Goal: Task Accomplishment & Management: Complete application form

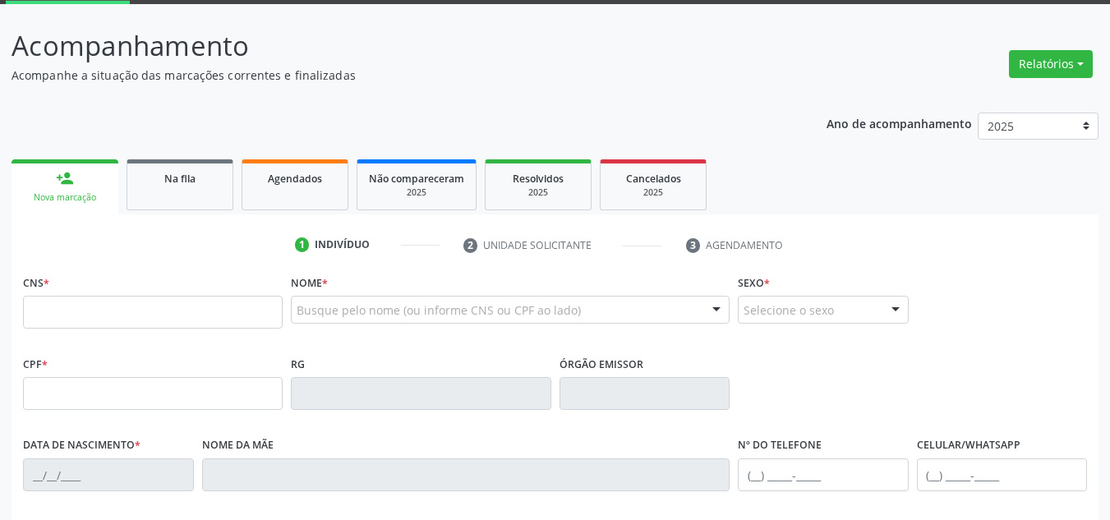
scroll to position [356, 0]
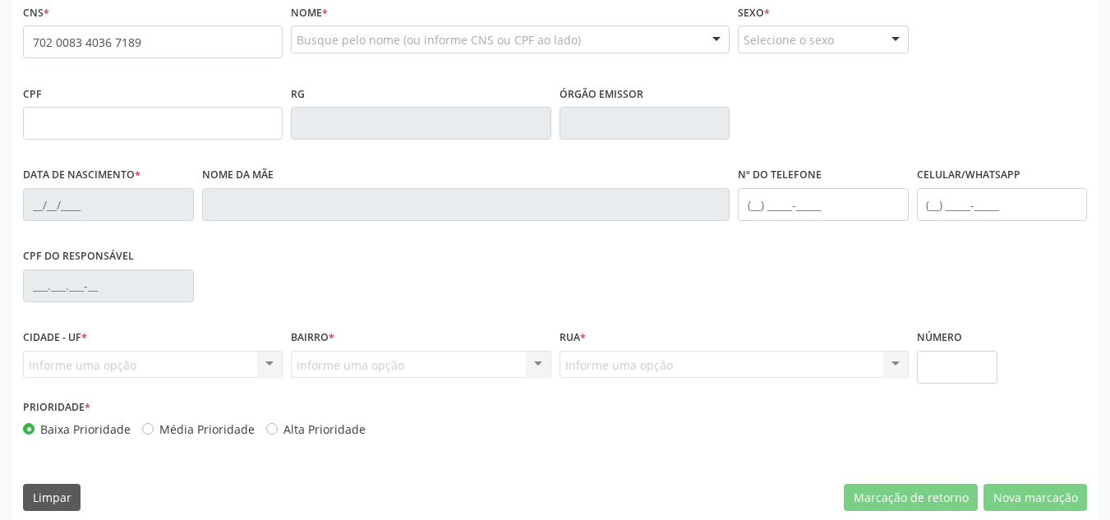
type input "702 0083 4036 7189"
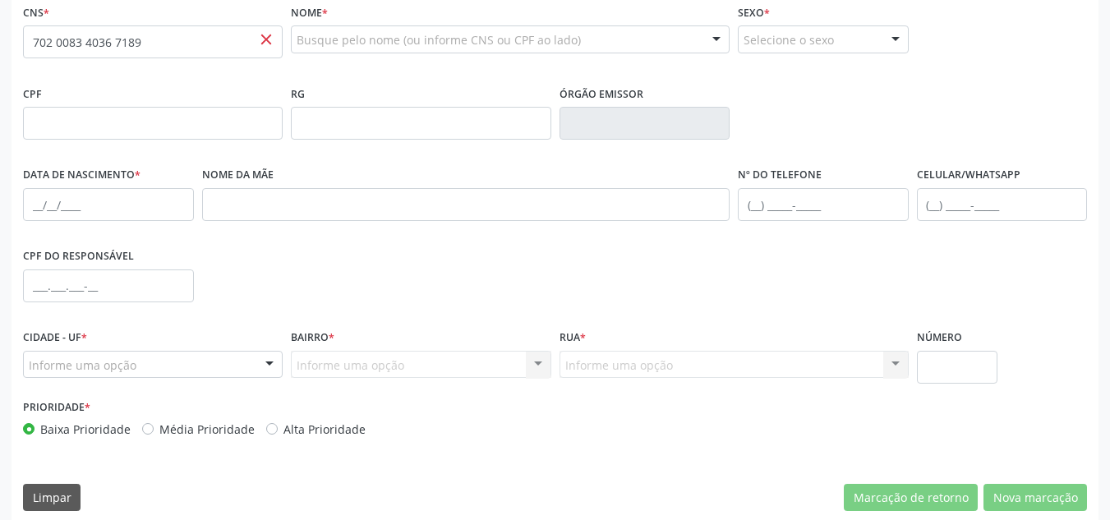
click at [186, 10] on div "CNS * 702 0083 4036 7189 close" at bounding box center [153, 29] width 260 height 58
click at [0, 38] on div "Acompanhamento Acompanhe a situação das marcações correntes e finalizadas Relat…" at bounding box center [555, 134] width 1110 height 800
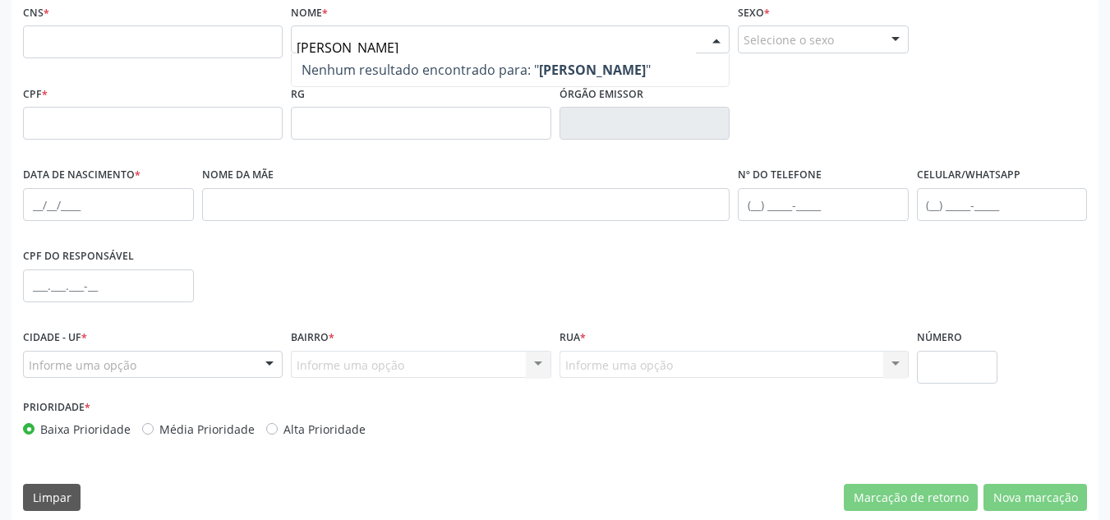
type input "TACIANO RODRIGUES"
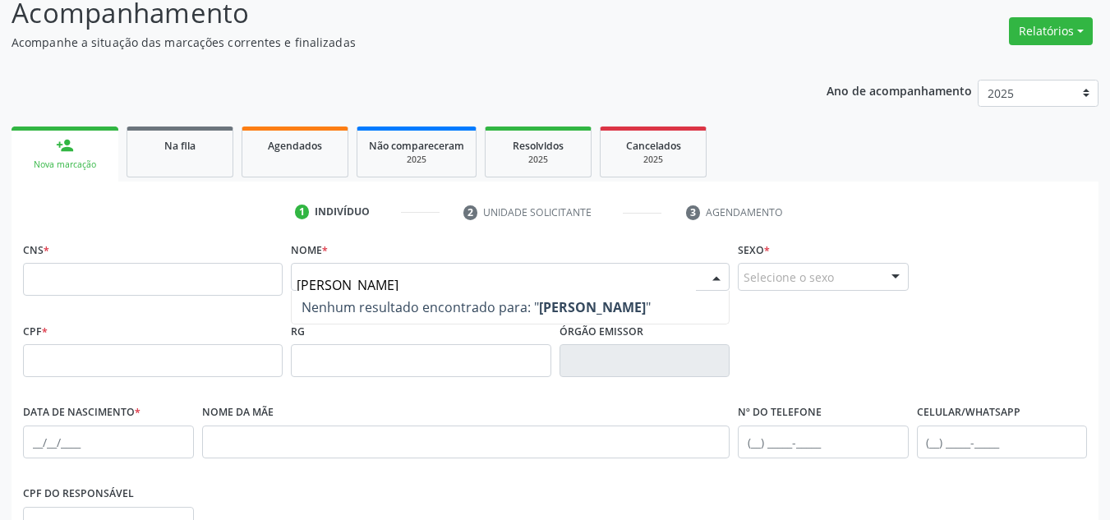
scroll to position [110, 0]
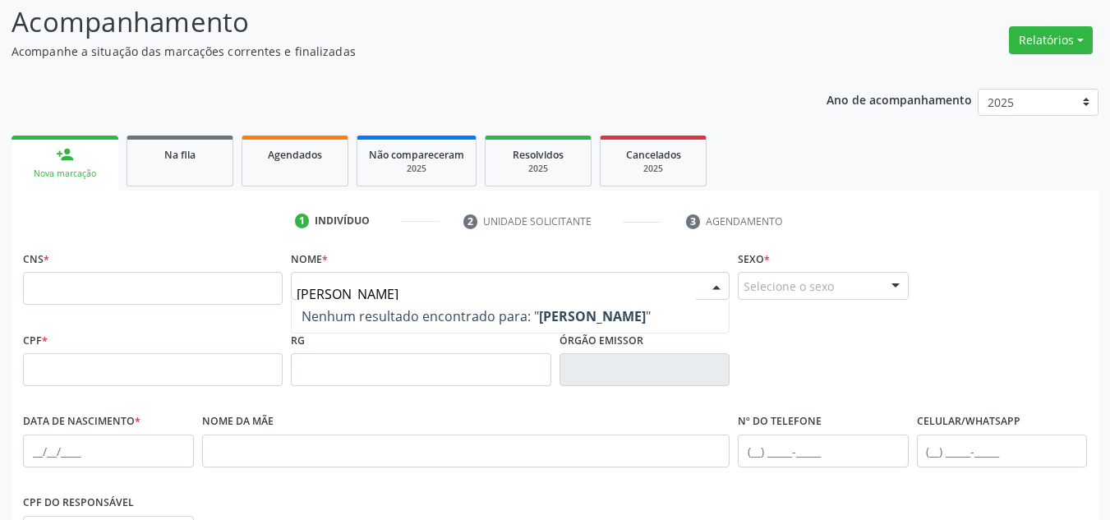
drag, startPoint x: 557, startPoint y: 281, endPoint x: 56, endPoint y: 159, distance: 515.6
click at [56, 159] on div "person_add Nova marcação Na fila Agendados Não compareceram 2025 Resolvidos 202…" at bounding box center [554, 449] width 1087 height 637
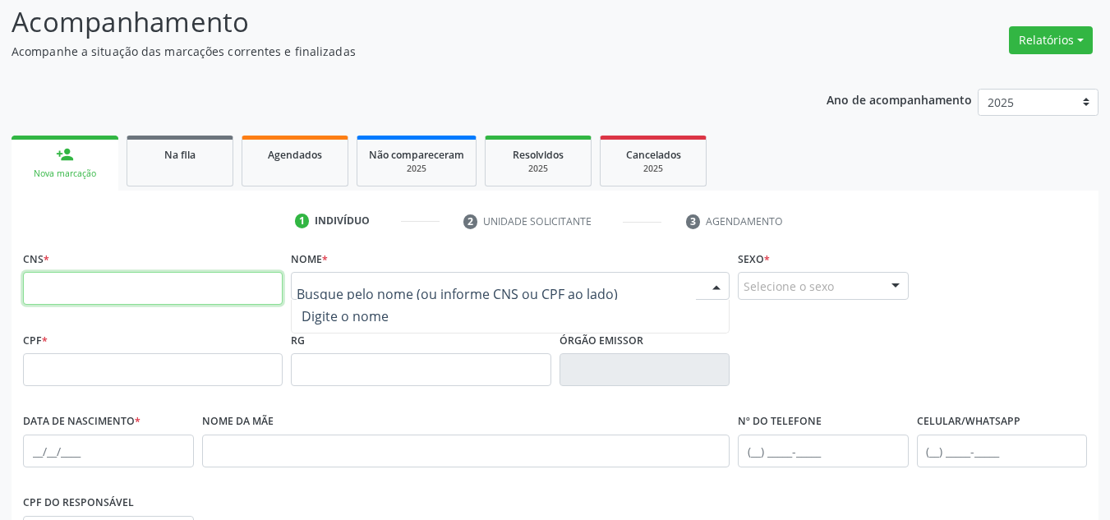
click at [254, 291] on input "text" at bounding box center [153, 288] width 260 height 33
type input "700 6054 7146 8561"
drag, startPoint x: 255, startPoint y: 287, endPoint x: 0, endPoint y: 241, distance: 258.7
click at [0, 241] on div "Acompanhamento Acompanhe a situação das marcações correntes e finalizadas Relat…" at bounding box center [555, 380] width 1110 height 800
drag, startPoint x: 171, startPoint y: 280, endPoint x: 1121, endPoint y: 302, distance: 950.6
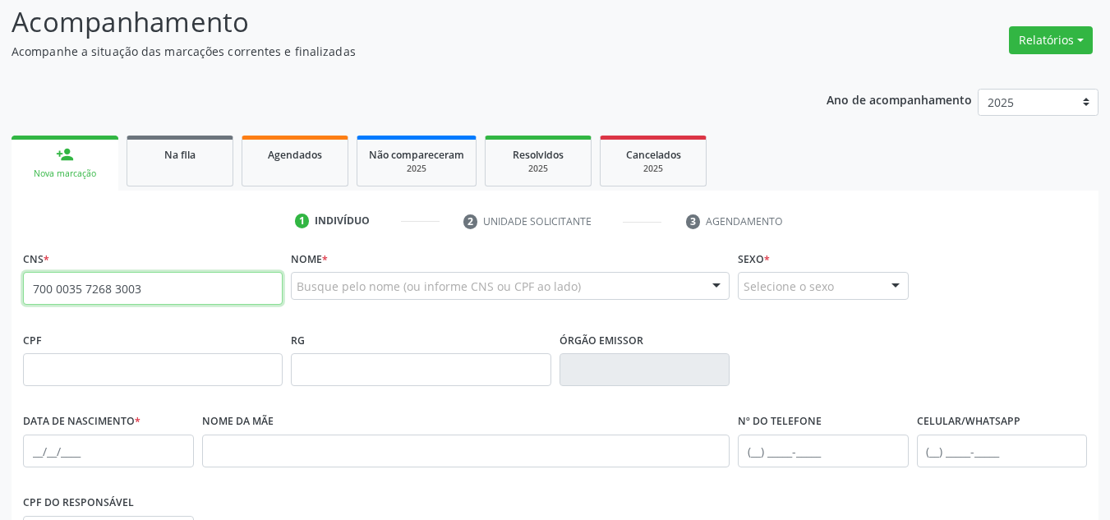
click at [199, 243] on div "1 Indivíduo 2 Unidade solicitante 3 Agendamento CNS * 700 0035 7268 3003 close …" at bounding box center [554, 488] width 1087 height 561
type input "7"
type input "700 6054 7146 8561"
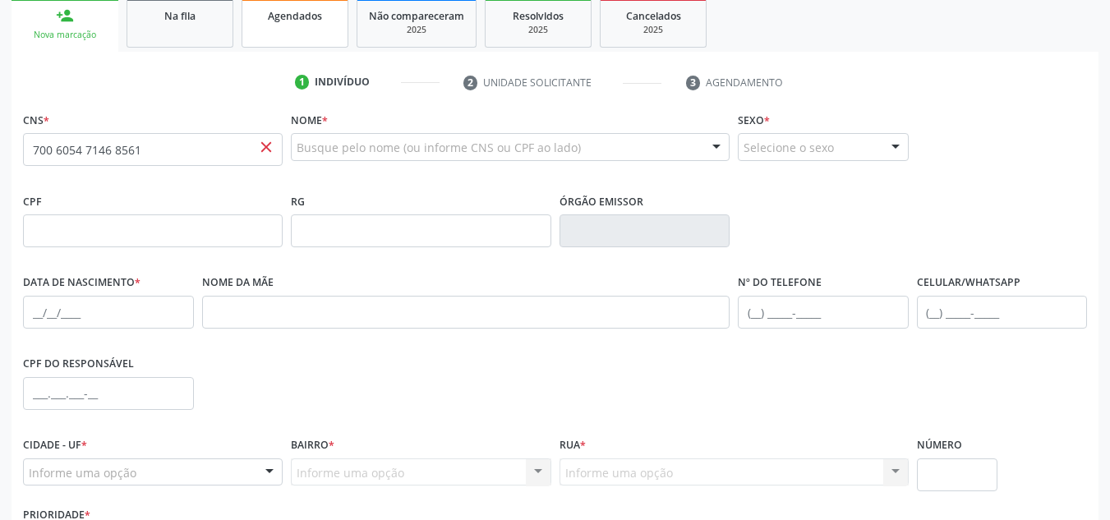
scroll to position [124, 0]
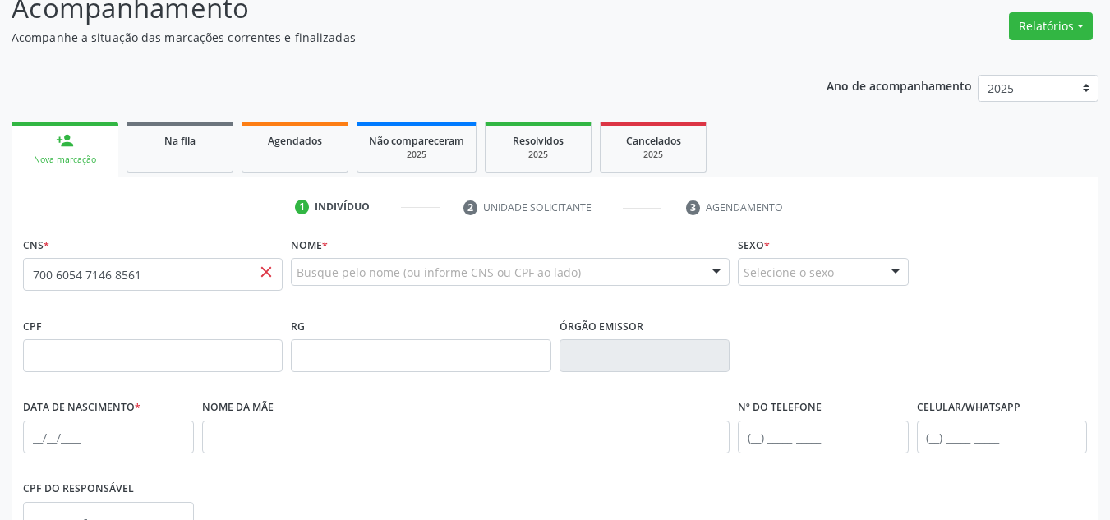
click at [263, 269] on span "close" at bounding box center [266, 272] width 18 height 18
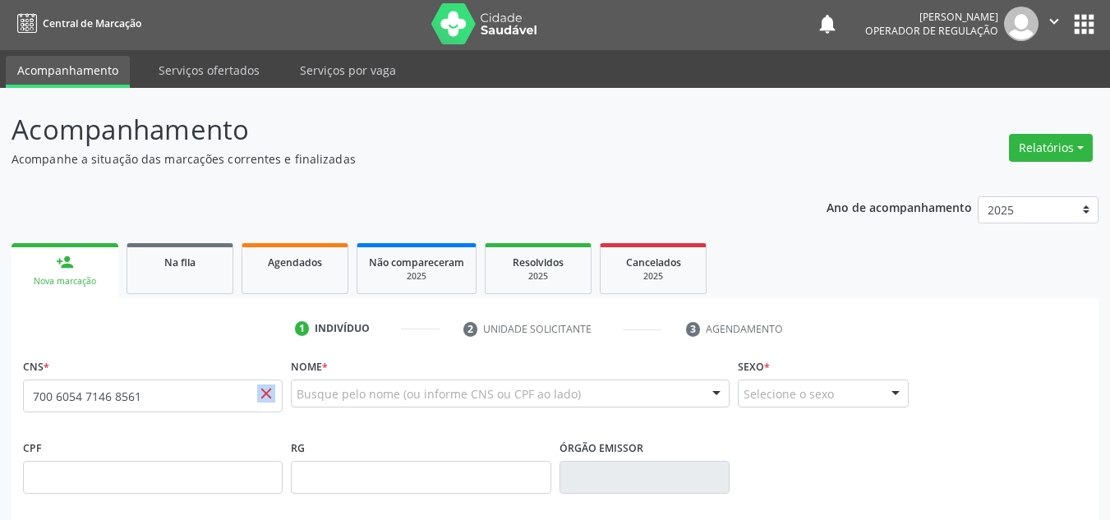
scroll to position [0, 0]
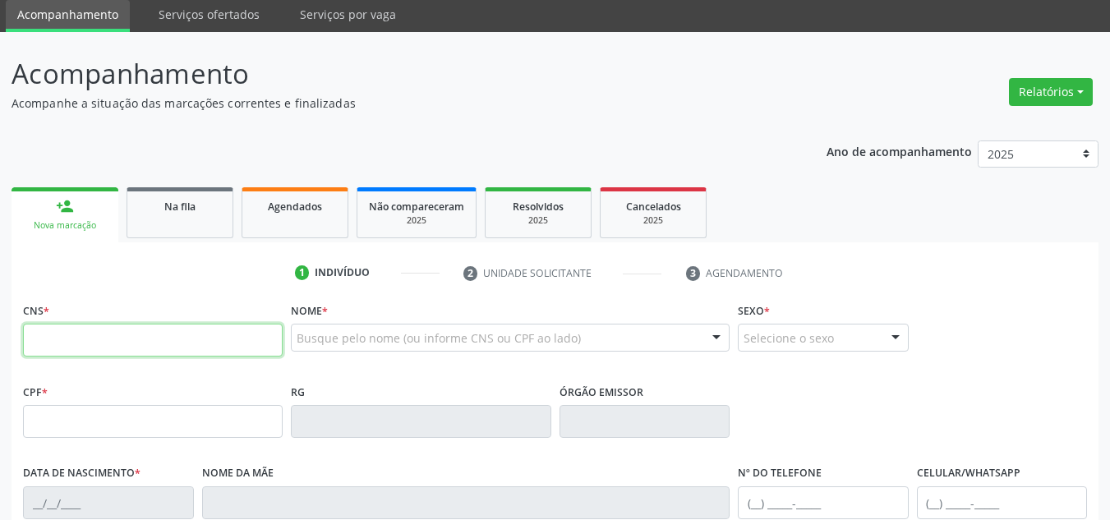
scroll to position [13, 0]
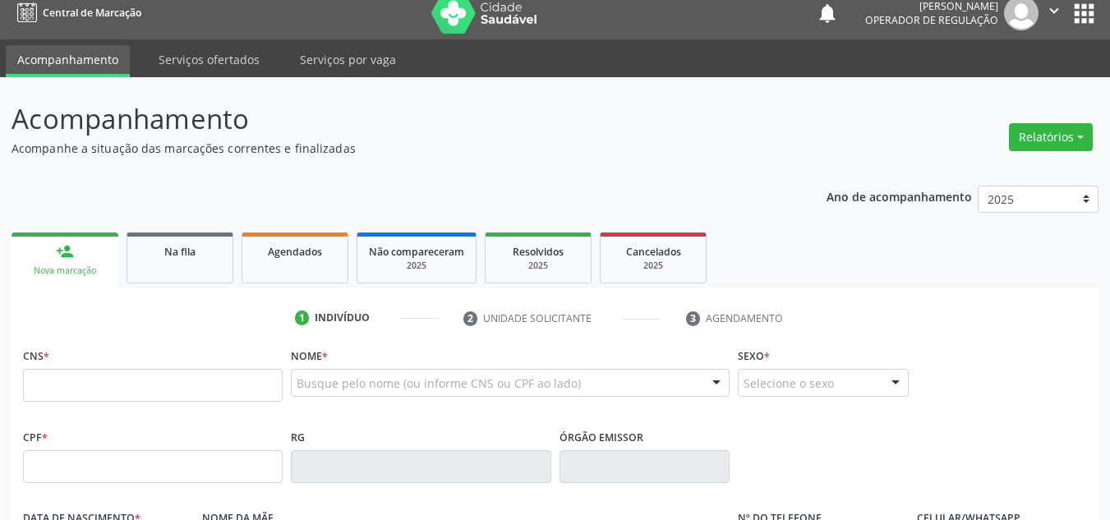
click at [415, 366] on div "Nome * Busque pelo nome (ou informe CNS ou CPF ao lado) Nenhum resultado encont…" at bounding box center [510, 375] width 439 height 64
click at [402, 375] on div "Busque pelo nome (ou informe CNS ou CPF ao lado)" at bounding box center [510, 383] width 439 height 28
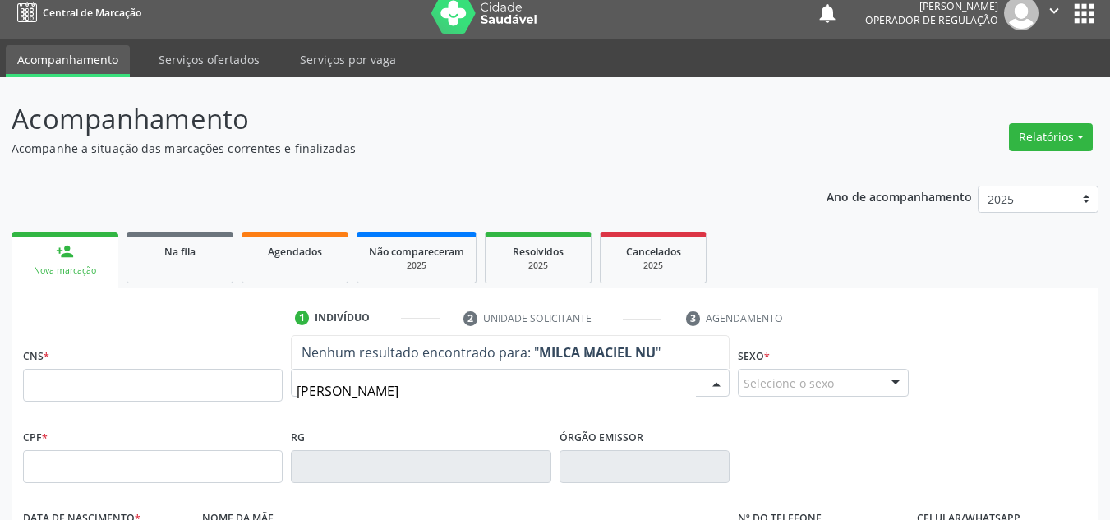
type input "MILCA MACIEL NUNES"
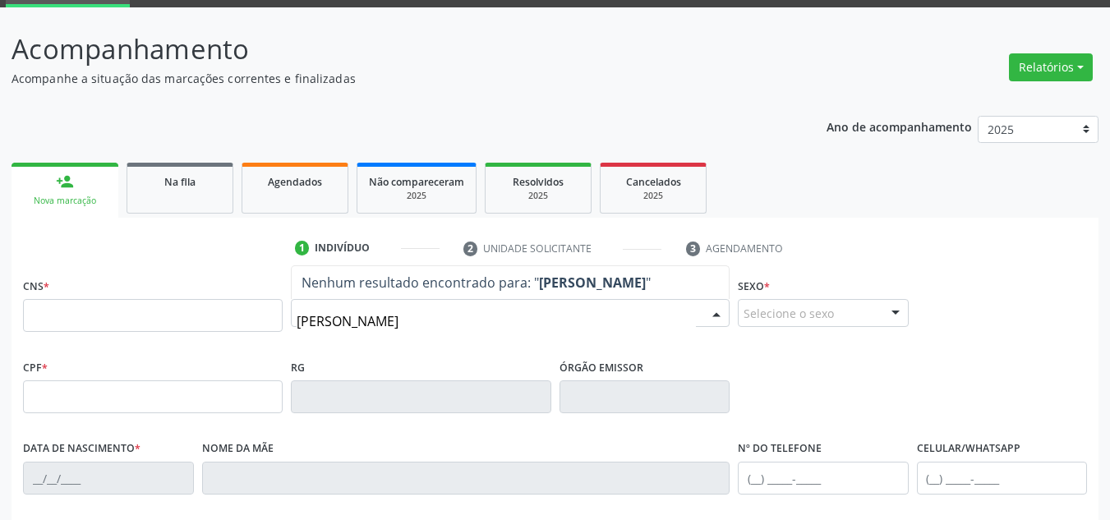
scroll to position [177, 0]
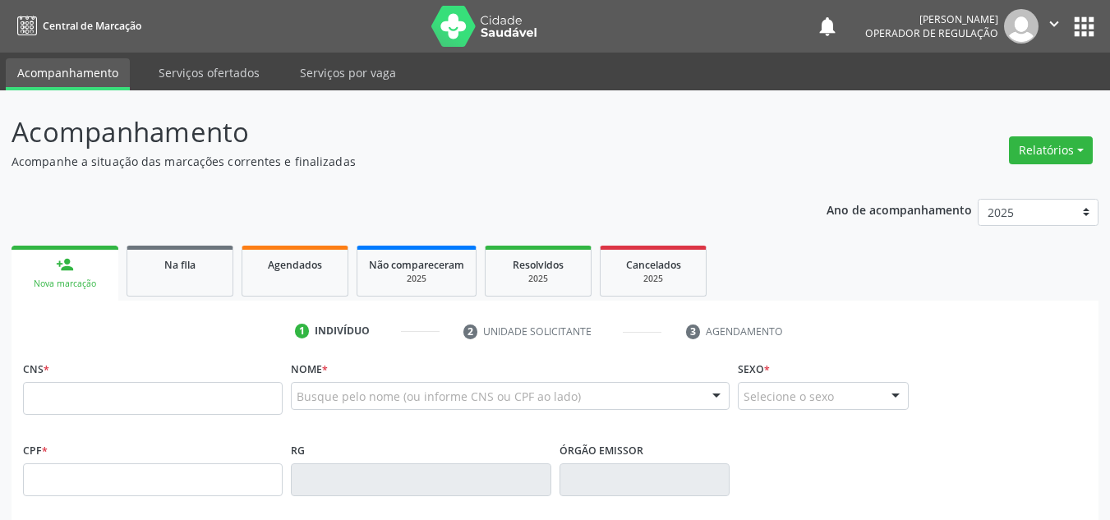
scroll to position [232, 0]
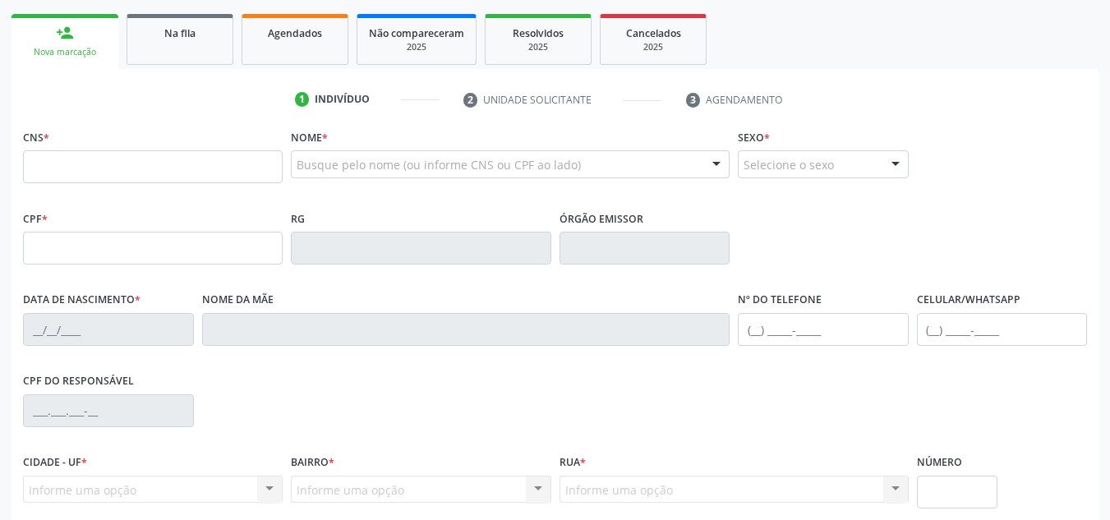
click at [531, 179] on div "Busque pelo nome (ou informe CNS ou CPF ao lado) Nenhum resultado encontrado pa…" at bounding box center [510, 169] width 439 height 39
click at [534, 174] on div "Busque pelo nome (ou informe CNS ou CPF ao lado)" at bounding box center [510, 164] width 439 height 28
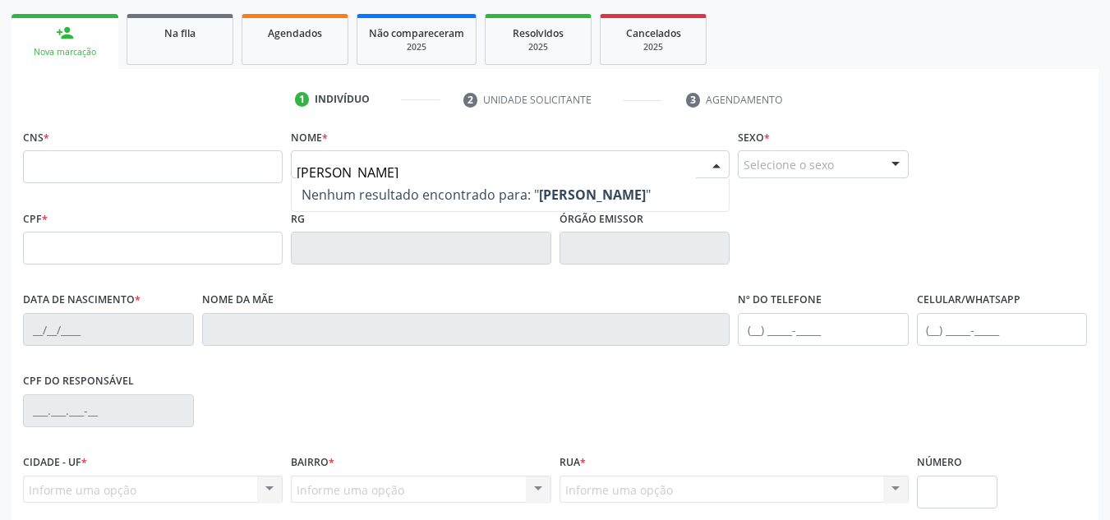
type input "[PERSON_NAME]"
click at [0, 240] on div "Acompanhamento Acompanhe a situação das marcações correntes e finalizadas Relat…" at bounding box center [555, 259] width 1110 height 800
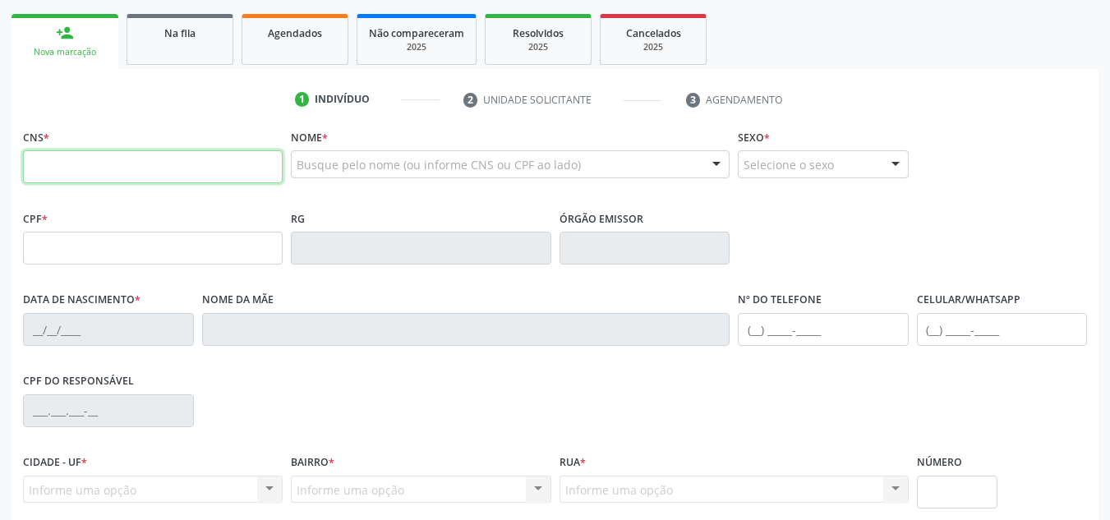
click at [68, 174] on input "text" at bounding box center [153, 166] width 260 height 33
type input "700 6054 7146 8561"
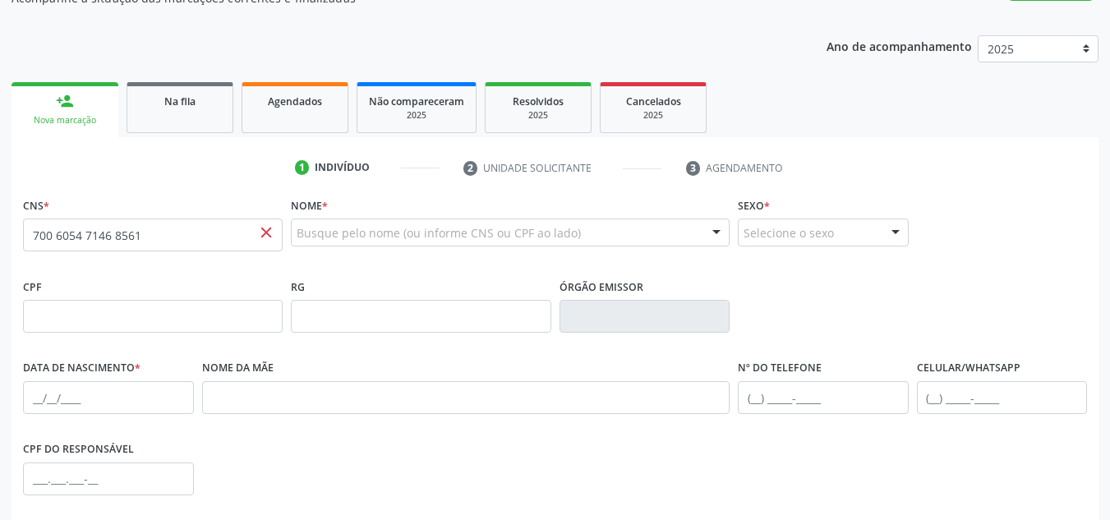
scroll to position [67, 0]
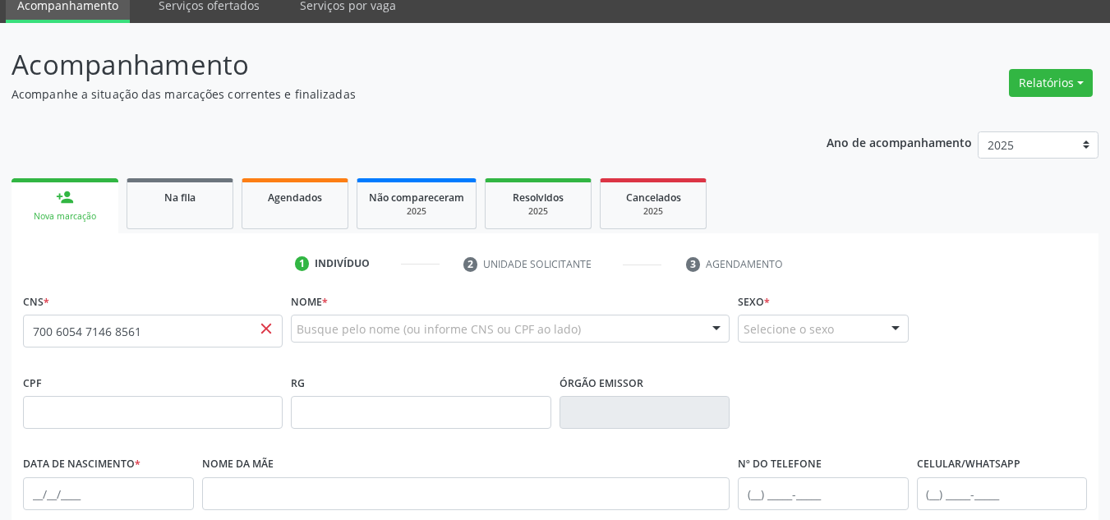
click at [950, 170] on div "Ano de acompanhamento 2025 2024 2023 2022 2021 2020 2019 2018" at bounding box center [962, 147] width 272 height 55
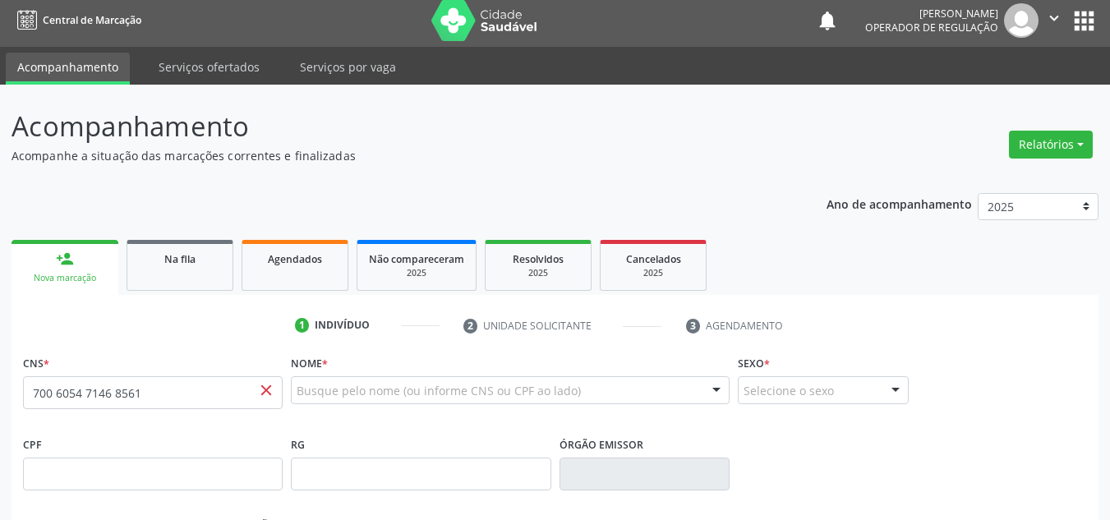
scroll to position [0, 0]
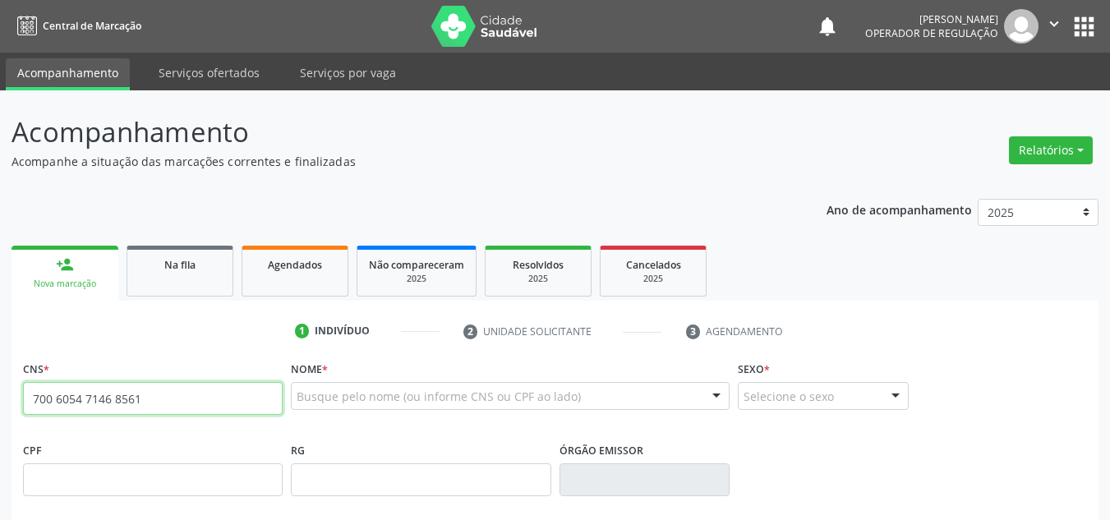
drag, startPoint x: 228, startPoint y: 394, endPoint x: 0, endPoint y: 394, distance: 227.5
click at [0, 394] on div "Acompanhamento Acompanhe a situação das marcações correntes e finalizadas Relat…" at bounding box center [555, 490] width 1110 height 800
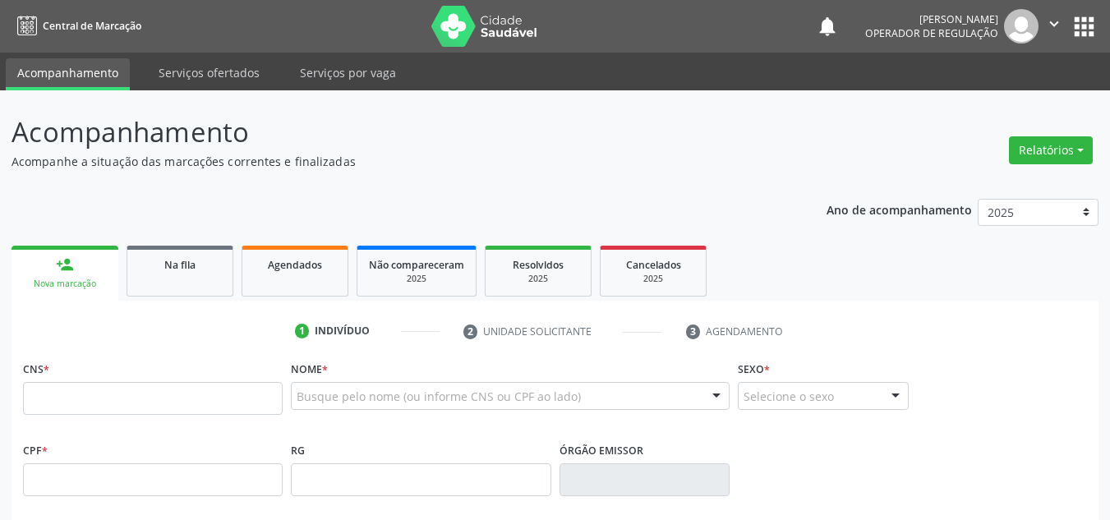
click at [341, 410] on div "Busque pelo nome (ou informe CNS ou CPF ao lado) Nenhum resultado encontrado pa…" at bounding box center [510, 401] width 439 height 39
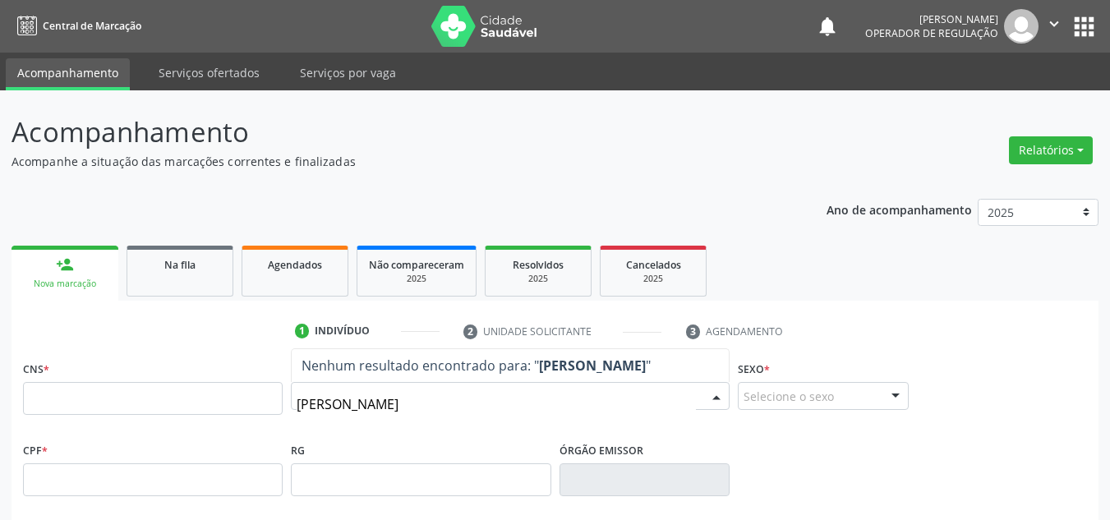
type input "MILCA MACIEL NUNES"
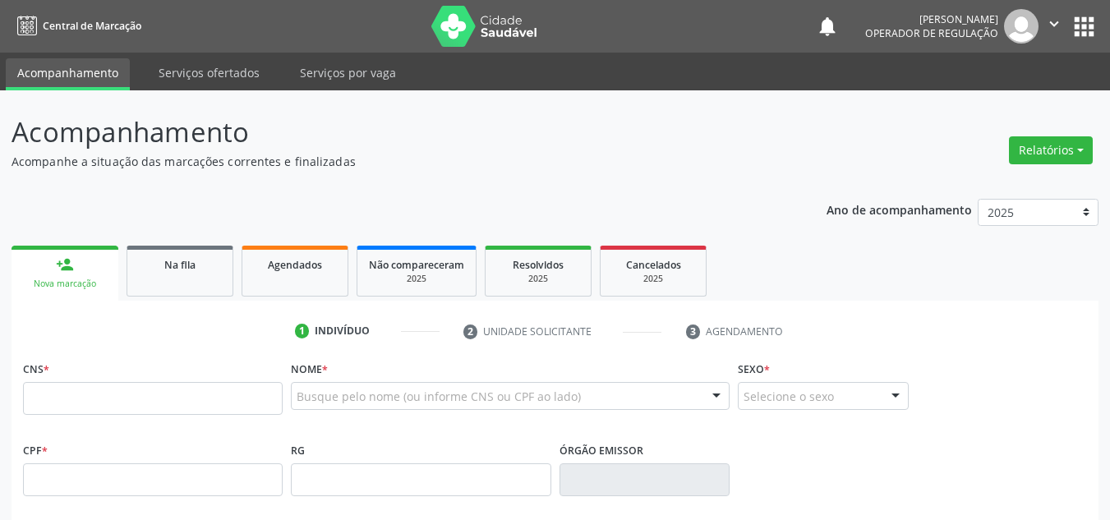
drag, startPoint x: 191, startPoint y: 380, endPoint x: 188, endPoint y: 369, distance: 12.0
click at [188, 374] on div "CNS *" at bounding box center [153, 385] width 260 height 58
click at [192, 417] on fieldset "CNS *" at bounding box center [153, 391] width 260 height 70
click at [197, 398] on input "text" at bounding box center [153, 398] width 260 height 33
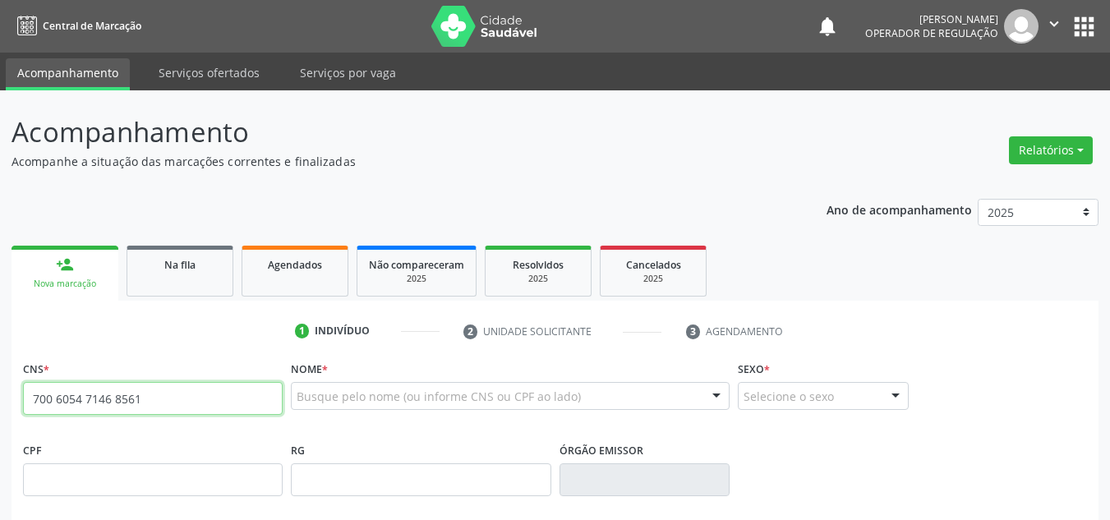
type input "700 6054 7146 8561"
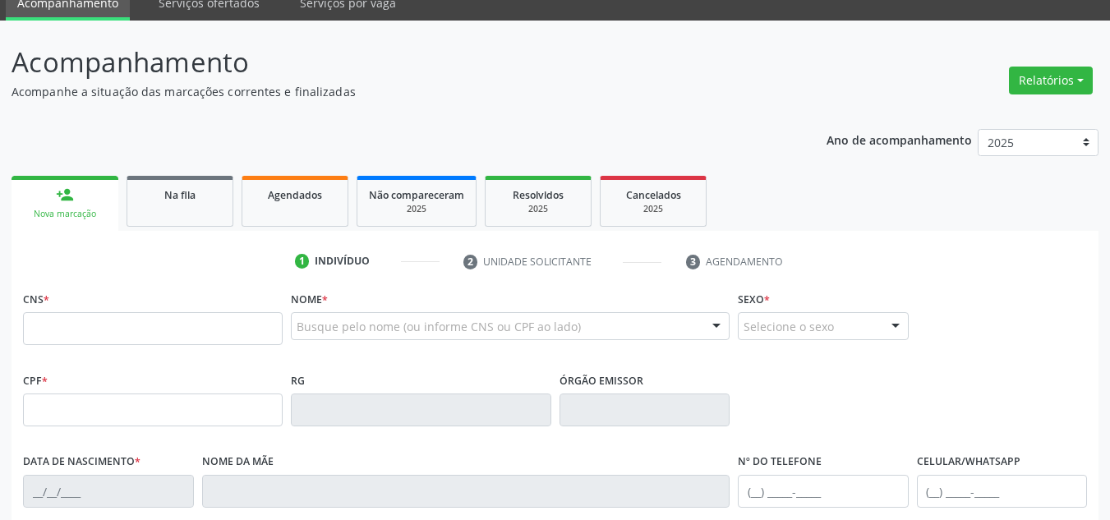
scroll to position [164, 0]
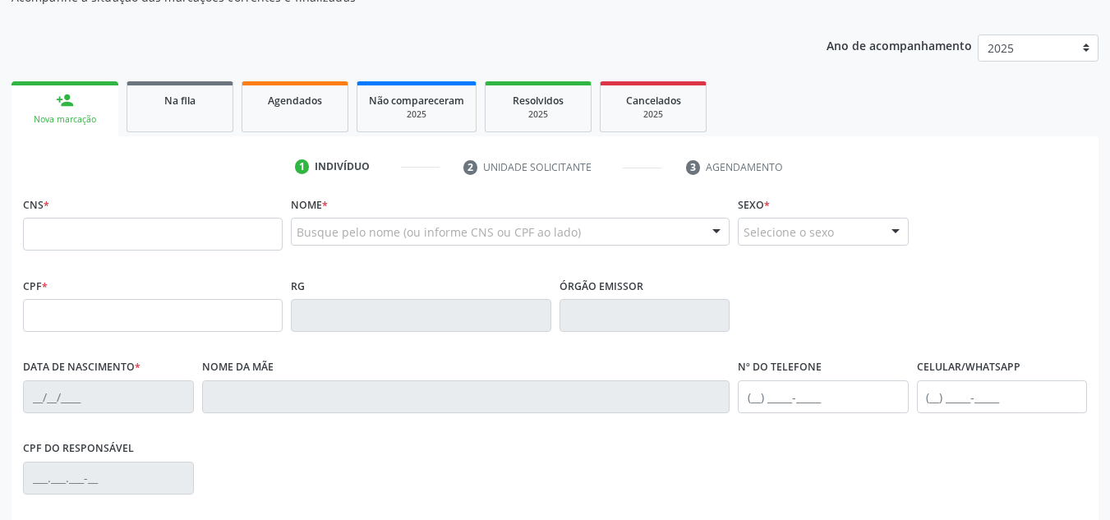
click at [258, 231] on input "text" at bounding box center [153, 234] width 260 height 33
type input "700 6054 7146 8561"
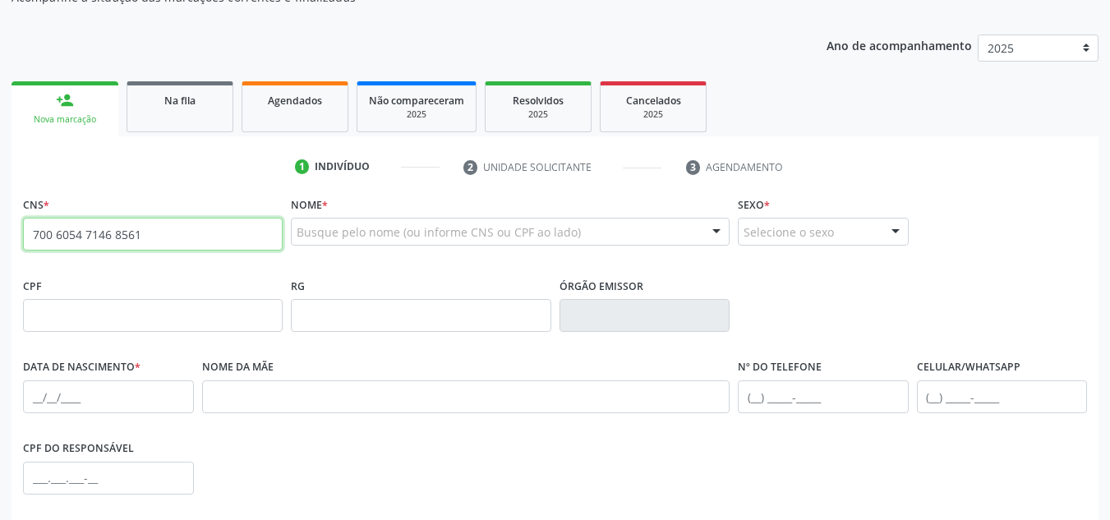
click at [185, 218] on input "700 6054 7146 8561" at bounding box center [153, 234] width 260 height 33
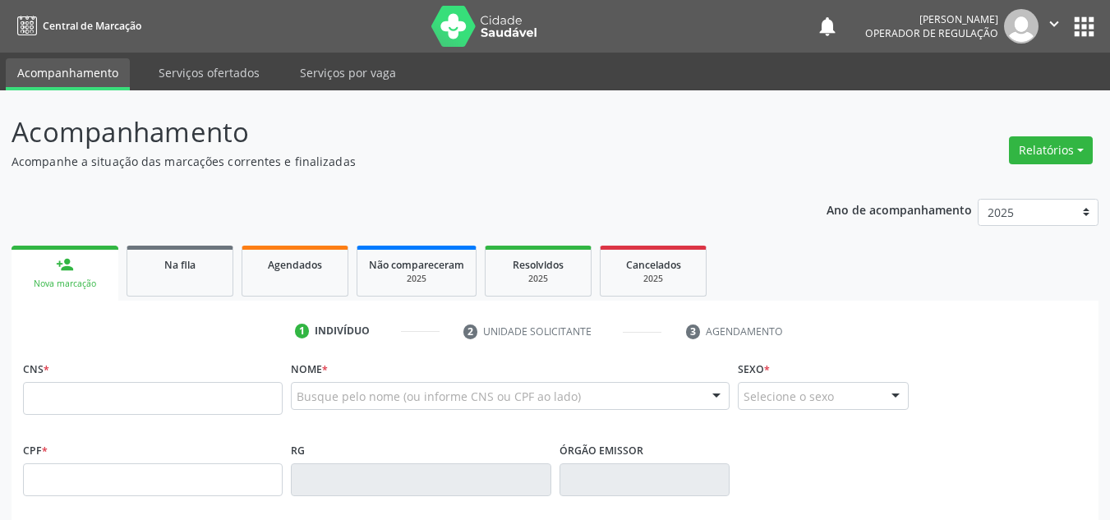
scroll to position [163, 0]
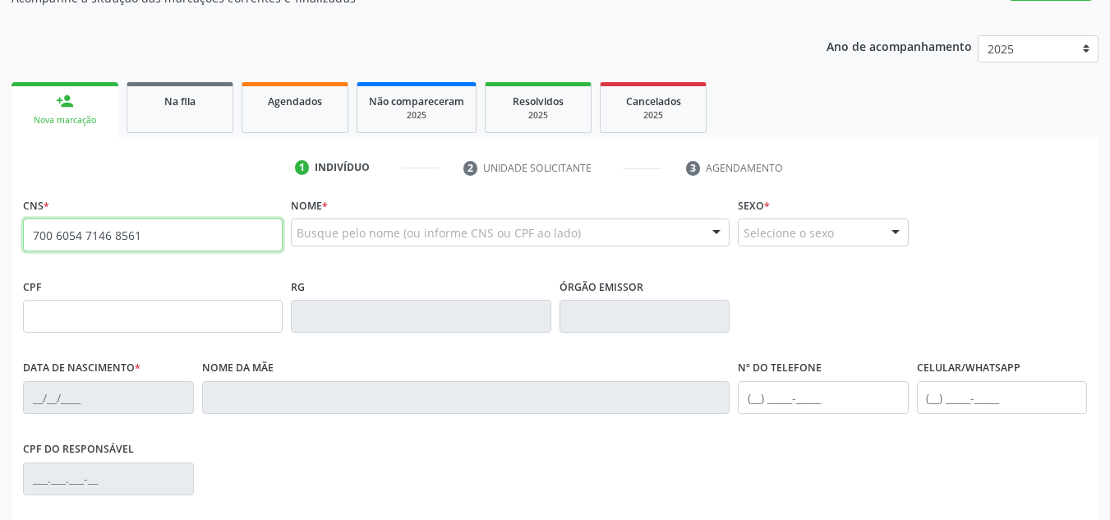
type input "700 6054 7146 8561"
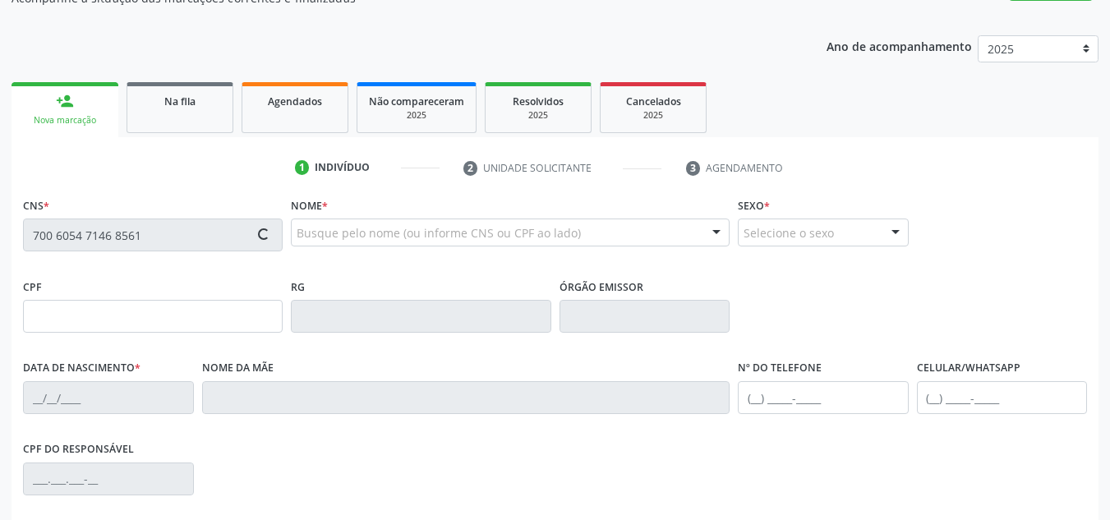
type input "2[DATE]"
type input "[PERSON_NAME]"
type input "[PHONE_NUMBER]"
type input "S/N"
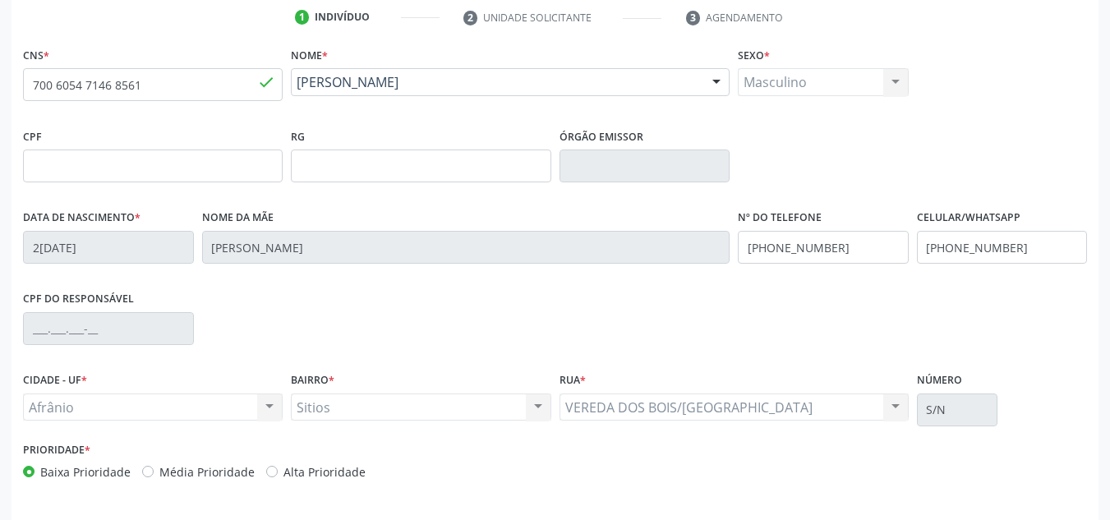
scroll to position [370, 0]
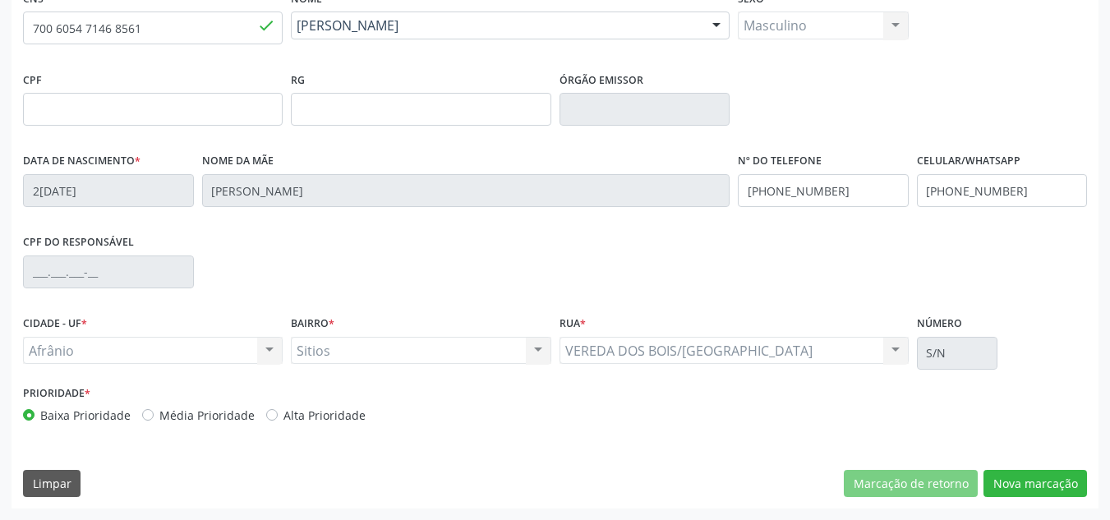
click at [190, 415] on label "Média Prioridade" at bounding box center [206, 415] width 95 height 17
click at [154, 415] on input "Média Prioridade" at bounding box center [147, 414] width 11 height 15
radio input "true"
click at [1035, 492] on button "Nova marcação" at bounding box center [1034, 484] width 103 height 28
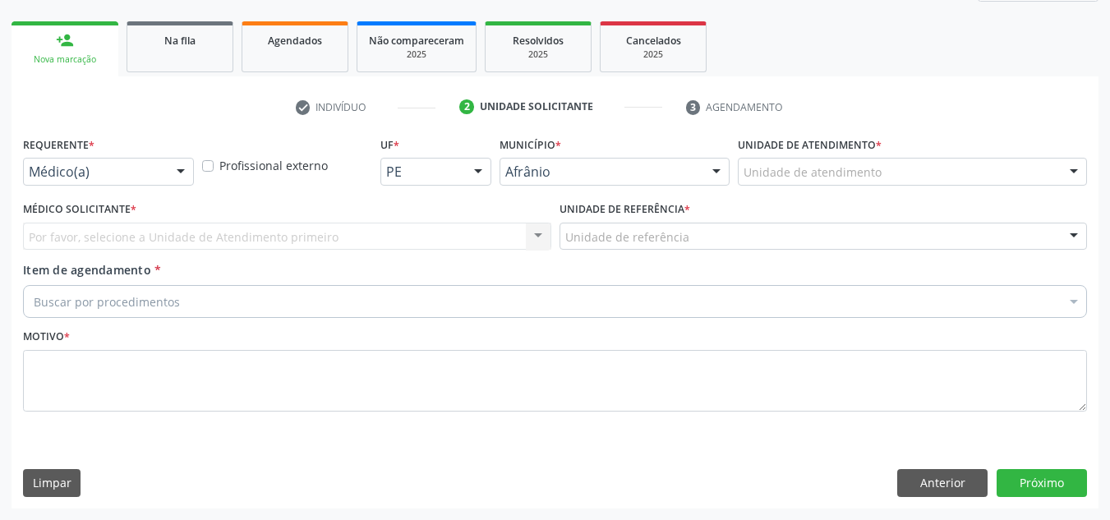
scroll to position [224, 0]
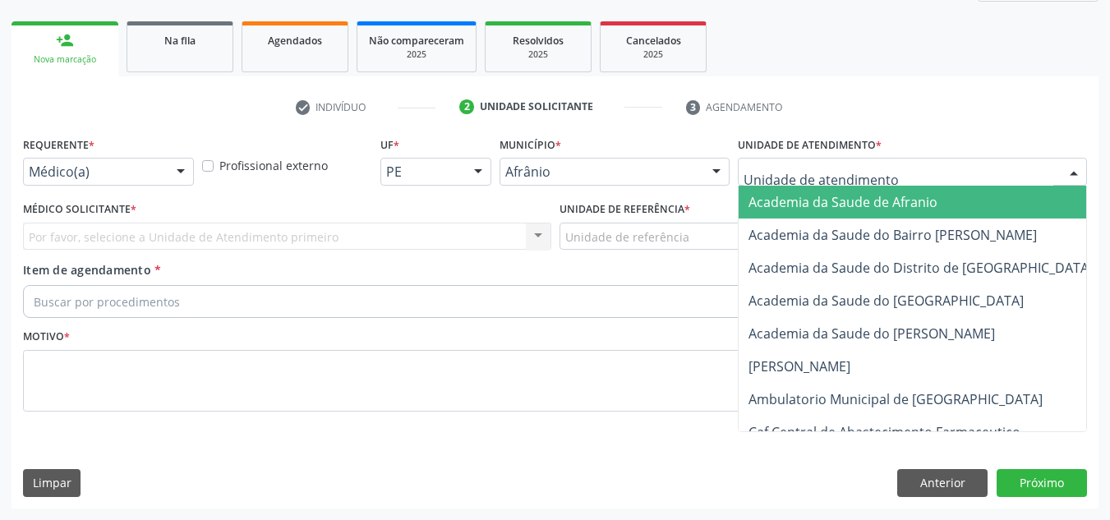
click at [1071, 186] on div "Academia da Saude de Afranio Academia da Saude do Bairro Roberto Luis Academia …" at bounding box center [912, 172] width 349 height 28
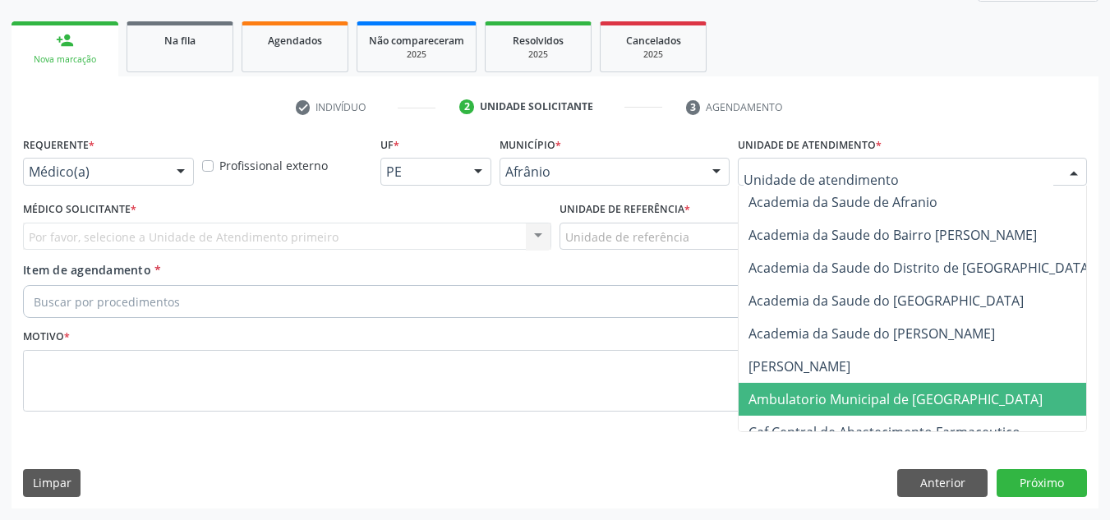
click at [969, 414] on span "Ambulatorio Municipal de [GEOGRAPHIC_DATA]" at bounding box center [938, 399] width 401 height 33
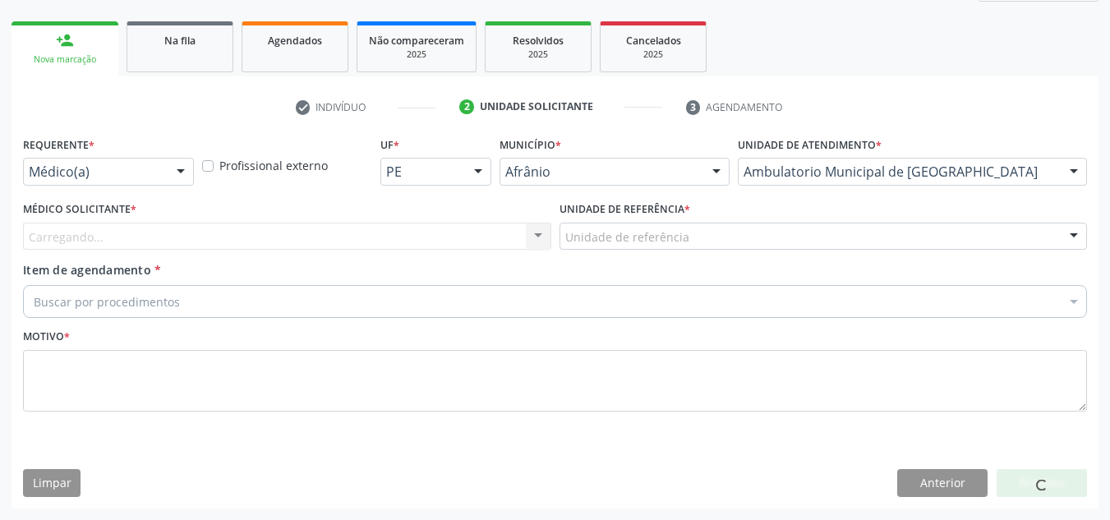
click at [513, 237] on div "Carregando... Nenhum resultado encontrado para: " " Não há nenhuma opção para s…" at bounding box center [287, 237] width 528 height 28
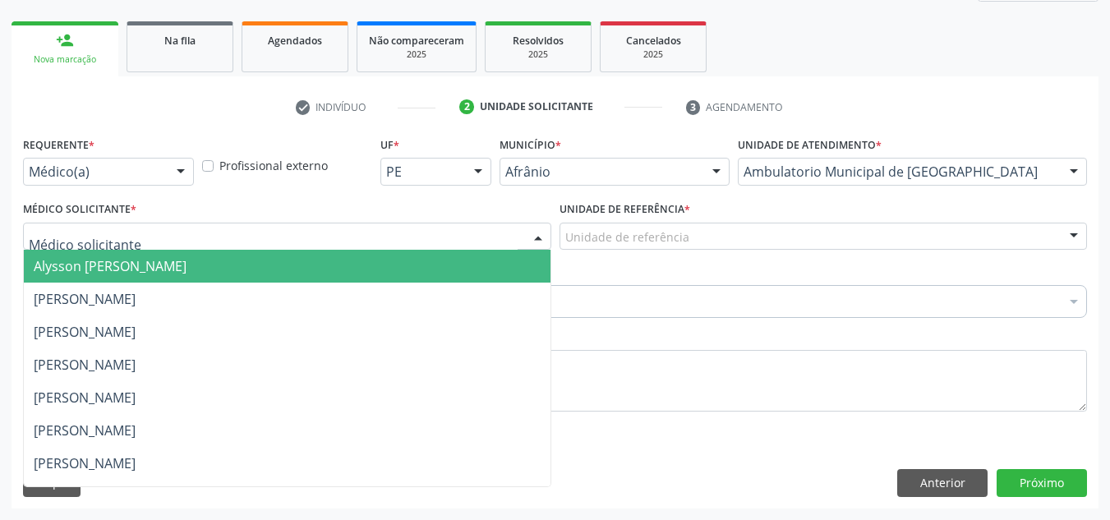
click at [513, 237] on div at bounding box center [287, 237] width 528 height 28
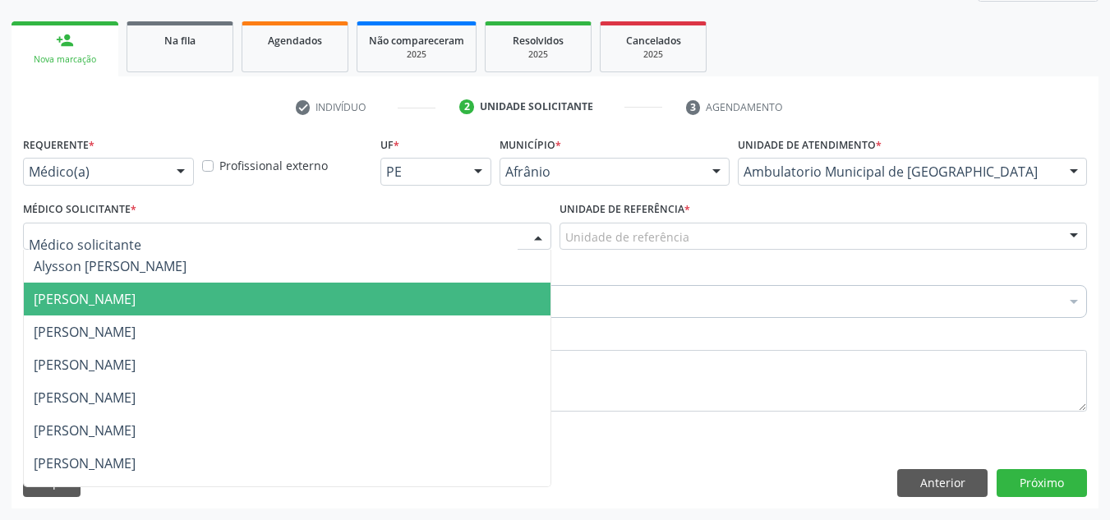
drag, startPoint x: 532, startPoint y: 314, endPoint x: 550, endPoint y: 281, distance: 37.1
click at [535, 315] on span "[PERSON_NAME]" at bounding box center [287, 299] width 527 height 33
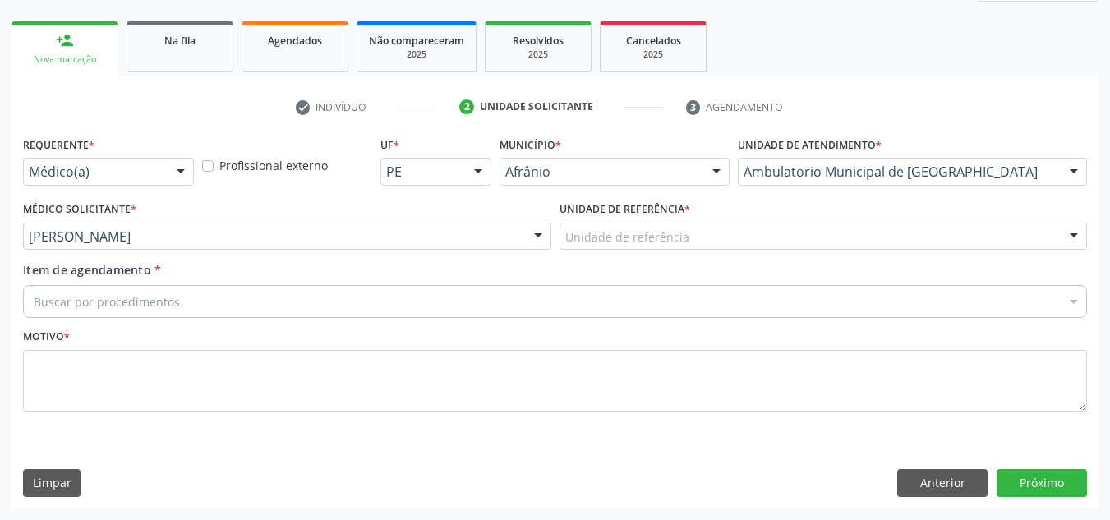
drag, startPoint x: 618, startPoint y: 230, endPoint x: 589, endPoint y: 300, distance: 75.5
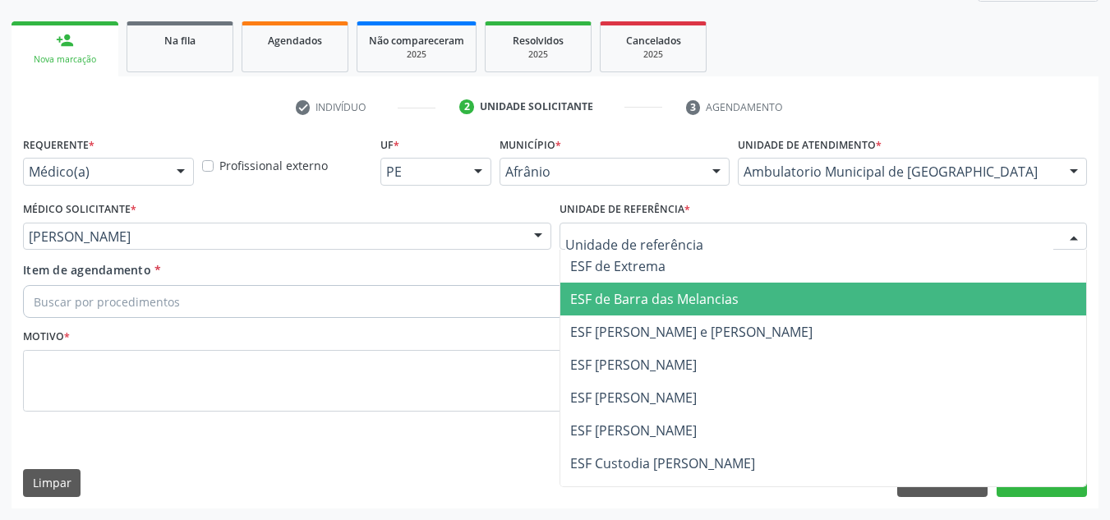
click at [593, 312] on span "ESF de Barra das Melancias" at bounding box center [823, 299] width 527 height 33
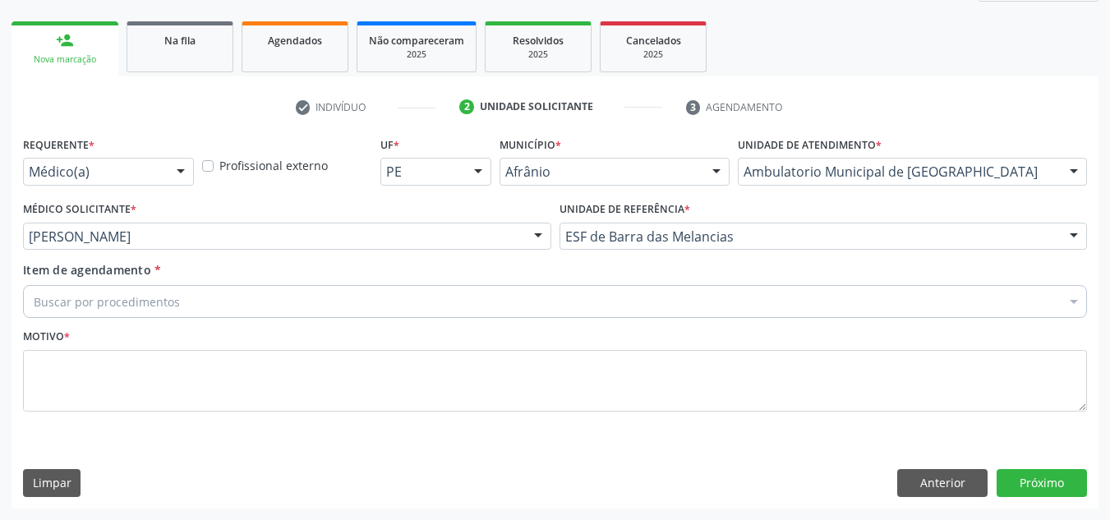
click at [579, 305] on div "Buscar por procedimentos" at bounding box center [555, 301] width 1064 height 33
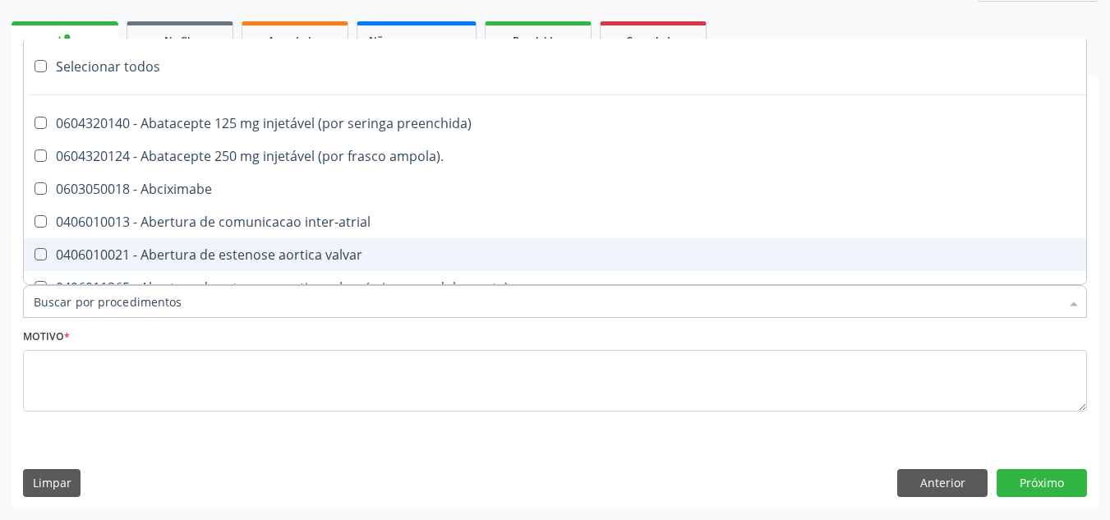
click at [461, 304] on input "Item de agendamento *" at bounding box center [547, 301] width 1026 height 33
paste input "O"
click at [461, 304] on input "Item de agendamento *" at bounding box center [547, 301] width 1026 height 33
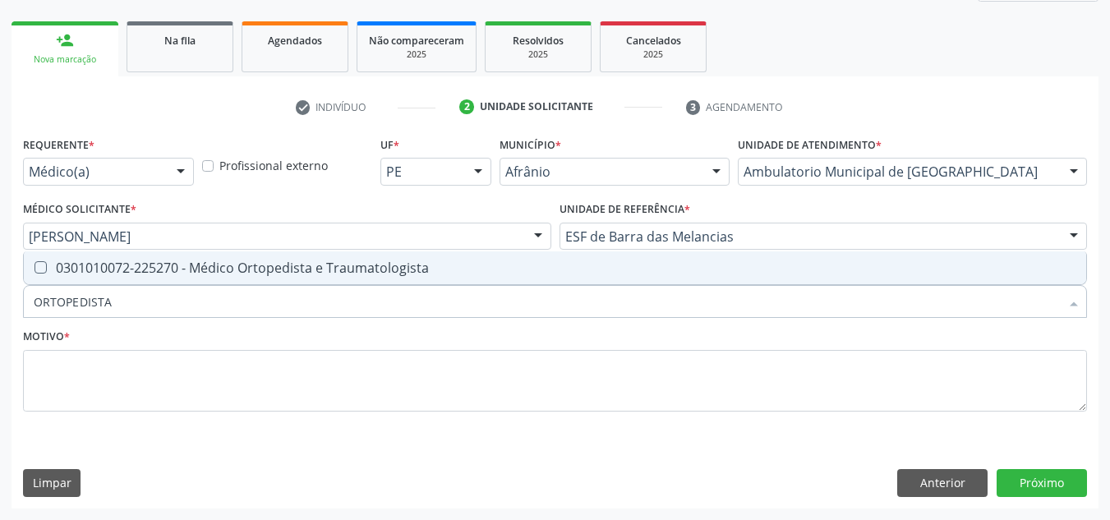
type input "ORTOPEDISTA"
drag, startPoint x: 443, startPoint y: 305, endPoint x: 0, endPoint y: 314, distance: 442.8
click at [0, 314] on div "Acompanhamento Acompanhe a situação das marcações correntes e finalizadas Relat…" at bounding box center [555, 193] width 1110 height 654
click at [214, 265] on div "0301010072-225270 - Médico Ortopedista e Traumatologista" at bounding box center [555, 267] width 1042 height 13
checkbox Traumatologista "true"
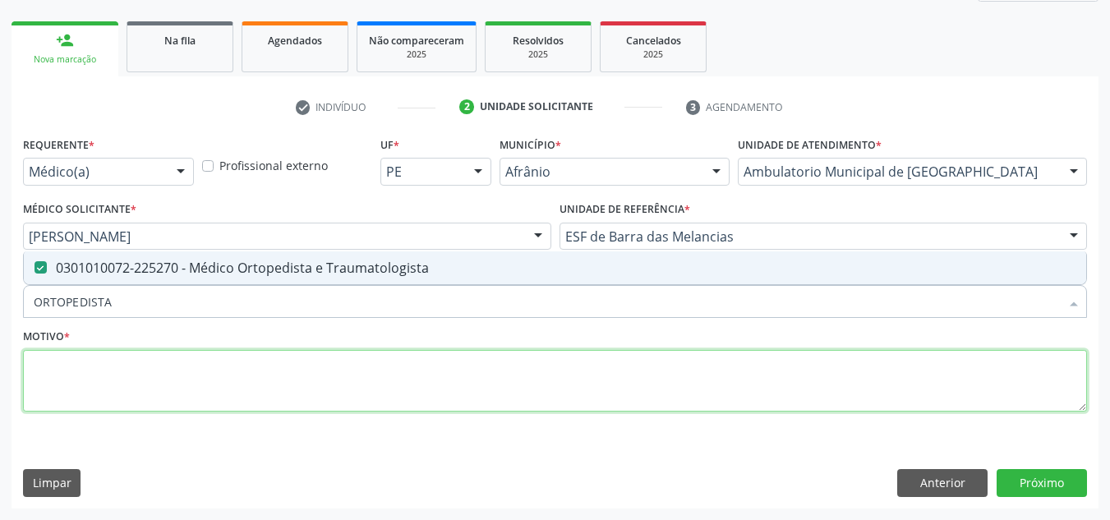
click at [241, 407] on textarea at bounding box center [555, 381] width 1064 height 62
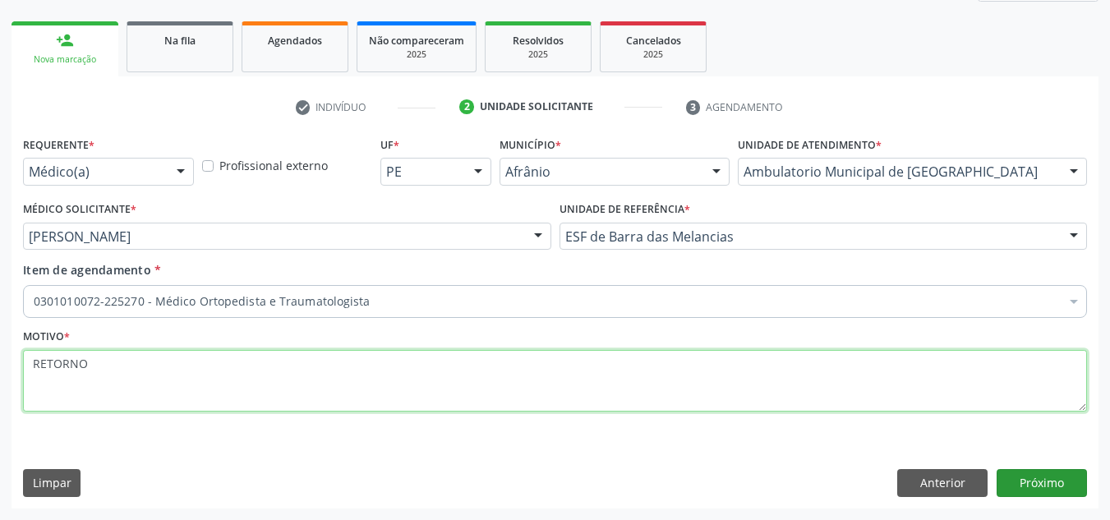
type textarea "RETORNO"
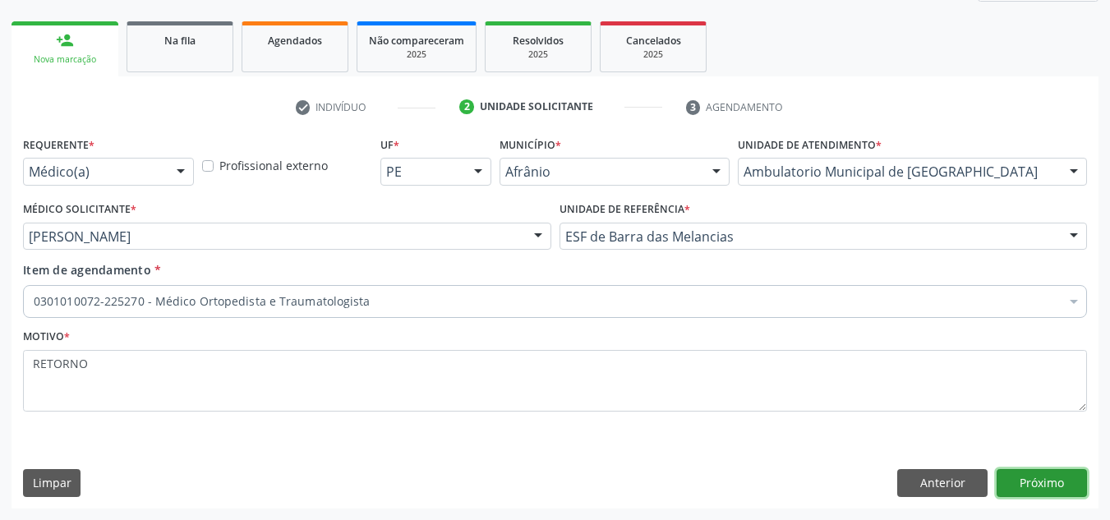
click at [1034, 471] on button "Próximo" at bounding box center [1041, 483] width 90 height 28
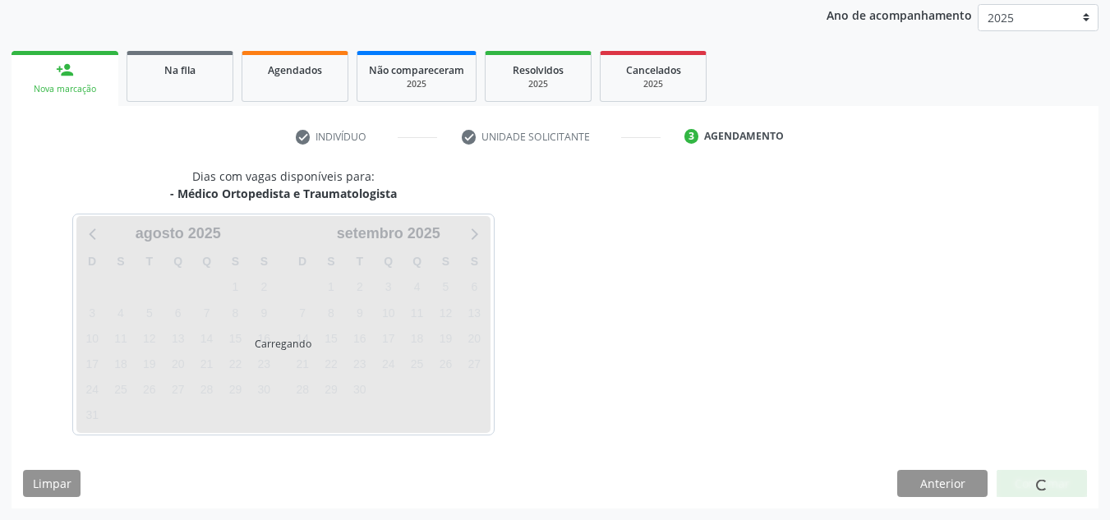
scroll to position [195, 0]
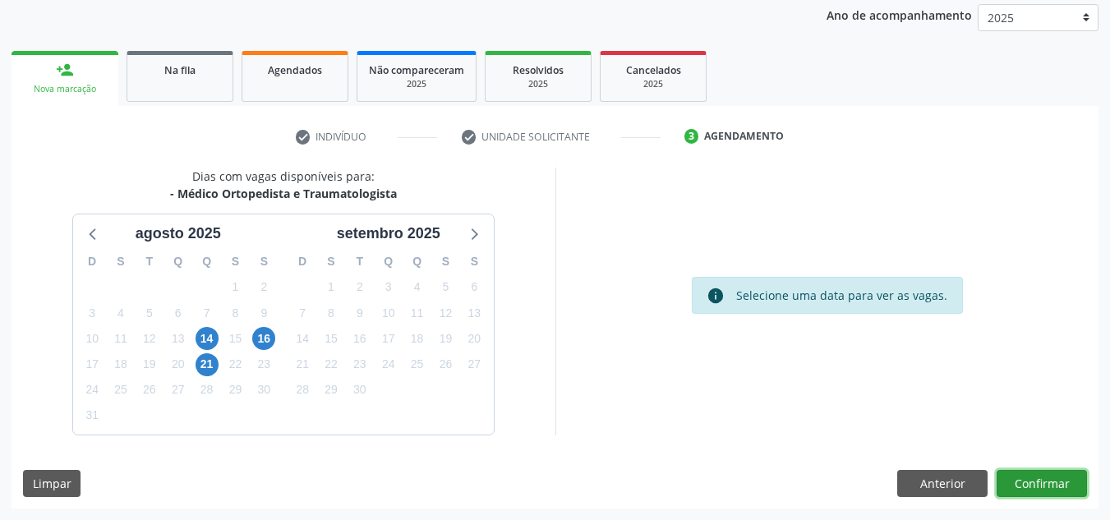
click at [1030, 475] on button "Confirmar" at bounding box center [1041, 484] width 90 height 28
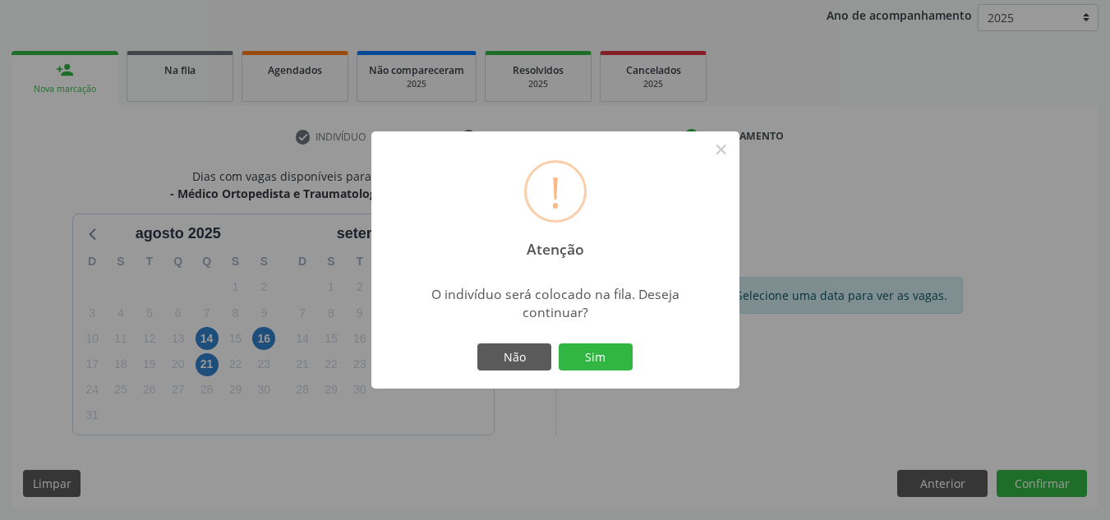
click at [559, 343] on button "Sim" at bounding box center [596, 357] width 74 height 28
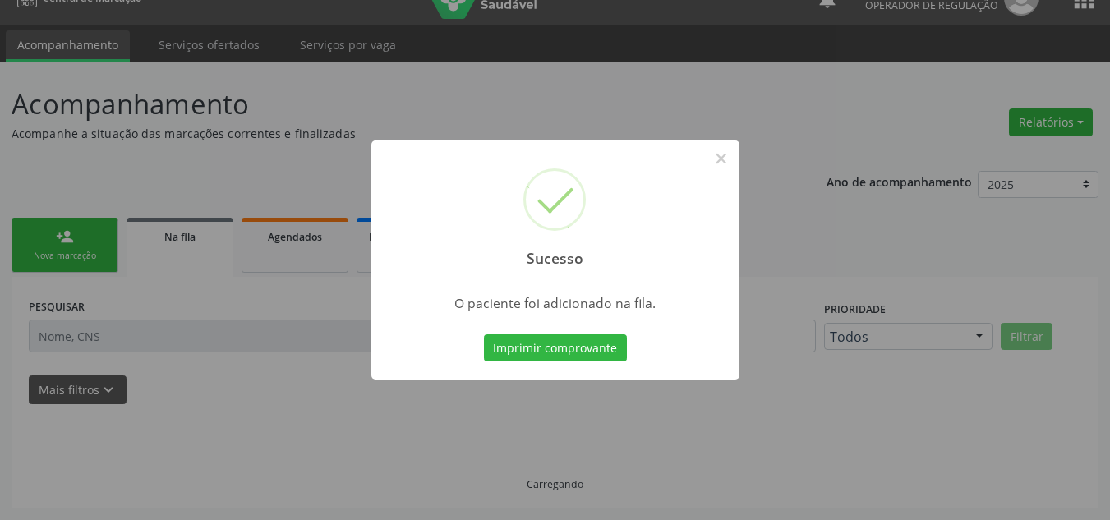
scroll to position [28, 0]
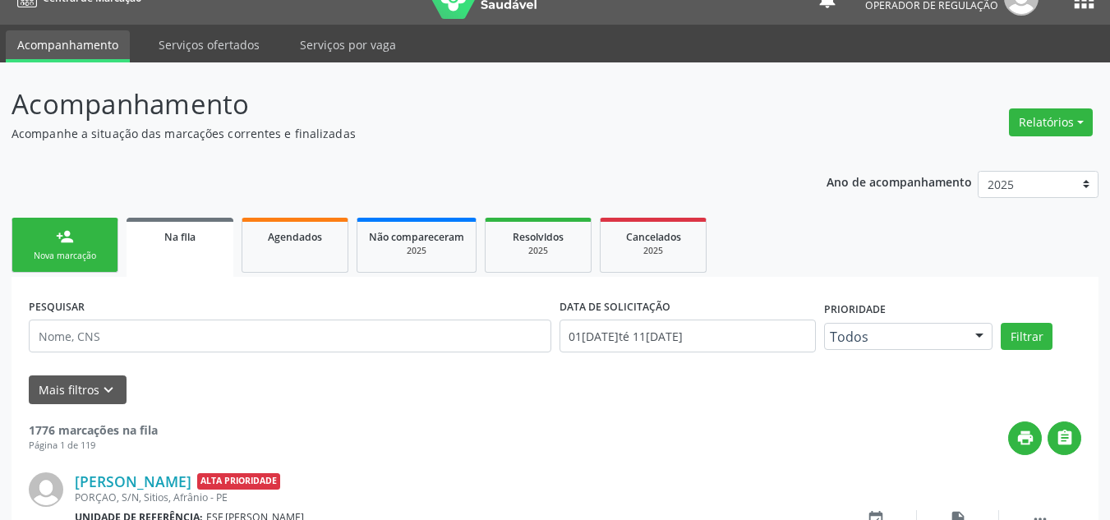
click at [68, 244] on div "person_add" at bounding box center [65, 237] width 18 height 18
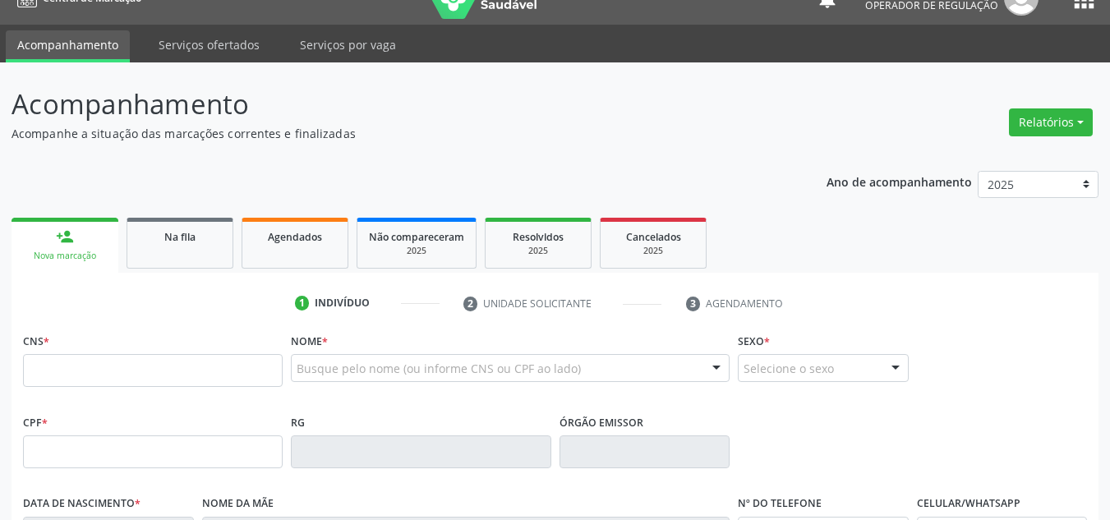
drag, startPoint x: 86, startPoint y: 399, endPoint x: 94, endPoint y: 377, distance: 23.6
click at [85, 396] on div "CNS *" at bounding box center [153, 369] width 268 height 81
click at [94, 377] on input "text" at bounding box center [153, 370] width 260 height 33
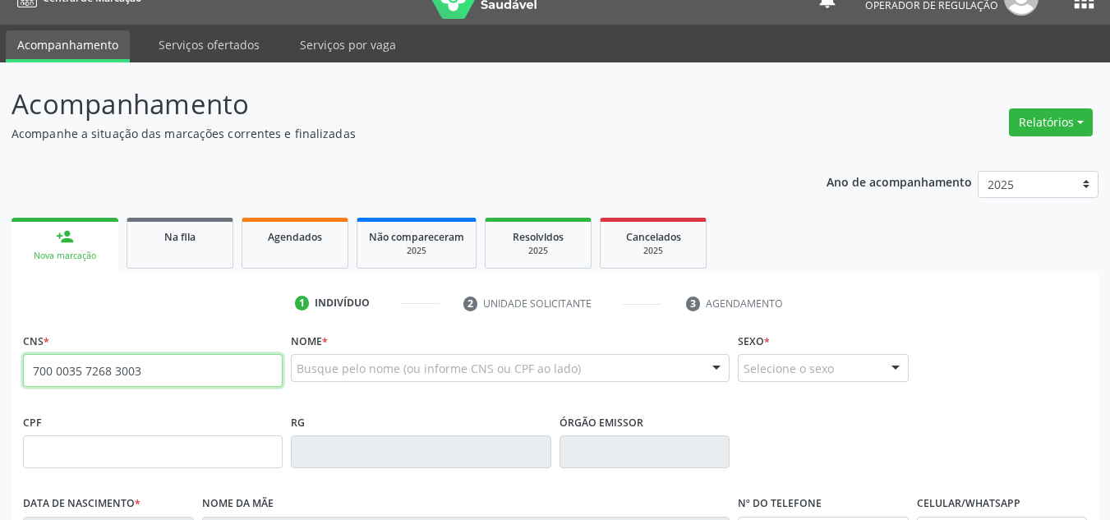
type input "700 0035 7268 3003"
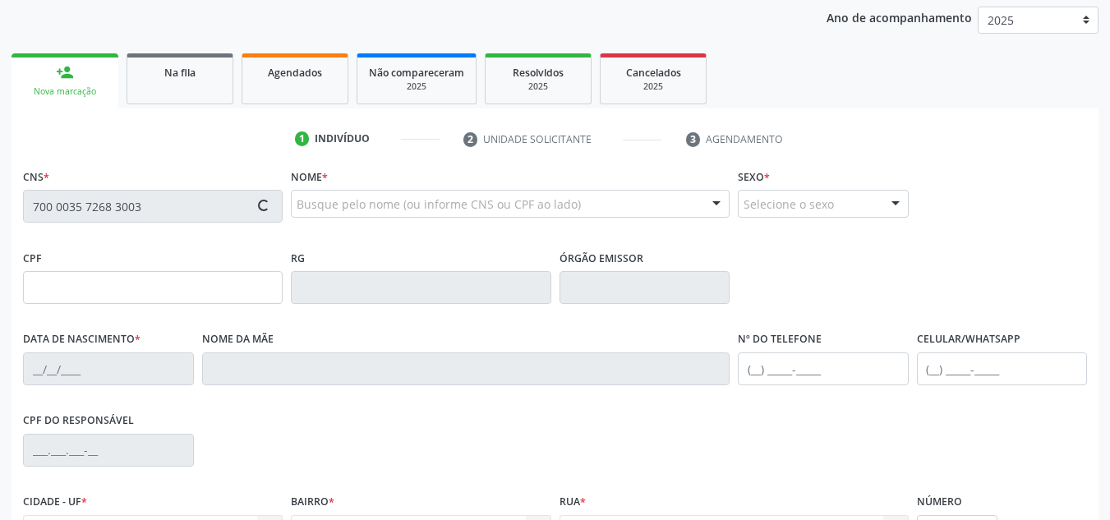
type input "091.459.294-75"
type input "04/06/1991"
type input "Edite Alves da Silva"
type input "(87) 8109-4927"
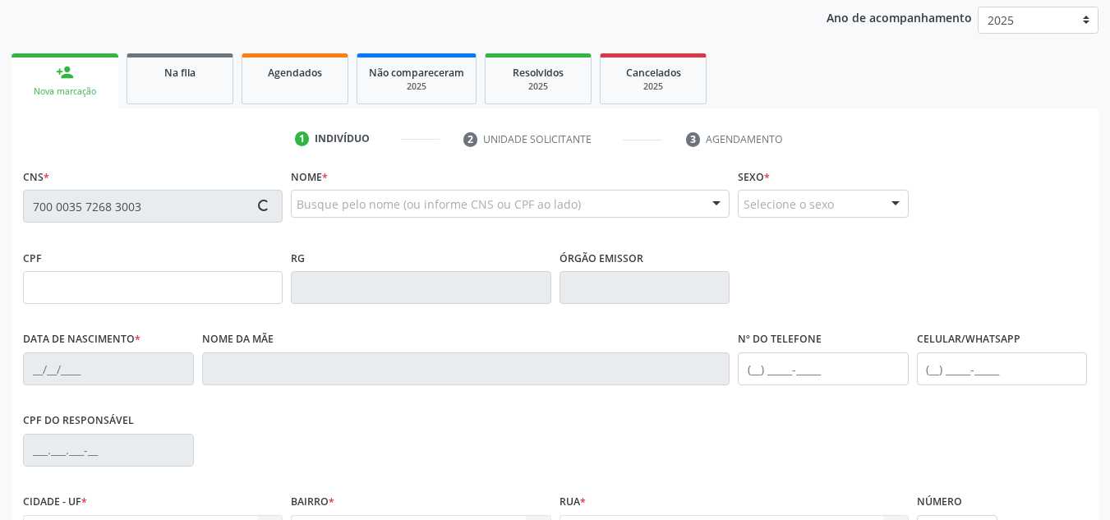
type input "038.044.234-50"
type input "S/N"
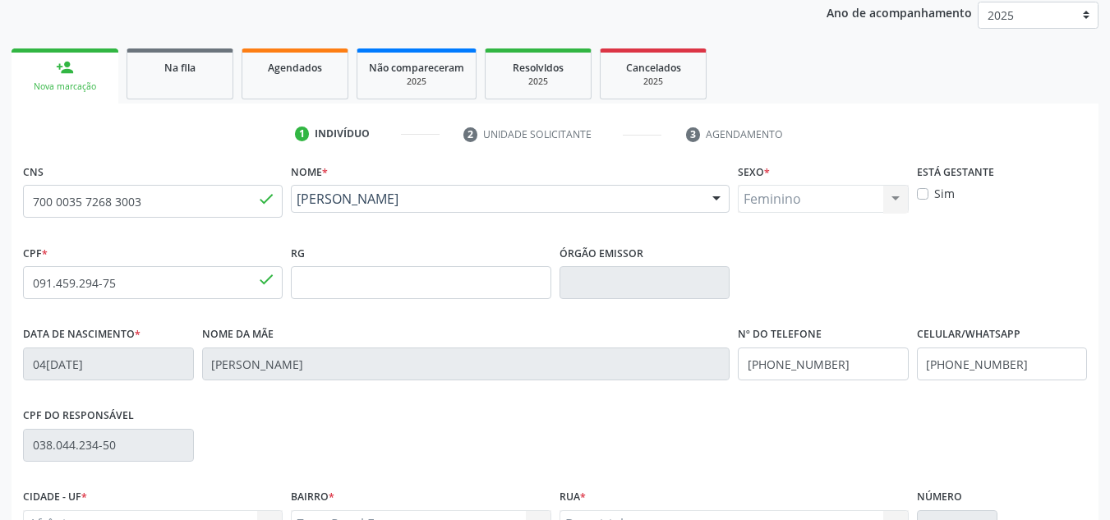
scroll to position [370, 0]
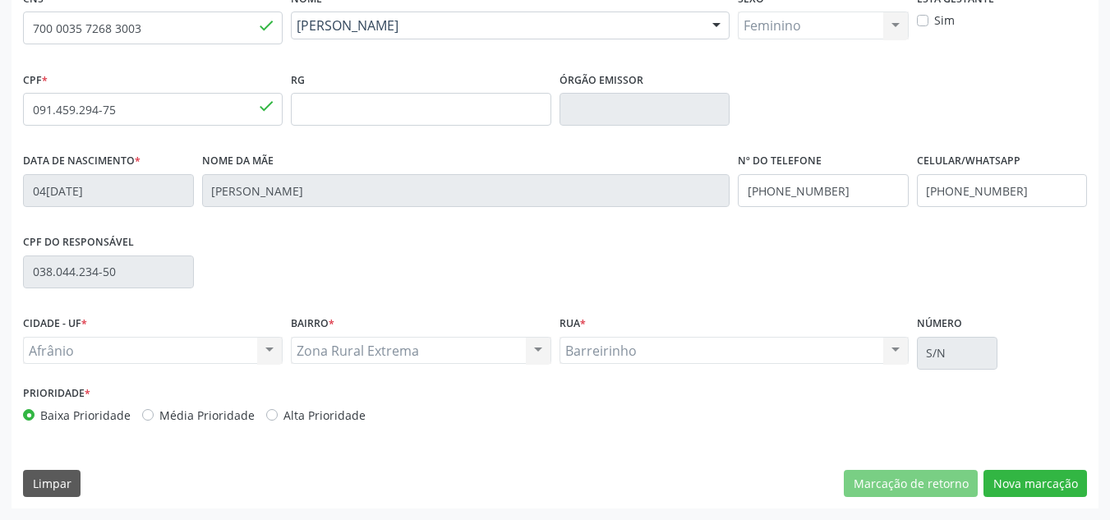
click at [159, 407] on label "Média Prioridade" at bounding box center [206, 415] width 95 height 17
click at [154, 407] on input "Média Prioridade" at bounding box center [147, 414] width 11 height 15
radio input "true"
click at [1041, 476] on button "Nova marcação" at bounding box center [1034, 484] width 103 height 28
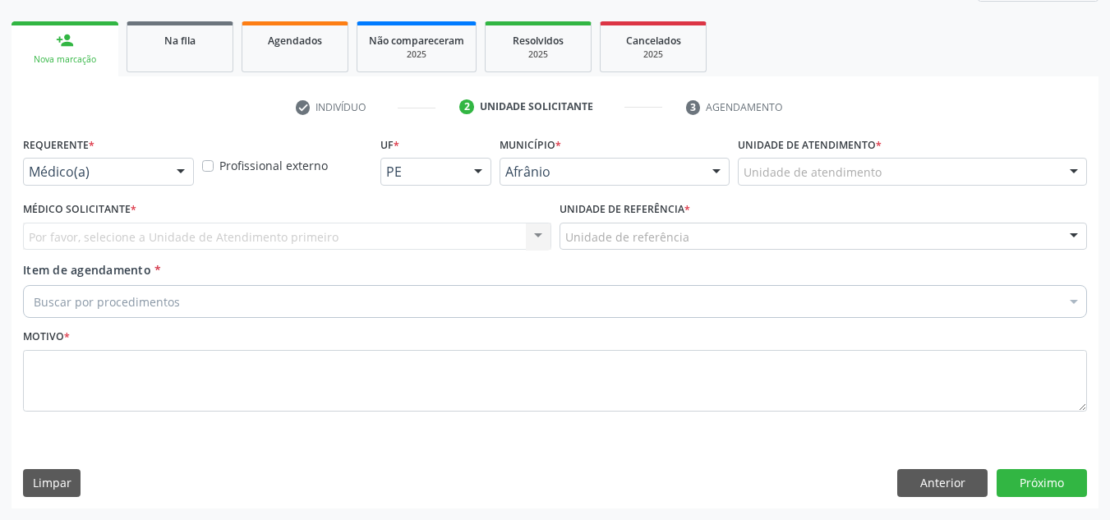
scroll to position [224, 0]
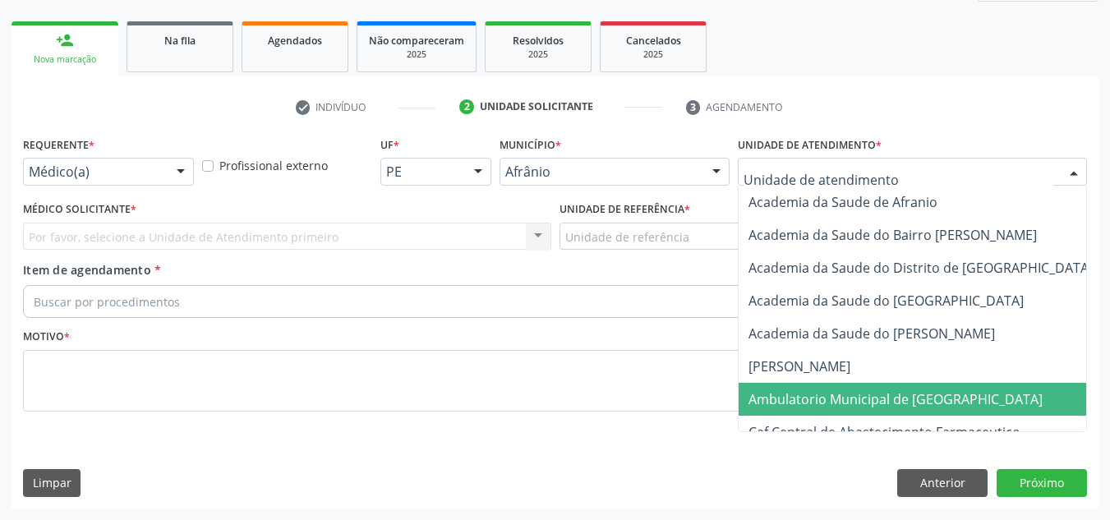
click at [815, 393] on span "Ambulatorio Municipal de [GEOGRAPHIC_DATA]" at bounding box center [895, 399] width 294 height 18
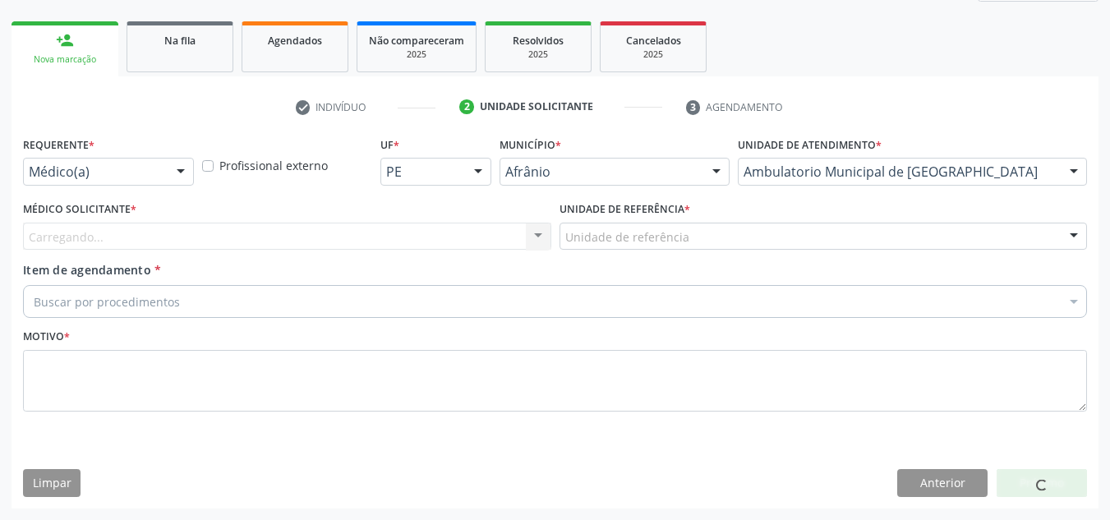
click at [454, 232] on div "Carregando... Nenhum resultado encontrado para: " " Não há nenhuma opção para s…" at bounding box center [287, 237] width 528 height 28
click at [472, 227] on div "Carregando... Nenhum resultado encontrado para: " " Não há nenhuma opção para s…" at bounding box center [287, 237] width 528 height 28
click at [462, 233] on div "Carregando... Nenhum resultado encontrado para: " " Não há nenhuma opção para s…" at bounding box center [287, 237] width 528 height 28
click at [462, 236] on div "Carregando... Nenhum resultado encontrado para: " " Não há nenhuma opção para s…" at bounding box center [287, 237] width 528 height 28
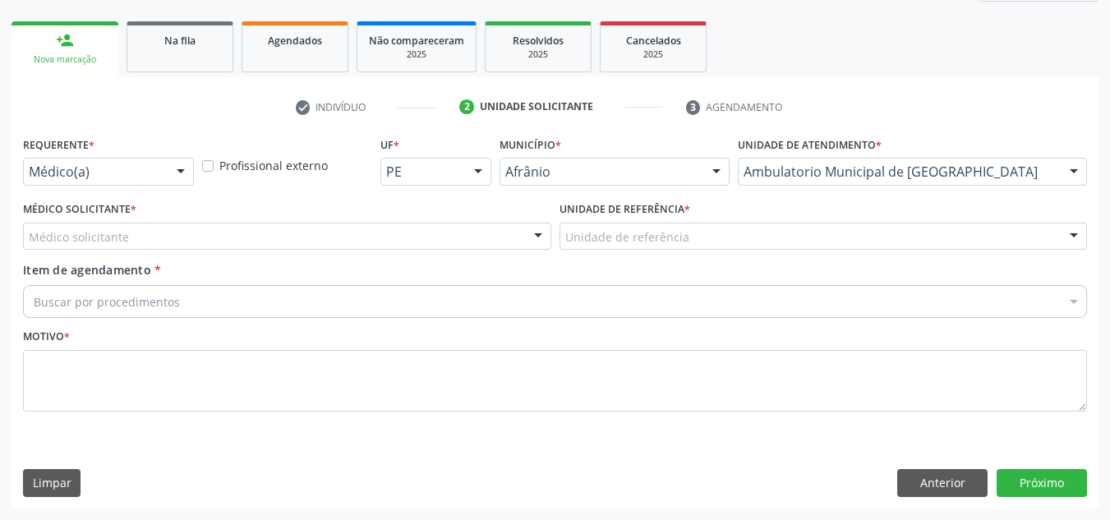
drag, startPoint x: 390, startPoint y: 238, endPoint x: 366, endPoint y: 310, distance: 75.3
click at [388, 239] on div "Médico solicitante" at bounding box center [287, 237] width 528 height 28
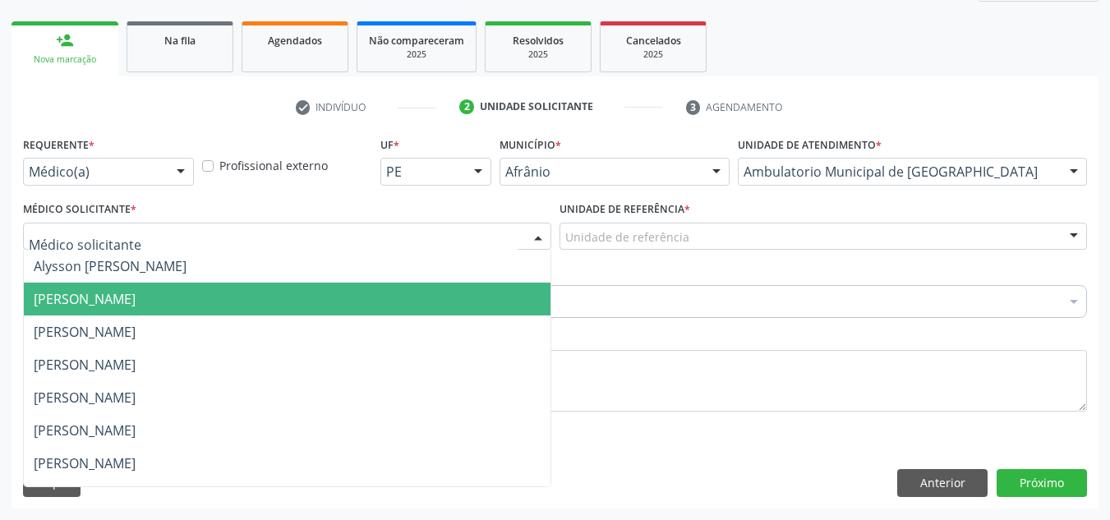
drag, startPoint x: 366, startPoint y: 310, endPoint x: 586, endPoint y: 287, distance: 220.5
click at [377, 308] on span "[PERSON_NAME]" at bounding box center [287, 299] width 527 height 33
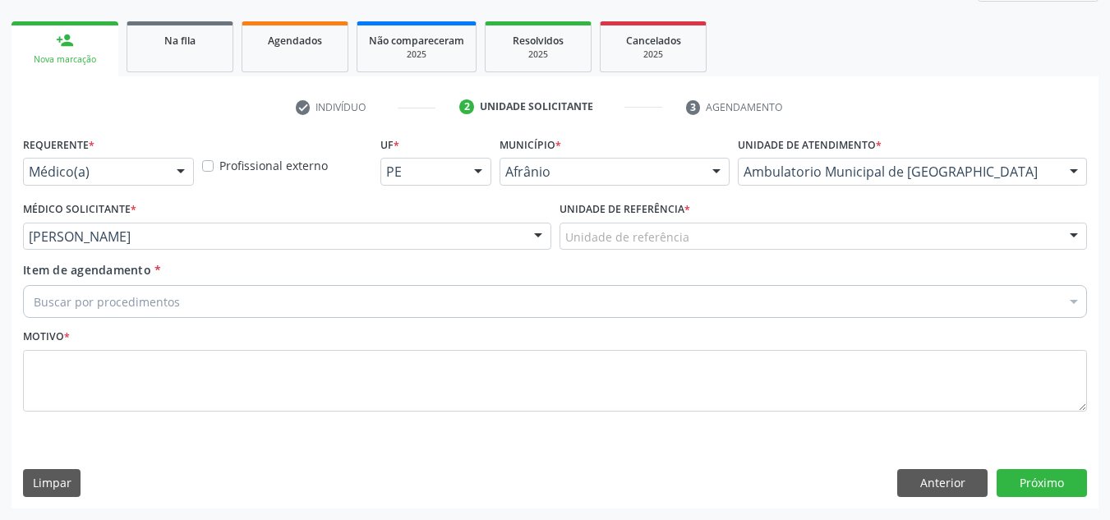
click at [690, 253] on div "Unidade de referência * Unidade de referência ESF de Extrema ESF de Barra das M…" at bounding box center [823, 229] width 536 height 64
drag, startPoint x: 707, startPoint y: 246, endPoint x: 695, endPoint y: 258, distance: 16.9
click at [704, 247] on div "Unidade de referência" at bounding box center [823, 237] width 528 height 28
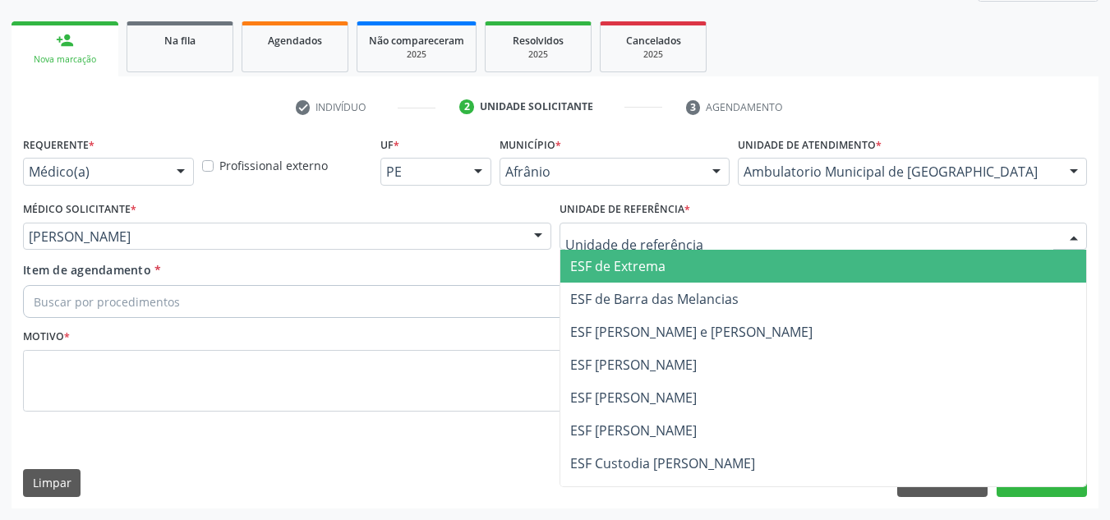
drag, startPoint x: 684, startPoint y: 280, endPoint x: 619, endPoint y: 308, distance: 70.6
click at [674, 287] on ul "ESF de Extrema ESF de Barra das Melancias ESF [PERSON_NAME] e [PERSON_NAME] ESF…" at bounding box center [823, 414] width 527 height 329
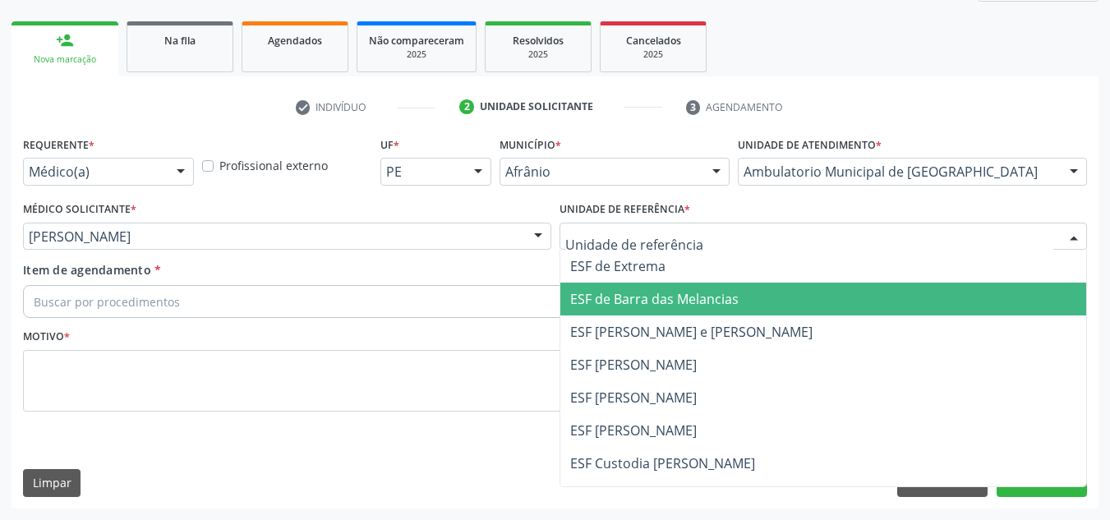
click at [618, 308] on span "ESF de Barra das Melancias" at bounding box center [654, 299] width 168 height 18
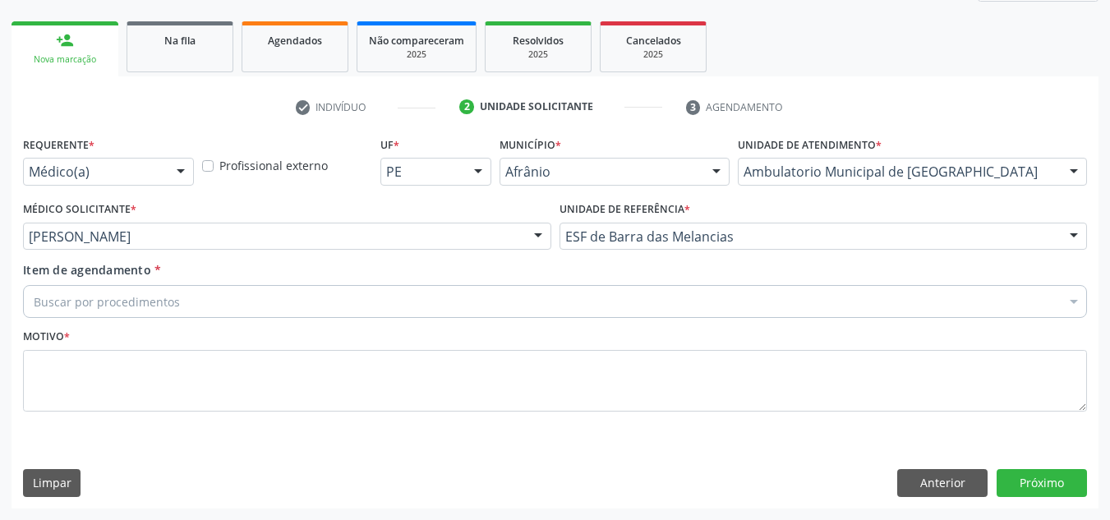
click at [618, 306] on div "Buscar por procedimentos" at bounding box center [555, 301] width 1064 height 33
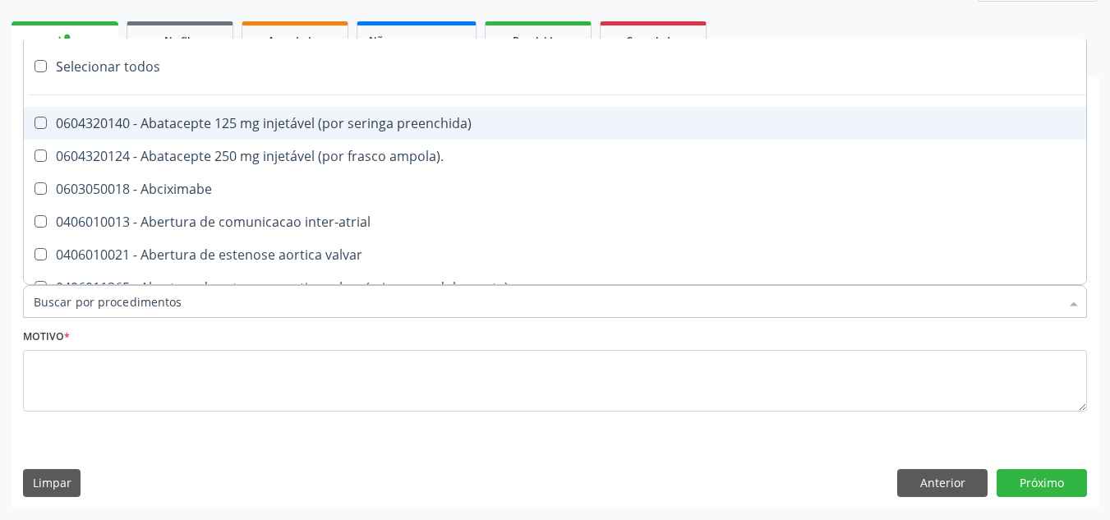
paste input "ORTOPEDISTA"
type input "ORTOPEDISTA"
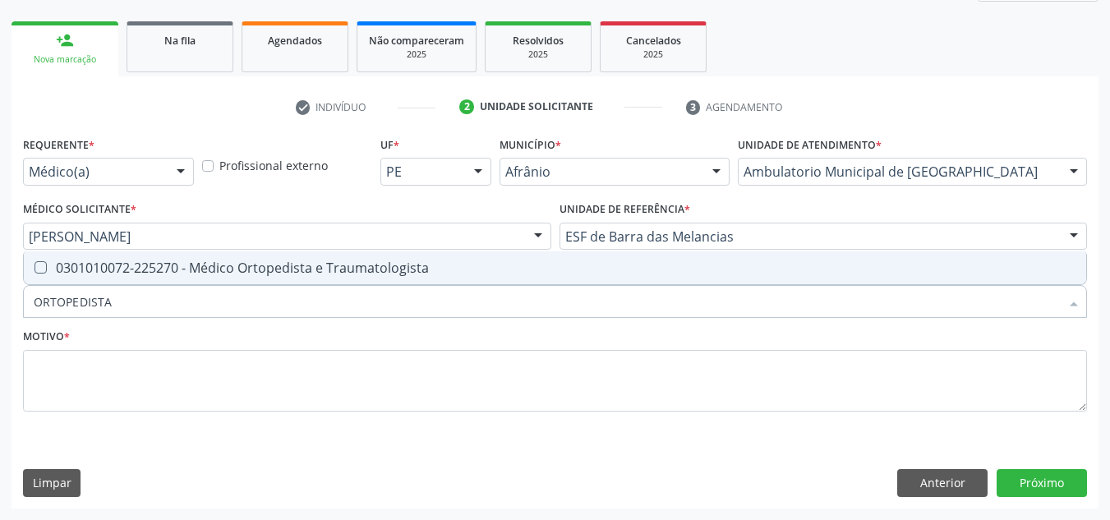
click at [623, 272] on div "0301010072-225270 - Médico Ortopedista e Traumatologista" at bounding box center [555, 267] width 1042 height 13
checkbox Traumatologista "true"
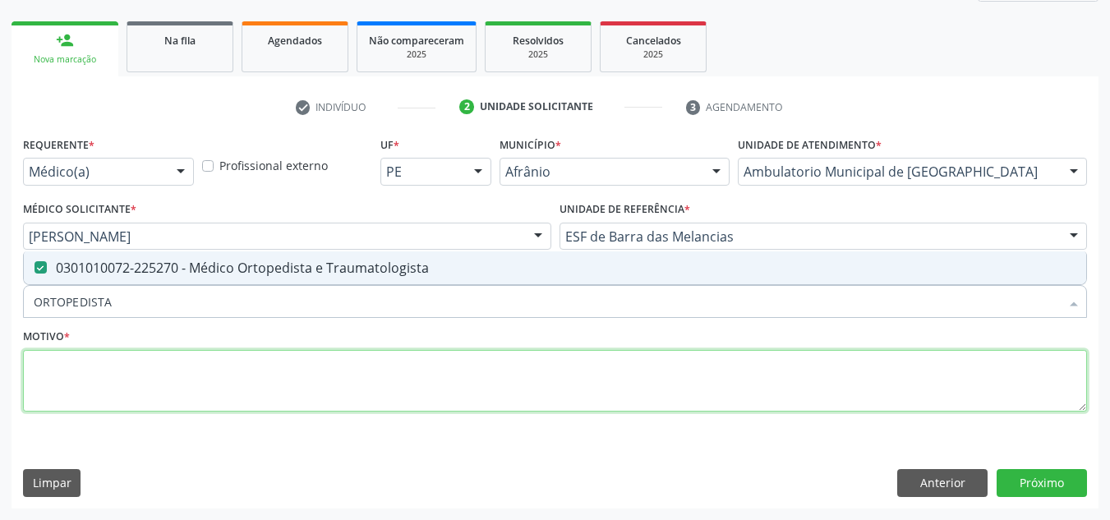
click at [539, 376] on textarea at bounding box center [555, 381] width 1064 height 62
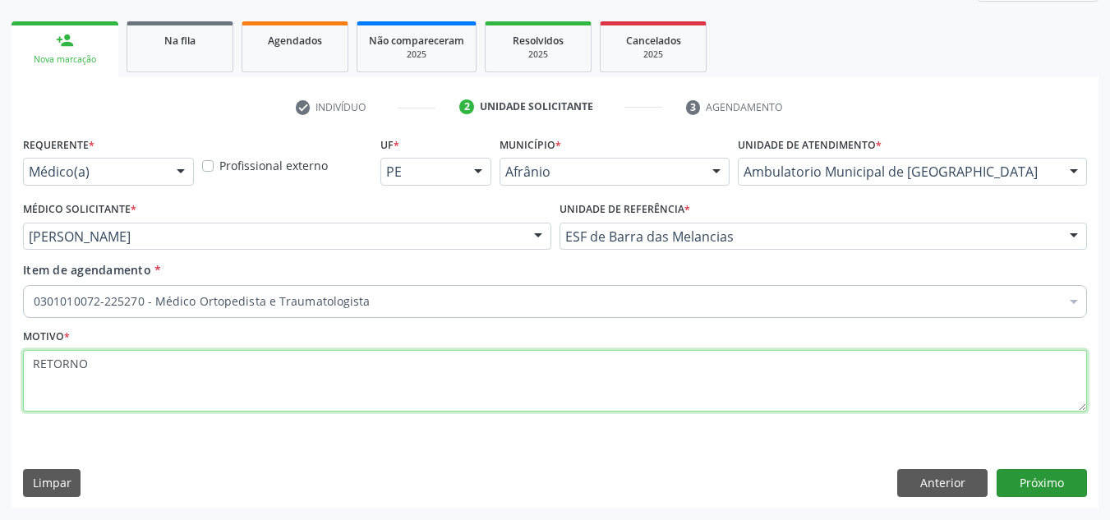
type textarea "RETORNO"
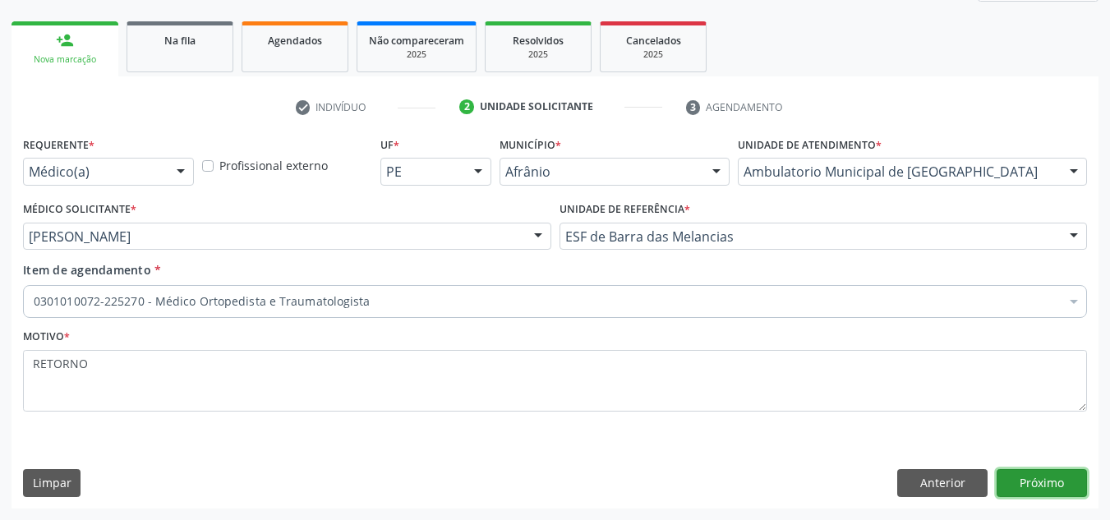
click at [1023, 469] on button "Próximo" at bounding box center [1041, 483] width 90 height 28
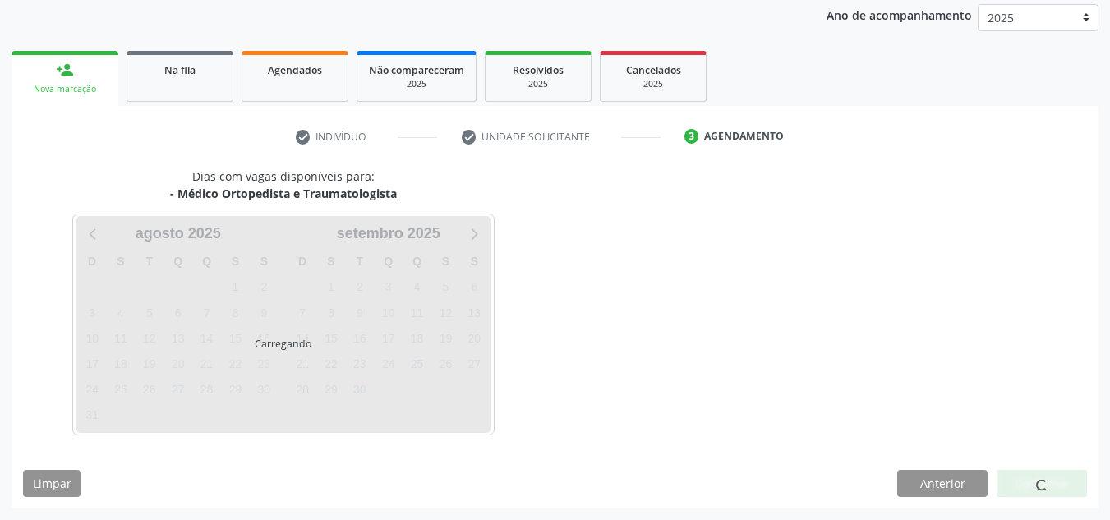
scroll to position [195, 0]
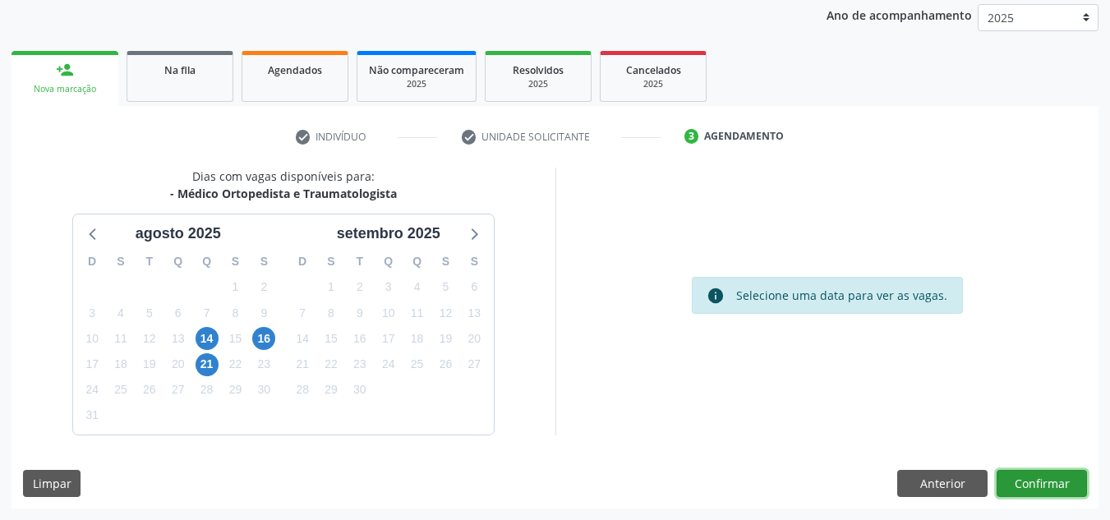
click at [1023, 470] on button "Confirmar" at bounding box center [1041, 484] width 90 height 28
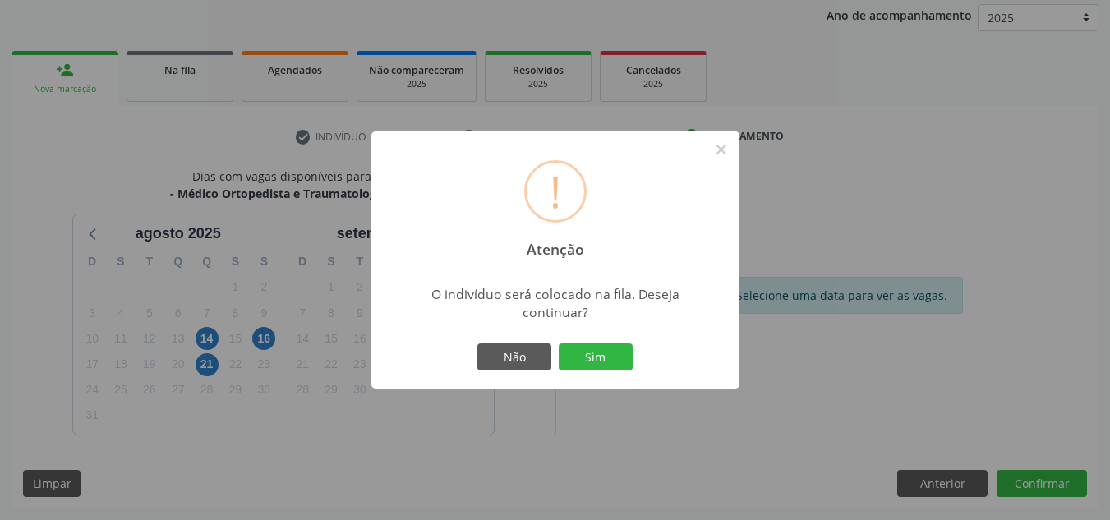
click at [559, 343] on button "Sim" at bounding box center [596, 357] width 74 height 28
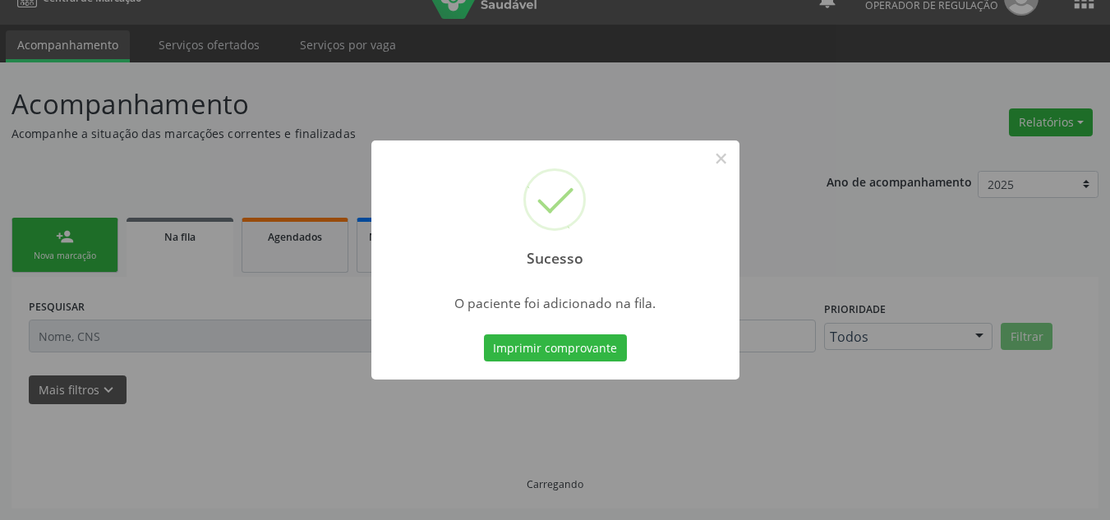
scroll to position [28, 0]
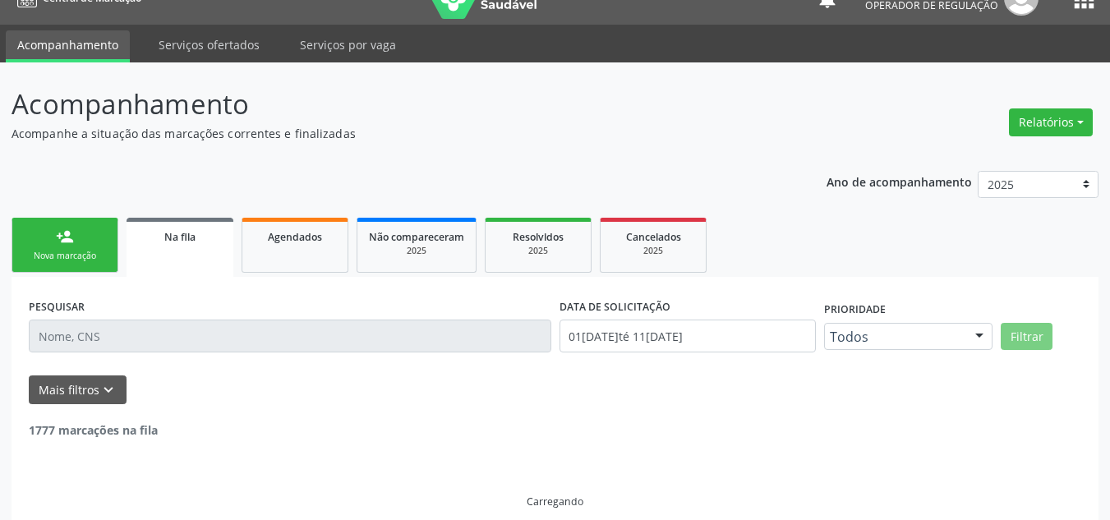
drag, startPoint x: 94, startPoint y: 236, endPoint x: 96, endPoint y: 260, distance: 24.8
click at [94, 236] on link "person_add Nova marcação" at bounding box center [64, 245] width 107 height 55
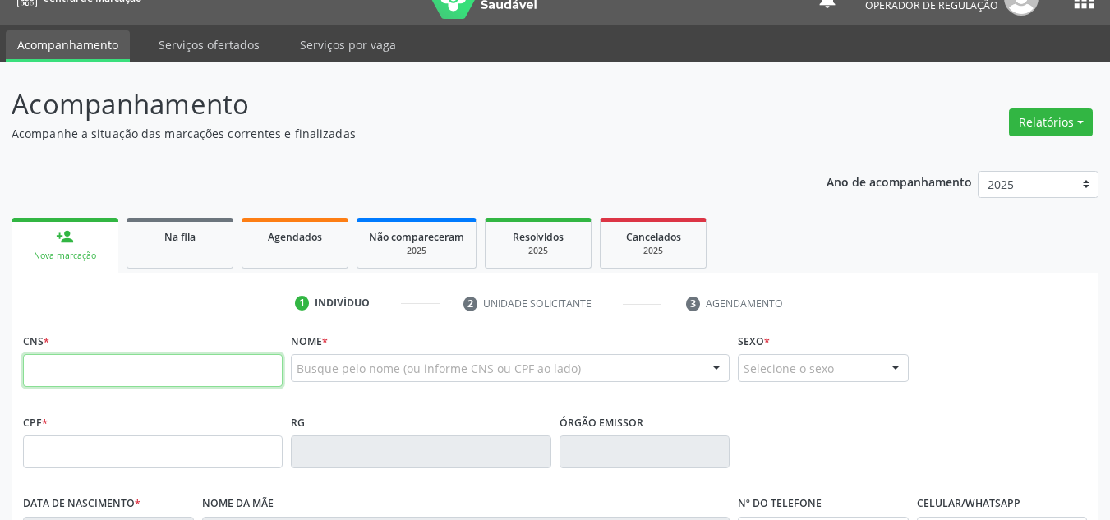
click at [132, 370] on input "text" at bounding box center [153, 370] width 260 height 33
type input "708 1015 1313 9230"
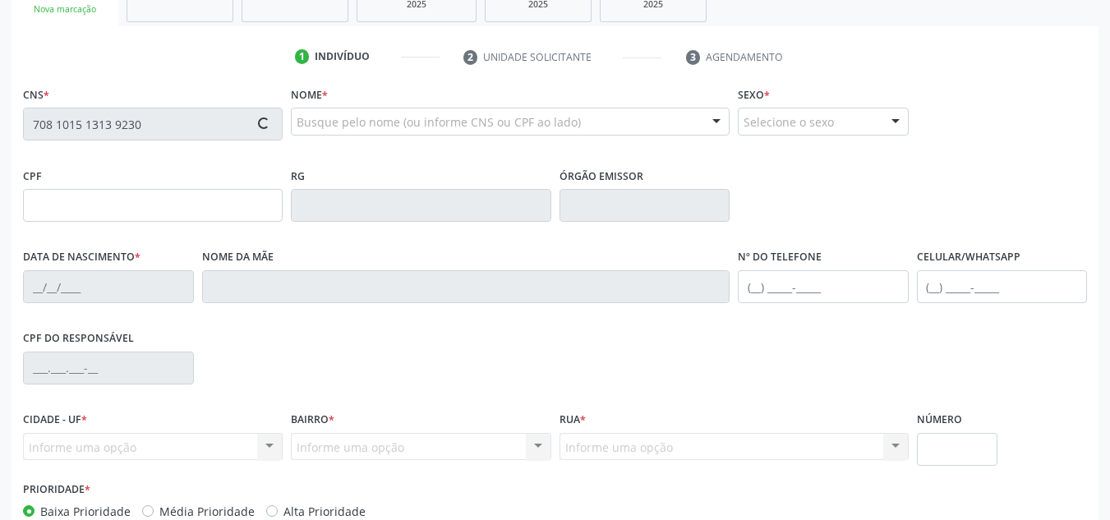
type input "054.069.114-30"
type input "23/09/1983"
type input "Maria de Brito Albuquerque"
type input "(87) 98836-4270"
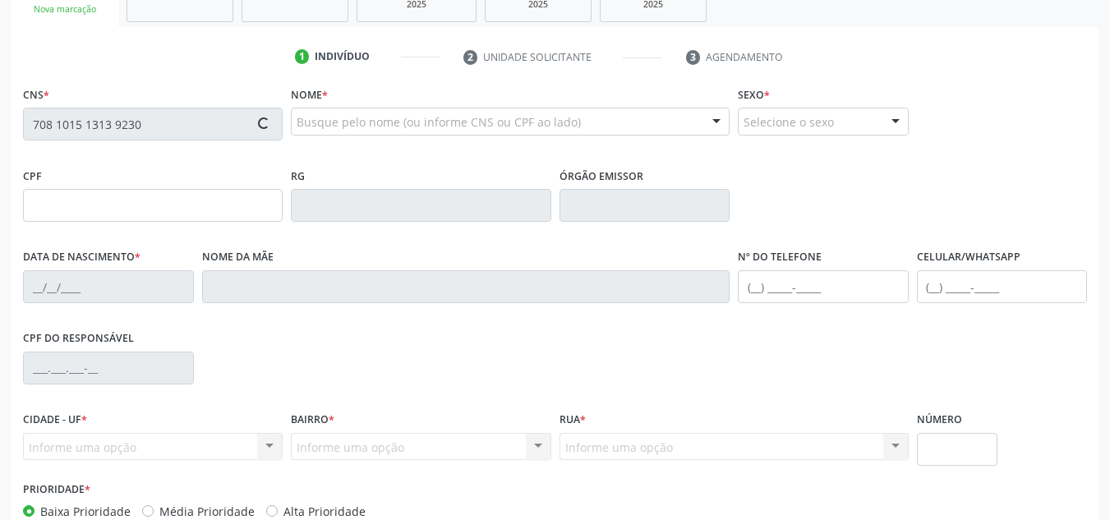
type input "S/N"
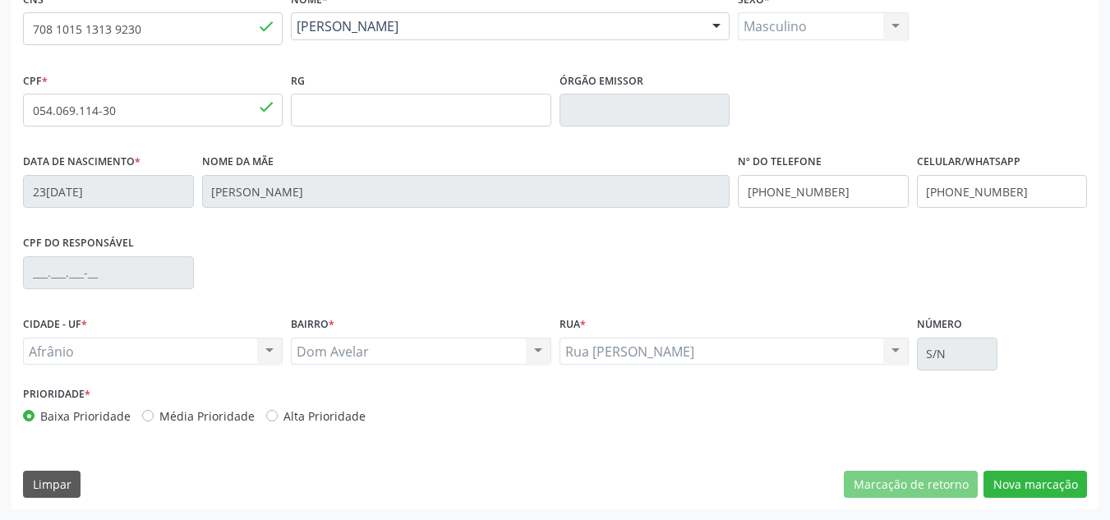
scroll to position [370, 0]
click at [196, 419] on label "Média Prioridade" at bounding box center [206, 415] width 95 height 17
click at [154, 419] on input "Média Prioridade" at bounding box center [147, 414] width 11 height 15
radio input "true"
click at [1028, 496] on button "Nova marcação" at bounding box center [1034, 484] width 103 height 28
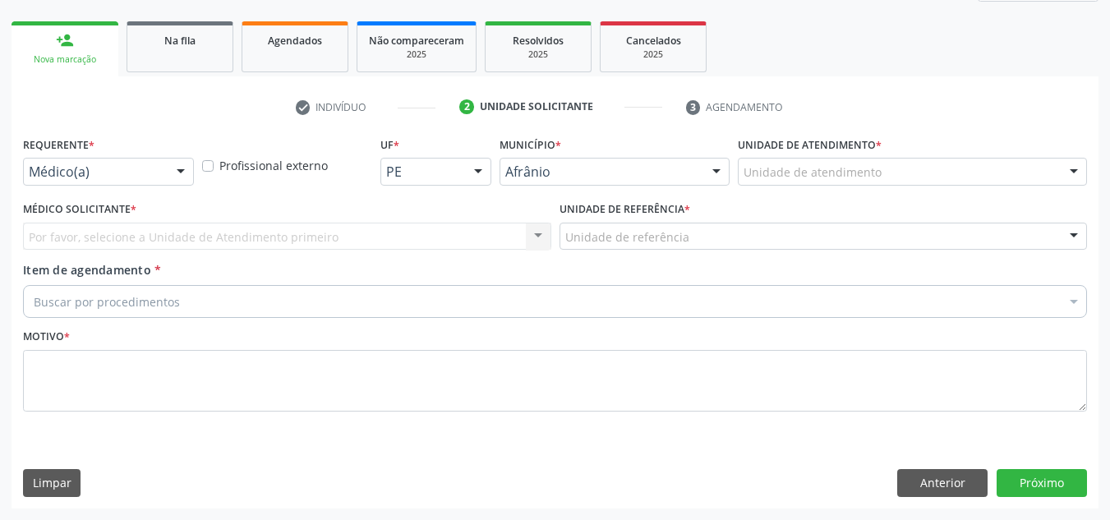
scroll to position [224, 0]
click at [1084, 181] on div at bounding box center [1073, 173] width 25 height 28
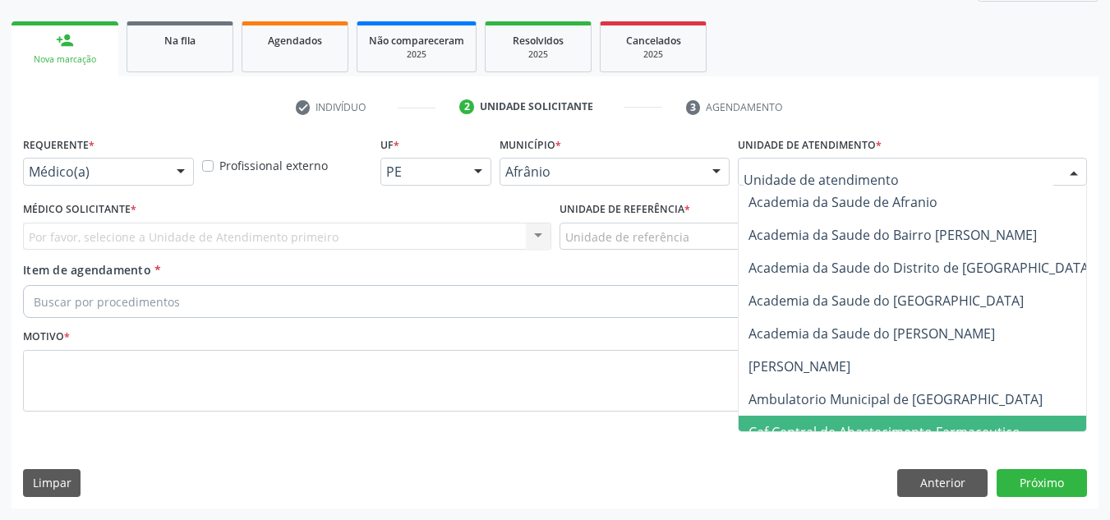
click at [940, 416] on span "Caf Central de Abastecimento Farmaceutico" at bounding box center [938, 432] width 401 height 33
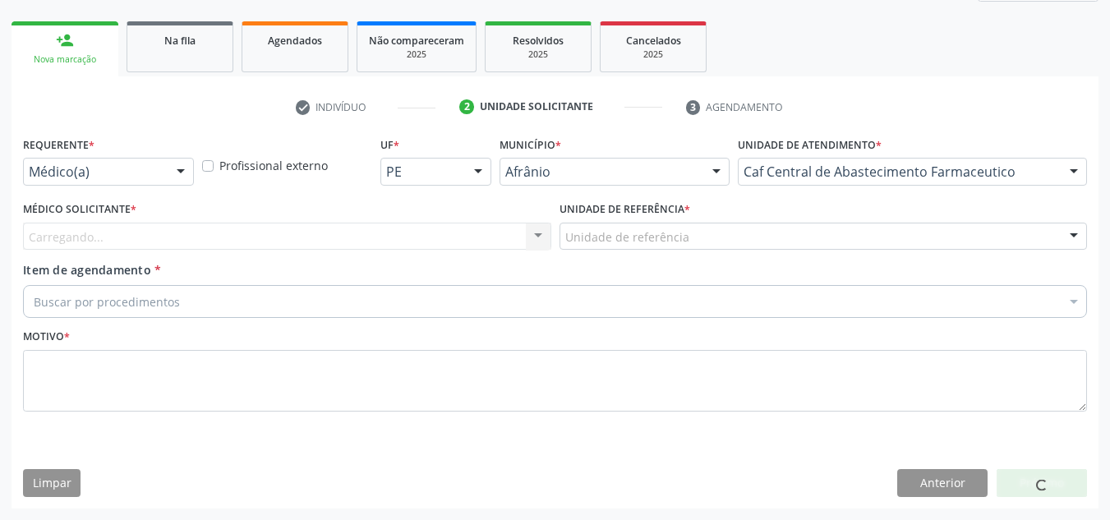
click at [1005, 183] on div "Caf Central de Abastecimento Farmaceutico" at bounding box center [912, 172] width 349 height 28
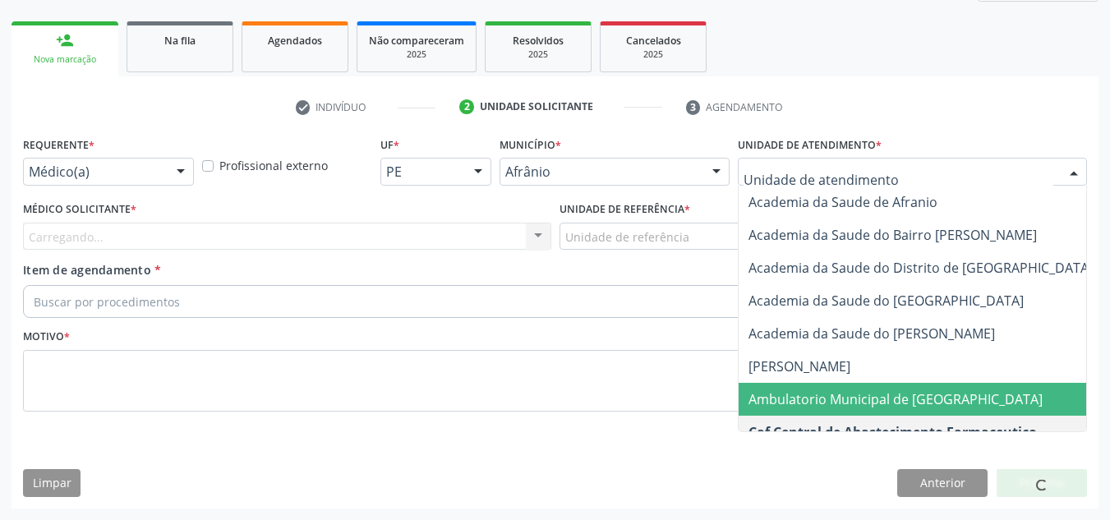
click at [914, 392] on span "Ambulatorio Municipal de [GEOGRAPHIC_DATA]" at bounding box center [895, 399] width 294 height 18
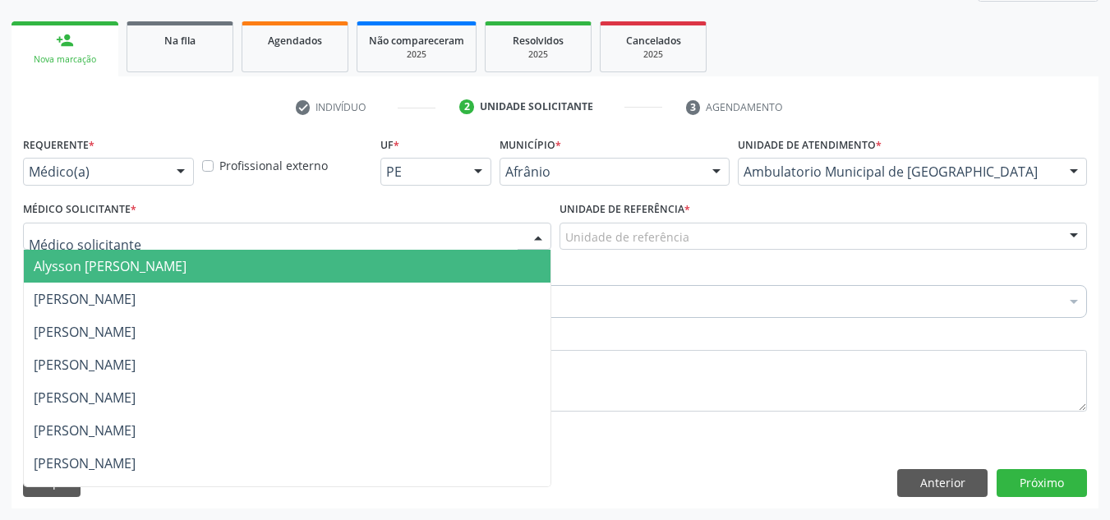
drag, startPoint x: 108, startPoint y: 225, endPoint x: 106, endPoint y: 236, distance: 11.0
click at [108, 231] on div at bounding box center [287, 237] width 528 height 28
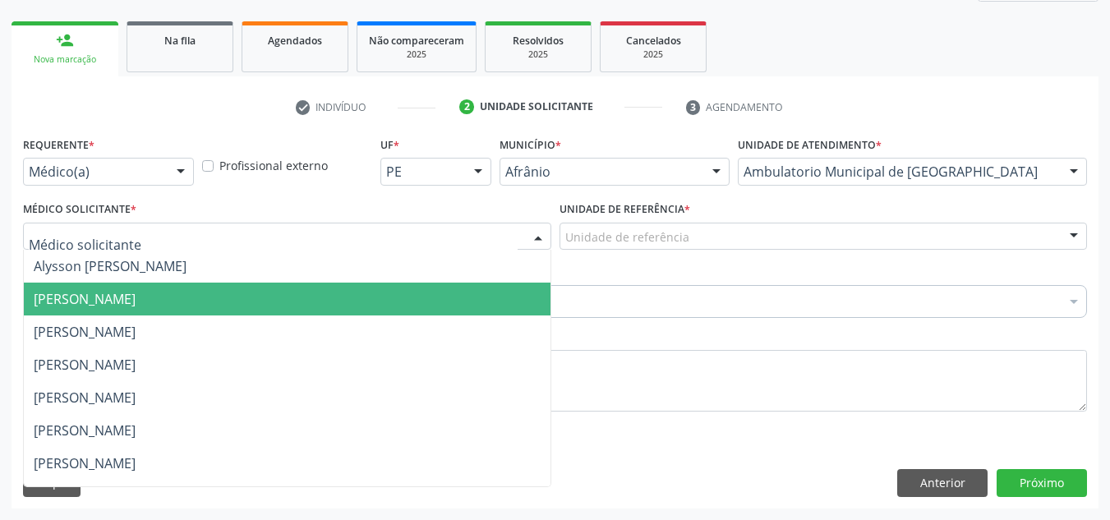
drag, startPoint x: 77, startPoint y: 294, endPoint x: 677, endPoint y: 290, distance: 599.6
click at [80, 294] on span "[PERSON_NAME]" at bounding box center [85, 299] width 102 height 18
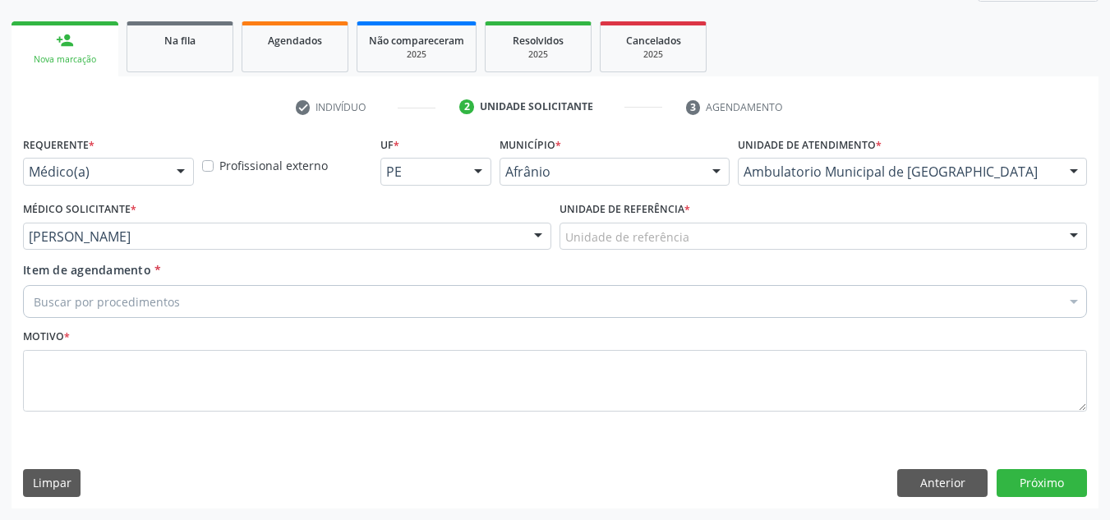
drag, startPoint x: 793, startPoint y: 253, endPoint x: 783, endPoint y: 284, distance: 33.0
click at [790, 272] on div "Requerente * Médico(a) Médico(a) Enfermeiro(a) Paciente Nenhum resultado encont…" at bounding box center [555, 283] width 1064 height 302
drag, startPoint x: 801, startPoint y: 242, endPoint x: 724, endPoint y: 315, distance: 105.7
click at [781, 251] on div "Unidade de referência ESF de Extrema ESF de Barra das Melancias ESF [PERSON_NAM…" at bounding box center [823, 237] width 528 height 28
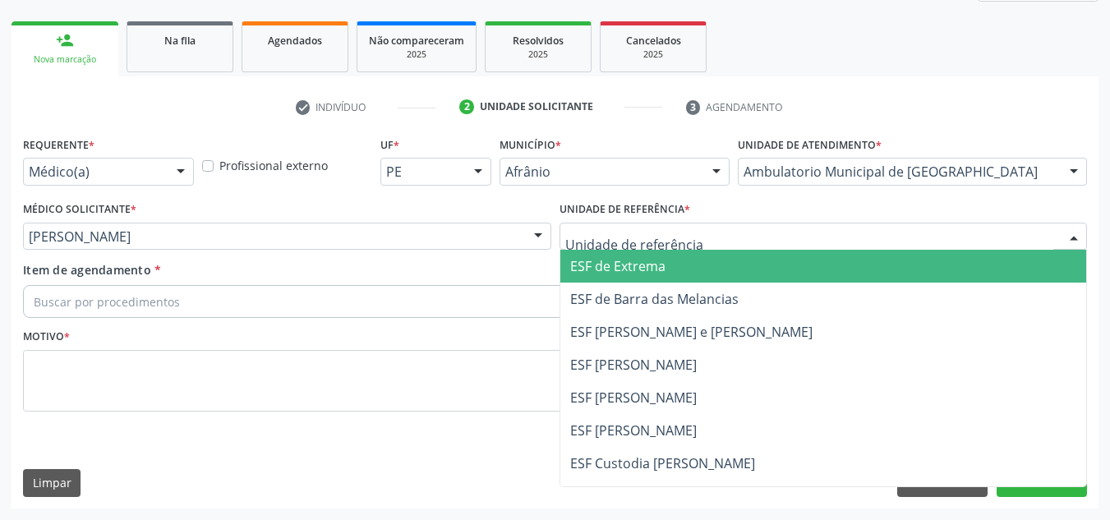
drag, startPoint x: 761, startPoint y: 268, endPoint x: 739, endPoint y: 297, distance: 35.8
click at [758, 280] on span "ESF de Extrema" at bounding box center [823, 266] width 527 height 33
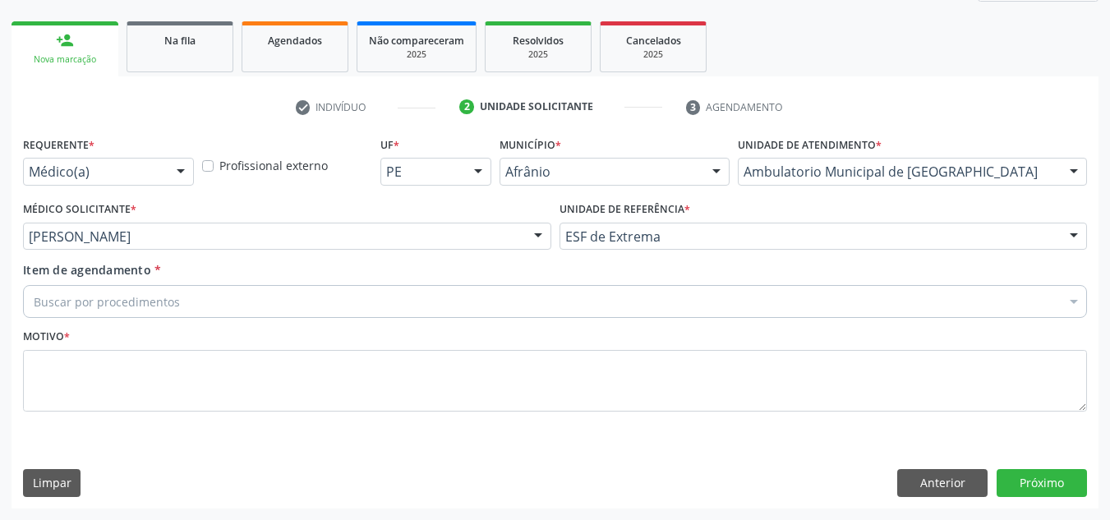
click at [730, 301] on div "Buscar por procedimentos" at bounding box center [555, 301] width 1064 height 33
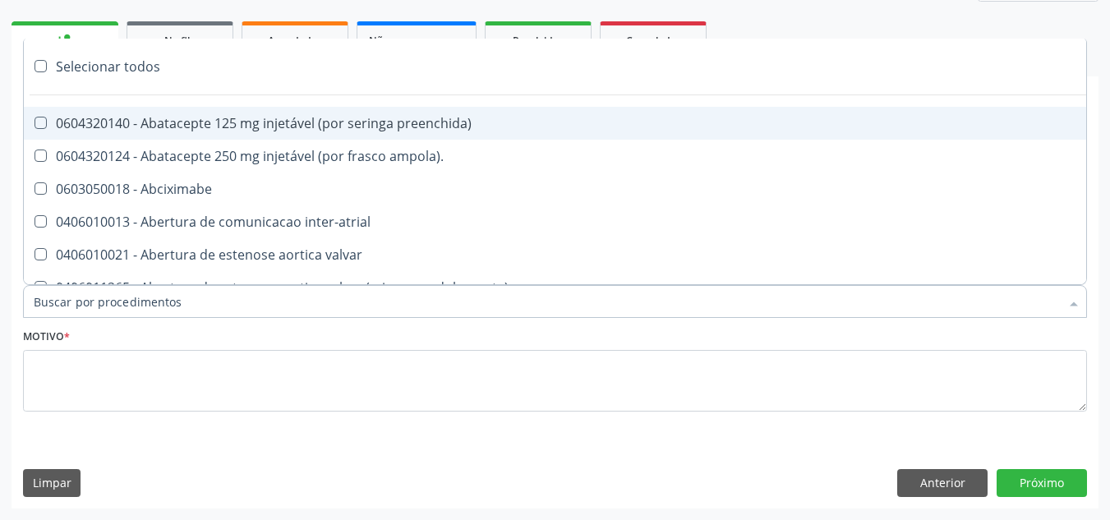
type input "V"
paste input "ORTOPEDISTA"
type input "ORTOPEDISTA"
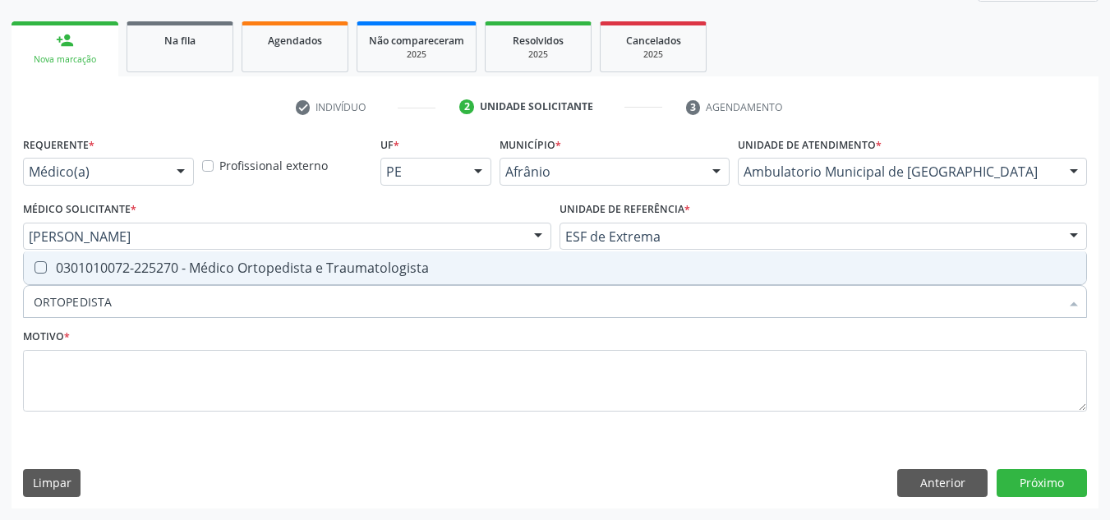
click at [762, 271] on div "0301010072-225270 - Médico Ortopedista e Traumatologista" at bounding box center [555, 267] width 1042 height 13
checkbox Traumatologista "true"
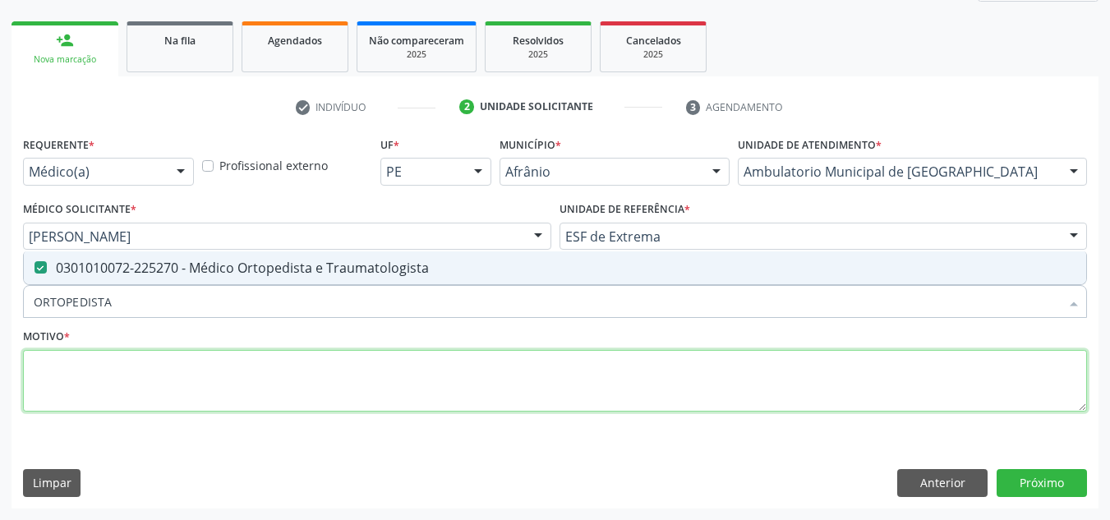
click at [730, 369] on textarea at bounding box center [555, 381] width 1064 height 62
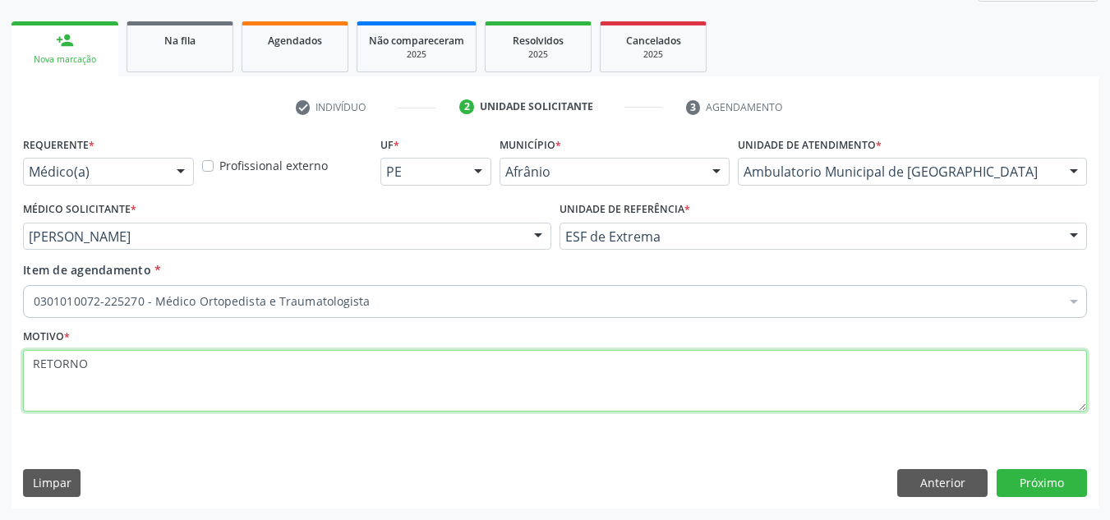
type textarea "RETORNO"
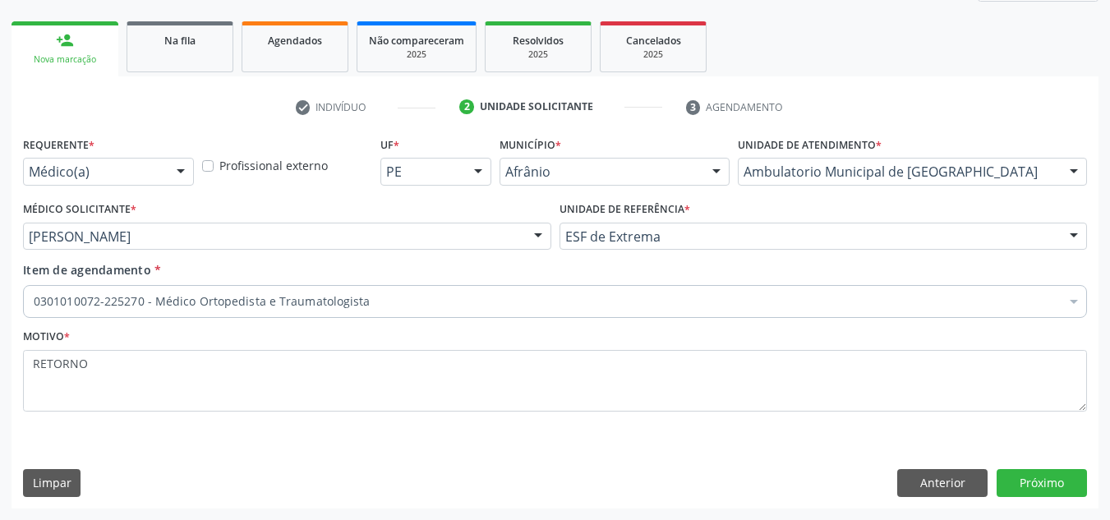
click at [1048, 467] on div "Requerente * Médico(a) Médico(a) Enfermeiro(a) Paciente Nenhum resultado encont…" at bounding box center [554, 319] width 1087 height 375
click at [1048, 475] on button "Próximo" at bounding box center [1041, 483] width 90 height 28
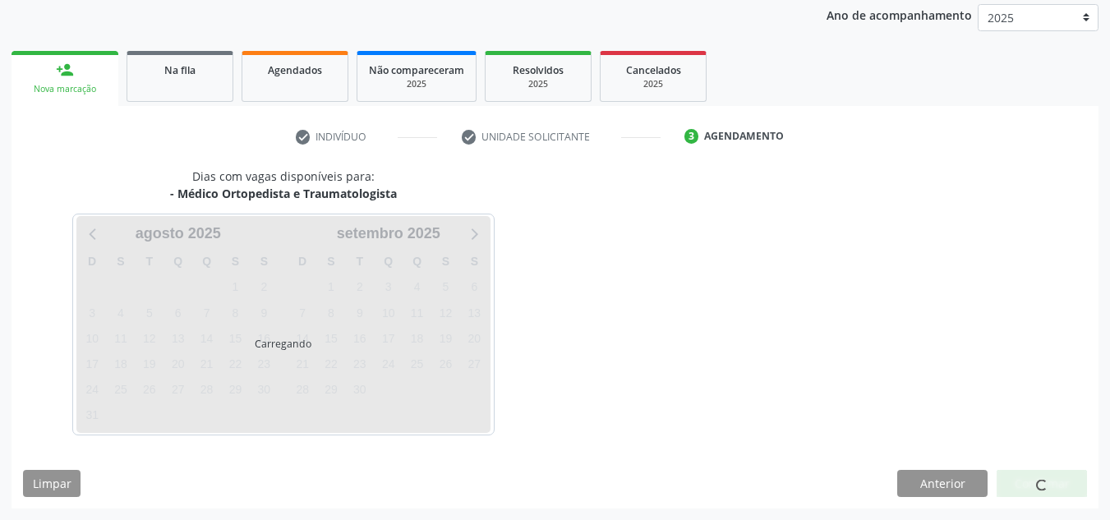
scroll to position [195, 0]
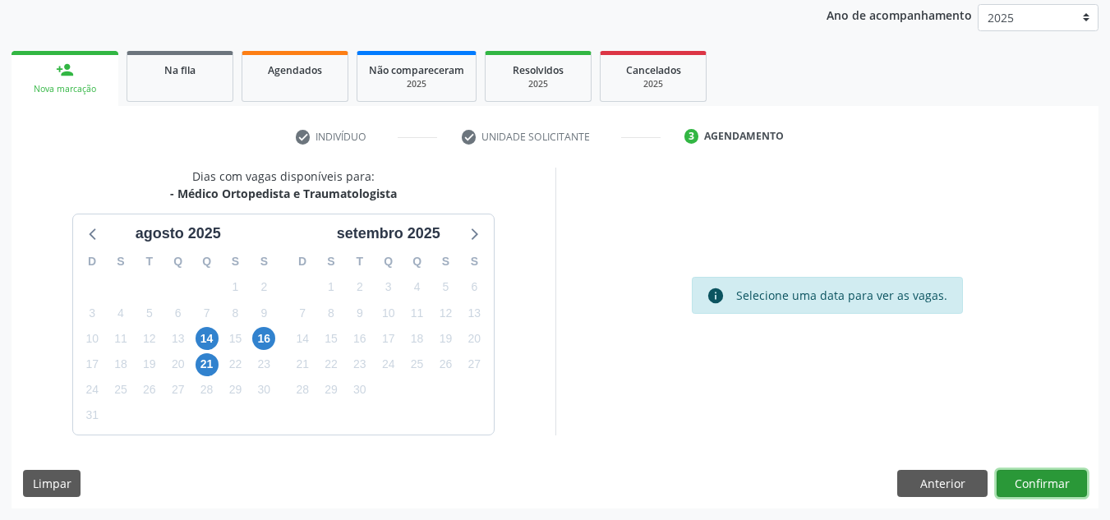
click at [1058, 478] on button "Confirmar" at bounding box center [1041, 484] width 90 height 28
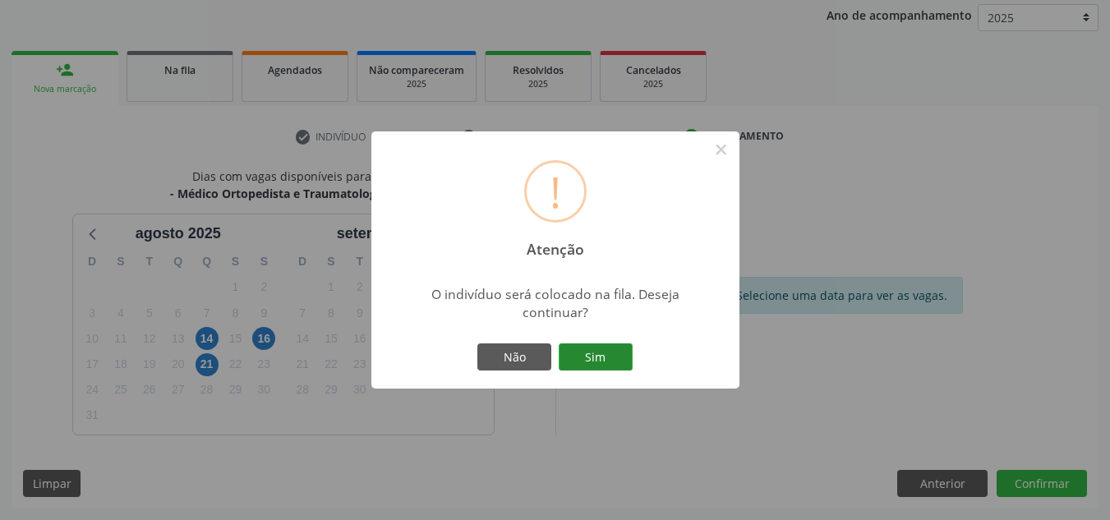
click at [591, 353] on button "Sim" at bounding box center [596, 357] width 74 height 28
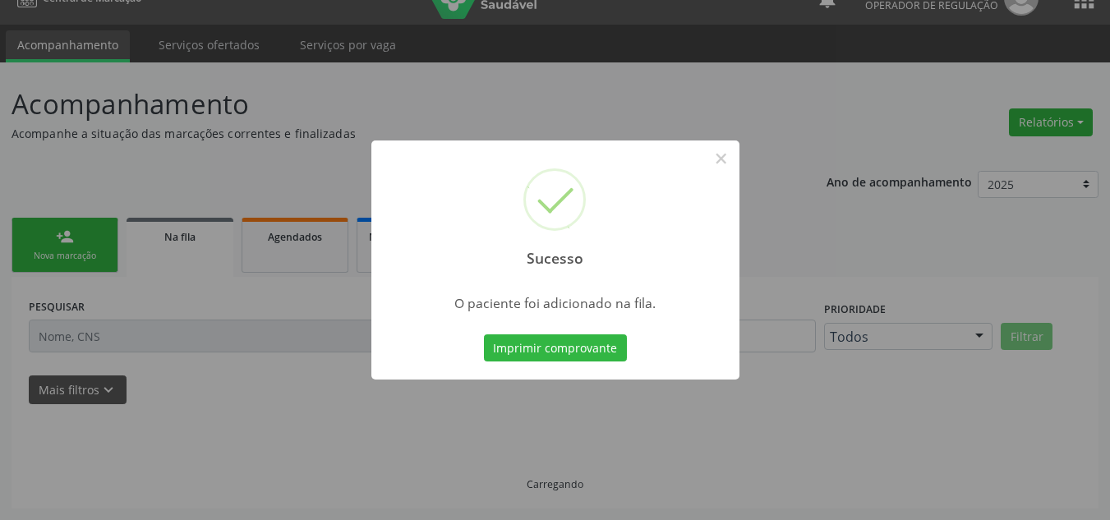
scroll to position [28, 0]
click at [721, 155] on button "×" at bounding box center [721, 159] width 28 height 28
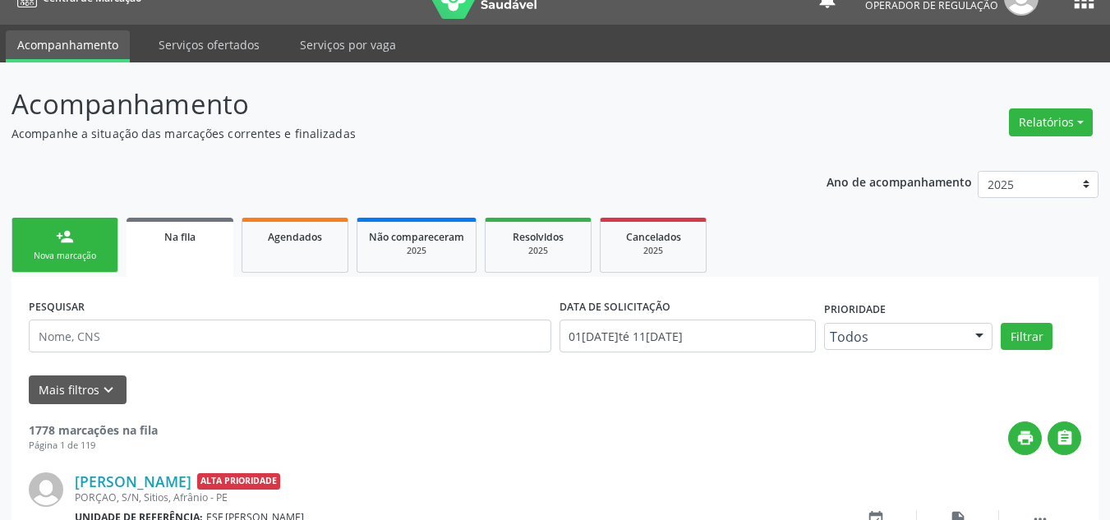
click at [81, 247] on link "person_add Nova marcação" at bounding box center [64, 245] width 107 height 55
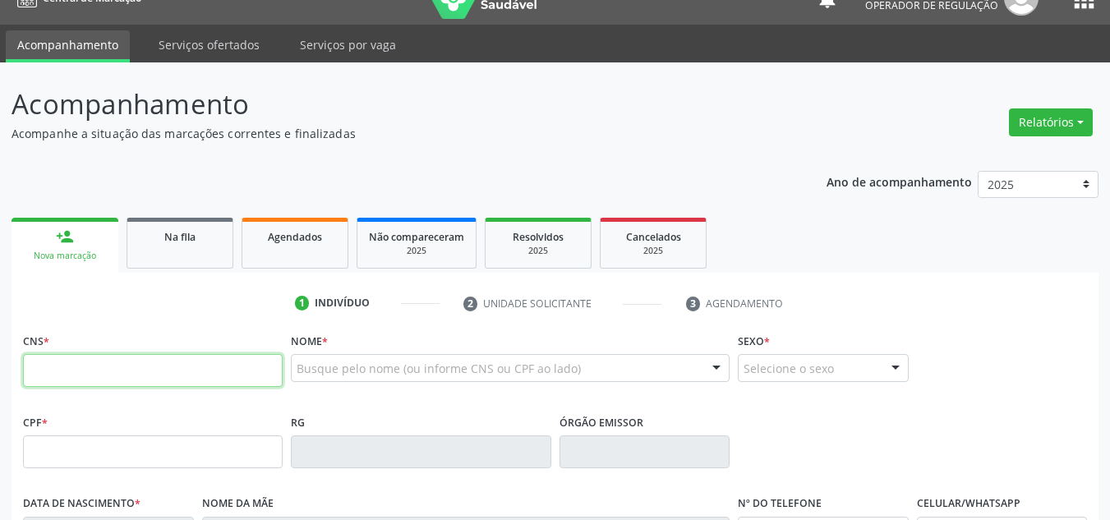
click at [120, 365] on input "text" at bounding box center [153, 370] width 260 height 33
click at [223, 241] on link "Na fila" at bounding box center [179, 243] width 107 height 51
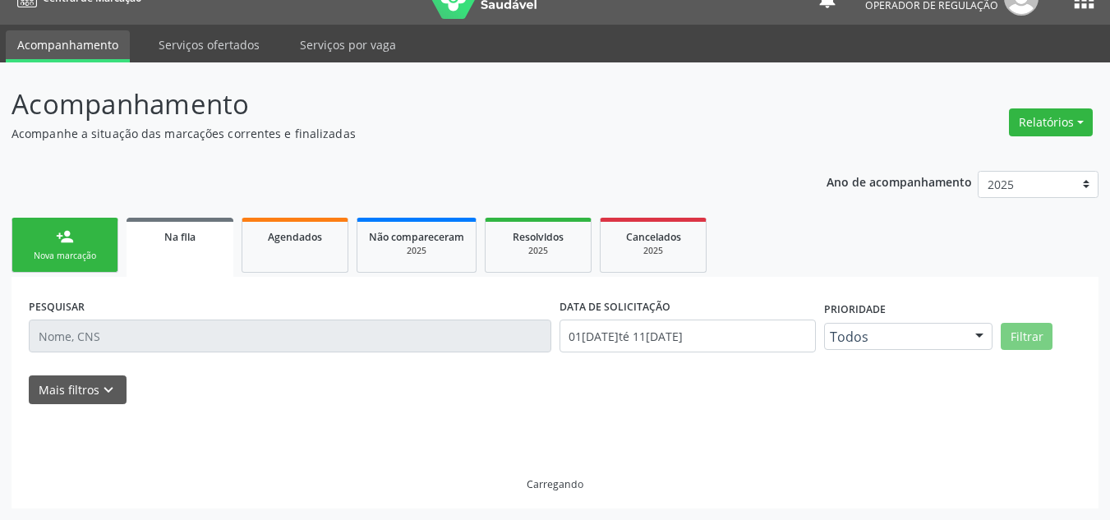
click at [223, 241] on link "Na fila" at bounding box center [179, 247] width 107 height 59
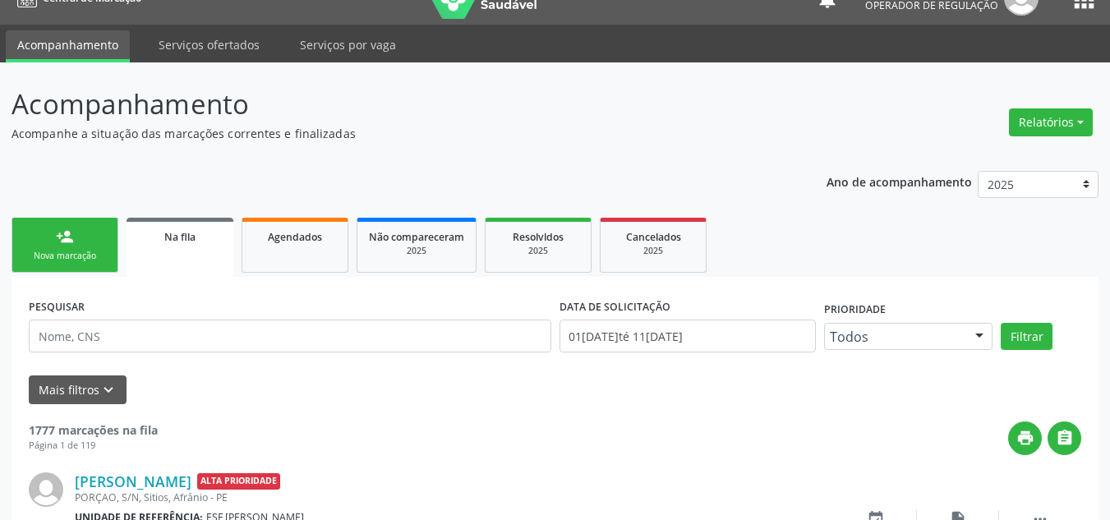
click at [246, 318] on div "PESQUISAR" at bounding box center [290, 329] width 531 height 70
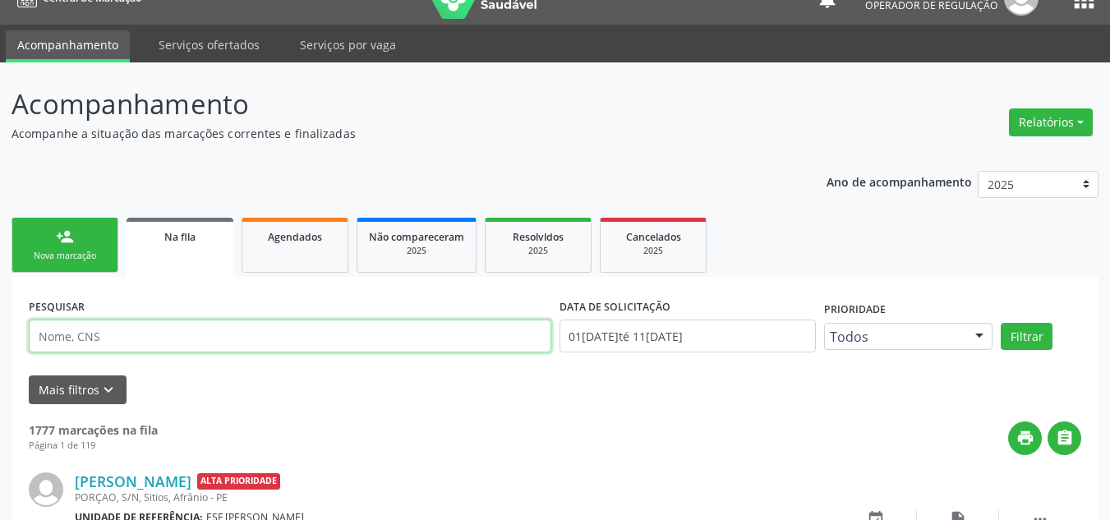
click at [301, 342] on input "text" at bounding box center [290, 336] width 522 height 33
type input "700008777122105"
click at [1000, 323] on button "Filtrar" at bounding box center [1026, 337] width 52 height 28
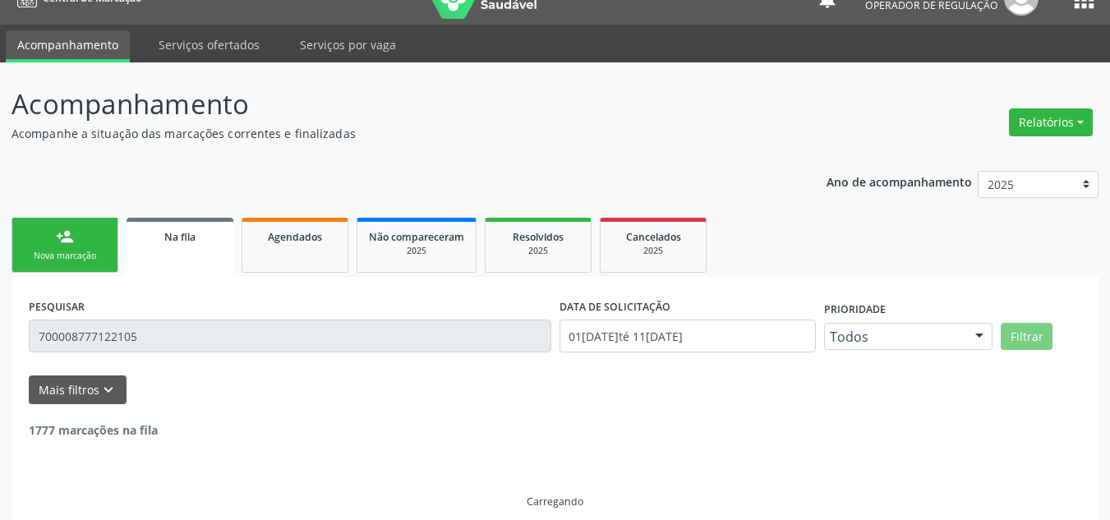
scroll to position [0, 0]
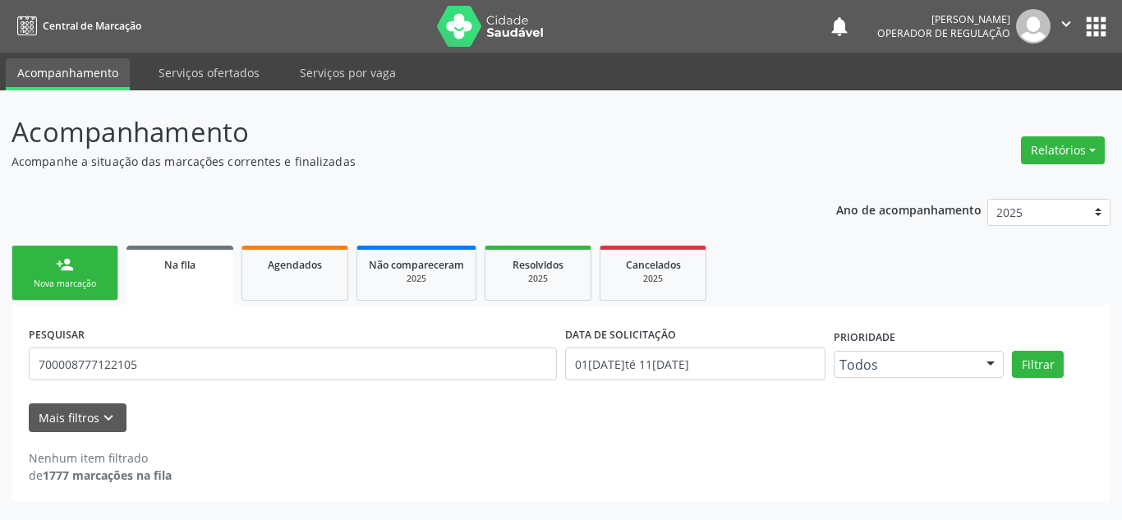
click at [35, 268] on link "person_add Nova marcação" at bounding box center [64, 273] width 107 height 55
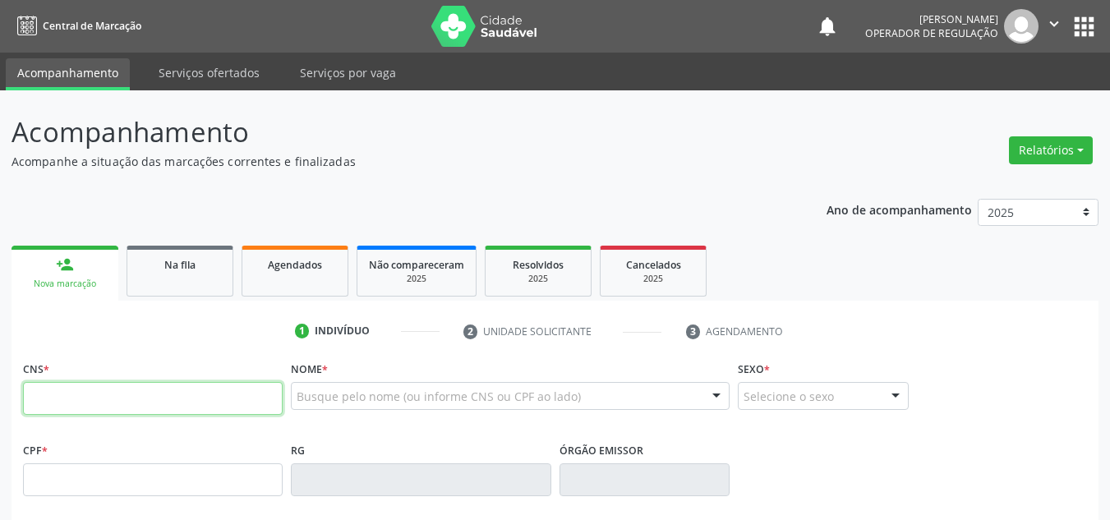
click at [77, 393] on input "text" at bounding box center [153, 398] width 260 height 33
type input "700 0087 7712 2105"
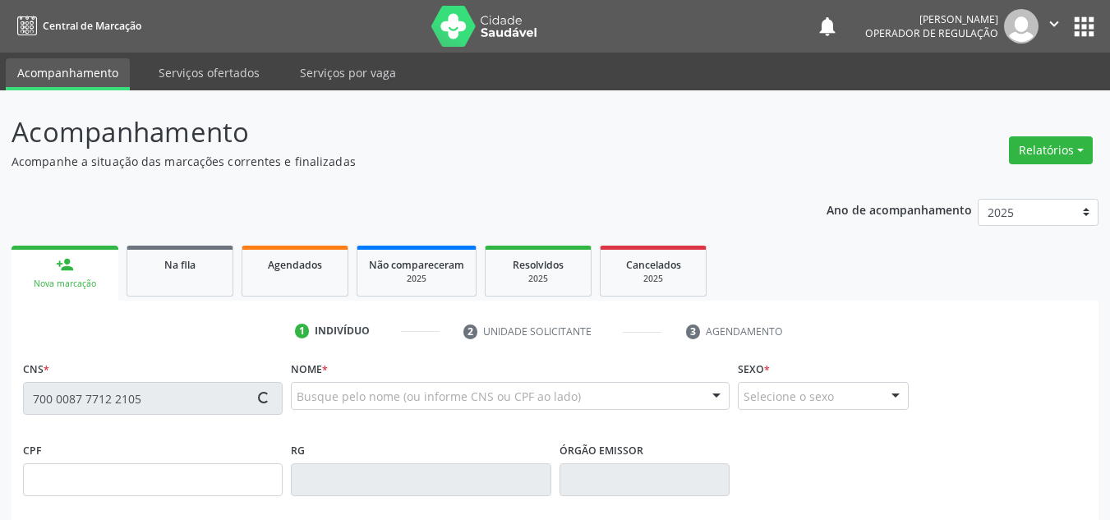
type input "825.806.424-04"
type input "02/07/1970"
type input "Maria Neusa da Conceicao"
type input "(87) 98856-9348"
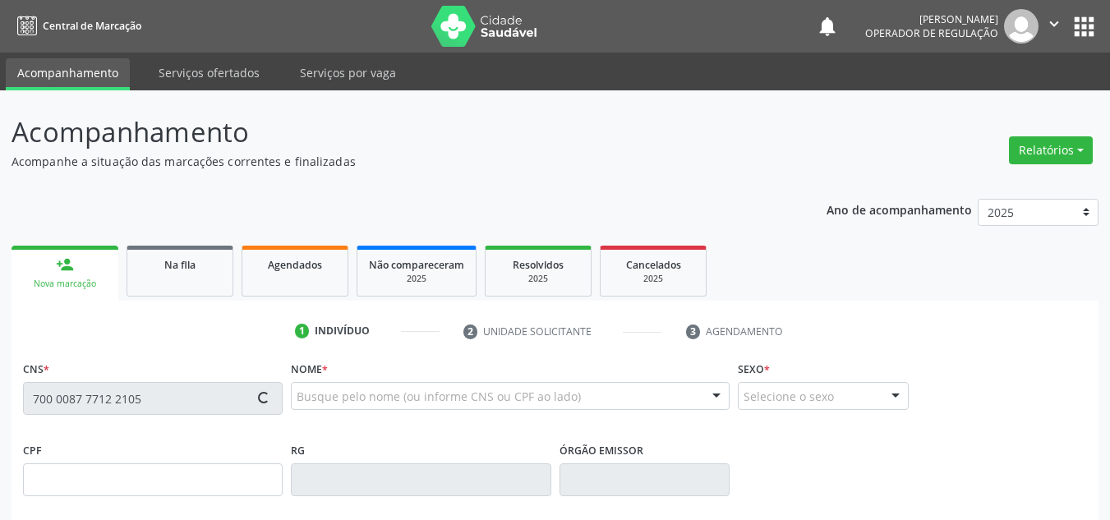
type input "85"
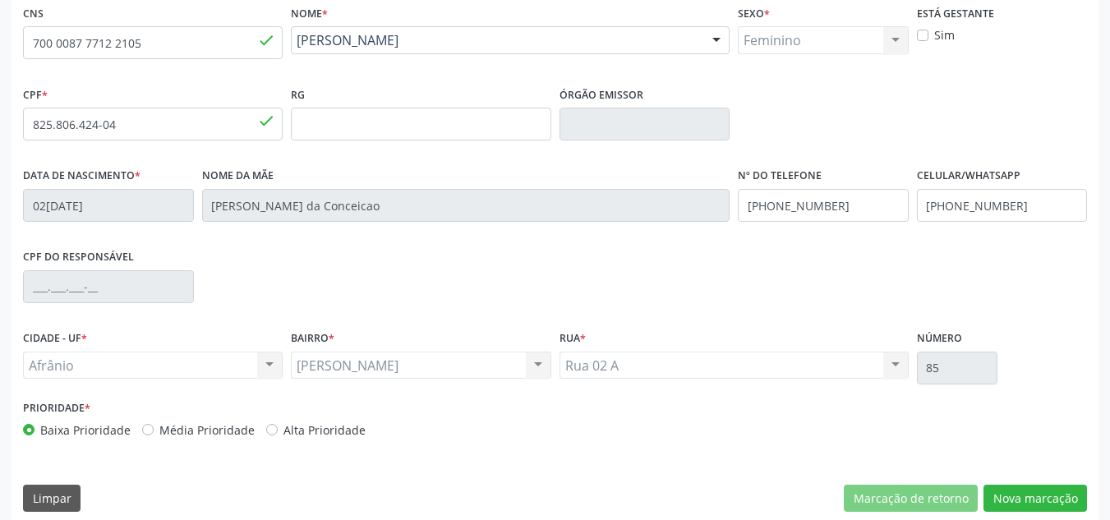
scroll to position [370, 0]
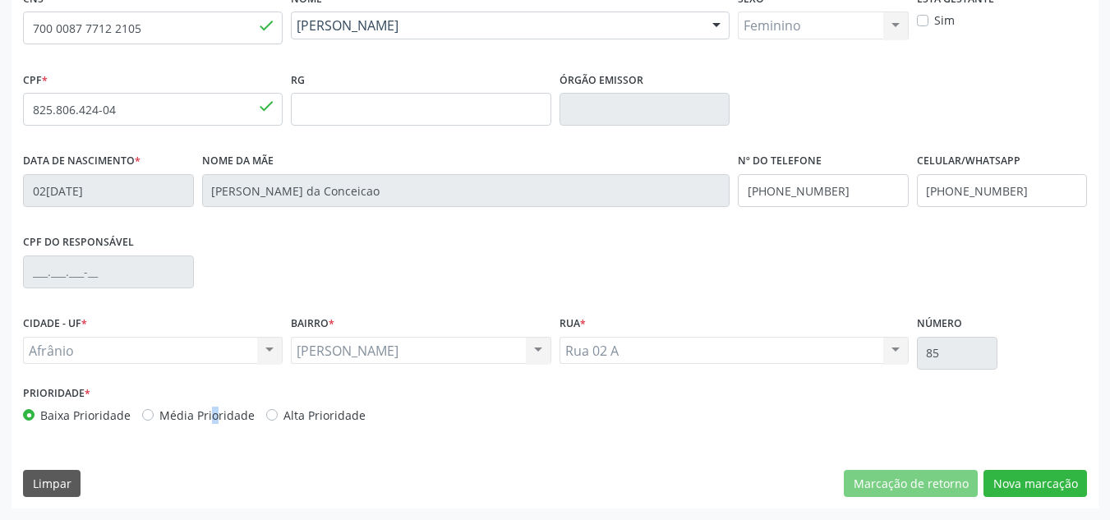
drag, startPoint x: 182, startPoint y: 421, endPoint x: 172, endPoint y: 422, distance: 9.2
click at [172, 422] on label "Média Prioridade" at bounding box center [206, 415] width 95 height 17
click at [252, 421] on div "Baixa Prioridade Média Prioridade Alta Prioridade" at bounding box center [287, 415] width 528 height 17
click at [199, 418] on label "Média Prioridade" at bounding box center [206, 415] width 95 height 17
click at [154, 418] on input "Média Prioridade" at bounding box center [147, 414] width 11 height 15
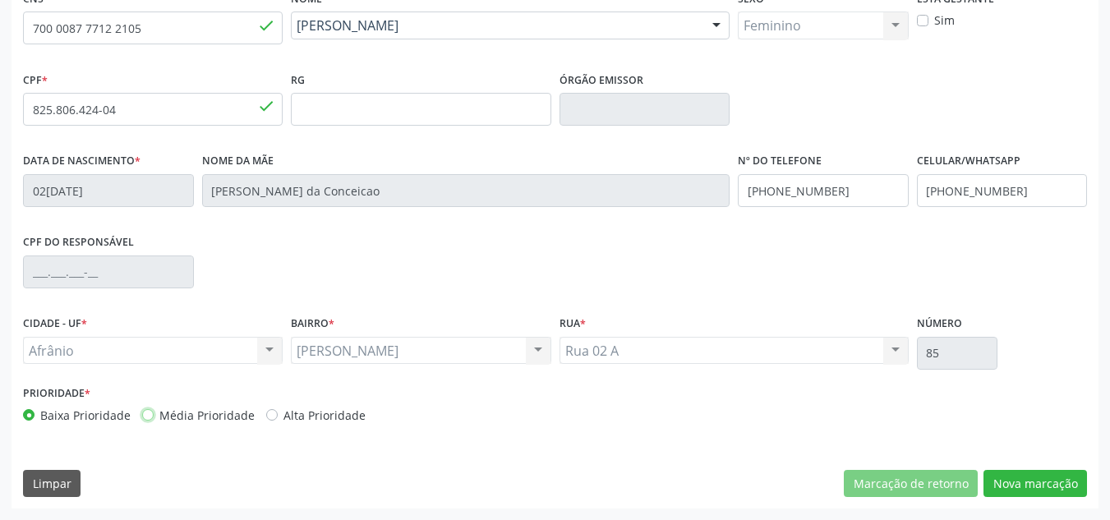
radio input "true"
click at [1043, 482] on button "Nova marcação" at bounding box center [1034, 484] width 103 height 28
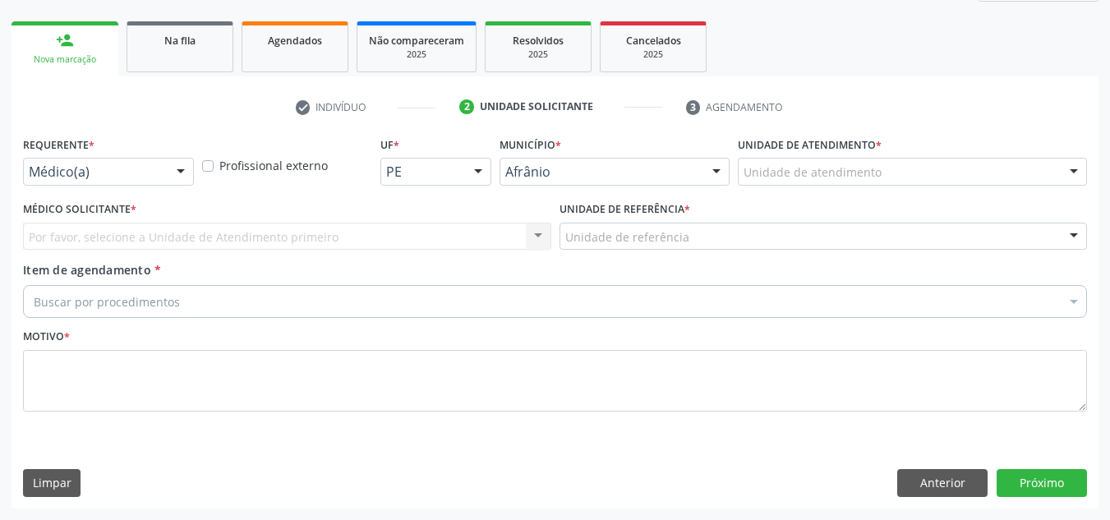
scroll to position [224, 0]
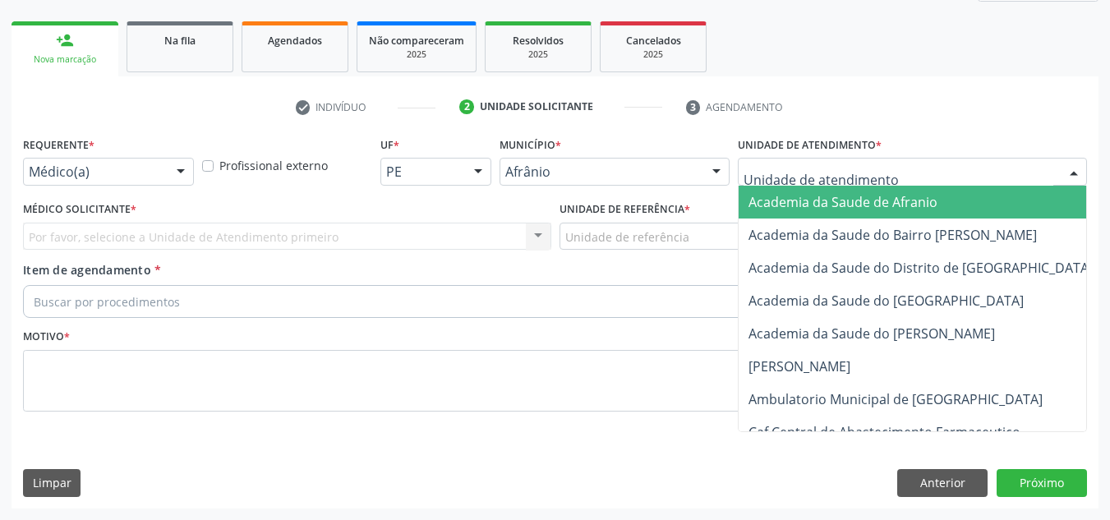
click at [944, 160] on div at bounding box center [912, 172] width 349 height 28
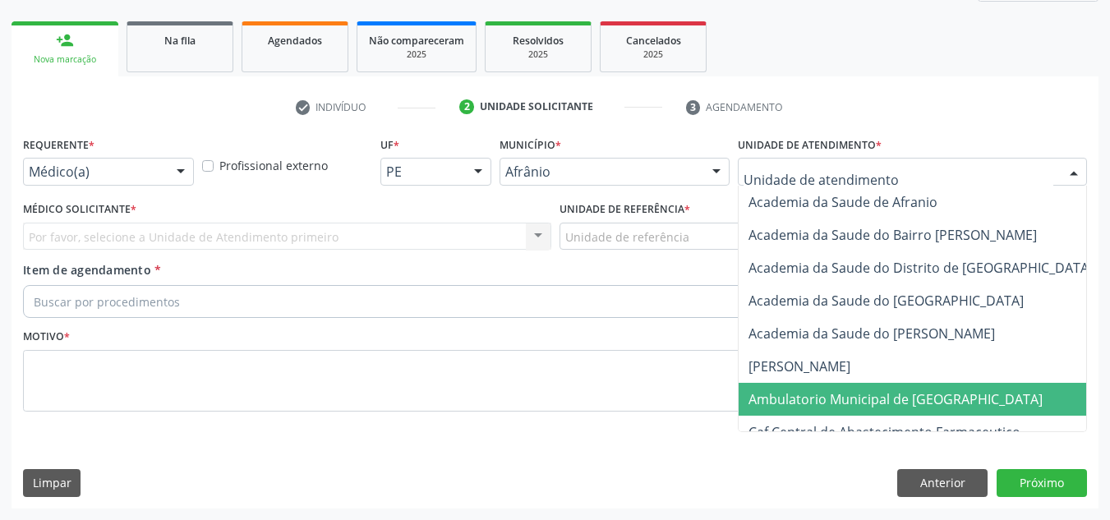
click at [899, 391] on span "Ambulatorio Municipal de [GEOGRAPHIC_DATA]" at bounding box center [895, 399] width 294 height 18
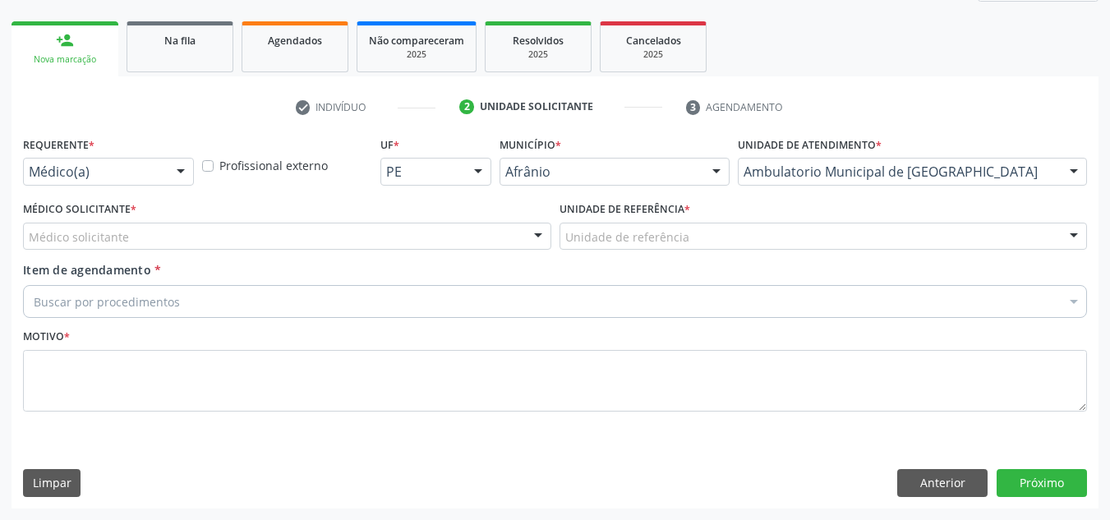
click at [485, 241] on div "Médico solicitante" at bounding box center [287, 237] width 528 height 28
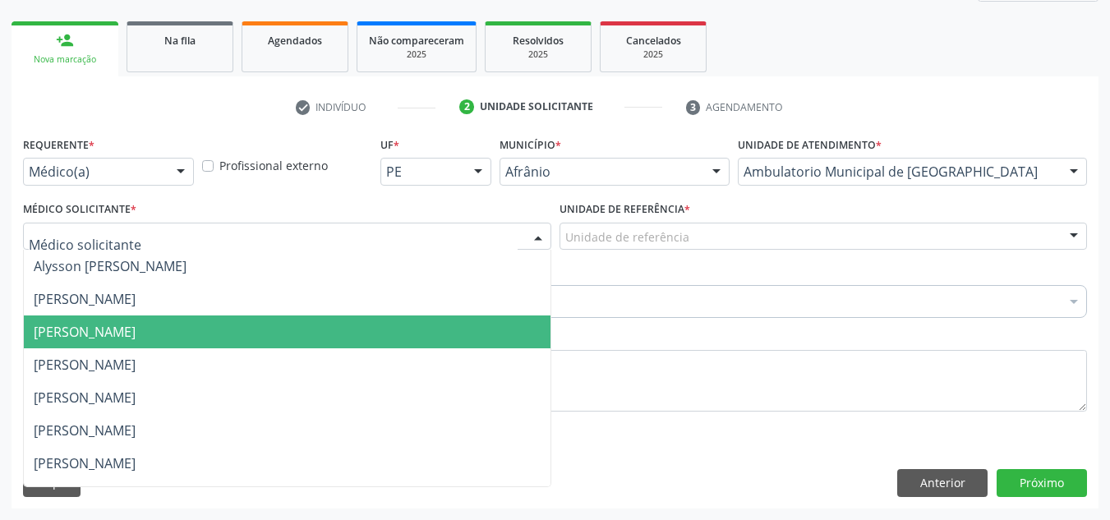
drag, startPoint x: 482, startPoint y: 339, endPoint x: 690, endPoint y: 245, distance: 228.3
click at [494, 336] on span "[PERSON_NAME]" at bounding box center [287, 331] width 527 height 33
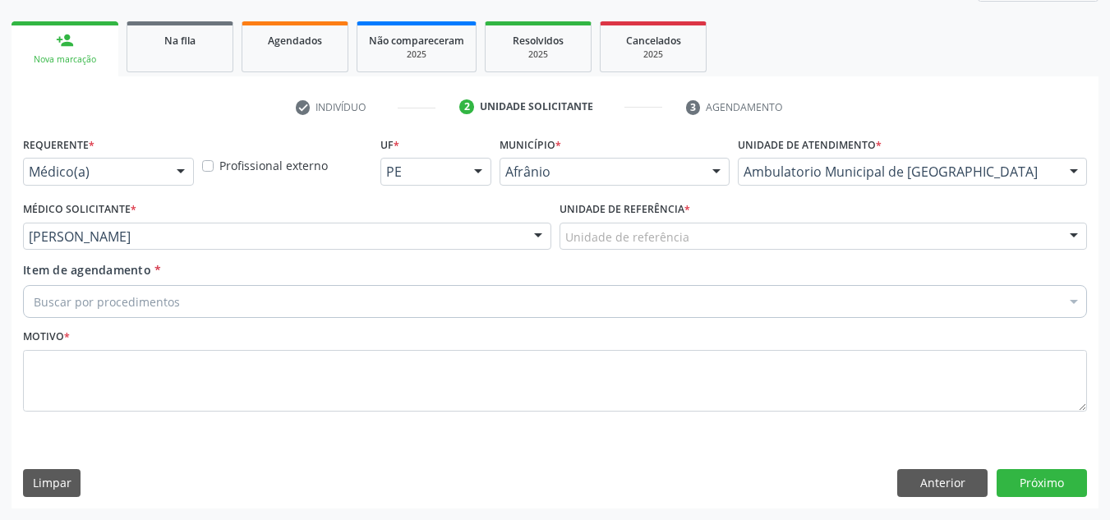
drag, startPoint x: 690, startPoint y: 245, endPoint x: 718, endPoint y: 293, distance: 55.9
click at [691, 245] on div "Unidade de referência" at bounding box center [823, 237] width 528 height 28
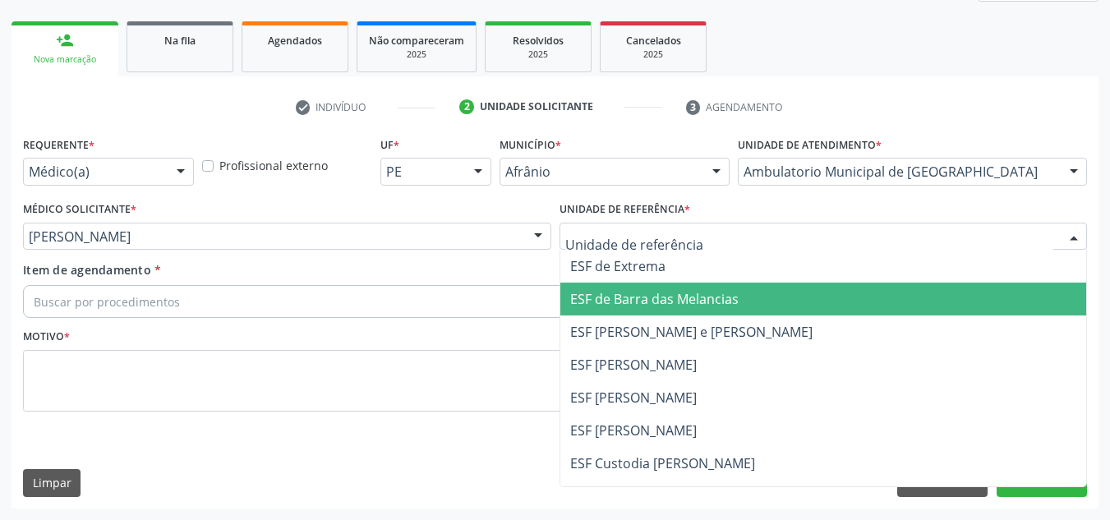
drag, startPoint x: 726, startPoint y: 305, endPoint x: 645, endPoint y: 313, distance: 81.7
click at [696, 311] on span "ESF de Barra das Melancias" at bounding box center [823, 299] width 527 height 33
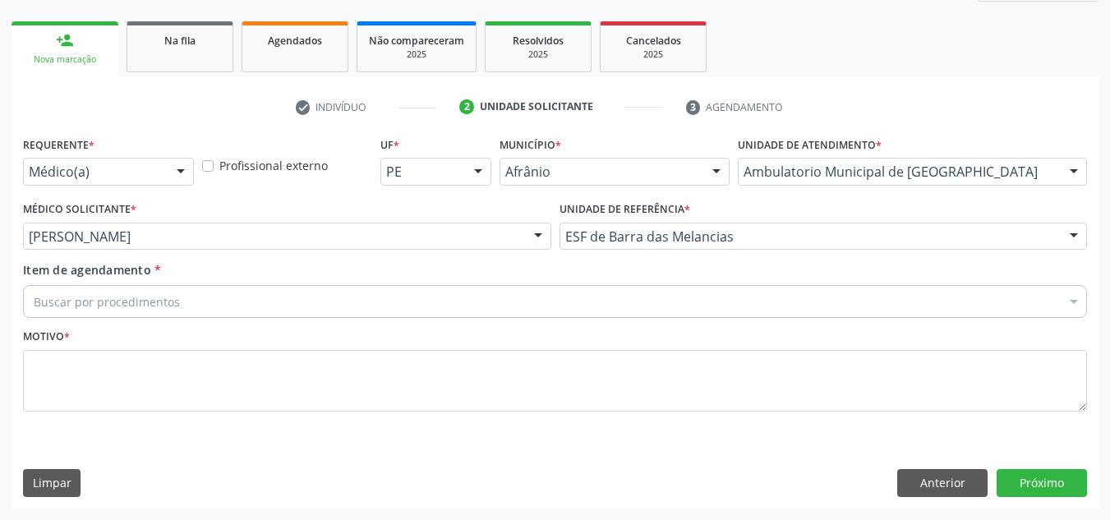
click at [600, 313] on div "Buscar por procedimentos" at bounding box center [555, 301] width 1064 height 33
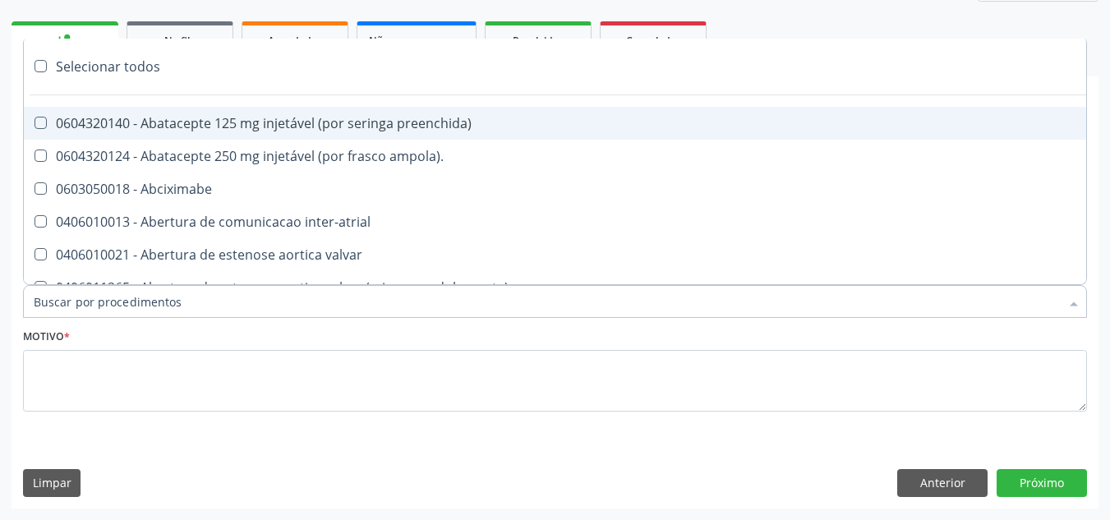
paste input "ORTOPEDISTA"
type input "ORTOPEDISTA"
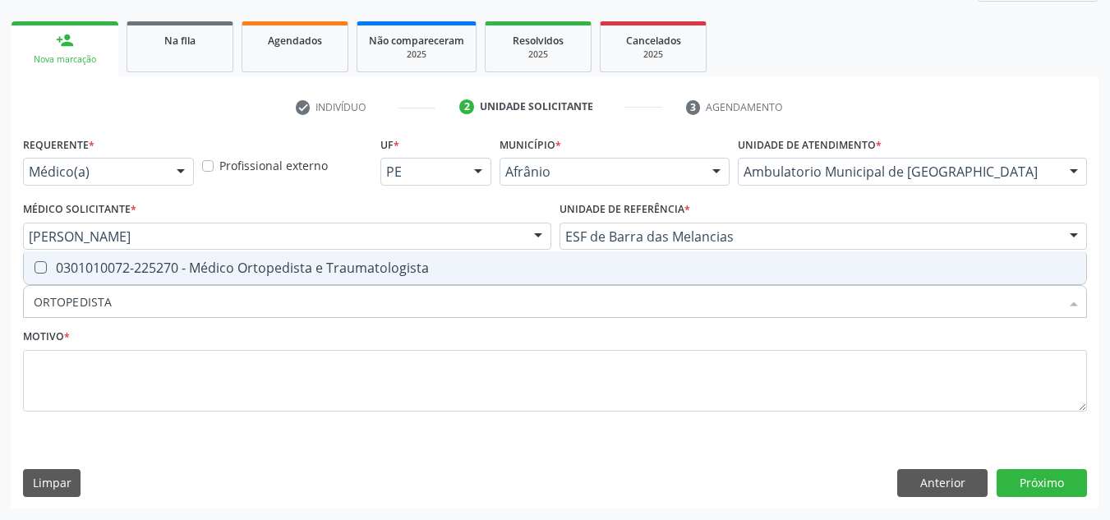
click at [589, 285] on div "Selecionar todos 0301010072-225270 - Médico Ortopedista e Traumatologista Nenhu…" at bounding box center [555, 268] width 1064 height 34
click at [585, 281] on span "0301010072-225270 - Médico Ortopedista e Traumatologista" at bounding box center [555, 267] width 1062 height 33
checkbox Traumatologista "true"
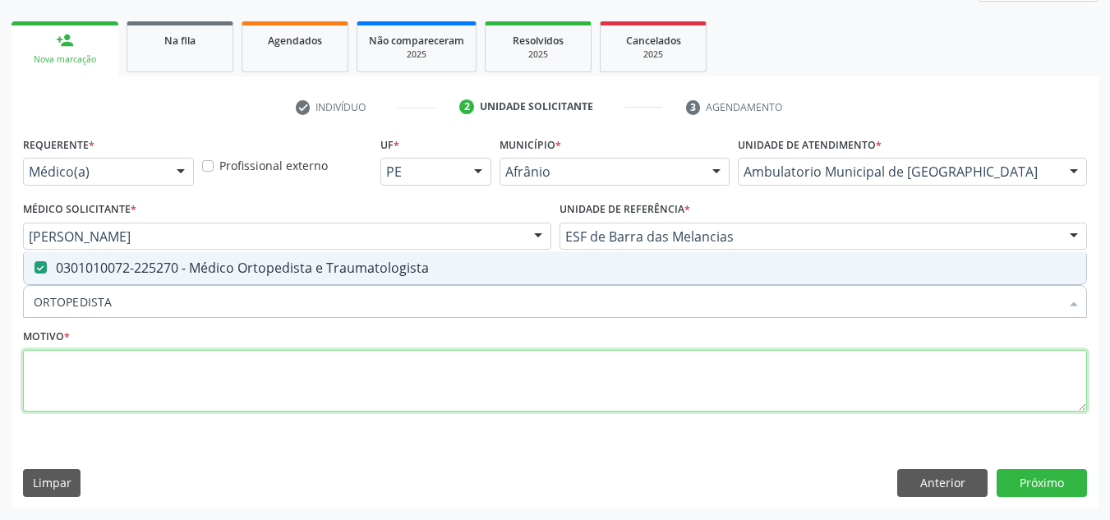
click at [474, 370] on textarea at bounding box center [555, 381] width 1064 height 62
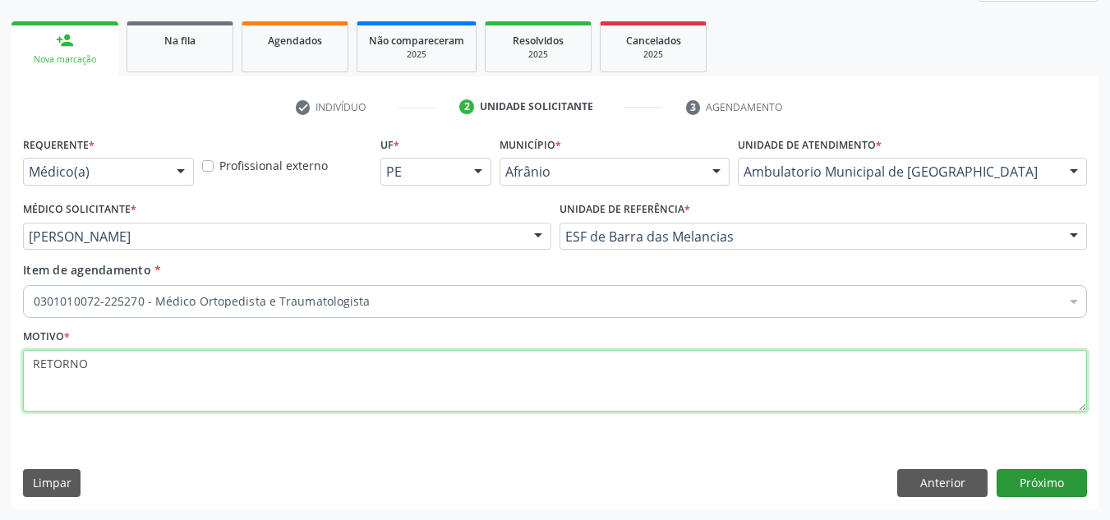
type textarea "RETORNO"
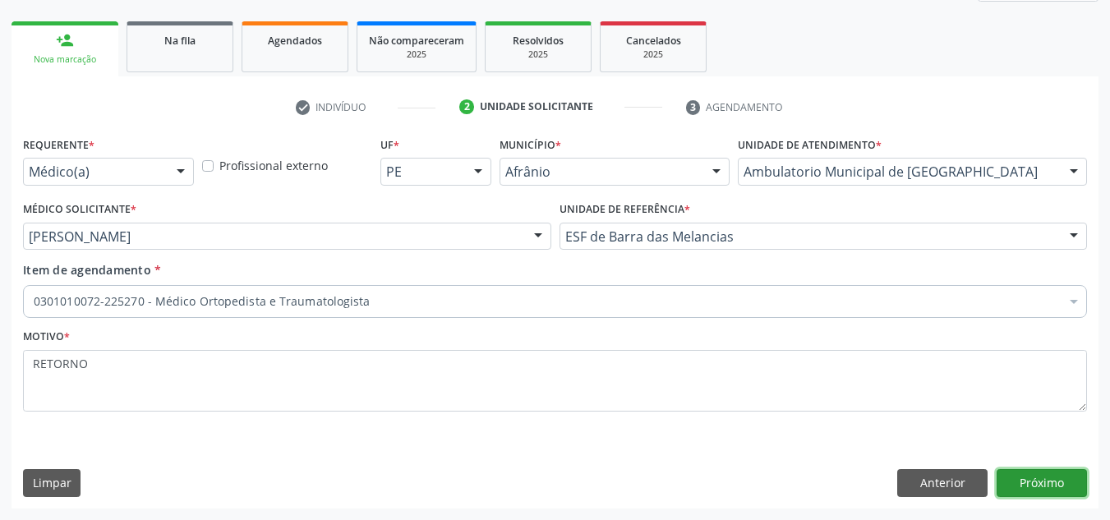
click at [1008, 481] on button "Próximo" at bounding box center [1041, 483] width 90 height 28
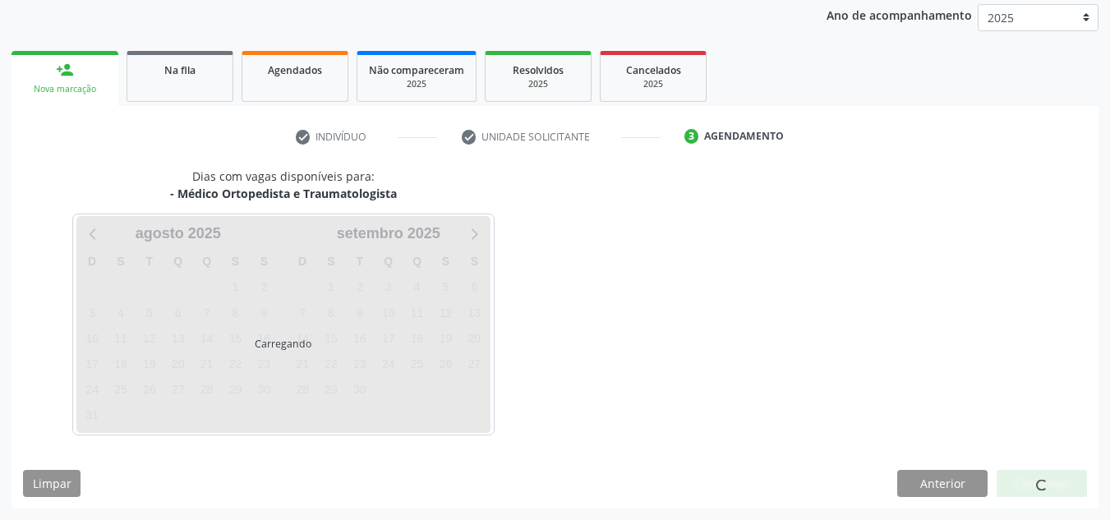
scroll to position [195, 0]
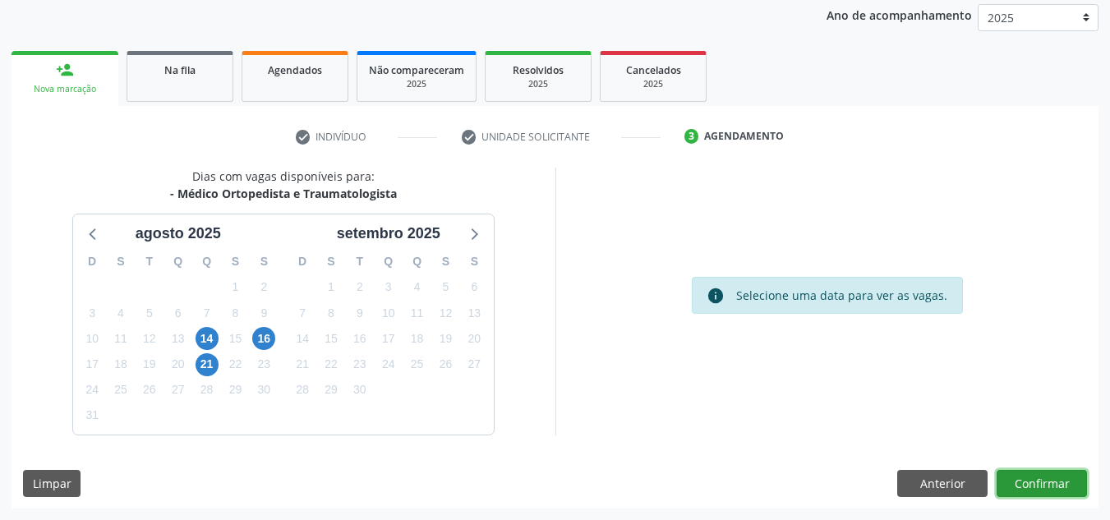
click at [1008, 481] on button "Confirmar" at bounding box center [1041, 484] width 90 height 28
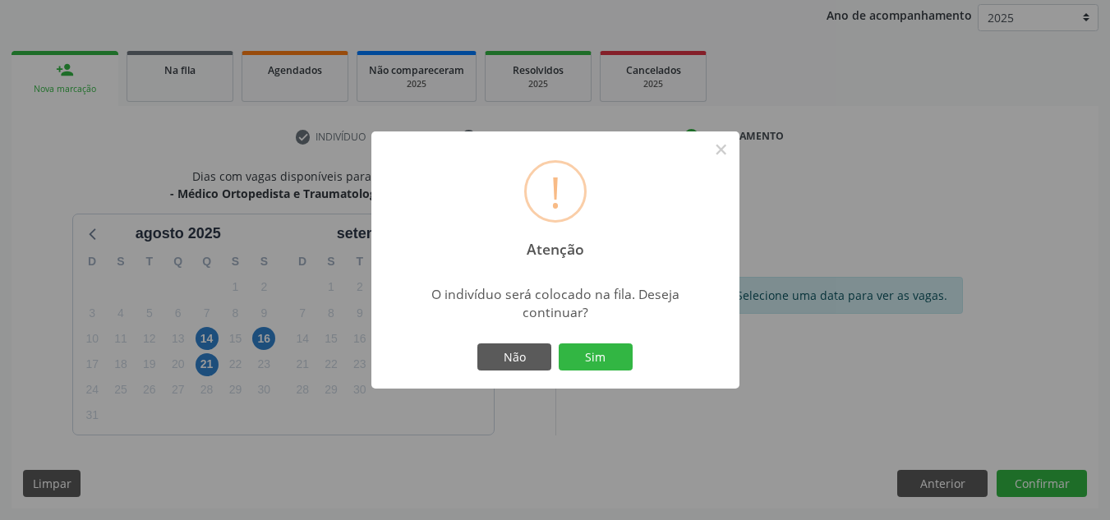
click at [559, 343] on button "Sim" at bounding box center [596, 357] width 74 height 28
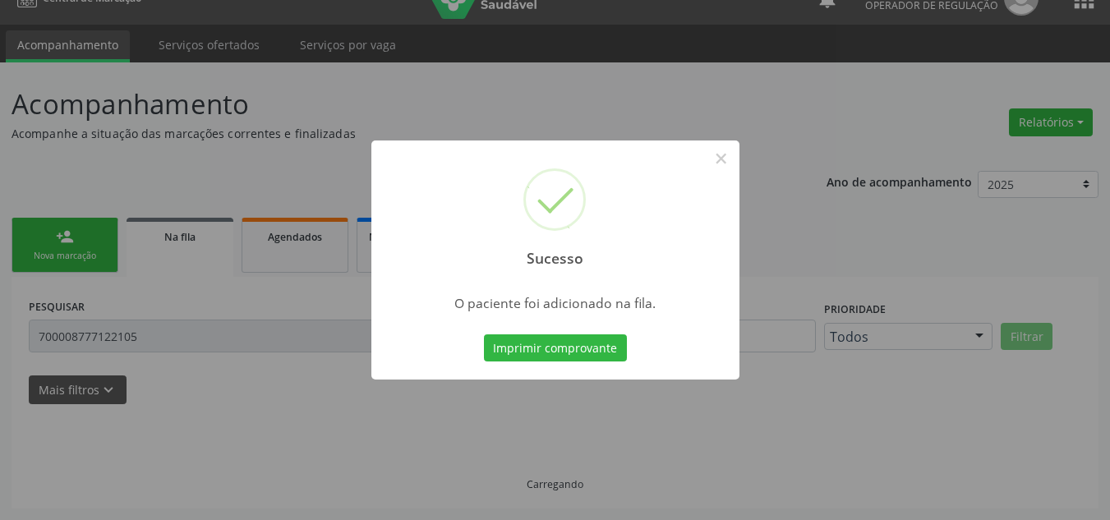
scroll to position [28, 0]
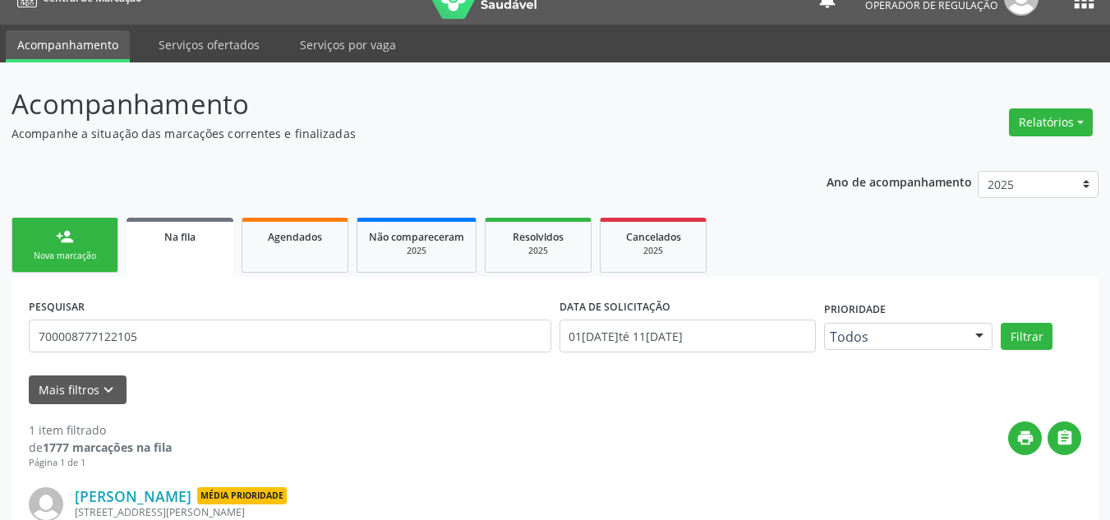
click at [53, 199] on div "Ano de acompanhamento 2025 2024 2023 2022 2021 2020 2019 2018 person_add Nova m…" at bounding box center [554, 396] width 1087 height 474
click at [79, 272] on link "person_add Nova marcação" at bounding box center [64, 245] width 107 height 55
click at [76, 263] on link "person_add Nova marcação" at bounding box center [64, 245] width 107 height 55
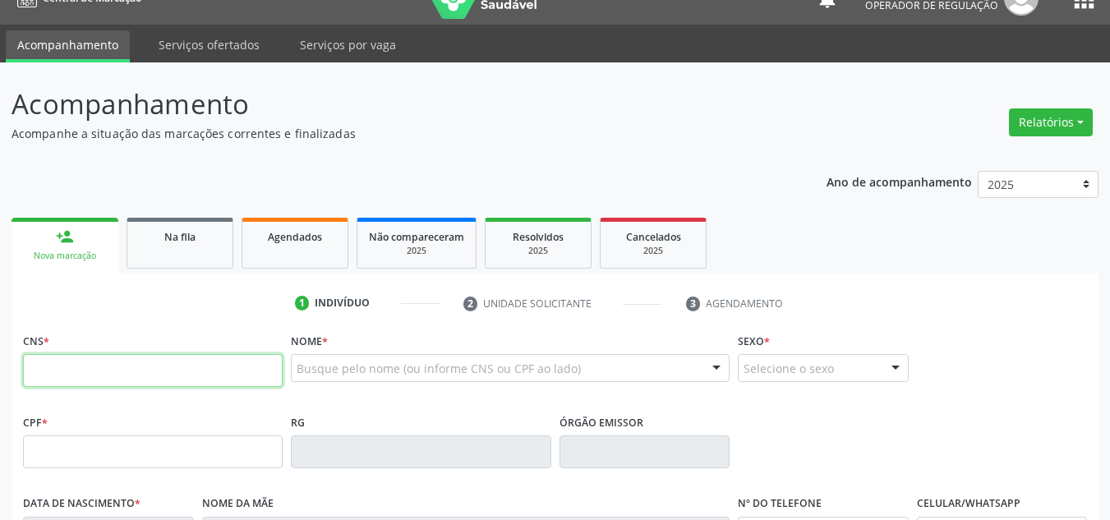
click at [109, 361] on input "text" at bounding box center [153, 370] width 260 height 33
type input "708 2041 6777 1940"
type input "13/12/1978"
type input "Luiza Dias da Silva"
type input "(87) 98863-4686"
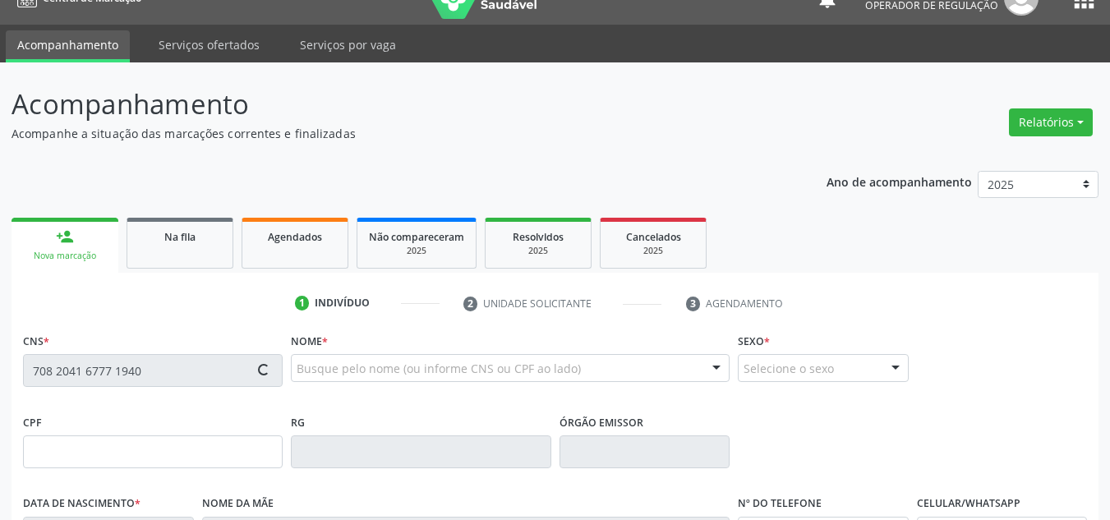
type input "(87) 98829-8728"
type input "S/N"
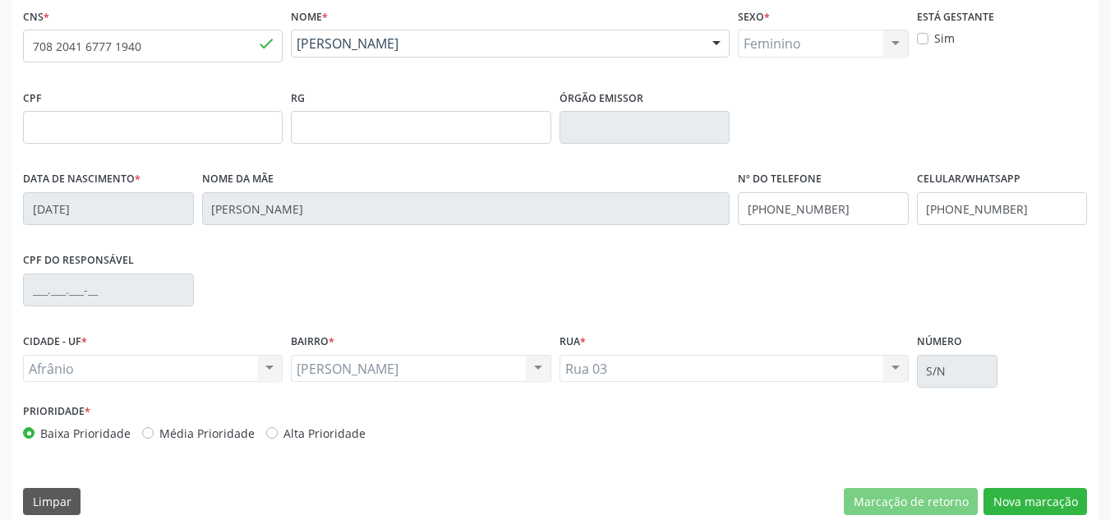
scroll to position [356, 0]
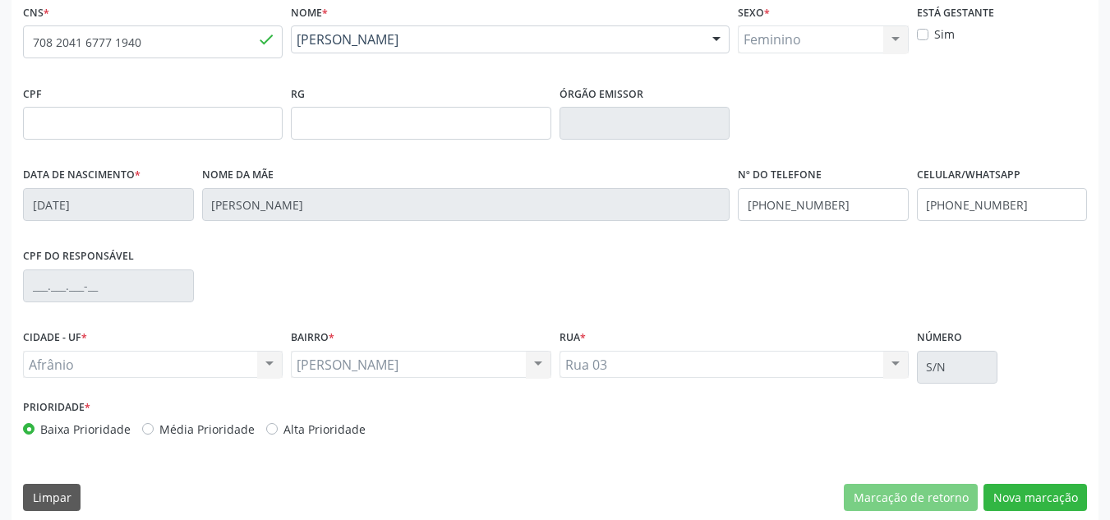
click at [209, 448] on div "Prioridade * Baixa Prioridade Média Prioridade Alta Prioridade" at bounding box center [287, 422] width 536 height 54
click at [225, 437] on label "Média Prioridade" at bounding box center [206, 429] width 95 height 17
click at [154, 435] on input "Média Prioridade" at bounding box center [147, 428] width 11 height 15
radio input "true"
click at [1051, 491] on button "Nova marcação" at bounding box center [1034, 498] width 103 height 28
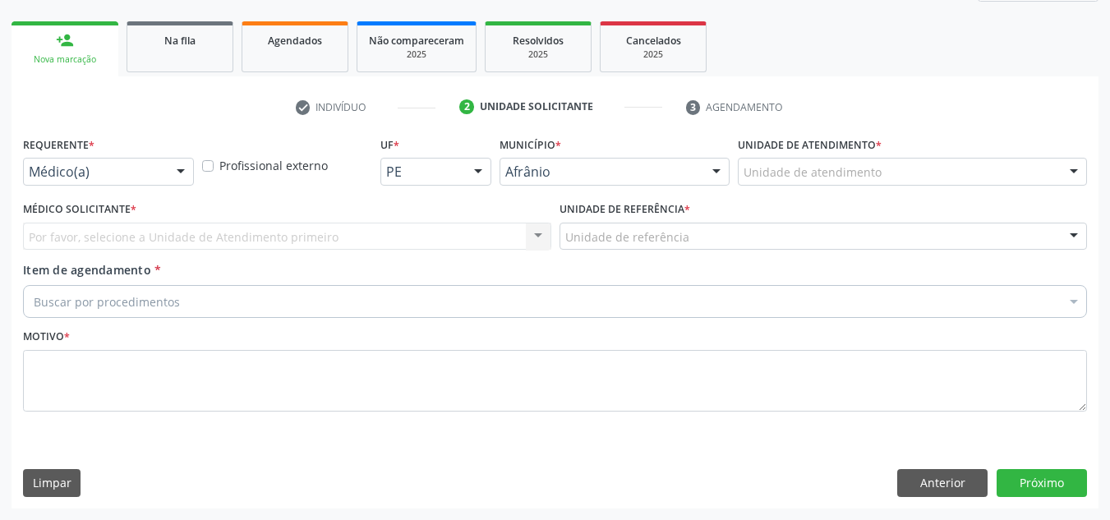
scroll to position [224, 0]
drag, startPoint x: 977, startPoint y: 171, endPoint x: 979, endPoint y: 230, distance: 59.2
click at [974, 174] on div "Unidade de atendimento" at bounding box center [912, 172] width 349 height 28
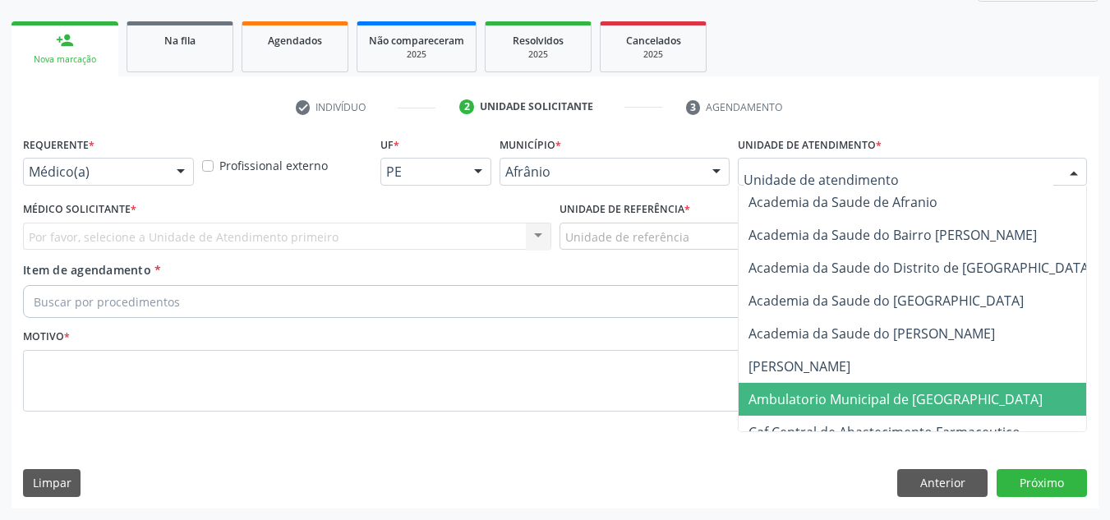
click at [913, 398] on span "Ambulatorio Municipal de [GEOGRAPHIC_DATA]" at bounding box center [895, 399] width 294 height 18
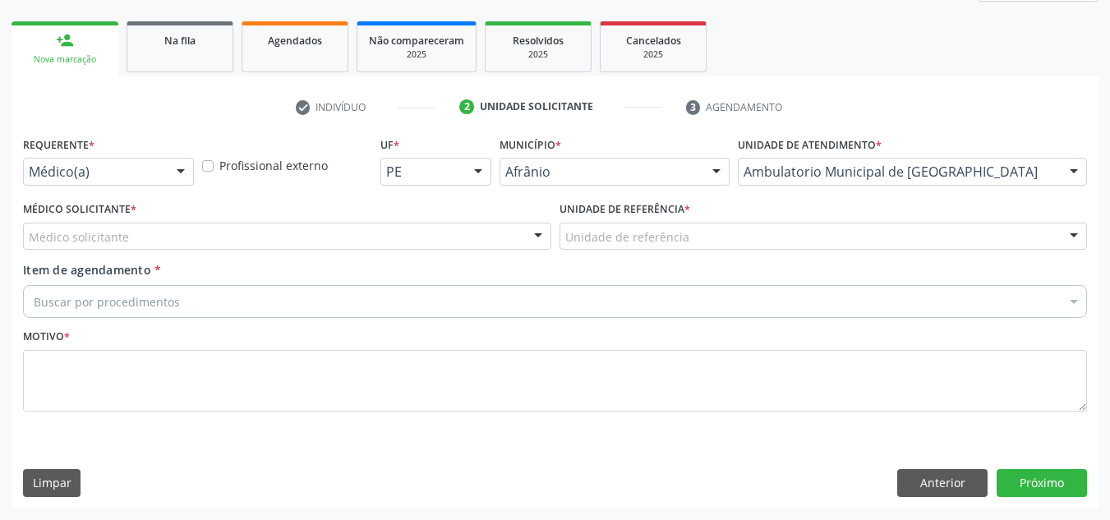
click at [531, 228] on div at bounding box center [538, 237] width 25 height 28
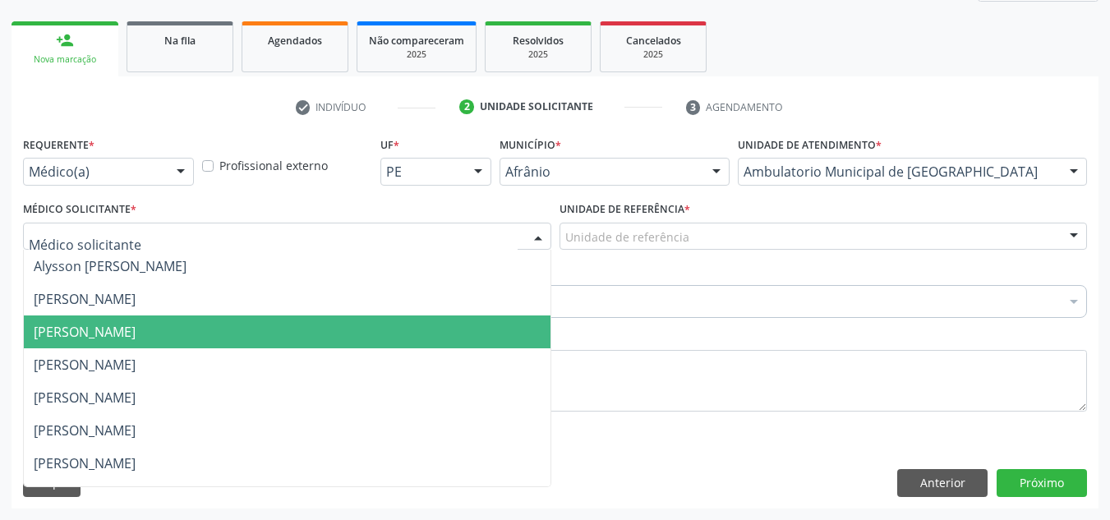
drag, startPoint x: 448, startPoint y: 344, endPoint x: 663, endPoint y: 248, distance: 235.7
click at [454, 338] on span "[PERSON_NAME]" at bounding box center [287, 331] width 527 height 33
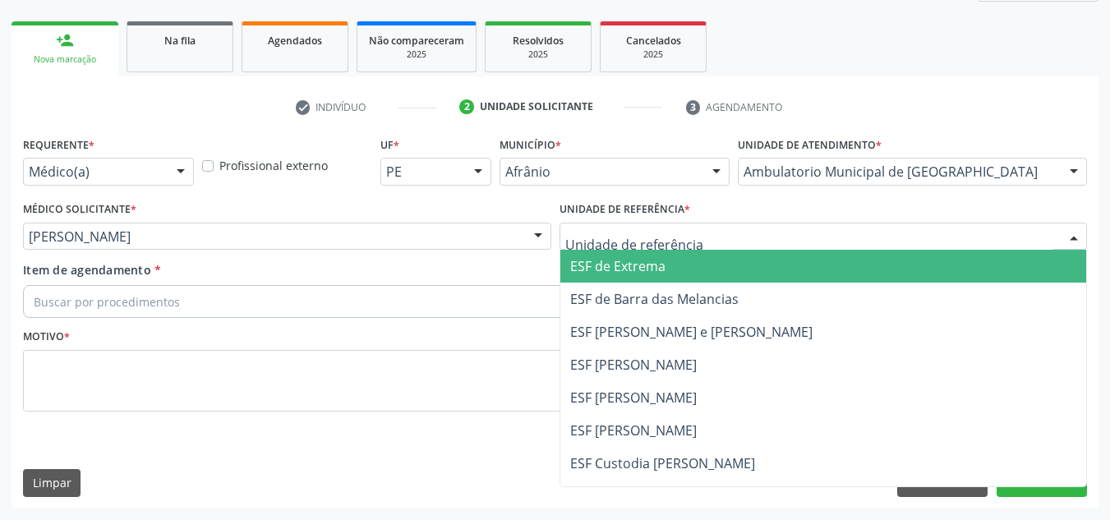
drag, startPoint x: 738, startPoint y: 232, endPoint x: 733, endPoint y: 282, distance: 50.3
click at [739, 232] on div at bounding box center [823, 237] width 528 height 28
drag, startPoint x: 733, startPoint y: 282, endPoint x: 649, endPoint y: 308, distance: 88.6
click at [730, 284] on ul "ESF de Extrema ESF de Barra das Melancias ESF [PERSON_NAME] e [PERSON_NAME] ESF…" at bounding box center [823, 414] width 527 height 329
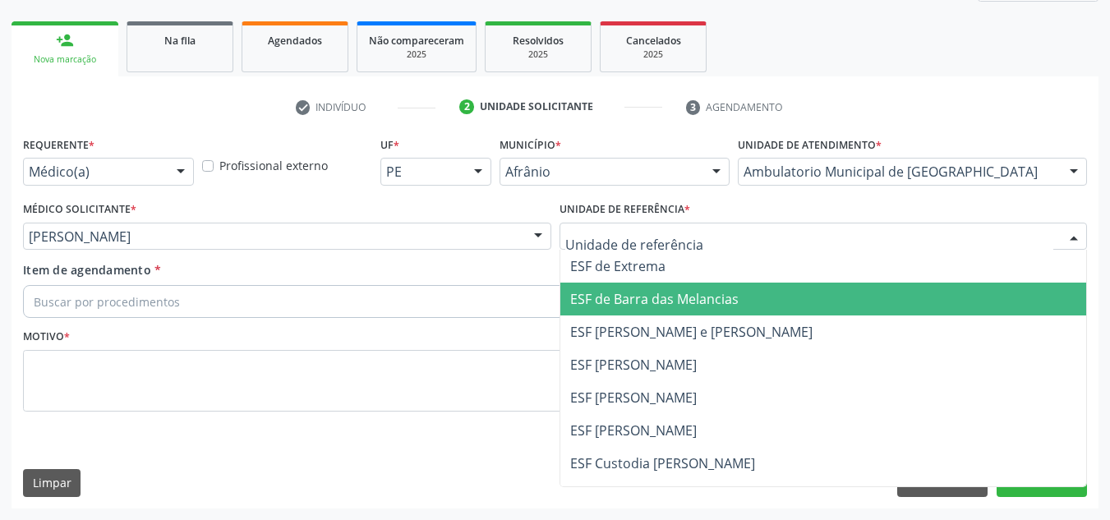
click at [649, 308] on span "ESF de Barra das Melancias" at bounding box center [654, 299] width 168 height 18
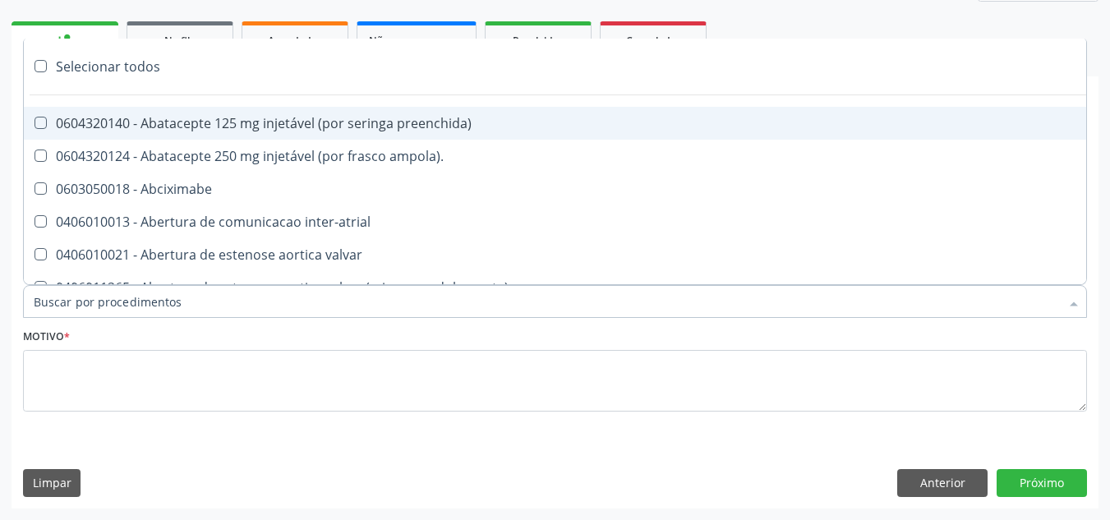
click at [655, 301] on div at bounding box center [555, 301] width 1064 height 33
paste input "ORTOPEDISTA"
type input "ORTOPEDISTA"
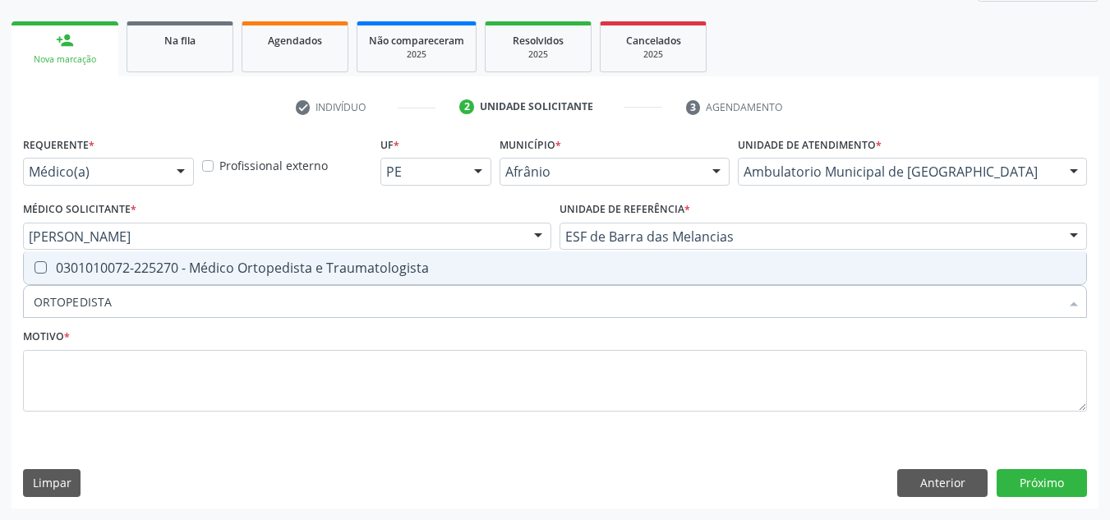
drag, startPoint x: 665, startPoint y: 273, endPoint x: 645, endPoint y: 360, distance: 89.5
click at [666, 283] on span "0301010072-225270 - Médico Ortopedista e Traumatologista" at bounding box center [555, 267] width 1062 height 33
checkbox Traumatologista "true"
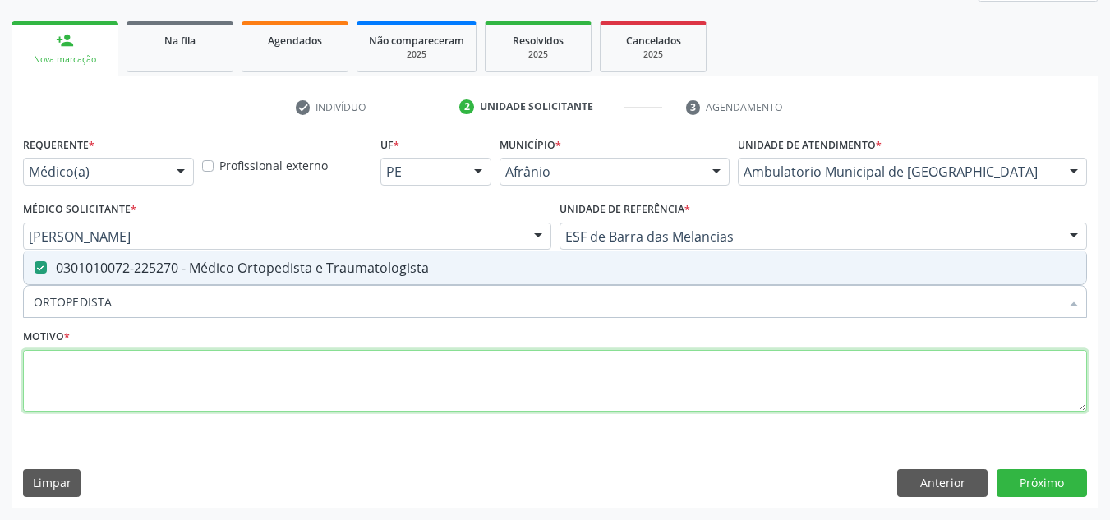
click at [623, 368] on textarea at bounding box center [555, 381] width 1064 height 62
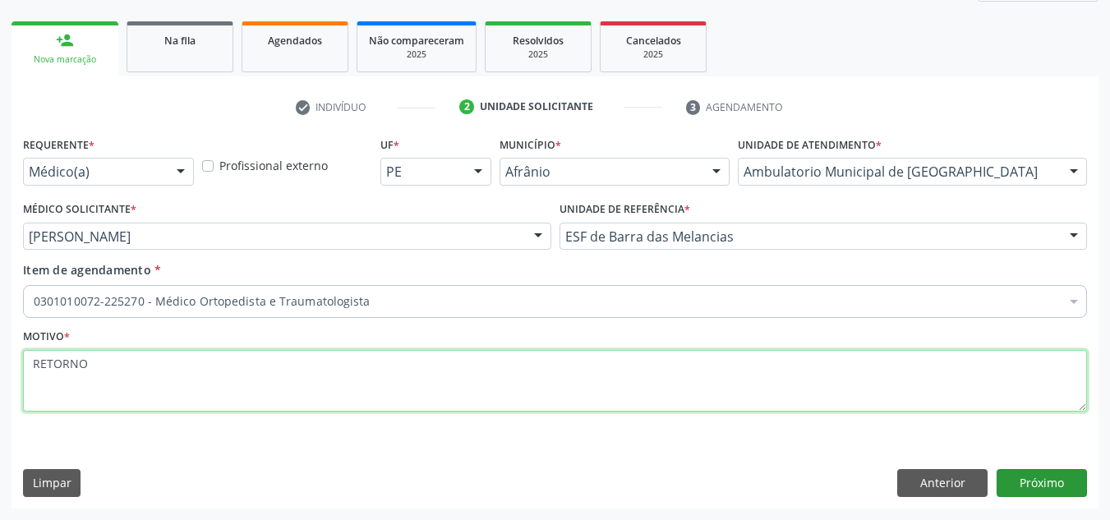
type textarea "RETORNO"
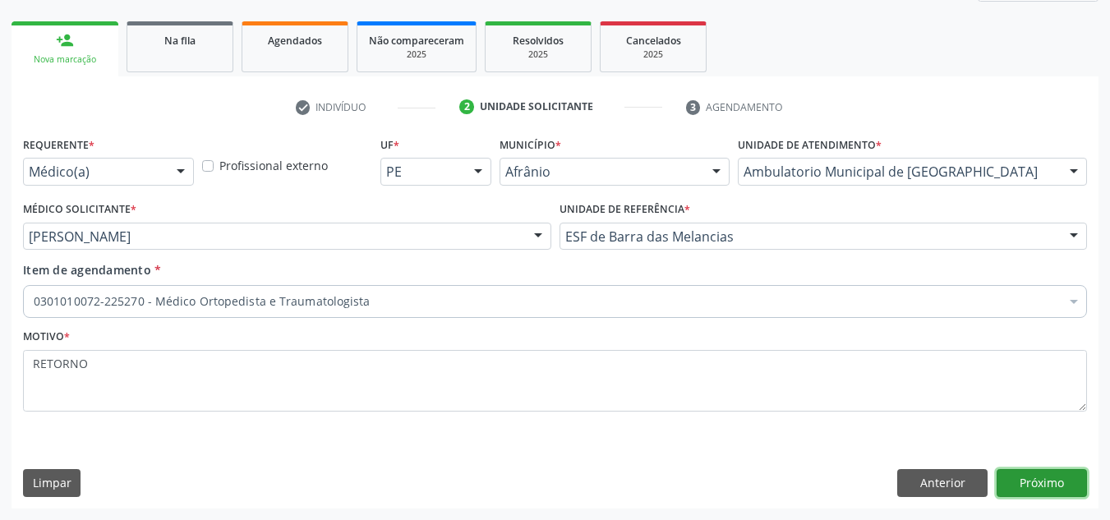
click at [1074, 483] on button "Próximo" at bounding box center [1041, 483] width 90 height 28
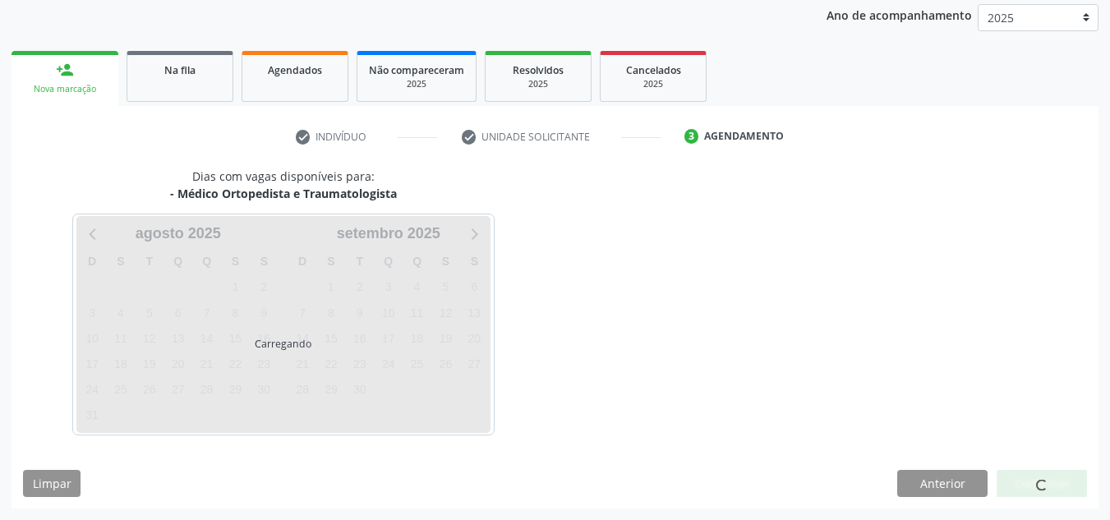
scroll to position [195, 0]
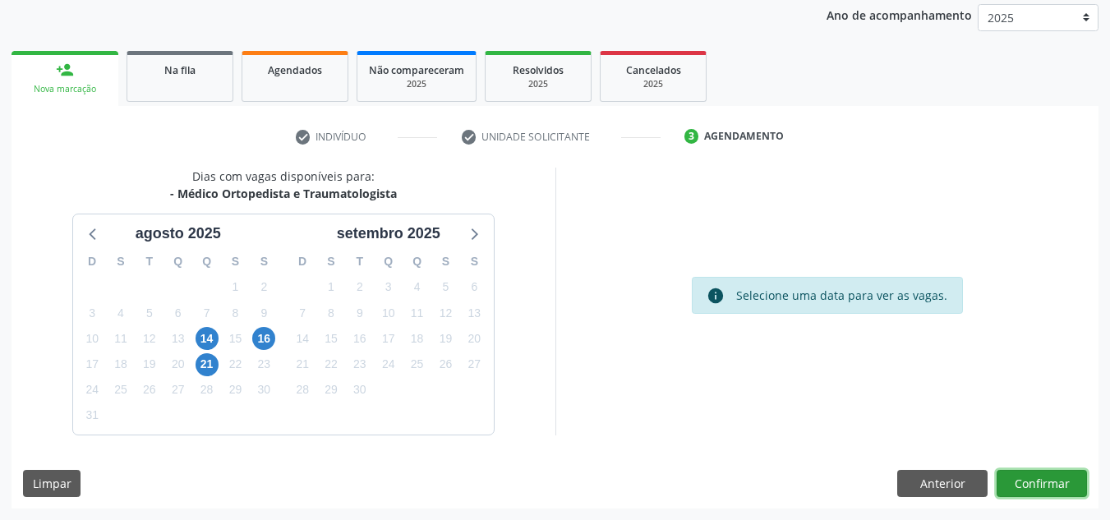
click at [1074, 483] on button "Confirmar" at bounding box center [1041, 484] width 90 height 28
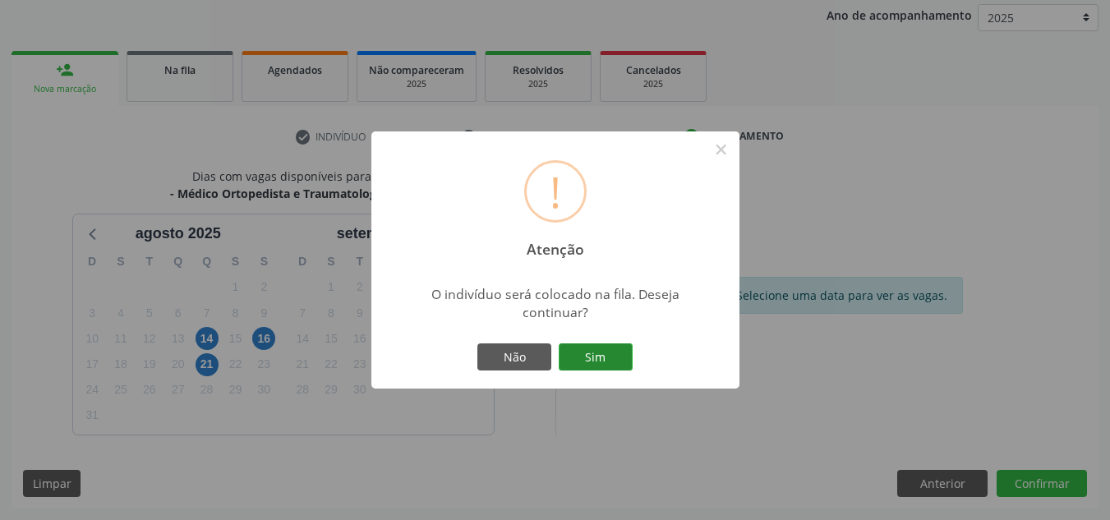
click at [596, 353] on button "Sim" at bounding box center [596, 357] width 74 height 28
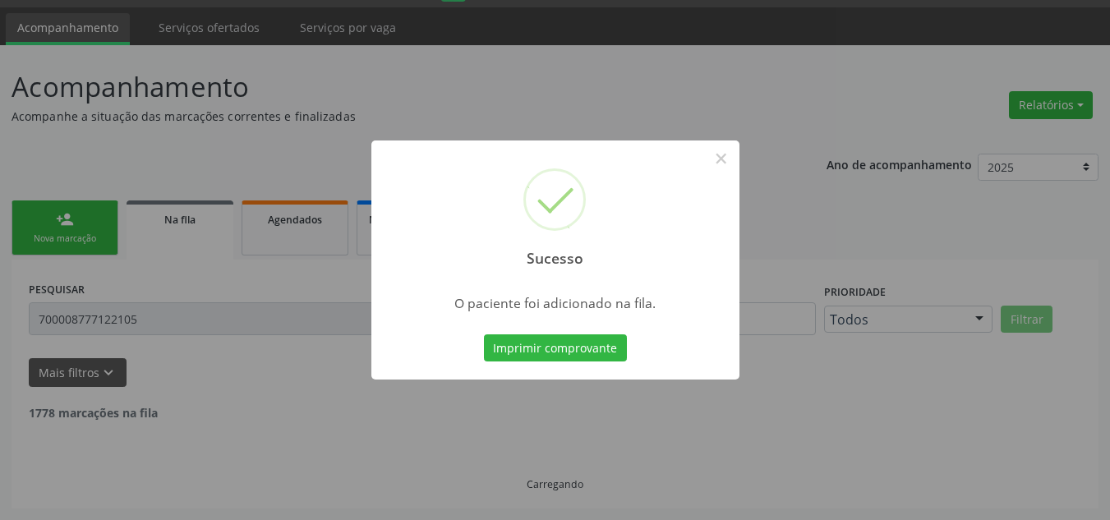
scroll to position [28, 0]
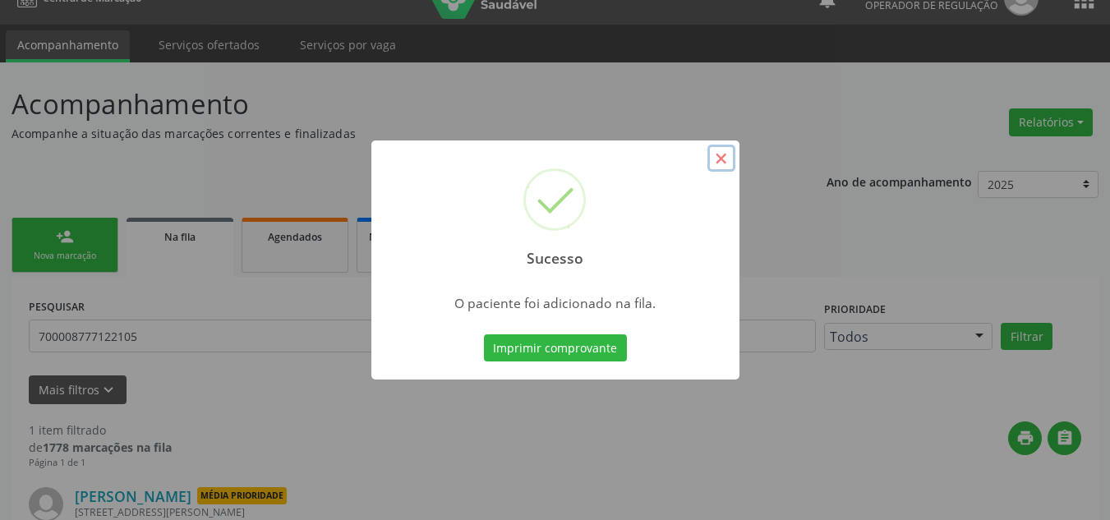
click at [723, 161] on button "×" at bounding box center [721, 159] width 28 height 28
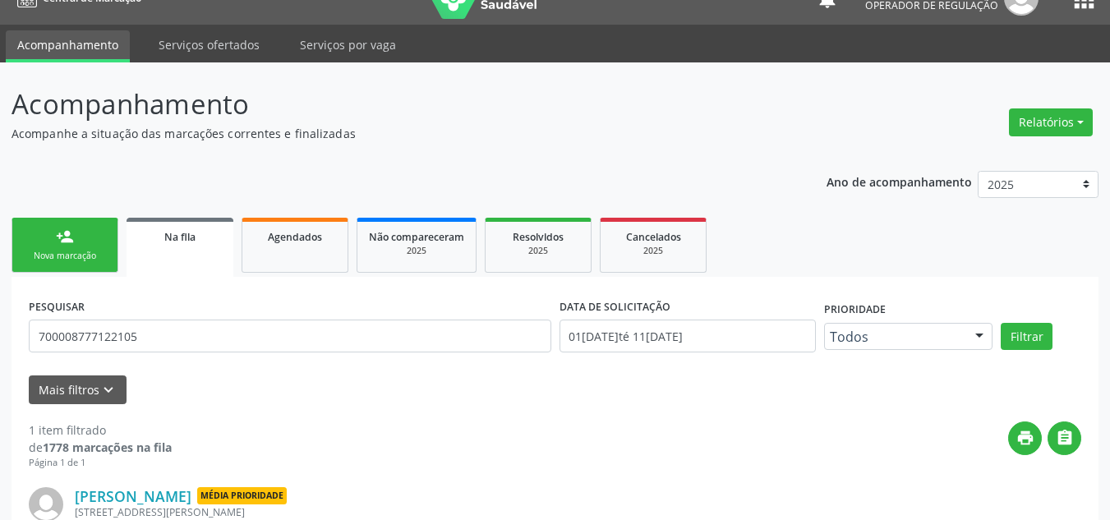
click at [82, 250] on div "Nova marcação" at bounding box center [65, 256] width 82 height 12
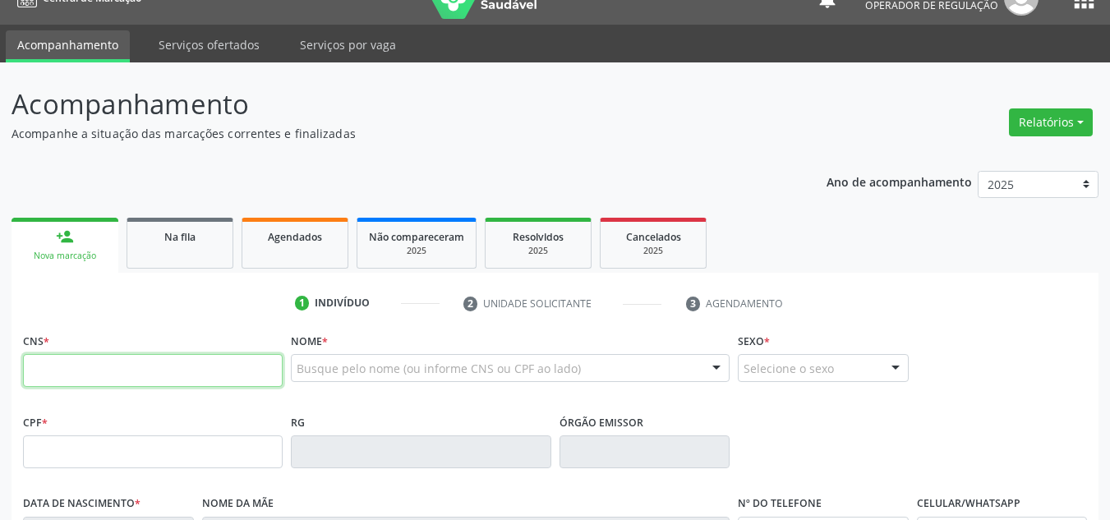
click at [100, 366] on input "text" at bounding box center [153, 370] width 260 height 33
type input "707 0068 6981 4130"
type input "038.842.034-01"
type input "17/10/1980"
type input "Veralucia da Conceição"
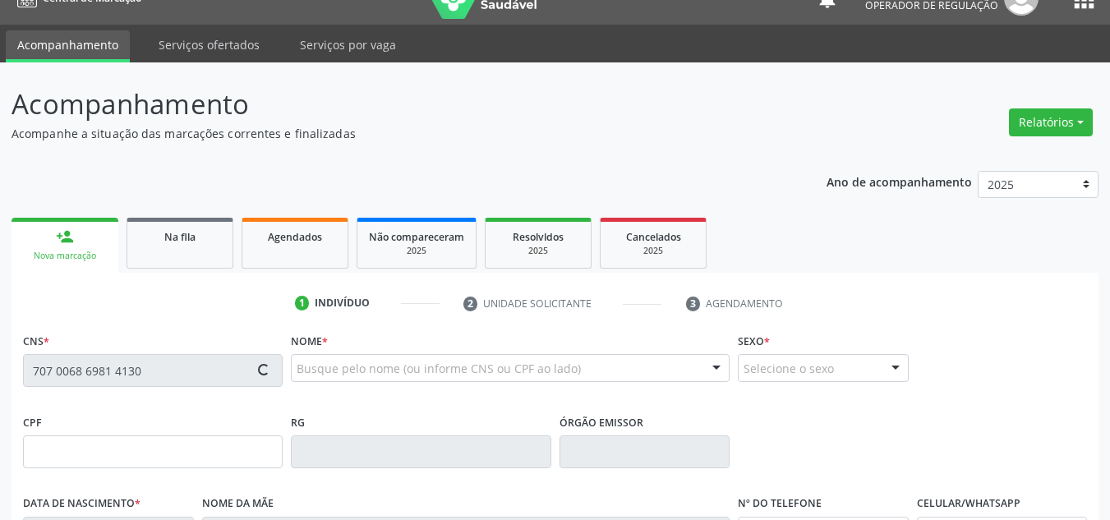
type input "(87) 98869-6326"
type input "S/N"
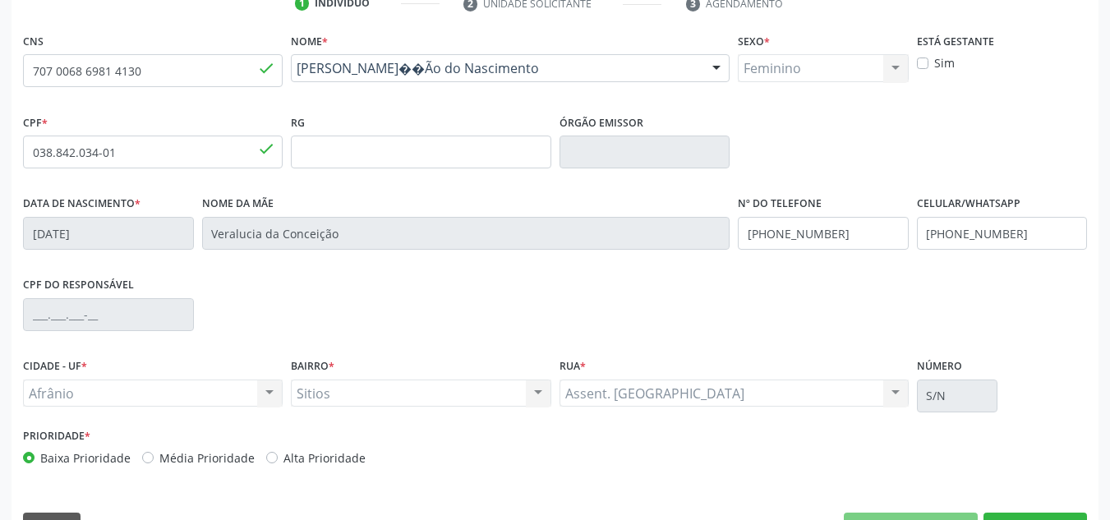
scroll to position [370, 0]
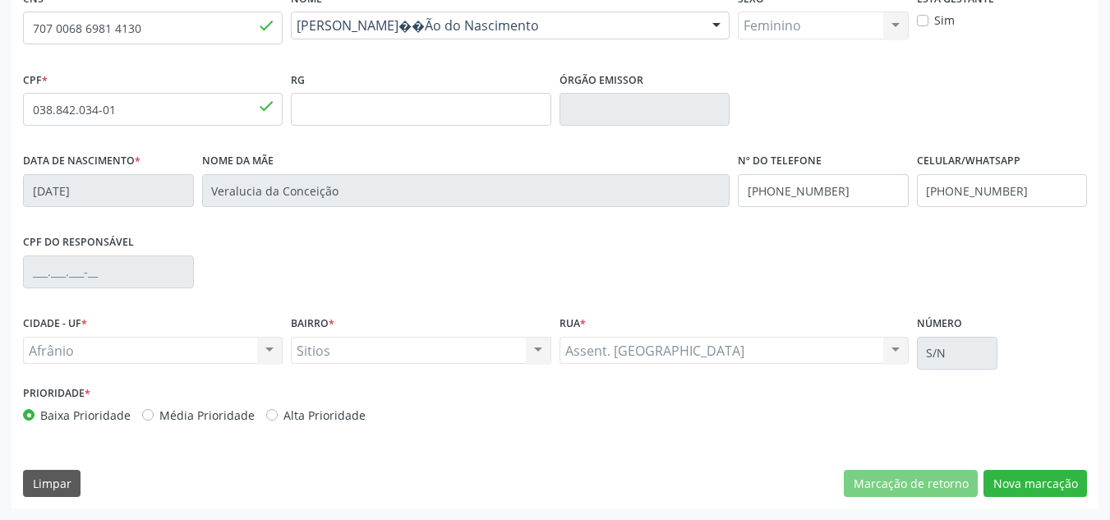
click at [178, 416] on label "Média Prioridade" at bounding box center [206, 415] width 95 height 17
click at [154, 416] on input "Média Prioridade" at bounding box center [147, 414] width 11 height 15
radio input "true"
click at [1063, 490] on button "Nova marcação" at bounding box center [1034, 484] width 103 height 28
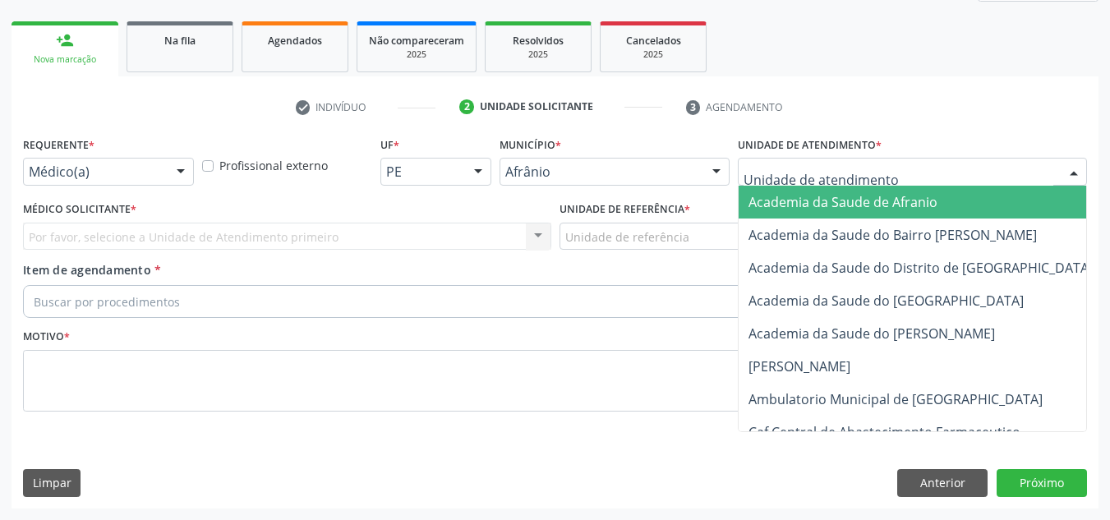
click at [1042, 178] on div at bounding box center [912, 172] width 349 height 28
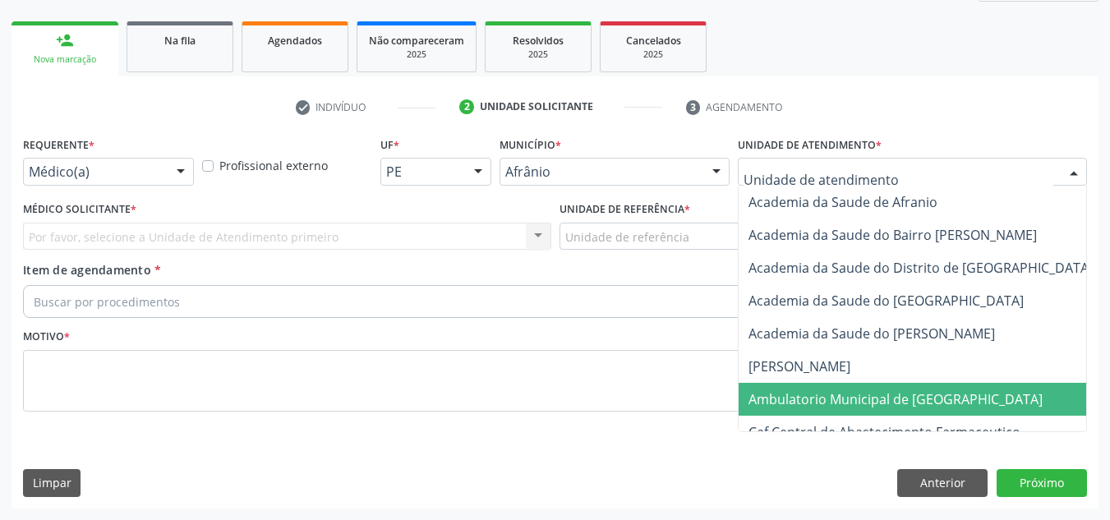
click at [987, 383] on span "Ambulatorio Municipal de [GEOGRAPHIC_DATA]" at bounding box center [938, 399] width 401 height 33
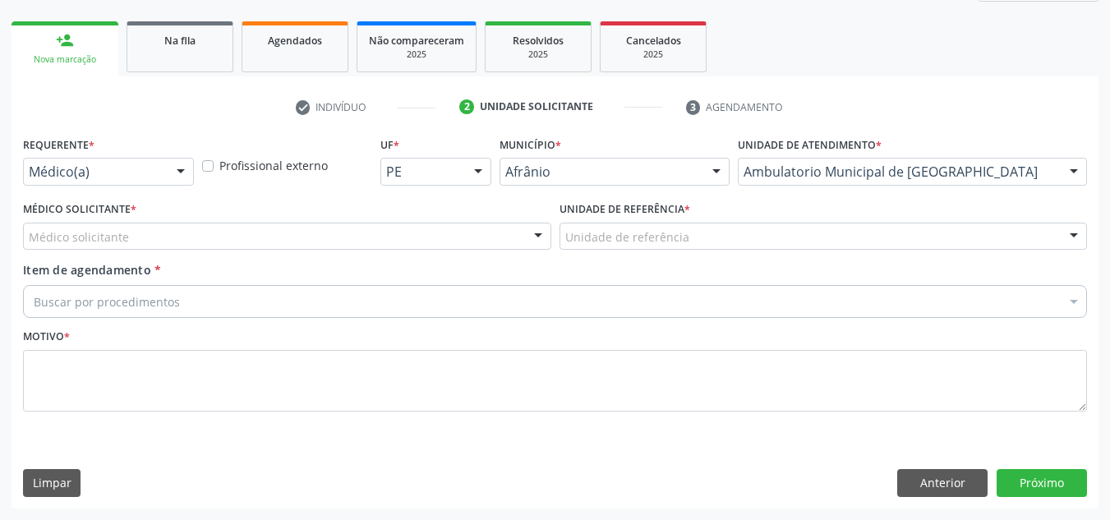
click at [302, 224] on div "Médico solicitante" at bounding box center [287, 237] width 528 height 28
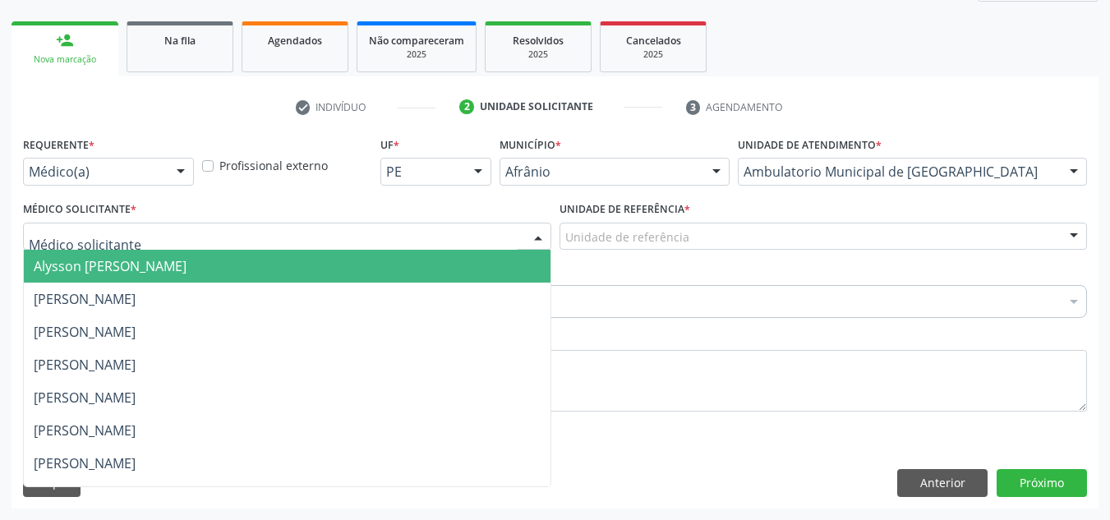
drag, startPoint x: 309, startPoint y: 265, endPoint x: 343, endPoint y: 260, distance: 35.0
click at [310, 265] on span "Alysson [PERSON_NAME]" at bounding box center [287, 266] width 527 height 33
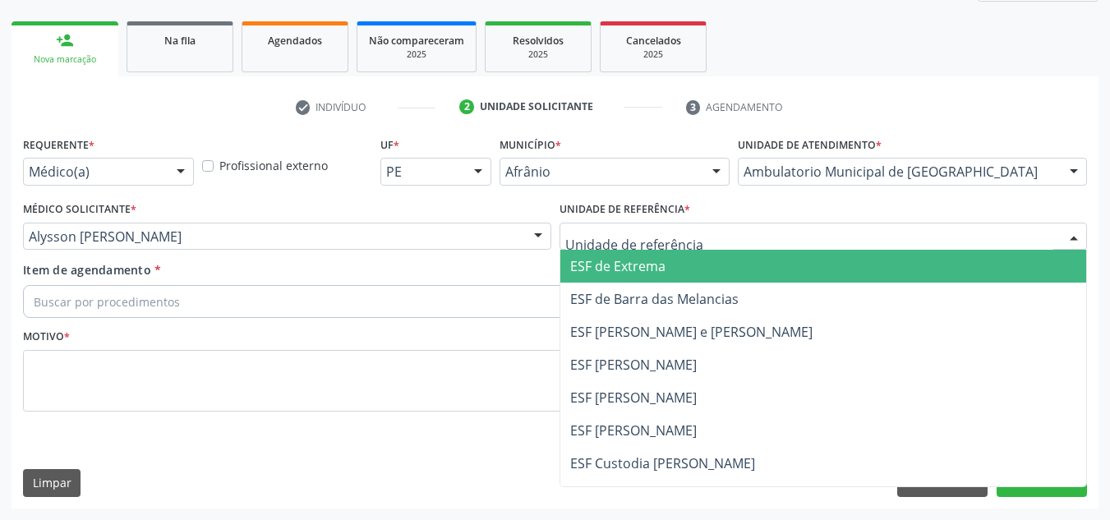
drag, startPoint x: 620, startPoint y: 281, endPoint x: 574, endPoint y: 289, distance: 46.7
click at [620, 282] on span "ESF de Extrema" at bounding box center [823, 266] width 527 height 33
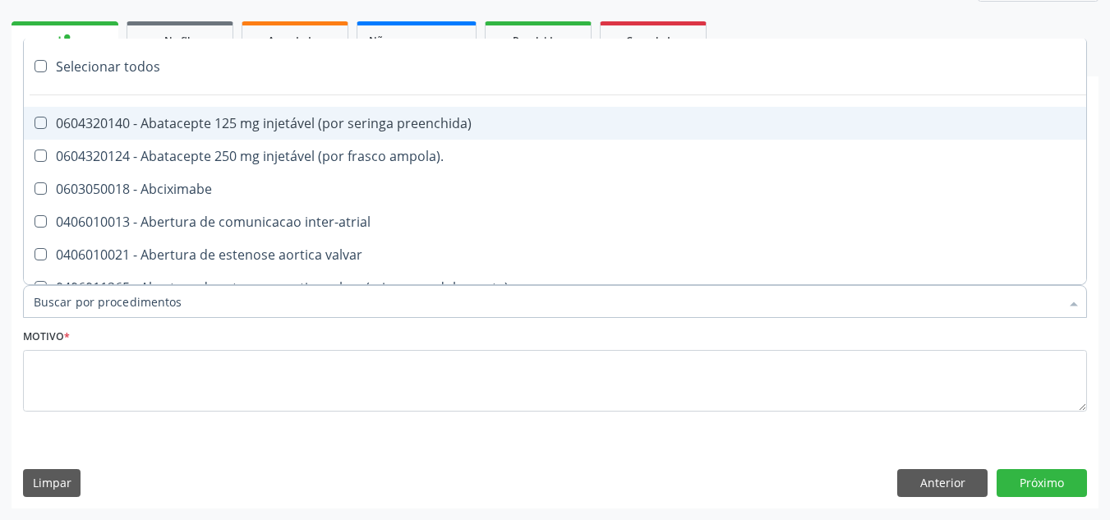
click at [571, 302] on div at bounding box center [555, 301] width 1064 height 33
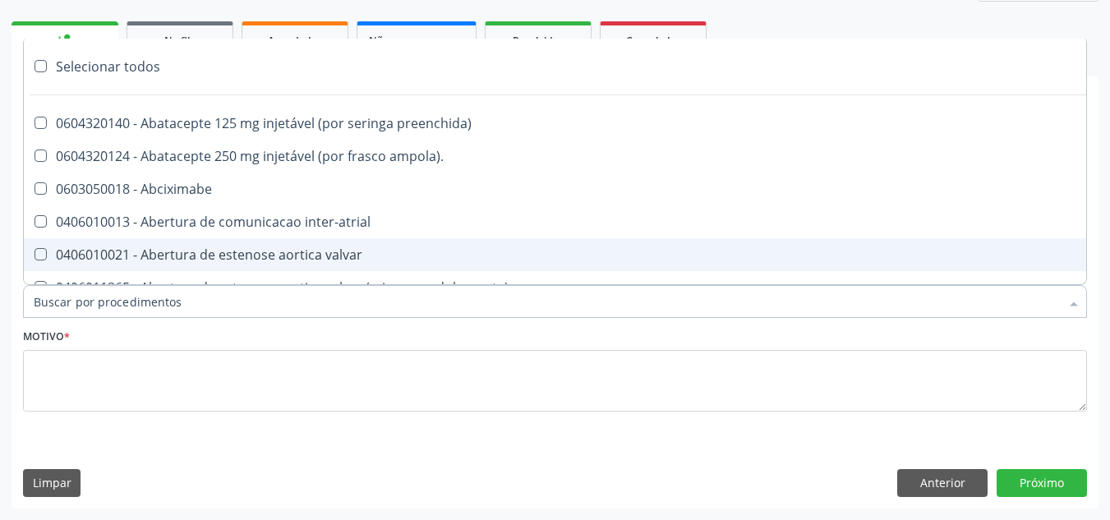
click at [585, 248] on div "0406010021 - Abertura de estenose aortica valvar" at bounding box center [666, 254] width 1264 height 13
checkbox valvar "true"
paste input "ORTOPEDISTA"
type input "ORTOPEDISTA"
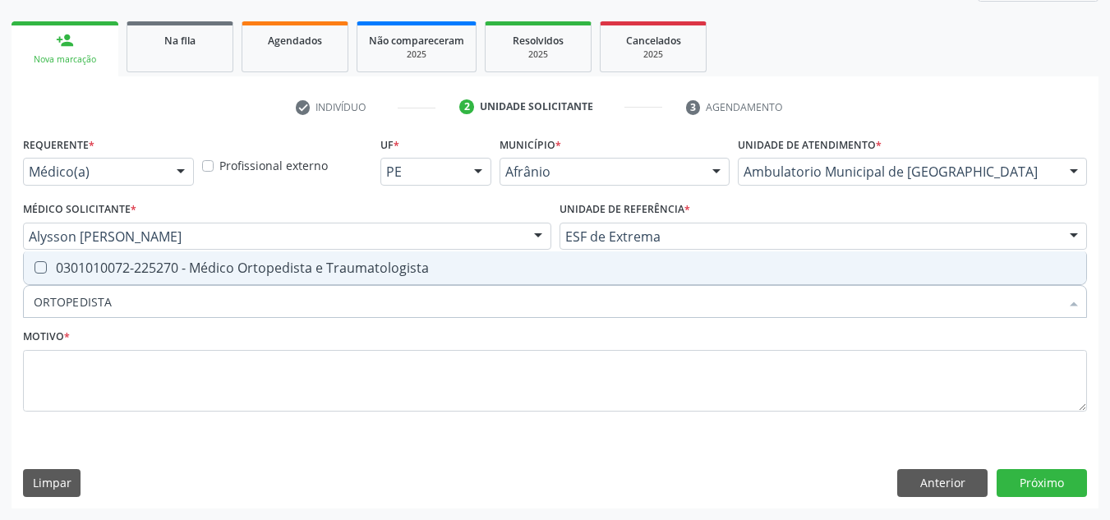
click at [585, 248] on div "Requerente * Médico(a) Médico(a) Enfermeiro(a) Paciente Nenhum resultado encont…" at bounding box center [555, 283] width 1064 height 302
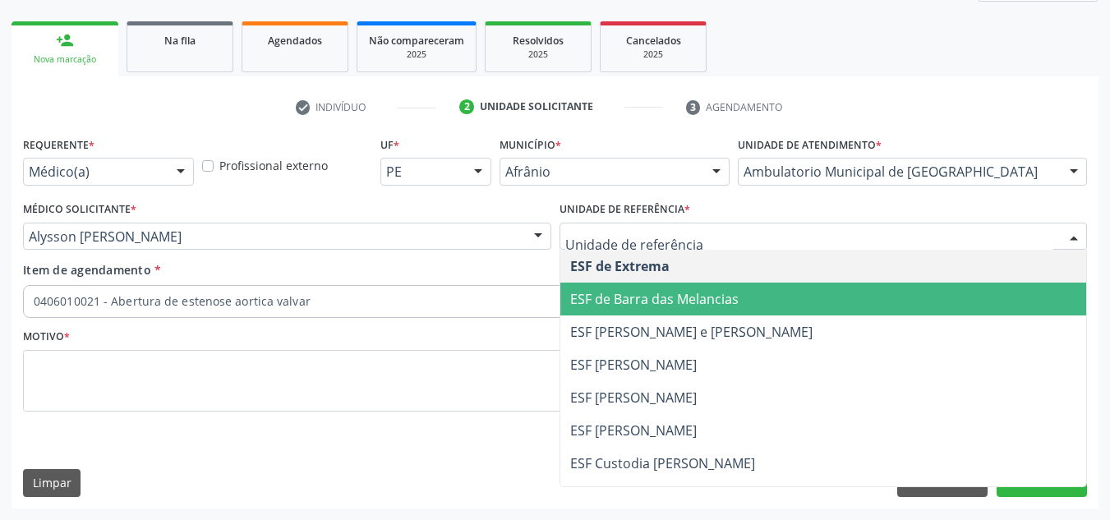
click at [582, 257] on span "ESF de Extrema" at bounding box center [619, 266] width 99 height 18
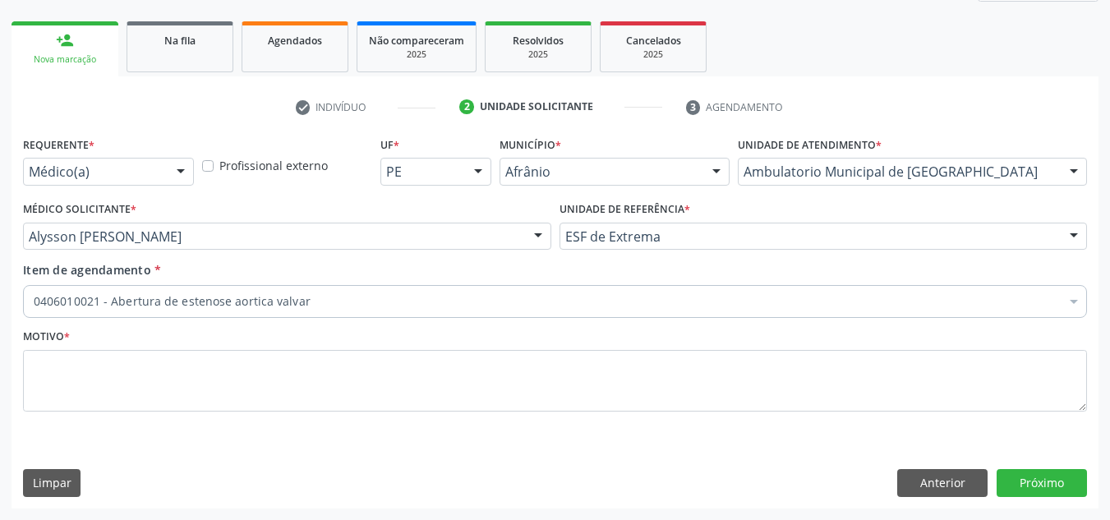
click at [513, 346] on div "Motivo *" at bounding box center [555, 367] width 1064 height 87
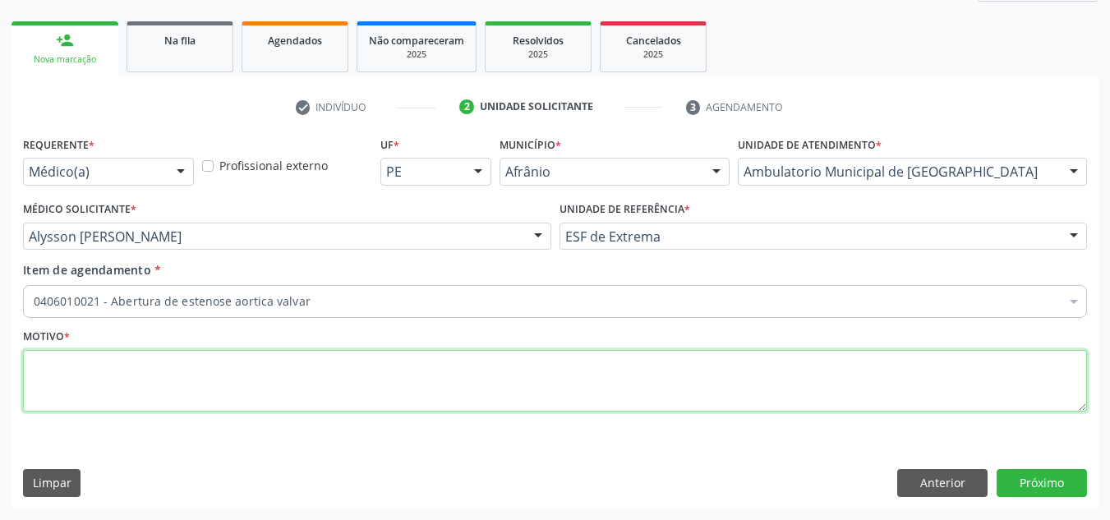
click at [573, 378] on textarea at bounding box center [555, 381] width 1064 height 62
type textarea "RETORNO"
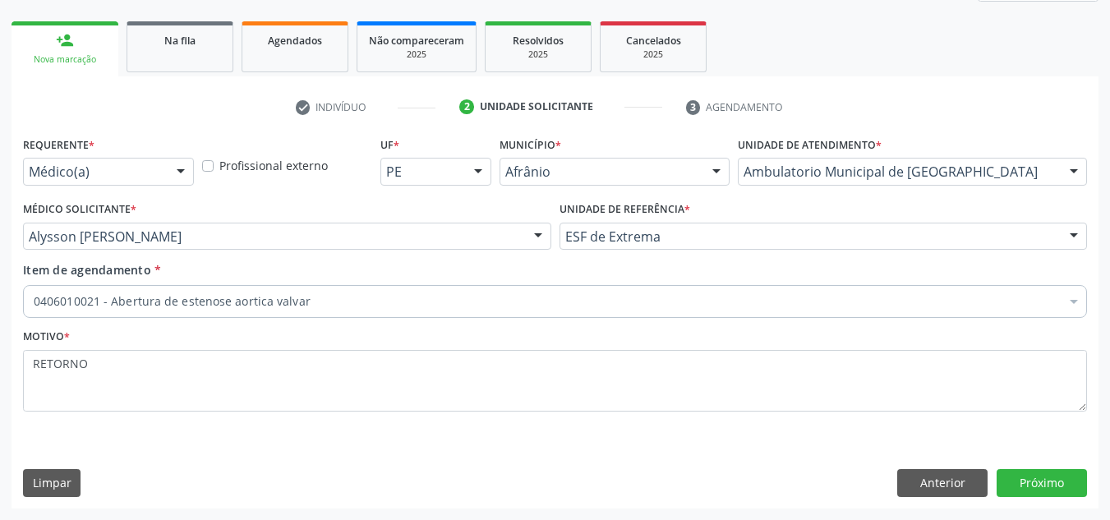
click at [627, 318] on div "Item de agendamento * 0406010021 - Abertura de estenose aortica valvar Desfazer…" at bounding box center [555, 292] width 1072 height 63
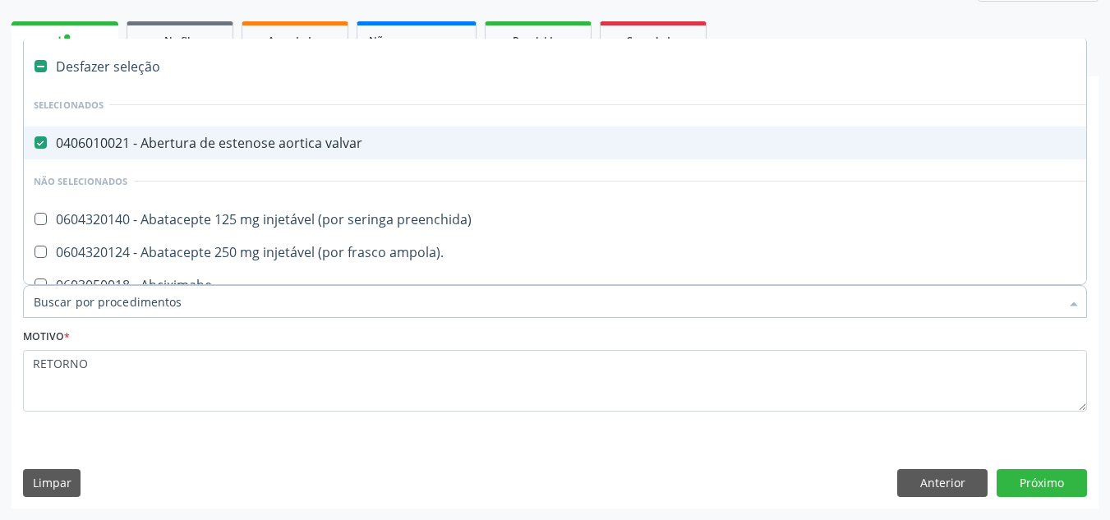
click at [437, 128] on span "0406010021 - Abertura de estenose aortica valvar" at bounding box center [666, 142] width 1284 height 33
checkbox valvar "false"
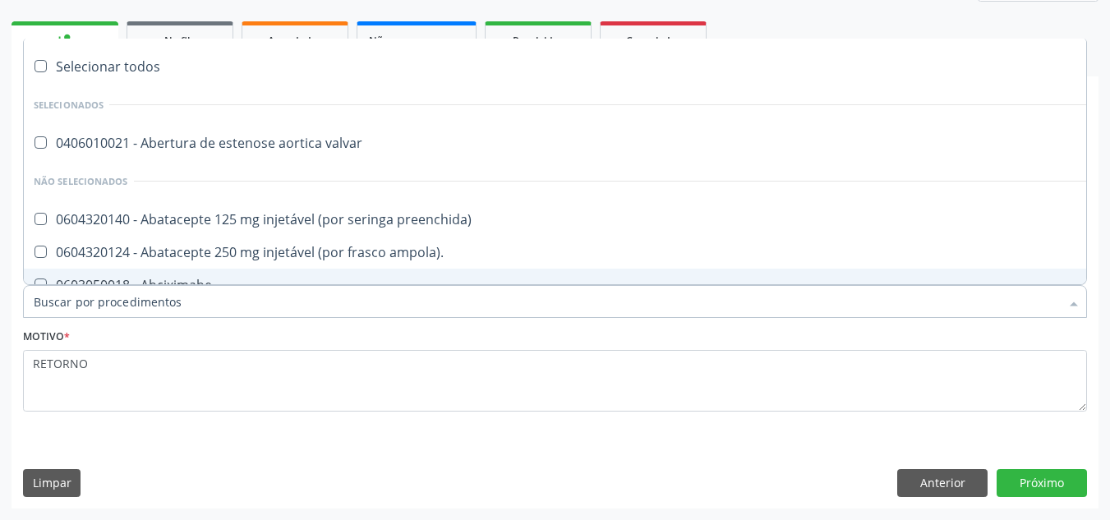
paste input "ORTOPEDISTA"
type input "ORTOPEDISTA"
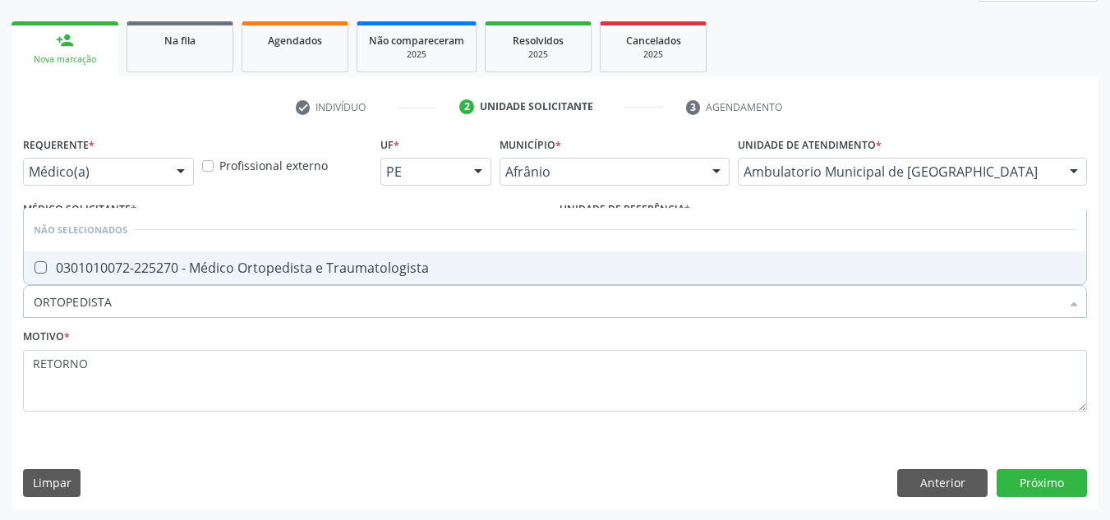
click at [404, 273] on div "0301010072-225270 - Médico Ortopedista e Traumatologista" at bounding box center [555, 267] width 1042 height 13
checkbox Traumatologista "true"
click at [1016, 470] on button "Próximo" at bounding box center [1041, 483] width 90 height 28
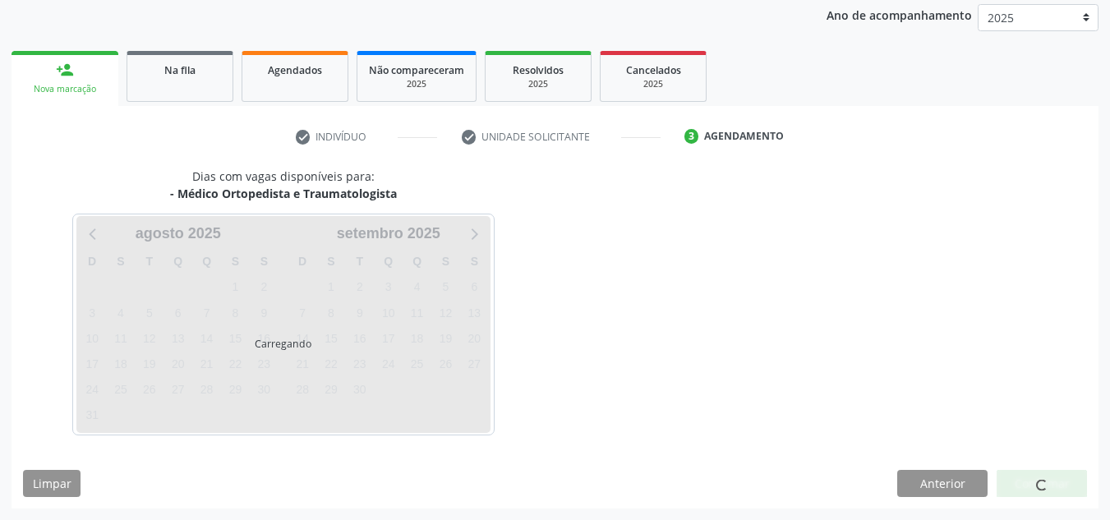
scroll to position [195, 0]
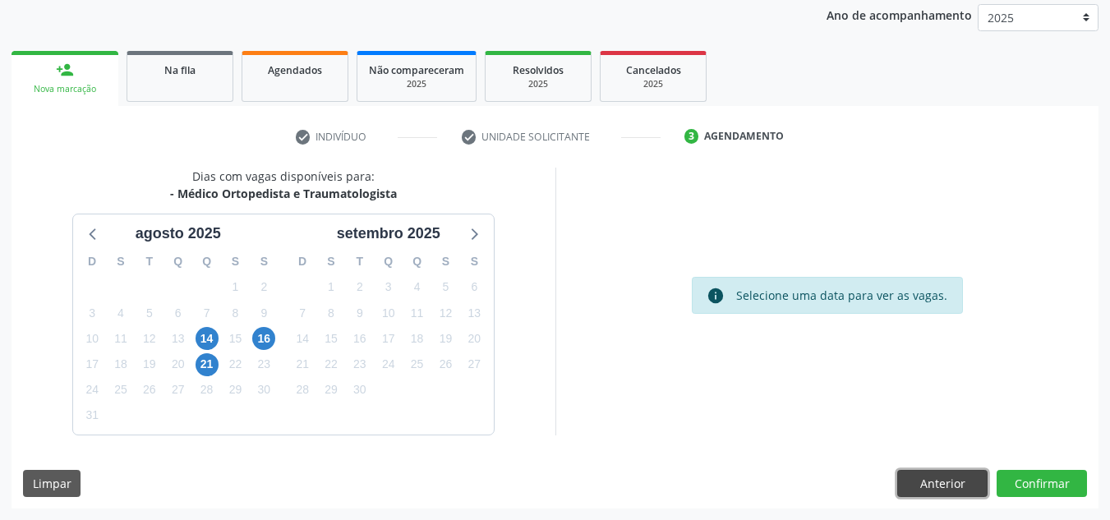
click at [953, 481] on button "Anterior" at bounding box center [942, 484] width 90 height 28
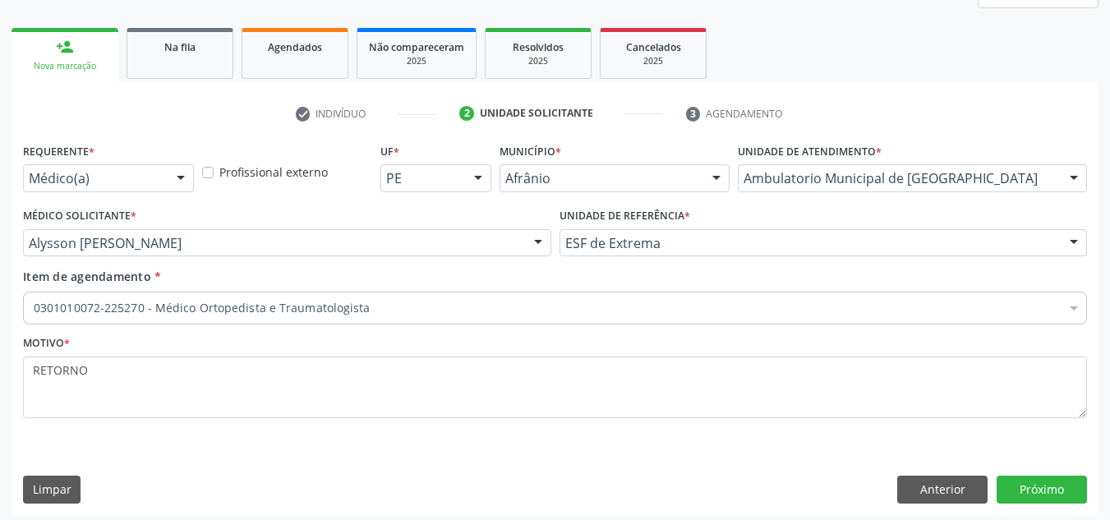
scroll to position [224, 0]
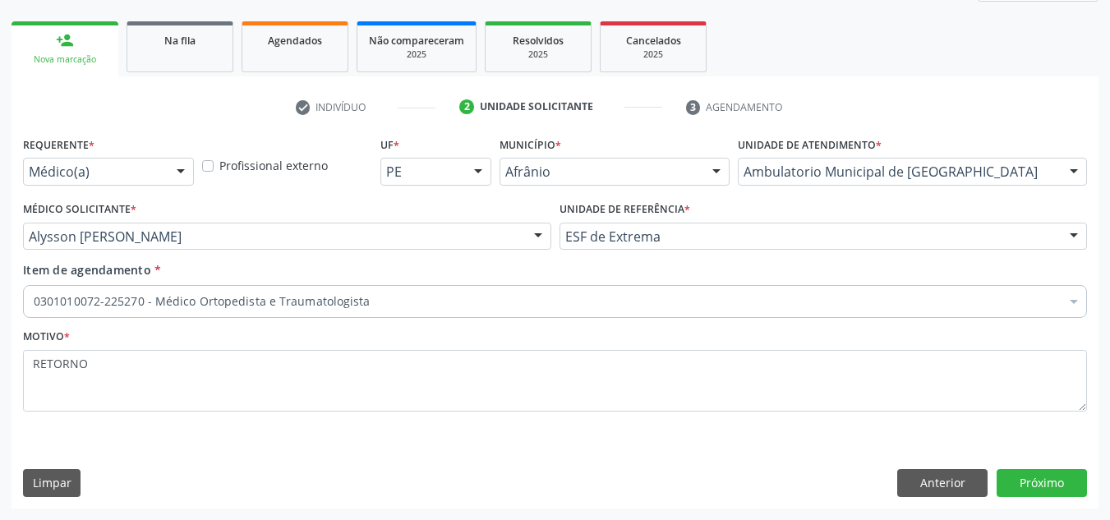
click at [1075, 466] on div "Requerente * Médico(a) Médico(a) Enfermeiro(a) Paciente Nenhum resultado encont…" at bounding box center [554, 319] width 1087 height 375
click at [1069, 471] on button "Próximo" at bounding box center [1041, 483] width 90 height 28
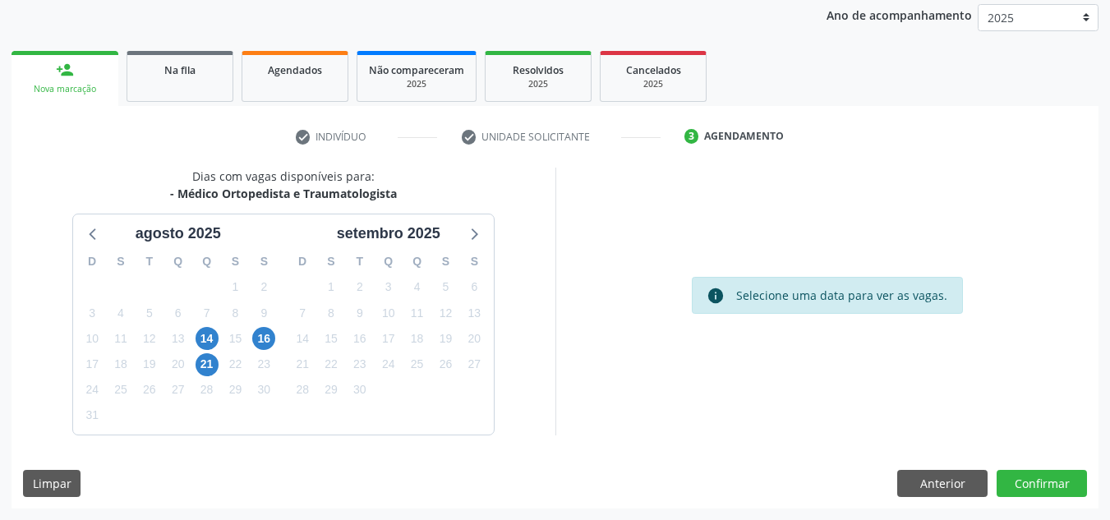
scroll to position [195, 0]
click at [1069, 471] on button "Confirmar" at bounding box center [1041, 484] width 90 height 28
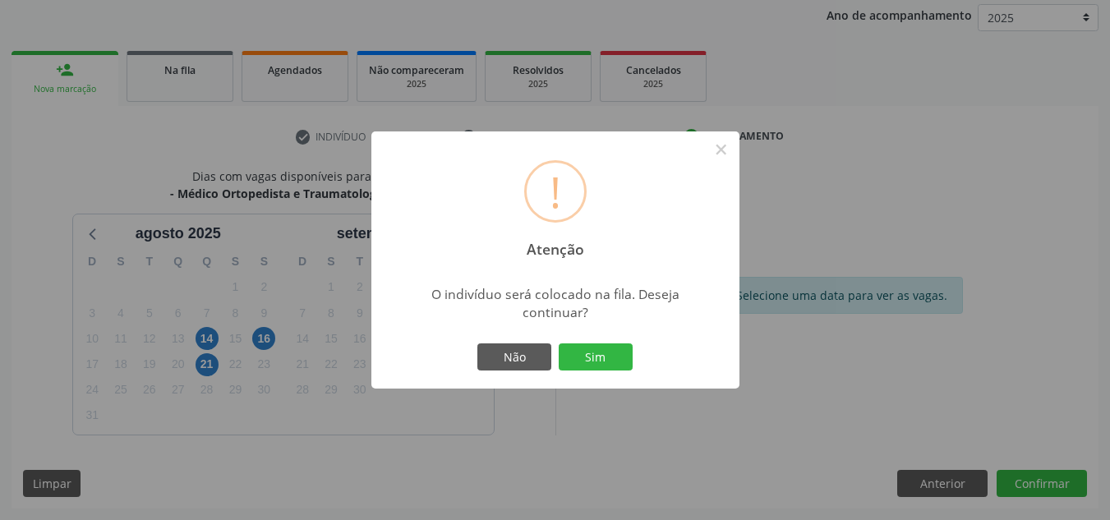
click at [1069, 479] on div "! Atenção × O indivíduo será colocado na fila. Deseja continuar? Não Sim" at bounding box center [555, 260] width 1110 height 520
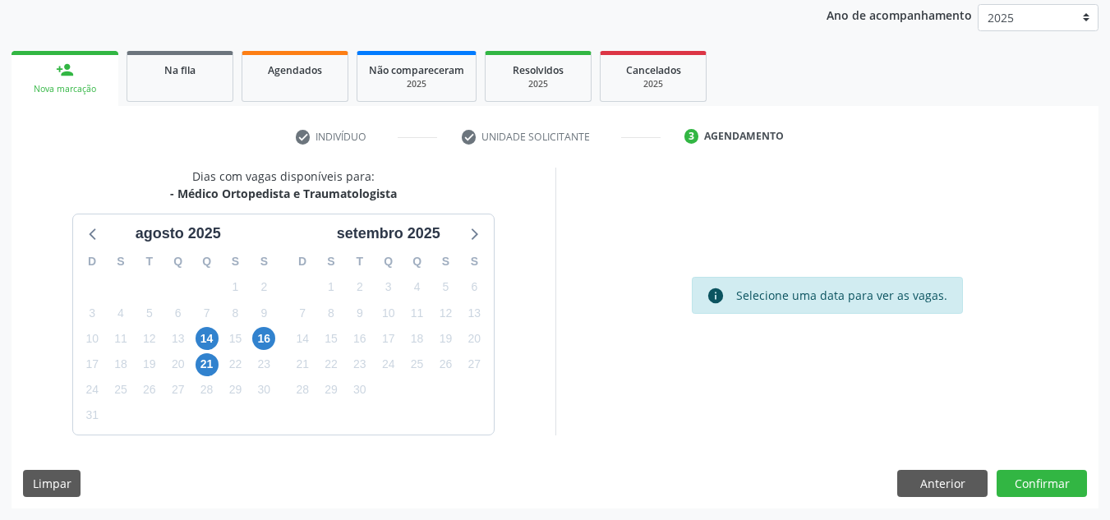
drag, startPoint x: 1029, startPoint y: 458, endPoint x: 1037, endPoint y: 460, distance: 8.6
click at [1034, 458] on div "Dias com vagas disponíveis para: - Médico Ortopedista e Traumatologista [DATE] …" at bounding box center [554, 338] width 1087 height 341
click at [1039, 468] on div "Dias com vagas disponíveis para: - Médico Ortopedista e Traumatologista [DATE] …" at bounding box center [554, 338] width 1087 height 341
click at [1032, 485] on button "Confirmar" at bounding box center [1041, 484] width 90 height 28
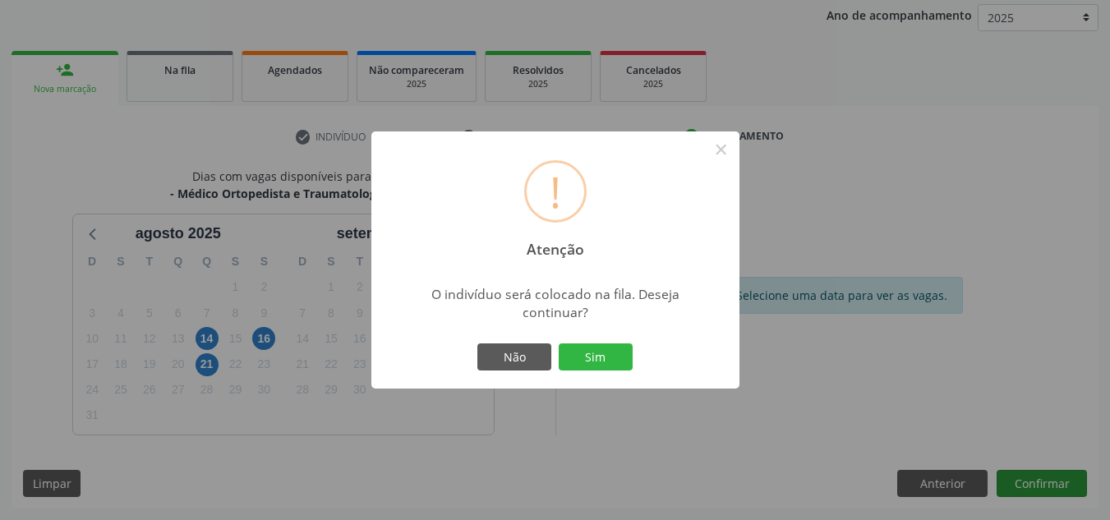
click at [559, 343] on button "Sim" at bounding box center [596, 357] width 74 height 28
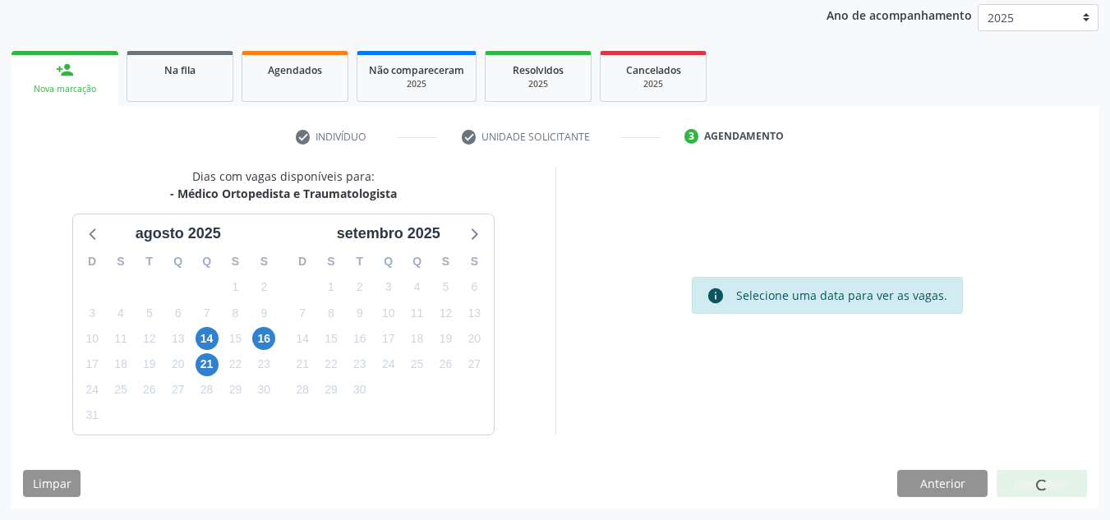
scroll to position [28, 0]
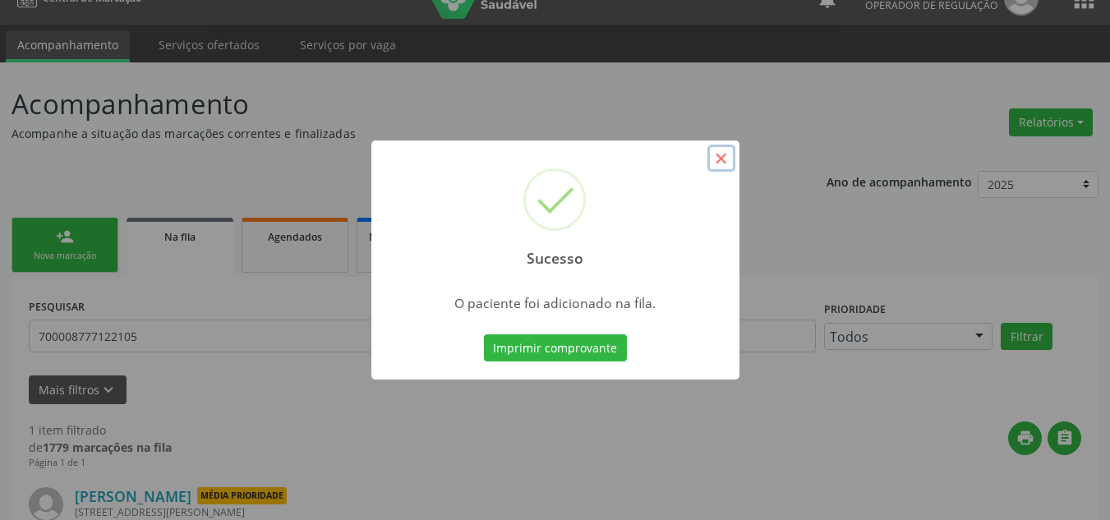
click at [719, 157] on button "×" at bounding box center [721, 159] width 28 height 28
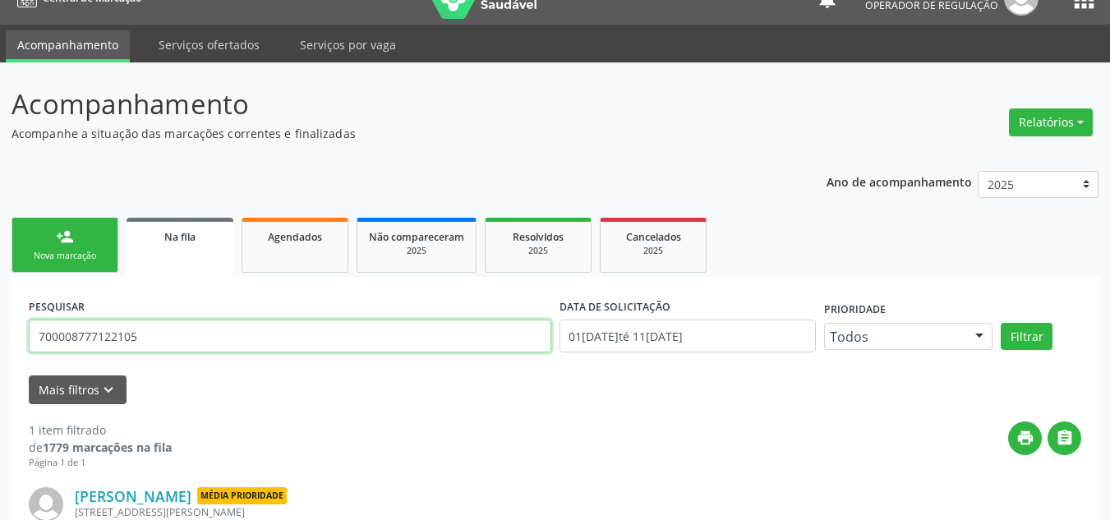
drag, startPoint x: 168, startPoint y: 351, endPoint x: 0, endPoint y: 356, distance: 167.6
click at [0, 354] on div "Acompanhamento Acompanhe a situação das marcações correntes e finalizadas Relat…" at bounding box center [555, 353] width 1110 height 582
type input "LUZIA DIAS DA SILVA"
click at [1000, 323] on button "Filtrar" at bounding box center [1026, 337] width 52 height 28
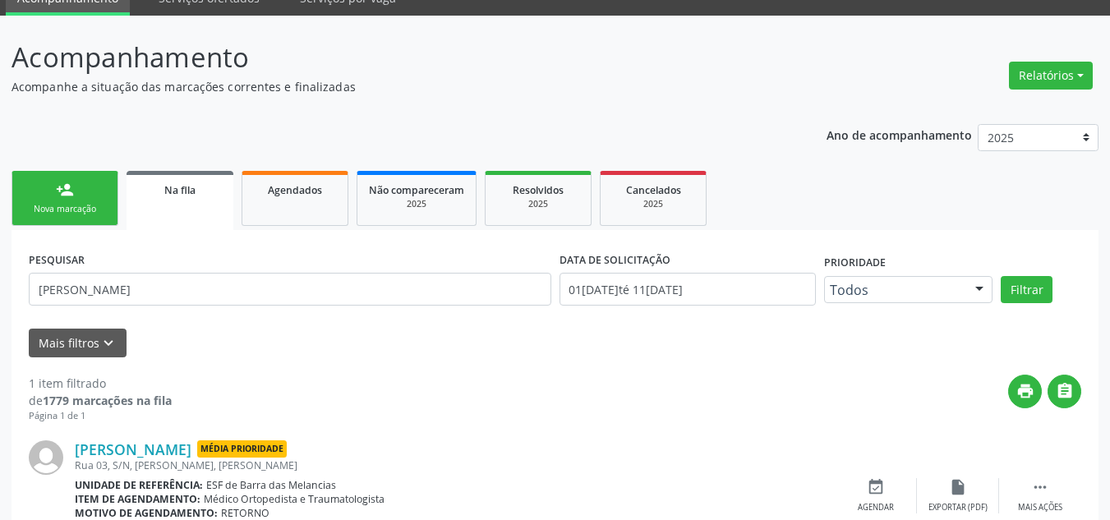
scroll to position [0, 0]
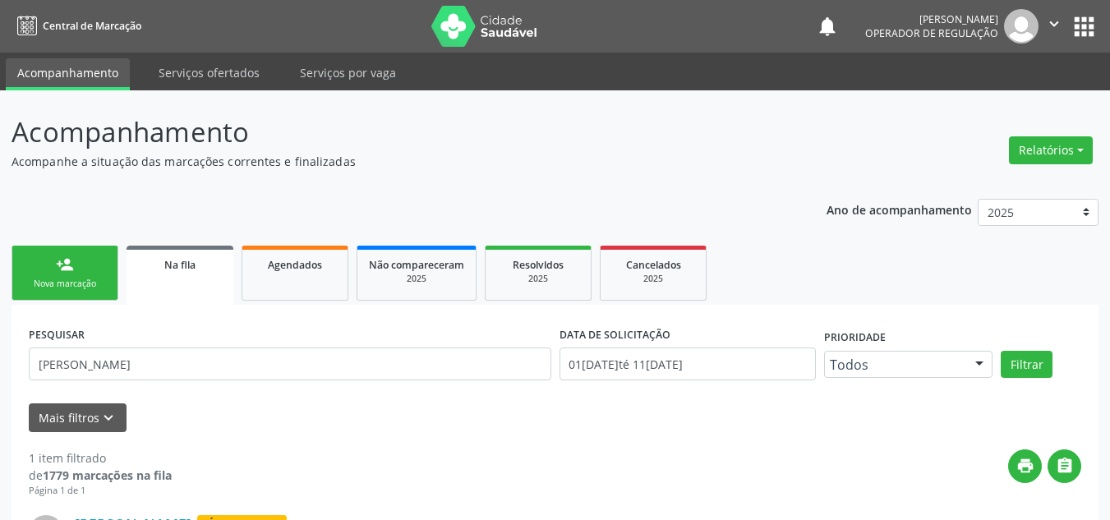
click at [92, 245] on ul "person_add Nova marcação Na fila Agendados Não compareceram 2025 Resolvidos 202…" at bounding box center [554, 272] width 1087 height 63
click at [96, 274] on link "person_add Nova marcação" at bounding box center [64, 273] width 107 height 55
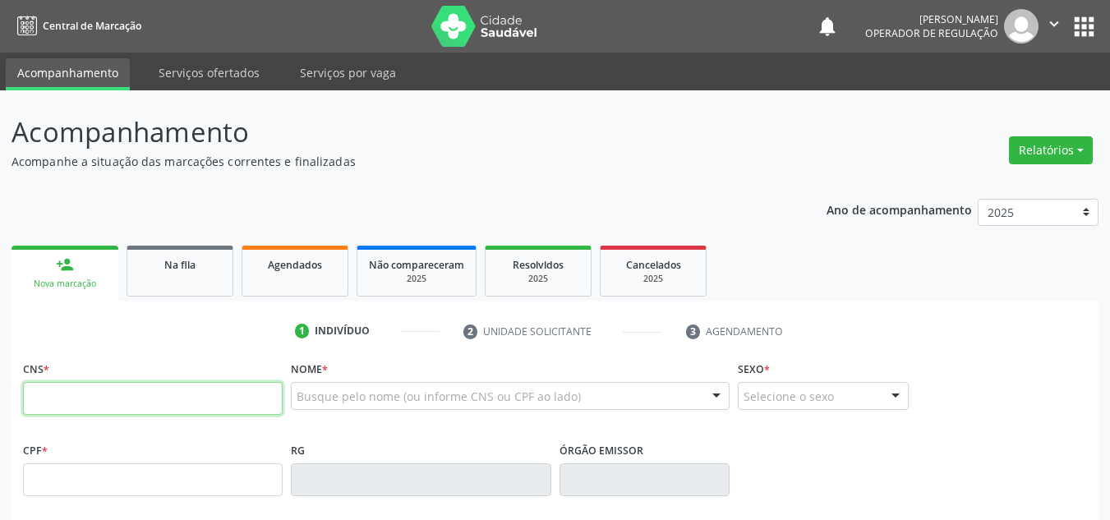
click at [76, 407] on input "text" at bounding box center [153, 398] width 260 height 33
type input "704 1000 0945 7050"
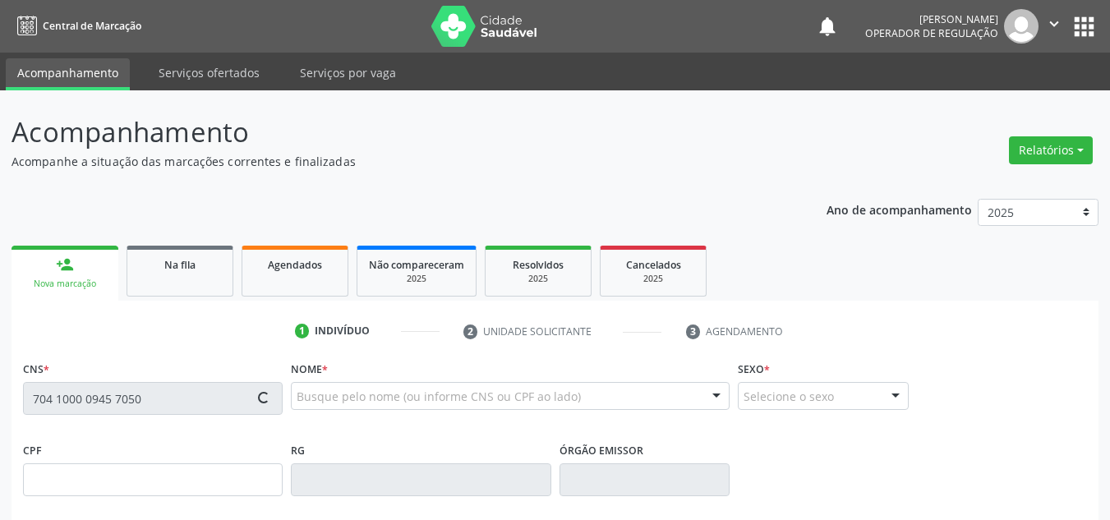
type input "23/01/1970"
type input "(87) 99190-1505"
type input "(87) 99138-3811"
type input "S/N"
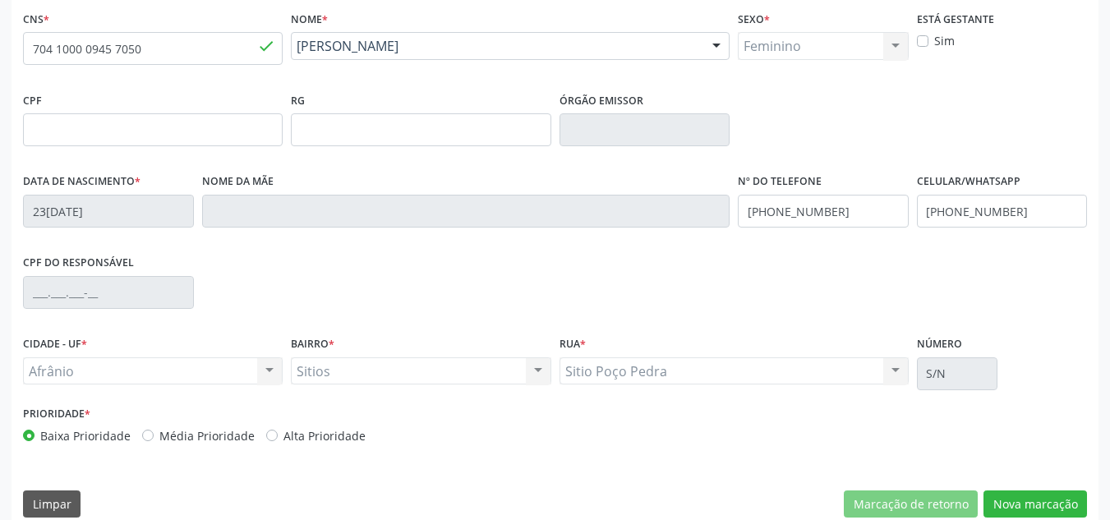
scroll to position [370, 0]
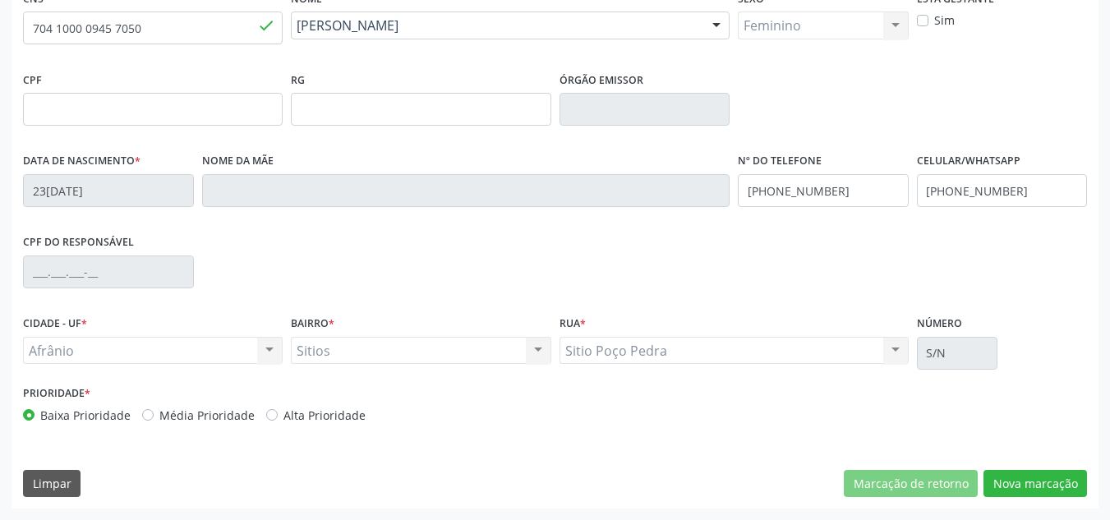
click at [204, 418] on label "Média Prioridade" at bounding box center [206, 415] width 95 height 17
click at [154, 418] on input "Média Prioridade" at bounding box center [147, 414] width 11 height 15
radio input "true"
click at [1080, 488] on button "Nova marcação" at bounding box center [1034, 484] width 103 height 28
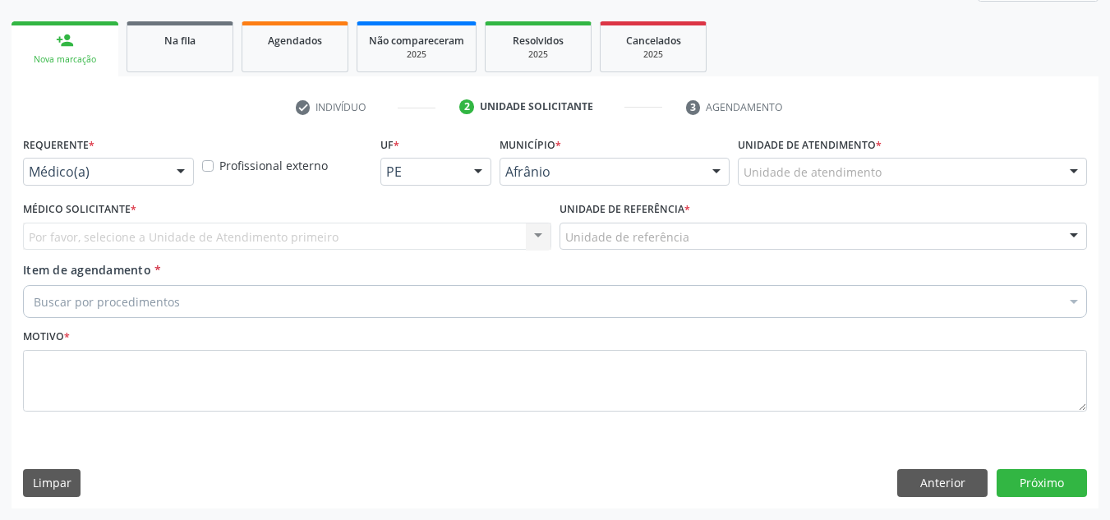
drag, startPoint x: 894, startPoint y: 211, endPoint x: 901, endPoint y: 162, distance: 49.8
click at [895, 180] on div "Requerente * Médico(a) Médico(a) Enfermeiro(a) Paciente Nenhum resultado encont…" at bounding box center [555, 283] width 1064 height 302
click at [901, 162] on div "Unidade de atendimento" at bounding box center [912, 172] width 349 height 28
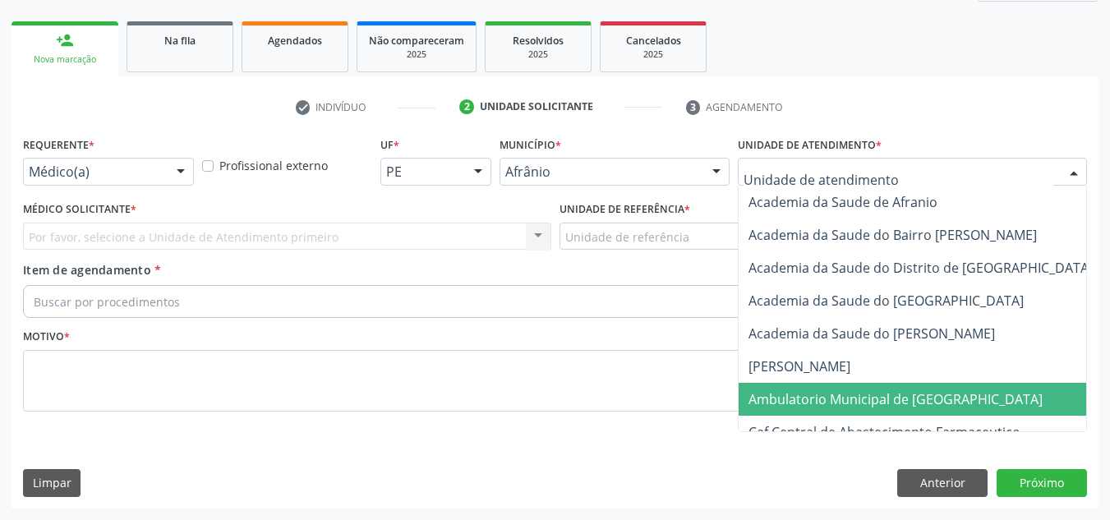
click at [909, 394] on span "Ambulatorio Municipal de [GEOGRAPHIC_DATA]" at bounding box center [895, 399] width 294 height 18
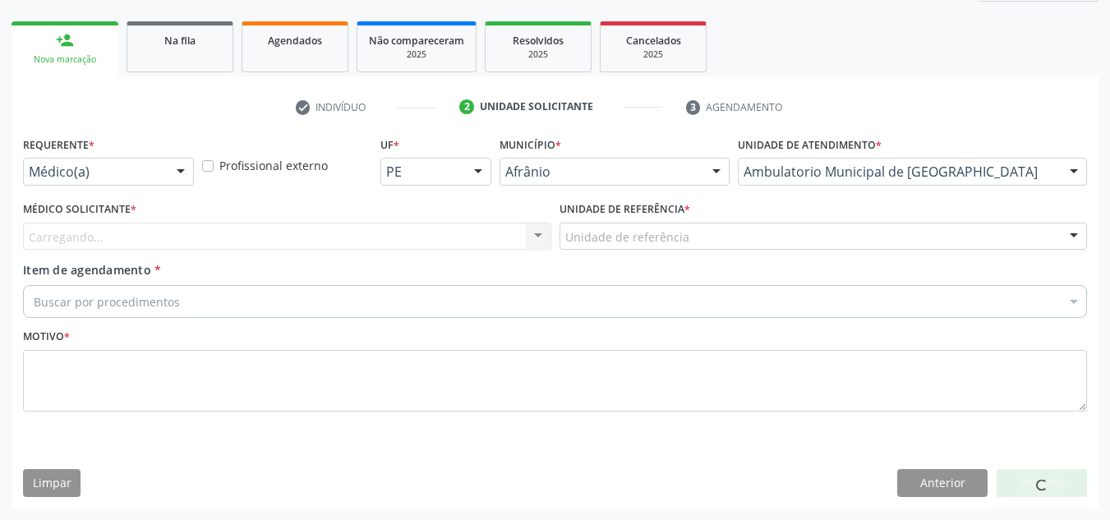
click at [435, 238] on div "Carregando... Nenhum resultado encontrado para: " " Não há nenhuma opção para s…" at bounding box center [287, 237] width 528 height 28
click at [435, 235] on div "Carregando... Nenhum resultado encontrado para: " " Não há nenhuma opção para s…" at bounding box center [287, 237] width 528 height 28
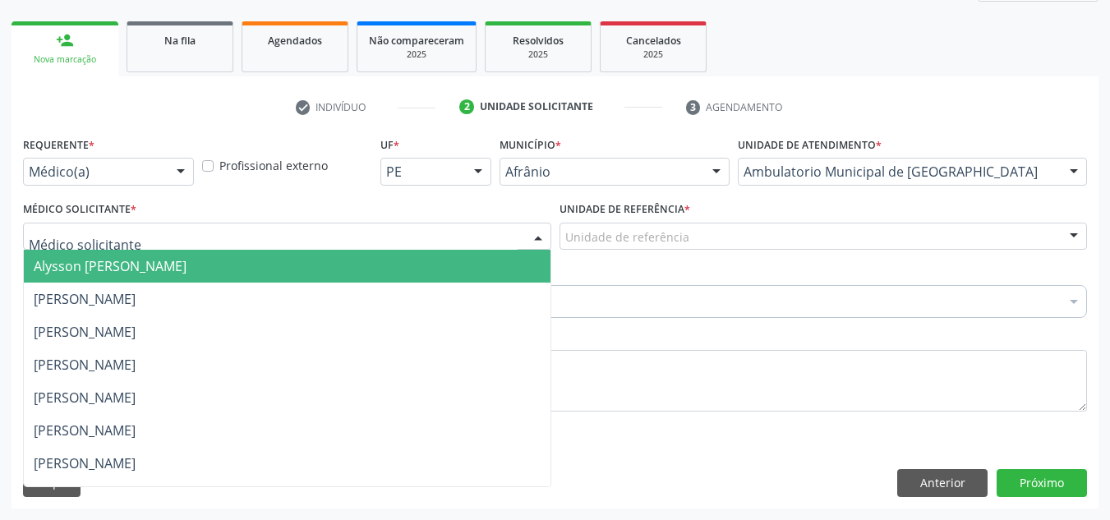
click at [435, 235] on div at bounding box center [287, 237] width 528 height 28
click at [437, 248] on input "text" at bounding box center [273, 244] width 489 height 33
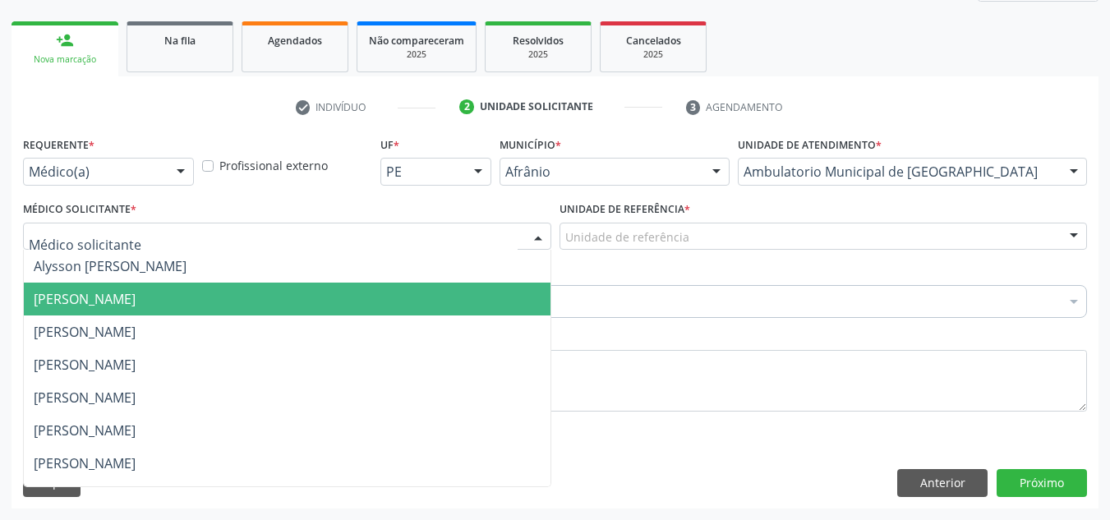
drag, startPoint x: 466, startPoint y: 310, endPoint x: 605, endPoint y: 255, distance: 150.4
click at [484, 302] on span "[PERSON_NAME]" at bounding box center [287, 299] width 527 height 33
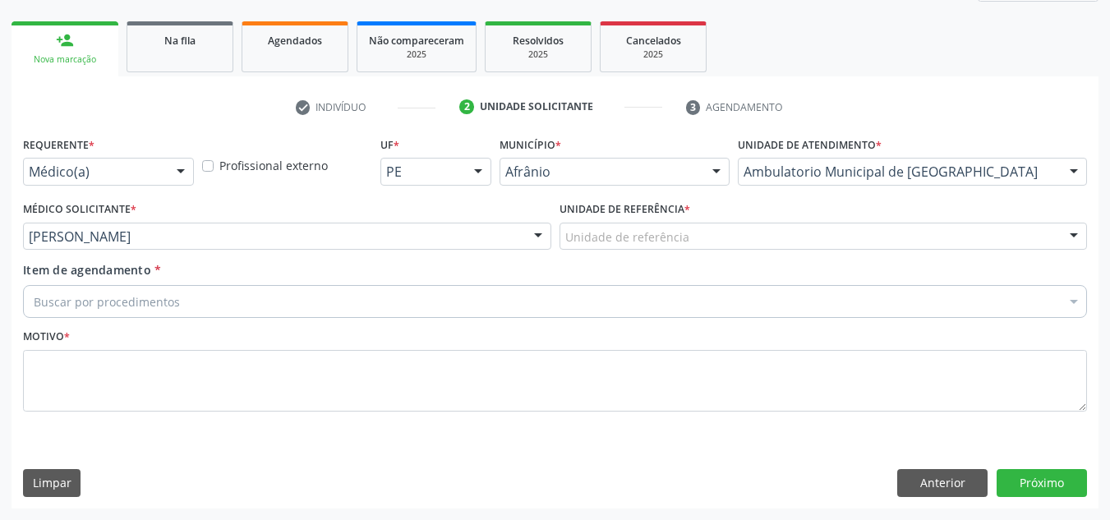
click at [614, 252] on div "Unidade de referência * Unidade de referência ESF de Extrema ESF de Barra das M…" at bounding box center [823, 229] width 536 height 64
drag, startPoint x: 654, startPoint y: 241, endPoint x: 683, endPoint y: 376, distance: 138.5
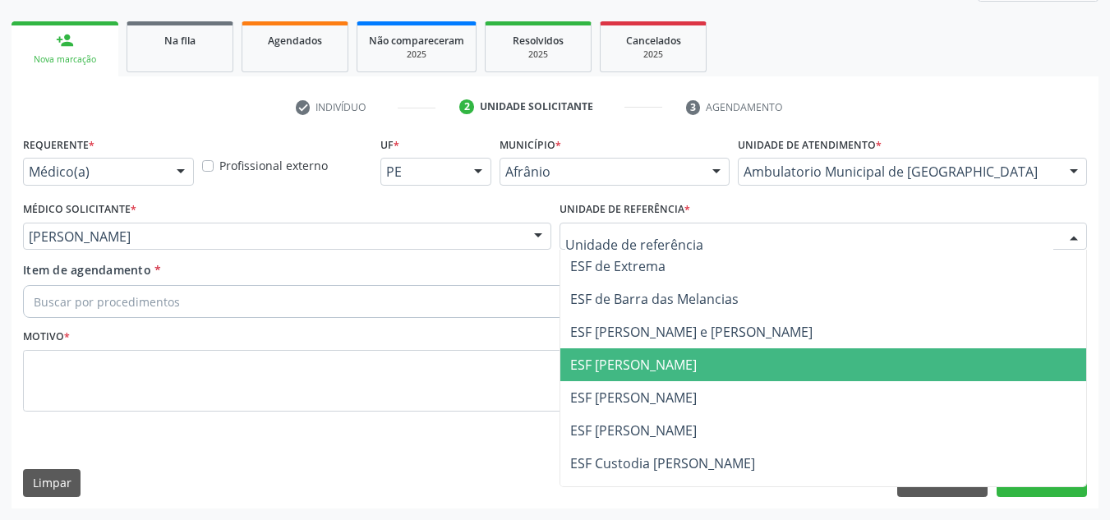
drag, startPoint x: 683, startPoint y: 376, endPoint x: 550, endPoint y: 325, distance: 142.5
click at [674, 373] on span "ESF [PERSON_NAME]" at bounding box center [823, 364] width 527 height 33
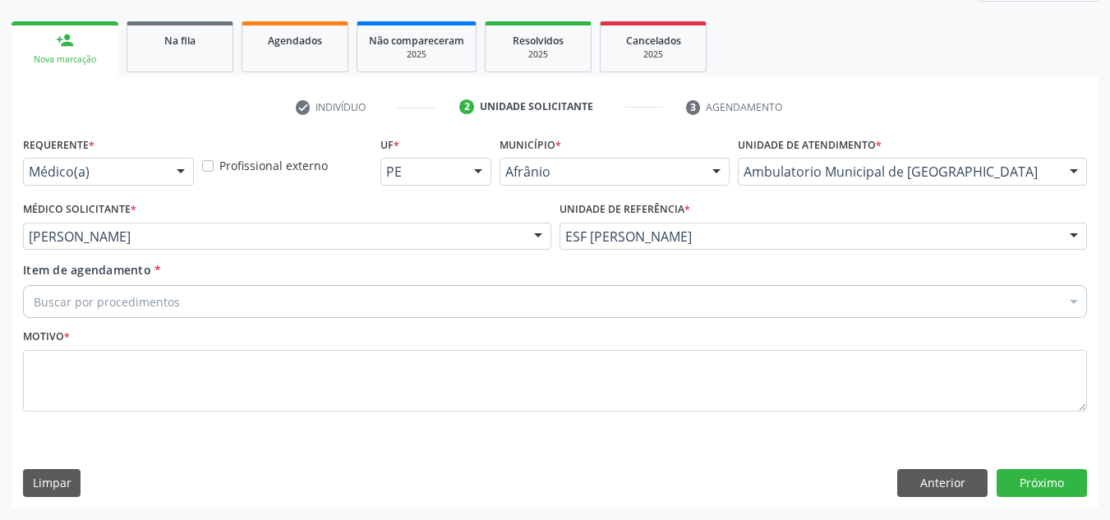
click at [545, 310] on div "Buscar por procedimentos" at bounding box center [555, 301] width 1064 height 33
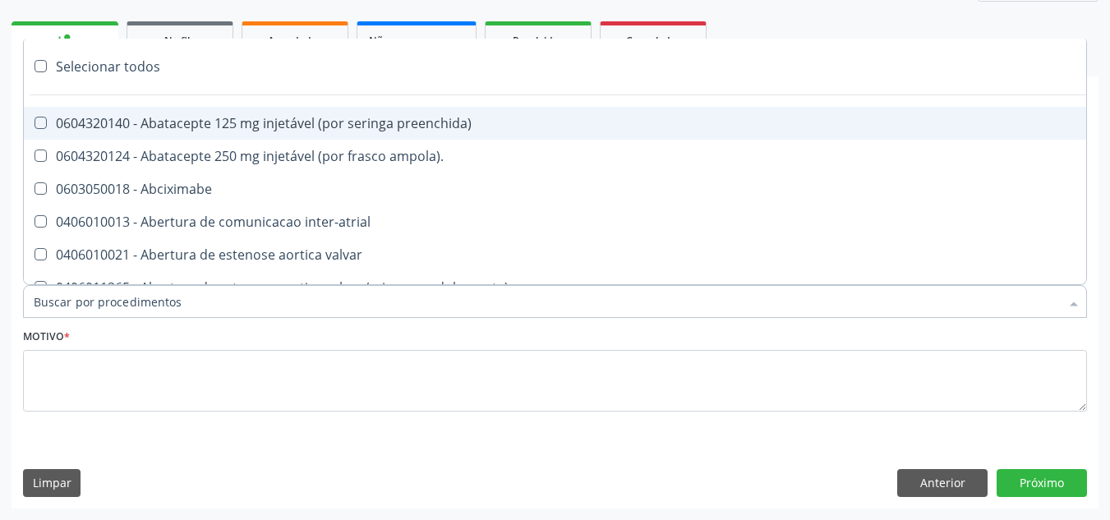
paste input "ORTOPEDISTA"
type input "ORTOPEDISTA"
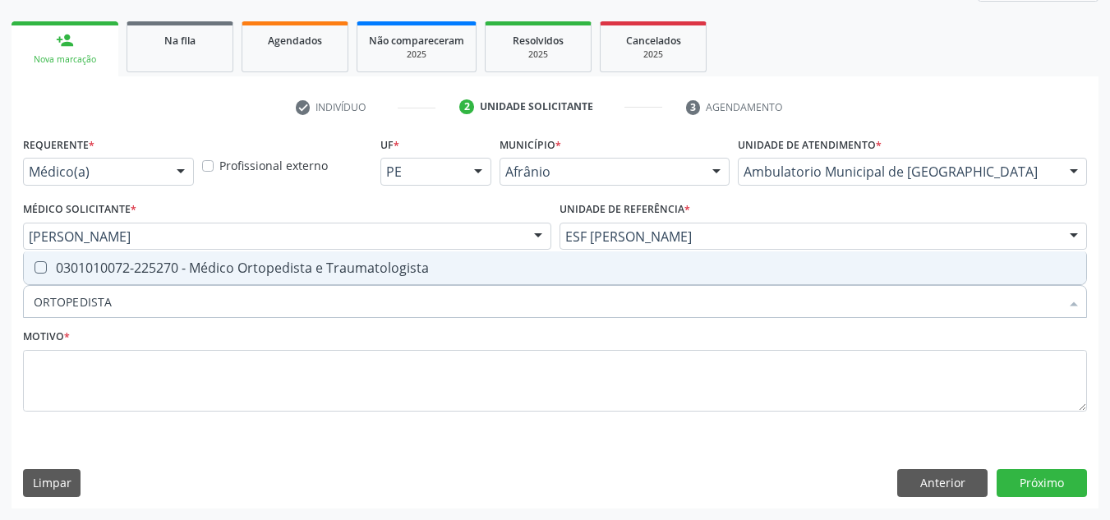
drag, startPoint x: 504, startPoint y: 273, endPoint x: 499, endPoint y: 294, distance: 21.7
click at [505, 274] on div "0301010072-225270 - Médico Ortopedista e Traumatologista" at bounding box center [555, 267] width 1042 height 13
checkbox Traumatologista "true"
click at [491, 412] on fieldset "Motivo *" at bounding box center [555, 373] width 1064 height 99
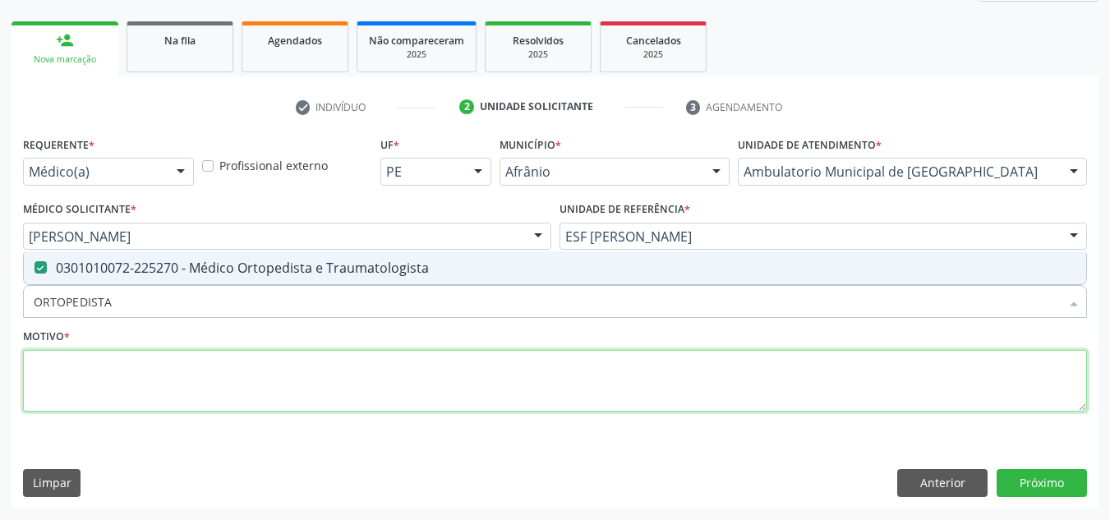
click at [495, 378] on textarea at bounding box center [555, 381] width 1064 height 62
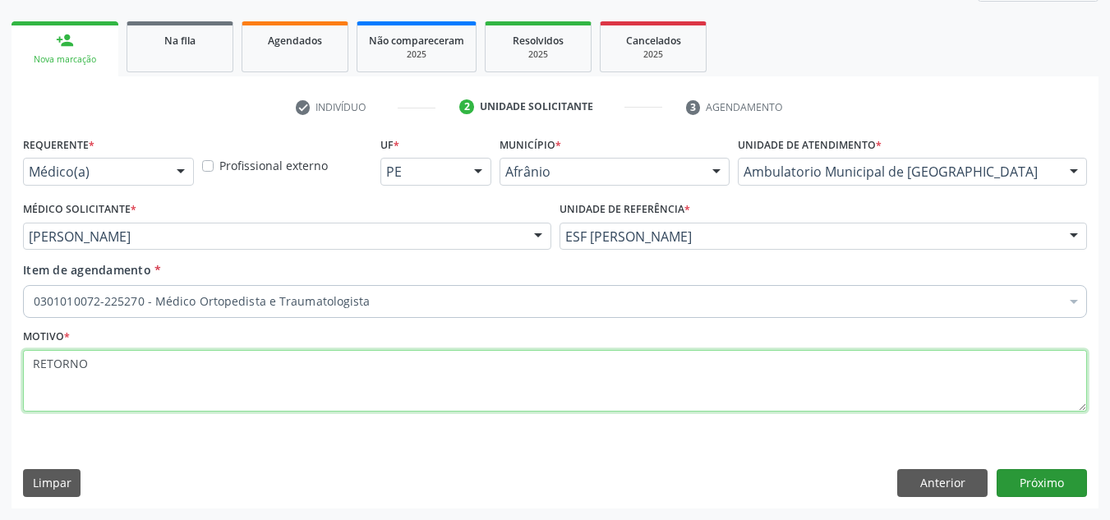
type textarea "RETORNO"
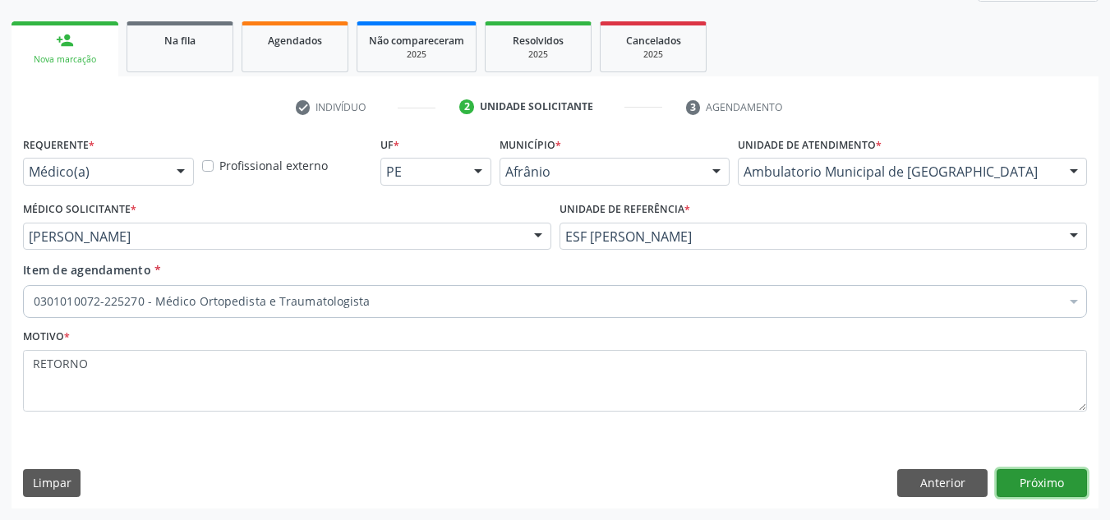
click at [1065, 472] on button "Próximo" at bounding box center [1041, 483] width 90 height 28
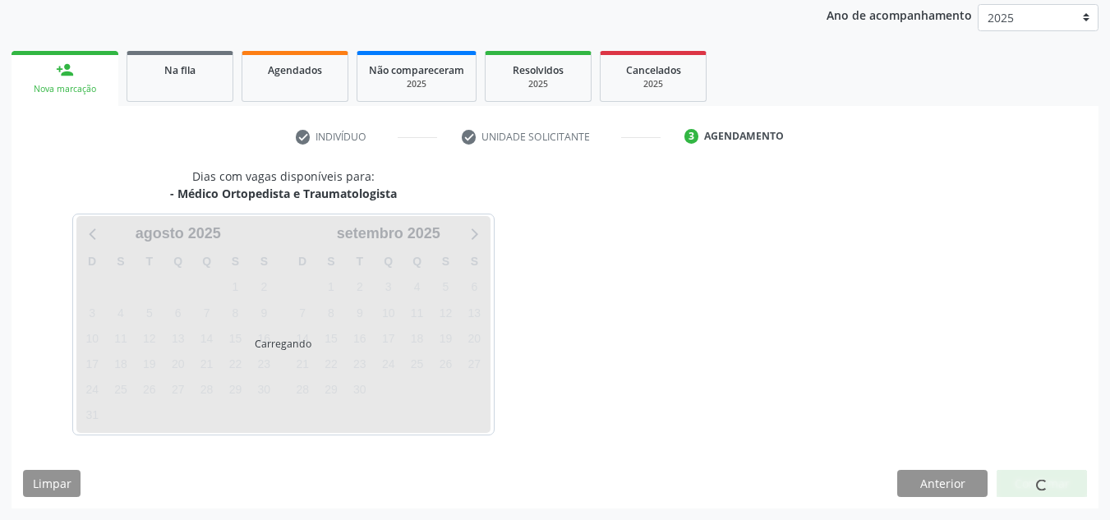
scroll to position [195, 0]
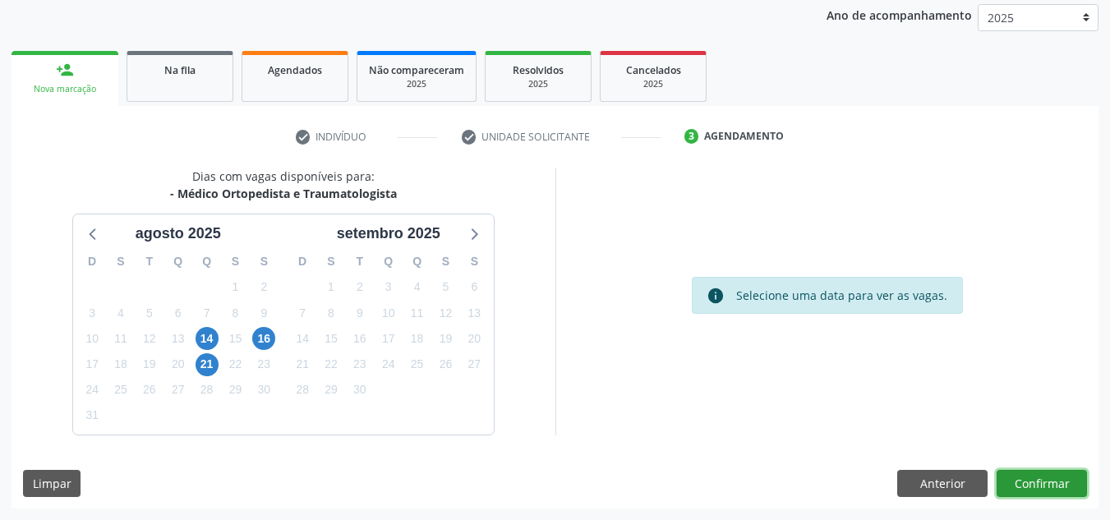
click at [1072, 481] on button "Confirmar" at bounding box center [1041, 484] width 90 height 28
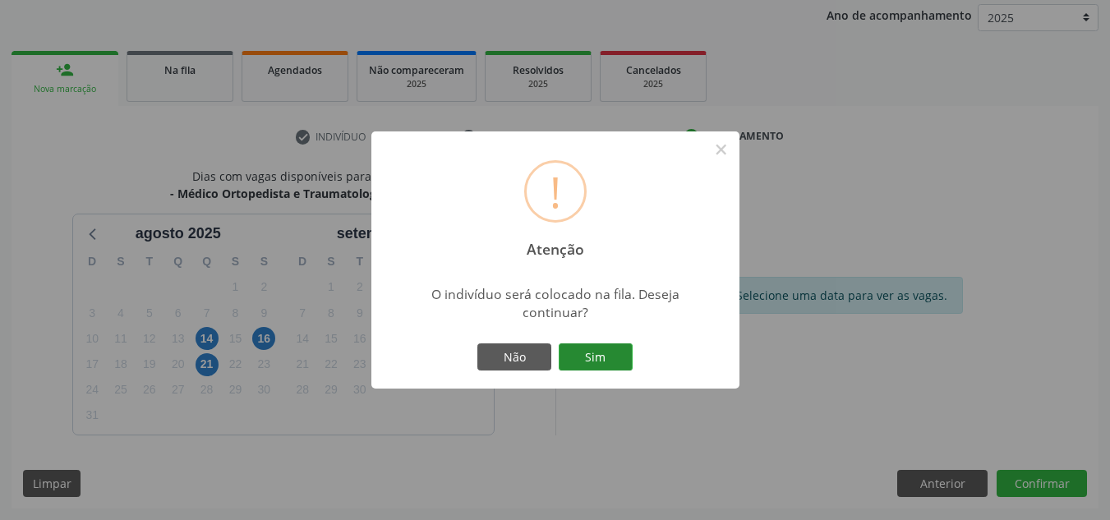
click at [584, 353] on button "Sim" at bounding box center [596, 357] width 74 height 28
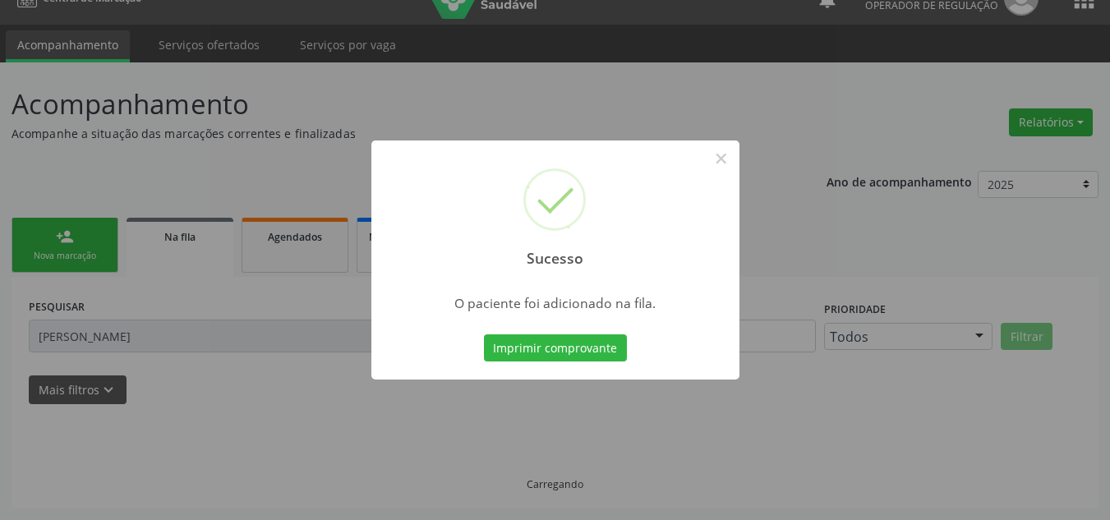
scroll to position [28, 0]
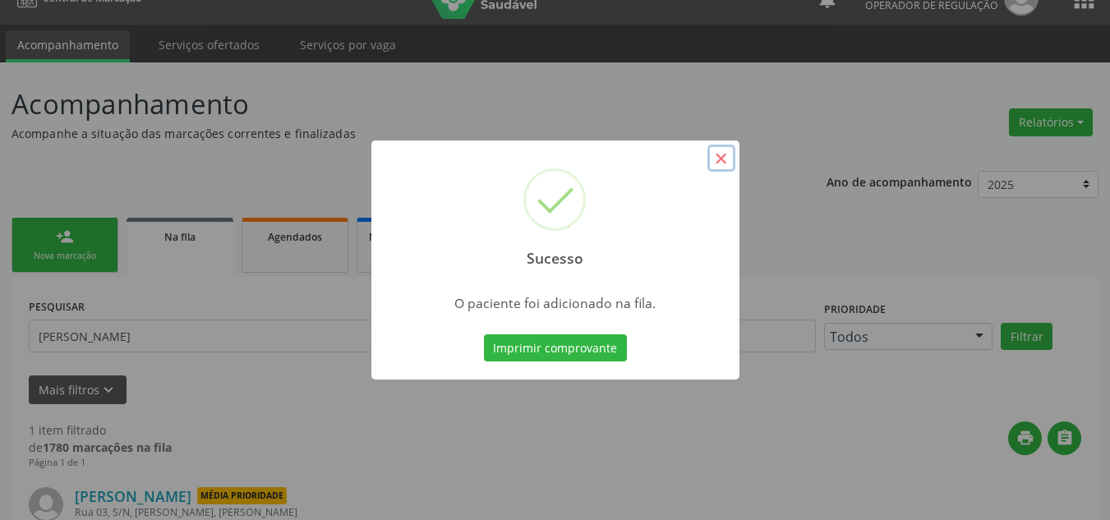
click at [725, 159] on button "×" at bounding box center [721, 159] width 28 height 28
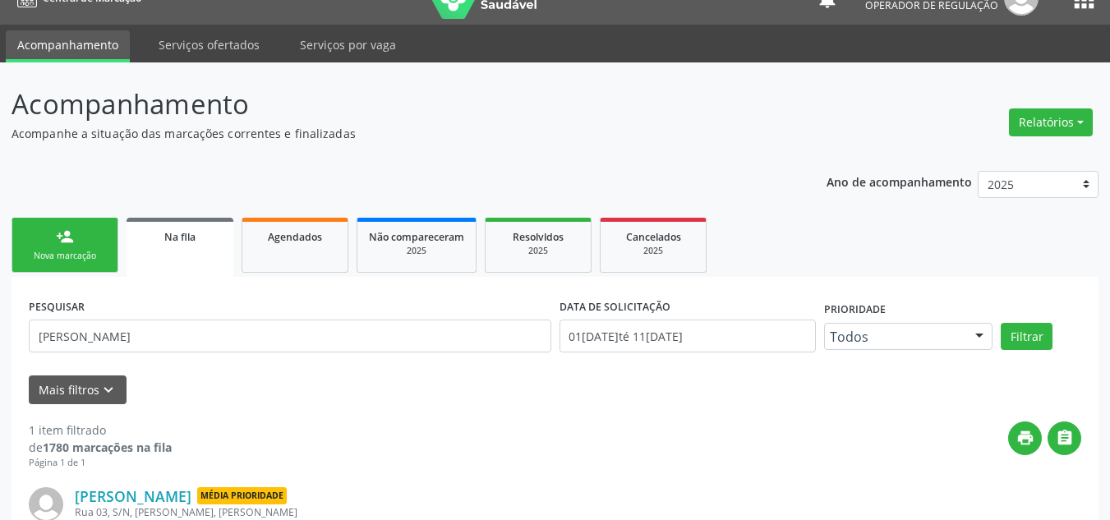
click at [89, 264] on link "person_add Nova marcação" at bounding box center [64, 245] width 107 height 55
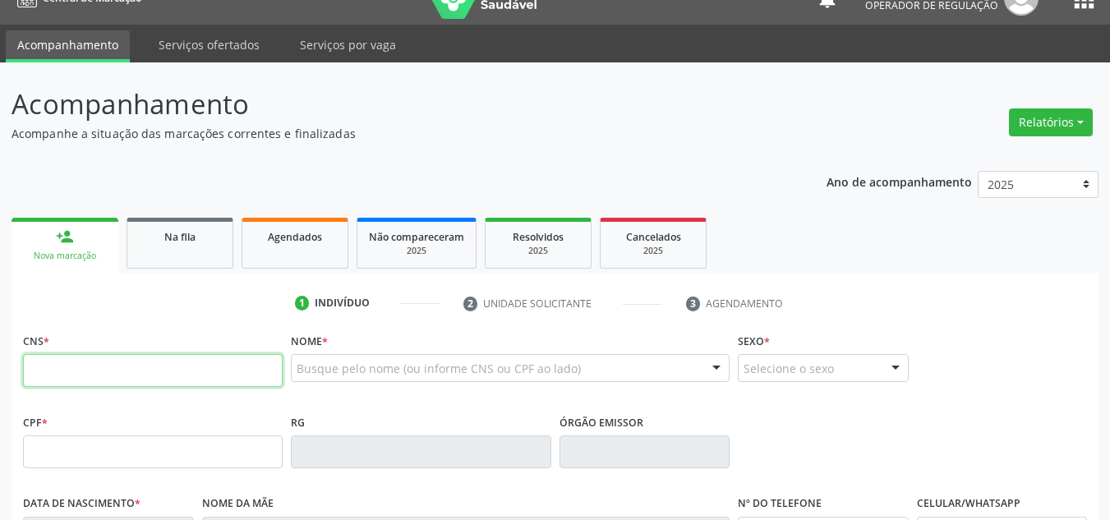
click at [199, 383] on input "text" at bounding box center [153, 370] width 260 height 33
type input "706 7035 5575 5614"
type input "12/02/1985"
type input "Rita Maria das Gracas"
type input "(87) 98868-2415"
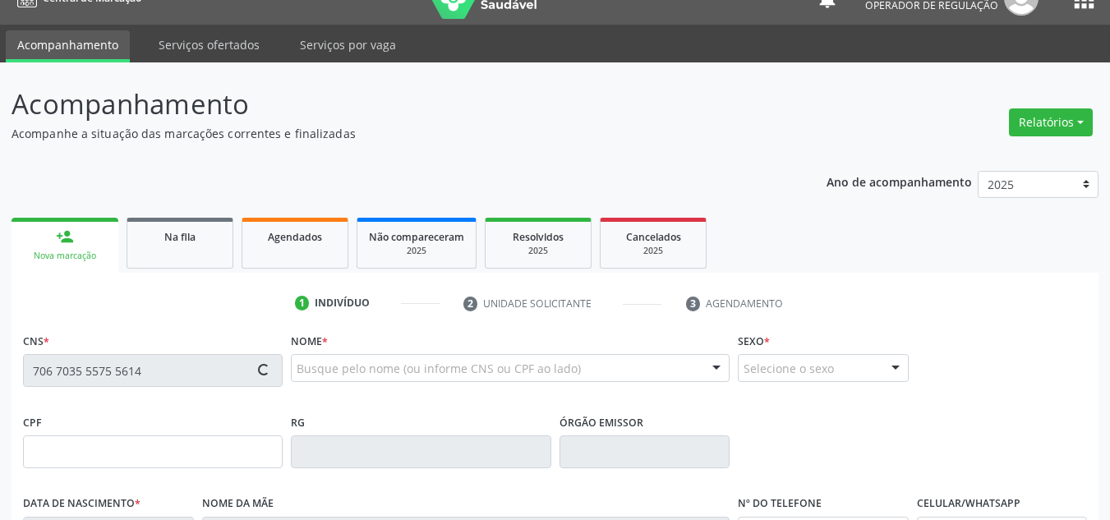
type input "S/N"
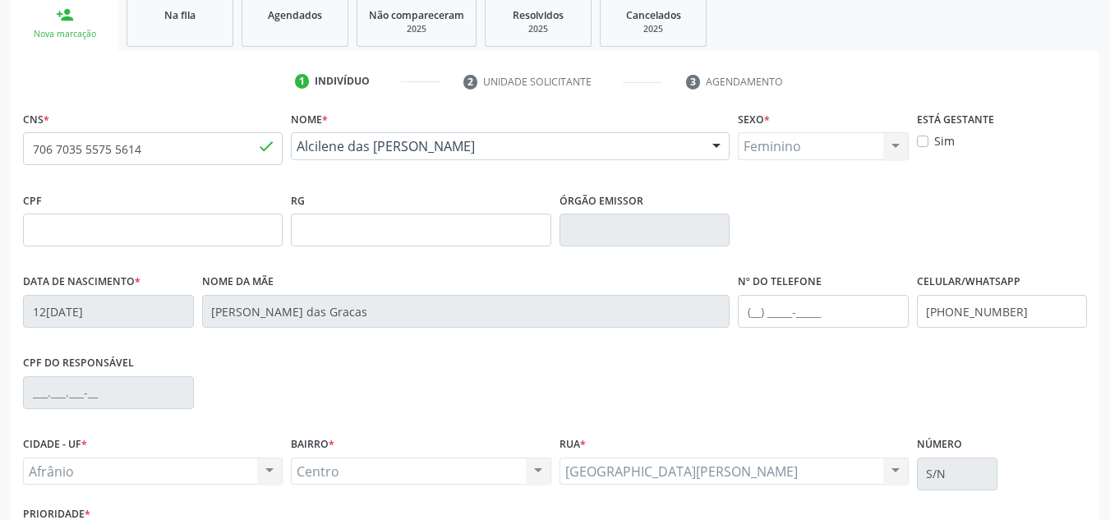
scroll to position [370, 0]
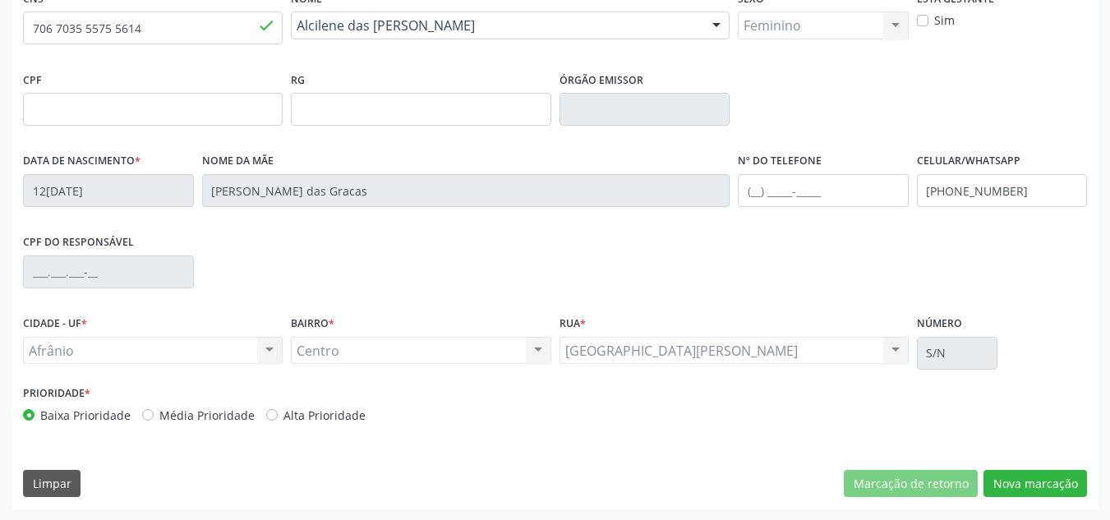
drag, startPoint x: 218, startPoint y: 393, endPoint x: 219, endPoint y: 426, distance: 33.7
click at [219, 426] on div "Prioridade * Baixa Prioridade Média Prioridade Alta Prioridade" at bounding box center [287, 408] width 536 height 54
click at [167, 409] on label "Média Prioridade" at bounding box center [206, 415] width 95 height 17
click at [154, 409] on input "Média Prioridade" at bounding box center [147, 414] width 11 height 15
radio input "true"
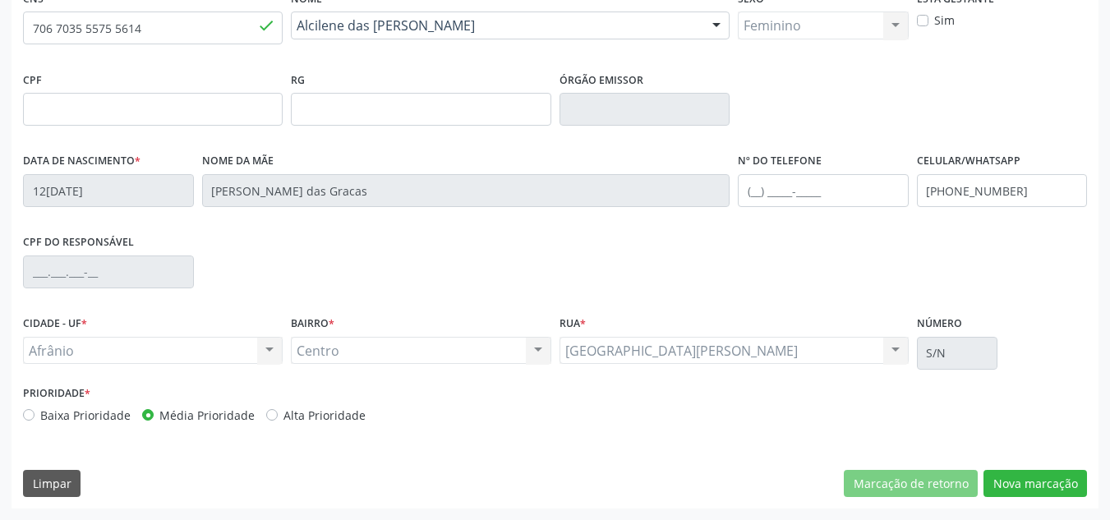
click at [982, 471] on div "Marcação de retorno Nova marcação" at bounding box center [965, 484] width 243 height 28
click at [1053, 488] on button "Nova marcação" at bounding box center [1034, 484] width 103 height 28
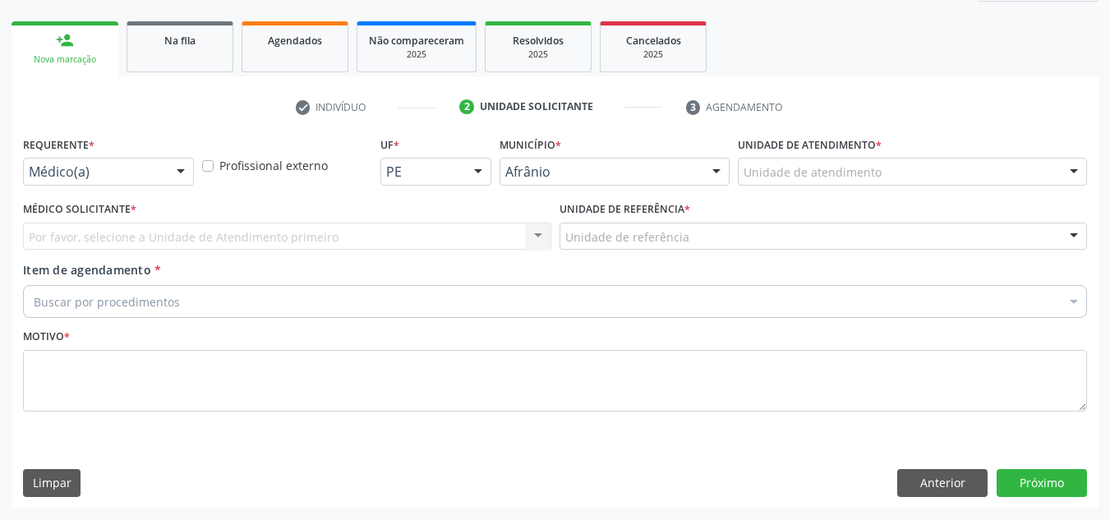
click at [1032, 182] on div "Unidade de atendimento" at bounding box center [912, 172] width 349 height 28
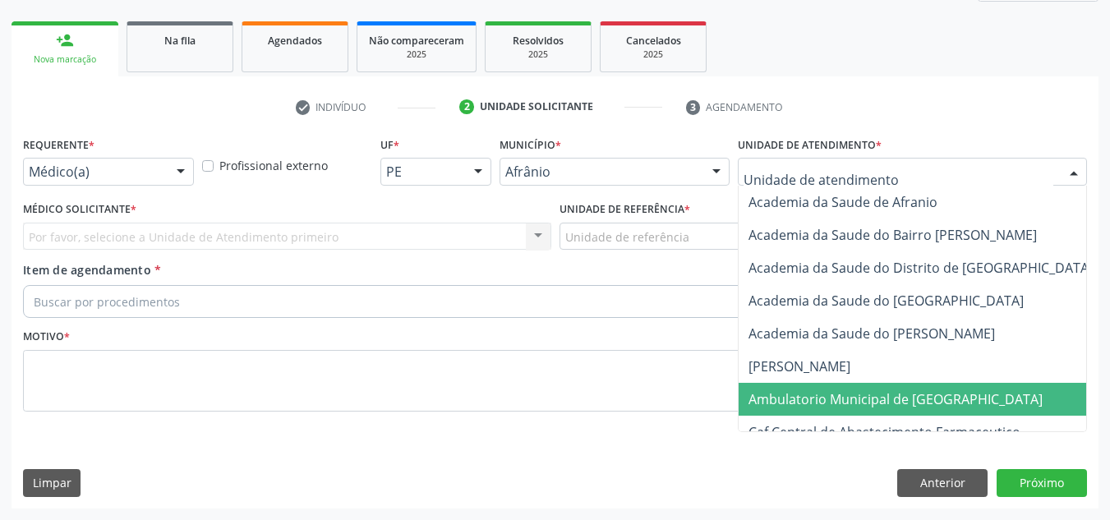
click at [1028, 392] on span "Ambulatorio Municipal de [GEOGRAPHIC_DATA]" at bounding box center [938, 399] width 401 height 33
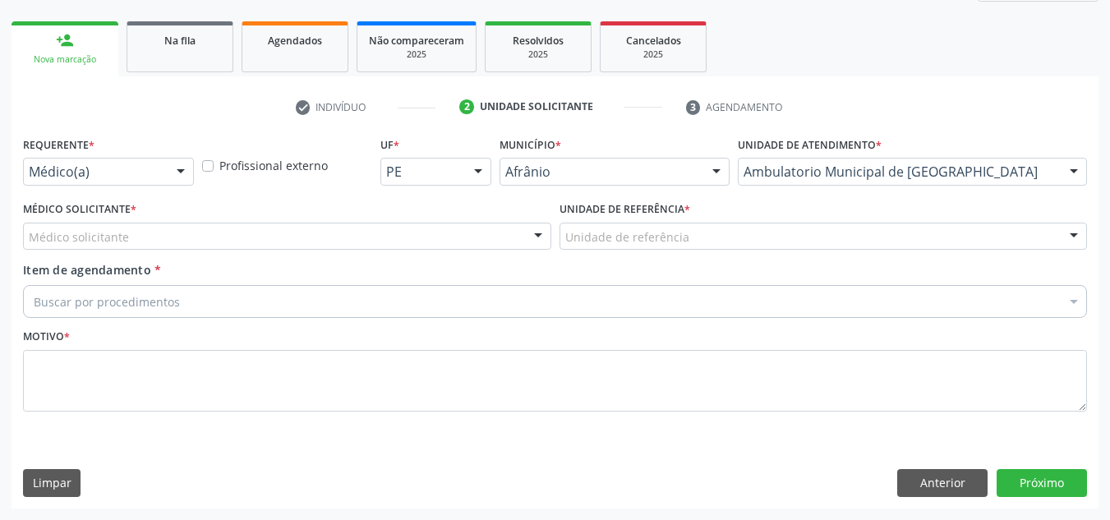
click at [505, 219] on div "Médico Solicitante * Médico solicitante [PERSON_NAME] [PERSON_NAME] [PERSON_NAM…" at bounding box center [287, 223] width 528 height 53
click at [505, 237] on div "Médico solicitante" at bounding box center [287, 237] width 528 height 28
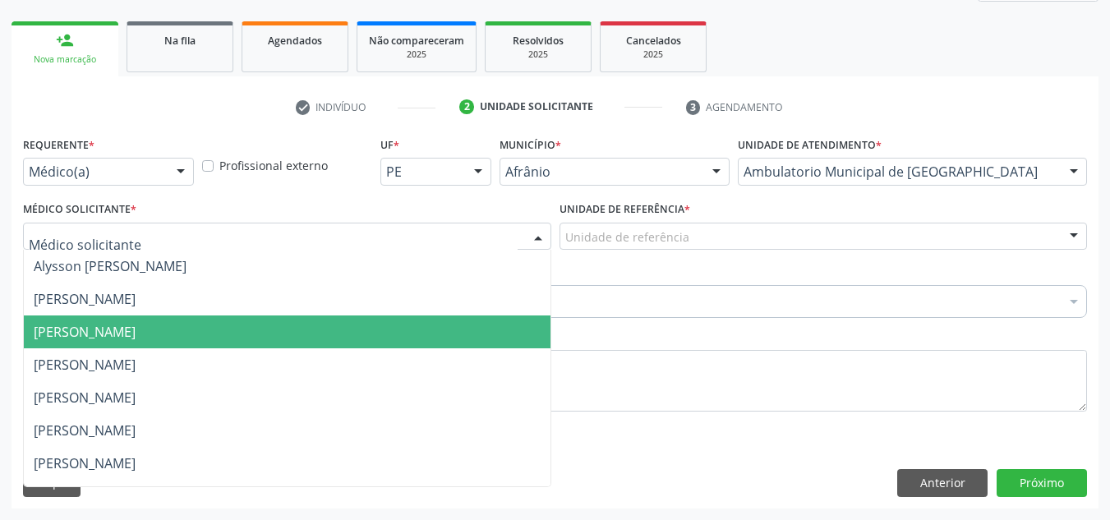
click at [481, 309] on span "[PERSON_NAME]" at bounding box center [287, 299] width 527 height 33
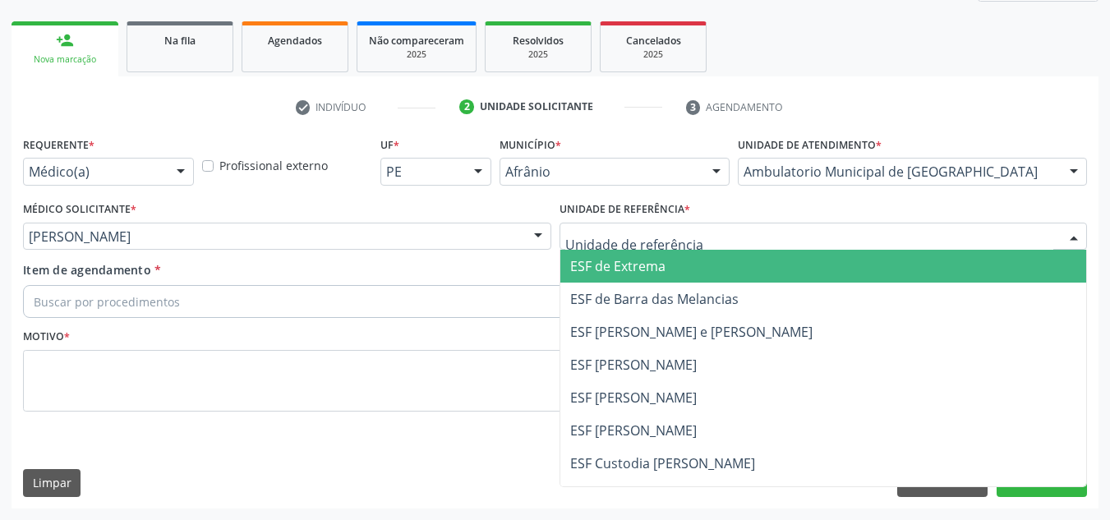
click at [666, 246] on div at bounding box center [823, 237] width 528 height 28
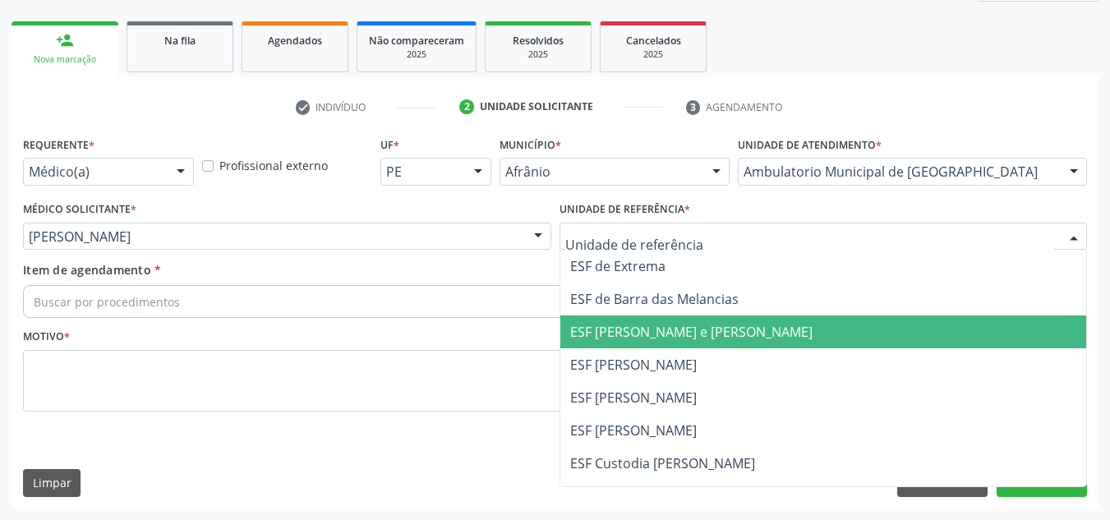
drag, startPoint x: 692, startPoint y: 320, endPoint x: 617, endPoint y: 310, distance: 75.3
click at [687, 317] on span "ESF [PERSON_NAME] e [PERSON_NAME]" at bounding box center [823, 331] width 527 height 33
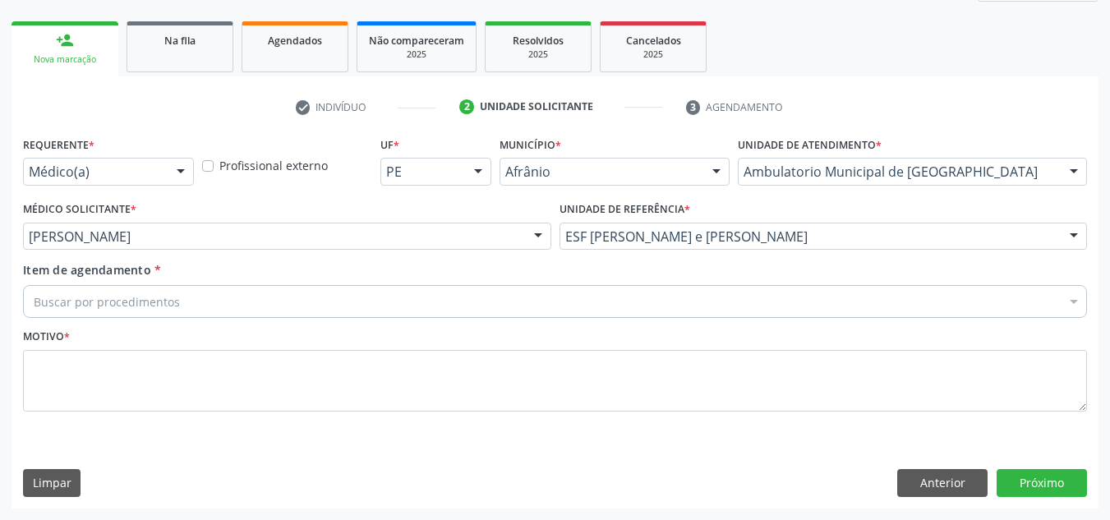
click at [611, 308] on div "Buscar por procedimentos" at bounding box center [555, 301] width 1064 height 33
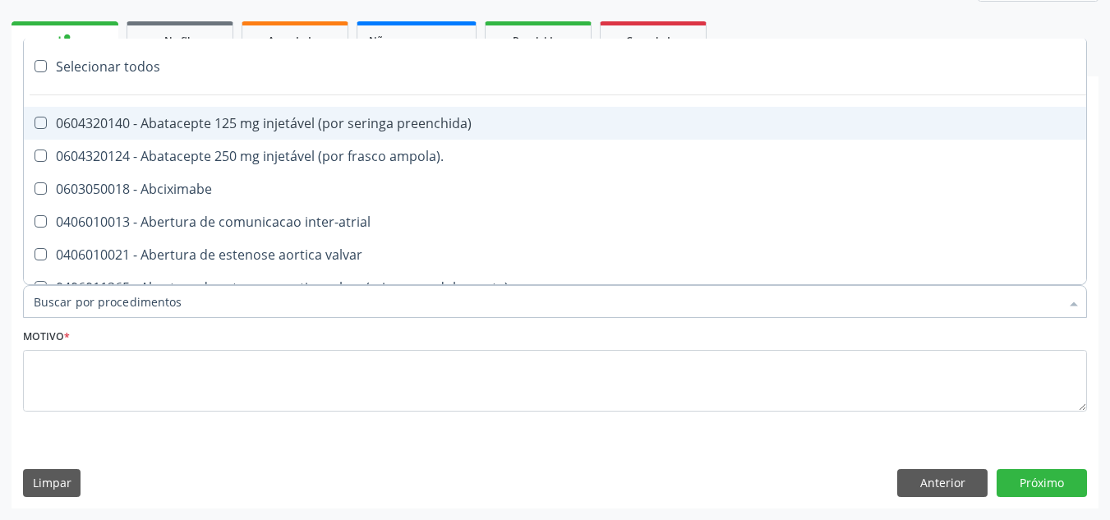
paste input "ORTOPEDISTA"
type input "ORTOPEDISTA"
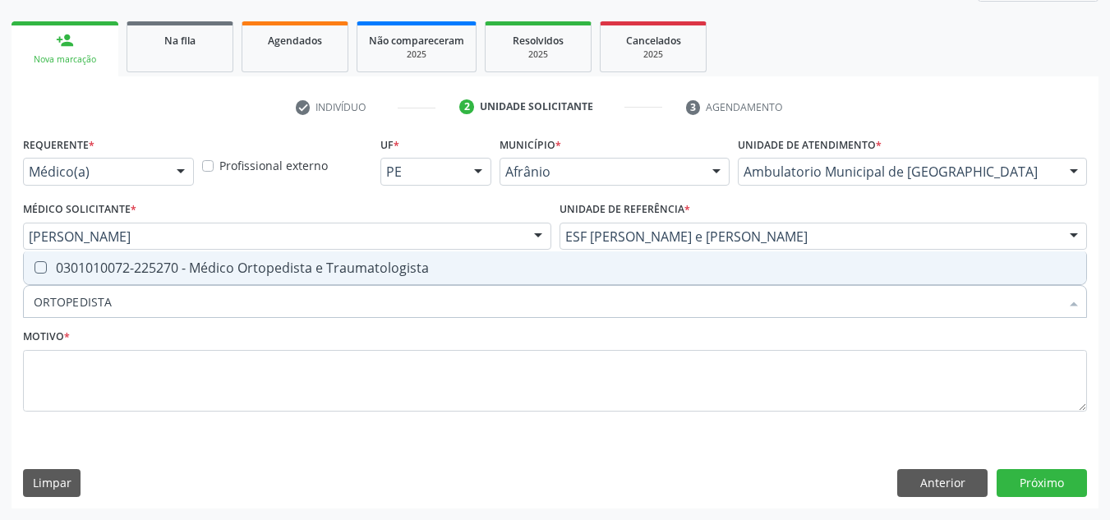
drag, startPoint x: 591, startPoint y: 287, endPoint x: 593, endPoint y: 270, distance: 17.3
click at [591, 285] on div "ORTOPEDISTA Selecionar todos 0301010072-225270 - Médico Ortopedista e Traumatol…" at bounding box center [555, 299] width 1064 height 28
click at [593, 269] on div "0301010072-225270 - Médico Ortopedista e Traumatologista" at bounding box center [555, 267] width 1042 height 13
checkbox Traumatologista "true"
click at [598, 338] on div "Motivo *" at bounding box center [555, 367] width 1064 height 87
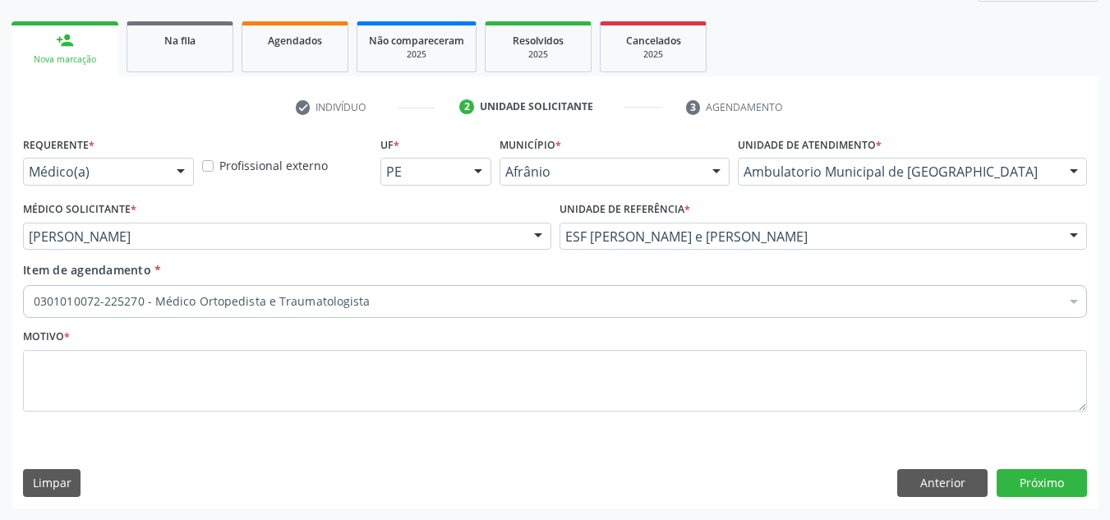
click at [598, 338] on div "Motivo *" at bounding box center [555, 367] width 1064 height 87
drag, startPoint x: 596, startPoint y: 342, endPoint x: 588, endPoint y: 366, distance: 24.9
click at [588, 366] on div "Motivo *" at bounding box center [555, 367] width 1064 height 87
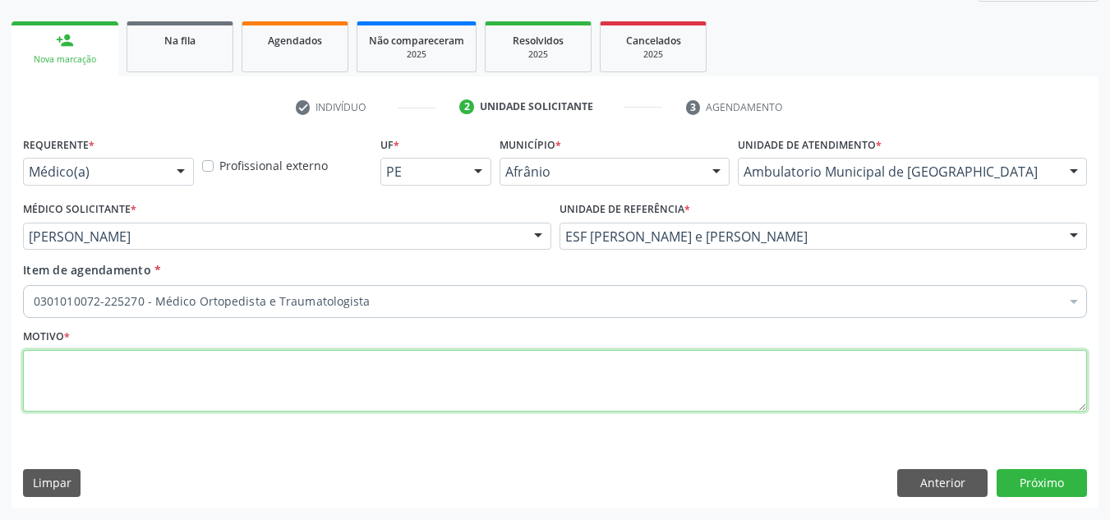
click at [588, 366] on textarea at bounding box center [555, 381] width 1064 height 62
type textarea "RETORNO"
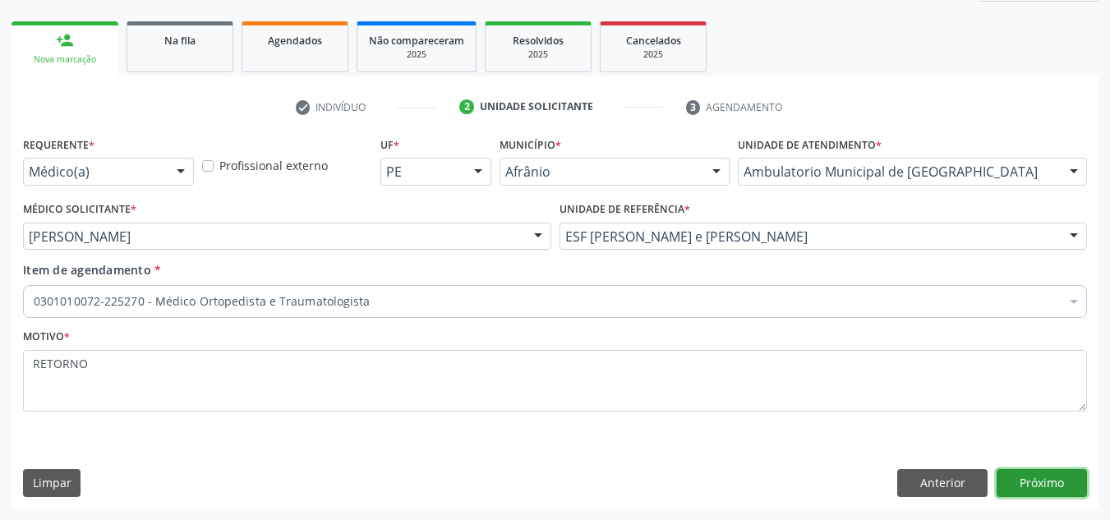
click at [1010, 490] on button "Próximo" at bounding box center [1041, 483] width 90 height 28
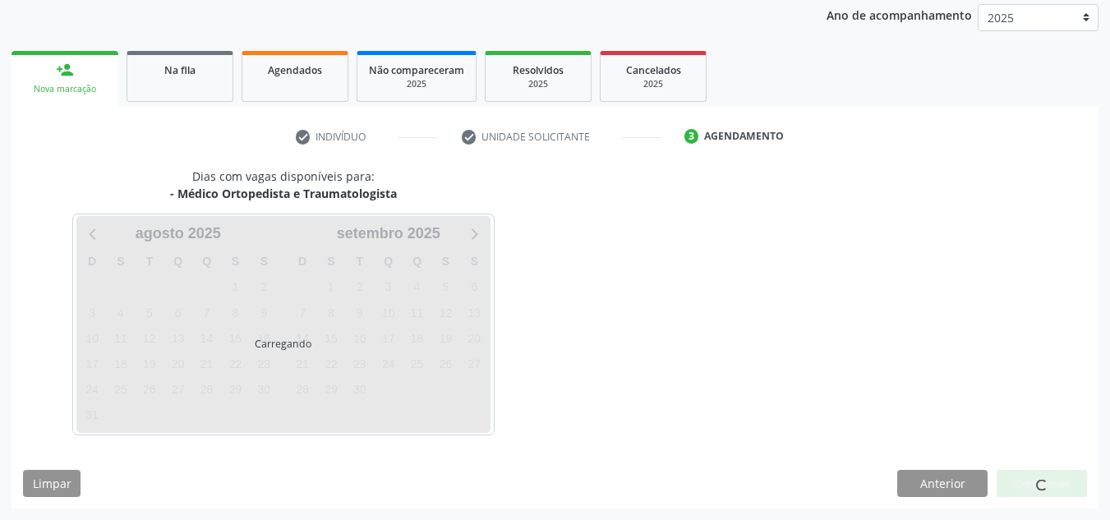
scroll to position [195, 0]
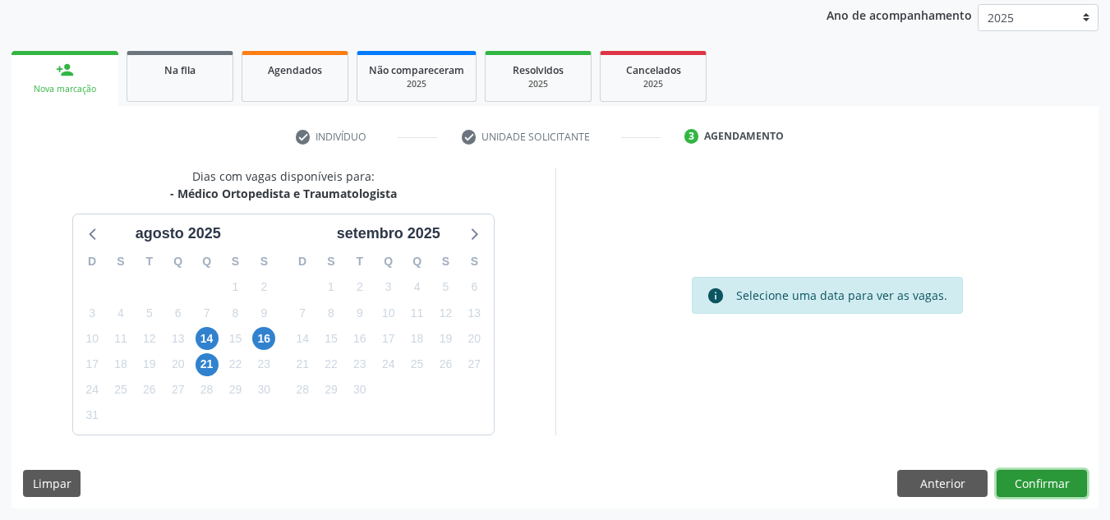
click at [1010, 490] on button "Confirmar" at bounding box center [1041, 484] width 90 height 28
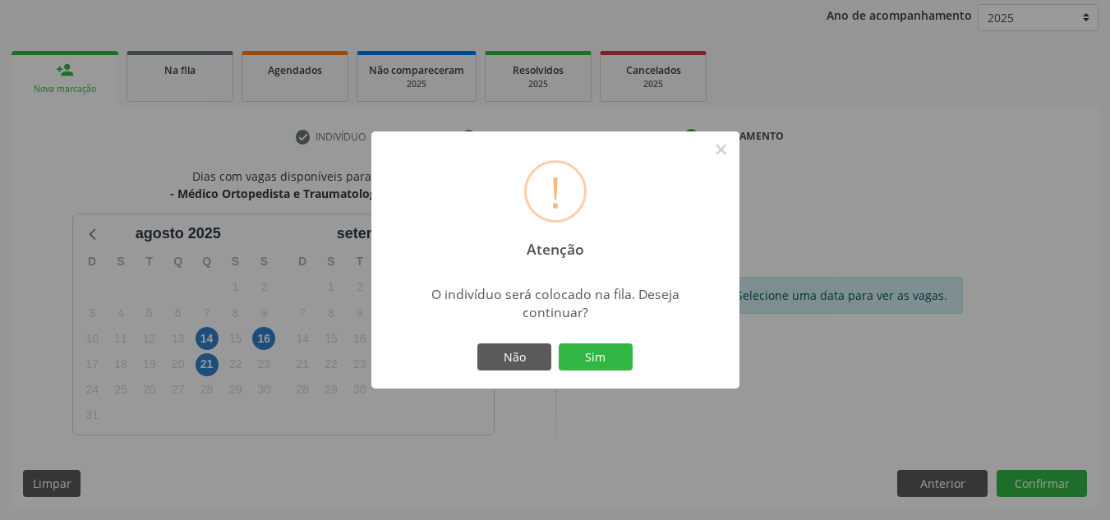
click at [559, 343] on button "Sim" at bounding box center [596, 357] width 74 height 28
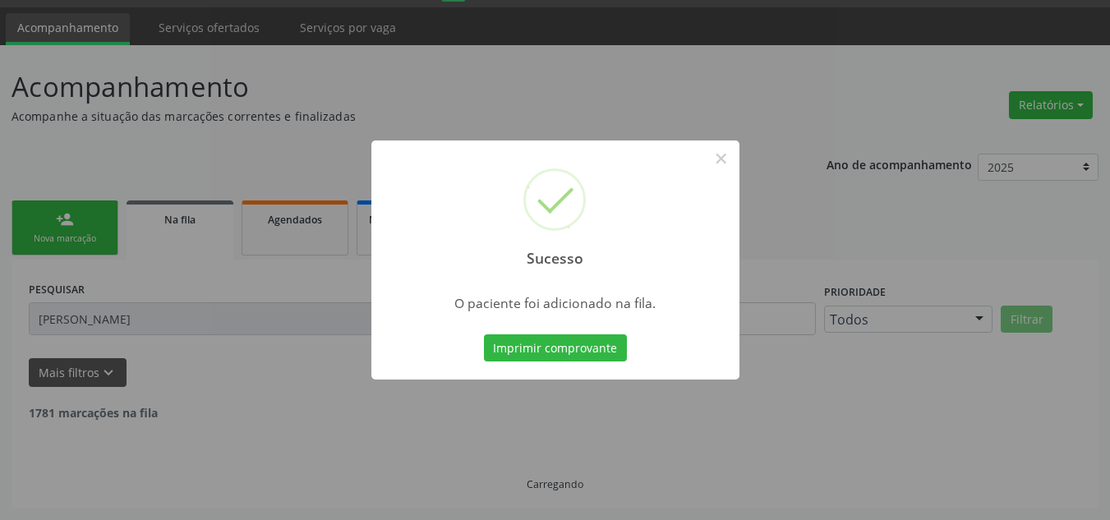
scroll to position [28, 0]
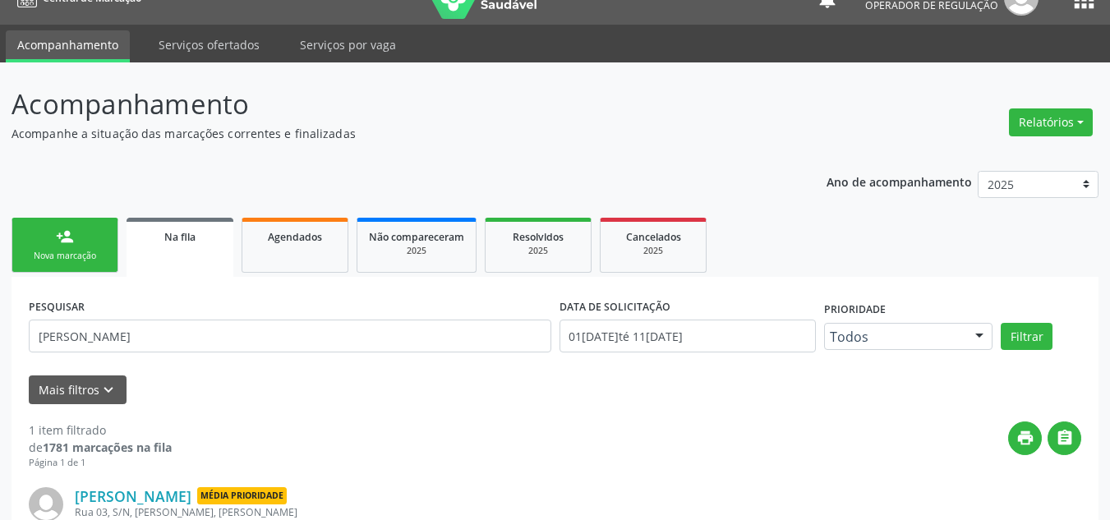
click at [63, 236] on div "person_add" at bounding box center [65, 237] width 18 height 18
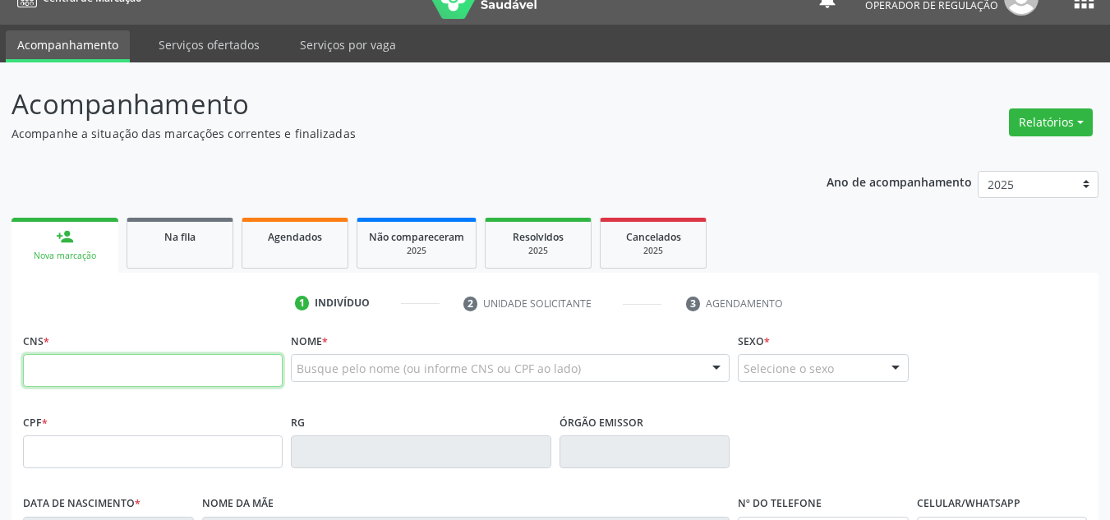
click at [209, 364] on input "text" at bounding box center [153, 370] width 260 height 33
type input "705 1094 0373 2770"
type input "7418185"
type input "SDS-PE"
type input "18/11/1982"
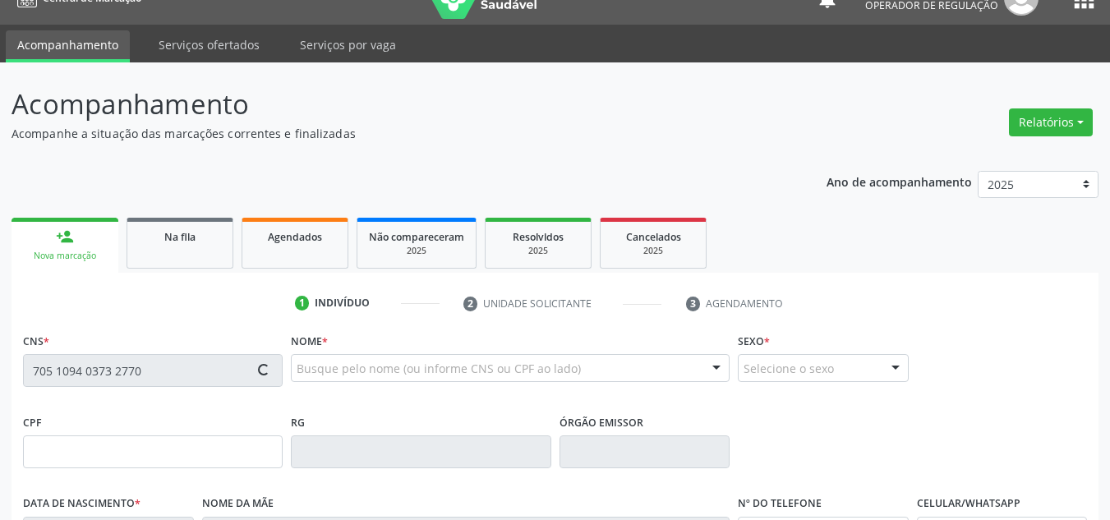
type input "Maria Celeste Menezes dos Santos"
type input "(87) 98829-7995"
type input "(87) 98808-2460"
type input "S/N"
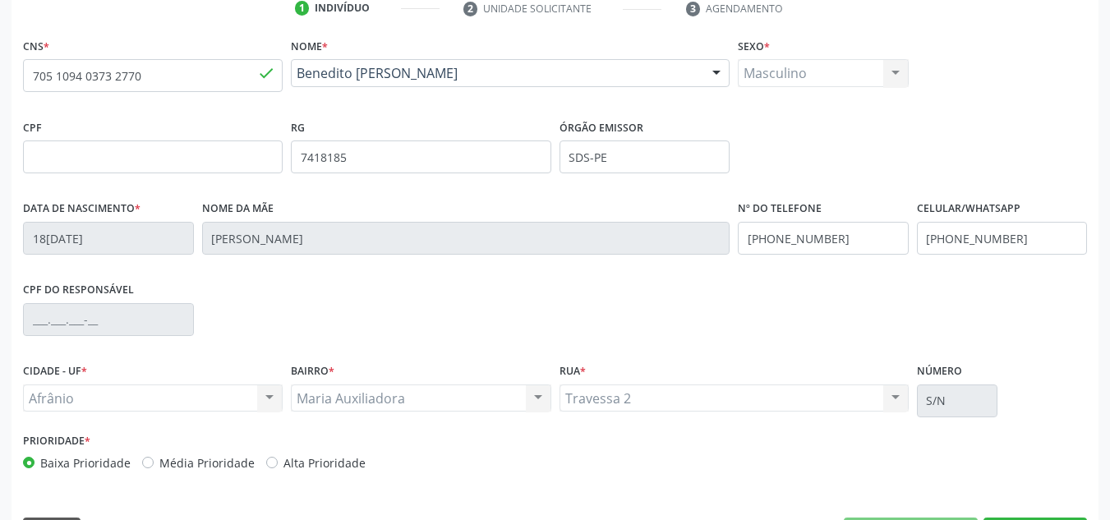
scroll to position [370, 0]
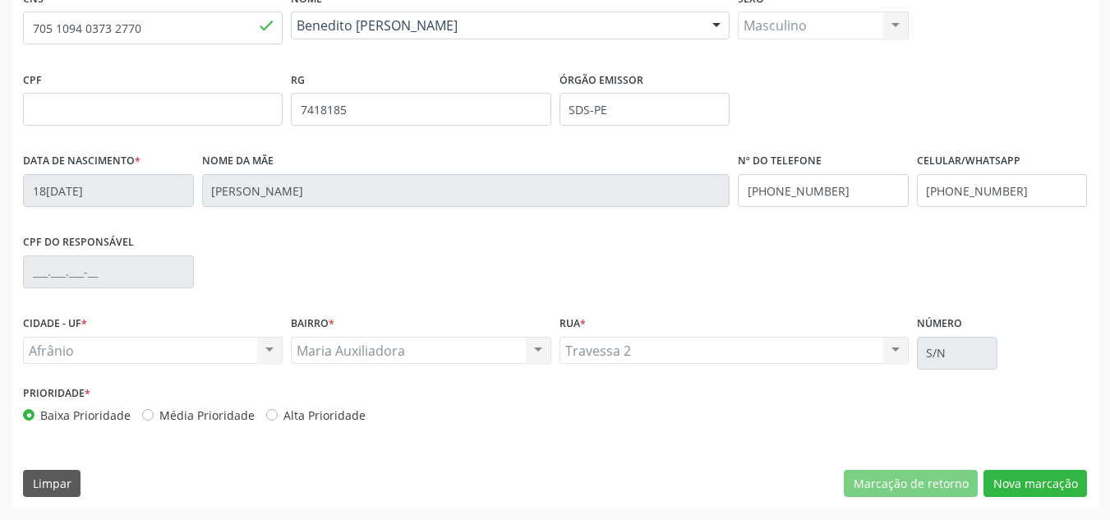
click at [217, 407] on label "Média Prioridade" at bounding box center [206, 415] width 95 height 17
click at [154, 407] on input "Média Prioridade" at bounding box center [147, 414] width 11 height 15
radio input "true"
click at [1084, 480] on button "Nova marcação" at bounding box center [1034, 484] width 103 height 28
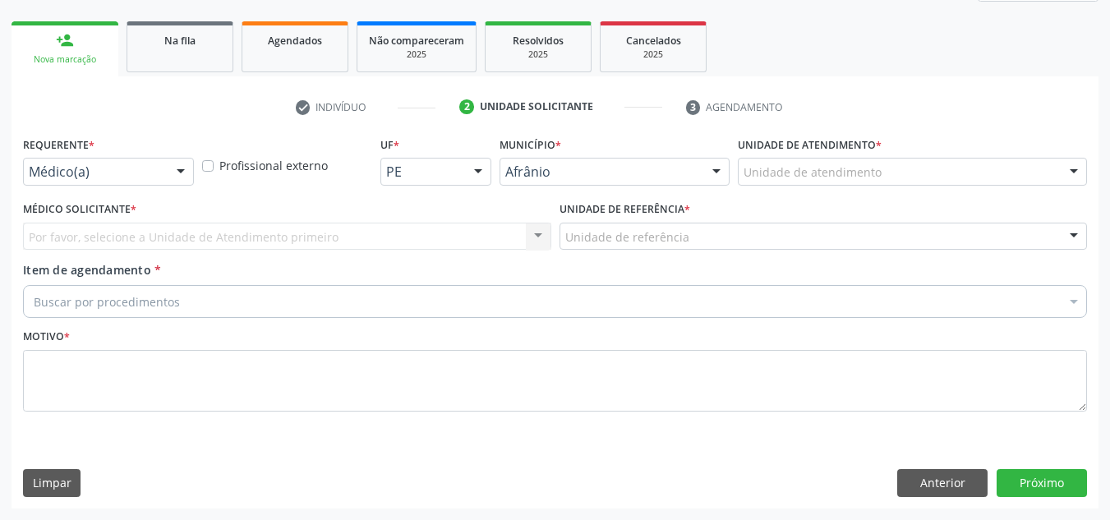
scroll to position [224, 0]
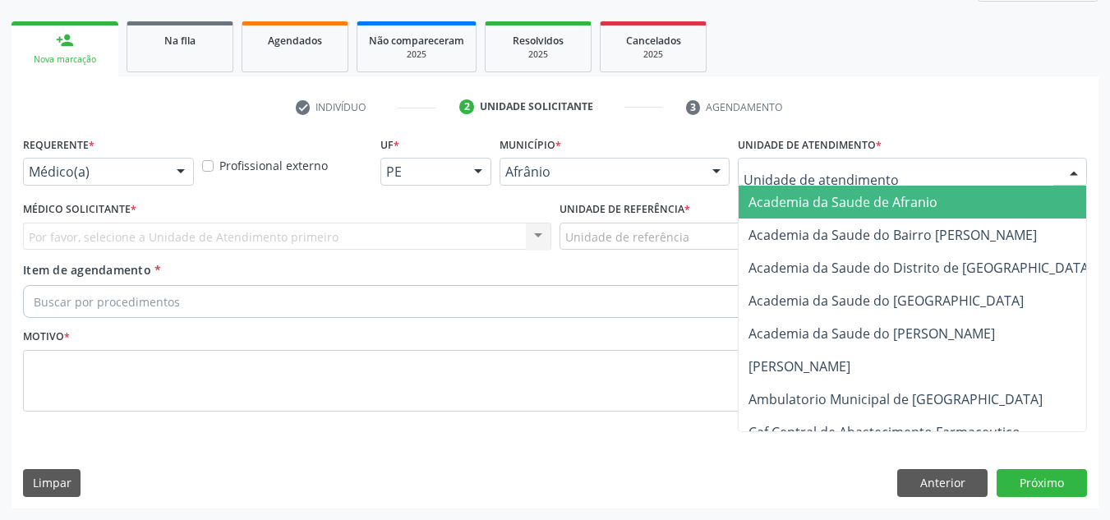
click at [1037, 179] on div at bounding box center [912, 172] width 349 height 28
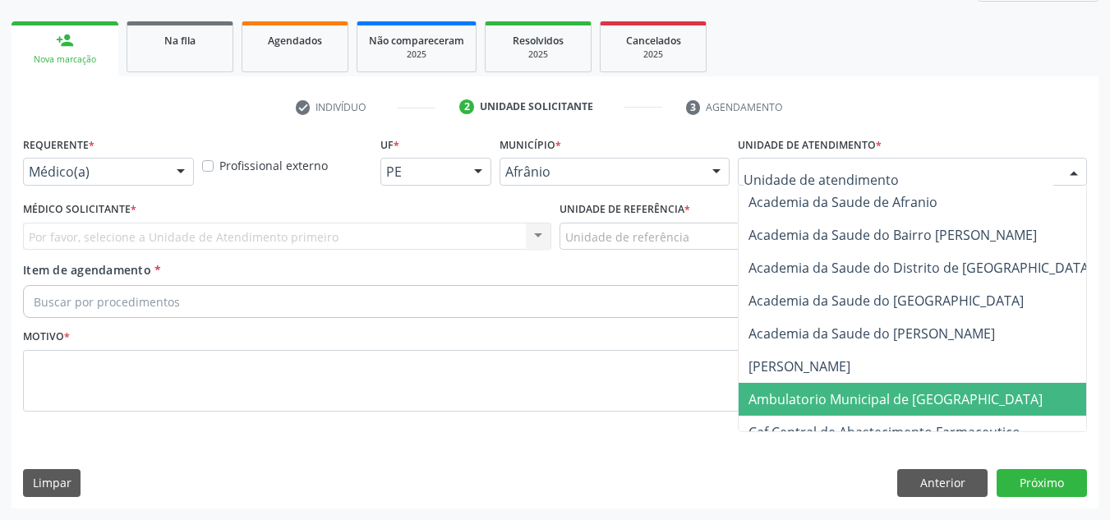
click at [975, 403] on span "Ambulatorio Municipal de [GEOGRAPHIC_DATA]" at bounding box center [938, 399] width 401 height 33
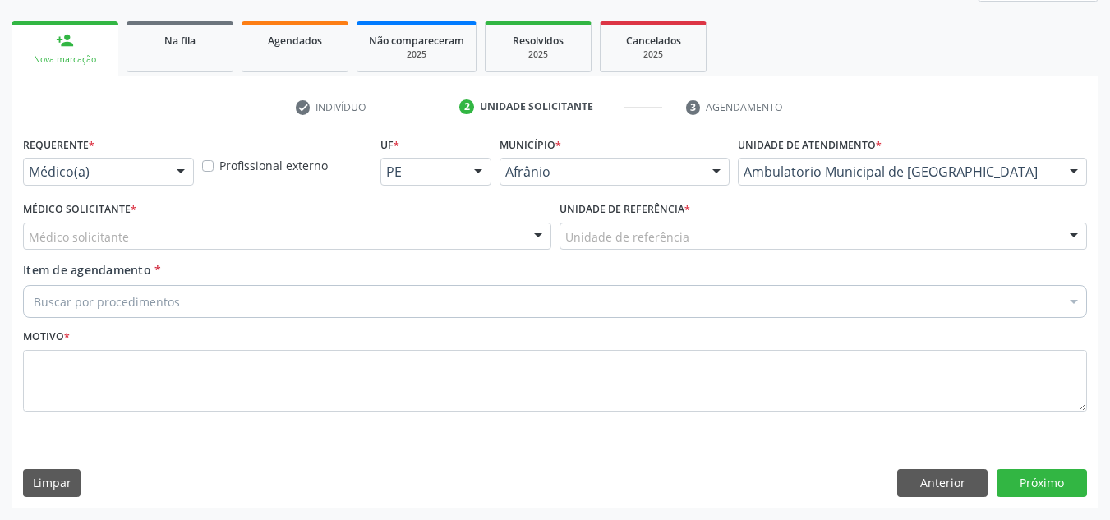
click at [397, 214] on div "Médico Solicitante * Médico solicitante [PERSON_NAME] [PERSON_NAME] [PERSON_NAM…" at bounding box center [287, 223] width 528 height 53
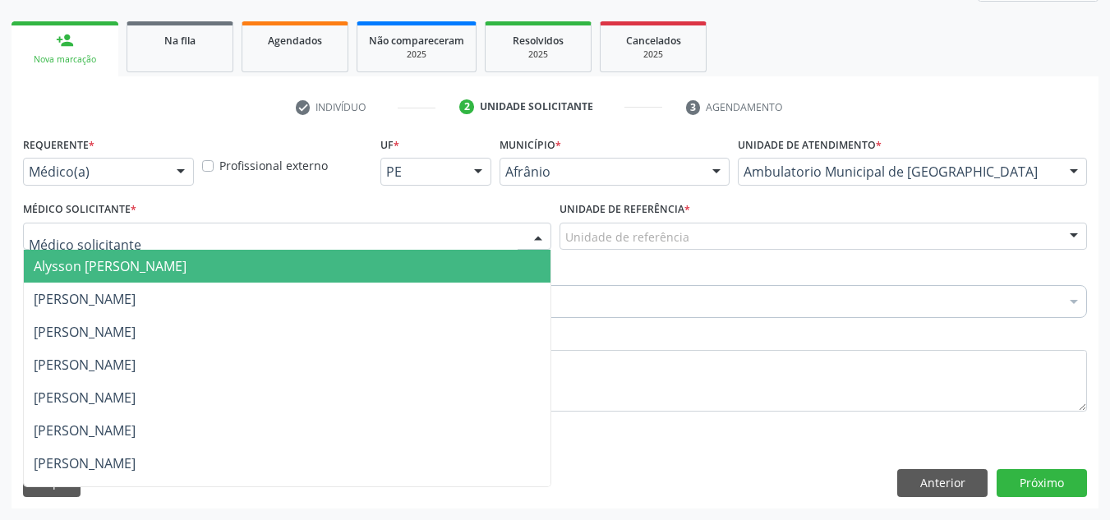
click at [382, 228] on div at bounding box center [287, 237] width 528 height 28
click at [375, 279] on span "Alysson [PERSON_NAME]" at bounding box center [287, 266] width 527 height 33
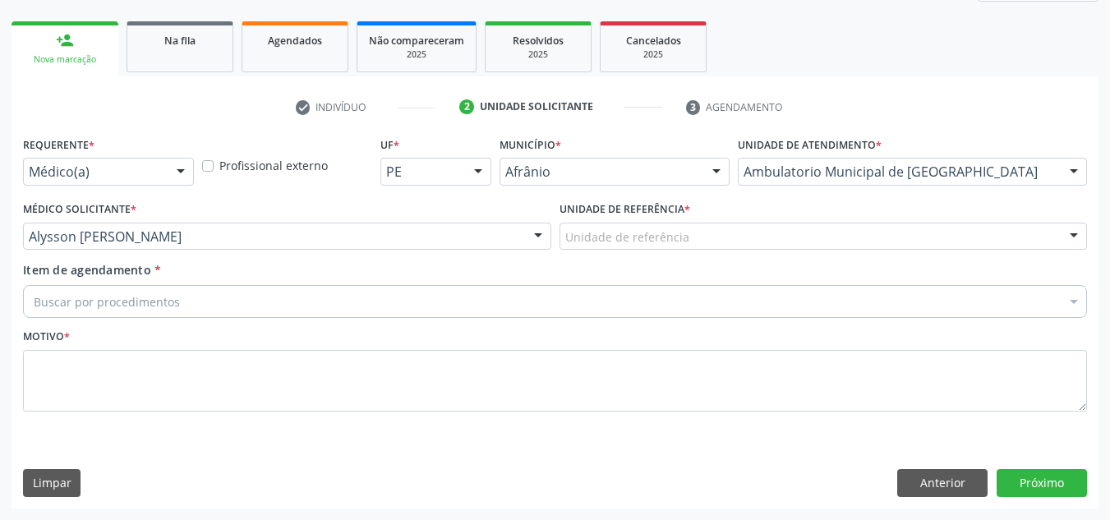
click at [647, 266] on div "Item de agendamento * Buscar por procedimentos Selecionar todos 0604320140 - Ab…" at bounding box center [555, 287] width 1064 height 52
click at [640, 264] on div "Item de agendamento * Buscar por procedimentos Selecionar todos 0604320140 - Ab…" at bounding box center [555, 287] width 1064 height 52
drag, startPoint x: 670, startPoint y: 239, endPoint x: 658, endPoint y: 278, distance: 40.5
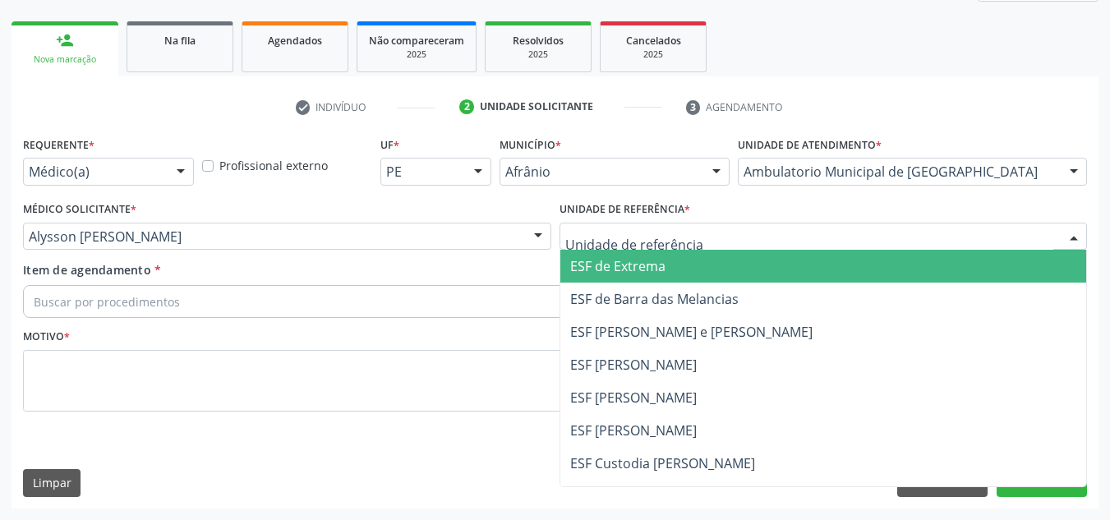
click at [651, 347] on span "ESF [PERSON_NAME] e [PERSON_NAME]" at bounding box center [823, 331] width 527 height 33
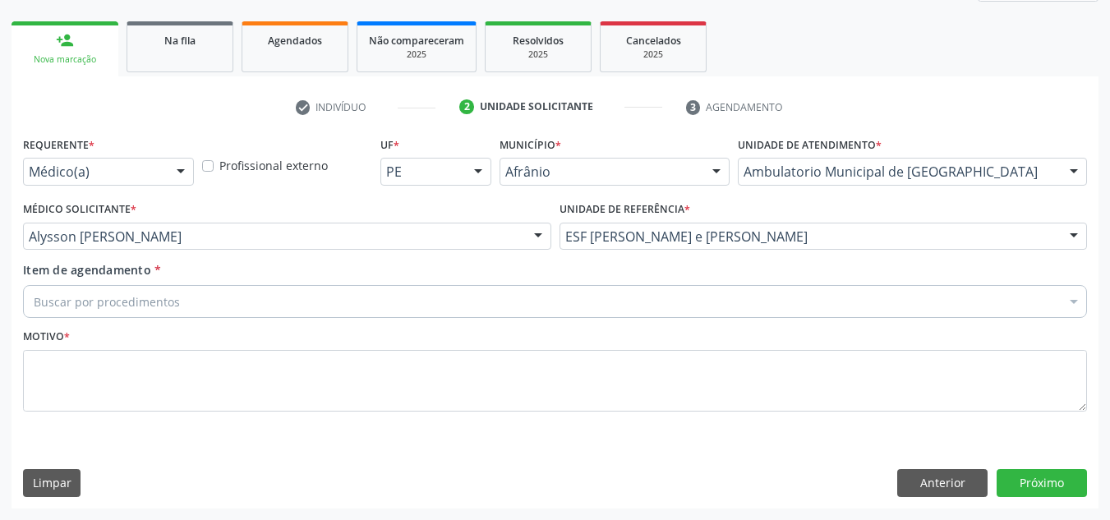
click at [655, 318] on div "Buscar por procedimentos" at bounding box center [555, 301] width 1064 height 33
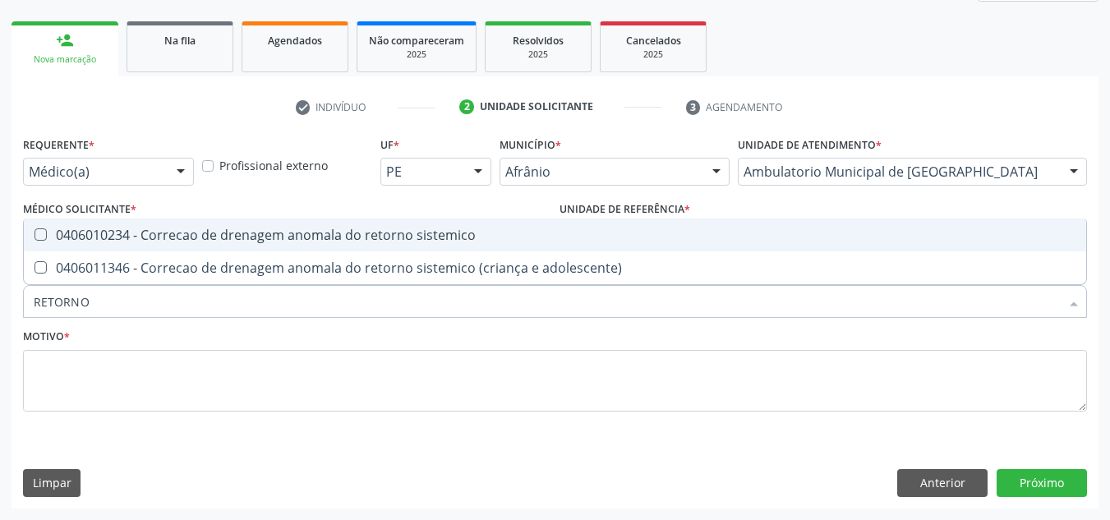
click at [0, 415] on div "Acompanhamento Acompanhe a situação das marcações correntes e finalizadas Relat…" at bounding box center [555, 193] width 1110 height 654
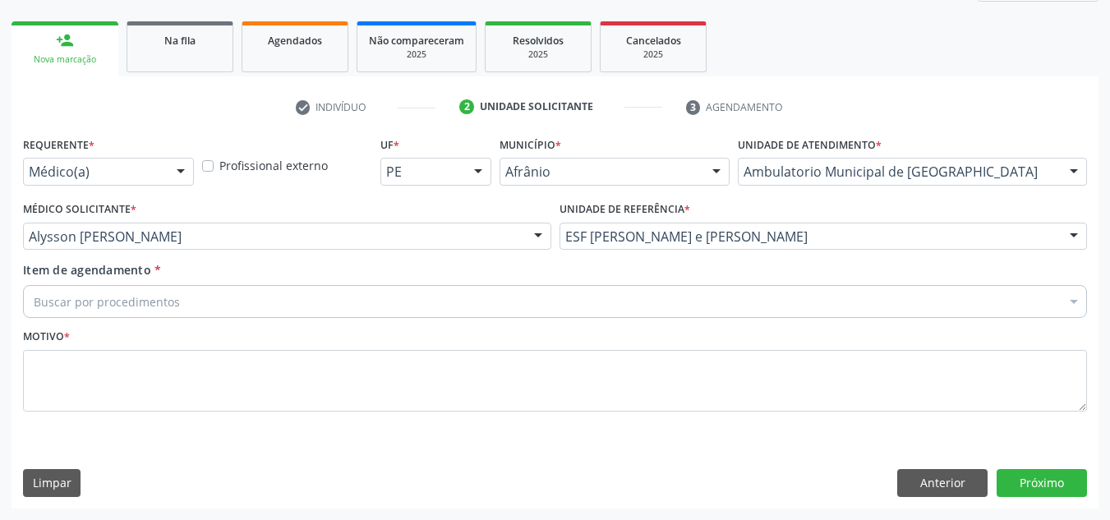
click at [540, 284] on div "Item de agendamento * Buscar por procedimentos Selecionar todos 0604320140 - Ab…" at bounding box center [555, 287] width 1064 height 52
click at [519, 303] on div "Buscar por procedimentos" at bounding box center [555, 301] width 1064 height 33
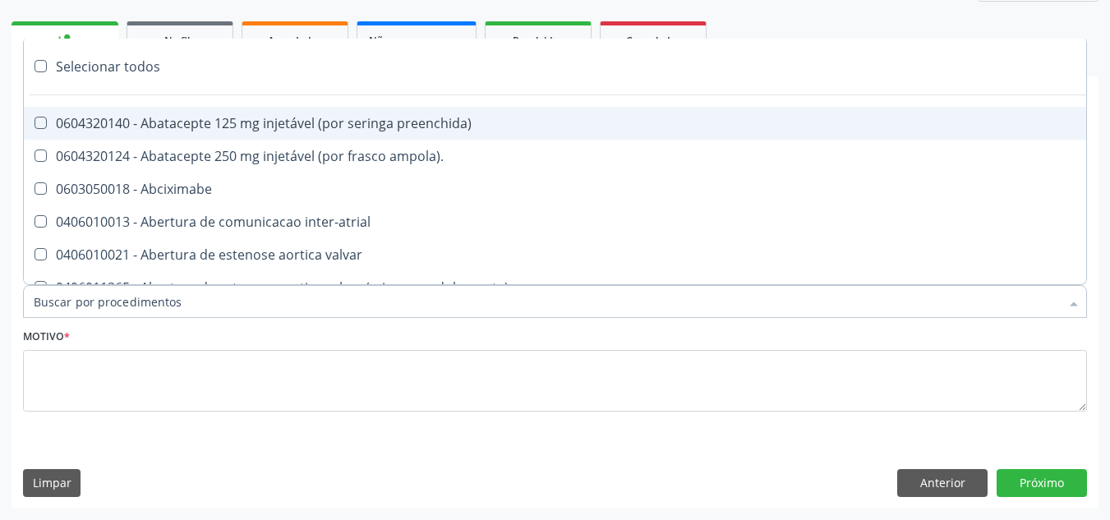
paste input "ORTOPEDISTA"
type input "ORTOPEDISTA"
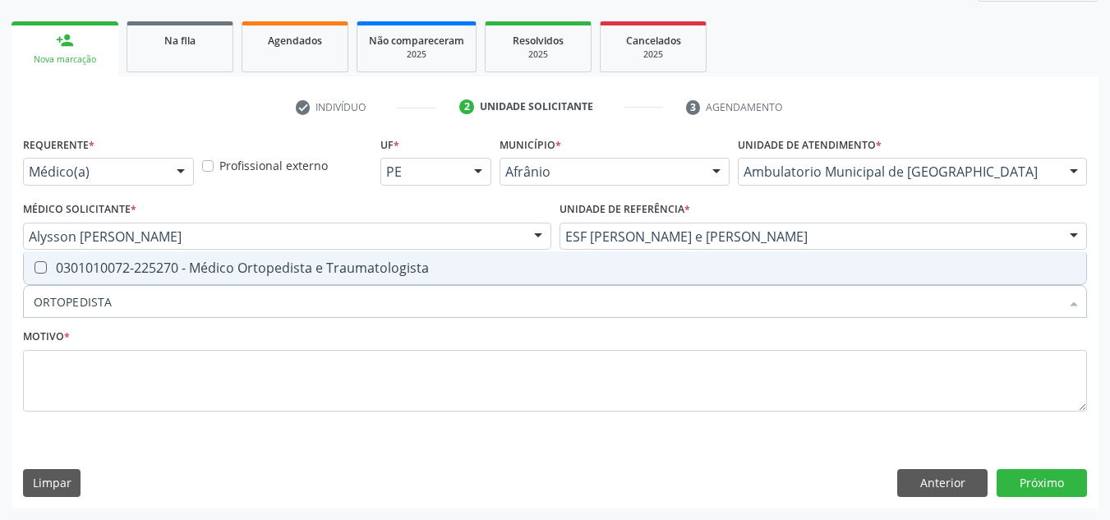
click at [315, 267] on div "0301010072-225270 - Médico Ortopedista e Traumatologista" at bounding box center [555, 267] width 1042 height 13
checkbox Traumatologista "true"
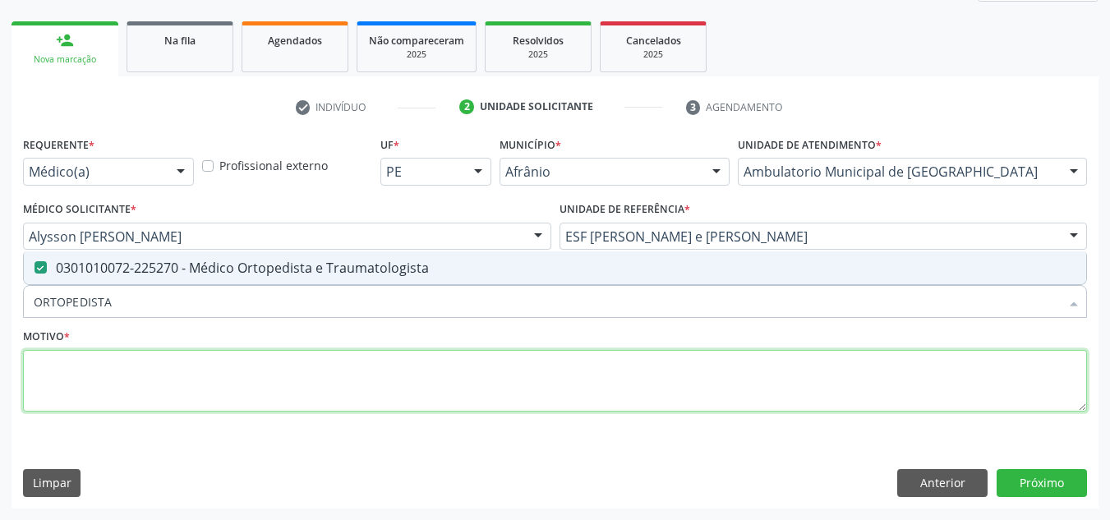
click at [326, 374] on textarea at bounding box center [555, 381] width 1064 height 62
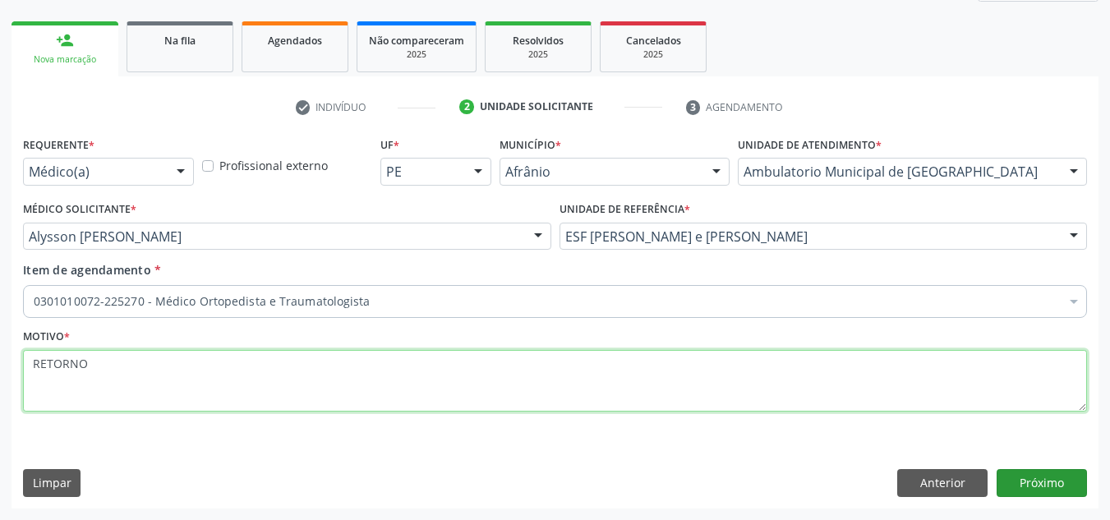
type textarea "RETORNO"
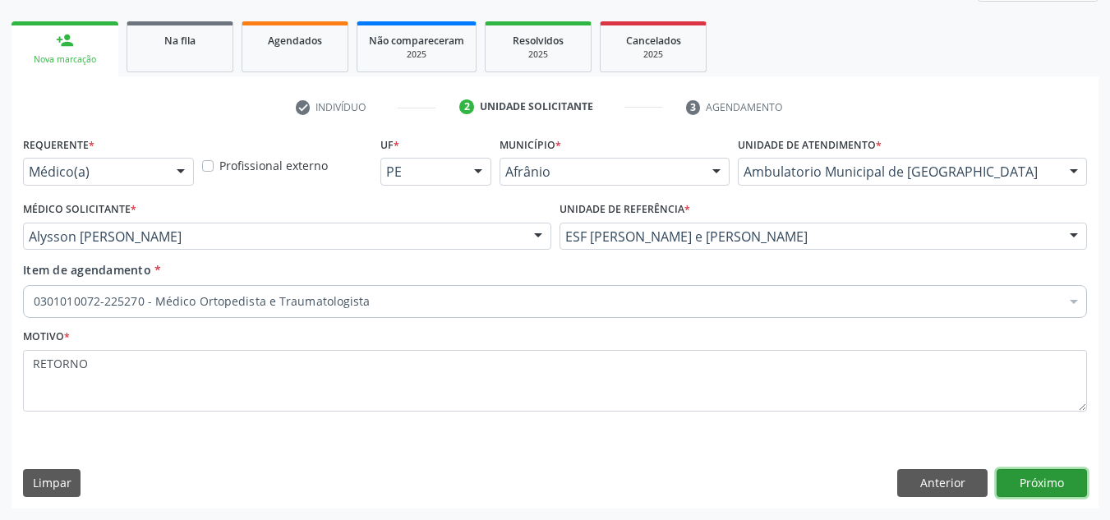
click at [1038, 481] on button "Próximo" at bounding box center [1041, 483] width 90 height 28
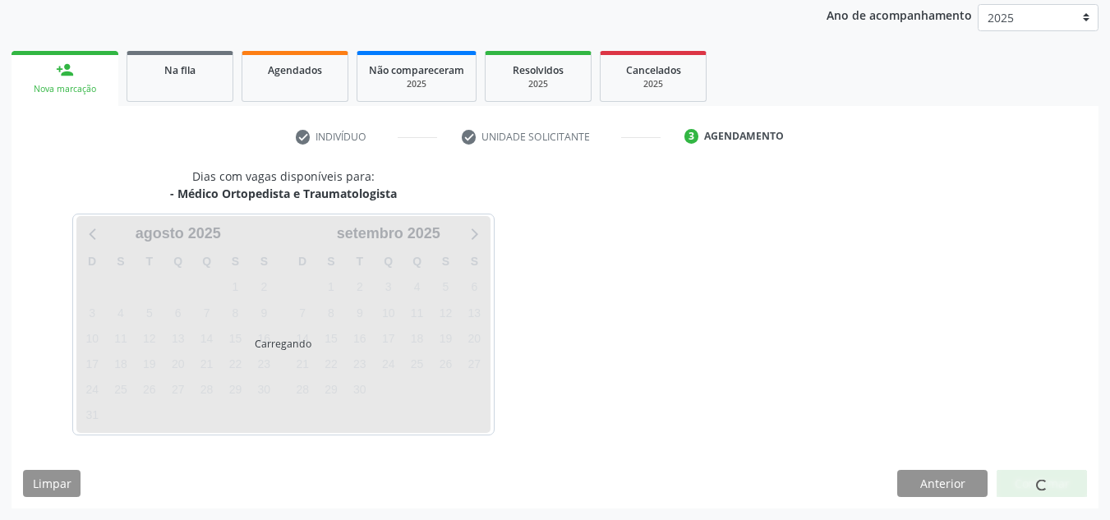
scroll to position [195, 0]
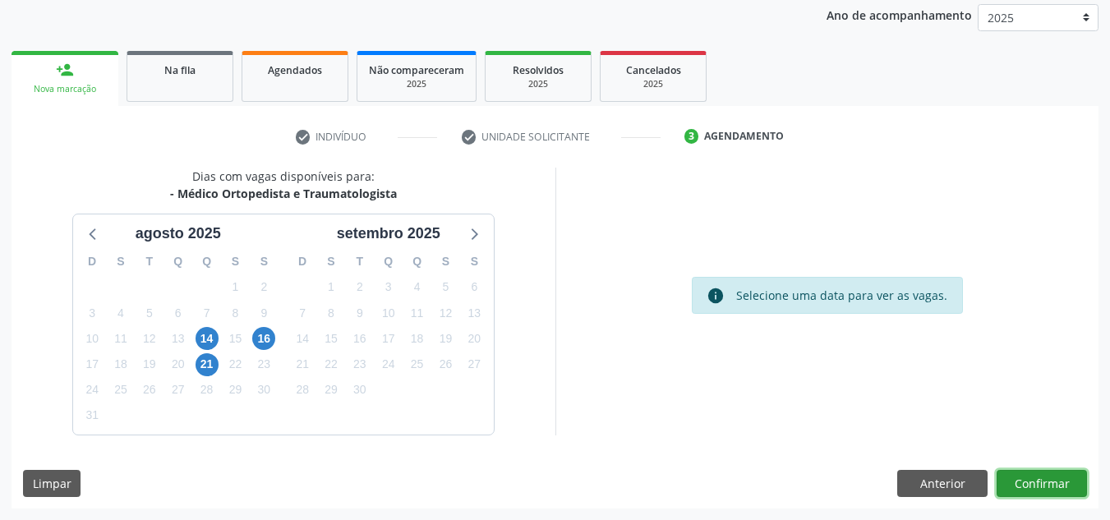
click at [1079, 474] on button "Confirmar" at bounding box center [1041, 484] width 90 height 28
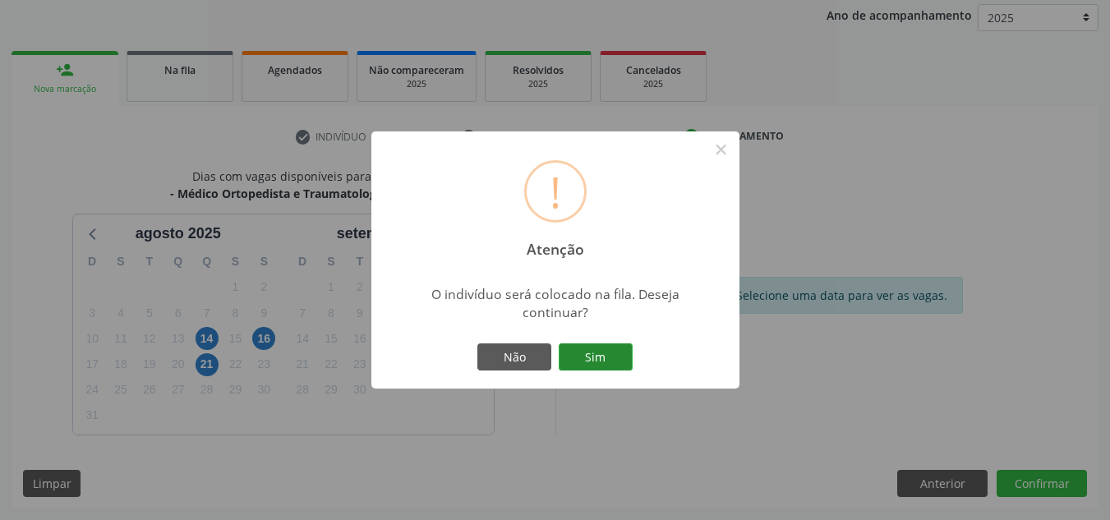
drag, startPoint x: 585, startPoint y: 352, endPoint x: 576, endPoint y: 347, distance: 9.9
click at [577, 348] on button "Sim" at bounding box center [596, 357] width 74 height 28
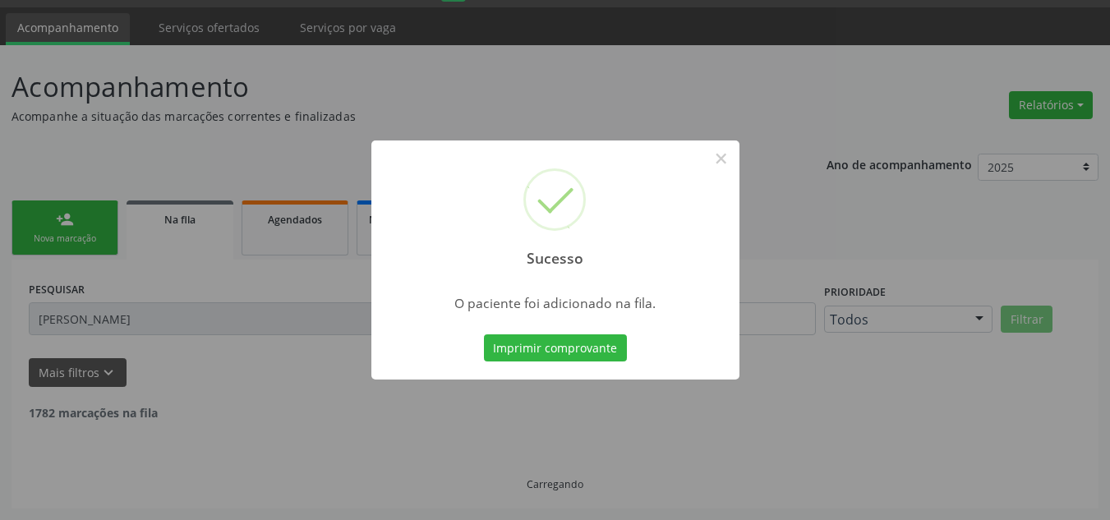
scroll to position [28, 0]
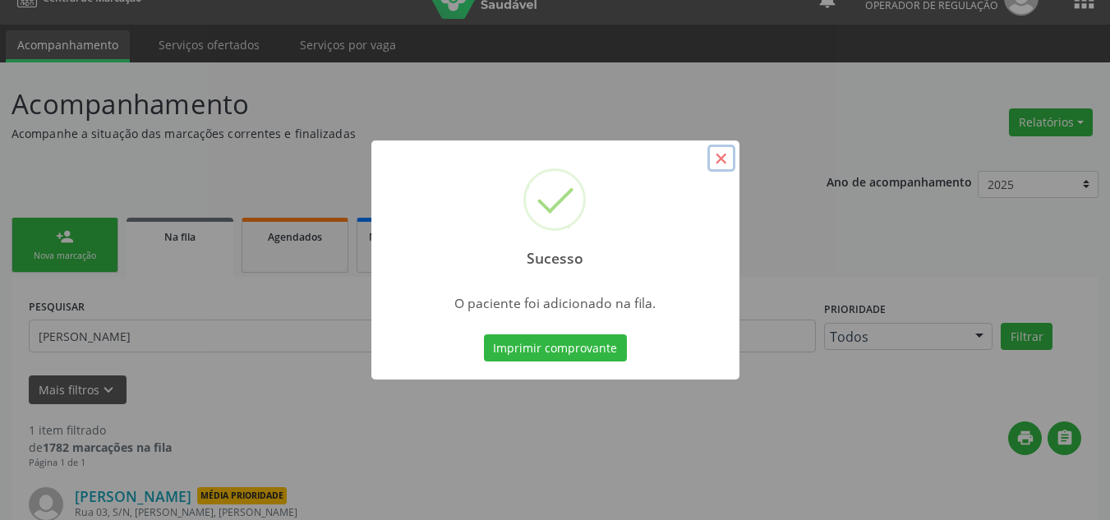
drag, startPoint x: 726, startPoint y: 165, endPoint x: 715, endPoint y: 161, distance: 11.4
click at [724, 165] on button "×" at bounding box center [721, 159] width 28 height 28
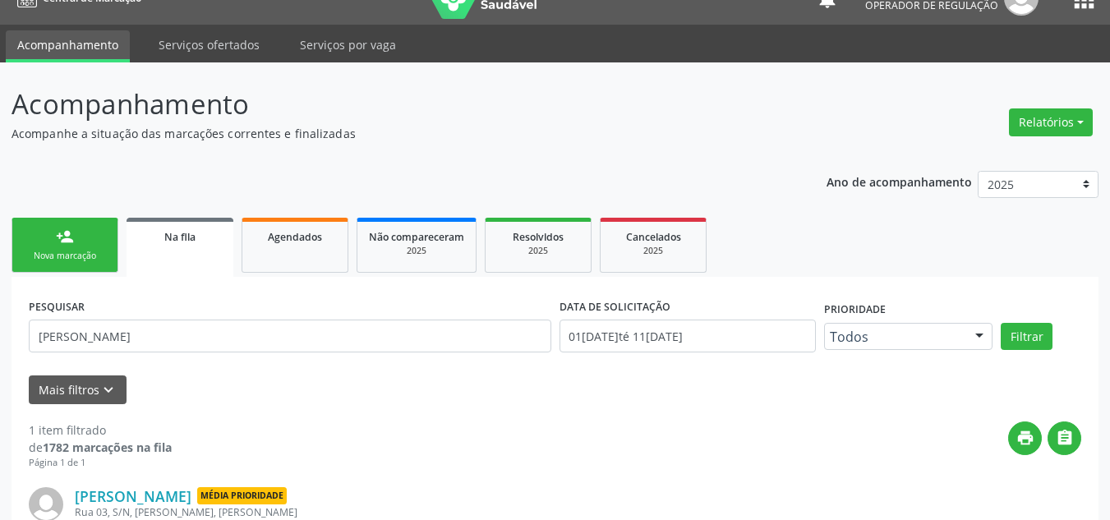
click at [59, 251] on div "Nova marcação" at bounding box center [65, 256] width 82 height 12
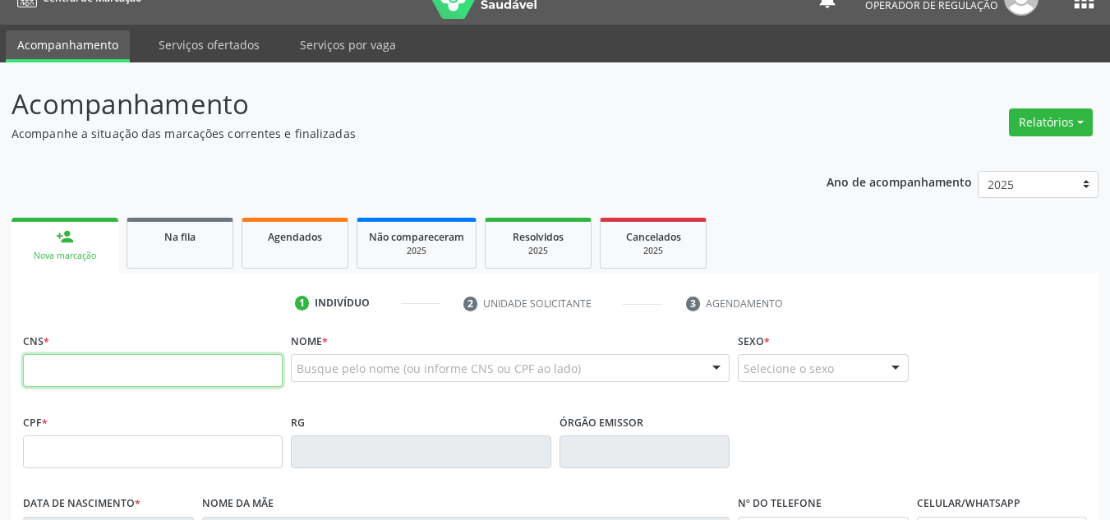
click at [108, 373] on input "text" at bounding box center [153, 370] width 260 height 33
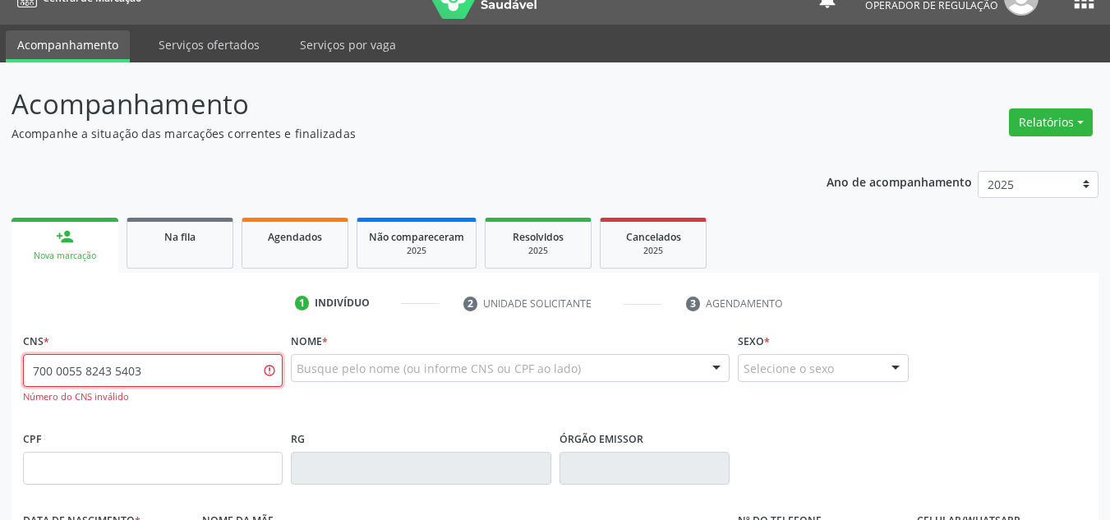
type input "700 0055 8243 5403"
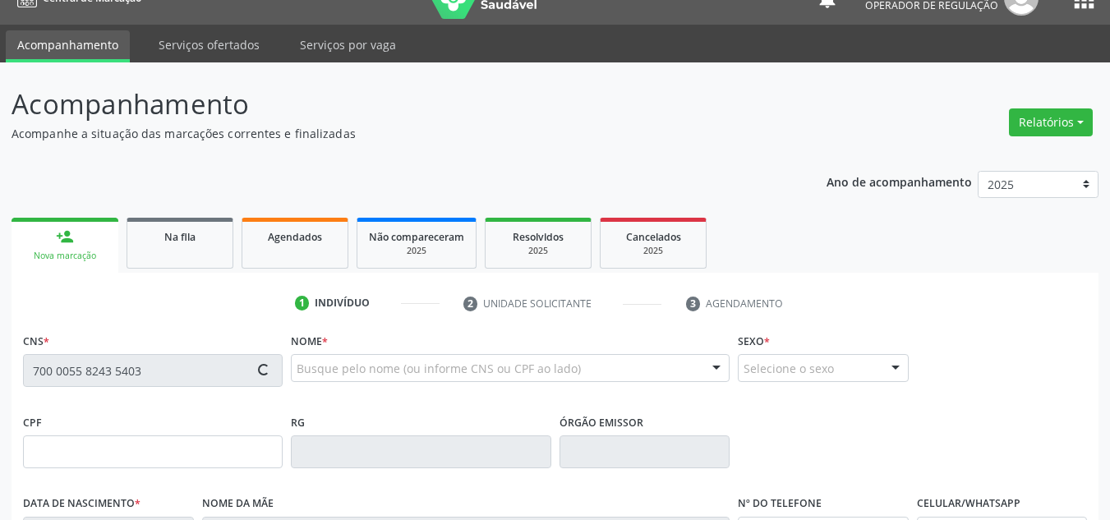
type input "040.367.374-73"
type input "29/01/1978"
type input "Isabel Nonato"
type input "(87) 98844-6383"
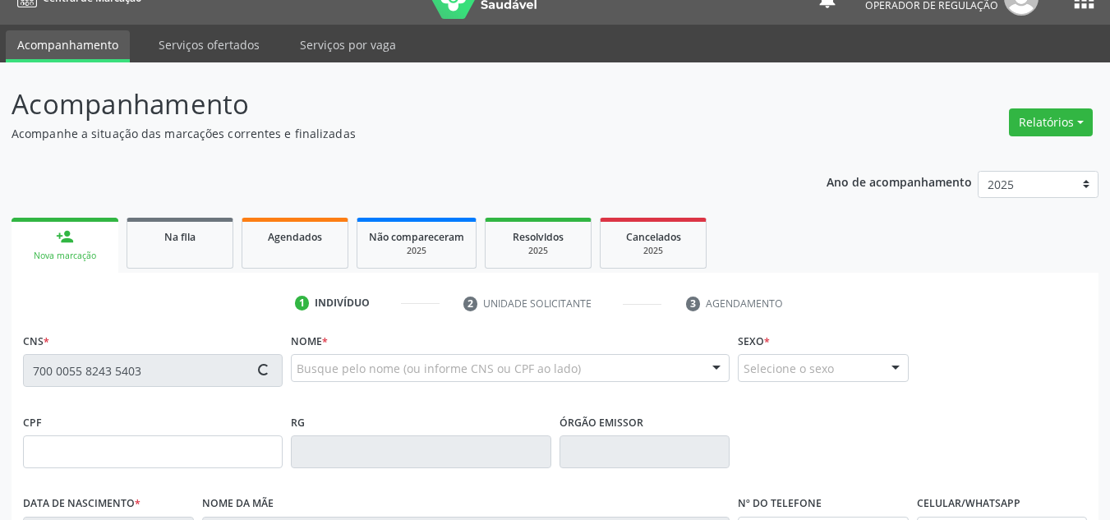
type input "200.585.918-42"
type input "S/N"
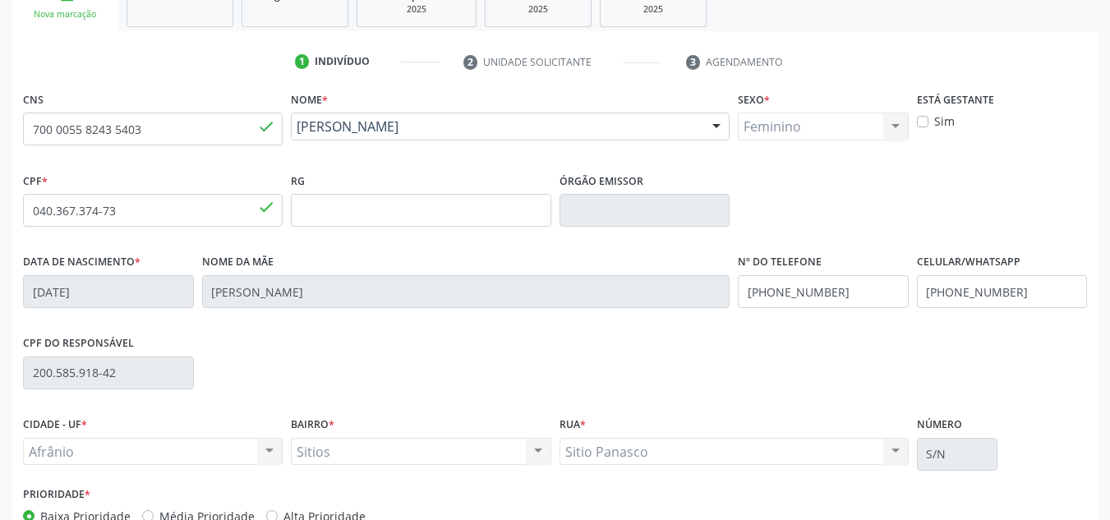
scroll to position [370, 0]
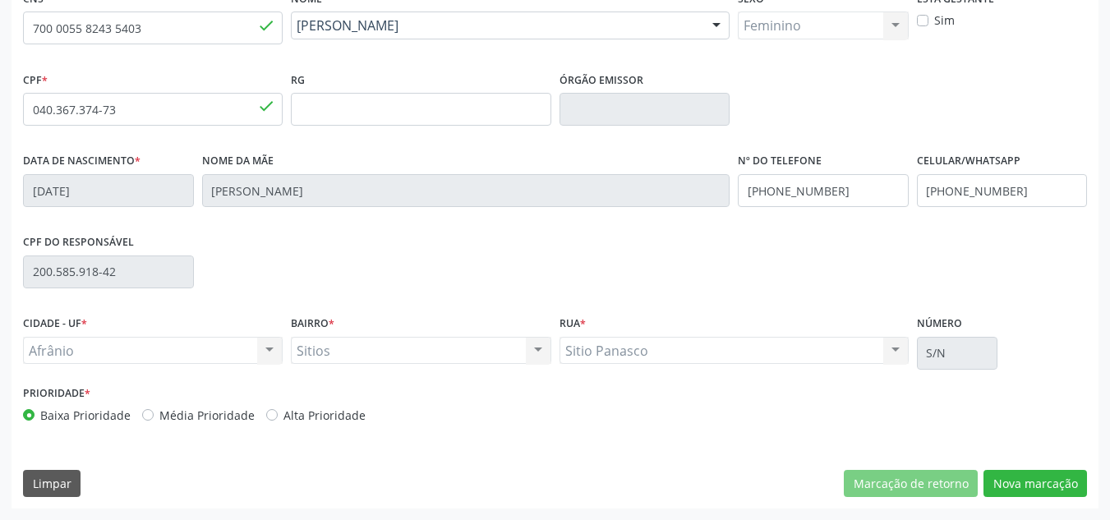
click at [231, 405] on div "Prioridade * Baixa Prioridade Média Prioridade Alta Prioridade" at bounding box center [287, 402] width 528 height 43
click at [229, 409] on label "Média Prioridade" at bounding box center [206, 415] width 95 height 17
click at [154, 409] on input "Média Prioridade" at bounding box center [147, 414] width 11 height 15
radio input "true"
click at [1055, 470] on button "Nova marcação" at bounding box center [1034, 484] width 103 height 28
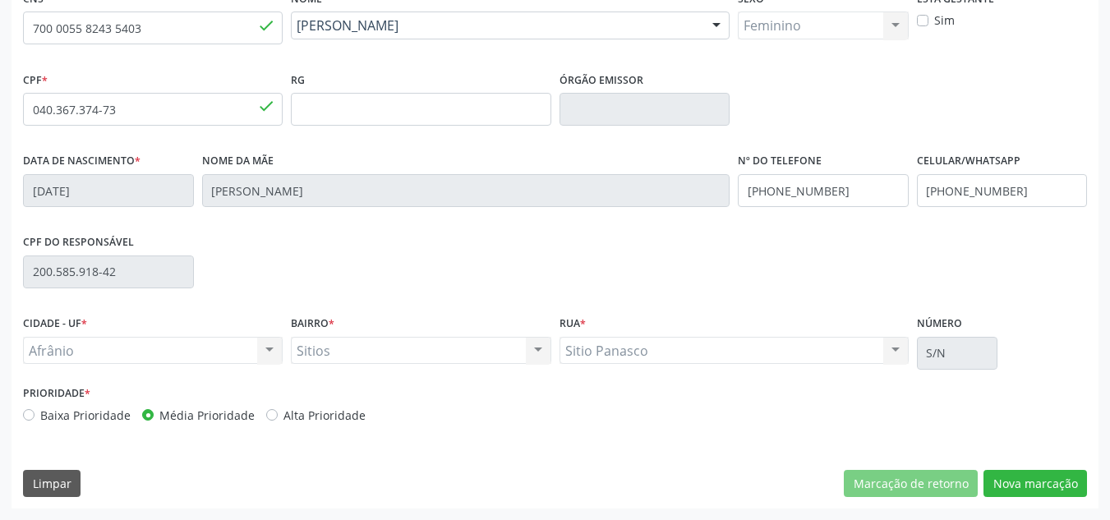
scroll to position [224, 0]
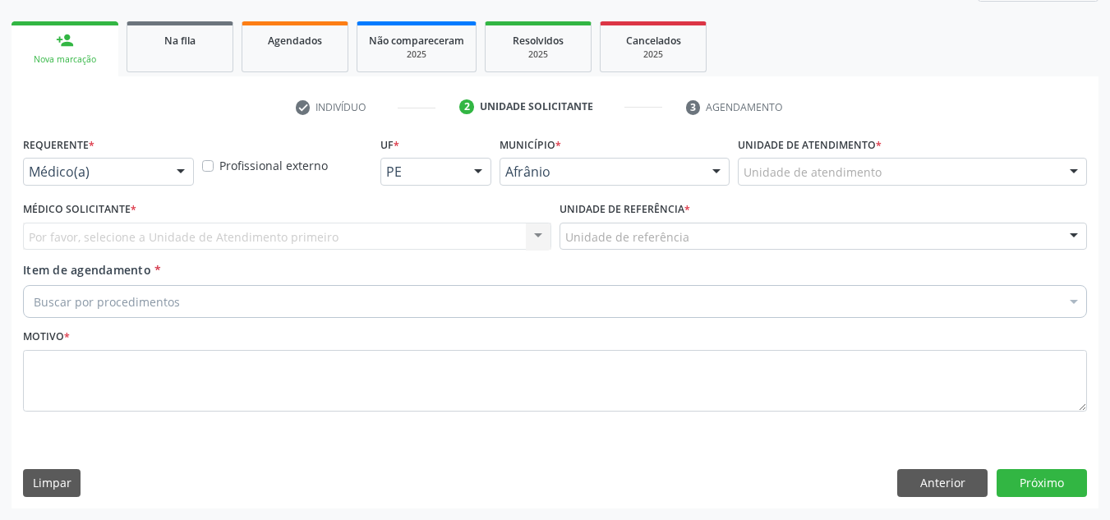
click at [1019, 177] on div "Unidade de atendimento" at bounding box center [912, 172] width 349 height 28
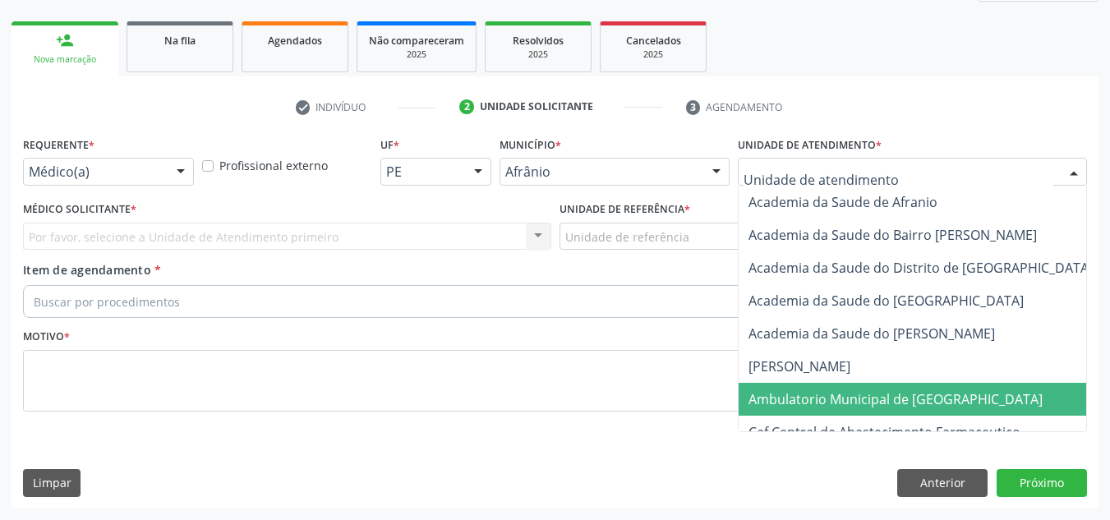
click at [957, 391] on span "Ambulatorio Municipal de [GEOGRAPHIC_DATA]" at bounding box center [938, 399] width 401 height 33
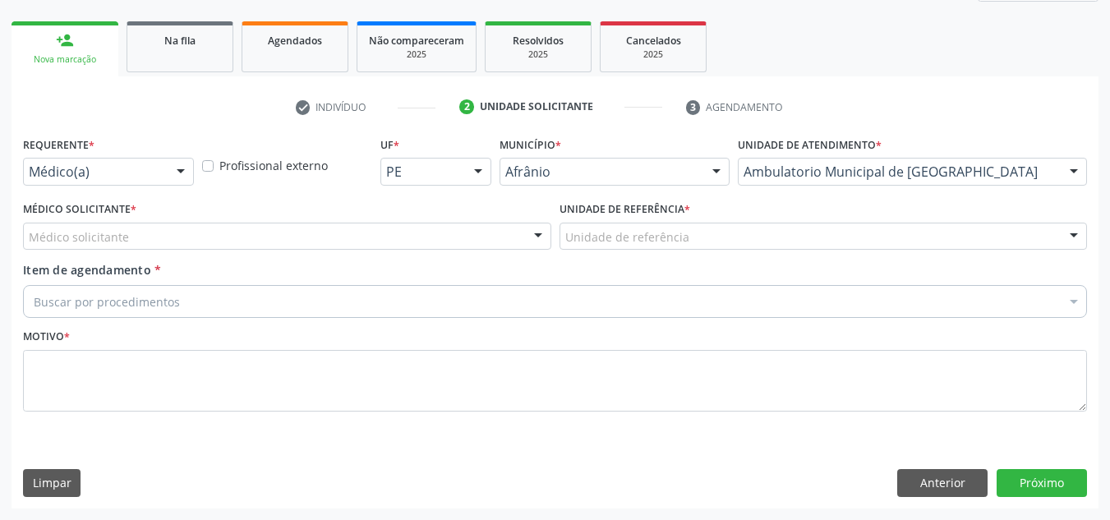
click at [435, 223] on div "Médico solicitante [PERSON_NAME] [PERSON_NAME] [PERSON_NAME] Reis [PERSON_NAME]…" at bounding box center [287, 237] width 528 height 28
click at [435, 225] on div "Médico solicitante" at bounding box center [287, 237] width 528 height 28
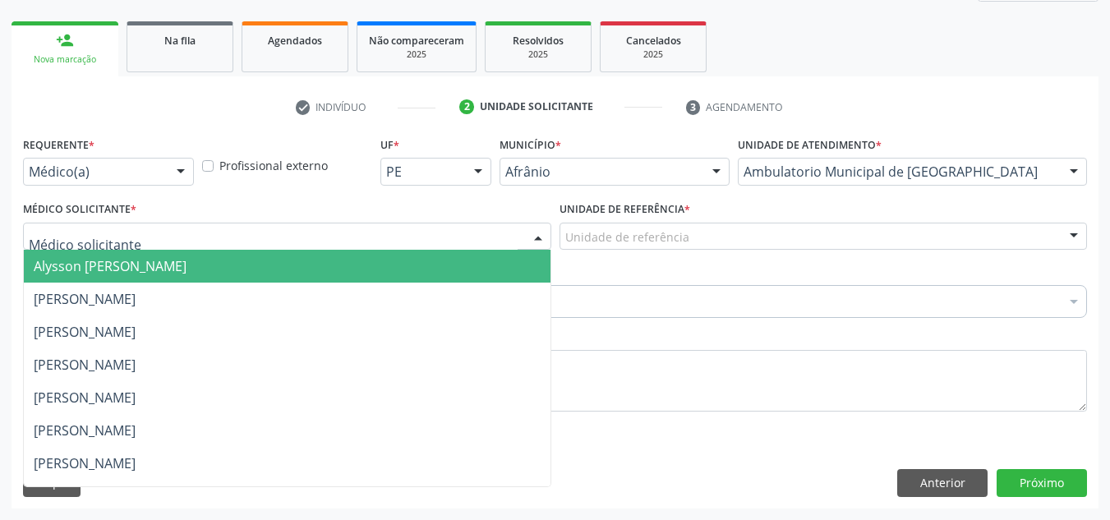
drag, startPoint x: 435, startPoint y: 290, endPoint x: 536, endPoint y: 264, distance: 104.4
click at [442, 288] on span "[PERSON_NAME]" at bounding box center [287, 299] width 527 height 33
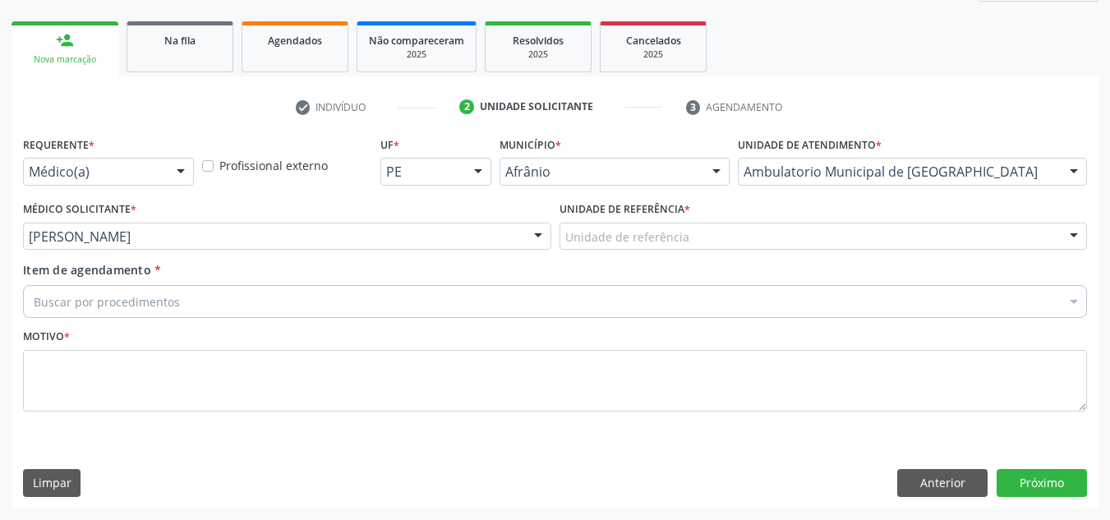
drag, startPoint x: 681, startPoint y: 217, endPoint x: 672, endPoint y: 293, distance: 76.9
click at [673, 241] on div "Unidade de referência * Unidade de referência ESF de Extrema ESF de Barra das M…" at bounding box center [823, 223] width 528 height 53
click at [674, 298] on div "Buscar por procedimentos" at bounding box center [555, 301] width 1064 height 33
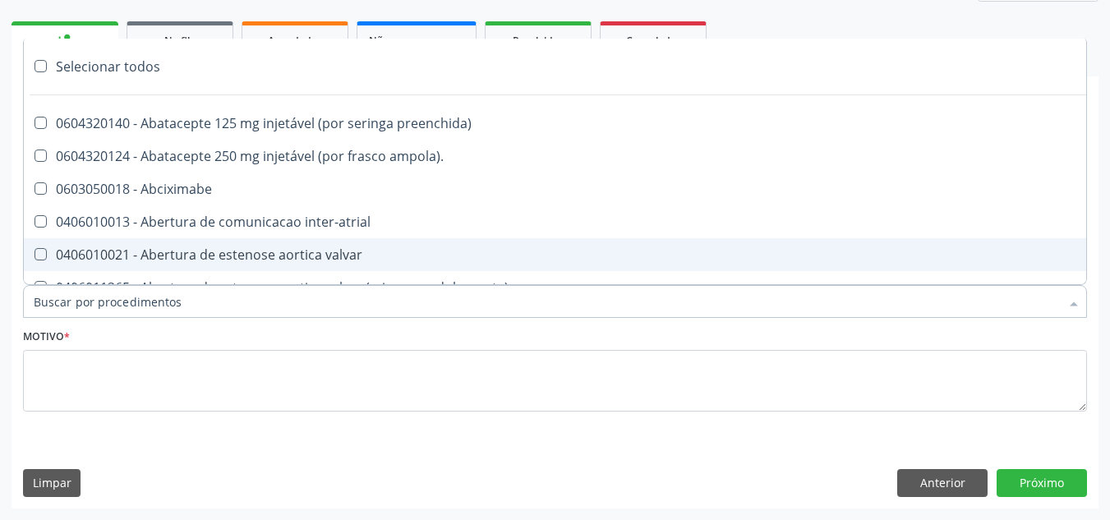
drag, startPoint x: 655, startPoint y: 338, endPoint x: 700, endPoint y: 300, distance: 58.3
click at [655, 336] on div "Motivo *" at bounding box center [555, 367] width 1064 height 87
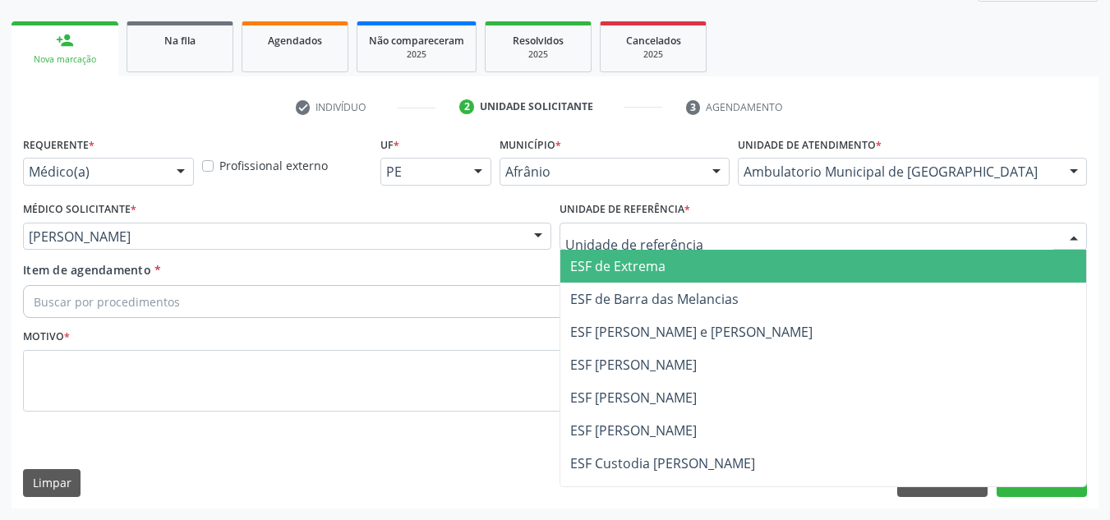
click at [729, 238] on div at bounding box center [823, 237] width 528 height 28
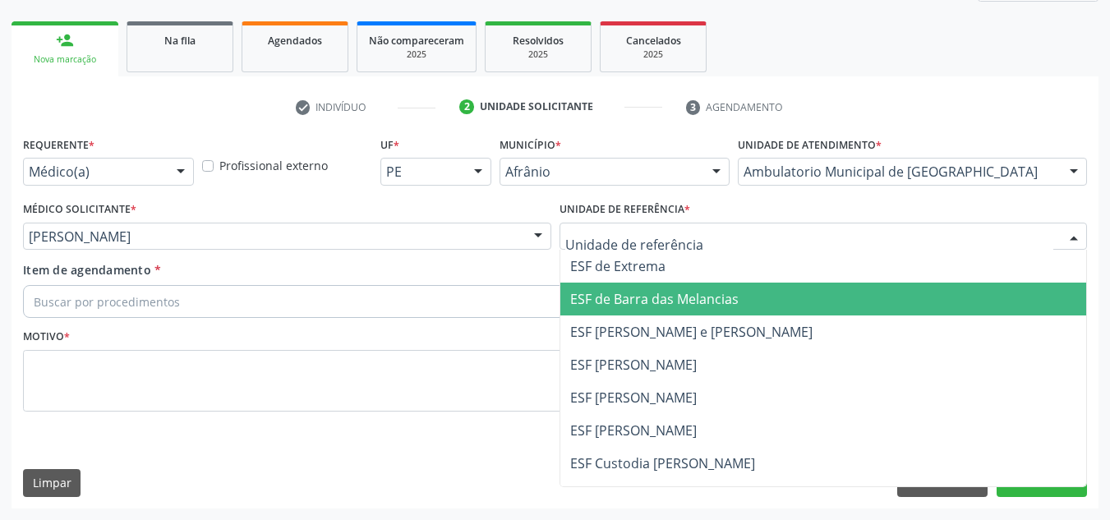
drag, startPoint x: 723, startPoint y: 308, endPoint x: 688, endPoint y: 304, distance: 34.7
click at [722, 309] on span "ESF de Barra das Melancias" at bounding box center [823, 299] width 527 height 33
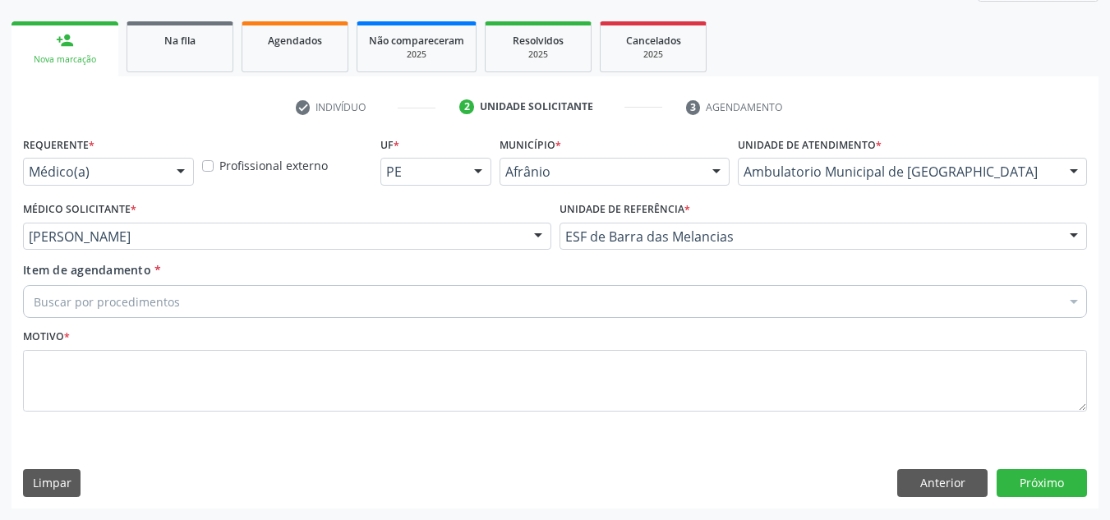
click at [683, 304] on div "Buscar por procedimentos" at bounding box center [555, 301] width 1064 height 33
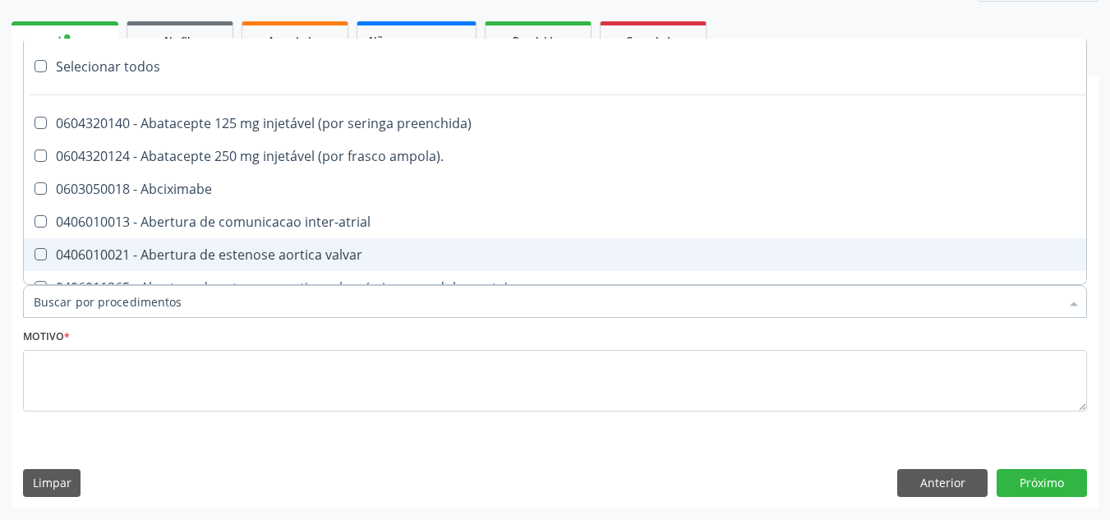
click at [683, 304] on input "Item de agendamento *" at bounding box center [547, 301] width 1026 height 33
paste input "ORTOPEDISTA"
type input "ORTOPEDISTA"
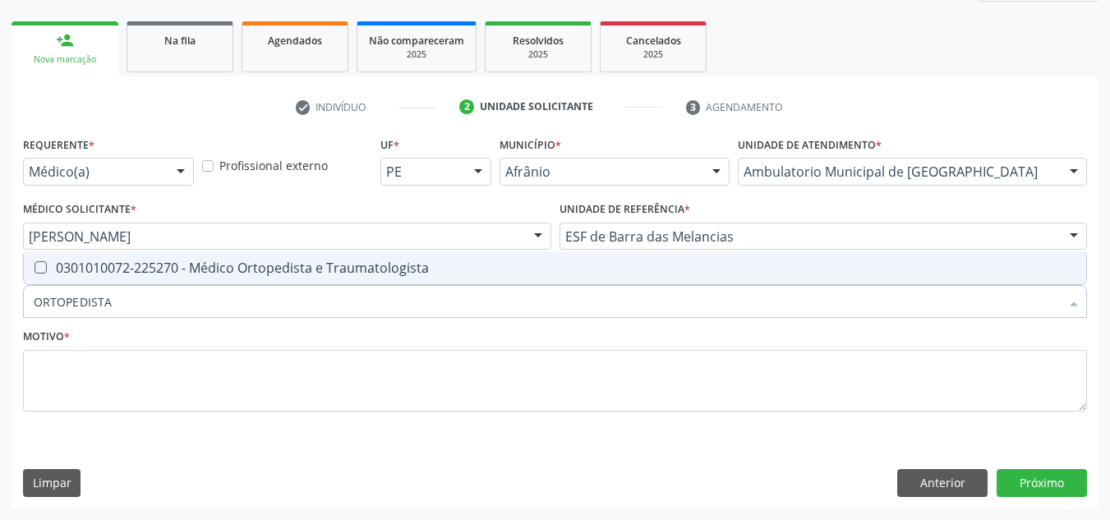
click at [579, 269] on div "0301010072-225270 - Médico Ortopedista e Traumatologista" at bounding box center [555, 267] width 1042 height 13
checkbox Traumatologista "true"
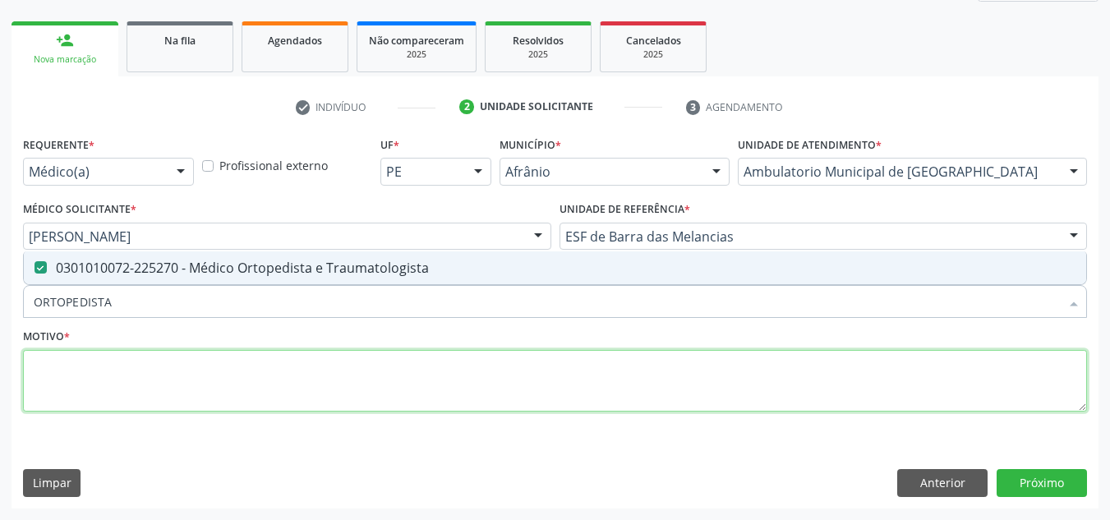
click at [543, 358] on textarea at bounding box center [555, 381] width 1064 height 62
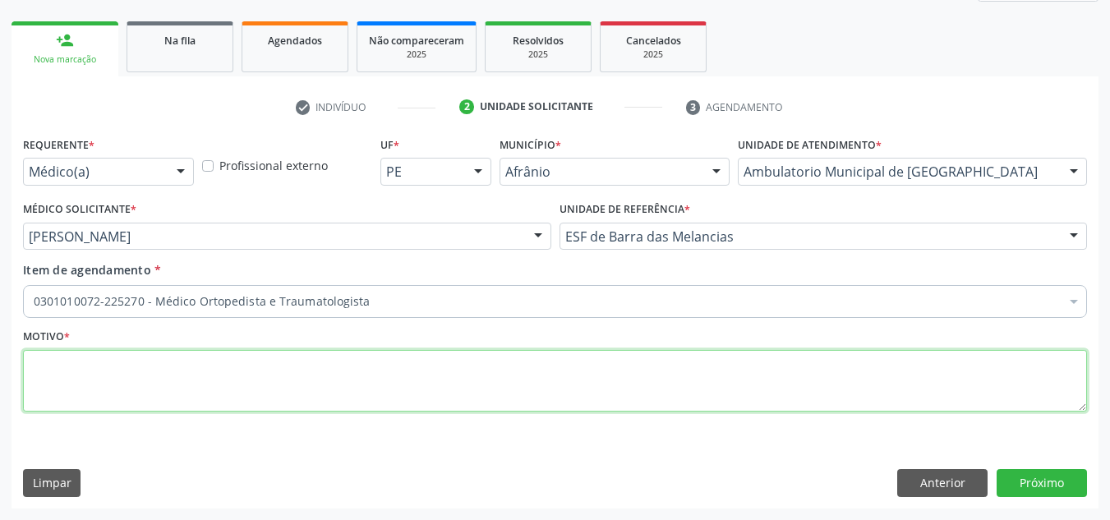
type textarea "R"
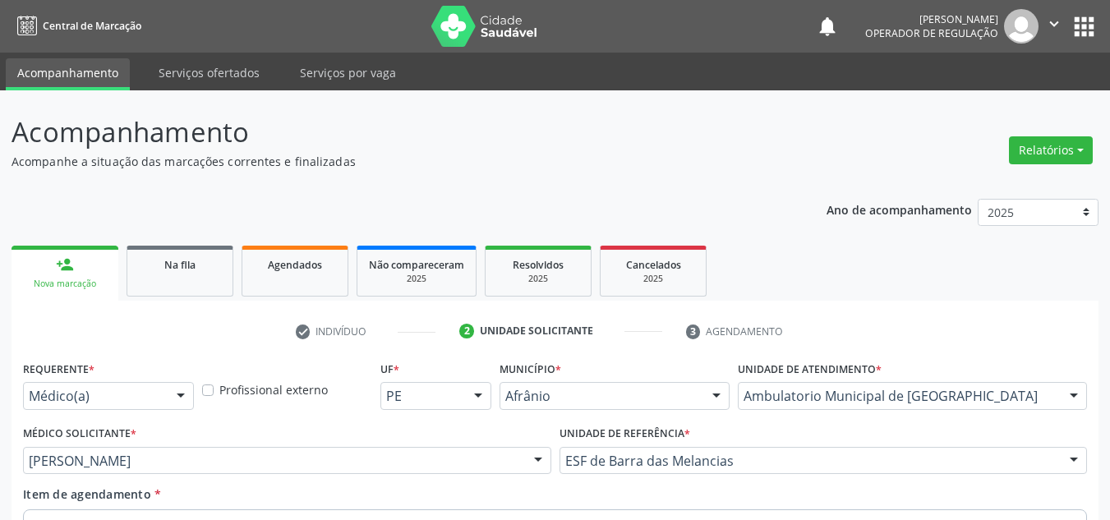
scroll to position [224, 0]
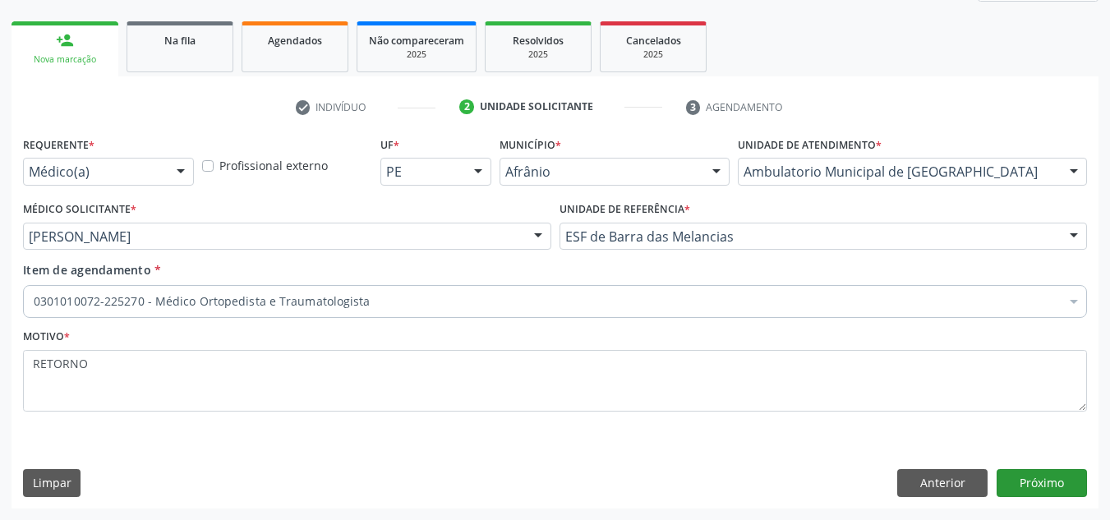
type textarea "RETORNO"
click at [1028, 477] on button "Próximo" at bounding box center [1041, 483] width 90 height 28
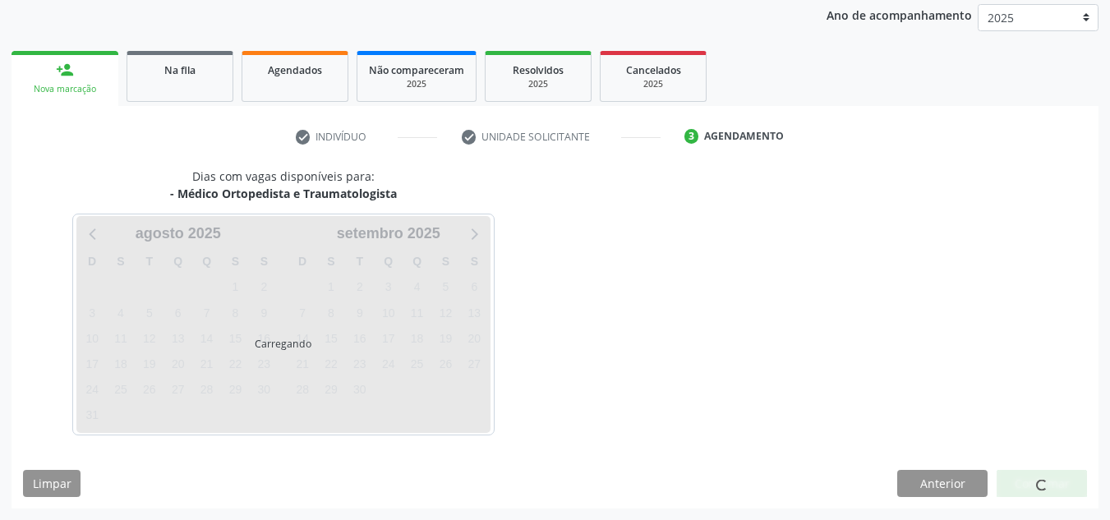
scroll to position [195, 0]
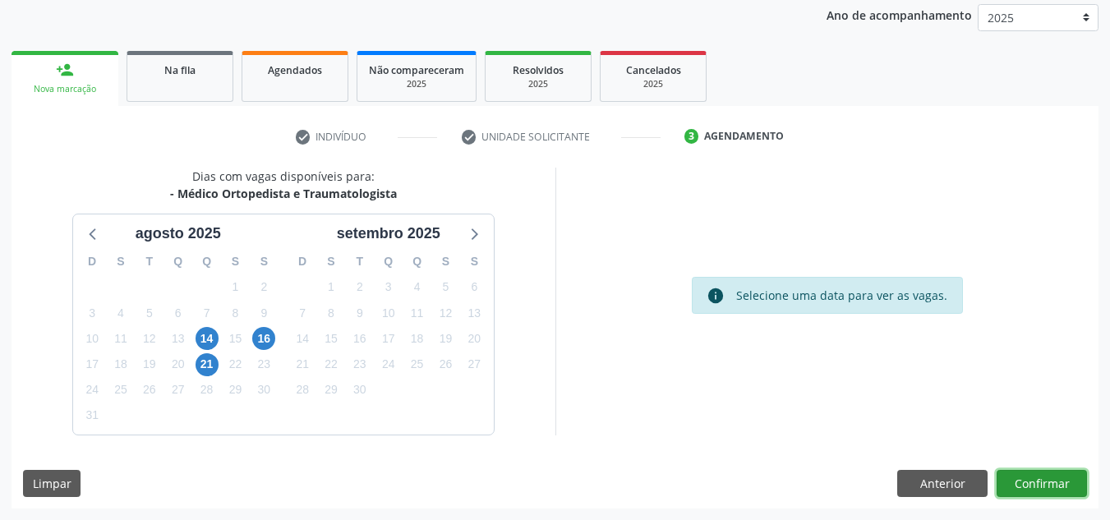
click at [1028, 477] on button "Confirmar" at bounding box center [1041, 484] width 90 height 28
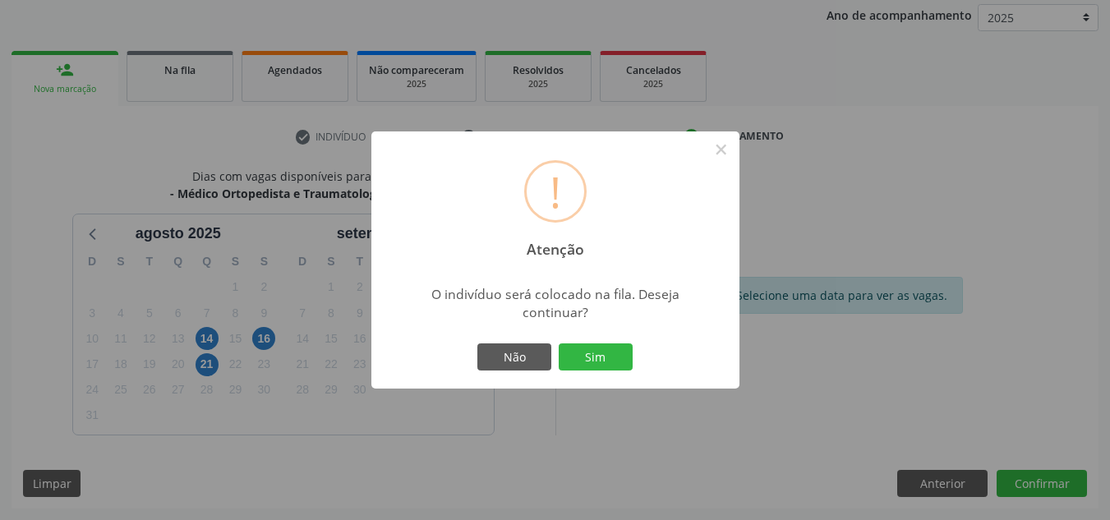
click at [1028, 477] on div "! Atenção × O indivíduo será colocado na fila. Deseja continuar? Não Sim" at bounding box center [555, 260] width 1110 height 520
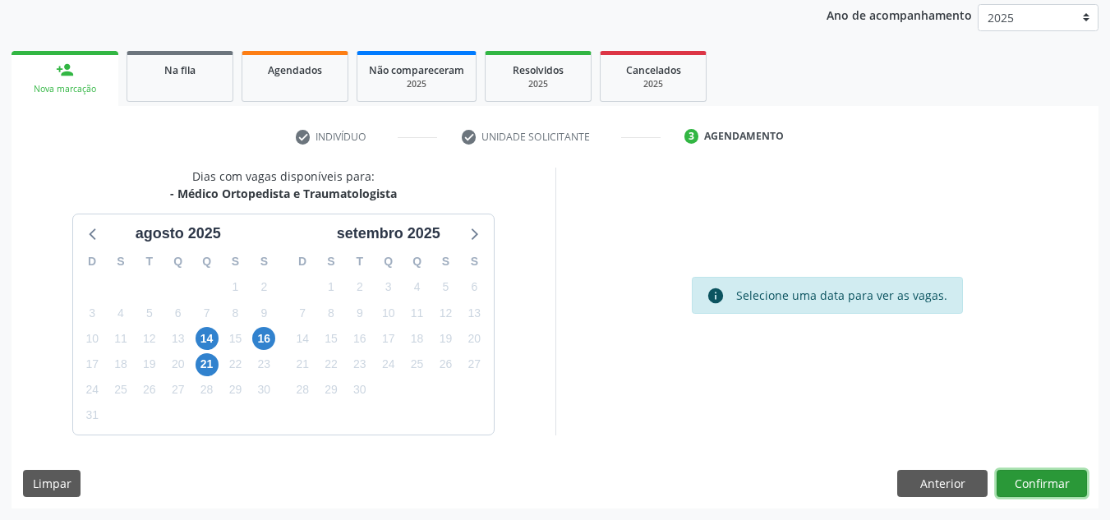
click at [1017, 476] on button "Confirmar" at bounding box center [1041, 484] width 90 height 28
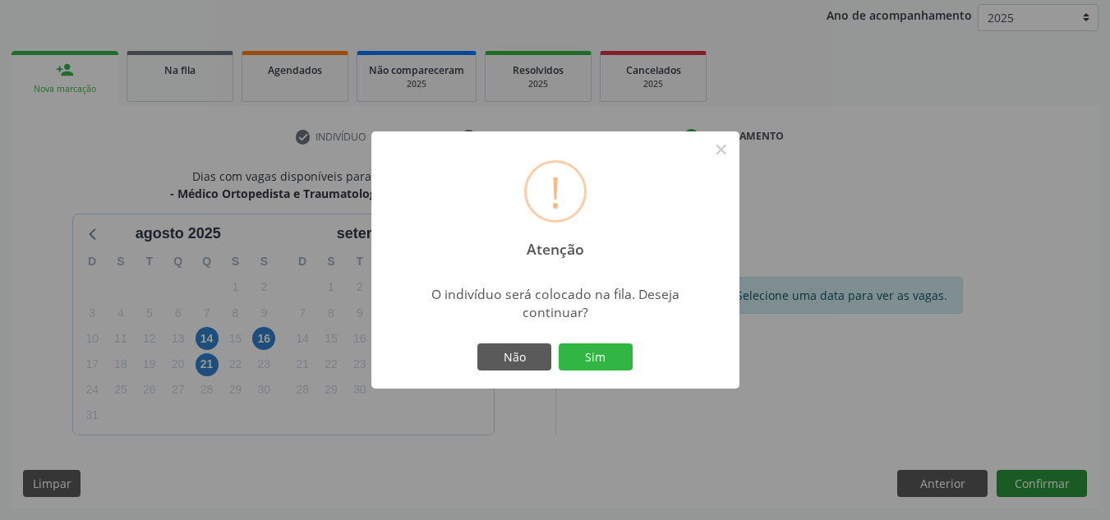
click at [559, 343] on button "Sim" at bounding box center [596, 357] width 74 height 28
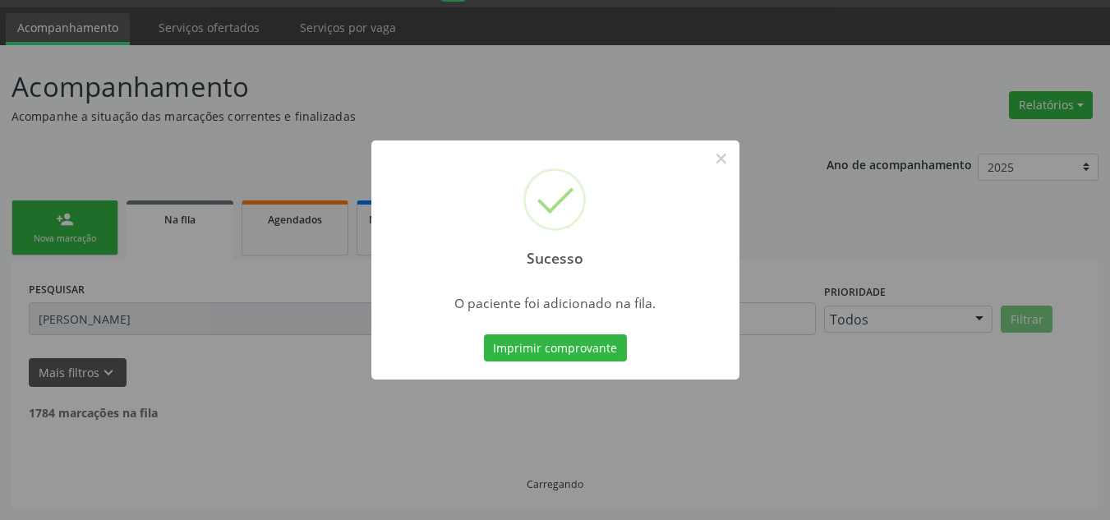
scroll to position [28, 0]
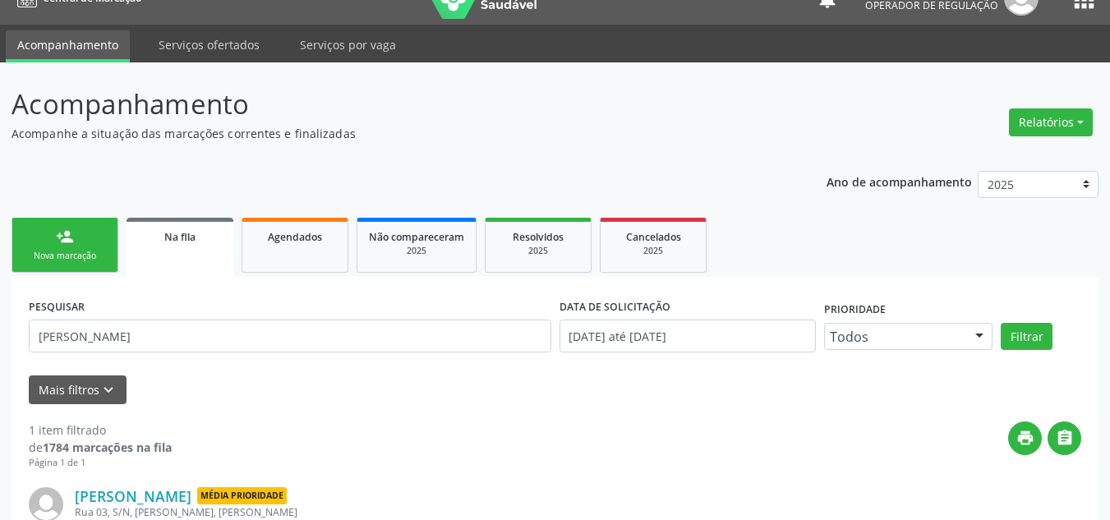
click at [76, 226] on link "person_add Nova marcação" at bounding box center [64, 245] width 107 height 55
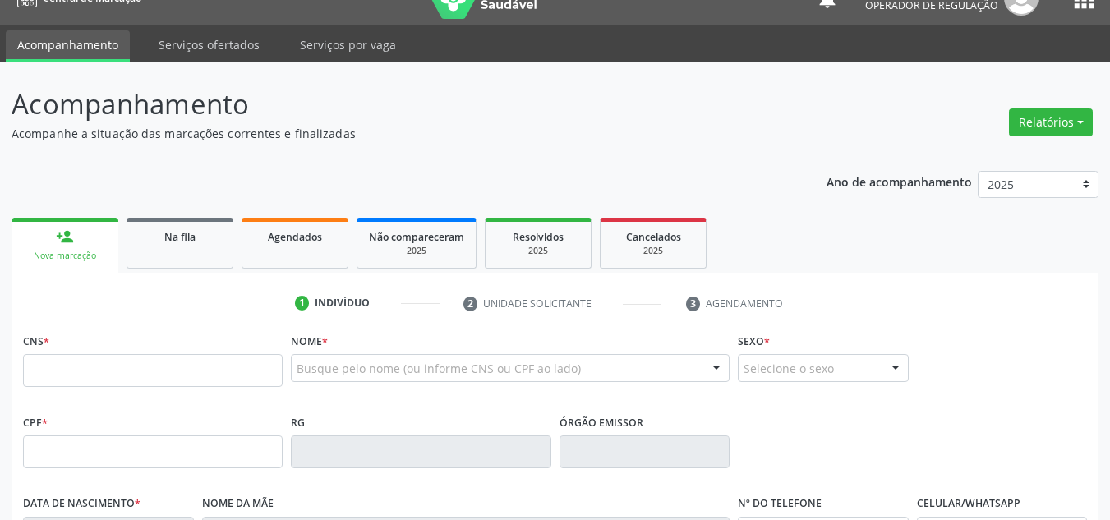
click at [76, 226] on link "person_add Nova marcação" at bounding box center [64, 245] width 107 height 55
click at [136, 384] on input "text" at bounding box center [153, 370] width 260 height 33
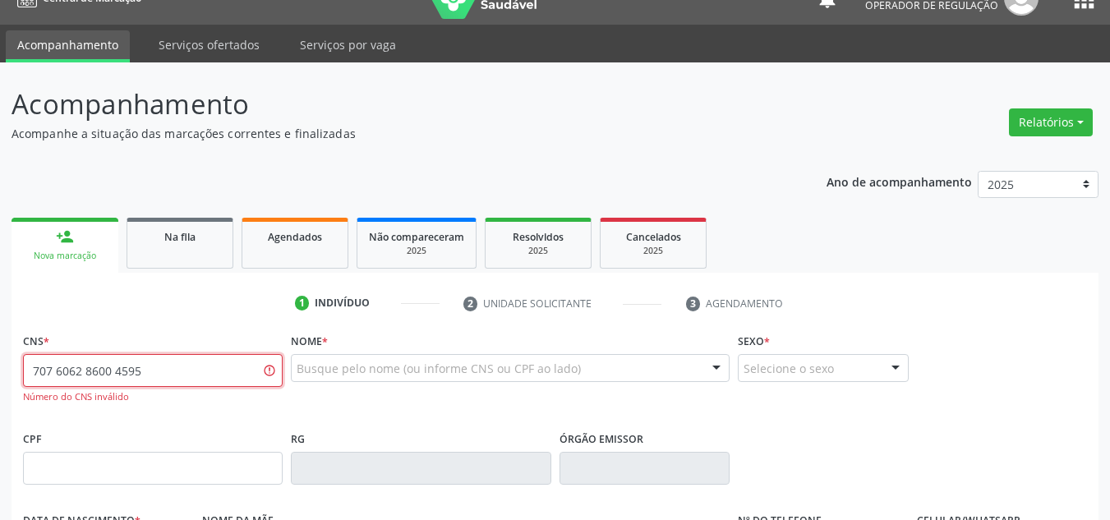
type input "707 6062 8600 4595"
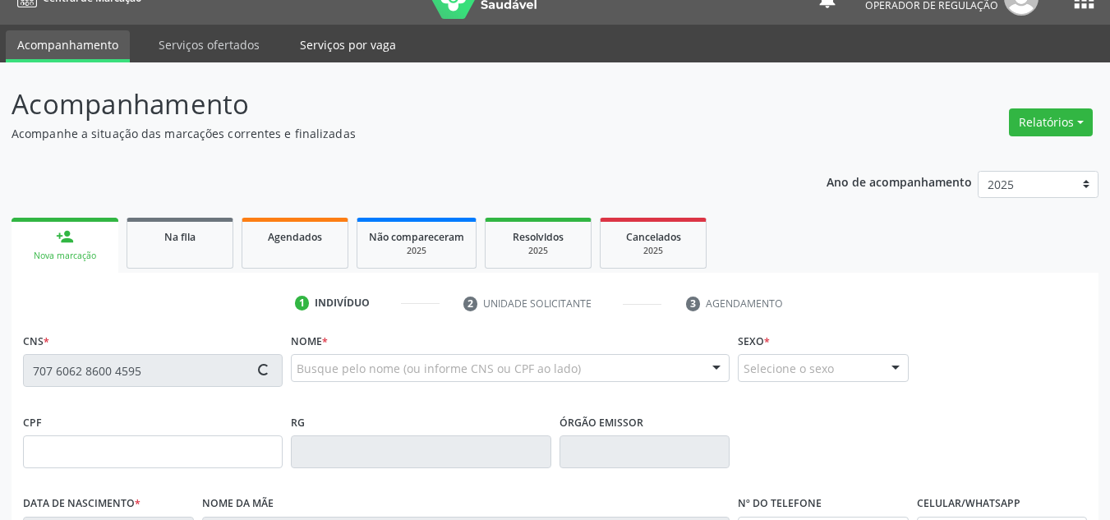
type input "23/06/1963"
type input "Eva Lopes"
type input "(11) 98729-7640"
type input "23"
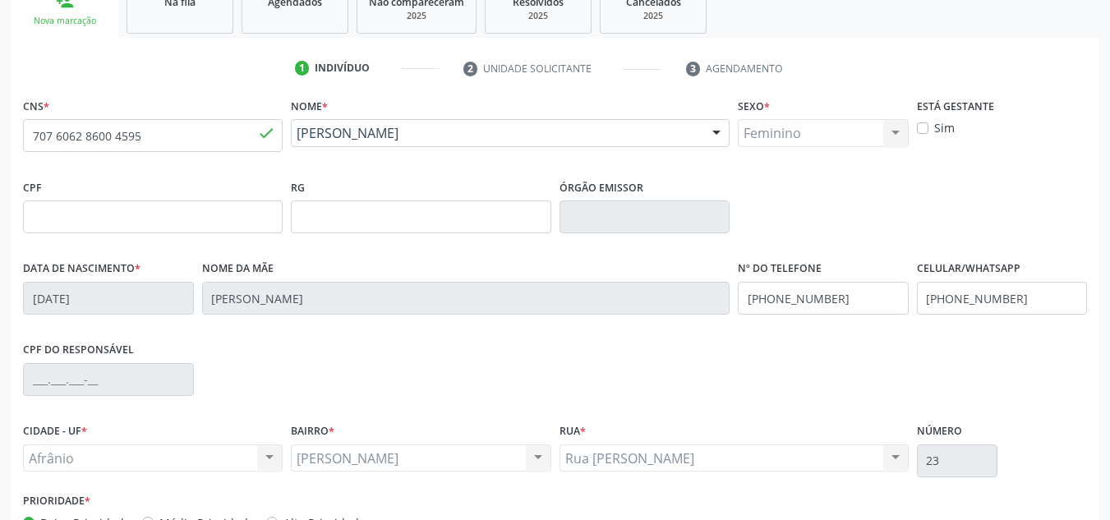
scroll to position [356, 0]
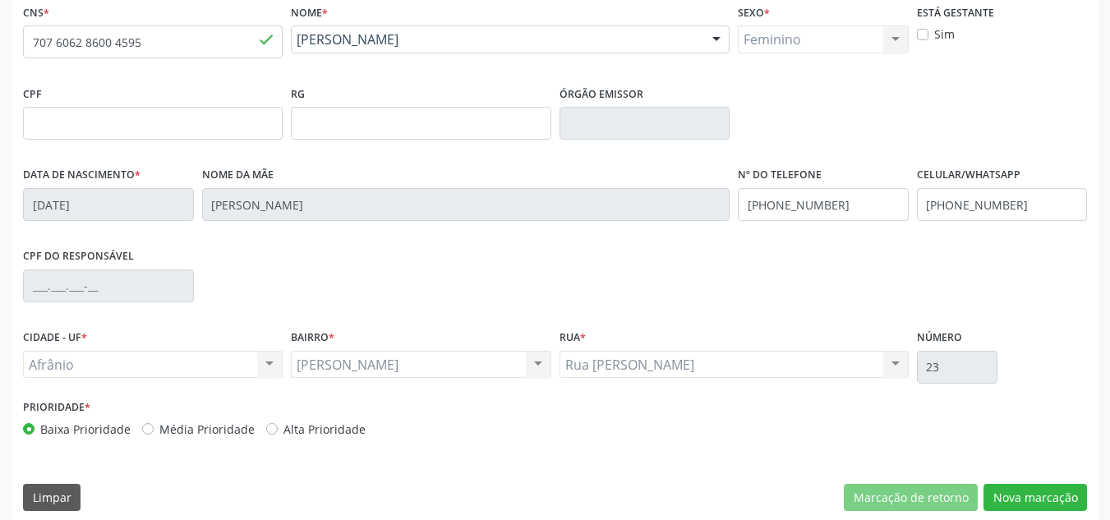
click at [194, 425] on label "Média Prioridade" at bounding box center [206, 429] width 95 height 17
click at [154, 425] on input "Média Prioridade" at bounding box center [147, 428] width 11 height 15
radio input "true"
click at [1032, 481] on div "CNS * 707 6062 8600 4595 done Nome * Zilma Maria Lopes de Lima Zilma Maria Lope…" at bounding box center [554, 261] width 1087 height 522
click at [1023, 500] on button "Nova marcação" at bounding box center [1034, 498] width 103 height 28
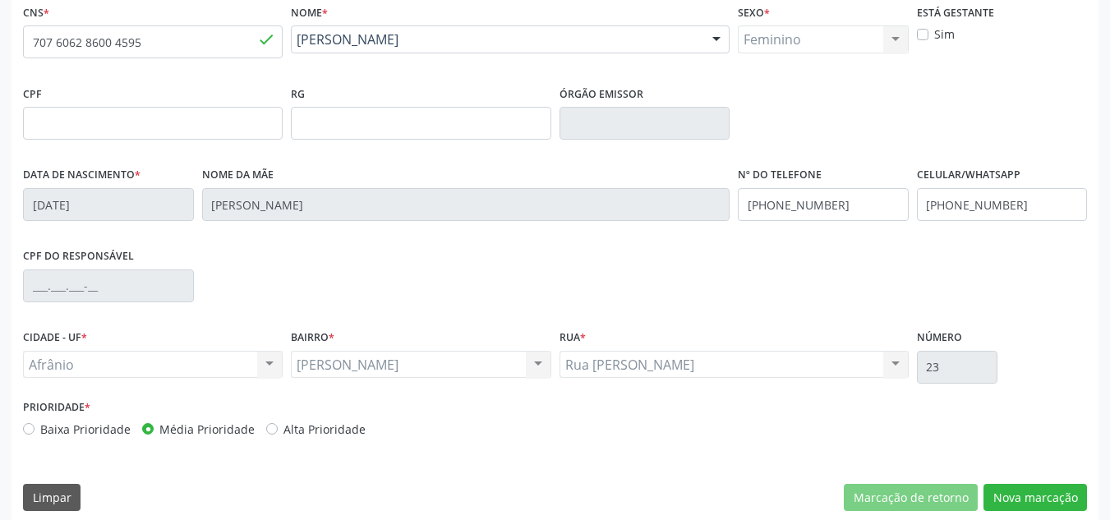
scroll to position [224, 0]
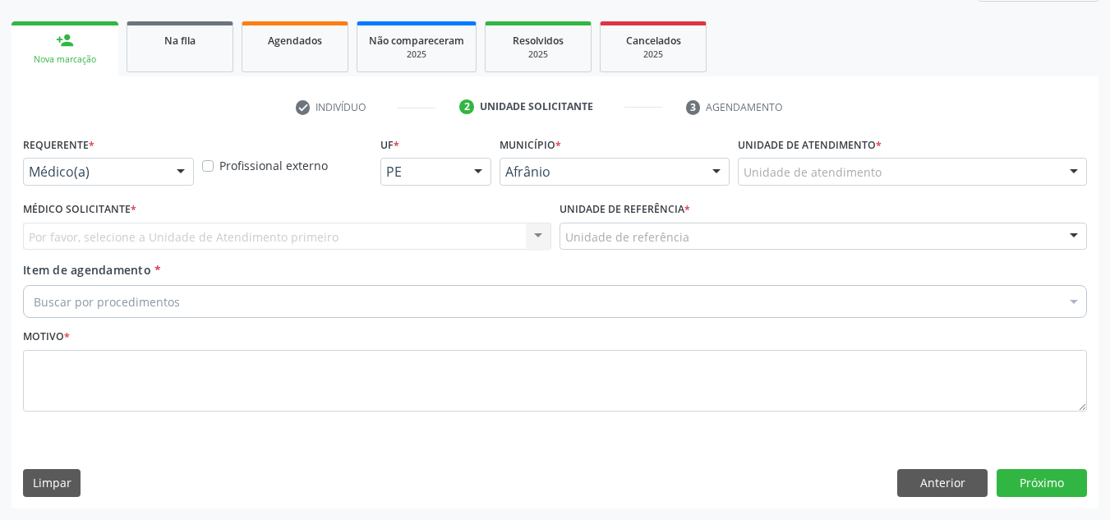
click at [994, 154] on div "Unidade de atendimento * Unidade de atendimento Academia da Saude de Afranio Ac…" at bounding box center [912, 158] width 349 height 53
click at [992, 156] on div "Unidade de atendimento * Unidade de atendimento Academia da Saude de Afranio Ac…" at bounding box center [912, 158] width 349 height 53
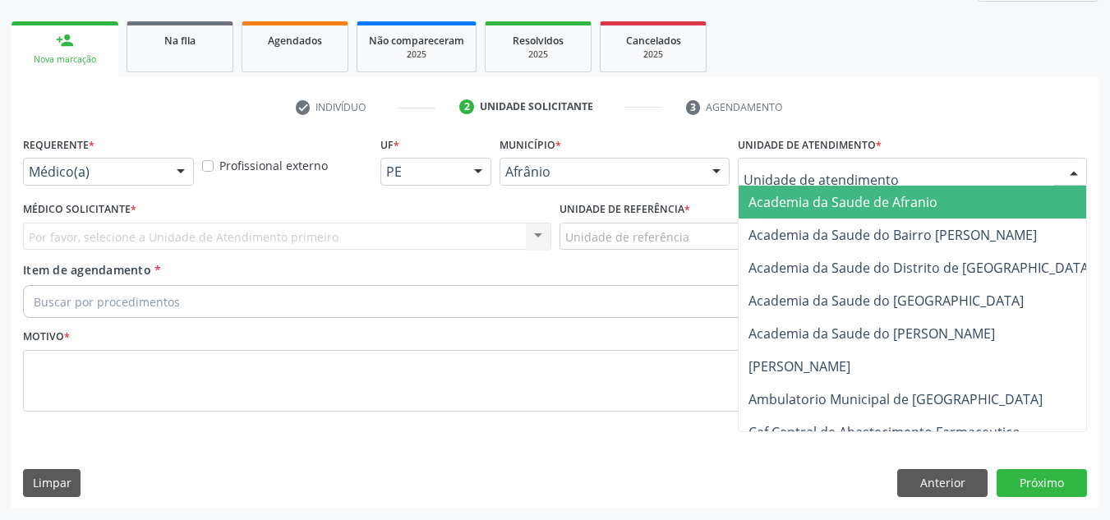
click at [985, 173] on div at bounding box center [912, 172] width 349 height 28
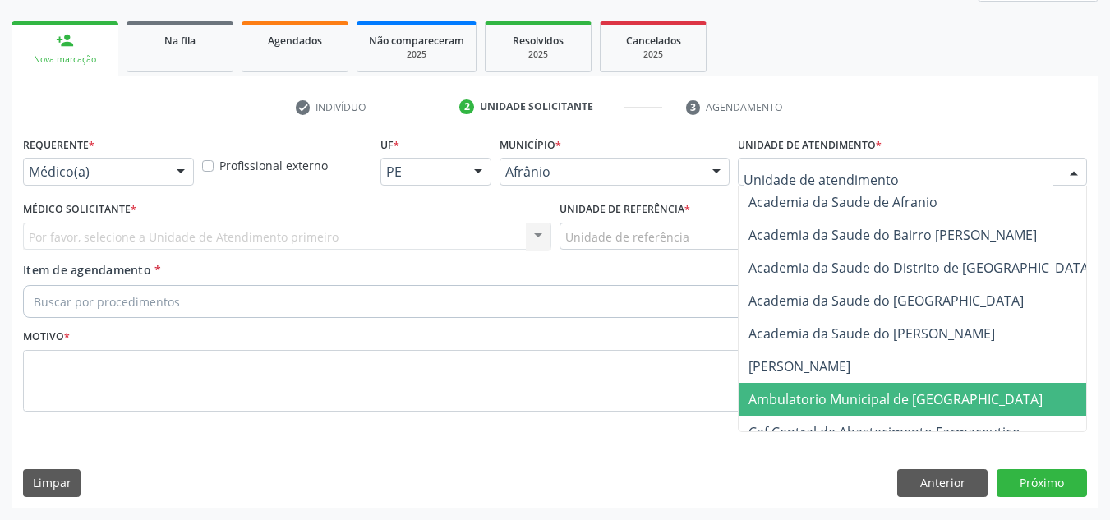
click at [891, 400] on span "Ambulatorio Municipal de [GEOGRAPHIC_DATA]" at bounding box center [895, 399] width 294 height 18
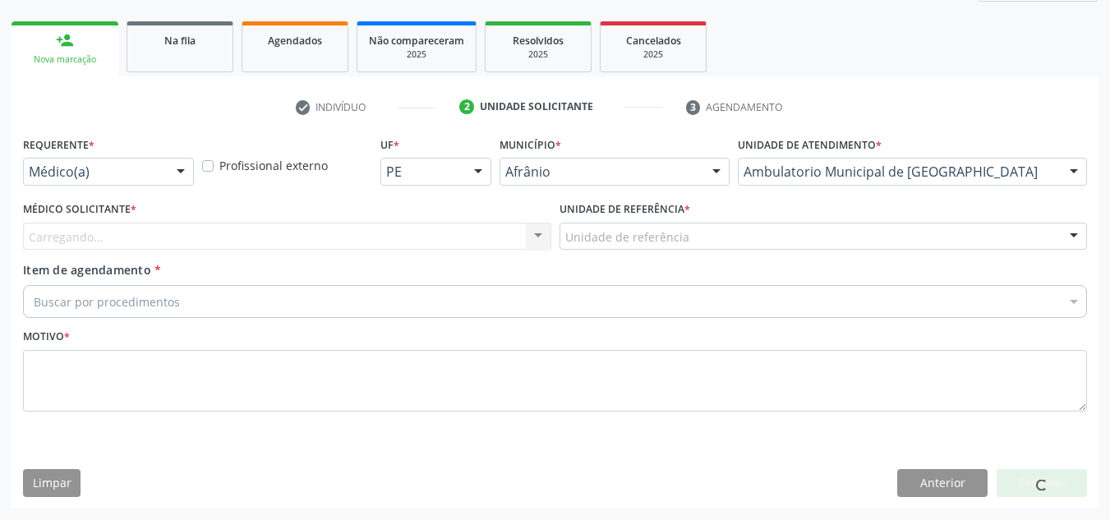
click at [412, 209] on div "Médico Solicitante * Carregando... Nenhum resultado encontrado para: " " Não há…" at bounding box center [287, 223] width 528 height 53
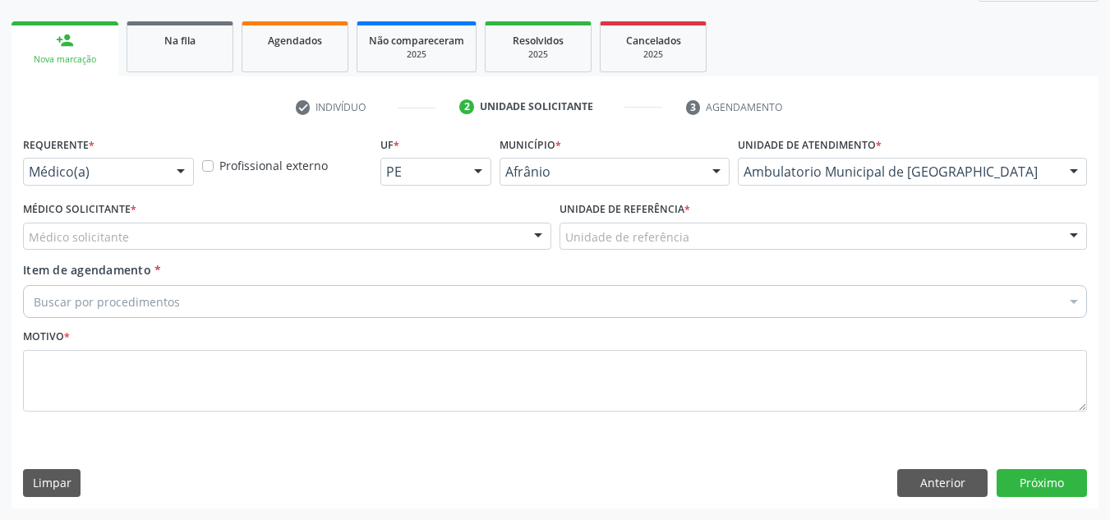
click at [412, 209] on div "Médico Solicitante * Médico solicitante [PERSON_NAME] [PERSON_NAME] [PERSON_NAM…" at bounding box center [287, 223] width 528 height 53
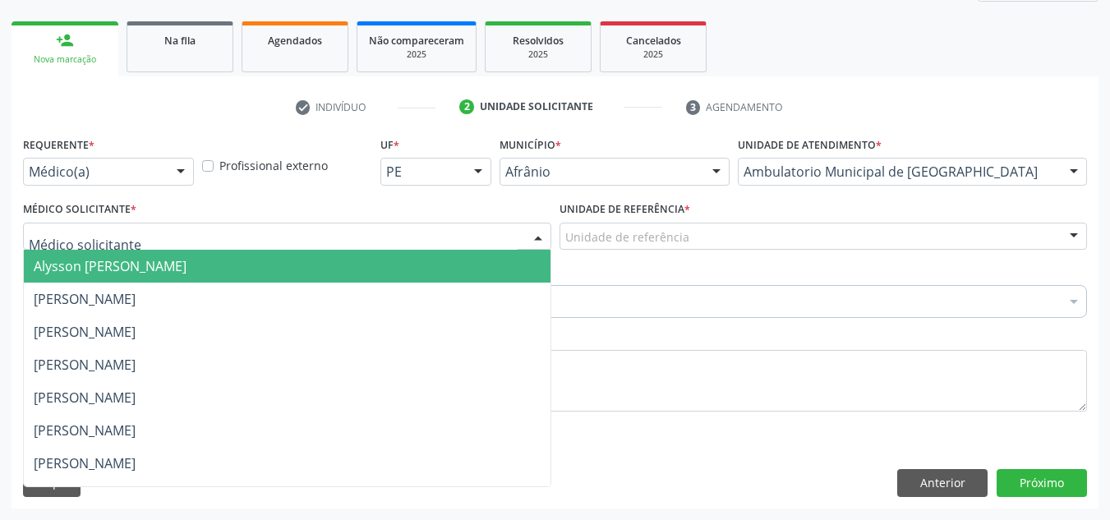
click at [421, 238] on div at bounding box center [287, 237] width 528 height 28
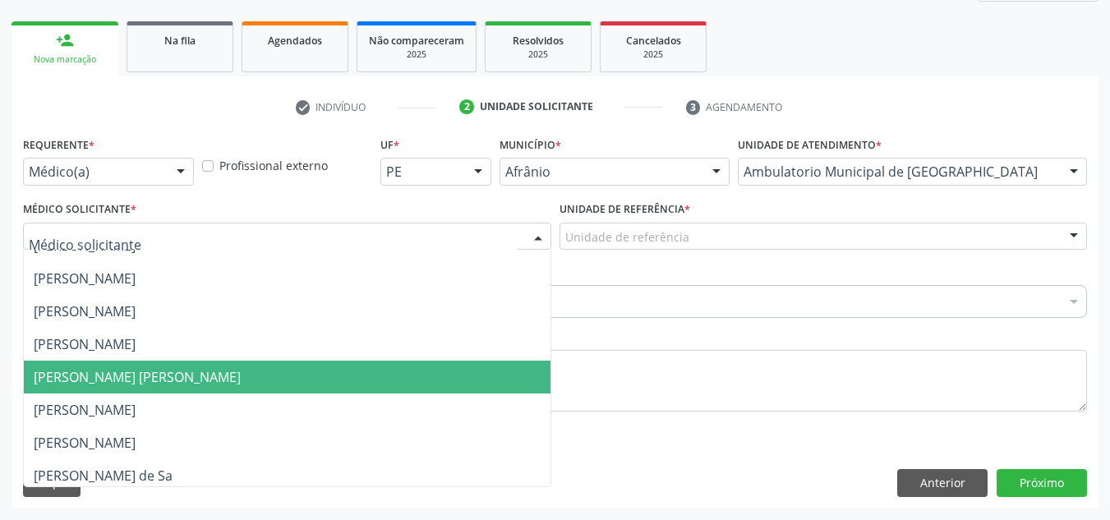
scroll to position [207, 0]
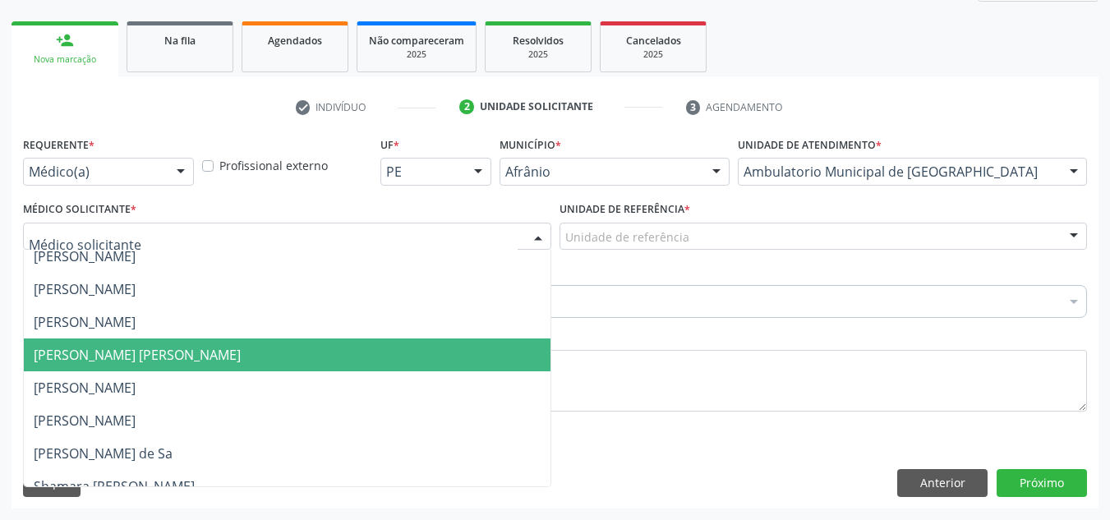
drag, startPoint x: 508, startPoint y: 359, endPoint x: 527, endPoint y: 312, distance: 50.8
click at [513, 346] on span "[PERSON_NAME] [PERSON_NAME]" at bounding box center [287, 354] width 527 height 33
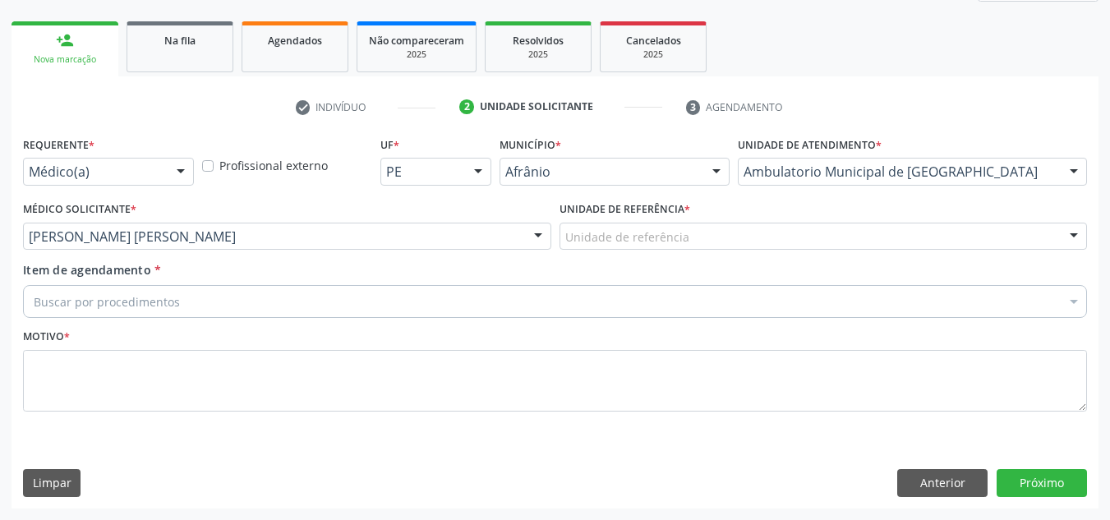
drag, startPoint x: 672, startPoint y: 216, endPoint x: 664, endPoint y: 231, distance: 16.5
click at [667, 225] on div "Requerente * Médico(a) Médico(a) Enfermeiro(a) Paciente Nenhum resultado encont…" at bounding box center [555, 283] width 1064 height 302
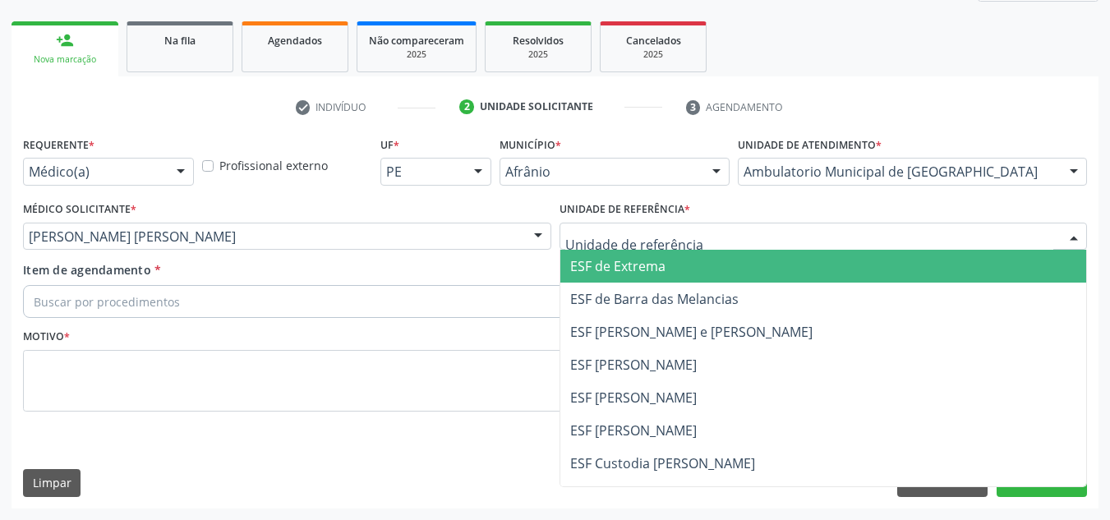
drag, startPoint x: 673, startPoint y: 309, endPoint x: 616, endPoint y: 321, distance: 58.0
click at [659, 311] on span "ESF de Barra das Melancias" at bounding box center [823, 299] width 527 height 33
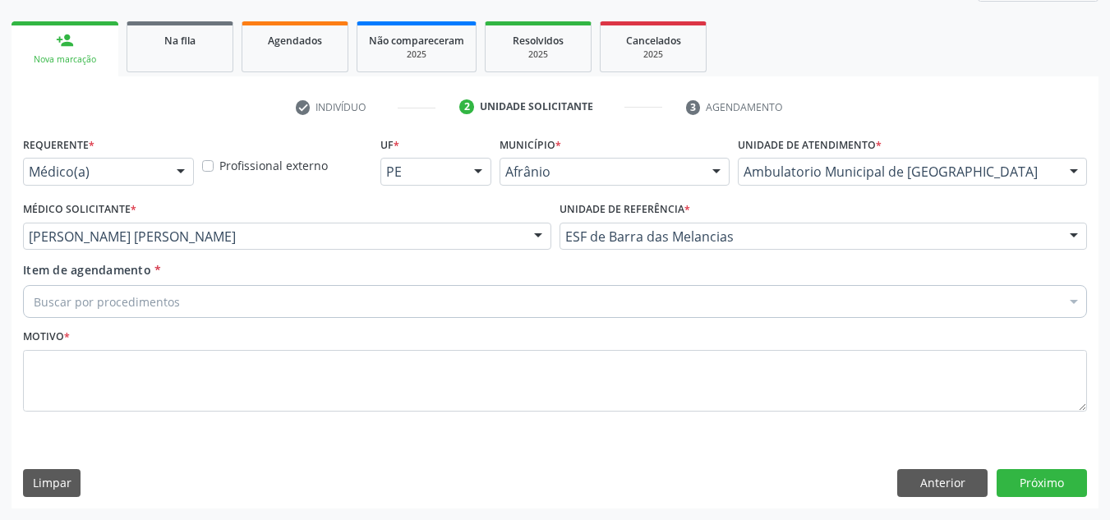
click at [614, 321] on div "Requerente * Médico(a) Médico(a) Enfermeiro(a) Paciente Nenhum resultado encont…" at bounding box center [555, 283] width 1064 height 302
click at [611, 314] on div "Buscar por procedimentos" at bounding box center [555, 301] width 1064 height 33
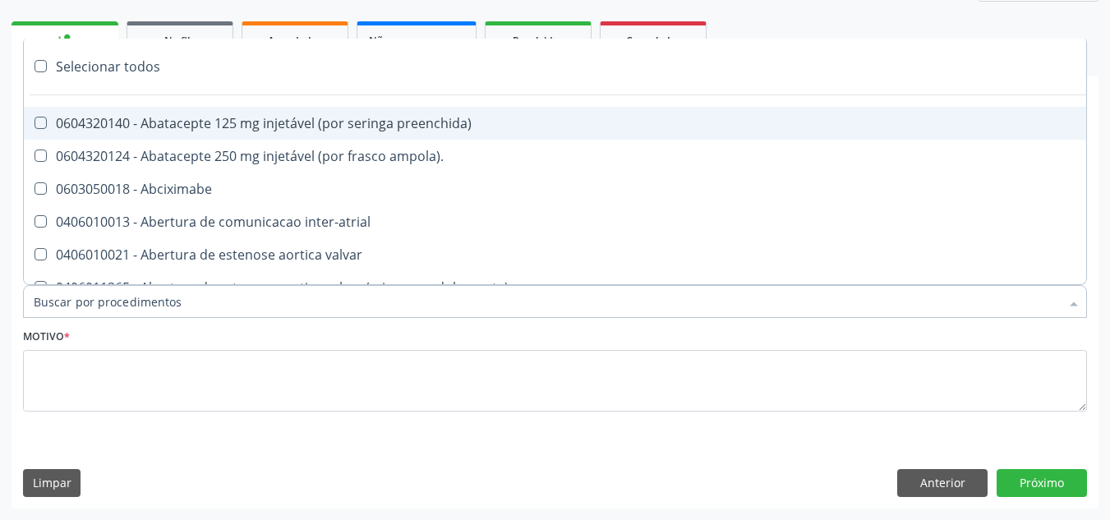
paste input "ORTOPEDISTA"
type input "ORTOPEDISTA"
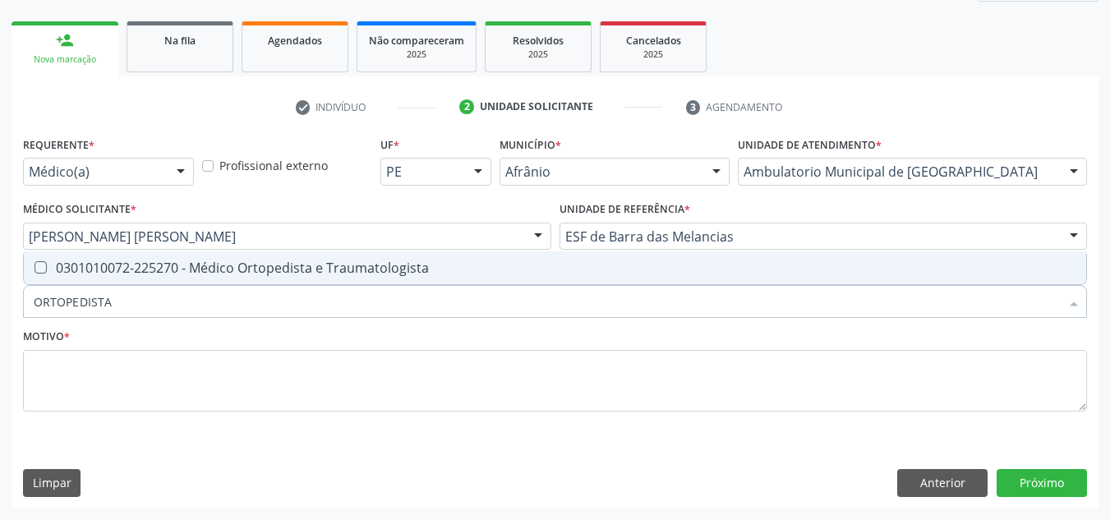
click at [575, 279] on span "0301010072-225270 - Médico Ortopedista e Traumatologista" at bounding box center [555, 267] width 1062 height 33
checkbox Traumatologista "true"
drag, startPoint x: 557, startPoint y: 412, endPoint x: 545, endPoint y: 393, distance: 22.6
click at [553, 411] on fieldset "Motivo *" at bounding box center [555, 373] width 1064 height 99
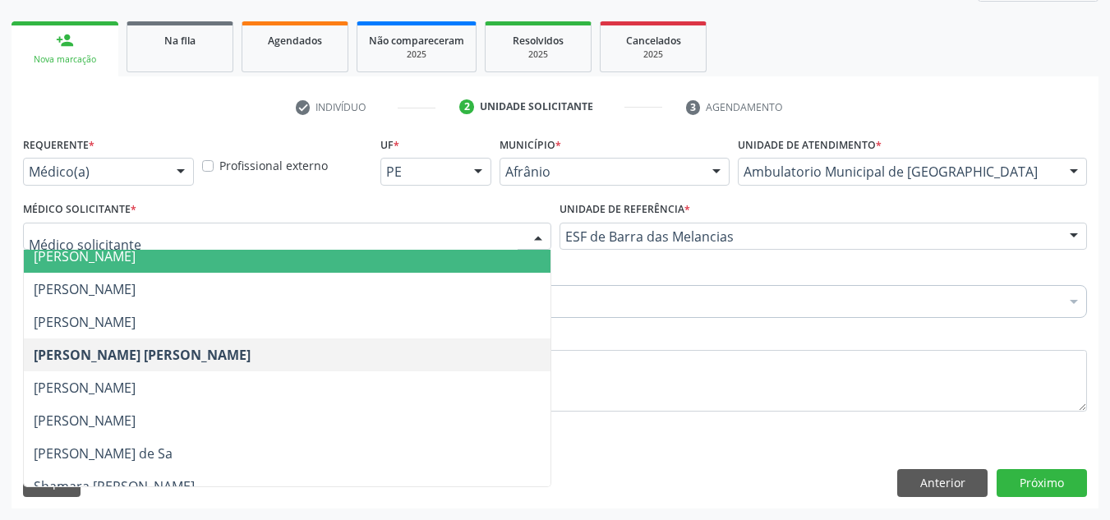
scroll to position [0, 0]
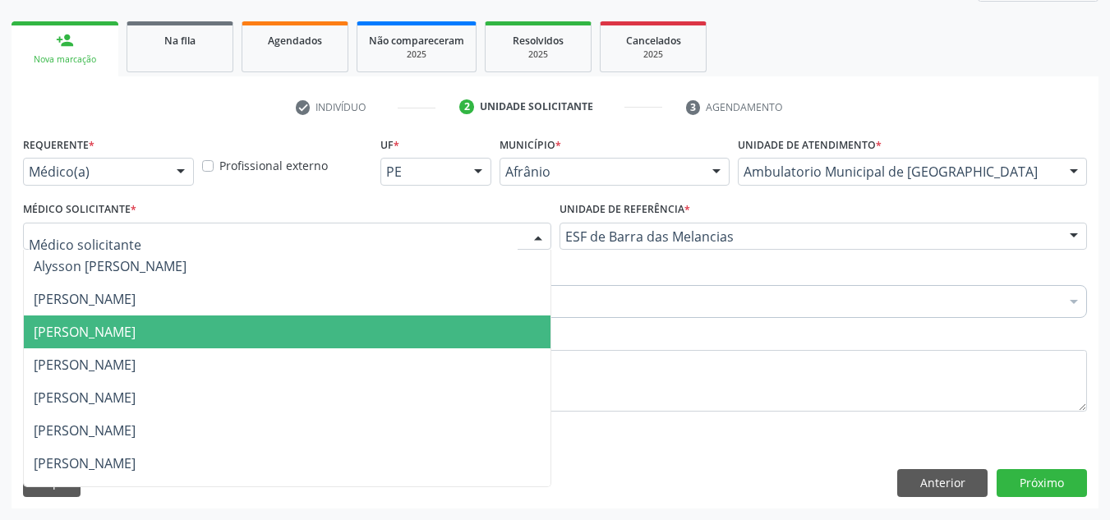
click at [136, 332] on span "[PERSON_NAME]" at bounding box center [85, 332] width 102 height 18
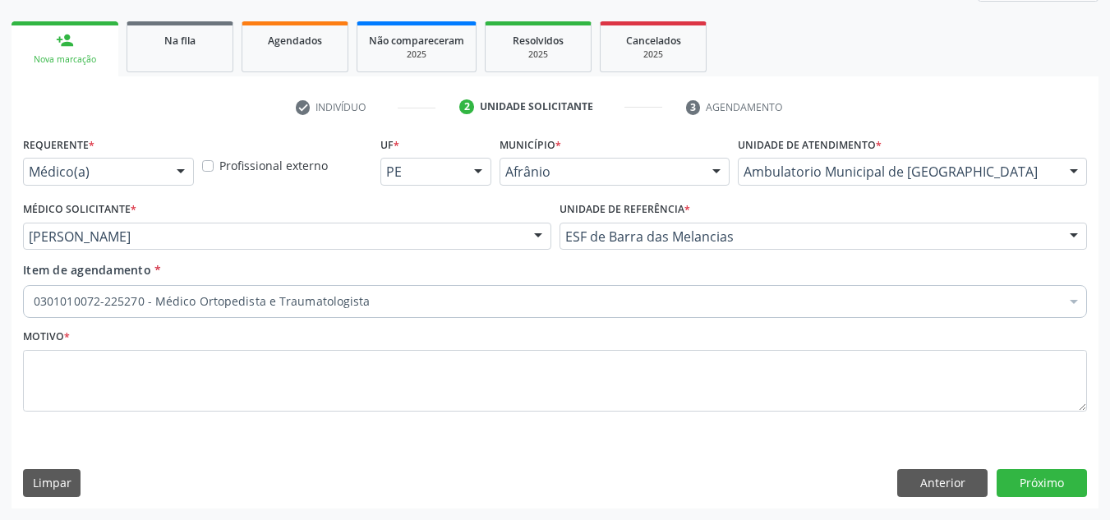
drag, startPoint x: 205, startPoint y: 425, endPoint x: 207, endPoint y: 393, distance: 32.9
click at [199, 407] on div "Motivo *" at bounding box center [555, 379] width 1072 height 110
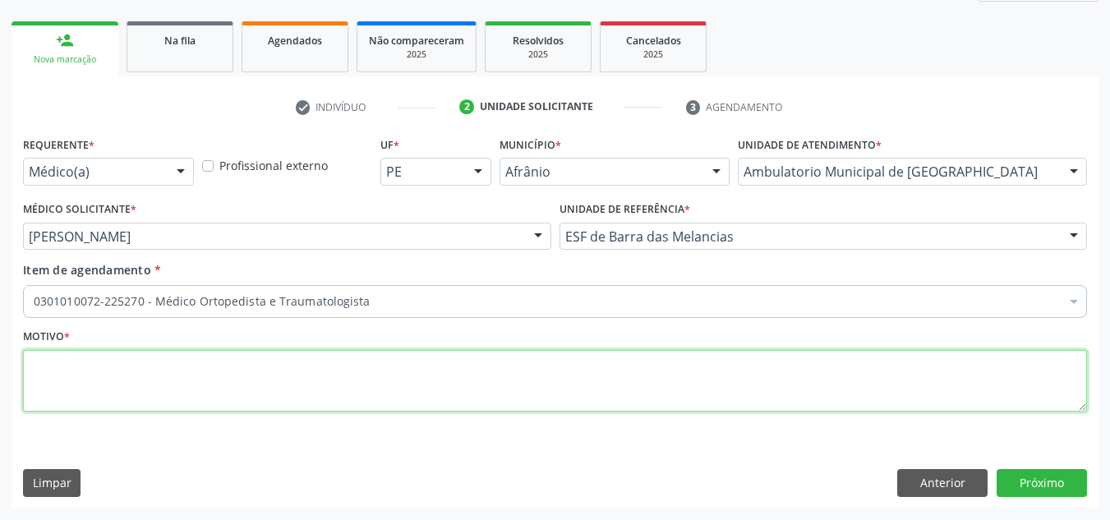
click at [205, 392] on textarea at bounding box center [555, 381] width 1064 height 62
type textarea "RETORNO"
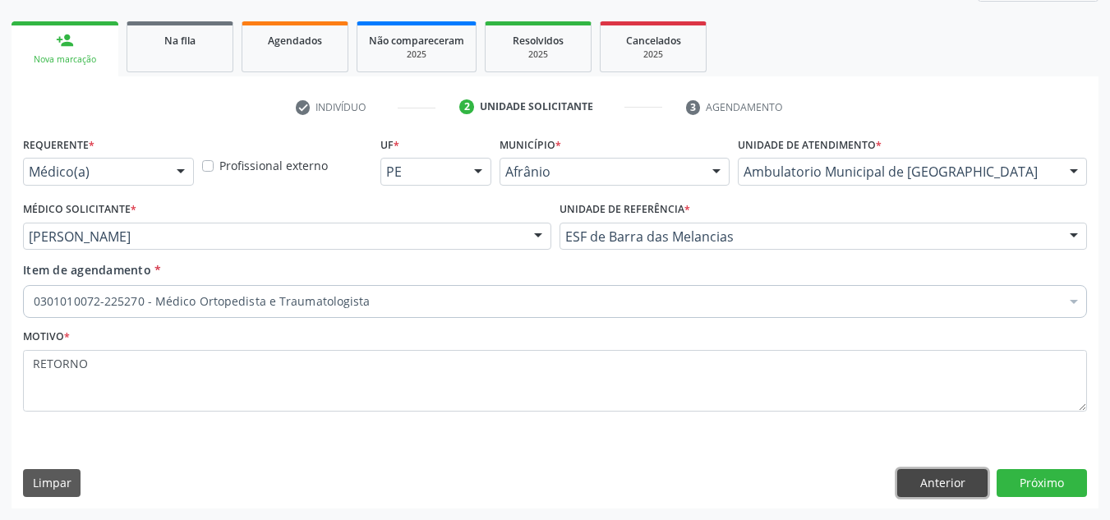
click at [940, 481] on button "Anterior" at bounding box center [942, 483] width 90 height 28
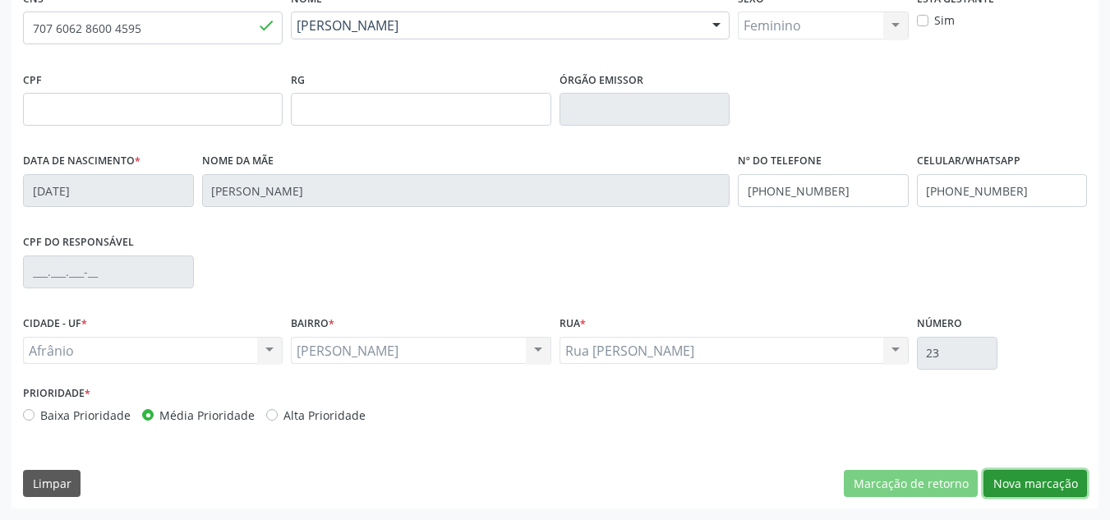
click at [1065, 475] on button "Nova marcação" at bounding box center [1034, 484] width 103 height 28
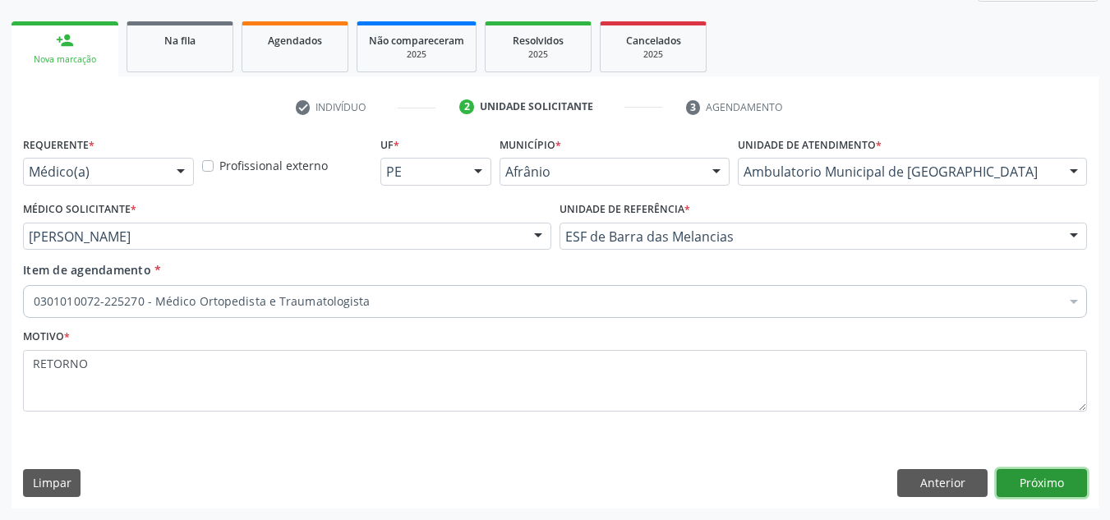
click at [1065, 475] on button "Próximo" at bounding box center [1041, 483] width 90 height 28
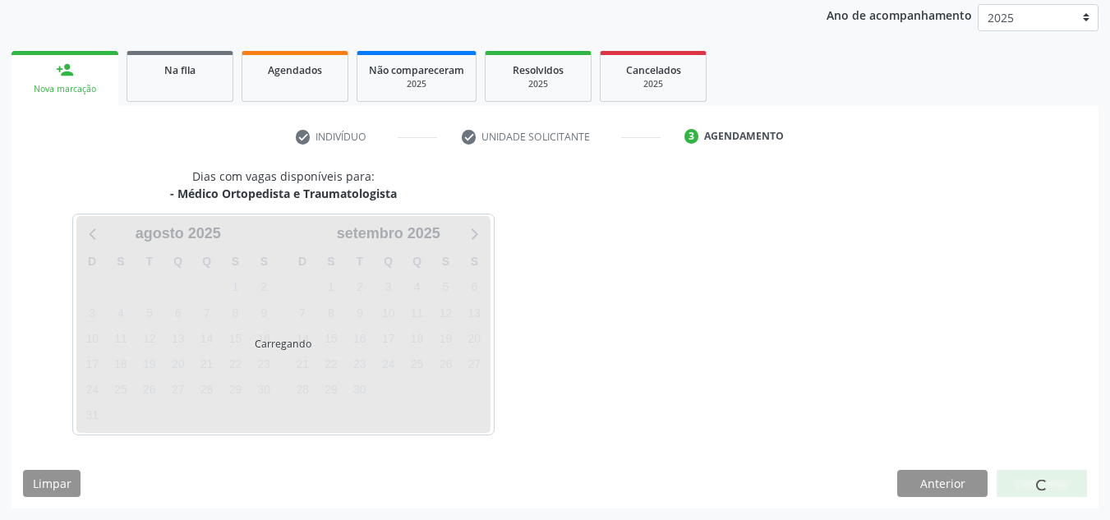
scroll to position [195, 0]
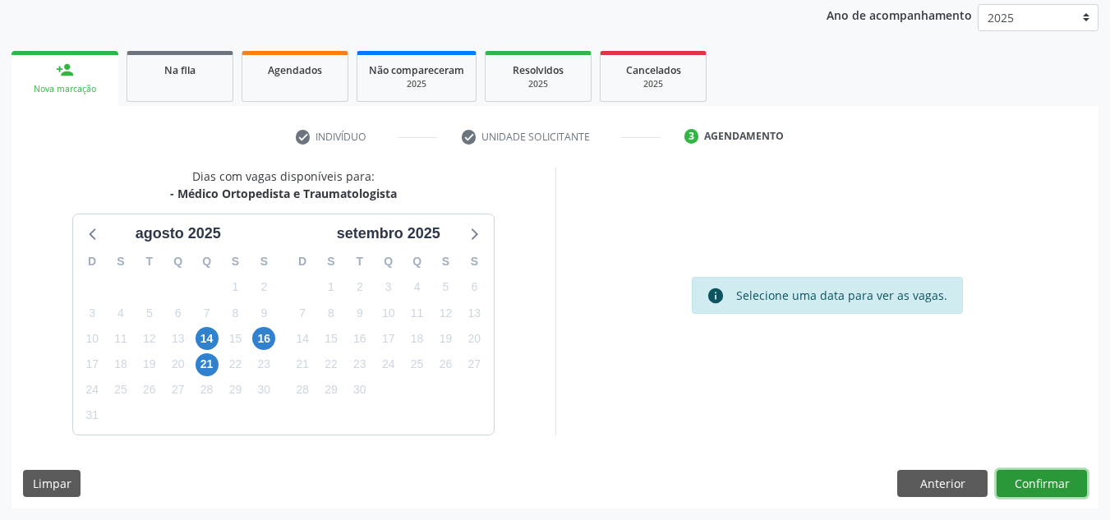
click at [1065, 475] on button "Confirmar" at bounding box center [1041, 484] width 90 height 28
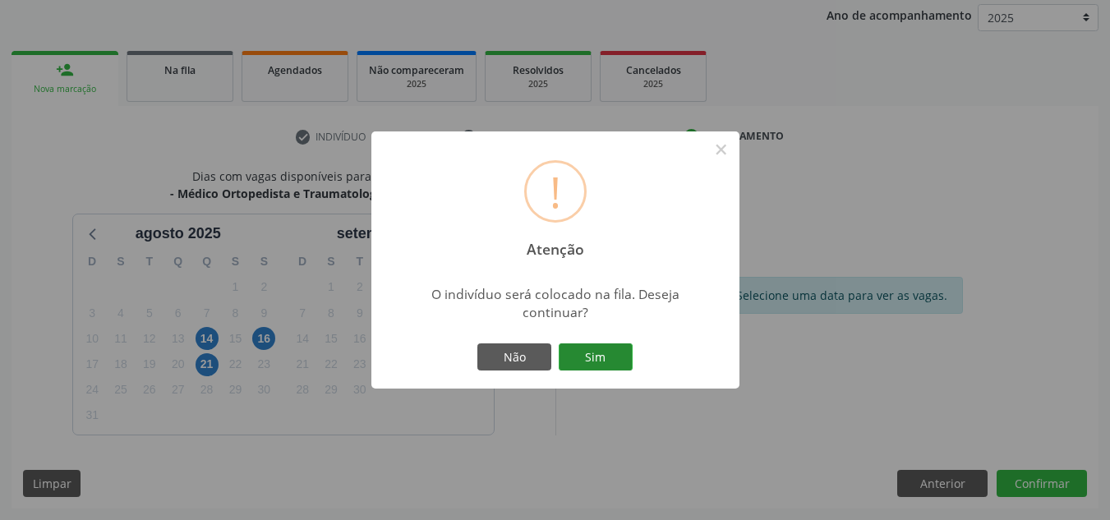
click at [568, 364] on button "Sim" at bounding box center [596, 357] width 74 height 28
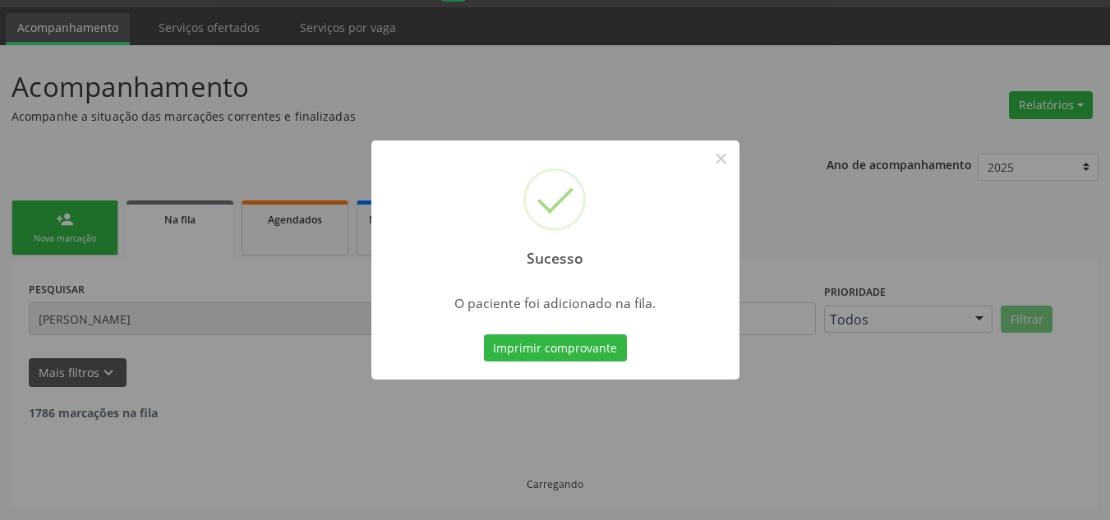
scroll to position [28, 0]
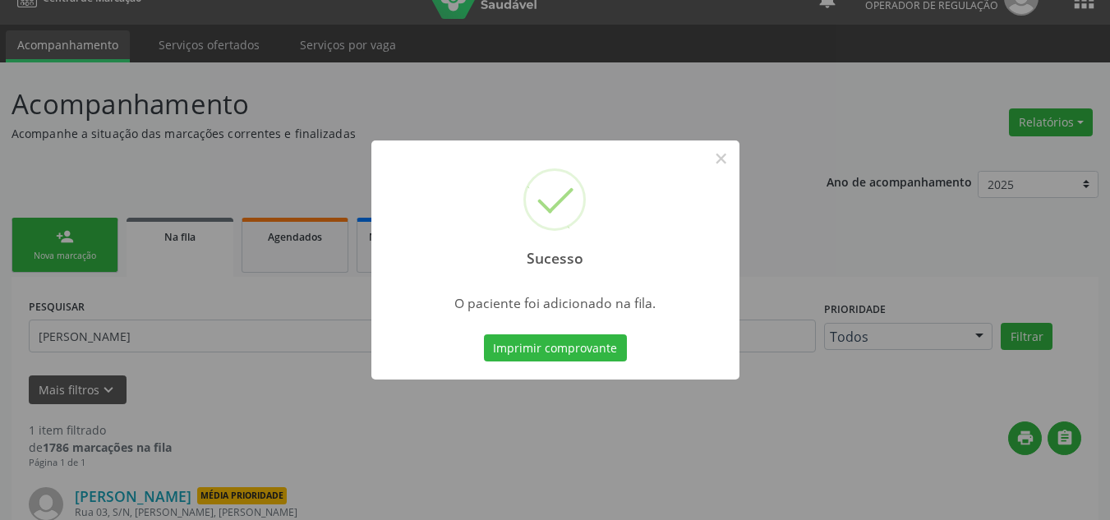
click at [726, 139] on div "Sucesso × O paciente foi adicionado na fila. Imprimir comprovante Cancel" at bounding box center [555, 260] width 1110 height 520
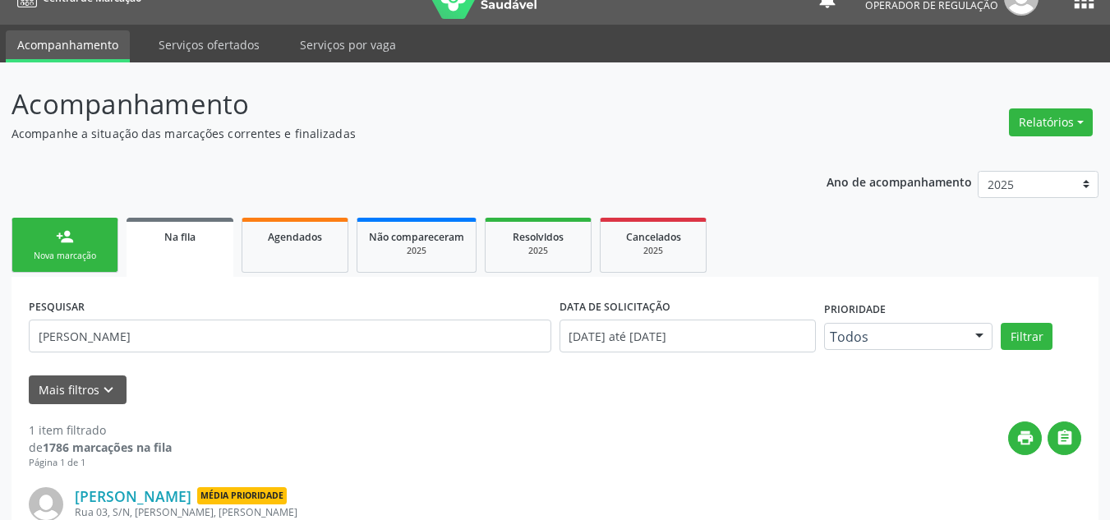
click at [735, 146] on div "Acompanhamento Acompanhe a situação das marcações correntes e finalizadas Relat…" at bounding box center [554, 359] width 1087 height 550
click at [53, 228] on link "person_add Nova marcação" at bounding box center [64, 245] width 107 height 55
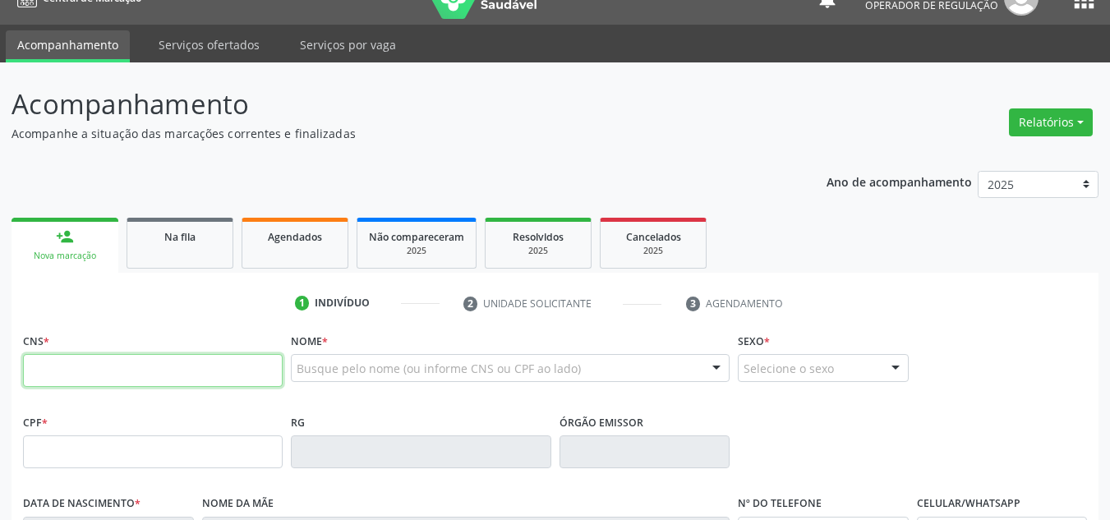
click at [58, 375] on input "text" at bounding box center [153, 370] width 260 height 33
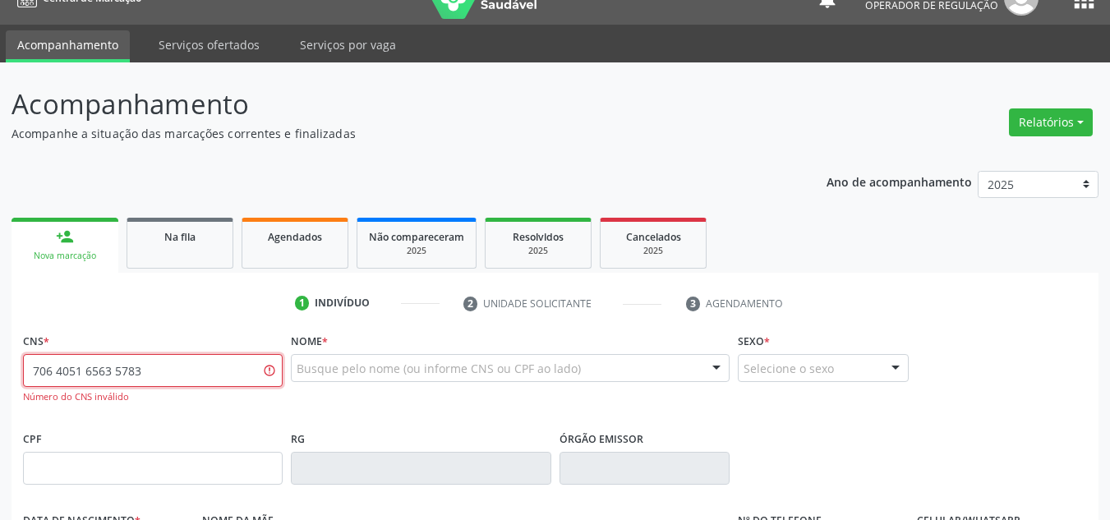
type input "706 4051 6563 5783"
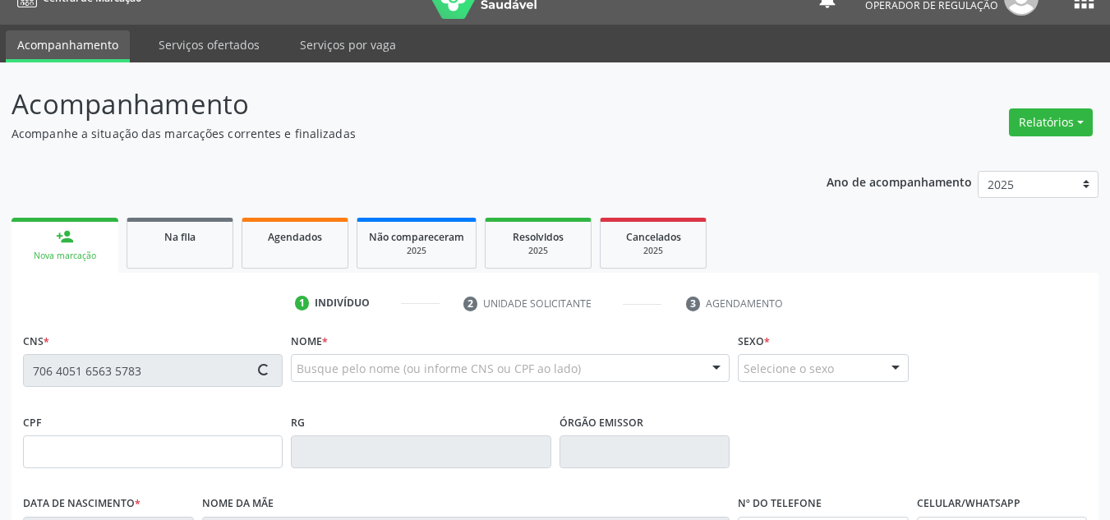
type input "211.280.224-00"
type input "02/05/1957"
type input "Margarida Maria Granja Cavalcanti"
type input "(87) 98839-4694"
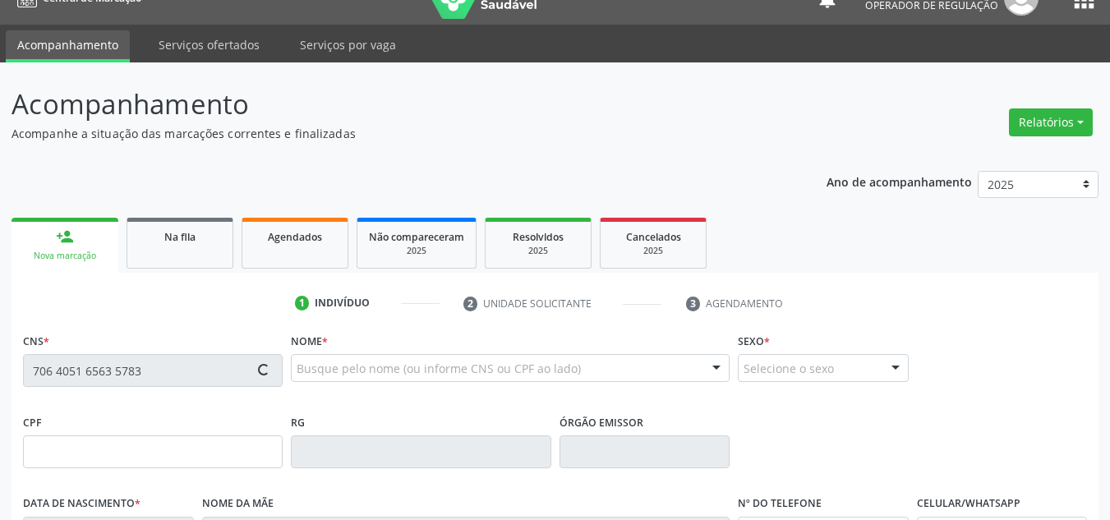
type input "065.724.054-00"
type input "152"
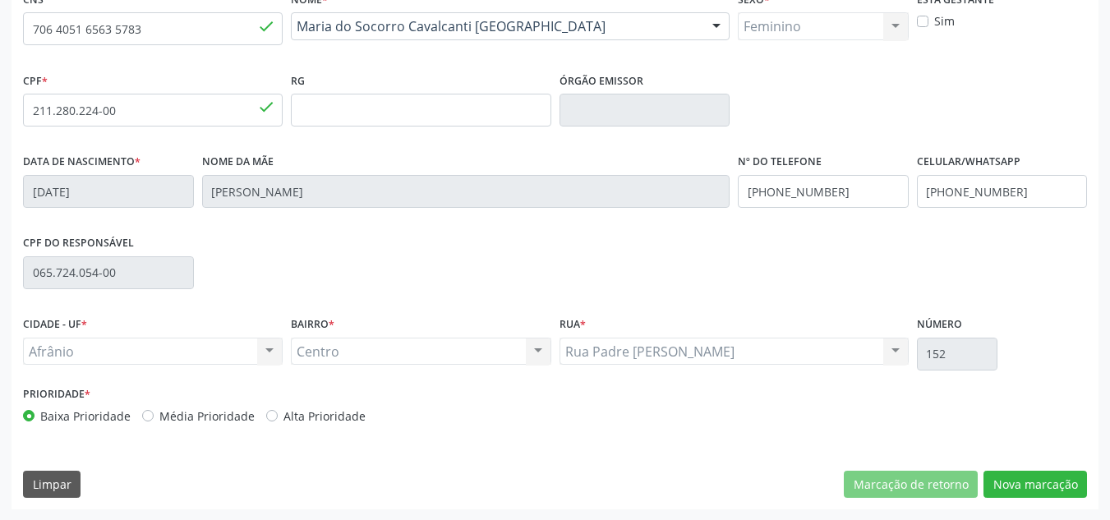
scroll to position [370, 0]
click at [215, 408] on label "Média Prioridade" at bounding box center [206, 415] width 95 height 17
click at [154, 408] on input "Média Prioridade" at bounding box center [147, 414] width 11 height 15
radio input "true"
click at [1050, 477] on button "Nova marcação" at bounding box center [1034, 484] width 103 height 28
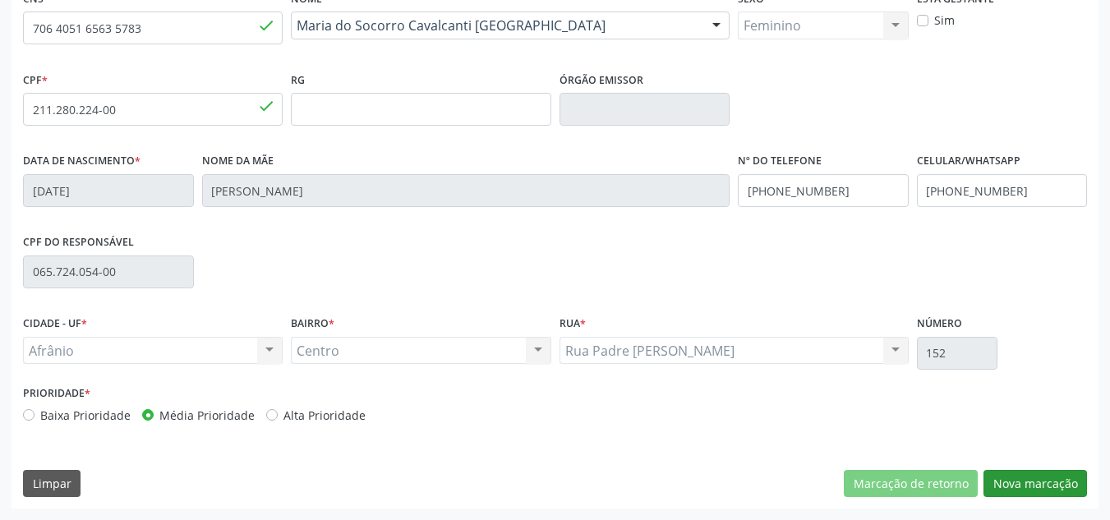
scroll to position [224, 0]
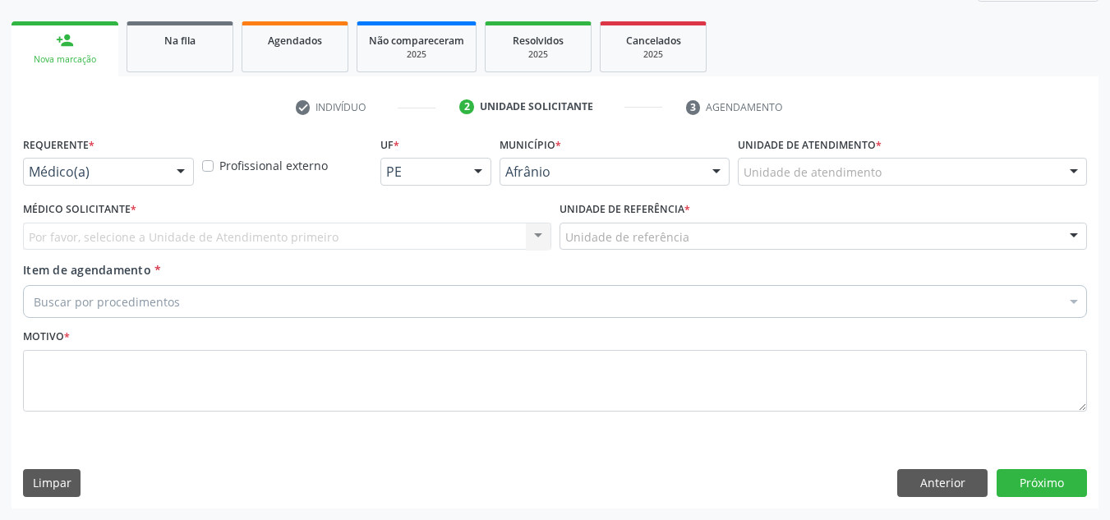
click at [1005, 167] on div "Unidade de atendimento" at bounding box center [912, 172] width 349 height 28
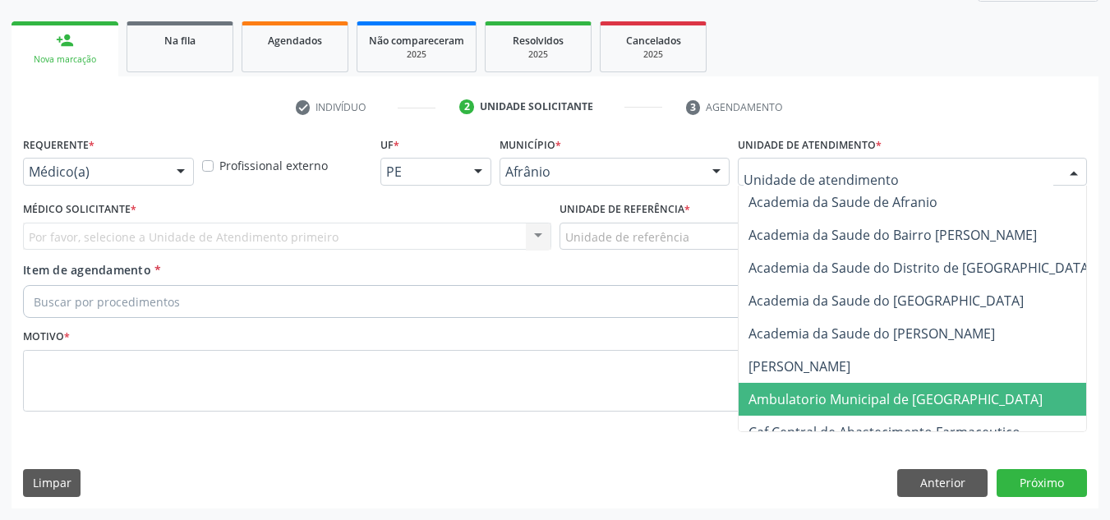
click at [991, 410] on span "Ambulatorio Municipal de [GEOGRAPHIC_DATA]" at bounding box center [938, 399] width 401 height 33
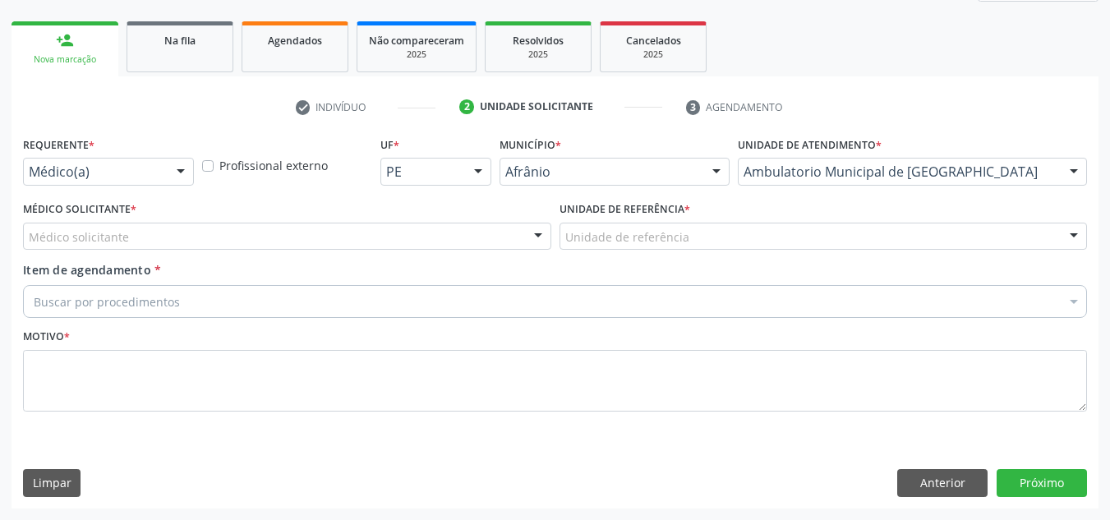
click at [465, 241] on div "Médico solicitante" at bounding box center [287, 237] width 528 height 28
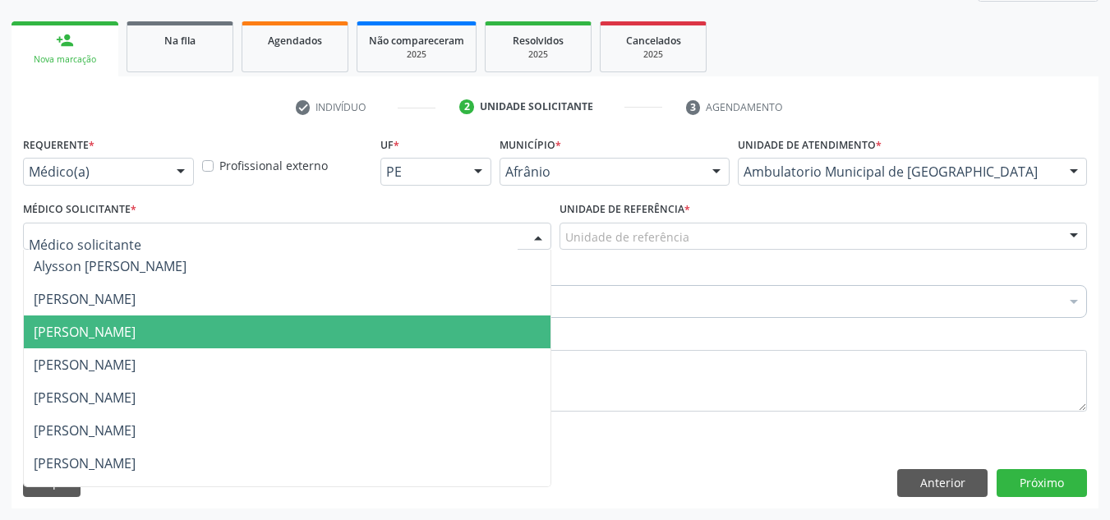
drag, startPoint x: 486, startPoint y: 322, endPoint x: 622, endPoint y: 264, distance: 147.5
click at [490, 316] on span "[PERSON_NAME]" at bounding box center [287, 331] width 527 height 33
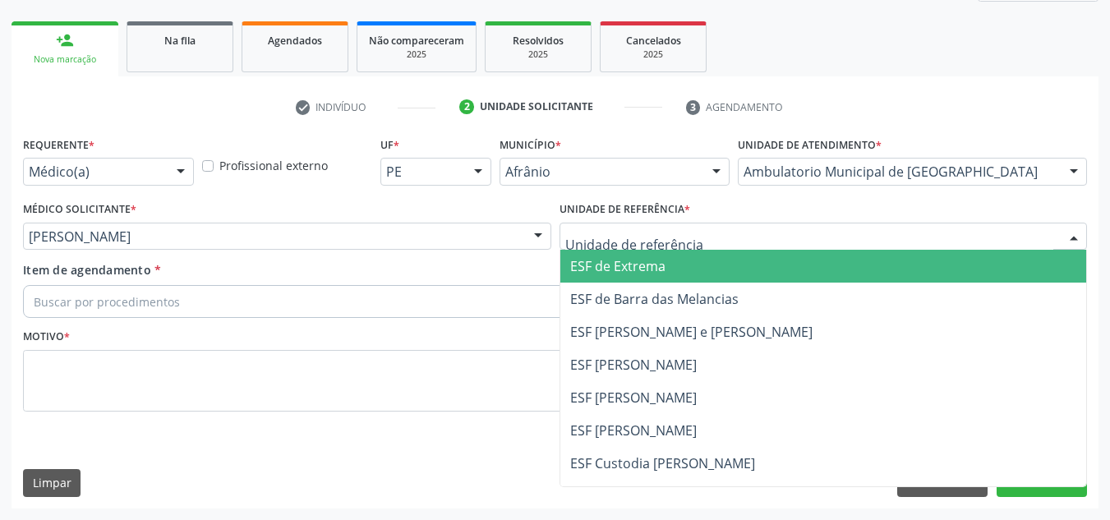
click at [660, 250] on div "ESF de Extrema ESF de Barra das Melancias ESF [PERSON_NAME] e [PERSON_NAME] ESF…" at bounding box center [823, 237] width 528 height 28
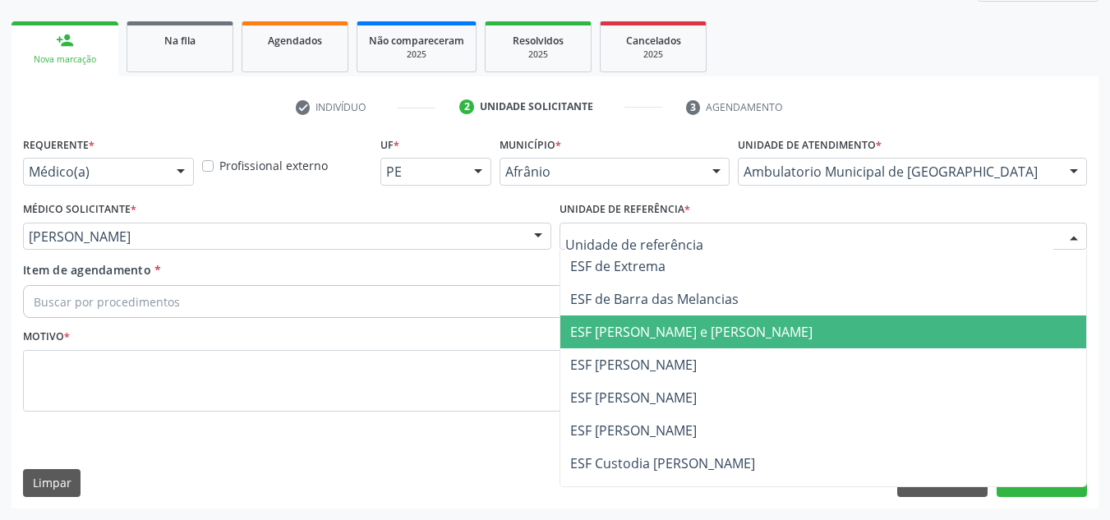
click at [684, 320] on span "ESF [PERSON_NAME] e [PERSON_NAME]" at bounding box center [823, 331] width 527 height 33
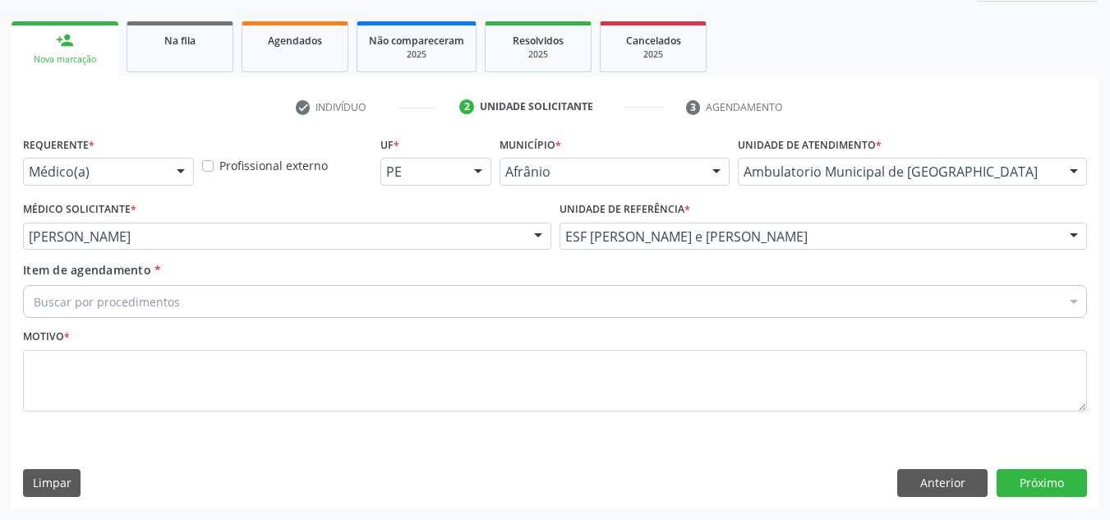
click at [675, 306] on div "Buscar por procedimentos" at bounding box center [555, 301] width 1064 height 33
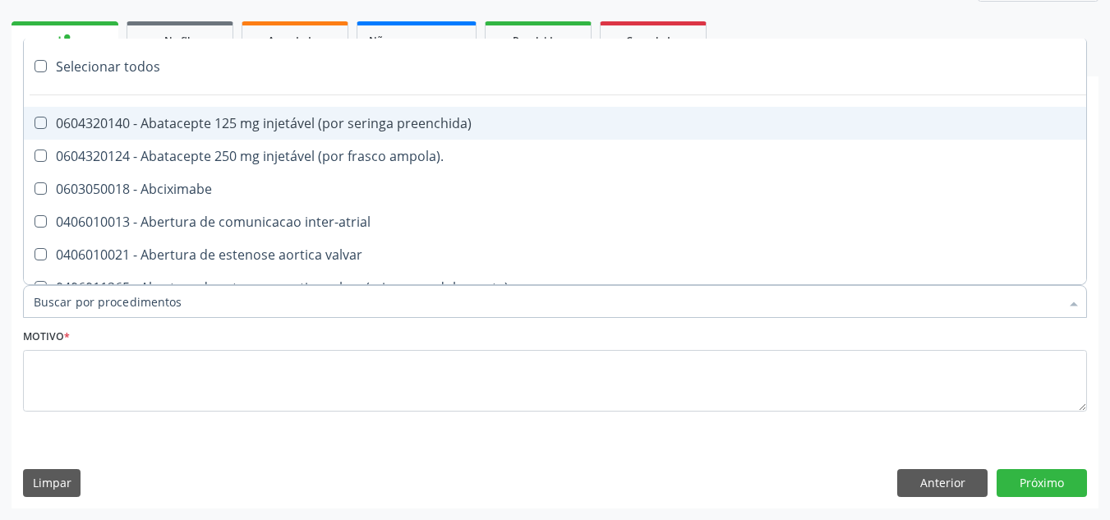
paste input "ORTOPEDISTA"
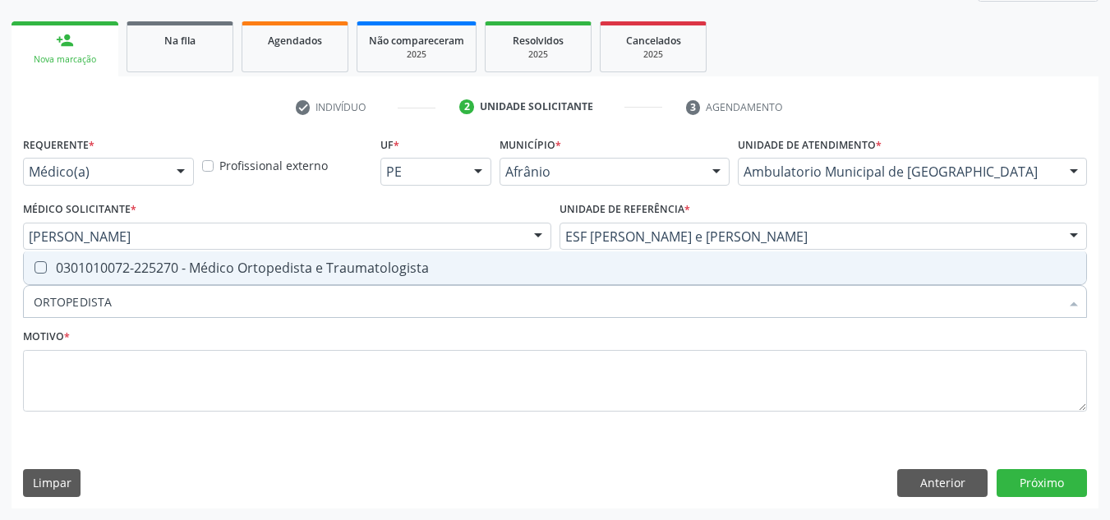
click at [697, 247] on div "Requerente * Médico(a) Médico(a) Enfermeiro(a) Paciente Nenhum resultado encont…" at bounding box center [555, 283] width 1064 height 302
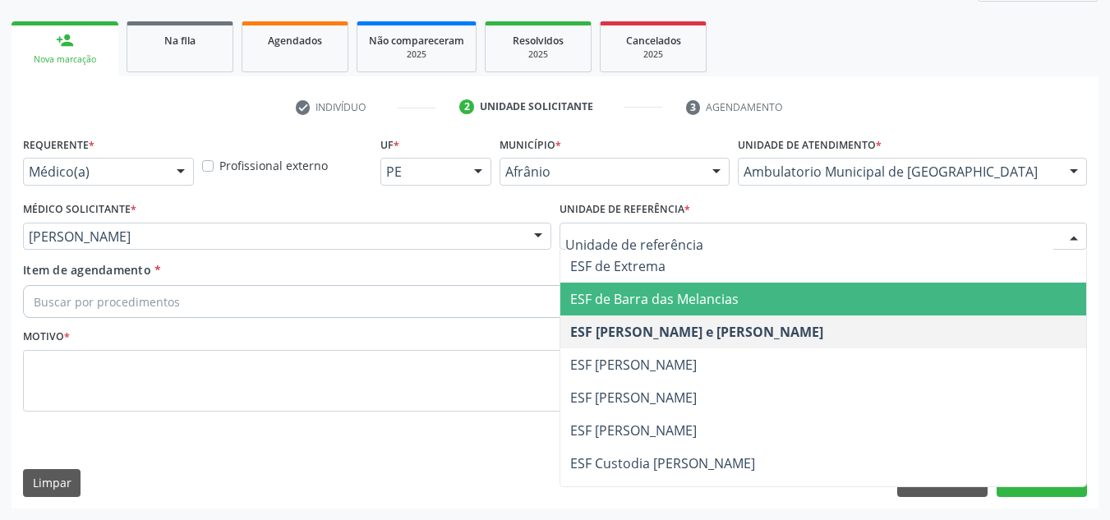
click at [689, 268] on div "Requerente * Médico(a) Médico(a) Enfermeiro(a) Paciente Nenhum resultado encont…" at bounding box center [555, 283] width 1064 height 302
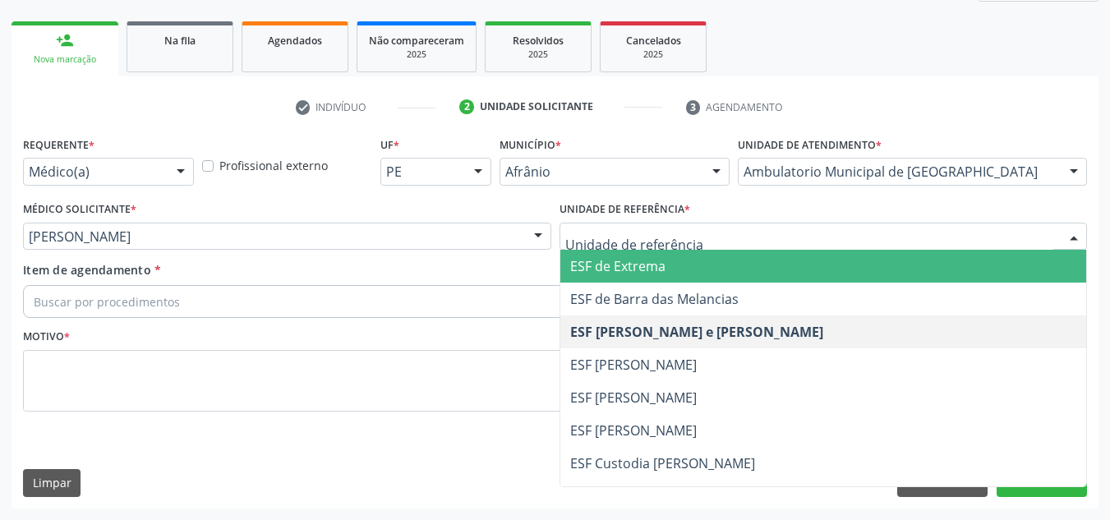
click at [370, 304] on div "Buscar por procedimentos" at bounding box center [555, 301] width 1064 height 33
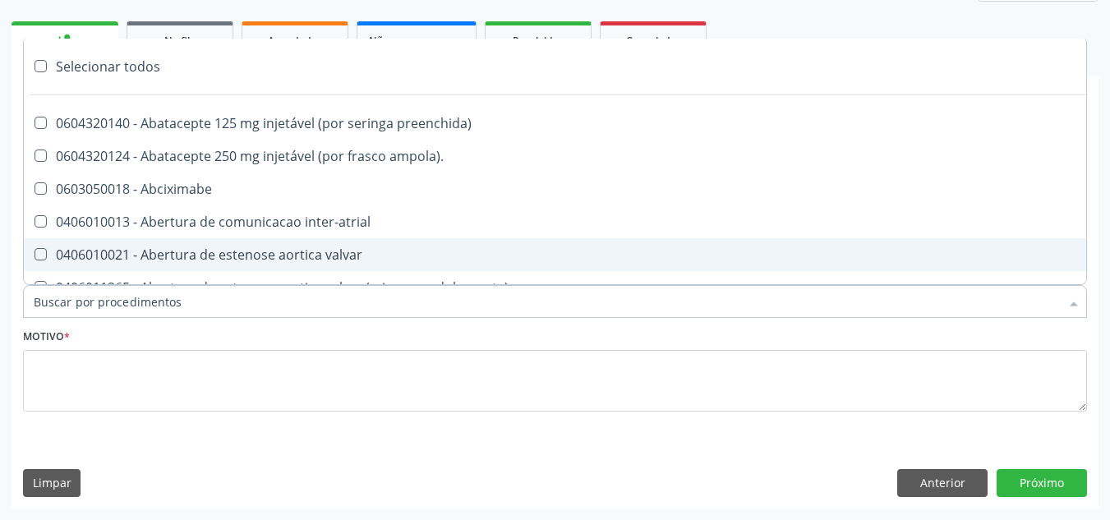
paste input "ORTOPEDISTA"
type input "ORTOPEDISTA"
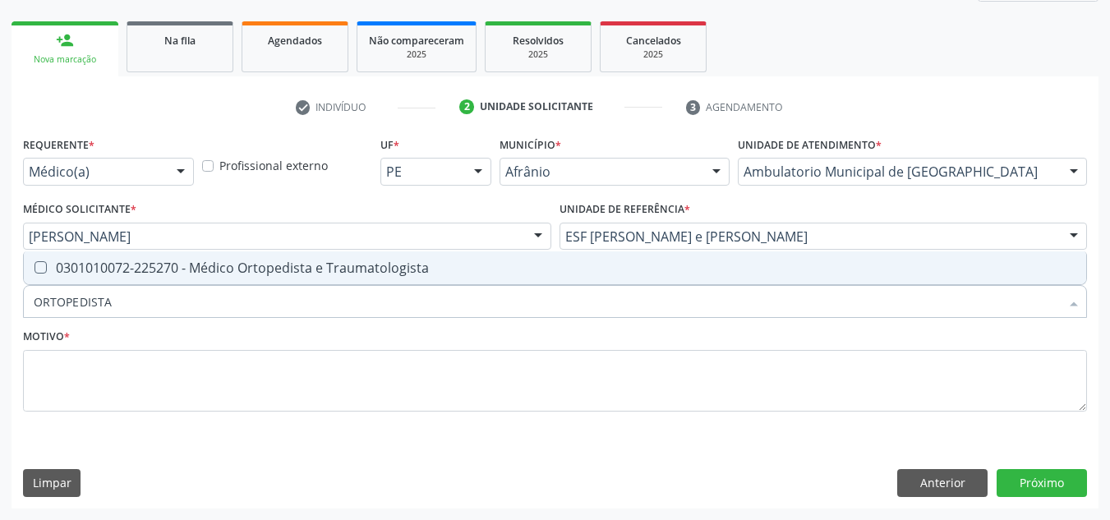
click at [408, 264] on div "0301010072-225270 - Médico Ortopedista e Traumatologista" at bounding box center [555, 267] width 1042 height 13
checkbox Traumatologista "true"
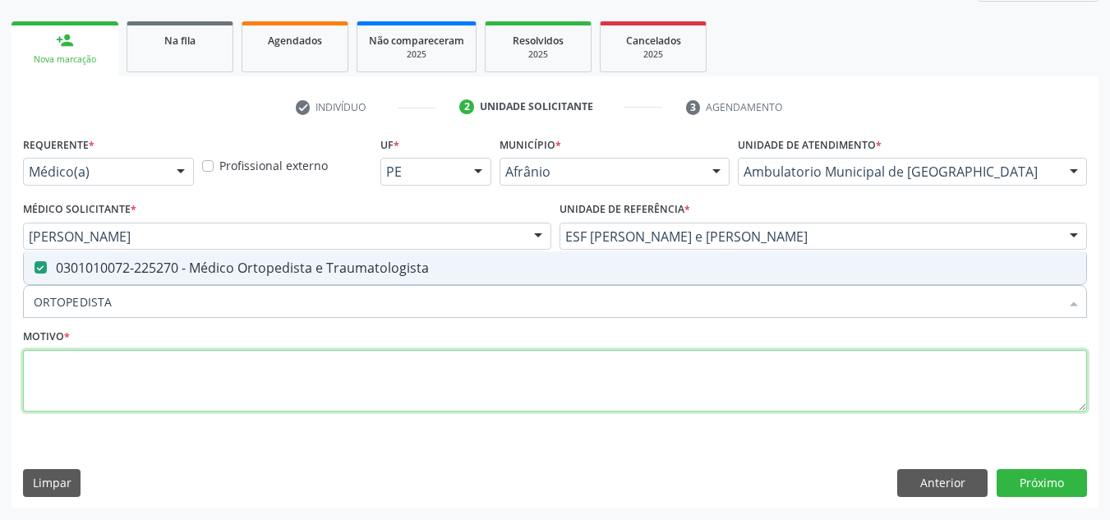
click at [411, 353] on textarea at bounding box center [555, 381] width 1064 height 62
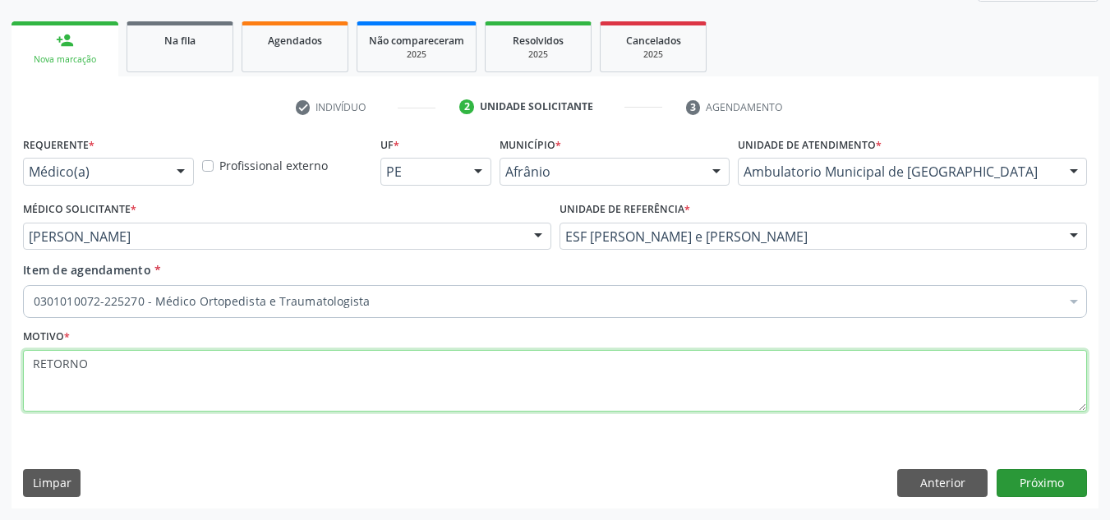
type textarea "RETORNO"
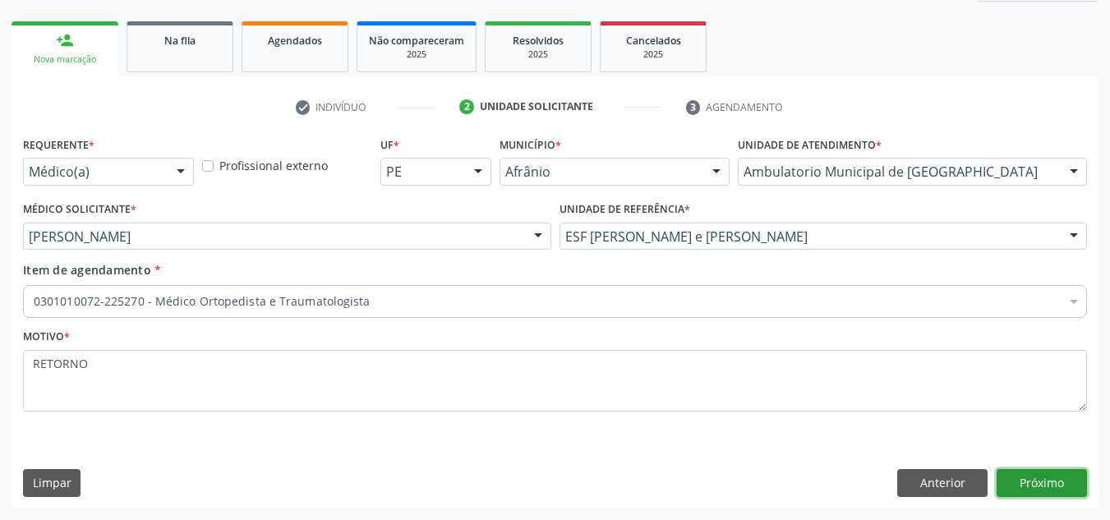
click at [1065, 481] on button "Próximo" at bounding box center [1041, 483] width 90 height 28
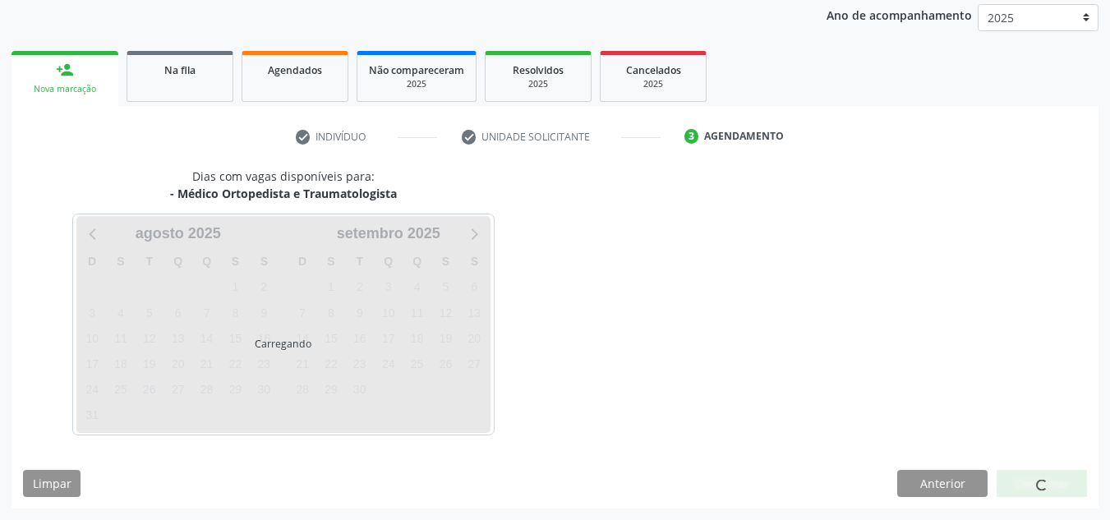
scroll to position [195, 0]
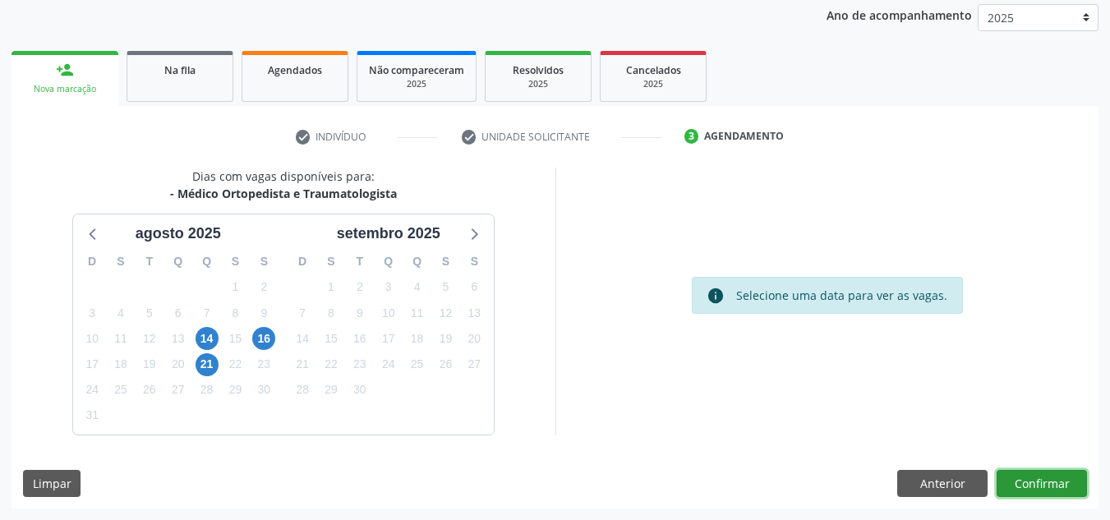
click at [1055, 484] on button "Confirmar" at bounding box center [1041, 484] width 90 height 28
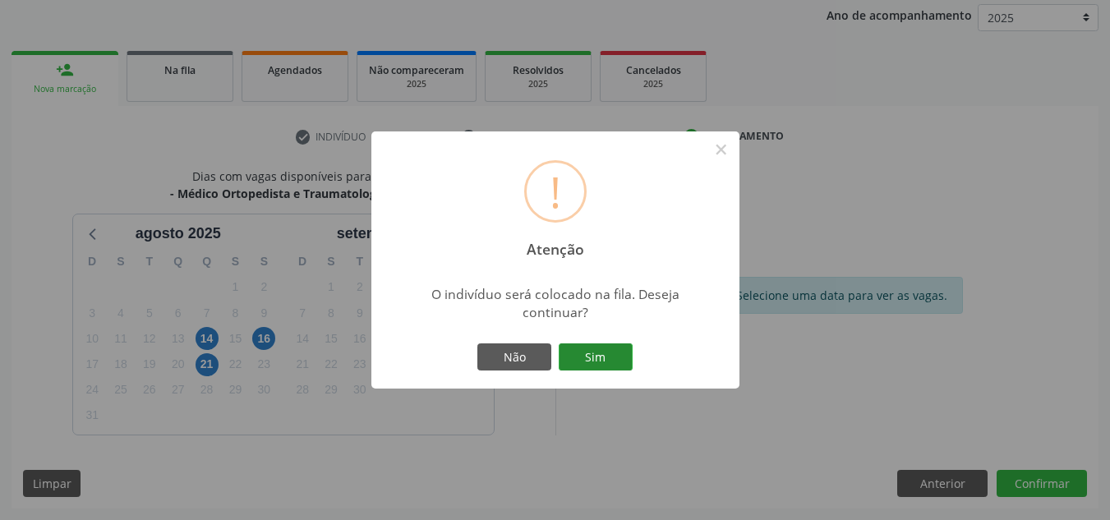
click at [611, 348] on button "Sim" at bounding box center [596, 357] width 74 height 28
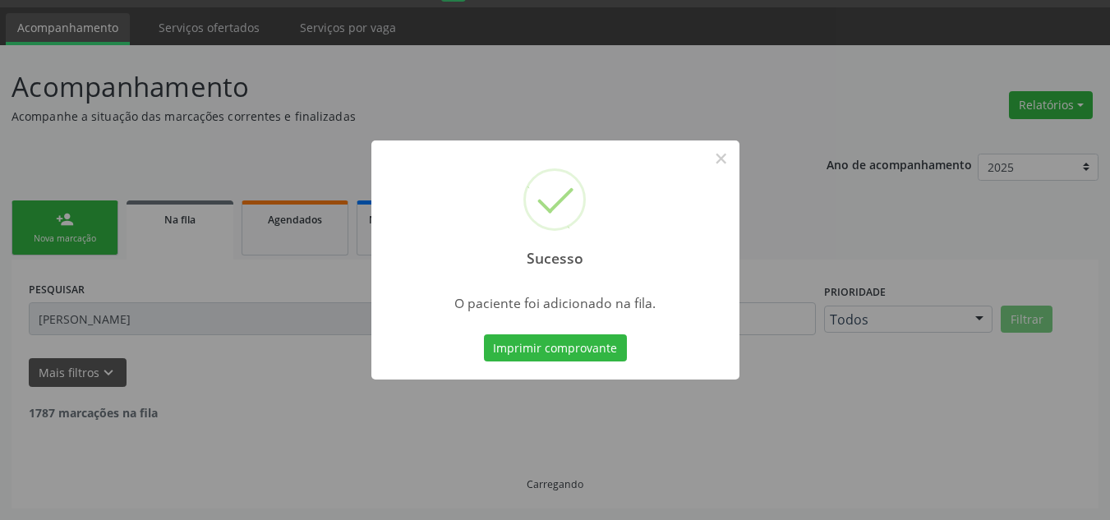
scroll to position [28, 0]
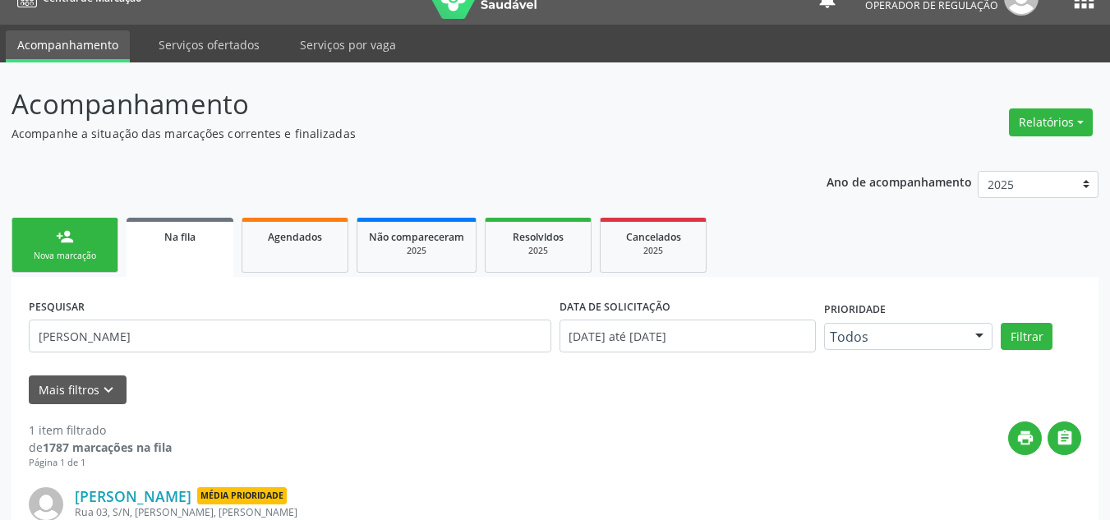
click at [97, 232] on link "person_add Nova marcação" at bounding box center [64, 245] width 107 height 55
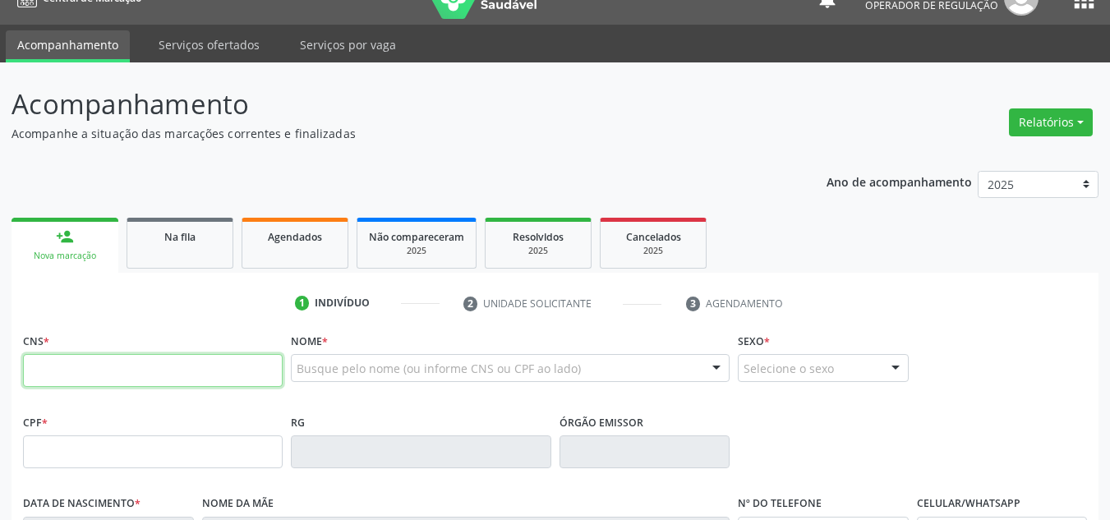
drag, startPoint x: 78, startPoint y: 376, endPoint x: 67, endPoint y: 384, distance: 13.0
click at [78, 376] on input "text" at bounding box center [153, 370] width 260 height 33
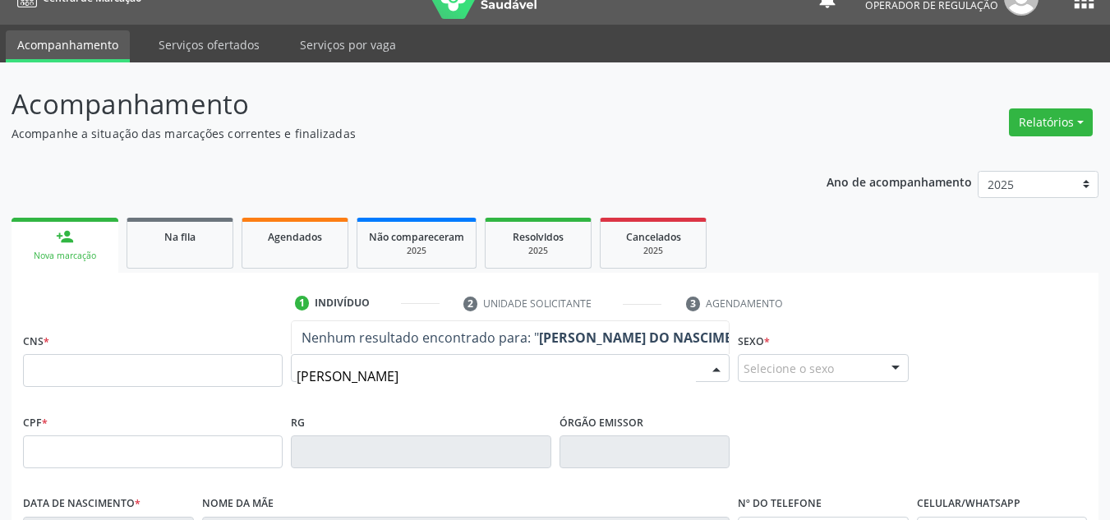
type input "JOSE NETO DO NASCIMENTO"
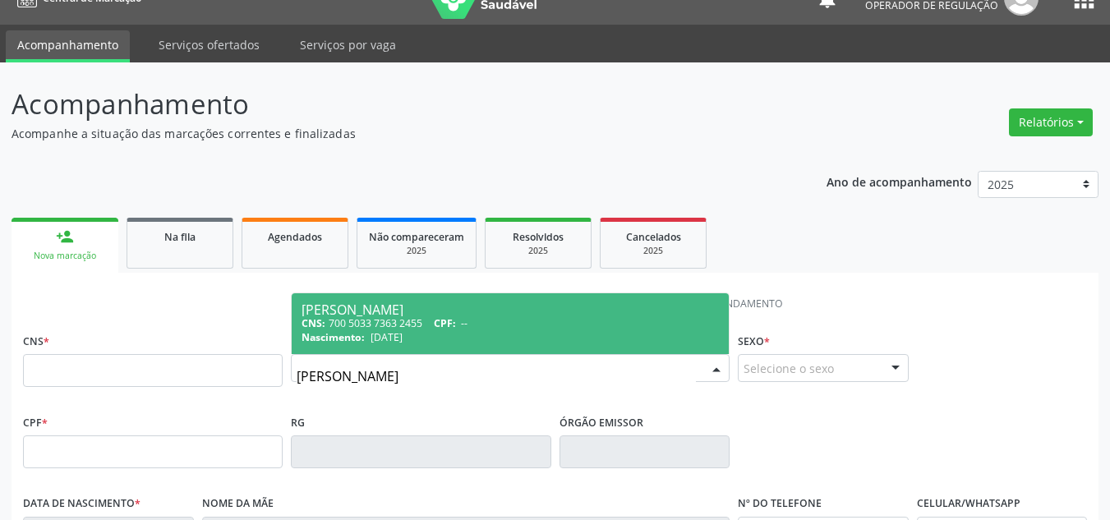
click at [600, 329] on span "Jose Neto do Nascimento CNS: 700 5033 7363 2455 CPF: -- Nascimento: 05/07/1980" at bounding box center [510, 323] width 437 height 61
type input "700 5033 7363 2455"
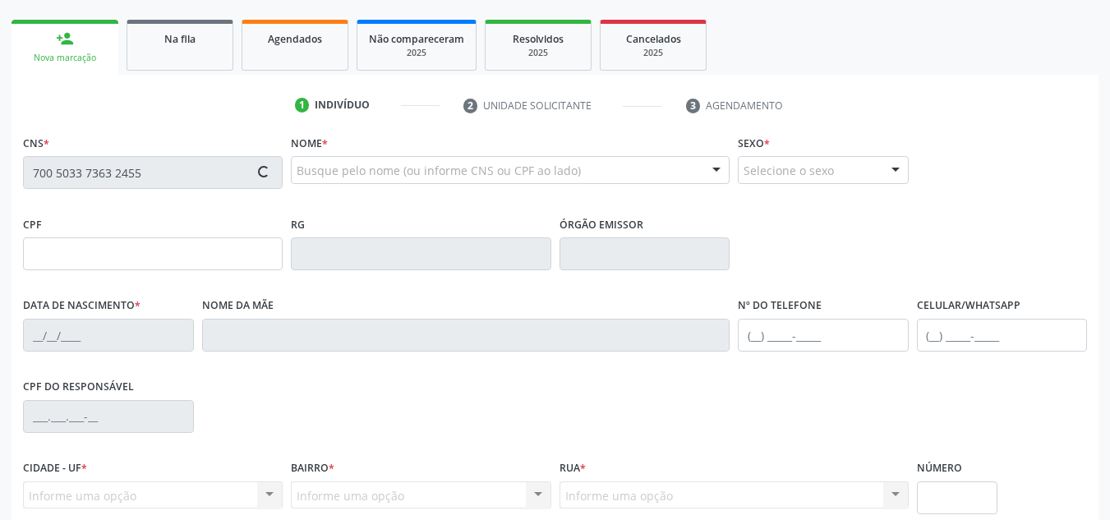
type input "05/07/1980"
type input "Joana Maria V. Carvalho"
type input "(87) 98841-5729"
type input "(87) 98811-5490"
type input "S/N"
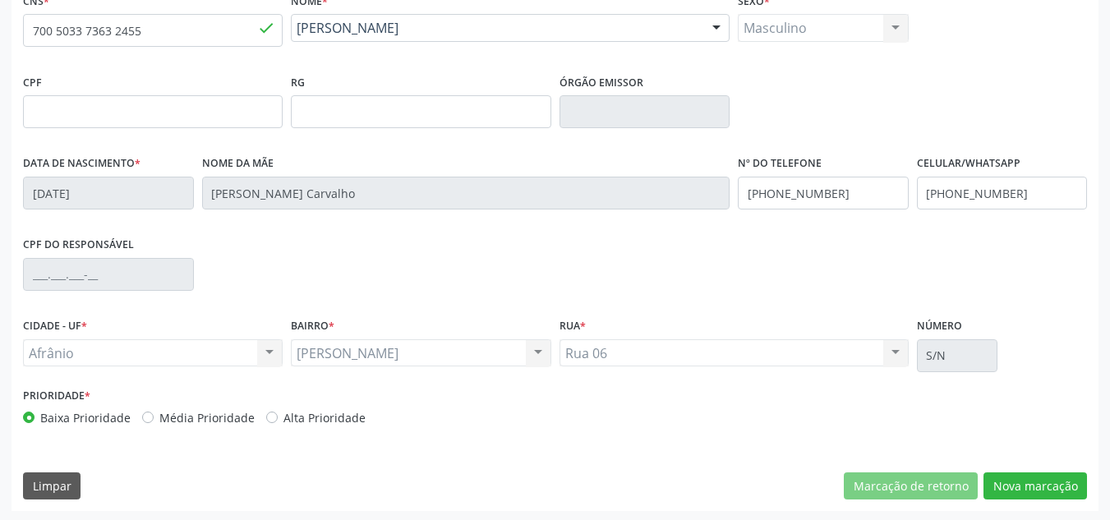
scroll to position [370, 0]
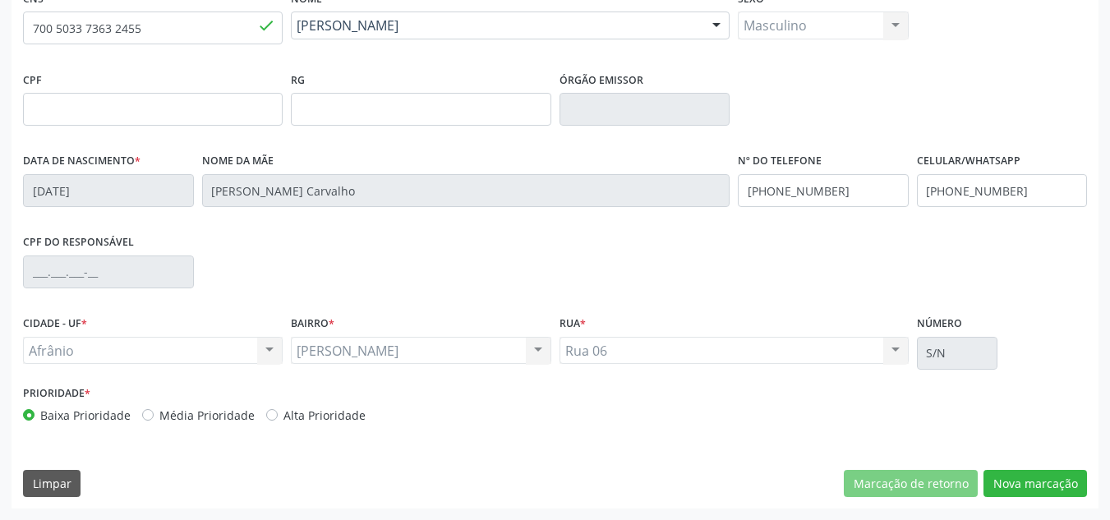
click at [230, 416] on label "Média Prioridade" at bounding box center [206, 415] width 95 height 17
click at [154, 416] on input "Média Prioridade" at bounding box center [147, 414] width 11 height 15
radio input "true"
click at [1021, 477] on button "Nova marcação" at bounding box center [1034, 484] width 103 height 28
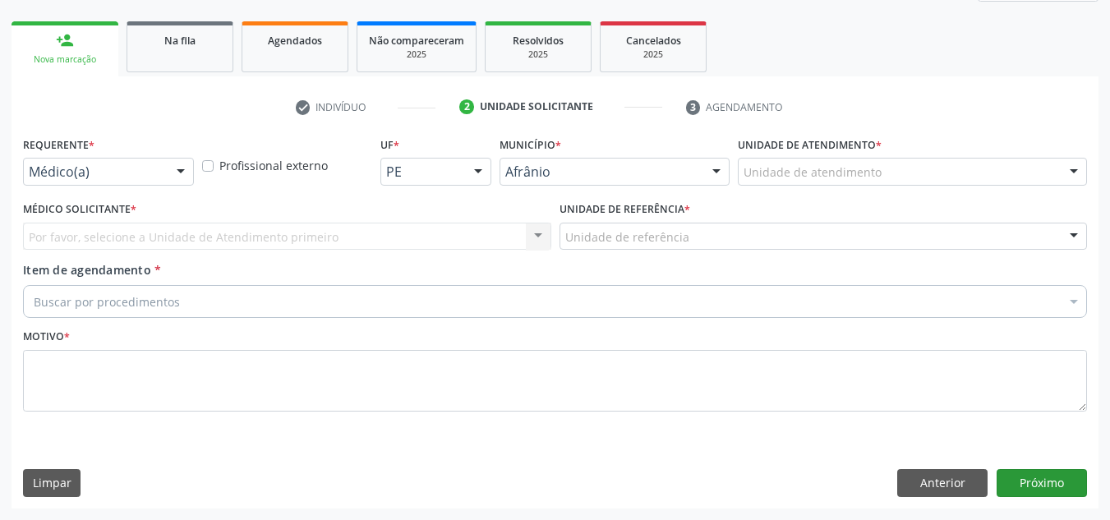
scroll to position [224, 0]
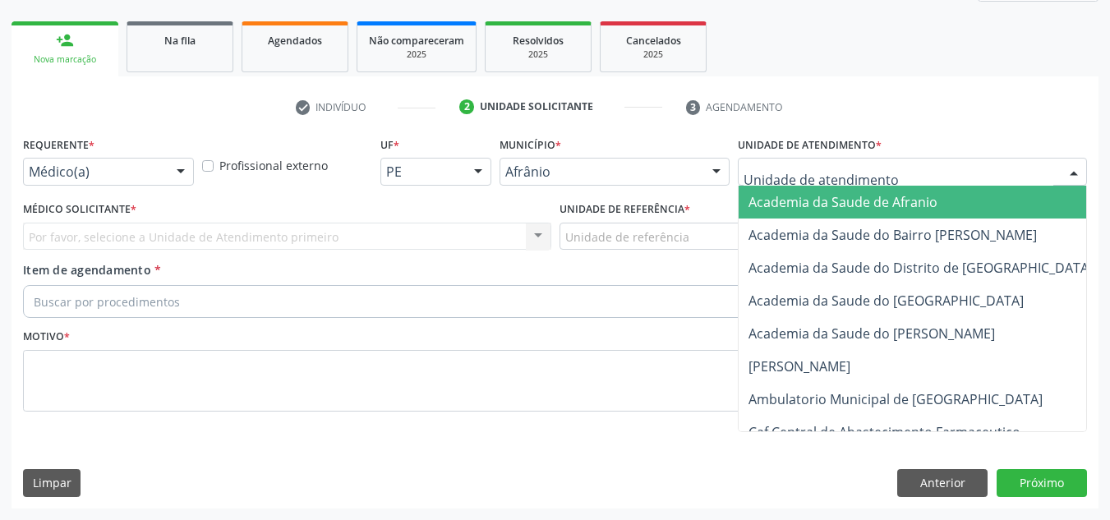
drag, startPoint x: 959, startPoint y: 177, endPoint x: 909, endPoint y: 313, distance: 145.0
click at [958, 176] on div at bounding box center [912, 172] width 349 height 28
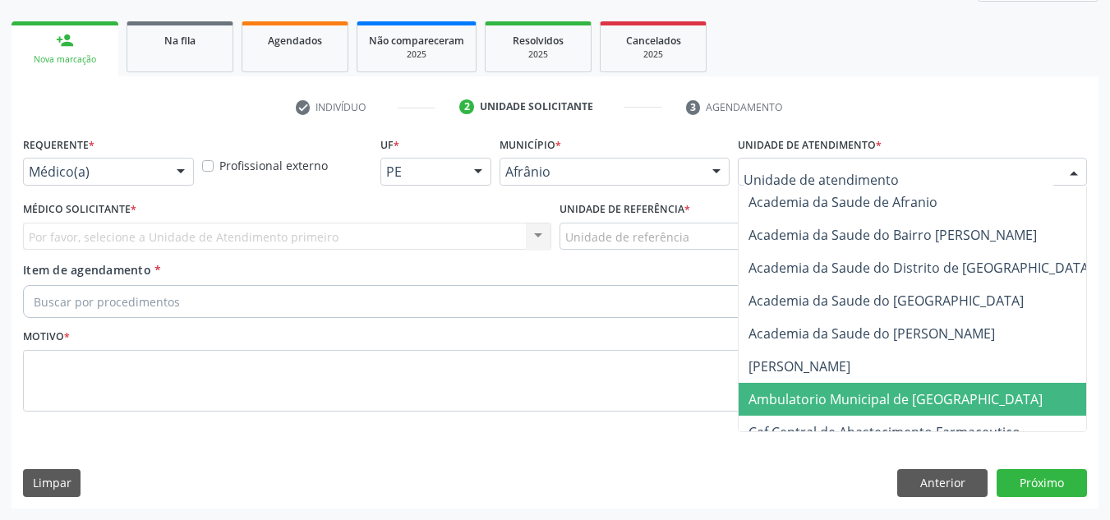
drag, startPoint x: 894, startPoint y: 398, endPoint x: 792, endPoint y: 388, distance: 102.3
click at [887, 397] on span "Ambulatorio Municipal de [GEOGRAPHIC_DATA]" at bounding box center [895, 399] width 294 height 18
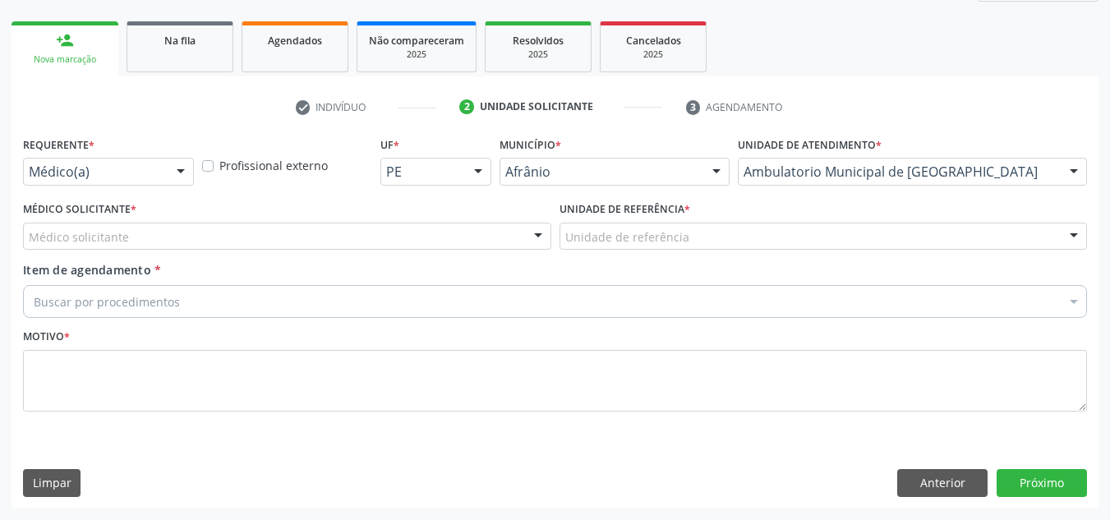
click at [407, 241] on div "Médico solicitante" at bounding box center [287, 237] width 528 height 28
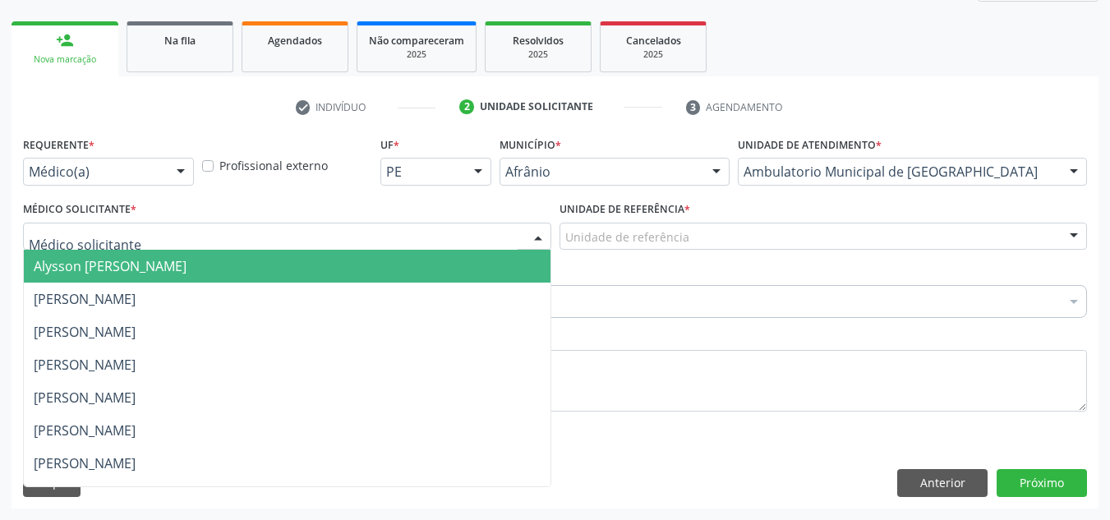
drag, startPoint x: 387, startPoint y: 357, endPoint x: 402, endPoint y: 336, distance: 26.0
click at [384, 357] on span "[PERSON_NAME]" at bounding box center [287, 364] width 527 height 33
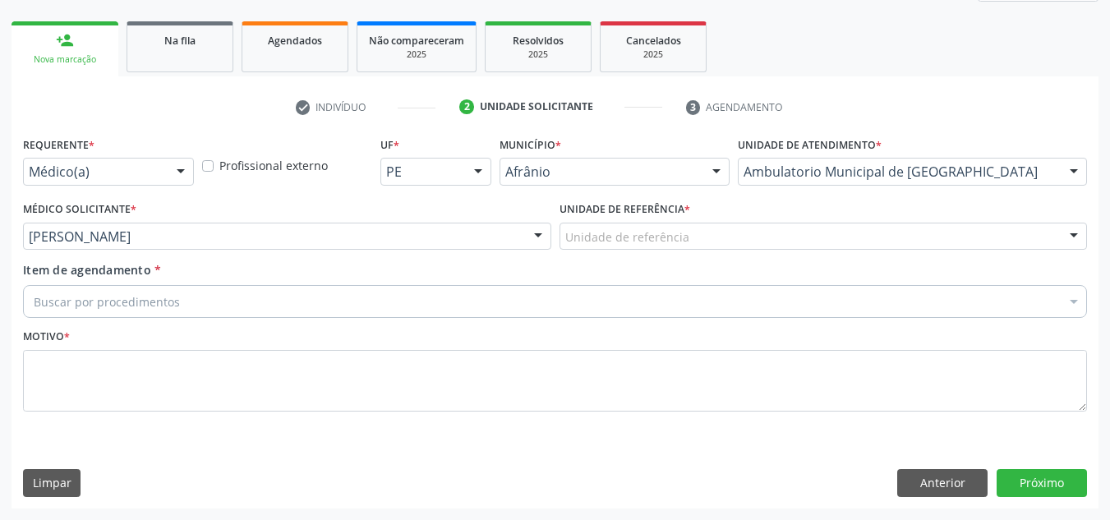
click at [807, 258] on div "Unidade de referência * Unidade de referência ESF de Extrema ESF de Barra das M…" at bounding box center [823, 229] width 536 height 64
drag, startPoint x: 818, startPoint y: 246, endPoint x: 817, endPoint y: 301, distance: 55.9
click at [818, 249] on div "Unidade de referência" at bounding box center [823, 237] width 528 height 28
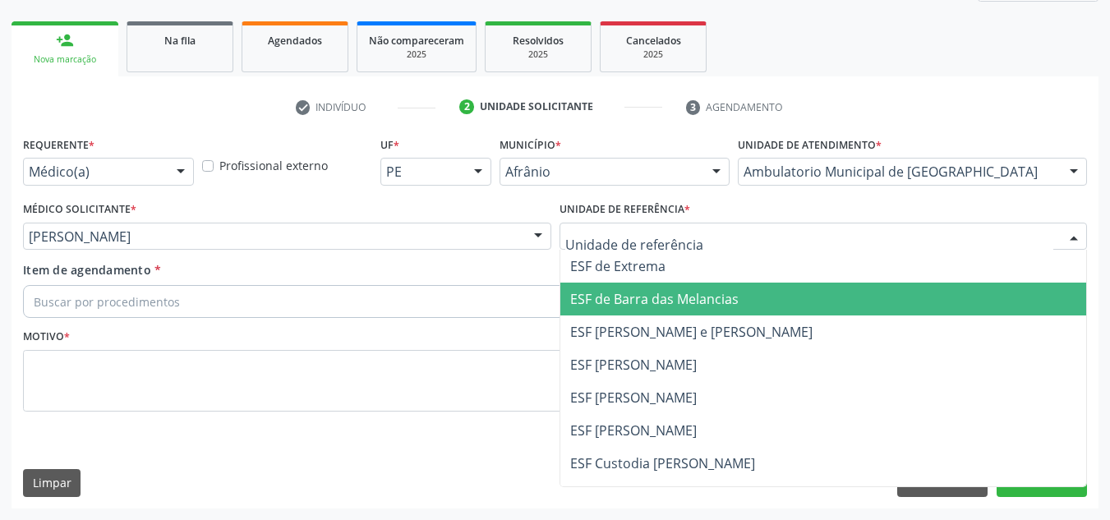
drag, startPoint x: 816, startPoint y: 320, endPoint x: 760, endPoint y: 327, distance: 56.3
click at [810, 320] on span "ESF [PERSON_NAME] e [PERSON_NAME]" at bounding box center [823, 331] width 527 height 33
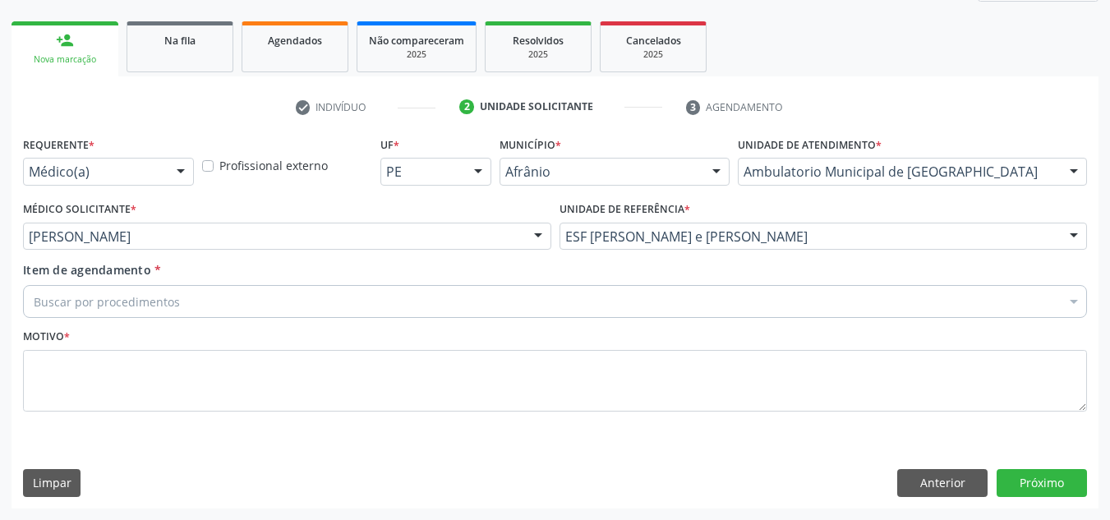
click at [759, 325] on div "Motivo *" at bounding box center [555, 367] width 1064 height 87
click at [768, 318] on div "Buscar por procedimentos" at bounding box center [555, 301] width 1064 height 33
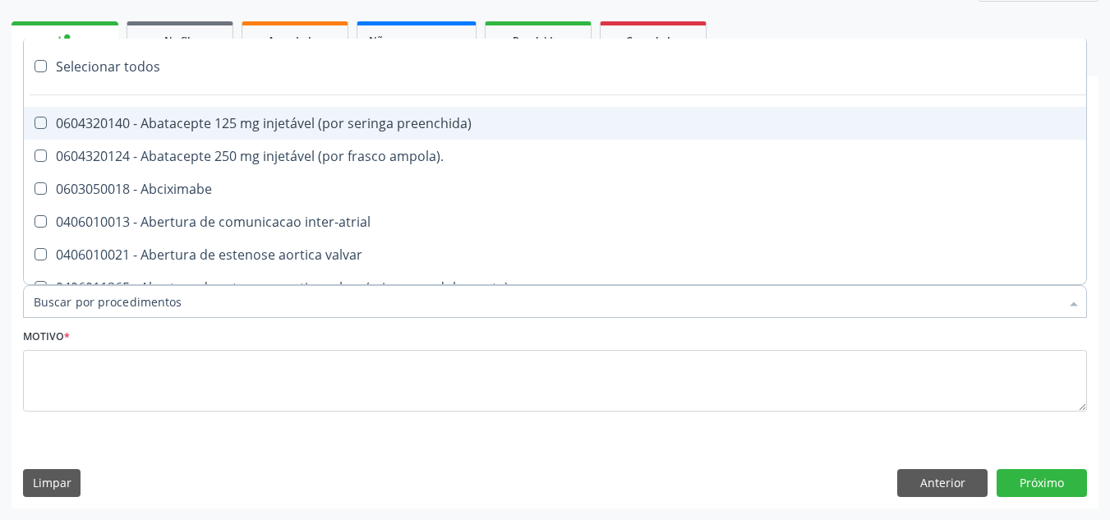
paste input "ORTOPEDISTA"
type input "ORTOPEDISTA"
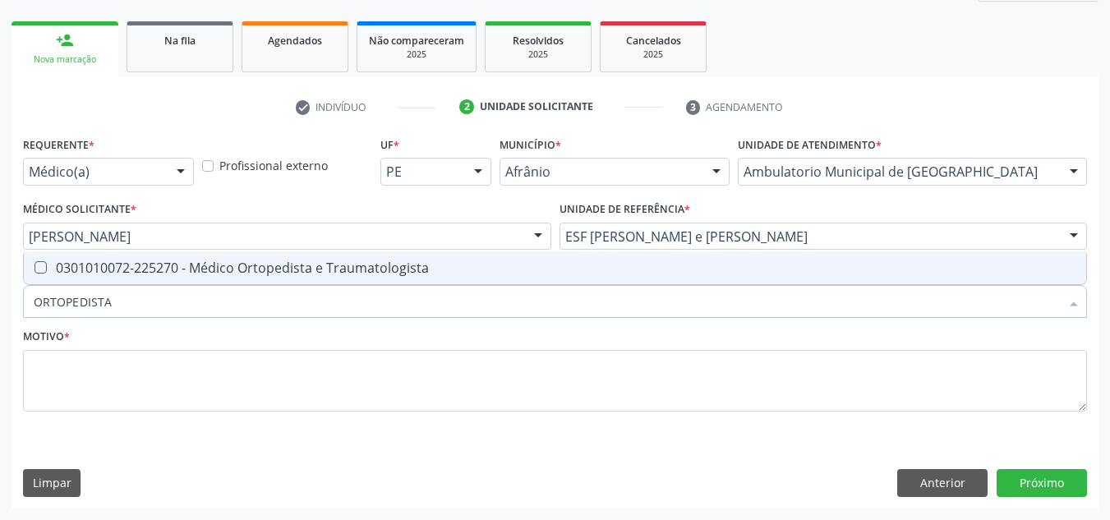
click at [779, 292] on input "ORTOPEDISTA" at bounding box center [547, 301] width 1026 height 33
click at [781, 279] on span "0301010072-225270 - Médico Ortopedista e Traumatologista" at bounding box center [555, 267] width 1062 height 33
checkbox Traumatologista "true"
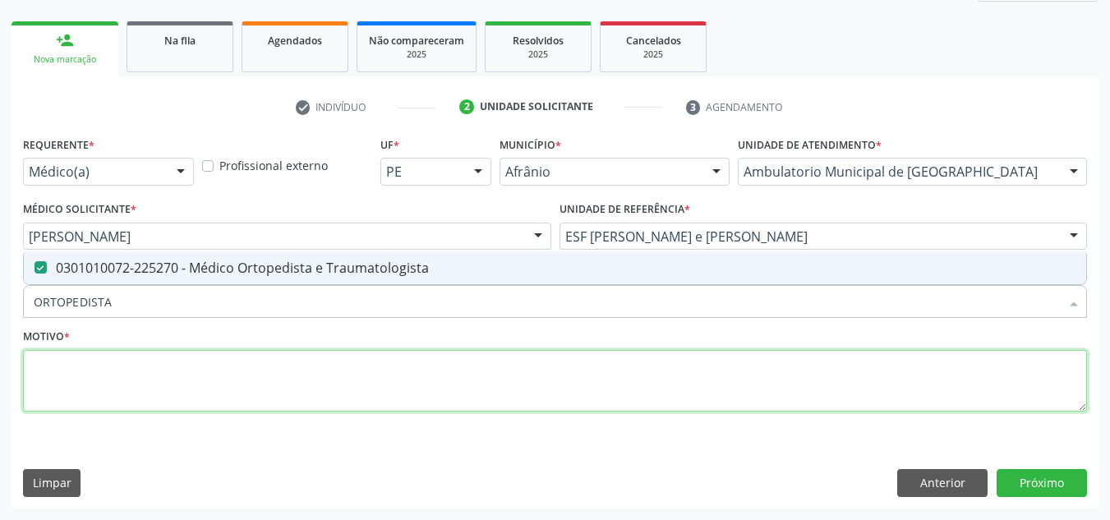
drag, startPoint x: 718, startPoint y: 375, endPoint x: 717, endPoint y: 364, distance: 10.7
click at [717, 375] on textarea at bounding box center [555, 381] width 1064 height 62
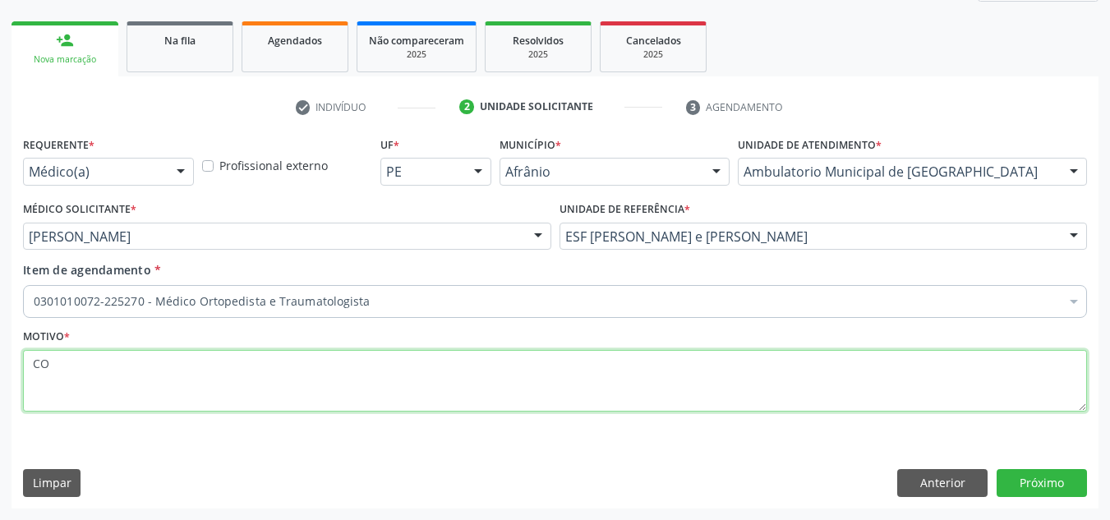
type textarea "C"
drag, startPoint x: 212, startPoint y: 378, endPoint x: 0, endPoint y: 406, distance: 213.7
click at [0, 406] on div "Acompanhamento Acompanhe a situação das marcações correntes e finalizadas Relat…" at bounding box center [555, 193] width 1110 height 654
click at [34, 365] on textarea "DISPOSITIVO ORTOPÉDICO" at bounding box center [555, 381] width 1064 height 62
type textarea "COMPILAÇAO DE DISPOSITIVO ORTOPÉDICO"
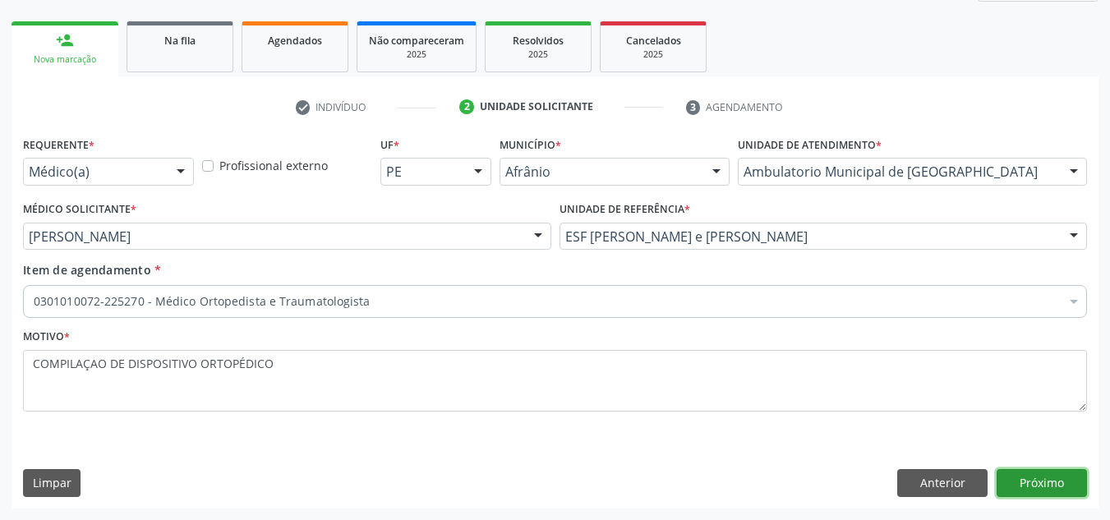
click at [1069, 496] on button "Próximo" at bounding box center [1041, 483] width 90 height 28
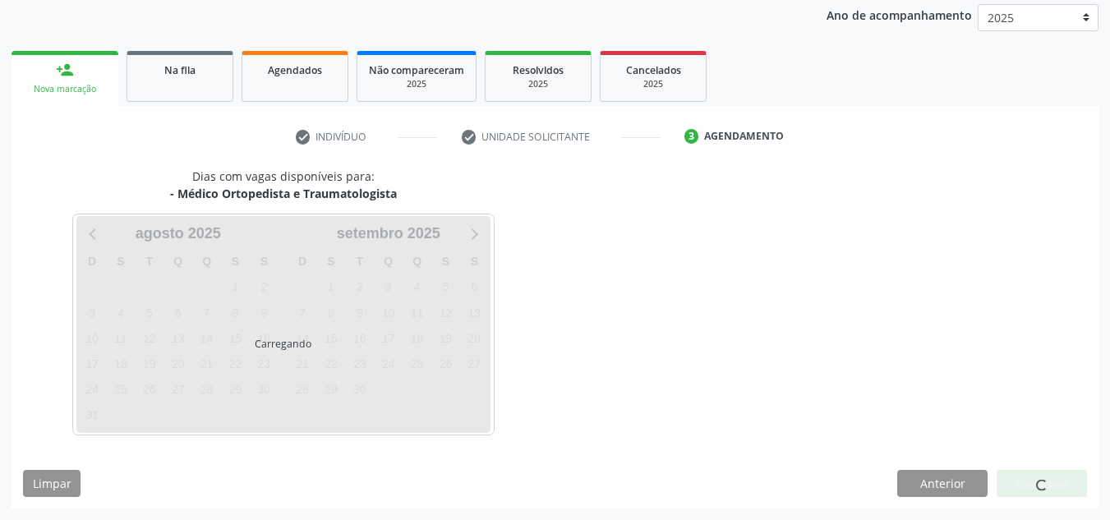
scroll to position [195, 0]
click at [1069, 496] on div at bounding box center [1041, 484] width 90 height 28
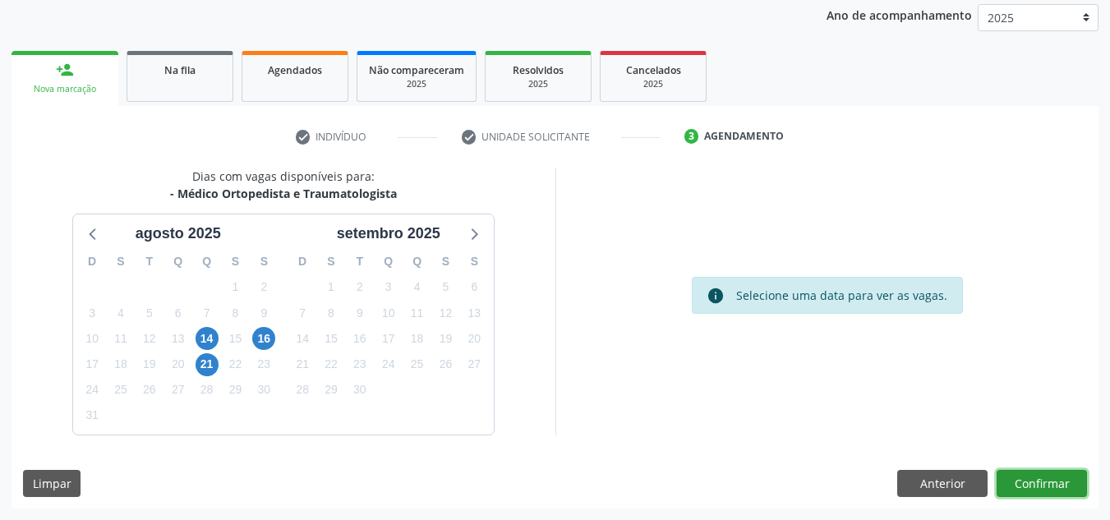
click at [1068, 496] on button "Confirmar" at bounding box center [1041, 484] width 90 height 28
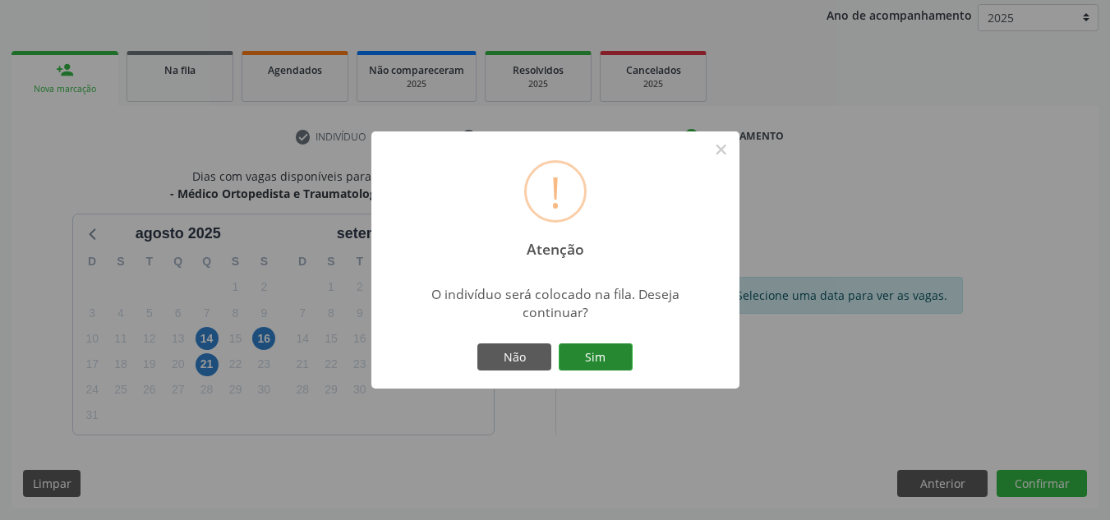
click at [582, 358] on button "Sim" at bounding box center [596, 357] width 74 height 28
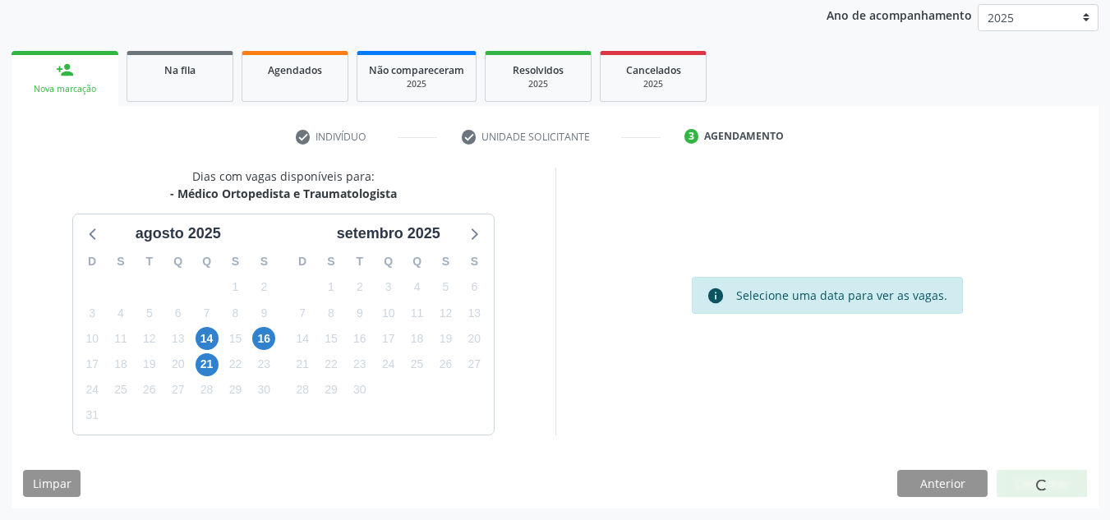
scroll to position [28, 0]
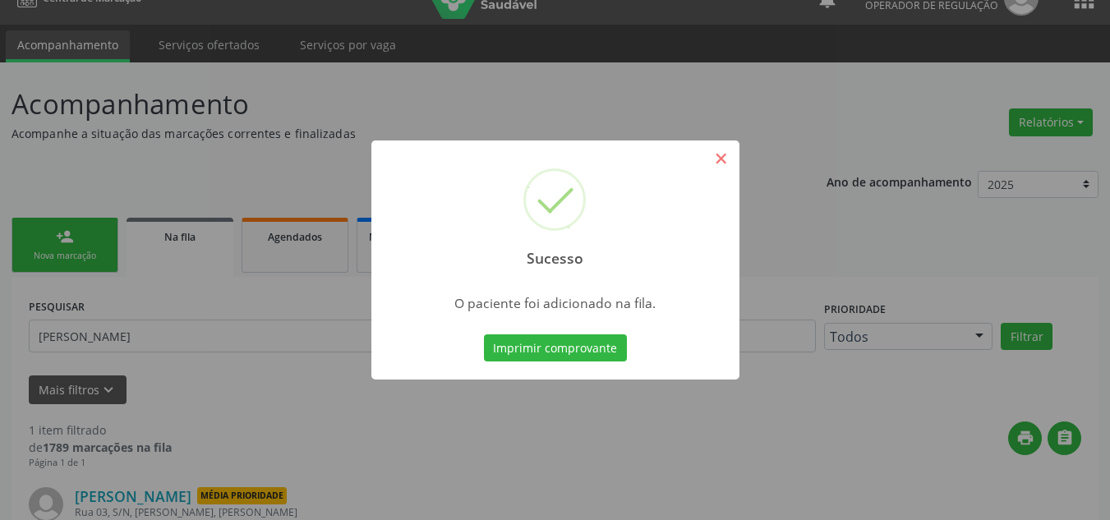
click at [726, 171] on div "Sucesso ×" at bounding box center [555, 210] width 368 height 141
click at [726, 168] on button "×" at bounding box center [721, 159] width 28 height 28
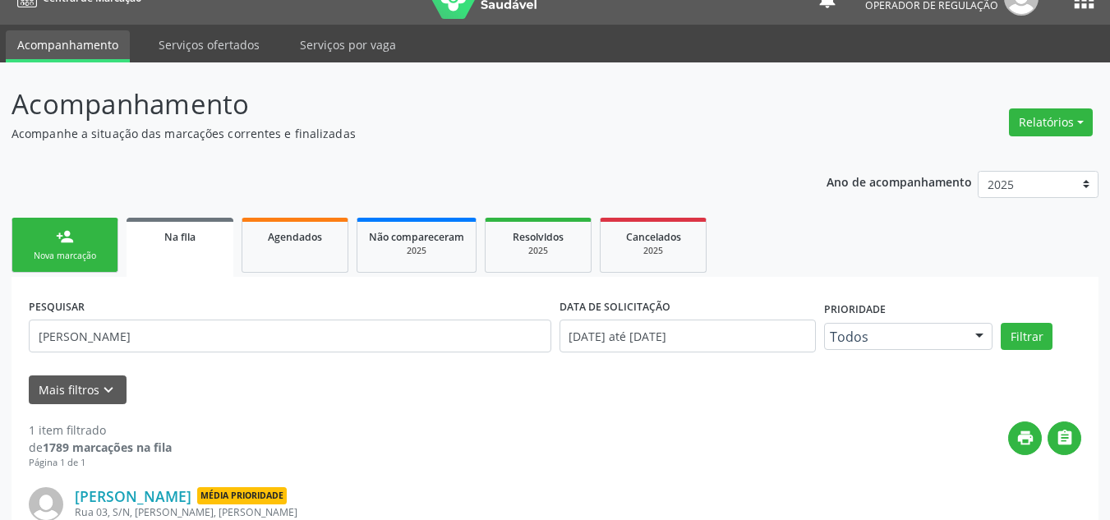
click at [80, 232] on link "person_add Nova marcação" at bounding box center [64, 245] width 107 height 55
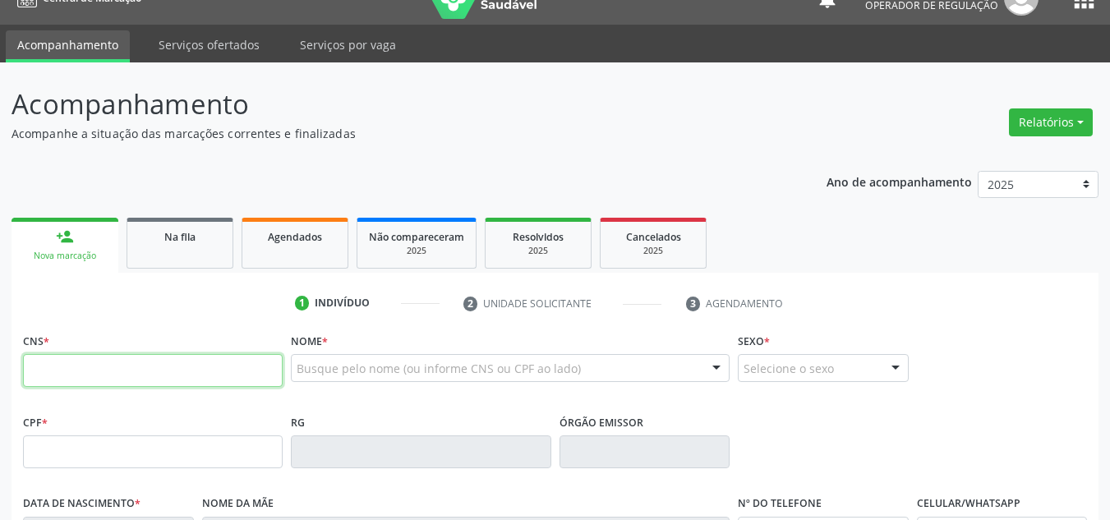
click at [78, 368] on input "text" at bounding box center [153, 370] width 260 height 33
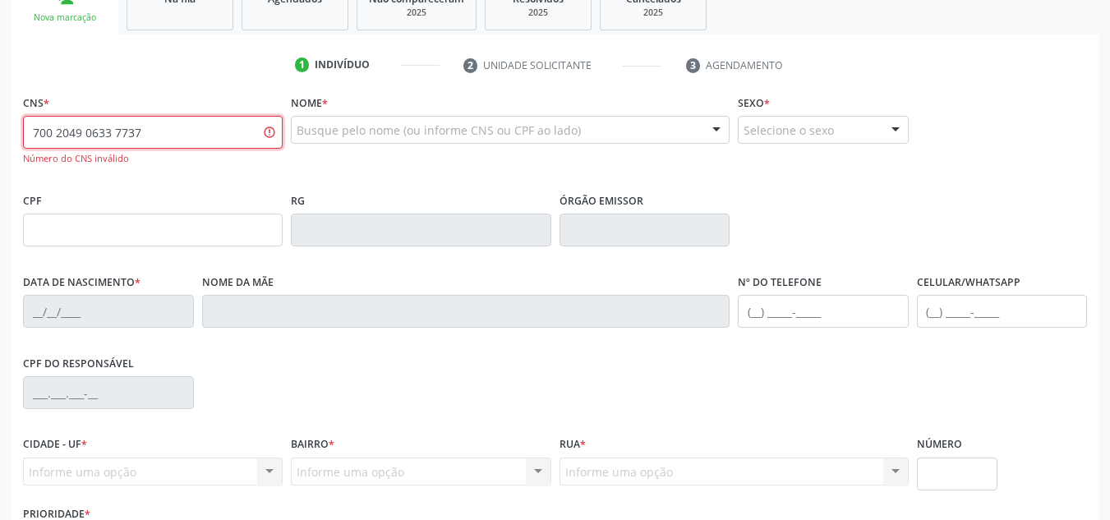
scroll to position [274, 0]
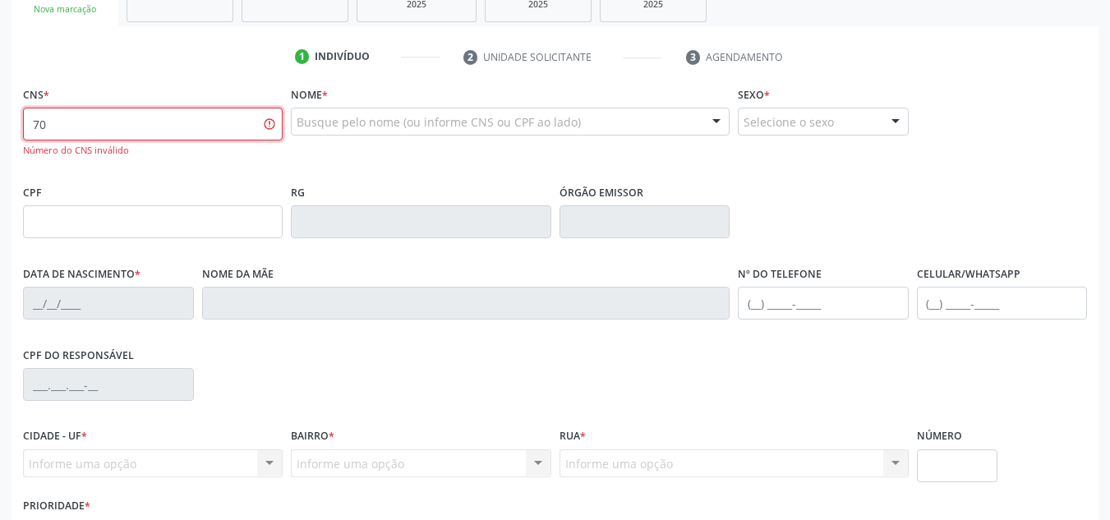
type input "7"
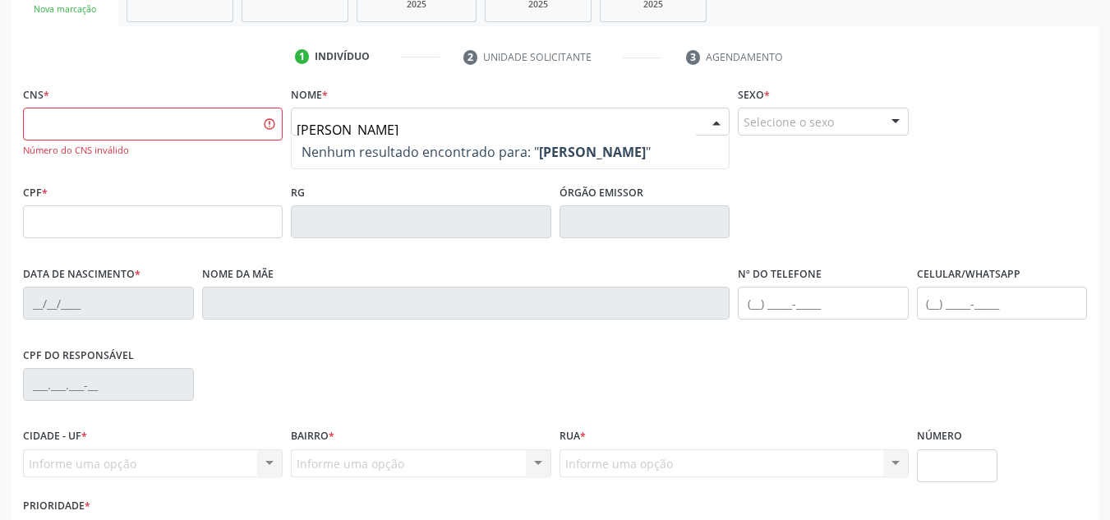
type input "MARIA FRANCISCA DE LIMA"
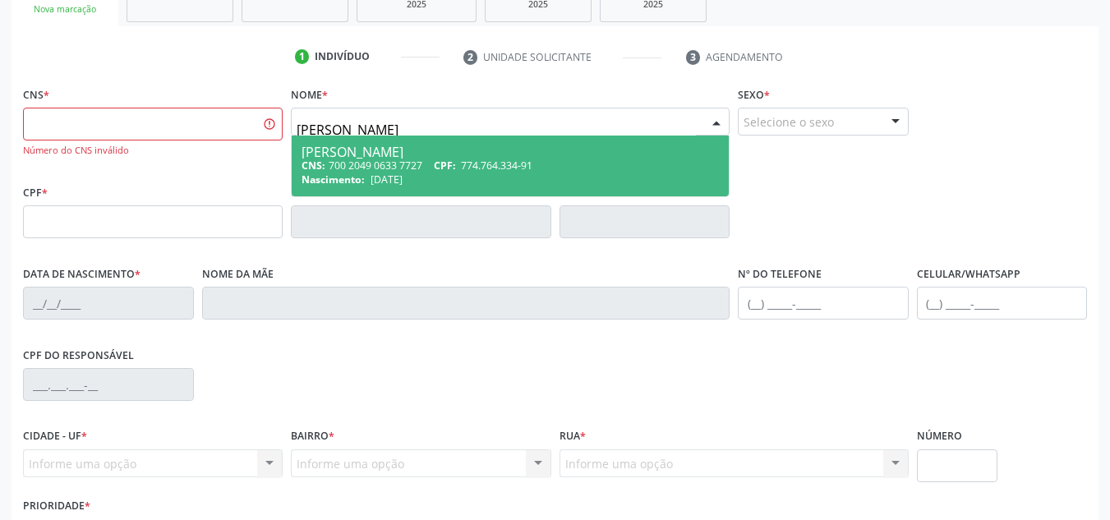
click at [481, 172] on span "774.764.334-91" at bounding box center [496, 166] width 71 height 14
type input "700 2049 0633 7727"
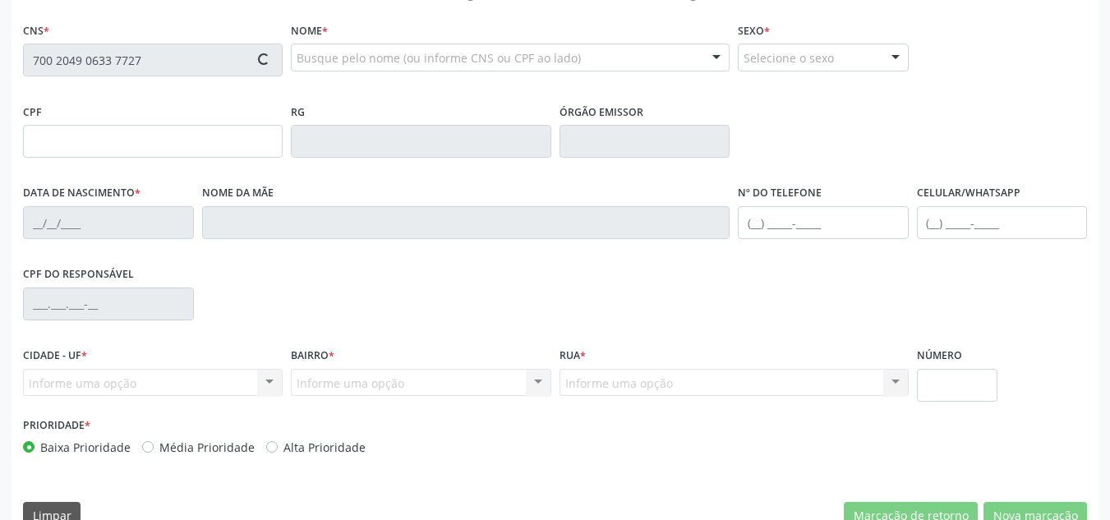
scroll to position [370, 0]
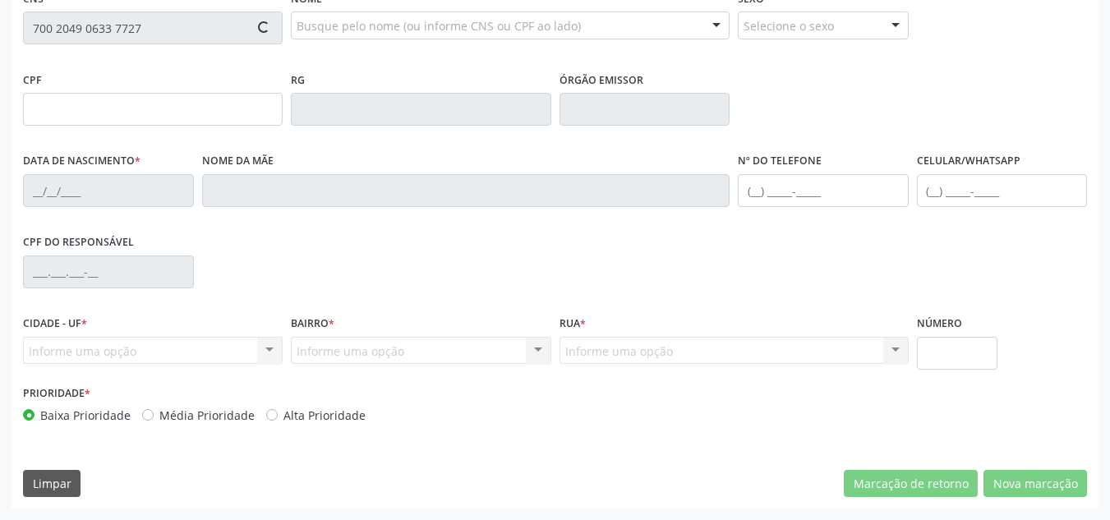
type input "774.764.334-91"
type input "31/03/1942"
type input "Francisca Emília de Lima"
type input "(87) 98833-7979"
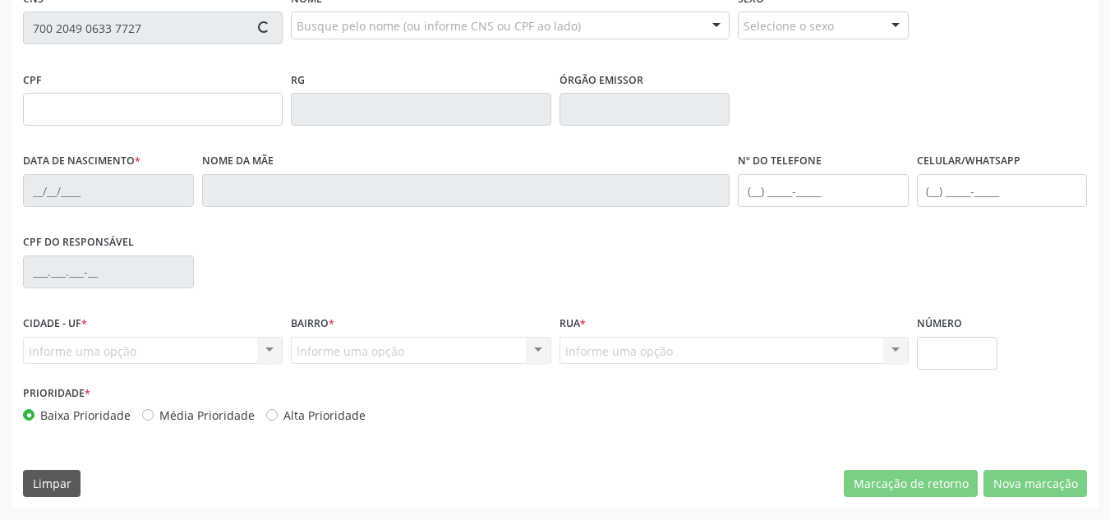
type input "040.953.244-49"
type input "56"
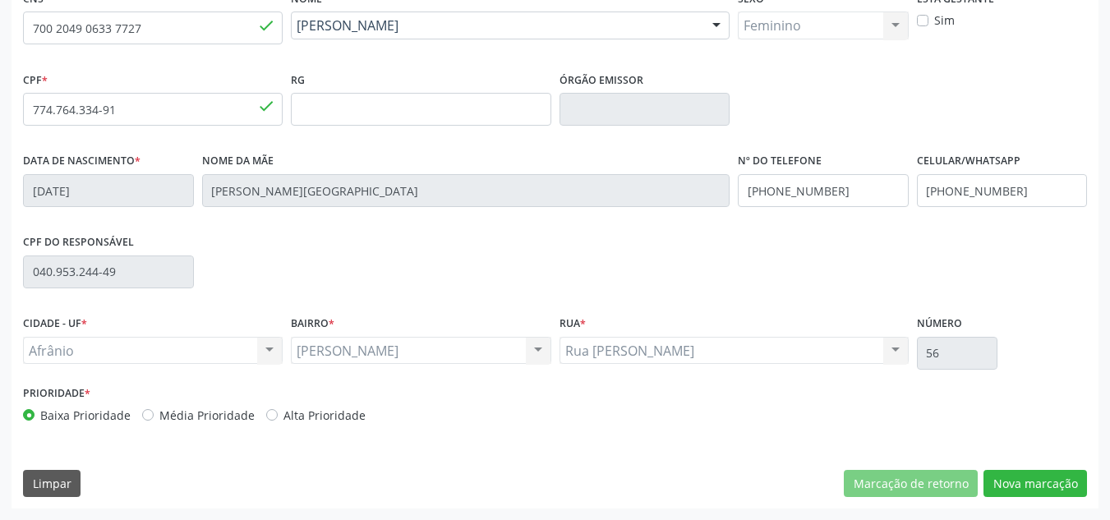
drag, startPoint x: 235, startPoint y: 420, endPoint x: 251, endPoint y: 411, distance: 18.7
click at [241, 416] on label "Média Prioridade" at bounding box center [206, 415] width 95 height 17
click at [247, 404] on div "Prioridade * Baixa Prioridade Média Prioridade Alta Prioridade" at bounding box center [287, 402] width 528 height 43
click at [229, 420] on label "Média Prioridade" at bounding box center [206, 415] width 95 height 17
click at [154, 420] on input "Média Prioridade" at bounding box center [147, 414] width 11 height 15
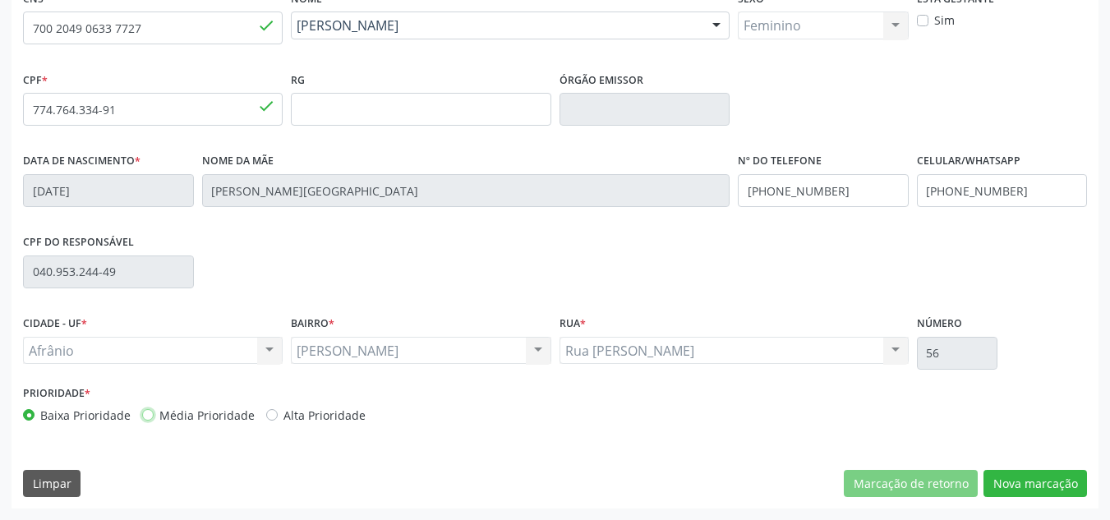
radio input "true"
click at [1046, 481] on button "Nova marcação" at bounding box center [1034, 484] width 103 height 28
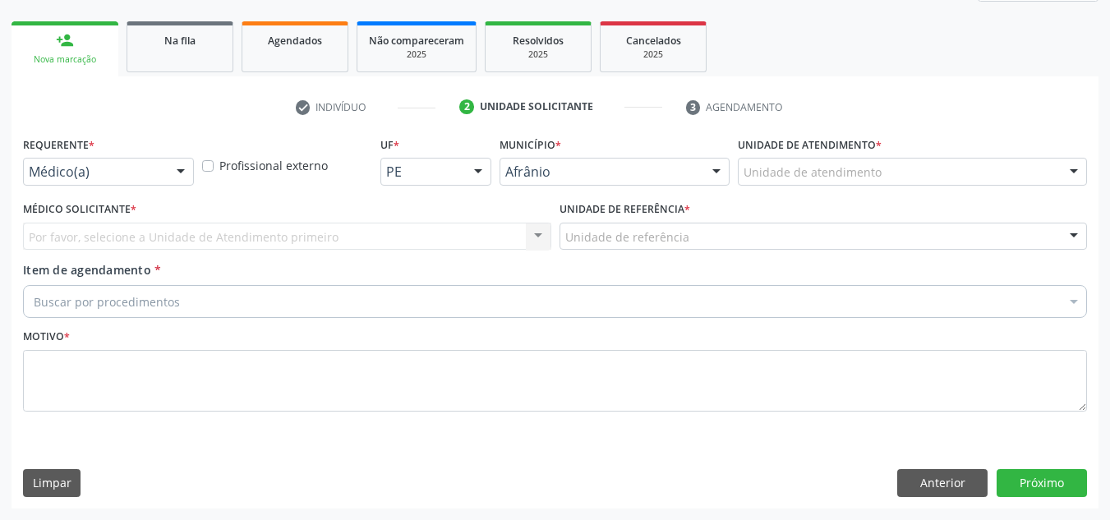
scroll to position [224, 0]
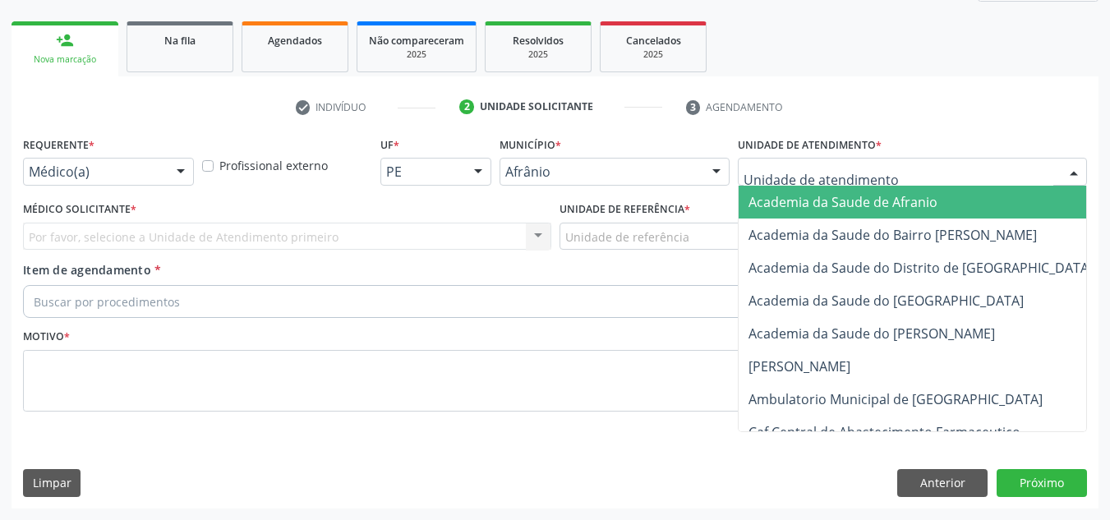
click at [1027, 177] on div at bounding box center [912, 172] width 349 height 28
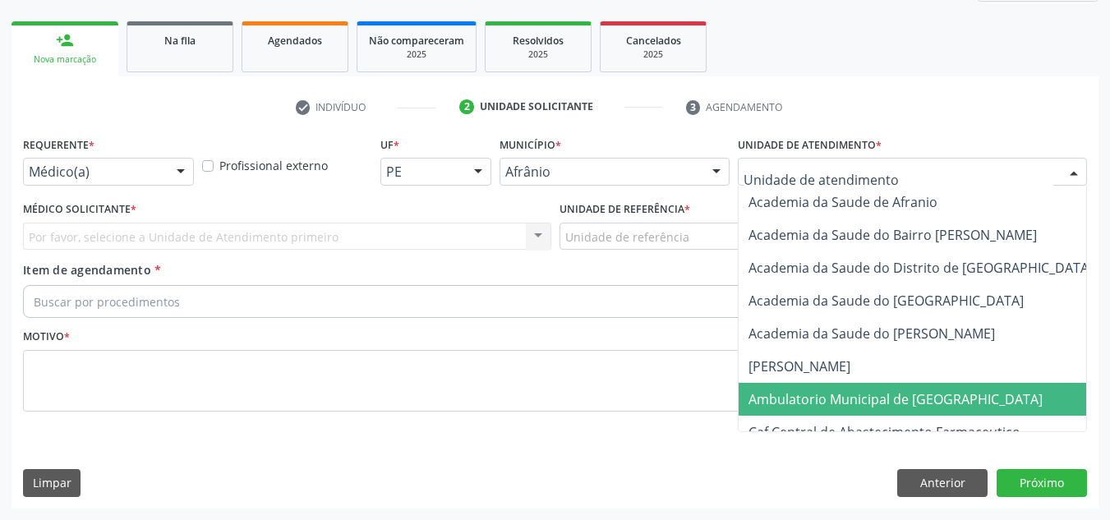
click at [953, 387] on span "Ambulatorio Municipal de [GEOGRAPHIC_DATA]" at bounding box center [938, 399] width 401 height 33
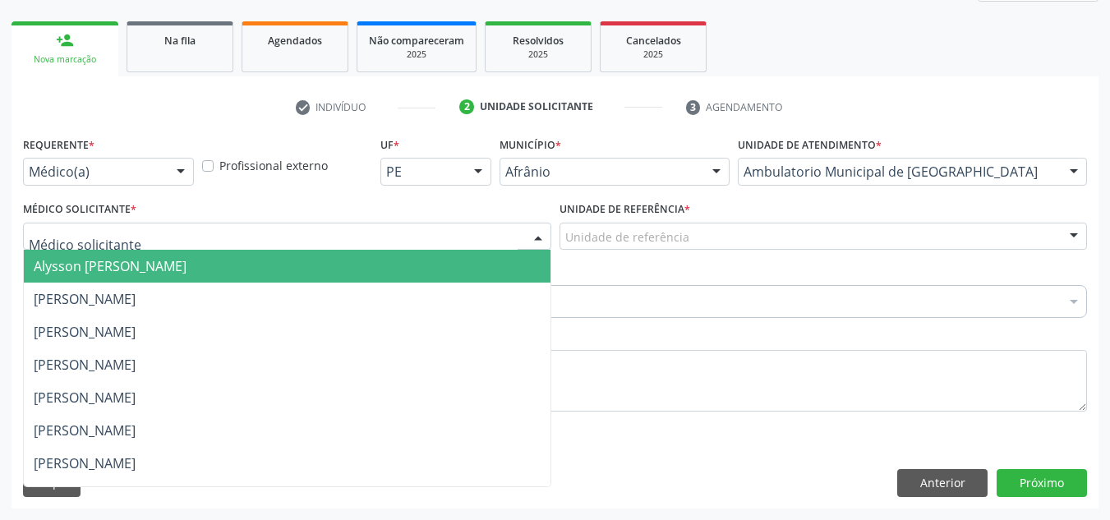
click at [384, 242] on div at bounding box center [287, 237] width 528 height 28
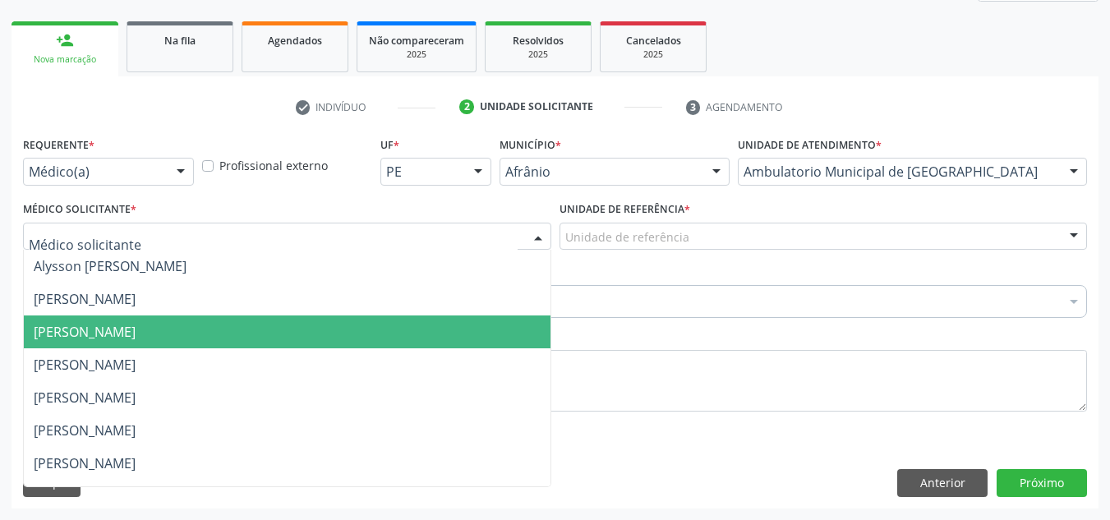
drag, startPoint x: 379, startPoint y: 324, endPoint x: 557, endPoint y: 289, distance: 180.9
click at [393, 323] on span "[PERSON_NAME]" at bounding box center [287, 331] width 527 height 33
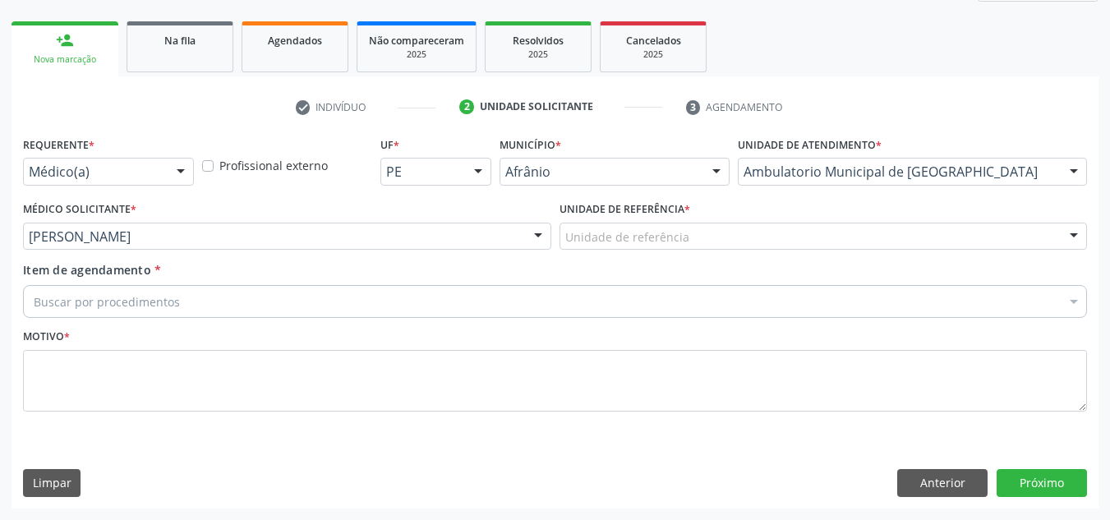
click at [751, 261] on div "Item de agendamento * Buscar por procedimentos Selecionar todos 0604320140 - Ab…" at bounding box center [555, 287] width 1064 height 52
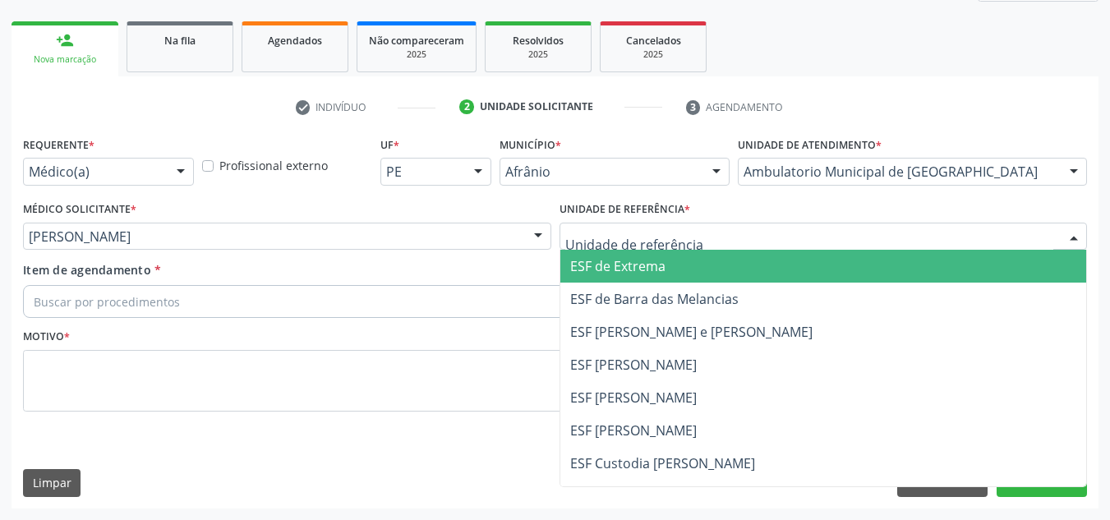
drag, startPoint x: 781, startPoint y: 241, endPoint x: 761, endPoint y: 305, distance: 67.3
click at [769, 251] on div "ESF de Extrema ESF de Barra das Melancias ESF [PERSON_NAME] e [PERSON_NAME] ESF…" at bounding box center [823, 237] width 528 height 28
drag, startPoint x: 761, startPoint y: 305, endPoint x: 697, endPoint y: 305, distance: 64.1
click at [732, 305] on span "ESF de Barra das Melancias" at bounding box center [823, 299] width 527 height 33
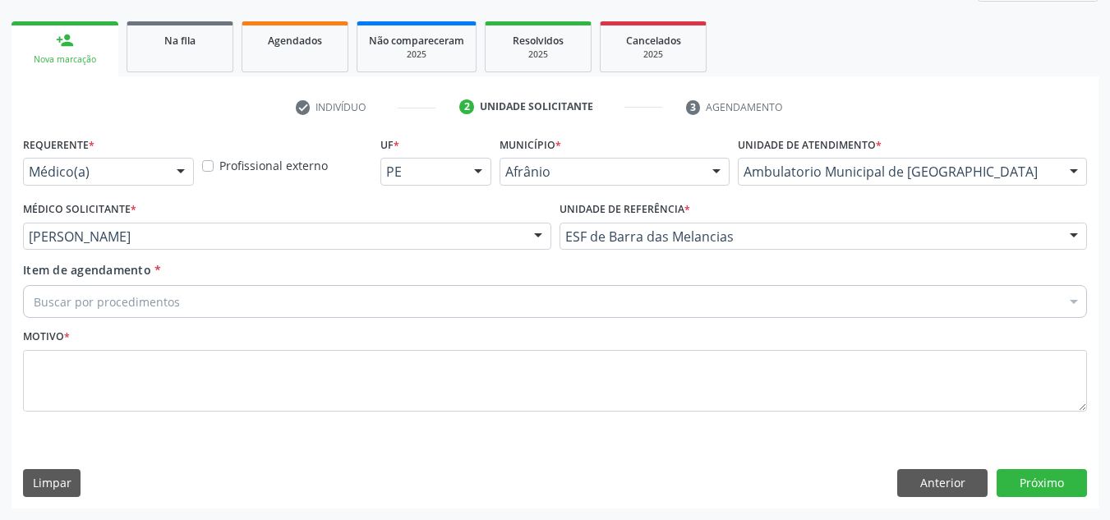
drag, startPoint x: 676, startPoint y: 304, endPoint x: 591, endPoint y: 311, distance: 85.7
click at [654, 304] on div "Buscar por procedimentos" at bounding box center [555, 301] width 1064 height 33
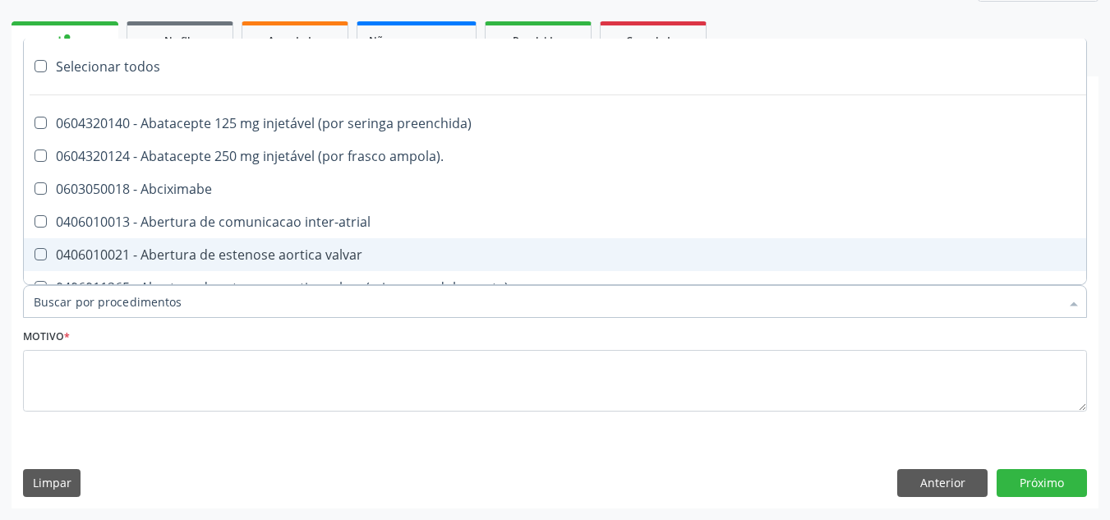
paste input "ORTOPEDISTA"
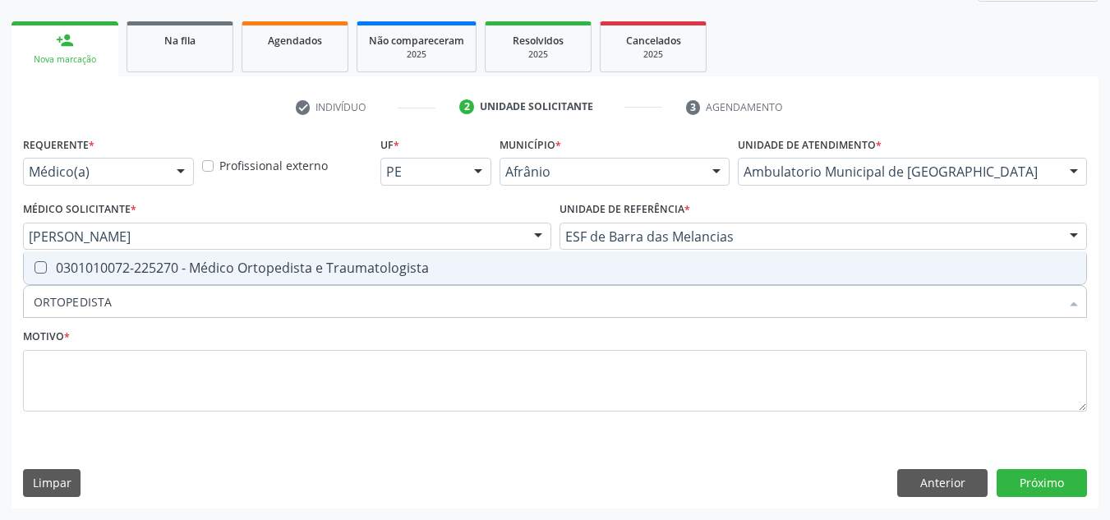
click at [456, 249] on div "Requerente * Médico(a) Médico(a) Enfermeiro(a) Paciente Nenhum resultado encont…" at bounding box center [555, 283] width 1064 height 302
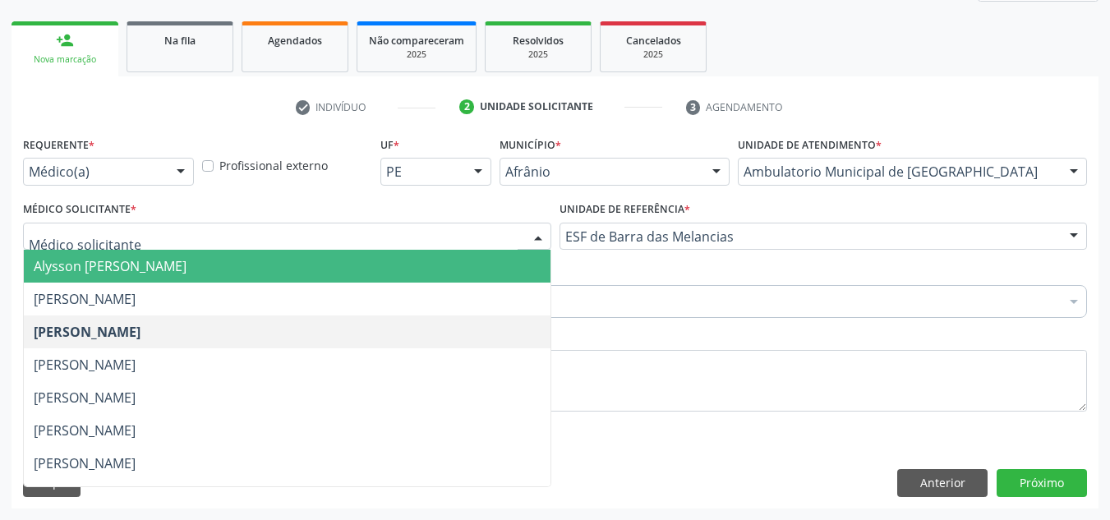
drag, startPoint x: 450, startPoint y: 265, endPoint x: 879, endPoint y: 347, distance: 436.4
click at [878, 352] on div "Requerente * Médico(a) Médico(a) Enfermeiro(a) Paciente Nenhum resultado encont…" at bounding box center [555, 283] width 1064 height 302
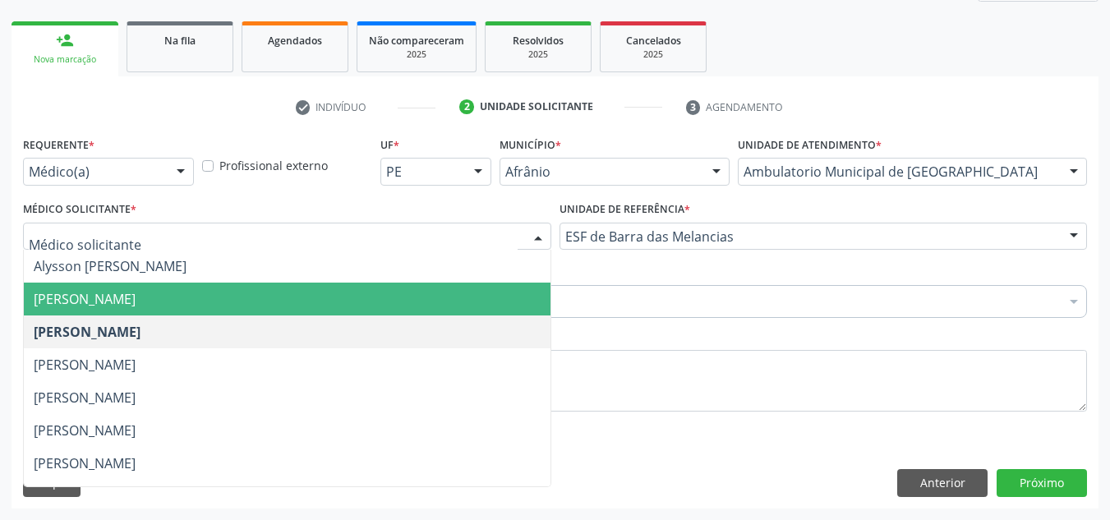
drag, startPoint x: 893, startPoint y: 315, endPoint x: 871, endPoint y: 294, distance: 30.2
click at [890, 309] on div "Buscar por procedimentos" at bounding box center [555, 301] width 1064 height 33
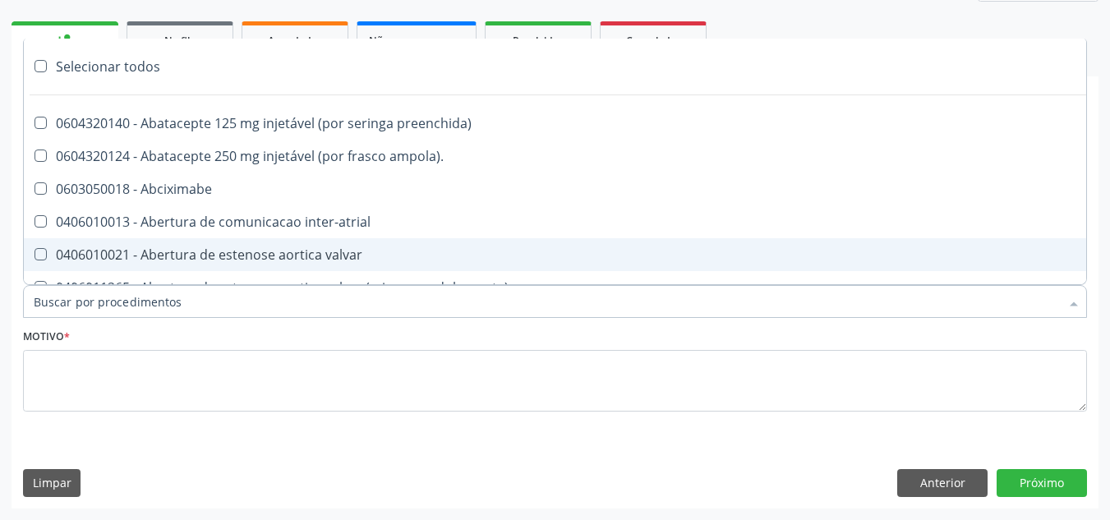
click at [871, 294] on input "Item de agendamento *" at bounding box center [547, 301] width 1026 height 33
paste input "ORTOPEDISTA"
type input "ORTOPEDISTA"
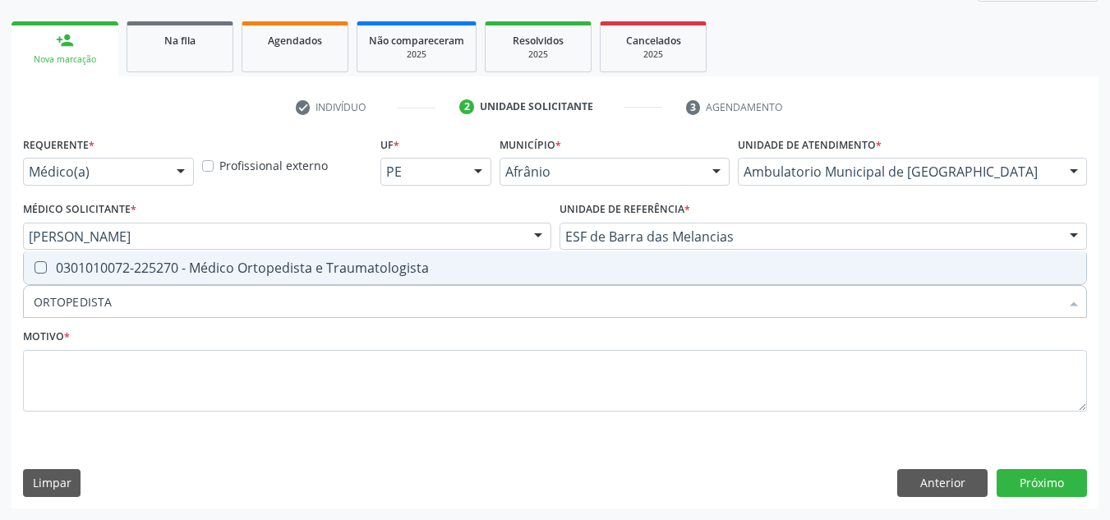
click at [627, 265] on div "0301010072-225270 - Médico Ortopedista e Traumatologista" at bounding box center [555, 267] width 1042 height 13
checkbox Traumatologista "true"
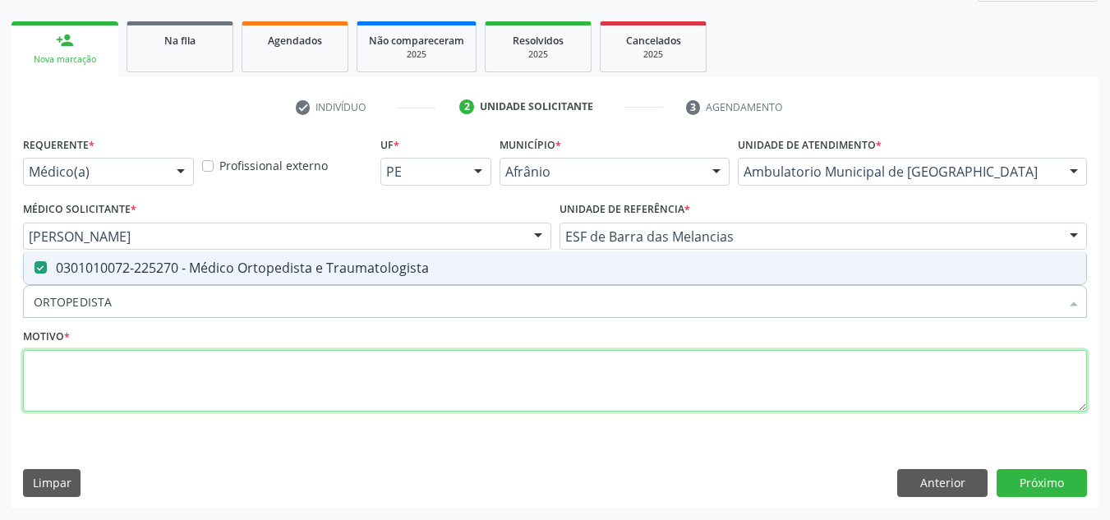
click at [453, 361] on textarea at bounding box center [555, 381] width 1064 height 62
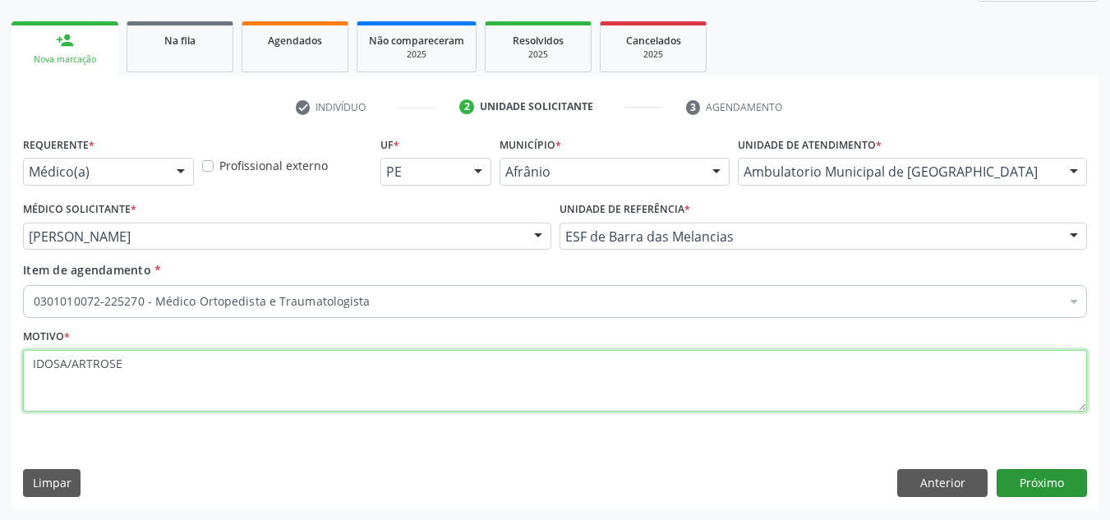
type textarea "IDOSA/ARTROSE"
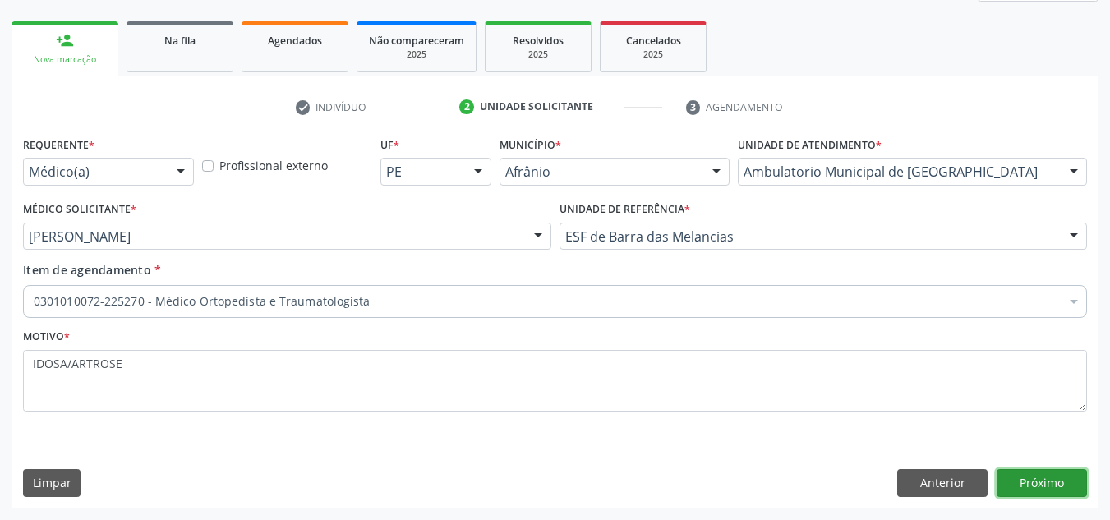
click at [1032, 482] on button "Próximo" at bounding box center [1041, 483] width 90 height 28
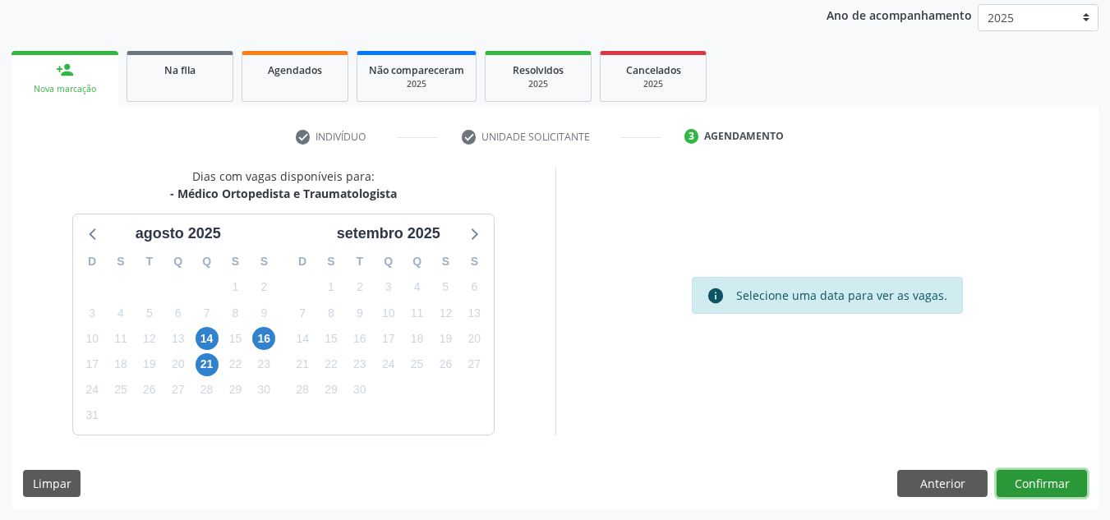
click at [1032, 482] on button "Confirmar" at bounding box center [1041, 484] width 90 height 28
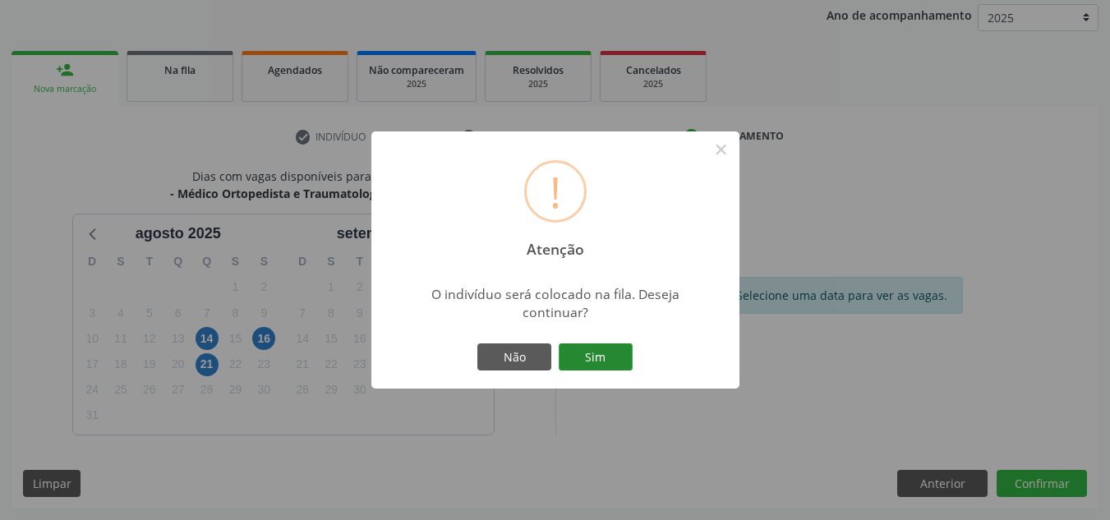
drag, startPoint x: 637, startPoint y: 359, endPoint x: 629, endPoint y: 357, distance: 8.4
click at [629, 357] on div "! Atenção × O indivíduo será colocado na fila. Deseja continuar? Não Sim" at bounding box center [555, 260] width 368 height 258
click at [629, 357] on button "Sim" at bounding box center [596, 357] width 74 height 28
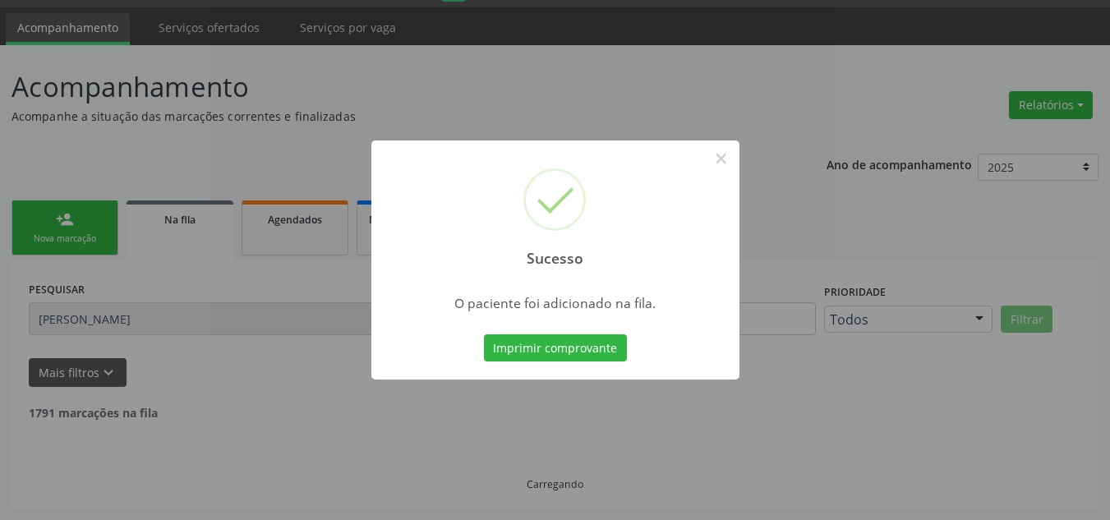
scroll to position [28, 0]
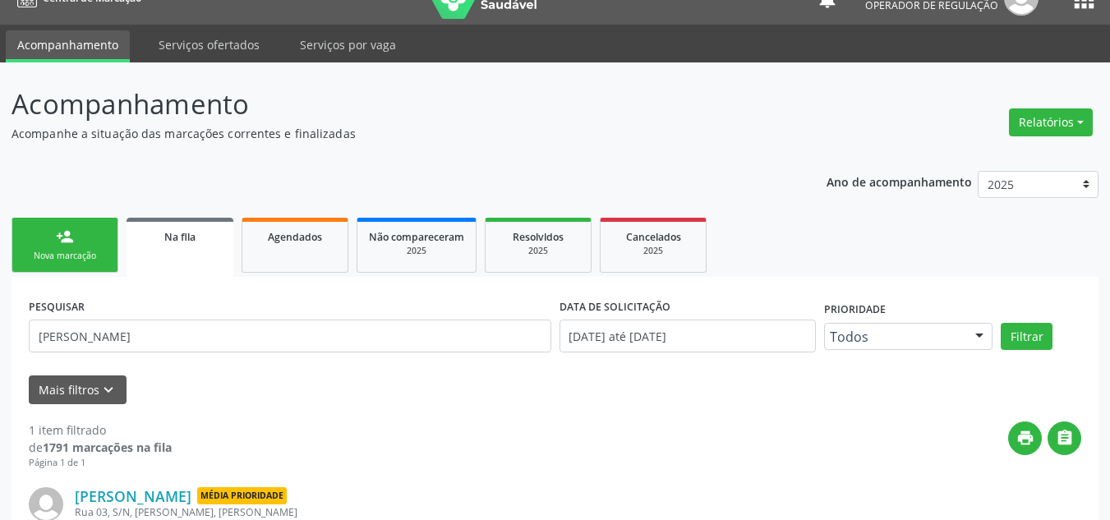
click at [37, 243] on link "person_add Nova marcação" at bounding box center [64, 245] width 107 height 55
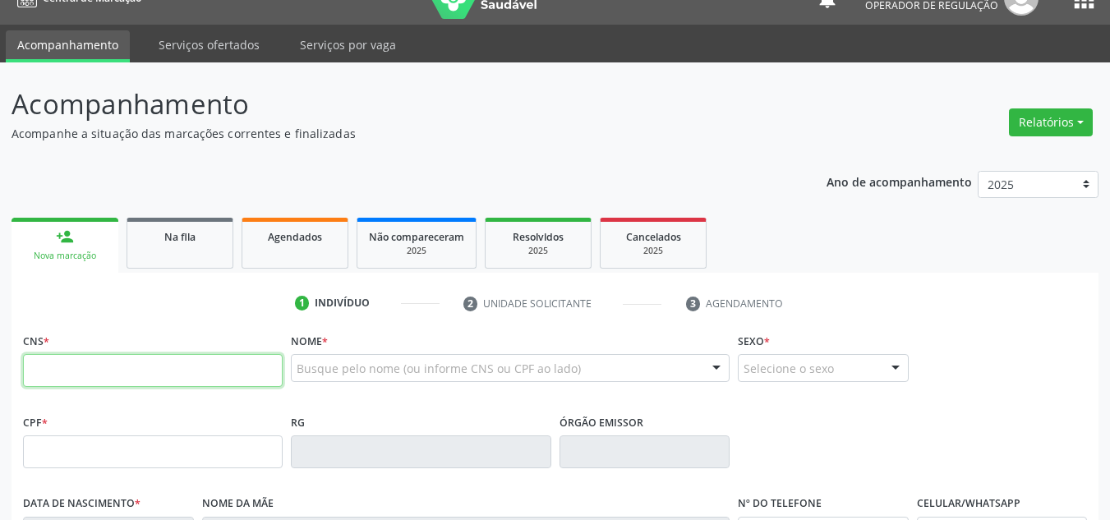
click at [80, 373] on input "text" at bounding box center [153, 370] width 260 height 33
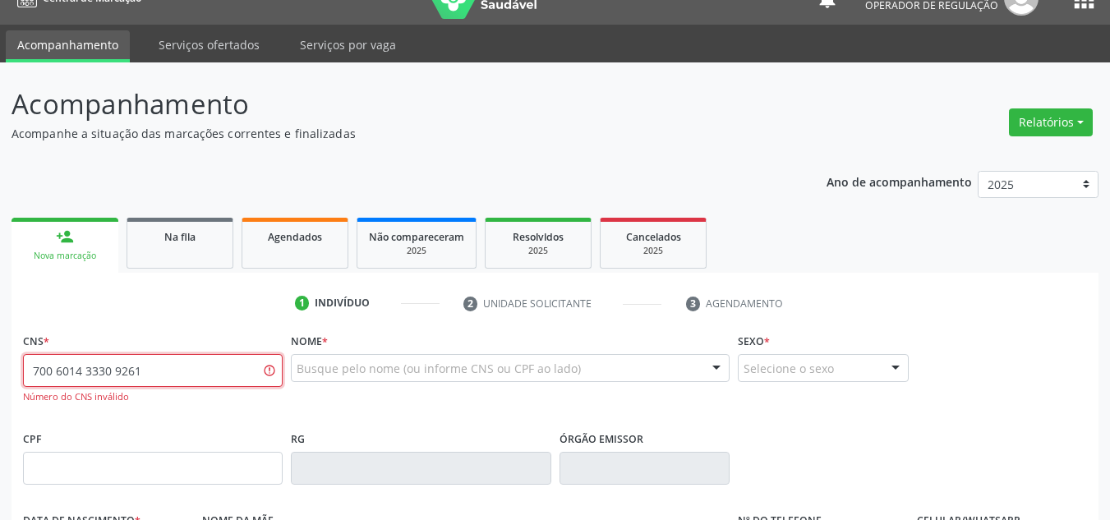
type input "700 6014 3330 9261"
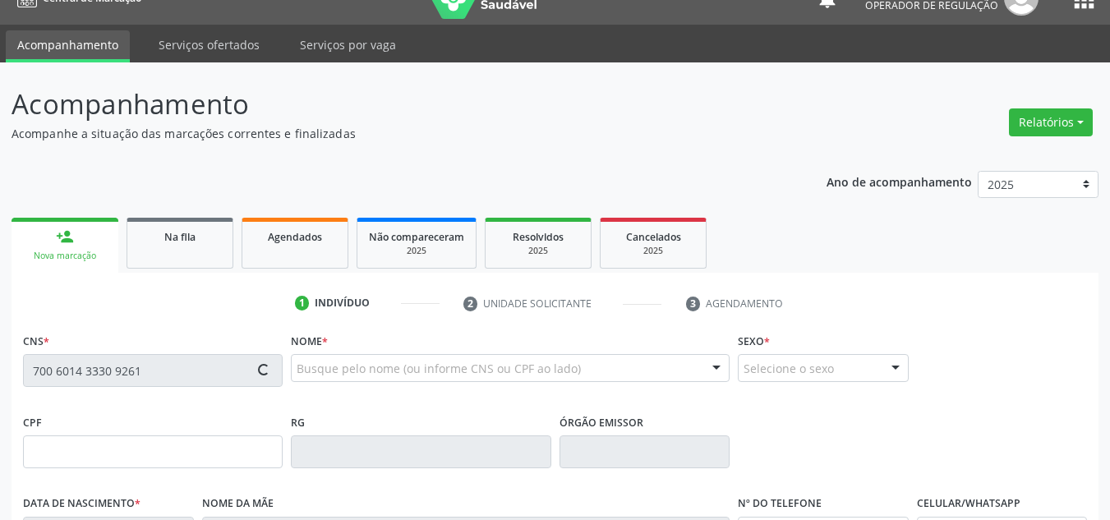
type input "02/04/1987"
type input "Valdeniz America Conceiçaoi"
type input "(87) 98864-0791"
type input "(87) 98880-0129"
type input "S/N"
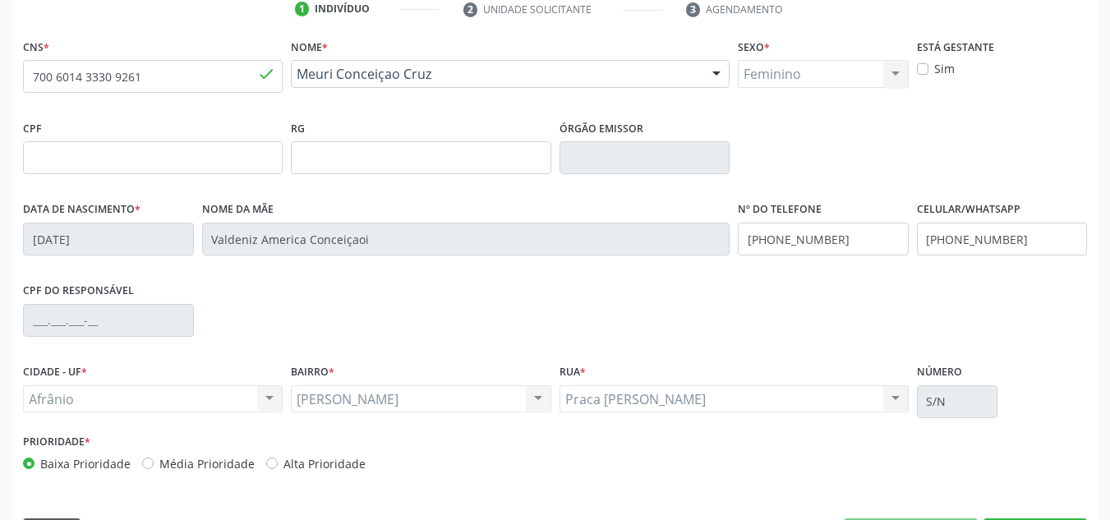
scroll to position [370, 0]
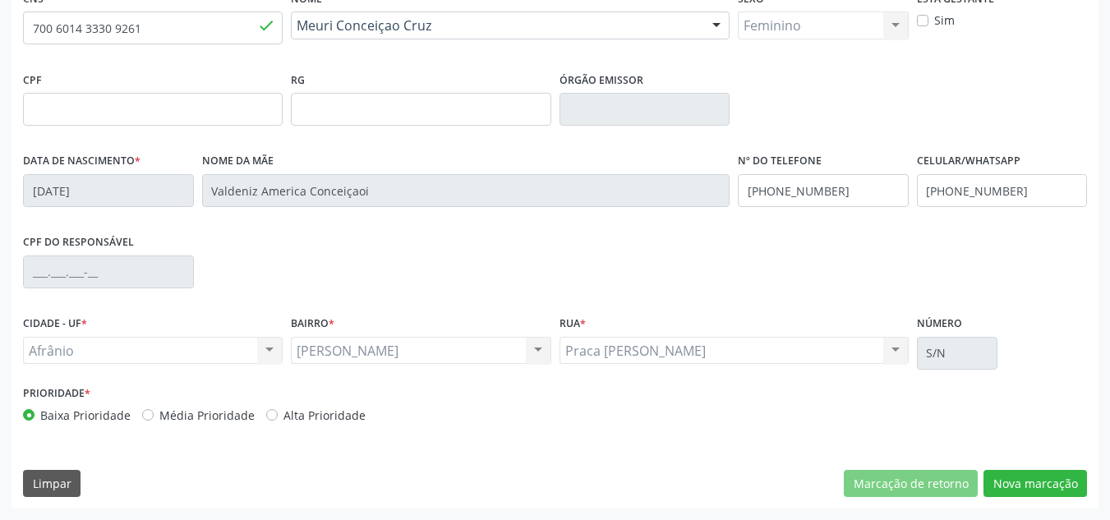
click at [154, 410] on div "Média Prioridade" at bounding box center [198, 415] width 113 height 17
click at [195, 409] on label "Média Prioridade" at bounding box center [206, 415] width 95 height 17
click at [154, 409] on input "Média Prioridade" at bounding box center [147, 414] width 11 height 15
radio input "true"
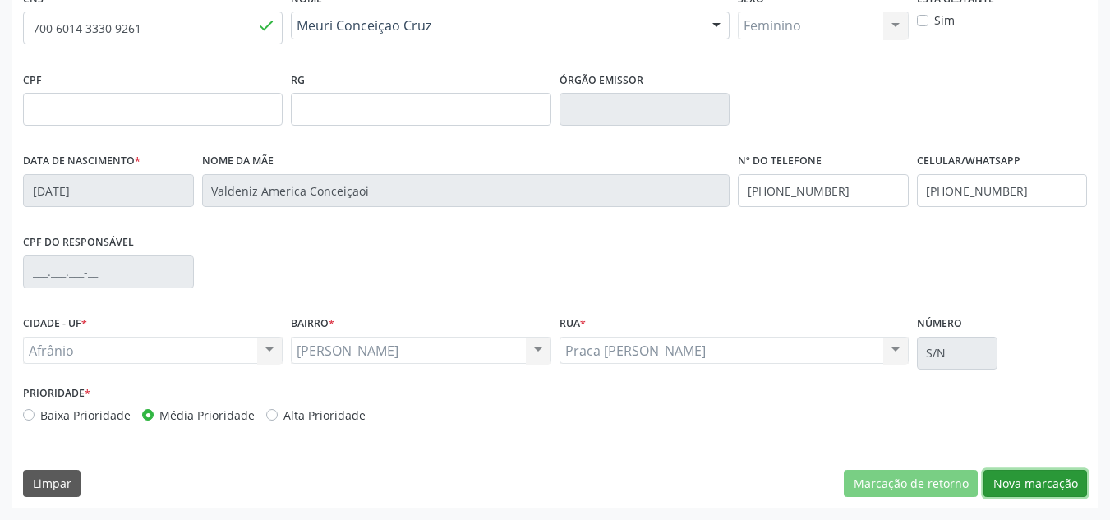
drag, startPoint x: 1028, startPoint y: 476, endPoint x: 1006, endPoint y: 445, distance: 37.8
click at [1022, 470] on button "Nova marcação" at bounding box center [1034, 484] width 103 height 28
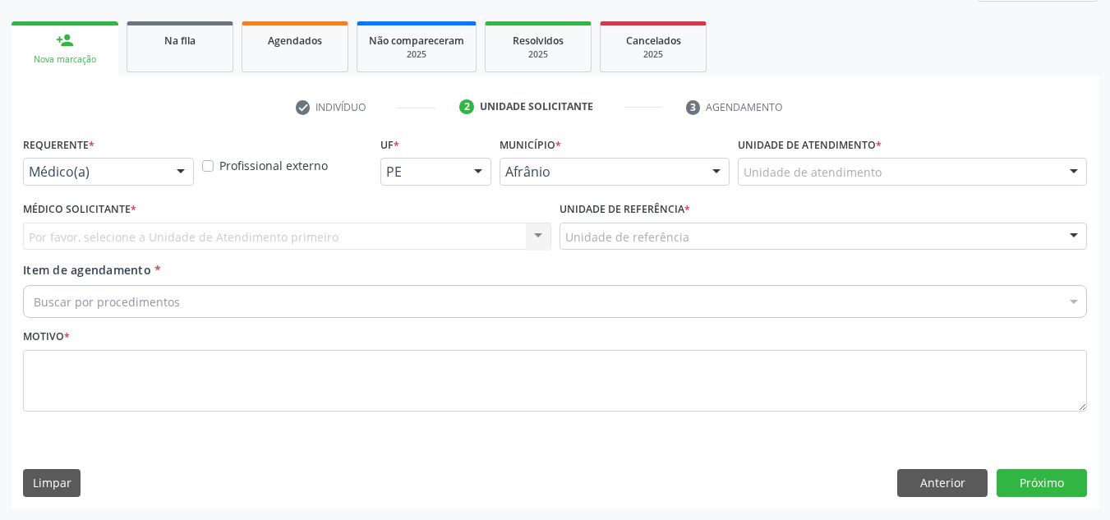
click at [903, 181] on div "Unidade de atendimento" at bounding box center [912, 172] width 349 height 28
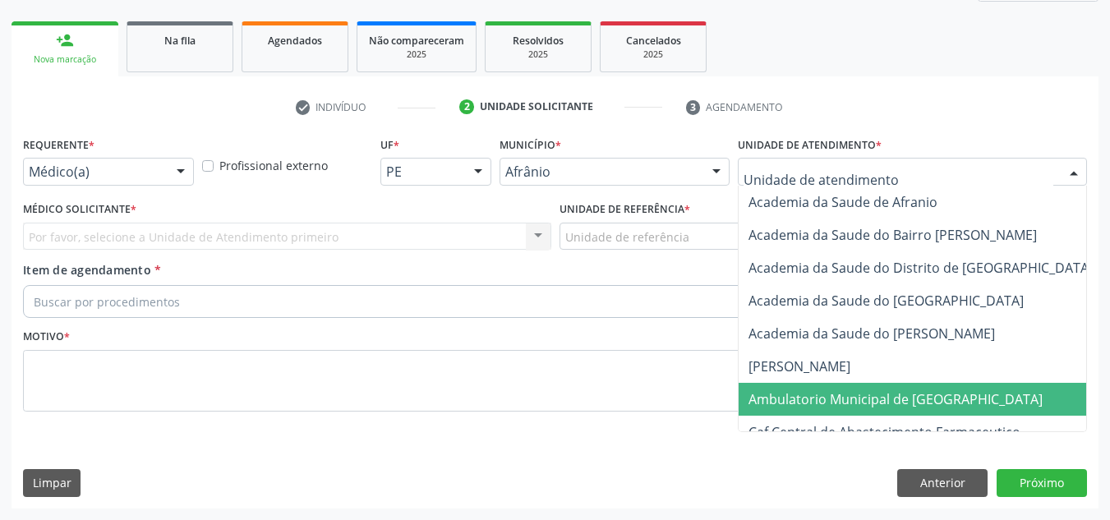
click at [889, 384] on span "Ambulatorio Municipal de [GEOGRAPHIC_DATA]" at bounding box center [938, 399] width 401 height 33
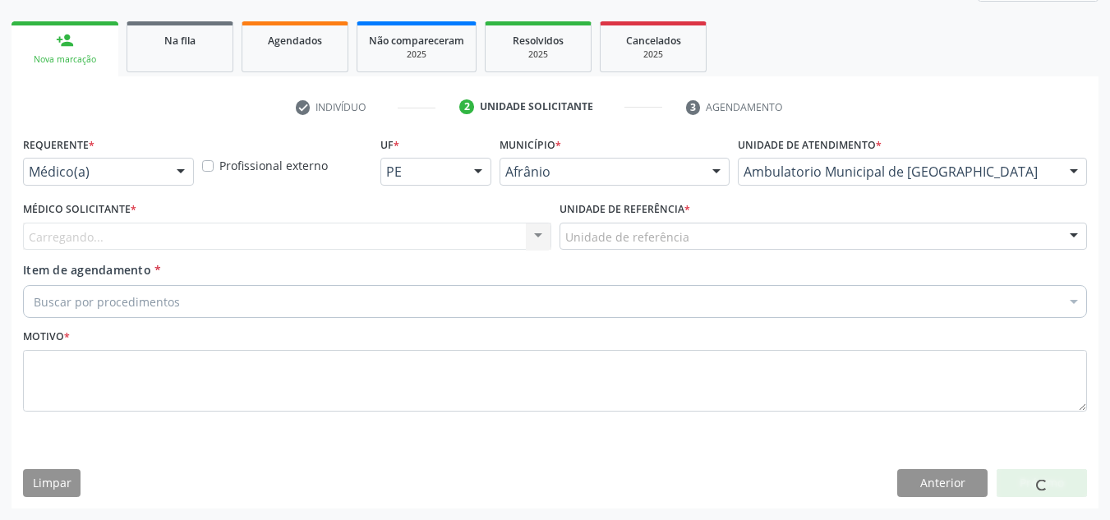
click at [465, 232] on div "Carregando... Nenhum resultado encontrado para: " " Não há nenhuma opção para s…" at bounding box center [287, 237] width 528 height 28
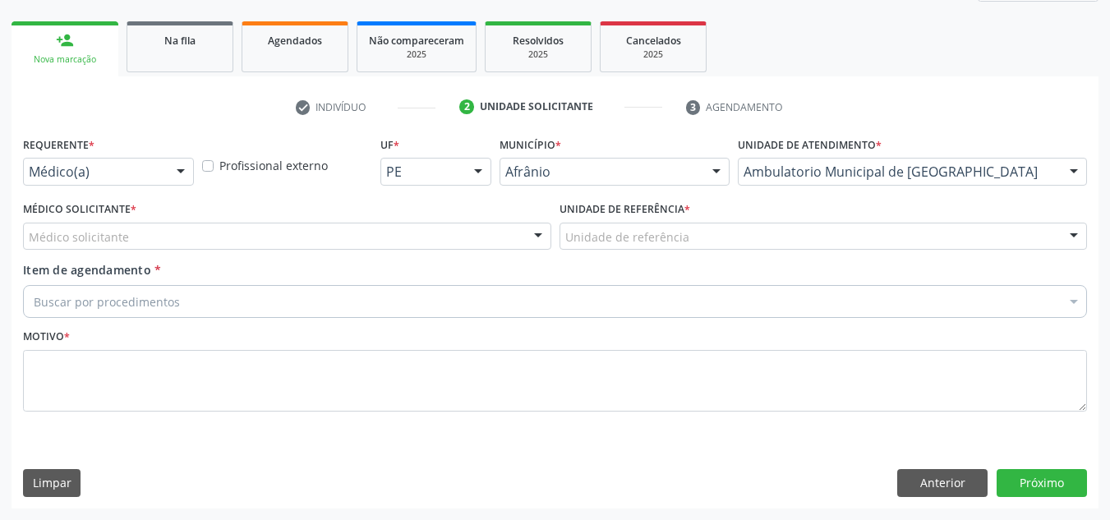
click at [465, 232] on div "Médico solicitante" at bounding box center [287, 237] width 528 height 28
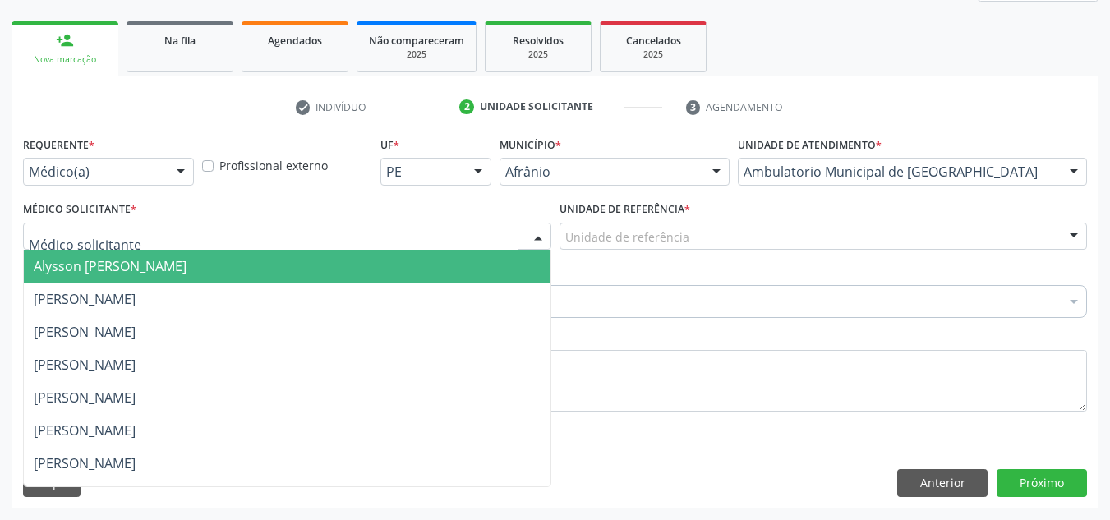
drag, startPoint x: 428, startPoint y: 277, endPoint x: 449, endPoint y: 254, distance: 31.4
click at [430, 271] on span "Alysson [PERSON_NAME]" at bounding box center [287, 266] width 527 height 33
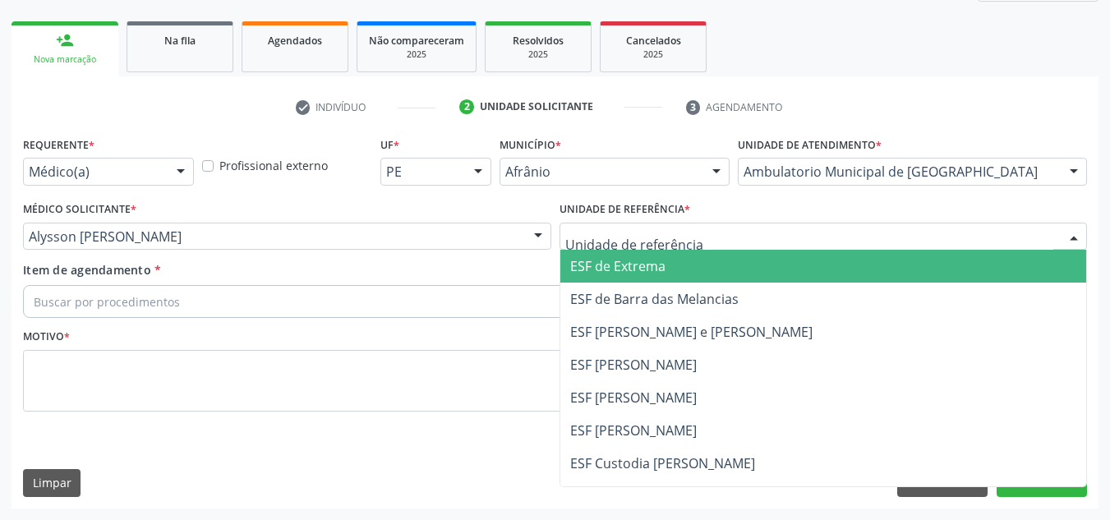
drag, startPoint x: 645, startPoint y: 226, endPoint x: 639, endPoint y: 249, distance: 23.7
click at [646, 227] on div at bounding box center [823, 237] width 528 height 28
click at [650, 290] on span "ESF de Barra das Melancias" at bounding box center [654, 299] width 168 height 18
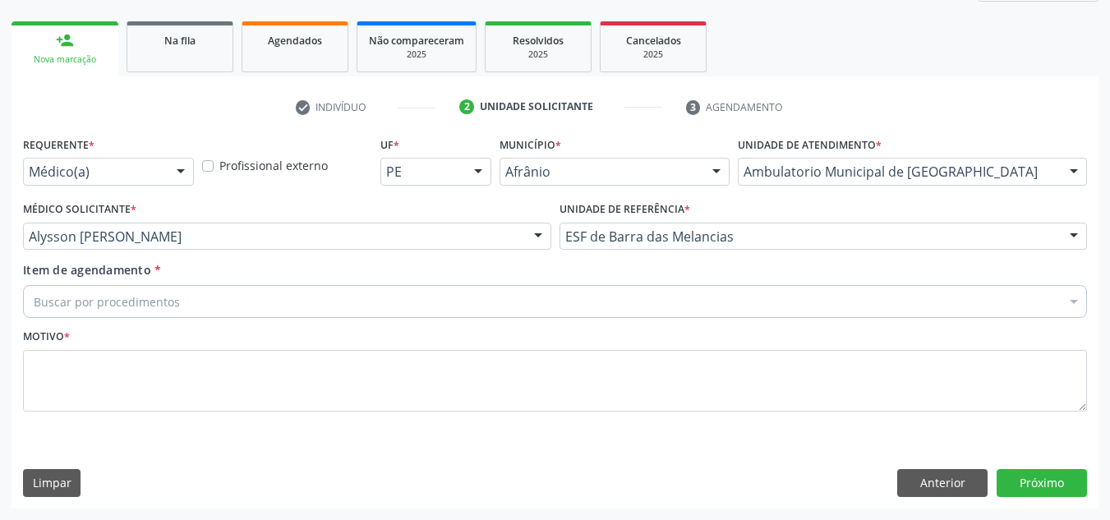
click at [587, 298] on div "Buscar por procedimentos" at bounding box center [555, 301] width 1064 height 33
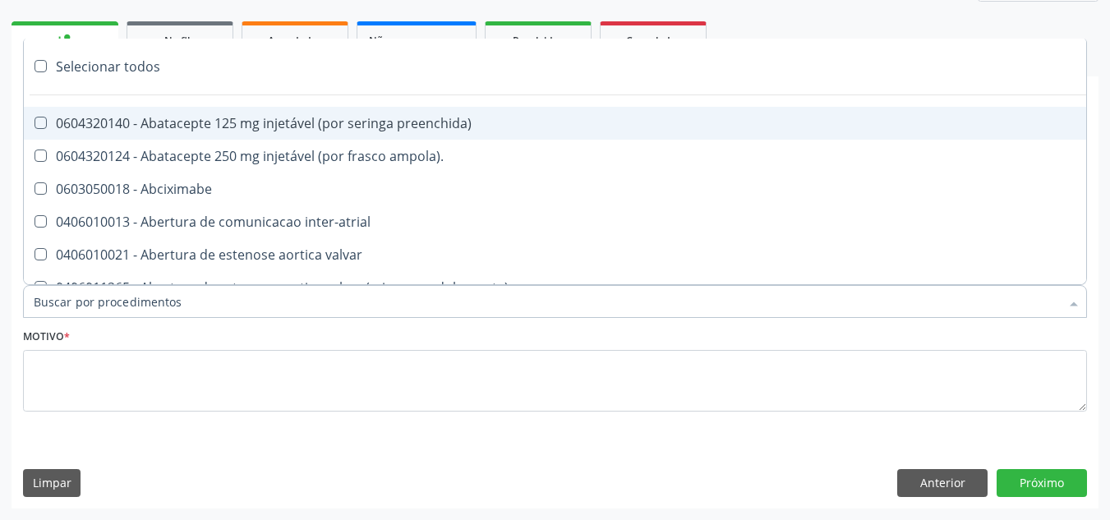
paste input "ORTOPEDISTA"
type input "ORTOPEDISTA"
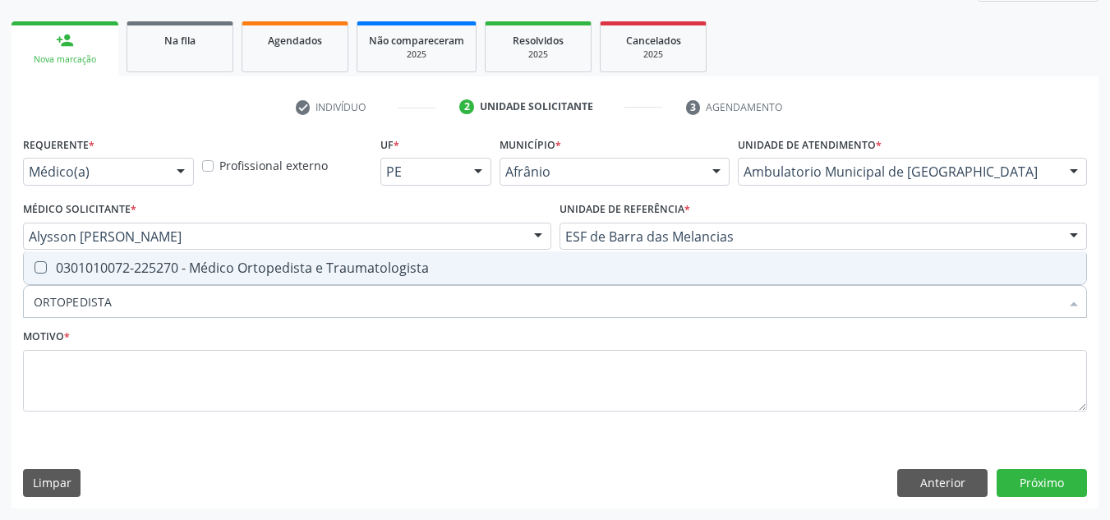
click at [677, 280] on span "0301010072-225270 - Médico Ortopedista e Traumatologista" at bounding box center [555, 267] width 1062 height 33
checkbox Traumatologista "true"
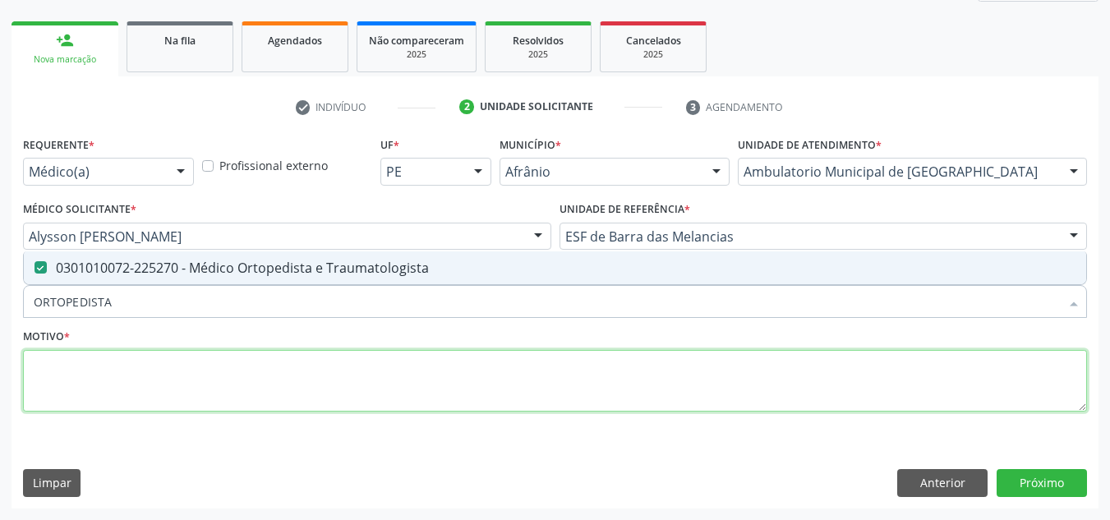
click at [511, 355] on textarea at bounding box center [555, 381] width 1064 height 62
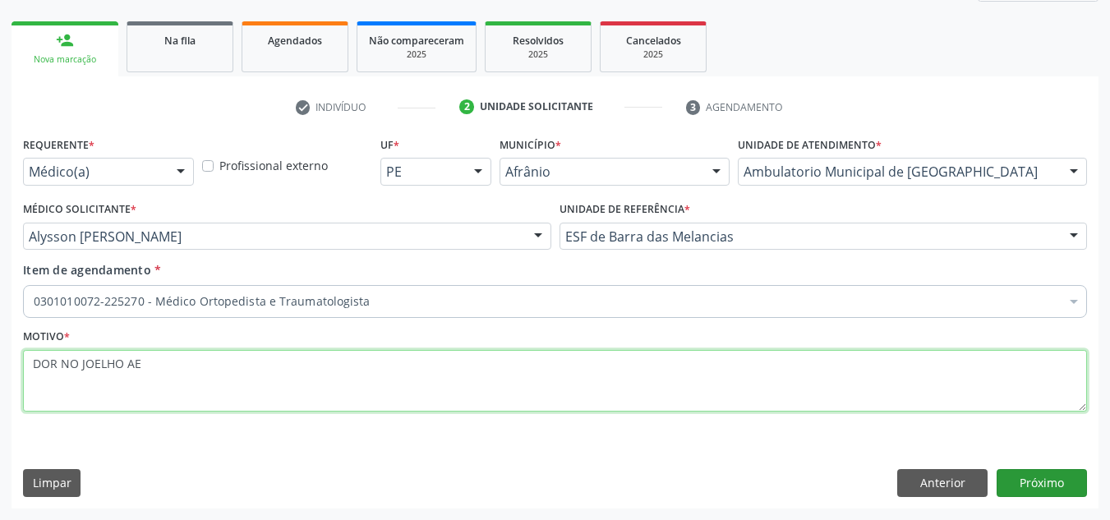
type textarea "DOR NO JOELHO AE"
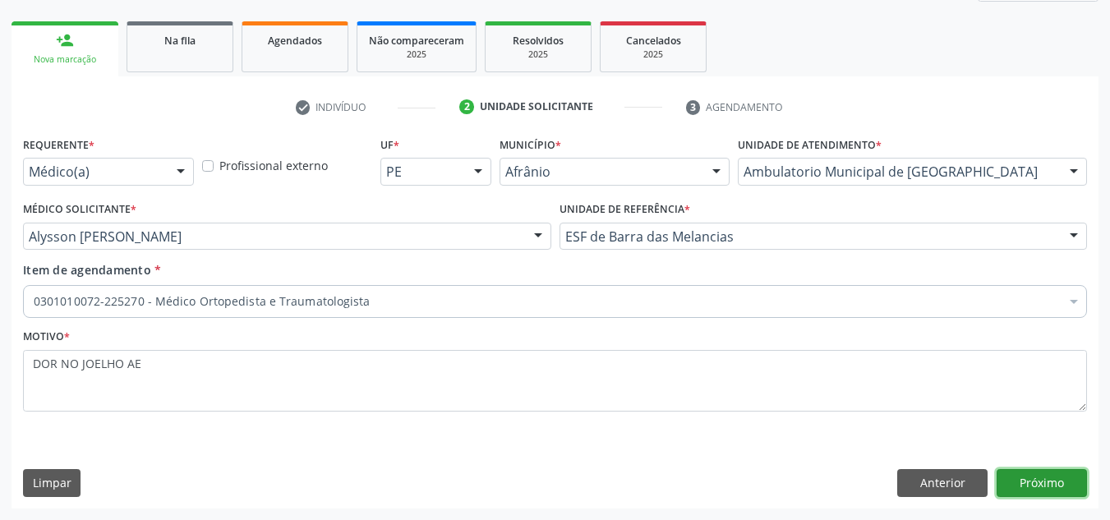
click at [1038, 481] on button "Próximo" at bounding box center [1041, 483] width 90 height 28
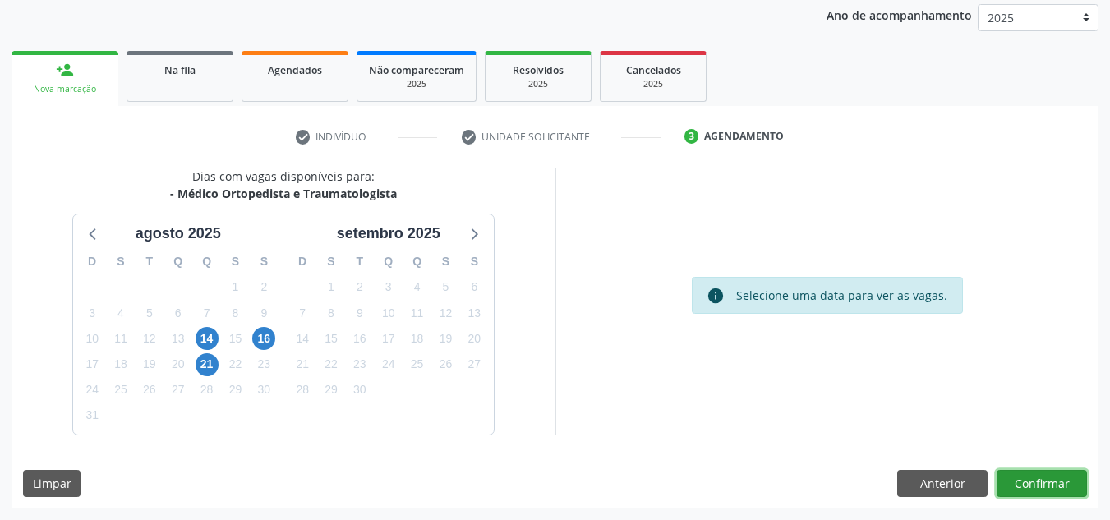
click at [1015, 480] on button "Confirmar" at bounding box center [1041, 484] width 90 height 28
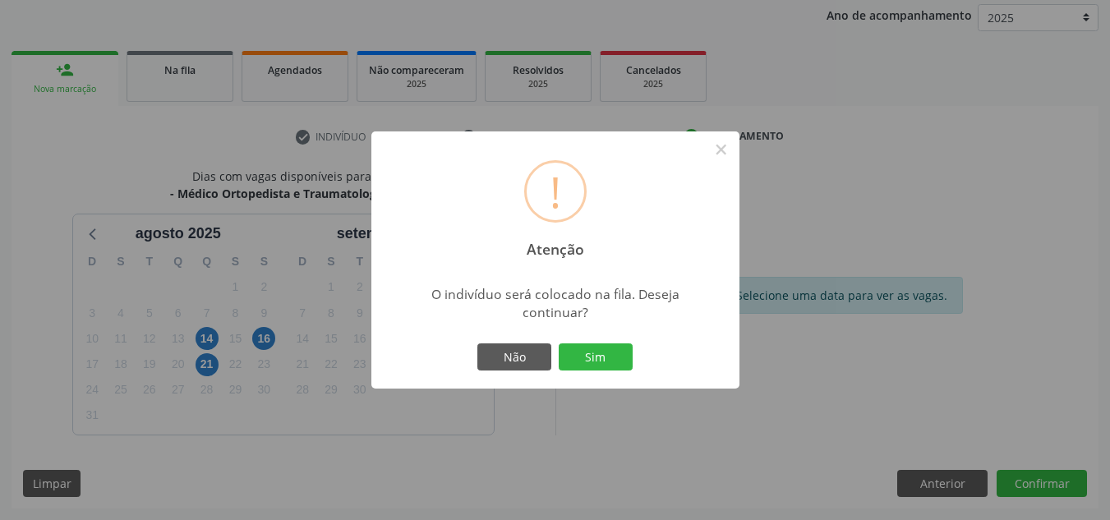
click at [626, 342] on div "Não Sim" at bounding box center [555, 357] width 163 height 34
click at [622, 351] on button "Sim" at bounding box center [596, 357] width 74 height 28
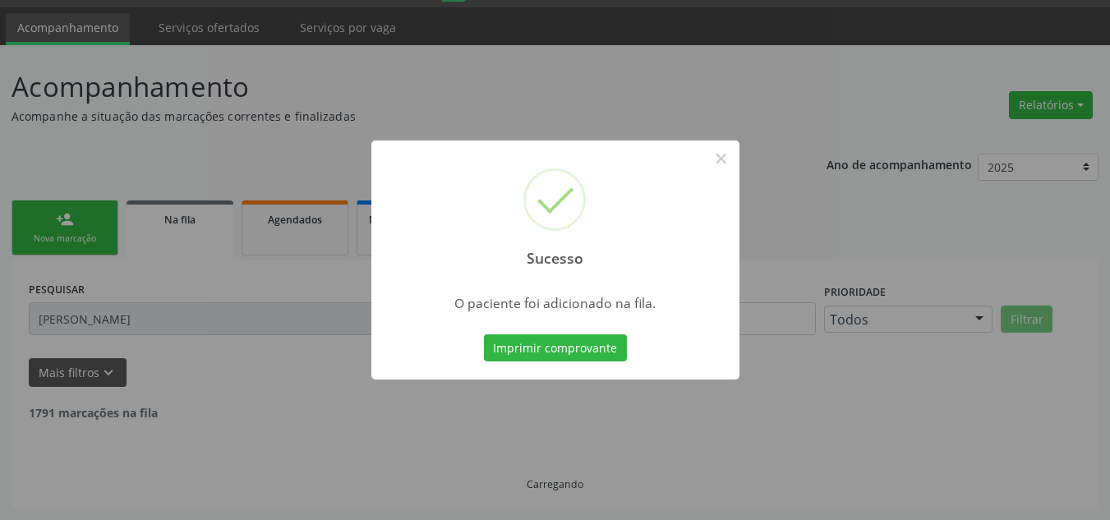
scroll to position [28, 0]
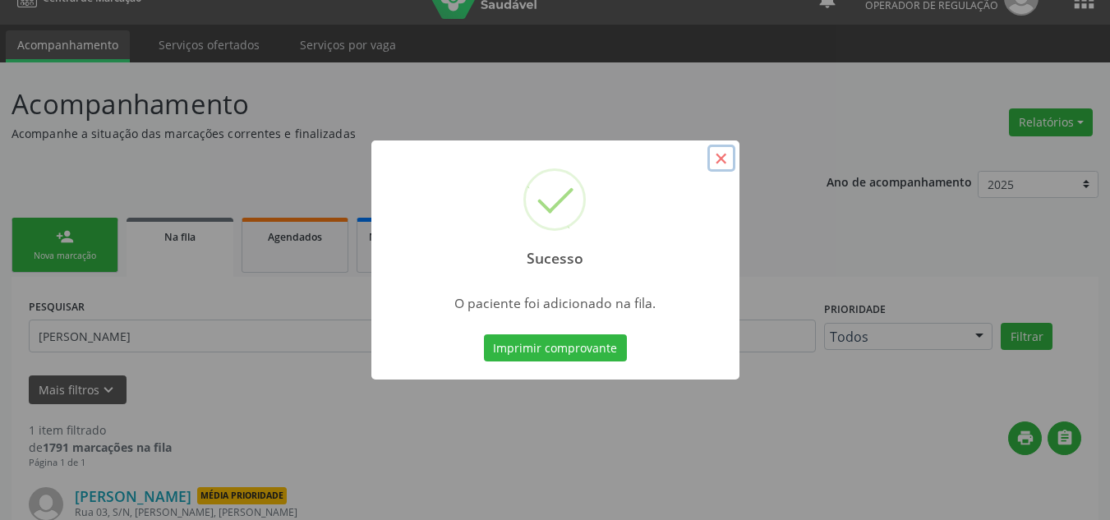
click at [716, 148] on button "×" at bounding box center [721, 159] width 28 height 28
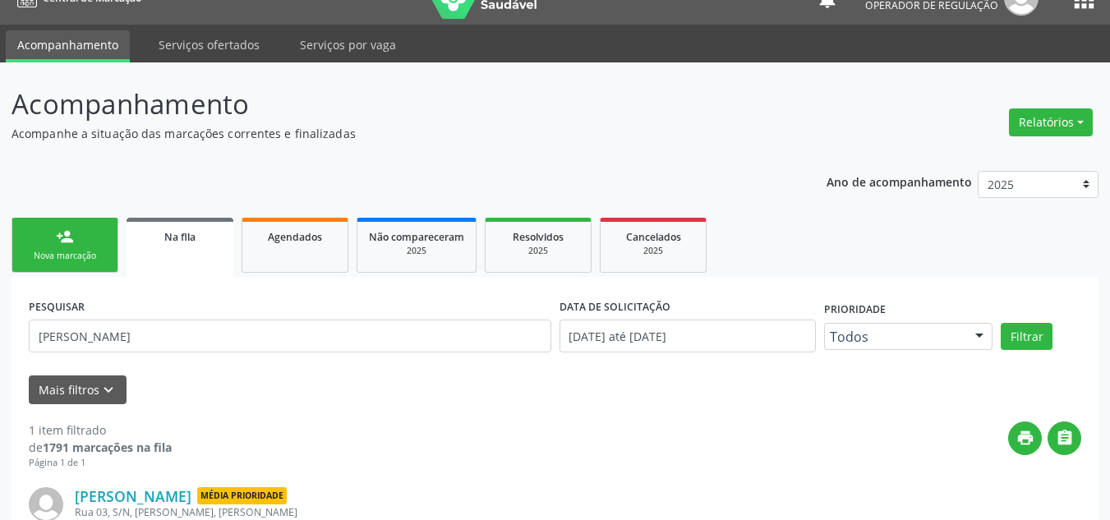
click at [45, 236] on link "person_add Nova marcação" at bounding box center [64, 245] width 107 height 55
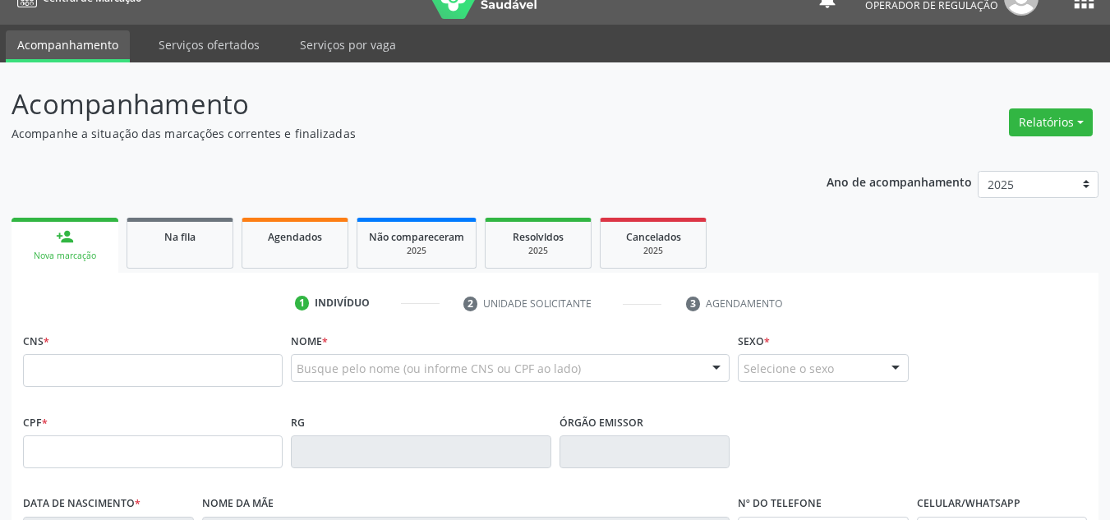
click at [126, 353] on div "CNS *" at bounding box center [153, 358] width 260 height 58
click at [238, 379] on input "text" at bounding box center [153, 370] width 260 height 33
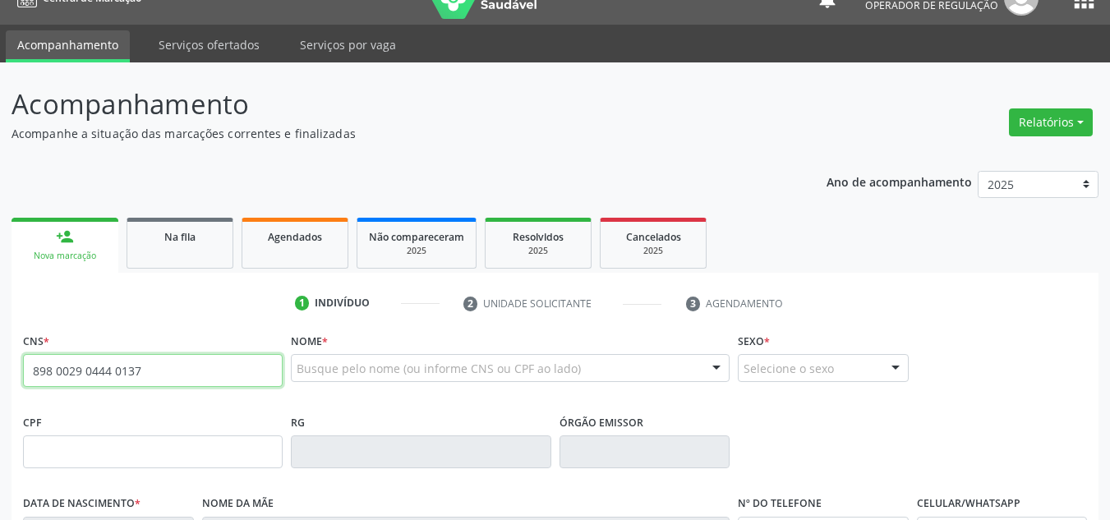
type input "898 0029 0444 0137"
type input "16/08/1983"
type input "Edimar Souza Rodrigues"
type input "(87) 9670-2395"
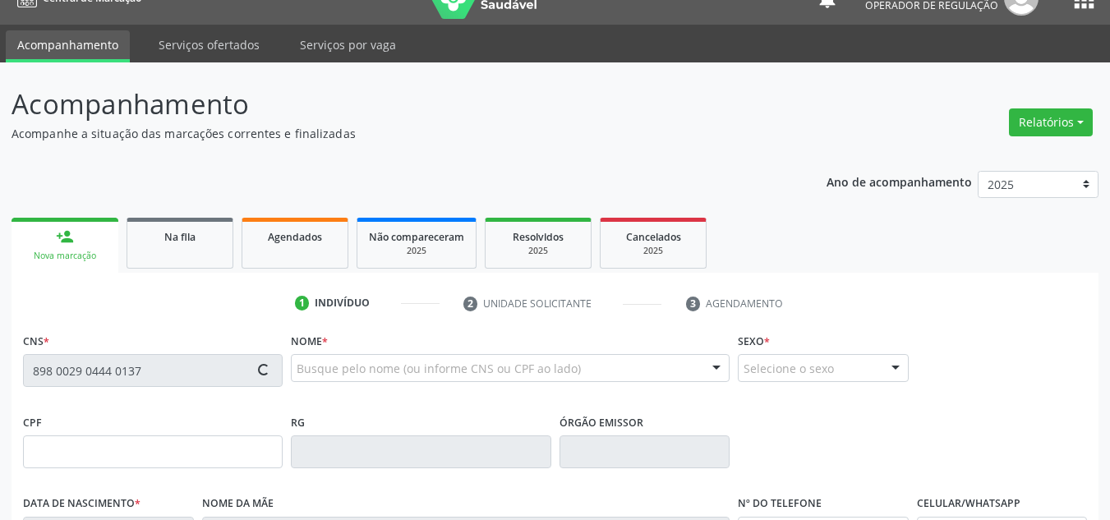
type input "S/N"
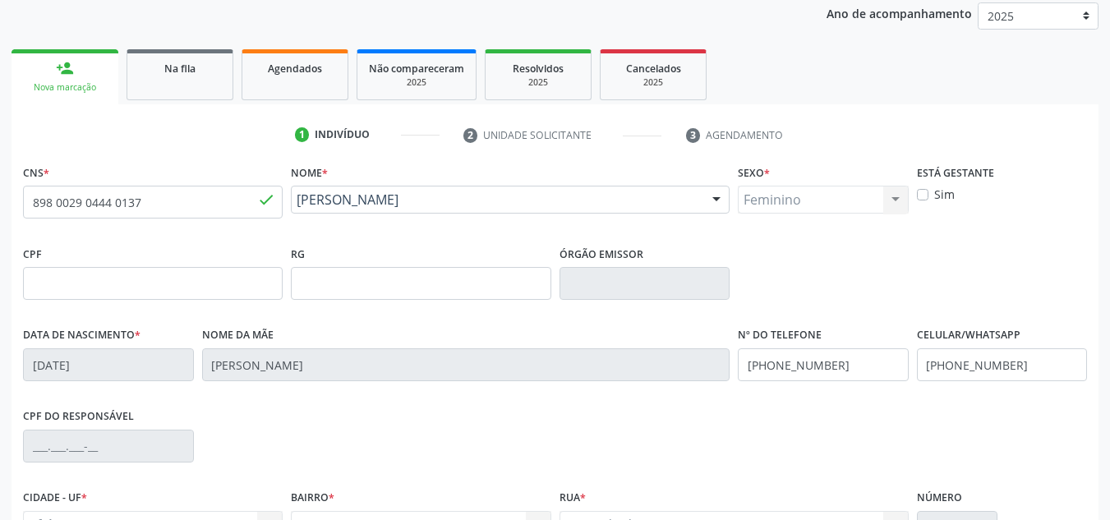
scroll to position [370, 0]
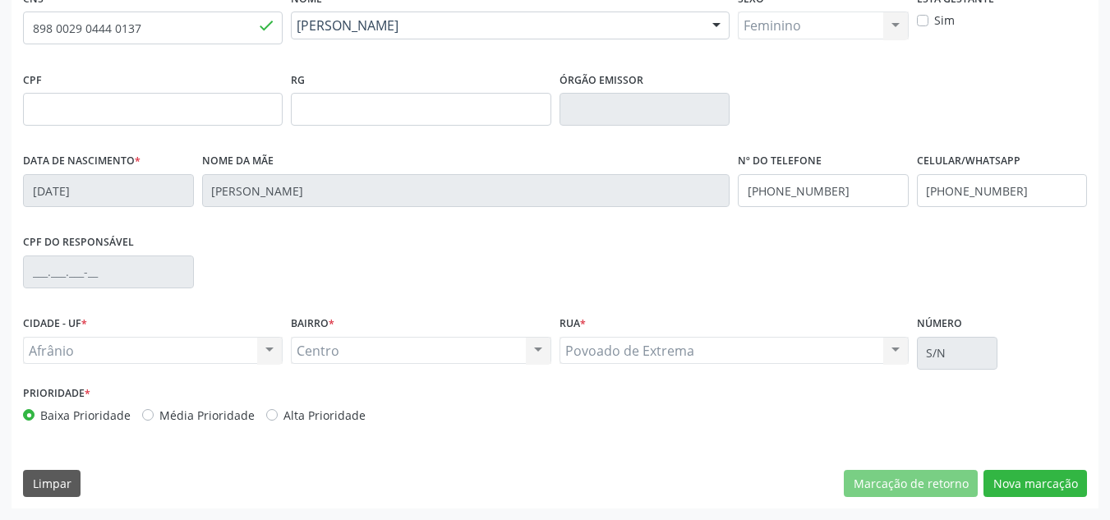
click at [223, 423] on label "Média Prioridade" at bounding box center [206, 415] width 95 height 17
click at [154, 421] on input "Média Prioridade" at bounding box center [147, 414] width 11 height 15
radio input "true"
click at [1022, 476] on button "Nova marcação" at bounding box center [1034, 484] width 103 height 28
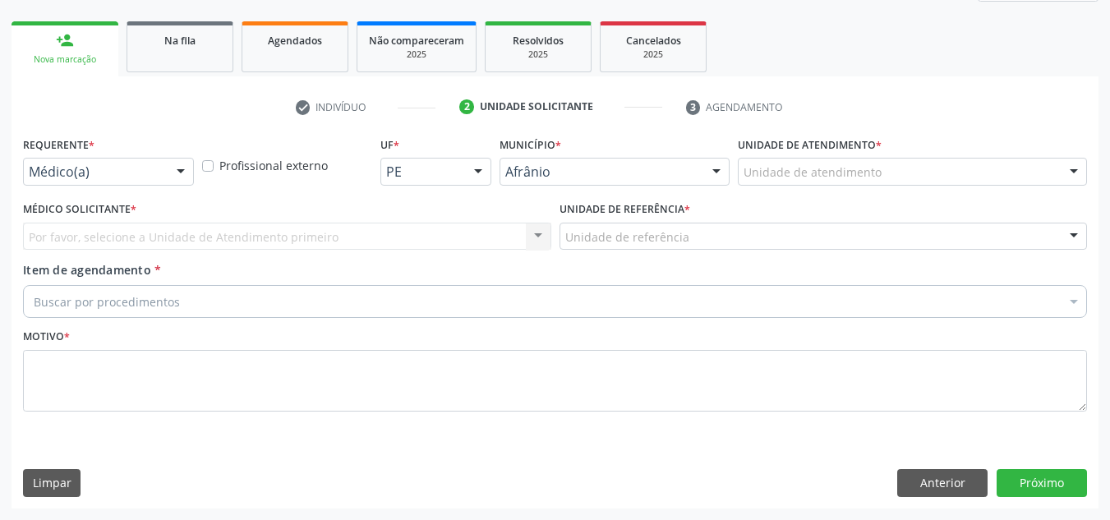
click at [1020, 178] on div "Unidade de atendimento" at bounding box center [912, 172] width 349 height 28
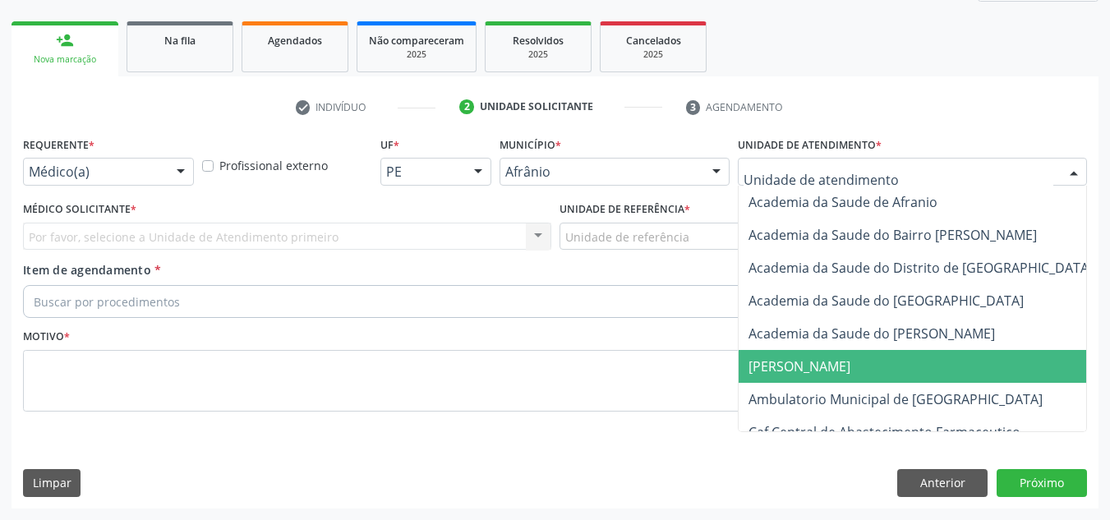
click at [966, 393] on span "Ambulatorio Municipal de [GEOGRAPHIC_DATA]" at bounding box center [938, 399] width 401 height 33
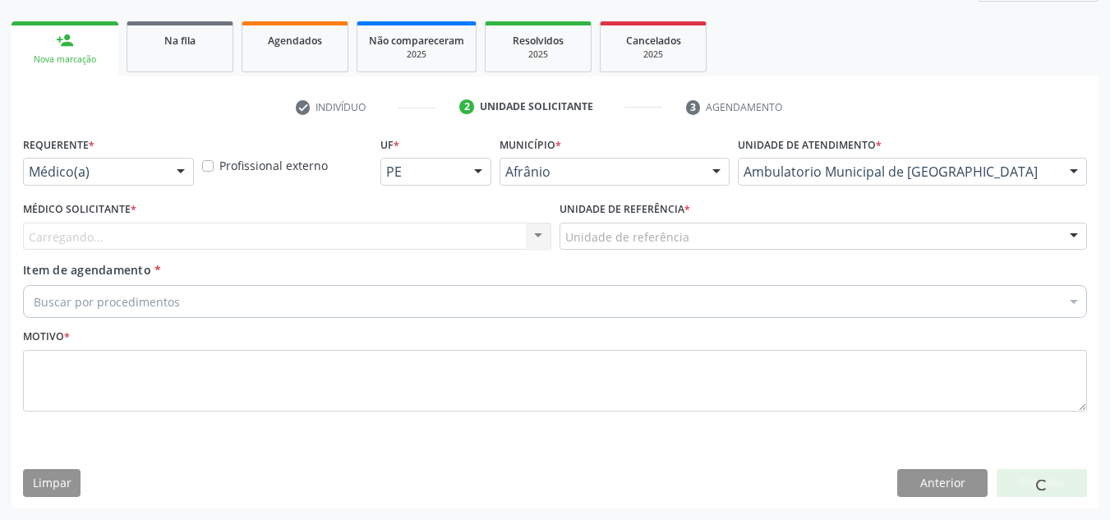
click at [313, 239] on div "Carregando... Nenhum resultado encontrado para: " " Não há nenhuma opção para s…" at bounding box center [287, 237] width 528 height 28
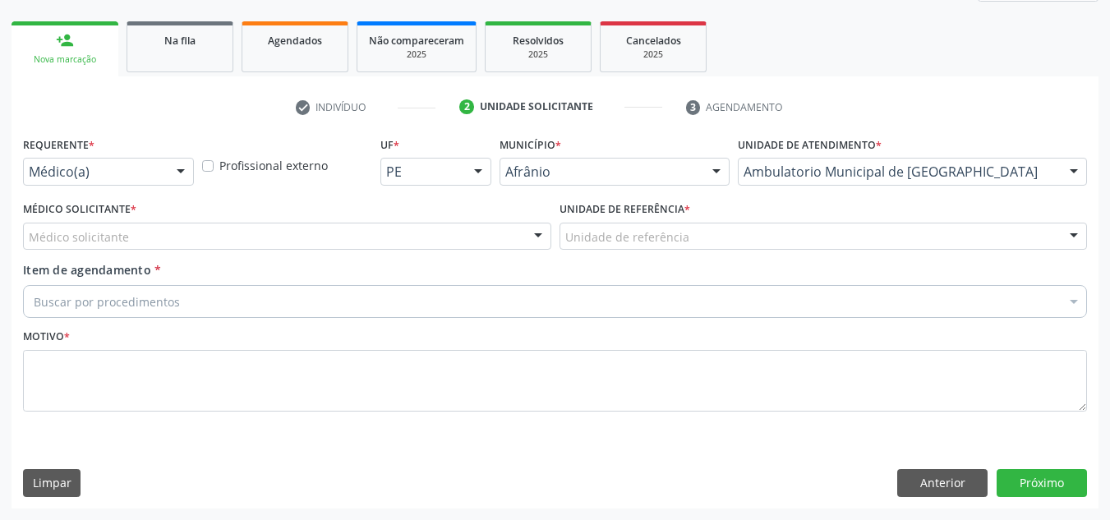
click at [320, 235] on div "Médico solicitante" at bounding box center [287, 237] width 528 height 28
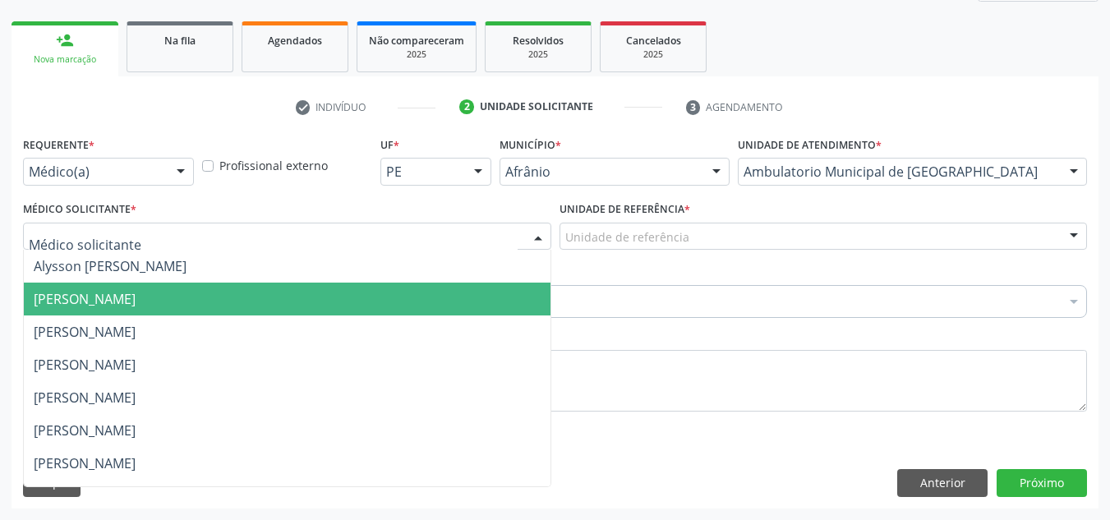
click at [330, 328] on span "[PERSON_NAME]" at bounding box center [287, 331] width 527 height 33
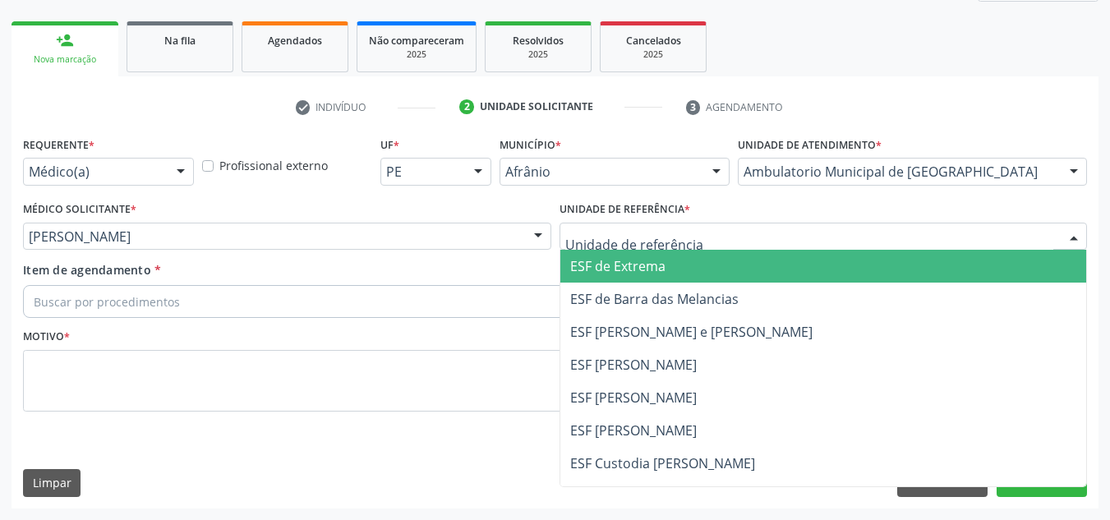
click at [716, 228] on div at bounding box center [823, 237] width 528 height 28
drag, startPoint x: 715, startPoint y: 286, endPoint x: 664, endPoint y: 283, distance: 51.0
click at [707, 291] on span "ESF de Barra das Melancias" at bounding box center [823, 299] width 527 height 33
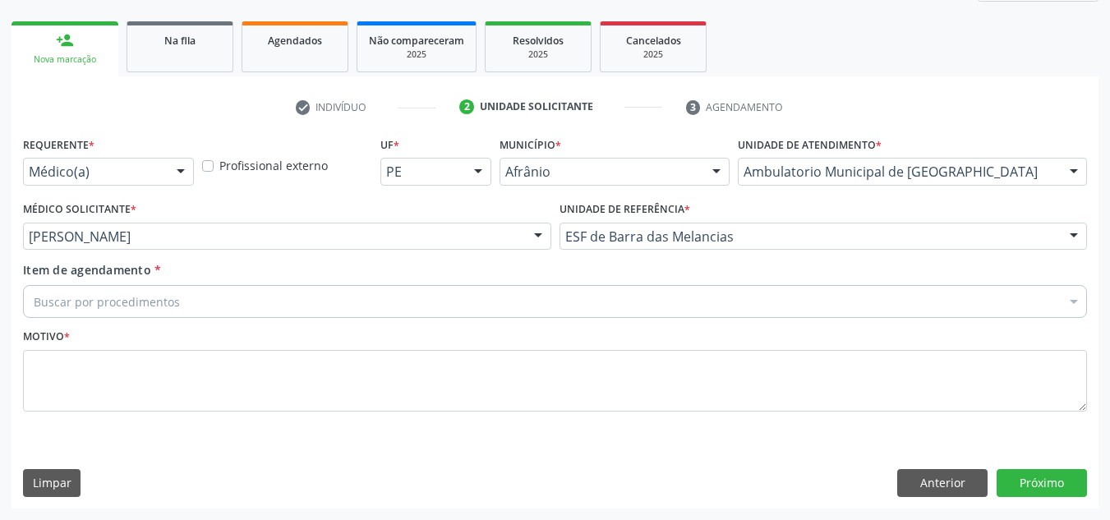
drag, startPoint x: 324, startPoint y: 315, endPoint x: 407, endPoint y: 291, distance: 86.3
click at [371, 301] on div "Buscar por procedimentos" at bounding box center [555, 301] width 1064 height 33
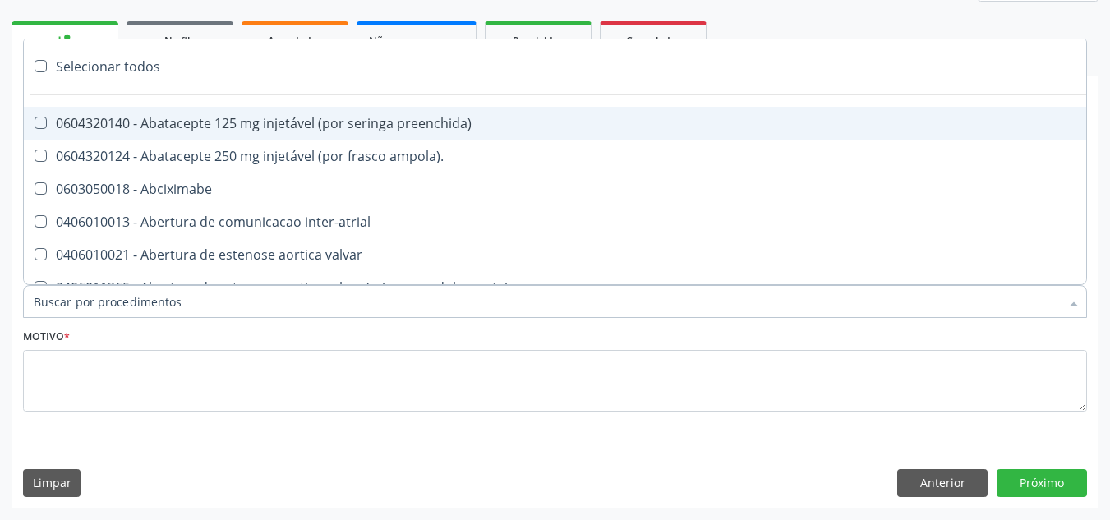
paste input "ORTOPEDISTA"
type input "ORTOPEDISTA"
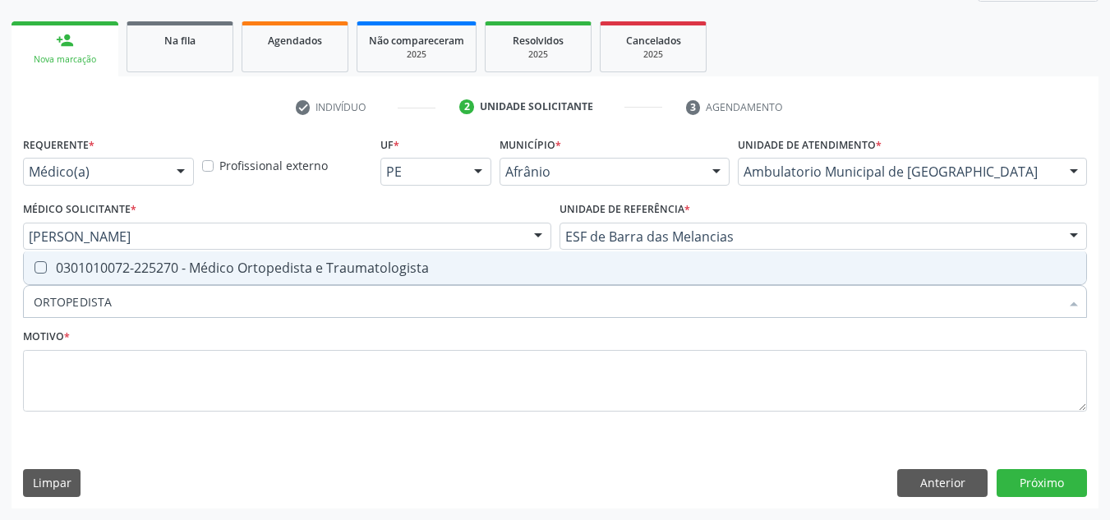
click at [386, 261] on div "0301010072-225270 - Médico Ortopedista e Traumatologista" at bounding box center [555, 267] width 1042 height 13
checkbox Traumatologista "true"
click at [348, 425] on div "Motivo *" at bounding box center [555, 379] width 1072 height 110
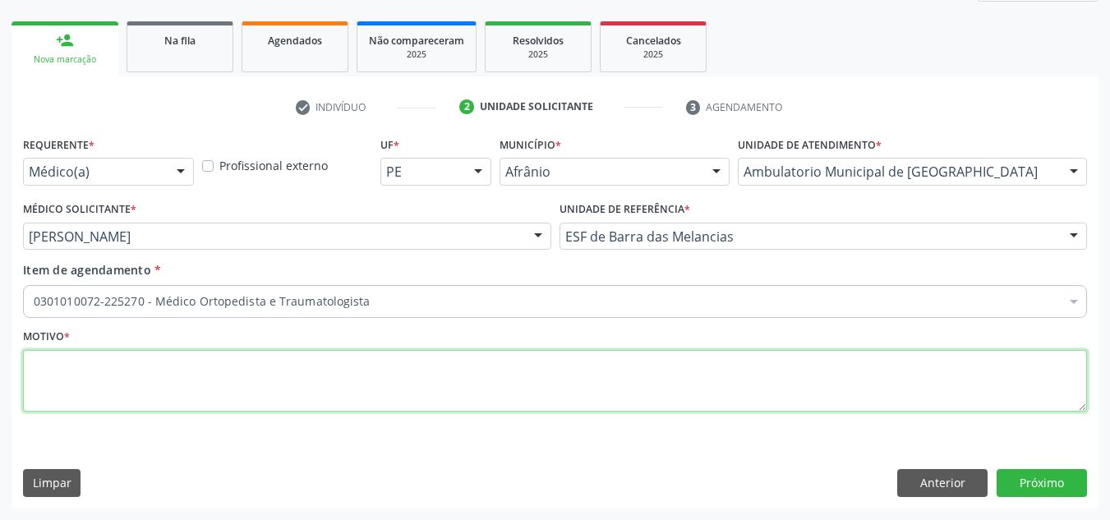
click at [343, 407] on textarea at bounding box center [555, 381] width 1064 height 62
type textarea "DOR LOMBAR IRRADIADA P/MIE"
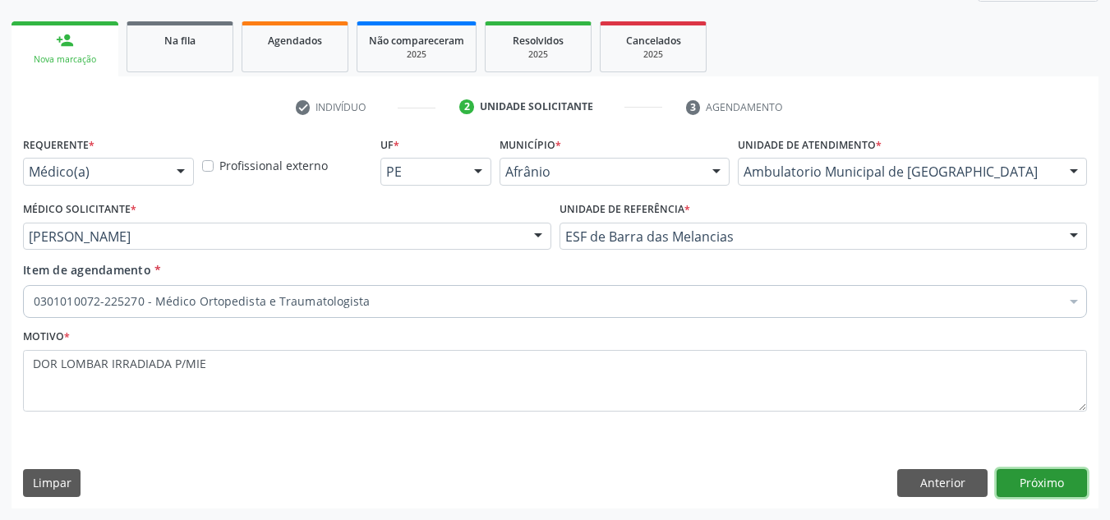
click at [1065, 494] on button "Próximo" at bounding box center [1041, 483] width 90 height 28
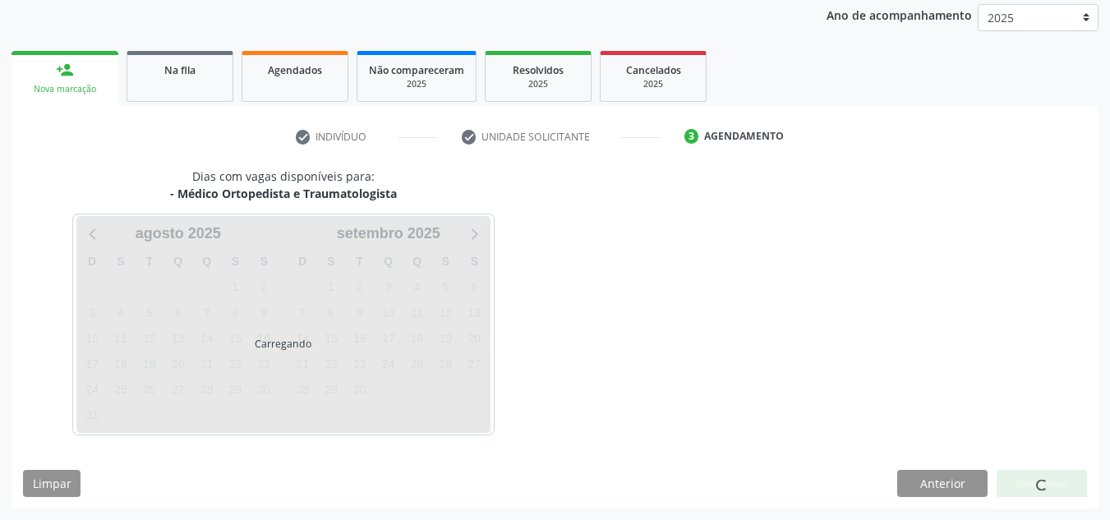
scroll to position [195, 0]
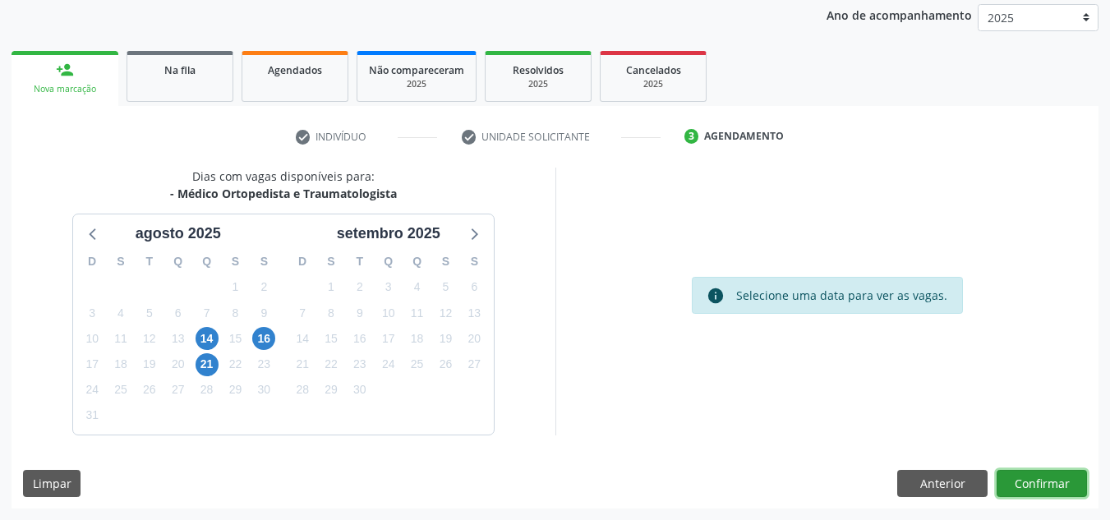
click at [1065, 494] on button "Confirmar" at bounding box center [1041, 484] width 90 height 28
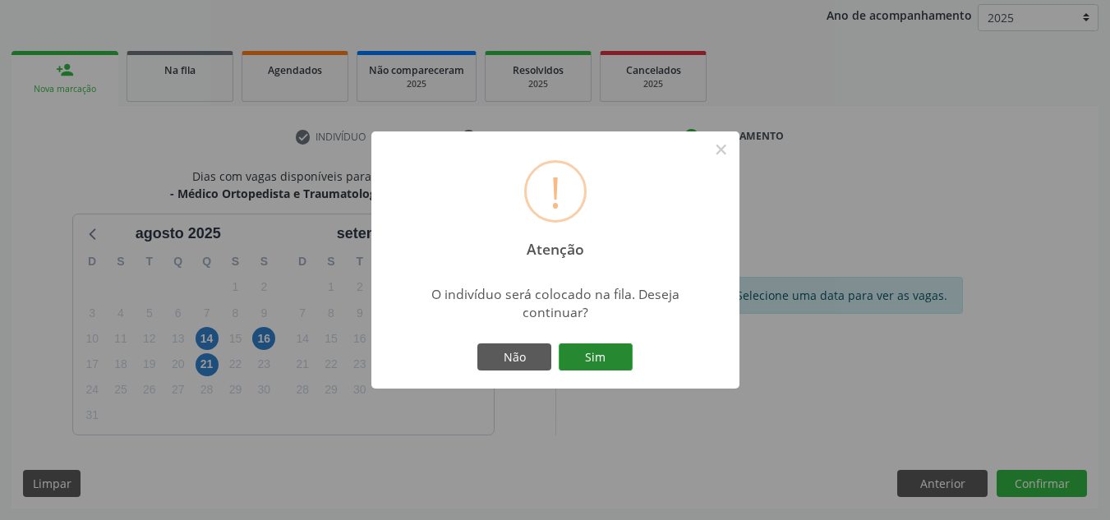
drag, startPoint x: 618, startPoint y: 360, endPoint x: 625, endPoint y: 356, distance: 8.5
click at [619, 357] on button "Sim" at bounding box center [596, 357] width 74 height 28
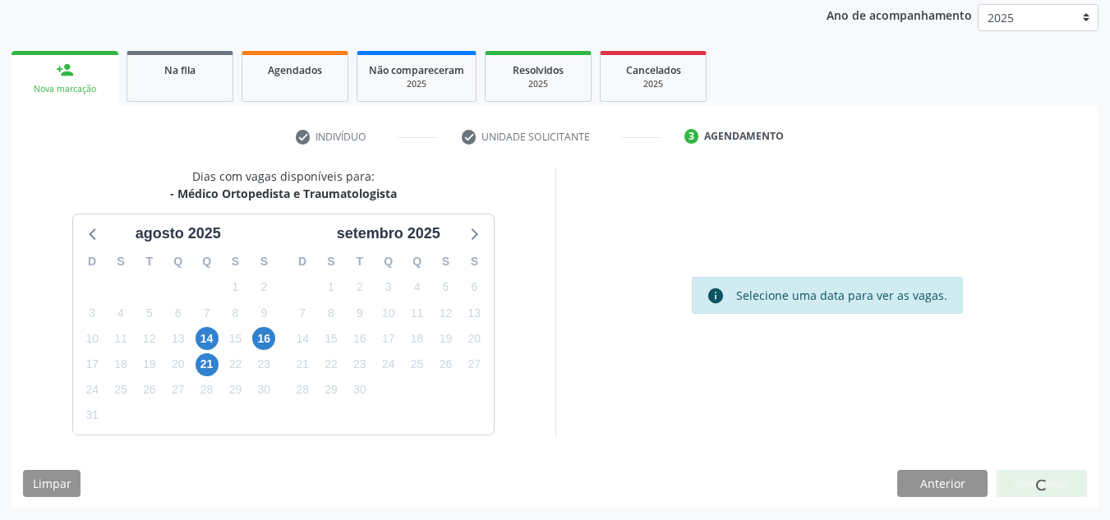
scroll to position [28, 0]
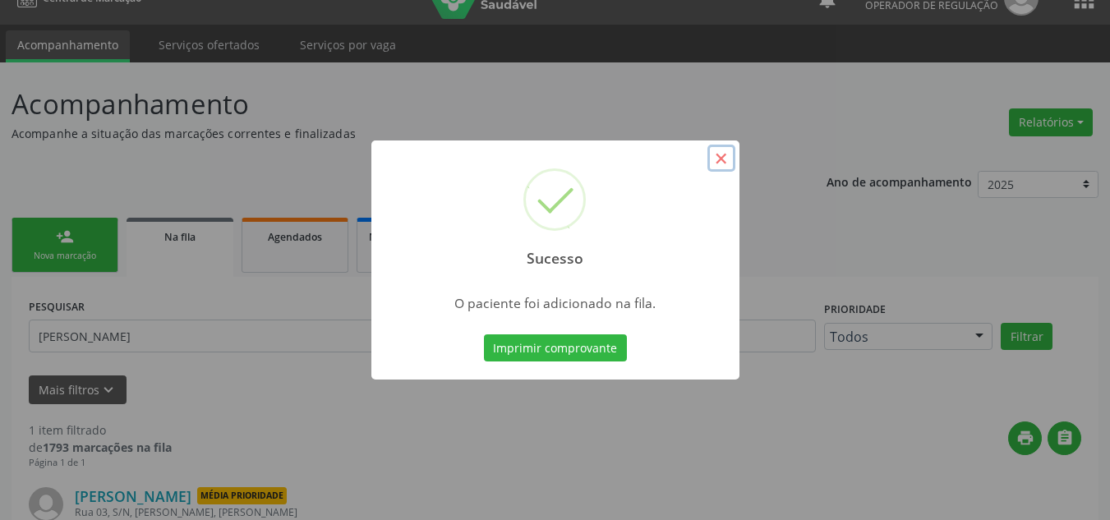
click at [716, 159] on button "×" at bounding box center [721, 159] width 28 height 28
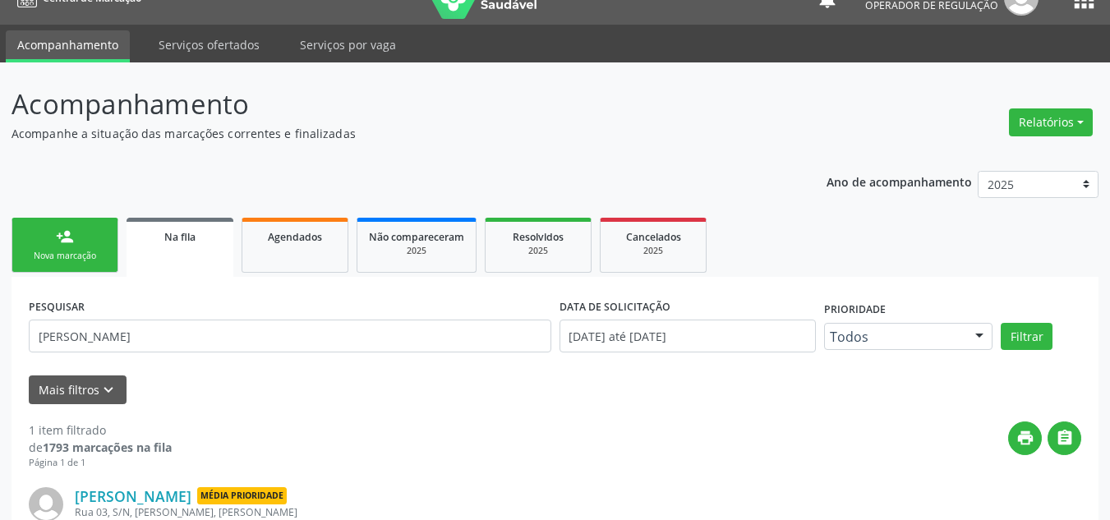
click at [20, 247] on link "person_add Nova marcação" at bounding box center [64, 245] width 107 height 55
click at [90, 241] on link "person_add Nova marcação" at bounding box center [64, 245] width 107 height 55
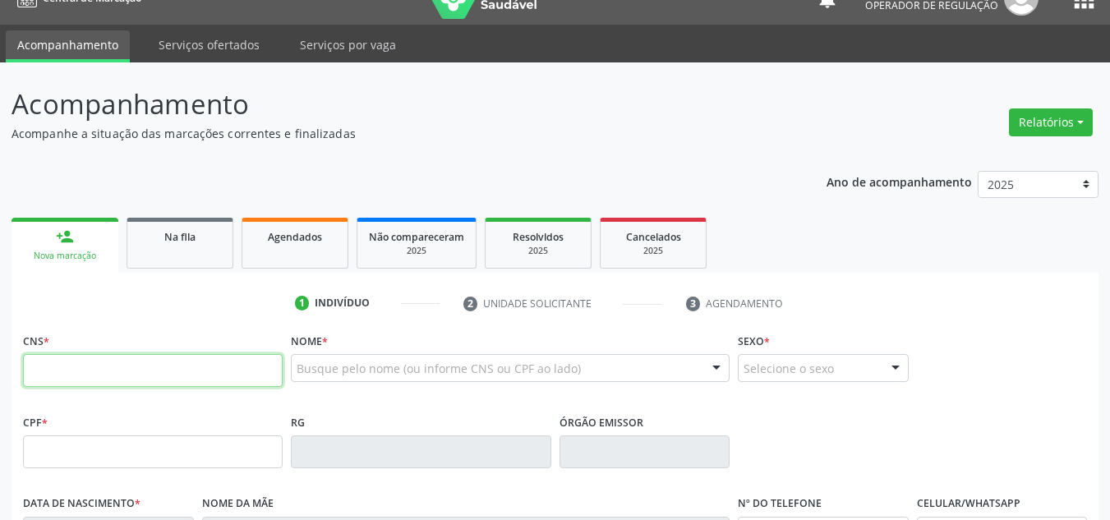
drag, startPoint x: 103, startPoint y: 365, endPoint x: 50, endPoint y: 345, distance: 56.9
click at [103, 366] on input "text" at bounding box center [153, 370] width 260 height 33
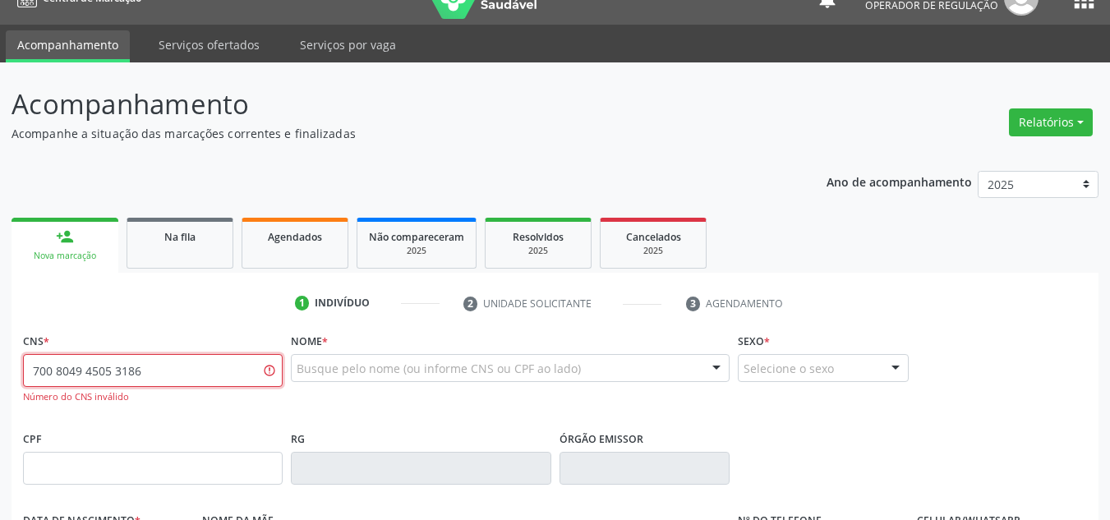
type input "700 8049 4505 3186"
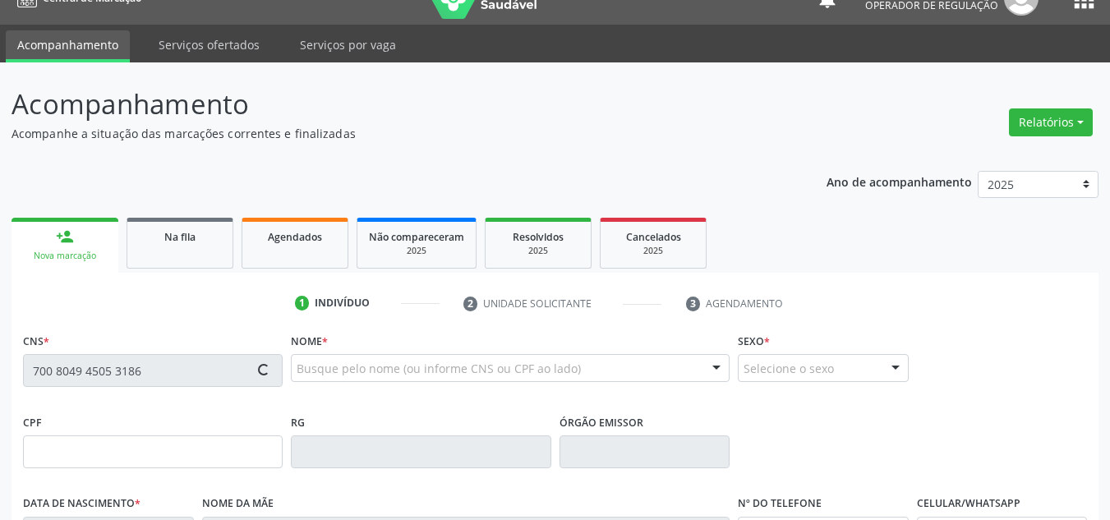
type input "774.753.484-15"
type input "22/12/1967"
type input "Edith Santana de Brito"
type input "(87) 98872-2608"
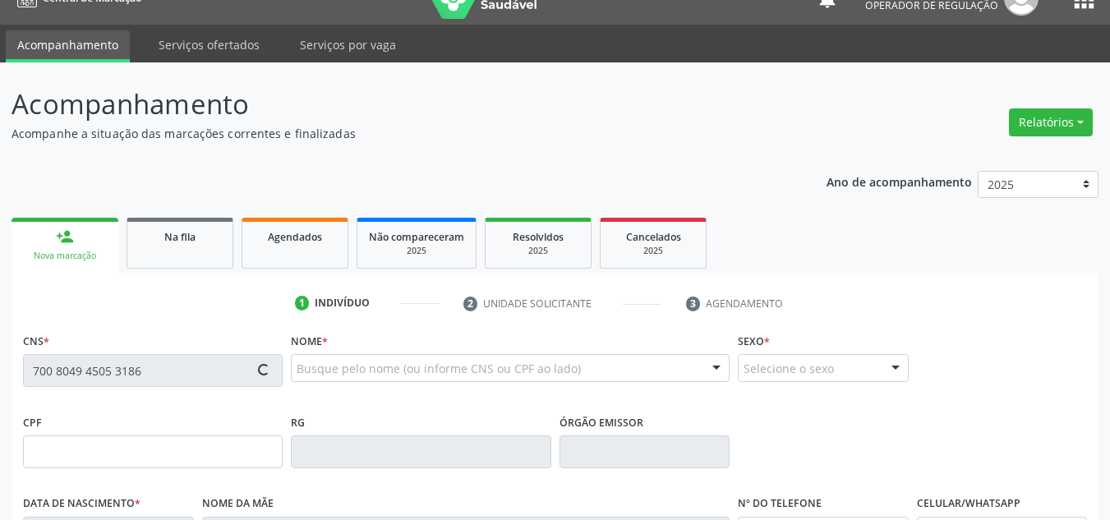
type input "S/N"
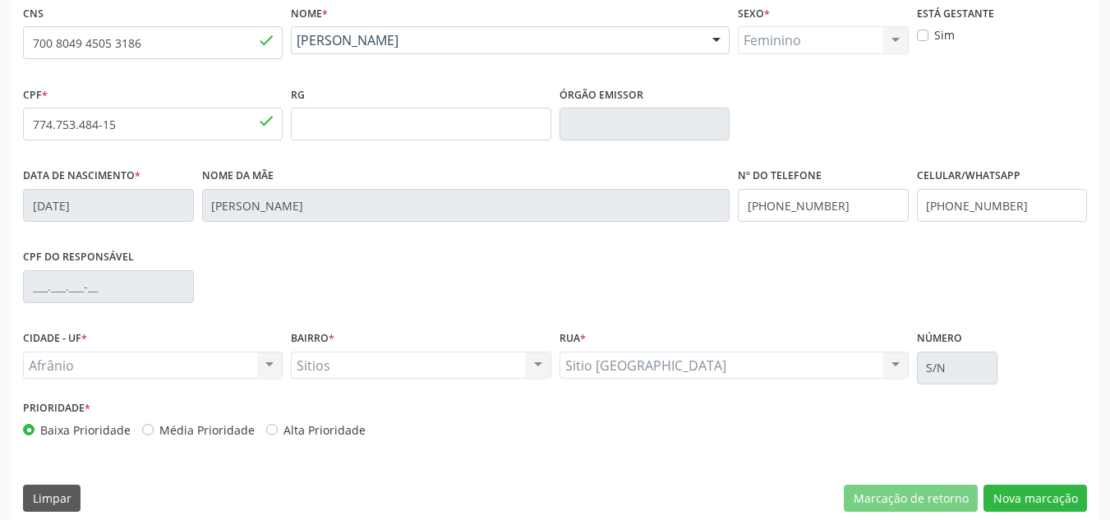
scroll to position [356, 0]
click at [224, 433] on label "Média Prioridade" at bounding box center [206, 429] width 95 height 17
click at [154, 433] on input "Média Prioridade" at bounding box center [147, 428] width 11 height 15
radio input "true"
click at [1049, 490] on button "Nova marcação" at bounding box center [1034, 498] width 103 height 28
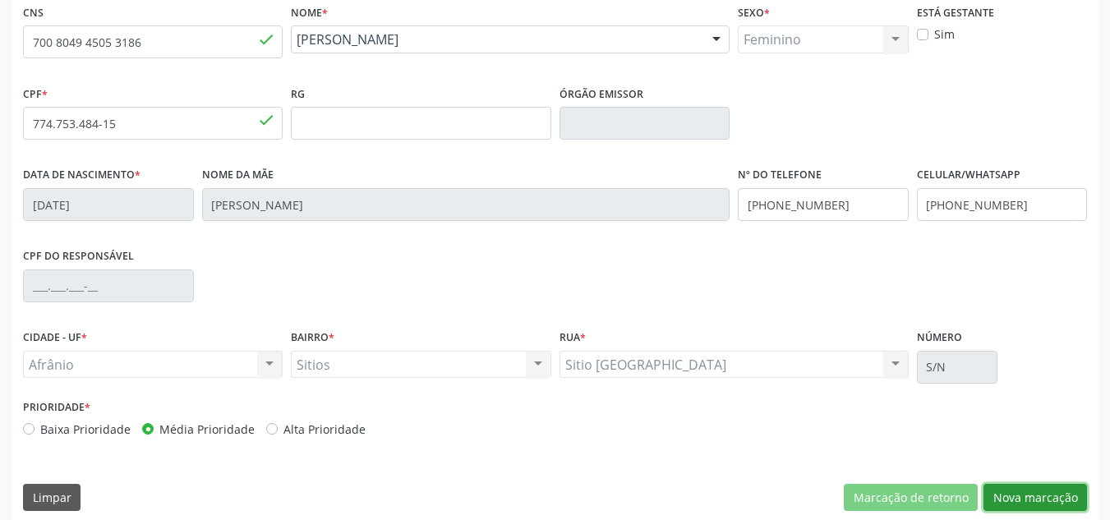
scroll to position [224, 0]
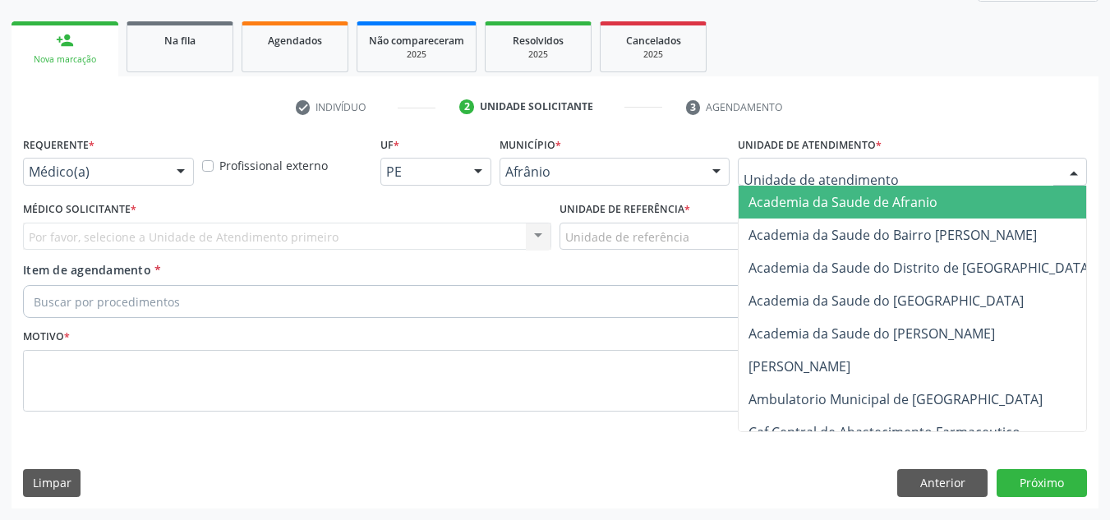
click at [948, 178] on div at bounding box center [912, 172] width 349 height 28
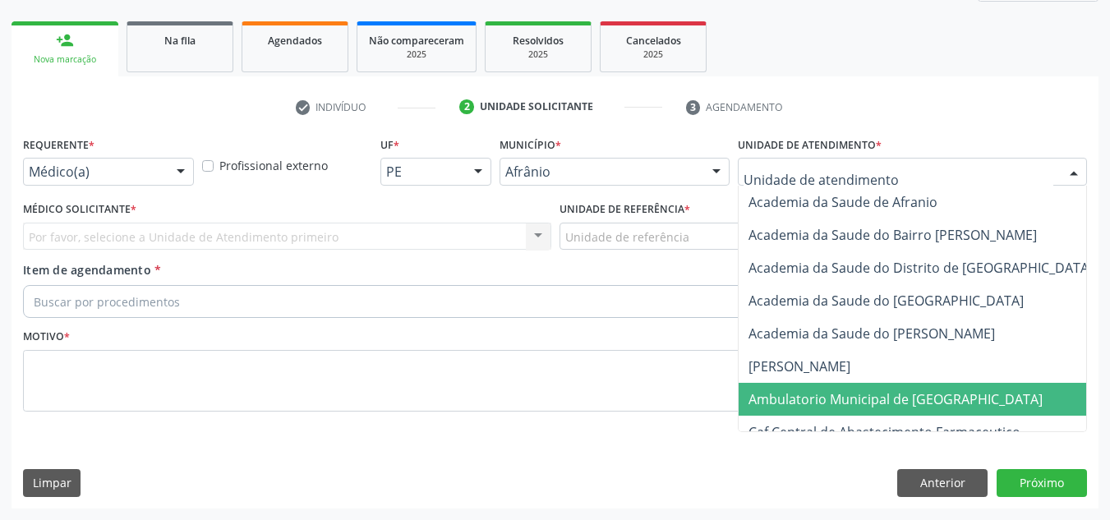
click at [924, 398] on span "Ambulatorio Municipal de [GEOGRAPHIC_DATA]" at bounding box center [895, 399] width 294 height 18
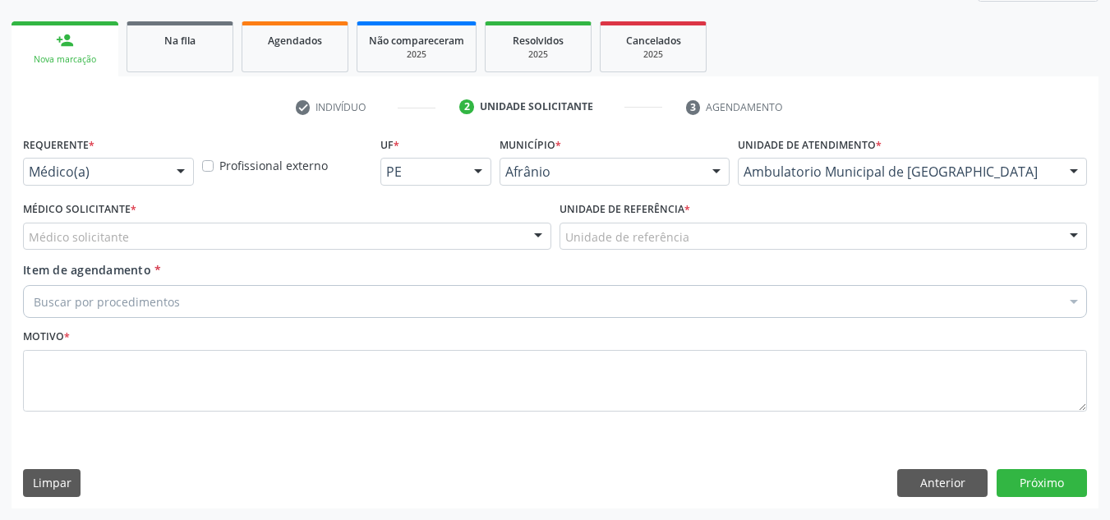
click at [462, 251] on div "Médico Solicitante * Médico solicitante [PERSON_NAME] [PERSON_NAME] [PERSON_NAM…" at bounding box center [287, 229] width 536 height 64
drag, startPoint x: 450, startPoint y: 241, endPoint x: 440, endPoint y: 257, distance: 19.2
click at [449, 241] on div "Médico solicitante" at bounding box center [287, 237] width 528 height 28
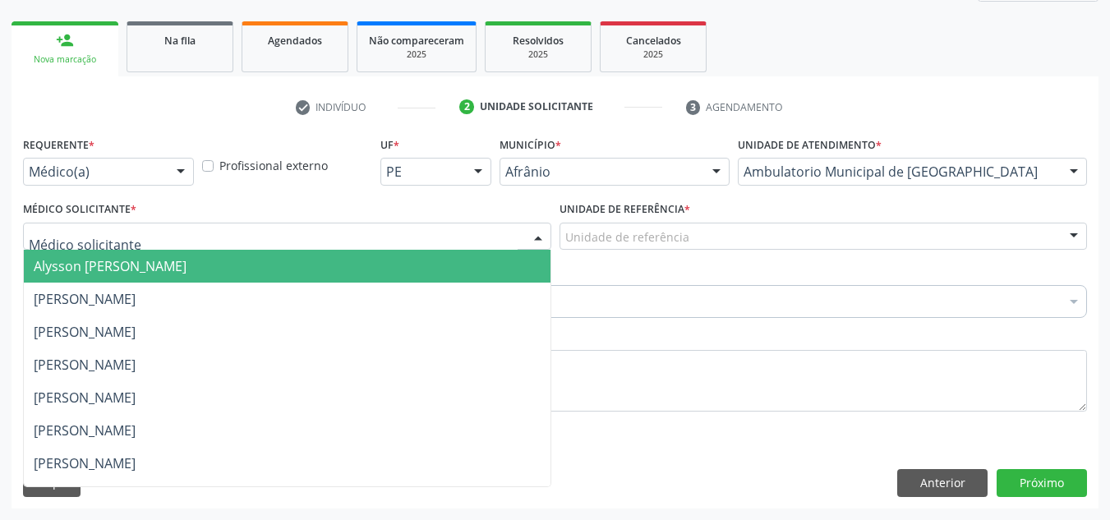
click at [440, 284] on span "[PERSON_NAME]" at bounding box center [287, 299] width 527 height 33
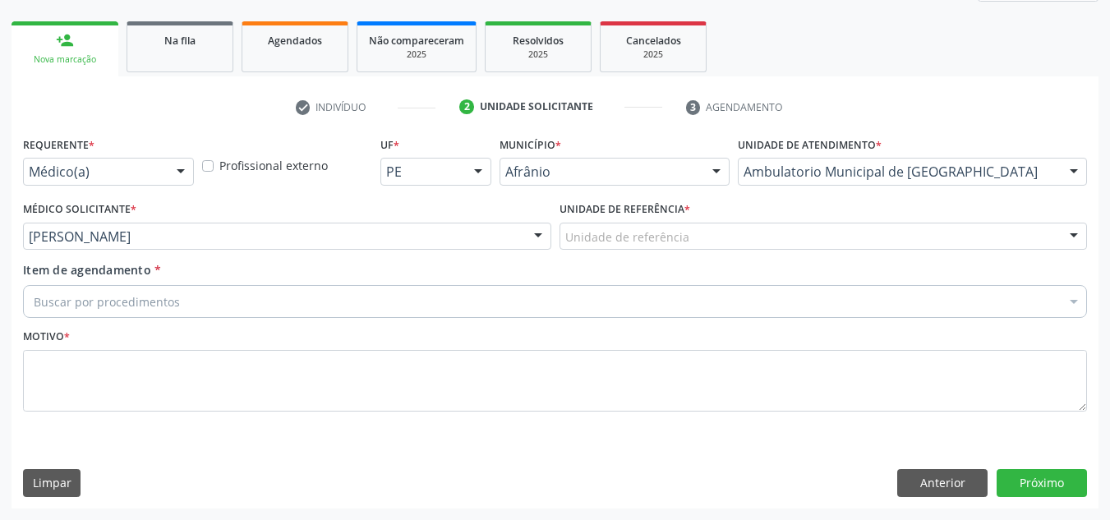
click at [563, 245] on div "Unidade de referência" at bounding box center [823, 237] width 528 height 28
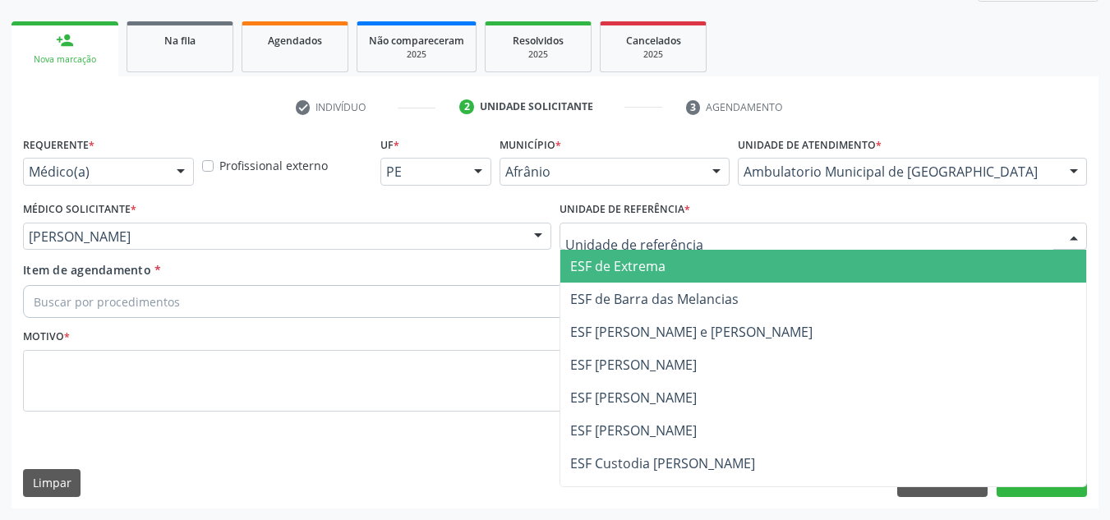
drag, startPoint x: 593, startPoint y: 320, endPoint x: 570, endPoint y: 317, distance: 23.1
click at [591, 320] on span "ESF [PERSON_NAME] e [PERSON_NAME]" at bounding box center [823, 331] width 527 height 33
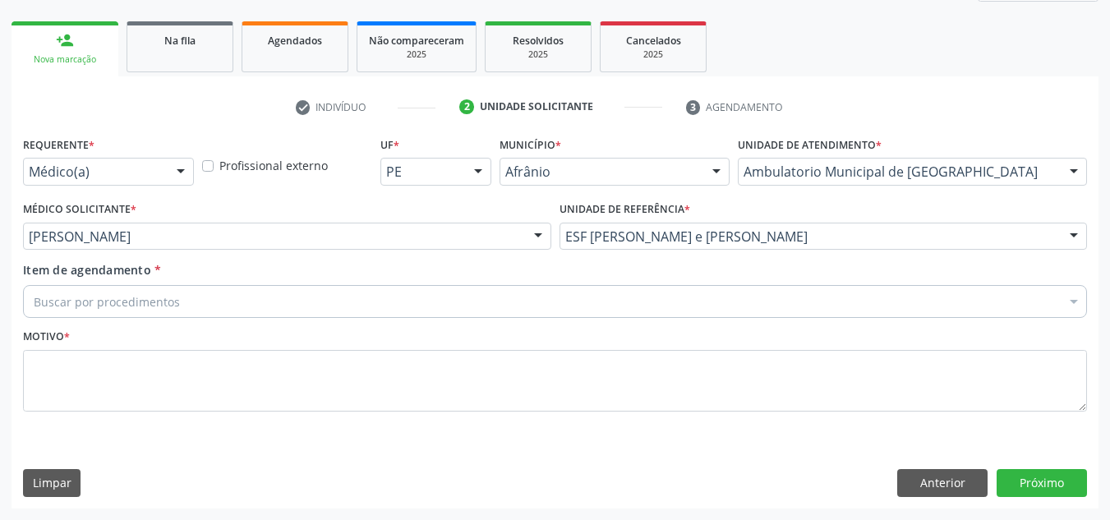
click at [542, 298] on div "Buscar por procedimentos" at bounding box center [555, 301] width 1064 height 33
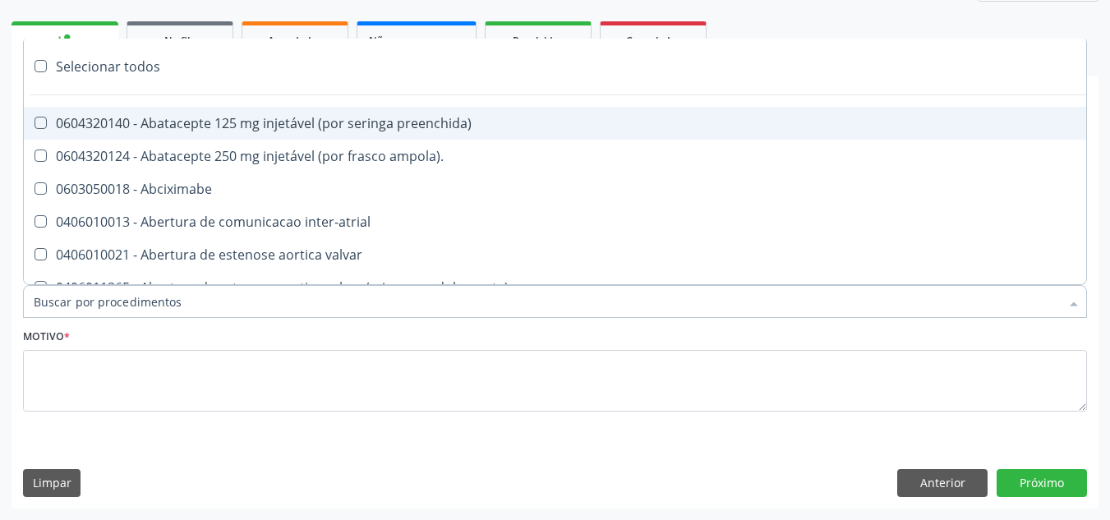
paste input "ORTOPEDISTA"
type input "ORTOPEDISTA"
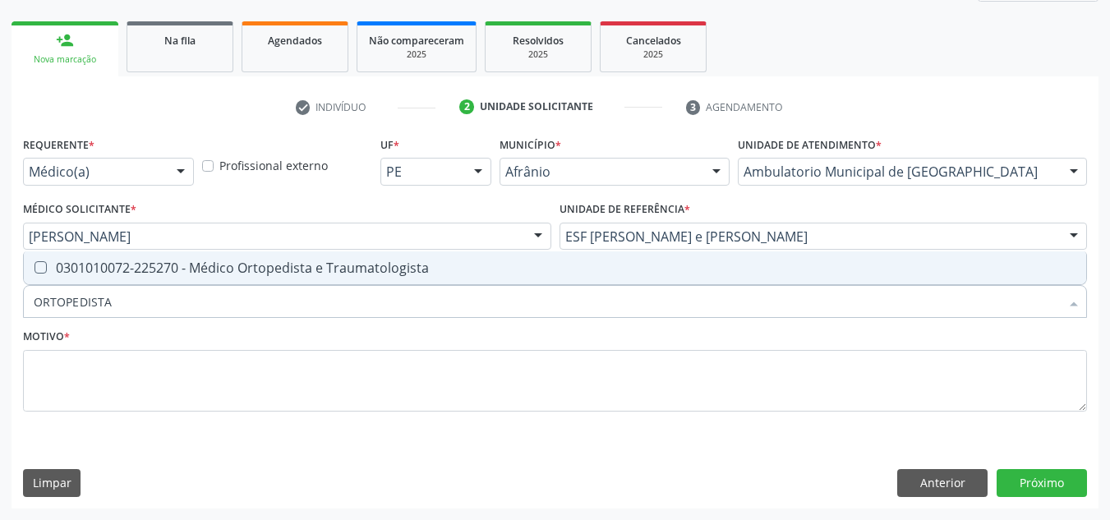
drag, startPoint x: 544, startPoint y: 254, endPoint x: 540, endPoint y: 272, distance: 18.5
click at [544, 255] on span "0301010072-225270 - Médico Ortopedista e Traumatologista" at bounding box center [555, 267] width 1062 height 33
checkbox Traumatologista "true"
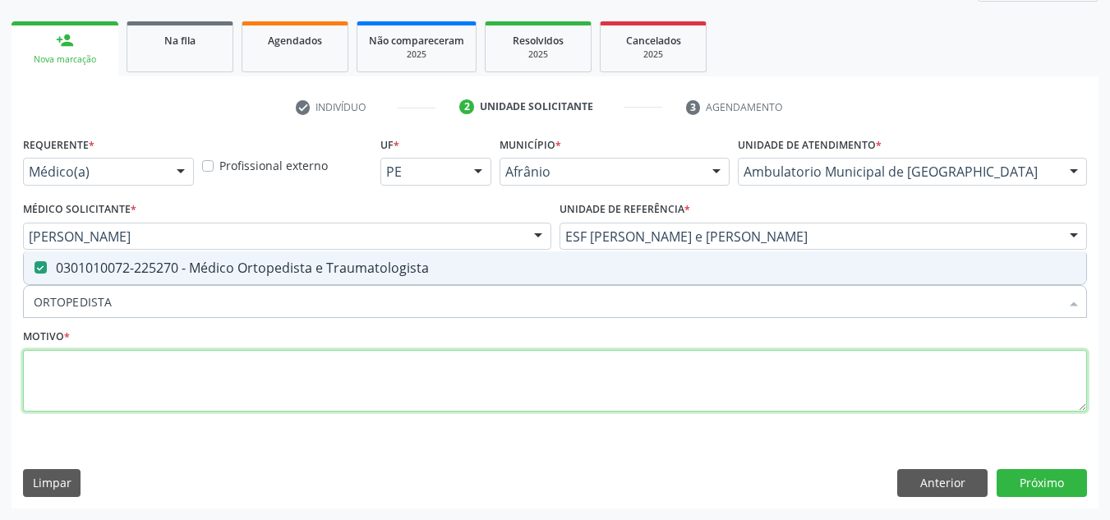
click at [492, 354] on textarea at bounding box center [555, 381] width 1064 height 62
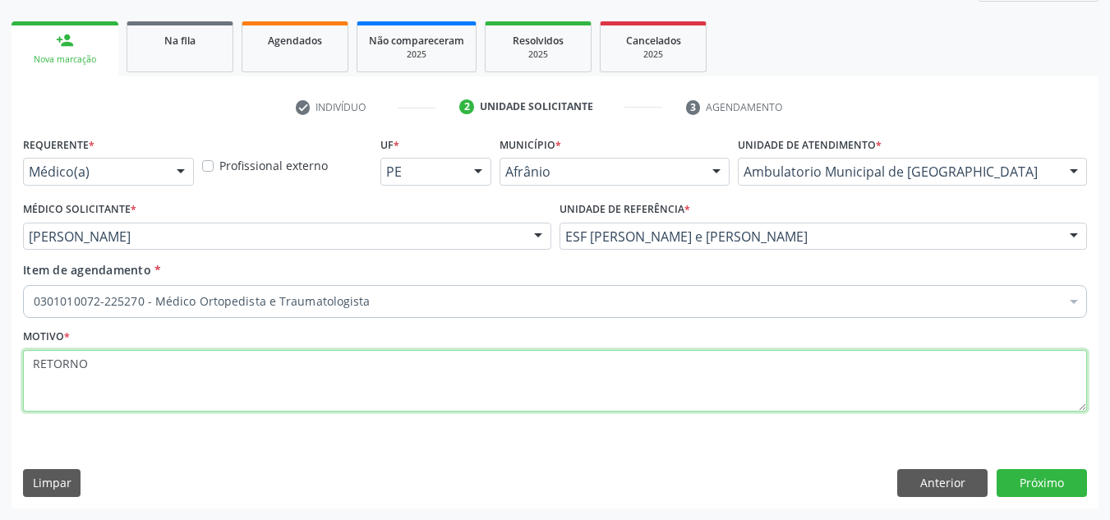
type textarea "RETORNO"
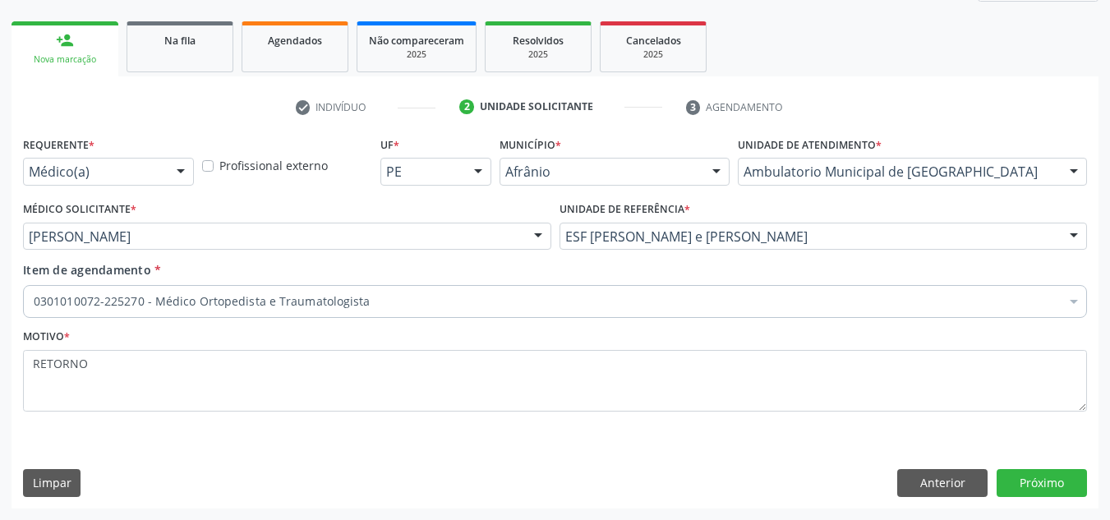
click at [1031, 501] on div "Requerente * Médico(a) Médico(a) Enfermeiro(a) Paciente Nenhum resultado encont…" at bounding box center [554, 319] width 1087 height 375
click at [1043, 485] on button "Próximo" at bounding box center [1041, 483] width 90 height 28
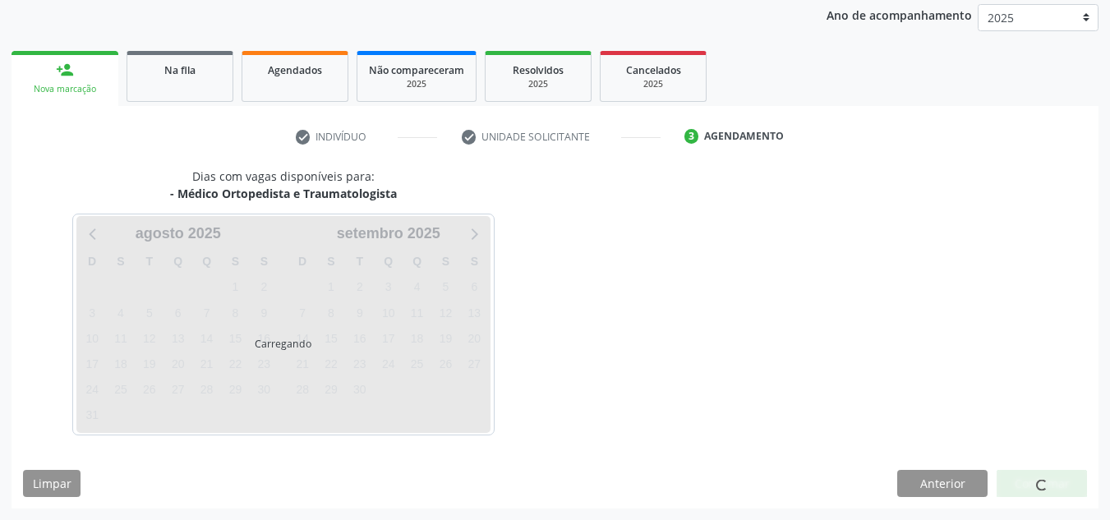
scroll to position [195, 0]
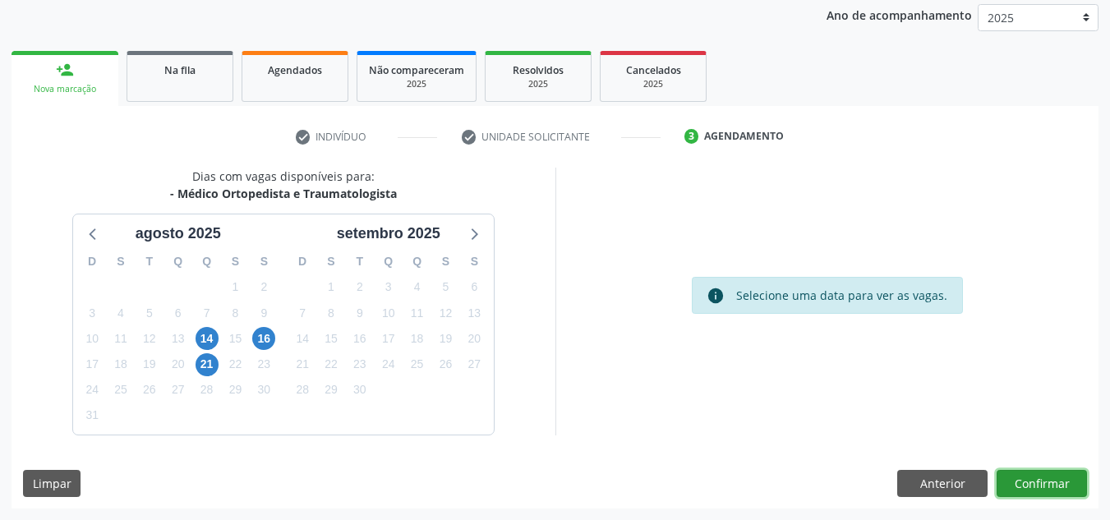
click at [1043, 485] on button "Confirmar" at bounding box center [1041, 484] width 90 height 28
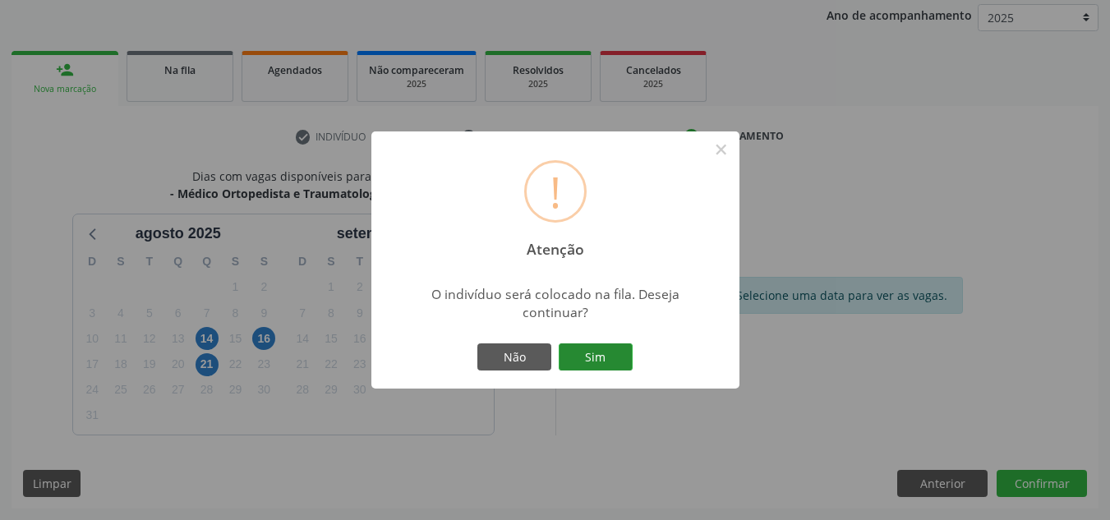
click at [590, 355] on button "Sim" at bounding box center [596, 357] width 74 height 28
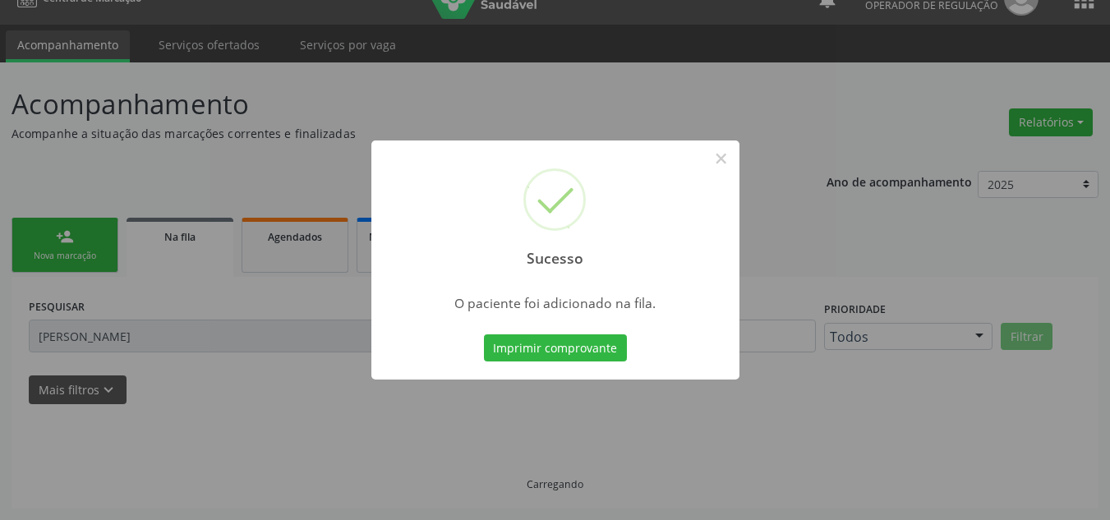
scroll to position [28, 0]
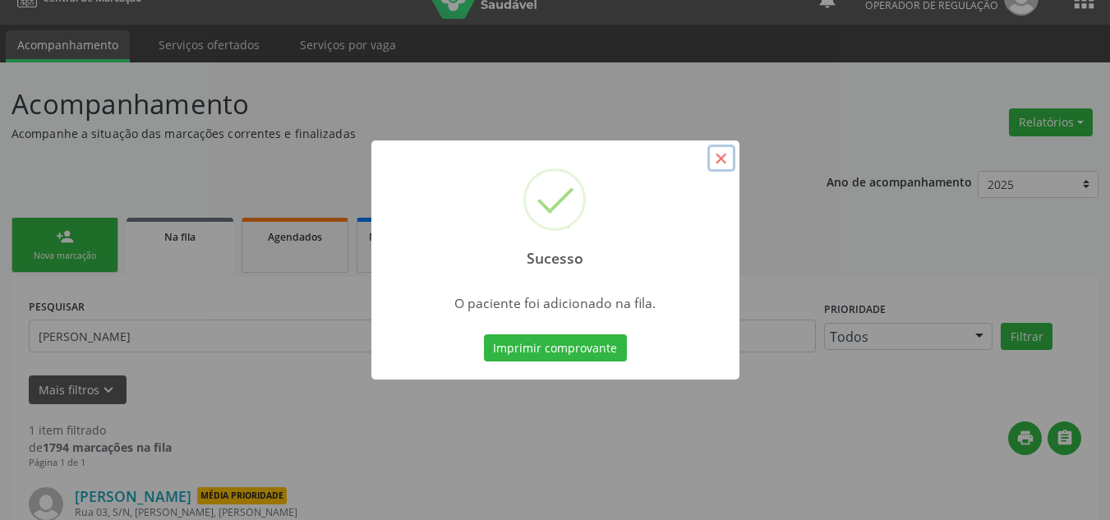
click at [715, 158] on button "×" at bounding box center [721, 159] width 28 height 28
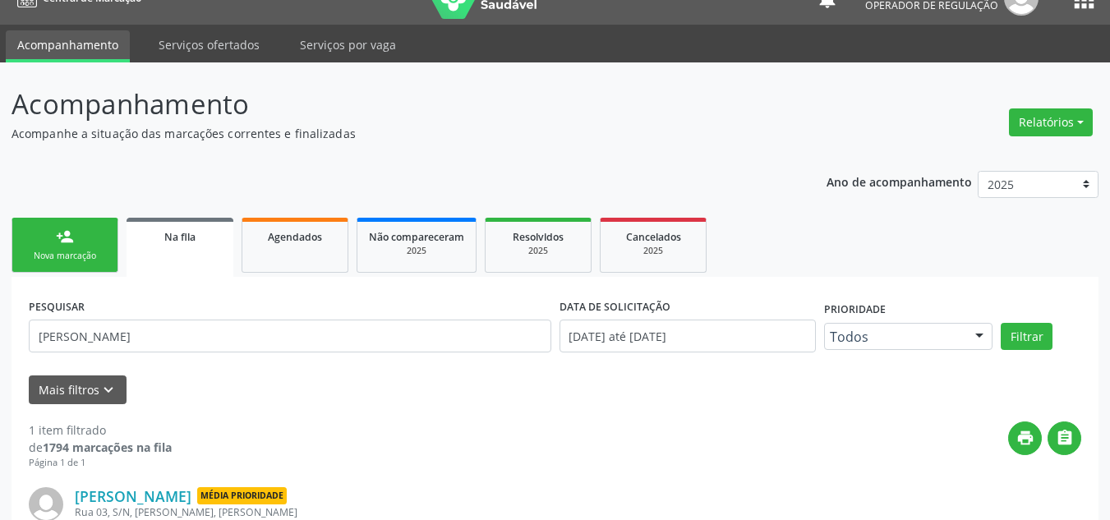
click at [95, 257] on div "Nova marcação" at bounding box center [65, 256] width 82 height 12
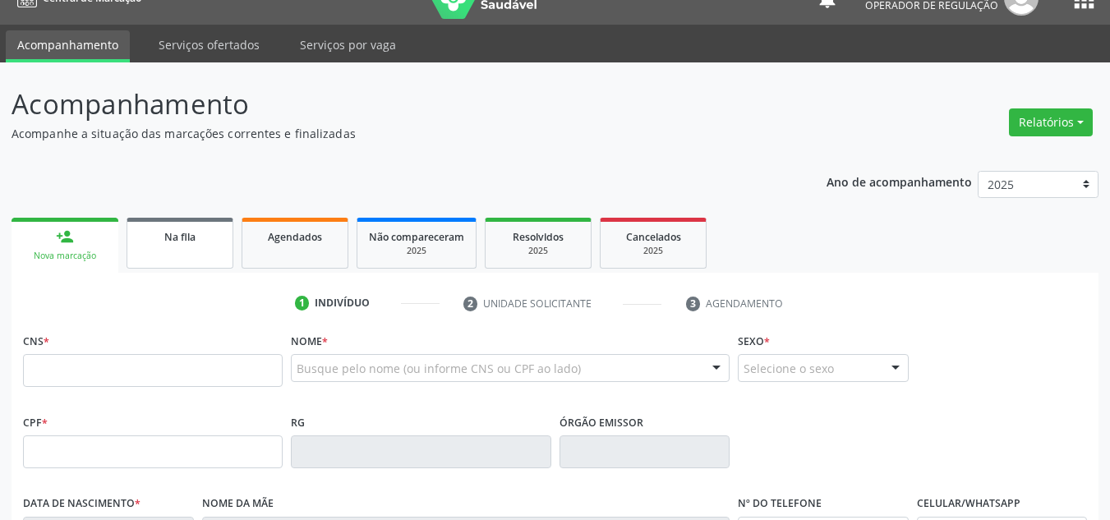
drag, startPoint x: 166, startPoint y: 269, endPoint x: 172, endPoint y: 258, distance: 13.2
click at [166, 268] on ul "person_add Nova marcação Na fila Agendados Não compareceram 2025 Resolvidos 202…" at bounding box center [554, 243] width 1087 height 59
click at [172, 258] on link "Na fila" at bounding box center [179, 243] width 107 height 51
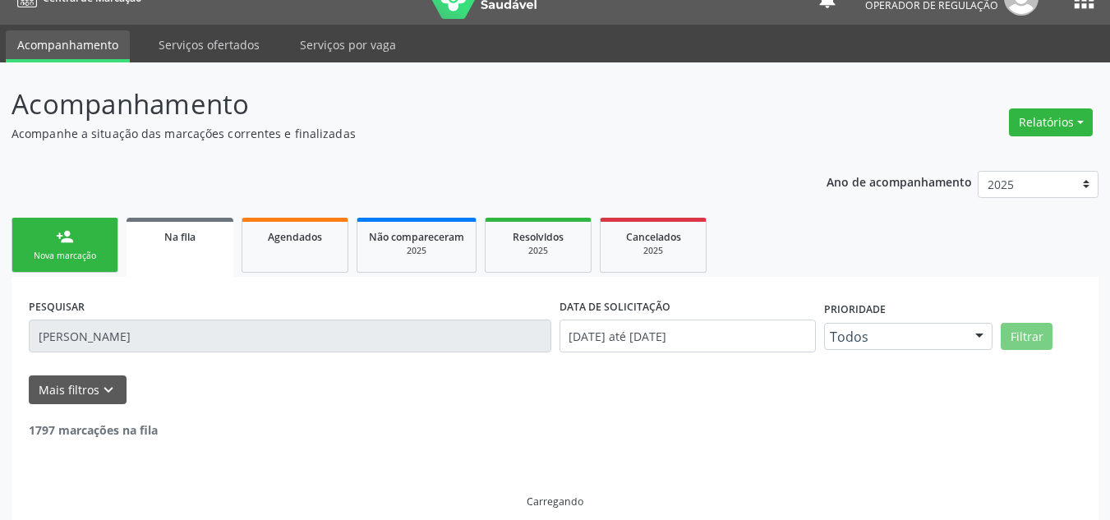
click at [176, 343] on input "LUZIA DIAS DA SILVA" at bounding box center [290, 336] width 522 height 33
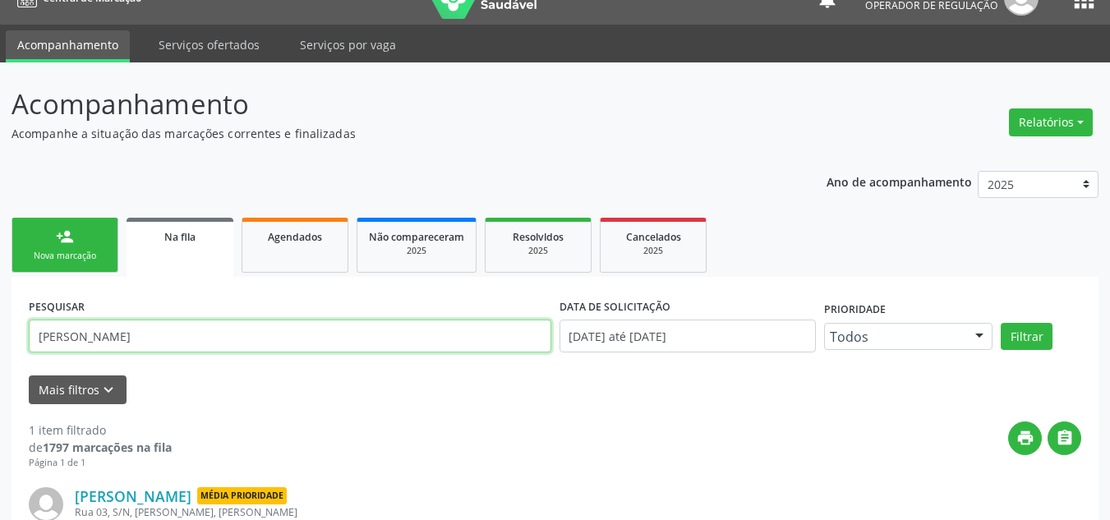
drag, startPoint x: 176, startPoint y: 343, endPoint x: 90, endPoint y: 343, distance: 86.2
click at [90, 343] on input "LUZIA DIAS DA SILVA" at bounding box center [290, 336] width 522 height 33
click at [200, 333] on input "LUZIA DIAS DA SILVA" at bounding box center [290, 336] width 522 height 33
drag, startPoint x: 200, startPoint y: 333, endPoint x: 113, endPoint y: 343, distance: 86.9
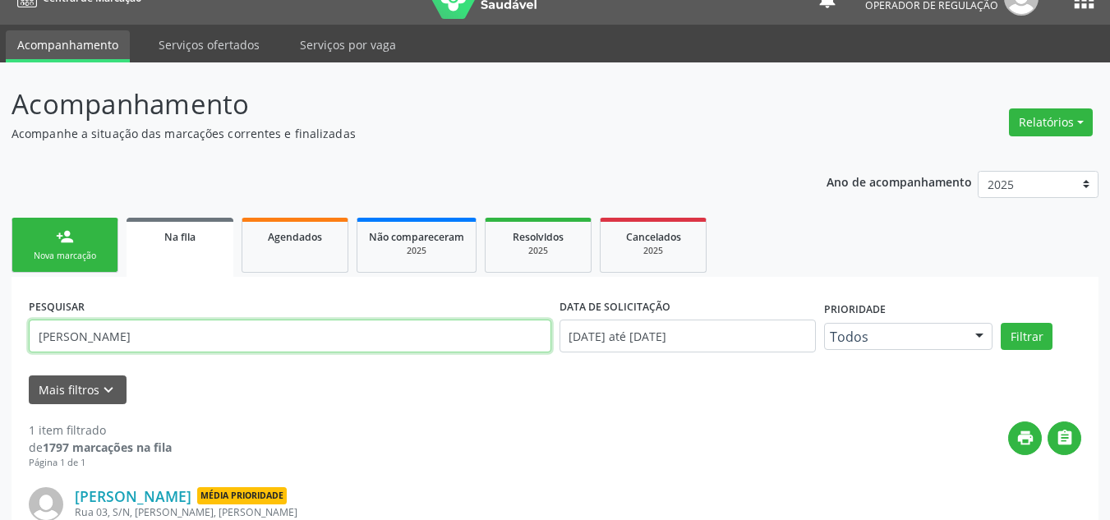
click at [113, 343] on input "LUZIA DIAS DA SILVA" at bounding box center [290, 336] width 522 height 33
click at [1000, 323] on button "Filtrar" at bounding box center [1026, 337] width 52 height 28
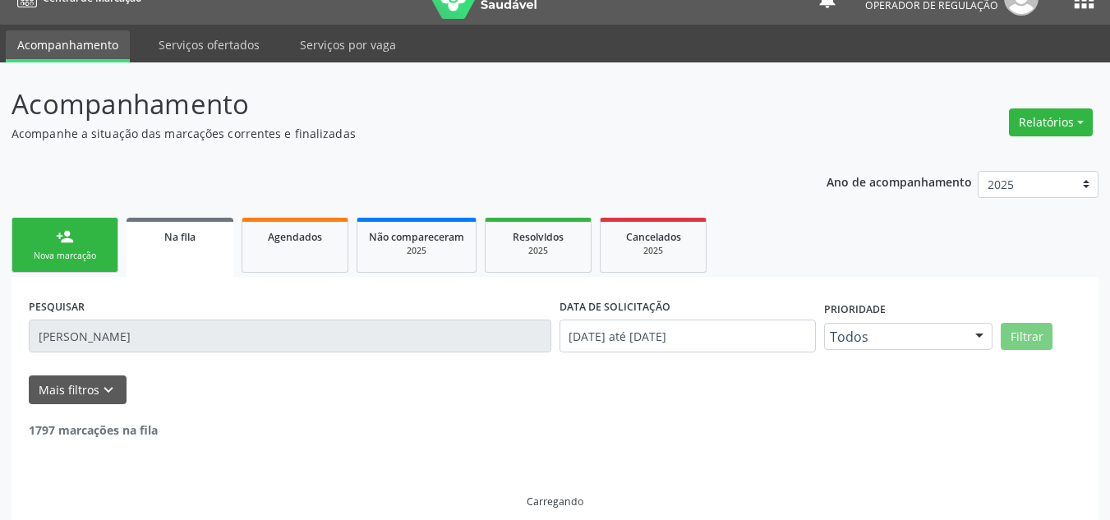
scroll to position [0, 0]
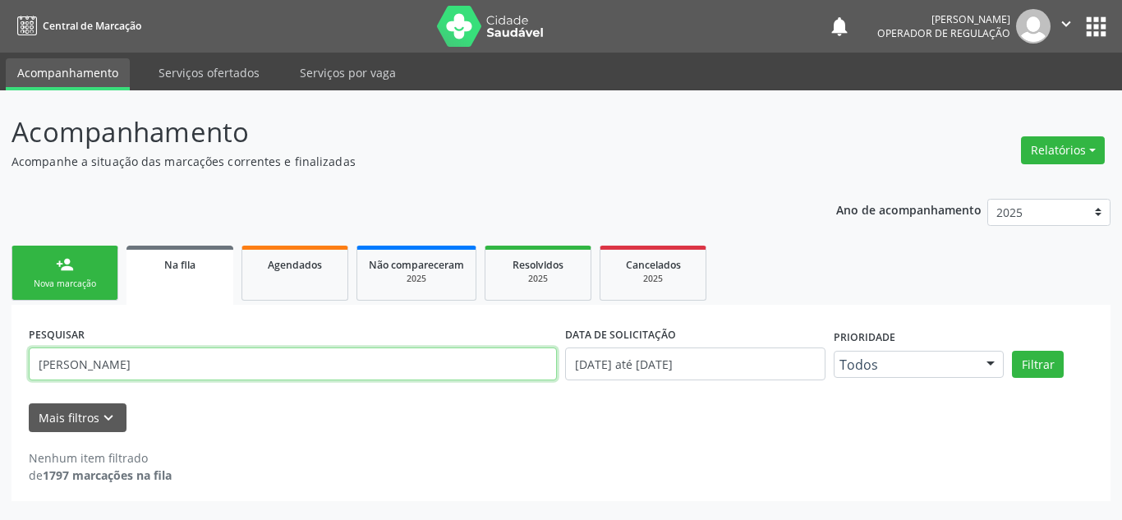
drag, startPoint x: 339, startPoint y: 363, endPoint x: 0, endPoint y: 364, distance: 339.2
click at [0, 364] on div "Acompanhamento Acompanhe a situação das marcações correntes e finalizadas Relat…" at bounding box center [561, 305] width 1122 height 430
type input "700804945053186"
click at [1012, 351] on button "Filtrar" at bounding box center [1038, 365] width 52 height 28
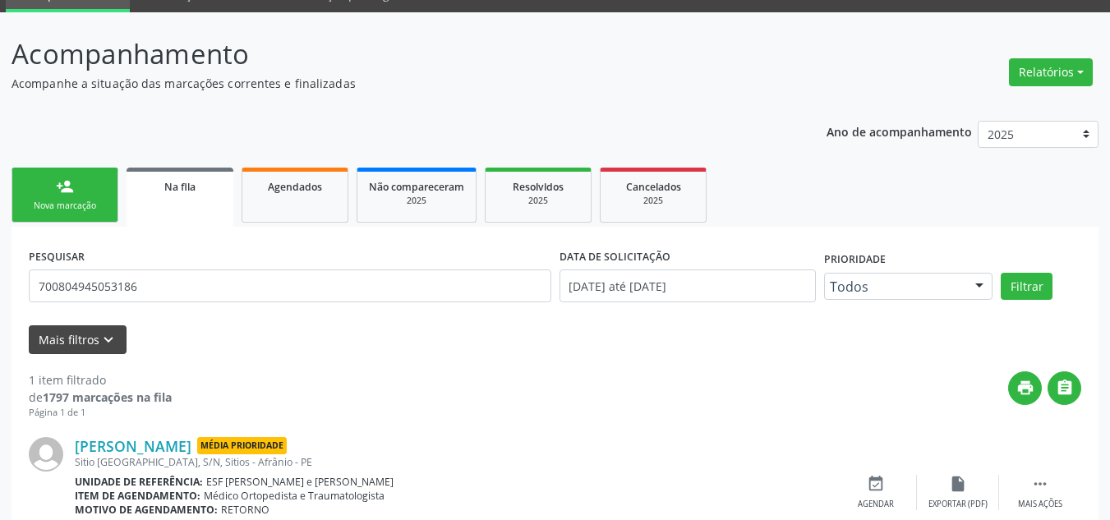
scroll to position [153, 0]
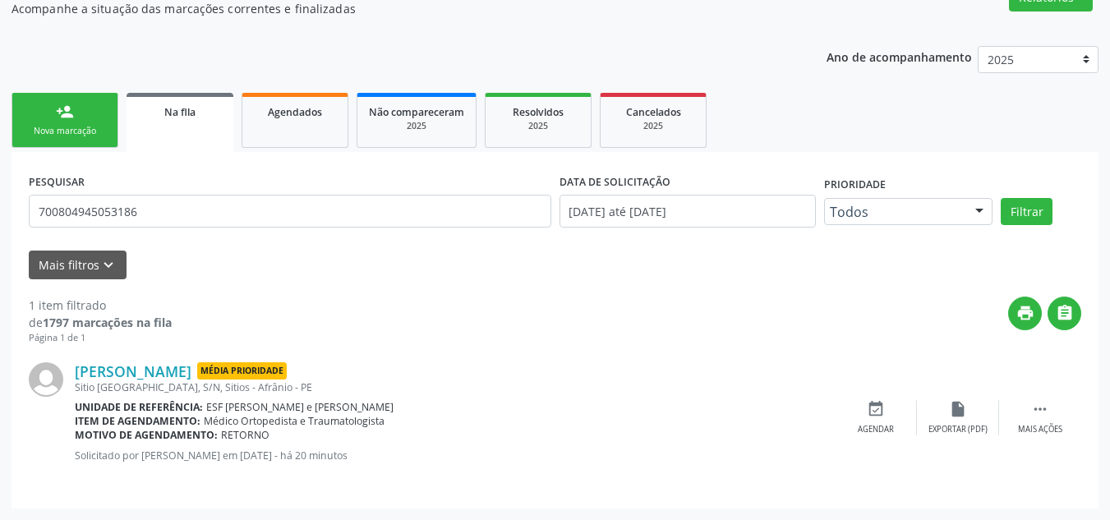
click at [42, 86] on div "Ano de acompanhamento 2025 2024 2023 2022 2021 2020 2019 2018 person_add Nova m…" at bounding box center [554, 271] width 1087 height 474
click at [48, 117] on link "person_add Nova marcação" at bounding box center [64, 120] width 107 height 55
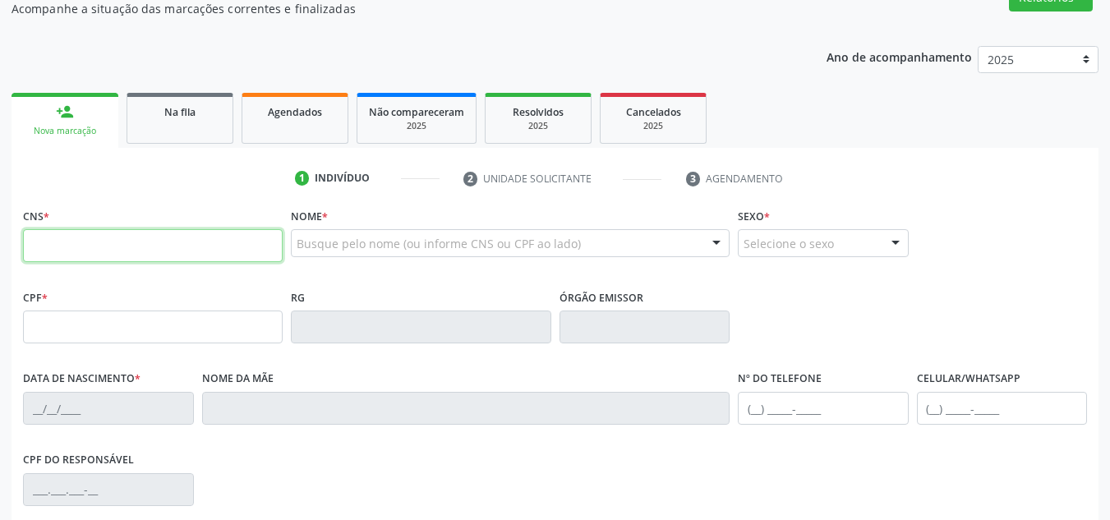
click at [113, 261] on input "text" at bounding box center [153, 245] width 260 height 33
type input "700 0082 2904 9003"
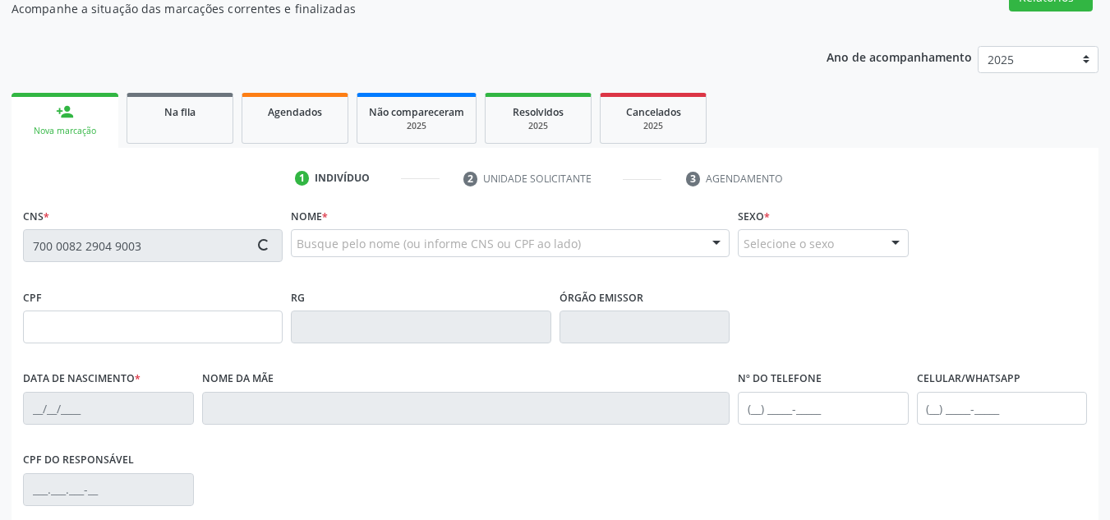
type input "16/05/1993"
type input "Maria Dinalva Santos"
type input "(87) 98868-5043"
type input "(87) 98816-3635"
type input "S/N"
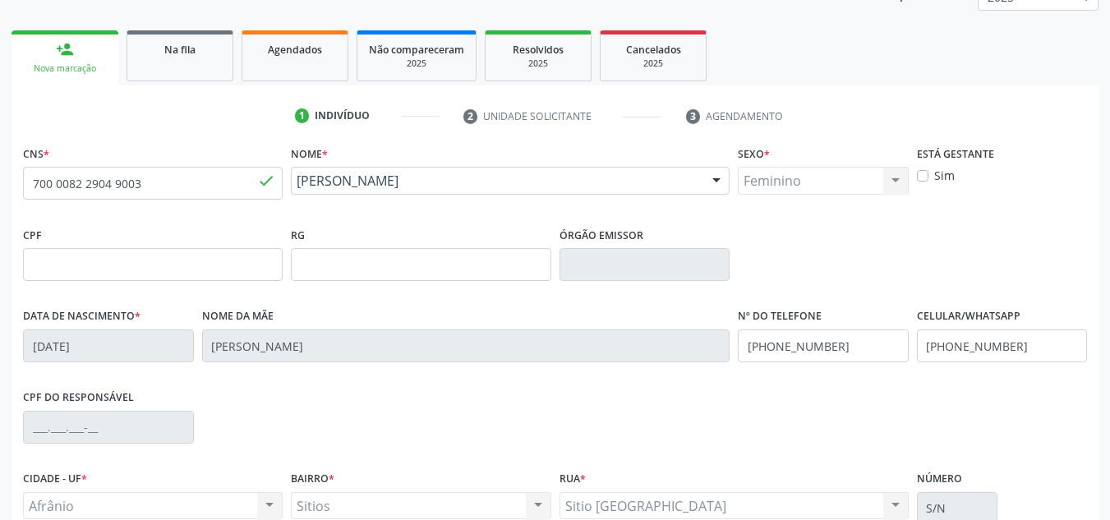
scroll to position [317, 0]
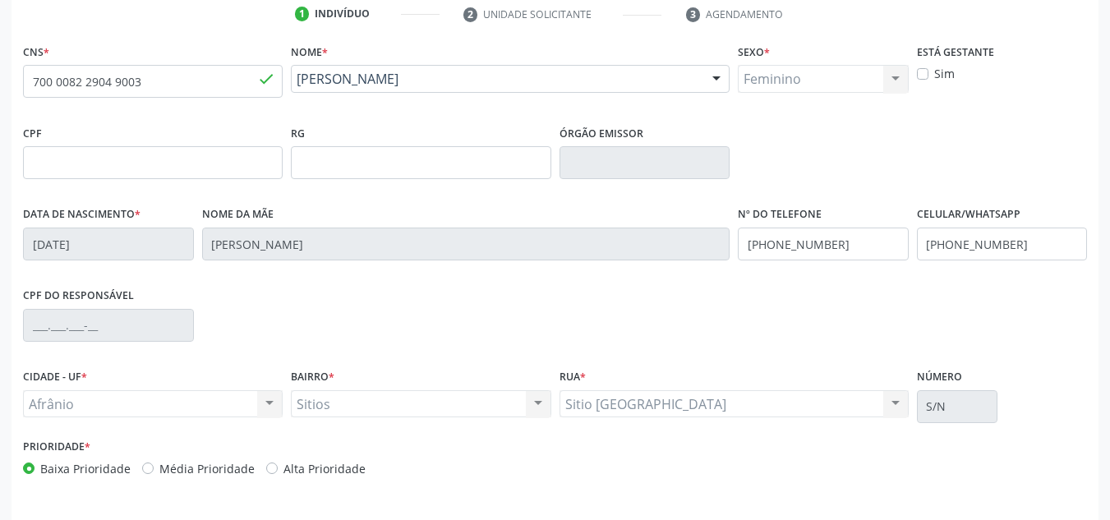
click at [214, 455] on div "Prioridade * Baixa Prioridade Média Prioridade Alta Prioridade" at bounding box center [287, 456] width 528 height 43
click at [221, 467] on label "Média Prioridade" at bounding box center [206, 468] width 95 height 17
click at [154, 467] on input "Média Prioridade" at bounding box center [147, 467] width 11 height 15
radio input "true"
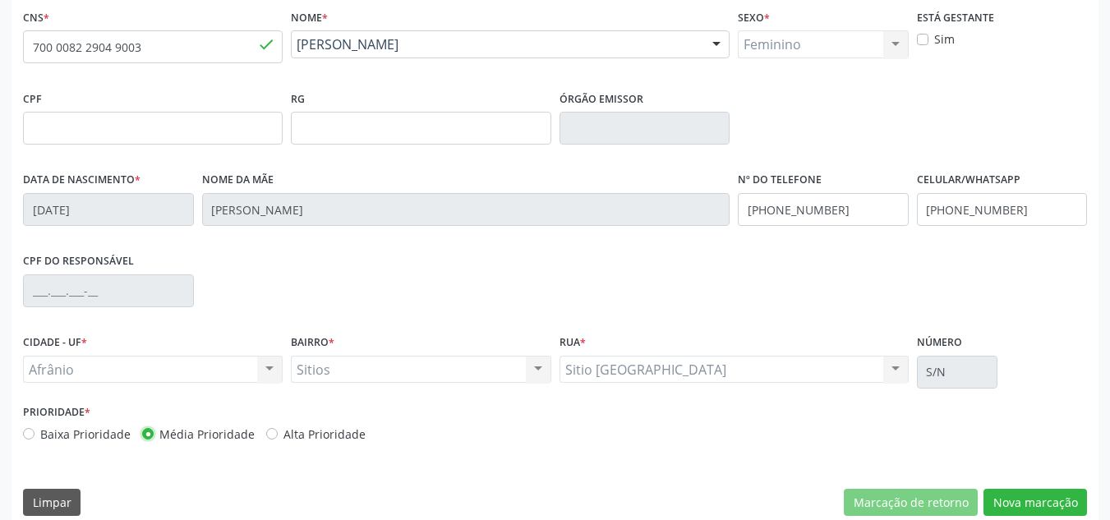
scroll to position [370, 0]
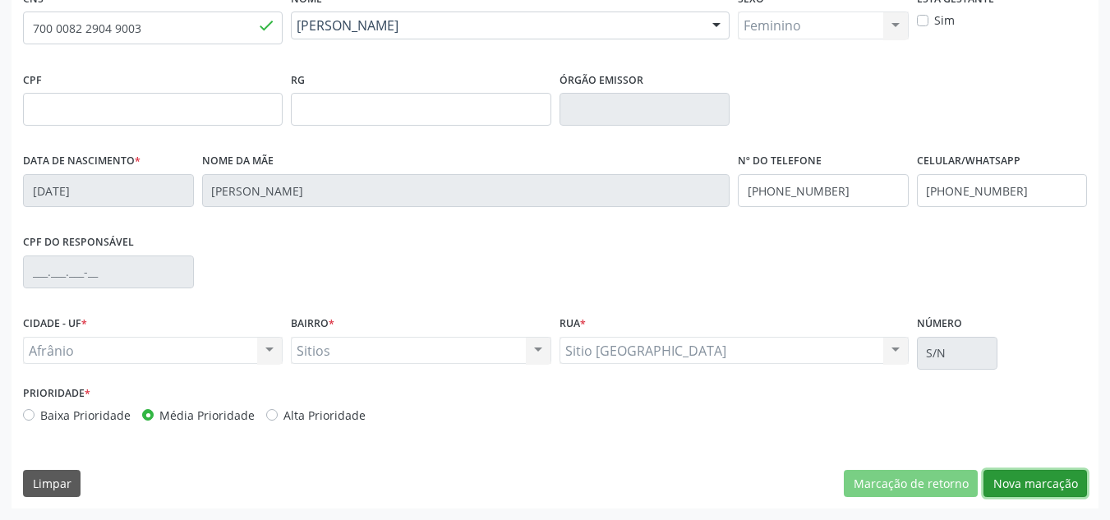
click at [1034, 483] on button "Nova marcação" at bounding box center [1034, 484] width 103 height 28
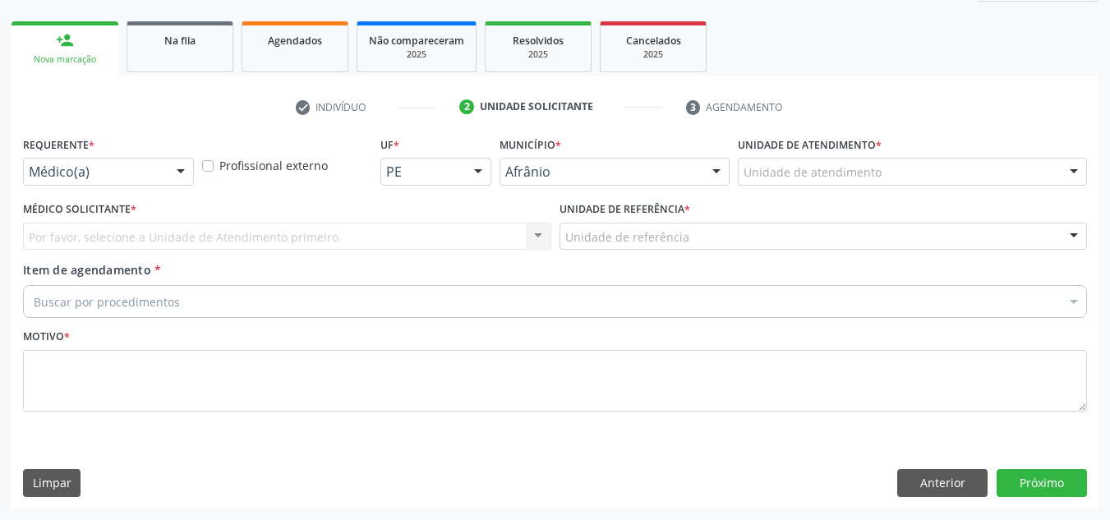
scroll to position [224, 0]
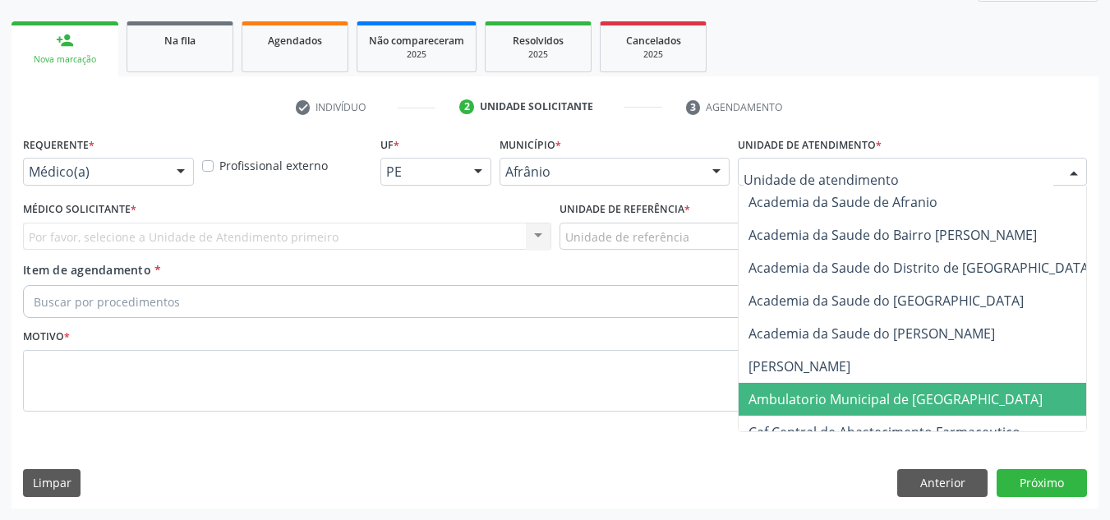
click at [870, 391] on span "Ambulatorio Municipal de [GEOGRAPHIC_DATA]" at bounding box center [895, 399] width 294 height 18
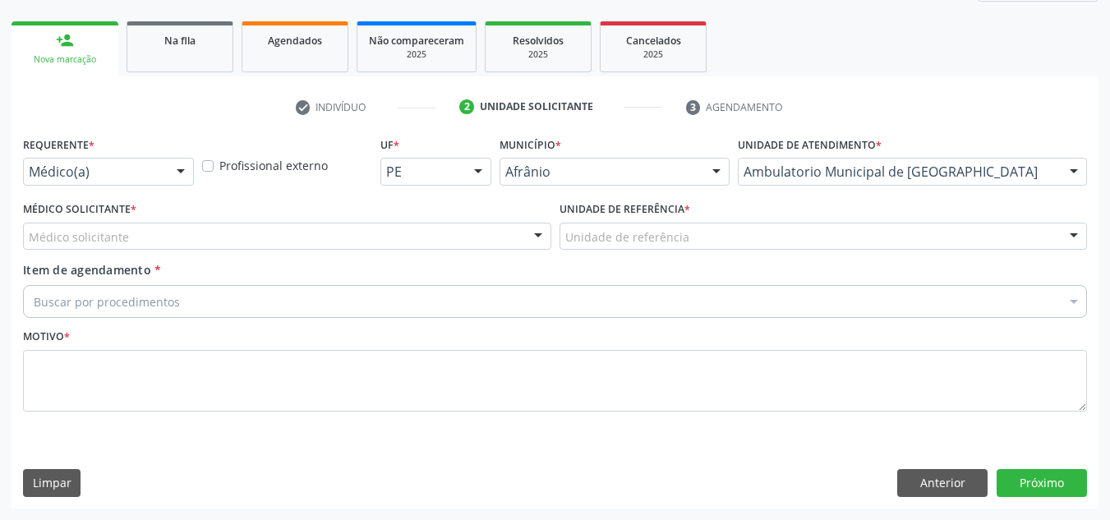
click at [362, 223] on div "Médico solicitante" at bounding box center [287, 237] width 528 height 28
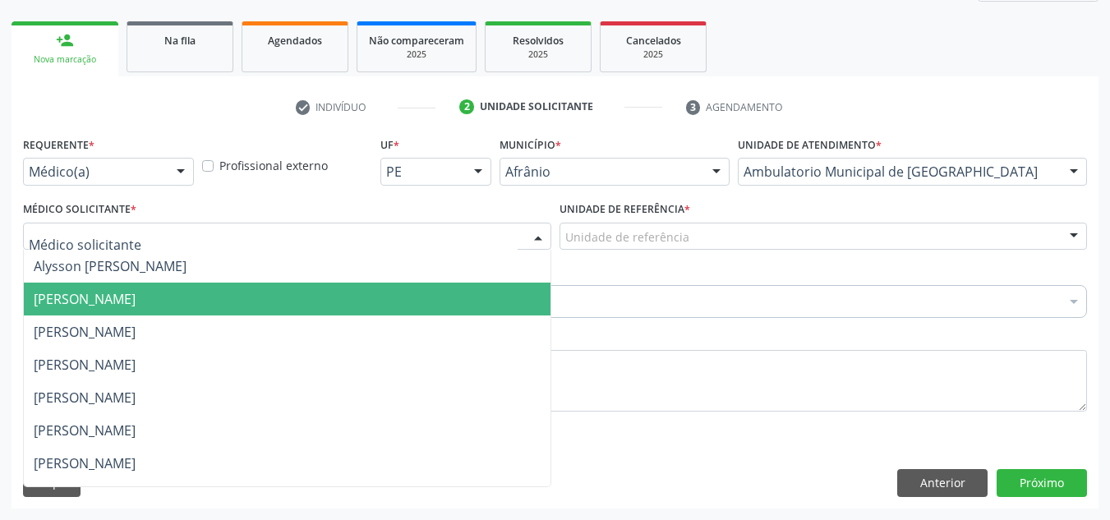
drag, startPoint x: 365, startPoint y: 302, endPoint x: 536, endPoint y: 248, distance: 179.2
click at [371, 297] on span "[PERSON_NAME]" at bounding box center [287, 299] width 527 height 33
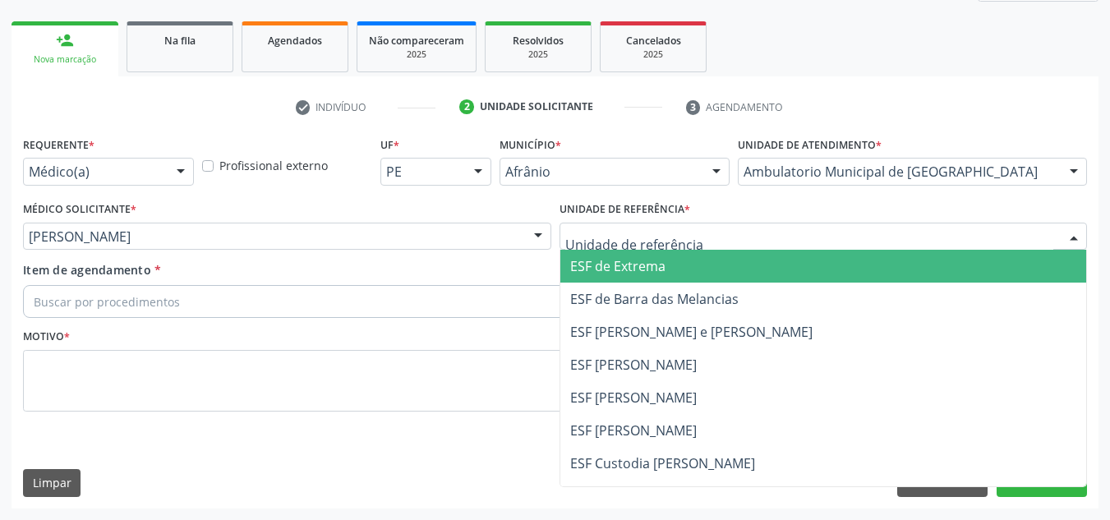
drag, startPoint x: 604, startPoint y: 234, endPoint x: 649, endPoint y: 298, distance: 78.4
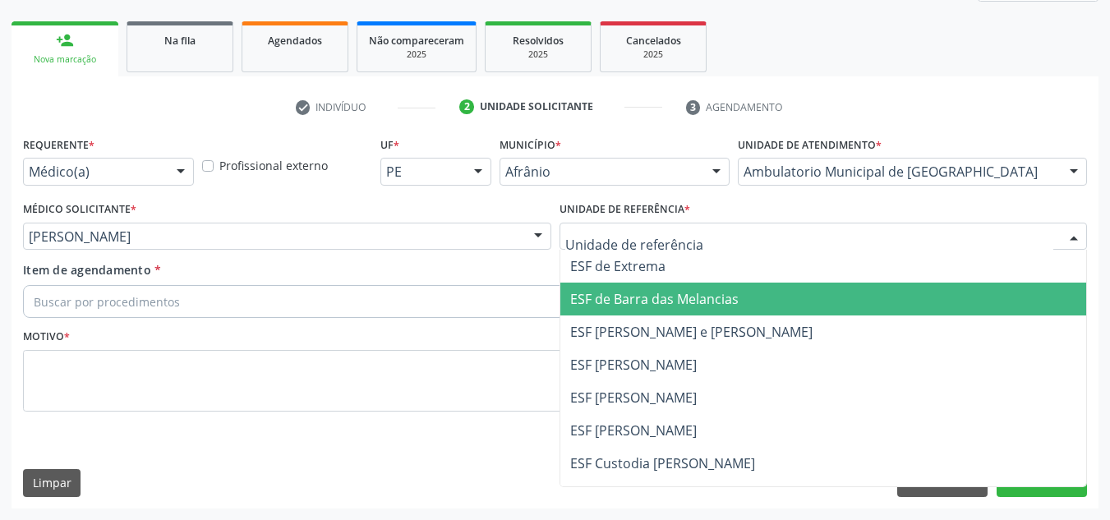
click at [645, 305] on span "ESF de Barra das Melancias" at bounding box center [654, 299] width 168 height 18
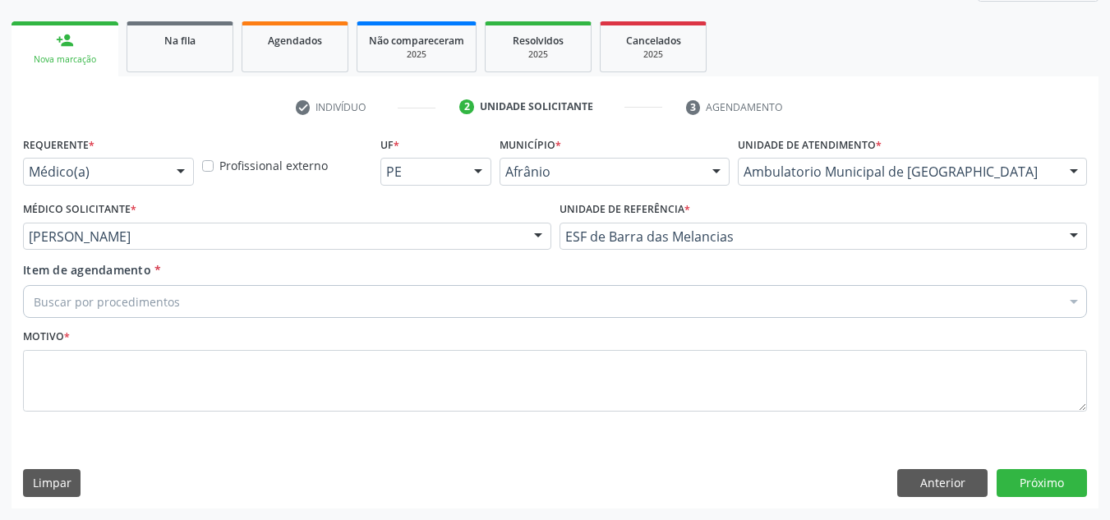
click at [607, 310] on div "Buscar por procedimentos" at bounding box center [555, 301] width 1064 height 33
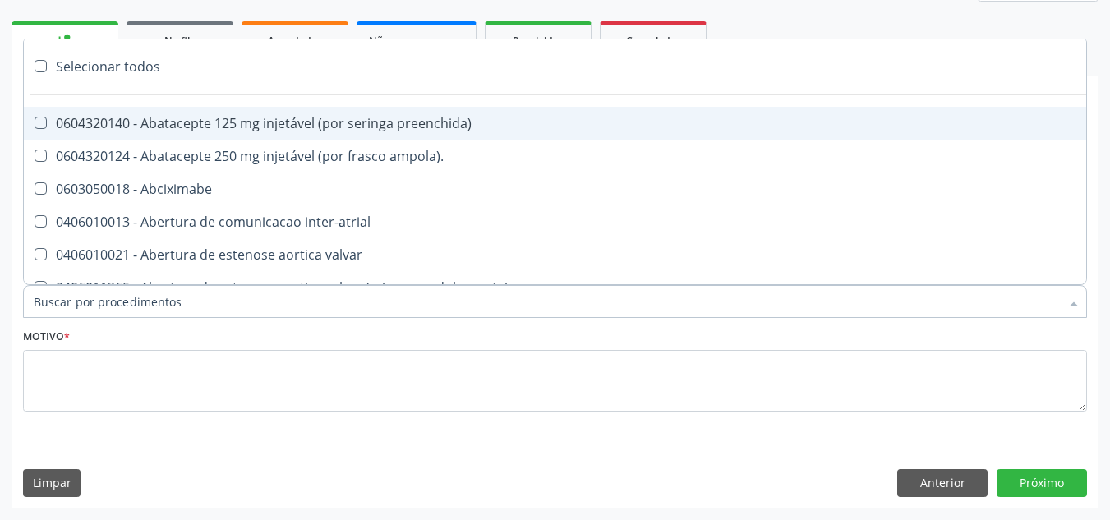
paste input "ORTOPEDISTA"
type input "ORTOPEDISTA"
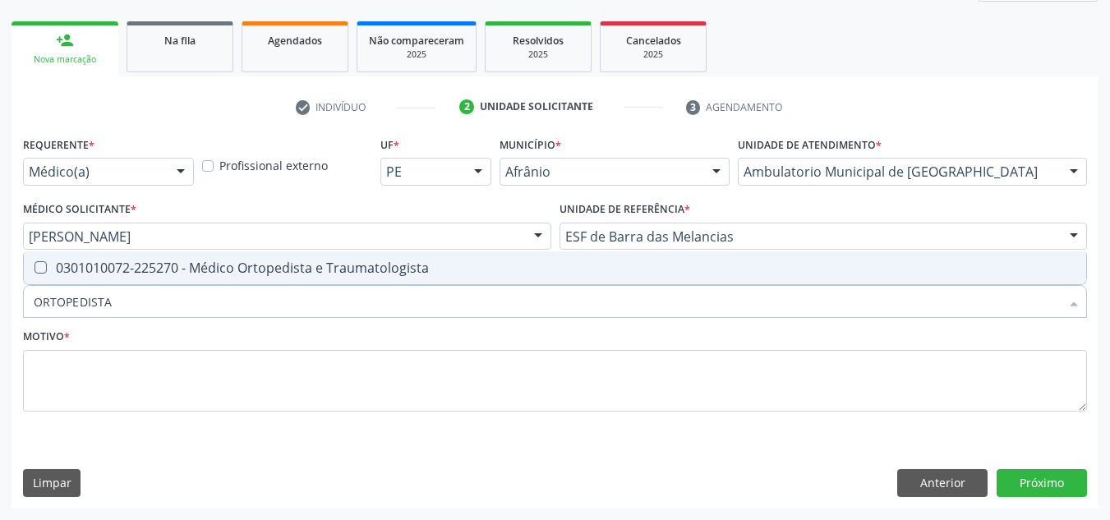
click at [623, 276] on span "0301010072-225270 - Médico Ortopedista e Traumatologista" at bounding box center [555, 267] width 1062 height 33
checkbox Traumatologista "true"
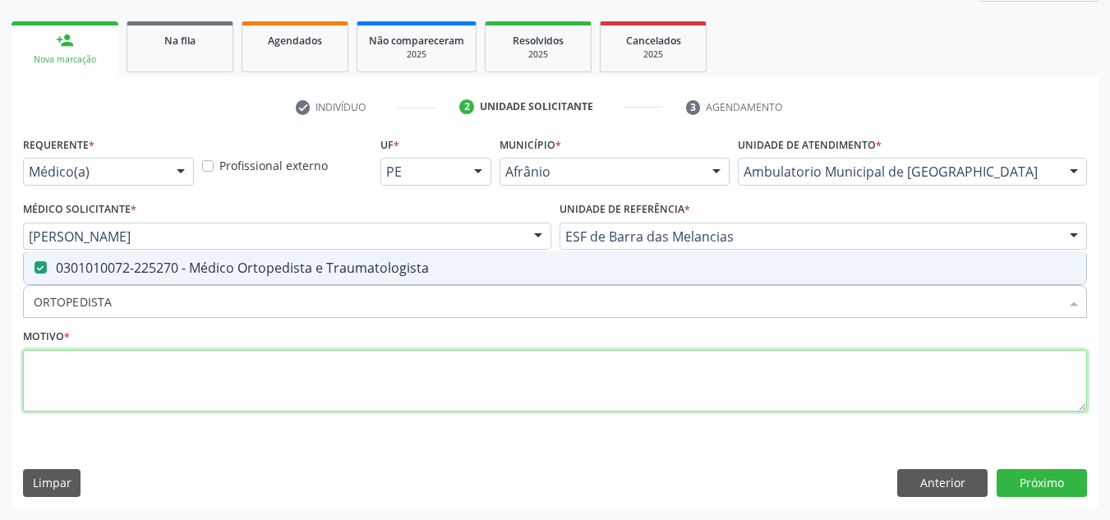
drag, startPoint x: 608, startPoint y: 365, endPoint x: 595, endPoint y: 360, distance: 14.0
click at [602, 364] on textarea at bounding box center [555, 381] width 1064 height 62
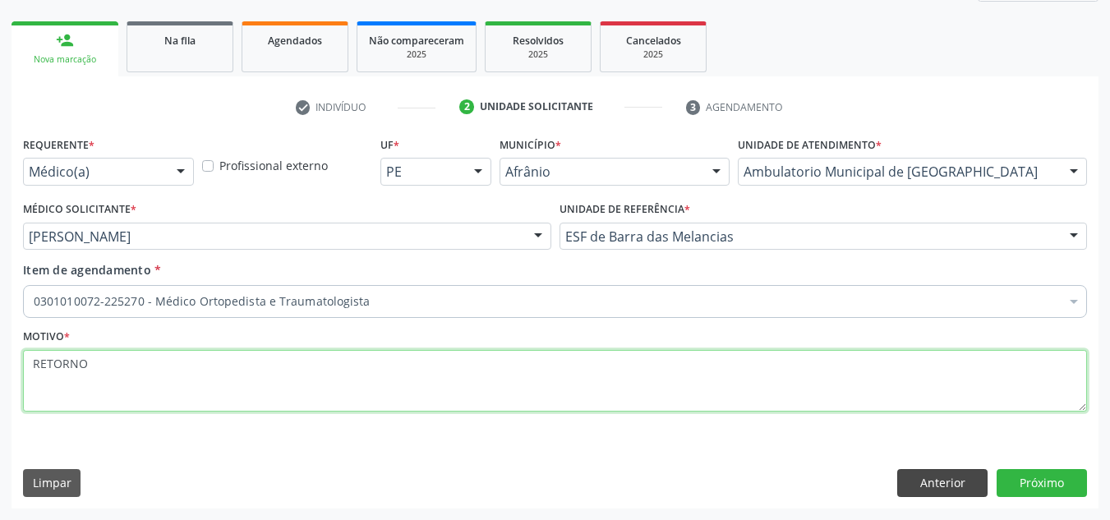
type textarea "RETORNO"
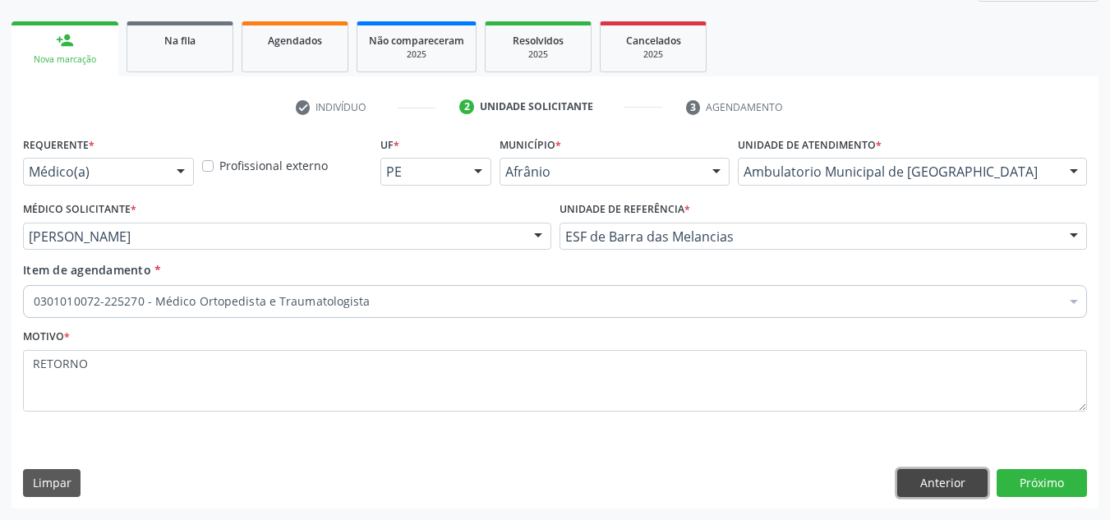
click at [918, 485] on button "Anterior" at bounding box center [942, 483] width 90 height 28
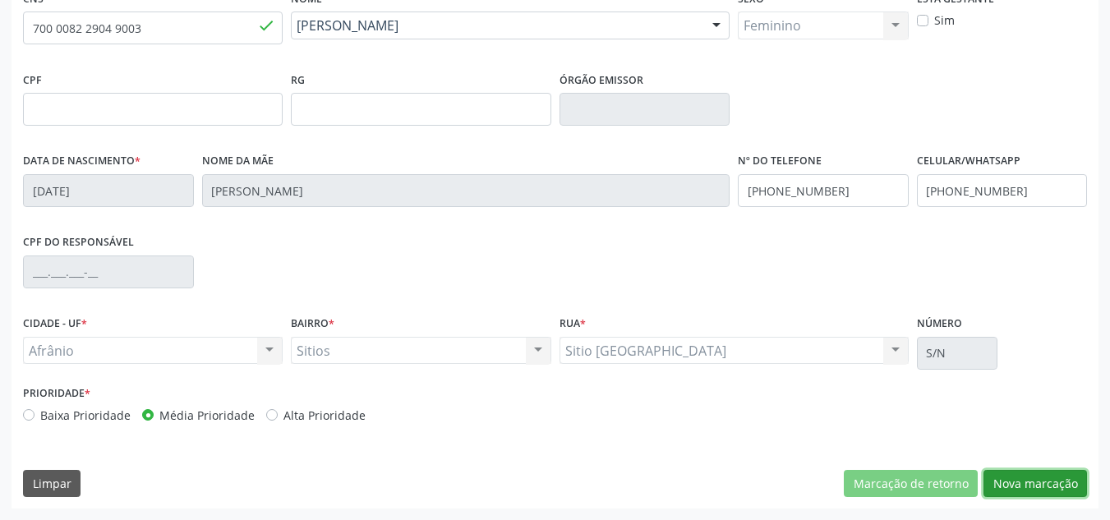
click at [1038, 481] on button "Nova marcação" at bounding box center [1034, 484] width 103 height 28
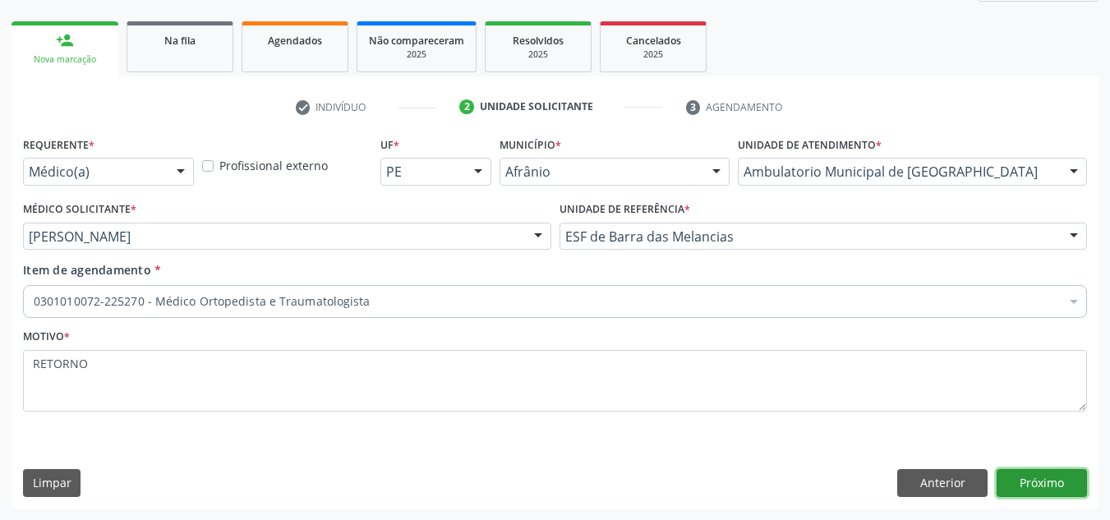
click at [1038, 481] on button "Próximo" at bounding box center [1041, 483] width 90 height 28
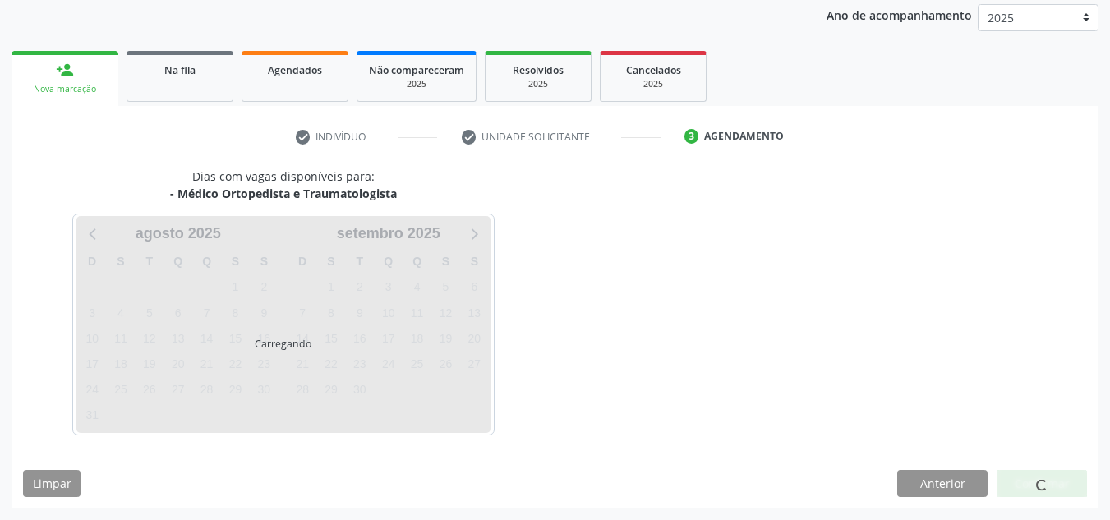
scroll to position [195, 0]
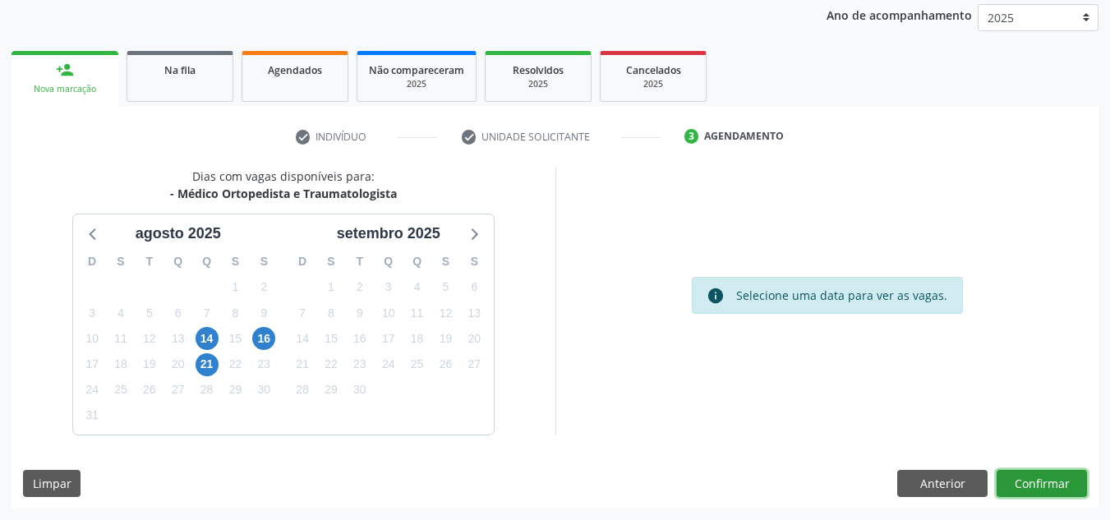
click at [1038, 481] on button "Confirmar" at bounding box center [1041, 484] width 90 height 28
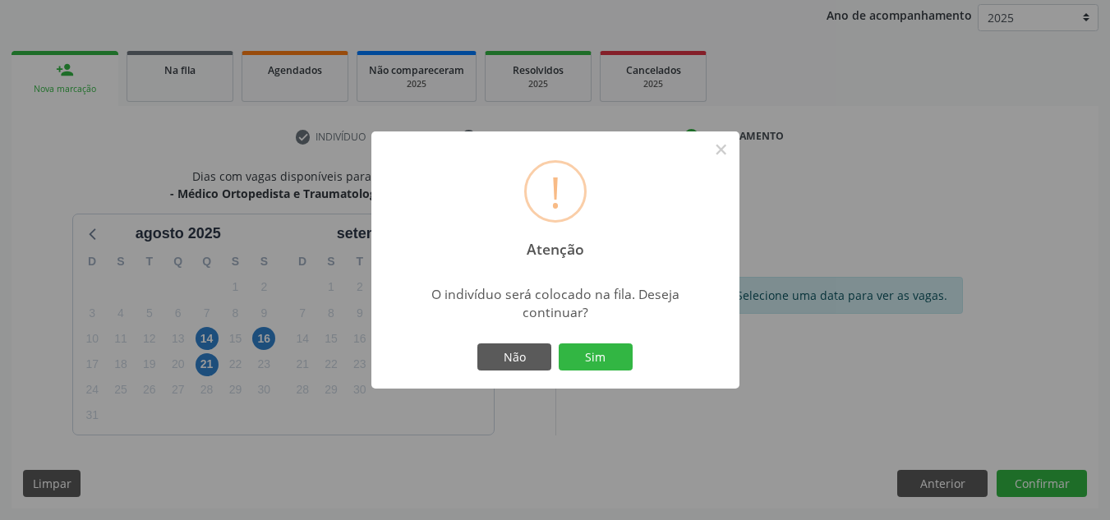
click at [595, 376] on div "! Atenção × O indivíduo será colocado na fila. Deseja continuar? Não Sim" at bounding box center [555, 260] width 368 height 258
drag, startPoint x: 606, startPoint y: 372, endPoint x: 628, endPoint y: 363, distance: 23.9
click at [621, 366] on div "Não Sim" at bounding box center [555, 357] width 163 height 34
click at [628, 363] on button "Sim" at bounding box center [596, 357] width 74 height 28
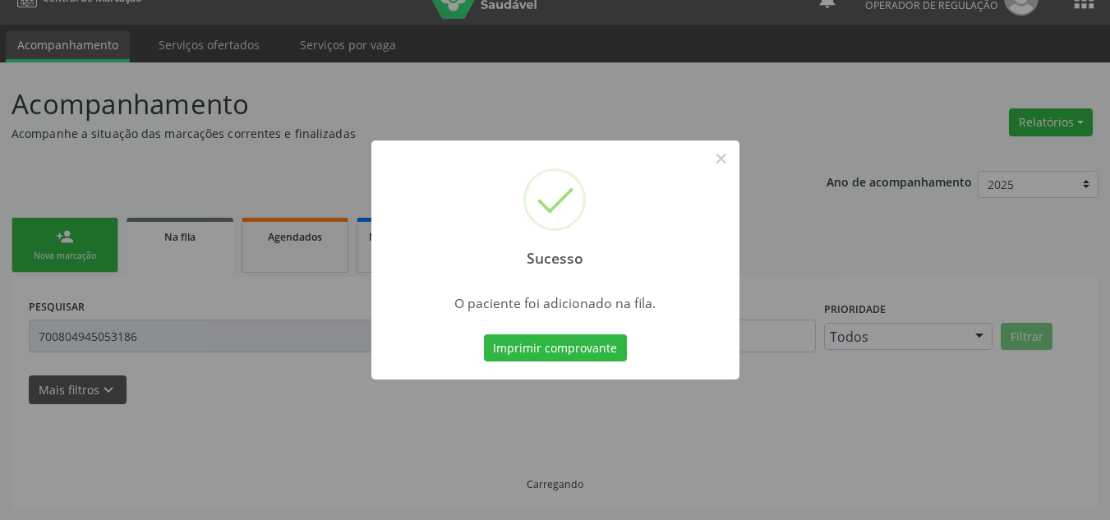
scroll to position [28, 0]
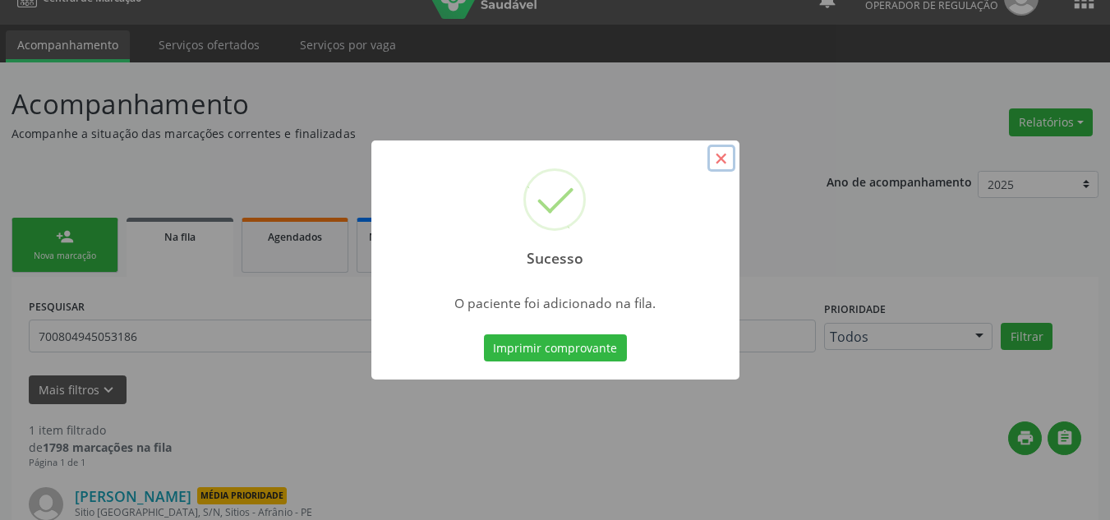
click at [717, 160] on button "×" at bounding box center [721, 159] width 28 height 28
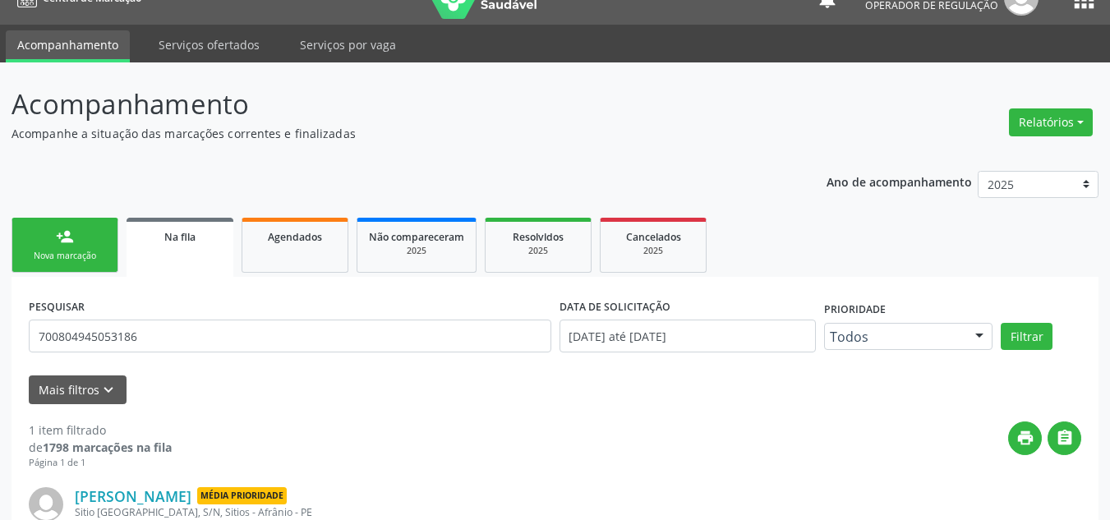
click at [95, 234] on link "person_add Nova marcação" at bounding box center [64, 245] width 107 height 55
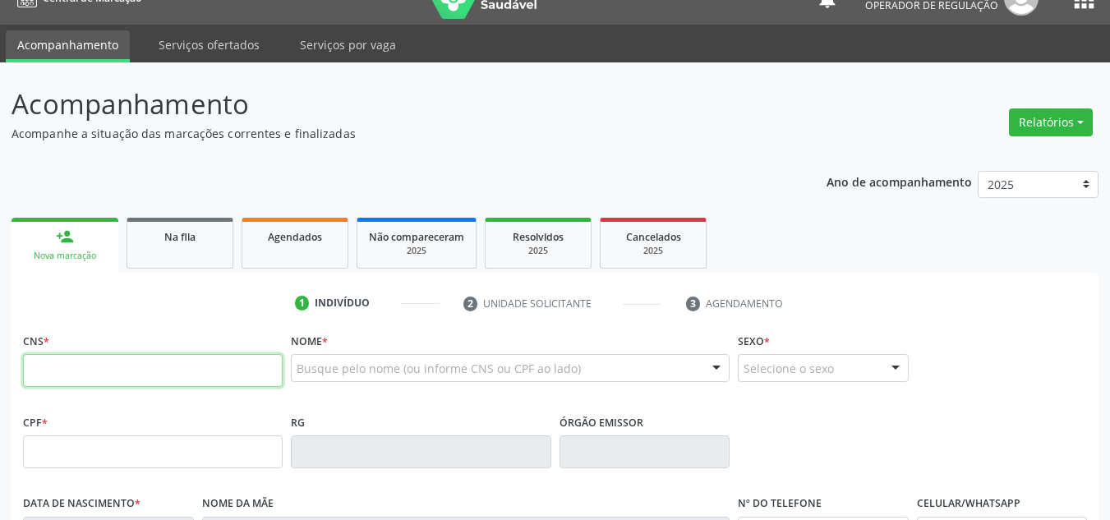
click at [91, 385] on input "text" at bounding box center [153, 370] width 260 height 33
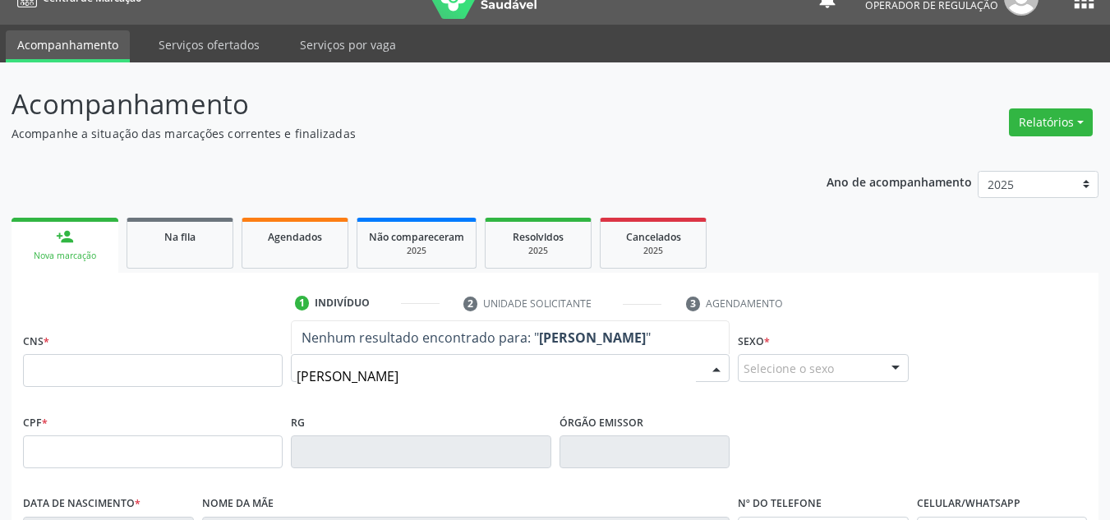
type input "JOACI DE SOUSA"
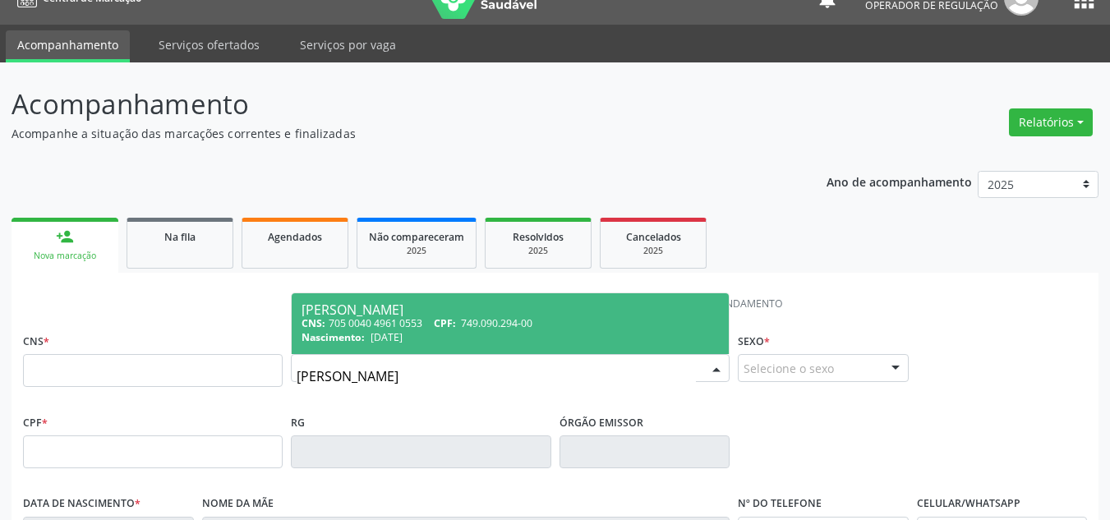
click at [598, 335] on div "Nascimento: 16/01/1971" at bounding box center [509, 337] width 417 height 14
type input "705 0040 4961 0553"
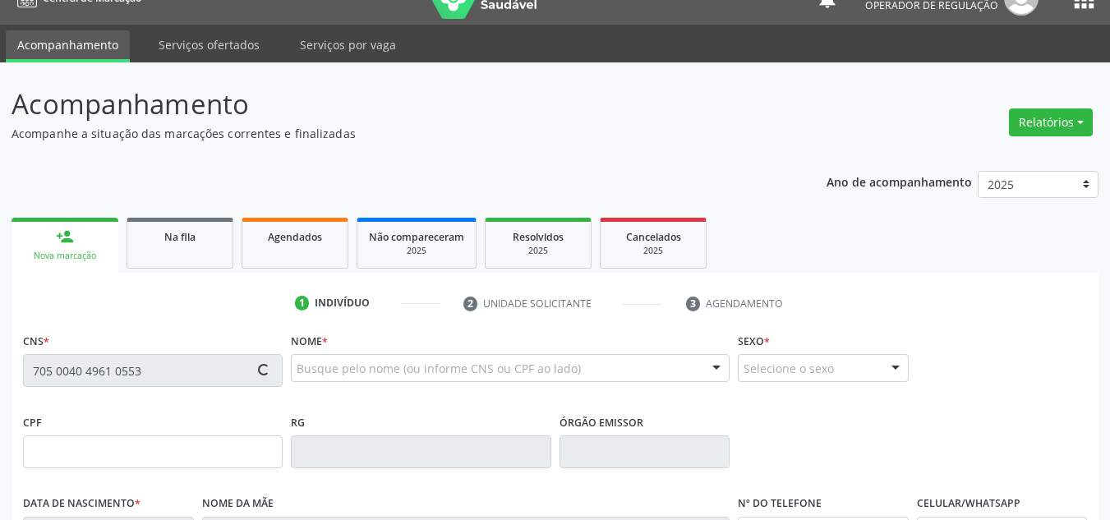
type input "749.090.294-00"
type input "16/01/1971"
type input "Anita Maria de Sousa"
type input "(87) 98826-7506"
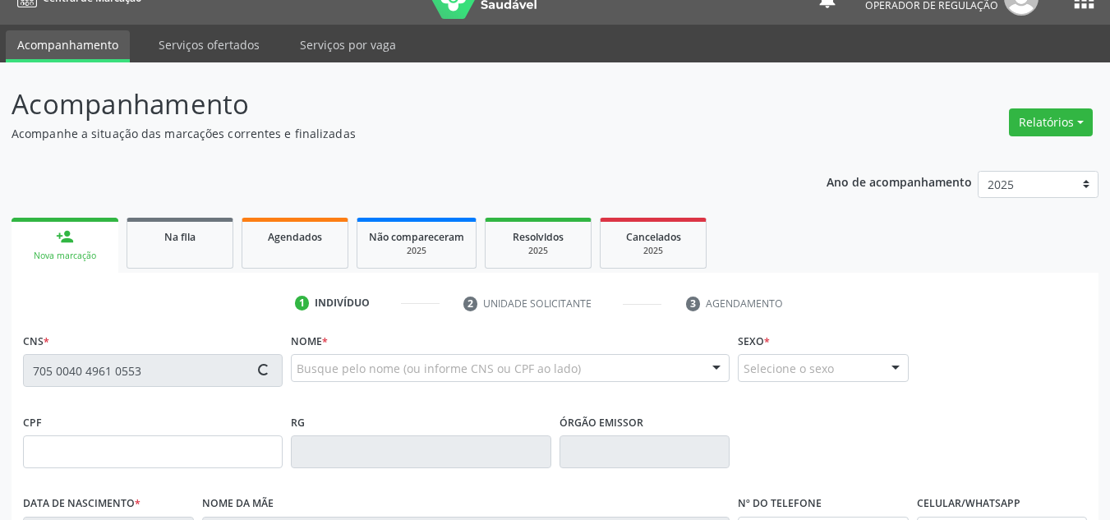
type input "067.465.594-08"
type input "25"
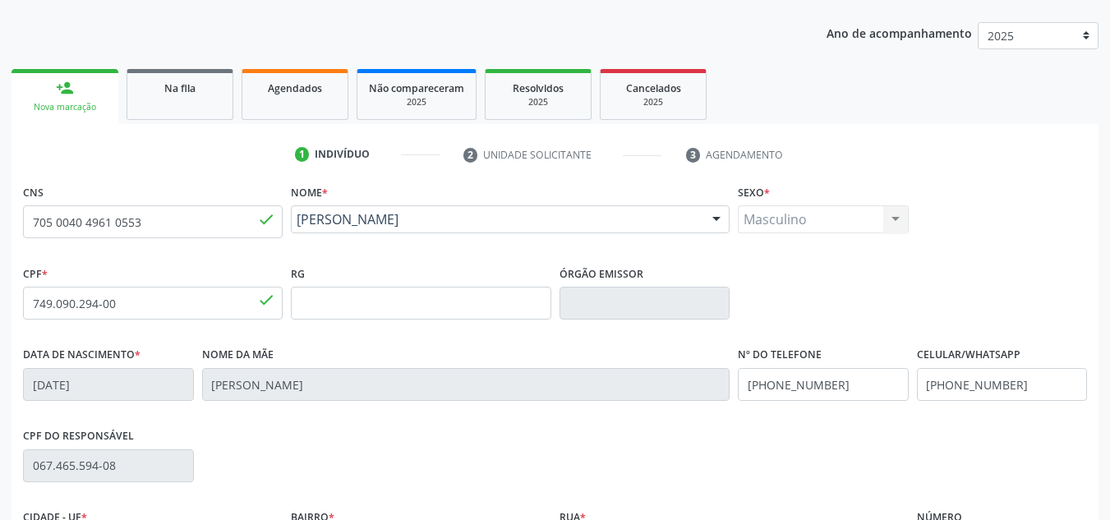
scroll to position [370, 0]
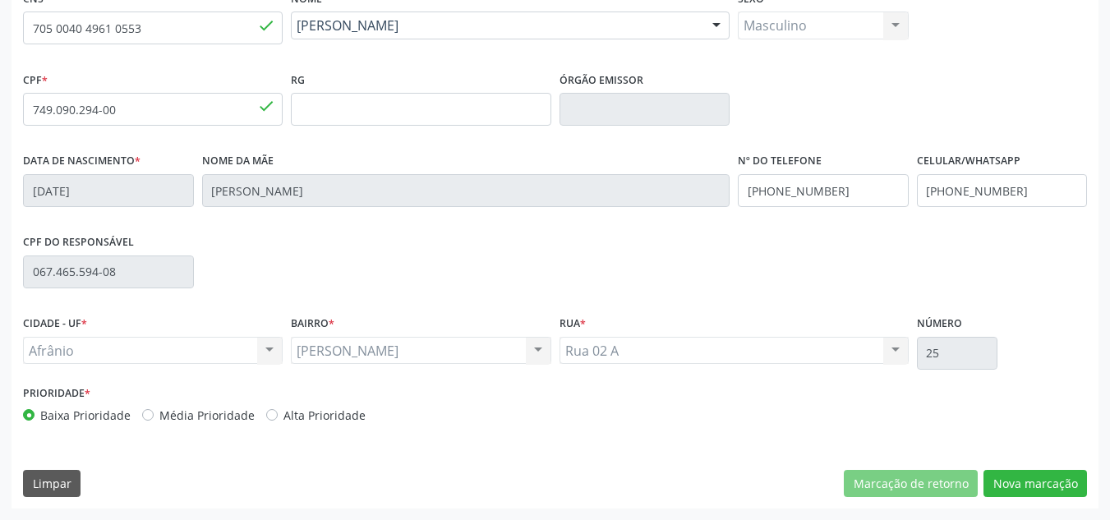
click at [159, 409] on label "Média Prioridade" at bounding box center [206, 415] width 95 height 17
click at [147, 409] on input "Média Prioridade" at bounding box center [147, 414] width 11 height 15
radio input "true"
click at [1081, 500] on div "CNS 705 0040 4961 0553 done Nome * Joaci de Sousa Gomes Joaci de Sousa Gomes CN…" at bounding box center [554, 247] width 1087 height 522
click at [1077, 488] on button "Nova marcação" at bounding box center [1034, 484] width 103 height 28
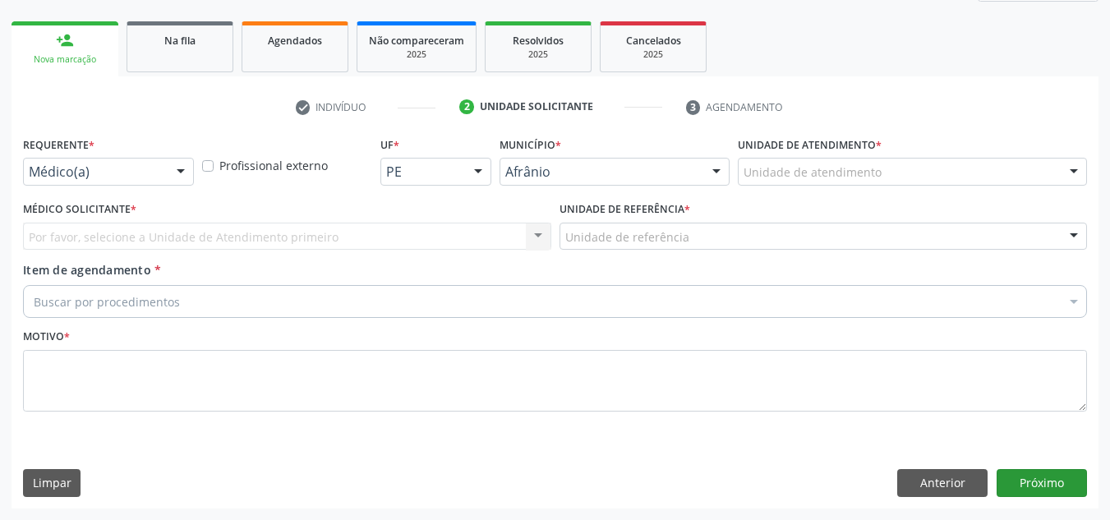
scroll to position [224, 0]
click at [986, 155] on div "Unidade de atendimento * Unidade de atendimento Academia da Saude de Afranio Ac…" at bounding box center [912, 158] width 349 height 53
click at [977, 172] on div "Unidade de atendimento" at bounding box center [912, 172] width 349 height 28
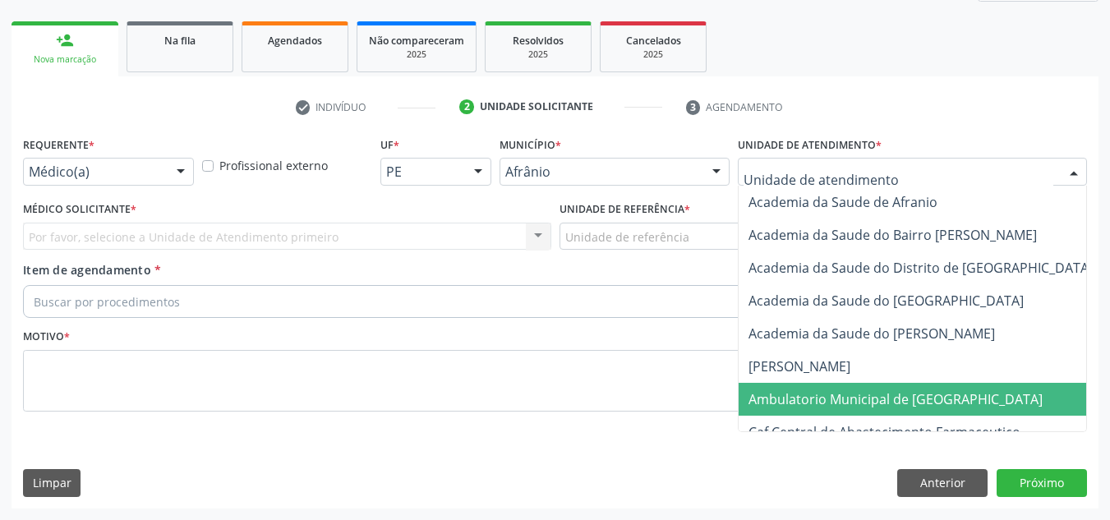
click at [916, 395] on span "Ambulatorio Municipal de [GEOGRAPHIC_DATA]" at bounding box center [895, 399] width 294 height 18
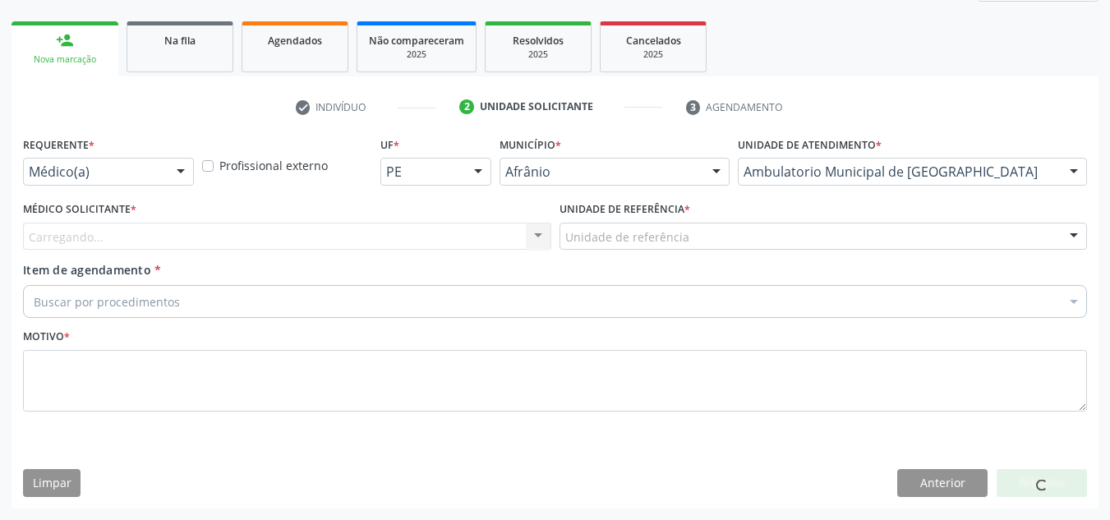
click at [379, 236] on div "Carregando... Nenhum resultado encontrado para: " " Não há nenhuma opção para s…" at bounding box center [287, 237] width 528 height 28
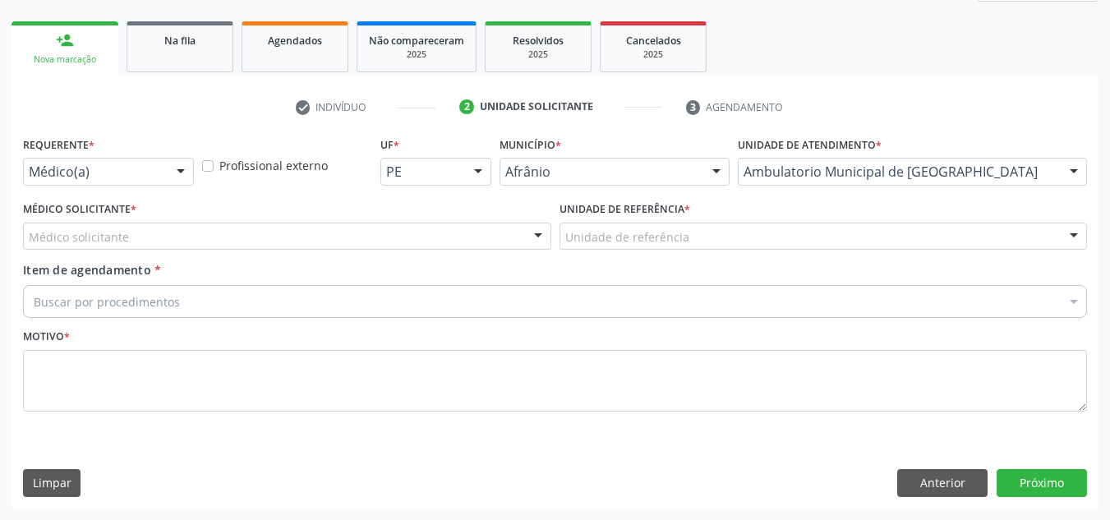
click at [379, 236] on div "Médico solicitante" at bounding box center [287, 237] width 528 height 28
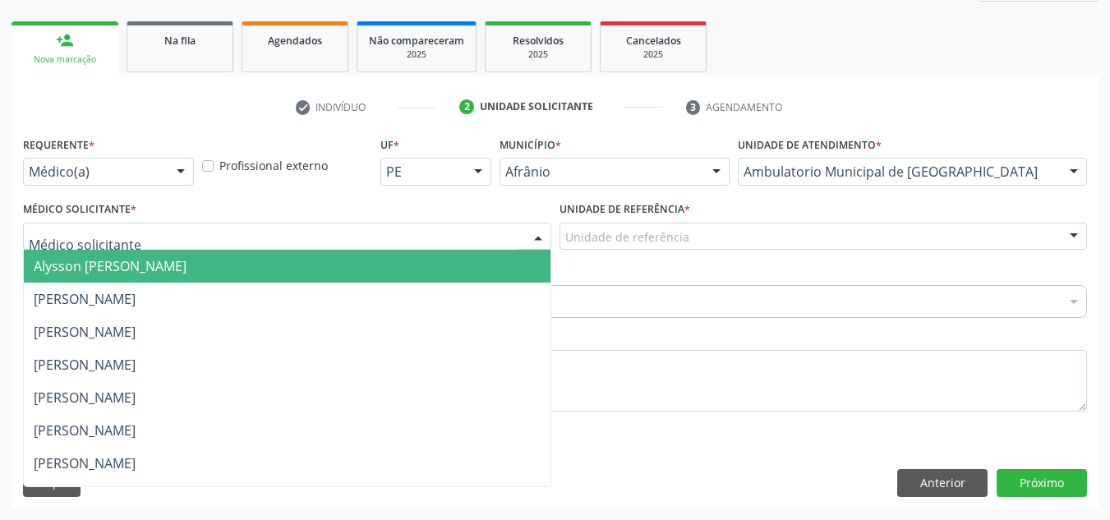
drag, startPoint x: 362, startPoint y: 262, endPoint x: 388, endPoint y: 258, distance: 25.8
click at [363, 263] on span "Alysson [PERSON_NAME]" at bounding box center [287, 266] width 527 height 33
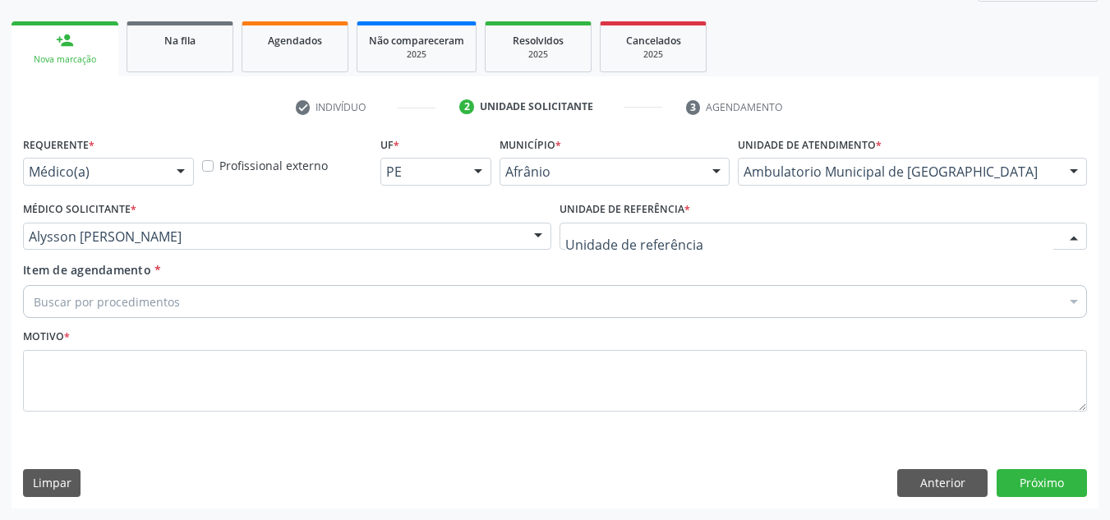
drag, startPoint x: 669, startPoint y: 241, endPoint x: 651, endPoint y: 273, distance: 36.8
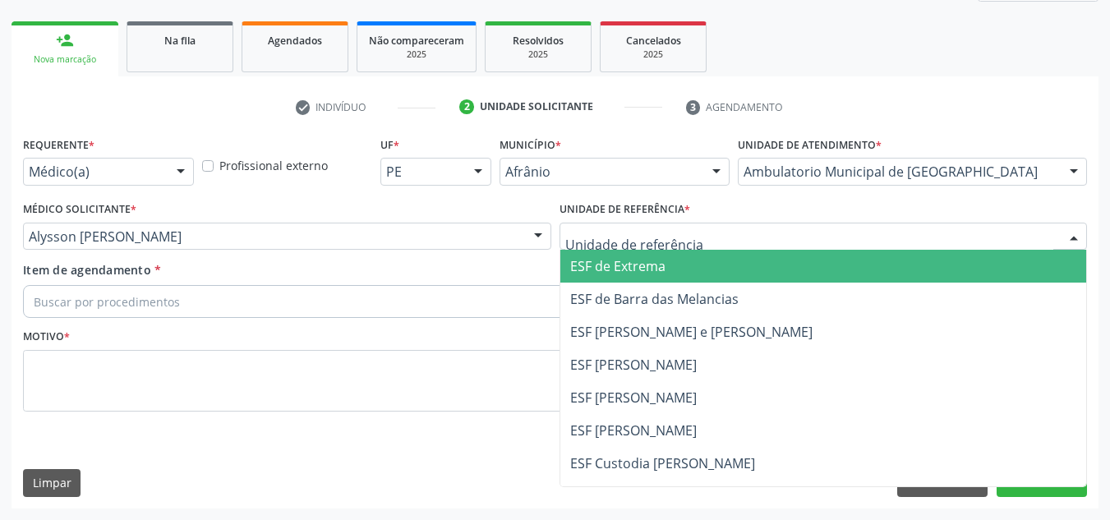
click at [650, 274] on span "ESF de Extrema" at bounding box center [617, 266] width 95 height 18
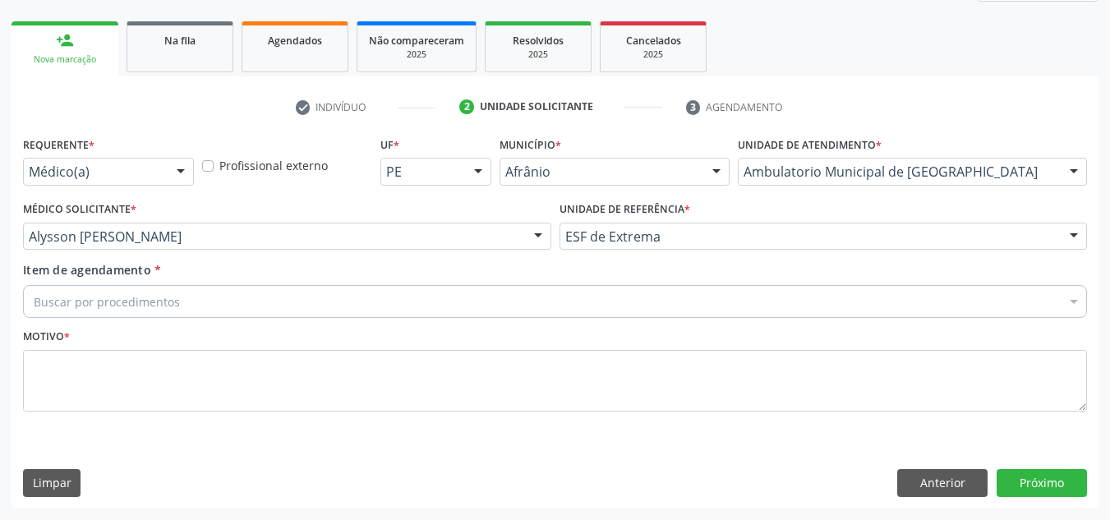
drag, startPoint x: 624, startPoint y: 285, endPoint x: 607, endPoint y: 299, distance: 22.2
click at [613, 294] on div "Buscar por procedimentos" at bounding box center [555, 301] width 1064 height 33
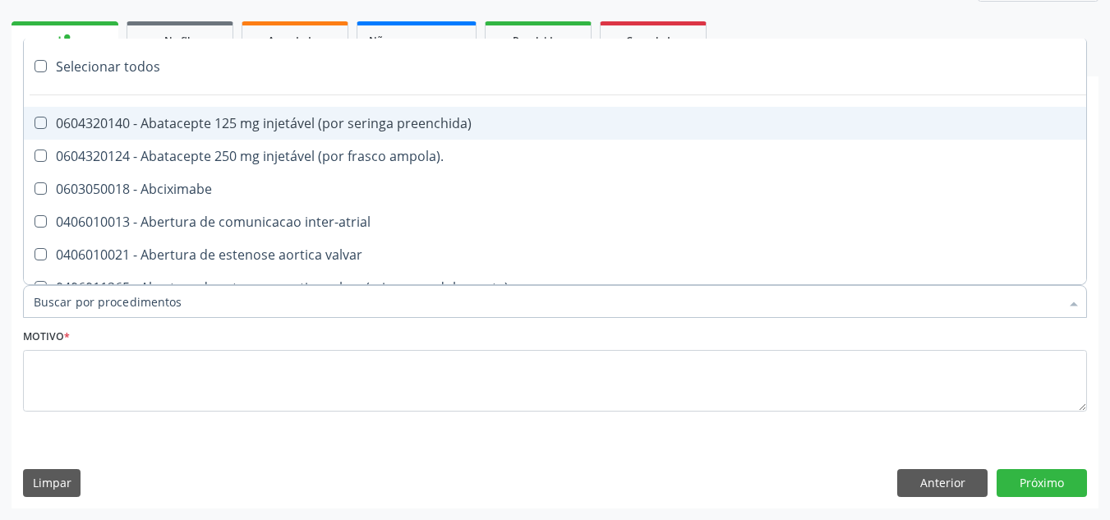
paste input "ORTOPEDISTA"
type input "ORTOPEDISTA"
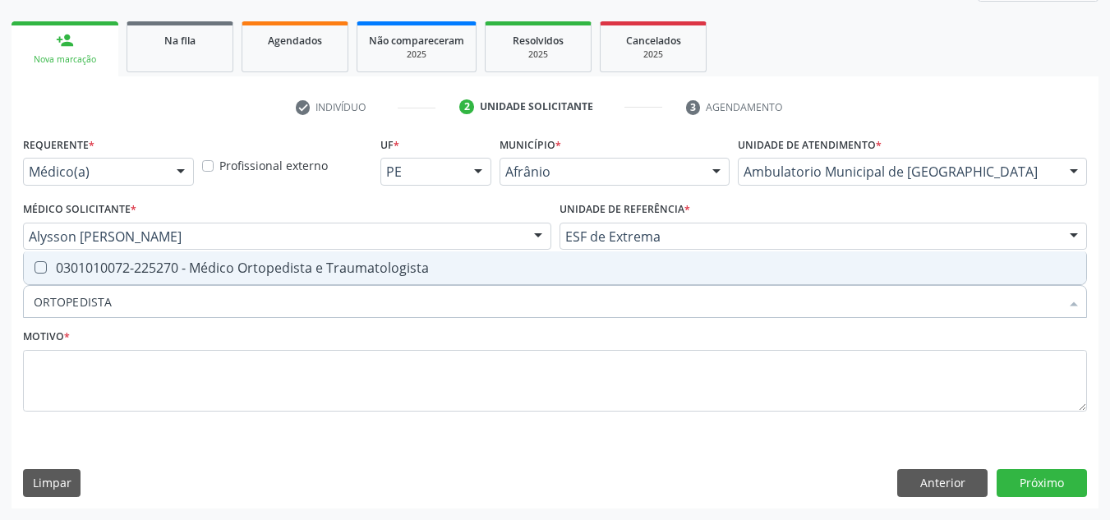
click at [535, 265] on div "0301010072-225270 - Médico Ortopedista e Traumatologista" at bounding box center [555, 267] width 1042 height 13
checkbox Traumatologista "true"
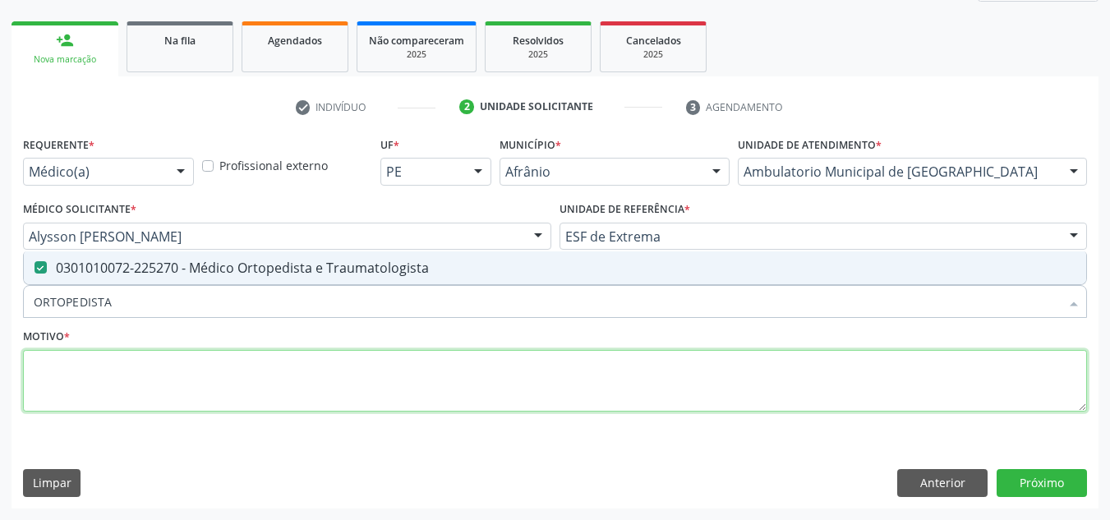
click at [481, 361] on textarea at bounding box center [555, 381] width 1064 height 62
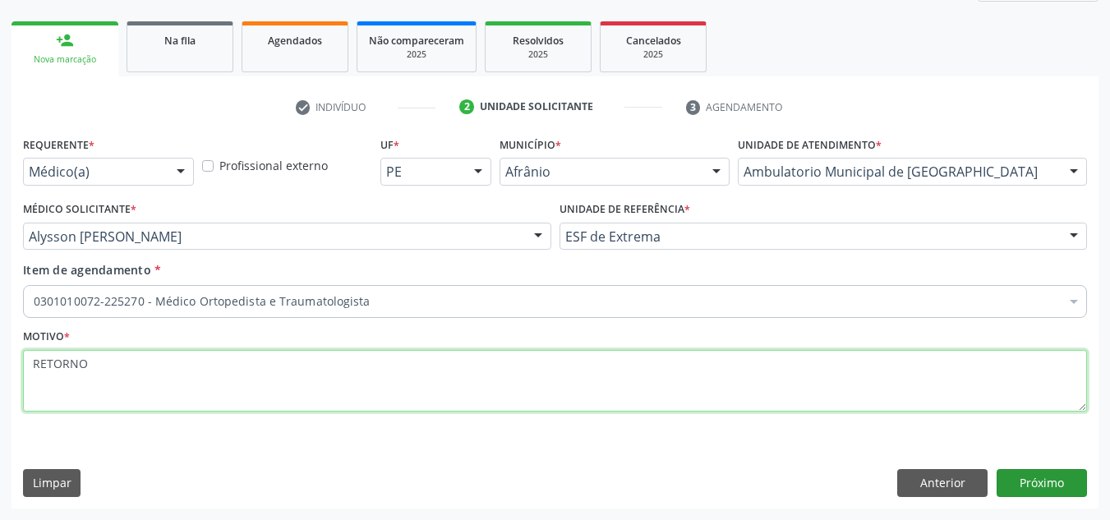
type textarea "RETORNO"
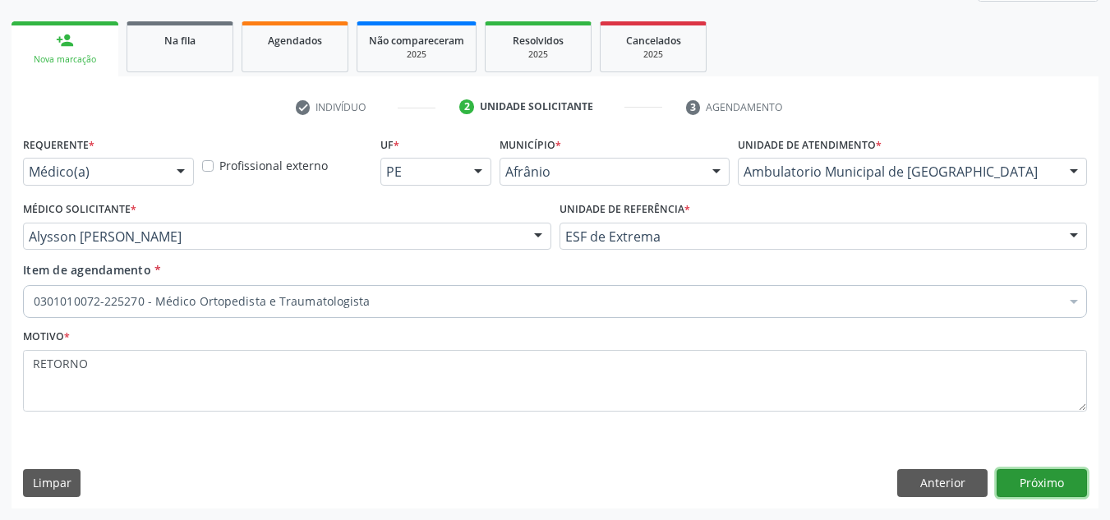
click at [1062, 481] on button "Próximo" at bounding box center [1041, 483] width 90 height 28
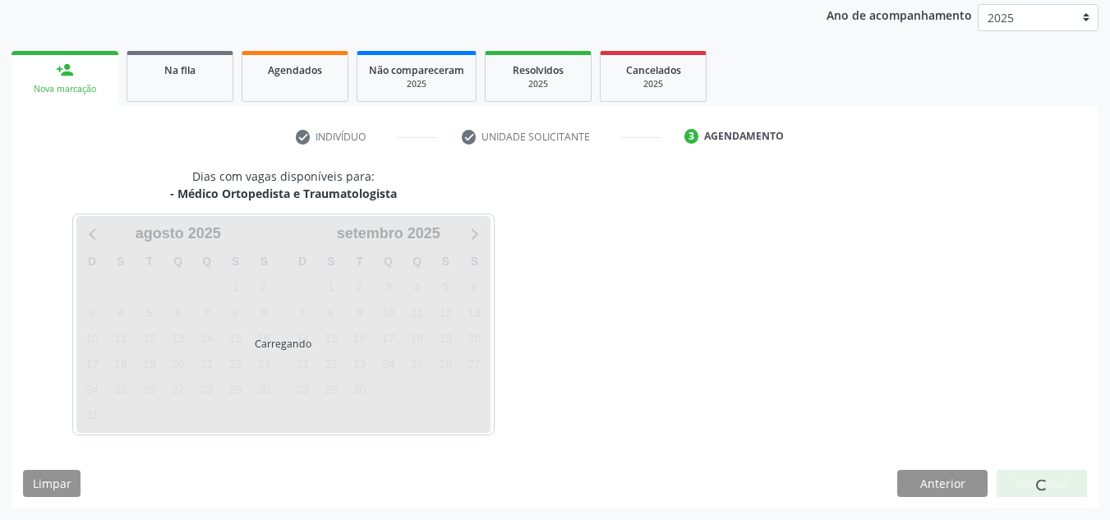
scroll to position [195, 0]
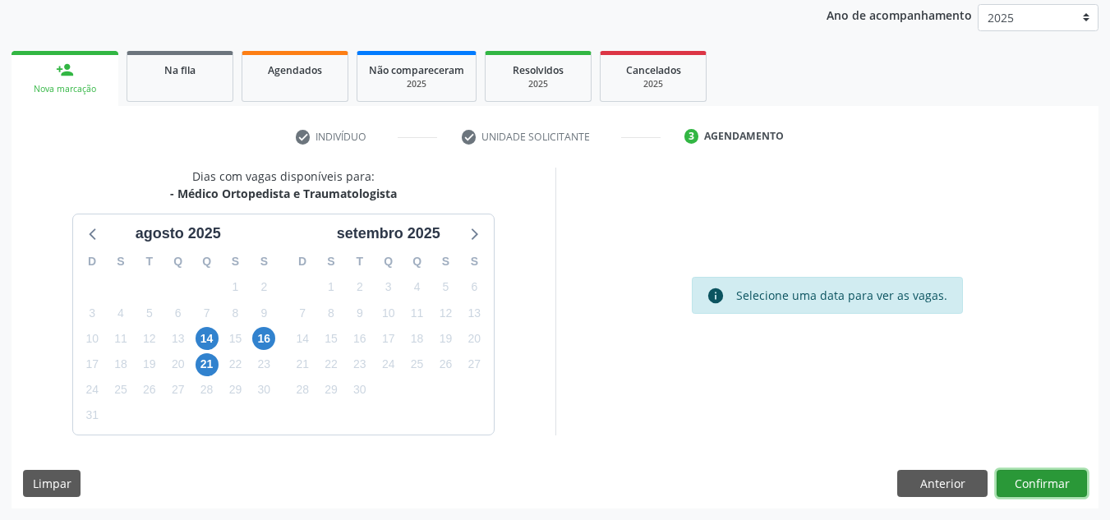
click at [1058, 481] on button "Confirmar" at bounding box center [1041, 484] width 90 height 28
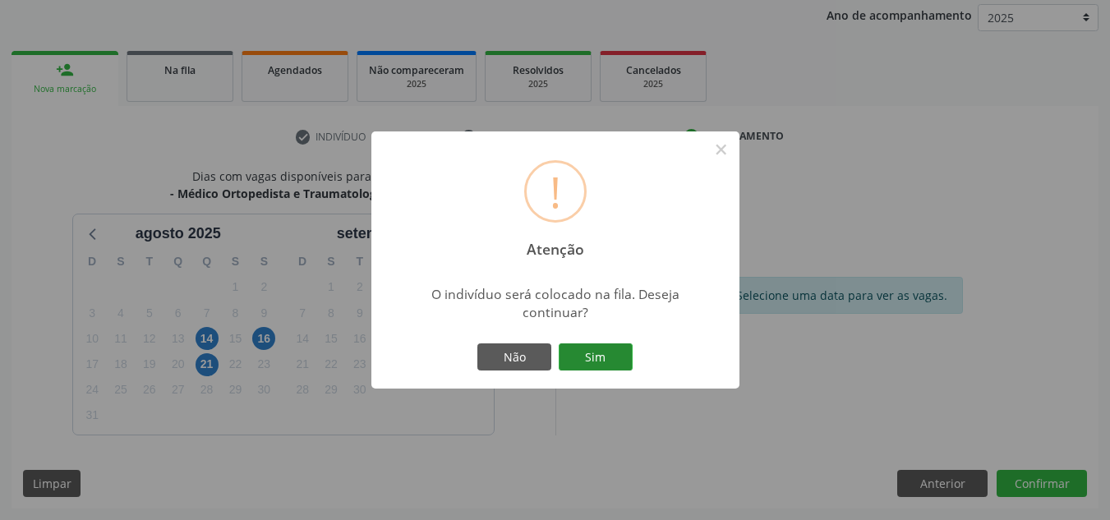
click at [615, 348] on button "Sim" at bounding box center [596, 357] width 74 height 28
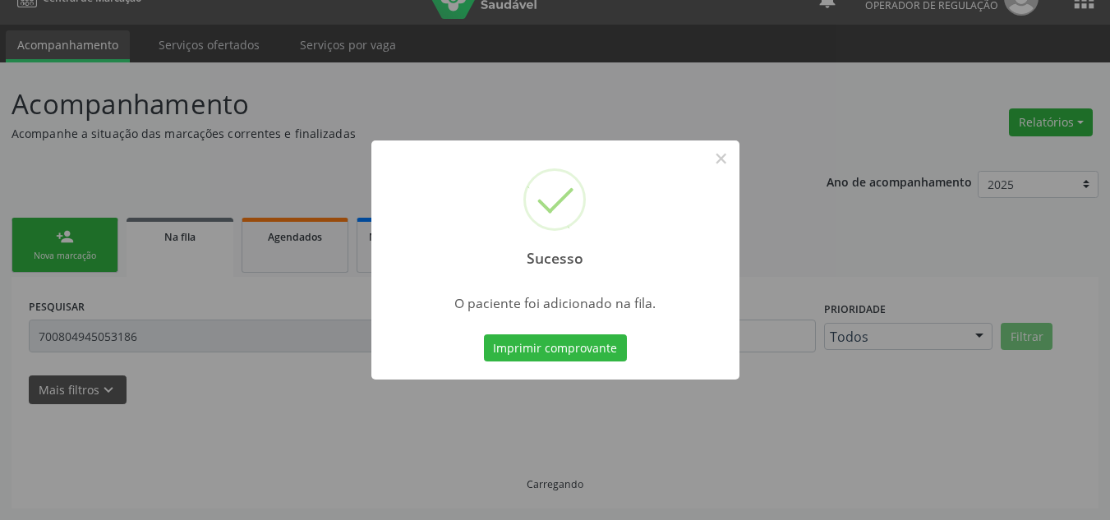
scroll to position [28, 0]
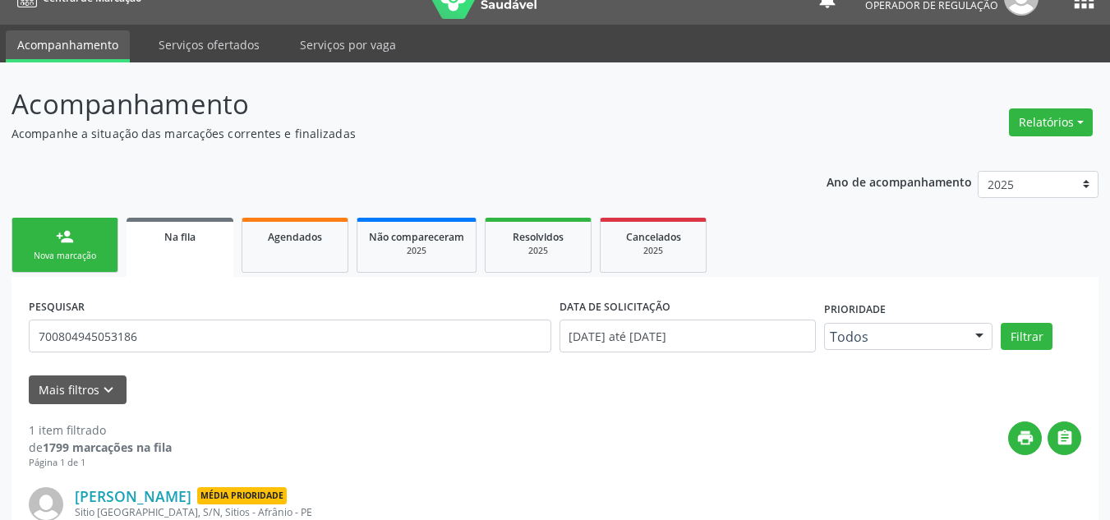
click at [26, 213] on div "Ano de acompanhamento 2025 2024 2023 2022 2021 2020 2019 2018 person_add Nova m…" at bounding box center [554, 396] width 1087 height 474
click at [59, 256] on div "Nova marcação" at bounding box center [65, 256] width 82 height 12
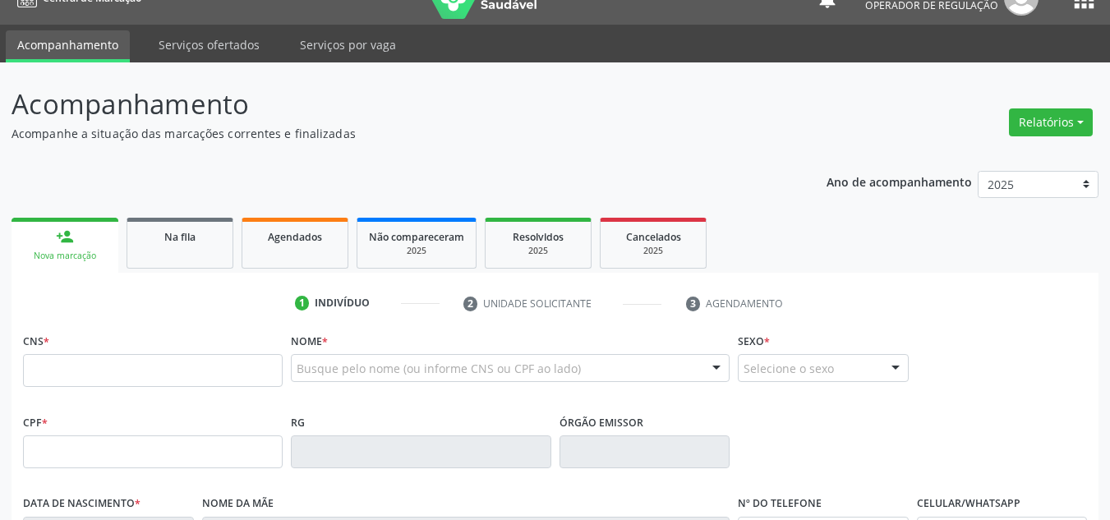
click at [92, 392] on fieldset "CNS *" at bounding box center [153, 364] width 260 height 70
click at [99, 375] on input "text" at bounding box center [153, 370] width 260 height 33
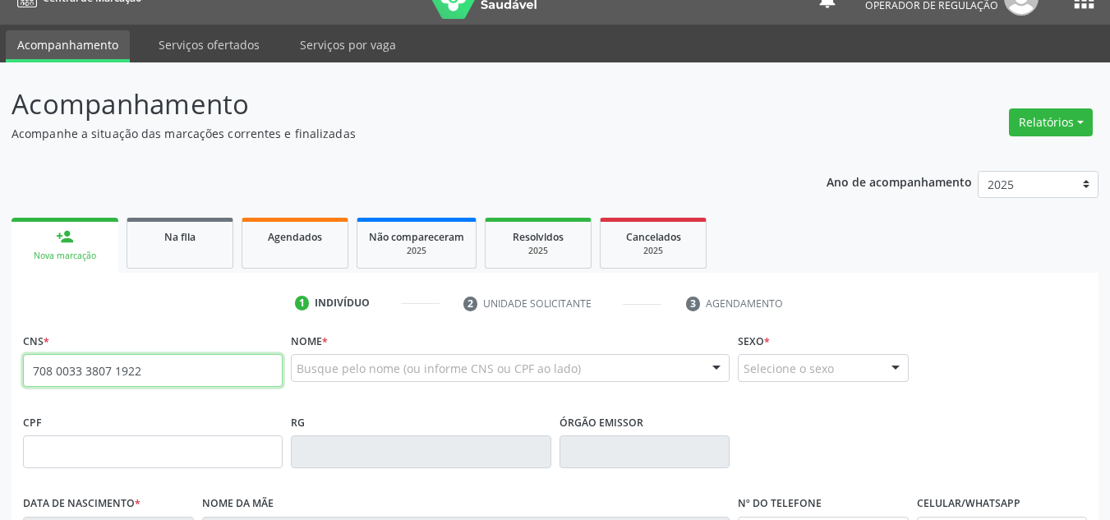
type input "708 0033 3807 1922"
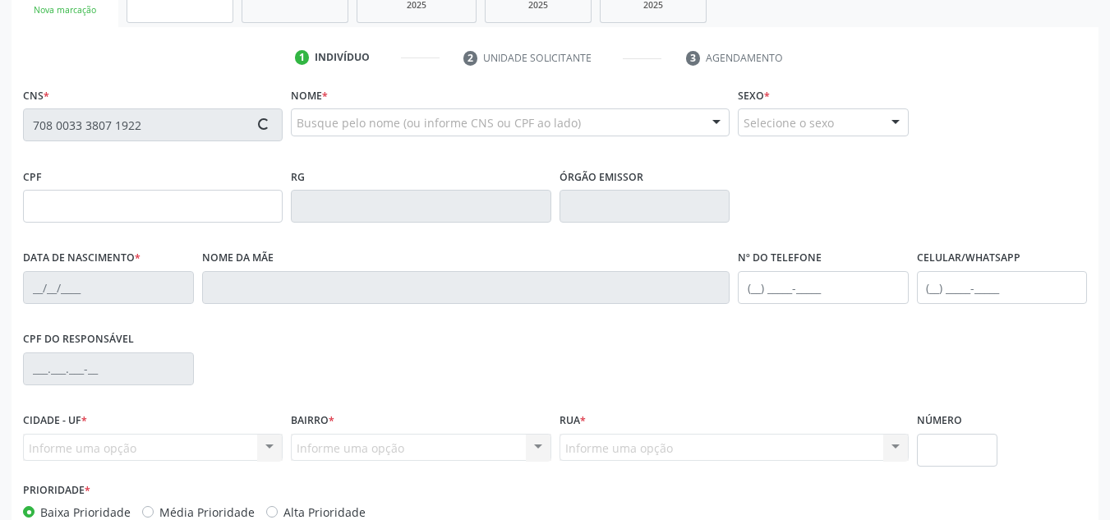
scroll to position [274, 0]
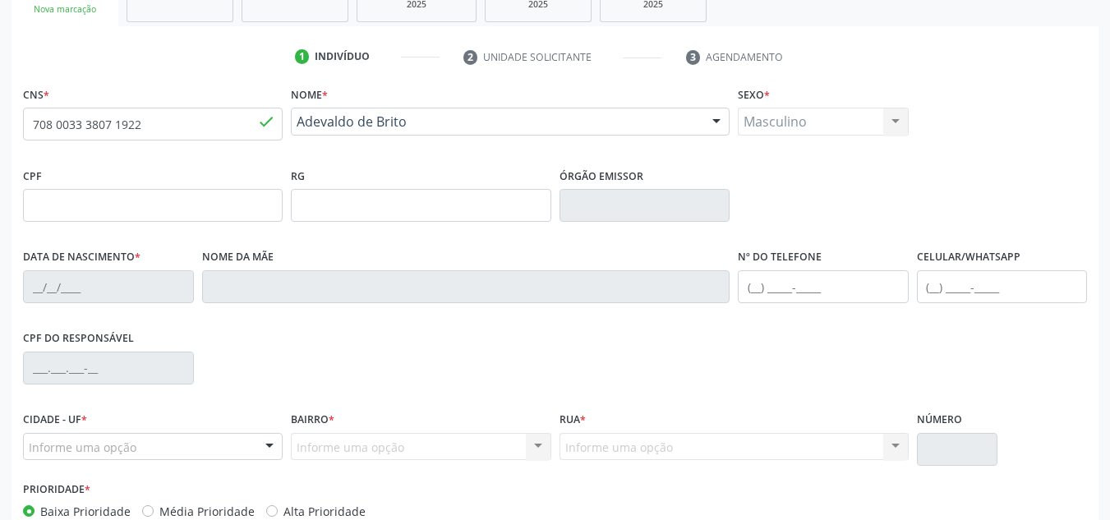
type input "14/08/1974"
type input "(87) 98129-6757"
type input "(87) 98838-9470"
type input "S/N"
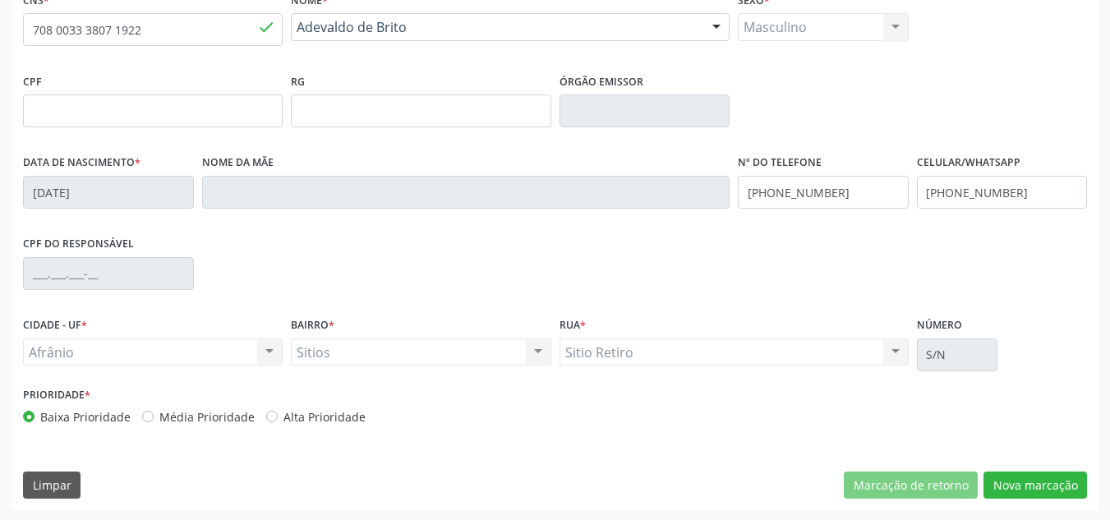
scroll to position [370, 0]
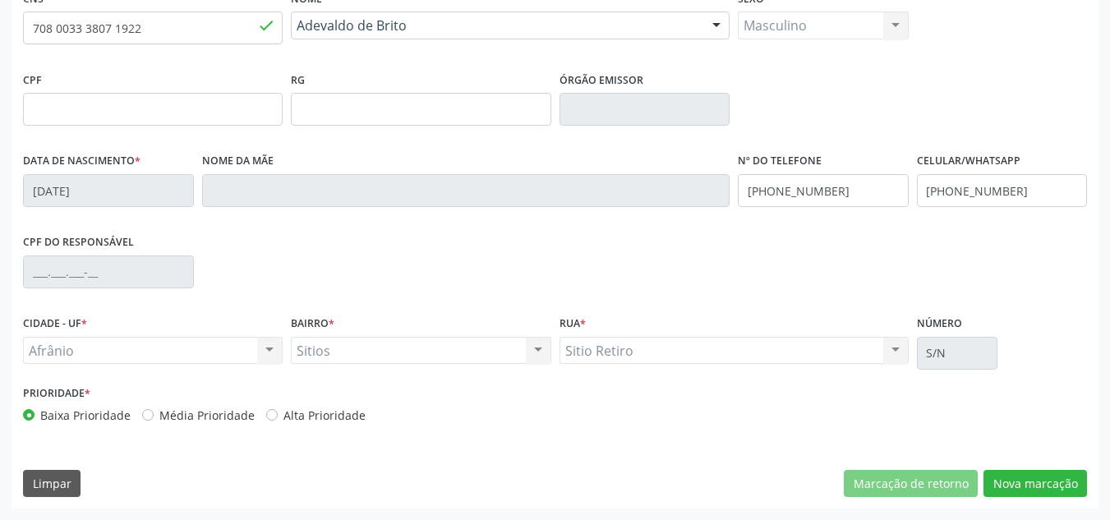
click at [222, 405] on div "Prioridade * Baixa Prioridade Média Prioridade Alta Prioridade" at bounding box center [287, 402] width 528 height 43
click at [225, 414] on label "Média Prioridade" at bounding box center [206, 415] width 95 height 17
click at [154, 414] on input "Média Prioridade" at bounding box center [147, 414] width 11 height 15
radio input "true"
click at [1034, 467] on div "CNS * 708 0033 3807 1922 done Nome * Adevaldo de Brito Adevaldo de Brito CNS: 7…" at bounding box center [554, 247] width 1087 height 522
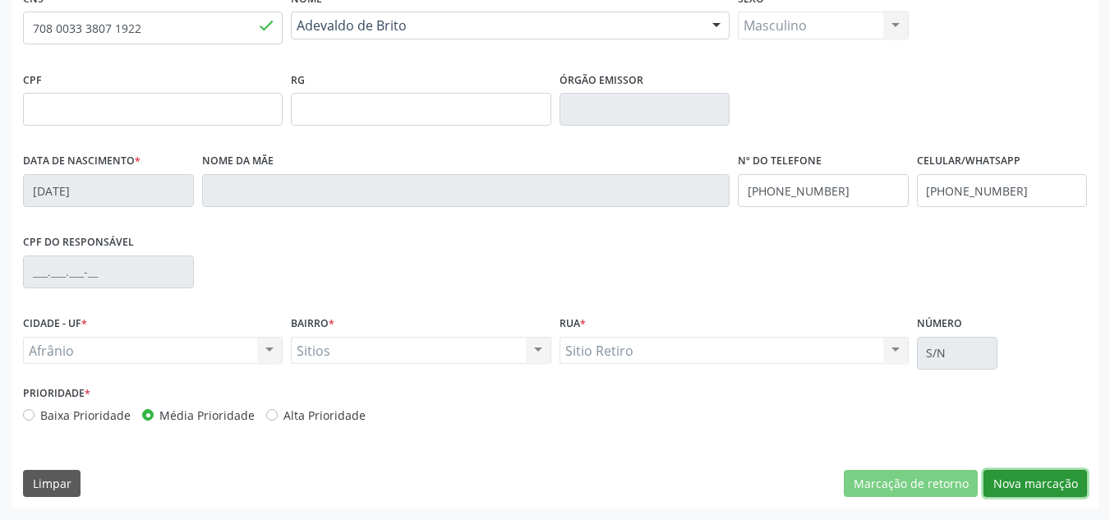
click at [1043, 496] on button "Nova marcação" at bounding box center [1034, 484] width 103 height 28
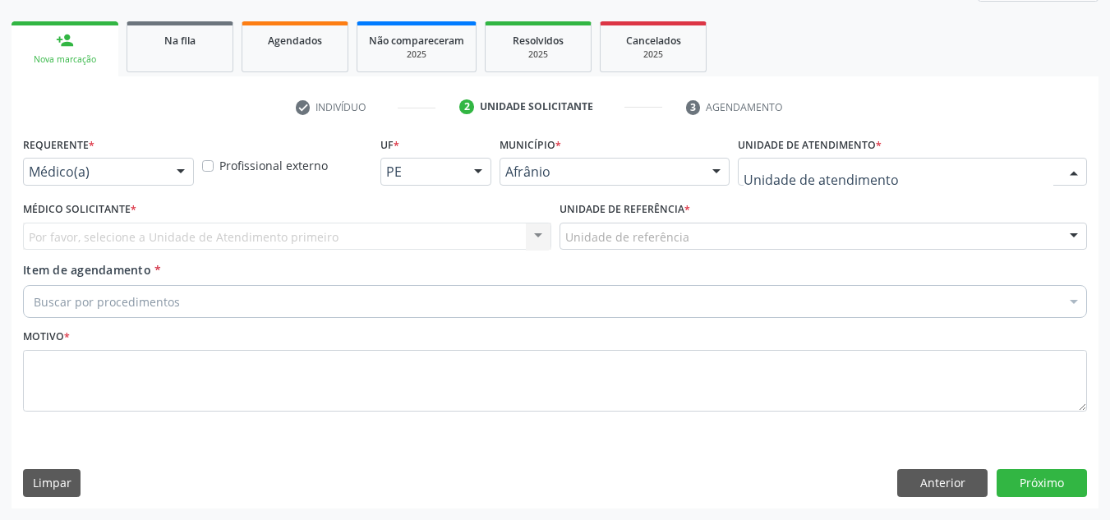
click at [957, 174] on div at bounding box center [912, 172] width 349 height 28
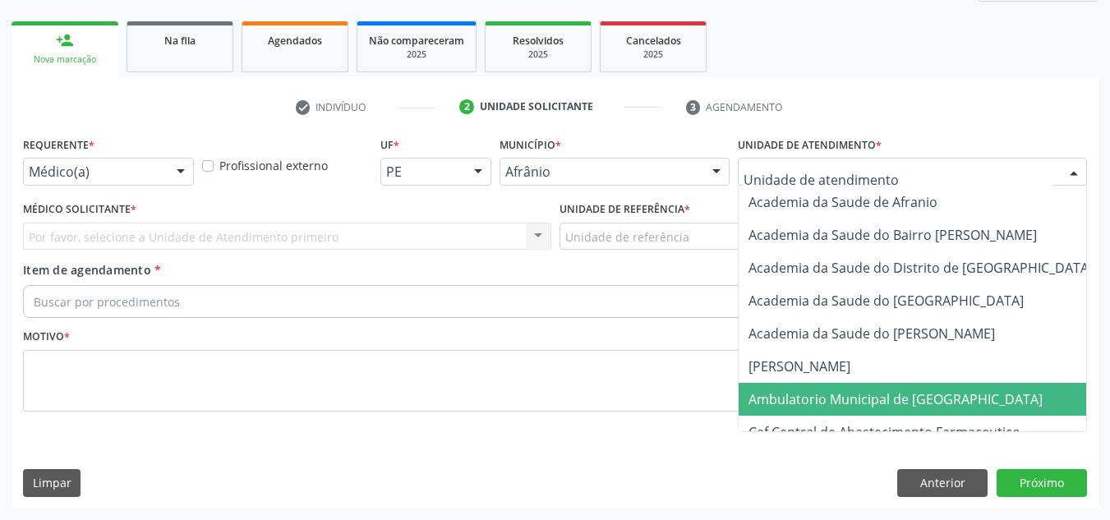
click at [927, 390] on span "Ambulatorio Municipal de [GEOGRAPHIC_DATA]" at bounding box center [895, 399] width 294 height 18
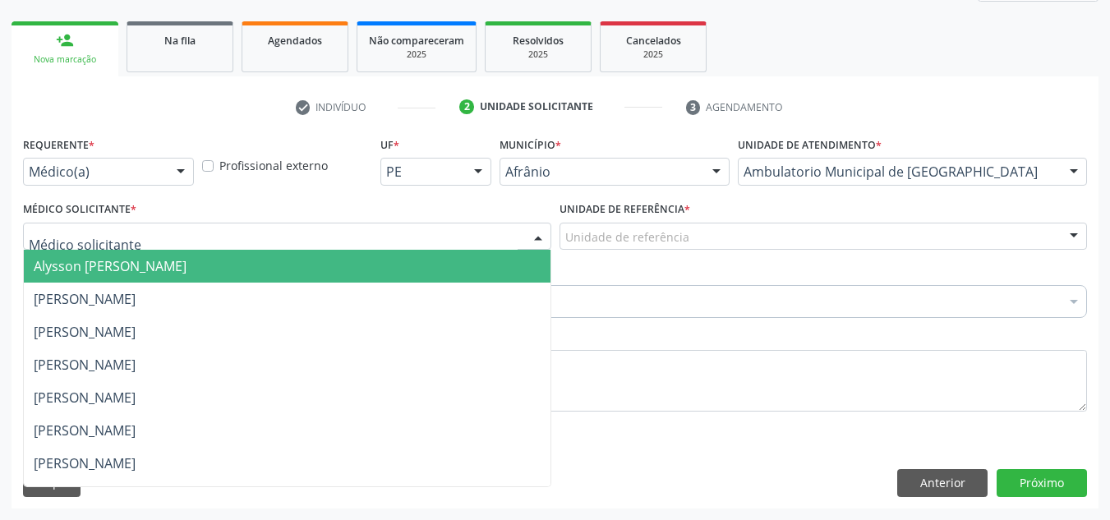
click at [371, 241] on div at bounding box center [287, 237] width 528 height 28
drag, startPoint x: 369, startPoint y: 281, endPoint x: 478, endPoint y: 253, distance: 112.8
click at [398, 273] on span "Alysson [PERSON_NAME]" at bounding box center [287, 266] width 527 height 33
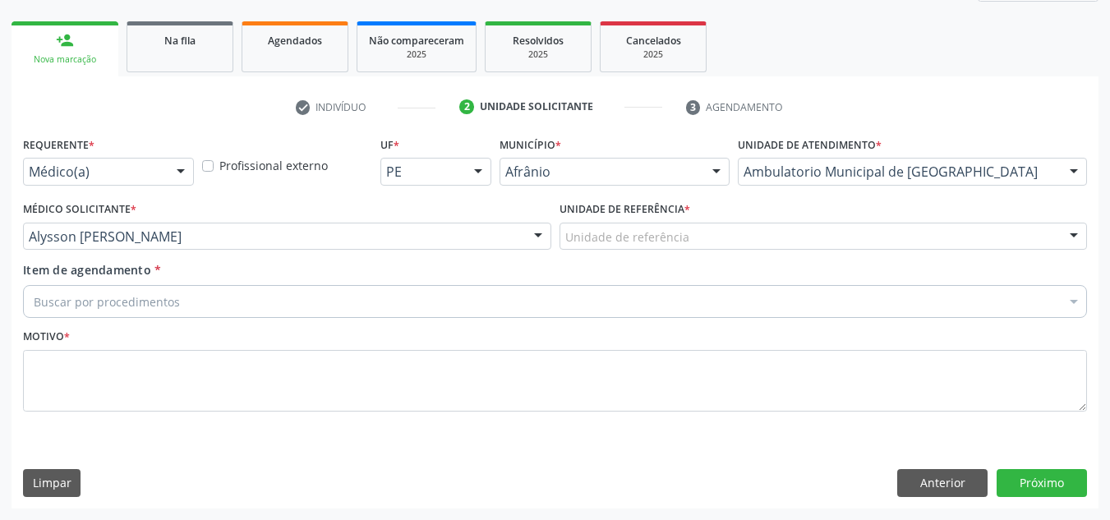
click at [647, 247] on div "Unidade de referência" at bounding box center [823, 237] width 528 height 28
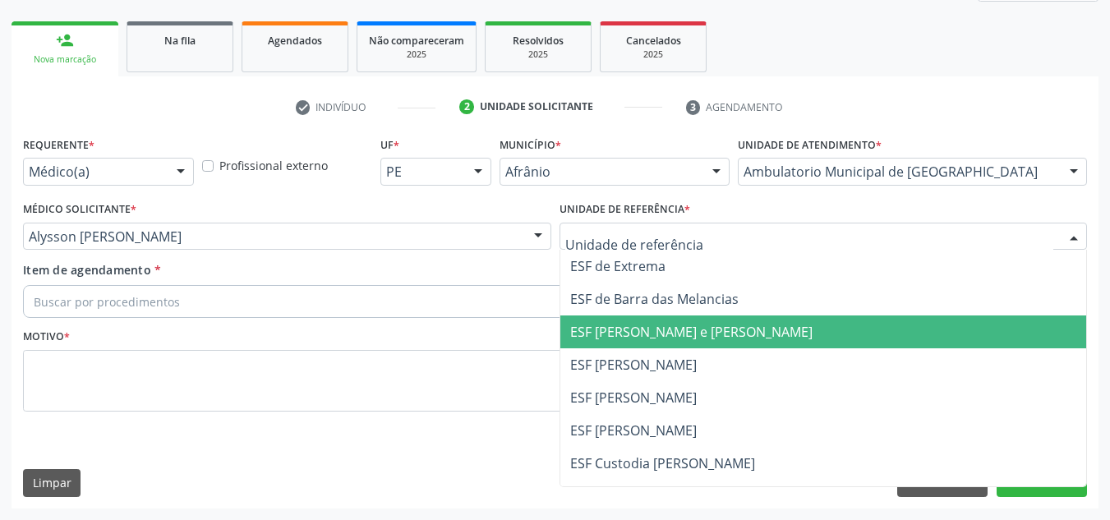
drag, startPoint x: 646, startPoint y: 322, endPoint x: 544, endPoint y: 246, distance: 127.3
click at [640, 320] on span "ESF [PERSON_NAME] e [PERSON_NAME]" at bounding box center [823, 331] width 527 height 33
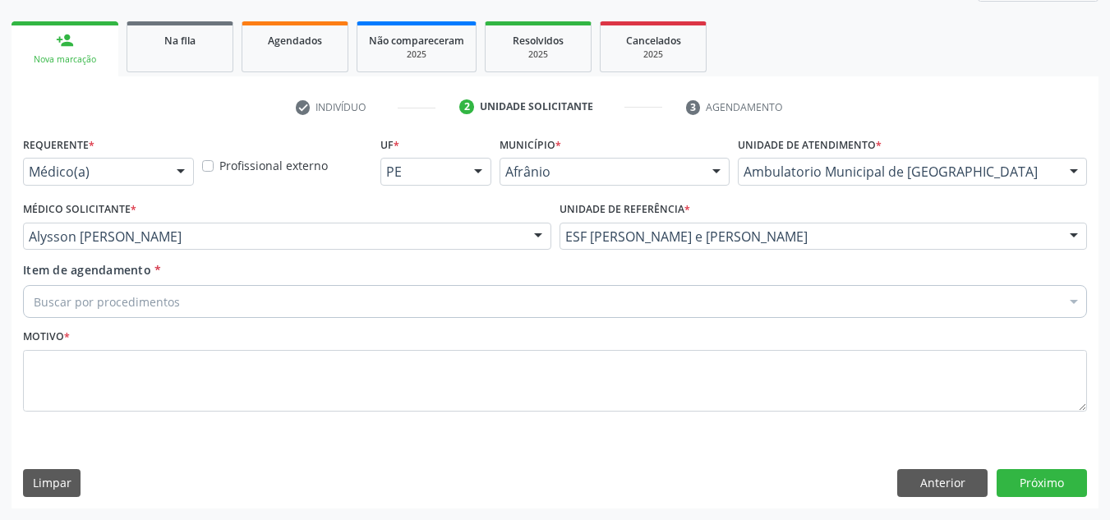
click at [537, 270] on div "Item de agendamento * Buscar por procedimentos Selecionar todos 0604320140 - Ab…" at bounding box center [555, 287] width 1064 height 52
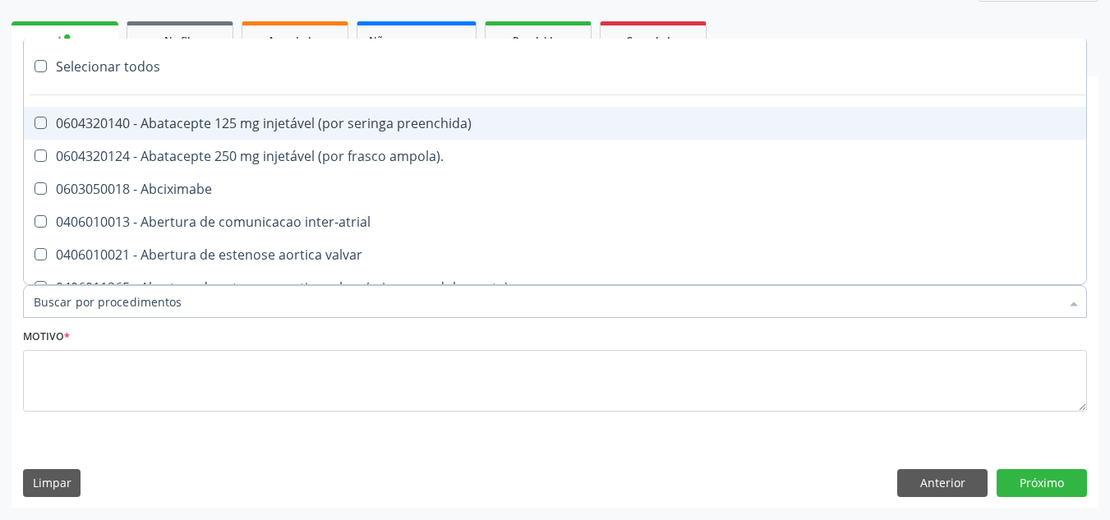
click at [526, 291] on div at bounding box center [555, 301] width 1064 height 33
paste input "ORTOPEDISTA"
type input "ORTOPEDISTA"
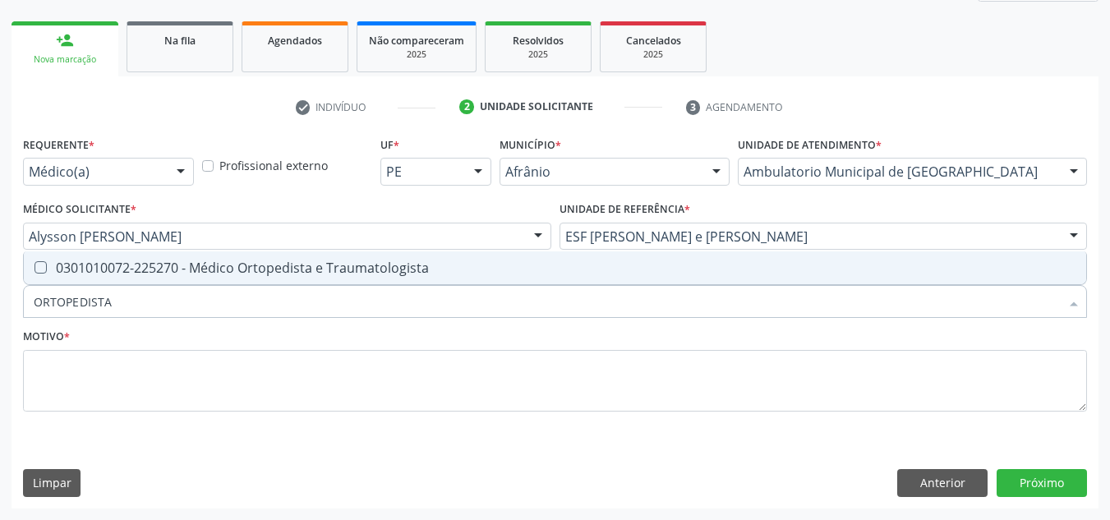
click at [310, 267] on div "0301010072-225270 - Médico Ortopedista e Traumatologista" at bounding box center [555, 267] width 1042 height 13
checkbox Traumatologista "true"
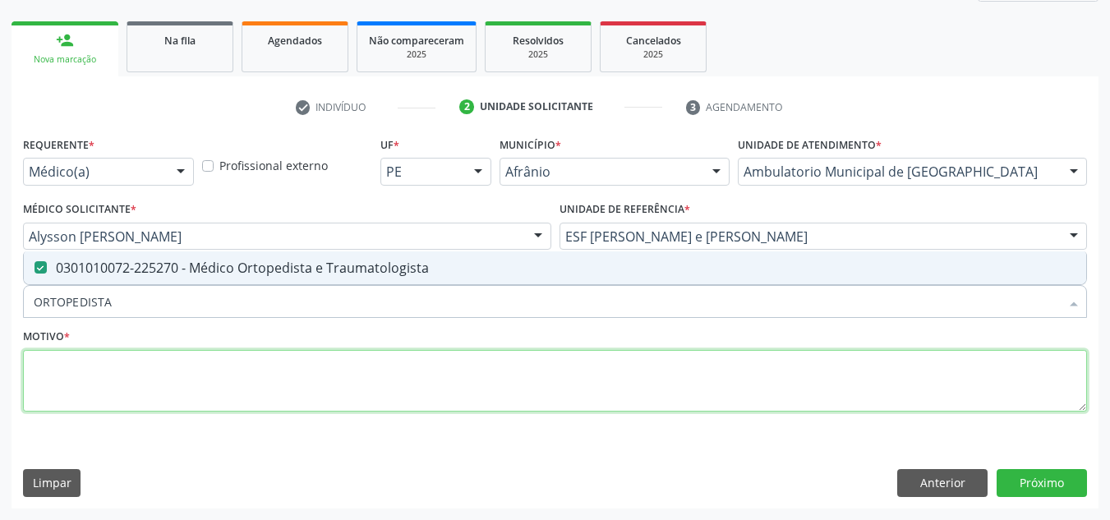
click at [310, 401] on textarea at bounding box center [555, 381] width 1064 height 62
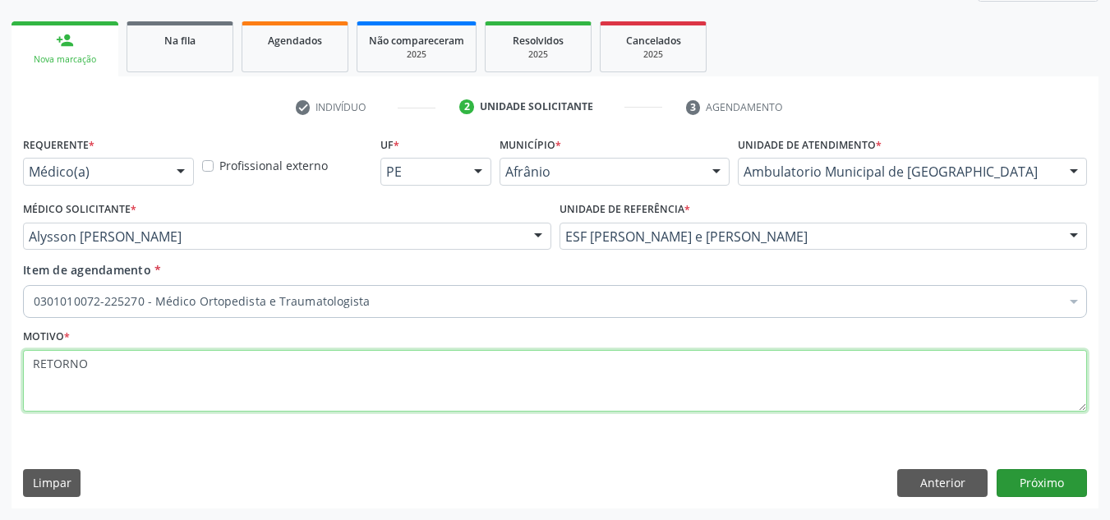
type textarea "RETORNO"
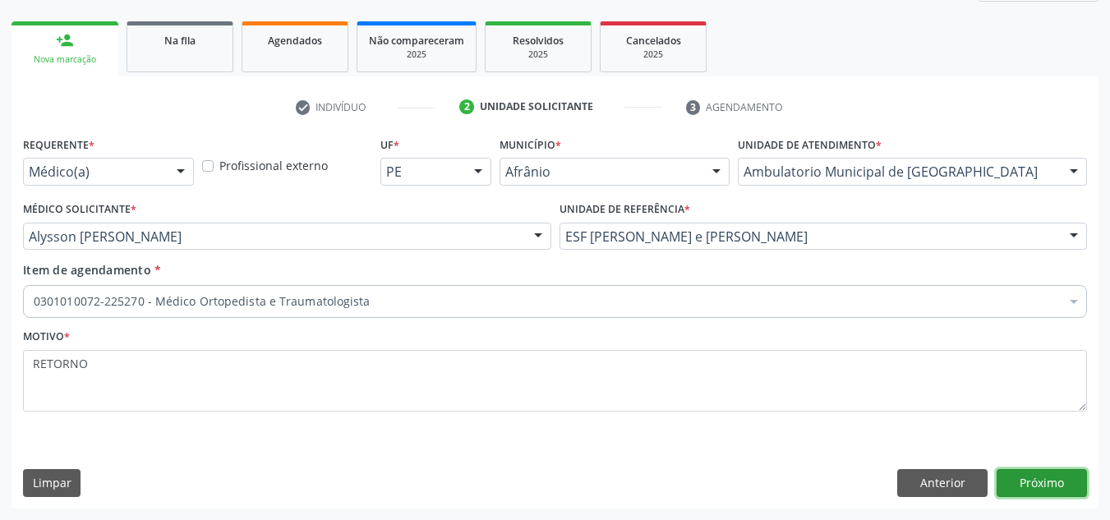
click at [1047, 482] on button "Próximo" at bounding box center [1041, 483] width 90 height 28
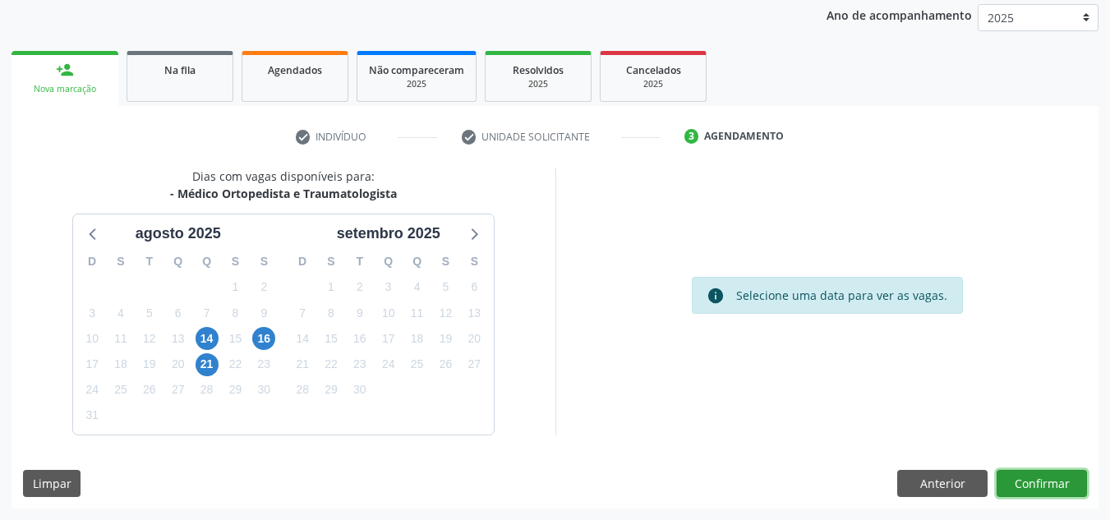
click at [1047, 482] on button "Confirmar" at bounding box center [1041, 484] width 90 height 28
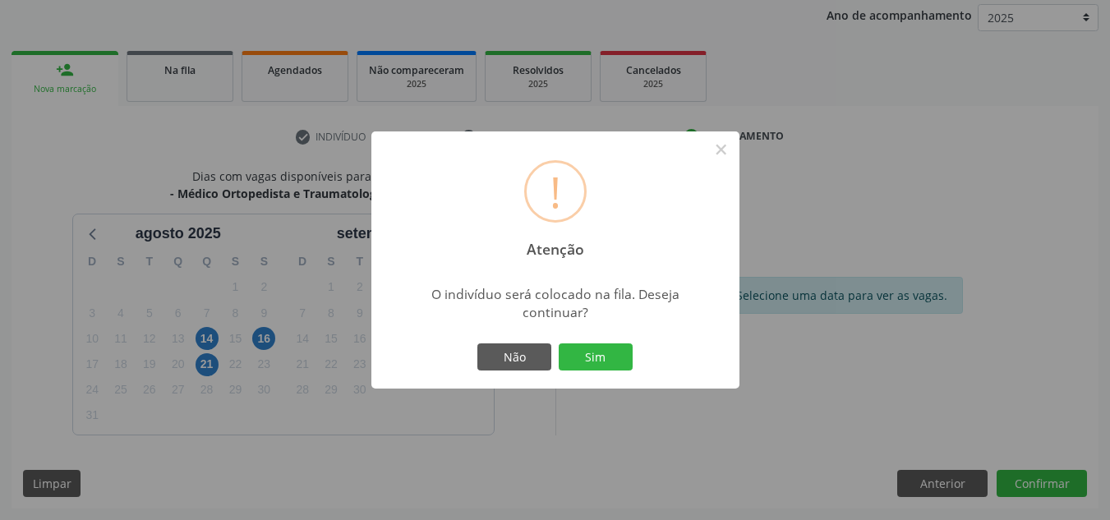
click at [637, 356] on div "! Atenção × O indivíduo será colocado na fila. Deseja continuar? Não Sim" at bounding box center [555, 260] width 368 height 258
click at [590, 342] on div "Não Sim" at bounding box center [555, 357] width 163 height 34
click at [590, 356] on button "Sim" at bounding box center [596, 357] width 74 height 28
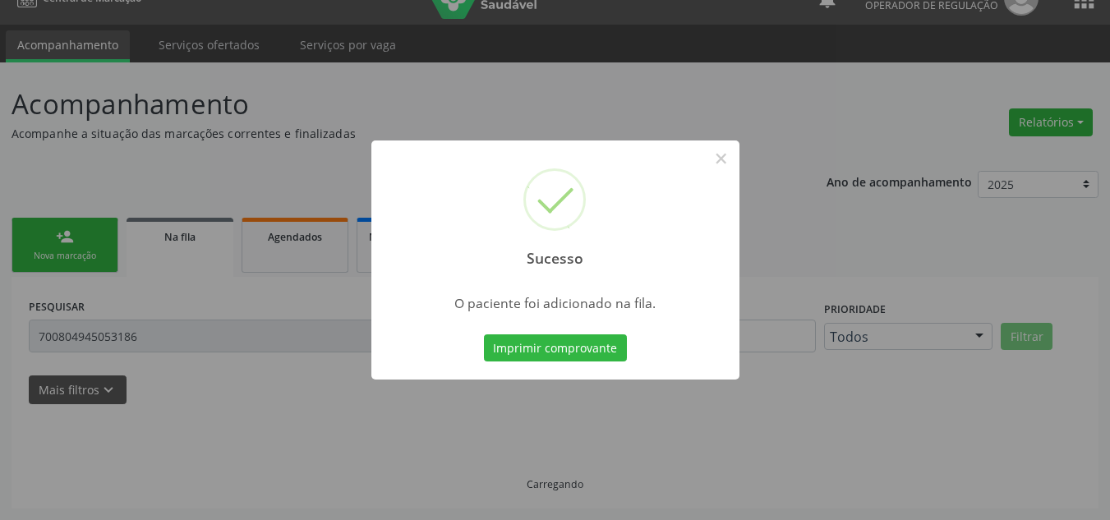
scroll to position [28, 0]
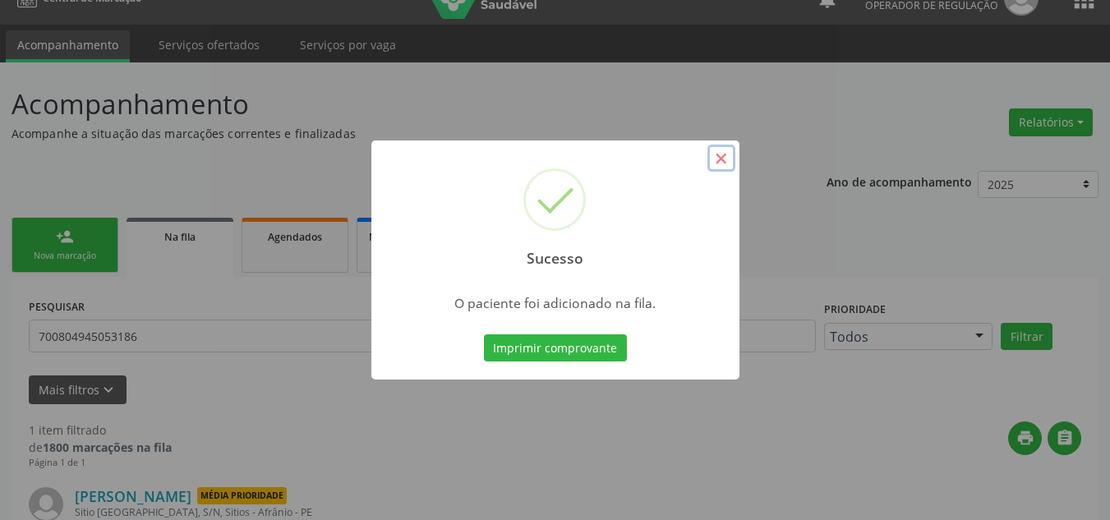
click at [734, 157] on button "×" at bounding box center [721, 159] width 28 height 28
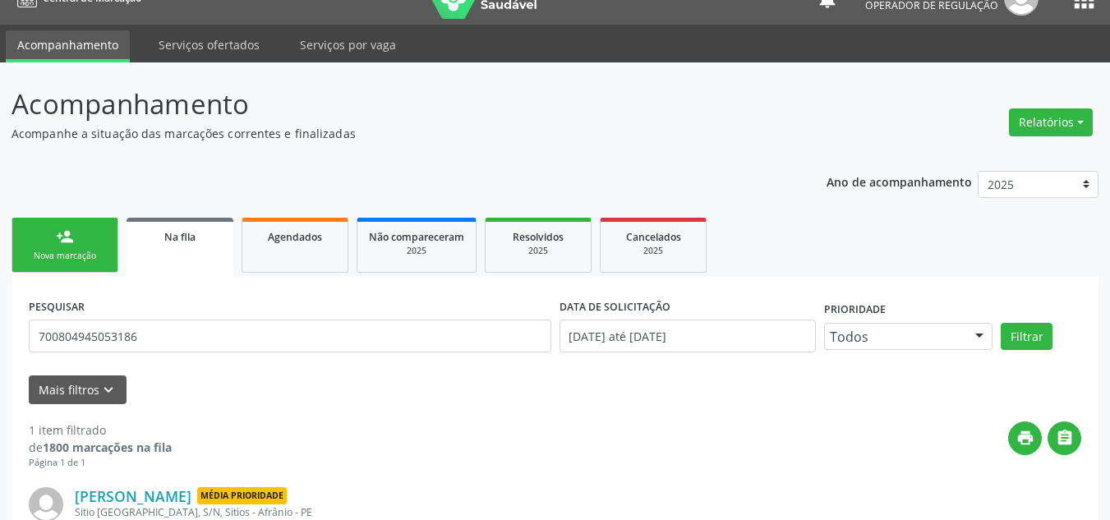
click at [47, 207] on div "Ano de acompanhamento 2025 2024 2023 2022 2021 2020 2019 2018 person_add Nova m…" at bounding box center [554, 396] width 1087 height 474
click at [85, 246] on link "person_add Nova marcação" at bounding box center [64, 245] width 107 height 55
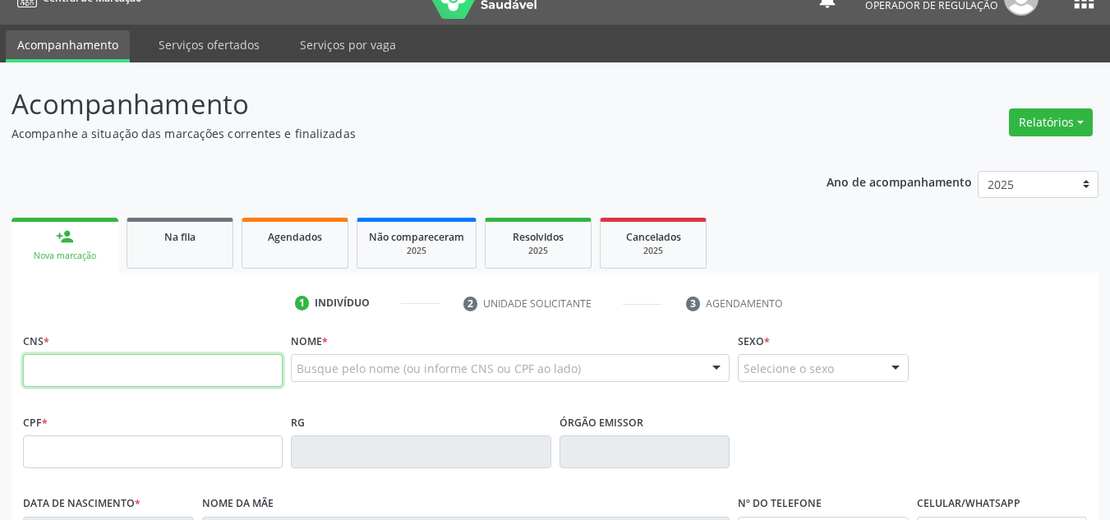
click at [250, 366] on input "text" at bounding box center [153, 370] width 260 height 33
type input "700 6024 7608 3967"
type input "037.616.604-56"
type input "11/01/1975"
type input "Maria Francisca da Conceição"
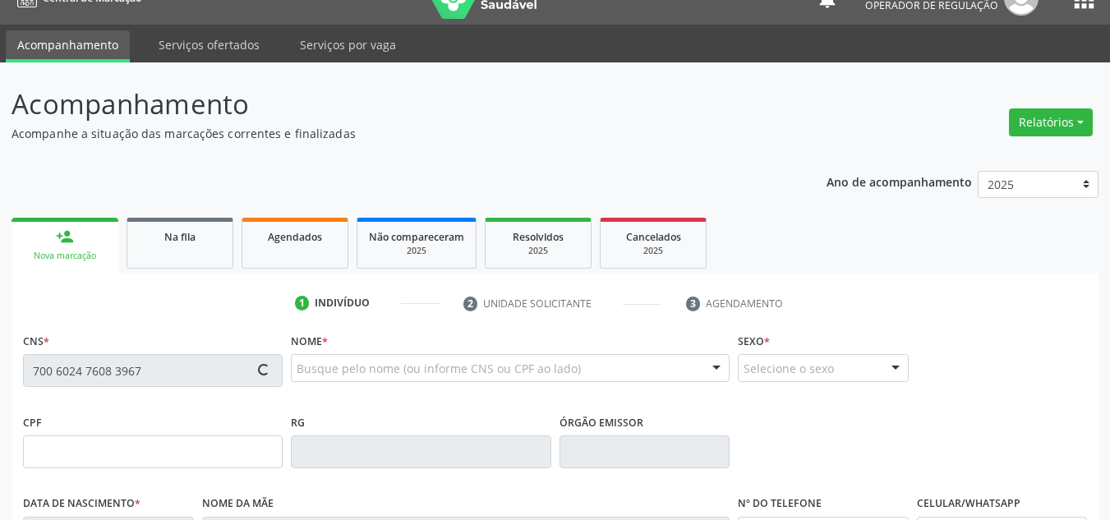
type input "(87) 98851-3741"
type input "S/N"
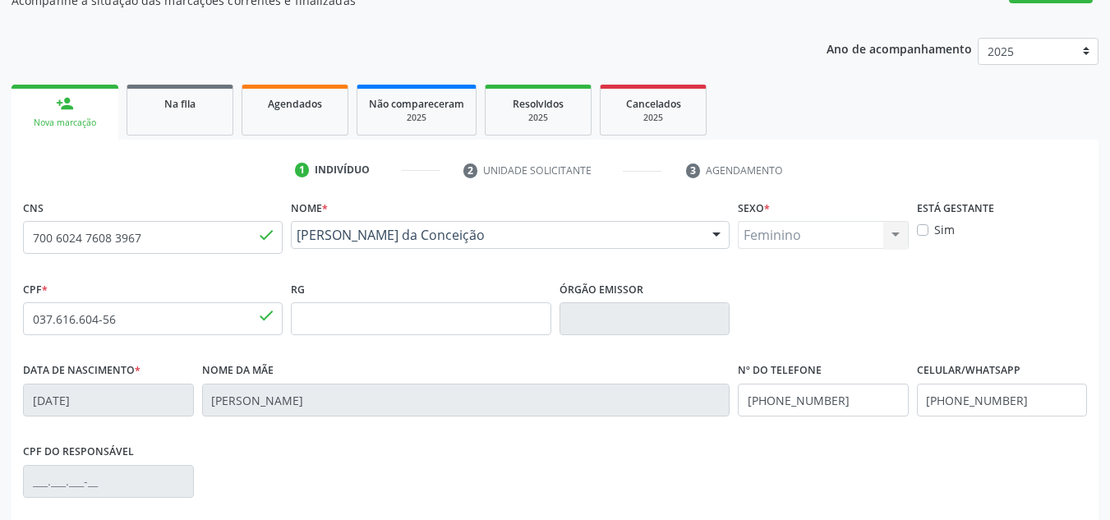
scroll to position [370, 0]
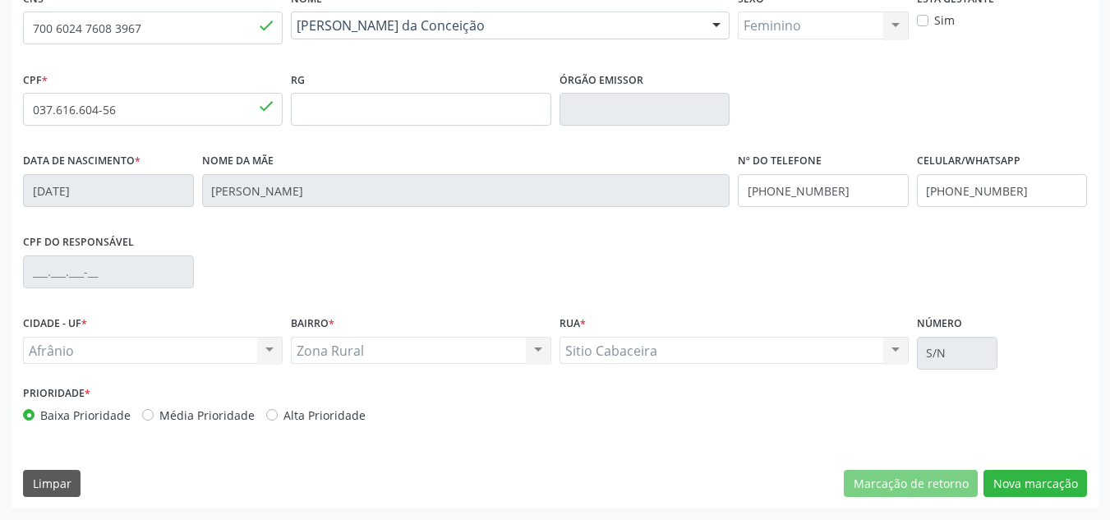
click at [188, 416] on label "Média Prioridade" at bounding box center [206, 415] width 95 height 17
click at [154, 416] on input "Média Prioridade" at bounding box center [147, 414] width 11 height 15
radio input "true"
click at [1000, 491] on button "Nova marcação" at bounding box center [1034, 484] width 103 height 28
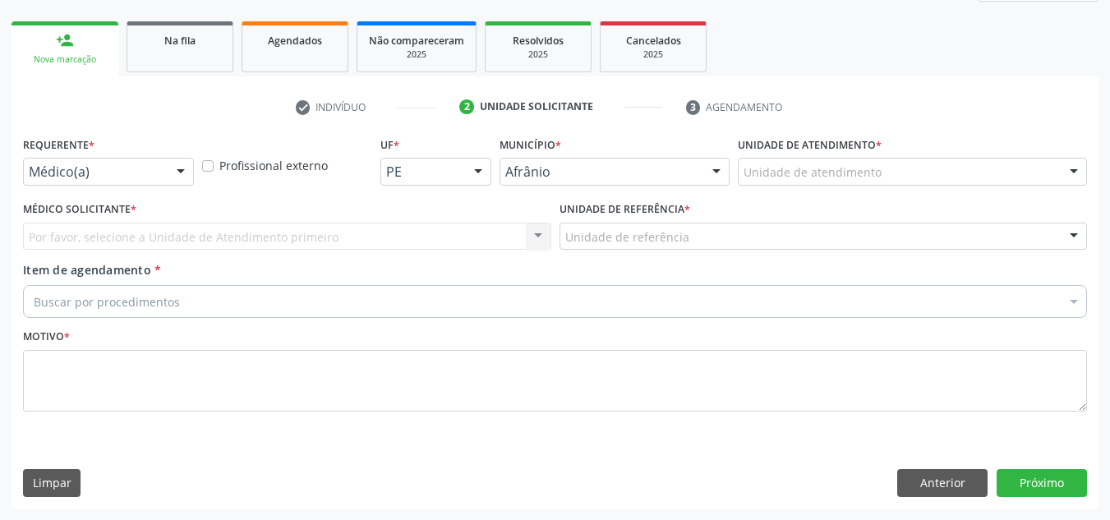
scroll to position [224, 0]
click at [1074, 180] on div at bounding box center [1073, 173] width 25 height 28
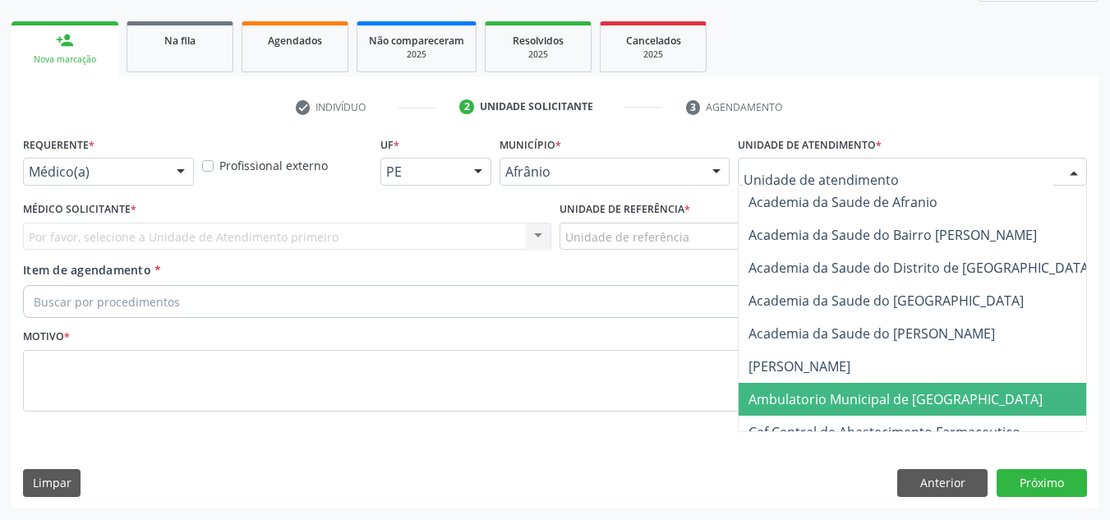
click at [1000, 397] on span "Ambulatorio Municipal de [GEOGRAPHIC_DATA]" at bounding box center [938, 399] width 401 height 33
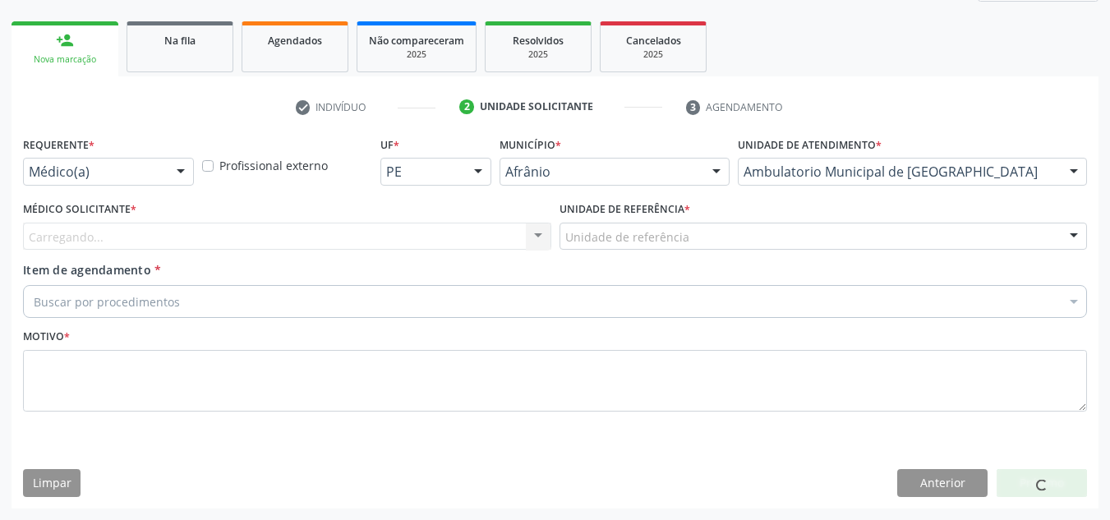
click at [389, 220] on div "Médico Solicitante * [GEOGRAPHIC_DATA]... Nenhum resultado encontrado para: " "…" at bounding box center [287, 223] width 528 height 53
click at [397, 232] on div "Médico solicitante" at bounding box center [287, 237] width 528 height 28
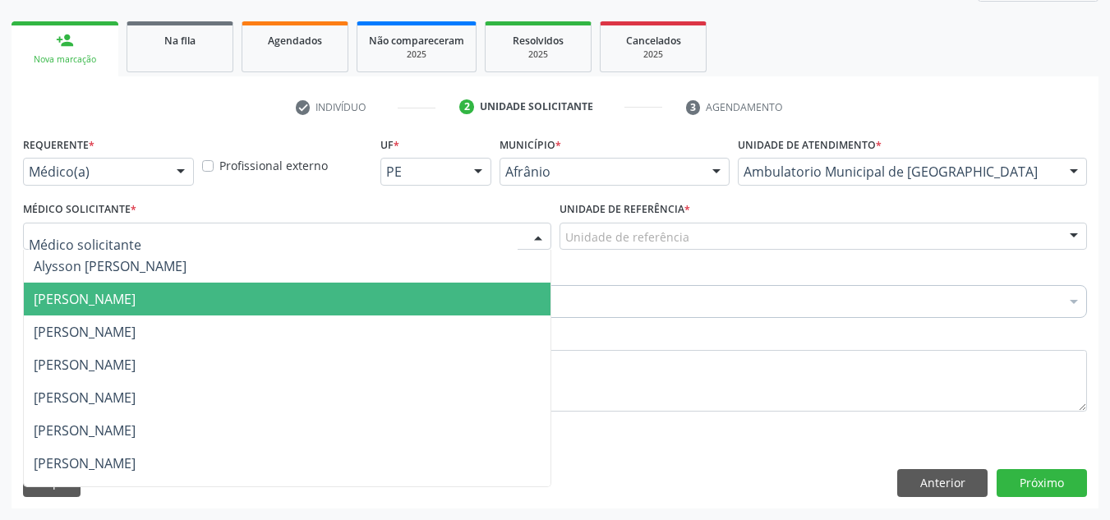
drag, startPoint x: 404, startPoint y: 303, endPoint x: 523, endPoint y: 233, distance: 138.1
click at [412, 301] on span "[PERSON_NAME]" at bounding box center [287, 299] width 527 height 33
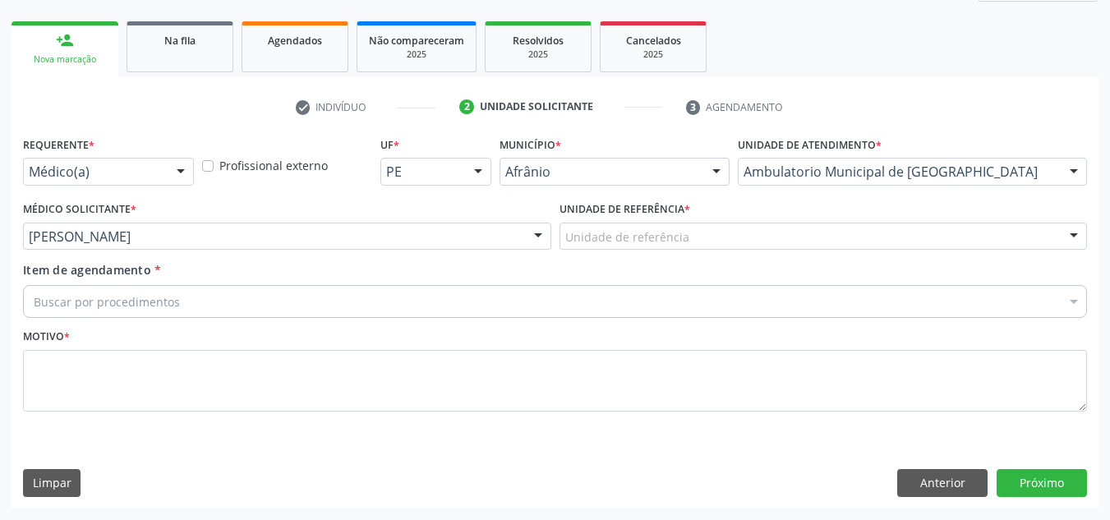
drag, startPoint x: 715, startPoint y: 244, endPoint x: 710, endPoint y: 308, distance: 64.3
click at [712, 251] on div "Unidade de referência ESF de Extrema ESF de Barra das Melancias ESF [PERSON_NAM…" at bounding box center [823, 237] width 528 height 28
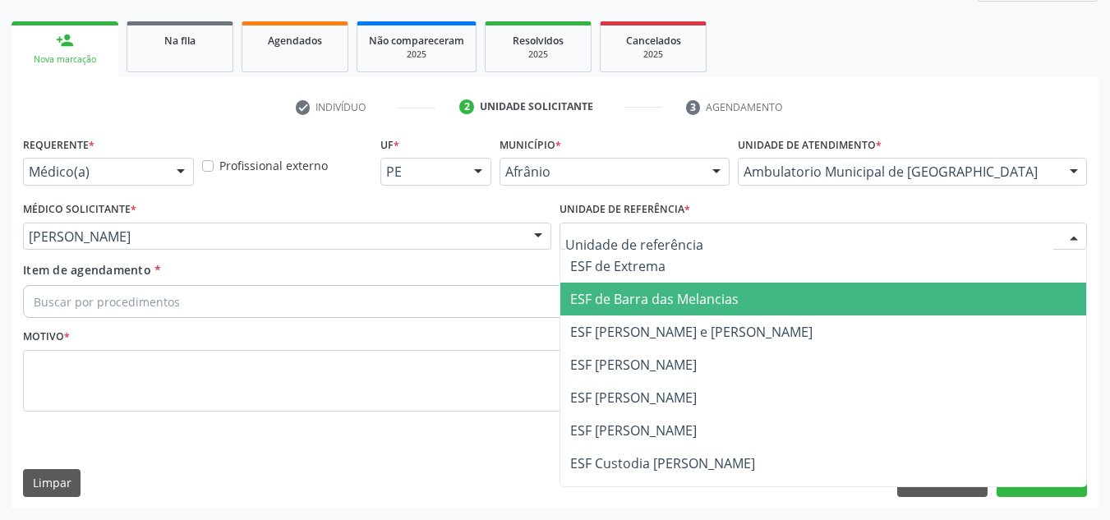
click at [710, 308] on span "ESF de Barra das Melancias" at bounding box center [654, 299] width 168 height 18
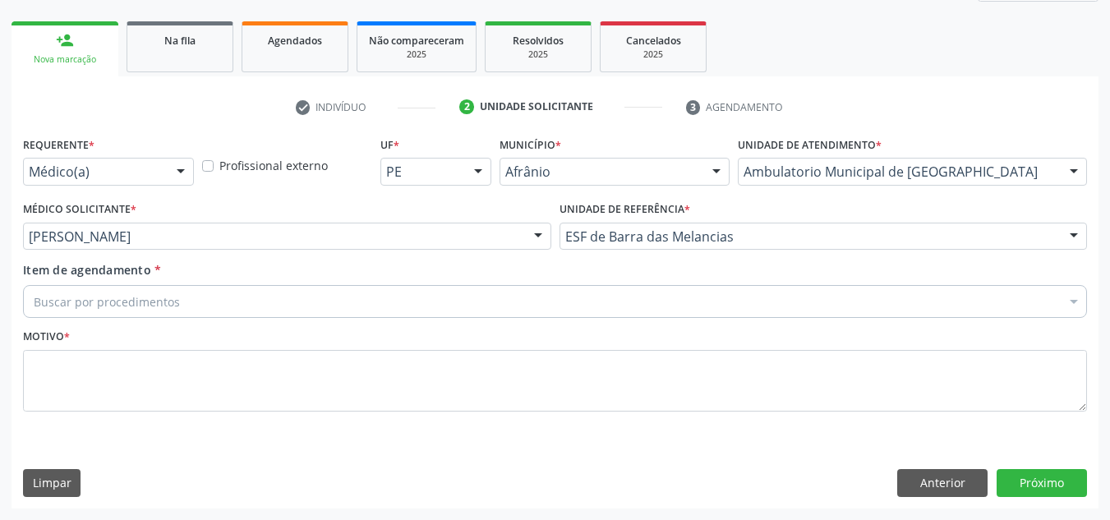
click at [635, 311] on div "Buscar por procedimentos" at bounding box center [555, 301] width 1064 height 33
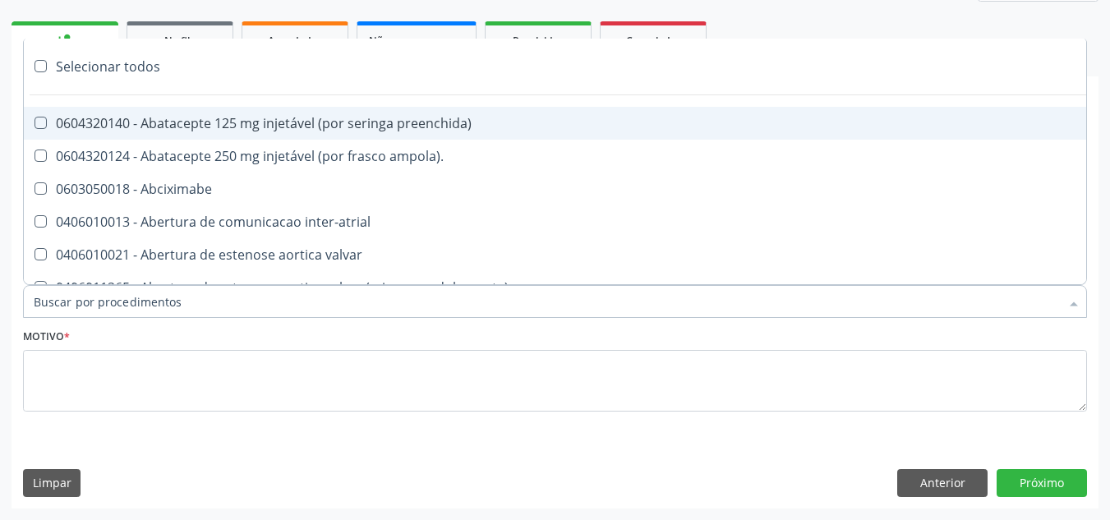
paste input "ORTOPEDISTA"
type input "ORTOPEDISTA"
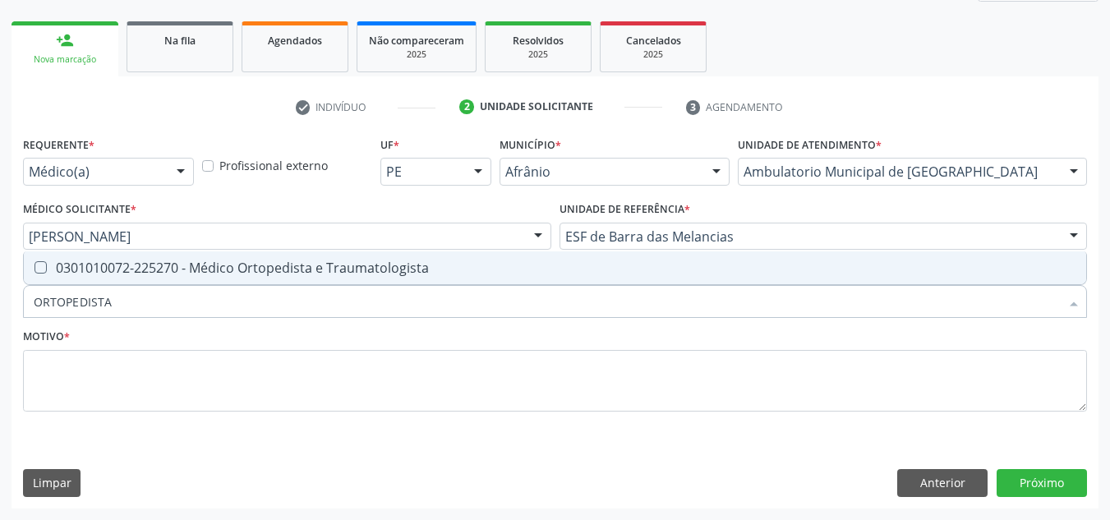
drag, startPoint x: 672, startPoint y: 260, endPoint x: 608, endPoint y: 392, distance: 146.9
click at [664, 269] on span "0301010072-225270 - Médico Ortopedista e Traumatologista" at bounding box center [555, 267] width 1062 height 33
checkbox Traumatologista "true"
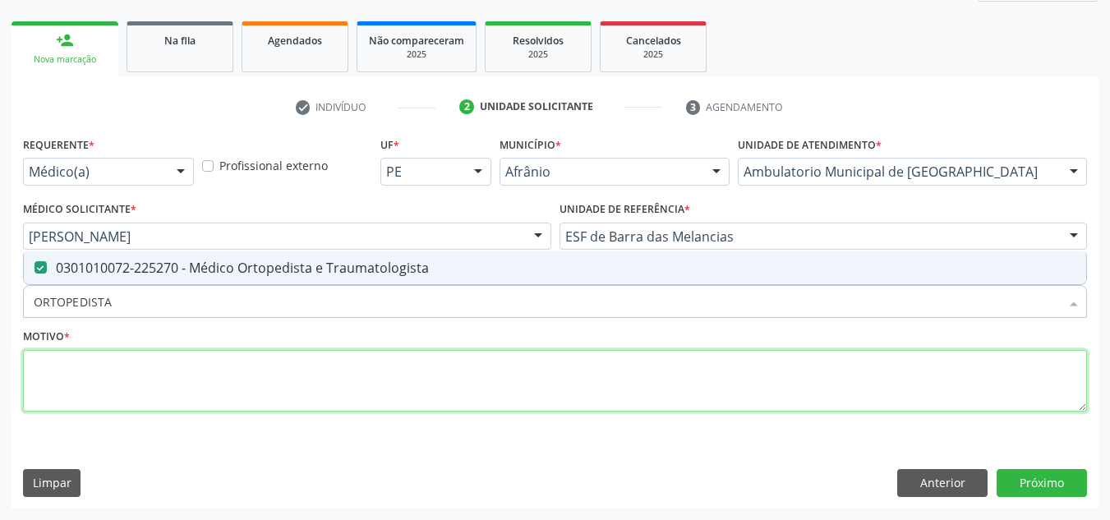
click at [606, 396] on textarea at bounding box center [555, 381] width 1064 height 62
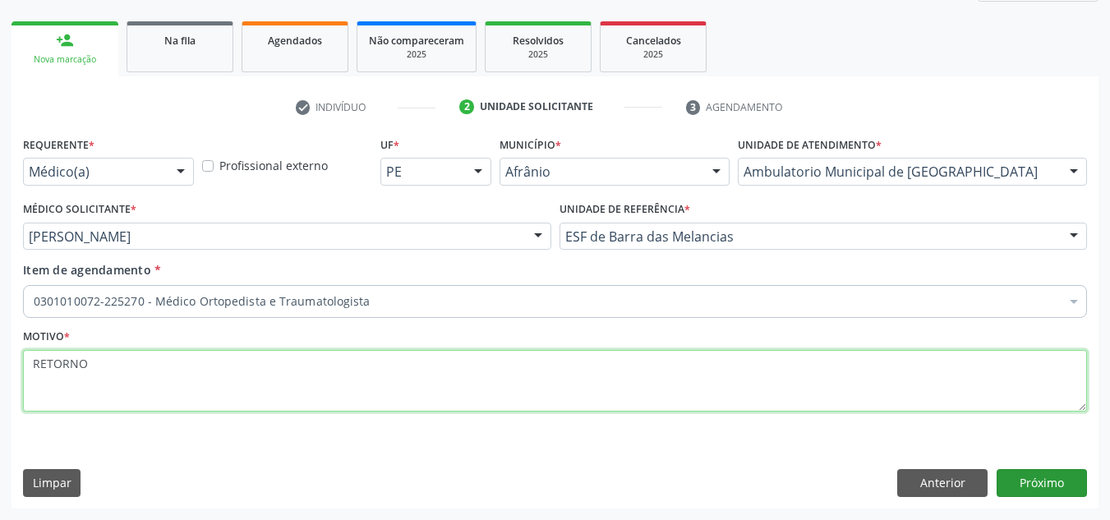
type textarea "RETORNO"
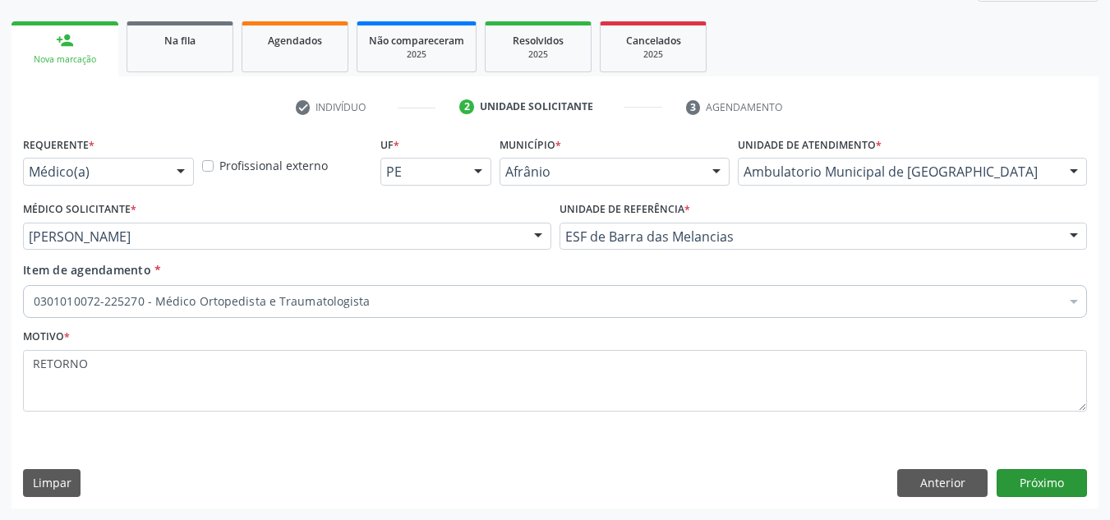
click at [1045, 467] on div "Requerente * Médico(a) Médico(a) Enfermeiro(a) Paciente Nenhum resultado encont…" at bounding box center [554, 319] width 1087 height 375
click at [1047, 474] on button "Próximo" at bounding box center [1041, 483] width 90 height 28
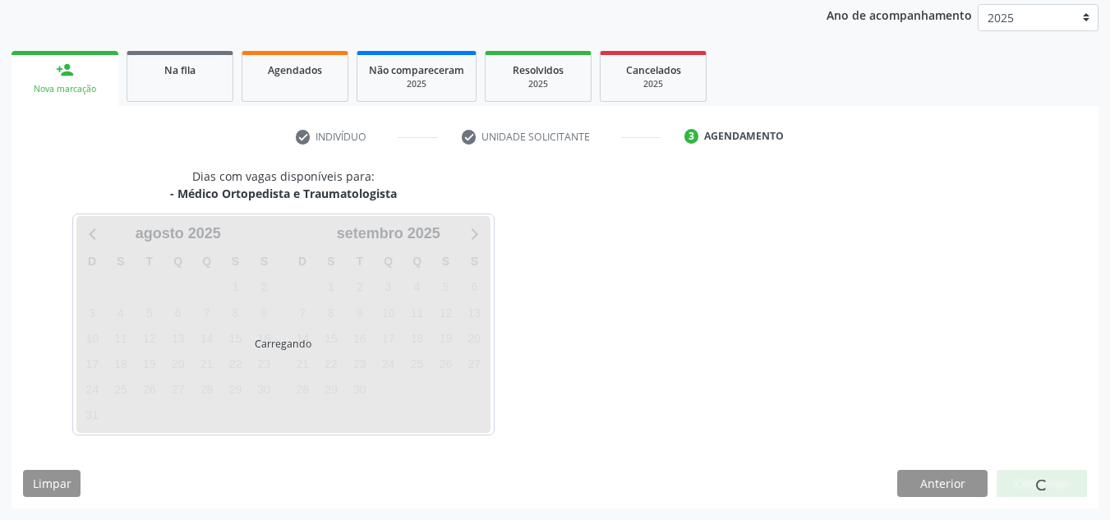
scroll to position [195, 0]
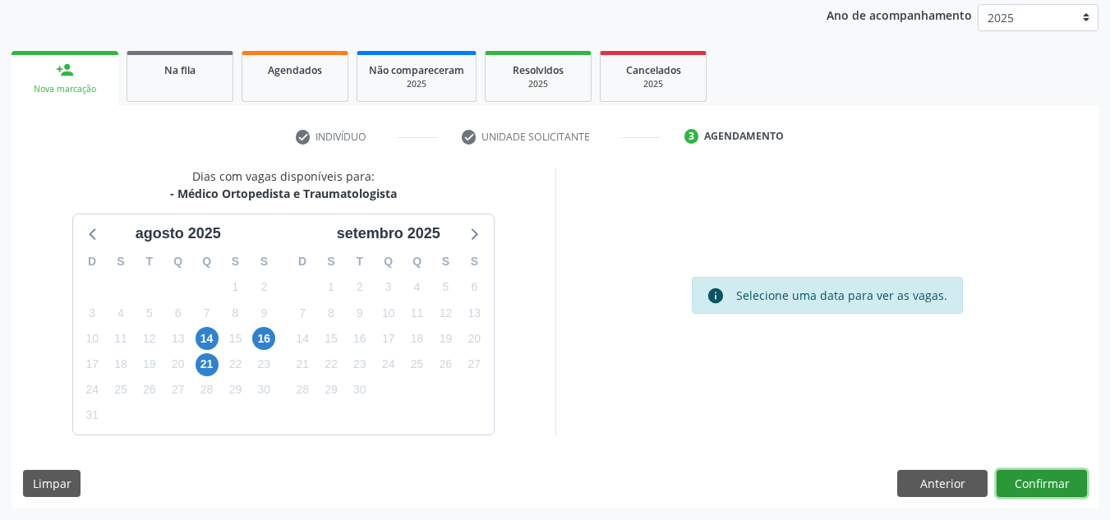
click at [1029, 482] on button "Confirmar" at bounding box center [1041, 484] width 90 height 28
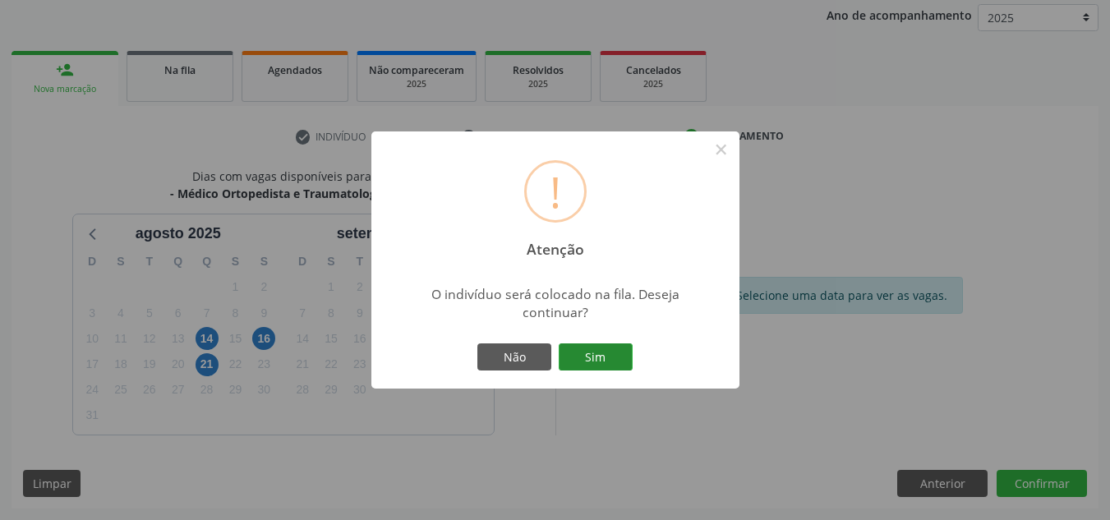
click at [612, 349] on button "Sim" at bounding box center [596, 357] width 74 height 28
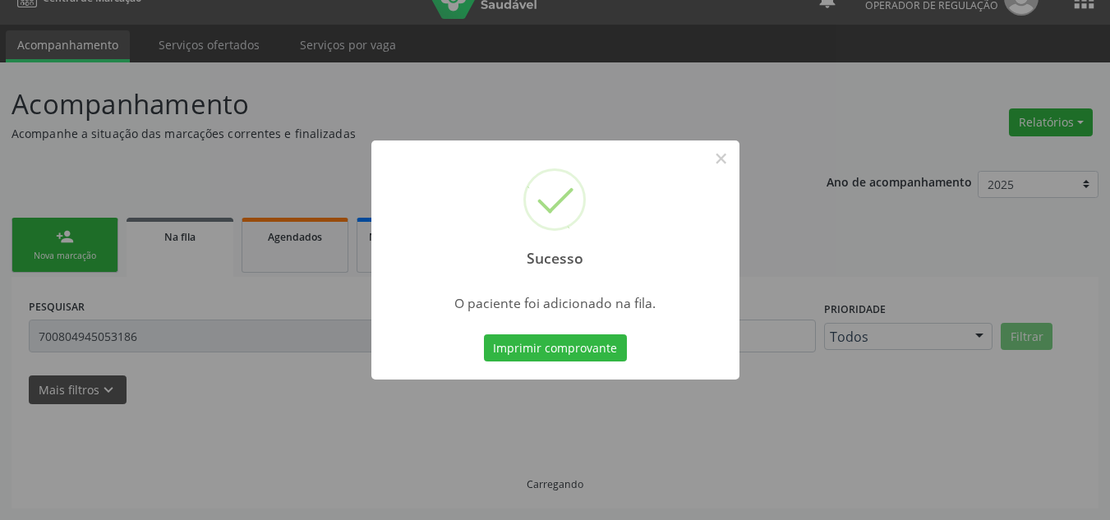
scroll to position [28, 0]
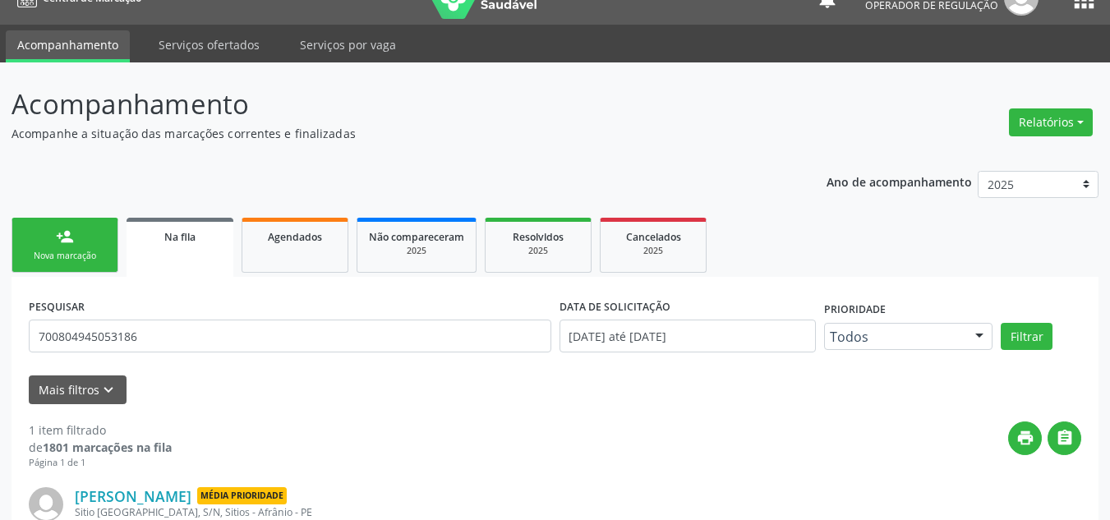
click at [71, 264] on link "person_add Nova marcação" at bounding box center [64, 245] width 107 height 55
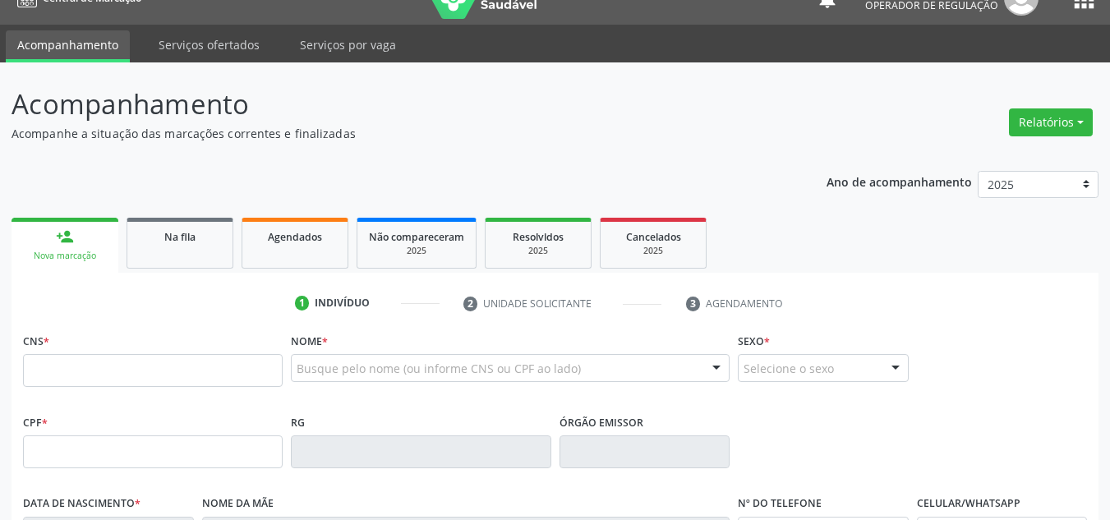
click at [71, 264] on link "person_add Nova marcação" at bounding box center [64, 245] width 107 height 55
click at [175, 357] on input "text" at bounding box center [153, 370] width 260 height 33
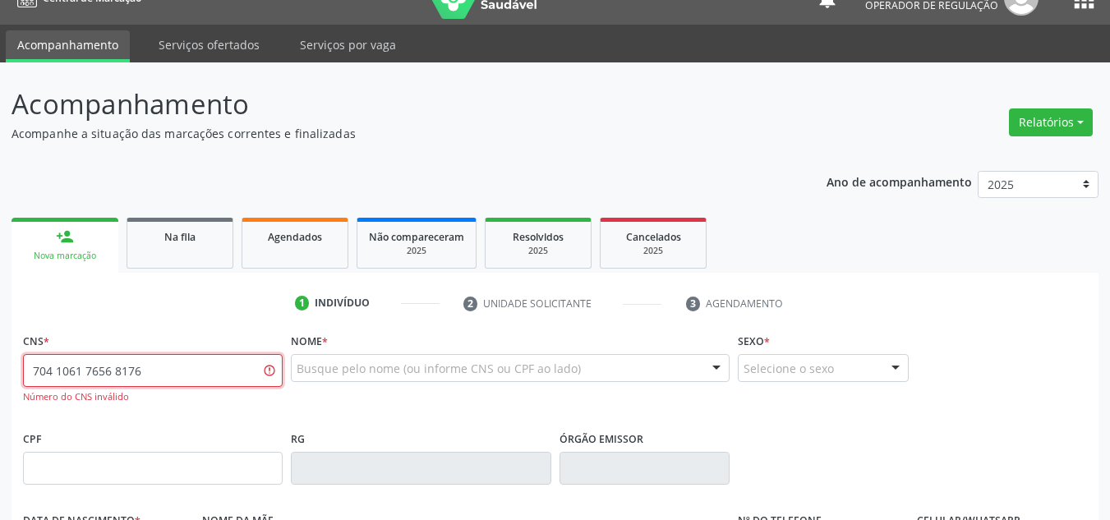
type input "704 1061 7656 8176"
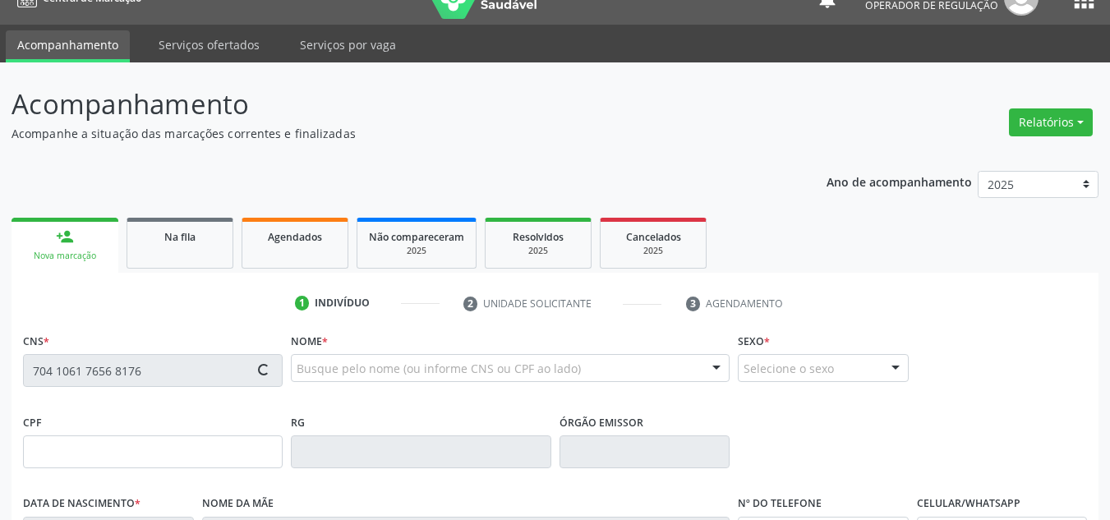
type input "043.815.434-75"
type input "12/02/1958"
type input "Sirila Minervina Ferreira"
type input "(87) 98170-6058"
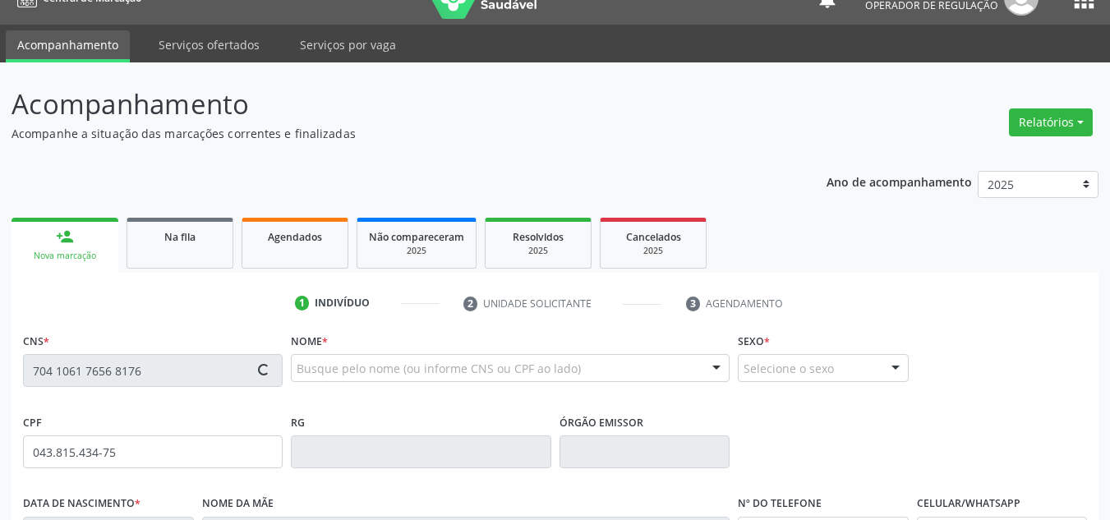
type input "S/N"
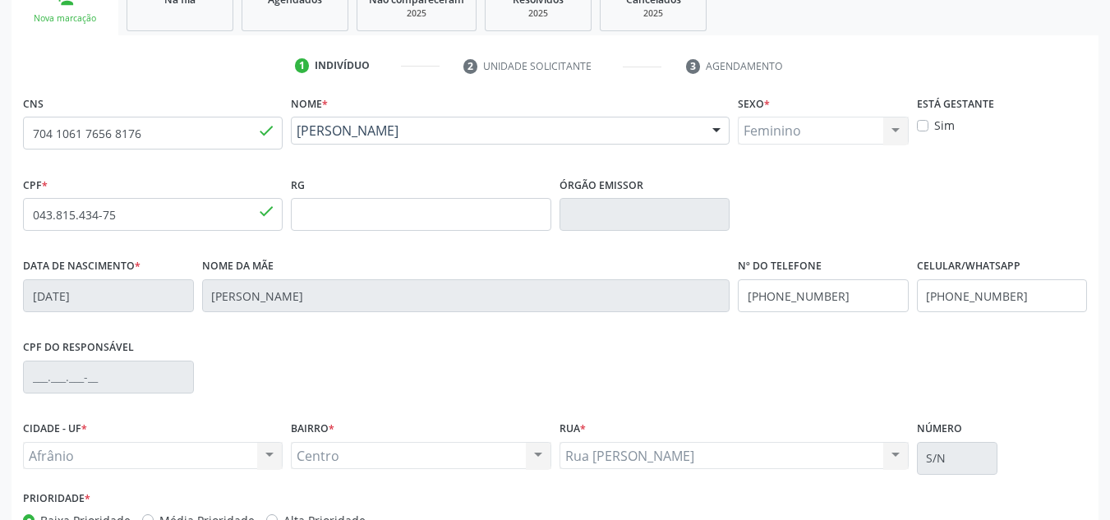
scroll to position [370, 0]
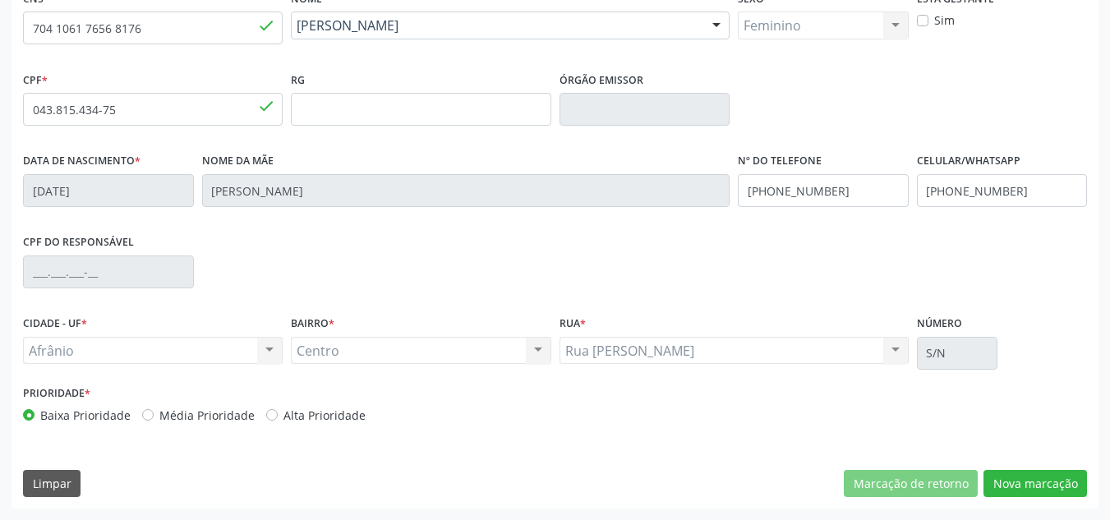
click at [206, 417] on label "Média Prioridade" at bounding box center [206, 415] width 95 height 17
click at [154, 417] on input "Média Prioridade" at bounding box center [147, 414] width 11 height 15
radio input "true"
click at [1036, 476] on button "Nova marcação" at bounding box center [1034, 484] width 103 height 28
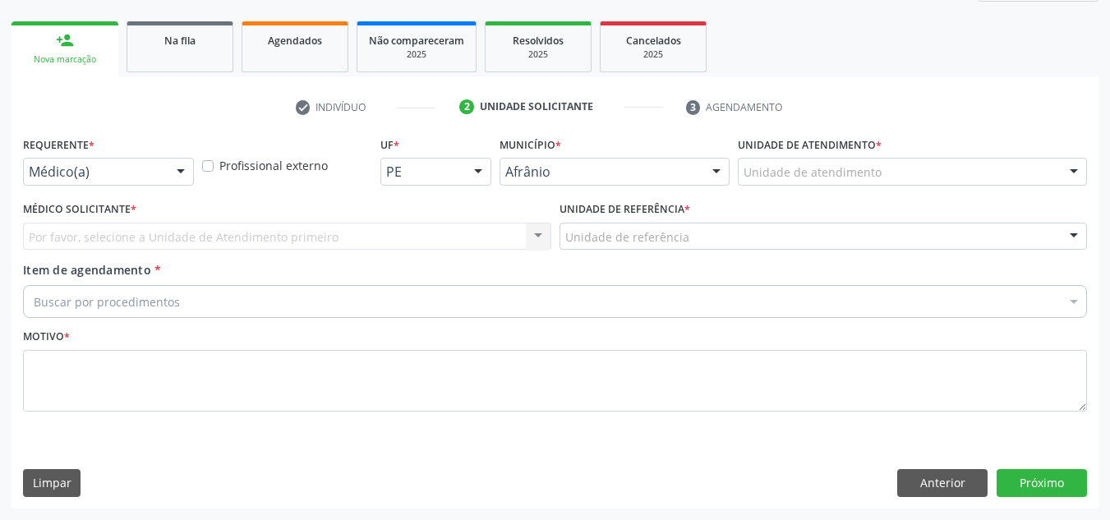
scroll to position [224, 0]
click at [894, 152] on div "Unidade de atendimento * Unidade de atendimento Academia da Saude de Afranio Ac…" at bounding box center [912, 158] width 349 height 53
click at [893, 153] on div "Unidade de atendimento * Unidade de atendimento Academia da Saude de Afranio Ac…" at bounding box center [912, 158] width 349 height 53
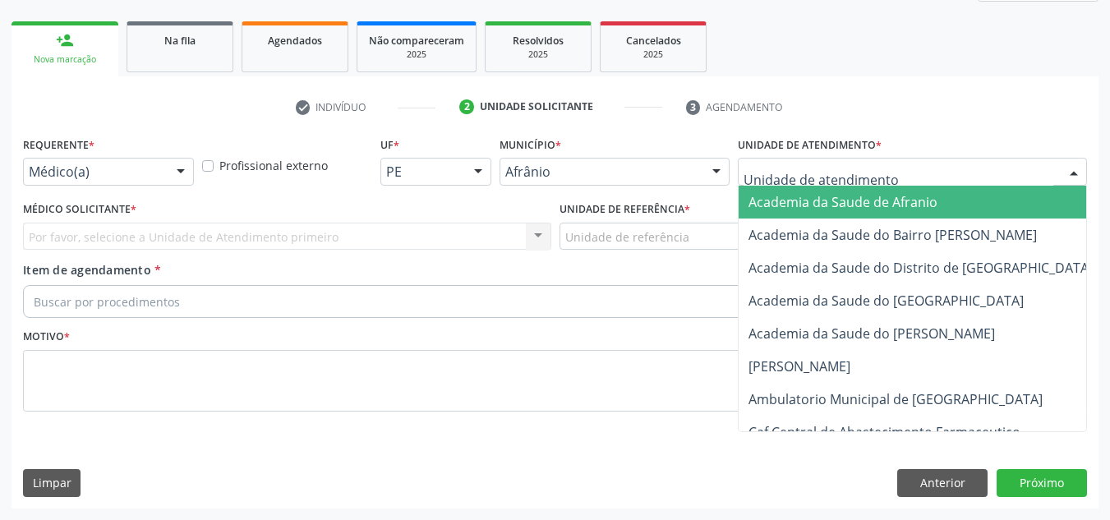
click at [891, 169] on div at bounding box center [912, 172] width 349 height 28
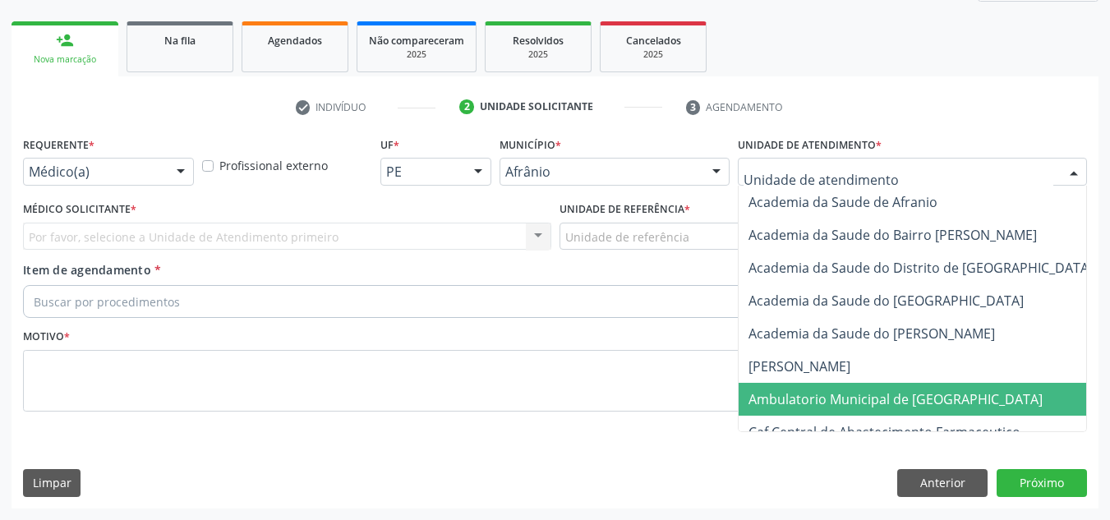
click at [884, 397] on span "Ambulatorio Municipal de [GEOGRAPHIC_DATA]" at bounding box center [895, 399] width 294 height 18
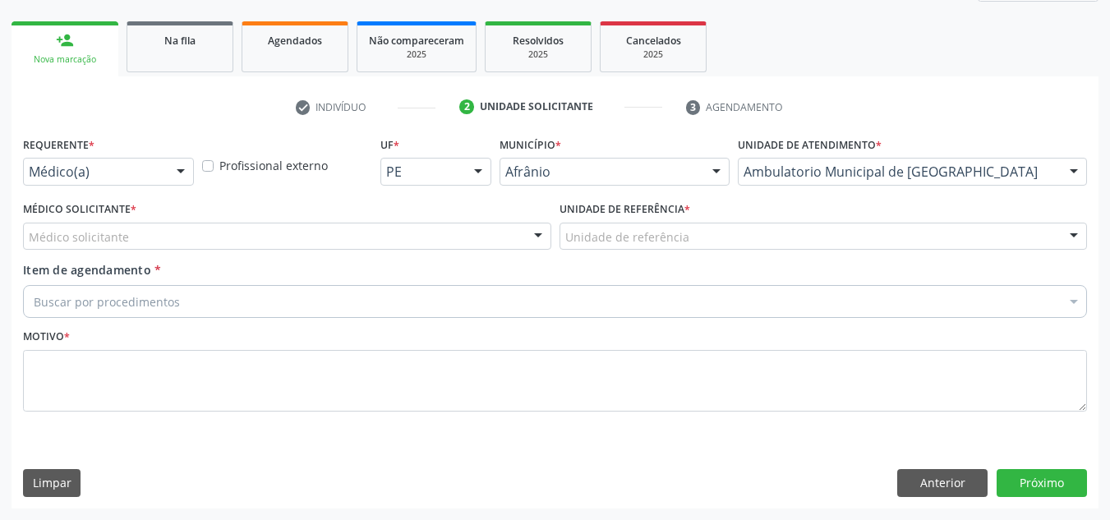
click at [502, 238] on div "Médico solicitante" at bounding box center [287, 237] width 528 height 28
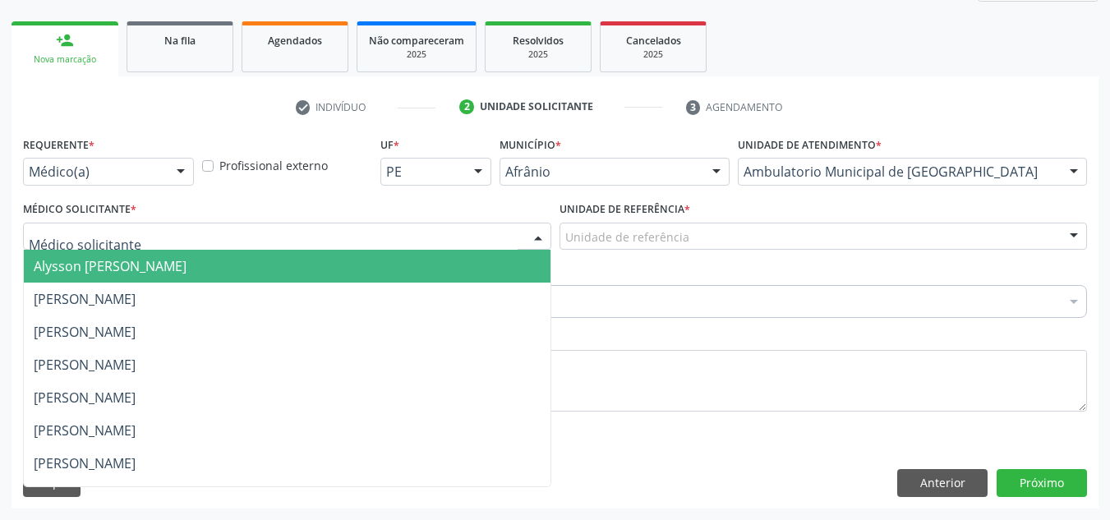
click at [460, 267] on span "Alysson [PERSON_NAME]" at bounding box center [287, 266] width 527 height 33
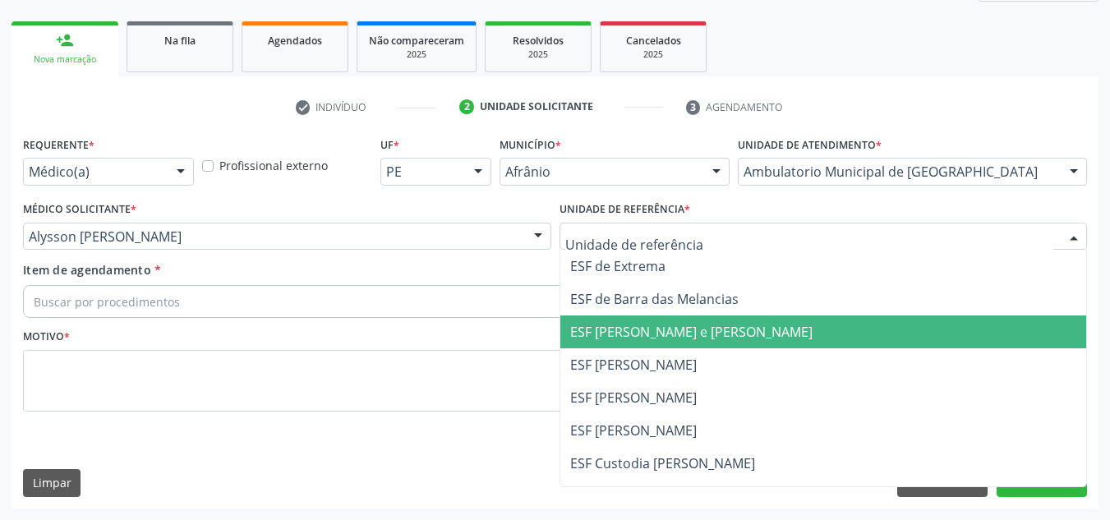
click at [635, 321] on span "ESF [PERSON_NAME] e [PERSON_NAME]" at bounding box center [823, 331] width 527 height 33
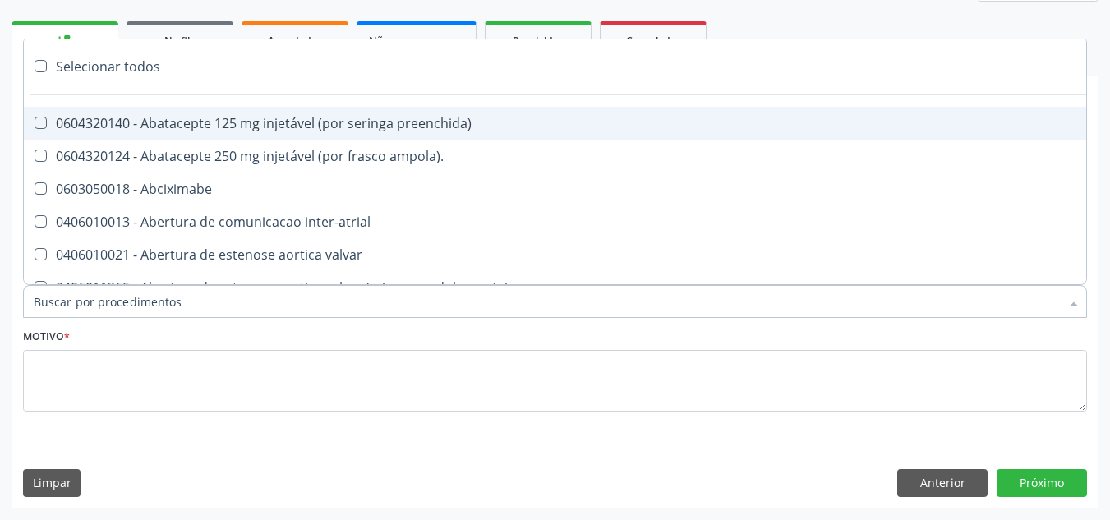
click at [634, 291] on div at bounding box center [555, 301] width 1064 height 33
paste input "ORTOPEDISTA"
type input "ORTOPEDISTA"
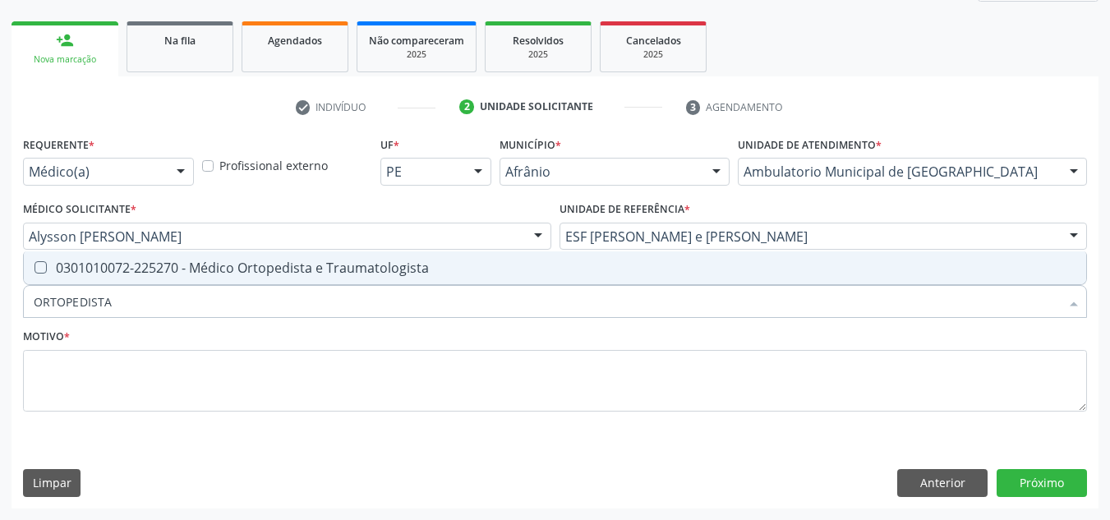
click at [627, 253] on span "0301010072-225270 - Médico Ortopedista e Traumatologista" at bounding box center [555, 267] width 1062 height 33
checkbox Traumatologista "true"
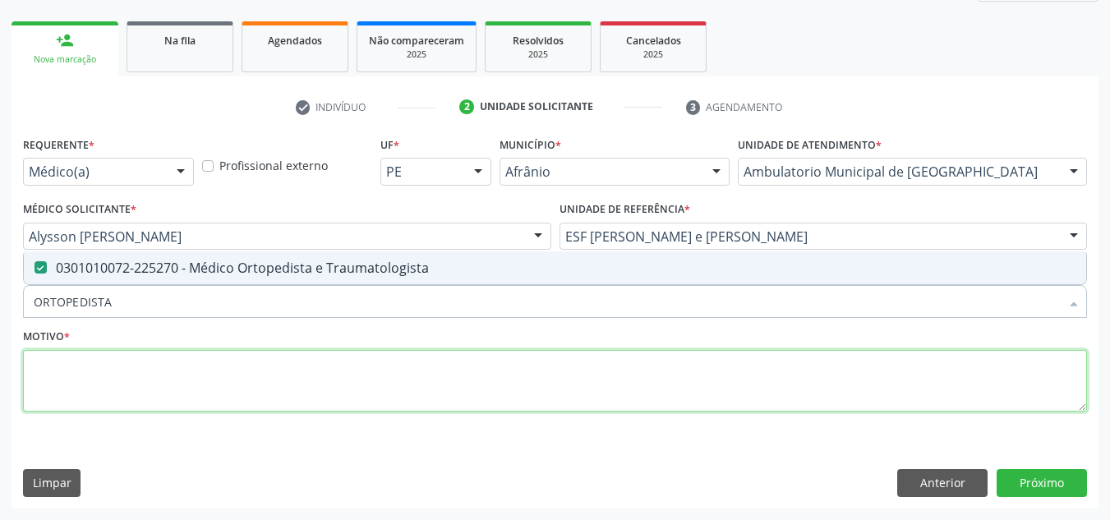
click at [582, 368] on textarea at bounding box center [555, 381] width 1064 height 62
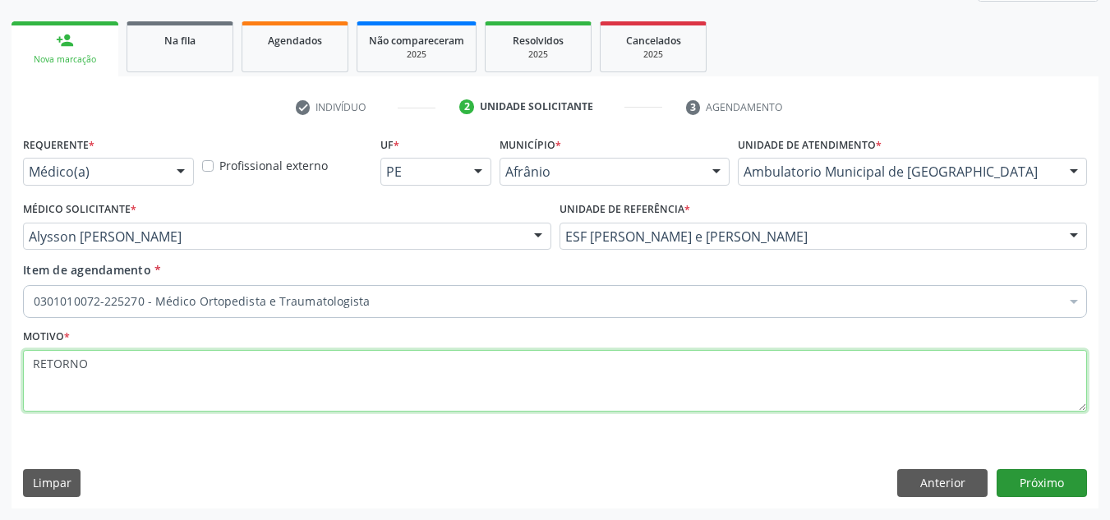
type textarea "RETORNO"
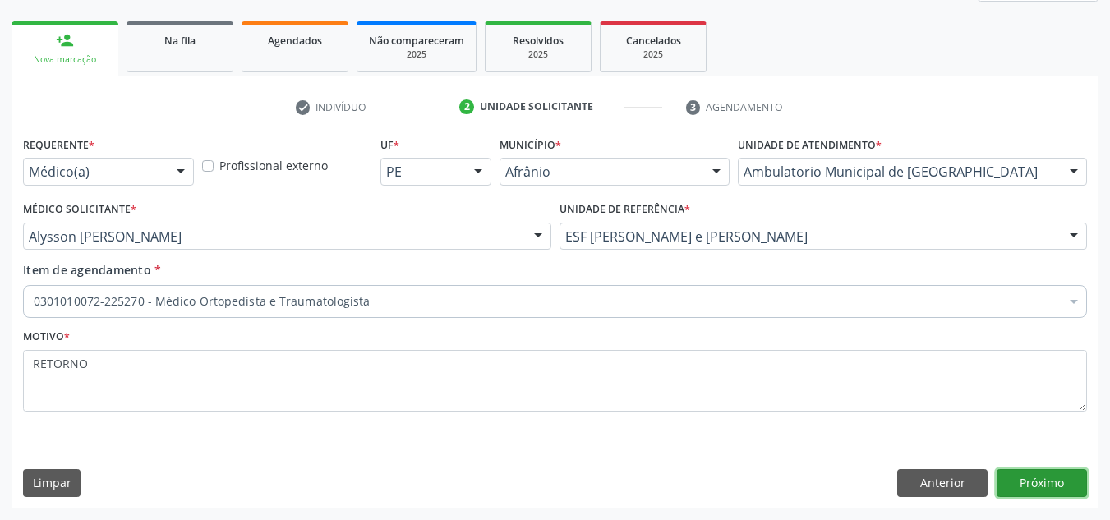
click at [1083, 469] on button "Próximo" at bounding box center [1041, 483] width 90 height 28
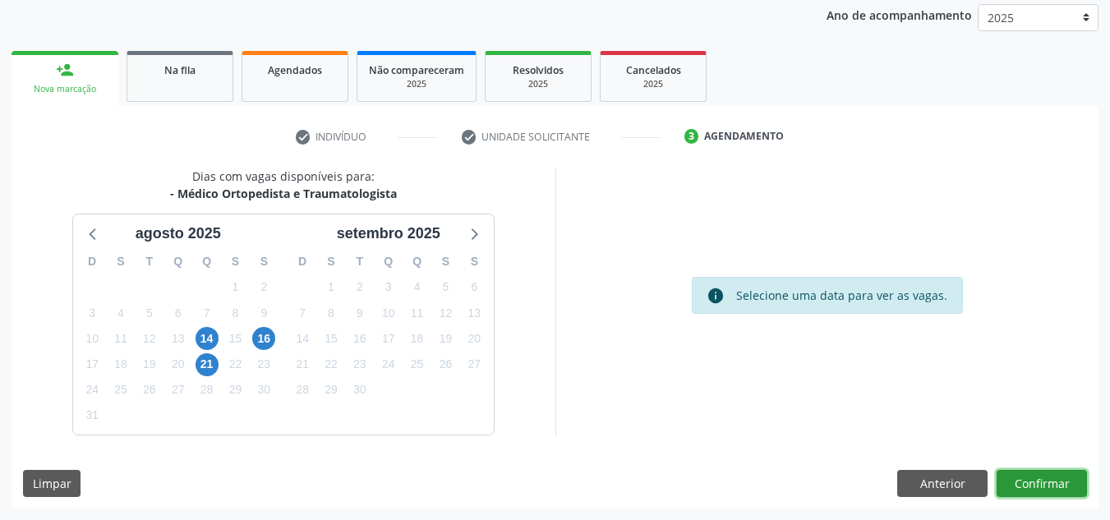
click at [1083, 470] on button "Confirmar" at bounding box center [1041, 484] width 90 height 28
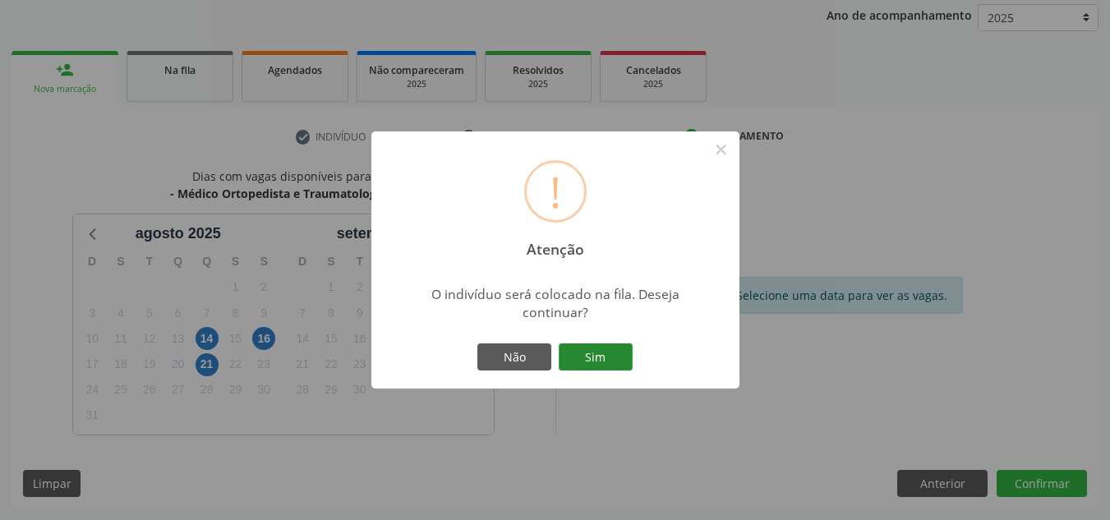
click at [632, 348] on button "Sim" at bounding box center [596, 357] width 74 height 28
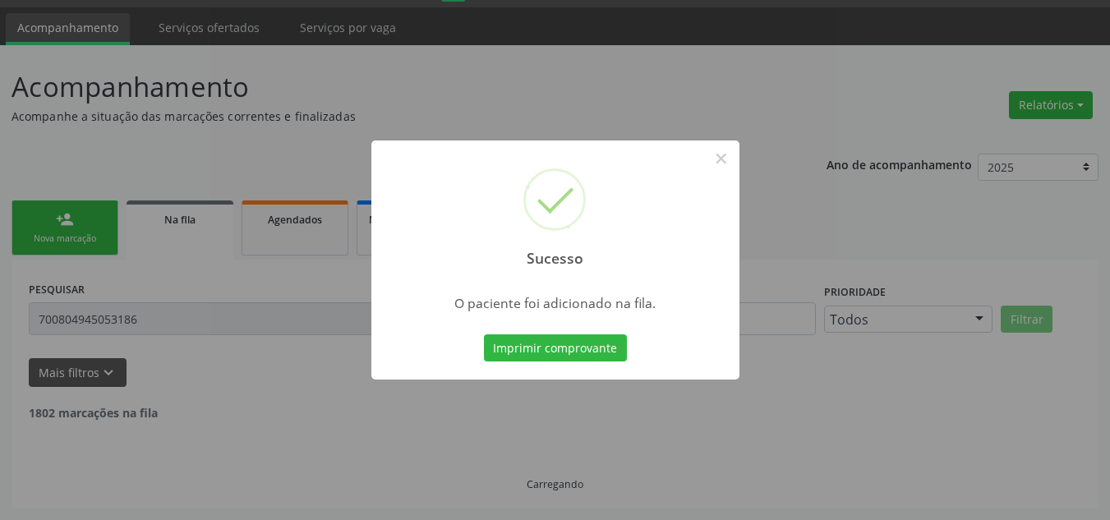
scroll to position [28, 0]
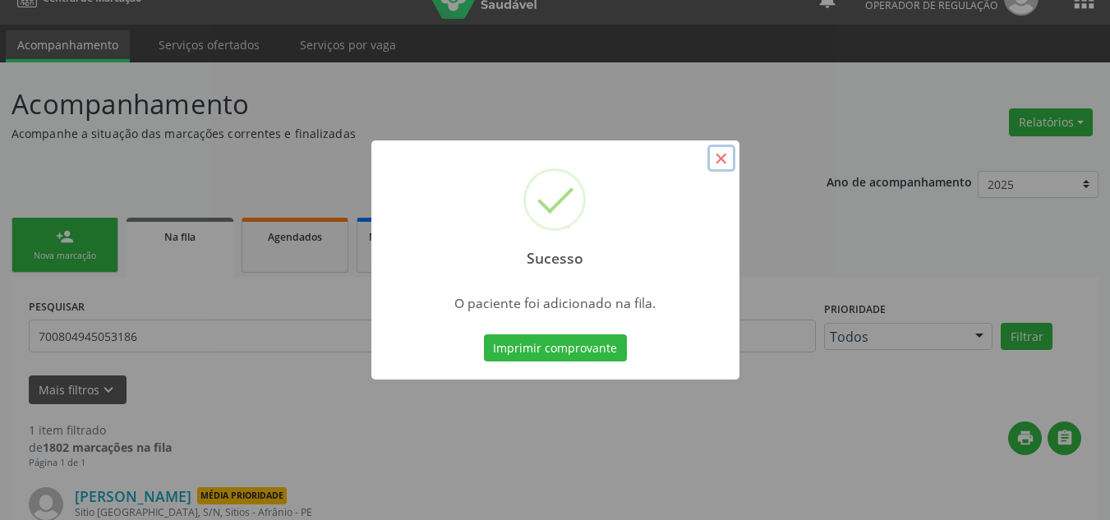
click at [720, 145] on button "×" at bounding box center [721, 159] width 28 height 28
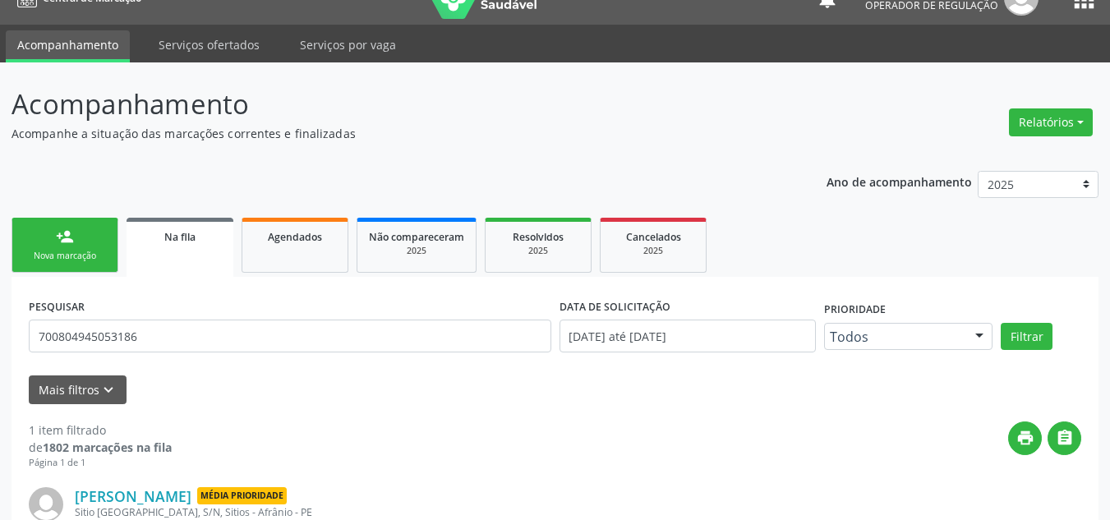
click at [75, 260] on div "Nova marcação" at bounding box center [65, 256] width 82 height 12
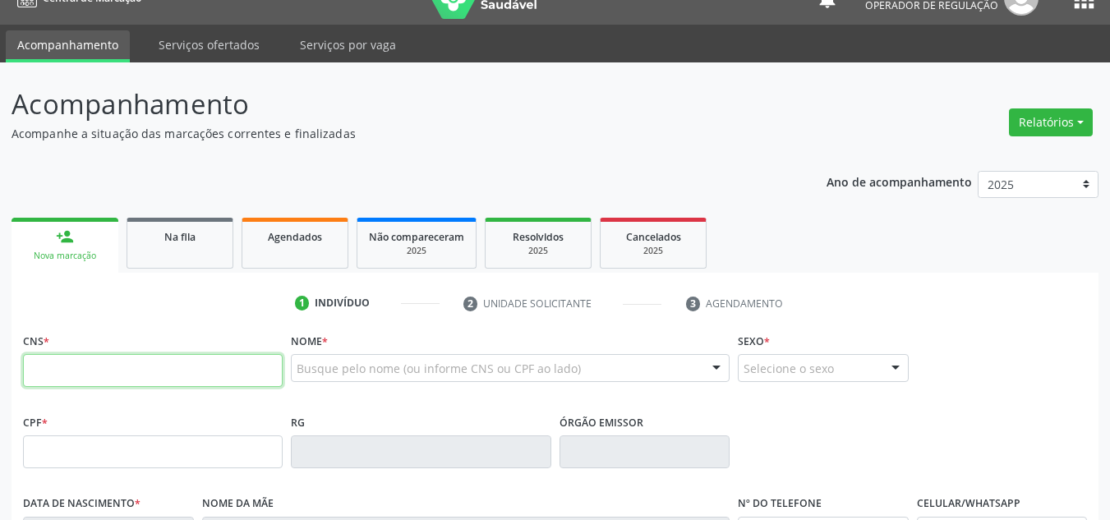
click at [84, 379] on input "text" at bounding box center [153, 370] width 260 height 33
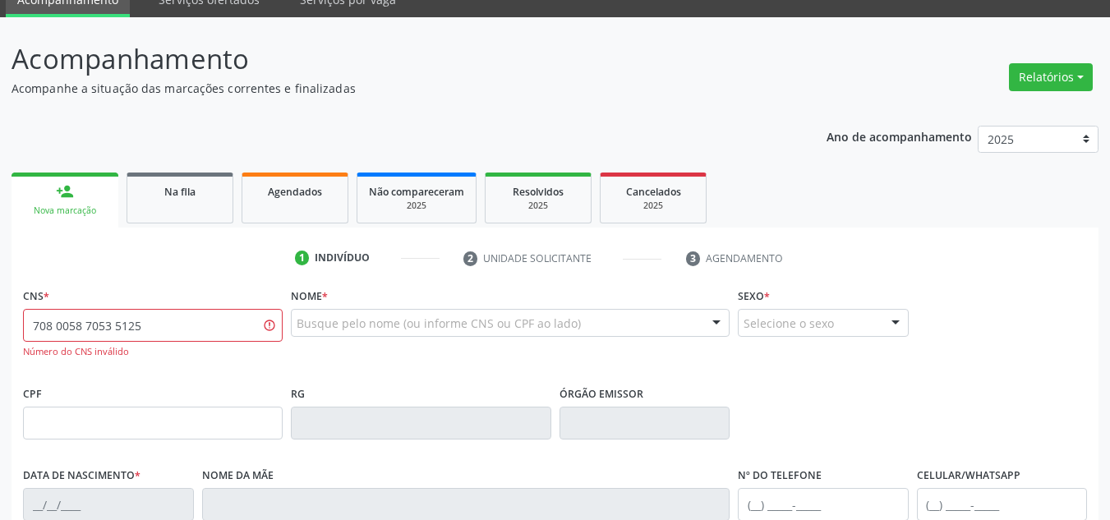
scroll to position [110, 0]
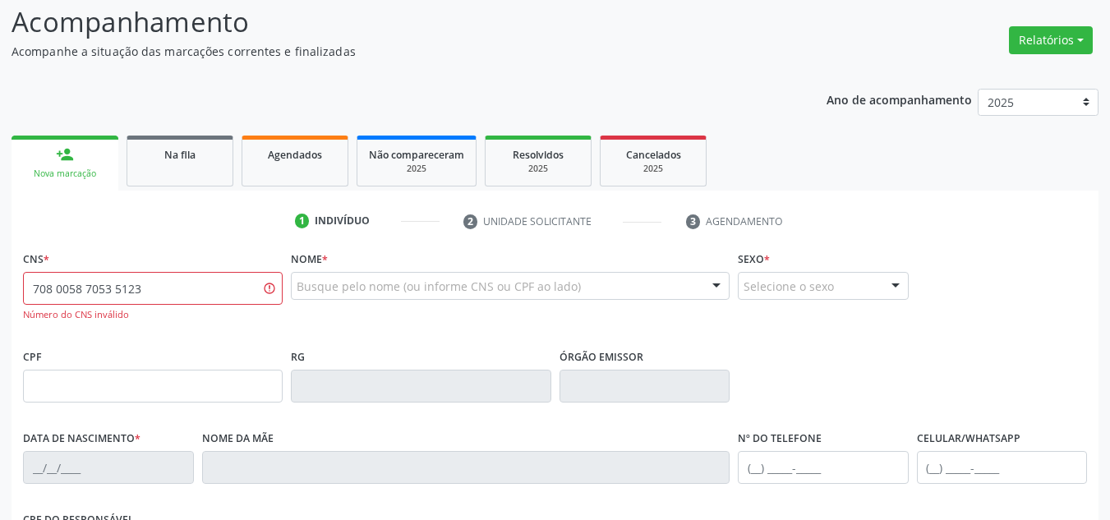
type input "708 0058 7053 5123"
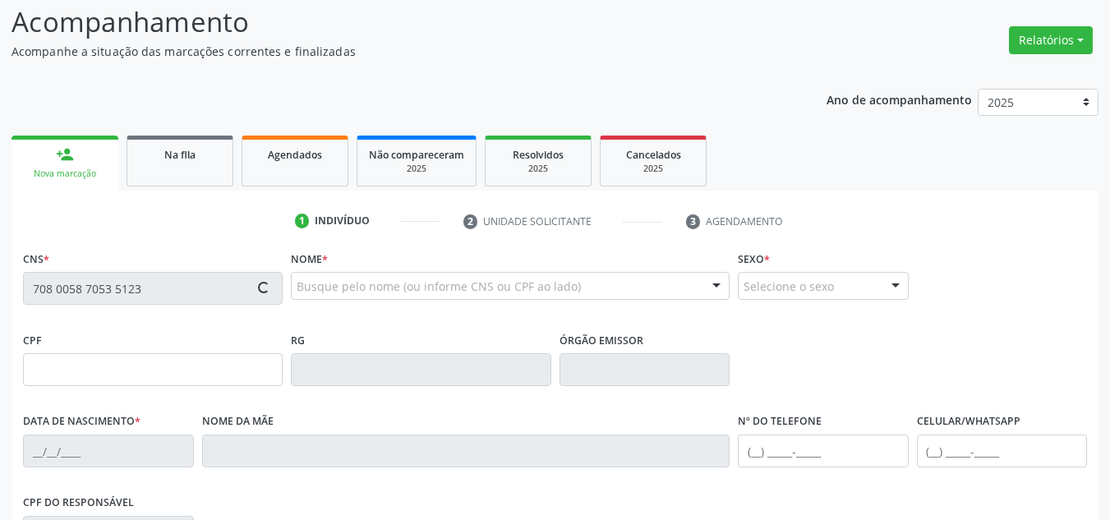
type input "[DATE]"
type input "[PERSON_NAME]"
type input "[PHONE_NUMBER]"
type input "(87) 98849-4708"
type input "S/N"
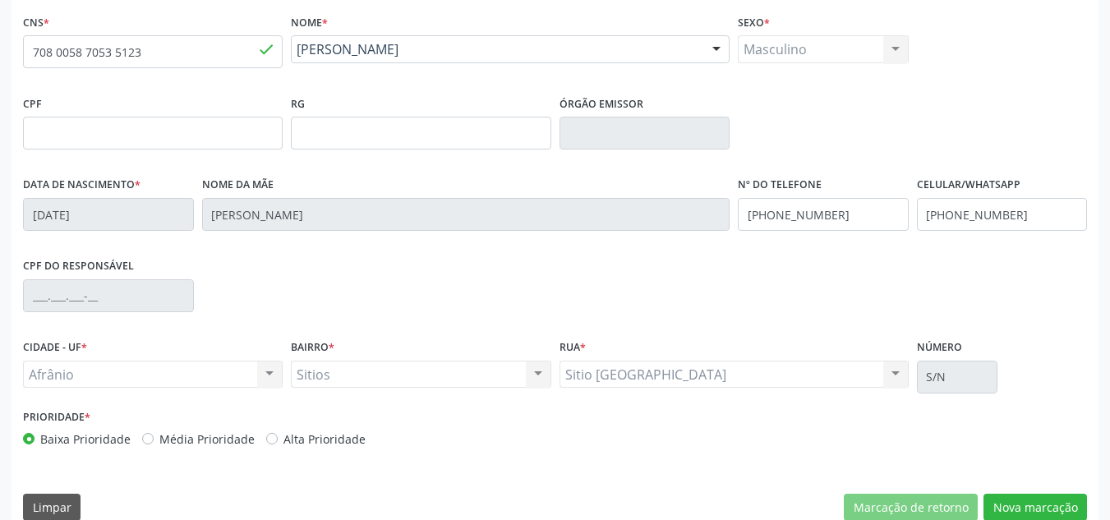
scroll to position [356, 0]
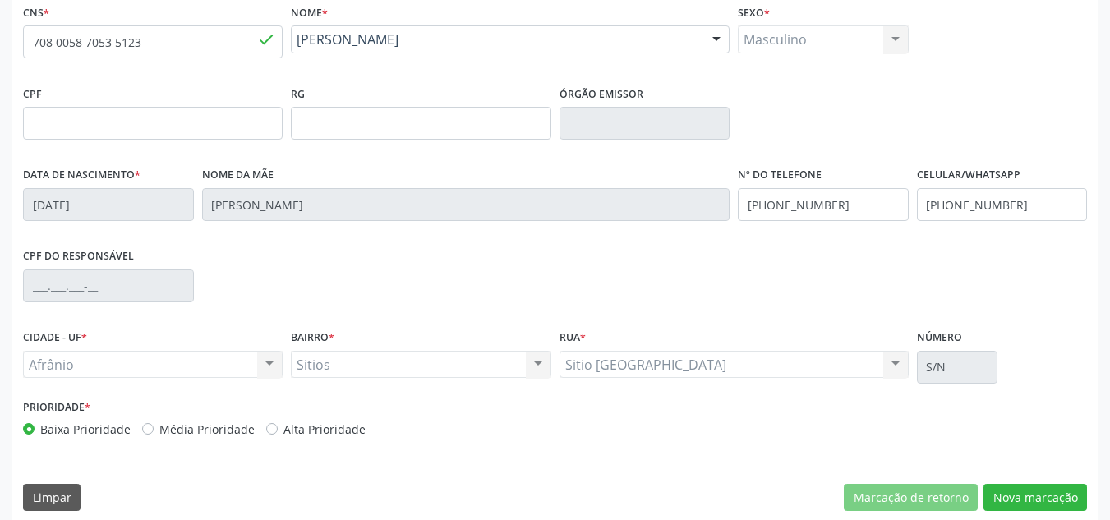
click at [168, 430] on label "Média Prioridade" at bounding box center [206, 429] width 95 height 17
click at [154, 430] on input "Média Prioridade" at bounding box center [147, 428] width 11 height 15
radio input "true"
click at [997, 490] on button "Nova marcação" at bounding box center [1034, 498] width 103 height 28
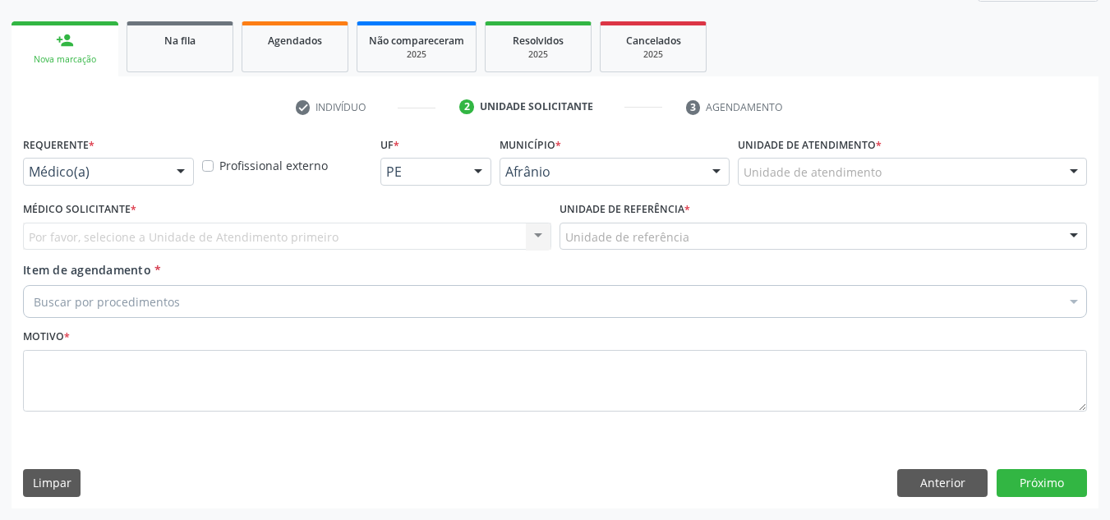
scroll to position [224, 0]
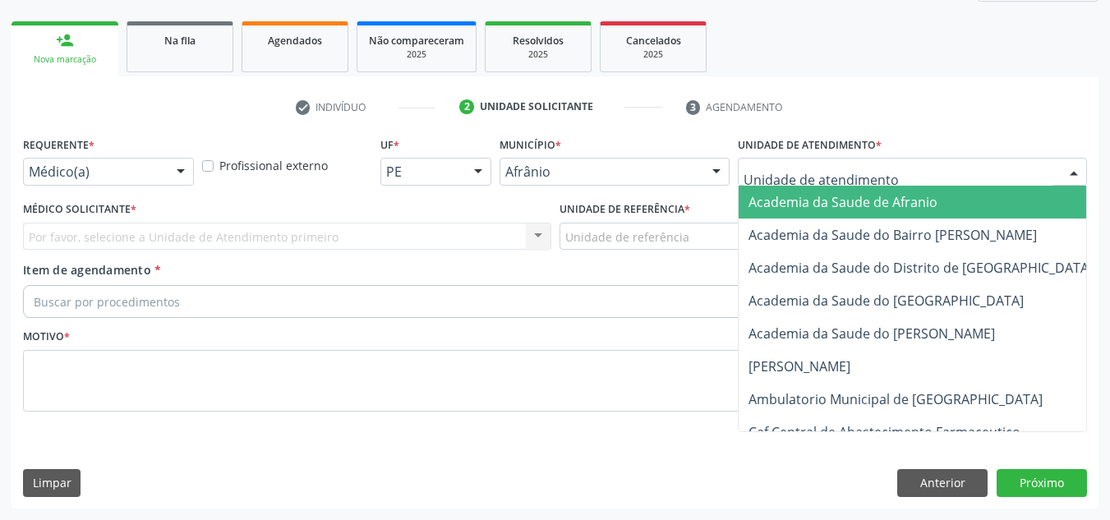
click at [966, 164] on div at bounding box center [912, 172] width 349 height 28
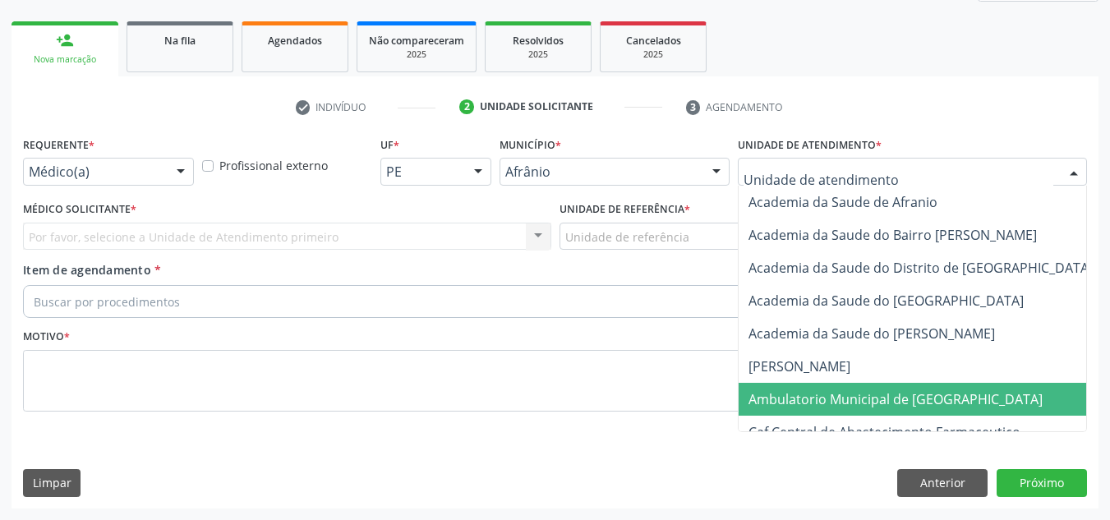
click at [844, 399] on span "Ambulatorio Municipal de [GEOGRAPHIC_DATA]" at bounding box center [895, 399] width 294 height 18
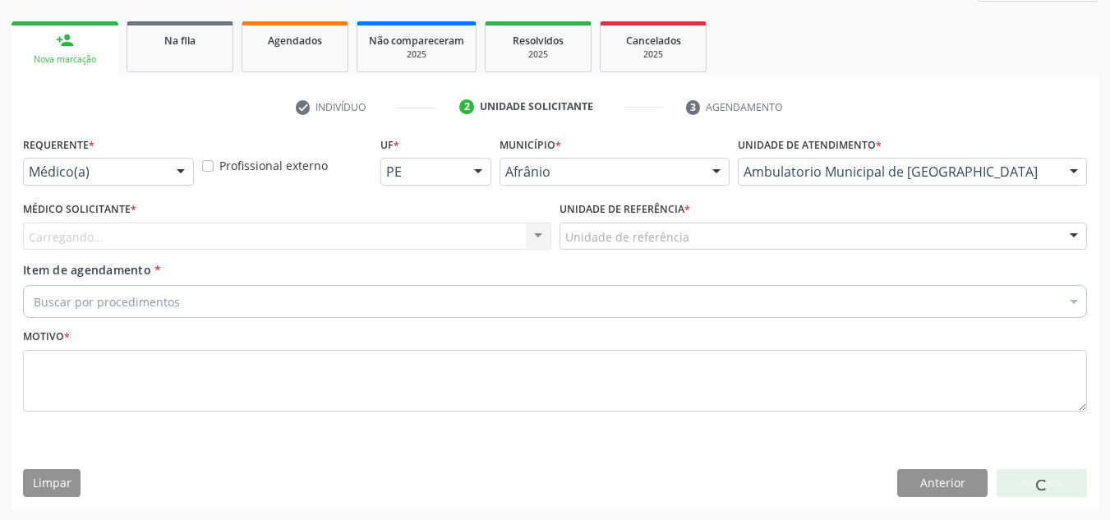
drag, startPoint x: 527, startPoint y: 246, endPoint x: 501, endPoint y: 244, distance: 26.4
click at [527, 246] on div "Carregando... Nenhum resultado encontrado para: " " Não há nenhuma opção para s…" at bounding box center [287, 237] width 528 height 28
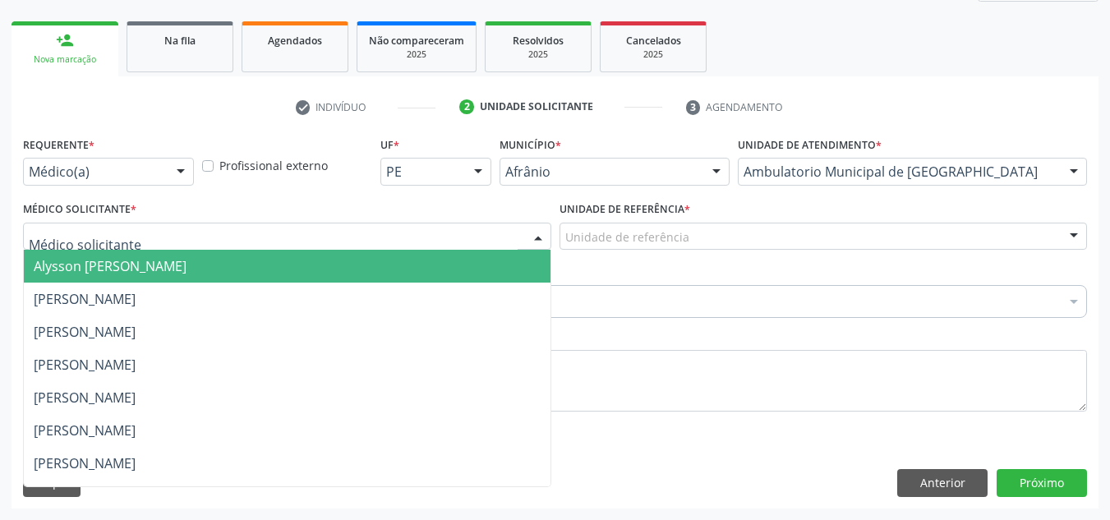
click at [499, 243] on div at bounding box center [287, 237] width 528 height 28
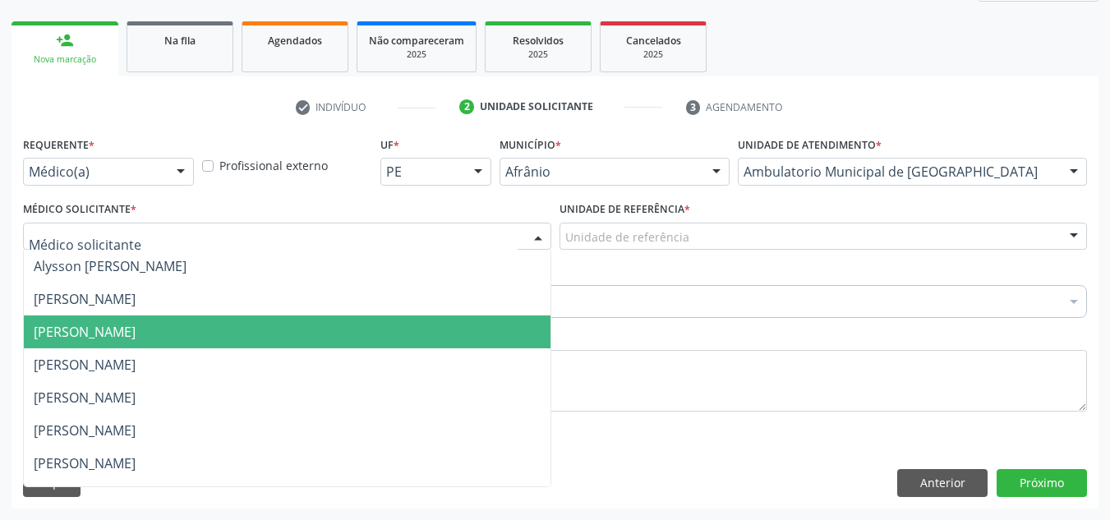
click at [443, 315] on span "[PERSON_NAME]" at bounding box center [287, 331] width 527 height 33
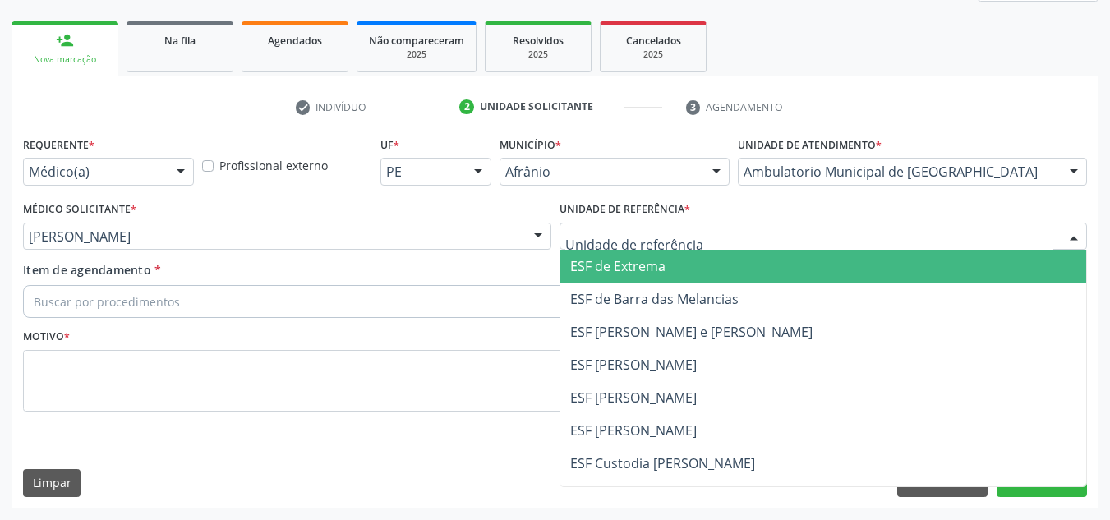
drag, startPoint x: 641, startPoint y: 239, endPoint x: 627, endPoint y: 341, distance: 102.9
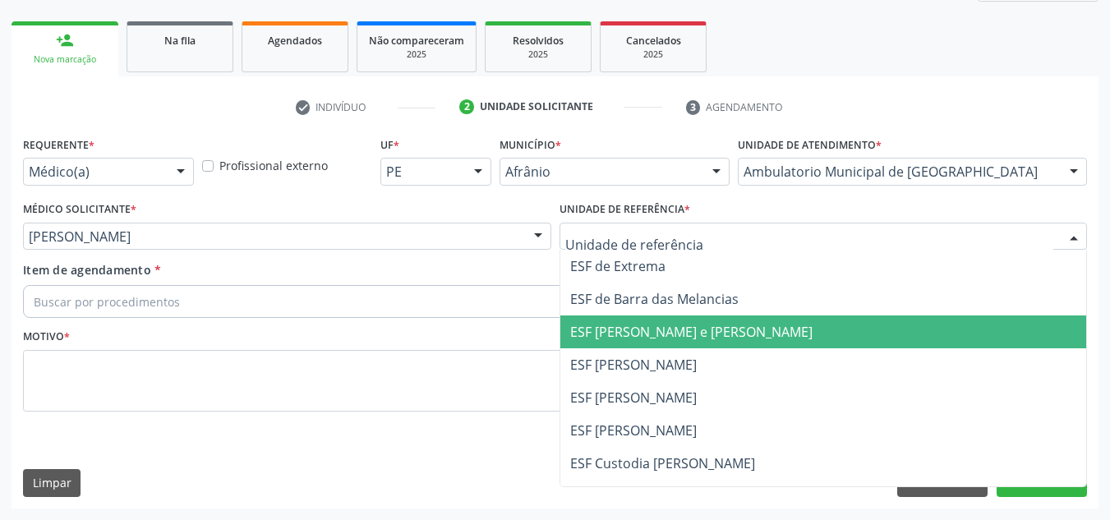
click at [627, 341] on span "ESF [PERSON_NAME] e [PERSON_NAME]" at bounding box center [691, 332] width 242 height 18
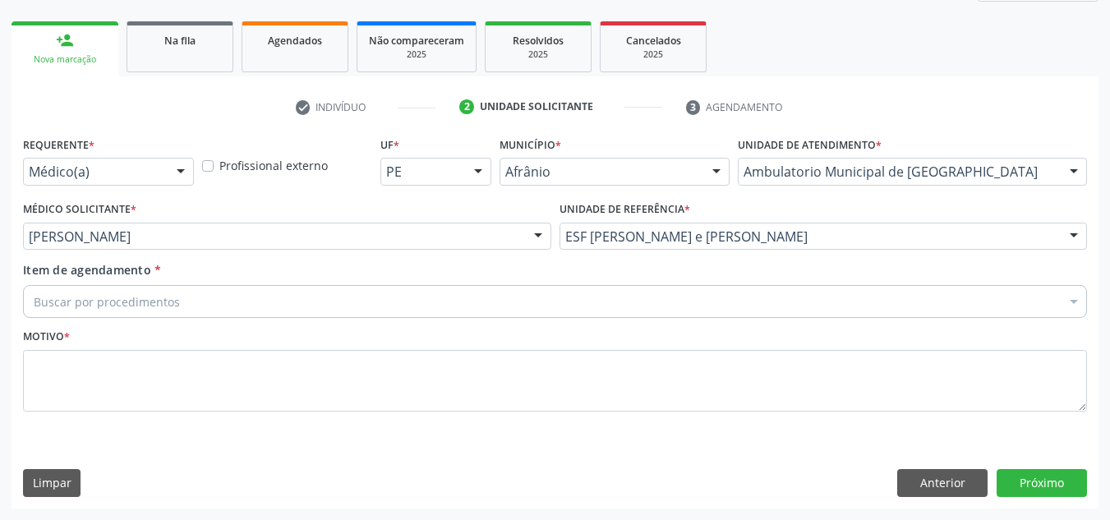
click at [662, 304] on div "Buscar por procedimentos" at bounding box center [555, 301] width 1064 height 33
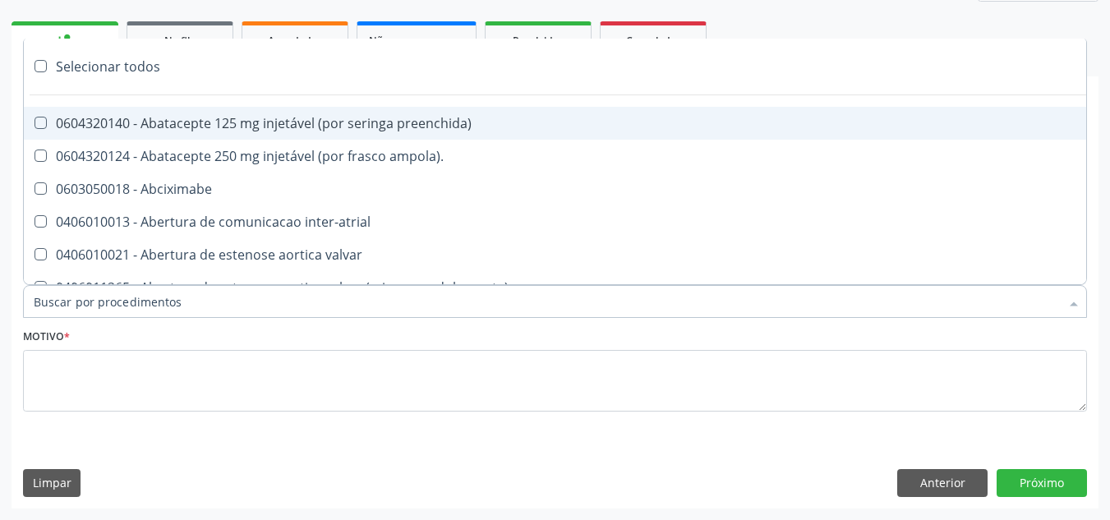
paste input "ORTOPEDISTA"
type input "ORTOPEDISTA"
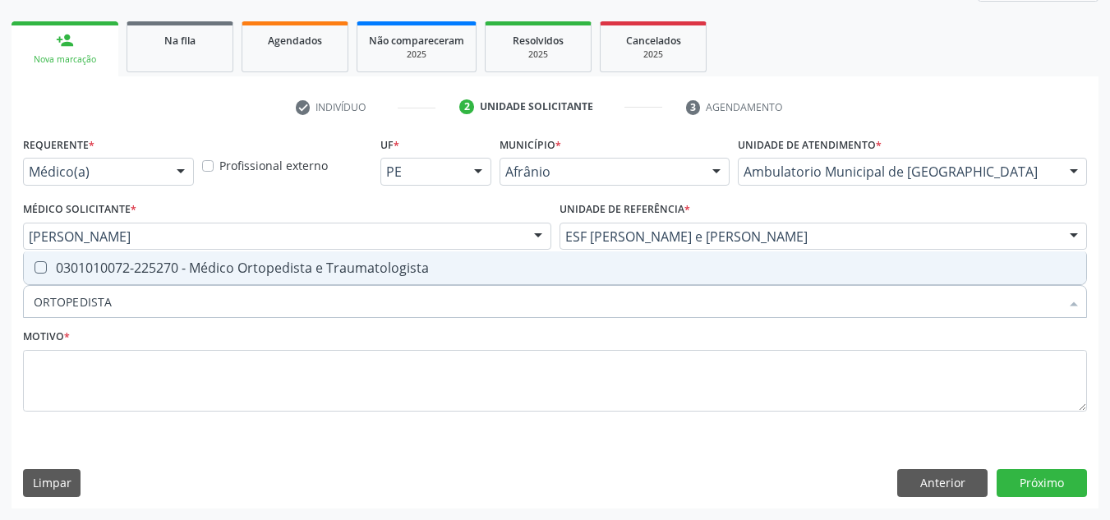
click at [673, 285] on div "Selecionar todos 0301010072-225270 - Médico Ortopedista e Traumatologista Nenhu…" at bounding box center [555, 268] width 1064 height 34
click at [687, 253] on span "0301010072-225270 - Médico Ortopedista e Traumatologista" at bounding box center [555, 267] width 1062 height 33
checkbox Traumatologista "true"
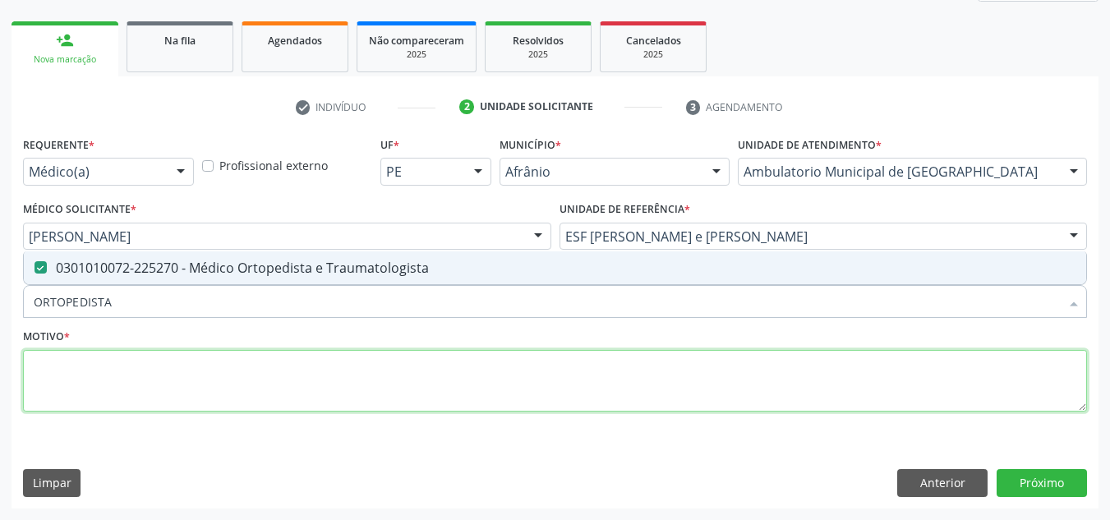
click at [583, 361] on textarea at bounding box center [555, 381] width 1064 height 62
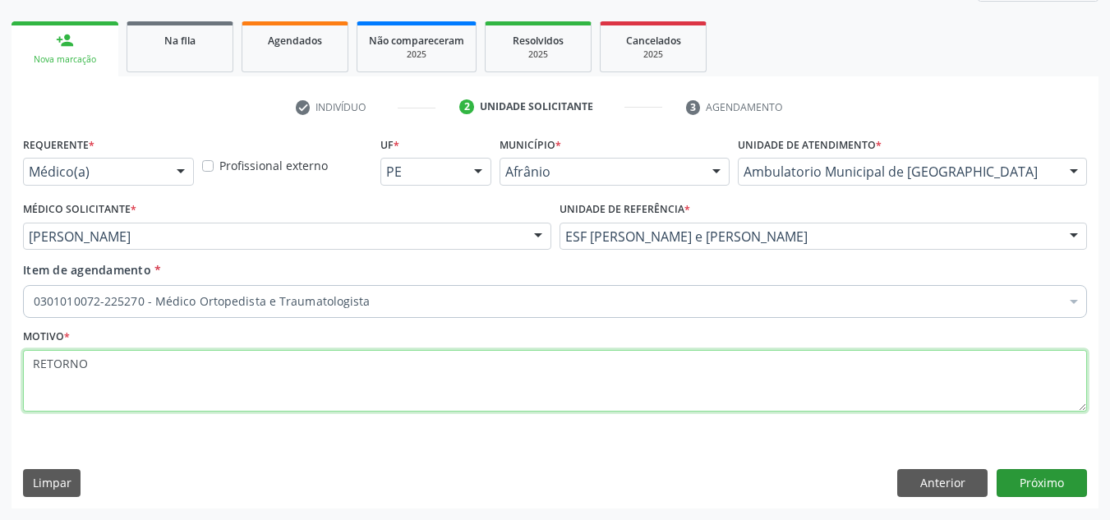
type textarea "RETORNO"
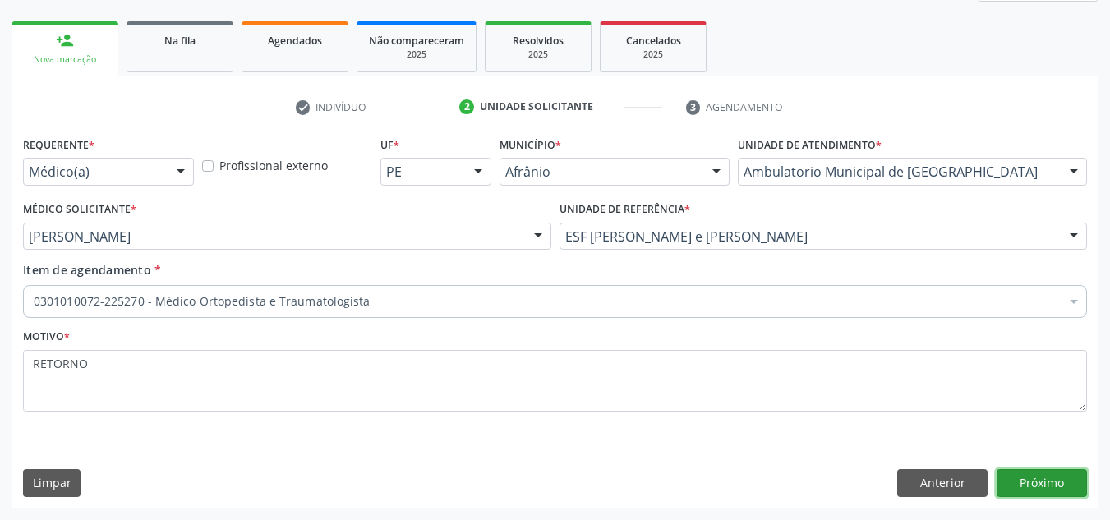
click at [1060, 479] on button "Próximo" at bounding box center [1041, 483] width 90 height 28
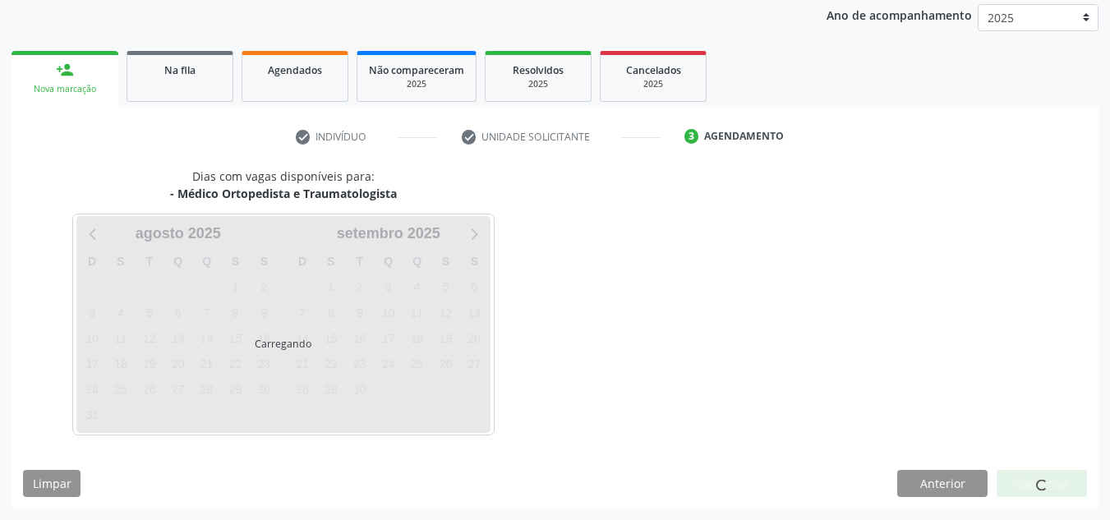
scroll to position [195, 0]
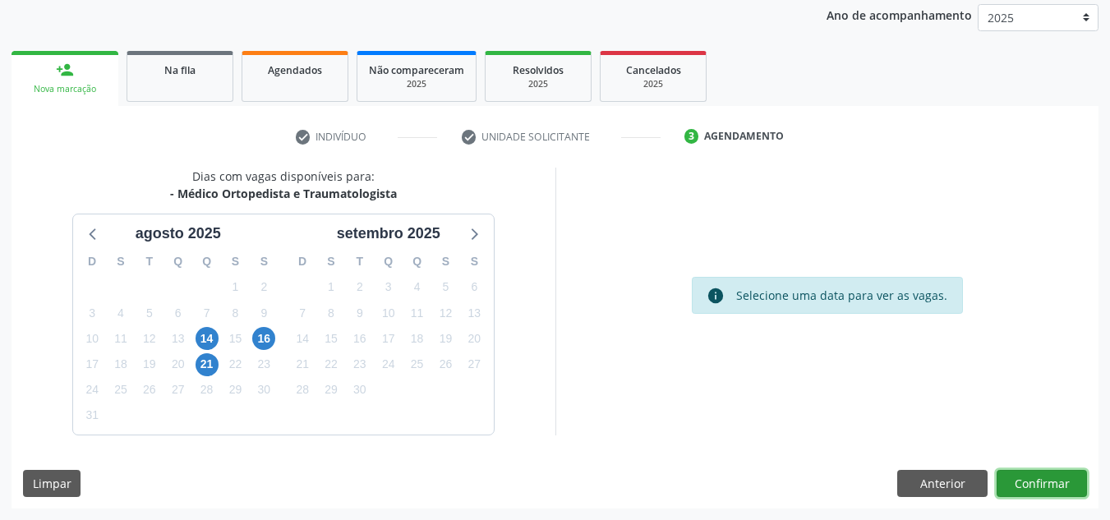
click at [1050, 485] on button "Confirmar" at bounding box center [1041, 484] width 90 height 28
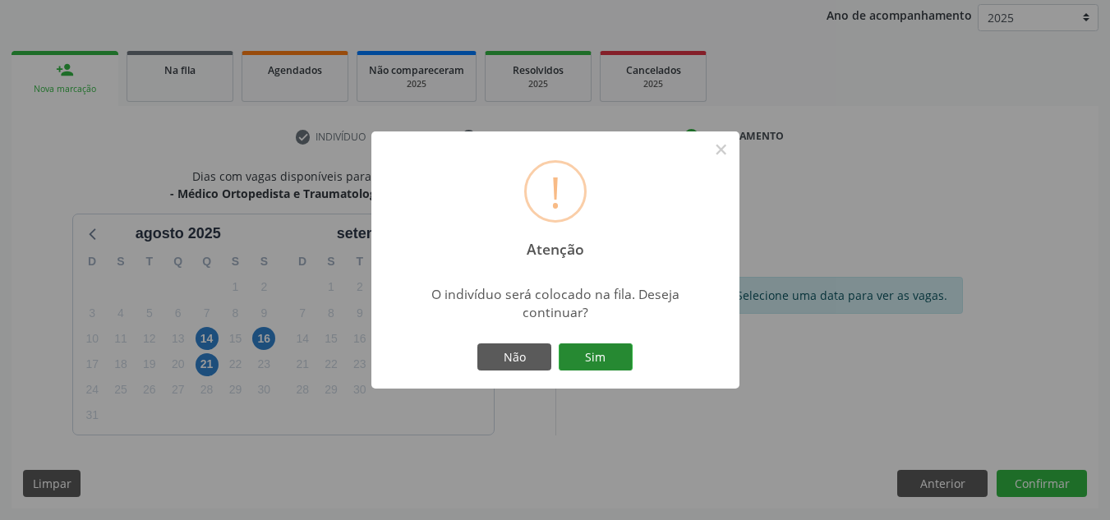
click at [595, 352] on button "Sim" at bounding box center [596, 357] width 74 height 28
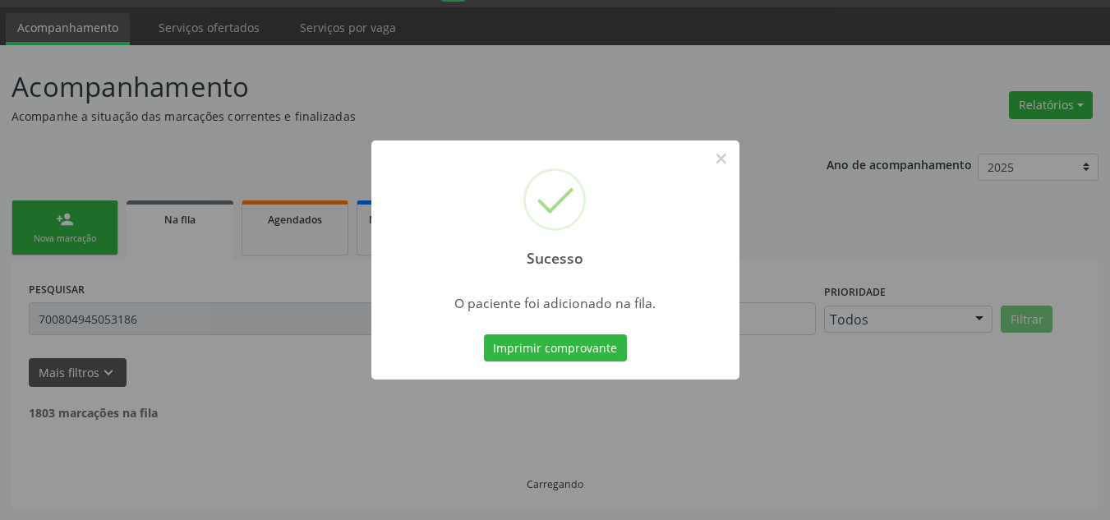
scroll to position [28, 0]
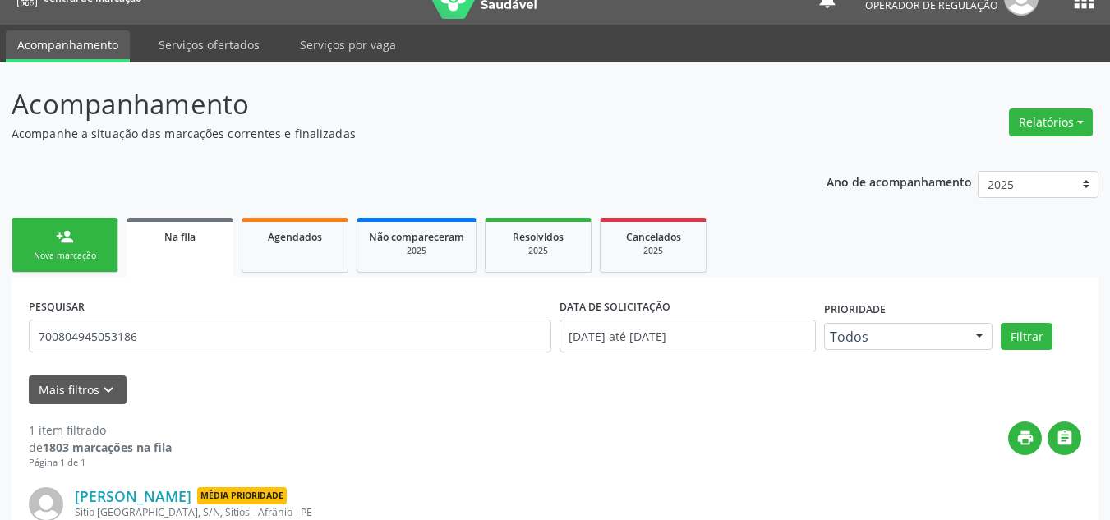
click at [56, 251] on div "Nova marcação" at bounding box center [65, 256] width 82 height 12
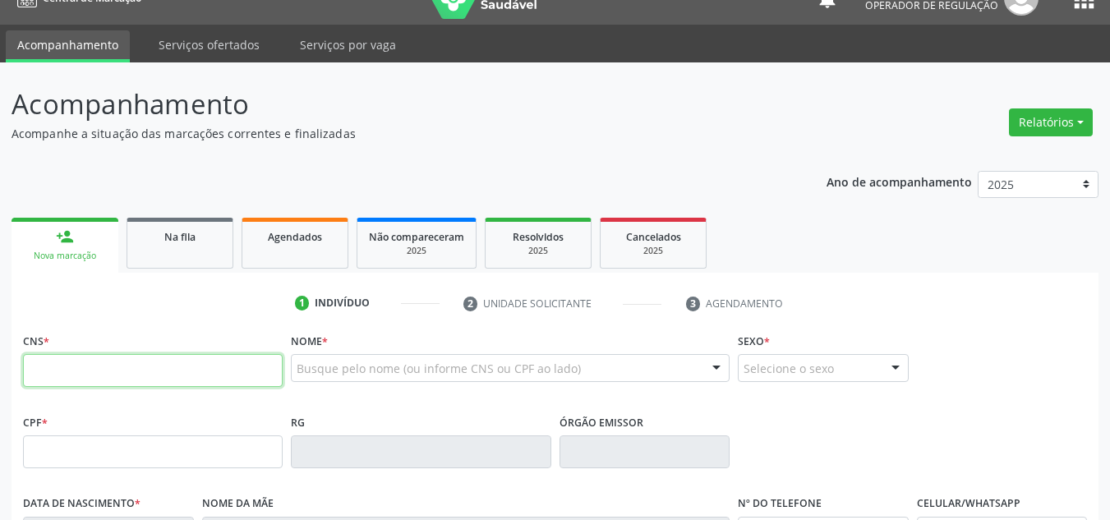
click at [120, 385] on input "text" at bounding box center [153, 370] width 260 height 33
type input "707 8076 8634 7812"
type input "149.081.464-70"
type input "16/01/2014"
type input "Laise do Nascimento Lucas"
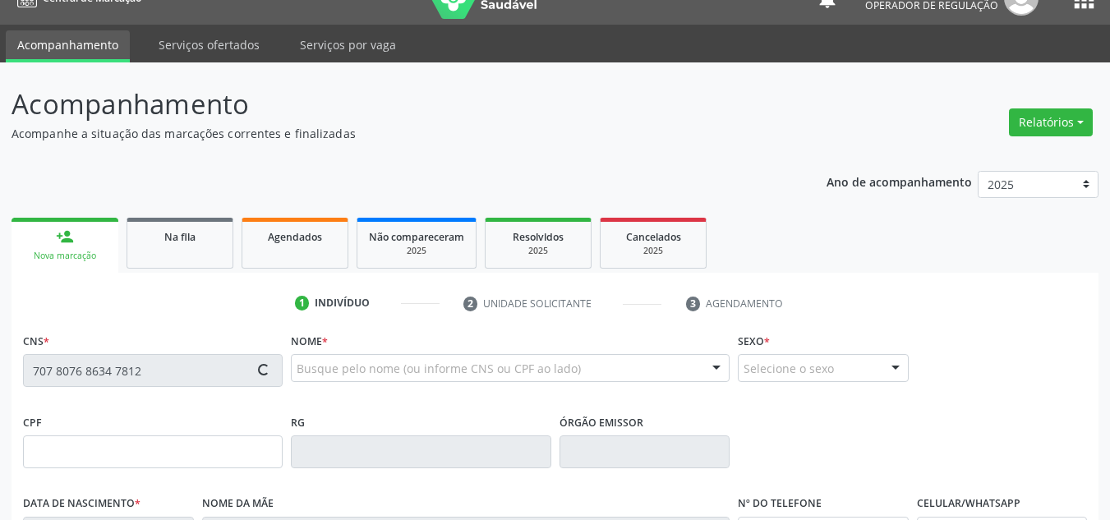
type input "(87) 98834-6195"
type input "120.277.734-10"
type input "S/N"
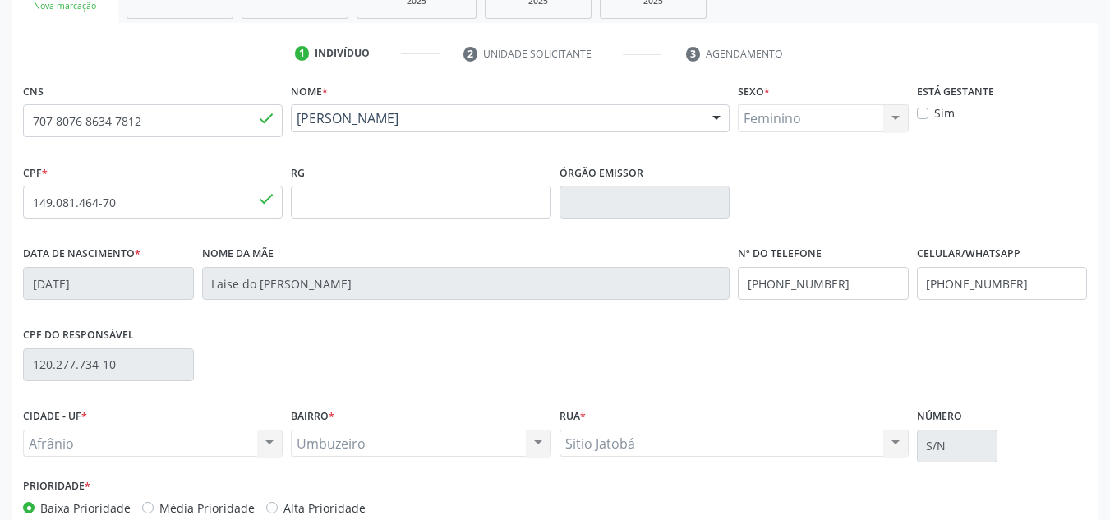
scroll to position [356, 0]
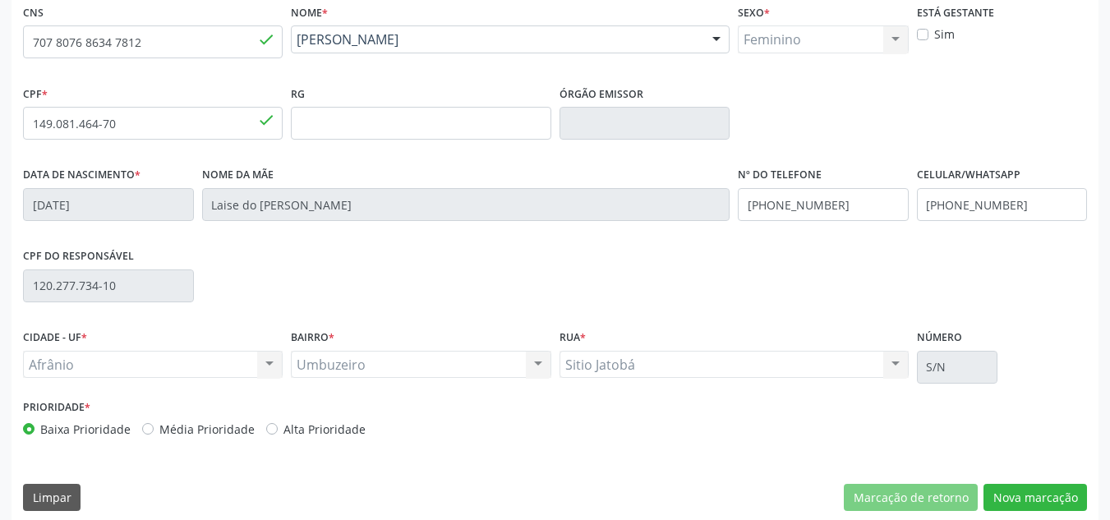
click at [206, 435] on label "Média Prioridade" at bounding box center [206, 429] width 95 height 17
click at [154, 435] on input "Média Prioridade" at bounding box center [147, 428] width 11 height 15
radio input "true"
click at [1008, 504] on button "Nova marcação" at bounding box center [1034, 498] width 103 height 28
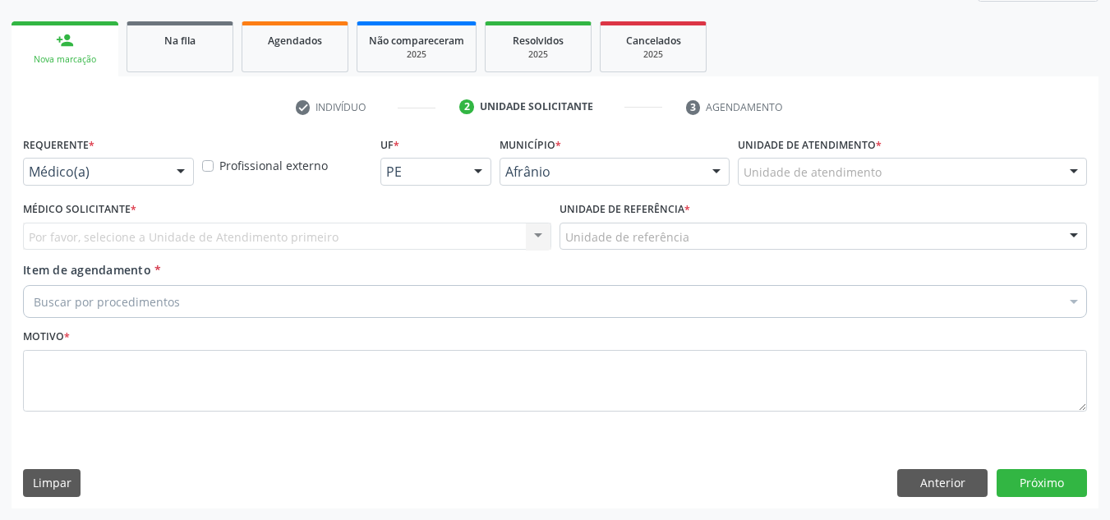
scroll to position [224, 0]
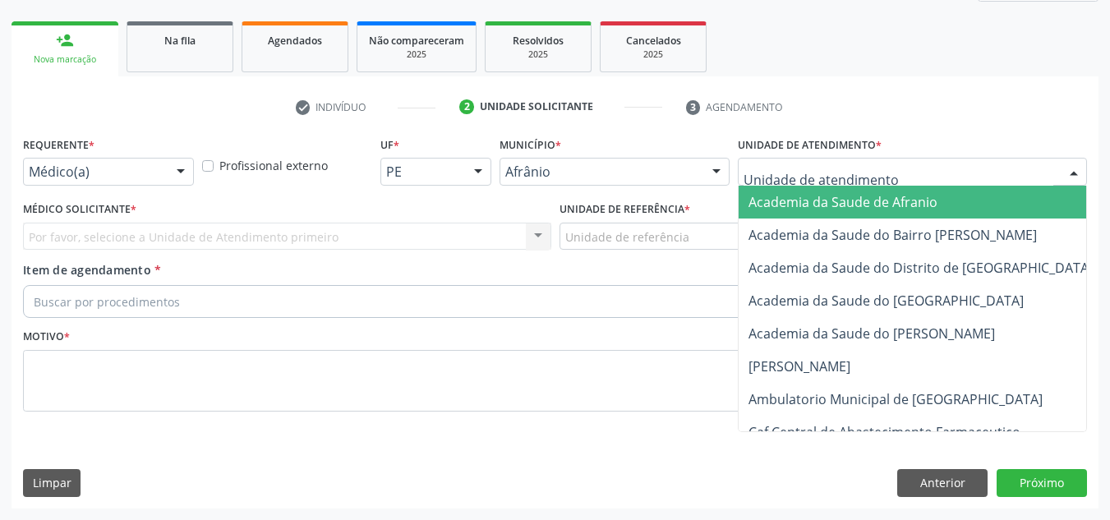
click at [1053, 177] on div at bounding box center [912, 172] width 349 height 28
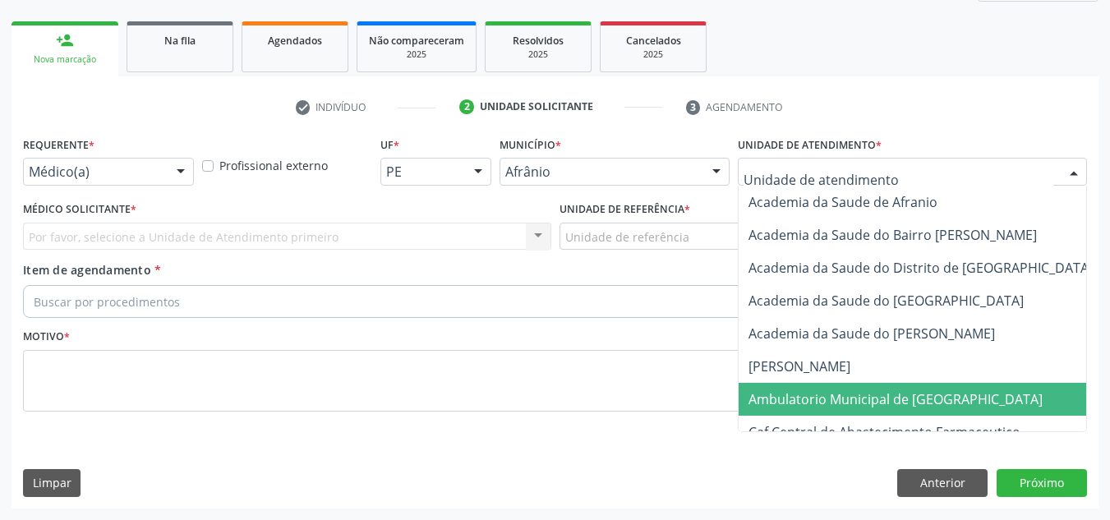
click at [992, 412] on span "Ambulatorio Municipal de [GEOGRAPHIC_DATA]" at bounding box center [938, 399] width 401 height 33
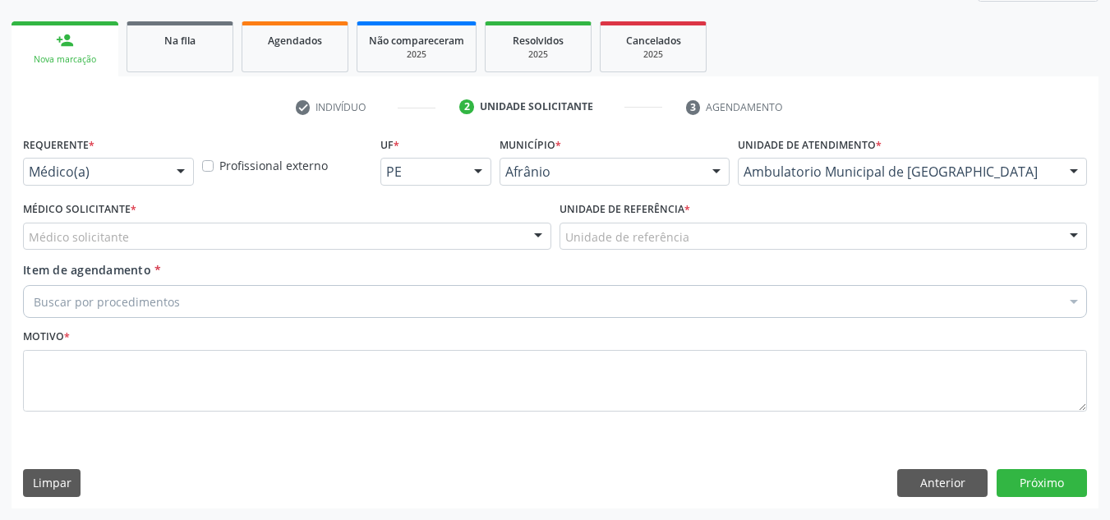
click at [490, 228] on div "Médico solicitante" at bounding box center [287, 237] width 528 height 28
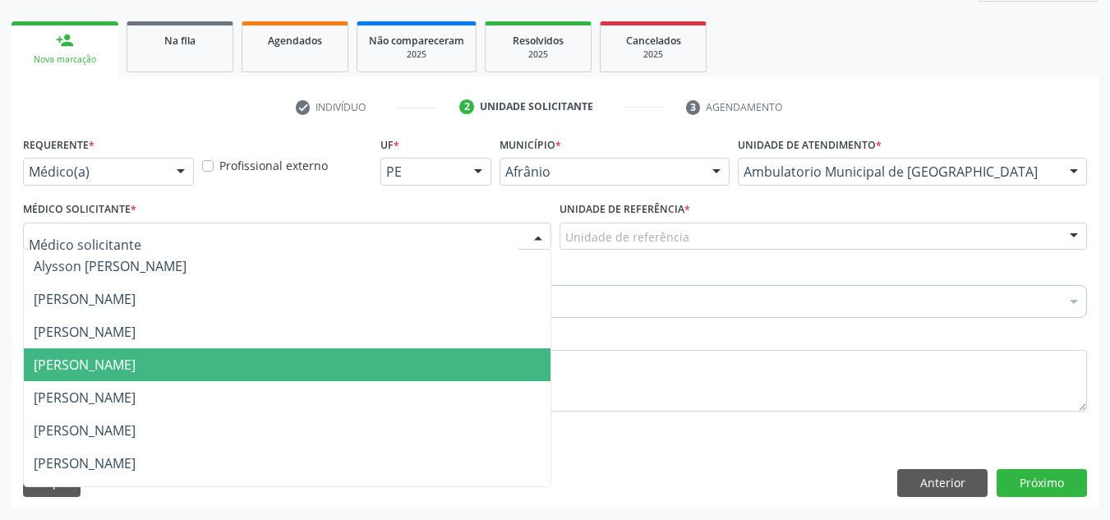
drag, startPoint x: 444, startPoint y: 349, endPoint x: 614, endPoint y: 262, distance: 190.3
click at [502, 310] on ul "Alysson [PERSON_NAME] [PERSON_NAME] [PERSON_NAME] [PERSON_NAME] [PERSON_NAME] […" at bounding box center [287, 513] width 527 height 526
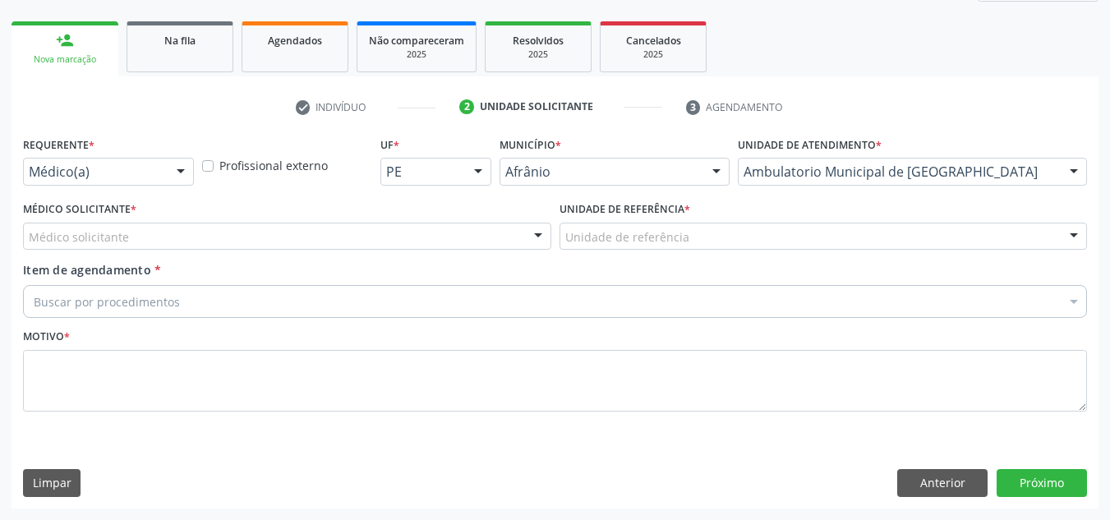
drag, startPoint x: 614, startPoint y: 262, endPoint x: 628, endPoint y: 256, distance: 15.1
click at [628, 256] on div "Requerente * Médico(a) Médico(a) Enfermeiro(a) Paciente Nenhum resultado encont…" at bounding box center [555, 283] width 1064 height 302
drag, startPoint x: 644, startPoint y: 251, endPoint x: 653, endPoint y: 283, distance: 33.3
click at [646, 251] on div "Unidade de referência * Unidade de referência ESF de Extrema ESF de Barra das M…" at bounding box center [823, 229] width 536 height 64
drag, startPoint x: 738, startPoint y: 224, endPoint x: 723, endPoint y: 291, distance: 68.3
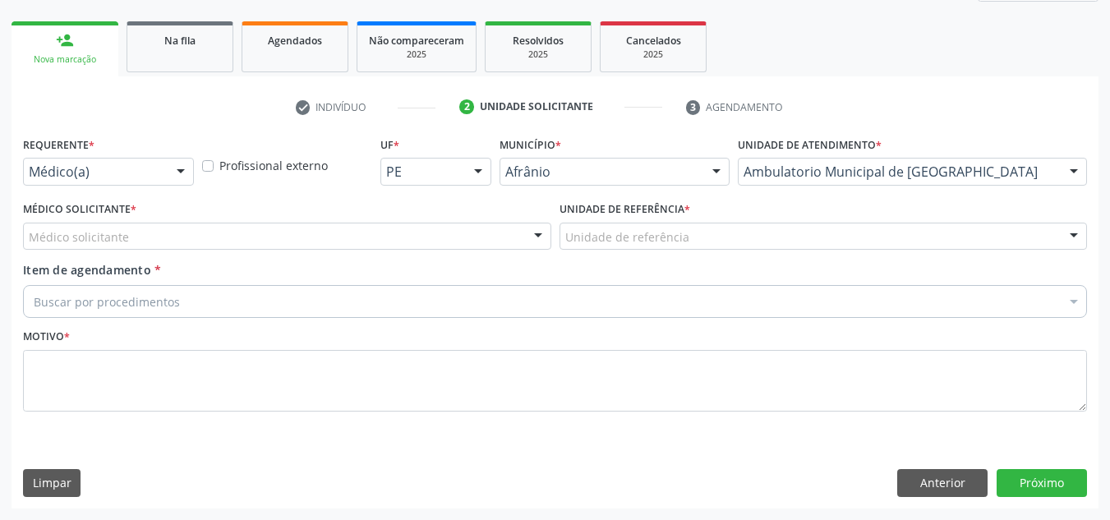
click at [724, 251] on div "Unidade de referência ESF de Extrema ESF de Barra das Melancias ESF [PERSON_NAM…" at bounding box center [823, 237] width 528 height 28
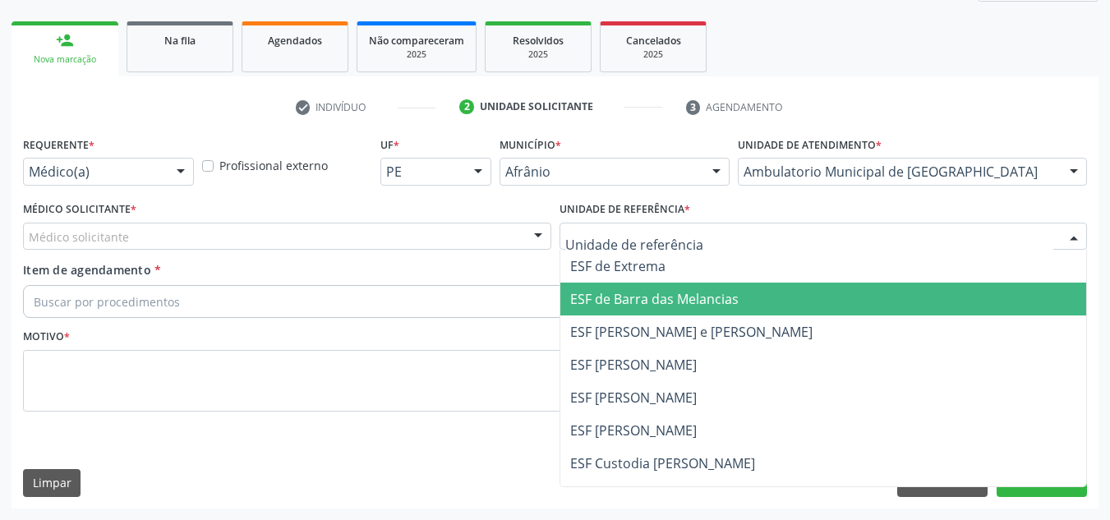
drag, startPoint x: 723, startPoint y: 291, endPoint x: 542, endPoint y: 265, distance: 182.5
click at [683, 311] on span "ESF de Barra das Melancias" at bounding box center [823, 299] width 527 height 33
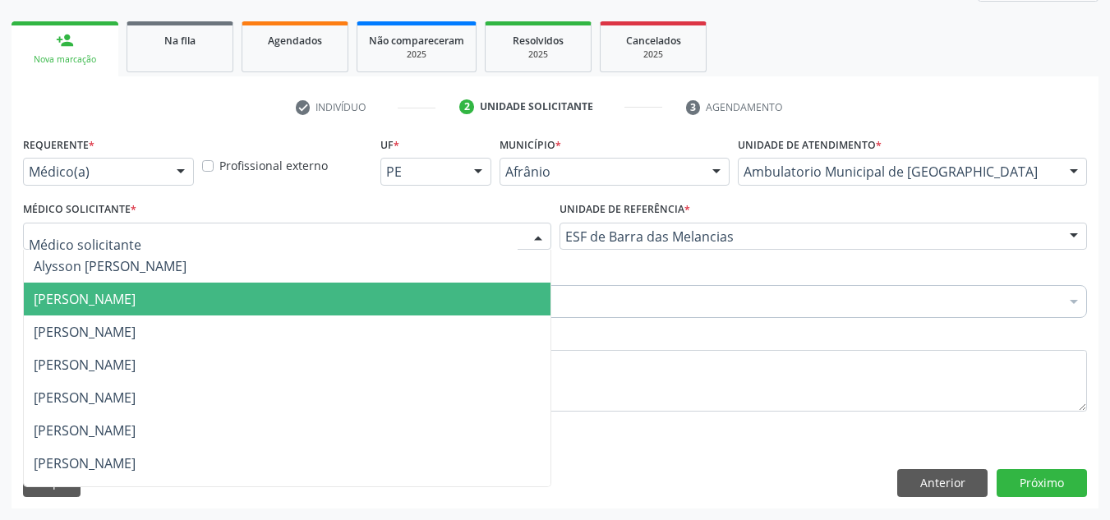
drag, startPoint x: 482, startPoint y: 229, endPoint x: 486, endPoint y: 284, distance: 55.2
click at [481, 237] on div at bounding box center [287, 237] width 528 height 28
drag, startPoint x: 487, startPoint y: 285, endPoint x: 479, endPoint y: 306, distance: 22.9
click at [485, 292] on span "[PERSON_NAME]" at bounding box center [287, 299] width 527 height 33
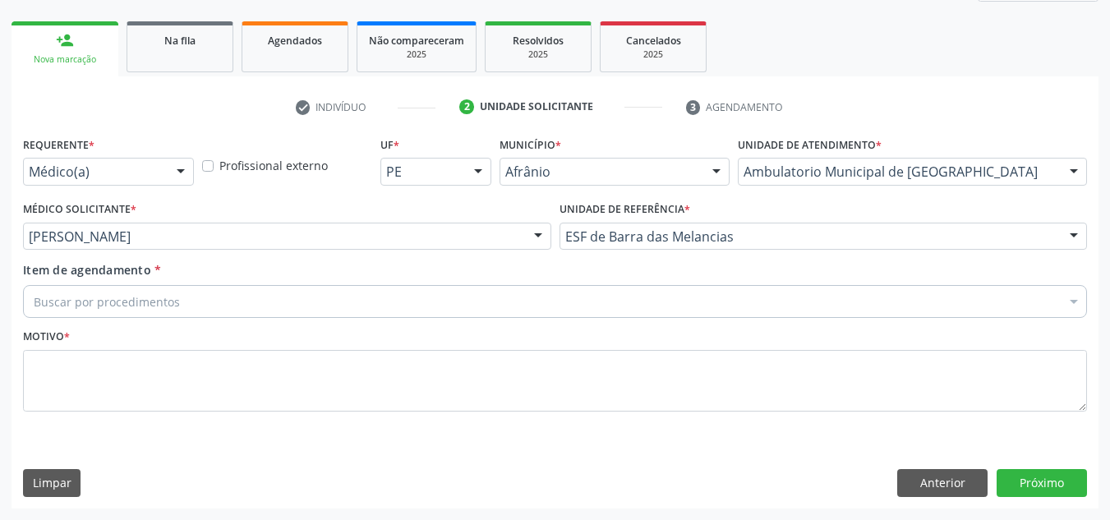
click at [458, 310] on div "Buscar por procedimentos" at bounding box center [555, 301] width 1064 height 33
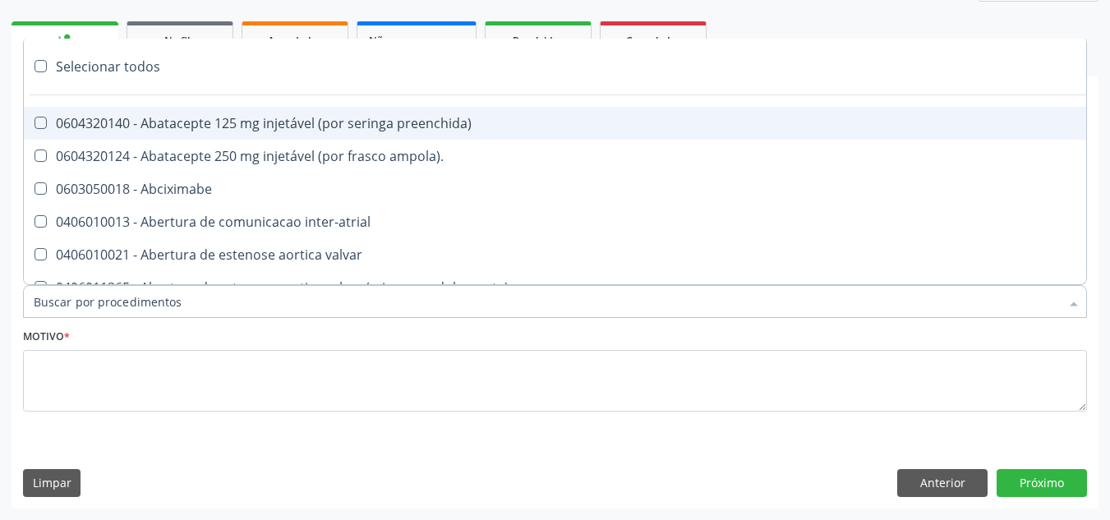
paste input "ORTOPEDISTA"
type input "ORTOPEDISTA"
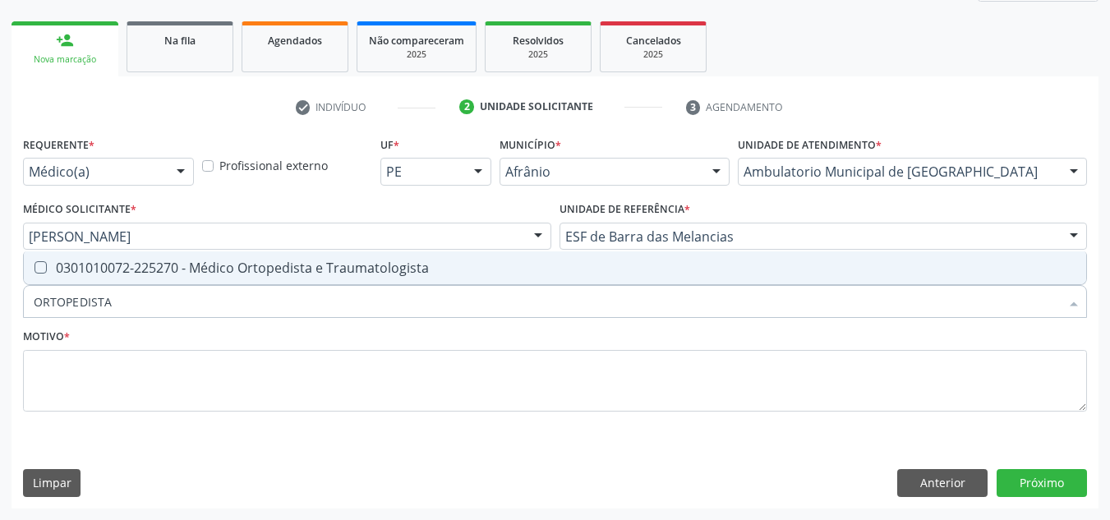
drag, startPoint x: 494, startPoint y: 261, endPoint x: 478, endPoint y: 320, distance: 60.4
click at [494, 274] on div "0301010072-225270 - Médico Ortopedista e Traumatologista" at bounding box center [555, 267] width 1042 height 13
checkbox Traumatologista "true"
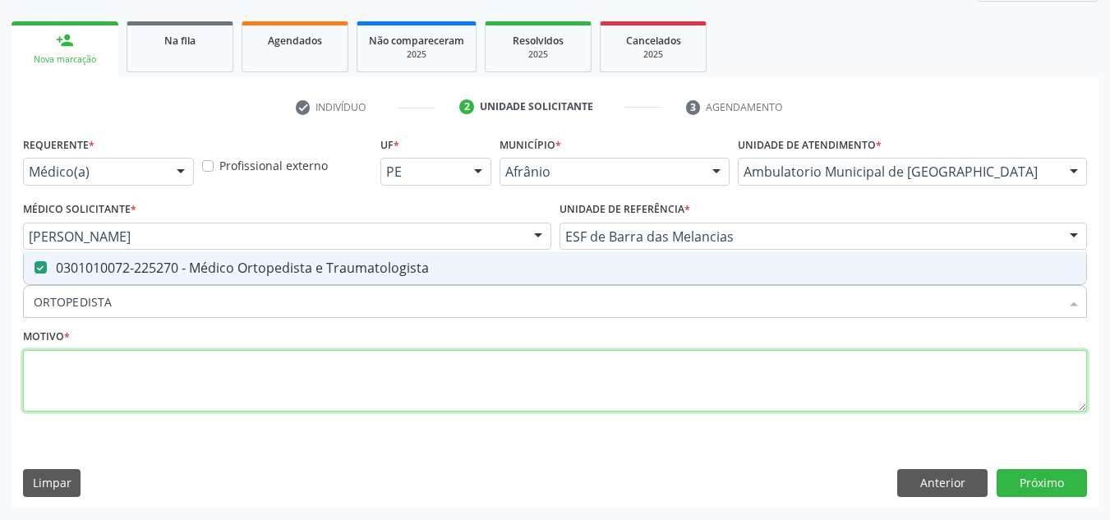
click at [467, 381] on textarea at bounding box center [555, 381] width 1064 height 62
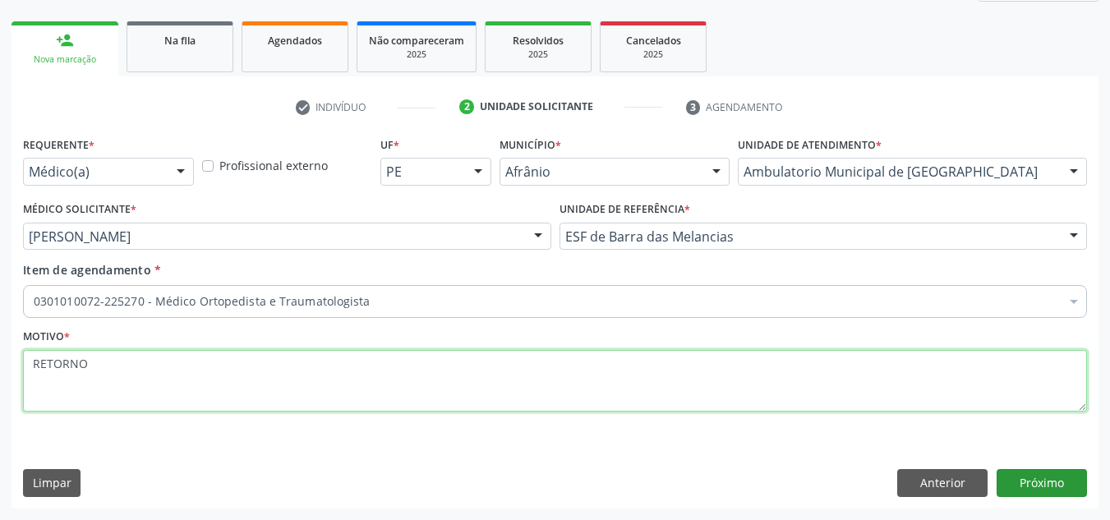
type textarea "RETORNO"
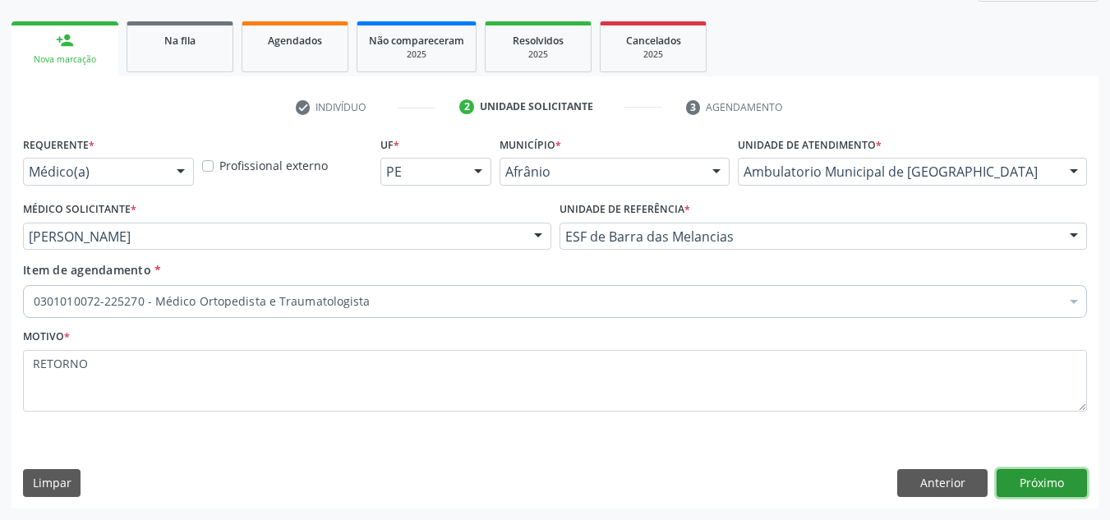
click at [1063, 483] on button "Próximo" at bounding box center [1041, 483] width 90 height 28
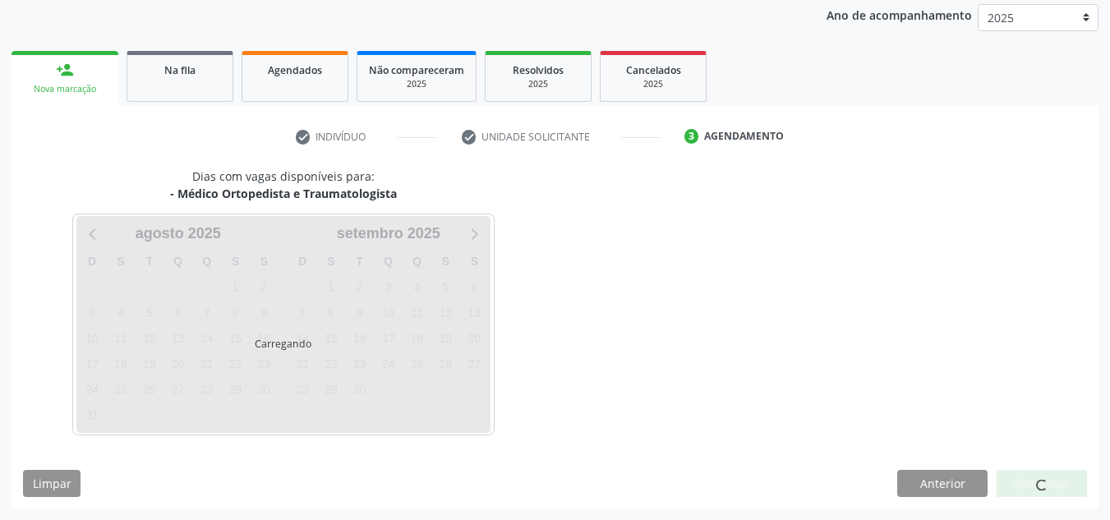
scroll to position [195, 0]
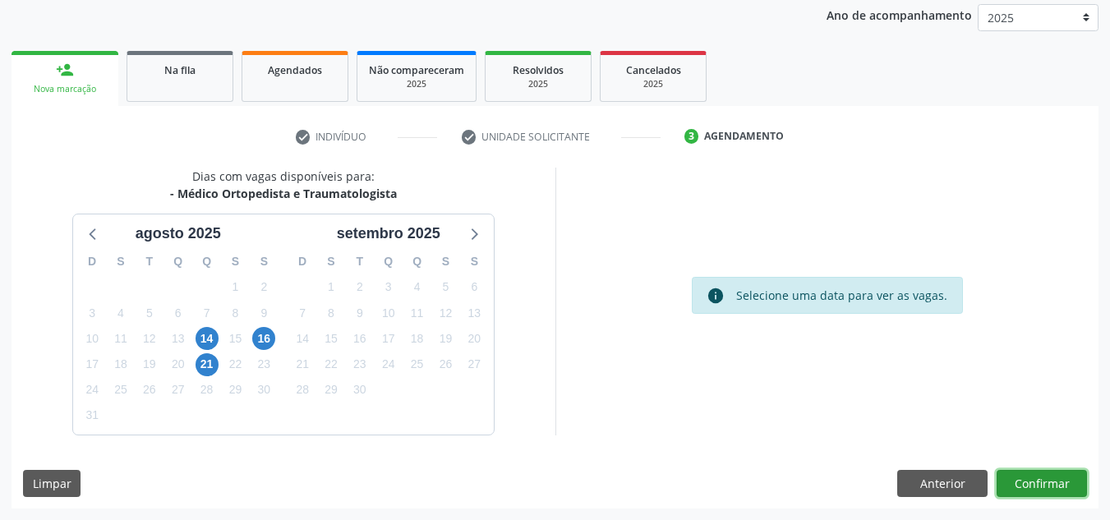
click at [1063, 483] on button "Confirmar" at bounding box center [1041, 484] width 90 height 28
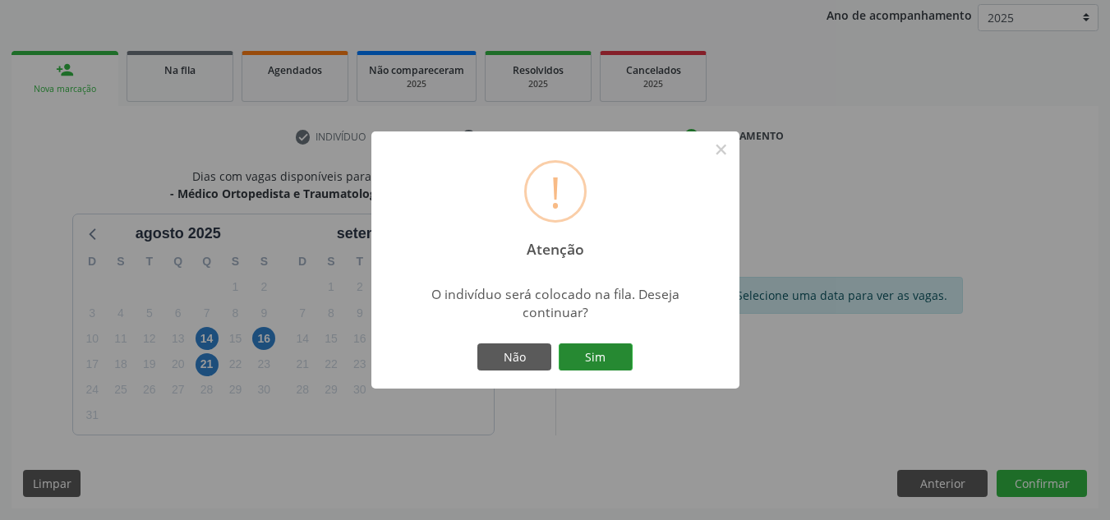
click at [605, 361] on button "Sim" at bounding box center [596, 357] width 74 height 28
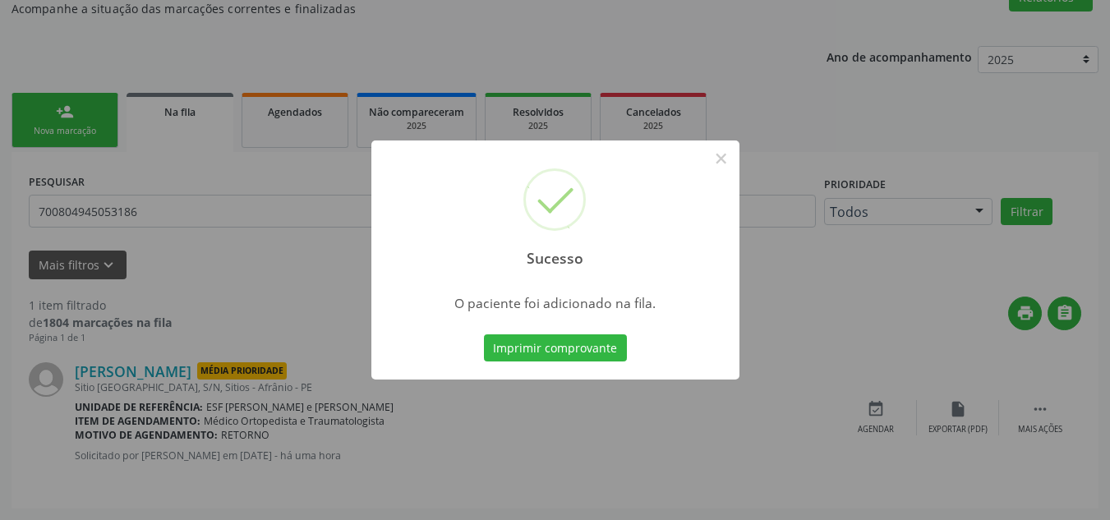
scroll to position [28, 0]
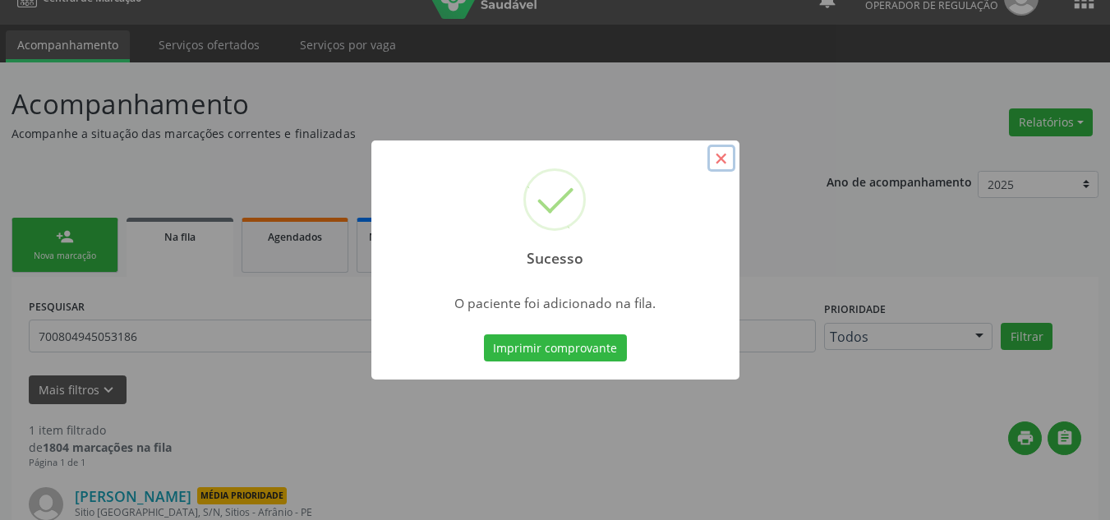
click at [723, 168] on button "×" at bounding box center [721, 159] width 28 height 28
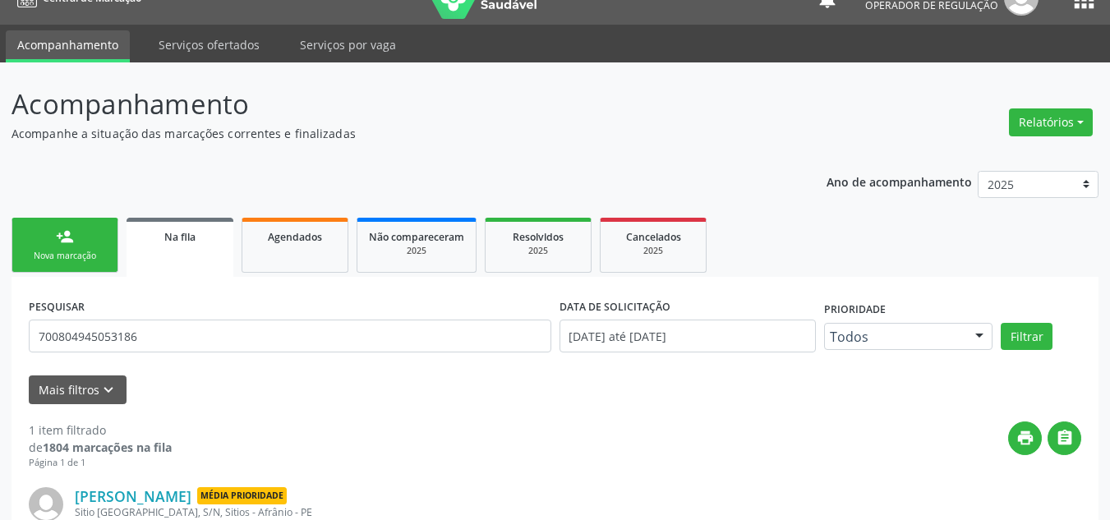
click at [94, 247] on link "person_add Nova marcação" at bounding box center [64, 245] width 107 height 55
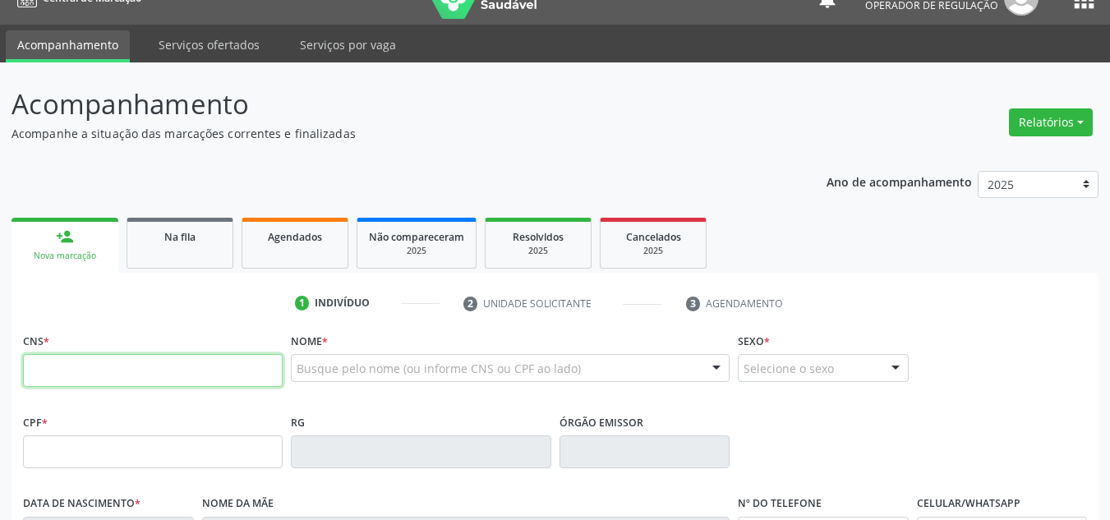
drag, startPoint x: 149, startPoint y: 374, endPoint x: 140, endPoint y: 375, distance: 9.2
click at [149, 374] on input "text" at bounding box center [153, 370] width 260 height 33
type input "701 7002 9025 6670"
type input "126.027.844-19"
type input "23/01/1997"
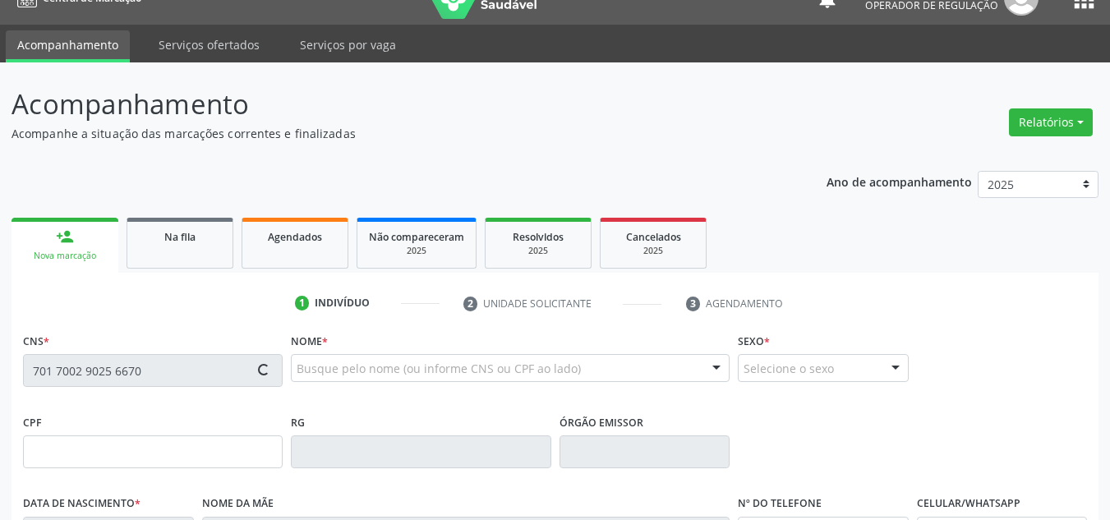
type input "Edite Maria Rodrigues"
type input "(87) 98827-4073"
type input "(87) 8828-7327"
type input "S/N"
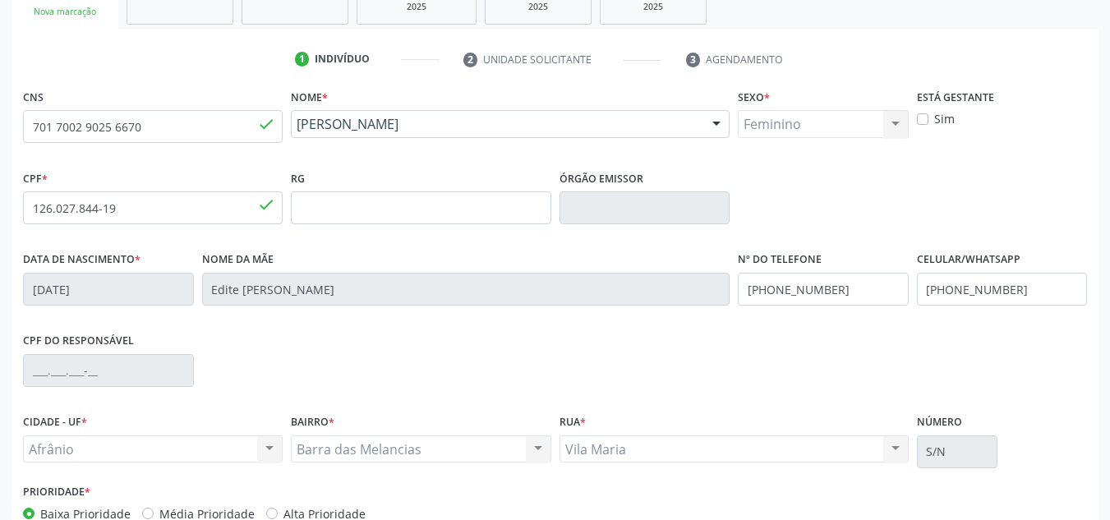
scroll to position [370, 0]
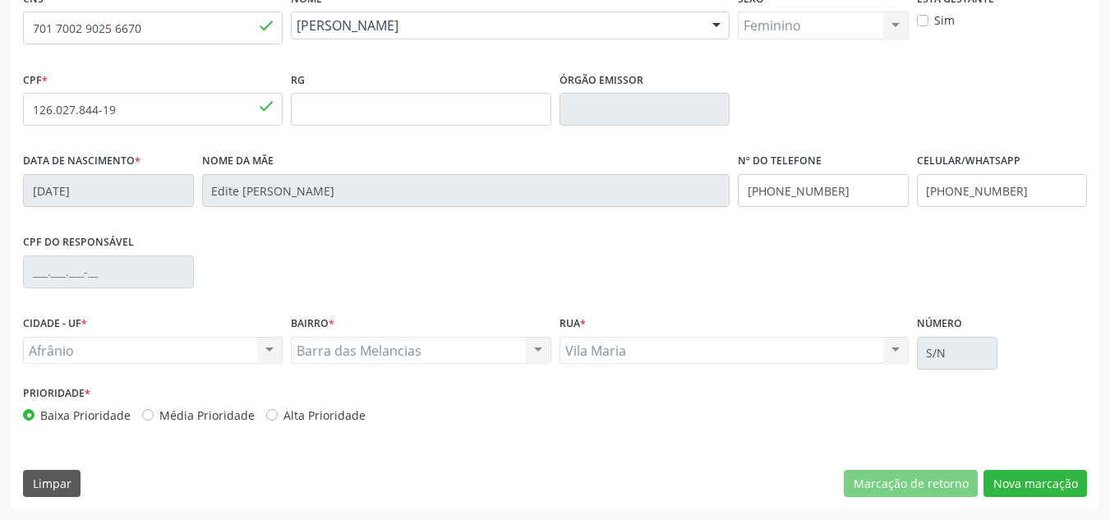
click at [202, 416] on label "Média Prioridade" at bounding box center [206, 415] width 95 height 17
click at [154, 416] on input "Média Prioridade" at bounding box center [147, 414] width 11 height 15
radio input "true"
click at [1034, 476] on button "Nova marcação" at bounding box center [1034, 484] width 103 height 28
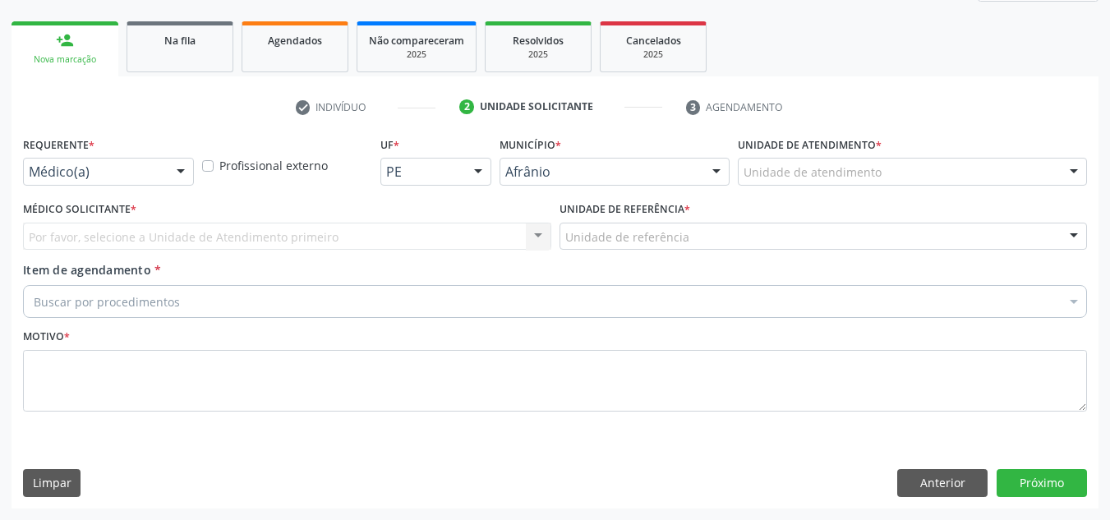
scroll to position [224, 0]
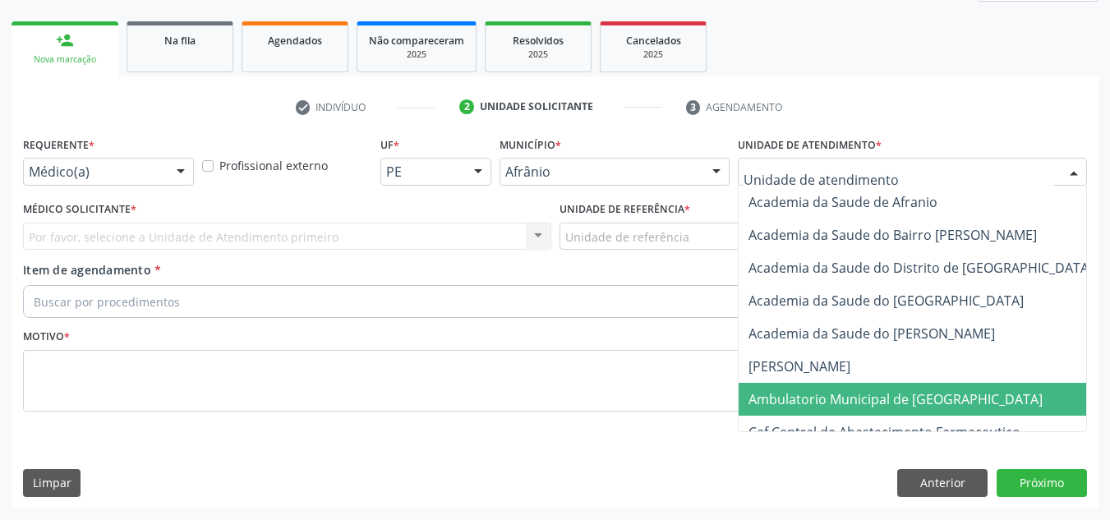
click at [823, 401] on span "Ambulatorio Municipal de [GEOGRAPHIC_DATA]" at bounding box center [895, 399] width 294 height 18
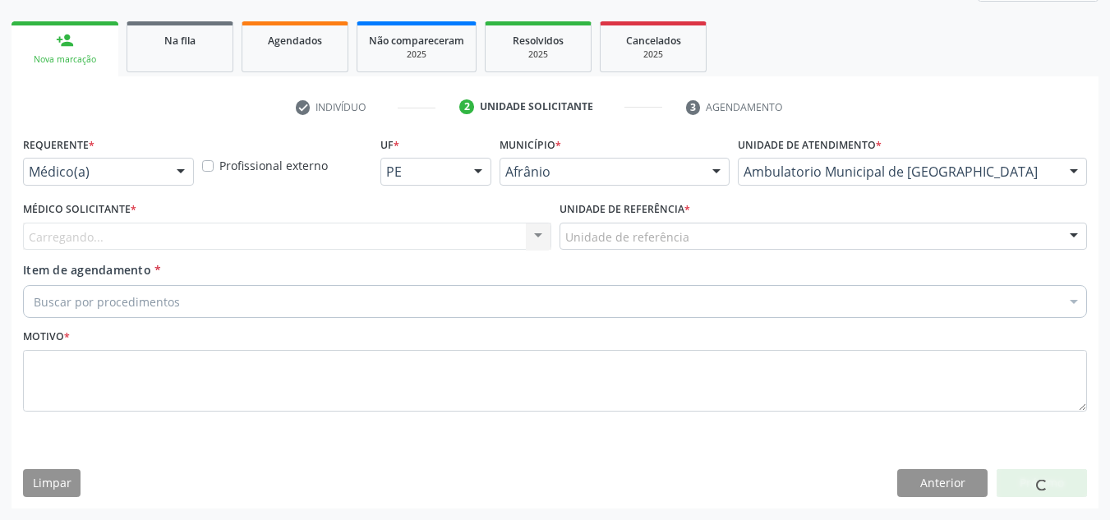
click at [284, 232] on div "Carregando... Nenhum resultado encontrado para: " " Não há nenhuma opção para s…" at bounding box center [287, 237] width 528 height 28
click at [284, 232] on div "Carregando..." at bounding box center [287, 237] width 528 height 28
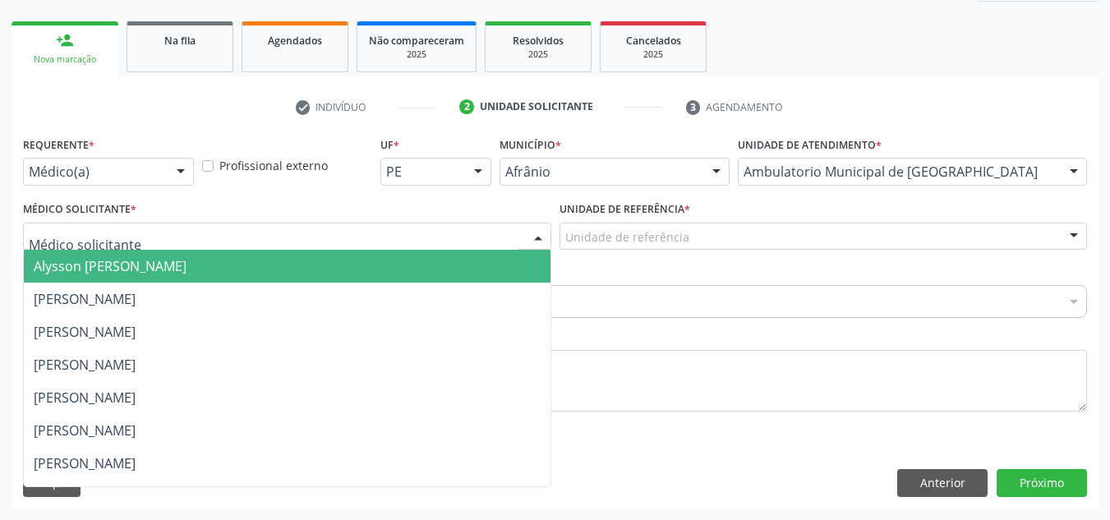
drag, startPoint x: 267, startPoint y: 281, endPoint x: 526, endPoint y: 269, distance: 259.0
click at [268, 281] on span "Alysson [PERSON_NAME]" at bounding box center [287, 266] width 527 height 33
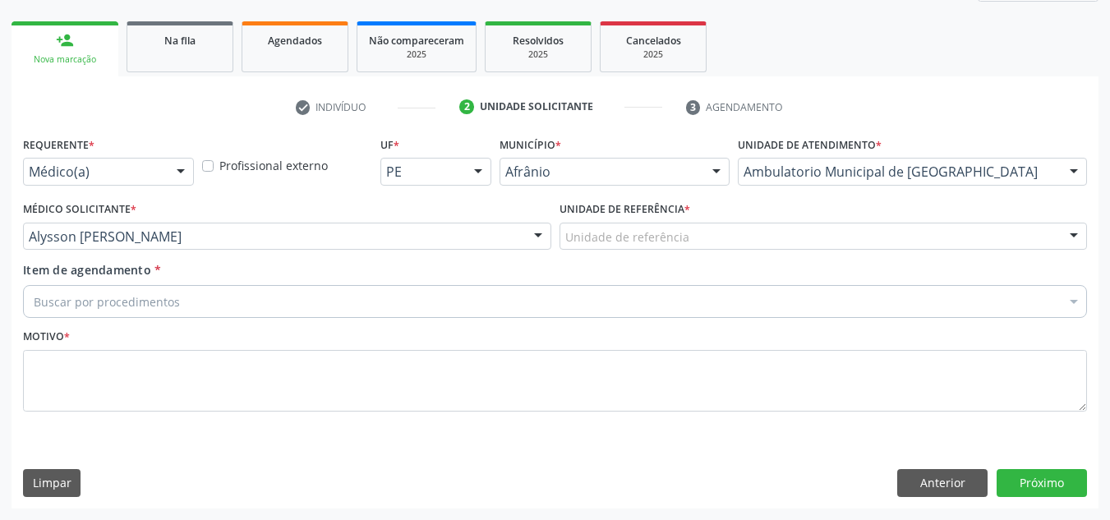
click at [642, 251] on div "Unidade de referência * Unidade de referência ESF de Extrema ESF de Barra das M…" at bounding box center [823, 229] width 536 height 64
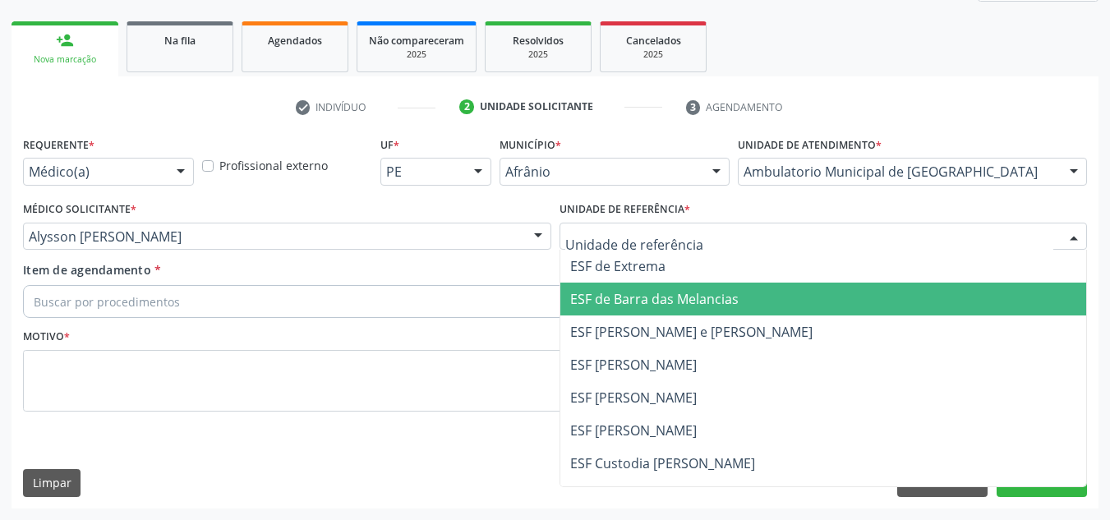
drag, startPoint x: 671, startPoint y: 305, endPoint x: 621, endPoint y: 308, distance: 50.2
click at [670, 307] on span "ESF de Barra das Melancias" at bounding box center [654, 299] width 168 height 18
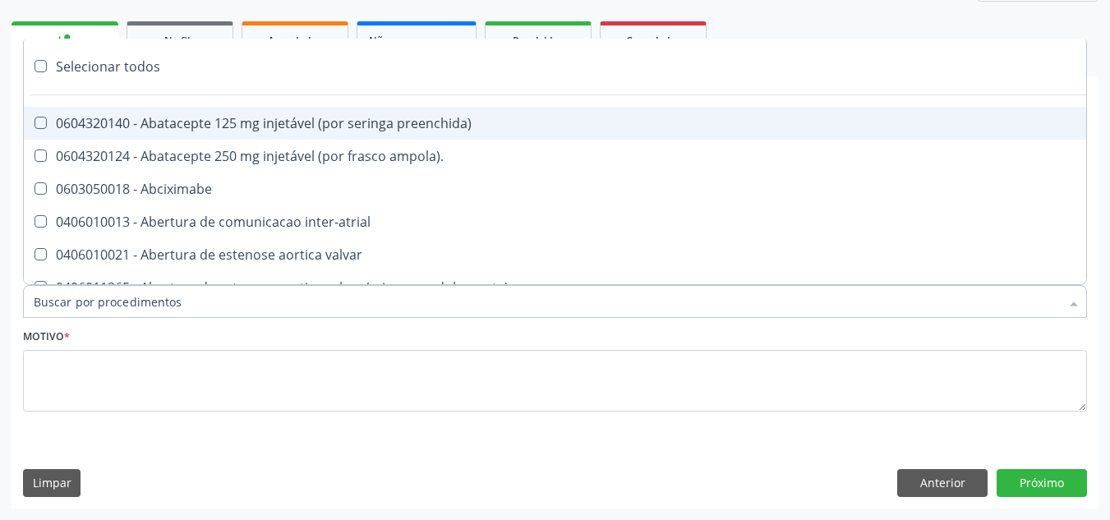
click at [625, 296] on div at bounding box center [555, 301] width 1064 height 33
paste input "ORTOPEDISTA"
type input "ORTOPEDISTA"
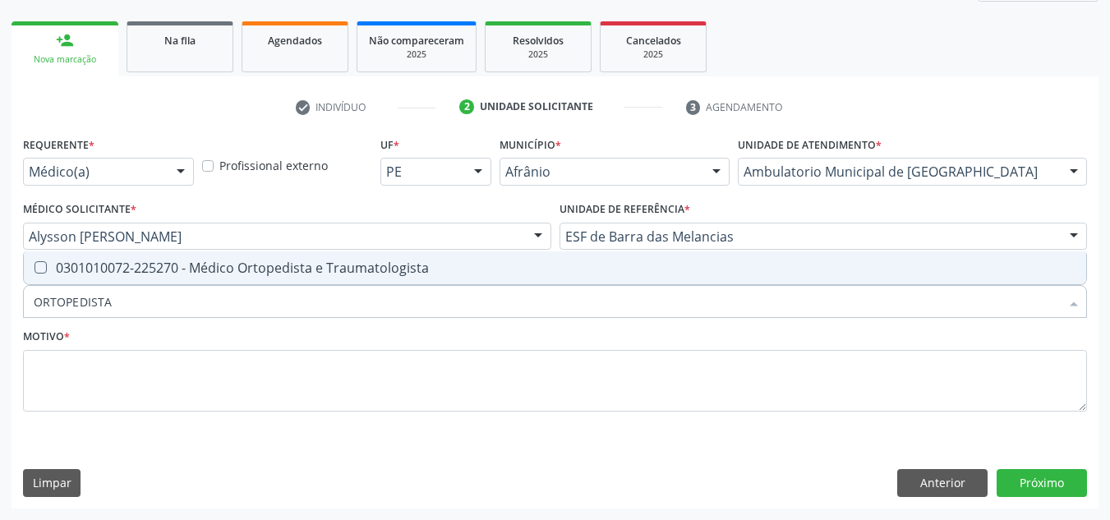
click at [655, 255] on span "0301010072-225270 - Médico Ortopedista e Traumatologista" at bounding box center [555, 267] width 1062 height 33
checkbox Traumatologista "true"
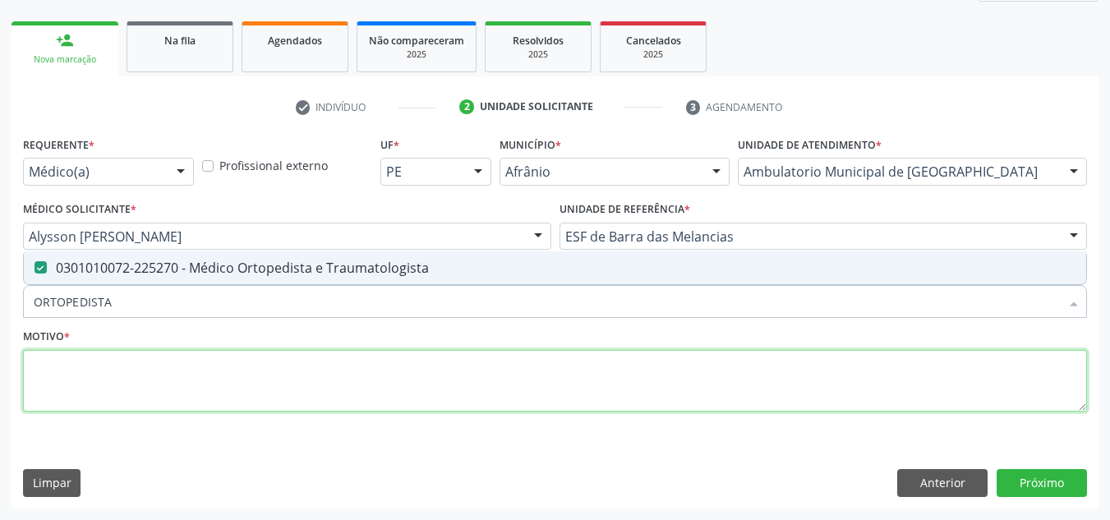
click at [485, 363] on textarea at bounding box center [555, 381] width 1064 height 62
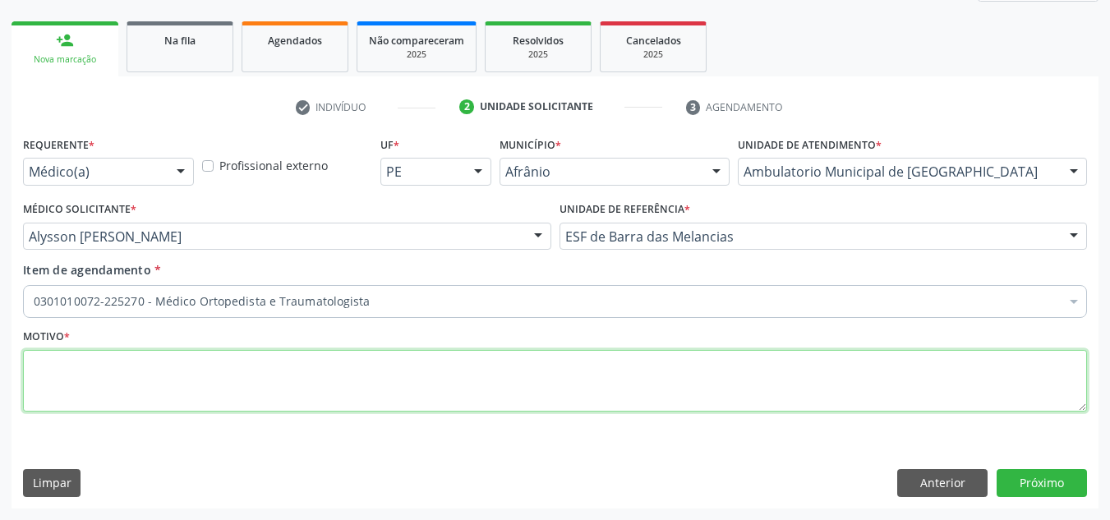
click at [472, 388] on textarea at bounding box center [555, 381] width 1064 height 62
type textarea "RETORNO"
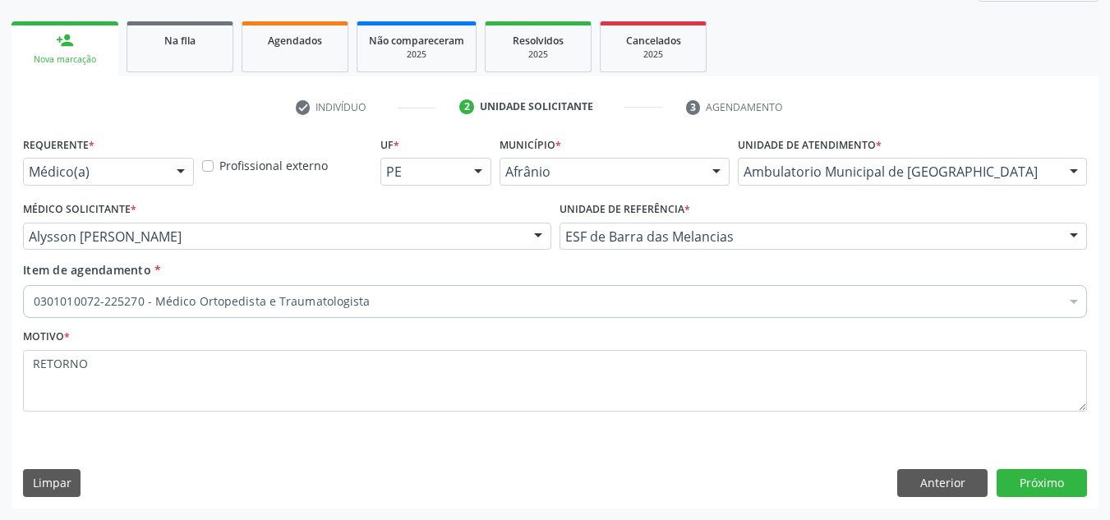
click at [1031, 467] on div "Requerente * Médico(a) Médico(a) Enfermeiro(a) Paciente Nenhum resultado encont…" at bounding box center [554, 319] width 1087 height 375
click at [1042, 478] on button "Próximo" at bounding box center [1041, 483] width 90 height 28
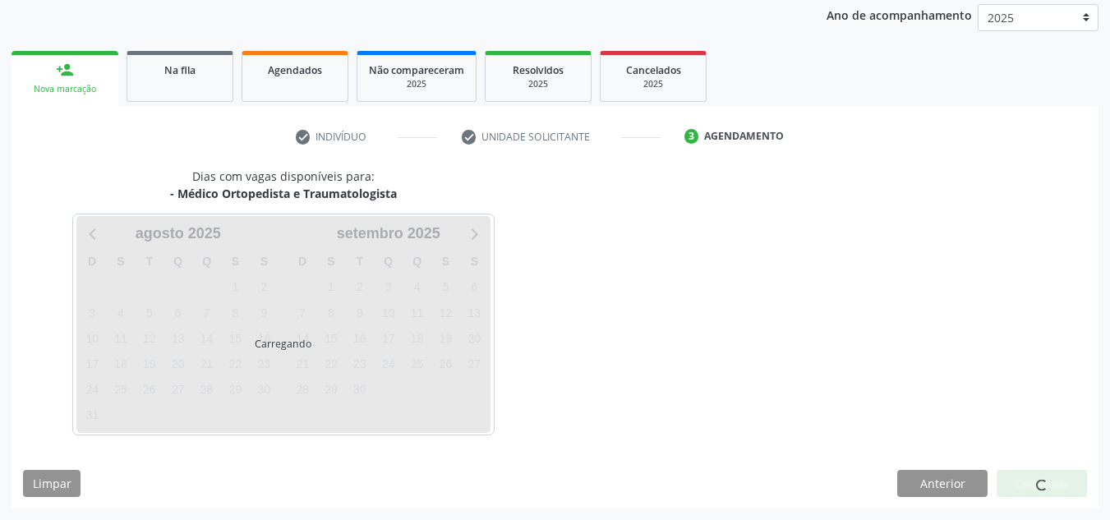
scroll to position [195, 0]
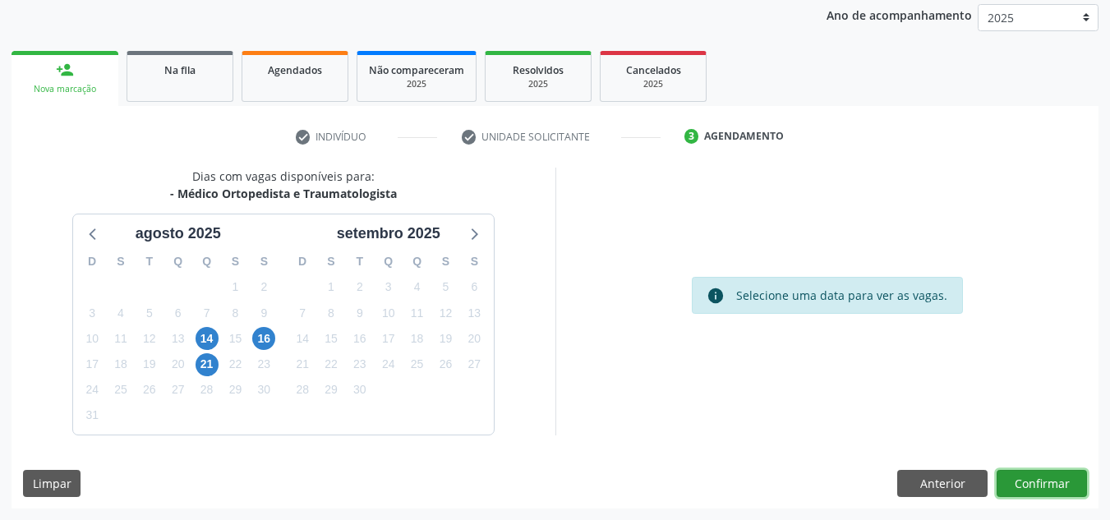
click at [1048, 487] on button "Confirmar" at bounding box center [1041, 484] width 90 height 28
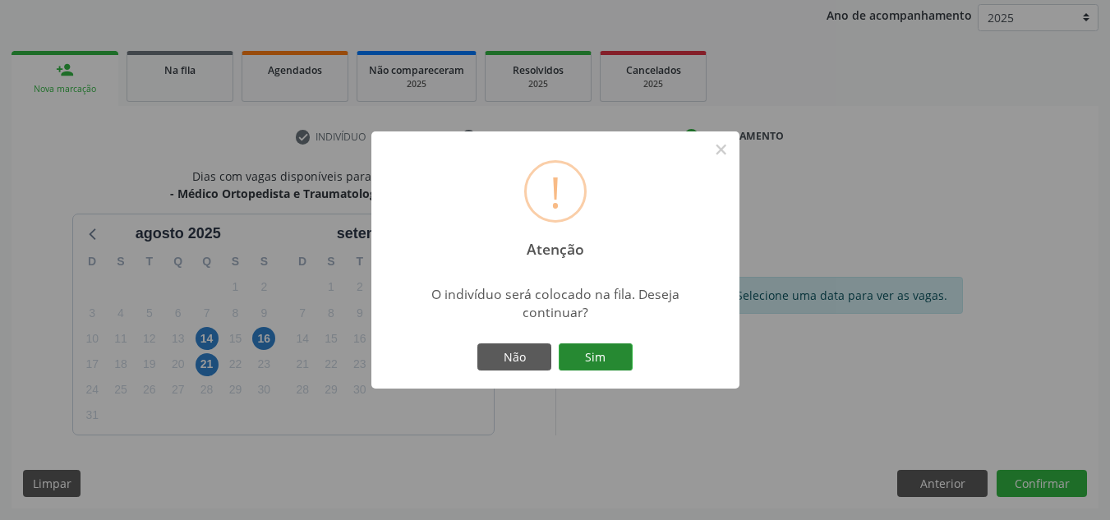
click at [626, 358] on button "Sim" at bounding box center [596, 357] width 74 height 28
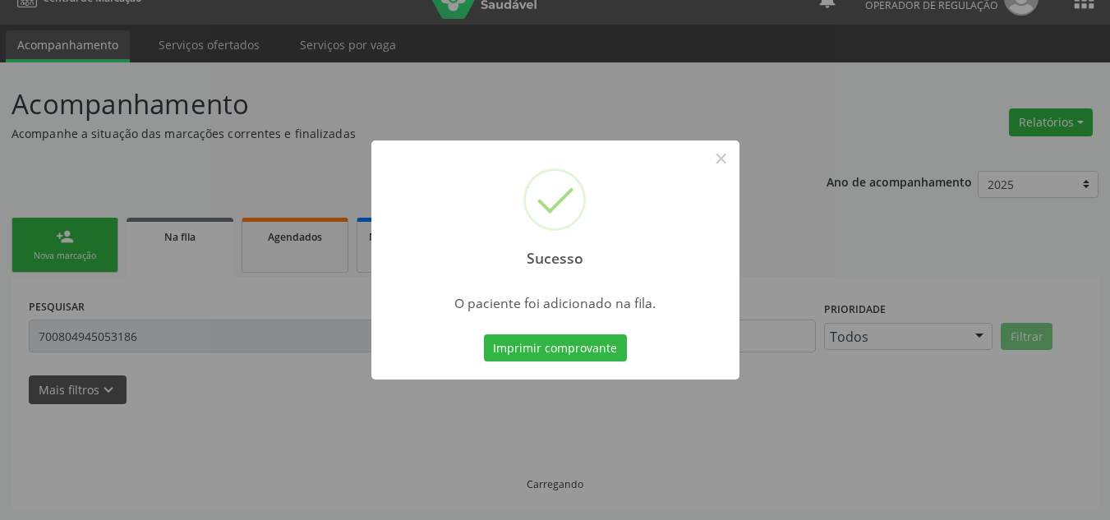
scroll to position [28, 0]
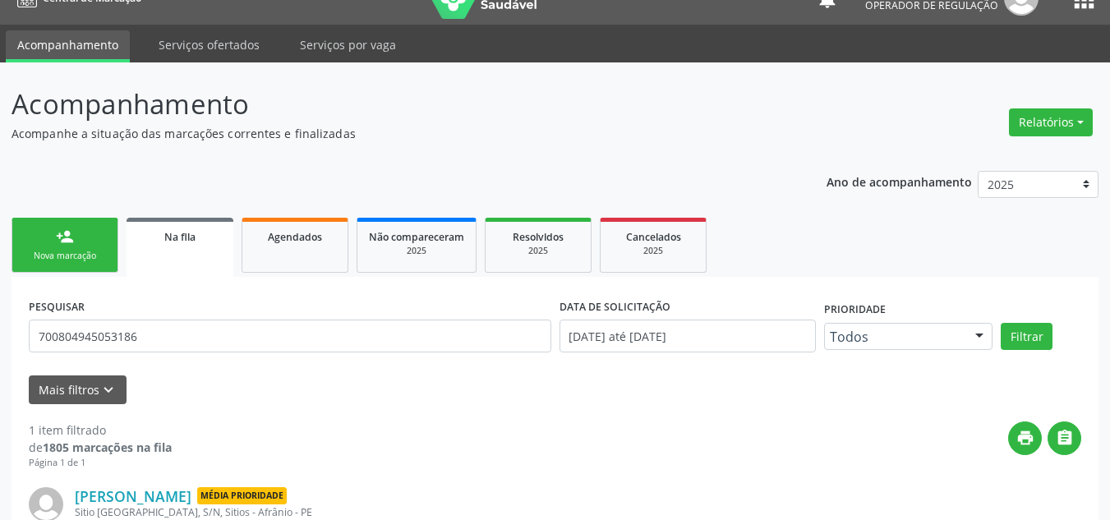
click at [103, 240] on link "person_add Nova marcação" at bounding box center [64, 245] width 107 height 55
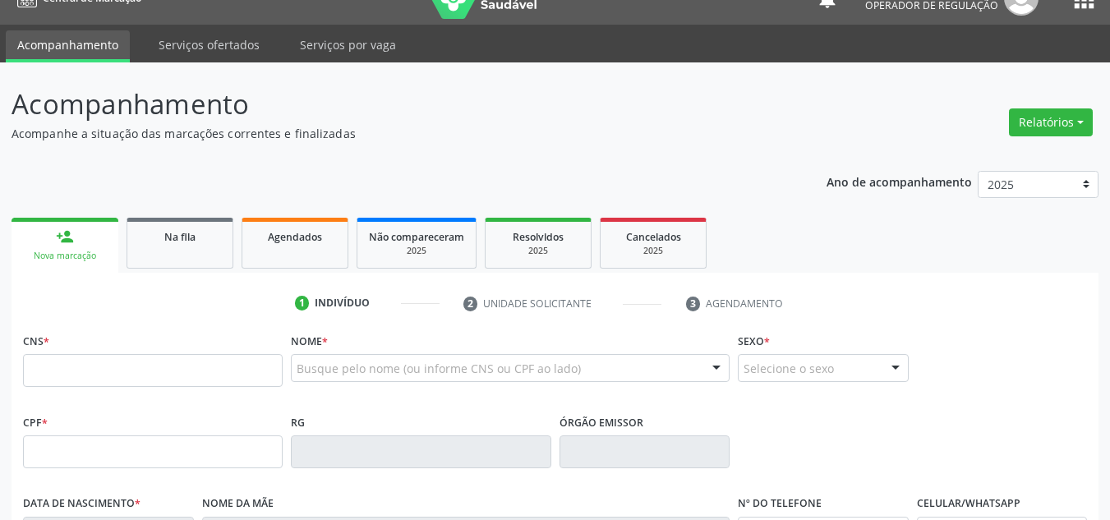
click at [90, 243] on link "person_add Nova marcação" at bounding box center [64, 245] width 107 height 55
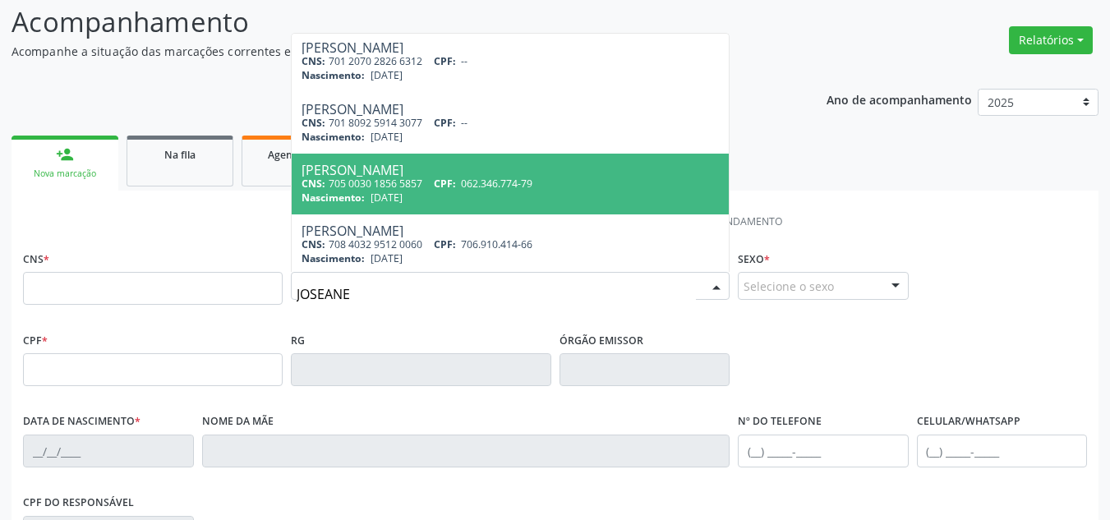
scroll to position [251, 0]
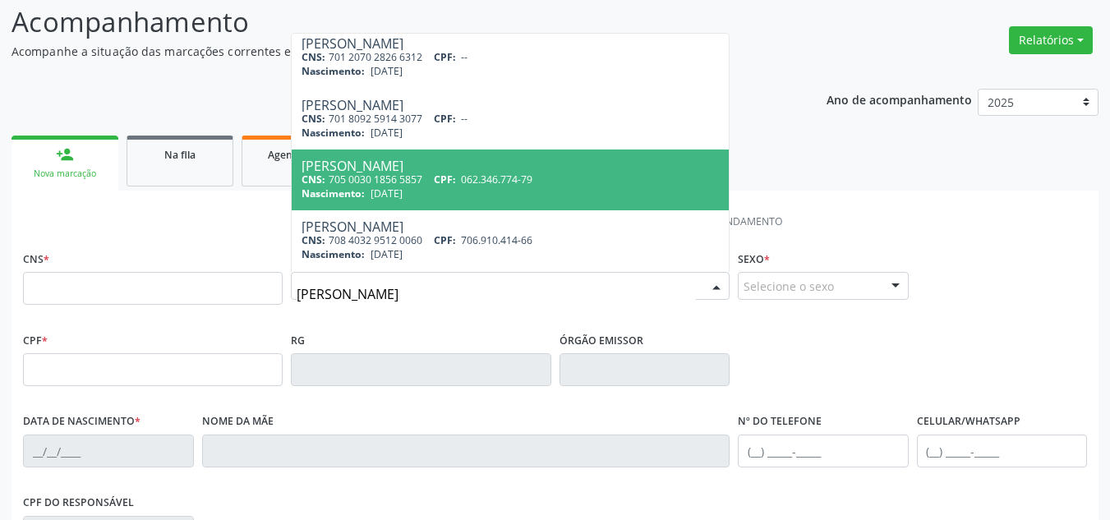
type input "J"
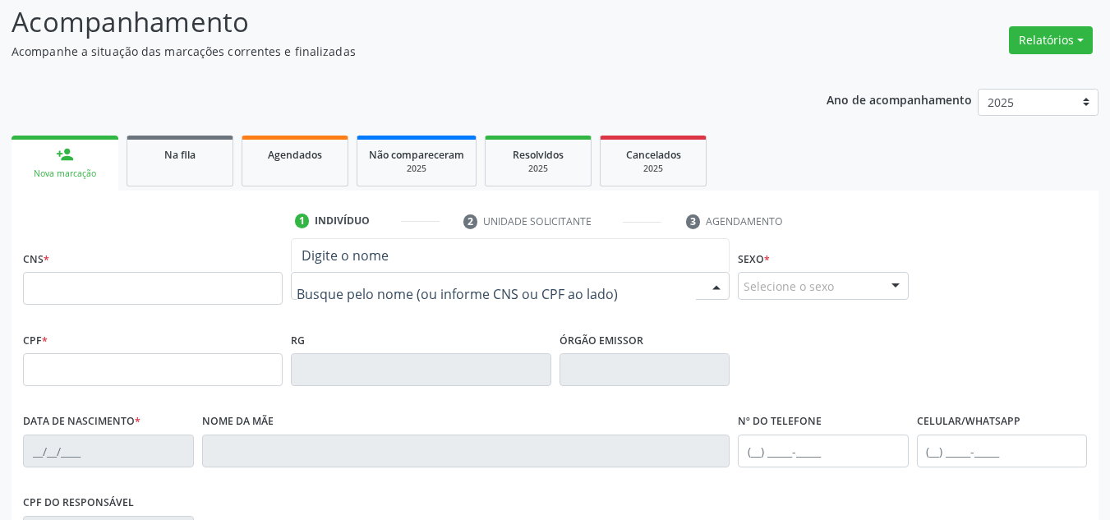
scroll to position [0, 0]
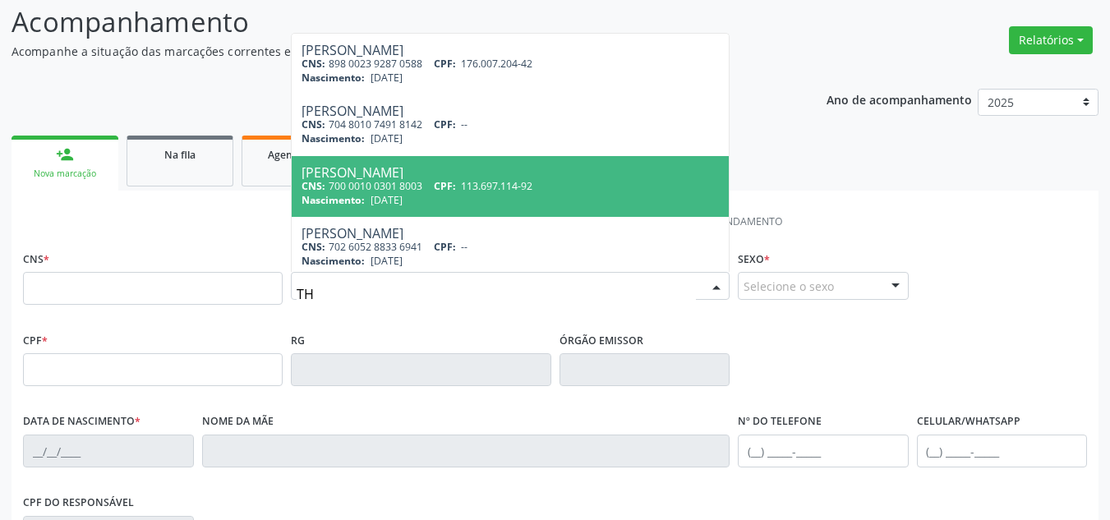
type input "T"
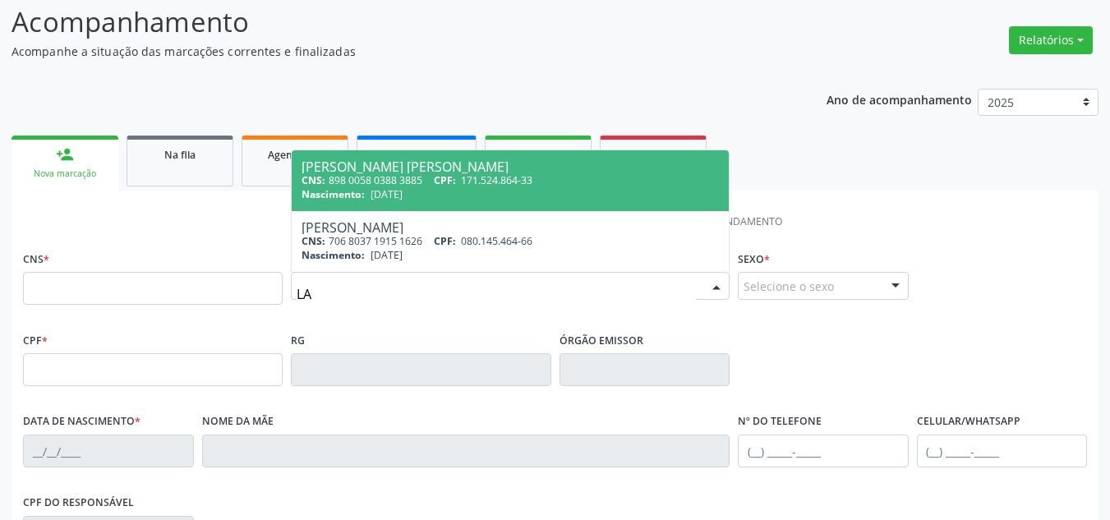
type input "L"
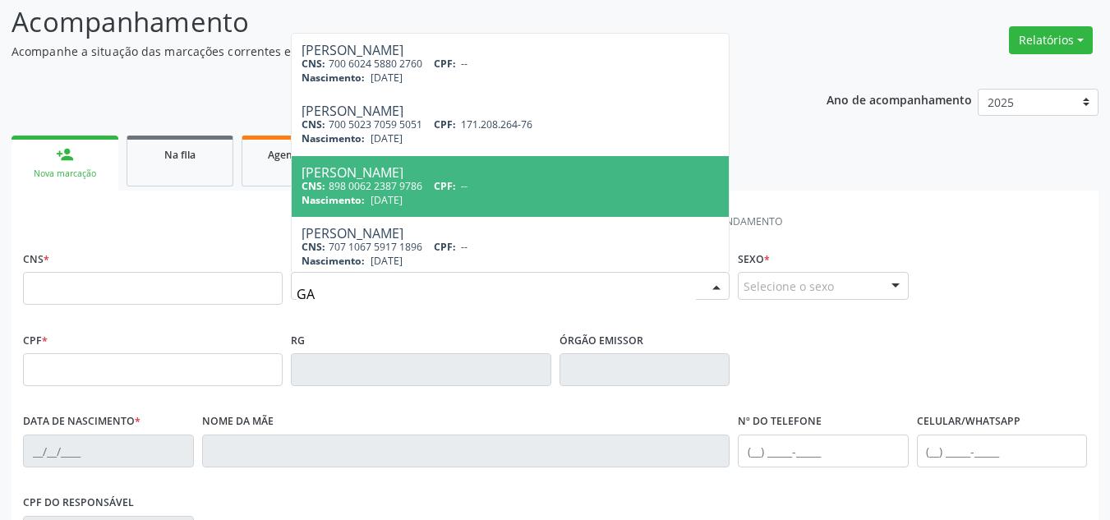
type input "G"
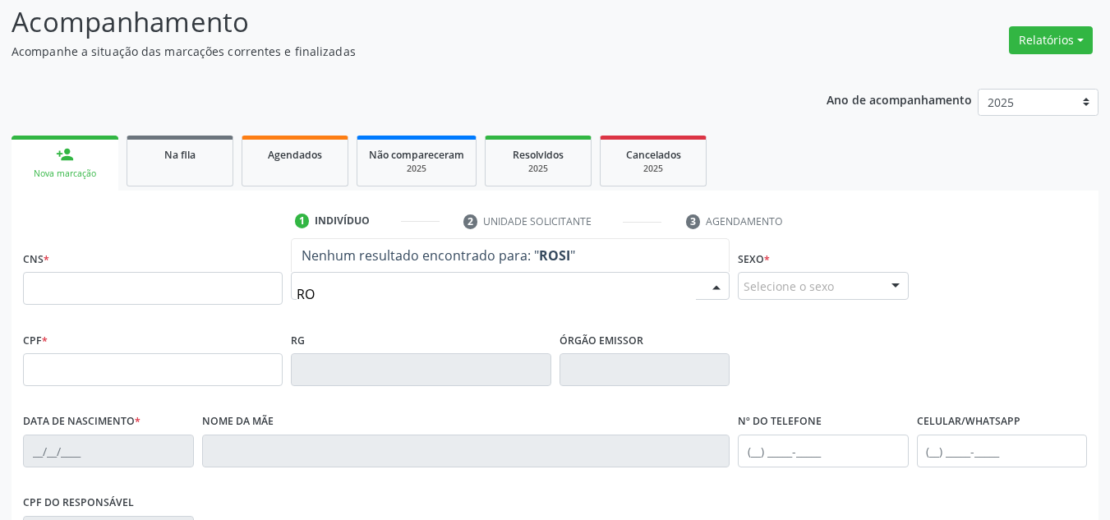
type input "R"
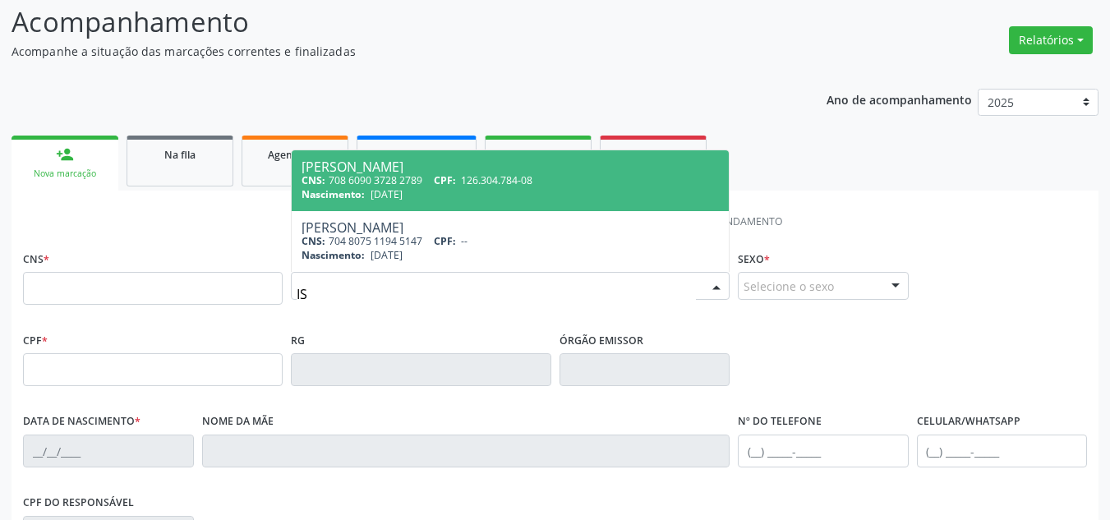
type input "I"
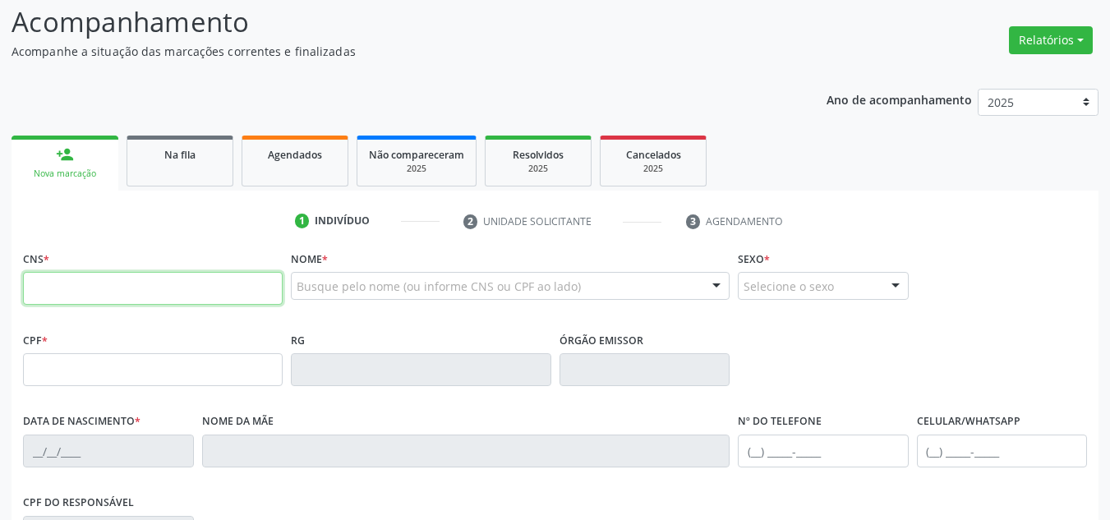
click at [152, 299] on input "text" at bounding box center [153, 288] width 260 height 33
type input "706 0093 1679 4548"
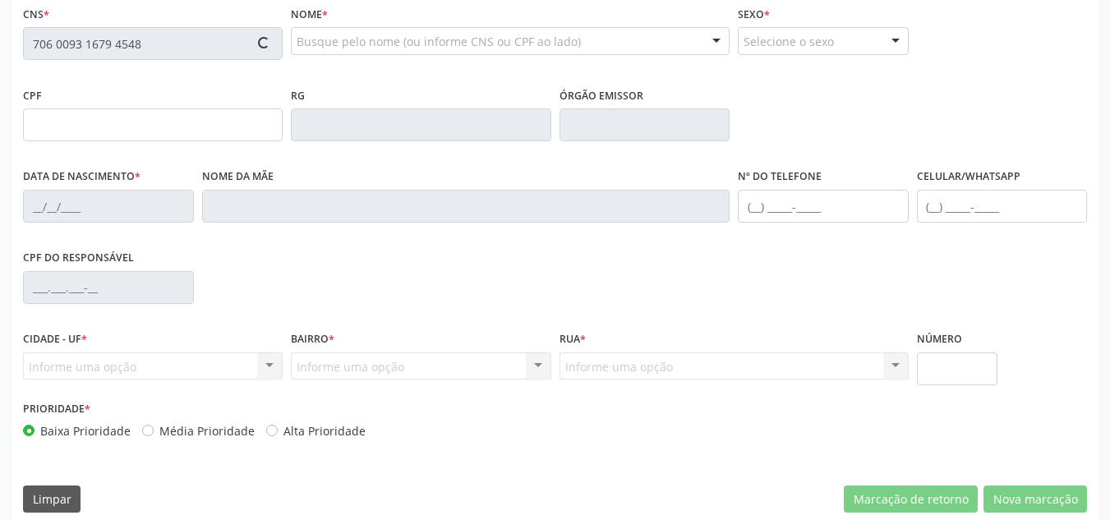
scroll to position [356, 0]
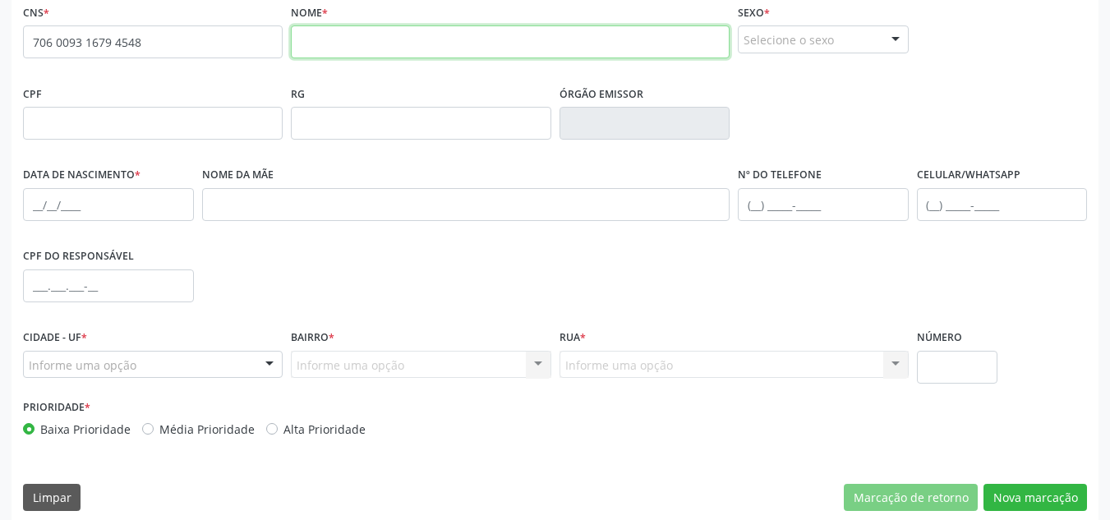
click at [403, 52] on input "text" at bounding box center [510, 41] width 439 height 33
type input "PEDRO MACIEL DA SILVA"
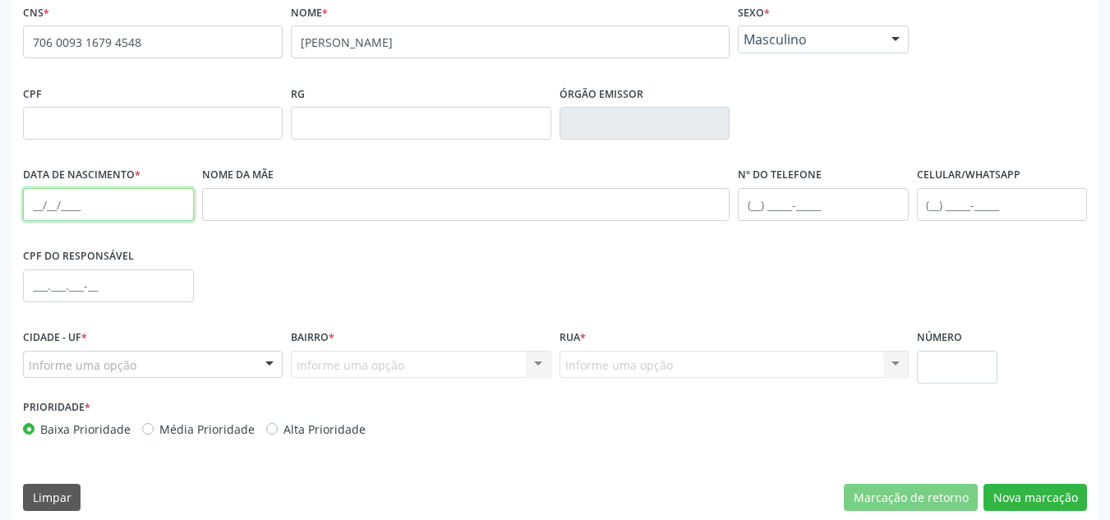
click at [33, 210] on input "text" at bounding box center [108, 204] width 171 height 33
type input "23/07/1981"
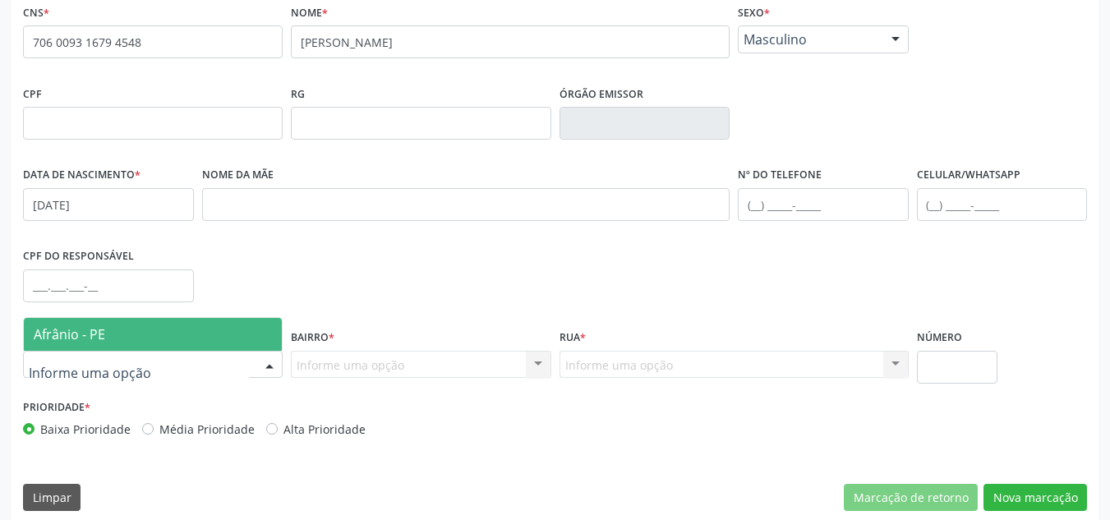
click at [41, 374] on div at bounding box center [153, 365] width 260 height 28
click at [115, 347] on span "Afrânio - PE" at bounding box center [153, 334] width 258 height 33
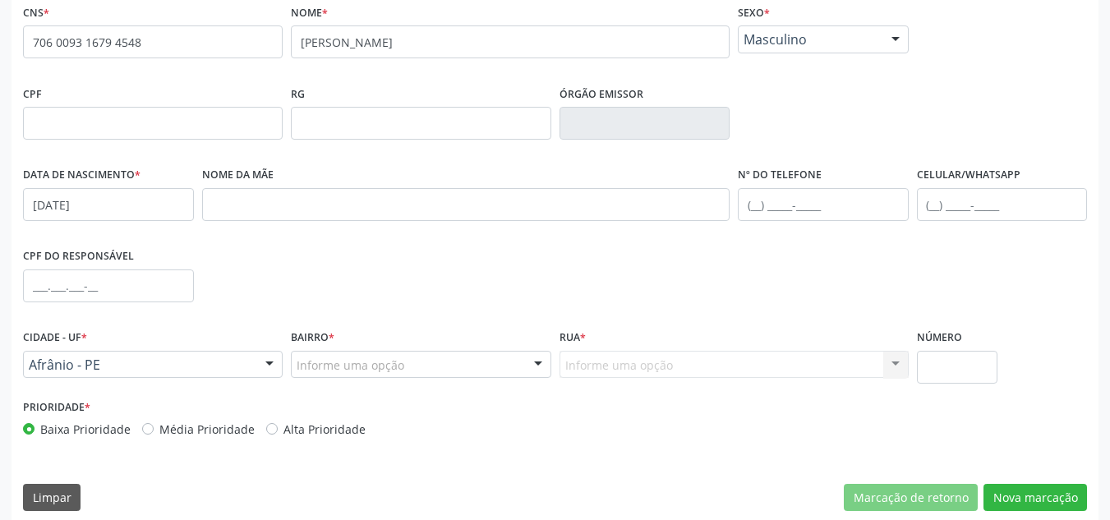
click at [418, 372] on div "Informe uma opção" at bounding box center [421, 365] width 260 height 28
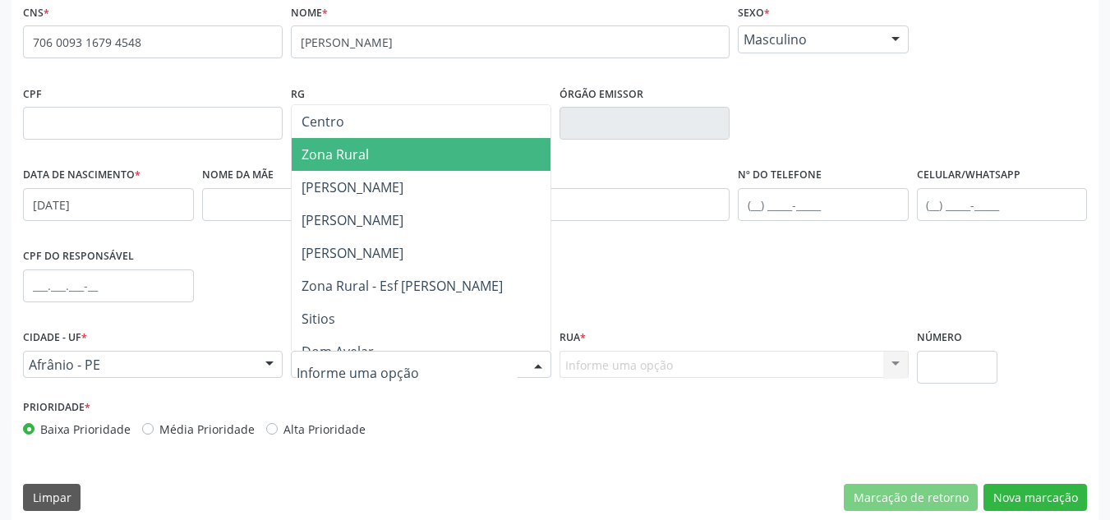
click at [438, 163] on span "Zona Rural" at bounding box center [421, 154] width 258 height 33
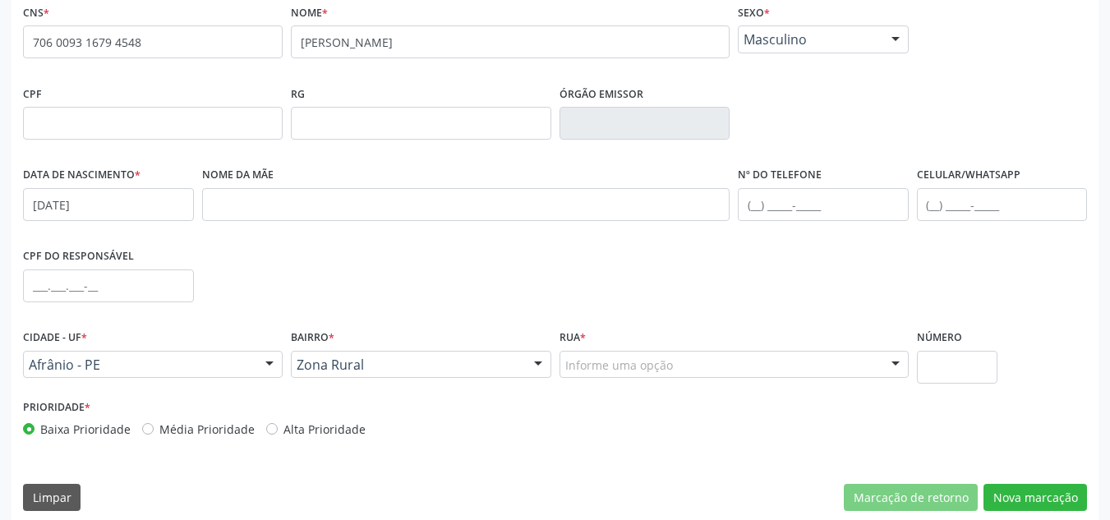
click at [687, 364] on div "Informe uma opção" at bounding box center [733, 365] width 349 height 28
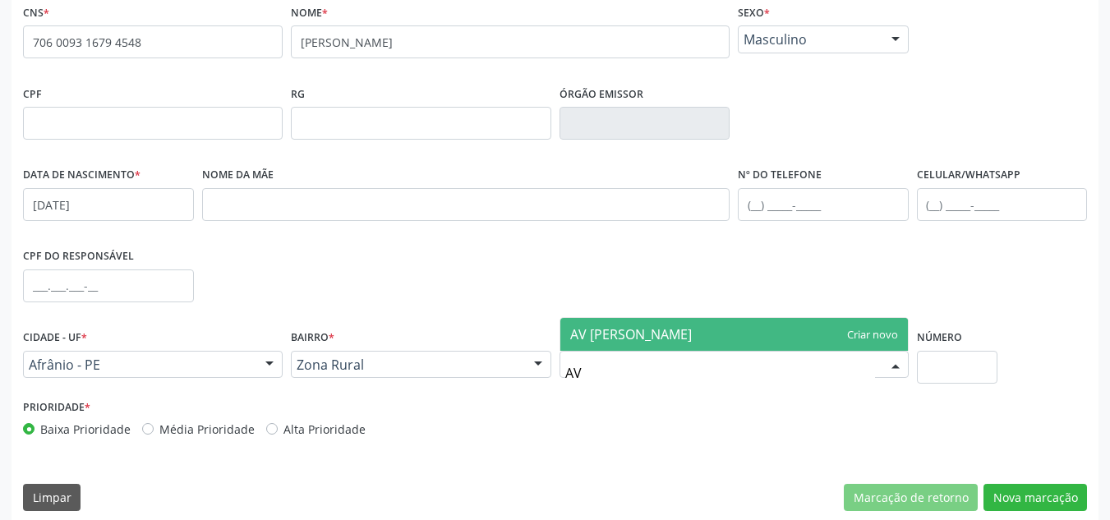
type input "A"
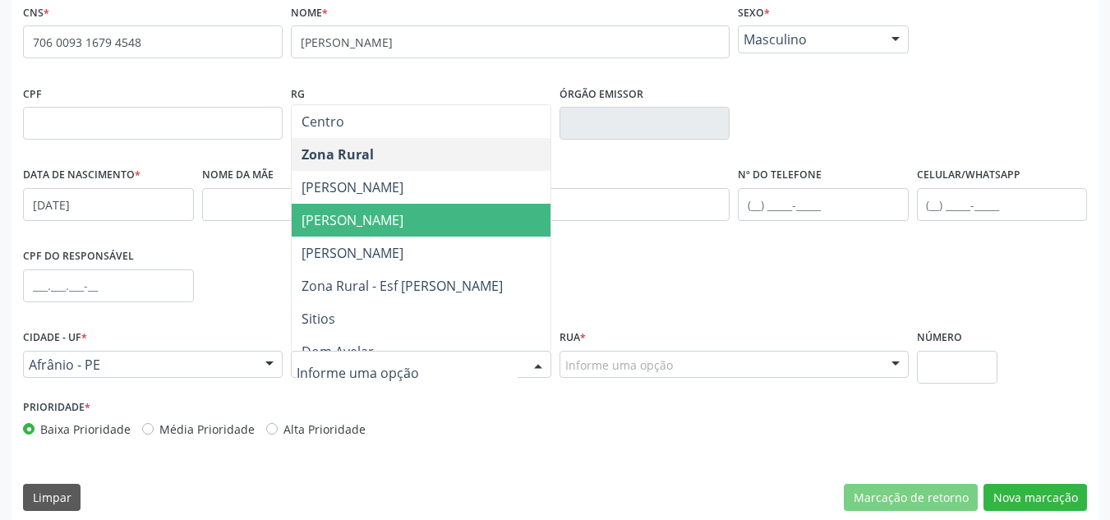
type input "A"
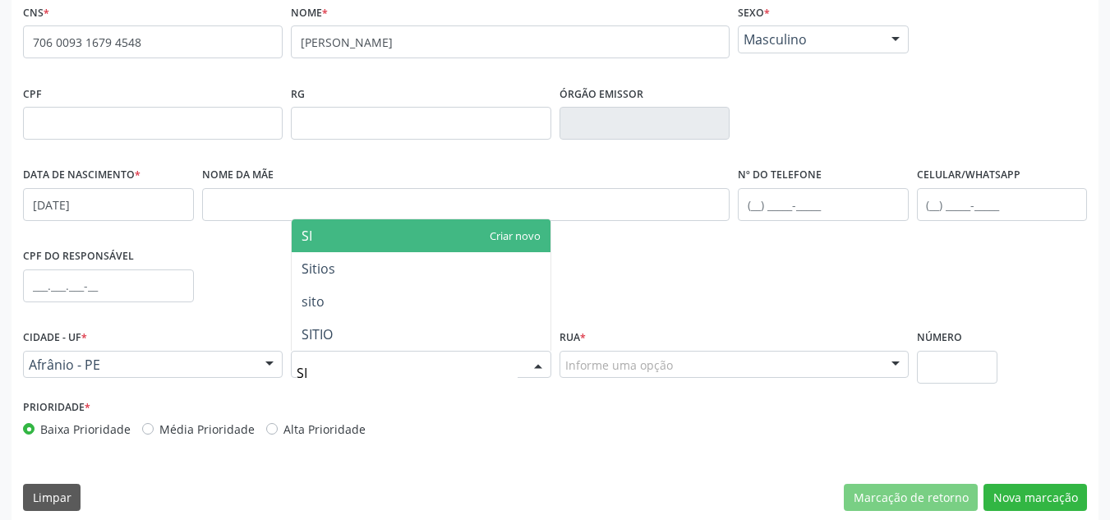
type input "S"
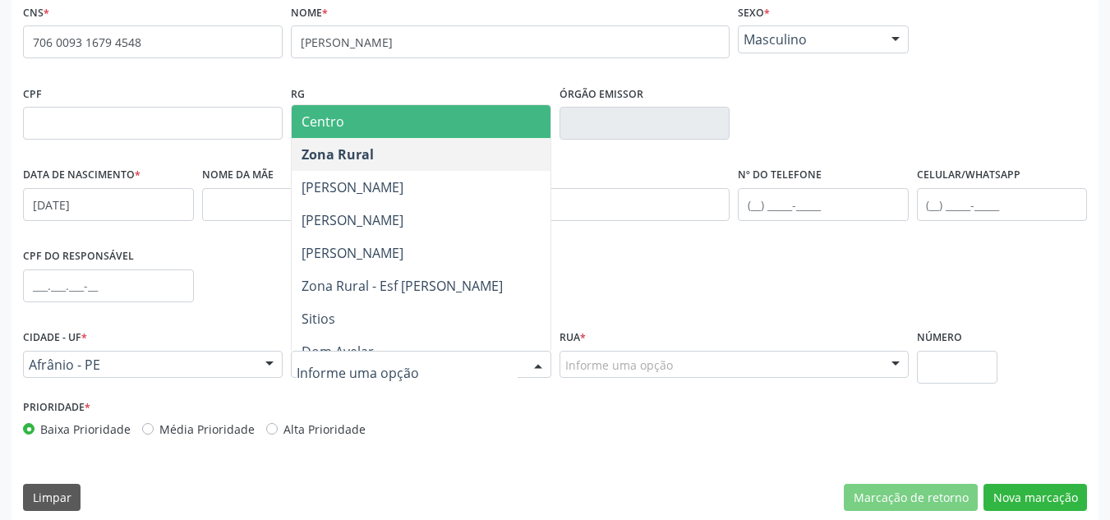
type input "C"
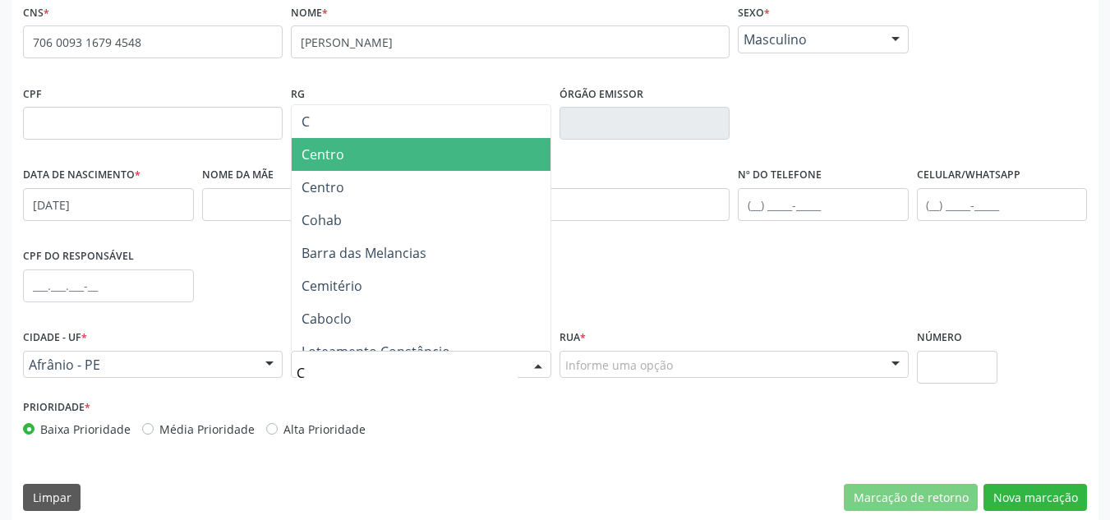
click at [444, 169] on span "Centro" at bounding box center [421, 154] width 258 height 33
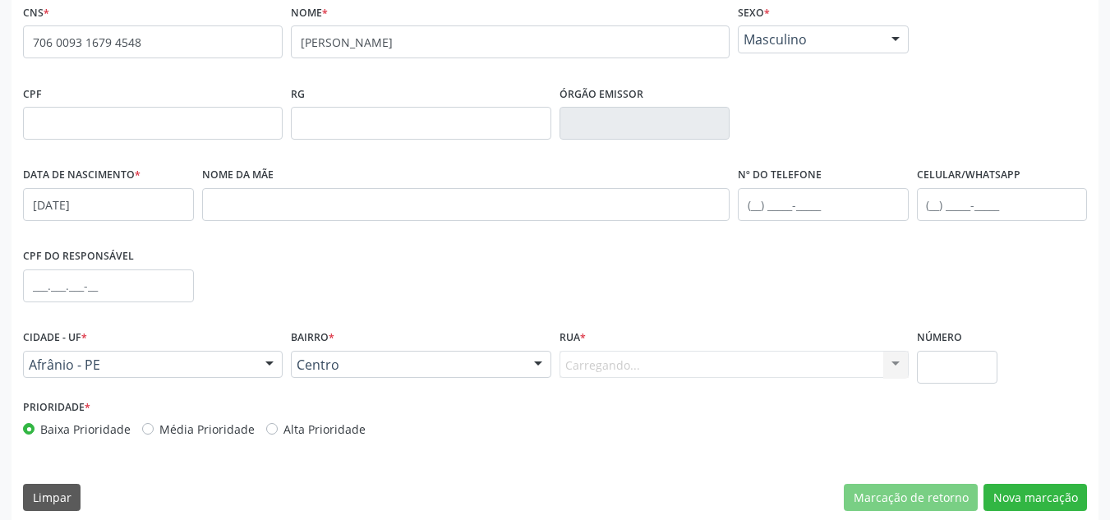
click at [733, 381] on div "Rua * Carregando... Povoado de Barra das Melancias Povoado de Pocao Povoado de …" at bounding box center [733, 360] width 357 height 70
click at [740, 370] on div "Informe uma opção" at bounding box center [733, 365] width 349 height 28
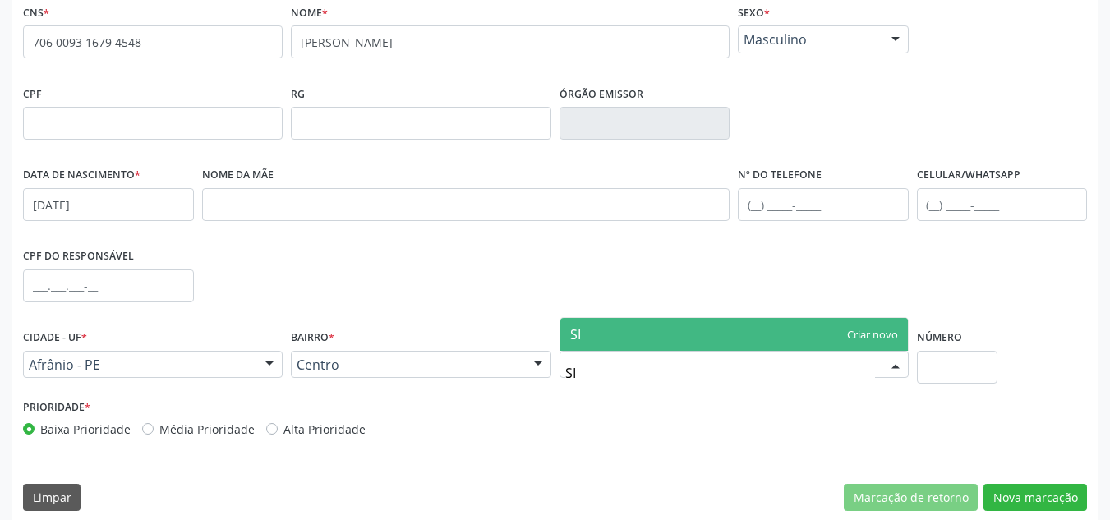
type input "S"
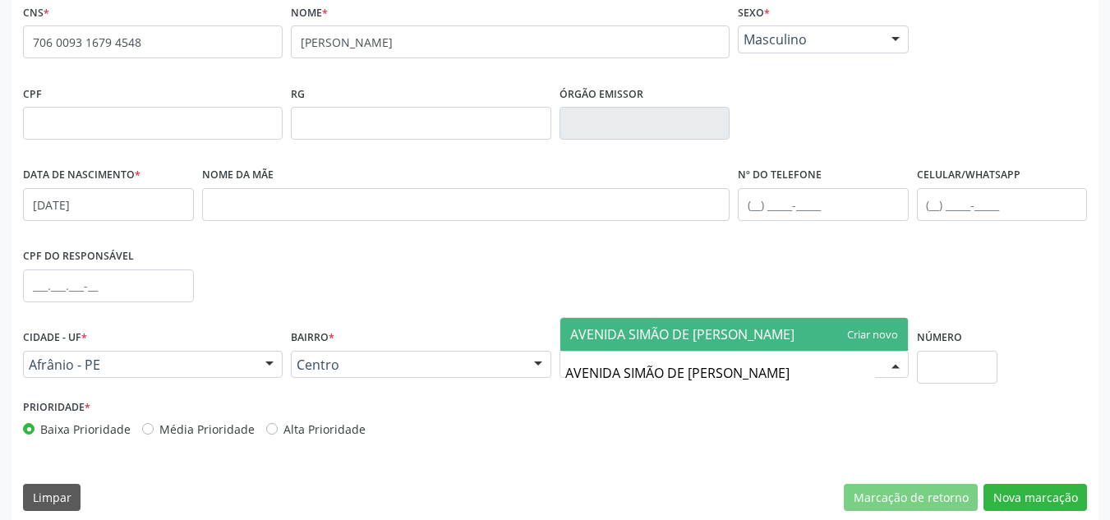
type input "AVENIDA SIMÃO DE AMORIM DURANDO"
click at [876, 329] on span "AVENIDA SIMÃO DE AMORIM DURANDO" at bounding box center [733, 334] width 347 height 33
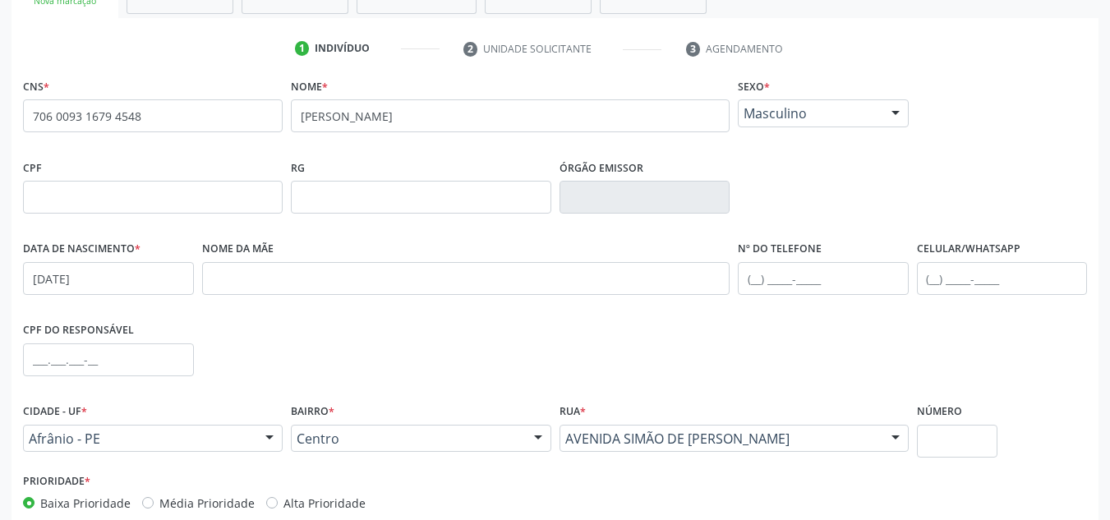
scroll to position [370, 0]
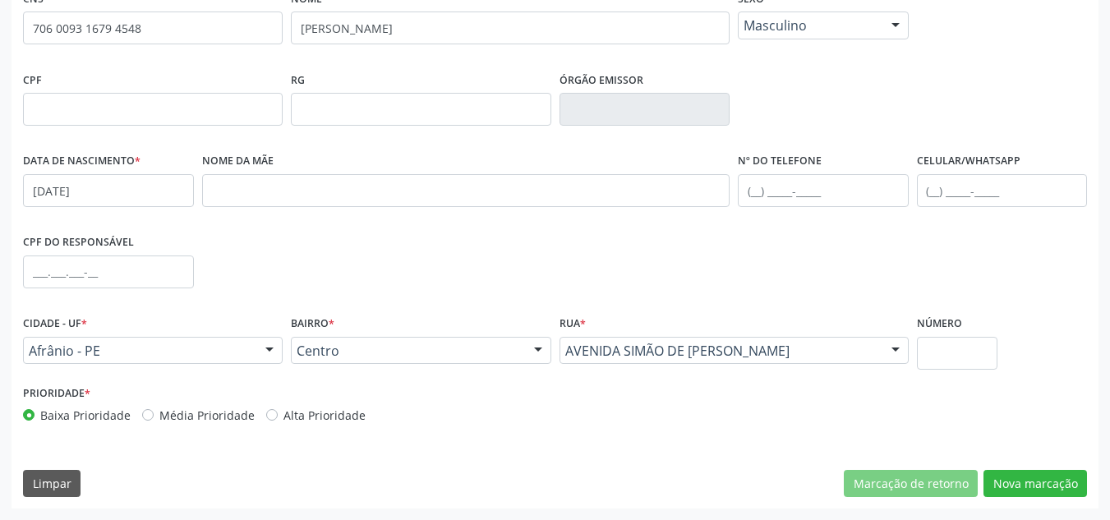
click at [177, 421] on label "Média Prioridade" at bounding box center [206, 415] width 95 height 17
click at [154, 421] on input "Média Prioridade" at bounding box center [147, 414] width 11 height 15
radio input "true"
drag, startPoint x: 758, startPoint y: 193, endPoint x: 786, endPoint y: 183, distance: 29.6
click at [758, 193] on input "text" at bounding box center [823, 190] width 171 height 33
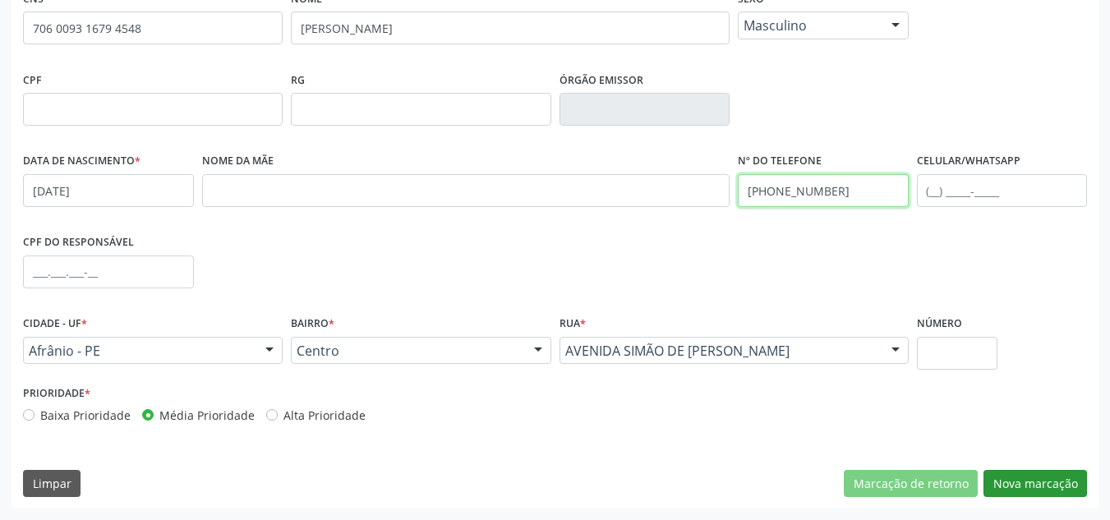
type input "(87) 98884-9484"
click at [1044, 478] on button "Nova marcação" at bounding box center [1034, 484] width 103 height 28
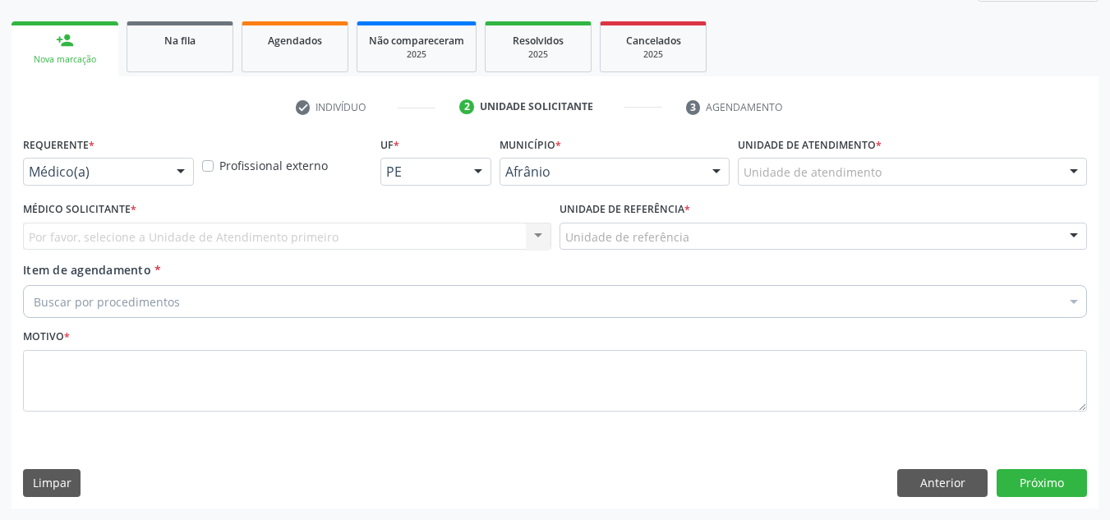
click at [1028, 186] on div "Unidade de atendimento * Unidade de atendimento Academia da Saude de Afranio Ac…" at bounding box center [911, 164] width 357 height 64
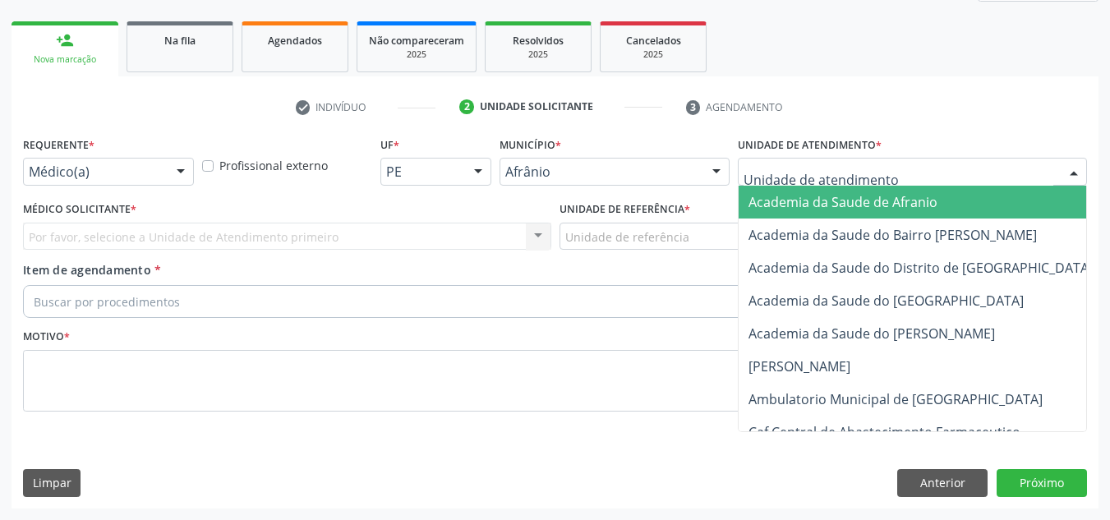
click at [1046, 173] on div at bounding box center [912, 172] width 349 height 28
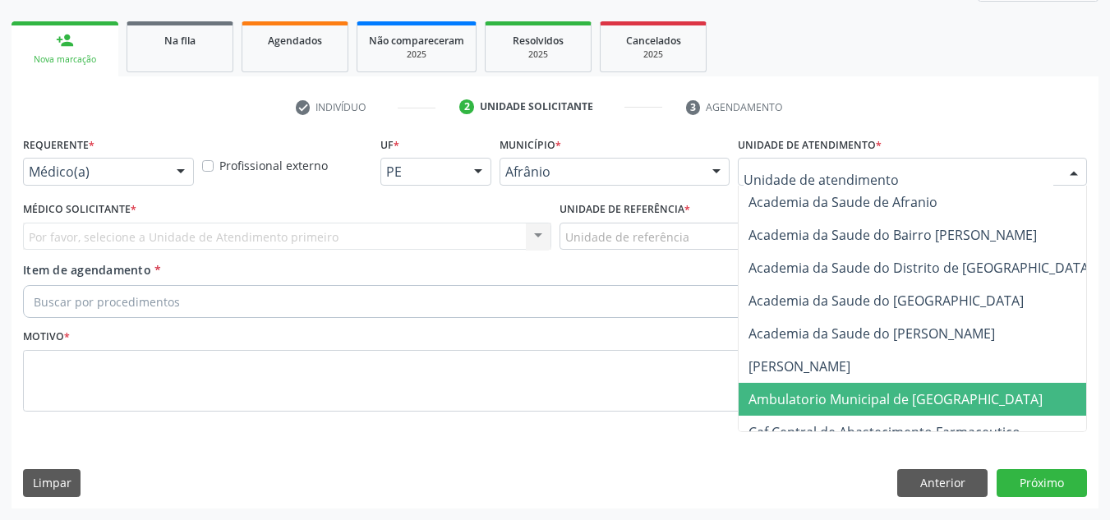
click at [984, 399] on span "Ambulatorio Municipal de [GEOGRAPHIC_DATA]" at bounding box center [938, 399] width 401 height 33
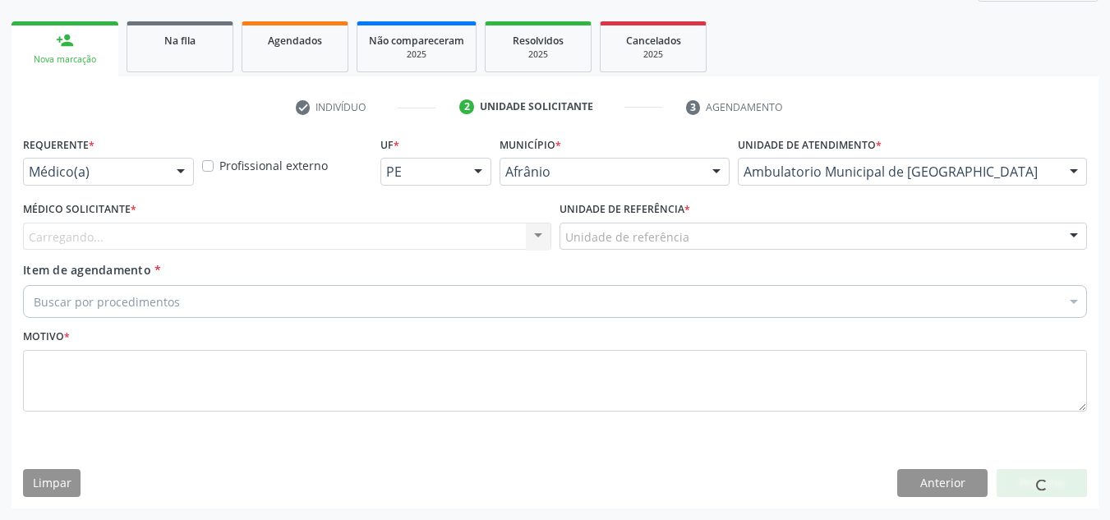
click at [293, 233] on div "Carregando... Nenhum resultado encontrado para: " " Não há nenhuma opção para s…" at bounding box center [287, 237] width 528 height 28
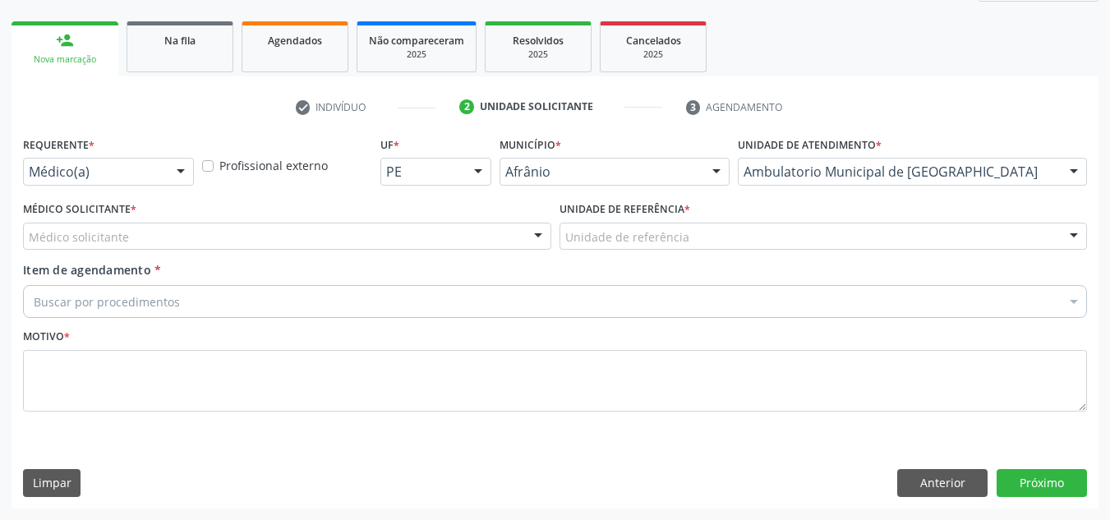
click at [295, 243] on div "Médico solicitante" at bounding box center [287, 237] width 528 height 28
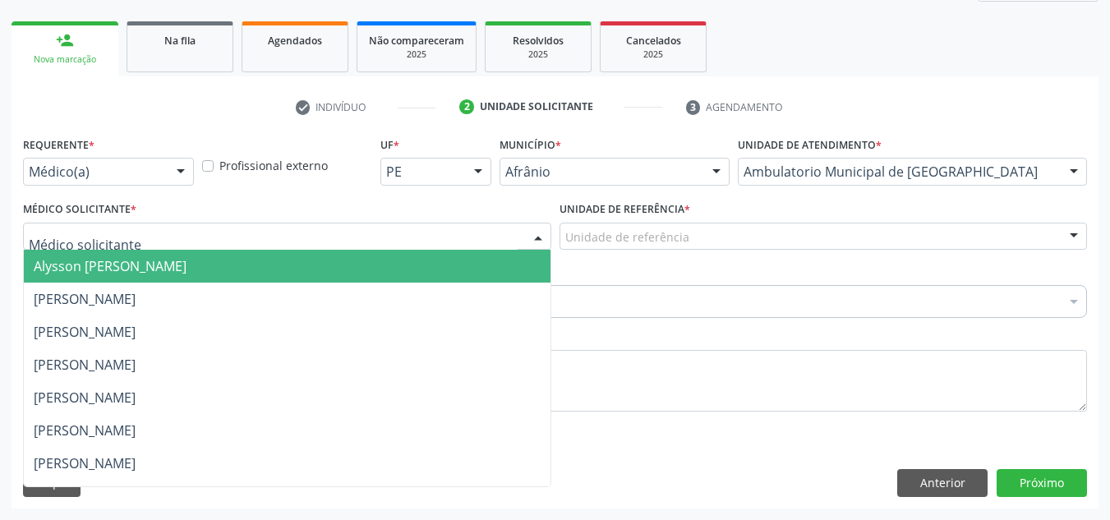
drag, startPoint x: 315, startPoint y: 288, endPoint x: 479, endPoint y: 251, distance: 168.4
click at [409, 268] on ul "Alysson [PERSON_NAME] [PERSON_NAME] [PERSON_NAME] [PERSON_NAME] [PERSON_NAME] […" at bounding box center [287, 513] width 527 height 526
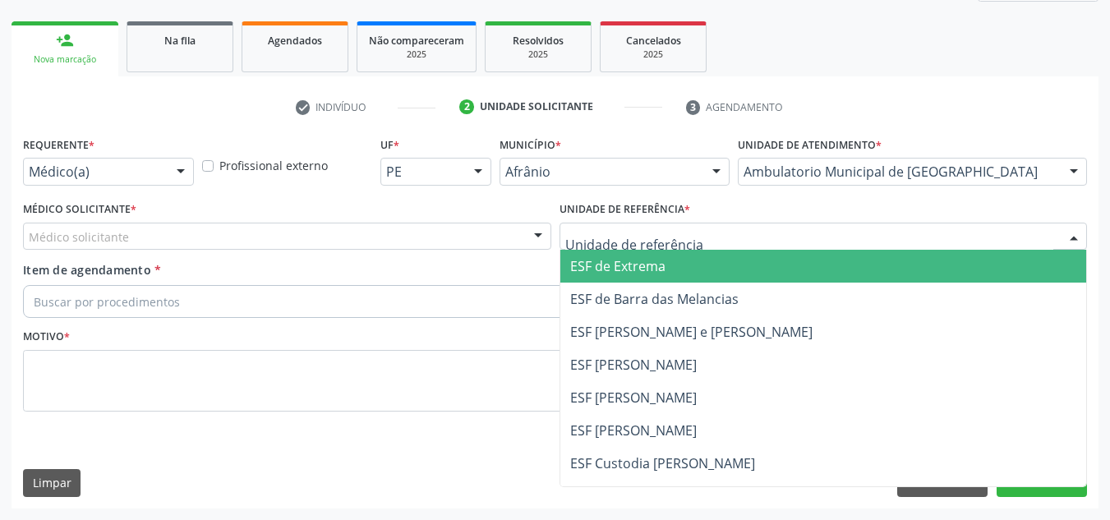
drag, startPoint x: 598, startPoint y: 224, endPoint x: 596, endPoint y: 237, distance: 12.6
click at [598, 232] on div at bounding box center [823, 237] width 528 height 28
click at [596, 307] on span "ESF de Barra das Melancias" at bounding box center [654, 299] width 168 height 18
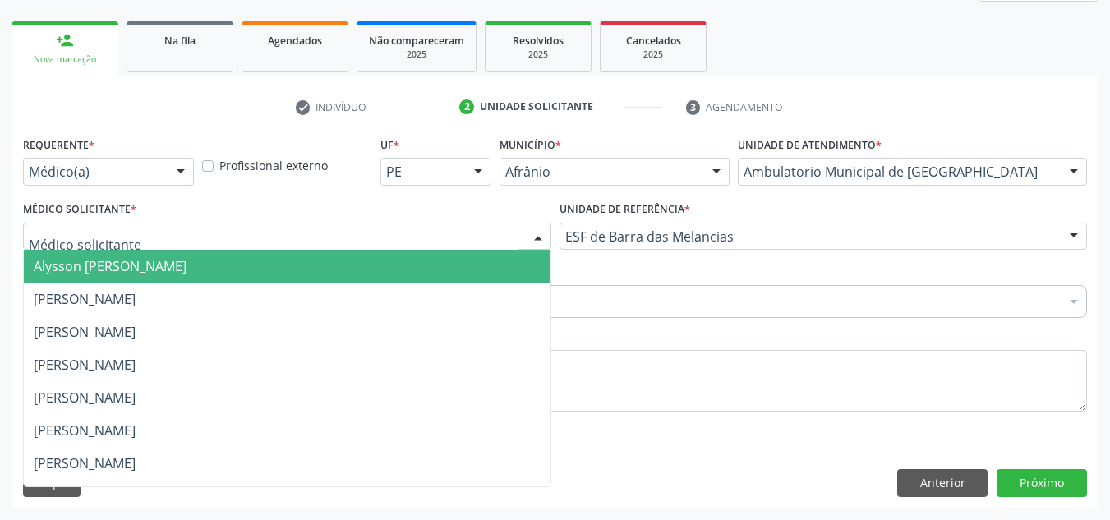
click at [503, 240] on div at bounding box center [287, 237] width 528 height 28
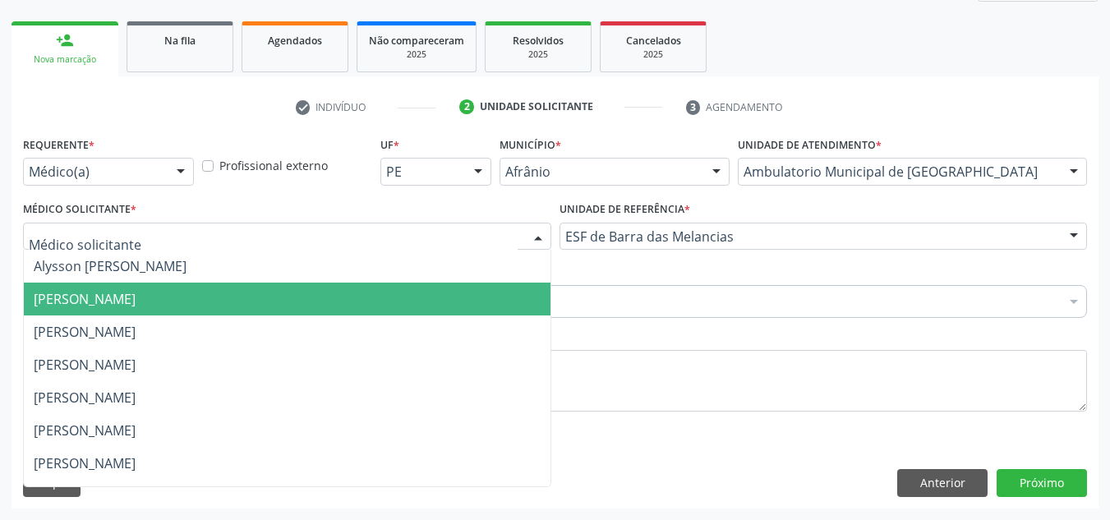
click at [509, 286] on span "[PERSON_NAME]" at bounding box center [287, 299] width 527 height 33
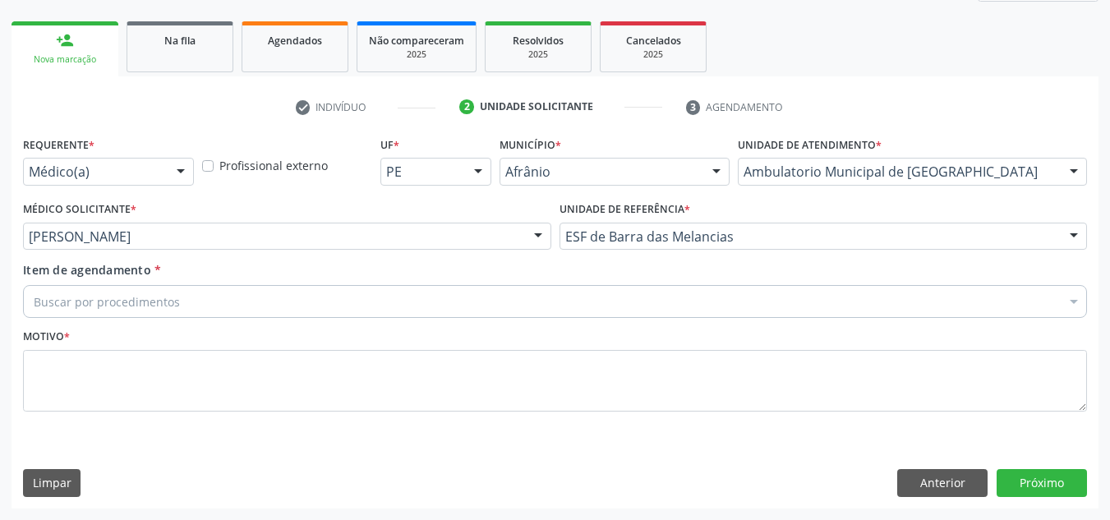
click at [513, 296] on div "Buscar por procedimentos" at bounding box center [555, 301] width 1064 height 33
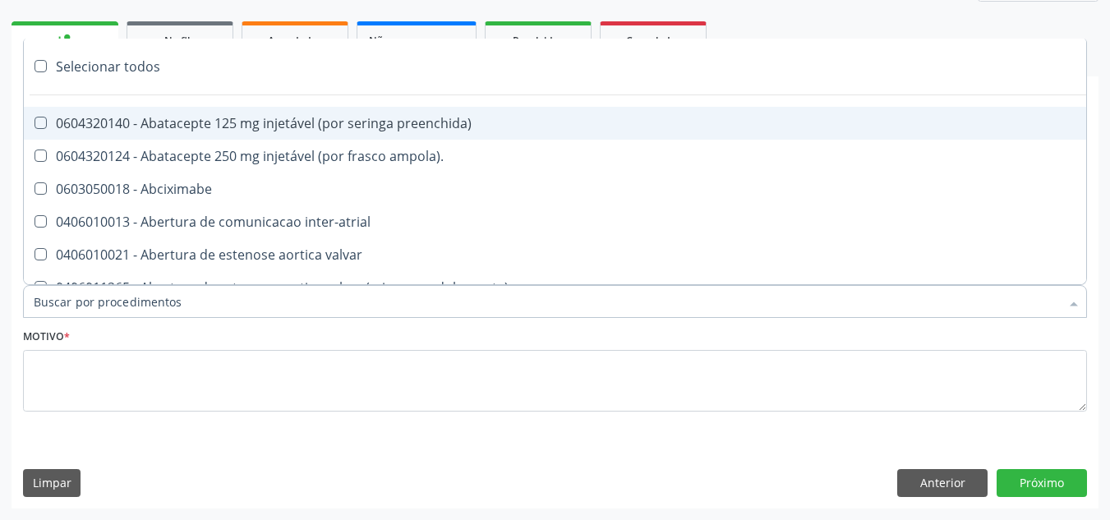
paste input "ORTOPEDISTA"
type input "ORTOPEDISTA"
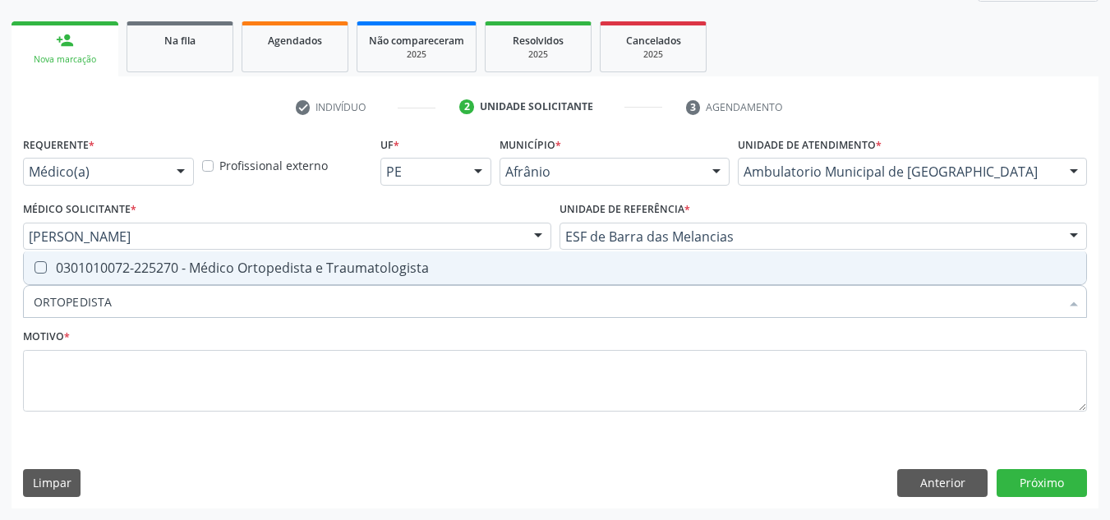
click at [551, 275] on span "0301010072-225270 - Médico Ortopedista e Traumatologista" at bounding box center [555, 267] width 1062 height 33
checkbox Traumatologista "true"
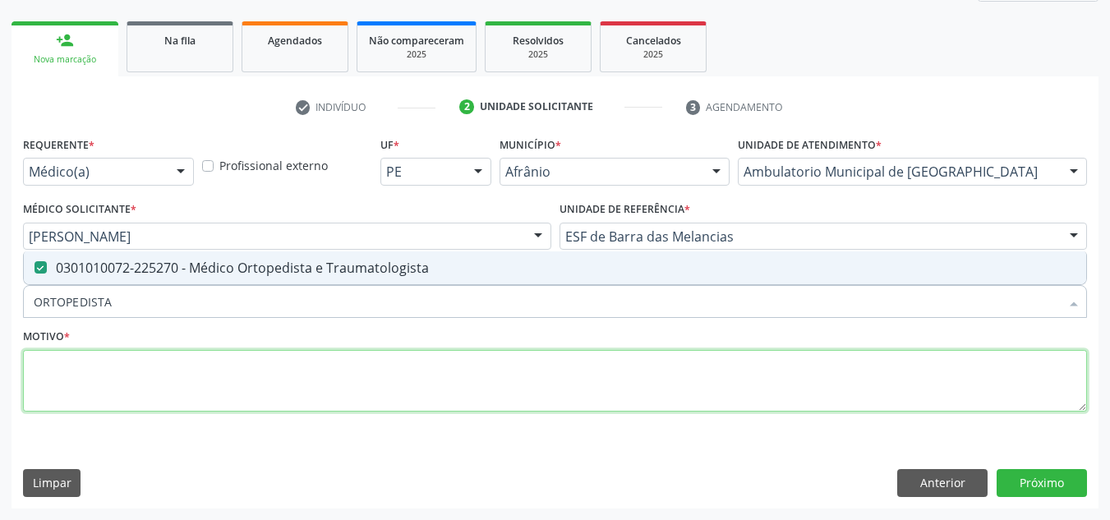
click at [499, 398] on textarea at bounding box center [555, 381] width 1064 height 62
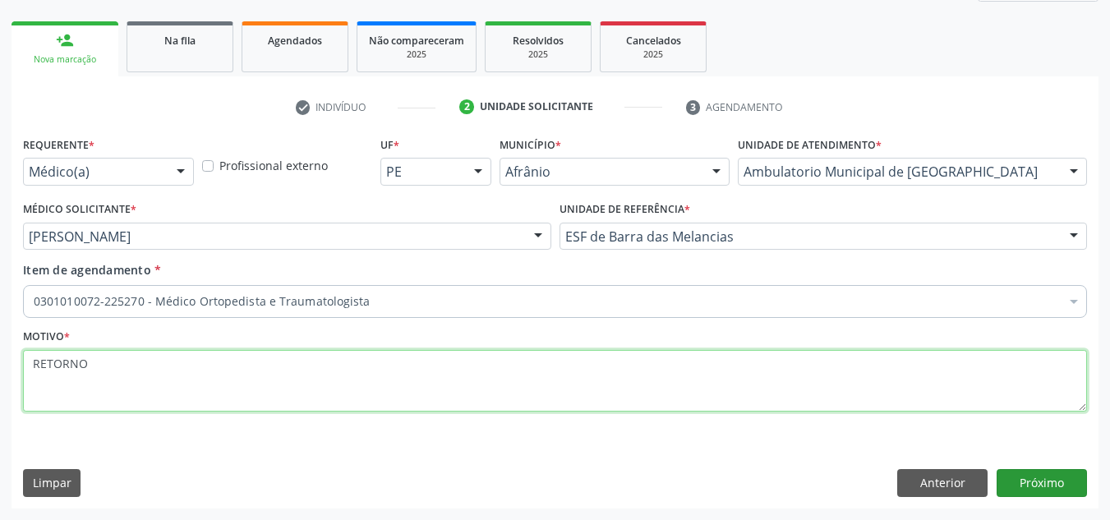
type textarea "RETORNO"
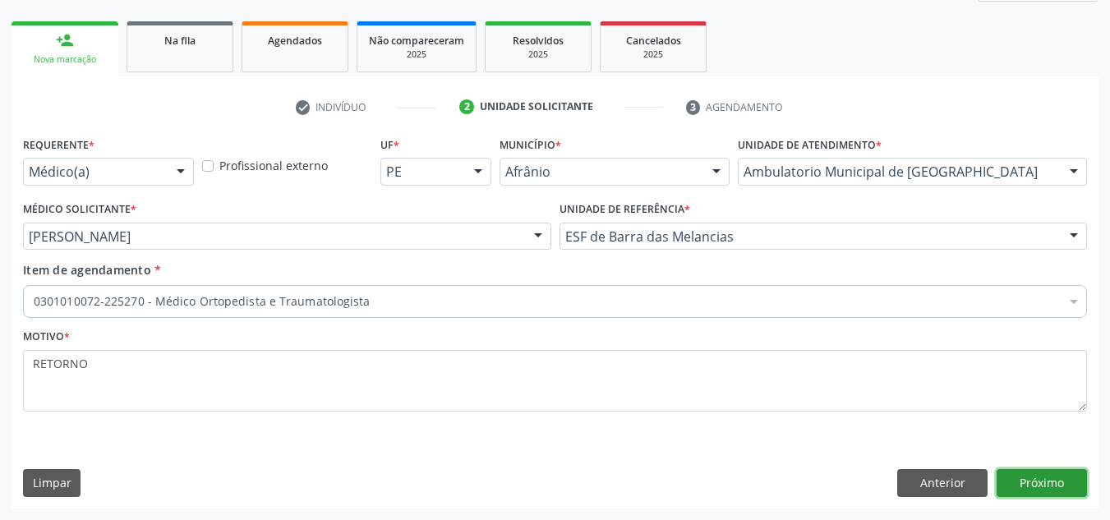
click at [1006, 469] on button "Próximo" at bounding box center [1041, 483] width 90 height 28
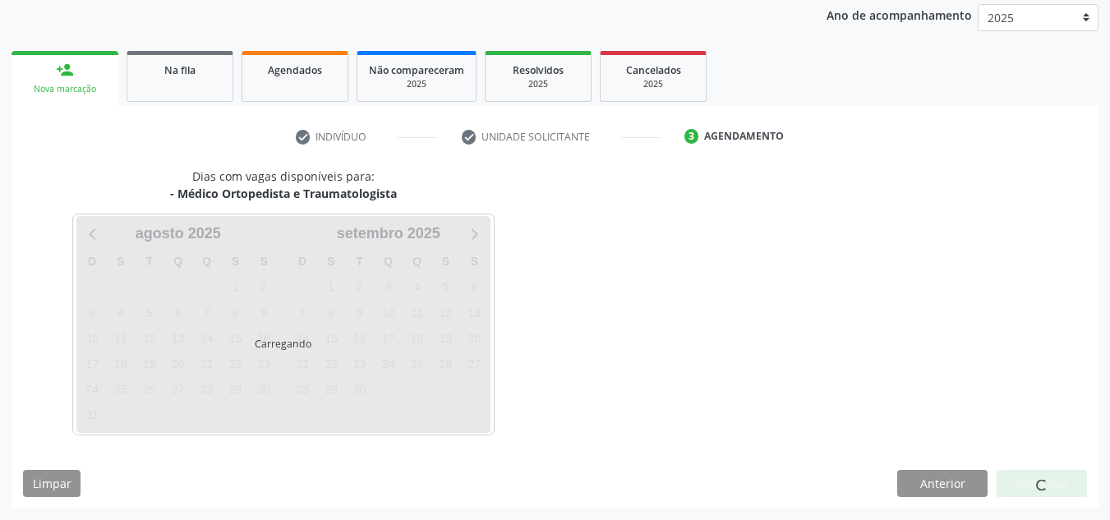
scroll to position [195, 0]
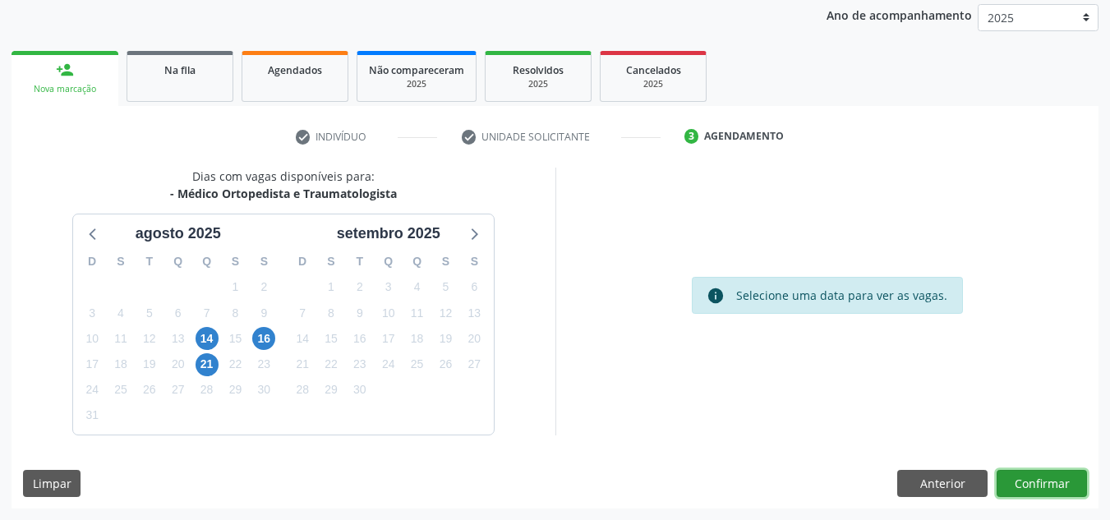
click at [1013, 482] on button "Confirmar" at bounding box center [1041, 484] width 90 height 28
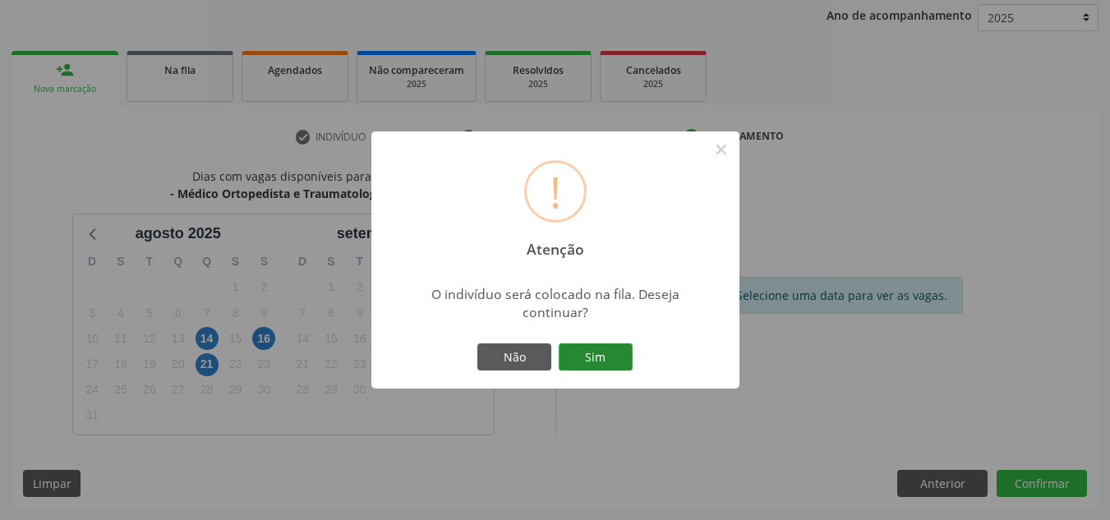
click at [616, 357] on button "Sim" at bounding box center [596, 357] width 74 height 28
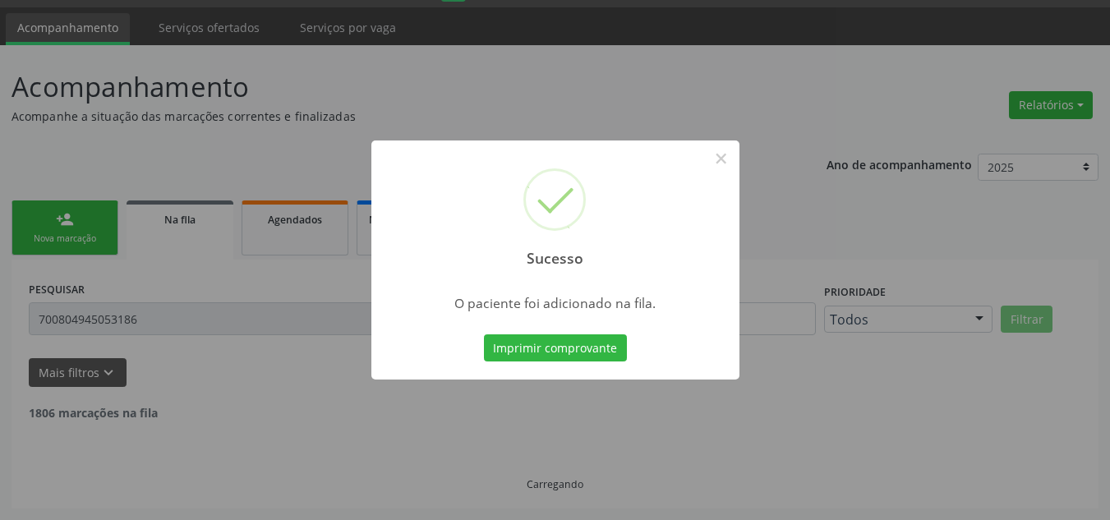
scroll to position [28, 0]
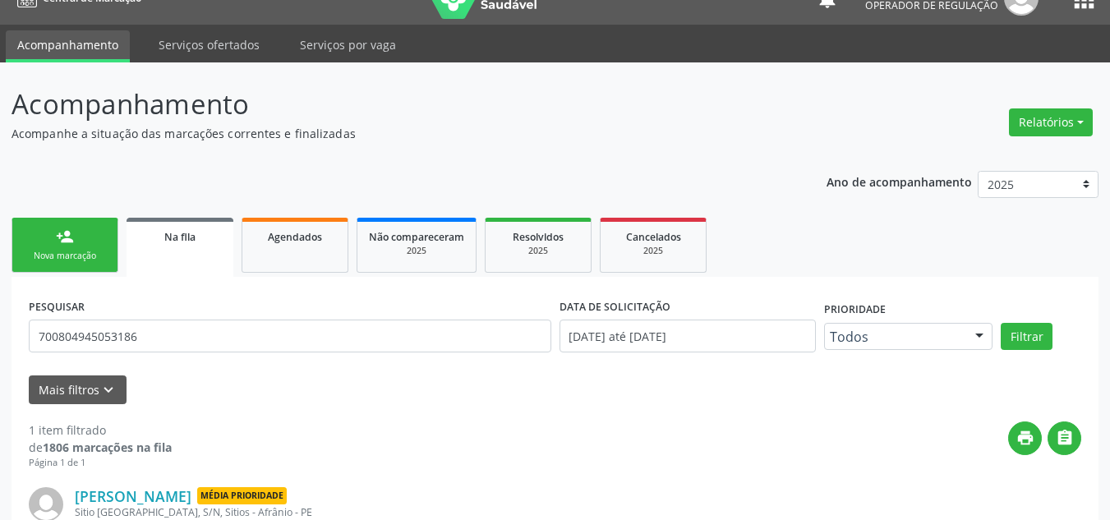
click at [68, 238] on div "person_add" at bounding box center [65, 237] width 18 height 18
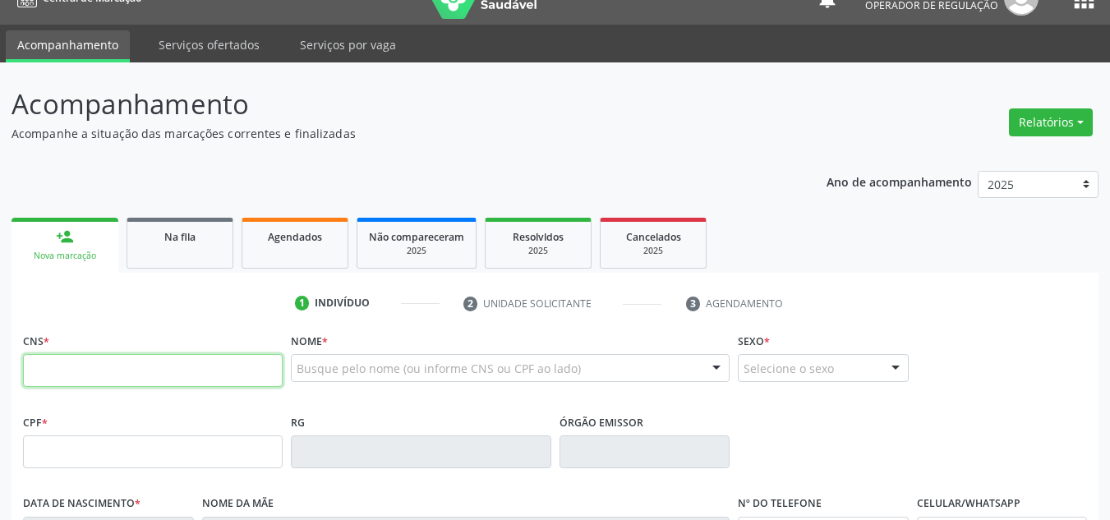
click at [139, 379] on input "text" at bounding box center [153, 370] width 260 height 33
type input "700 0046 8515 4902"
type input "31/10/1975"
type input "Sabina Gomes Rodrigues"
type input "(87) 8861-2376"
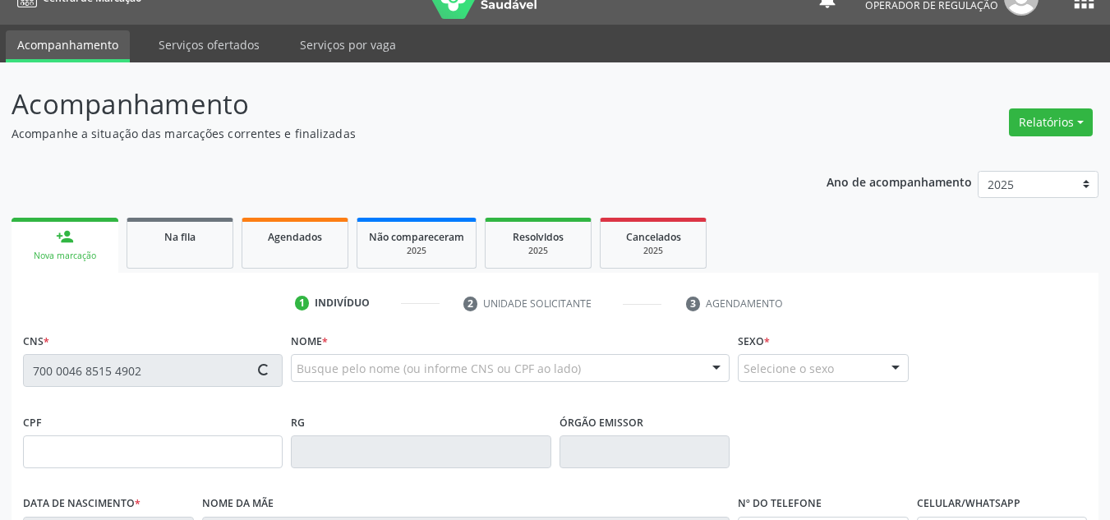
type input "(87) 8861-2376"
type input "S/N"
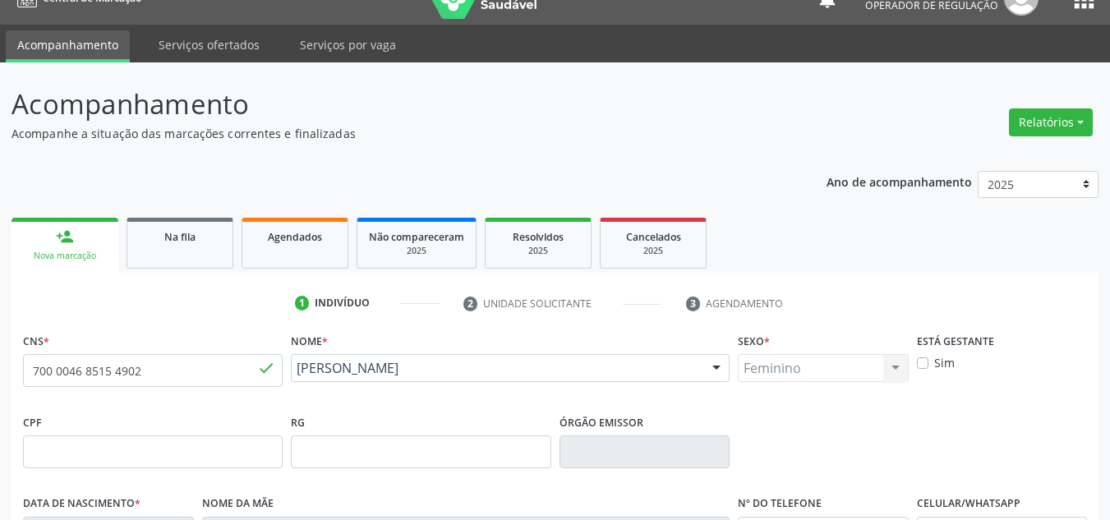
scroll to position [356, 0]
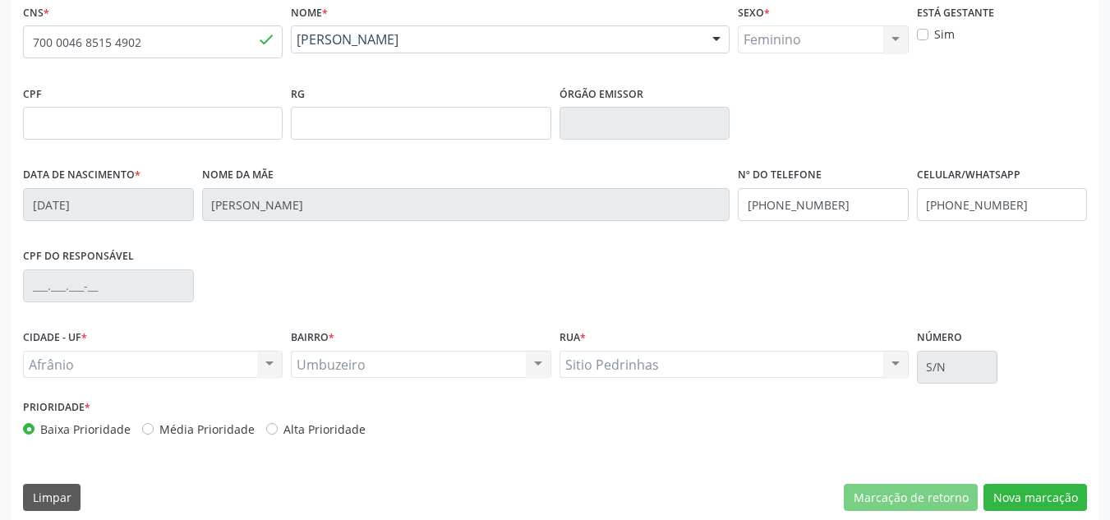
click at [197, 434] on label "Média Prioridade" at bounding box center [206, 429] width 95 height 17
click at [154, 434] on input "Média Prioridade" at bounding box center [147, 428] width 11 height 15
radio input "true"
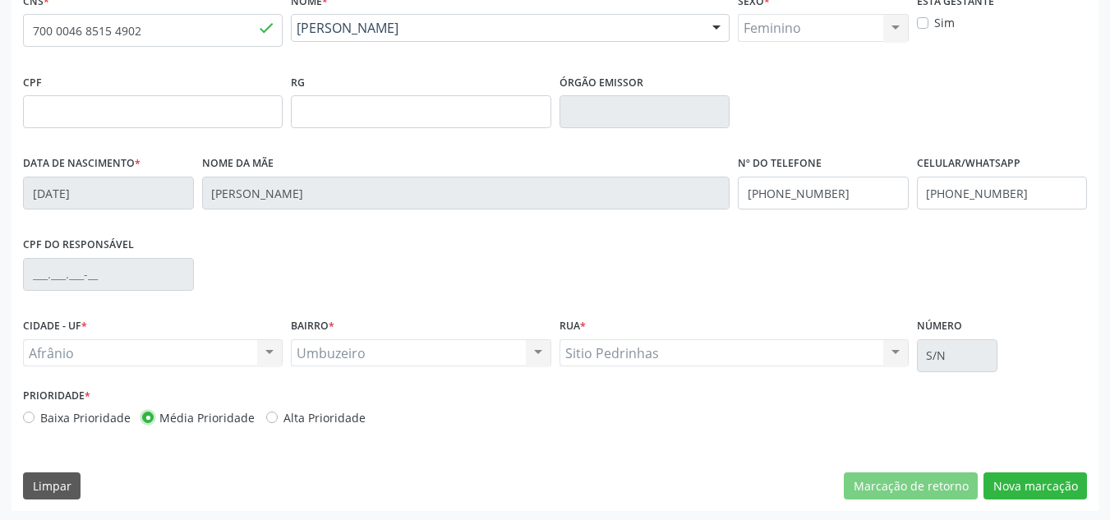
scroll to position [370, 0]
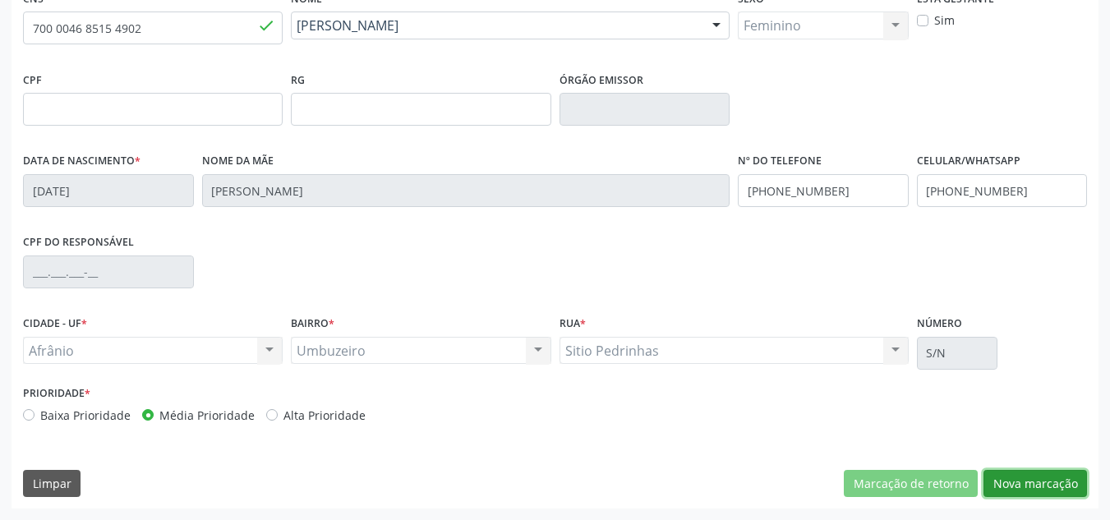
click at [1039, 483] on button "Nova marcação" at bounding box center [1034, 484] width 103 height 28
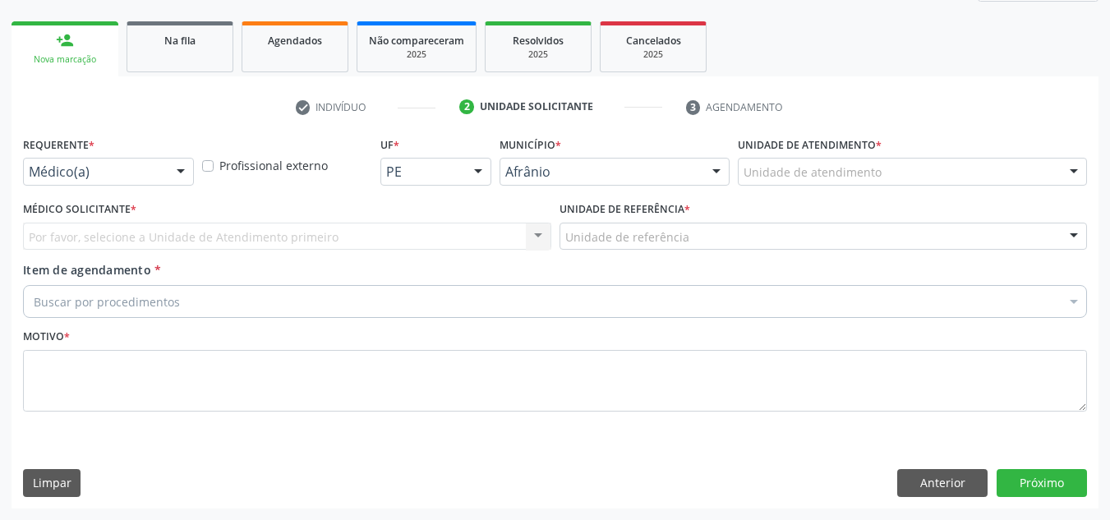
scroll to position [224, 0]
click at [1032, 172] on div "Unidade de atendimento" at bounding box center [912, 172] width 349 height 28
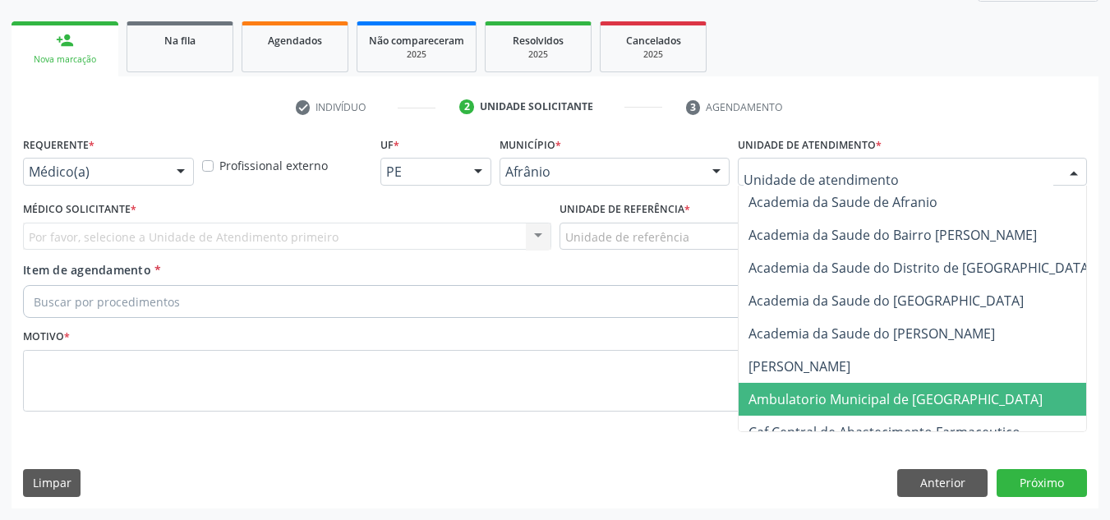
click at [948, 412] on span "Ambulatorio Municipal de [GEOGRAPHIC_DATA]" at bounding box center [938, 399] width 401 height 33
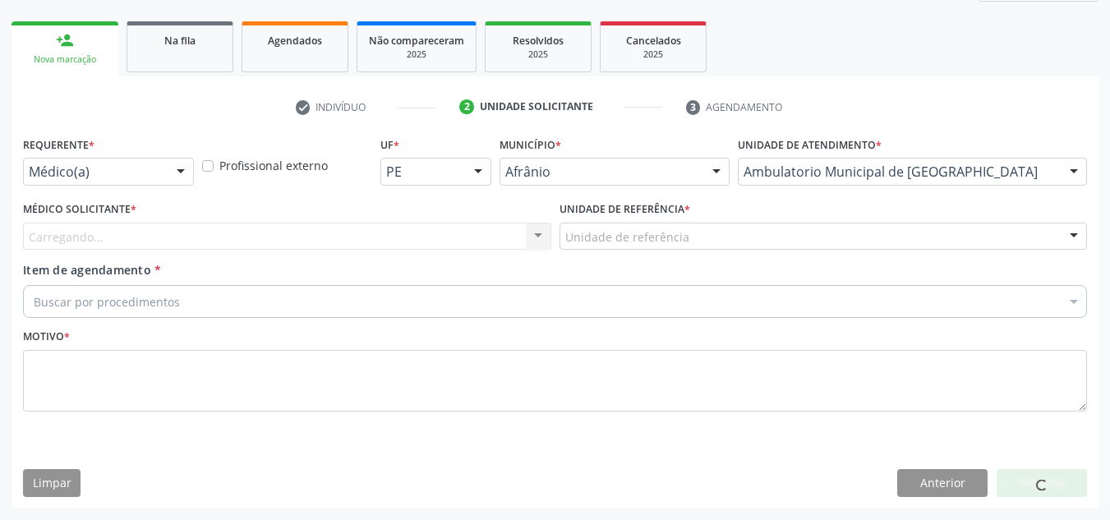
click at [439, 235] on div "Carregando... Nenhum resultado encontrado para: " " Não há nenhuma opção para s…" at bounding box center [287, 237] width 528 height 28
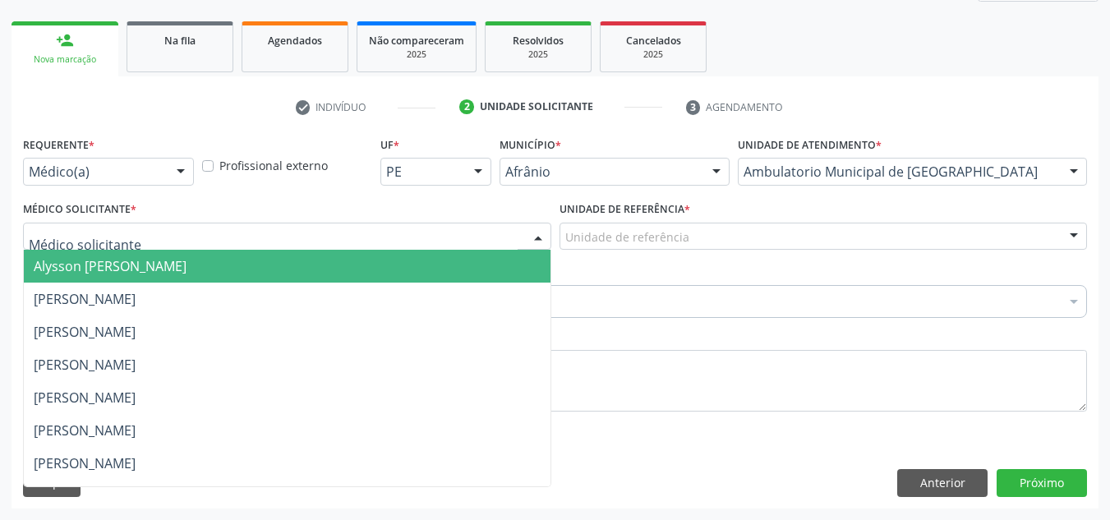
click at [439, 235] on div at bounding box center [287, 237] width 528 height 28
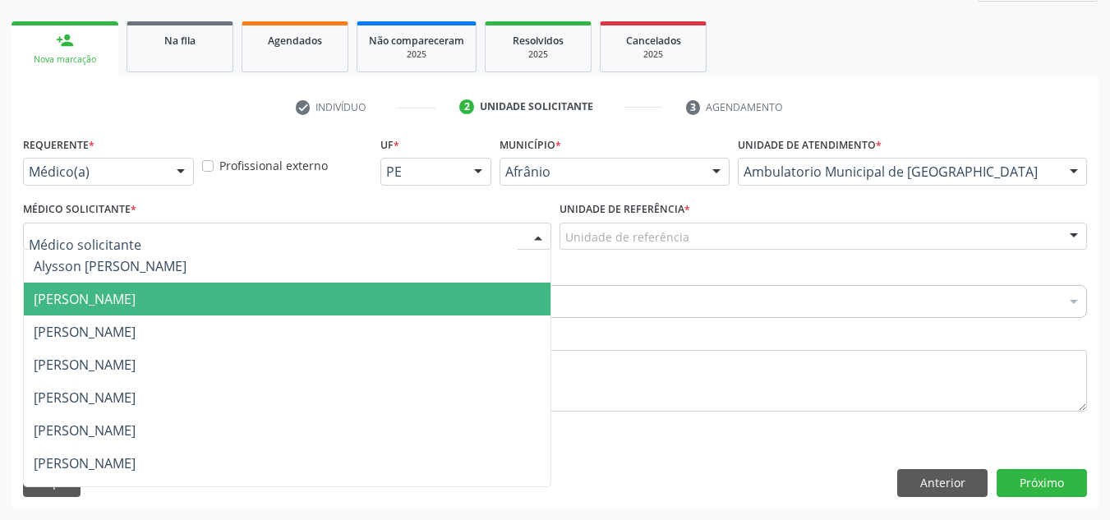
drag, startPoint x: 425, startPoint y: 293, endPoint x: 687, endPoint y: 231, distance: 269.4
click at [457, 284] on span "[PERSON_NAME]" at bounding box center [287, 299] width 527 height 33
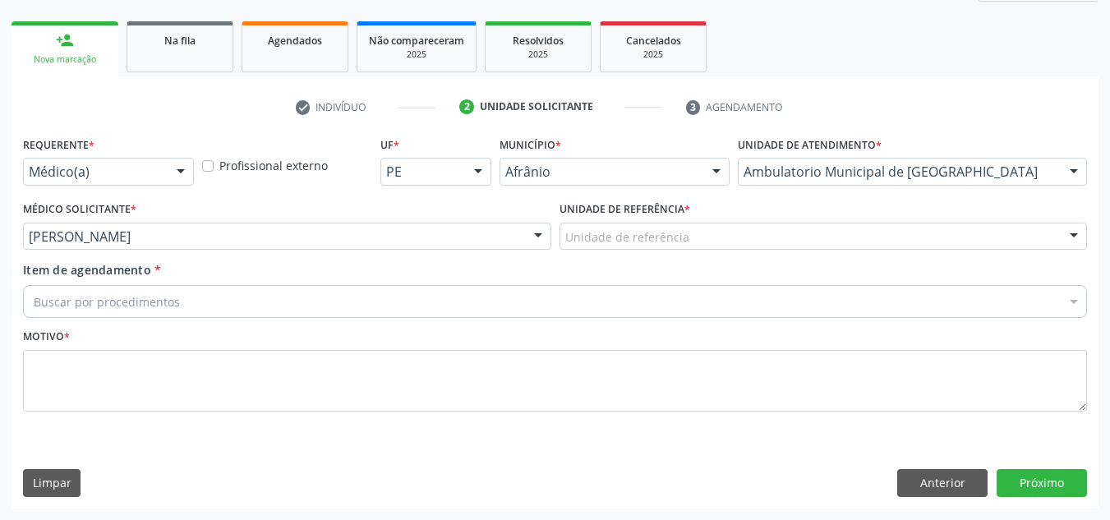
drag, startPoint x: 698, startPoint y: 227, endPoint x: 696, endPoint y: 253, distance: 26.4
click at [698, 231] on div "Unidade de referência" at bounding box center [823, 237] width 528 height 28
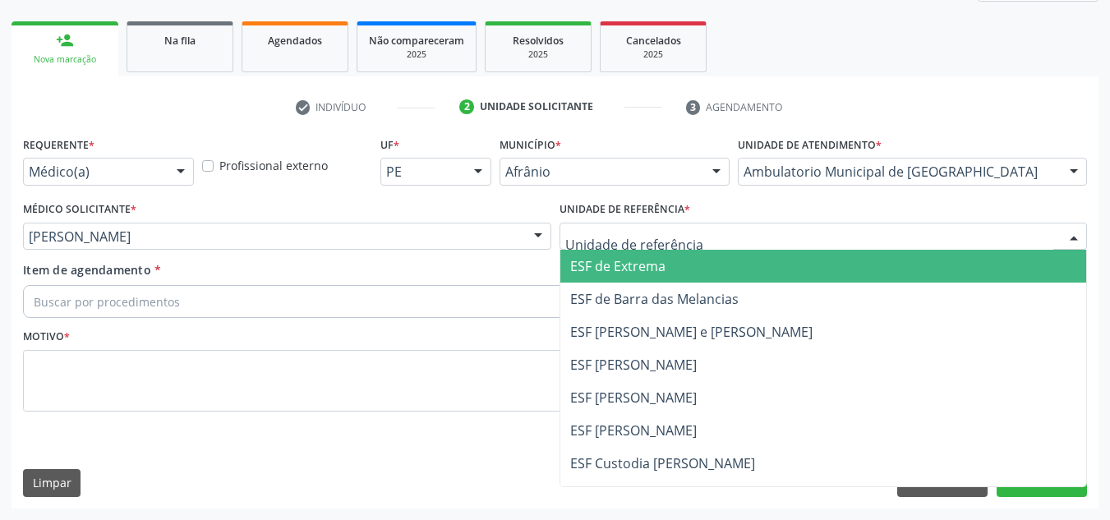
click at [687, 303] on span "ESF de Barra das Melancias" at bounding box center [654, 299] width 168 height 18
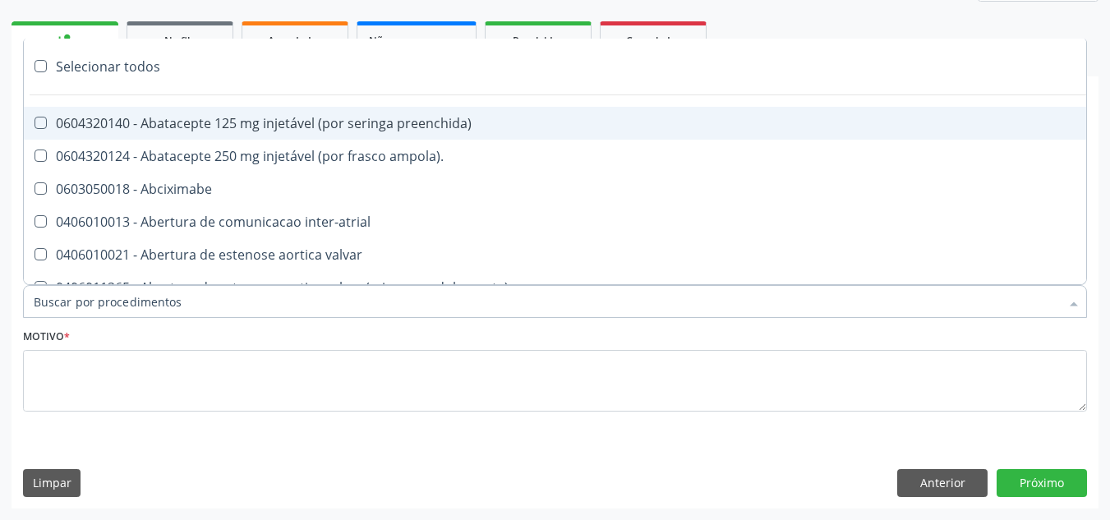
click at [672, 302] on div at bounding box center [555, 301] width 1064 height 33
paste input "ORTOPEDISTA"
type input "ORTOPEDISTA"
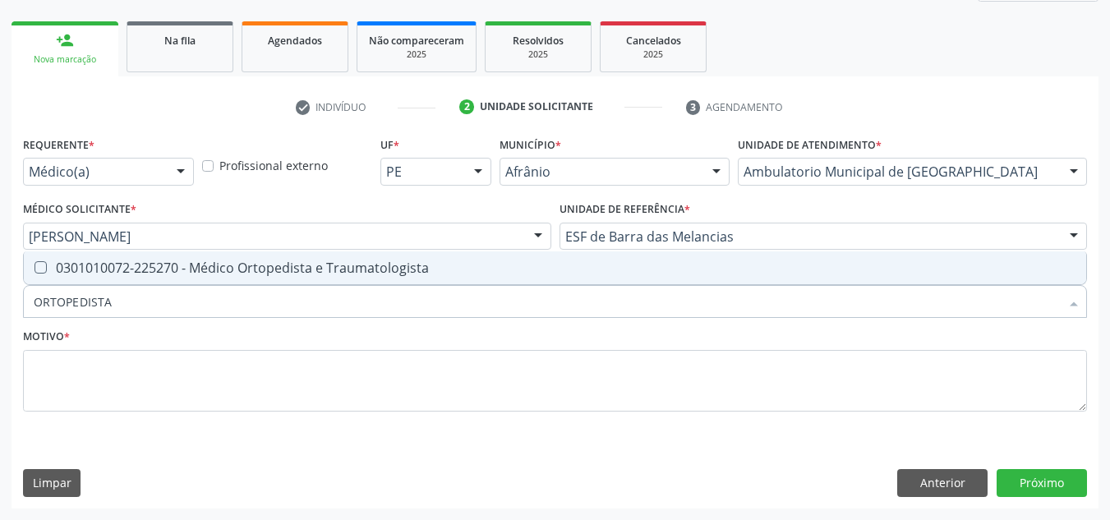
click at [654, 270] on div "0301010072-225270 - Médico Ortopedista e Traumatologista" at bounding box center [555, 267] width 1042 height 13
checkbox Traumatologista "true"
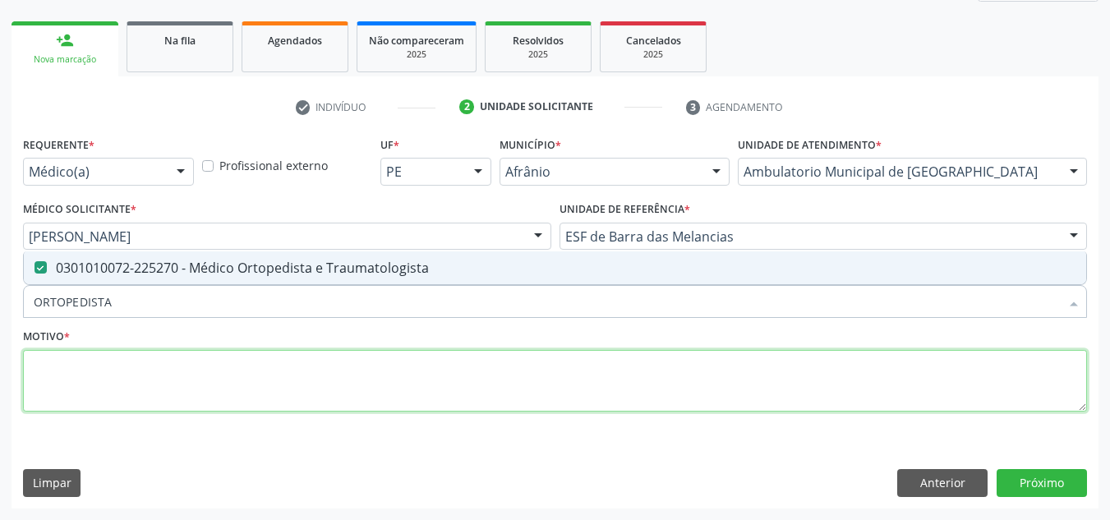
click at [620, 356] on textarea at bounding box center [555, 381] width 1064 height 62
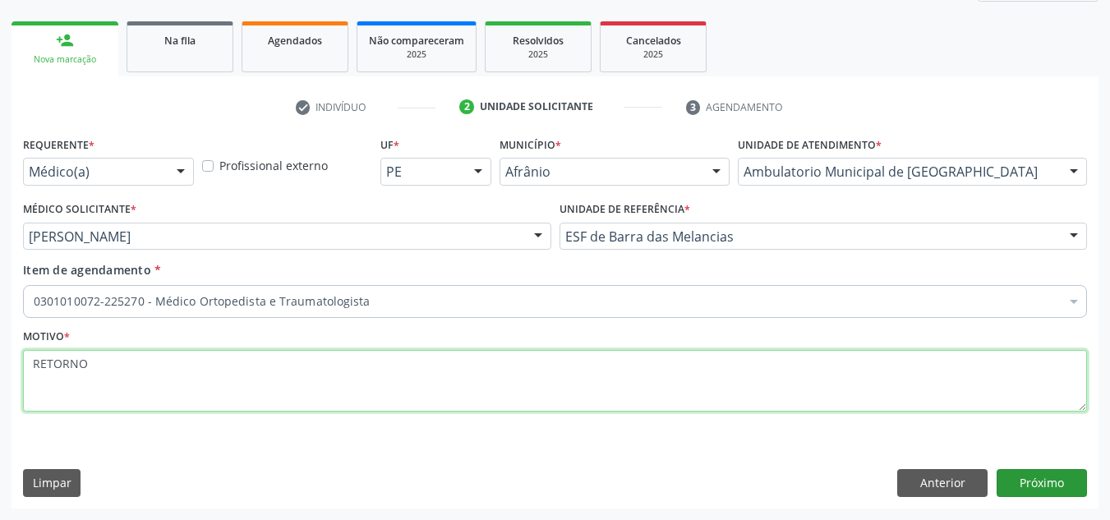
type textarea "RETORNO"
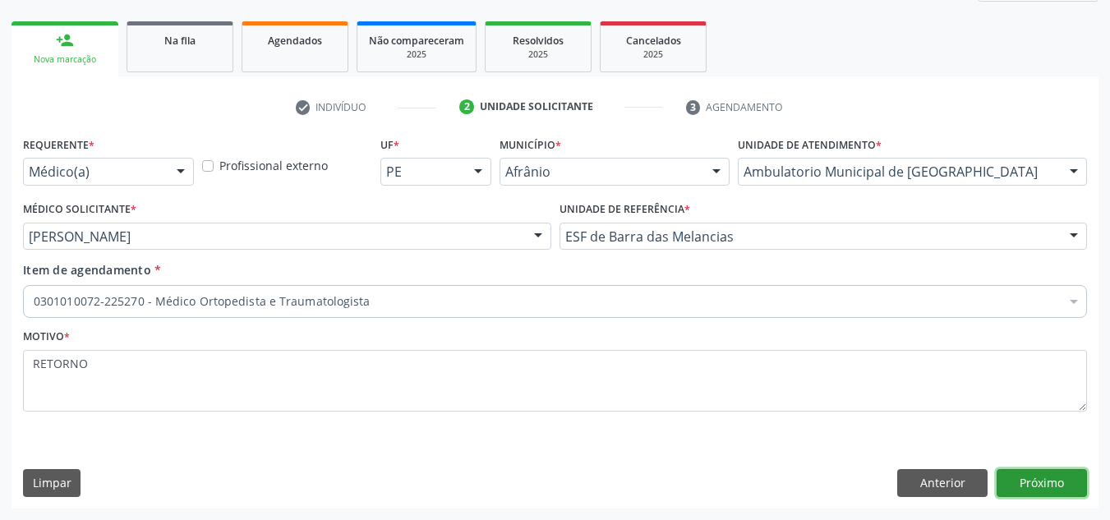
click at [1070, 489] on button "Próximo" at bounding box center [1041, 483] width 90 height 28
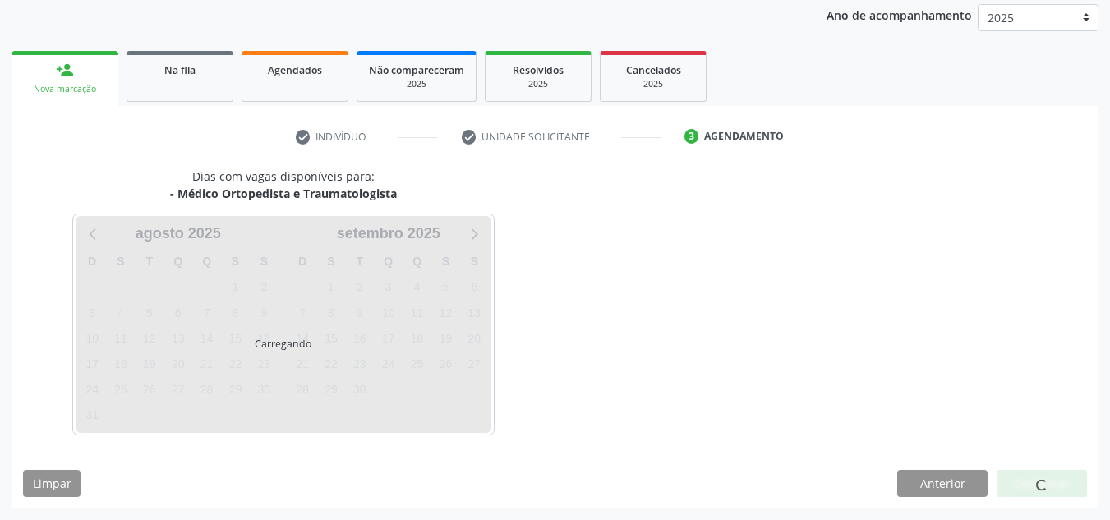
scroll to position [195, 0]
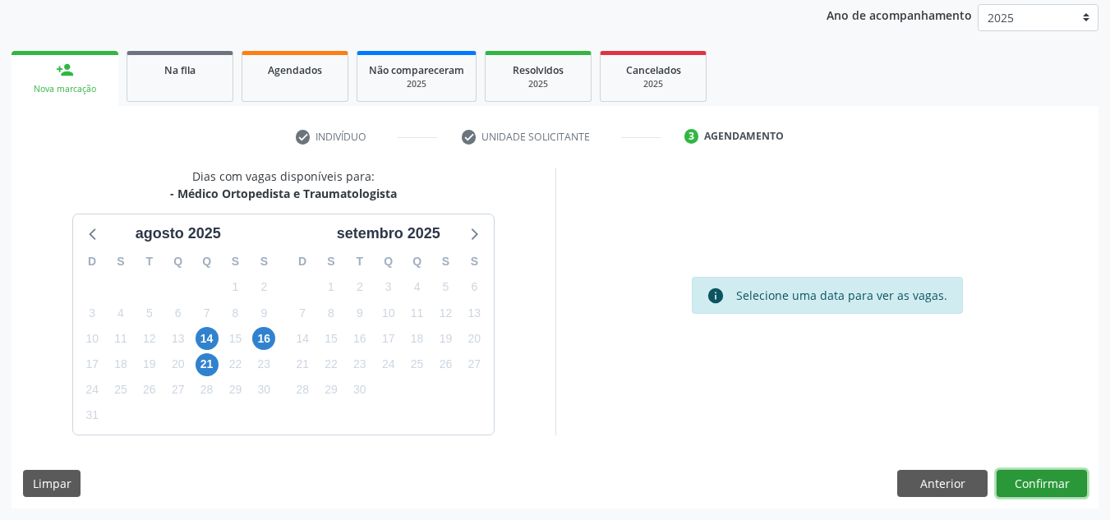
click at [1070, 489] on button "Confirmar" at bounding box center [1041, 484] width 90 height 28
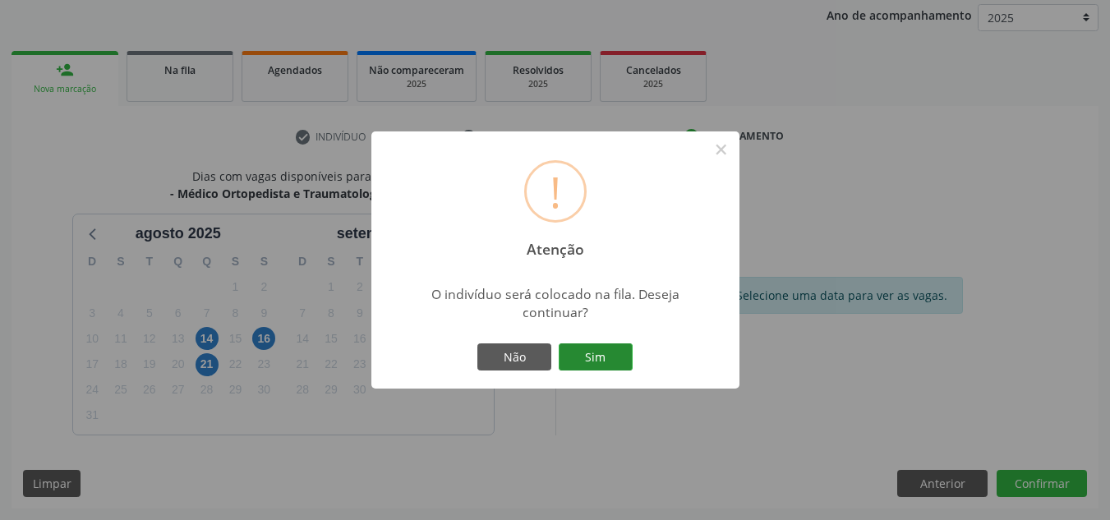
click at [612, 360] on button "Sim" at bounding box center [596, 357] width 74 height 28
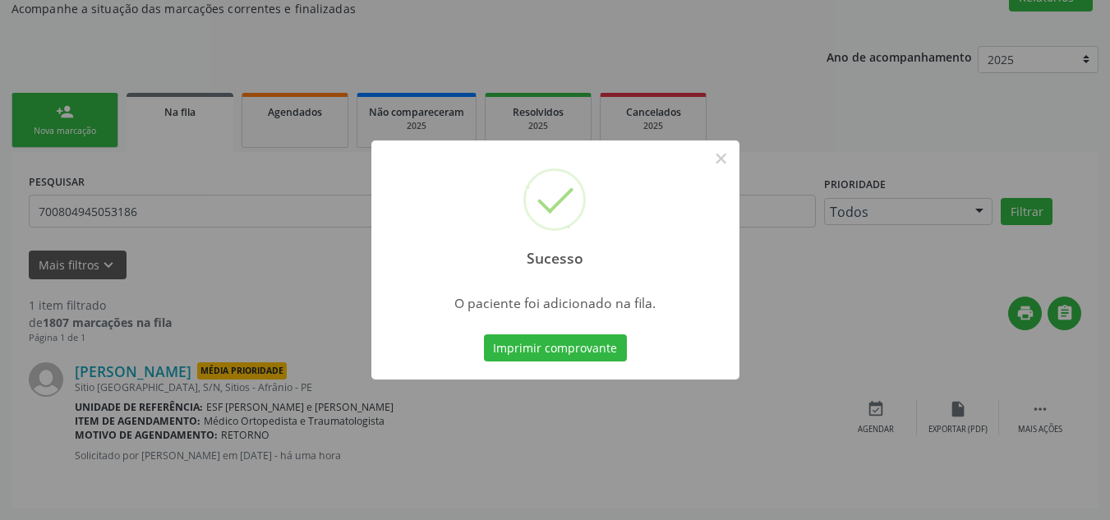
scroll to position [28, 0]
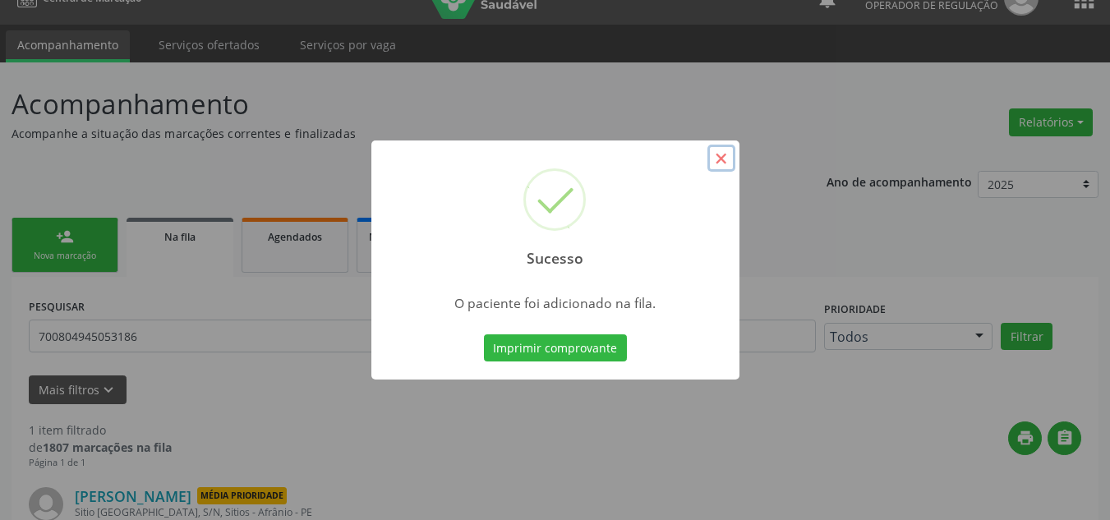
click at [724, 163] on button "×" at bounding box center [721, 159] width 28 height 28
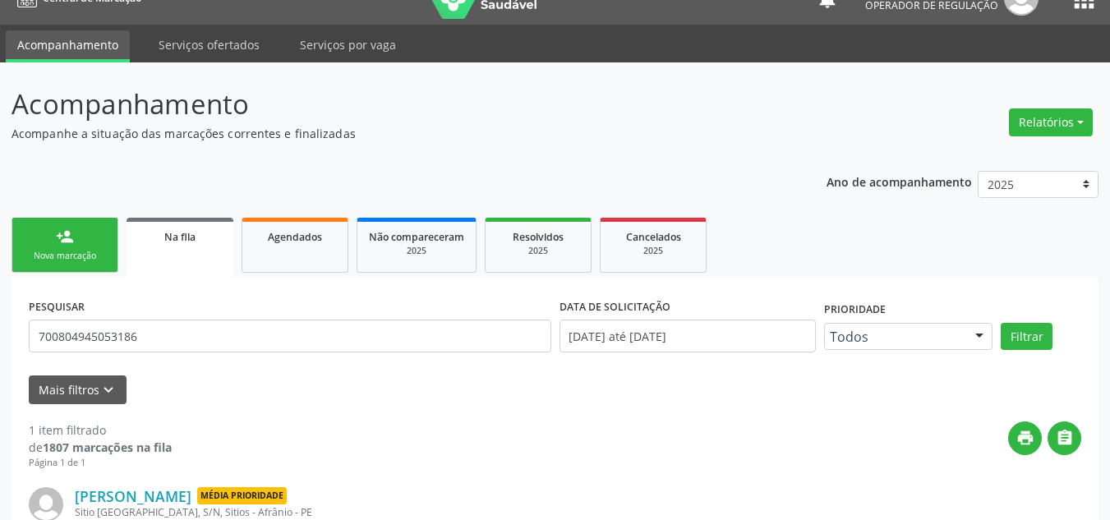
click at [63, 232] on div "person_add" at bounding box center [65, 237] width 18 height 18
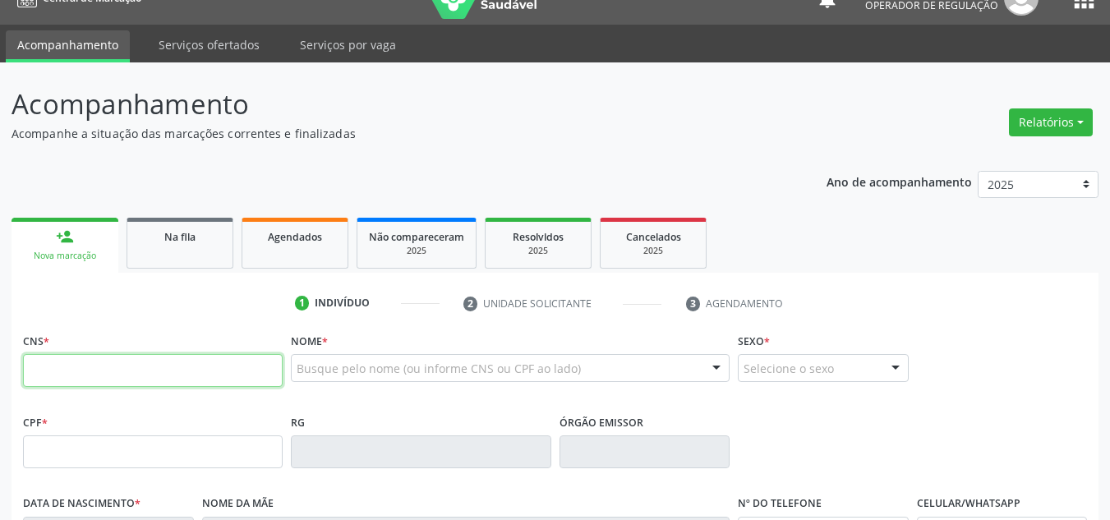
click at [94, 372] on input "text" at bounding box center [153, 370] width 260 height 33
type input "704 5021 8260 5420"
type input "627.903.664-20"
type input "10/10/1968"
type input "Irene Maria Ramos Coelho"
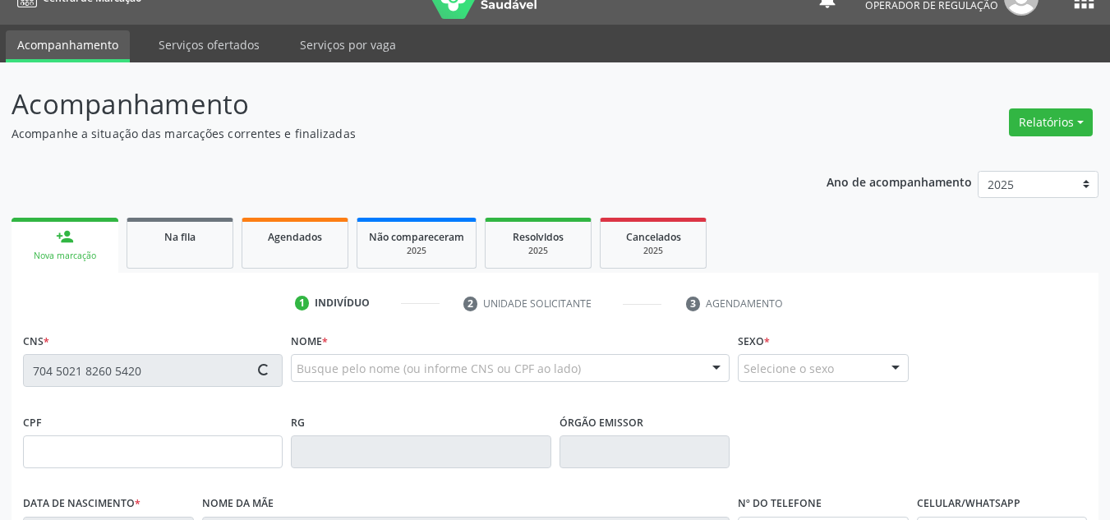
type input "(87) 8876-0110"
type input "S/N"
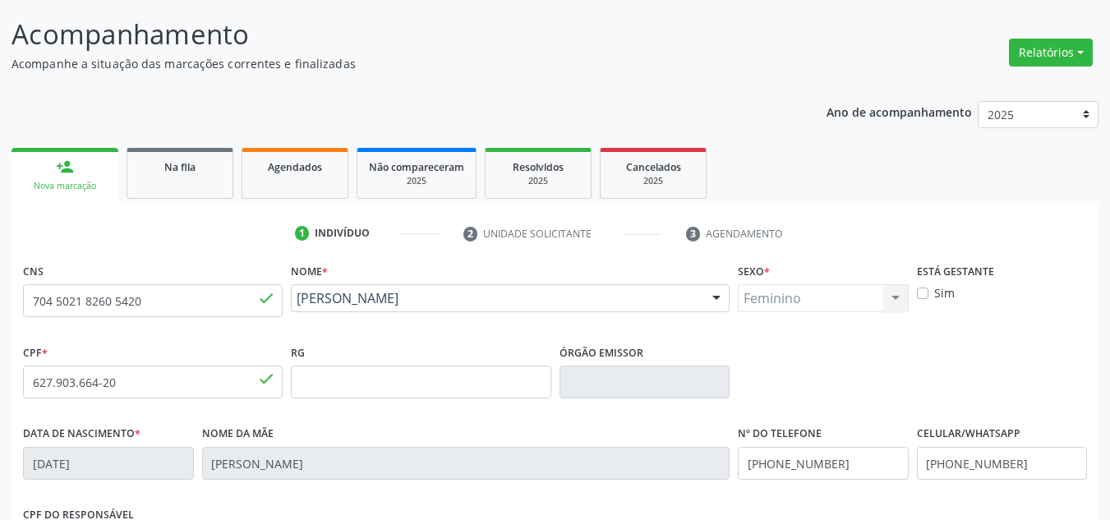
scroll to position [356, 0]
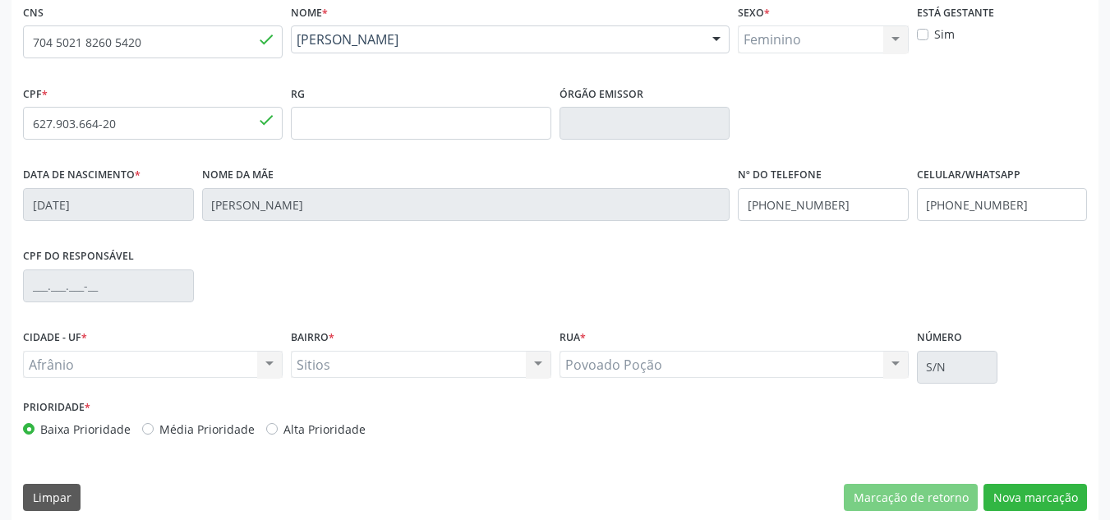
click at [167, 434] on label "Média Prioridade" at bounding box center [206, 429] width 95 height 17
click at [154, 434] on input "Média Prioridade" at bounding box center [147, 428] width 11 height 15
radio input "true"
click at [1026, 499] on button "Nova marcação" at bounding box center [1034, 498] width 103 height 28
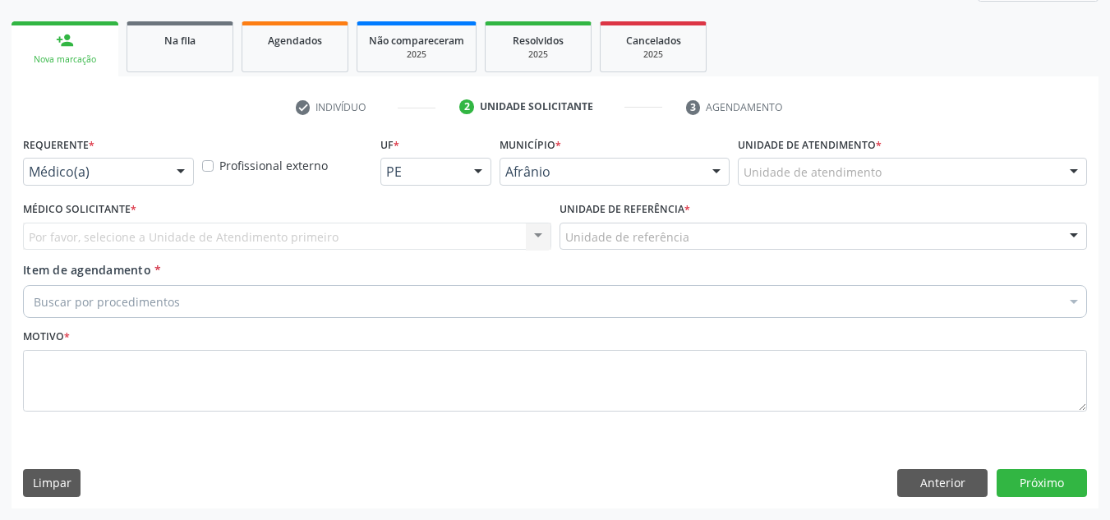
scroll to position [224, 0]
click at [1029, 187] on div "Unidade de atendimento * Unidade de atendimento Academia da Saude de Afranio Ac…" at bounding box center [911, 164] width 357 height 64
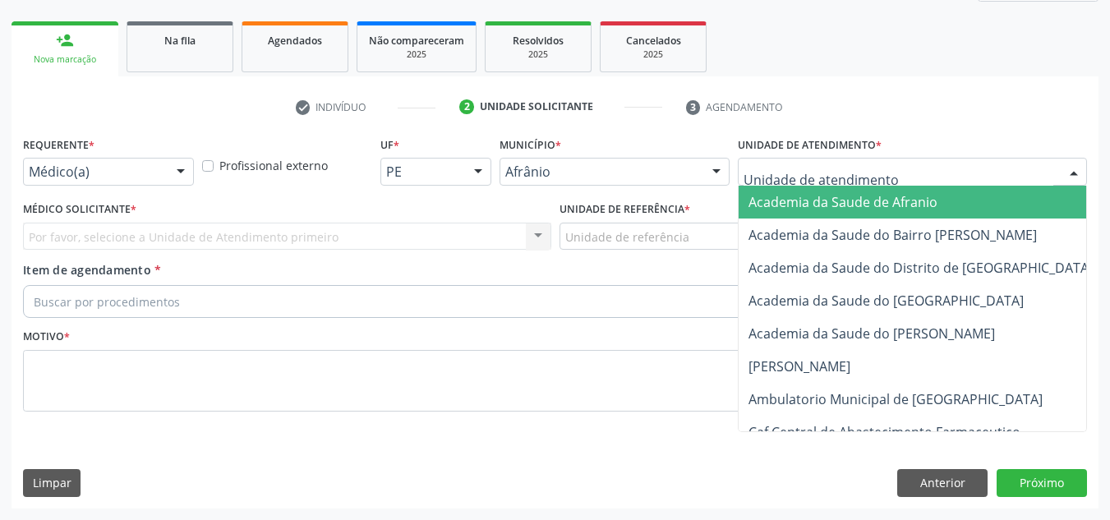
click at [1032, 177] on div at bounding box center [912, 172] width 349 height 28
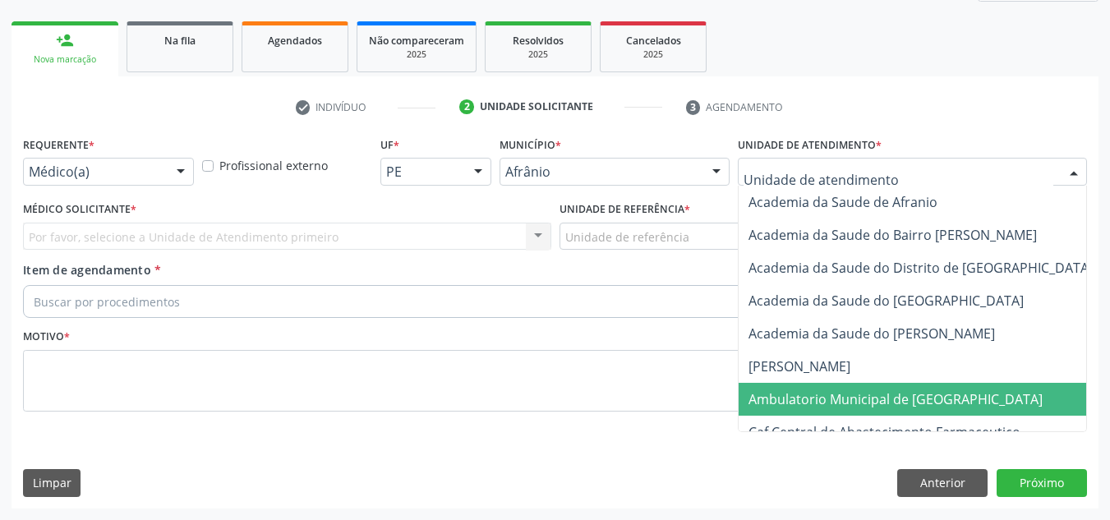
click at [973, 398] on span "Ambulatorio Municipal de [GEOGRAPHIC_DATA]" at bounding box center [938, 399] width 401 height 33
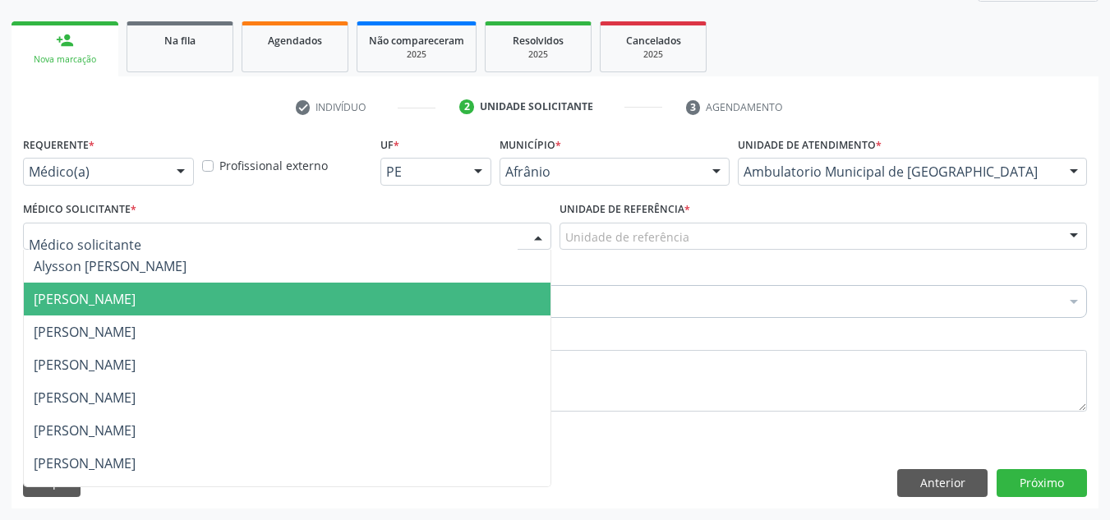
drag, startPoint x: 74, startPoint y: 294, endPoint x: 439, endPoint y: 289, distance: 364.7
click at [129, 289] on span "[PERSON_NAME]" at bounding box center [287, 299] width 527 height 33
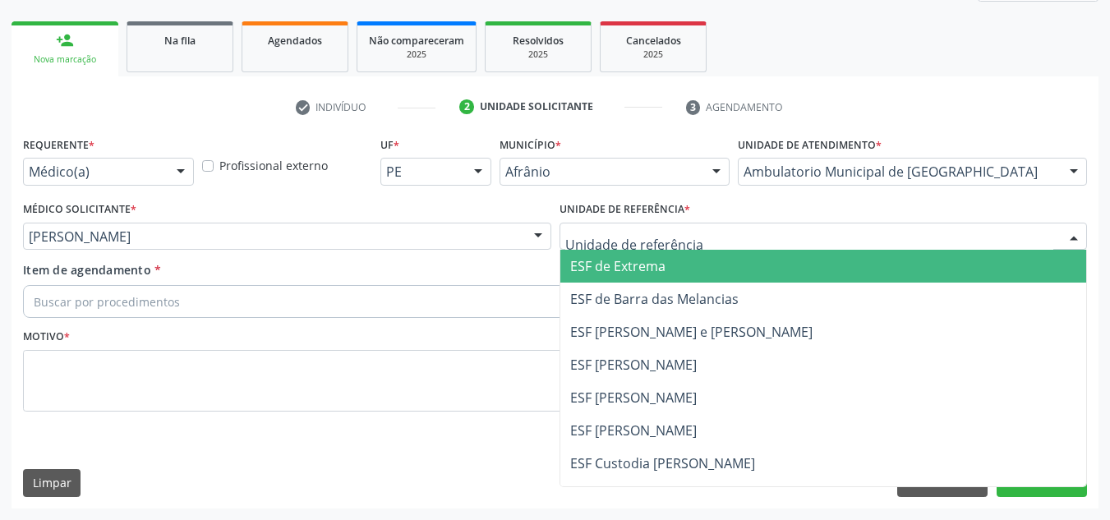
drag, startPoint x: 612, startPoint y: 237, endPoint x: 630, endPoint y: 309, distance: 73.7
click at [629, 309] on span "ESF de Barra das Melancias" at bounding box center [823, 299] width 527 height 33
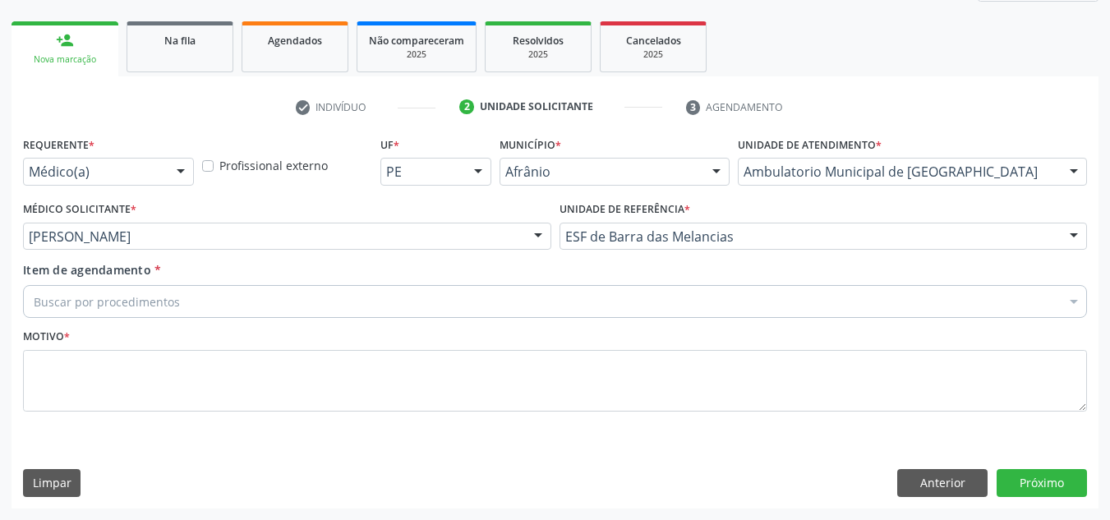
click at [611, 304] on div "Buscar por procedimentos" at bounding box center [555, 301] width 1064 height 33
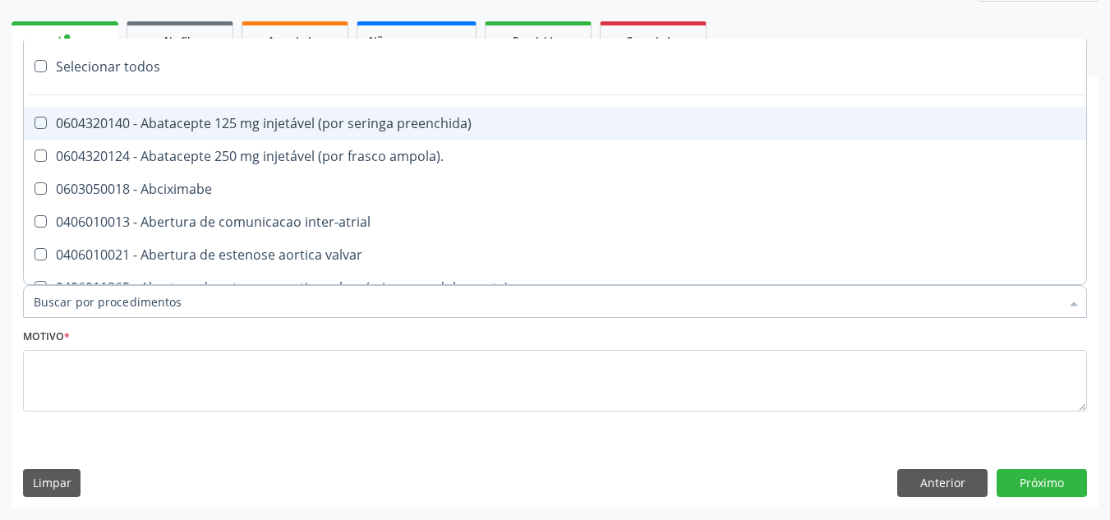
paste input "ORTOPEDISTA"
type input "ORTOPEDISTA"
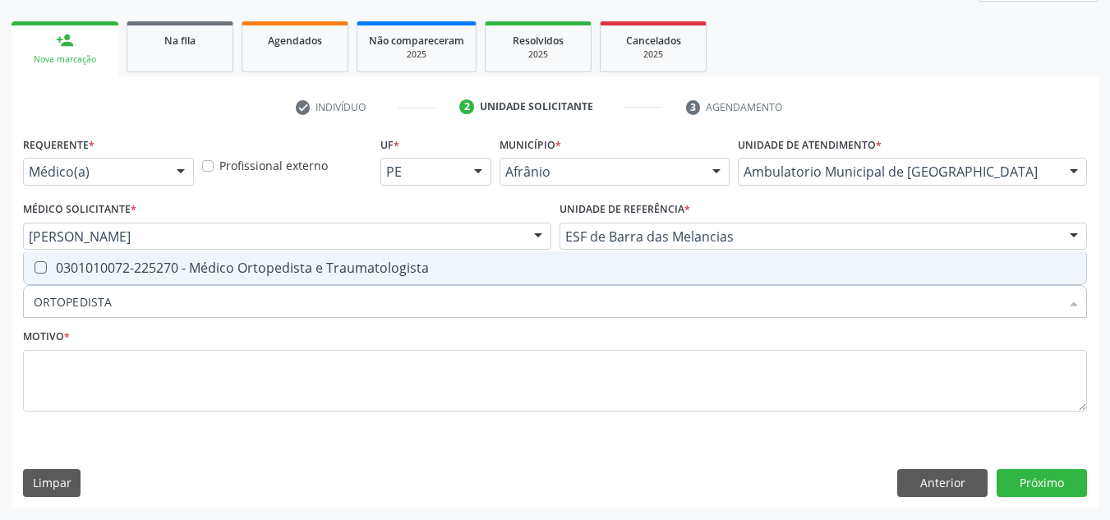
click at [593, 264] on div "0301010072-225270 - Médico Ortopedista e Traumatologista" at bounding box center [555, 267] width 1042 height 13
checkbox Traumatologista "true"
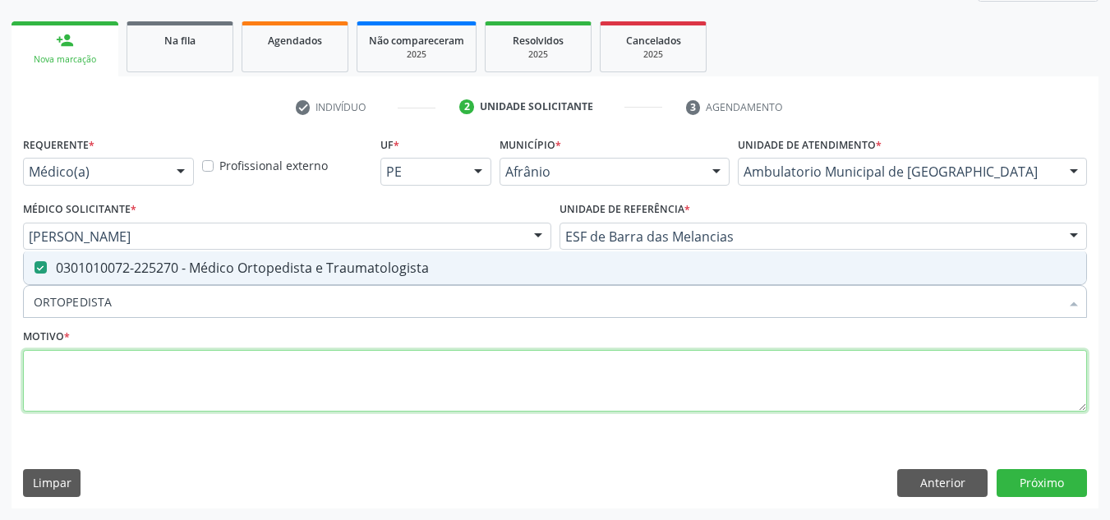
click at [513, 376] on textarea at bounding box center [555, 381] width 1064 height 62
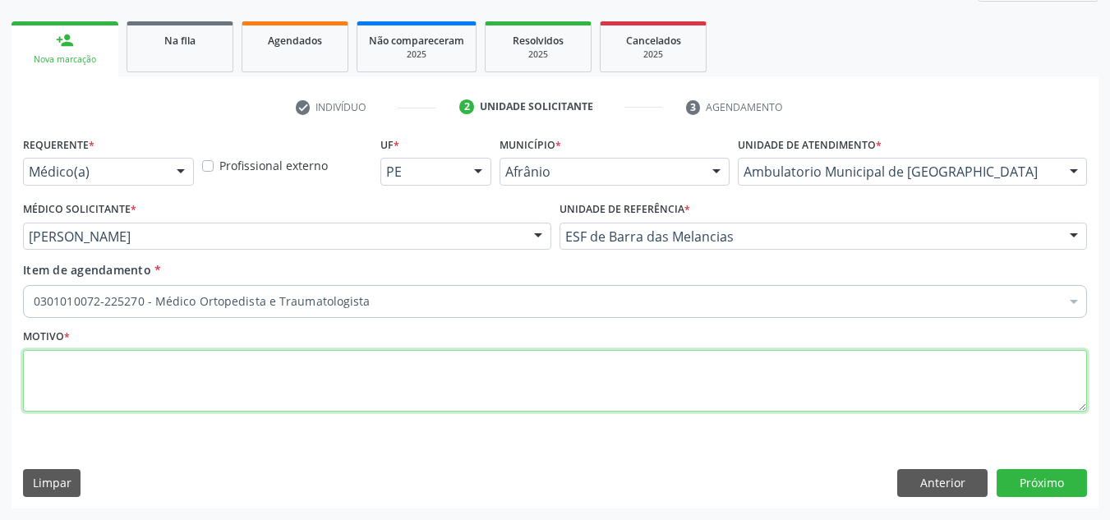
click at [438, 370] on textarea at bounding box center [555, 381] width 1064 height 62
type textarea "RETORNO"
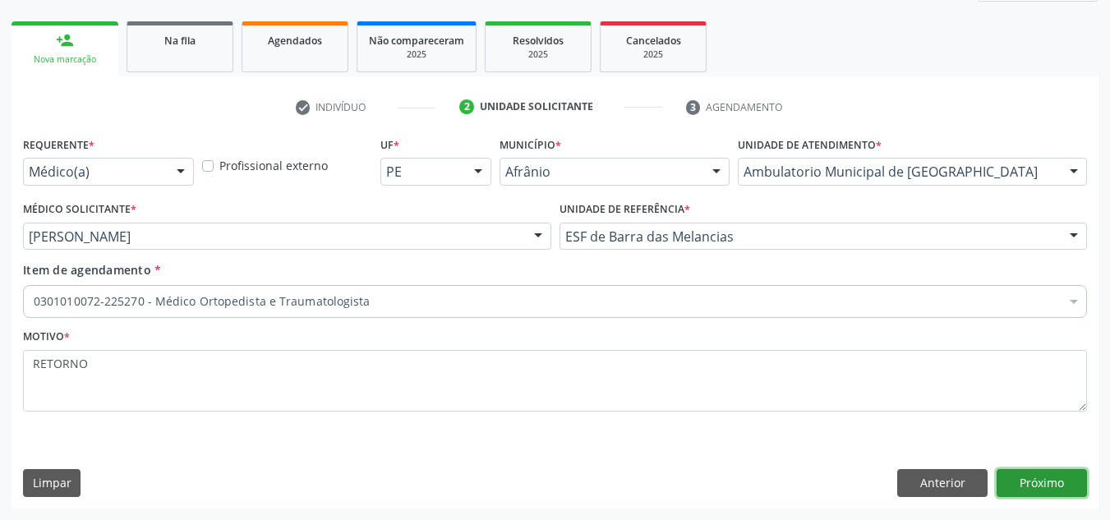
click at [1074, 491] on button "Próximo" at bounding box center [1041, 483] width 90 height 28
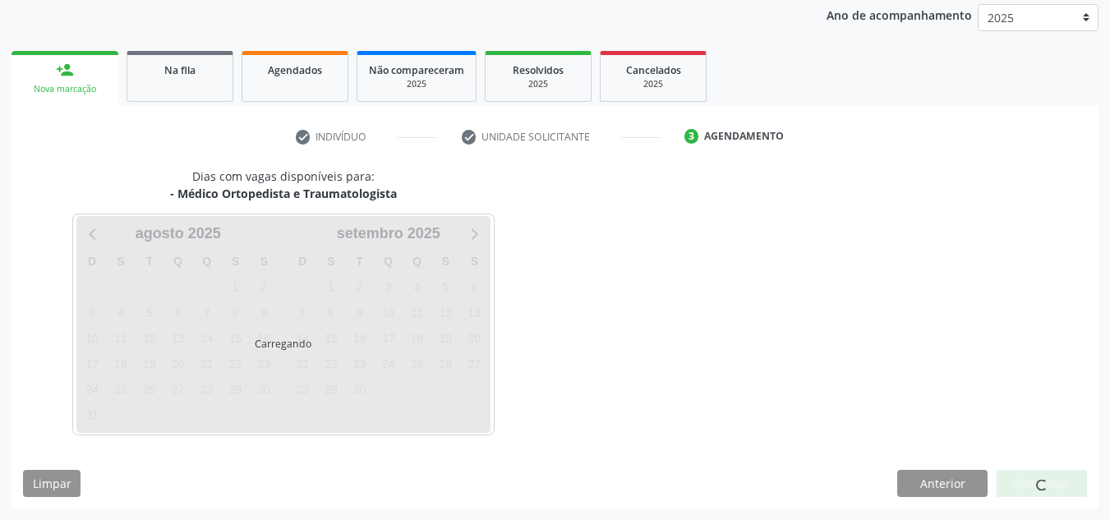
scroll to position [195, 0]
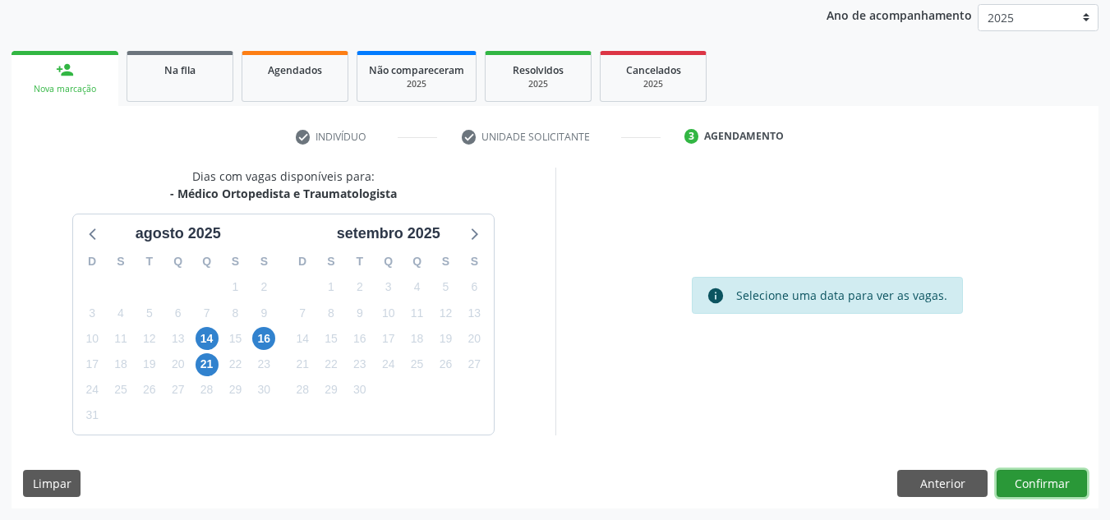
click at [1074, 491] on button "Confirmar" at bounding box center [1041, 484] width 90 height 28
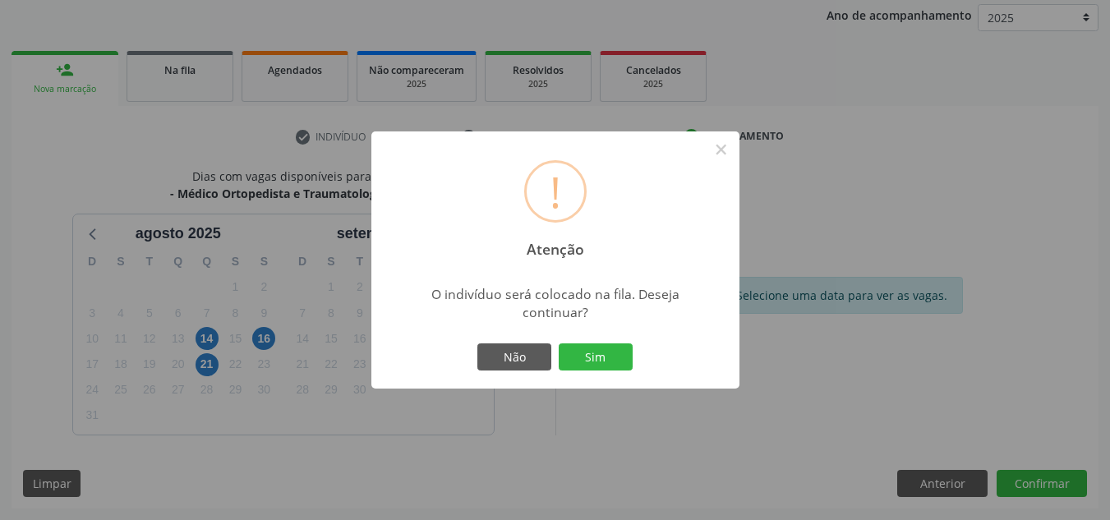
click at [559, 343] on button "Sim" at bounding box center [596, 357] width 74 height 28
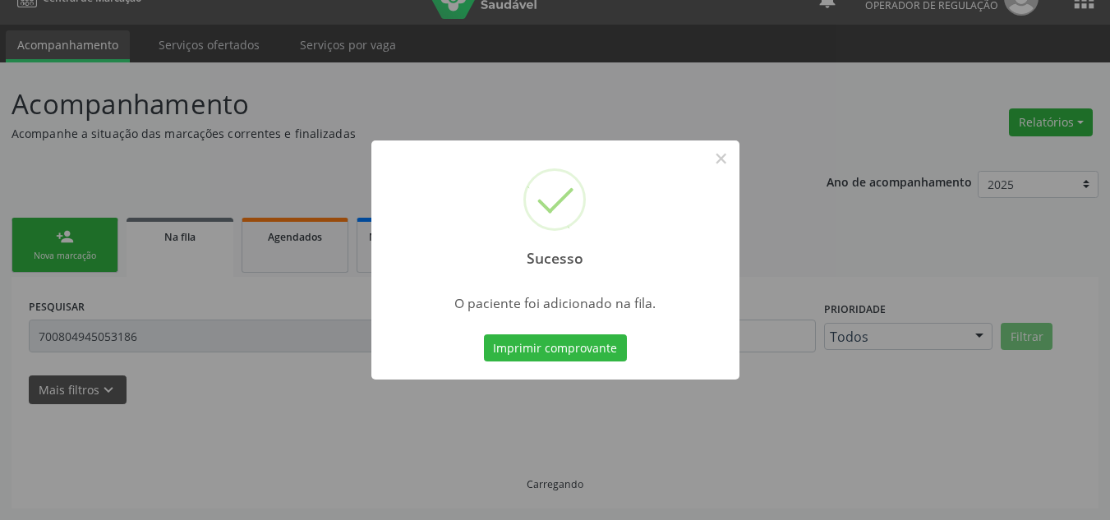
scroll to position [28, 0]
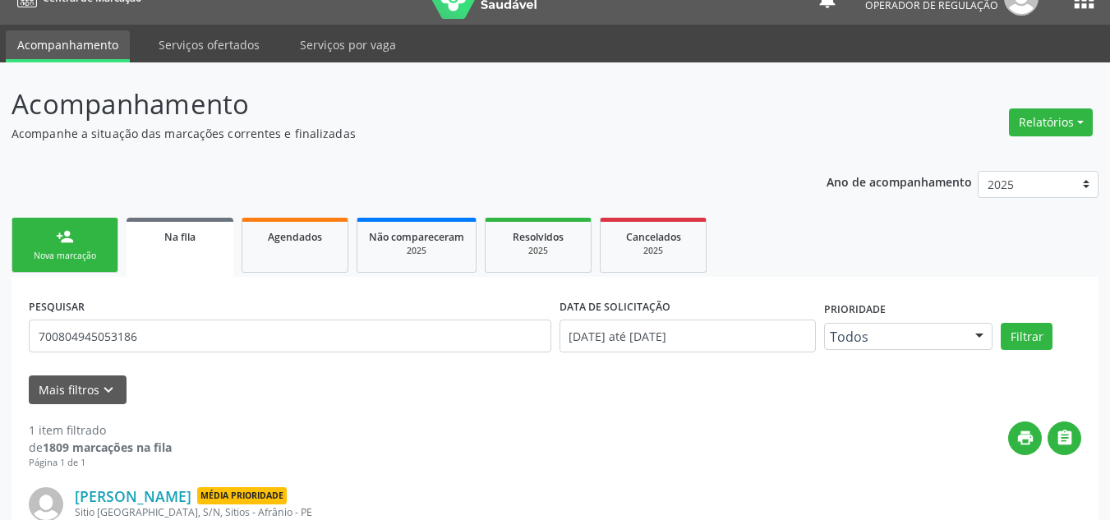
click at [12, 240] on link "person_add Nova marcação" at bounding box center [64, 245] width 107 height 55
click at [60, 242] on div "person_add" at bounding box center [65, 237] width 18 height 18
click at [94, 267] on link "person_add Nova marcação" at bounding box center [64, 245] width 107 height 55
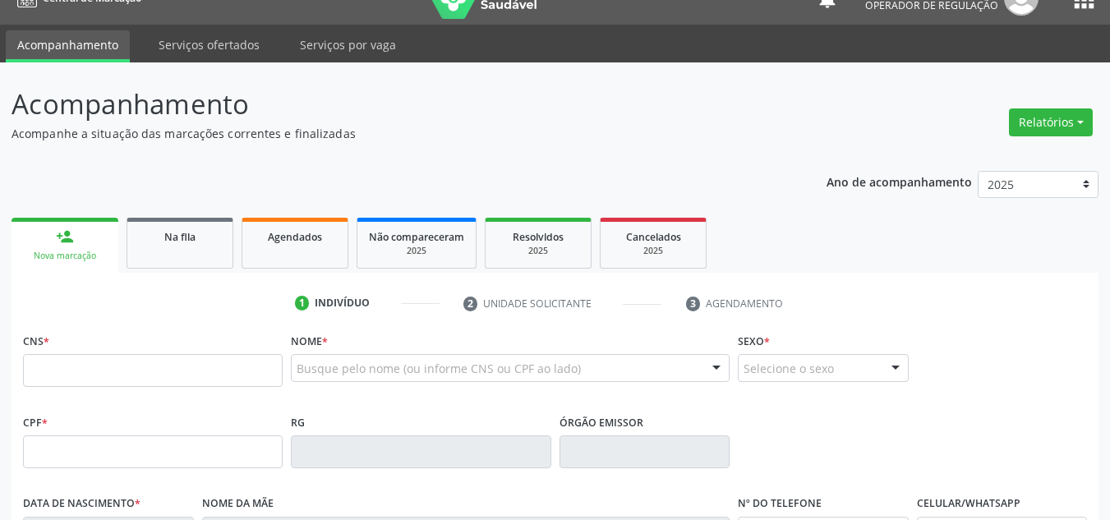
click at [95, 343] on div "CNS *" at bounding box center [153, 358] width 260 height 58
click at [93, 347] on div "CNS *" at bounding box center [153, 358] width 260 height 58
click at [90, 365] on input "text" at bounding box center [153, 370] width 260 height 33
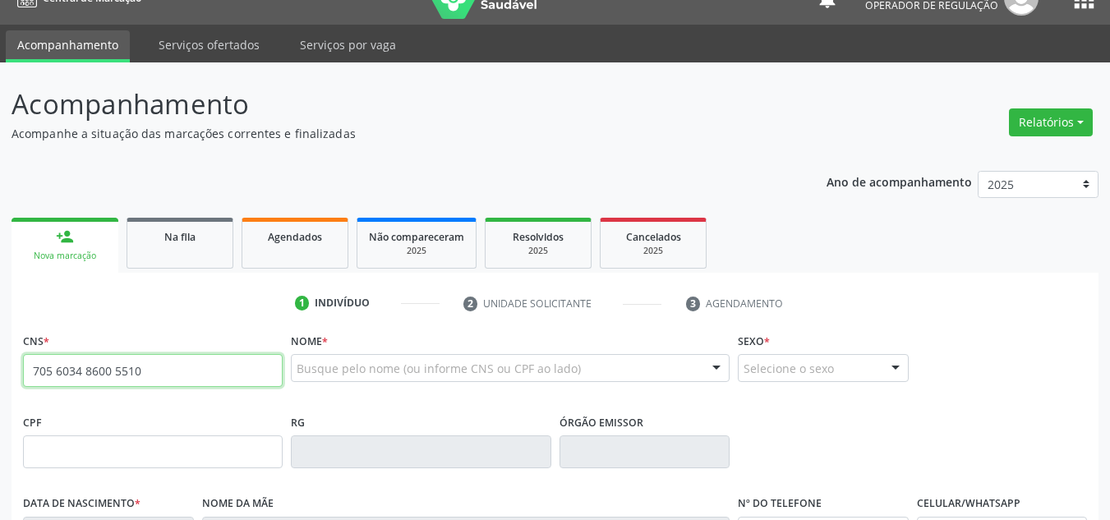
type input "705 6034 8600 5510"
type input "252.547.665-49"
type input "23/09/1963"
type input "Maria Rodrigues dos Santos"
type input "(87) 98841-6529"
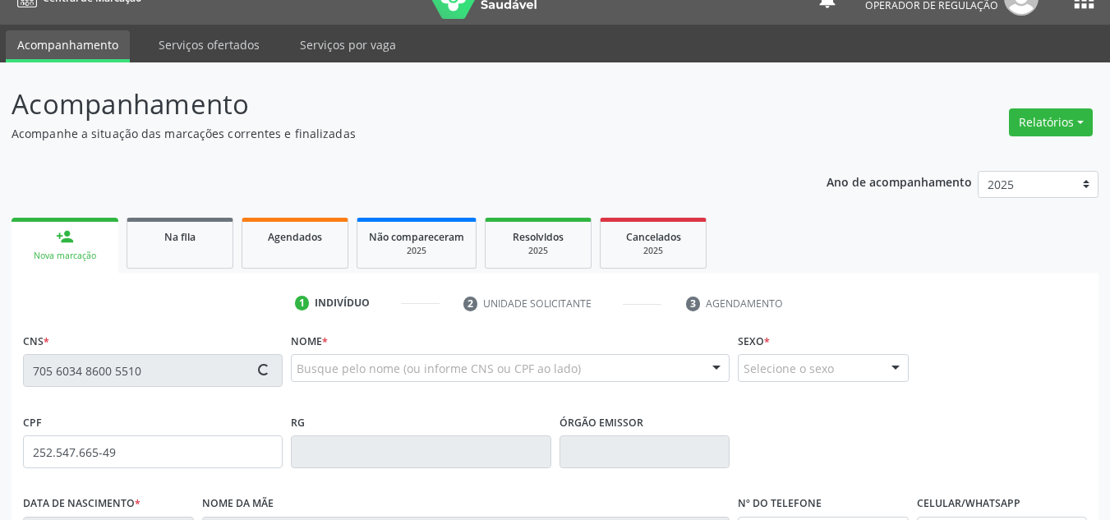
type input "(87) 98841-6529"
type input "551"
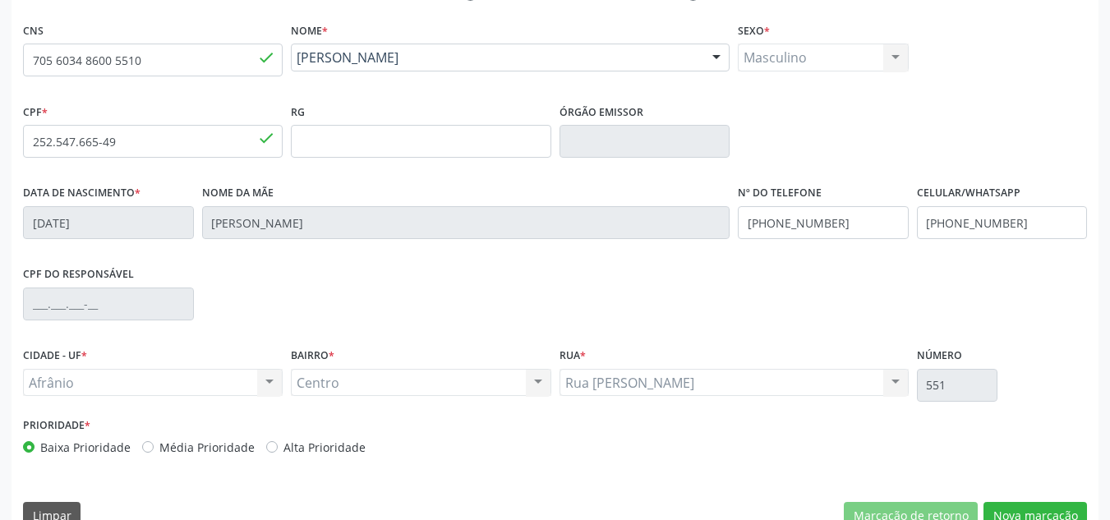
scroll to position [356, 0]
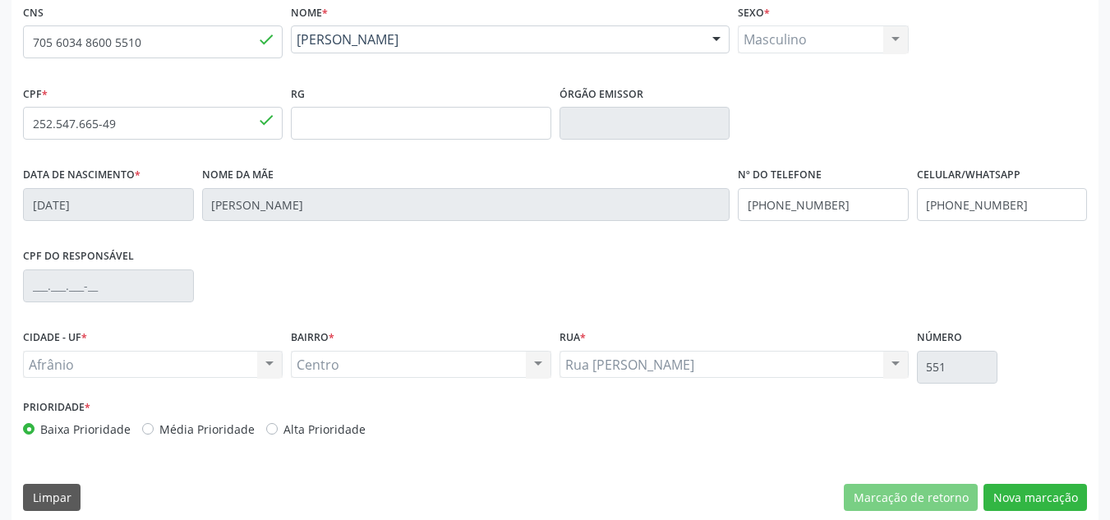
click at [231, 435] on label "Média Prioridade" at bounding box center [206, 429] width 95 height 17
click at [154, 435] on input "Média Prioridade" at bounding box center [147, 428] width 11 height 15
radio input "true"
click at [1021, 495] on button "Nova marcação" at bounding box center [1034, 498] width 103 height 28
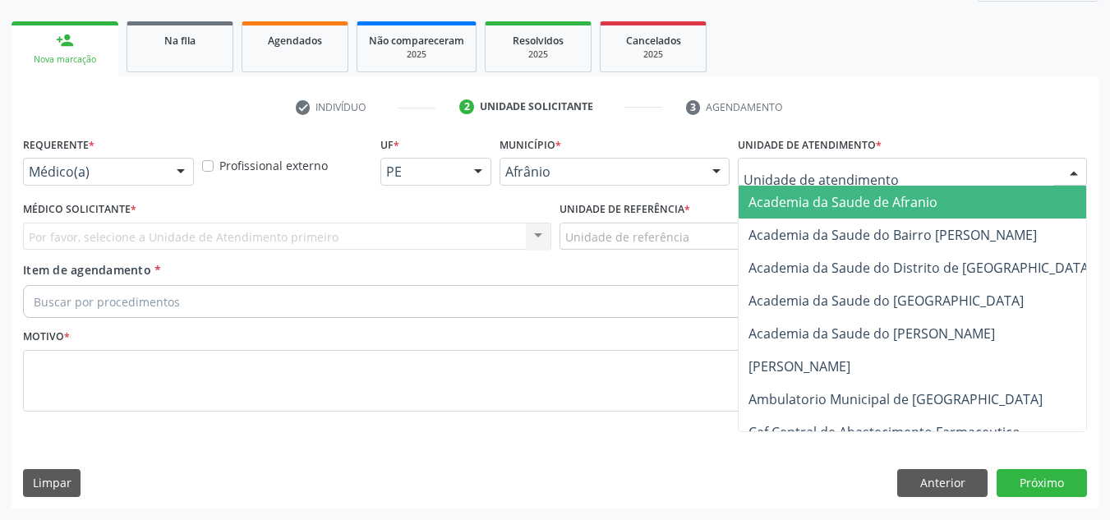
click at [1010, 173] on div at bounding box center [912, 172] width 349 height 28
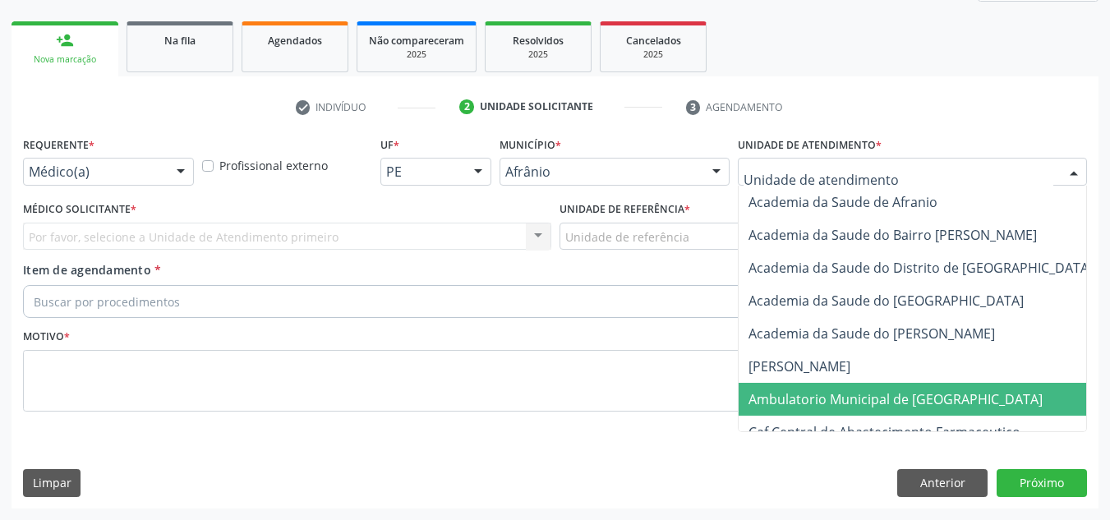
click at [933, 398] on span "Ambulatorio Municipal de [GEOGRAPHIC_DATA]" at bounding box center [895, 399] width 294 height 18
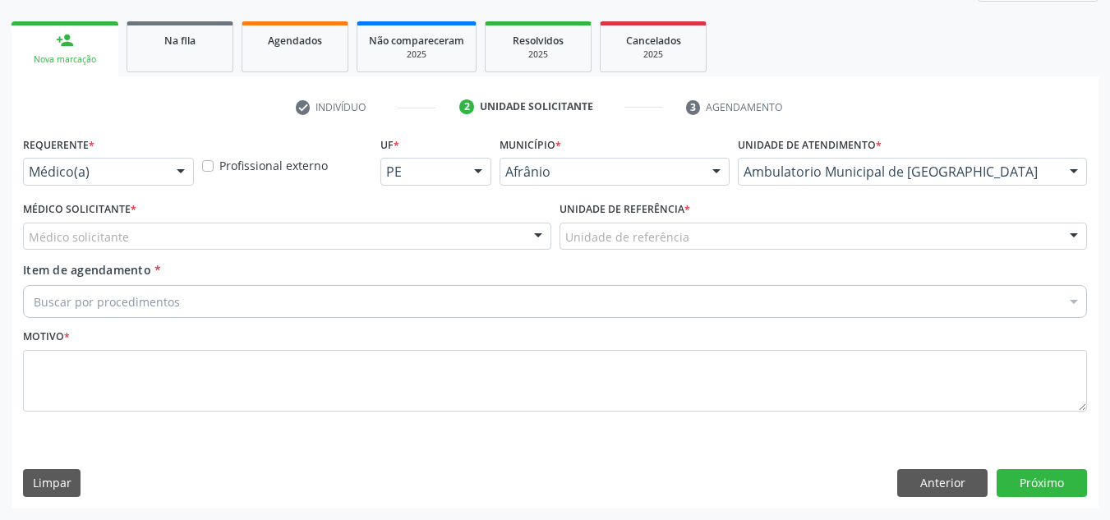
click at [448, 229] on div "Médico solicitante [PERSON_NAME] [PERSON_NAME] [PERSON_NAME] Reis [PERSON_NAME]…" at bounding box center [287, 237] width 528 height 28
click at [448, 229] on div "Médico solicitante" at bounding box center [287, 237] width 528 height 28
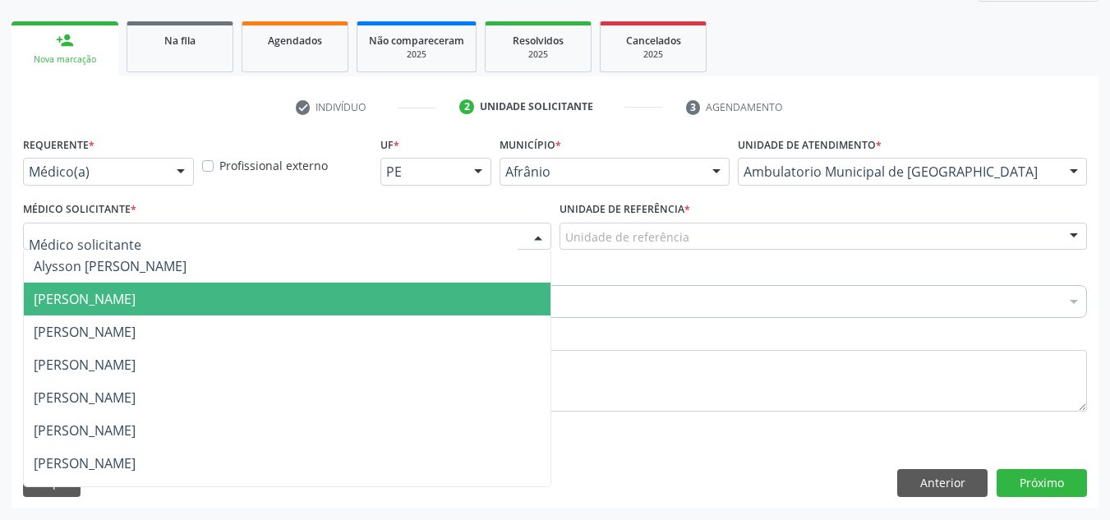
drag, startPoint x: 477, startPoint y: 334, endPoint x: 568, endPoint y: 297, distance: 97.6
click at [491, 330] on span "[PERSON_NAME]" at bounding box center [287, 331] width 527 height 33
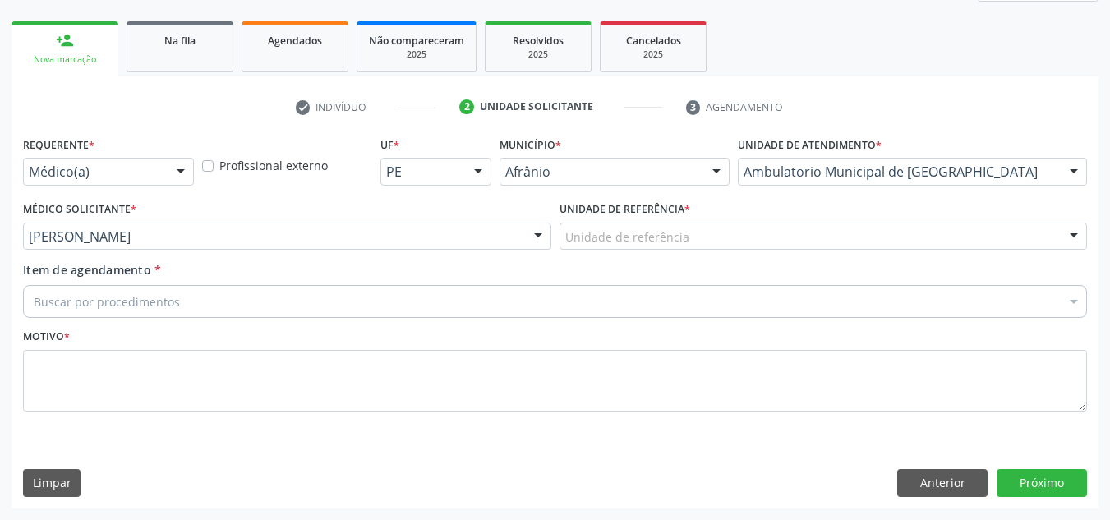
click at [648, 252] on div "Unidade de referência * Unidade de referência ESF de Extrema ESF de Barra das M…" at bounding box center [823, 229] width 536 height 64
click at [695, 250] on div "Unidade de referência ESF de Extrema ESF de Barra das Melancias ESF [PERSON_NAM…" at bounding box center [823, 237] width 528 height 28
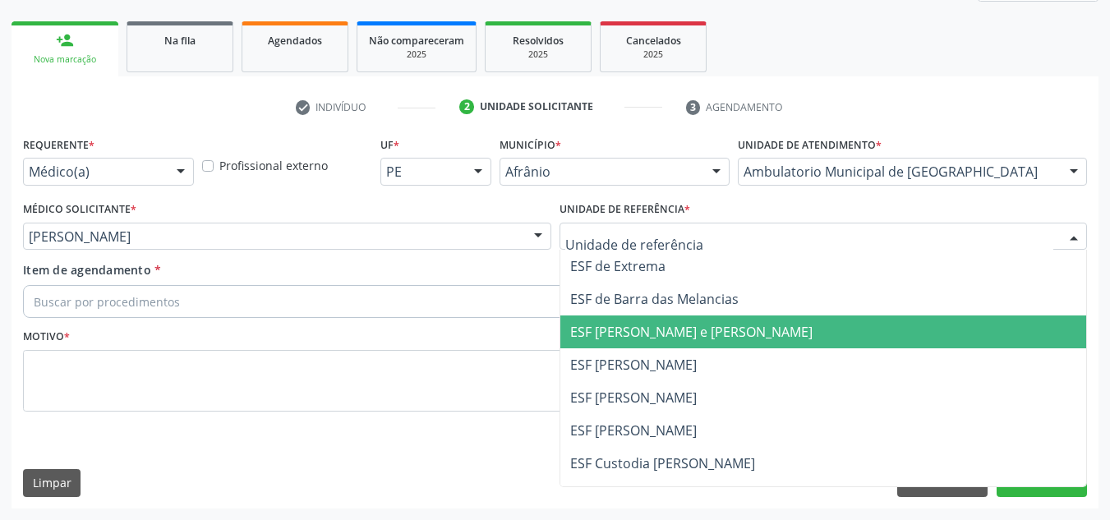
click at [697, 336] on span "ESF [PERSON_NAME] e [PERSON_NAME]" at bounding box center [691, 332] width 242 height 18
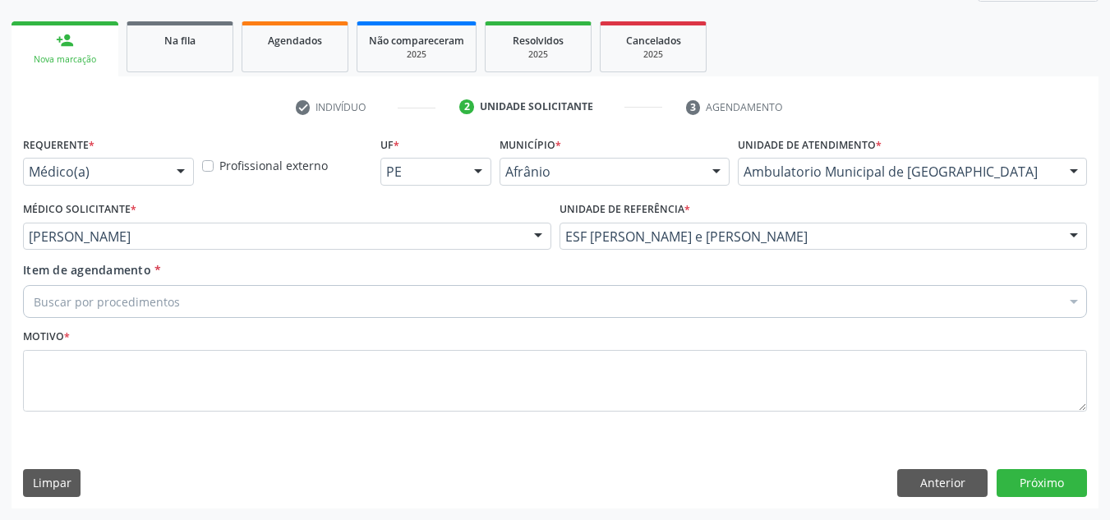
click at [715, 318] on div "Buscar por procedimentos" at bounding box center [555, 301] width 1064 height 33
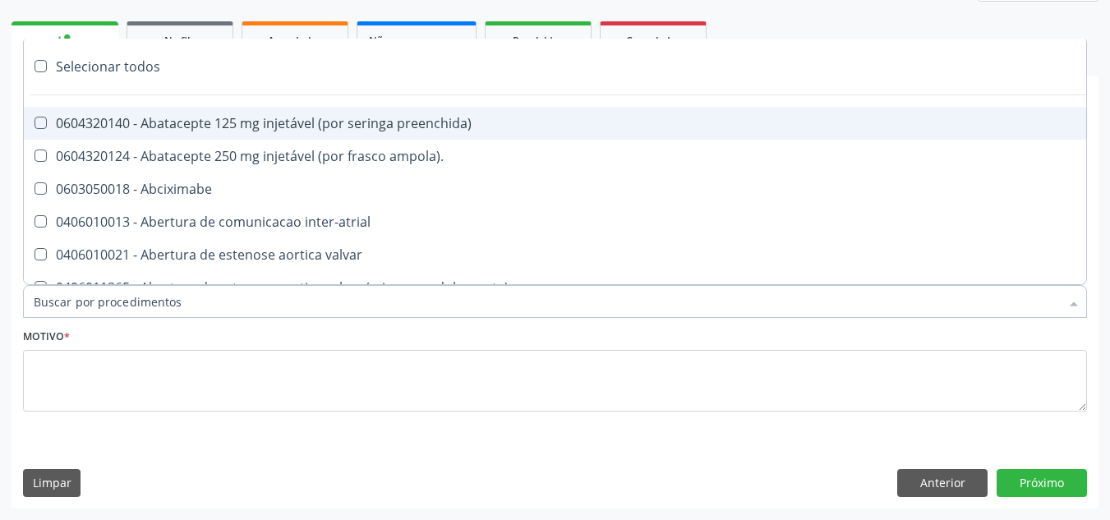
paste input "ORTOPEDISTA"
type input "ORTOPEDISTA"
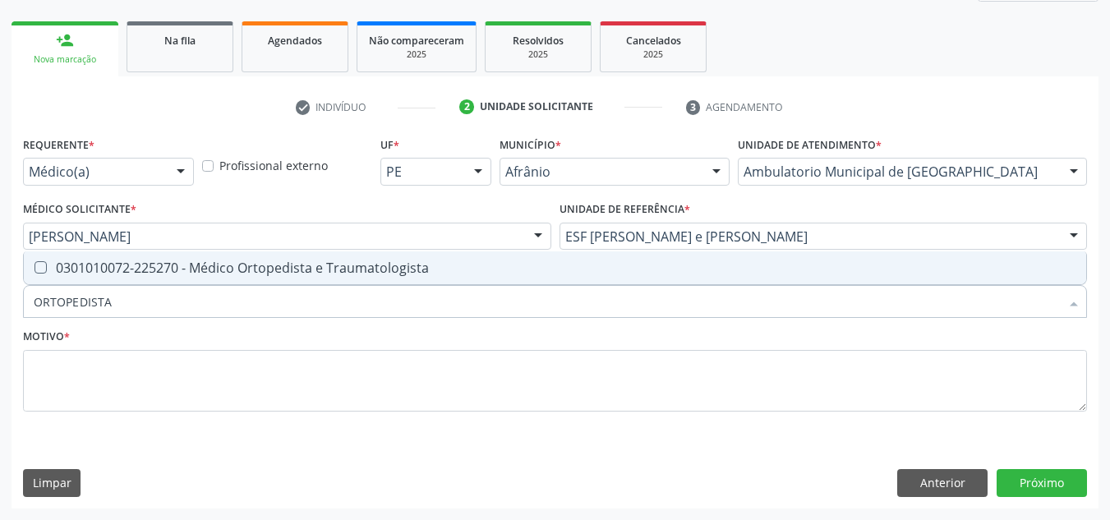
click at [707, 261] on div "0301010072-225270 - Médico Ortopedista e Traumatologista" at bounding box center [555, 267] width 1042 height 13
checkbox Traumatologista "true"
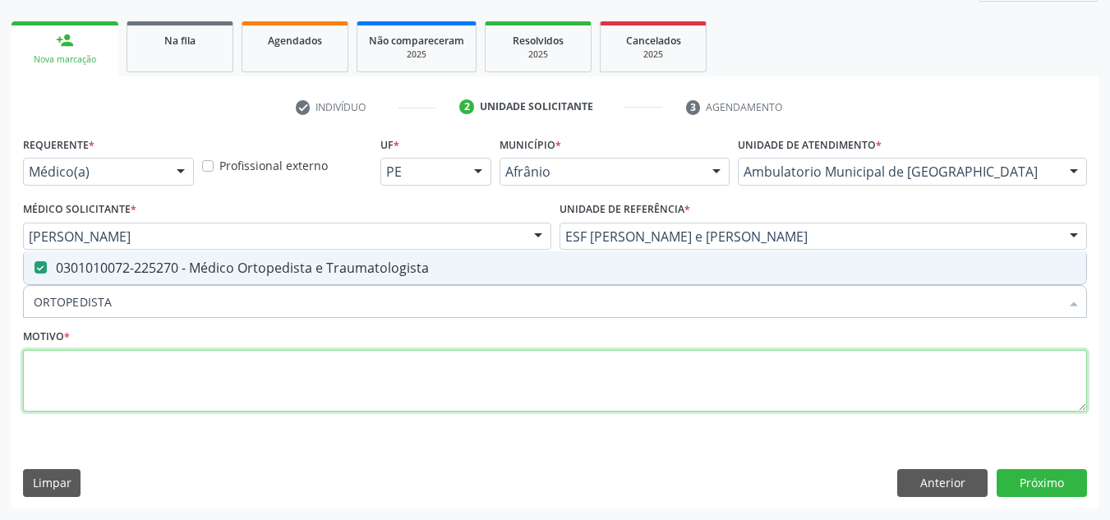
click at [588, 390] on textarea at bounding box center [555, 381] width 1064 height 62
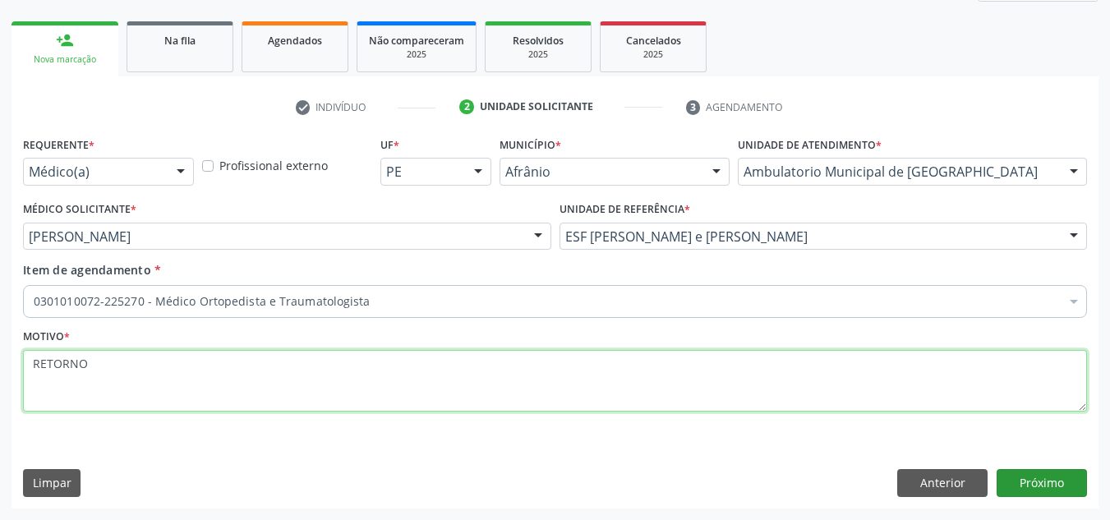
type textarea "RETORNO"
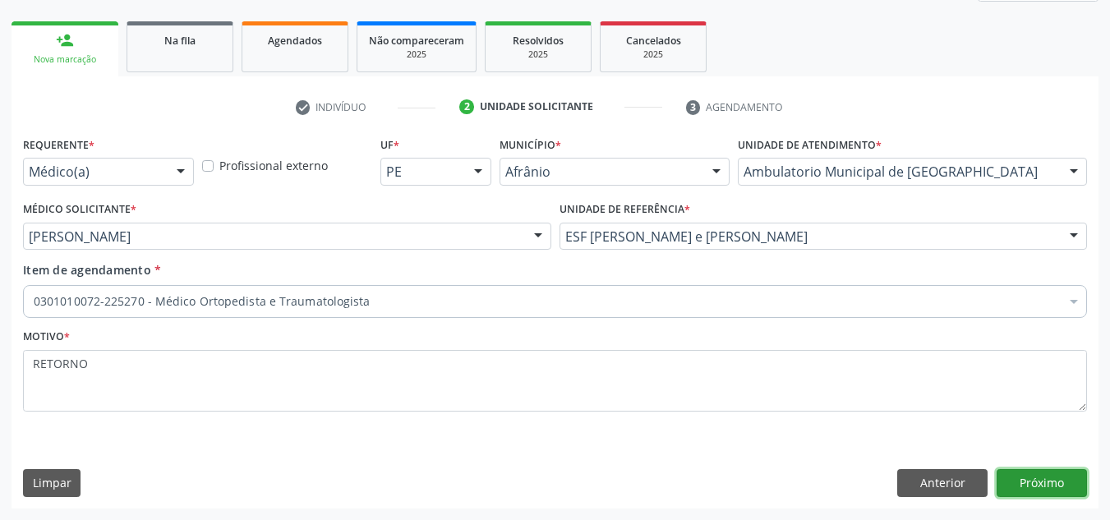
click at [1023, 469] on button "Próximo" at bounding box center [1041, 483] width 90 height 28
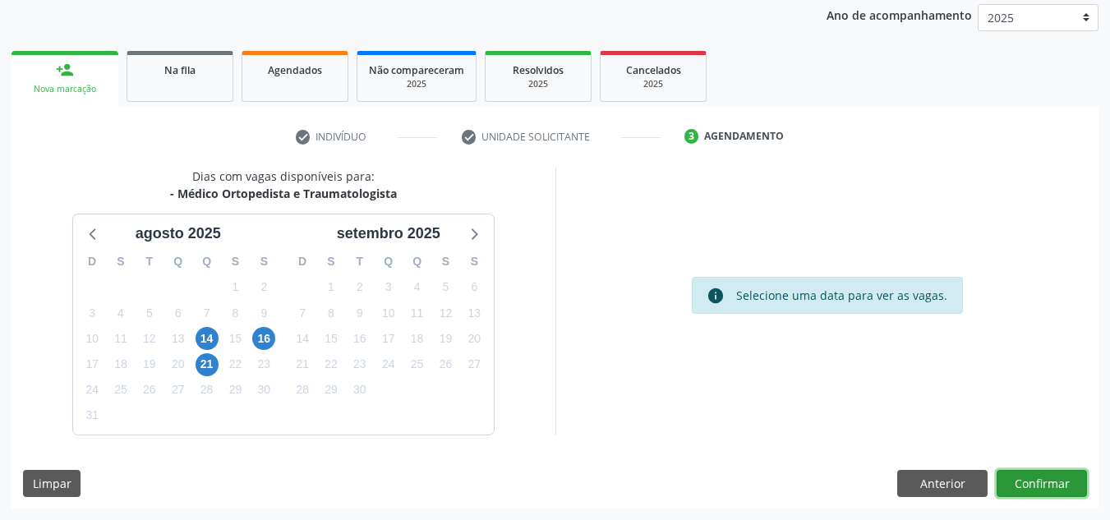
click at [1023, 470] on button "Confirmar" at bounding box center [1041, 484] width 90 height 28
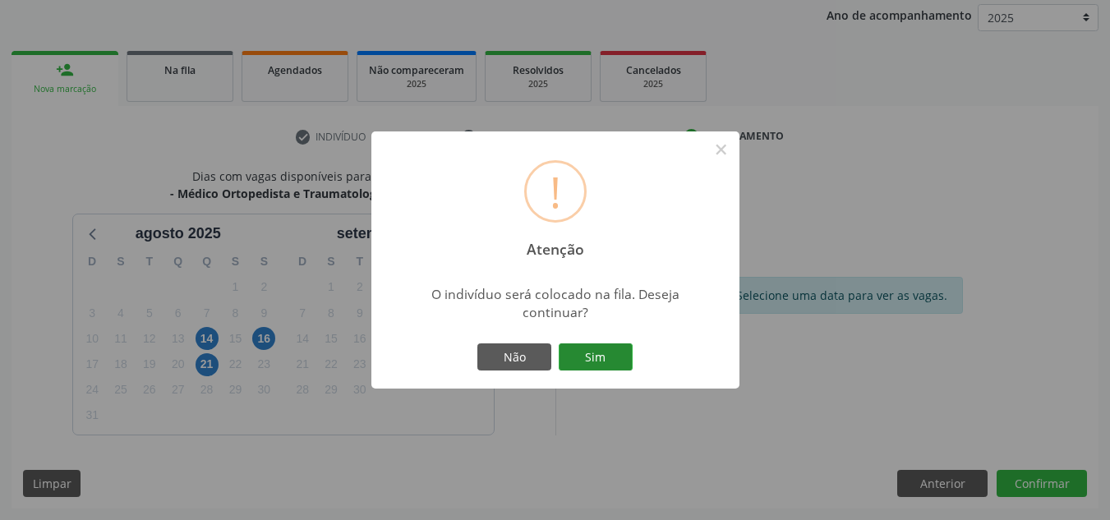
click at [587, 366] on button "Sim" at bounding box center [596, 357] width 74 height 28
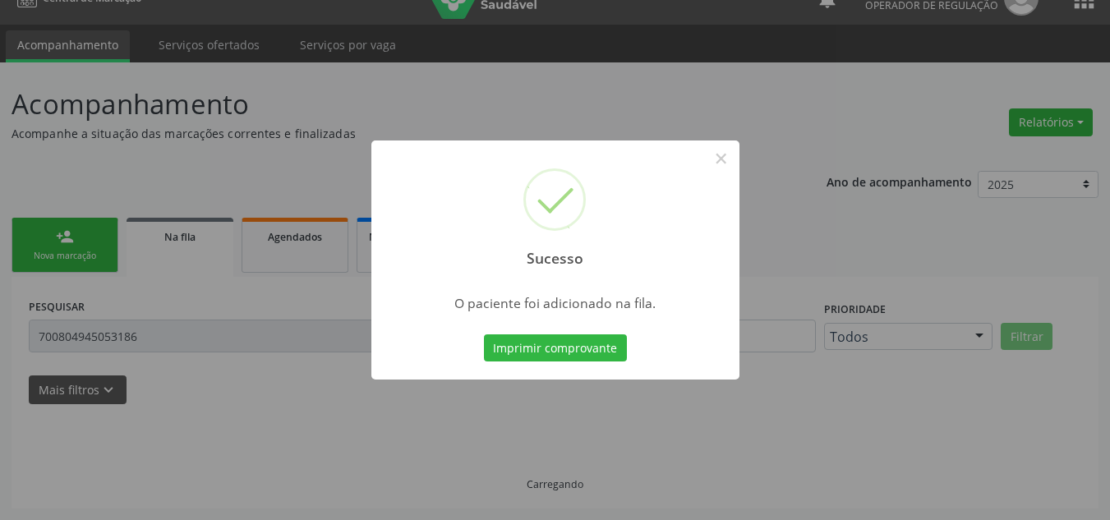
scroll to position [28, 0]
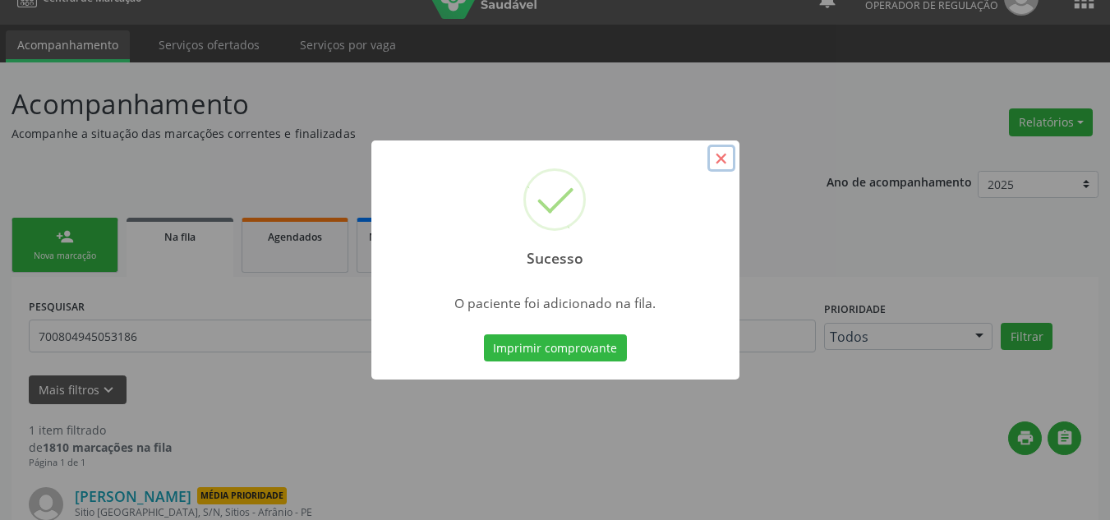
click at [724, 165] on button "×" at bounding box center [721, 159] width 28 height 28
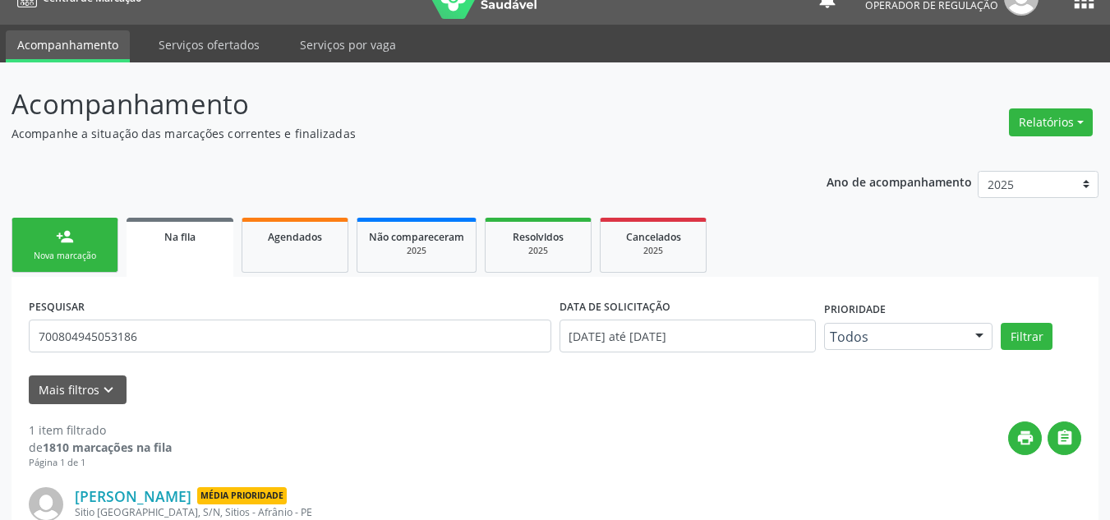
click at [66, 251] on div "Nova marcação" at bounding box center [65, 256] width 82 height 12
click at [100, 269] on link "person_add Nova marcação" at bounding box center [64, 245] width 107 height 55
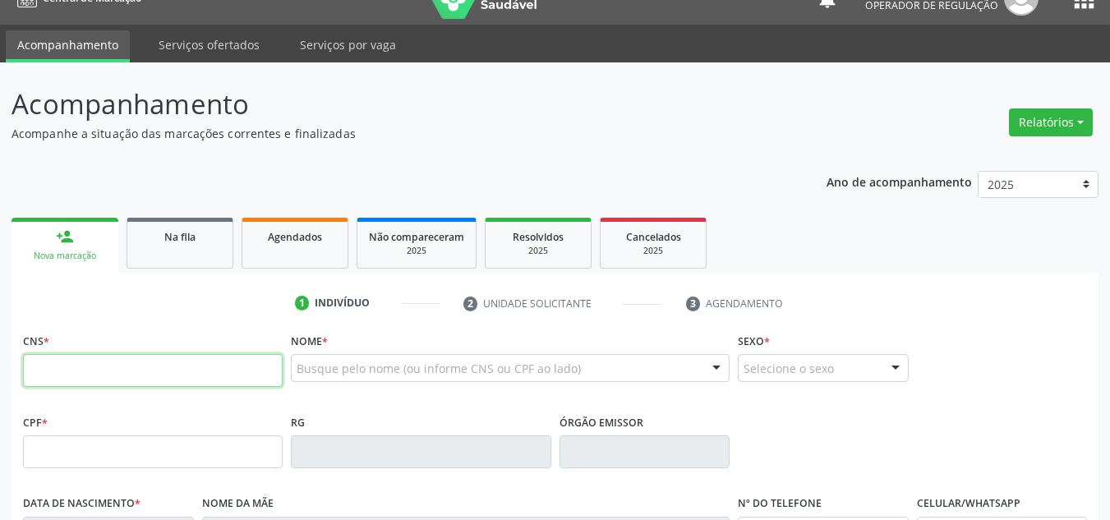
click at [226, 356] on input "text" at bounding box center [153, 370] width 260 height 33
type input "708 1055 0626 9438"
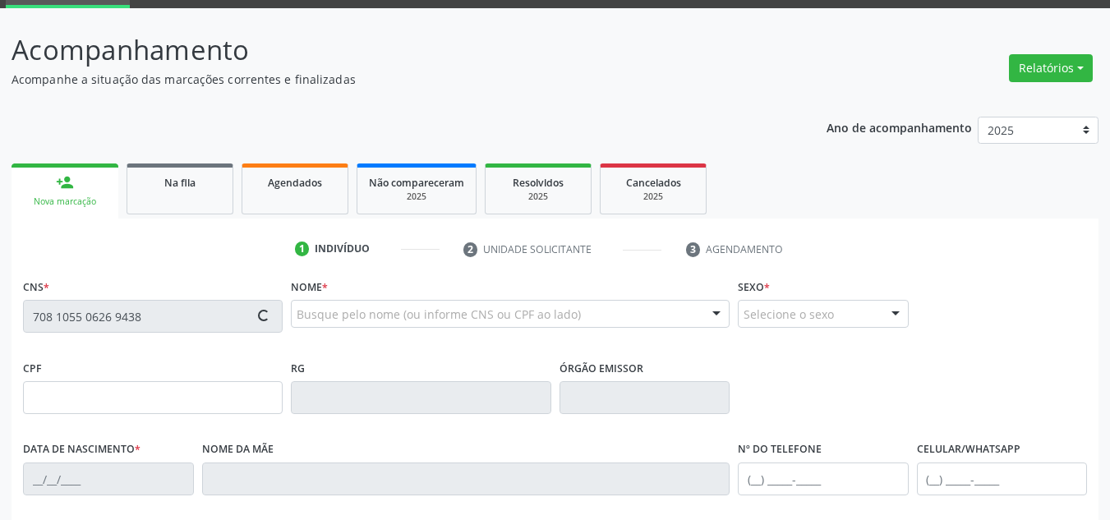
type input "14/10/1963"
type input "Julieta da Cruz"
type input "(87) 98114-6279"
type input "(87) 98848-8651"
type input "S/N"
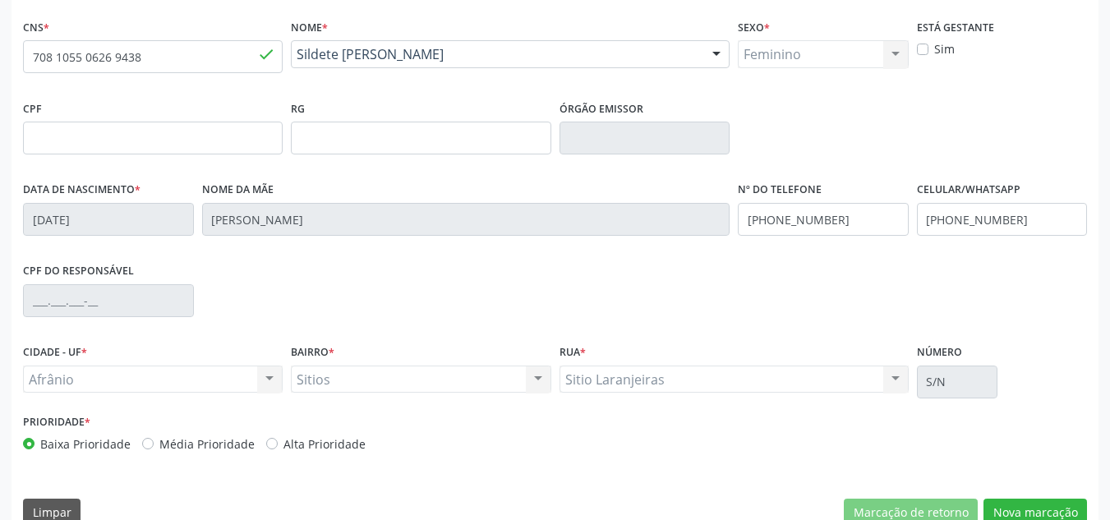
scroll to position [356, 0]
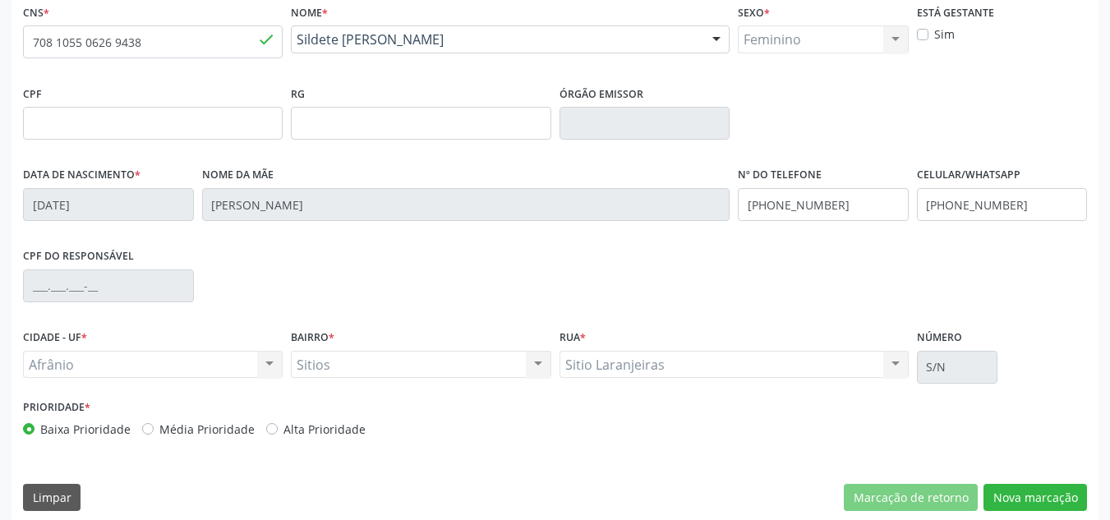
click at [210, 430] on label "Média Prioridade" at bounding box center [206, 429] width 95 height 17
click at [154, 430] on input "Média Prioridade" at bounding box center [147, 428] width 11 height 15
radio input "true"
click at [1000, 492] on button "Nova marcação" at bounding box center [1034, 498] width 103 height 28
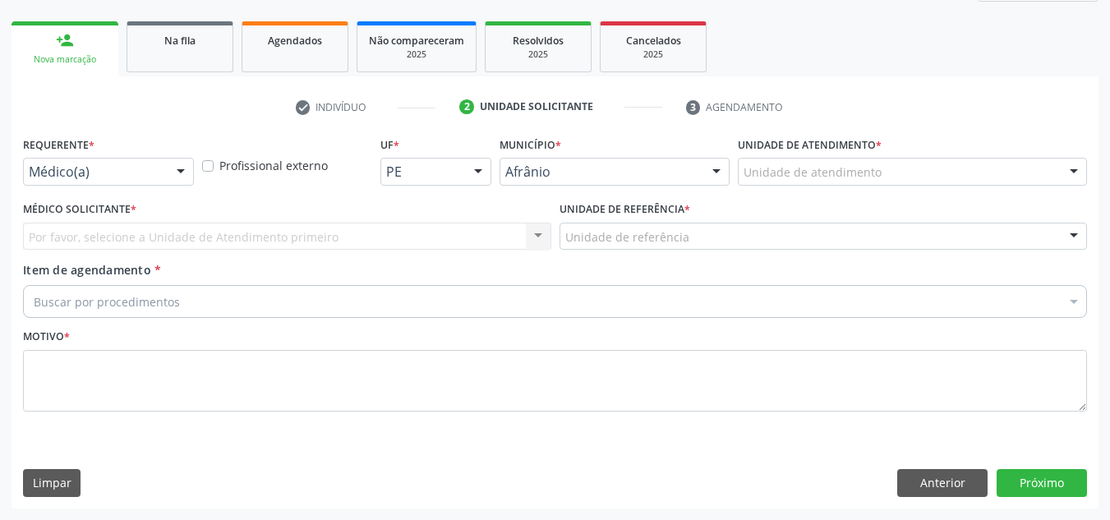
click at [975, 172] on div "Unidade de atendimento" at bounding box center [912, 172] width 349 height 28
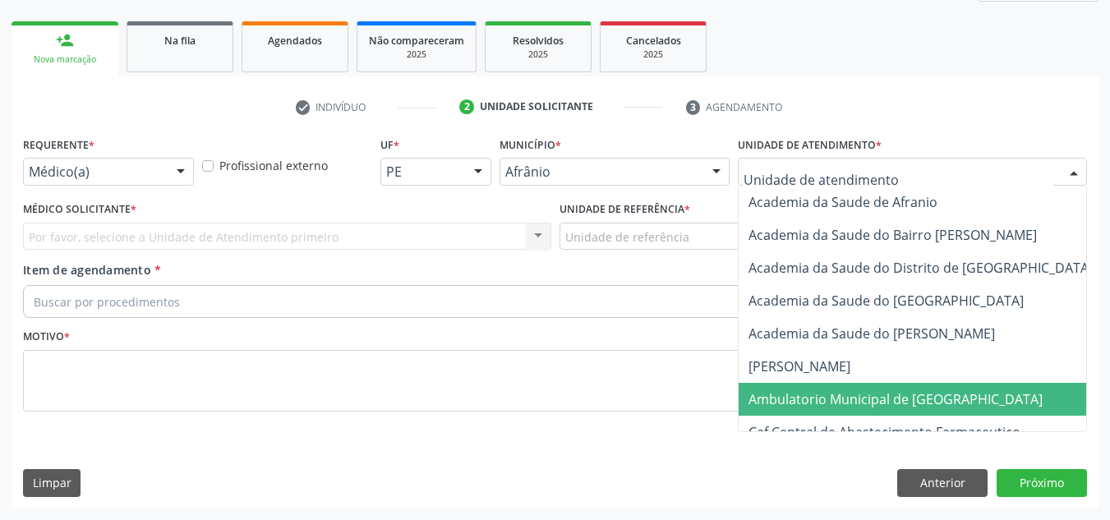
click at [931, 400] on span "Ambulatorio Municipal de [GEOGRAPHIC_DATA]" at bounding box center [895, 399] width 294 height 18
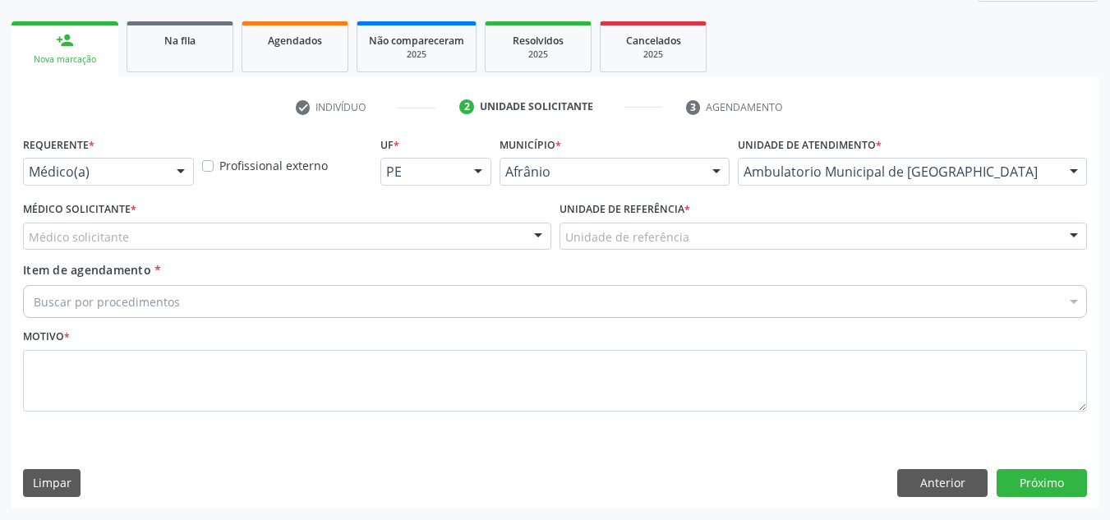
click at [425, 231] on div "Médico solicitante" at bounding box center [287, 237] width 528 height 28
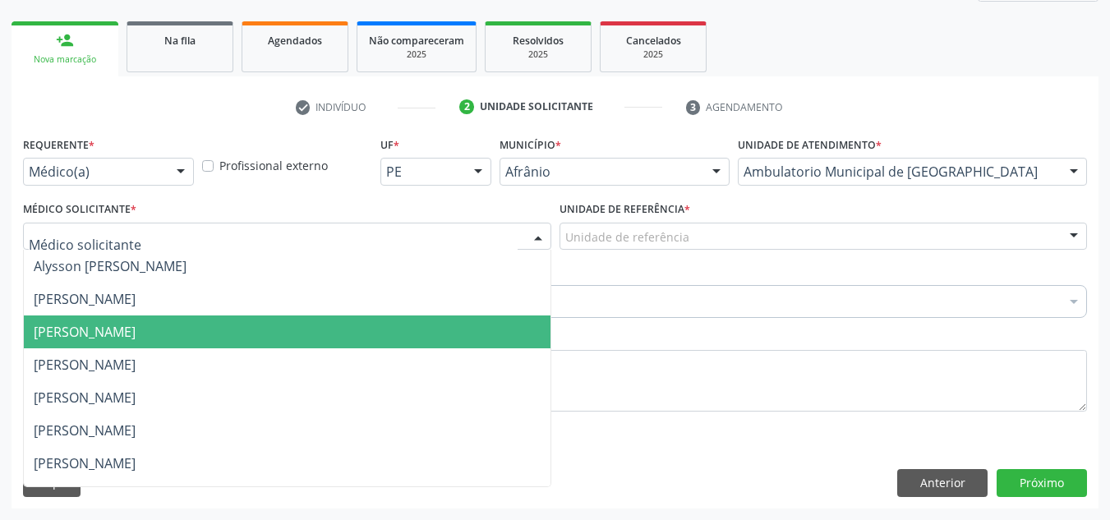
drag, startPoint x: 409, startPoint y: 323, endPoint x: 623, endPoint y: 241, distance: 229.3
click at [412, 324] on span "[PERSON_NAME]" at bounding box center [287, 331] width 527 height 33
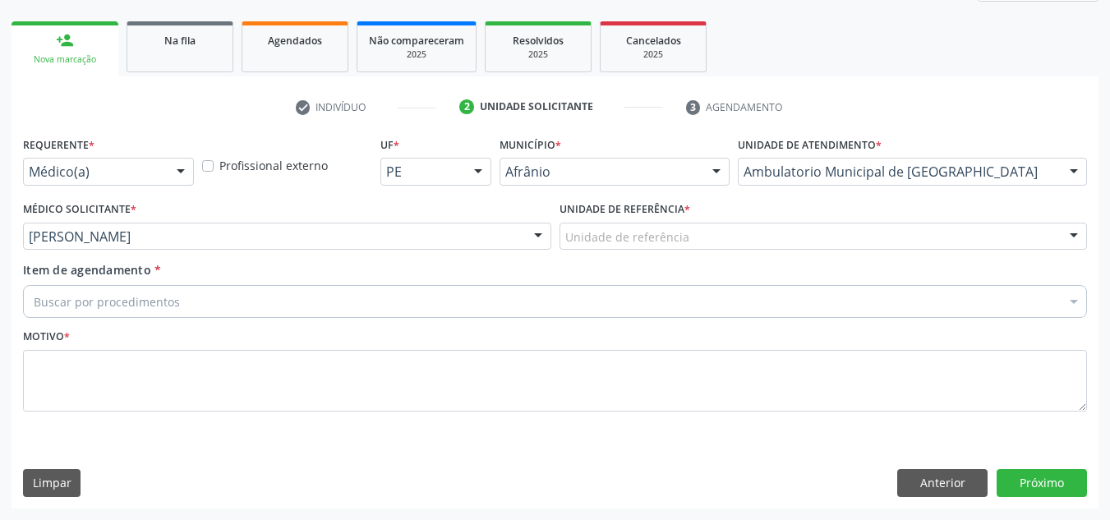
drag, startPoint x: 692, startPoint y: 225, endPoint x: 701, endPoint y: 260, distance: 35.7
click at [697, 238] on div "Unidade de referência" at bounding box center [823, 237] width 528 height 28
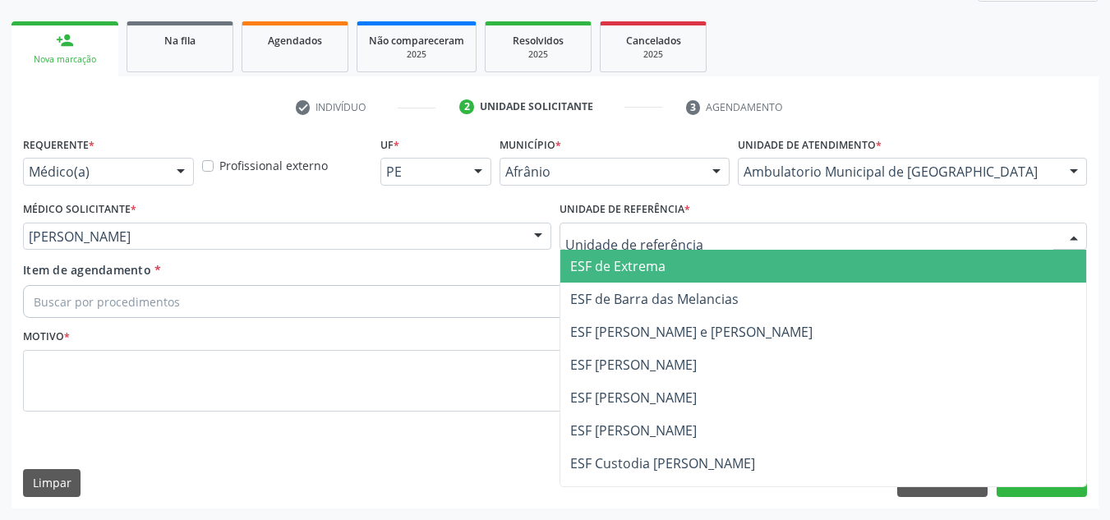
click at [711, 292] on span "ESF de Barra das Melancias" at bounding box center [654, 299] width 168 height 18
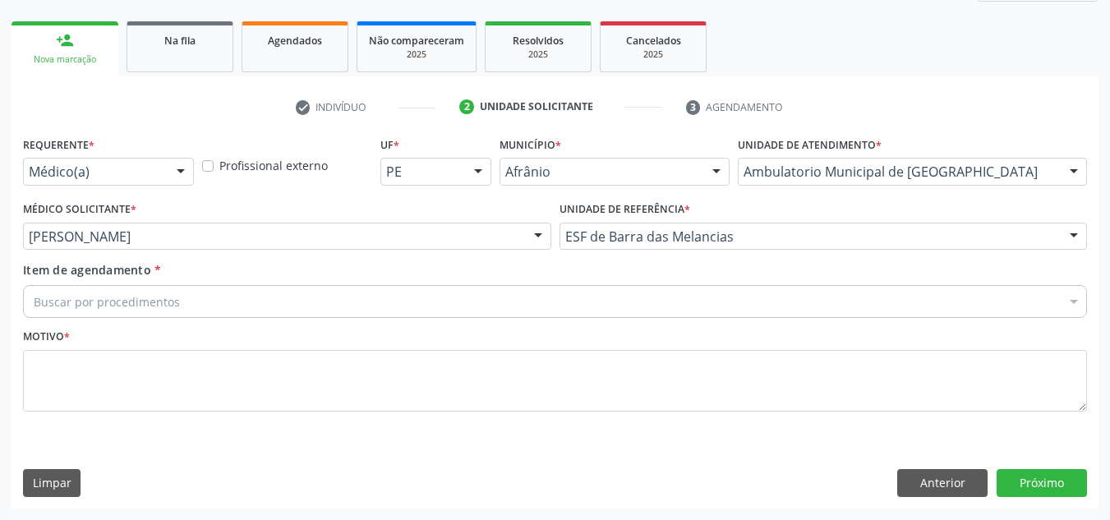
click at [657, 306] on div "Buscar por procedimentos" at bounding box center [555, 301] width 1064 height 33
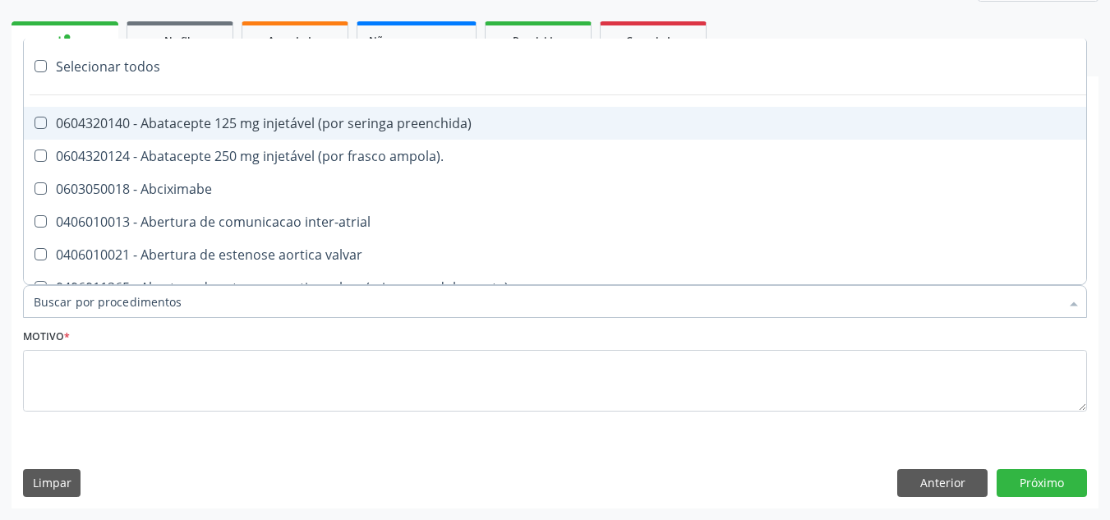
click at [653, 310] on input "Item de agendamento *" at bounding box center [547, 301] width 1026 height 33
paste input "ORTOPEDISTA"
type input "ORTOPEDISTA"
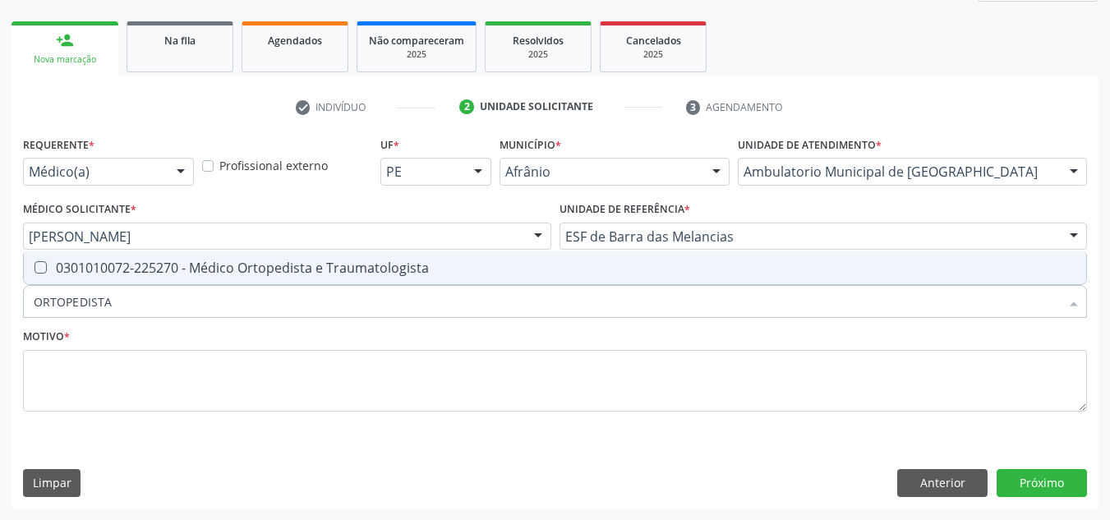
drag, startPoint x: 534, startPoint y: 256, endPoint x: 524, endPoint y: 264, distance: 12.3
click at [530, 257] on span "0301010072-225270 - Médico Ortopedista e Traumatologista" at bounding box center [555, 267] width 1062 height 33
checkbox Traumatologista "true"
click at [508, 355] on div "Motivo *" at bounding box center [555, 367] width 1064 height 87
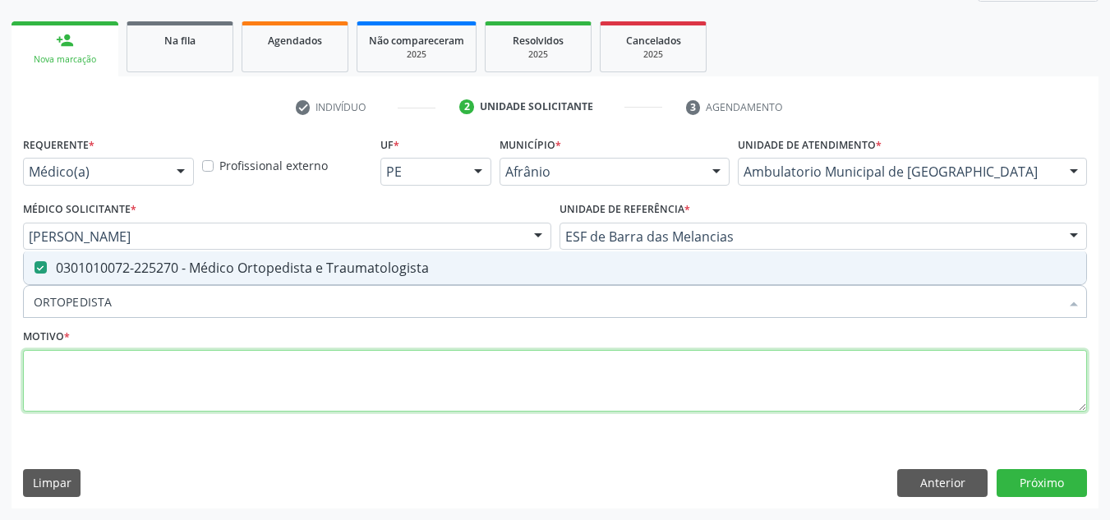
click at [503, 362] on textarea at bounding box center [555, 381] width 1064 height 62
click at [490, 375] on textarea at bounding box center [555, 381] width 1064 height 62
click at [474, 387] on textarea at bounding box center [555, 381] width 1064 height 62
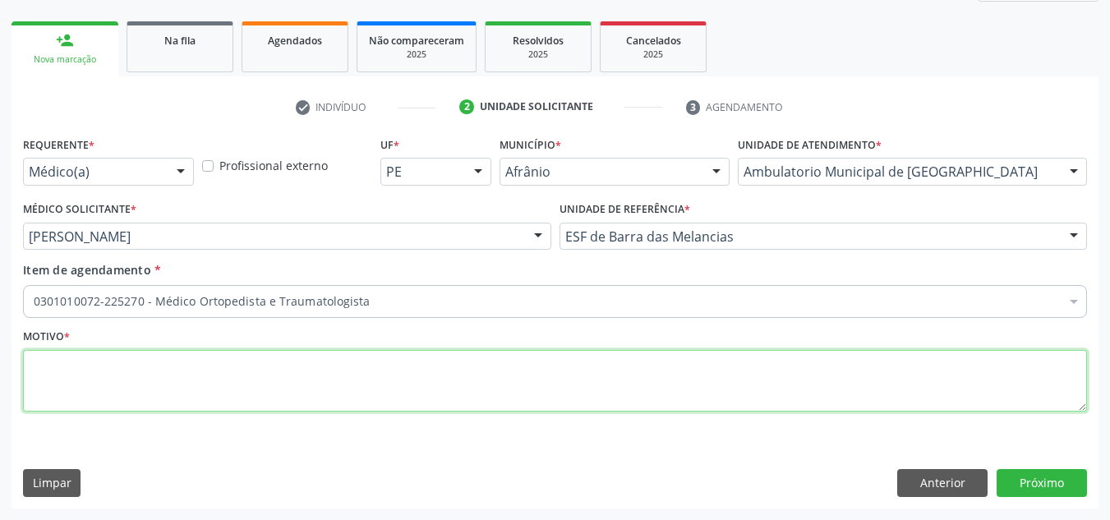
click at [452, 395] on textarea at bounding box center [555, 381] width 1064 height 62
click at [449, 391] on textarea at bounding box center [555, 381] width 1064 height 62
click at [262, 373] on textarea at bounding box center [555, 381] width 1064 height 62
type textarea "RETORNO"
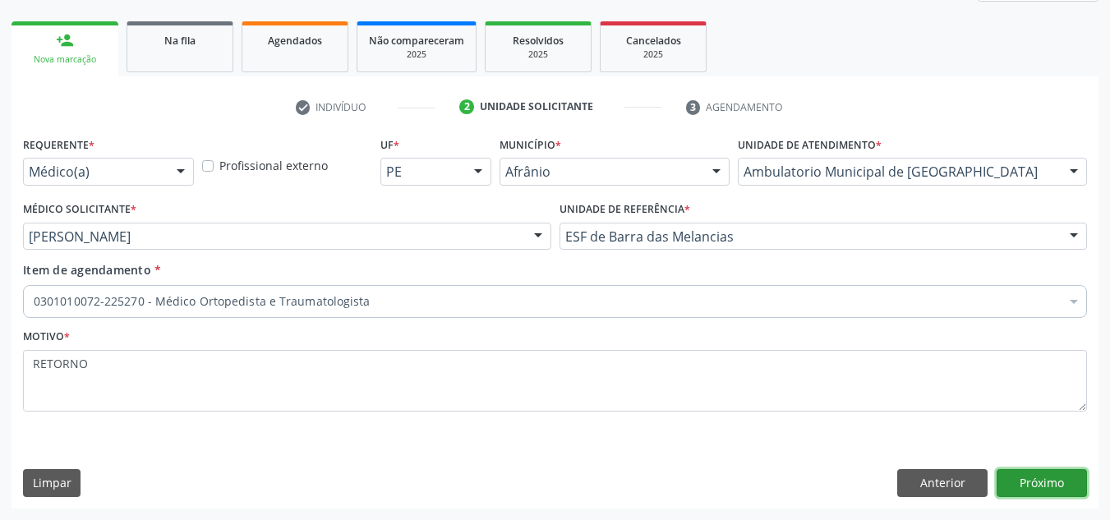
click at [1057, 486] on button "Próximo" at bounding box center [1041, 483] width 90 height 28
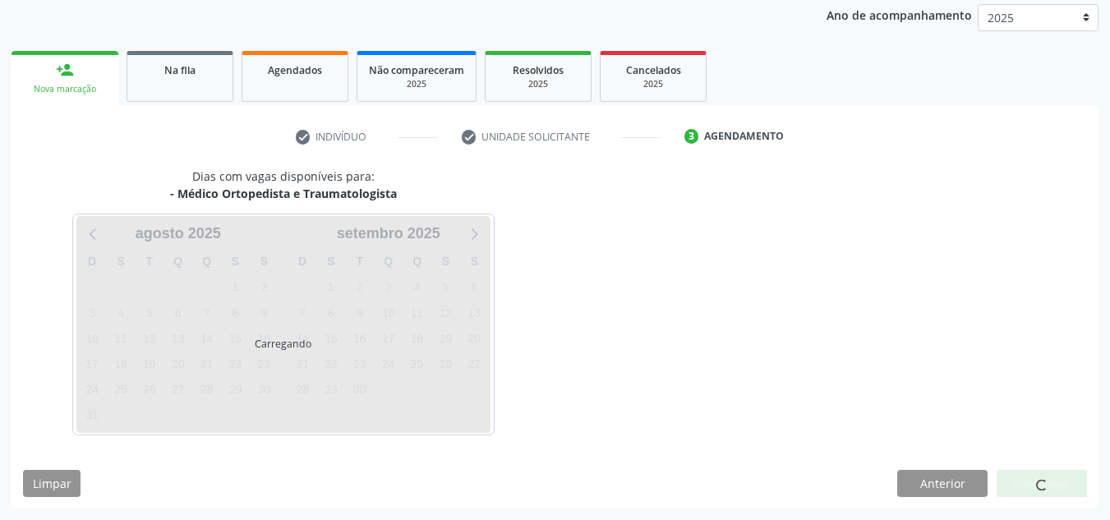
scroll to position [195, 0]
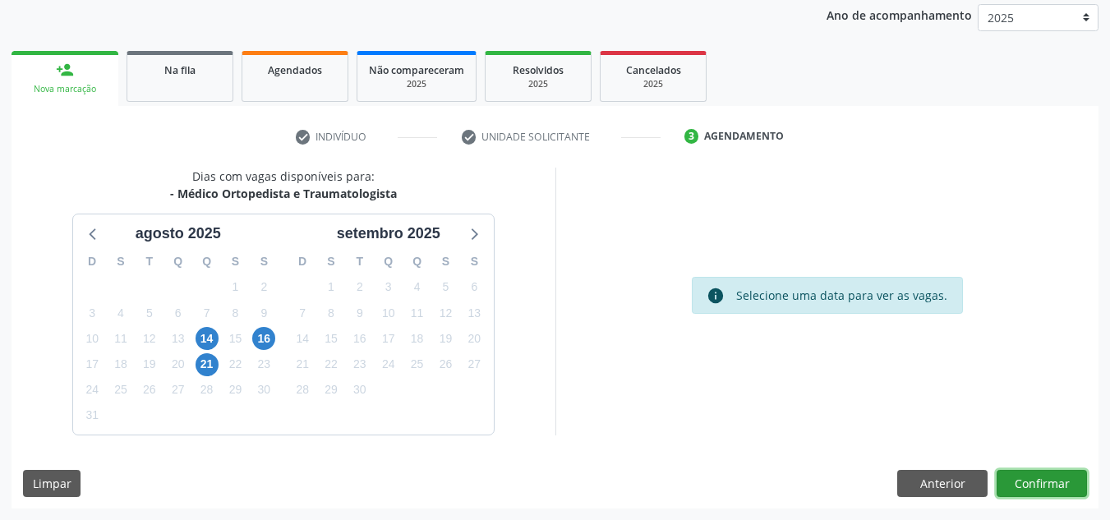
click at [1057, 486] on button "Confirmar" at bounding box center [1041, 484] width 90 height 28
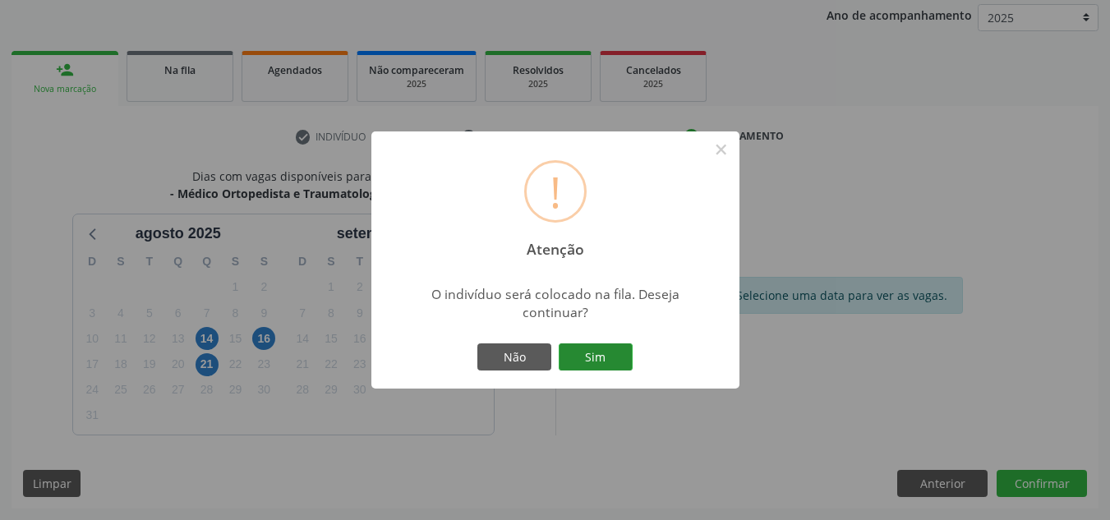
click at [614, 363] on button "Sim" at bounding box center [596, 357] width 74 height 28
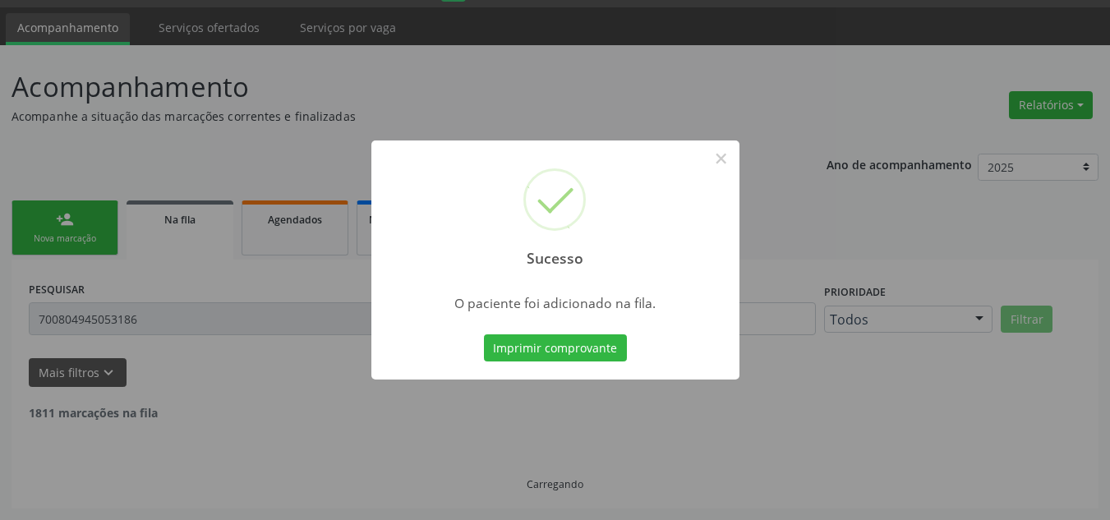
scroll to position [28, 0]
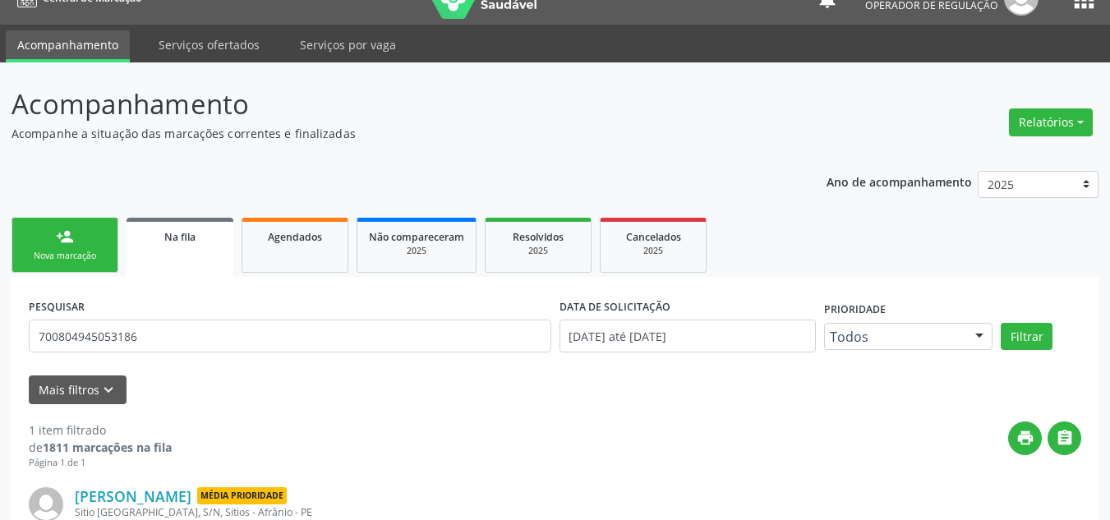
drag, startPoint x: 85, startPoint y: 245, endPoint x: 68, endPoint y: 264, distance: 25.0
click at [85, 245] on link "person_add Nova marcação" at bounding box center [64, 245] width 107 height 55
click at [68, 264] on link "person_add Nova marcação" at bounding box center [64, 245] width 107 height 55
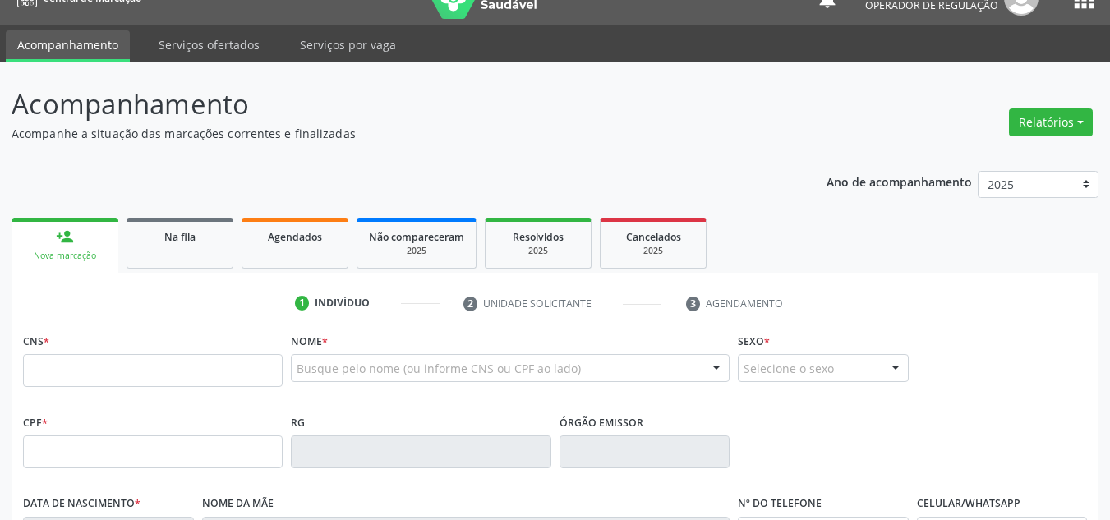
click at [97, 255] on div "Nova marcação" at bounding box center [65, 256] width 84 height 12
click at [188, 372] on input "text" at bounding box center [153, 370] width 260 height 33
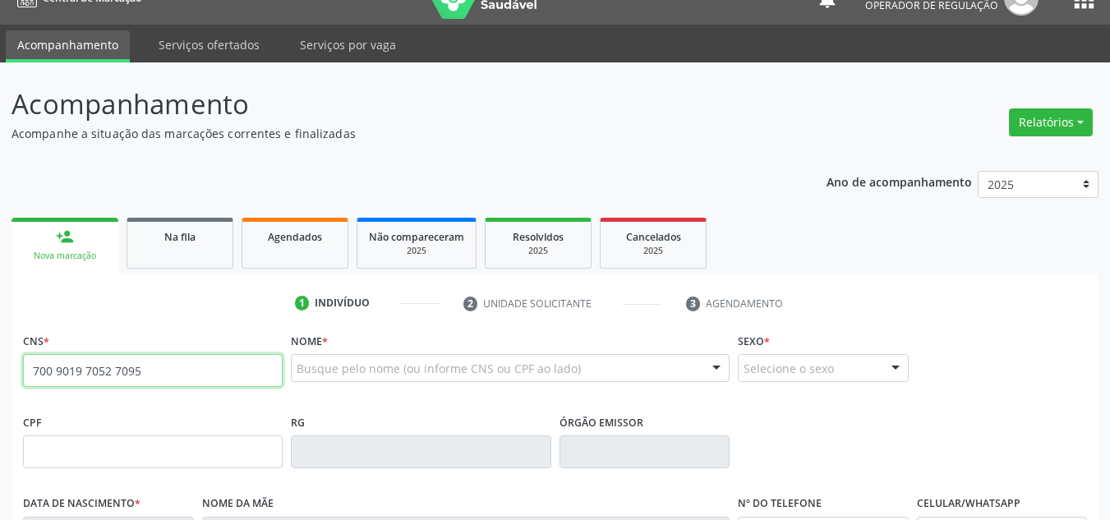
type input "700 9019 7052 7095"
type input "02/12/1967"
type input "(87) 98848-8208"
type input "S/N"
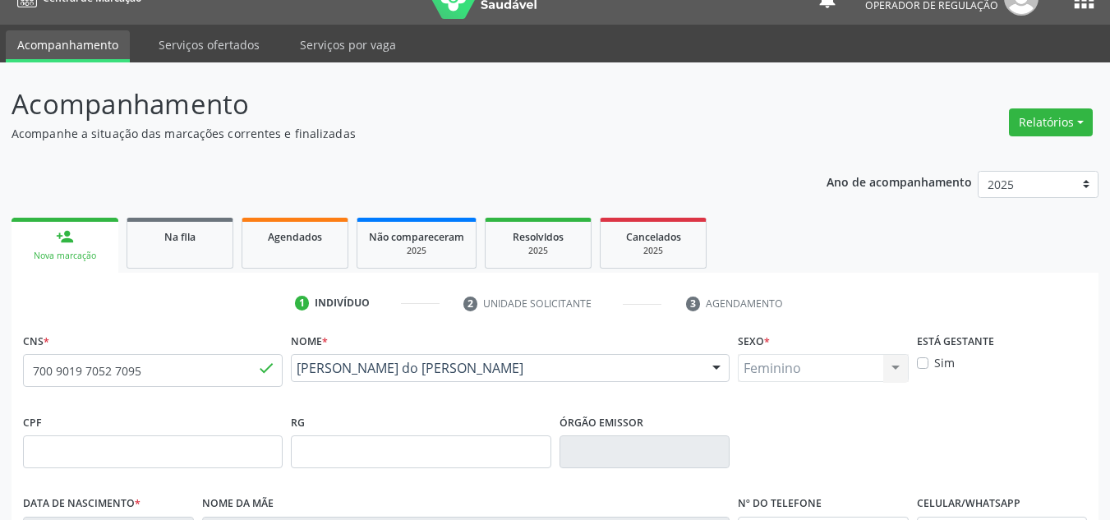
scroll to position [370, 0]
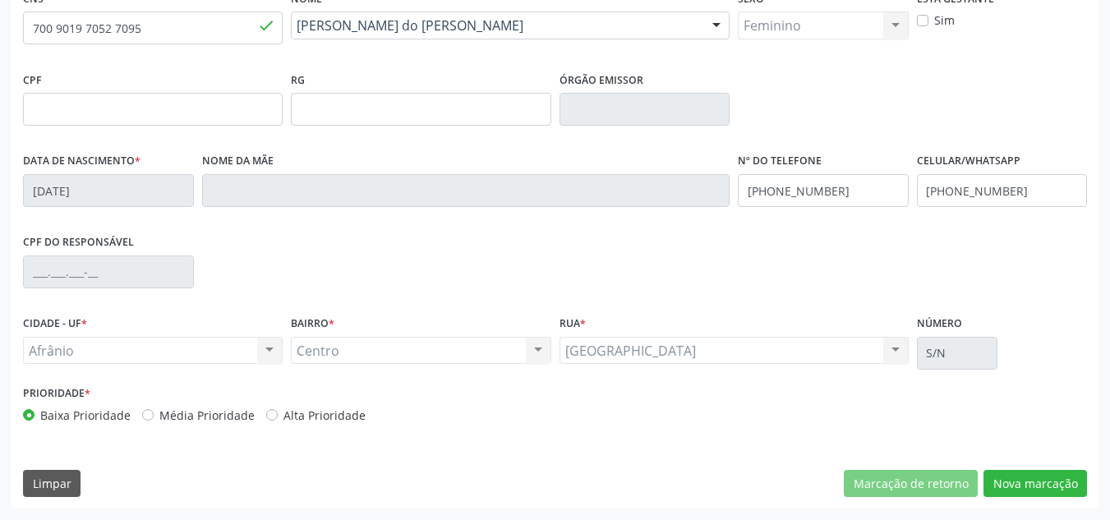
click at [231, 426] on div "Prioridade * Baixa Prioridade Média Prioridade Alta Prioridade" at bounding box center [287, 408] width 536 height 54
click at [238, 421] on label "Média Prioridade" at bounding box center [206, 415] width 95 height 17
click at [154, 421] on input "Média Prioridade" at bounding box center [147, 414] width 11 height 15
radio input "true"
click at [1059, 471] on button "Nova marcação" at bounding box center [1034, 484] width 103 height 28
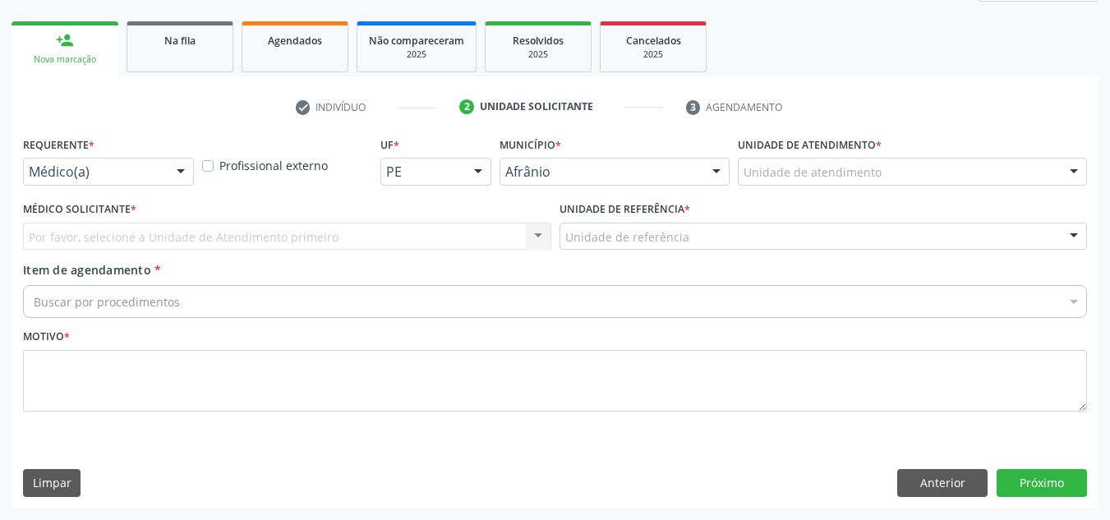
scroll to position [224, 0]
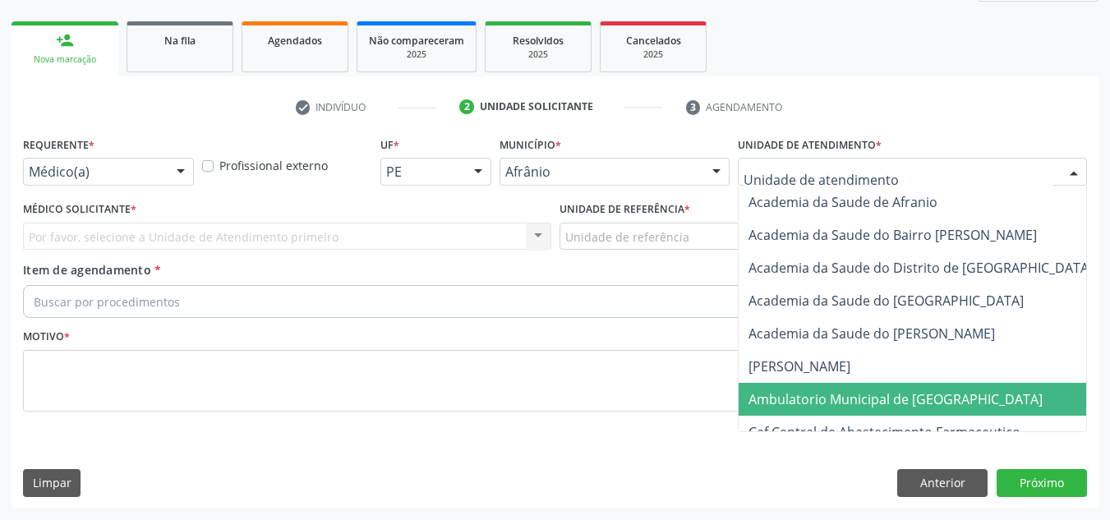
click at [822, 390] on span "Ambulatorio Municipal de [GEOGRAPHIC_DATA]" at bounding box center [895, 399] width 294 height 18
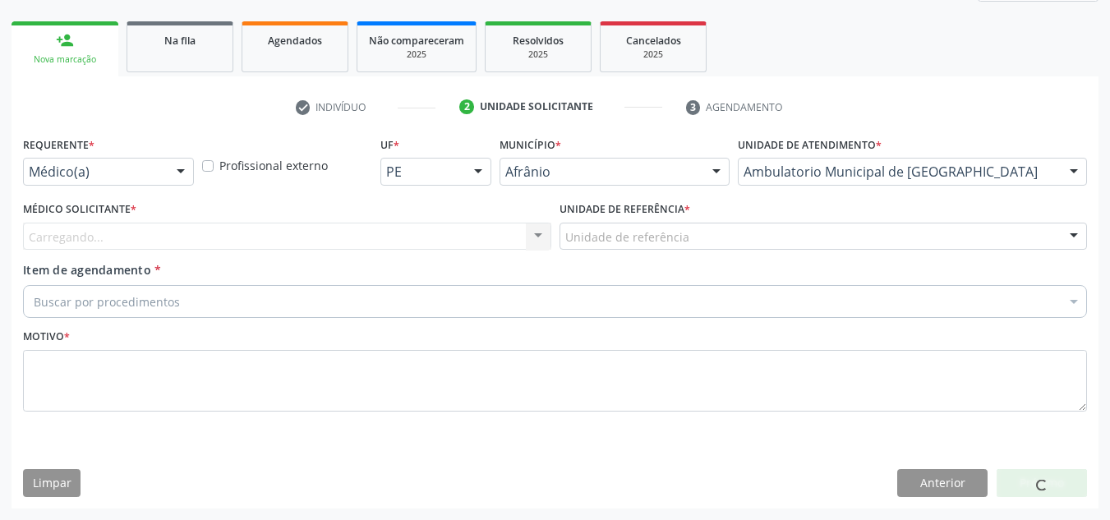
click at [518, 228] on div "Carregando..." at bounding box center [287, 237] width 528 height 28
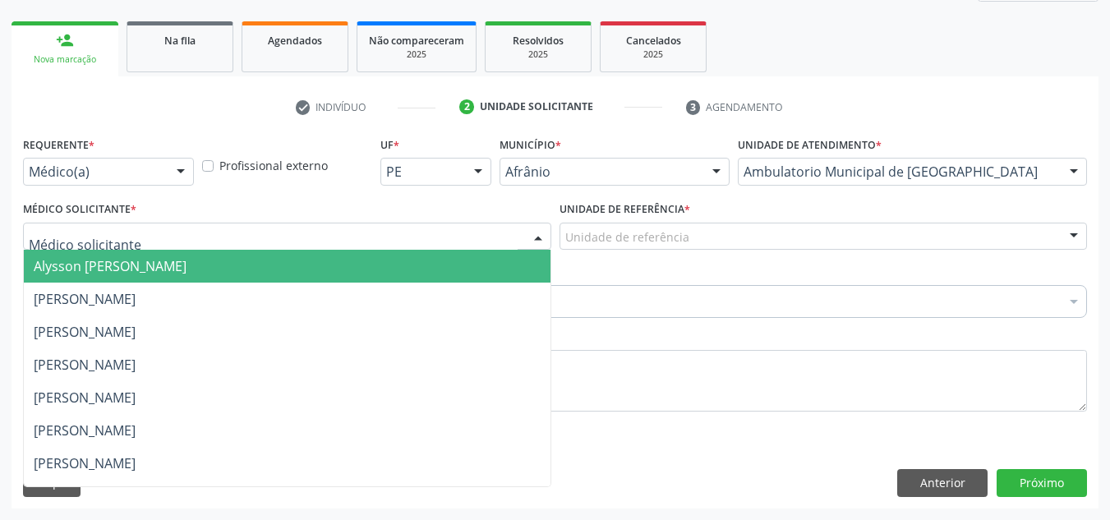
click at [398, 265] on span "Alysson [PERSON_NAME]" at bounding box center [287, 266] width 527 height 33
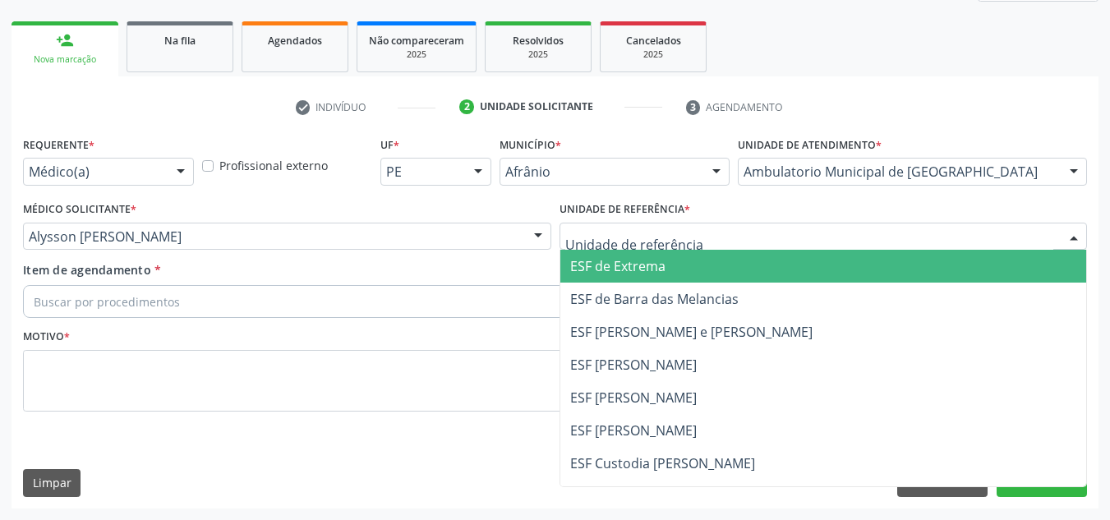
click at [653, 263] on span "ESF de Extrema" at bounding box center [617, 266] width 95 height 18
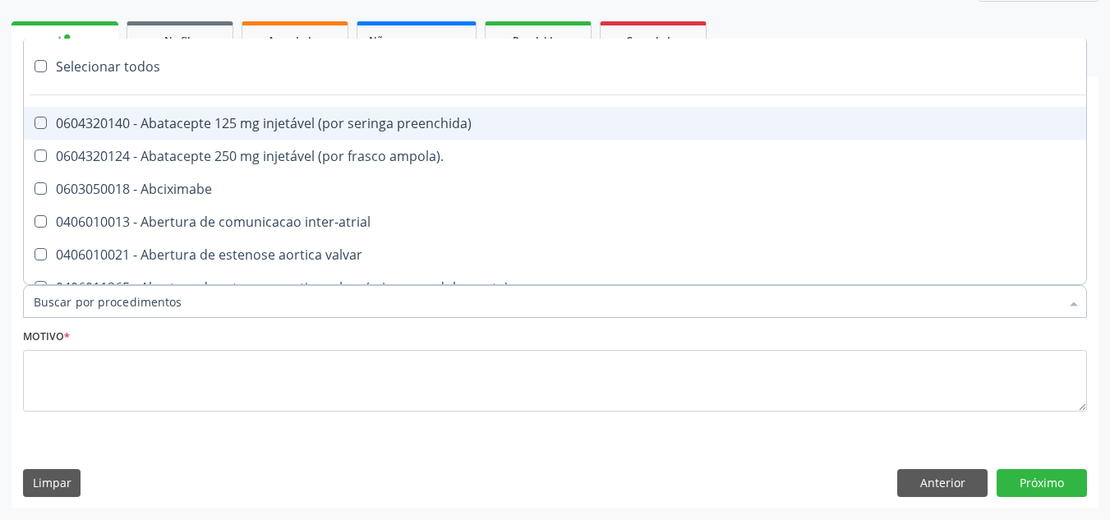
click at [587, 294] on div at bounding box center [555, 301] width 1064 height 33
paste input "ORTOPEDISTA"
type input "ORTOPEDISTA"
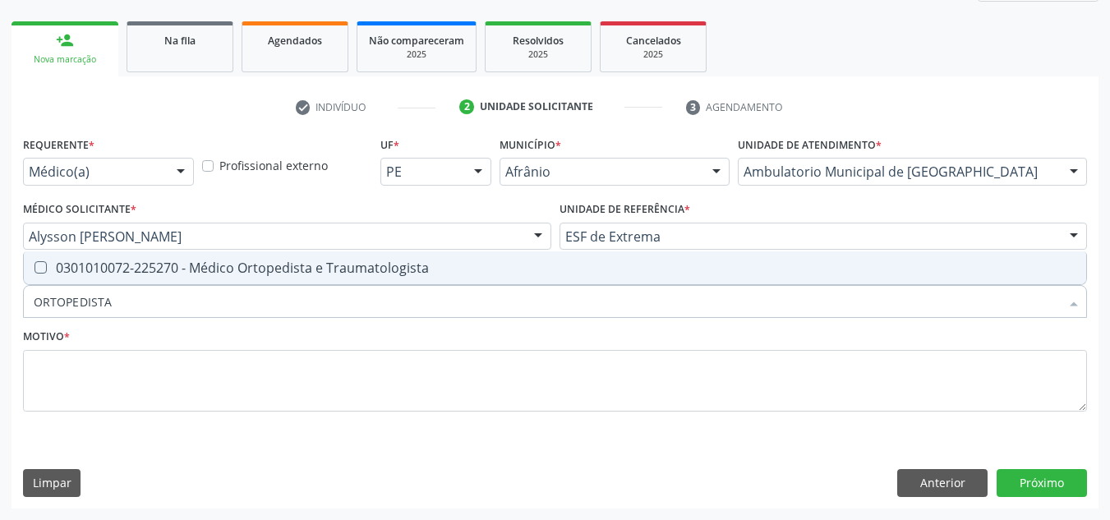
drag, startPoint x: 620, startPoint y: 267, endPoint x: 614, endPoint y: 298, distance: 31.9
click at [620, 266] on div "0301010072-225270 - Médico Ortopedista e Traumatologista" at bounding box center [555, 267] width 1042 height 13
checkbox Traumatologista "true"
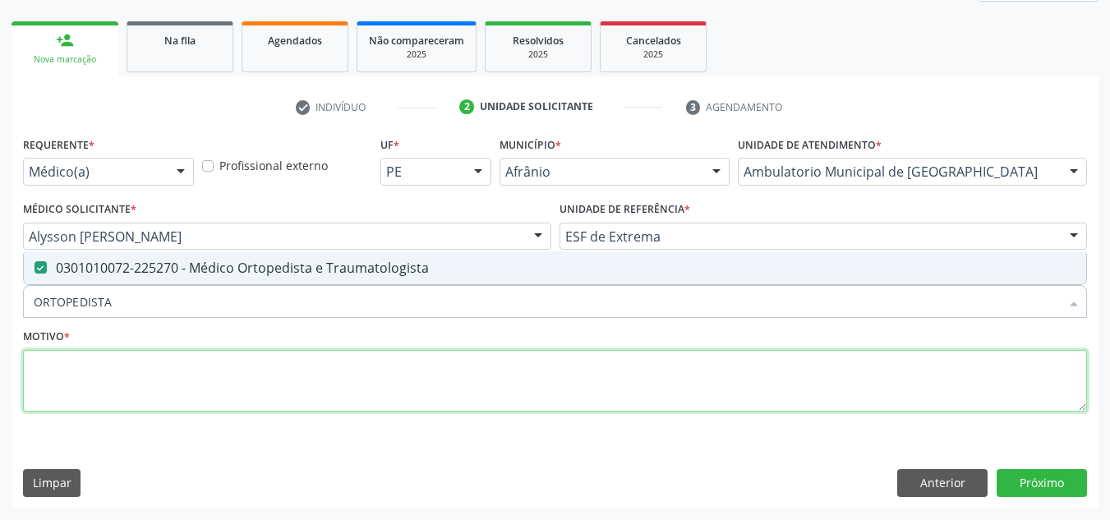
click at [583, 370] on textarea at bounding box center [555, 381] width 1064 height 62
click at [571, 375] on textarea at bounding box center [555, 381] width 1064 height 62
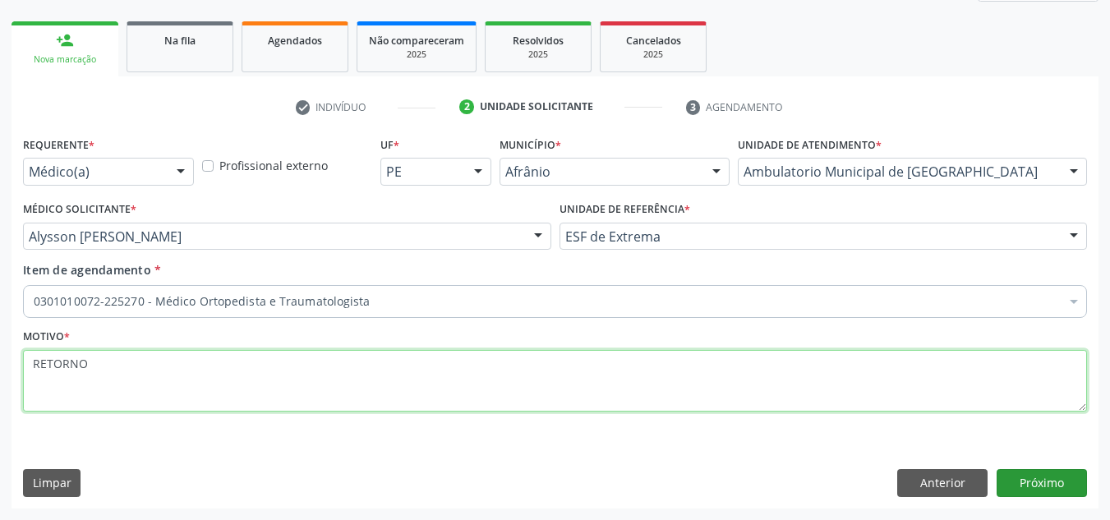
type textarea "RETORNO"
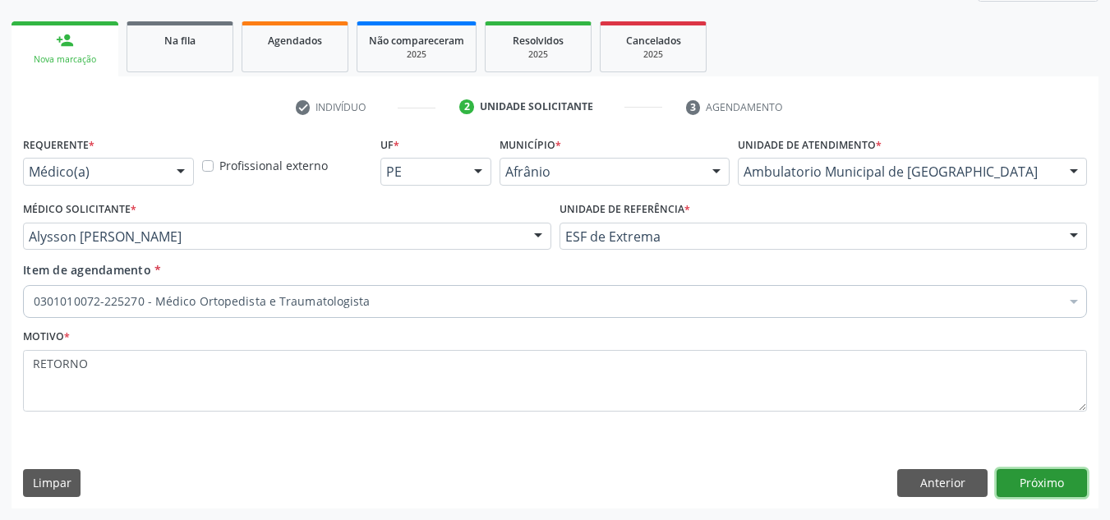
click at [1057, 473] on button "Próximo" at bounding box center [1041, 483] width 90 height 28
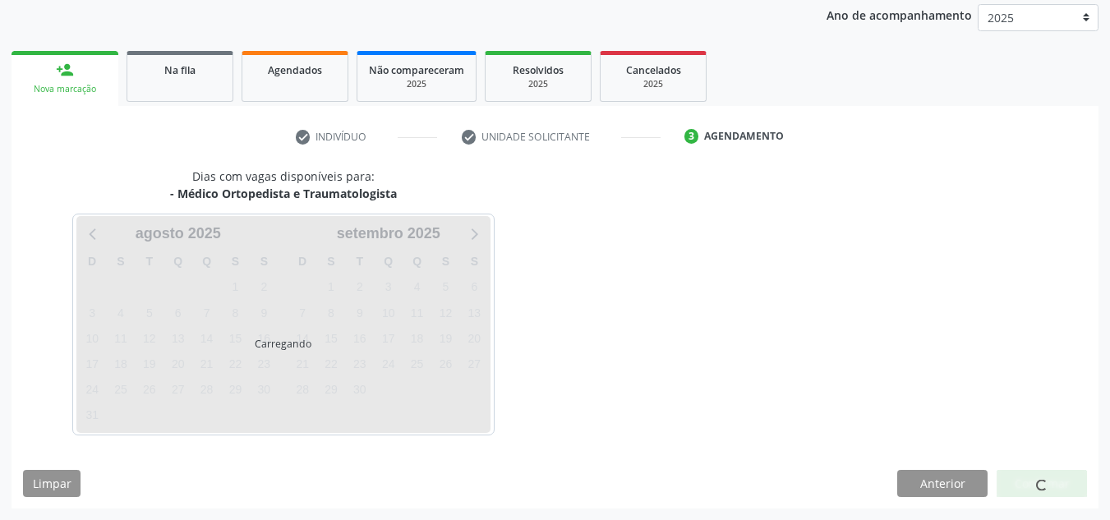
scroll to position [195, 0]
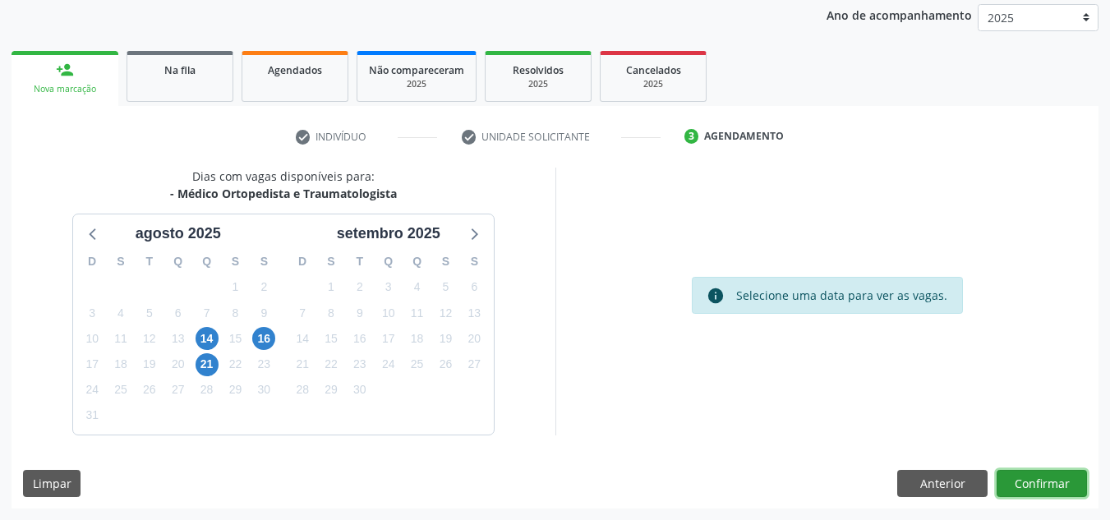
click at [1057, 473] on button "Confirmar" at bounding box center [1041, 484] width 90 height 28
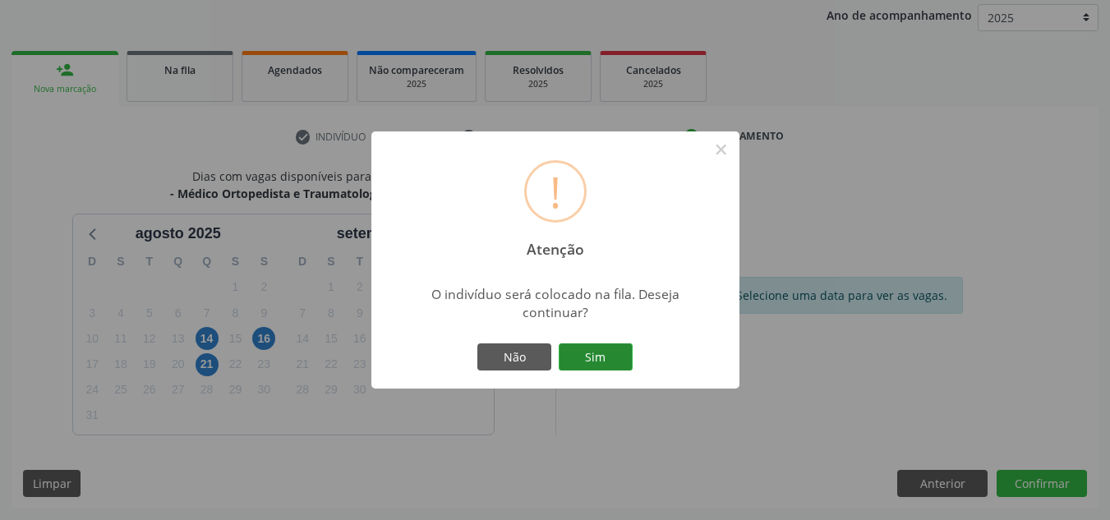
click at [611, 364] on button "Sim" at bounding box center [596, 357] width 74 height 28
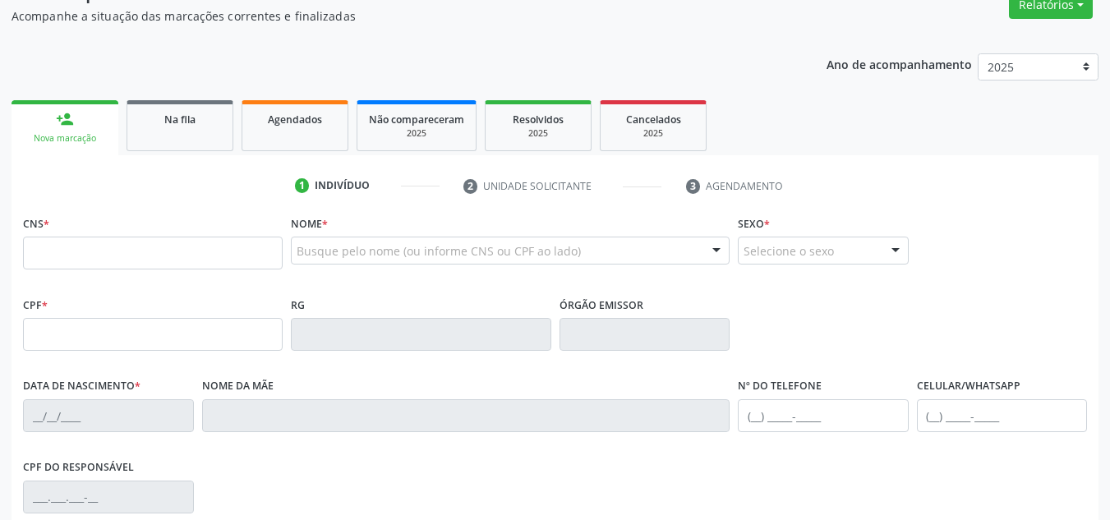
scroll to position [164, 0]
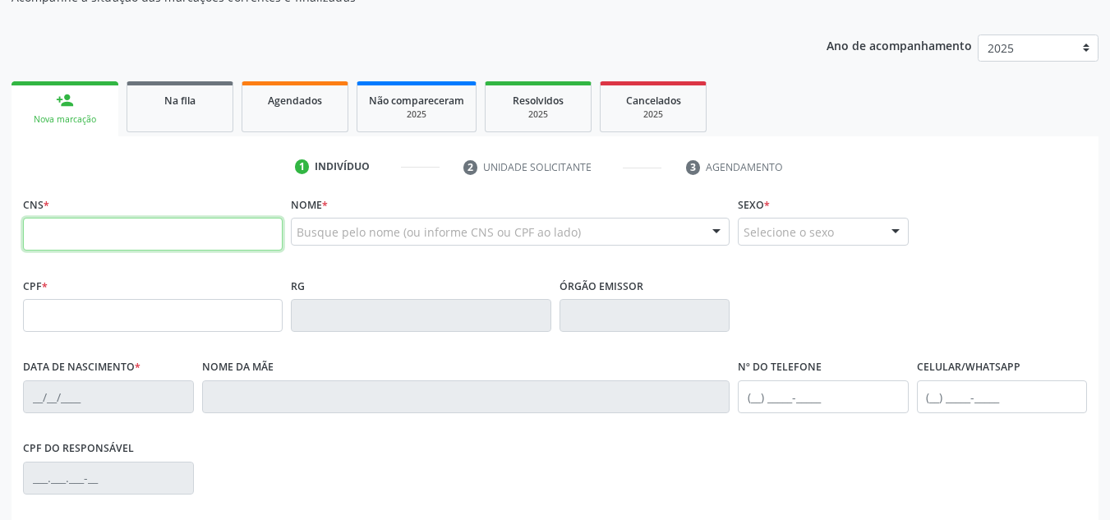
click at [196, 246] on input "text" at bounding box center [153, 234] width 260 height 33
type input "708 5040 9943 4880"
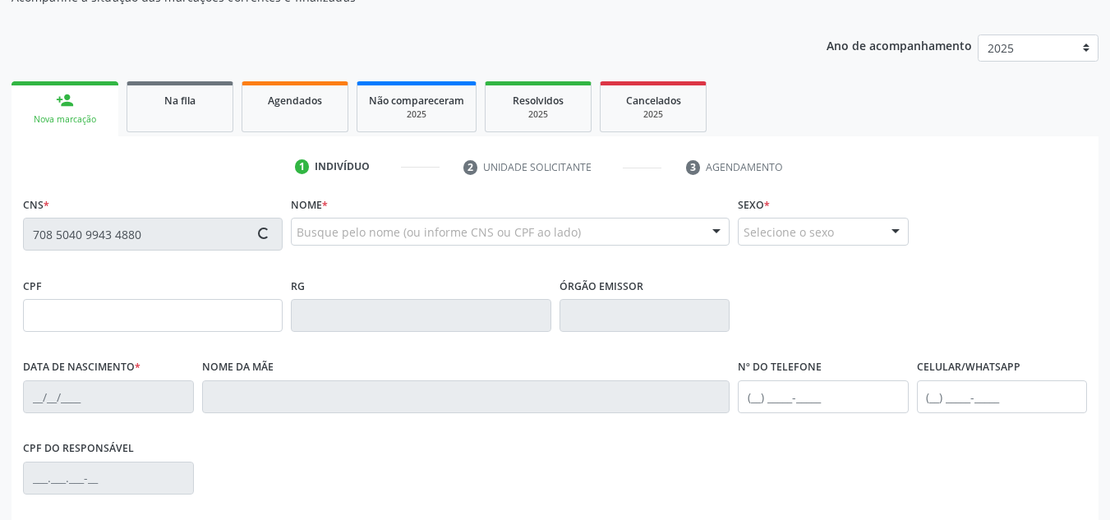
type input "[DATE]"
type input "[PERSON_NAME]"
type input "[PHONE_NUMBER]"
type input "69"
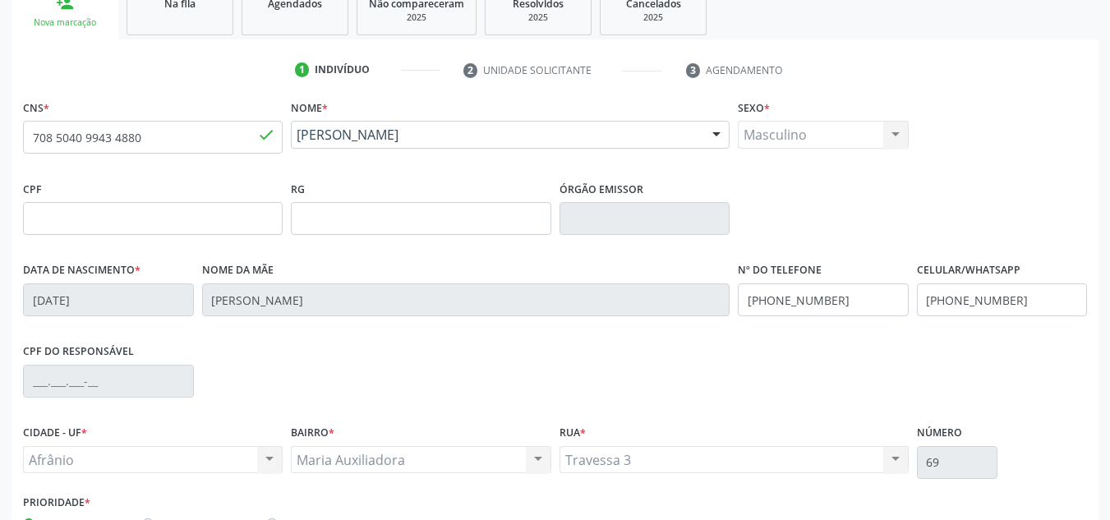
scroll to position [370, 0]
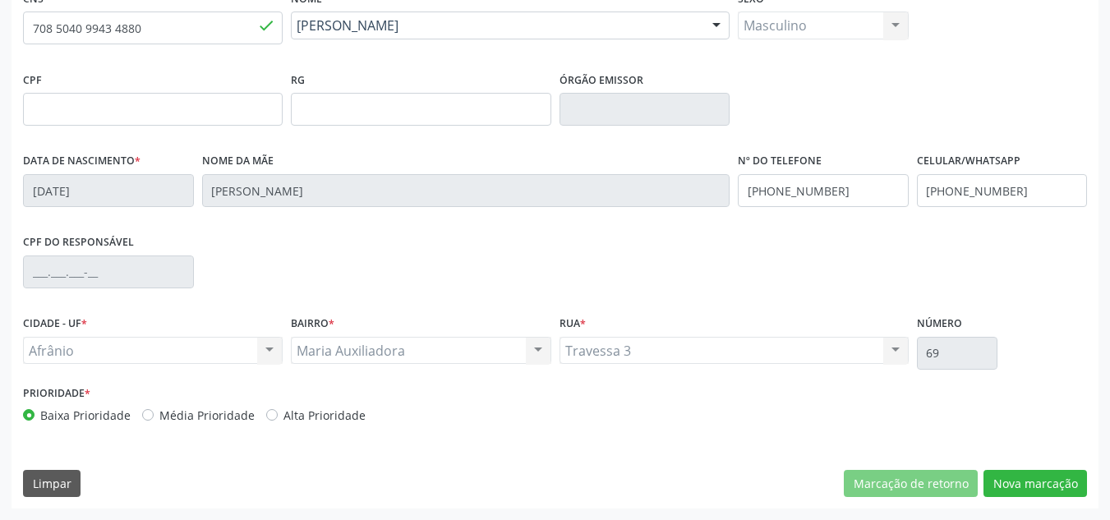
click at [218, 420] on label "Média Prioridade" at bounding box center [206, 415] width 95 height 17
click at [154, 420] on input "Média Prioridade" at bounding box center [147, 414] width 11 height 15
radio input "true"
click at [1068, 481] on button "Nova marcação" at bounding box center [1034, 484] width 103 height 28
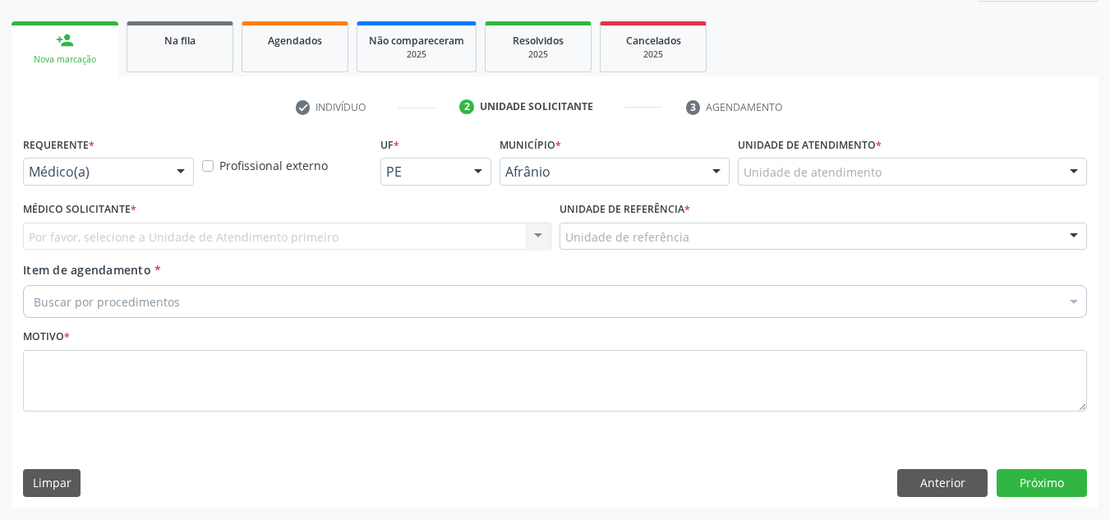
scroll to position [224, 0]
click at [908, 169] on div "Unidade de atendimento" at bounding box center [912, 172] width 349 height 28
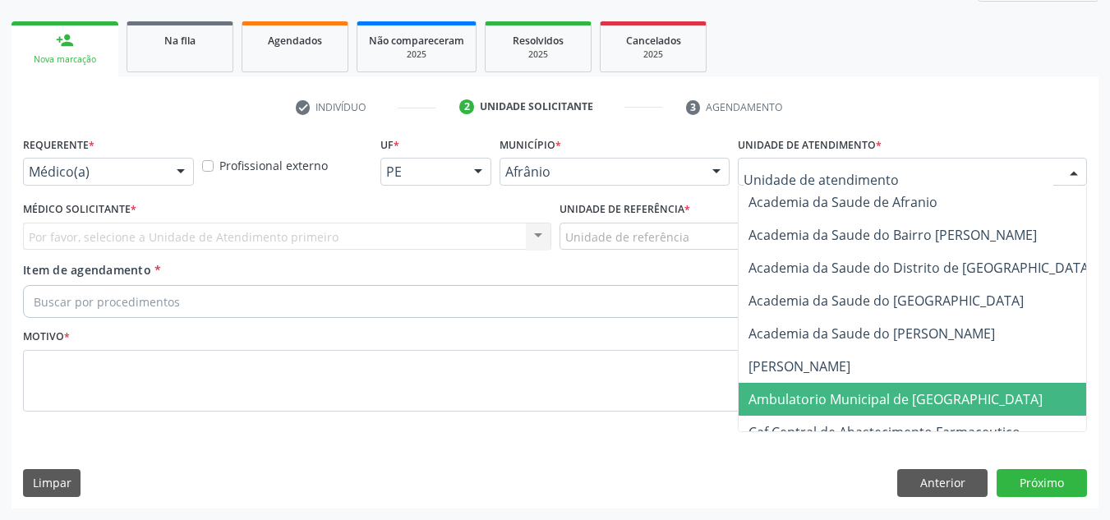
click at [836, 412] on span "Ambulatorio Municipal de [GEOGRAPHIC_DATA]" at bounding box center [938, 399] width 401 height 33
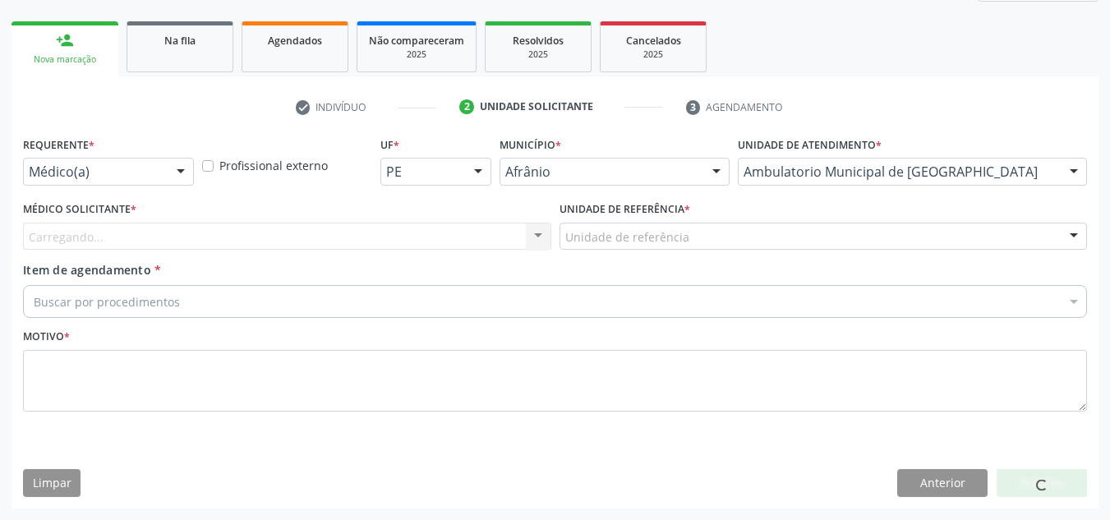
click at [445, 244] on div "Carregando... Nenhum resultado encontrado para: " " Não há nenhuma opção para s…" at bounding box center [287, 237] width 528 height 28
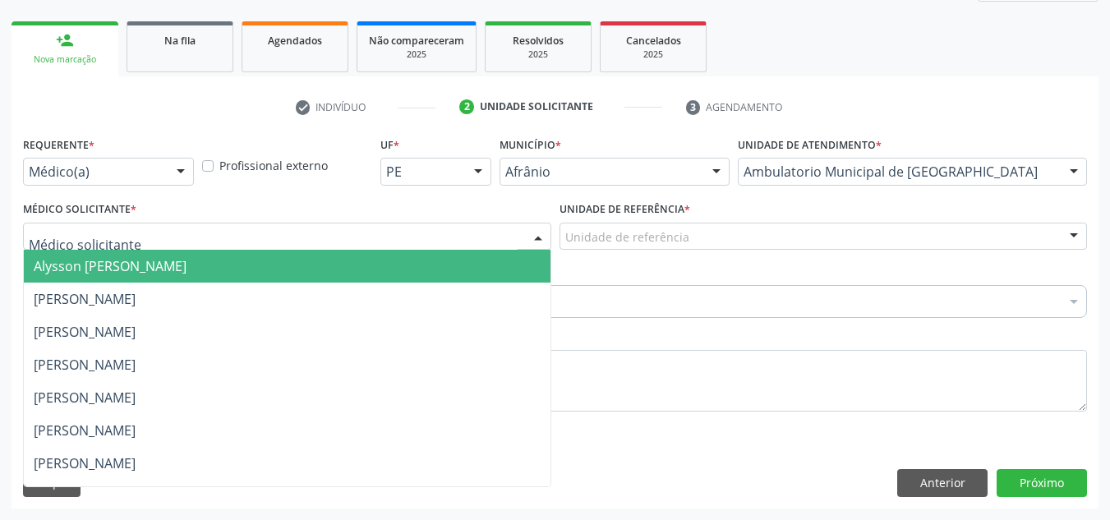
click at [407, 231] on div at bounding box center [287, 237] width 528 height 28
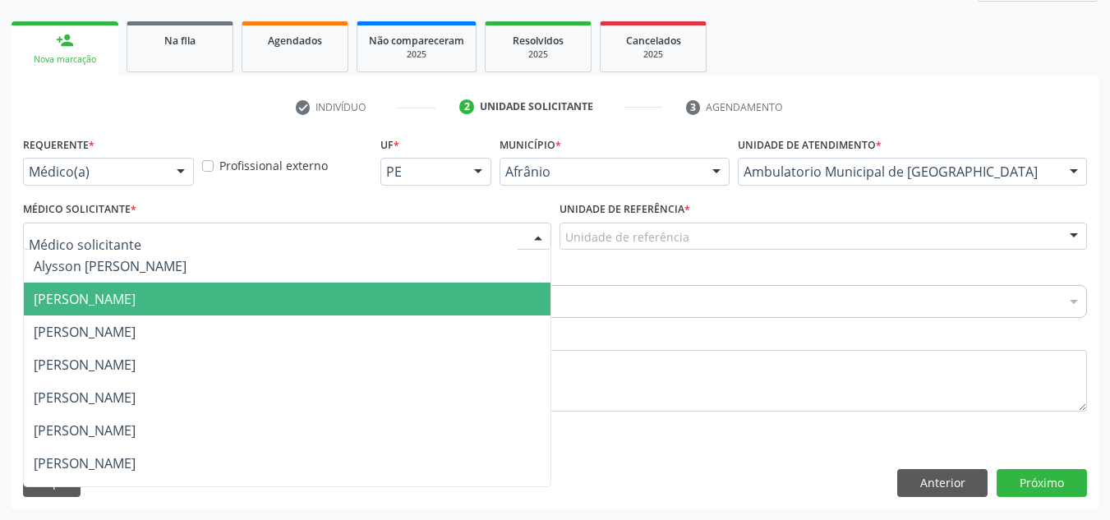
click at [377, 301] on span "[PERSON_NAME]" at bounding box center [287, 299] width 527 height 33
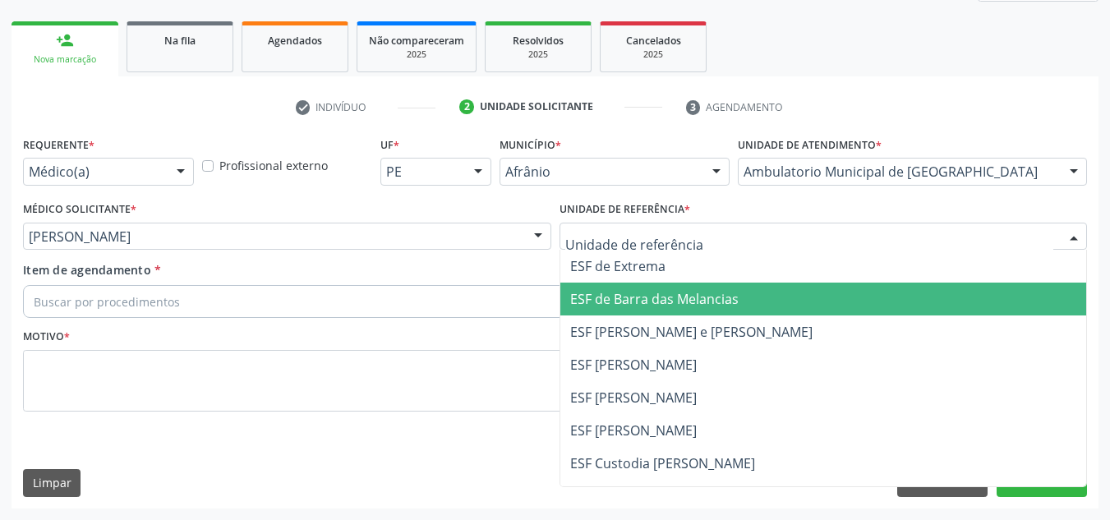
click at [647, 287] on span "ESF de Barra das Melancias" at bounding box center [823, 299] width 527 height 33
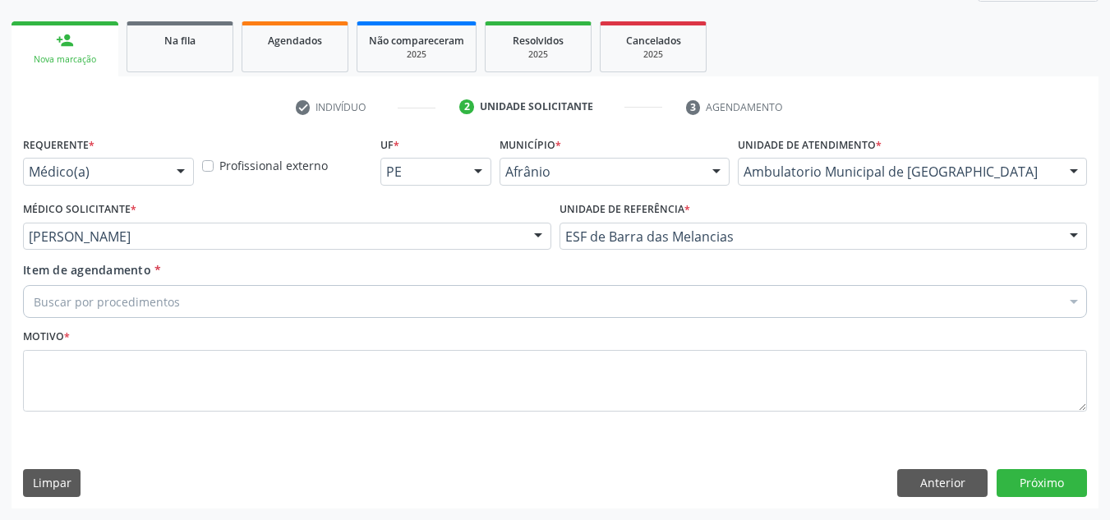
click at [542, 315] on div "Buscar por procedimentos" at bounding box center [555, 301] width 1064 height 33
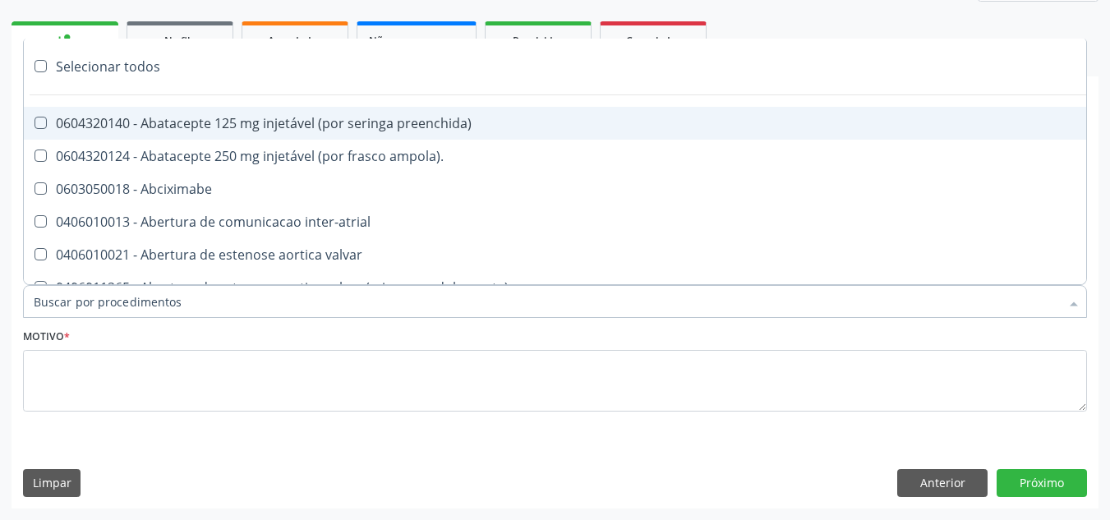
paste input "ORTOPEDISTA"
type input "ORTOPEDISTA"
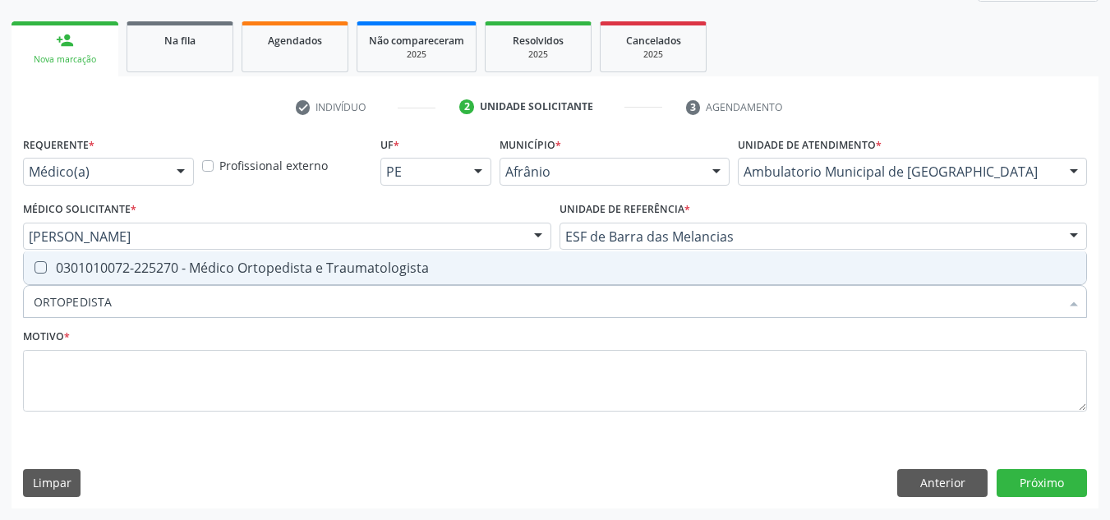
click at [536, 289] on input "ORTOPEDISTA" at bounding box center [547, 301] width 1026 height 33
click at [543, 274] on div "0301010072-225270 - Médico Ortopedista e Traumatologista" at bounding box center [555, 267] width 1042 height 13
checkbox Traumatologista "true"
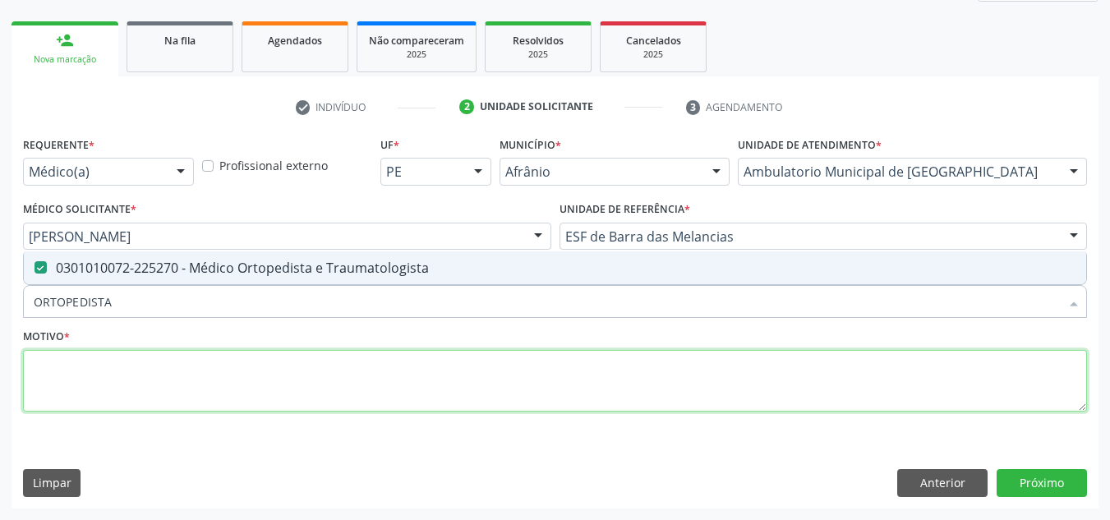
click at [465, 383] on textarea at bounding box center [555, 381] width 1064 height 62
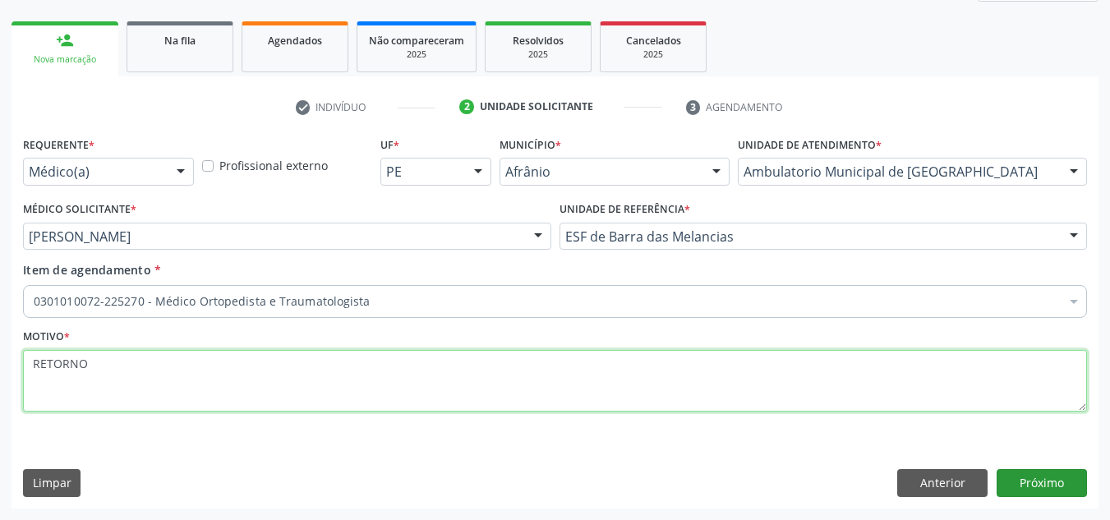
type textarea "RETORNO"
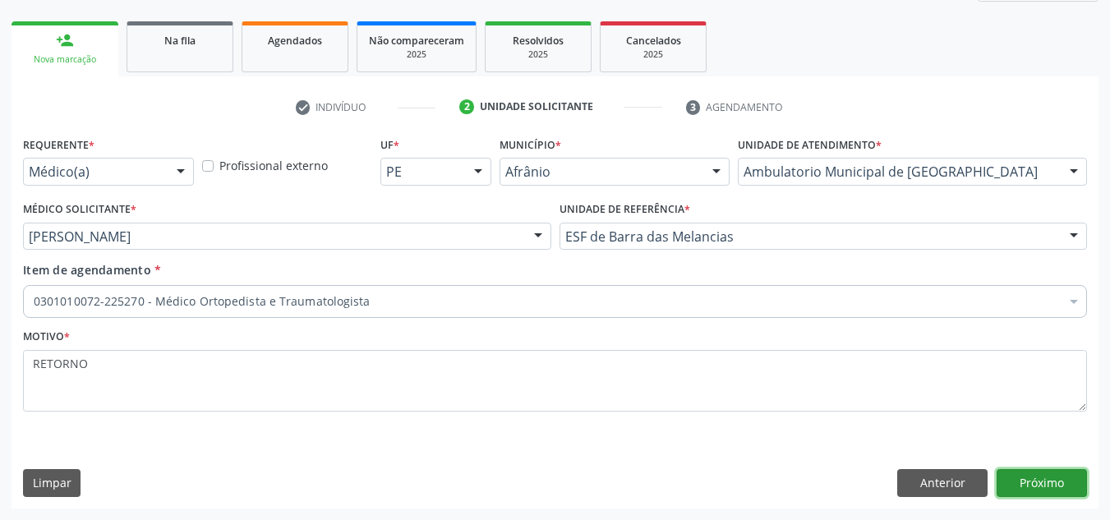
click at [1048, 492] on button "Próximo" at bounding box center [1041, 483] width 90 height 28
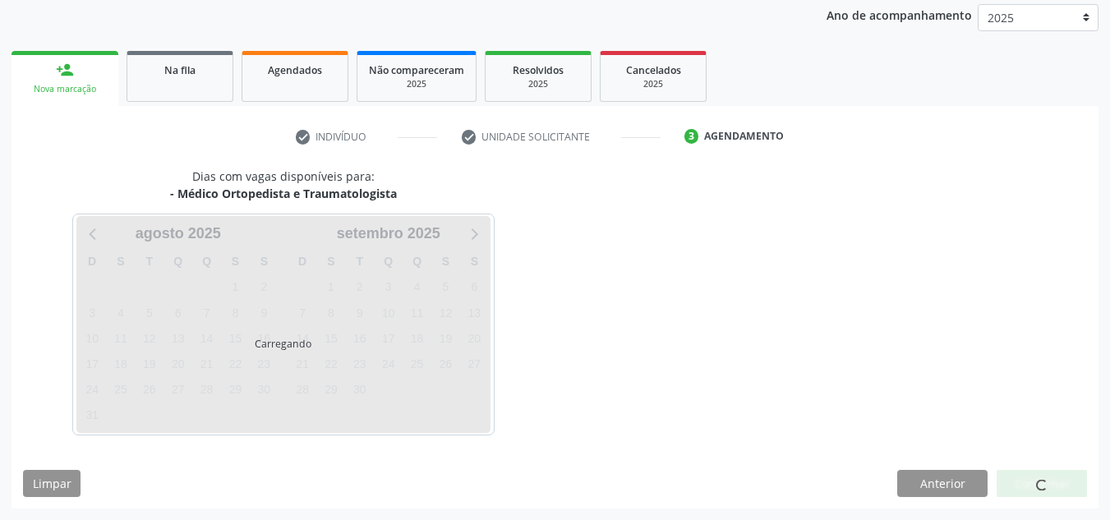
scroll to position [195, 0]
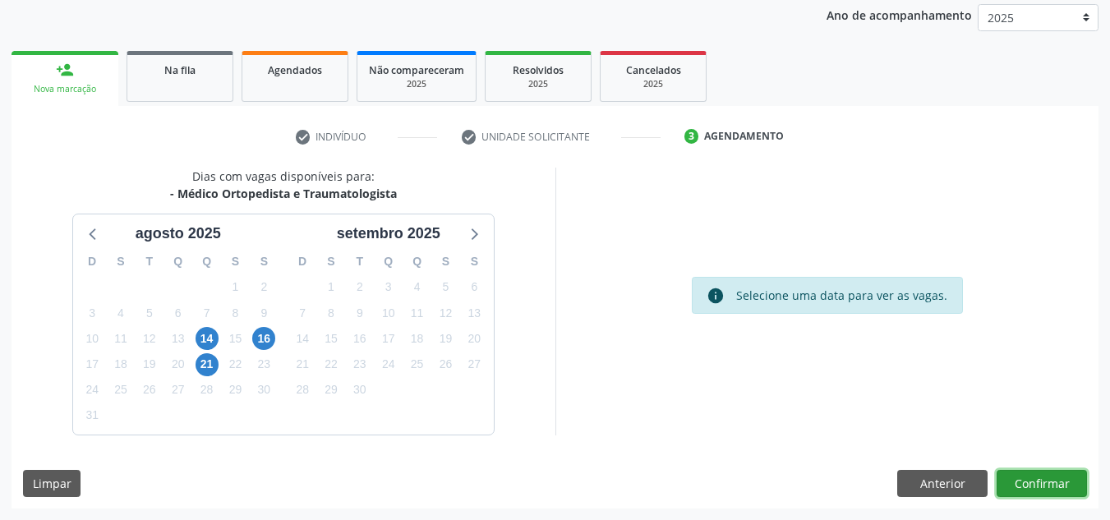
click at [1048, 487] on button "Confirmar" at bounding box center [1041, 484] width 90 height 28
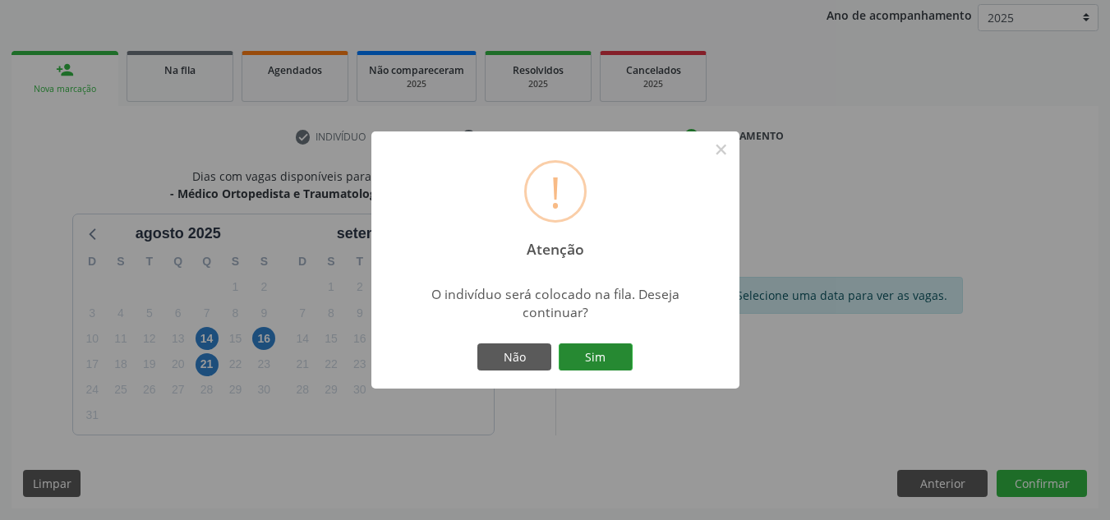
click at [614, 367] on button "Sim" at bounding box center [596, 357] width 74 height 28
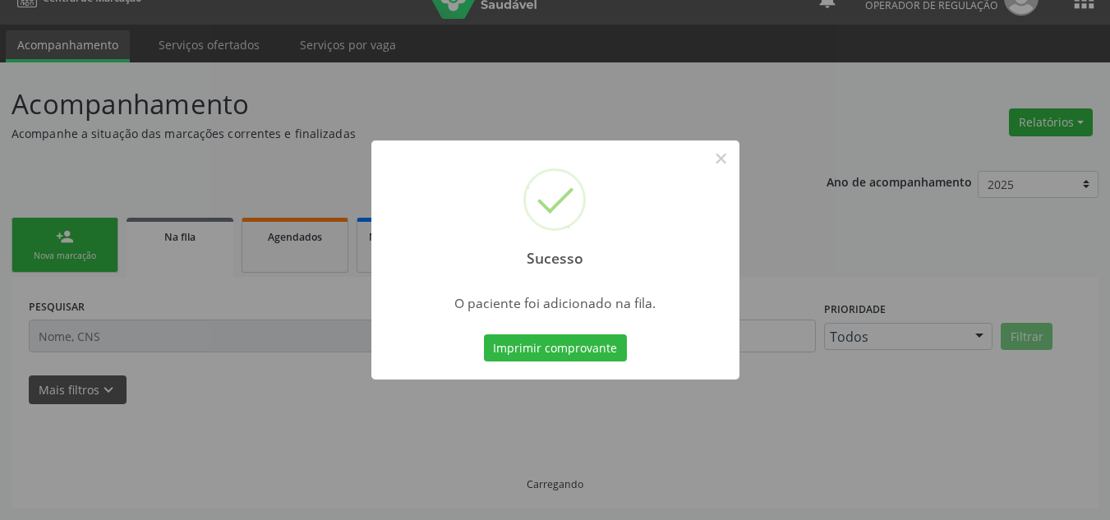
scroll to position [28, 0]
click at [723, 162] on button "×" at bounding box center [721, 159] width 28 height 28
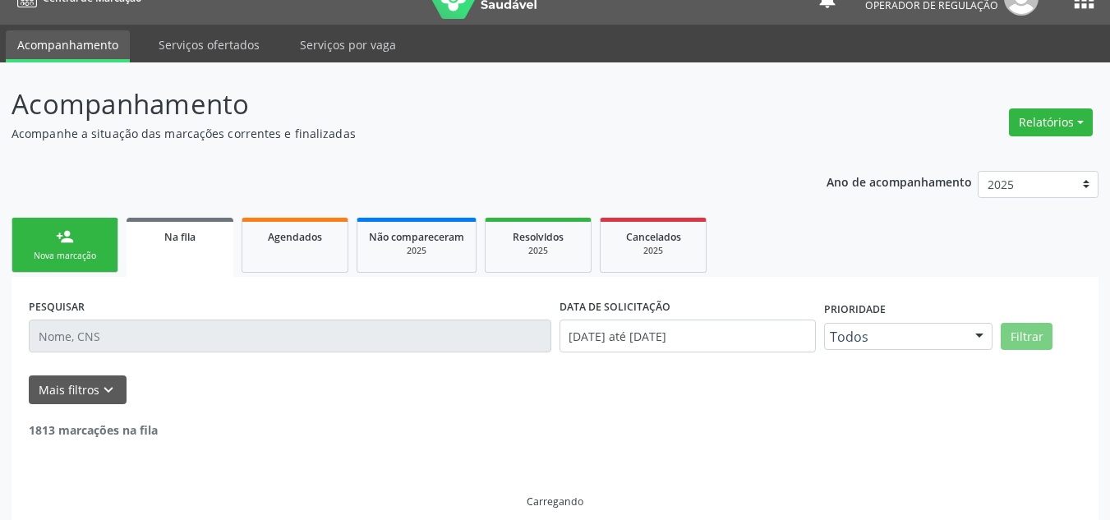
click at [46, 254] on div "Nova marcação" at bounding box center [65, 256] width 82 height 12
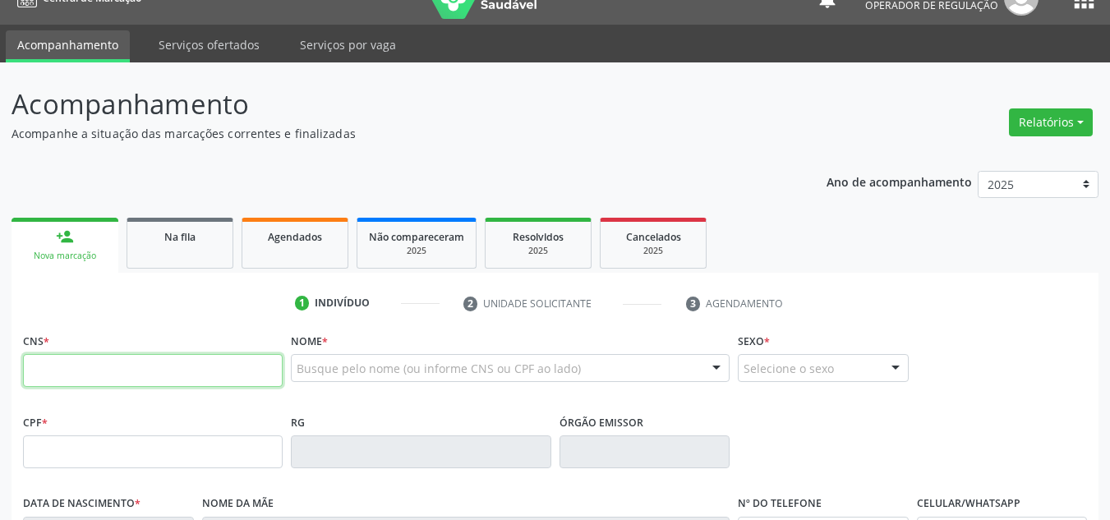
click at [117, 366] on input "text" at bounding box center [153, 370] width 260 height 33
type input "708 6040 9798 2383"
type input "[DATE]"
type input "[PERSON_NAME] [GEOGRAPHIC_DATA]"
type input "[PHONE_NUMBER]"
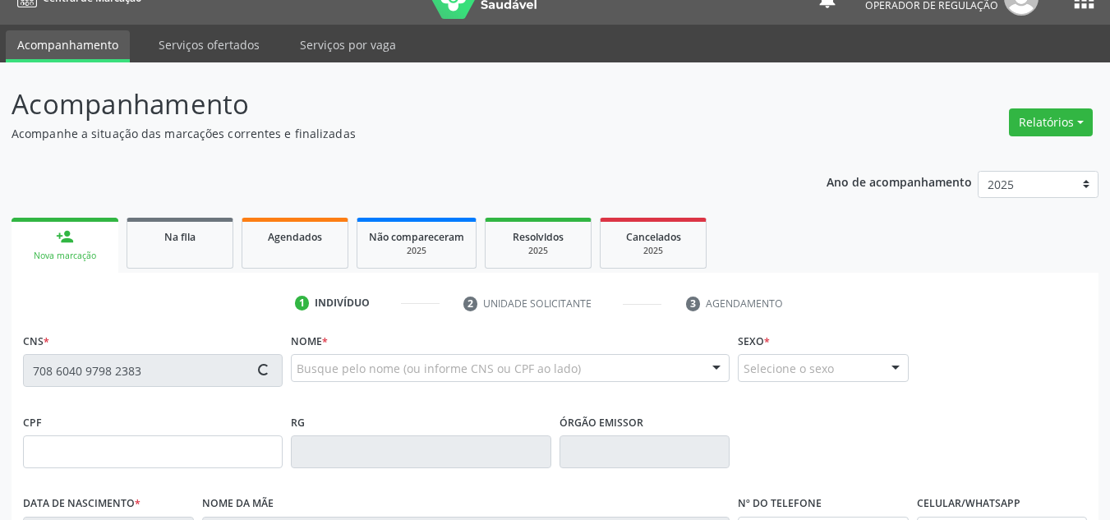
type input "[PHONE_NUMBER]"
type input "S/N"
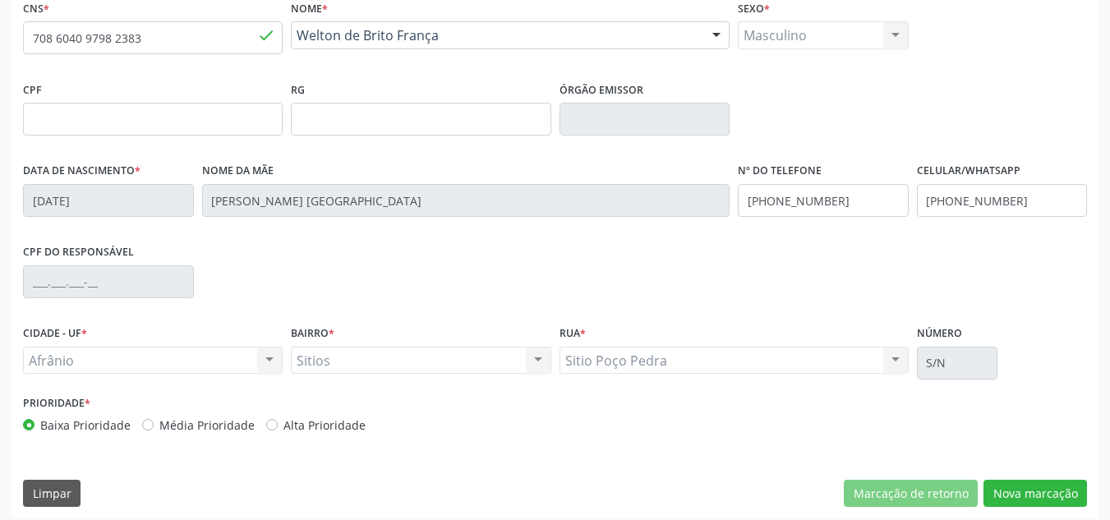
scroll to position [370, 0]
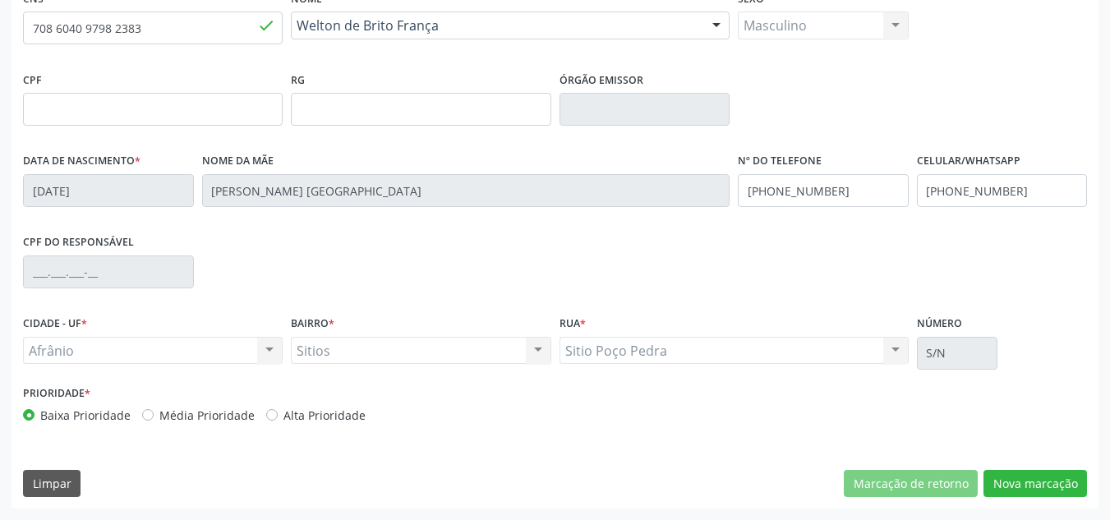
click at [218, 424] on div "Prioridade * Baixa Prioridade Média Prioridade Alta Prioridade" at bounding box center [287, 408] width 536 height 54
click at [223, 418] on label "Média Prioridade" at bounding box center [206, 415] width 95 height 17
click at [154, 418] on input "Média Prioridade" at bounding box center [147, 414] width 11 height 15
radio input "true"
click at [1033, 483] on button "Nova marcação" at bounding box center [1034, 484] width 103 height 28
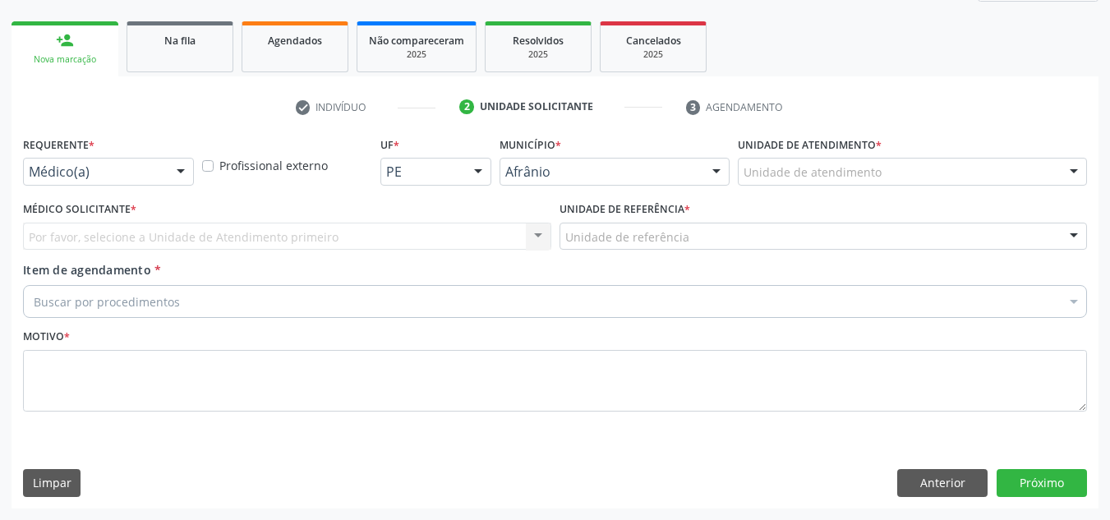
scroll to position [224, 0]
click at [945, 157] on div "Unidade de atendimento * Unidade de atendimento Academia da Saude de Afranio Ac…" at bounding box center [912, 158] width 349 height 53
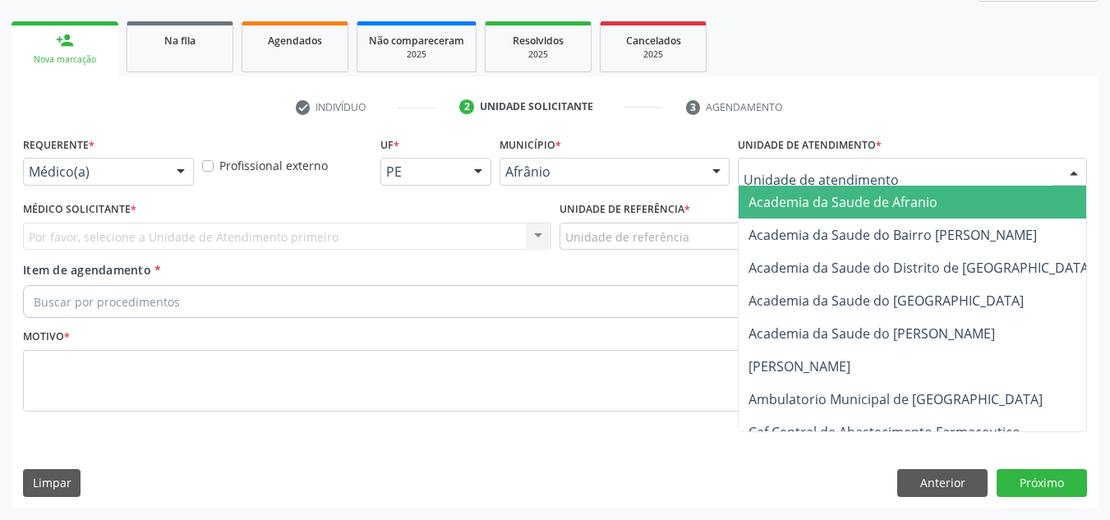
click at [947, 163] on div at bounding box center [912, 172] width 349 height 28
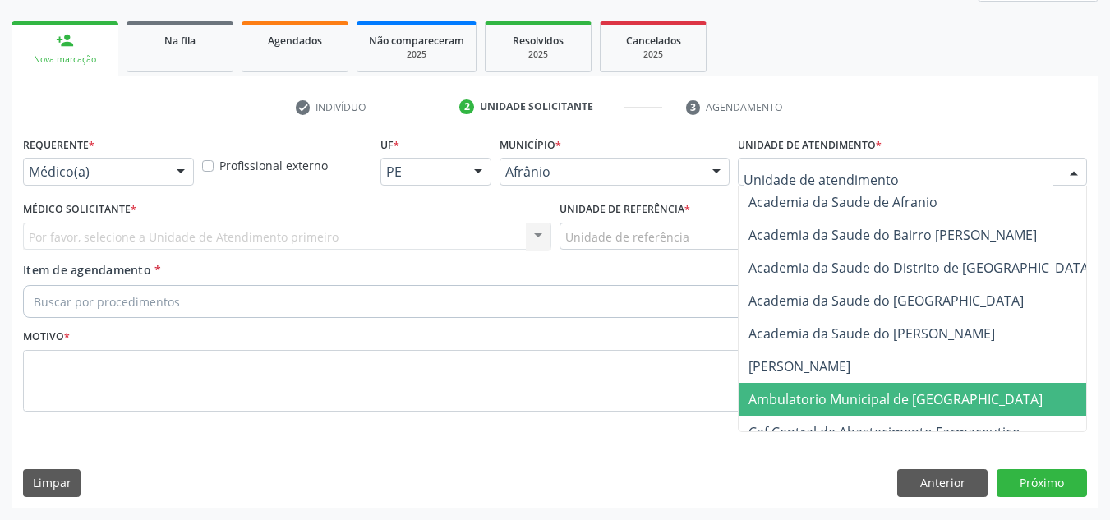
click at [914, 390] on span "Ambulatorio Municipal de [GEOGRAPHIC_DATA]" at bounding box center [895, 399] width 294 height 18
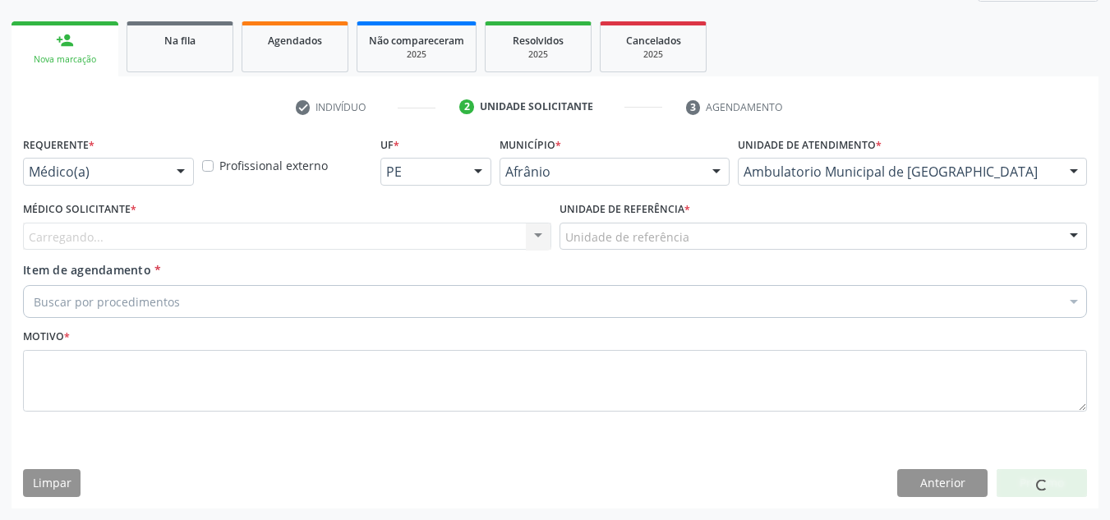
click at [428, 231] on div "Carregando..." at bounding box center [287, 237] width 528 height 28
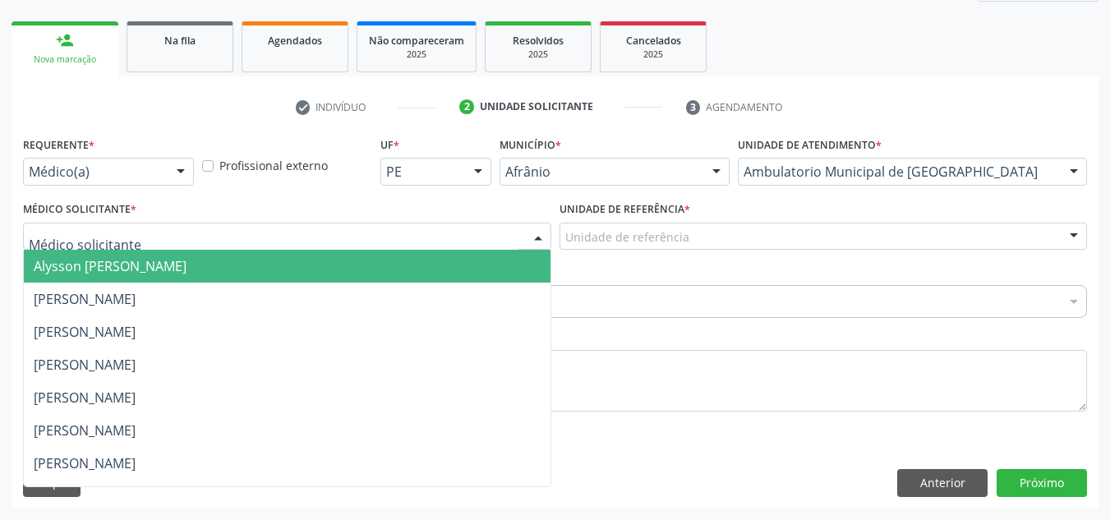
drag, startPoint x: 412, startPoint y: 281, endPoint x: 601, endPoint y: 240, distance: 194.1
click at [423, 280] on span "Alysson [PERSON_NAME]" at bounding box center [287, 266] width 527 height 33
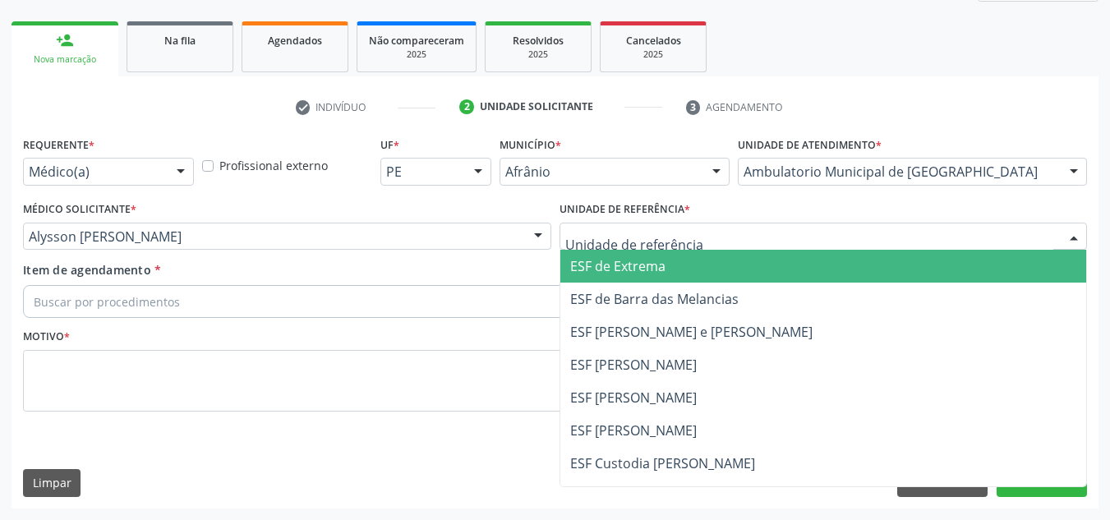
click at [619, 283] on span "ESF de Barra das Melancias" at bounding box center [823, 299] width 527 height 33
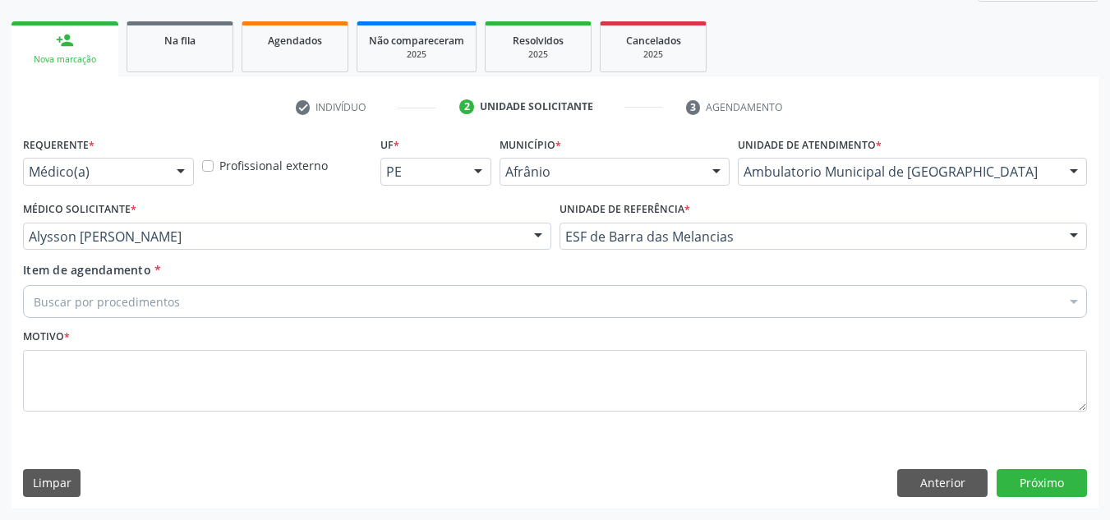
click at [500, 312] on div "Buscar por procedimentos" at bounding box center [555, 301] width 1064 height 33
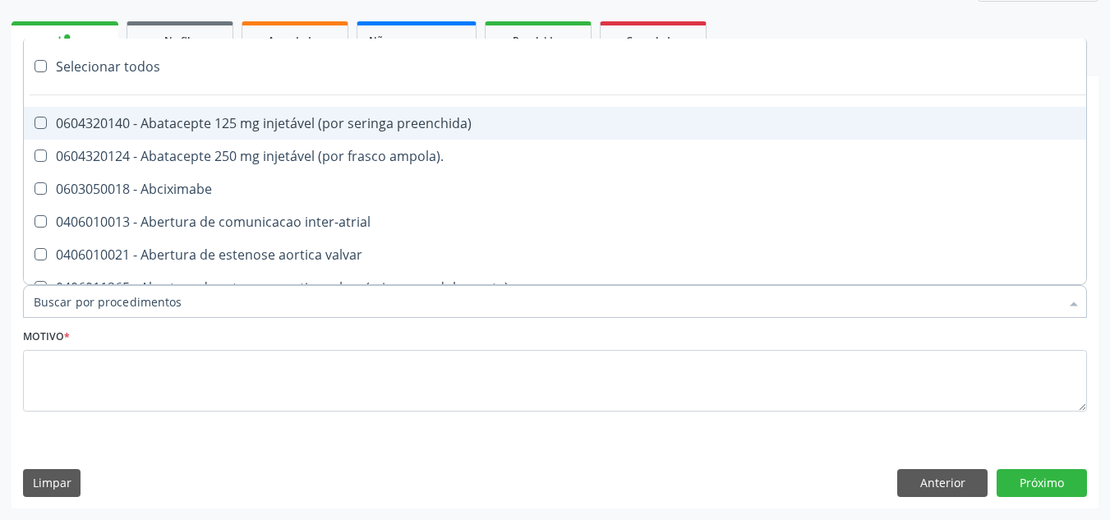
paste input "ORTOPEDISTA"
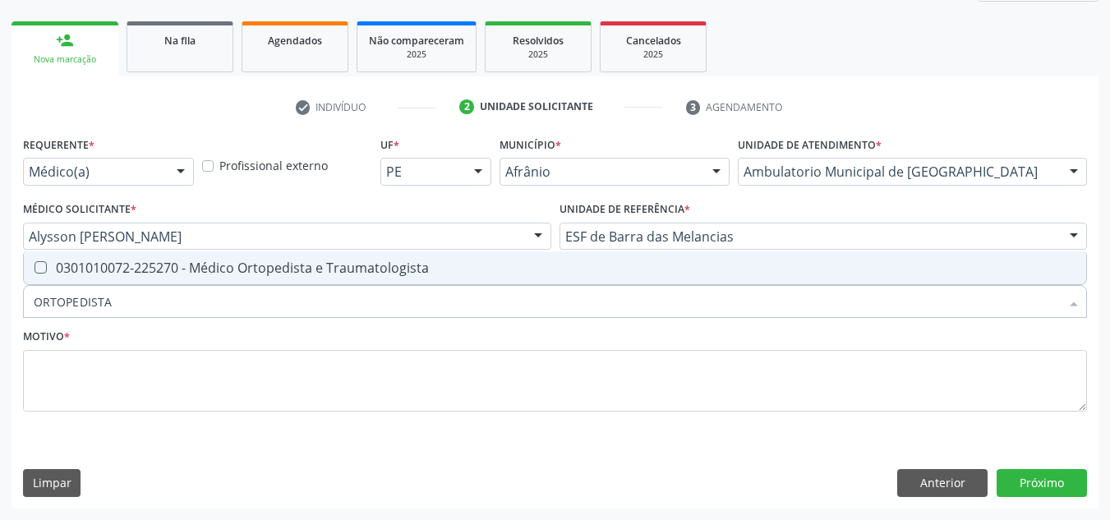
click at [518, 238] on div "Requerente * Médico(a) Médico(a) Enfermeiro(a) Paciente Nenhum resultado encont…" at bounding box center [555, 283] width 1064 height 302
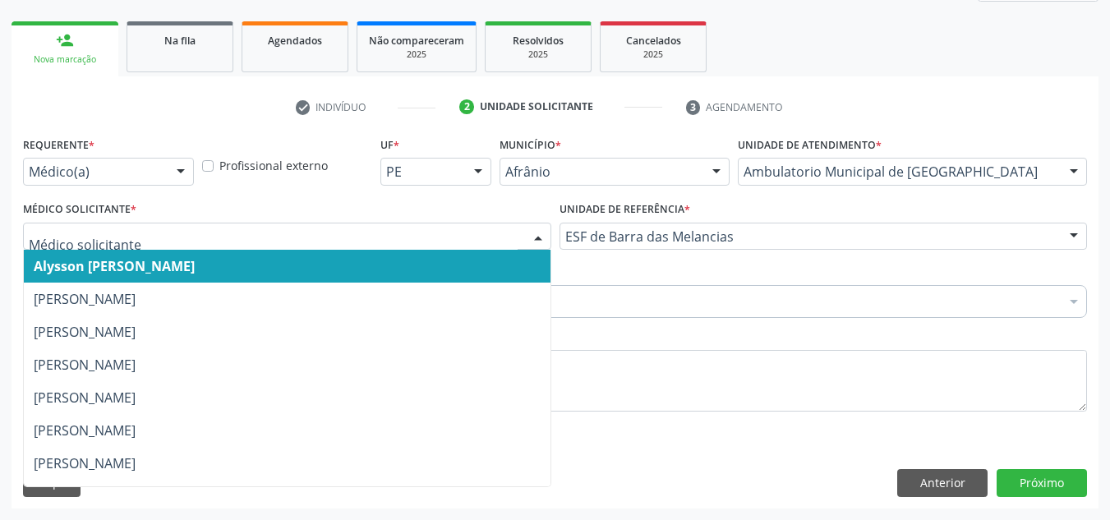
drag, startPoint x: 518, startPoint y: 238, endPoint x: 500, endPoint y: 302, distance: 66.6
click at [518, 260] on div "Requerente * Médico(a) Médico(a) Enfermeiro(a) Paciente Nenhum resultado encont…" at bounding box center [555, 283] width 1064 height 302
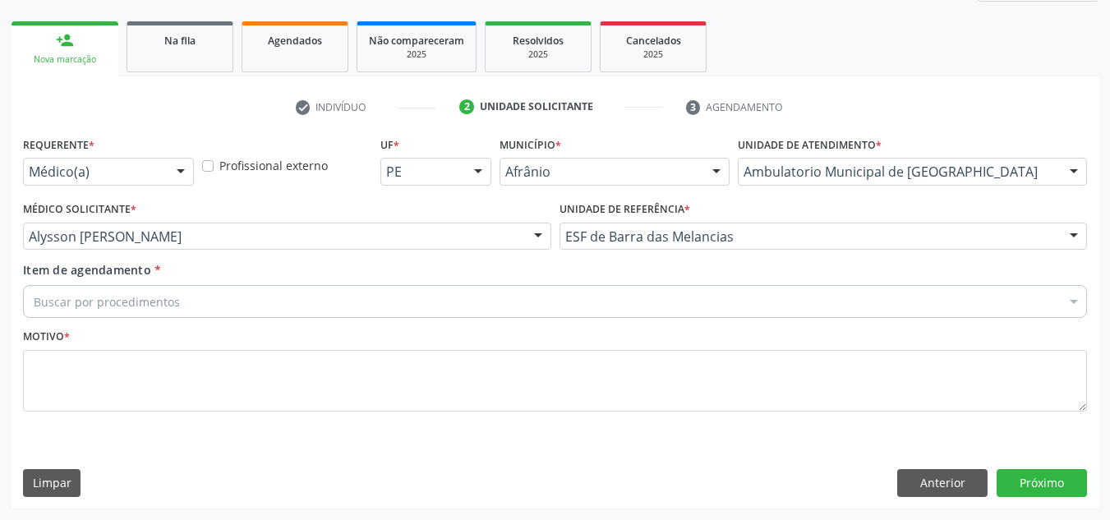
click at [724, 258] on div "Unidade de referência * ESF de Barra das Melancias ESF de Extrema ESF de Barra …" at bounding box center [823, 229] width 536 height 64
click at [707, 301] on div "Buscar por procedimentos" at bounding box center [555, 301] width 1064 height 33
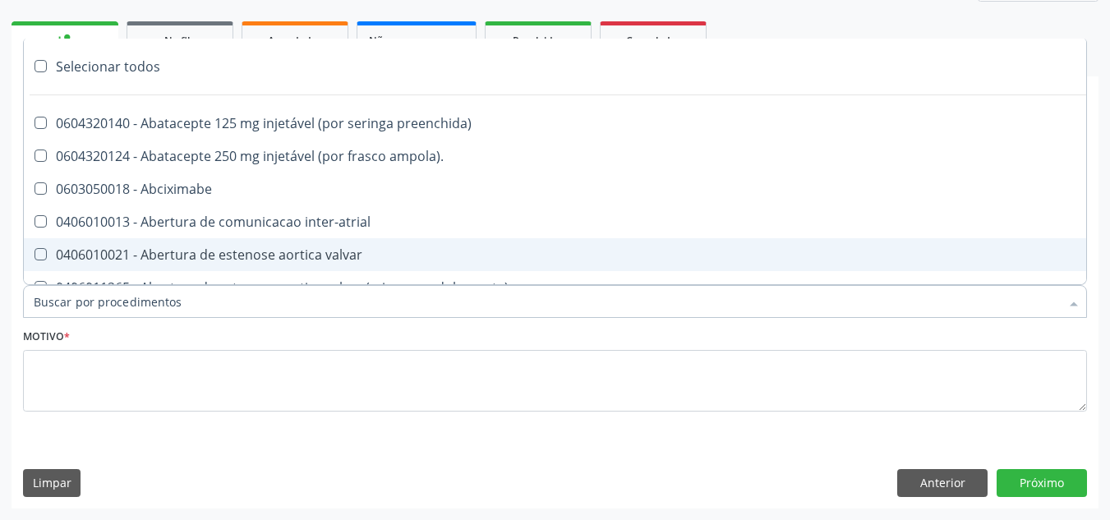
paste input "ORTOPEDISTA"
type input "ORTOPEDISTA"
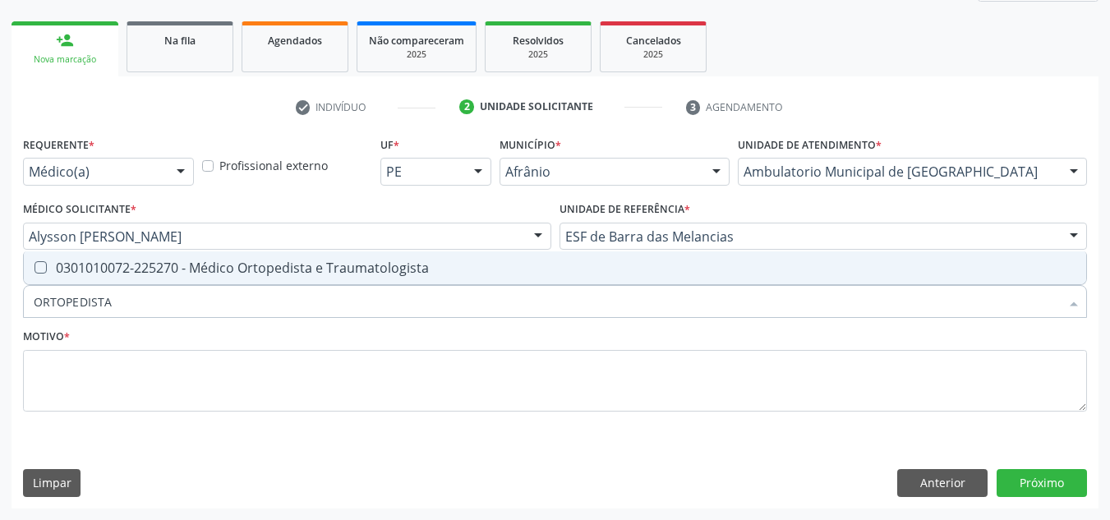
click at [608, 279] on span "0301010072-225270 - Médico Ortopedista e Traumatologista" at bounding box center [555, 267] width 1062 height 33
checkbox Traumatologista "true"
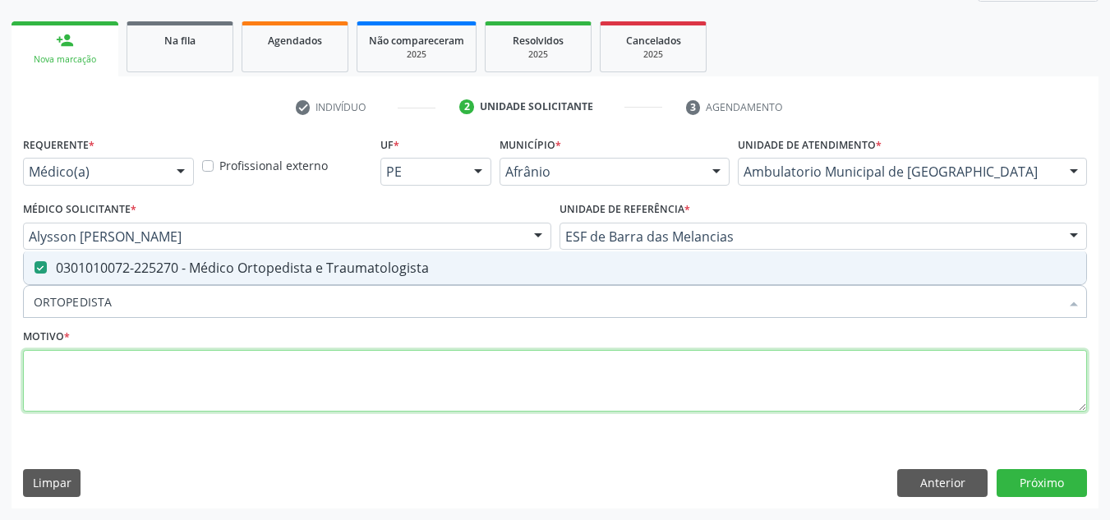
click at [546, 386] on textarea at bounding box center [555, 381] width 1064 height 62
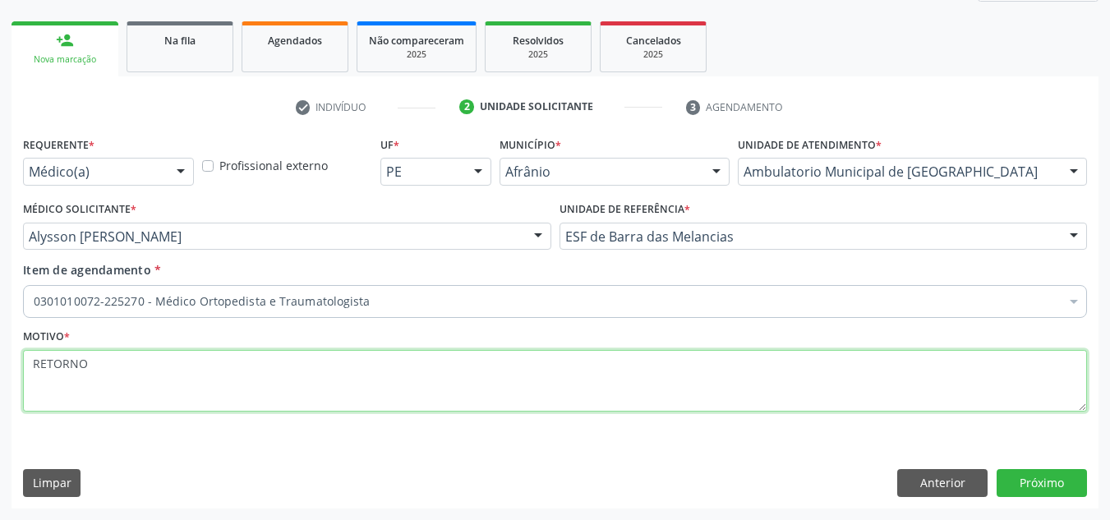
type textarea "RETORNO"
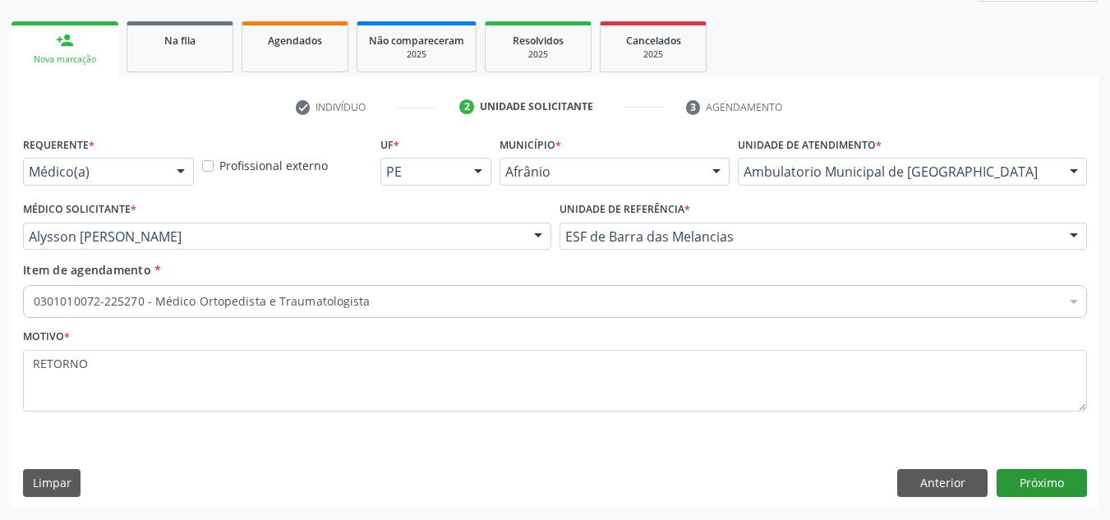
click at [1047, 471] on div "Requerente * Médico(a) Médico(a) Enfermeiro(a) Paciente Nenhum resultado encont…" at bounding box center [554, 319] width 1087 height 375
click at [1047, 471] on button "Próximo" at bounding box center [1041, 483] width 90 height 28
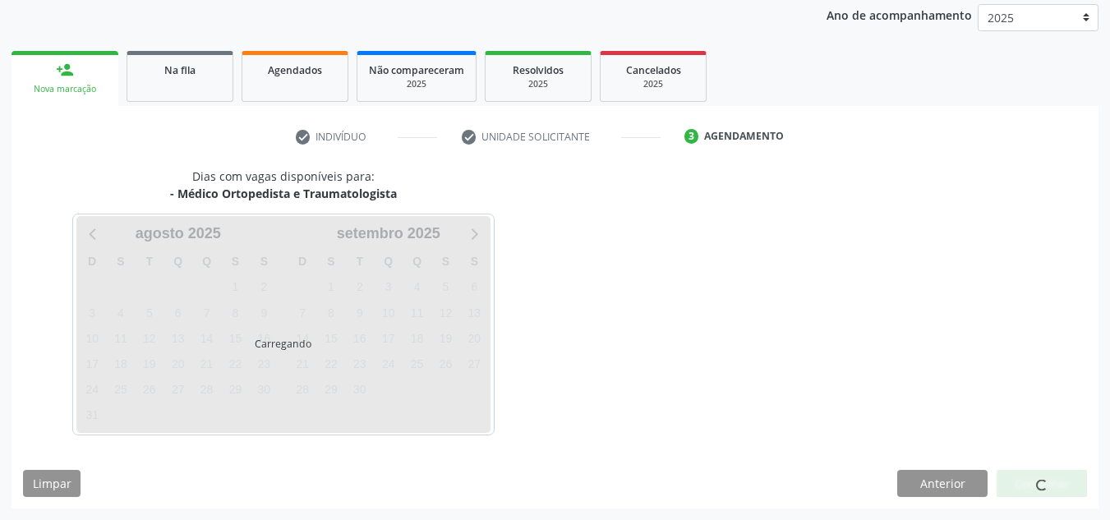
scroll to position [195, 0]
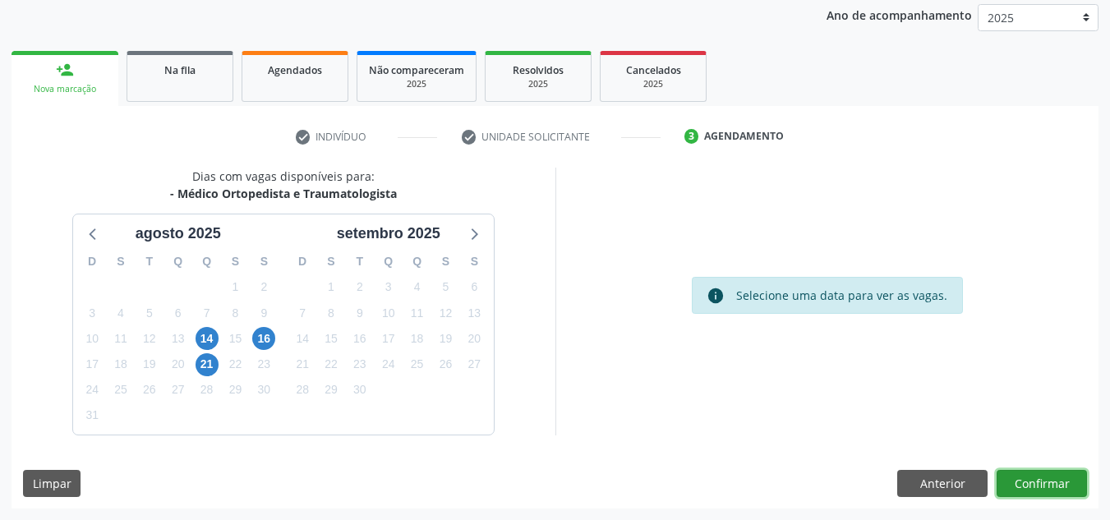
click at [1047, 471] on button "Confirmar" at bounding box center [1041, 484] width 90 height 28
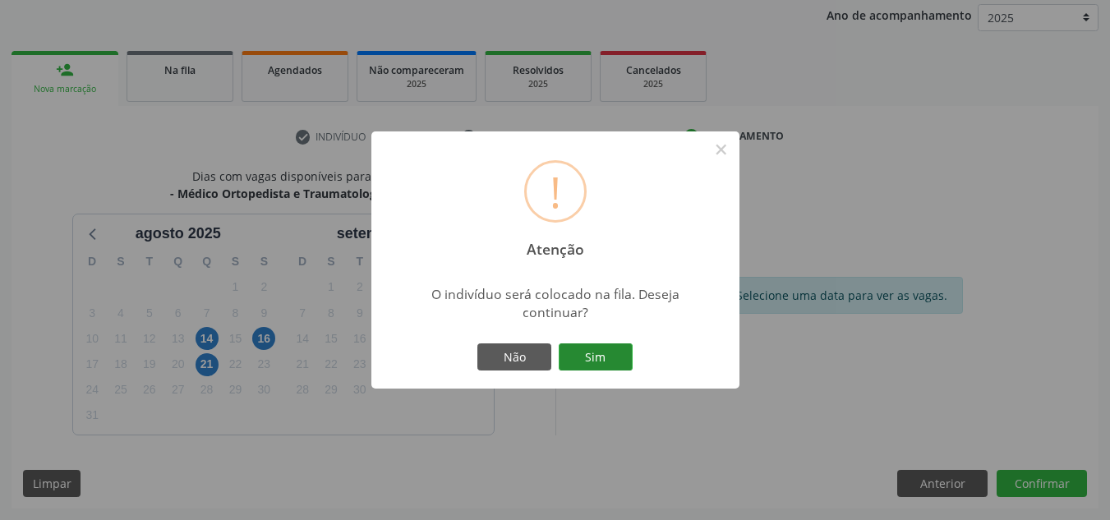
click at [609, 357] on button "Sim" at bounding box center [596, 357] width 74 height 28
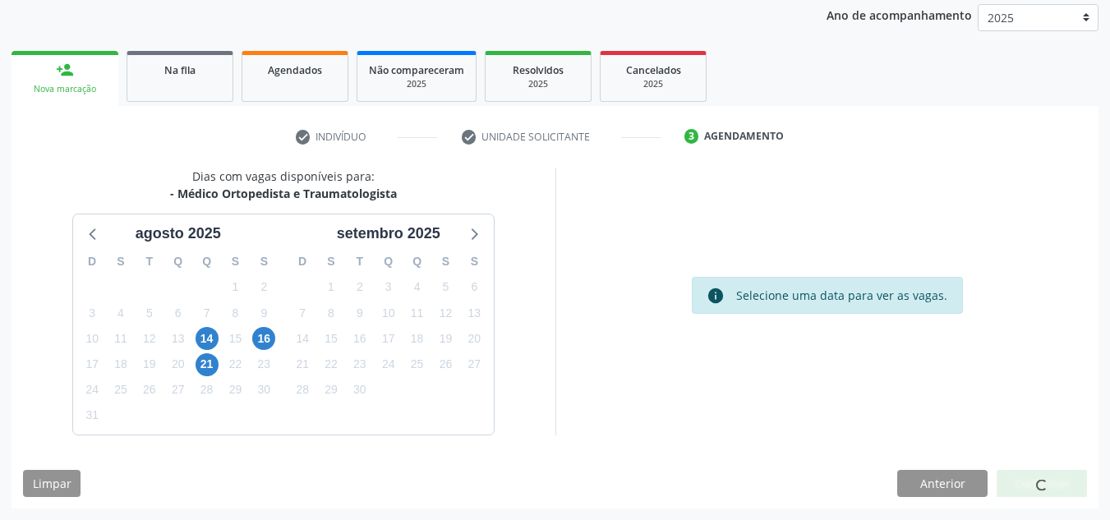
scroll to position [28, 0]
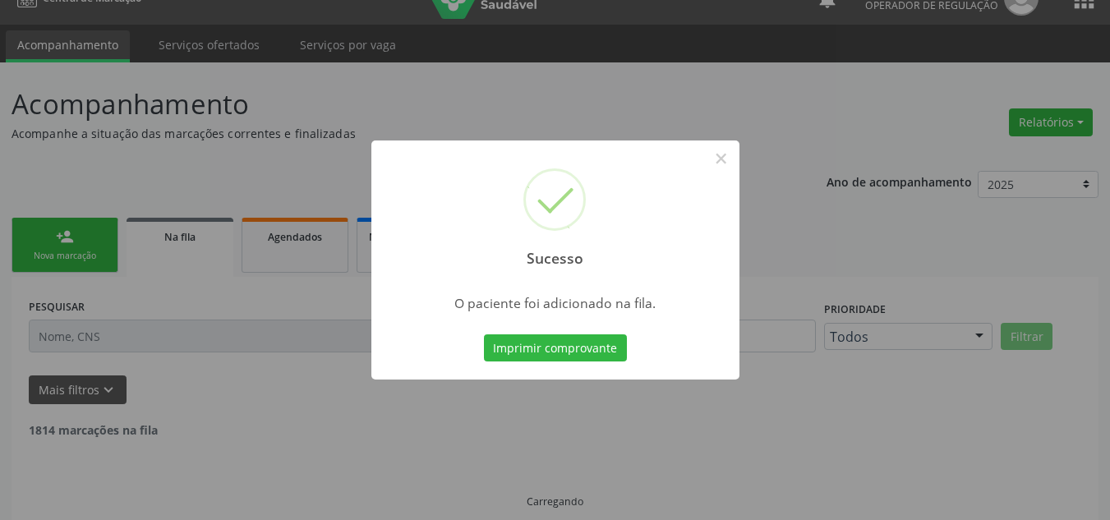
click at [47, 285] on div "Sucesso × O paciente foi adicionado na fila. Imprimir comprovante Cancel" at bounding box center [555, 260] width 1110 height 520
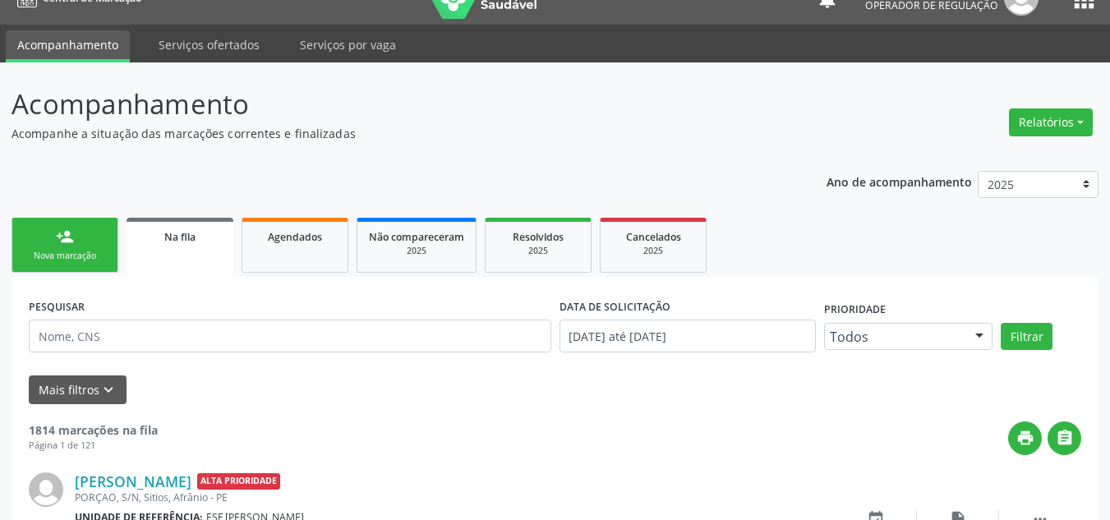
click at [48, 251] on div "Nova marcação" at bounding box center [65, 256] width 82 height 12
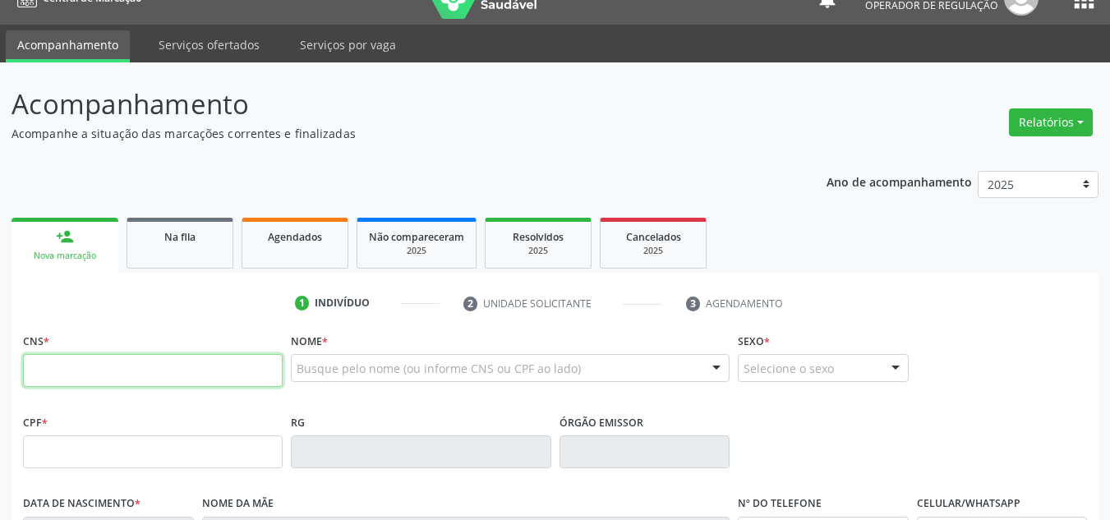
click at [110, 360] on input "text" at bounding box center [153, 370] width 260 height 33
type input "701 0038 6859 9099"
type input "350.882.224-91"
type input "[DATE]"
type input "[PERSON_NAME]"
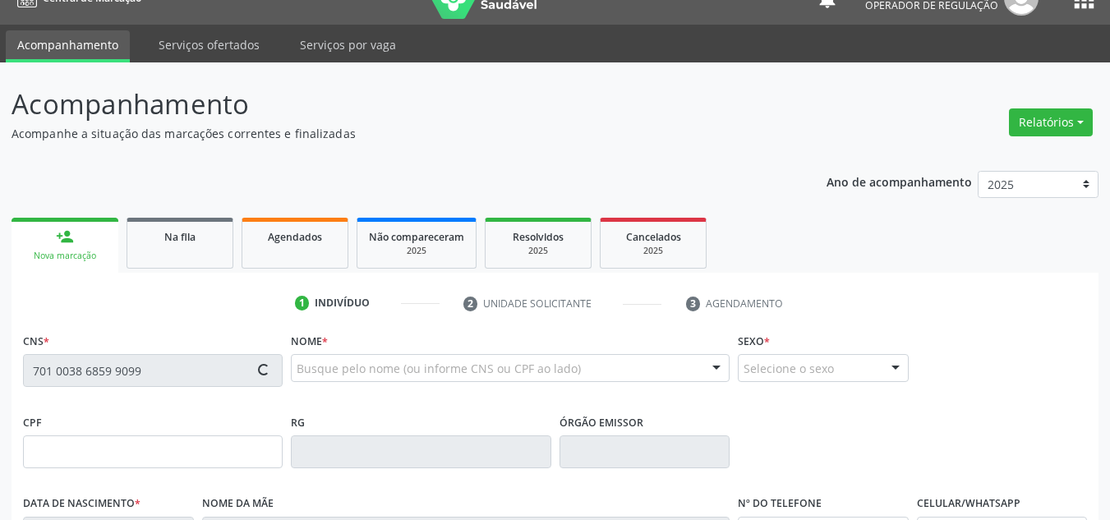
type input "[PHONE_NUMBER]"
type input "S/N"
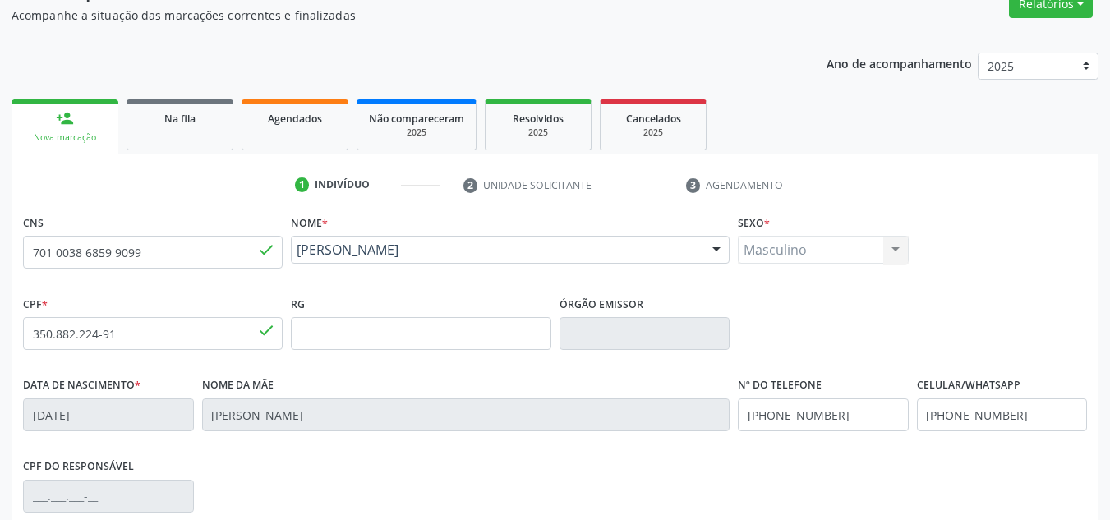
scroll to position [356, 0]
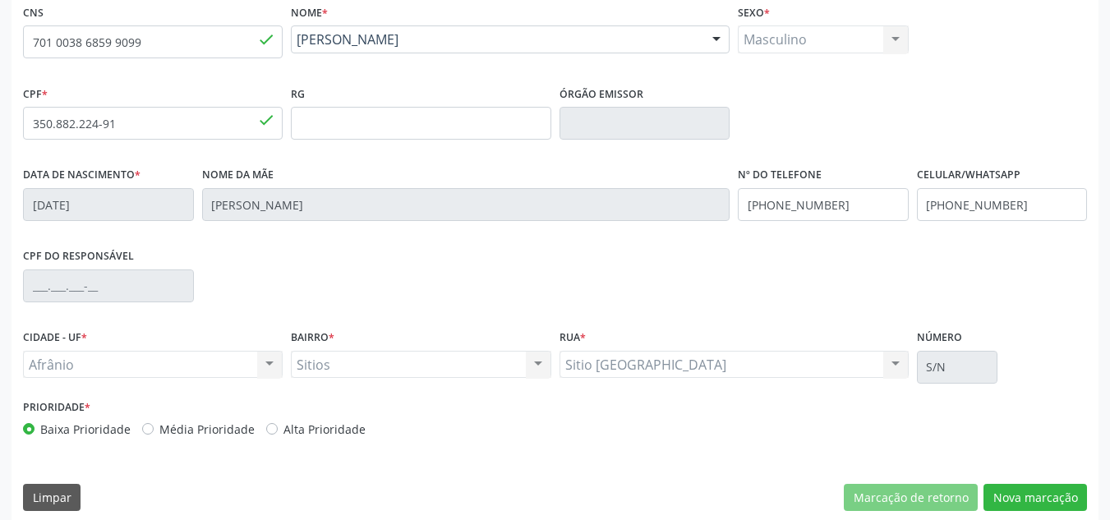
click at [177, 426] on label "Média Prioridade" at bounding box center [206, 429] width 95 height 17
click at [154, 426] on input "Média Prioridade" at bounding box center [147, 428] width 11 height 15
radio input "true"
click at [1026, 499] on button "Nova marcação" at bounding box center [1034, 498] width 103 height 28
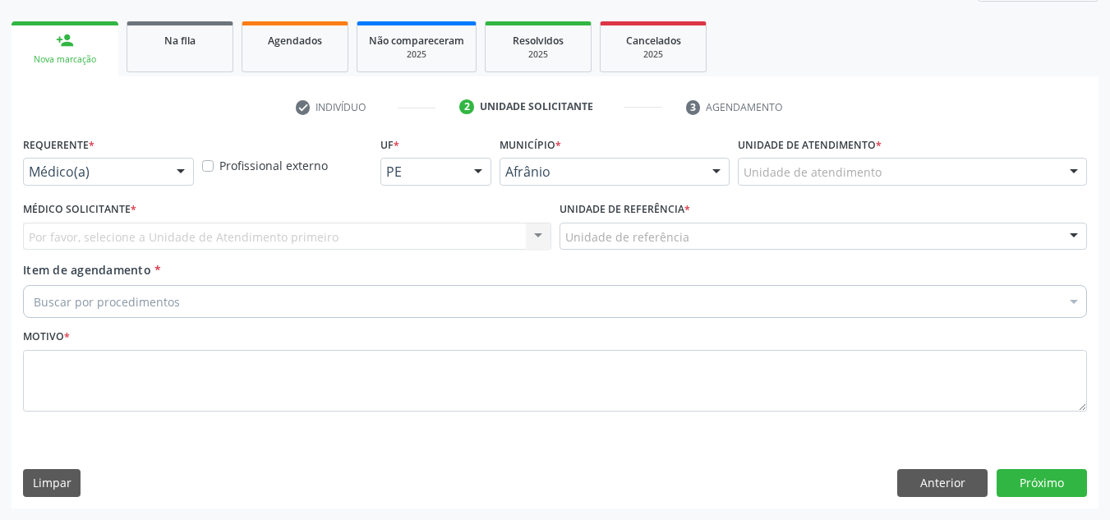
scroll to position [224, 0]
click at [927, 170] on div "Unidade de atendimento" at bounding box center [912, 172] width 349 height 28
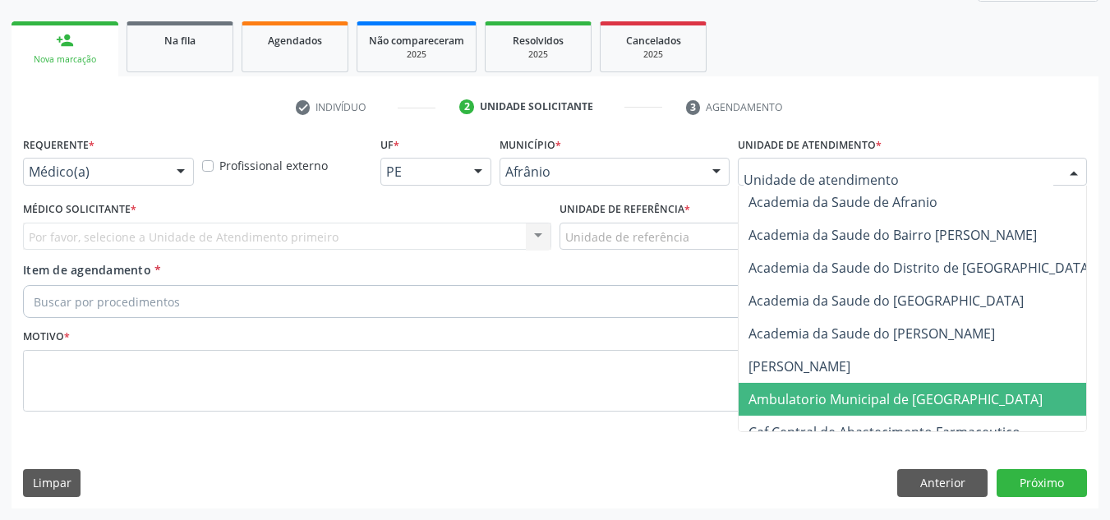
click at [852, 392] on span "Ambulatorio Municipal de [GEOGRAPHIC_DATA]" at bounding box center [895, 399] width 294 height 18
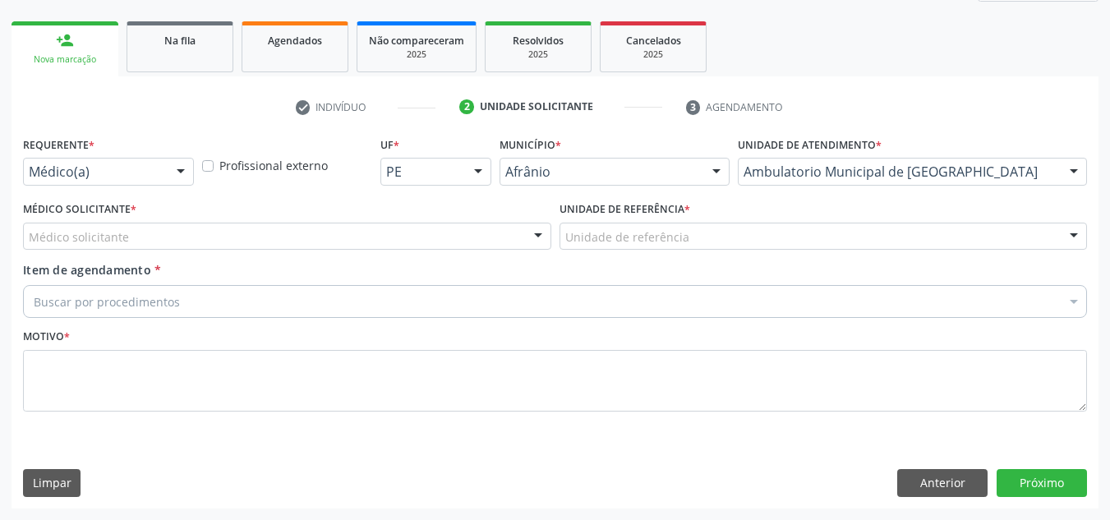
click at [509, 234] on div "Médico solicitante" at bounding box center [287, 237] width 528 height 28
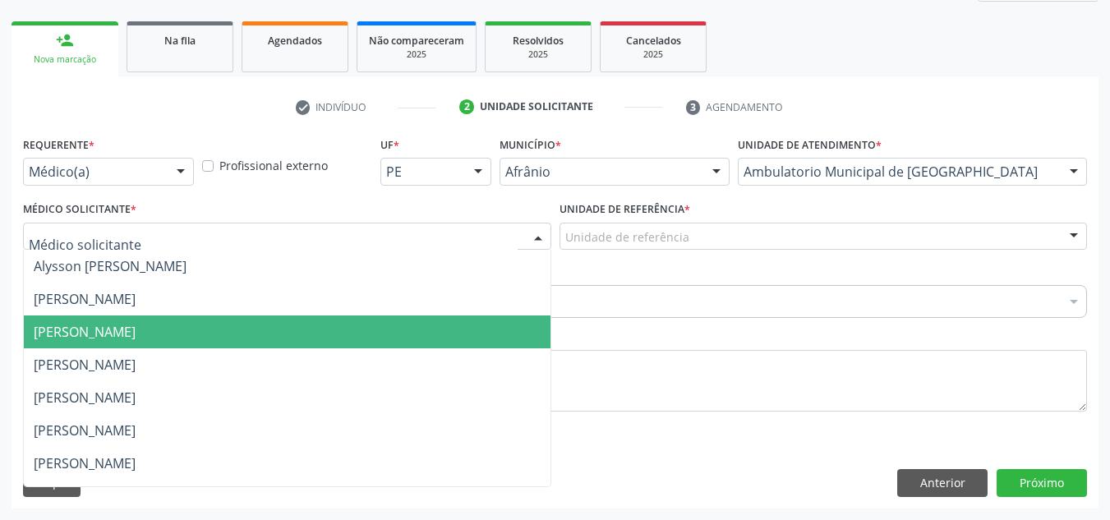
click at [454, 347] on span "[PERSON_NAME]" at bounding box center [287, 331] width 527 height 33
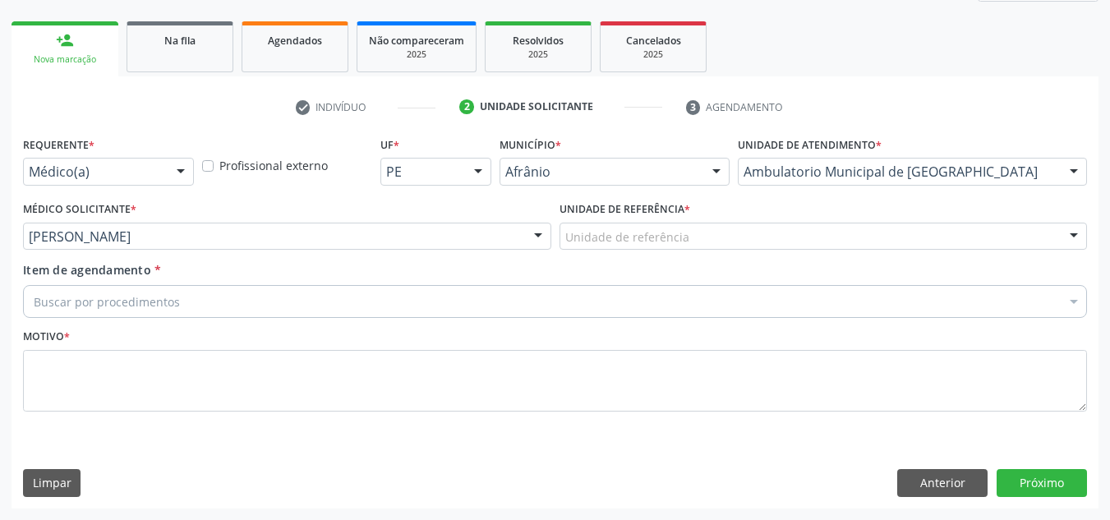
click at [674, 251] on div "Unidade de referência * Unidade de referência ESF de Extrema ESF de Barra das M…" at bounding box center [823, 229] width 536 height 64
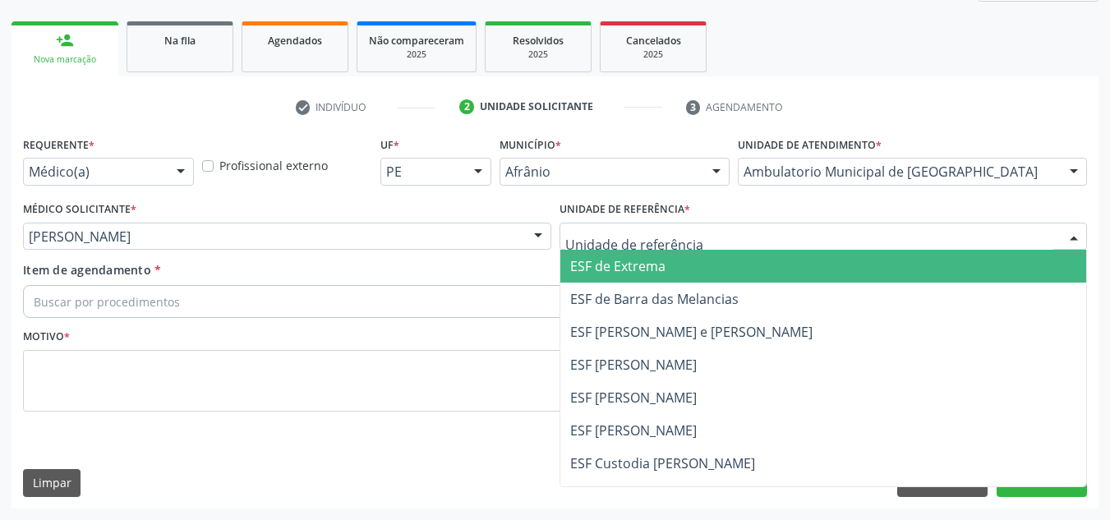
drag, startPoint x: 702, startPoint y: 238, endPoint x: 687, endPoint y: 329, distance: 91.6
click at [701, 247] on div at bounding box center [823, 237] width 528 height 28
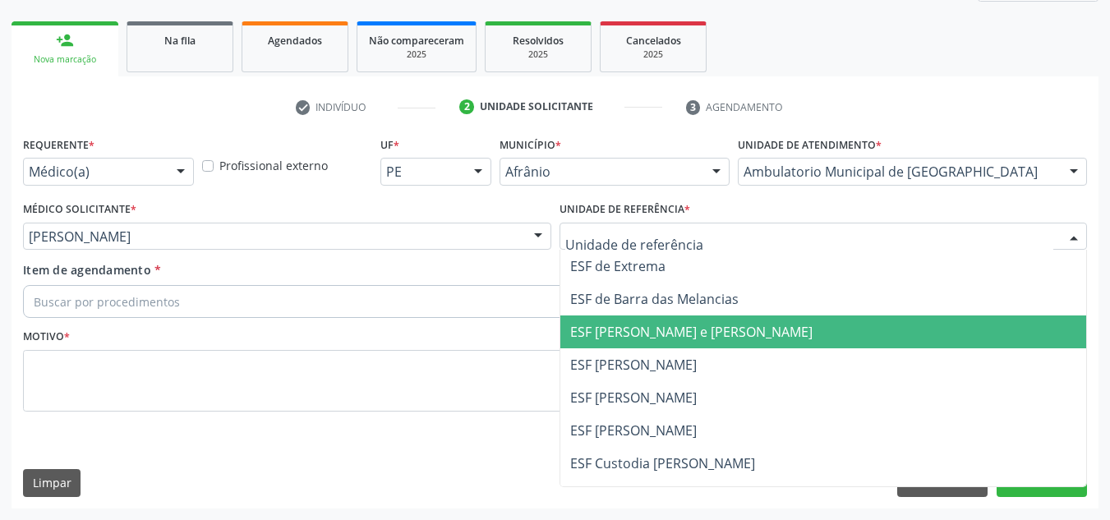
click at [687, 329] on span "ESF [PERSON_NAME] e [PERSON_NAME]" at bounding box center [691, 332] width 242 height 18
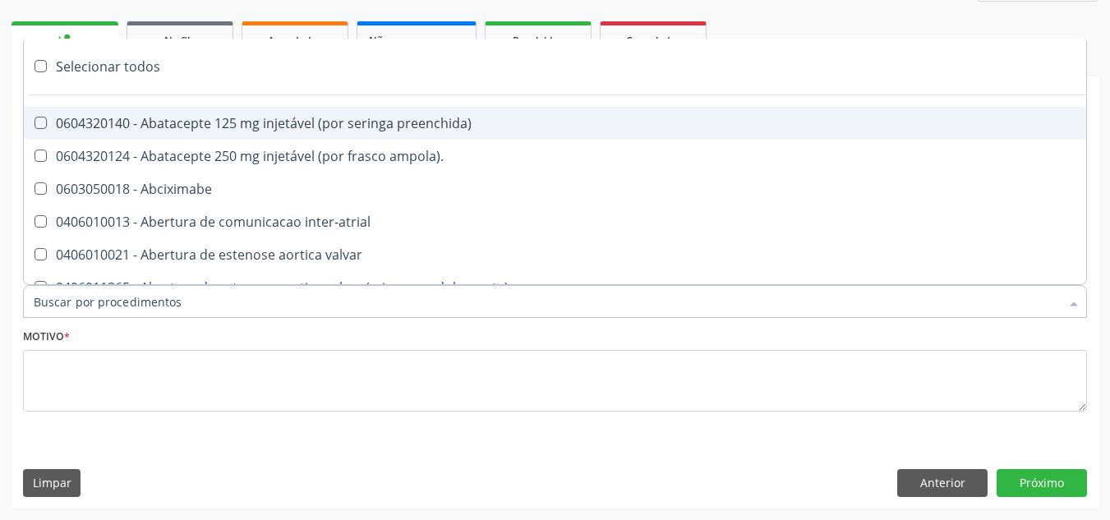
click at [724, 313] on div at bounding box center [555, 301] width 1064 height 33
paste input "ORTOPEDISTA"
type input "ORTOPEDISTA"
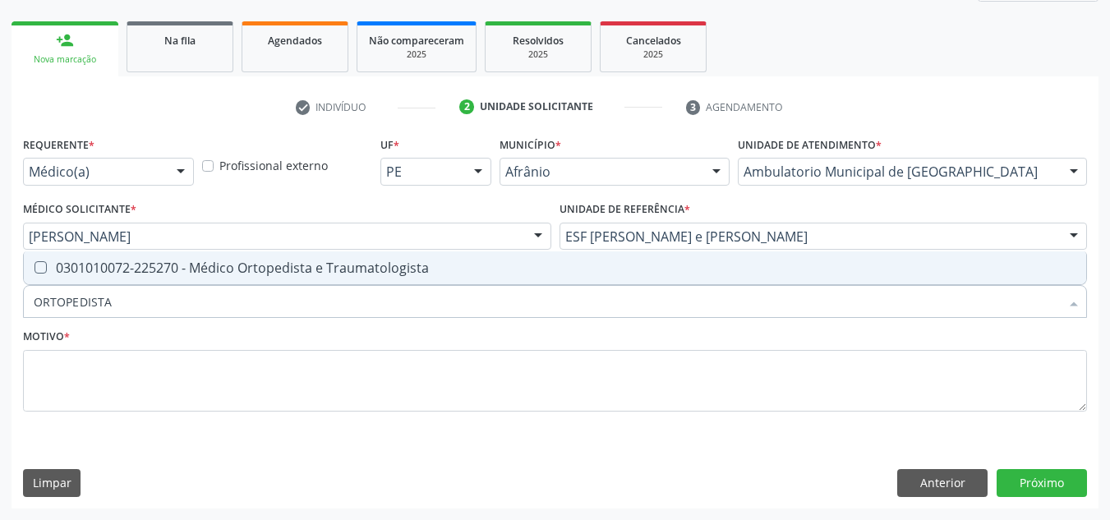
drag, startPoint x: 733, startPoint y: 293, endPoint x: 745, endPoint y: 275, distance: 21.4
click at [738, 286] on input "ORTOPEDISTA" at bounding box center [547, 301] width 1026 height 33
click at [745, 275] on span "0301010072-225270 - Médico Ortopedista e Traumatologista" at bounding box center [555, 267] width 1062 height 33
checkbox Traumatologista "true"
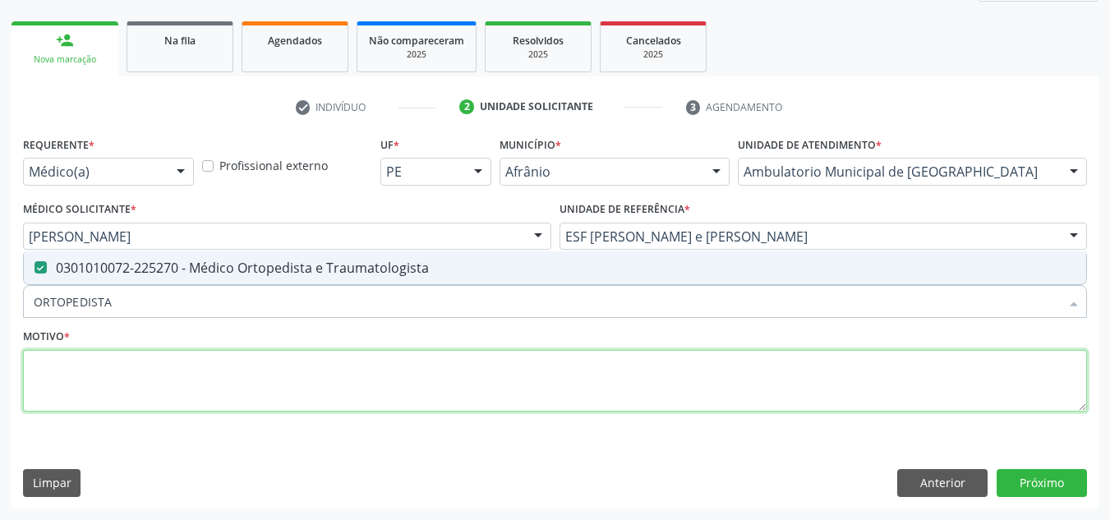
click at [370, 384] on textarea at bounding box center [555, 381] width 1064 height 62
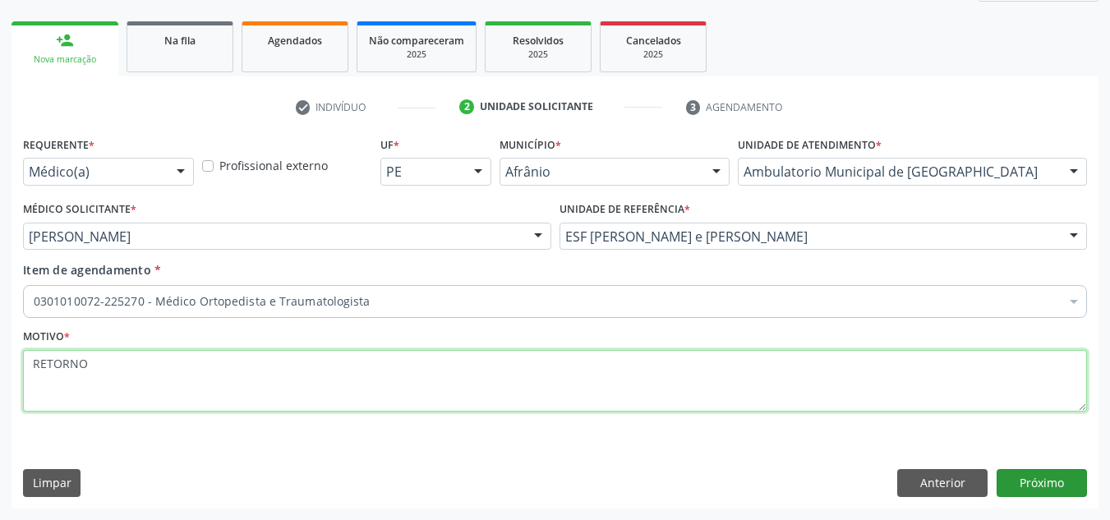
type textarea "RETORNO"
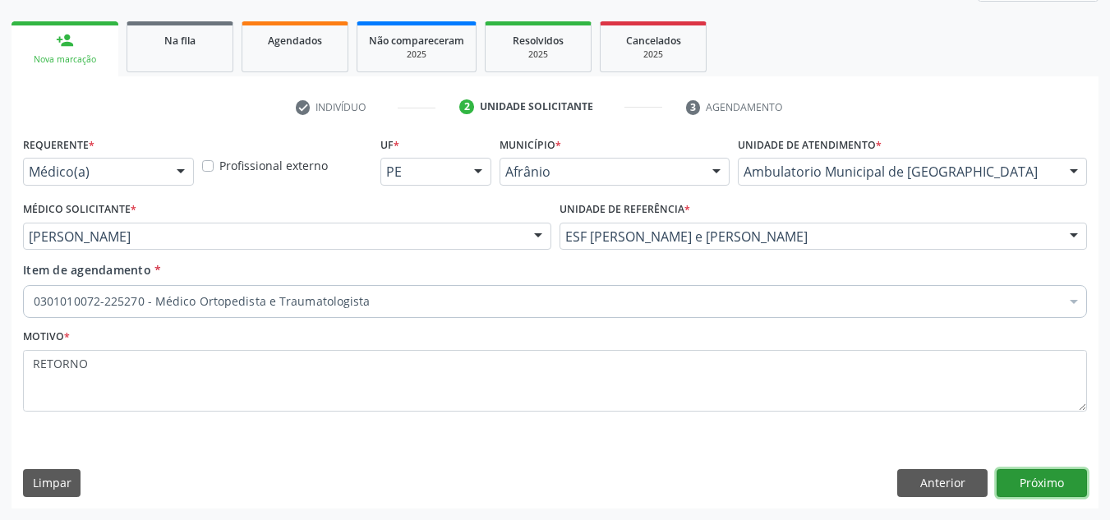
click at [1045, 481] on button "Próximo" at bounding box center [1041, 483] width 90 height 28
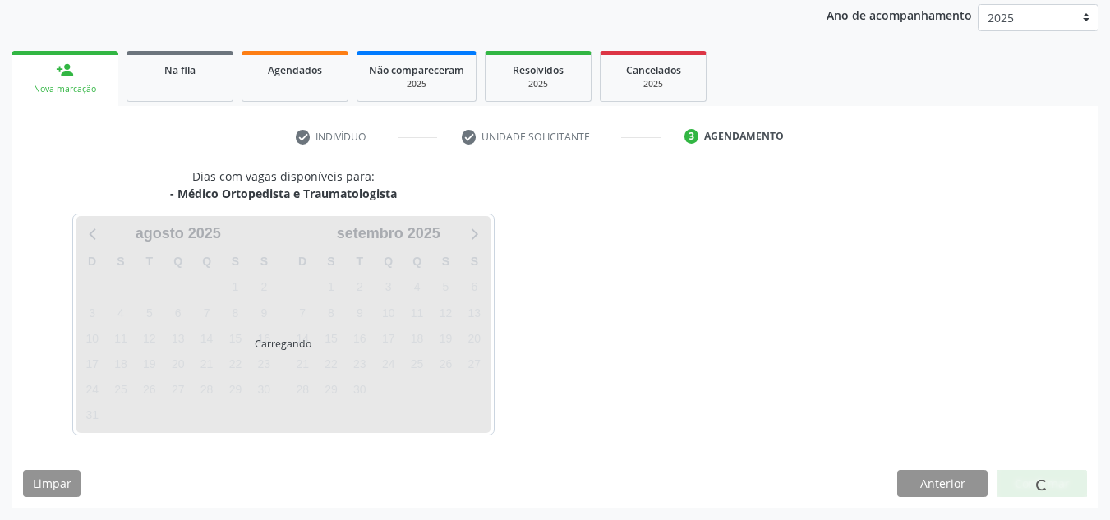
scroll to position [195, 0]
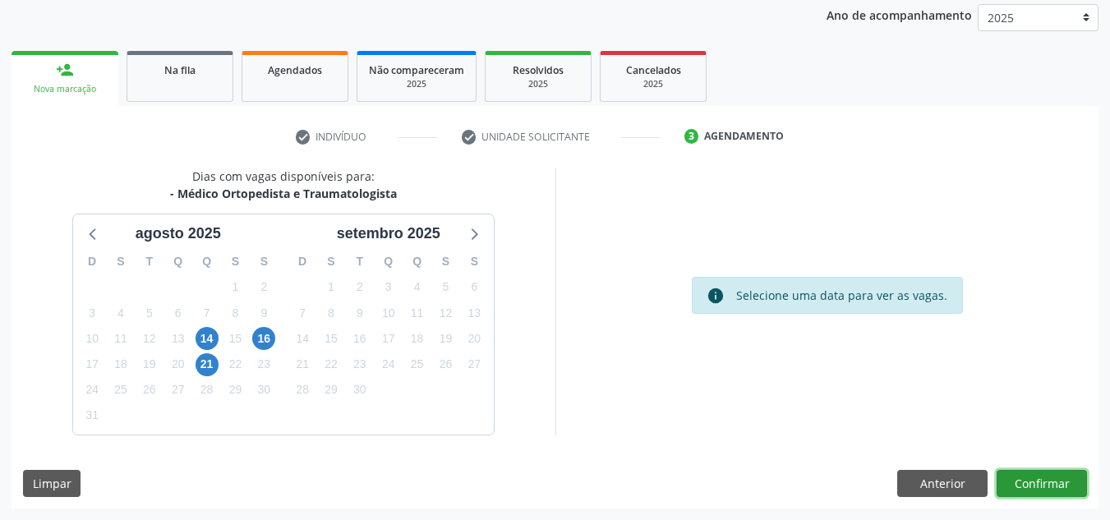
click at [1045, 481] on button "Confirmar" at bounding box center [1041, 484] width 90 height 28
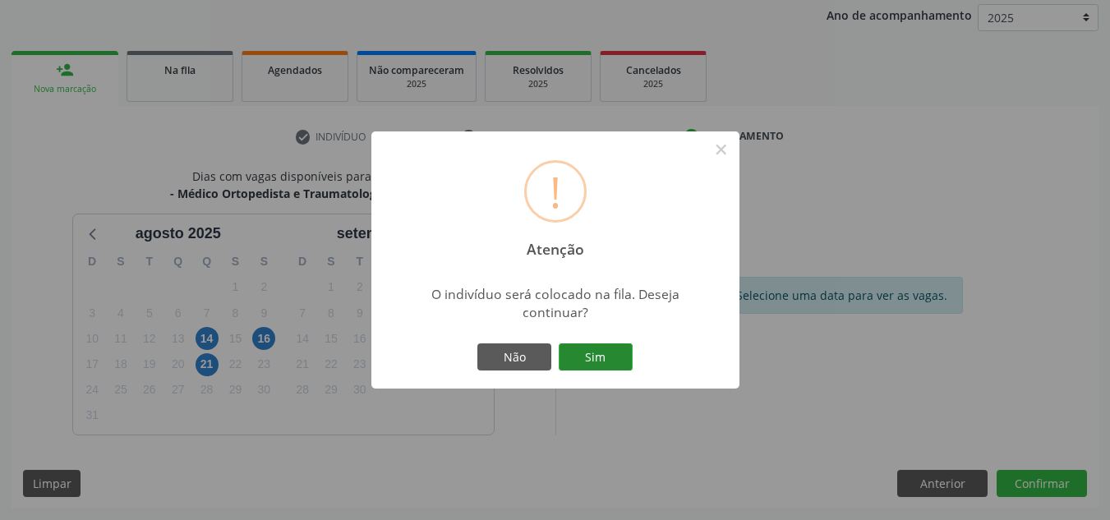
click at [578, 349] on button "Sim" at bounding box center [596, 357] width 74 height 28
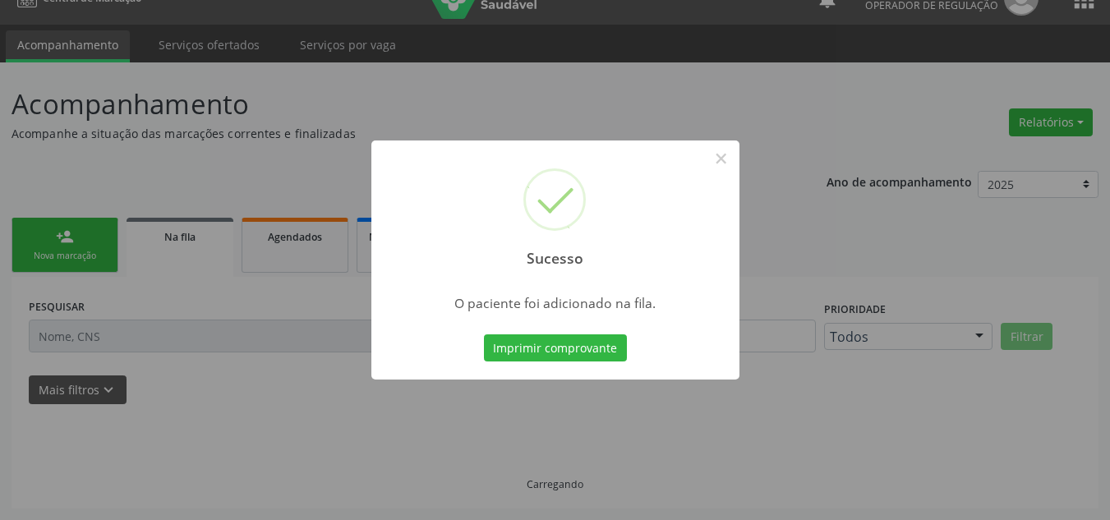
scroll to position [28, 0]
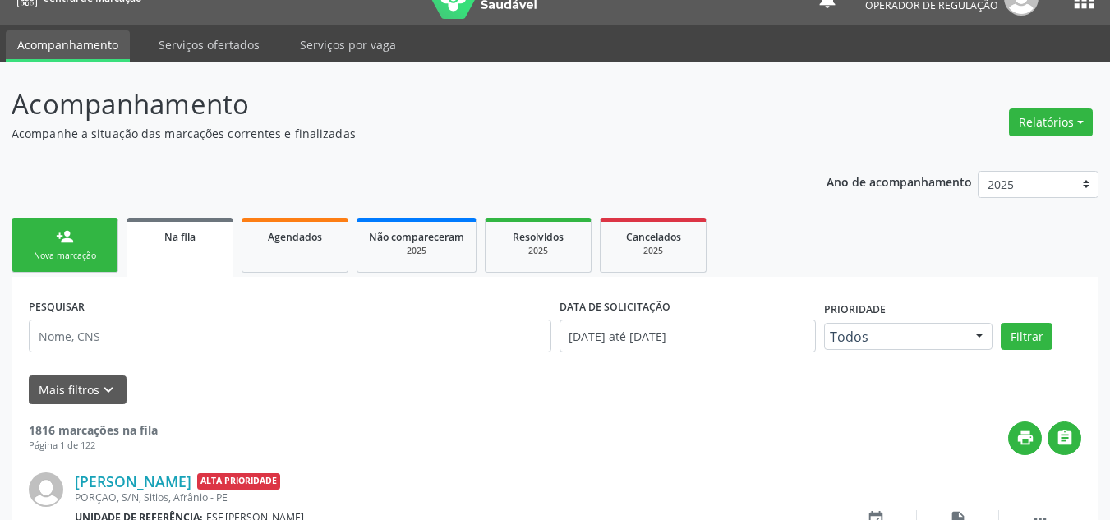
click at [44, 236] on link "person_add Nova marcação" at bounding box center [64, 245] width 107 height 55
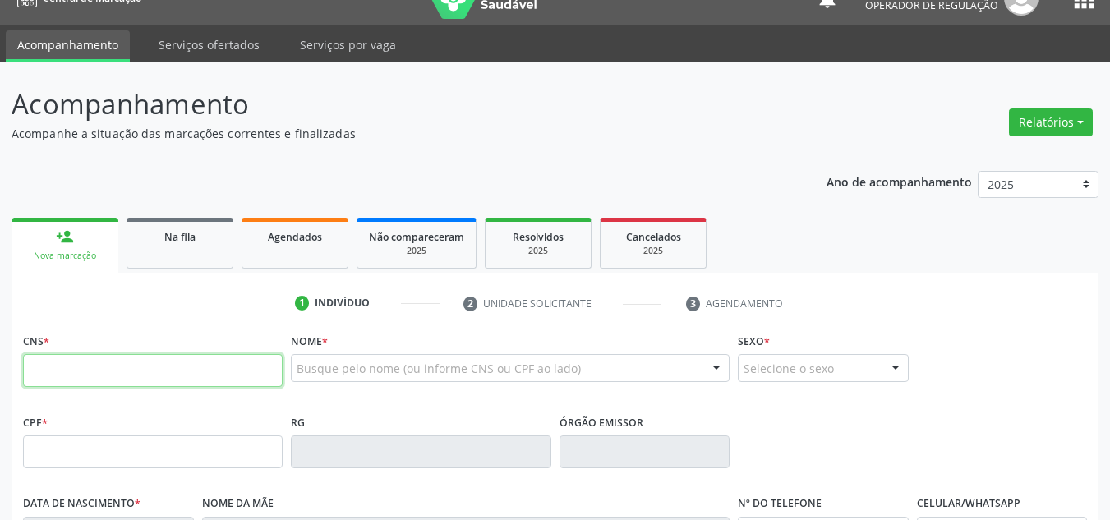
click at [235, 370] on input "text" at bounding box center [153, 370] width 260 height 33
type input "700 9029 0773 2893"
type input "392.202.734-20"
type input "[DATE]"
type input "[PERSON_NAME]"
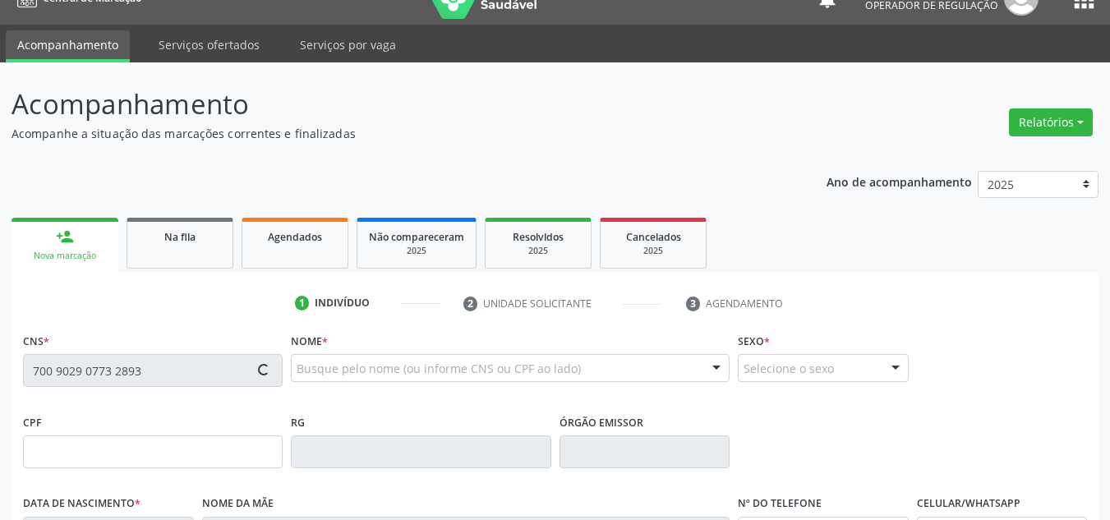
type input "[PHONE_NUMBER]"
type input "027.001.934-07"
type input "S/N"
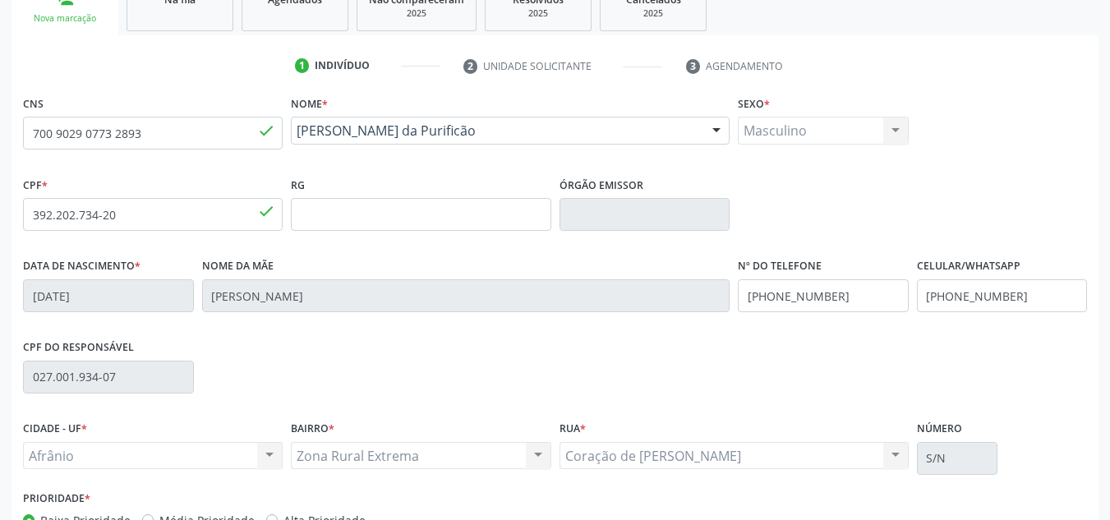
scroll to position [274, 0]
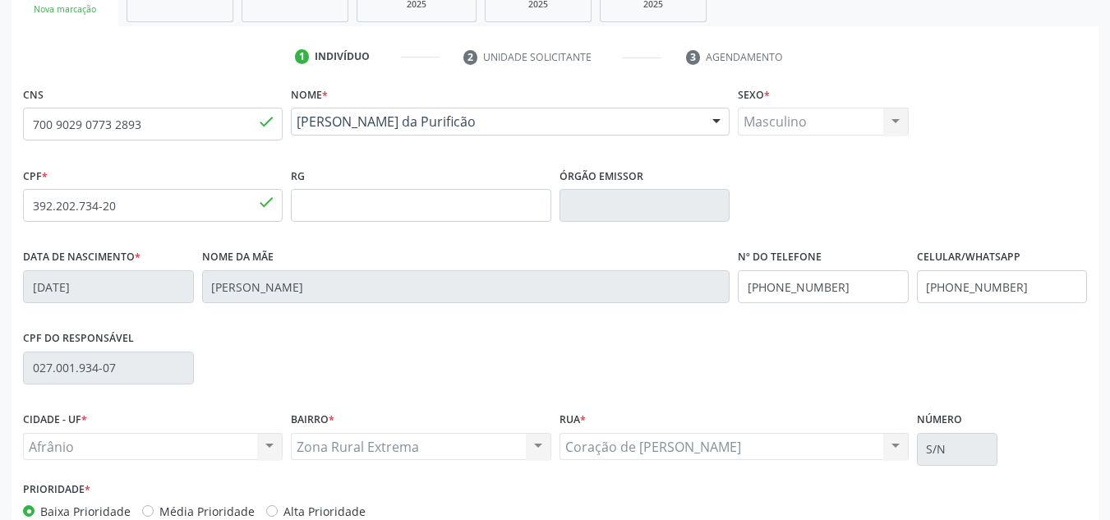
click at [197, 515] on label "Média Prioridade" at bounding box center [206, 511] width 95 height 17
click at [154, 515] on input "Média Prioridade" at bounding box center [147, 510] width 11 height 15
radio input "true"
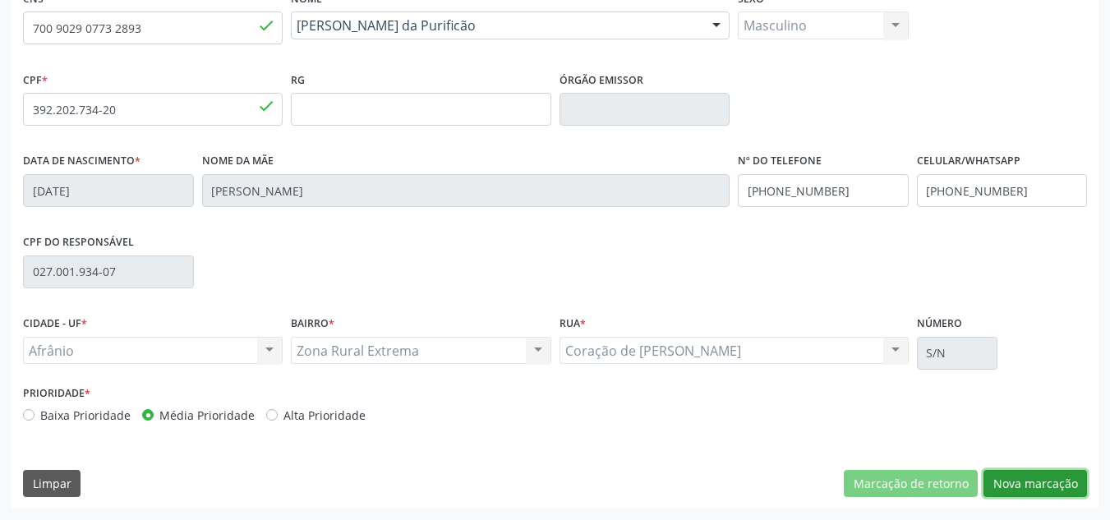
click at [1009, 476] on button "Nova marcação" at bounding box center [1034, 484] width 103 height 28
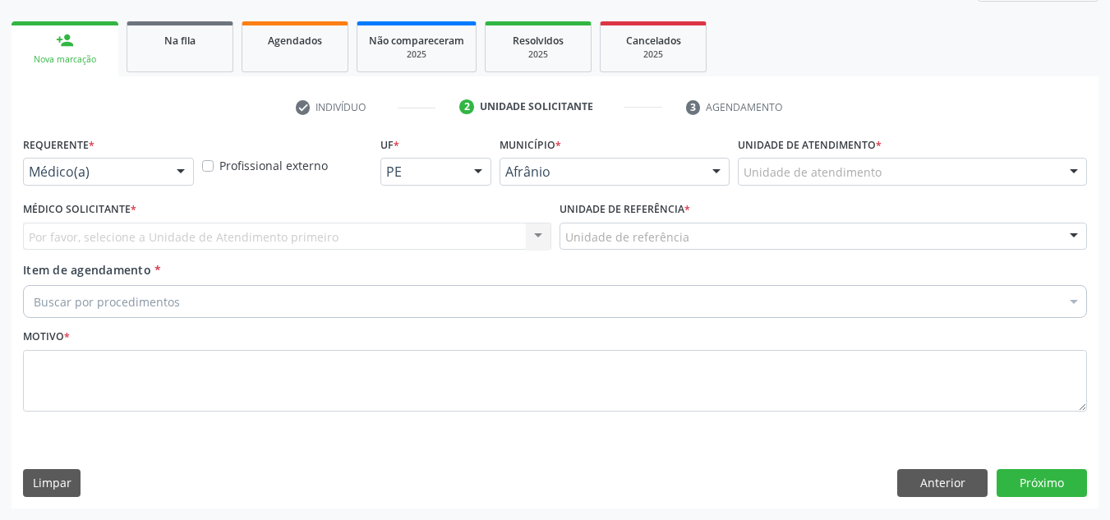
scroll to position [224, 0]
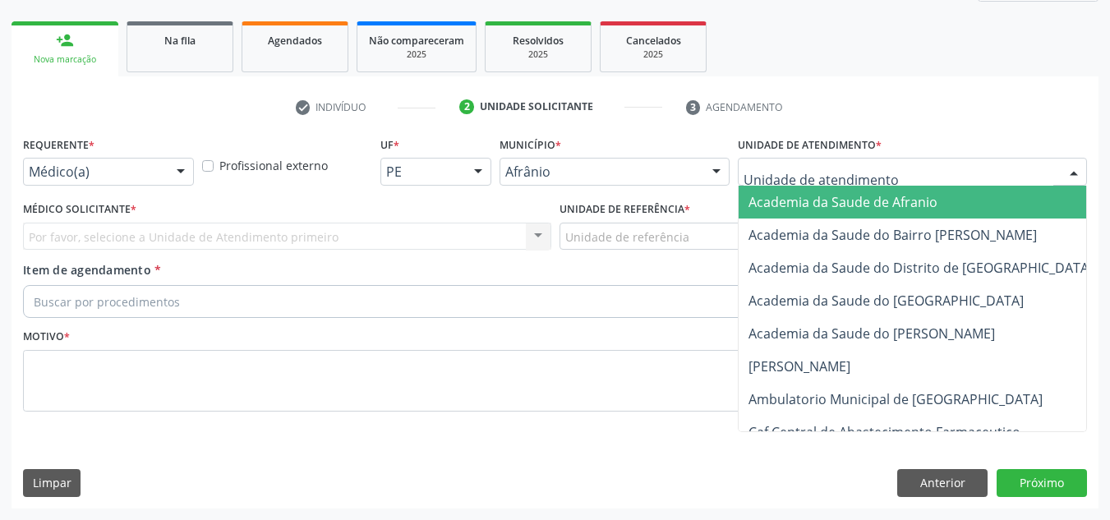
click at [989, 178] on div at bounding box center [912, 172] width 349 height 28
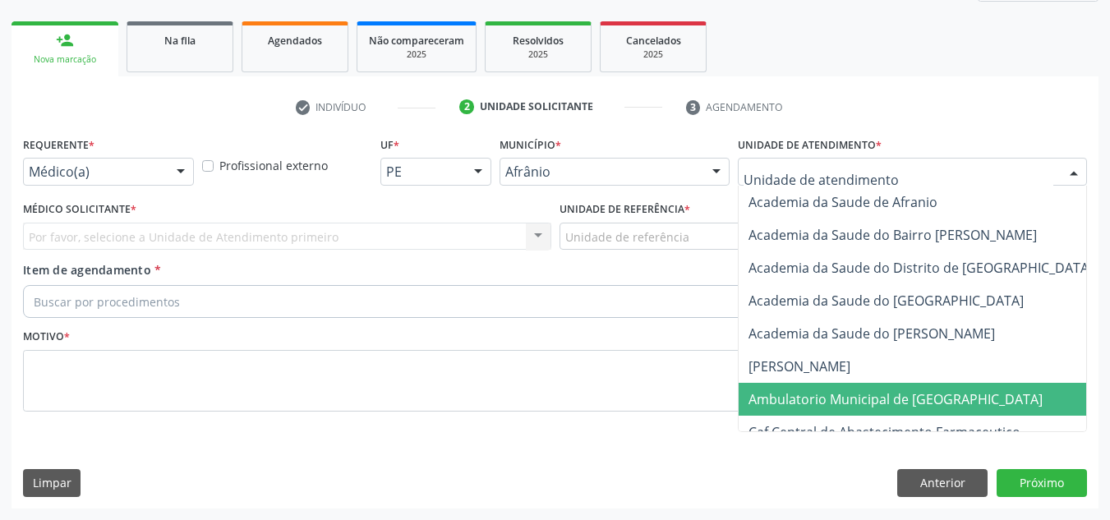
click at [870, 384] on span "Ambulatorio Municipal de [GEOGRAPHIC_DATA]" at bounding box center [938, 399] width 401 height 33
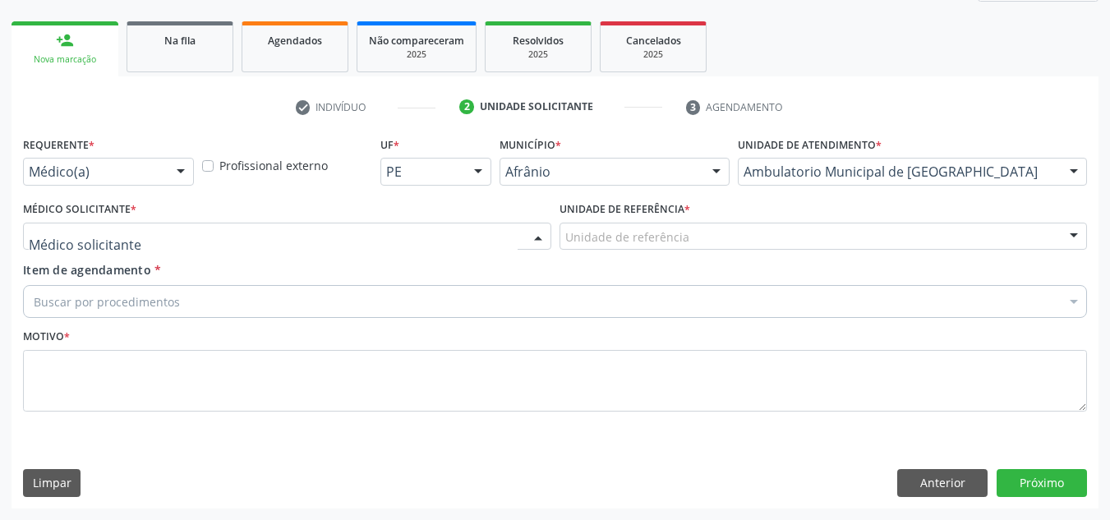
click at [366, 226] on div at bounding box center [287, 237] width 528 height 28
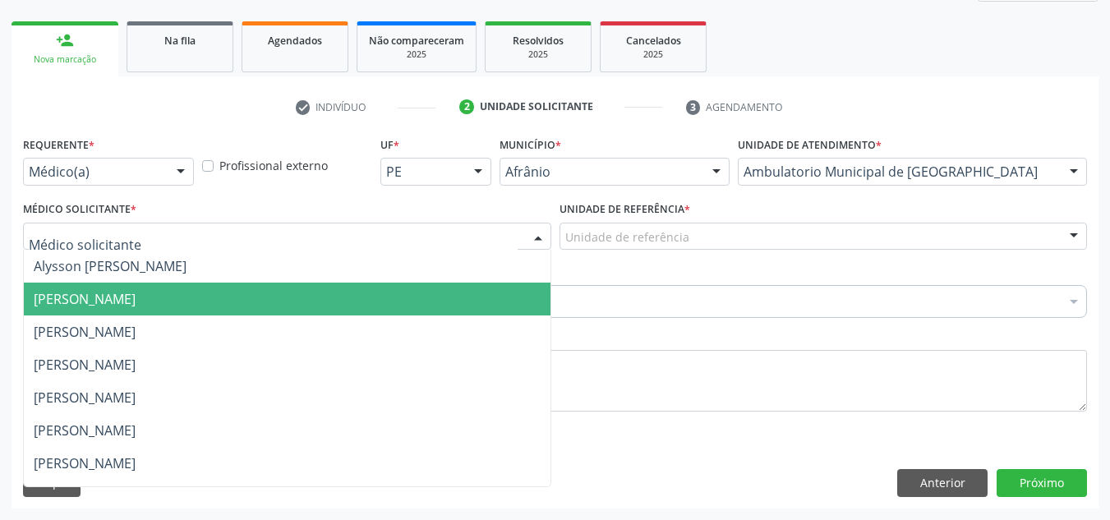
drag, startPoint x: 321, startPoint y: 297, endPoint x: 400, endPoint y: 272, distance: 82.9
click at [327, 298] on span "[PERSON_NAME]" at bounding box center [287, 299] width 527 height 33
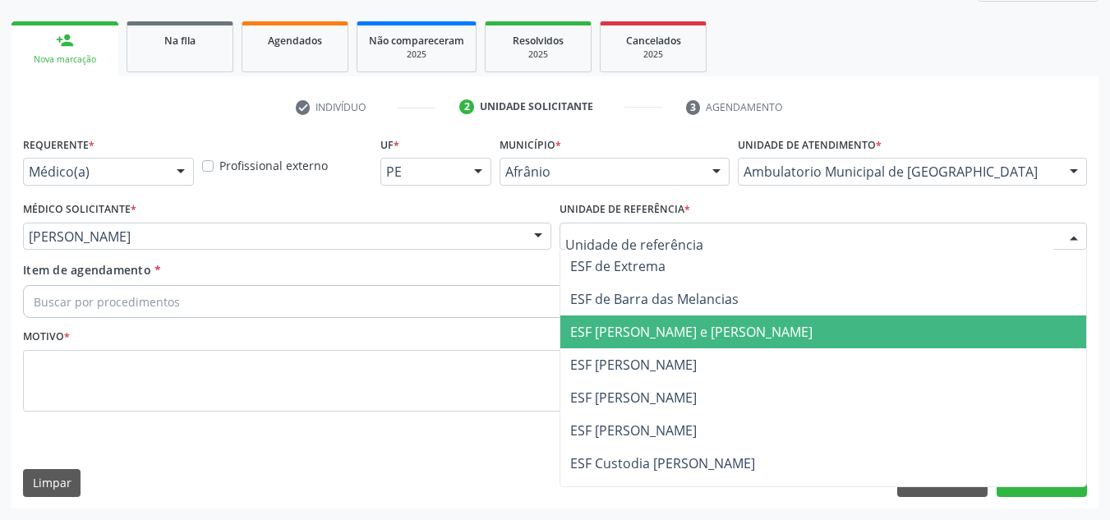
click at [608, 332] on span "ESF [PERSON_NAME] e [PERSON_NAME]" at bounding box center [691, 332] width 242 height 18
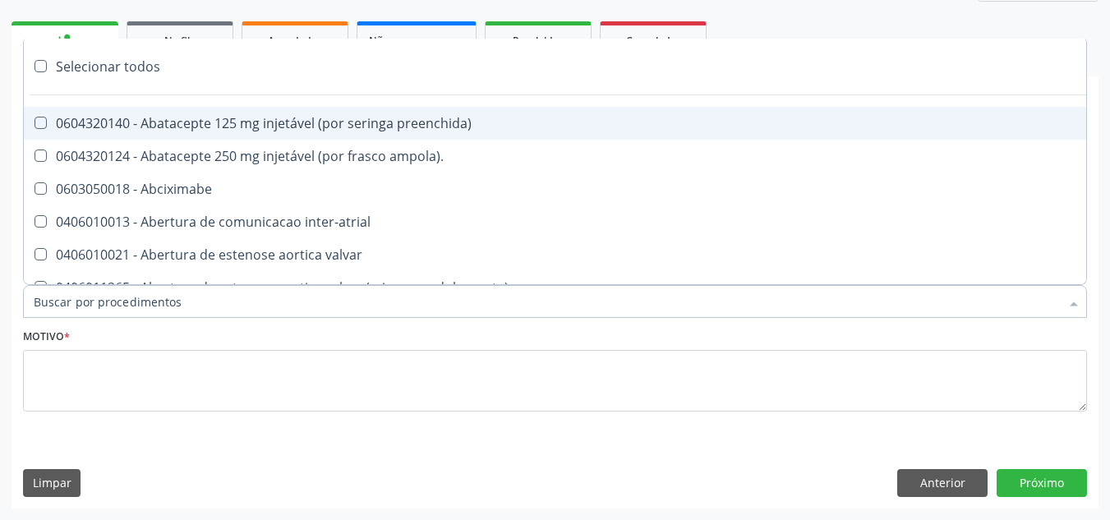
click at [599, 313] on div at bounding box center [555, 301] width 1064 height 33
paste input "ORTOPEDISTA"
type input "ORTOPEDISTA"
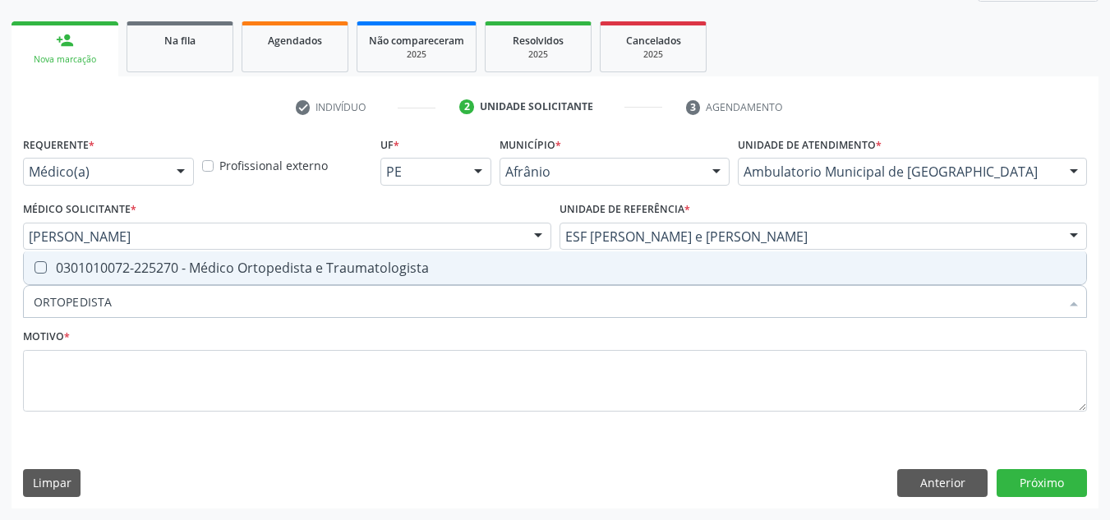
click at [606, 264] on div "0301010072-225270 - Médico Ortopedista e Traumatologista" at bounding box center [555, 267] width 1042 height 13
checkbox Traumatologista "true"
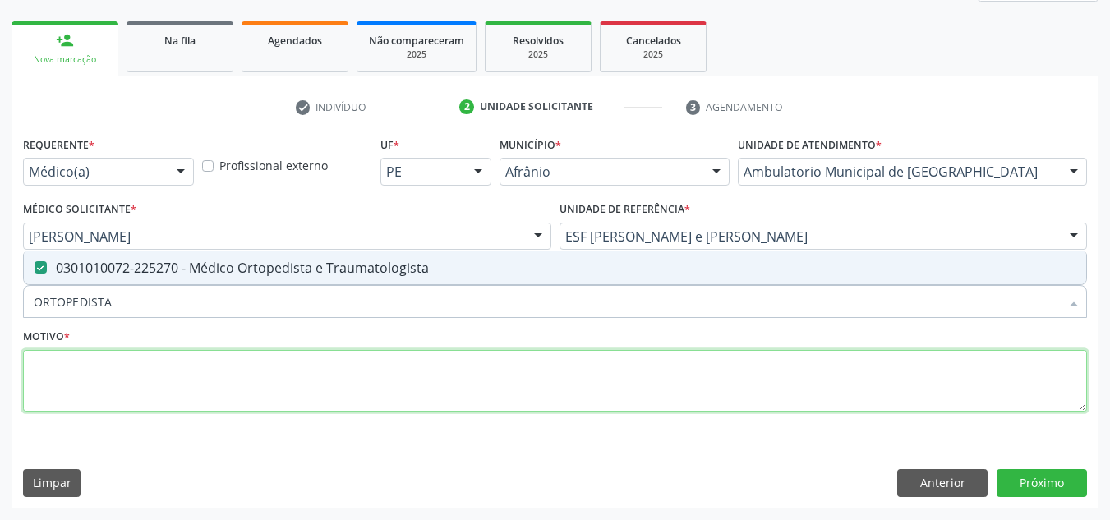
click at [521, 369] on textarea at bounding box center [555, 381] width 1064 height 62
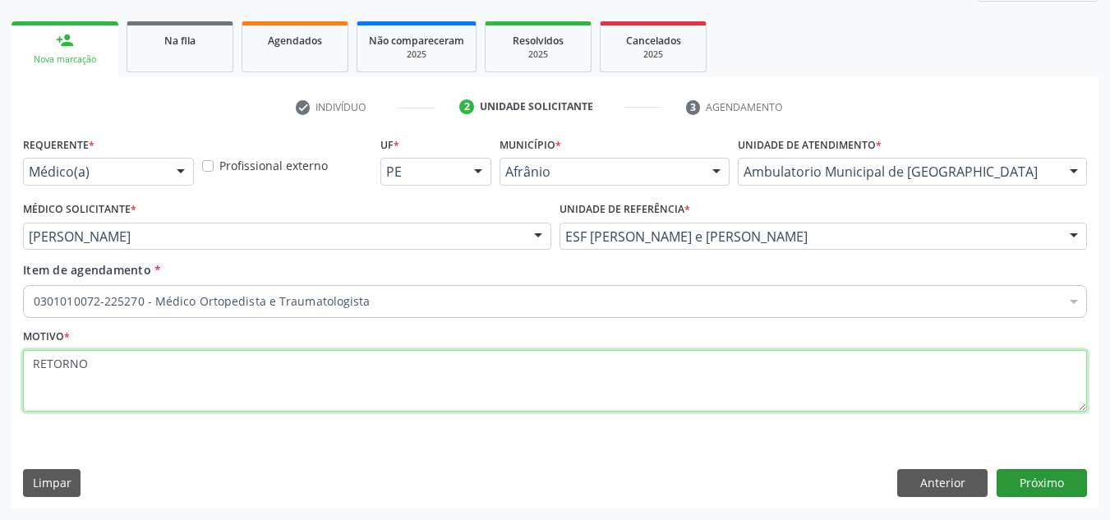
type textarea "RETORNO"
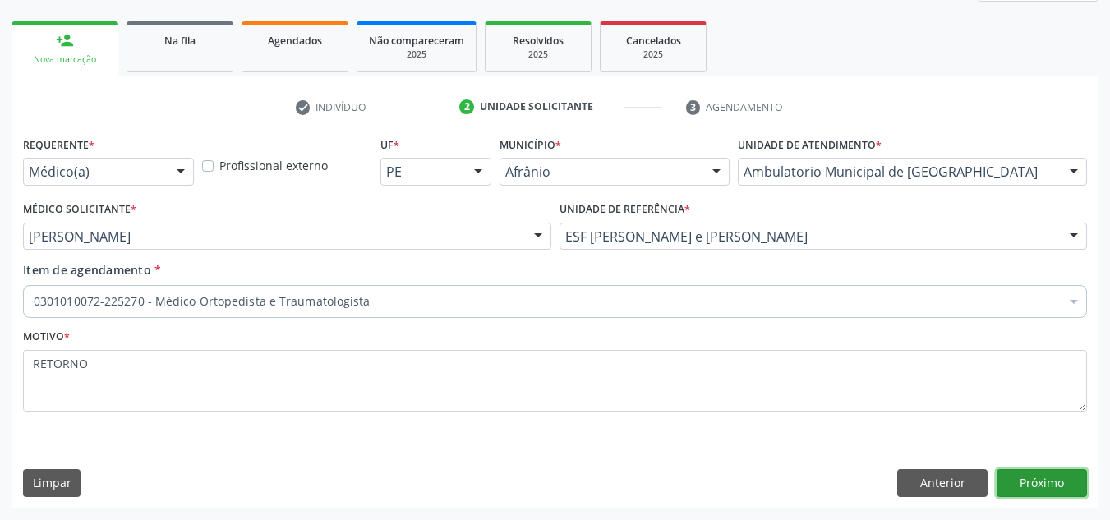
click at [1083, 490] on button "Próximo" at bounding box center [1041, 483] width 90 height 28
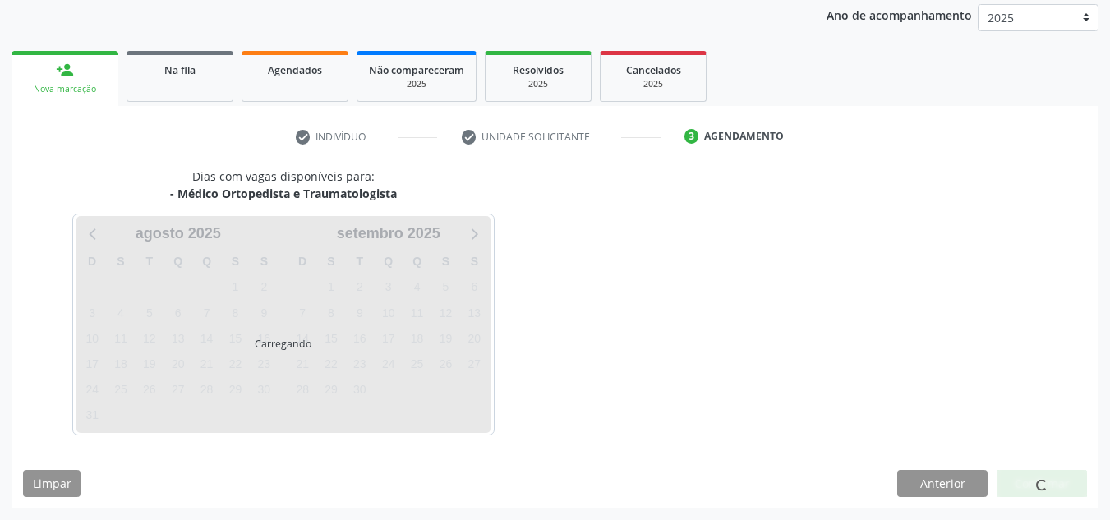
scroll to position [195, 0]
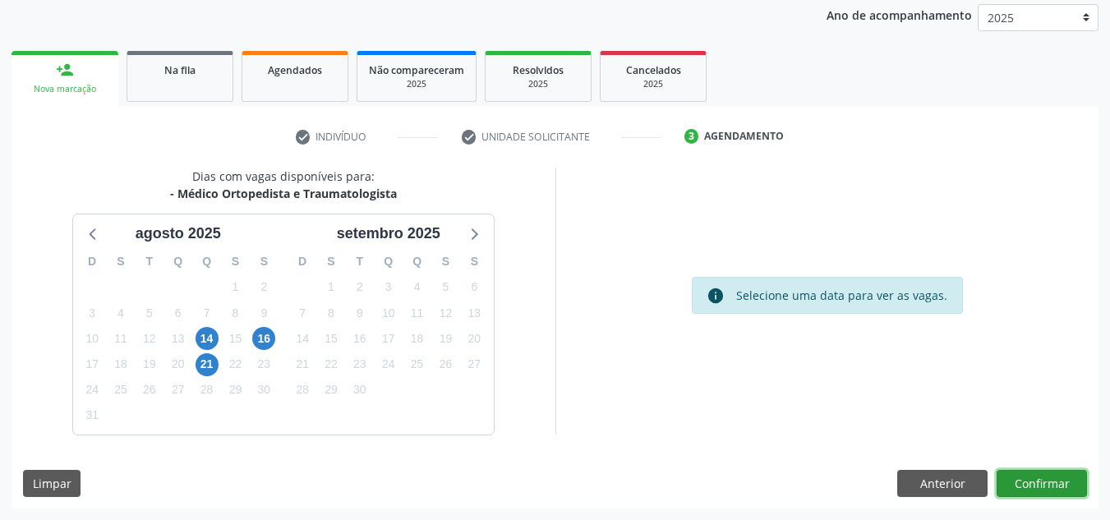
click at [1033, 482] on button "Confirmar" at bounding box center [1041, 484] width 90 height 28
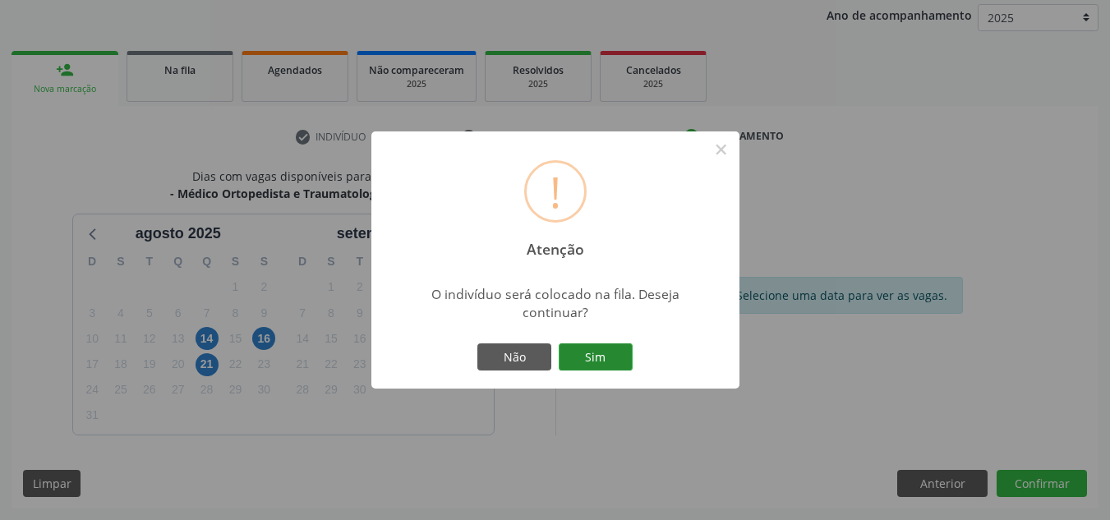
click at [600, 347] on button "Sim" at bounding box center [596, 357] width 74 height 28
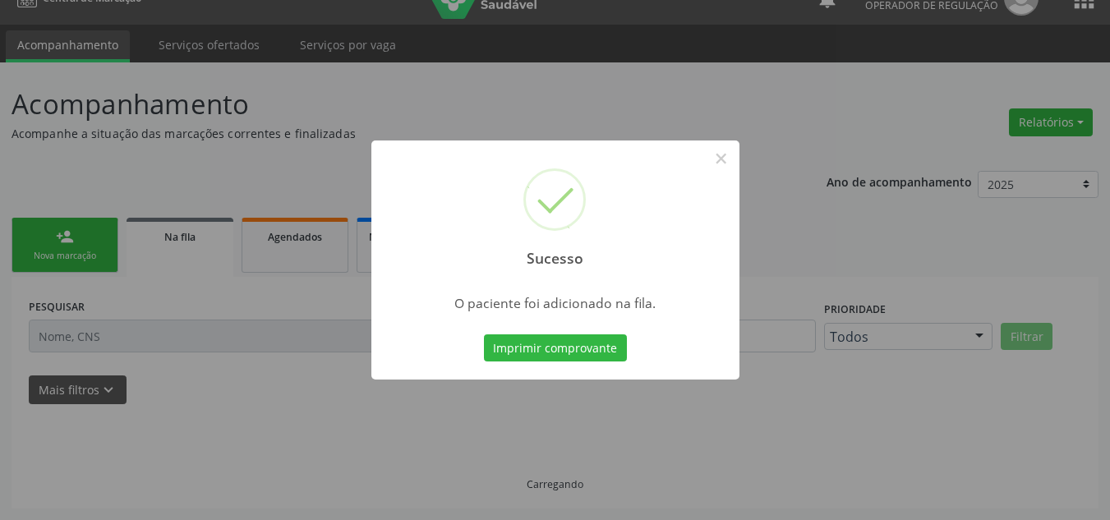
scroll to position [28, 0]
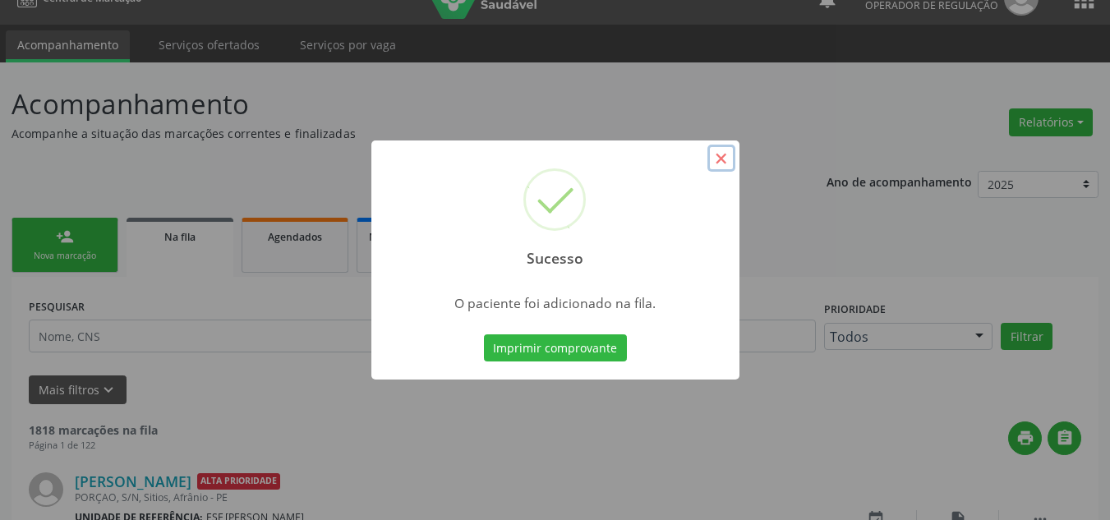
click at [719, 167] on button "×" at bounding box center [721, 159] width 28 height 28
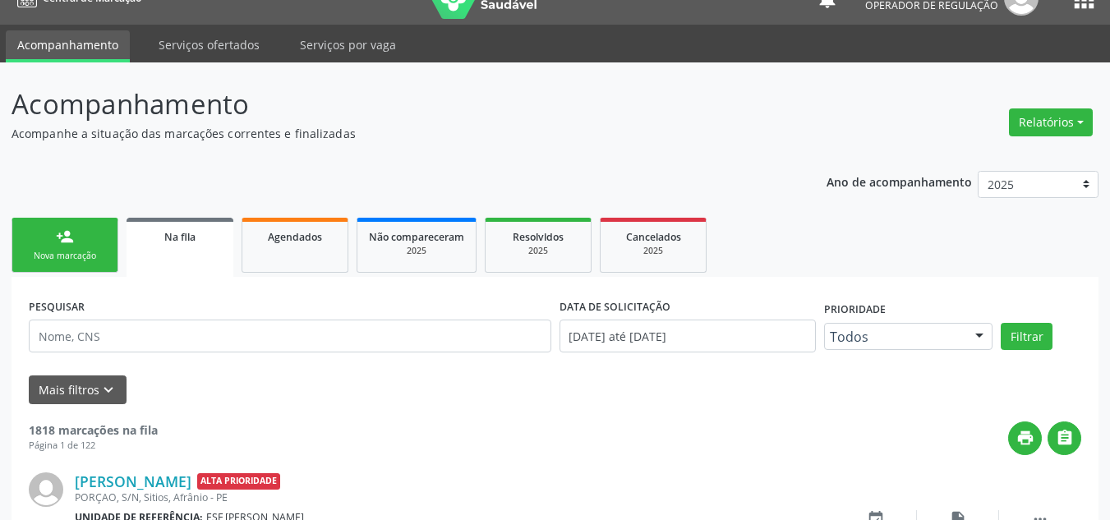
click at [26, 242] on link "person_add Nova marcação" at bounding box center [64, 245] width 107 height 55
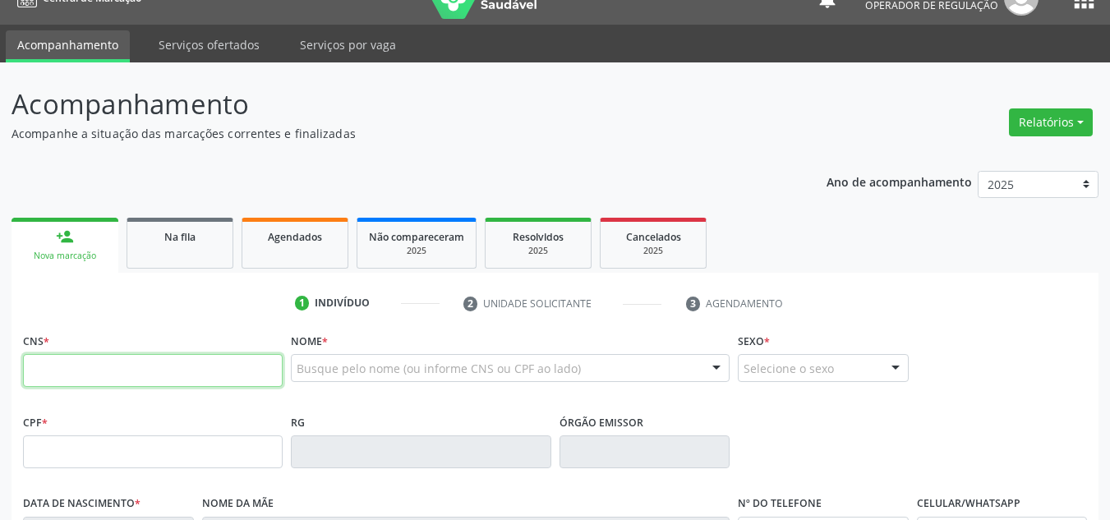
click at [80, 379] on input "text" at bounding box center [153, 370] width 260 height 33
type input "706 5003 9532 6396"
type input "027.001.934-07"
type input "[DATE]"
type input "[PERSON_NAME]"
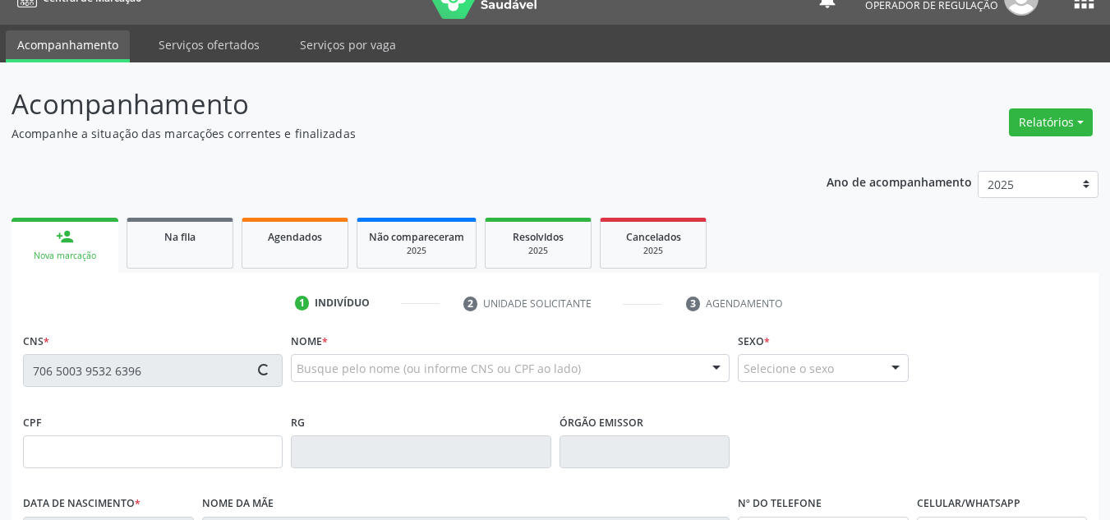
type input "[PHONE_NUMBER]"
type input "S/N"
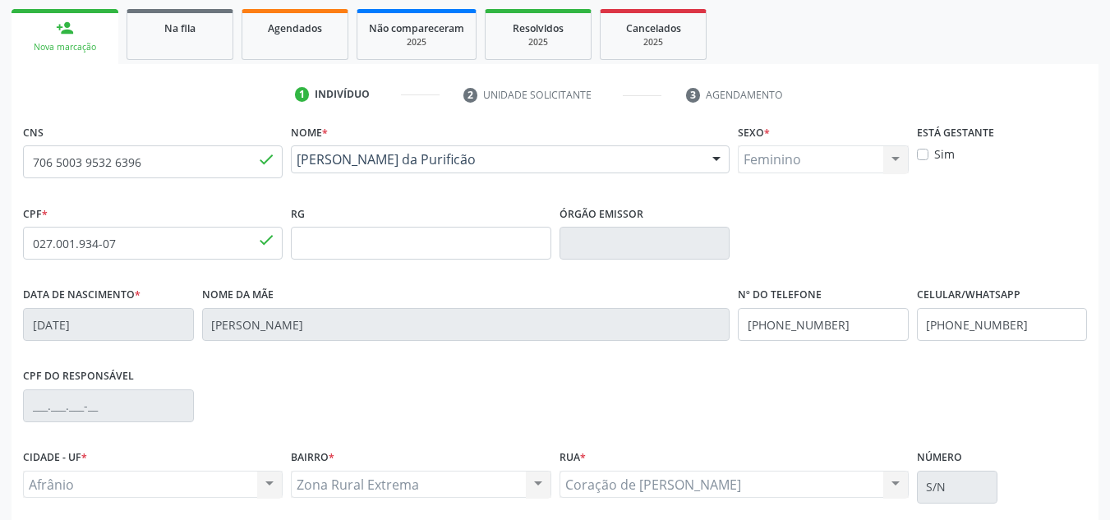
scroll to position [370, 0]
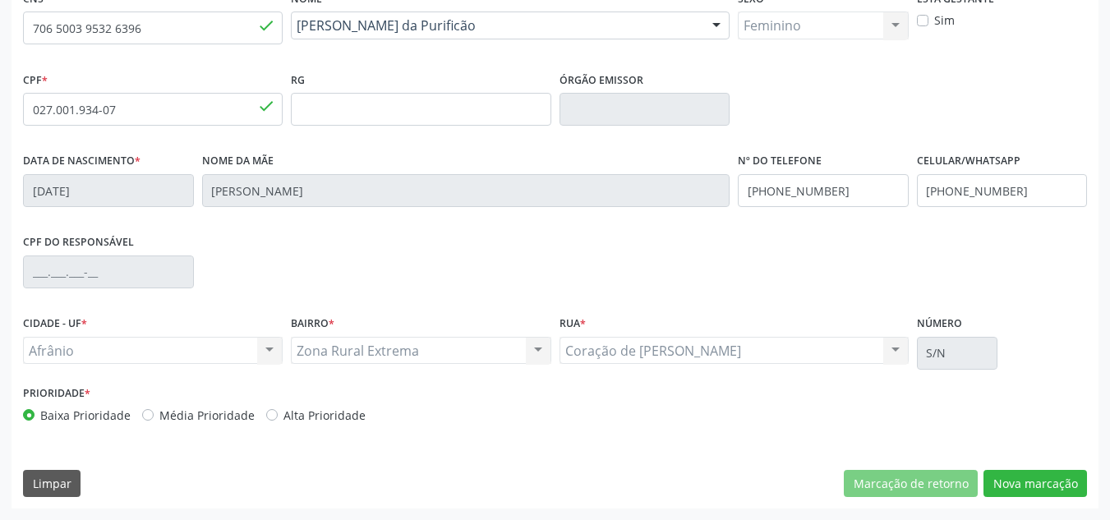
click at [199, 396] on div "Prioridade * Baixa Prioridade Média Prioridade Alta Prioridade" at bounding box center [287, 402] width 528 height 43
click at [1021, 503] on div "CNS 706 5003 9532 6396 done Nome * [PERSON_NAME] da Purificão [PERSON_NAME] da …" at bounding box center [554, 247] width 1087 height 522
click at [159, 417] on label "Média Prioridade" at bounding box center [206, 415] width 95 height 17
click at [150, 417] on input "Média Prioridade" at bounding box center [147, 414] width 11 height 15
radio input "true"
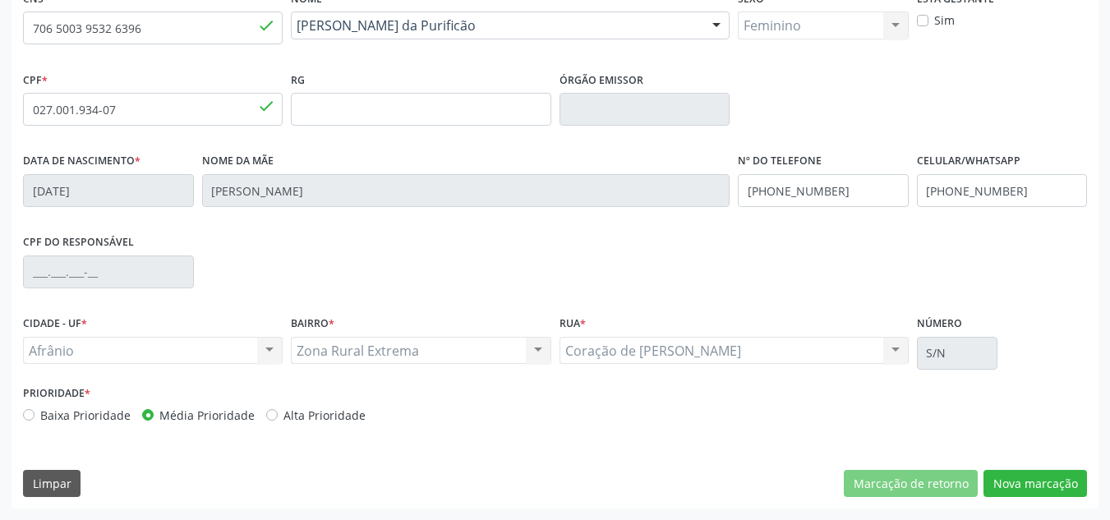
click at [1041, 498] on div "CNS 706 5003 9532 6396 done Nome * [PERSON_NAME] da Purificão [PERSON_NAME] da …" at bounding box center [554, 247] width 1087 height 522
click at [1049, 480] on button "Nova marcação" at bounding box center [1034, 484] width 103 height 28
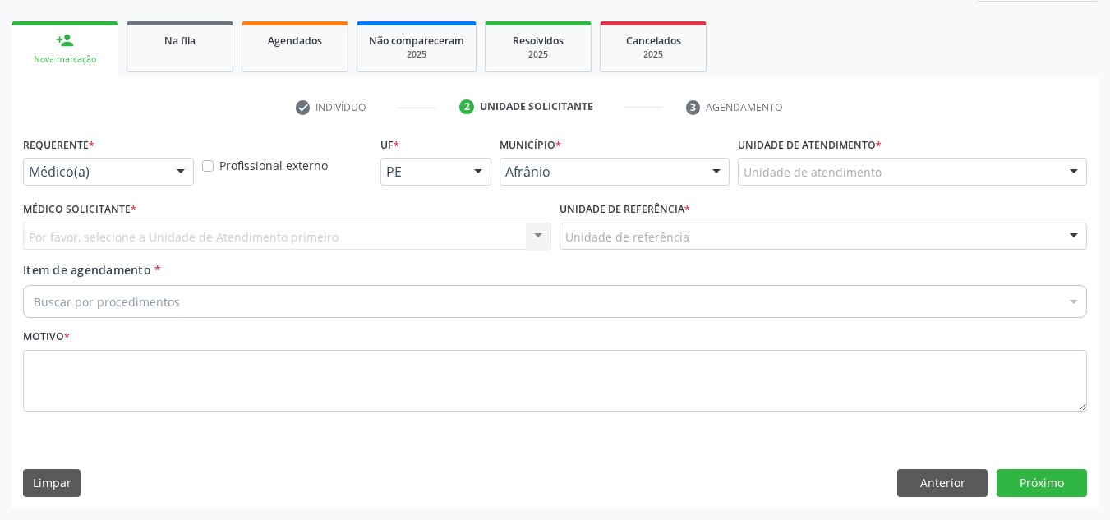
scroll to position [224, 0]
click at [979, 149] on div "Unidade de atendimento * Unidade de atendimento Academia da Saude de Afranio Ac…" at bounding box center [912, 158] width 349 height 53
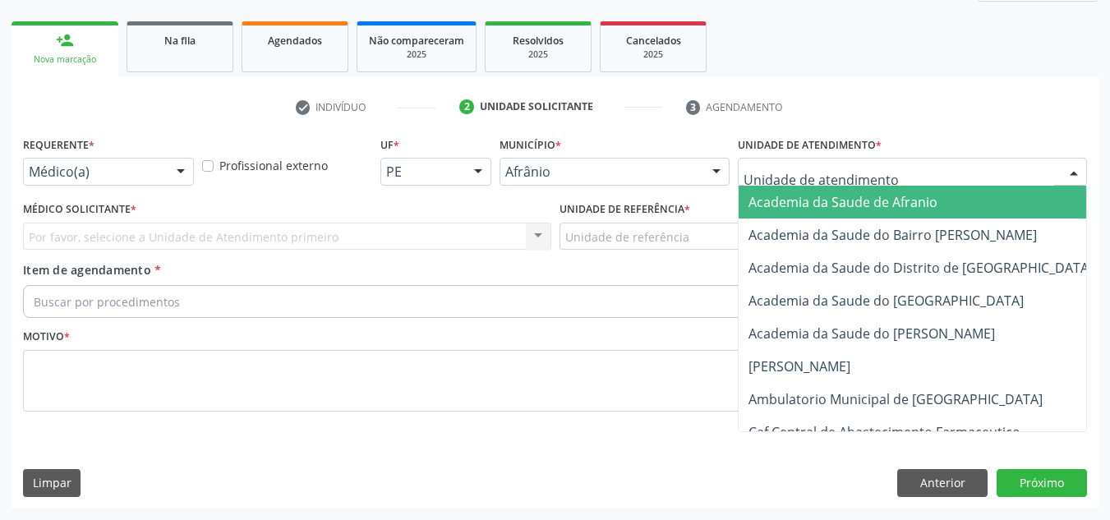
click at [972, 170] on div at bounding box center [912, 172] width 349 height 28
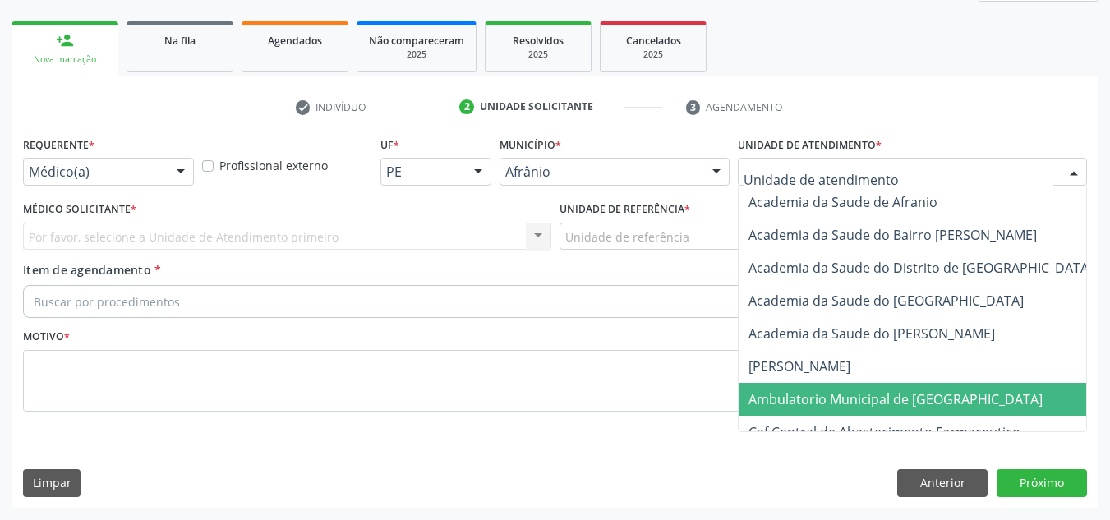
click at [949, 389] on span "Ambulatorio Municipal de [GEOGRAPHIC_DATA]" at bounding box center [938, 399] width 401 height 33
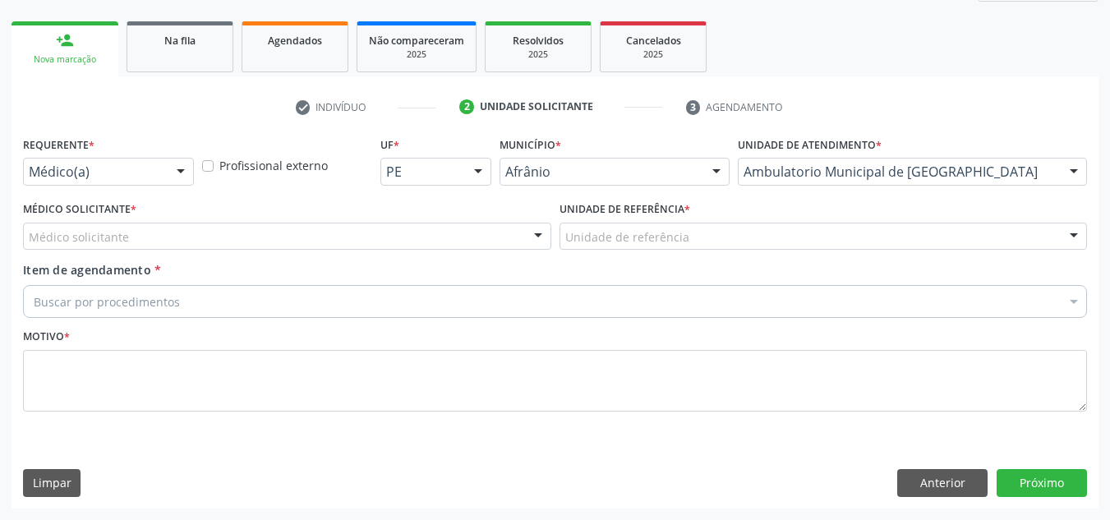
click at [349, 345] on div "Motivo *" at bounding box center [555, 367] width 1064 height 87
click at [375, 311] on div "Buscar por procedimentos" at bounding box center [555, 301] width 1064 height 33
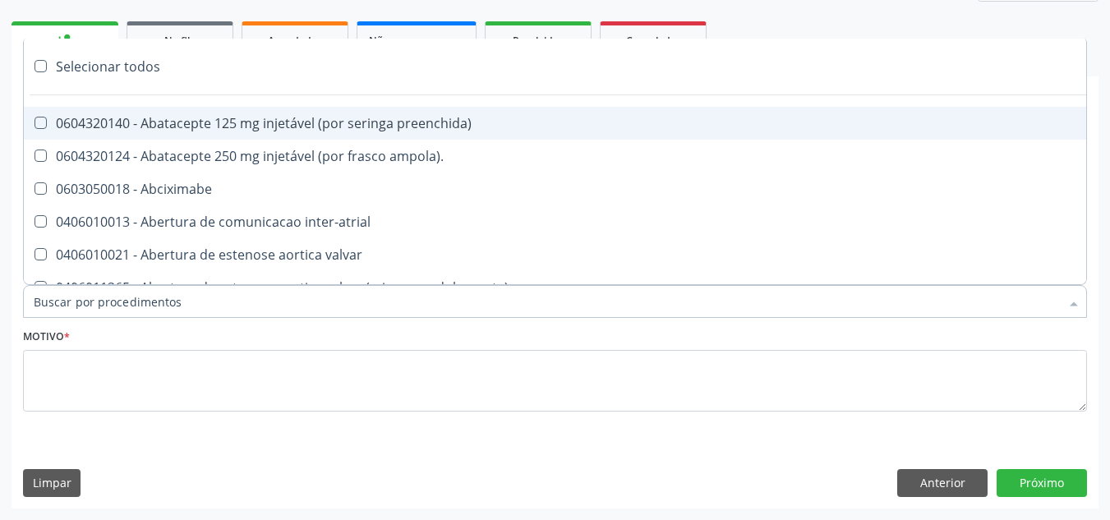
paste input "ORTOPEDISTA"
type input "ORTOPEDISTA"
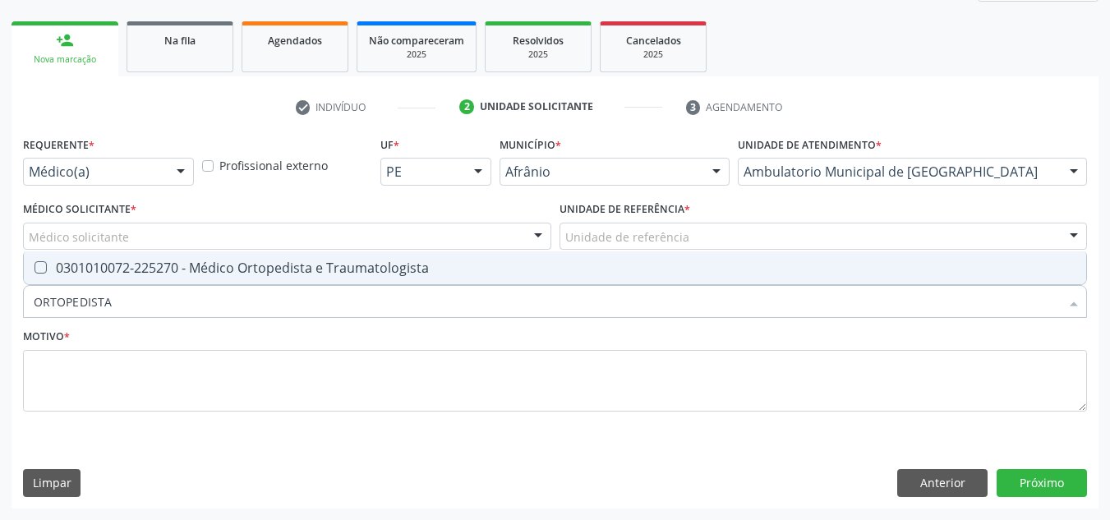
click at [406, 274] on div "0301010072-225270 - Médico Ortopedista e Traumatologista" at bounding box center [555, 267] width 1042 height 13
checkbox Traumatologista "true"
drag, startPoint x: 457, startPoint y: 248, endPoint x: 480, endPoint y: 238, distance: 25.0
click at [478, 239] on div "Requerente * Médico(a) Médico(a) Enfermeiro(a) Paciente Nenhum resultado encont…" at bounding box center [555, 283] width 1064 height 302
click at [483, 237] on div "Requerente * Médico(a) Médico(a) Enfermeiro(a) Paciente Nenhum resultado encont…" at bounding box center [555, 283] width 1064 height 302
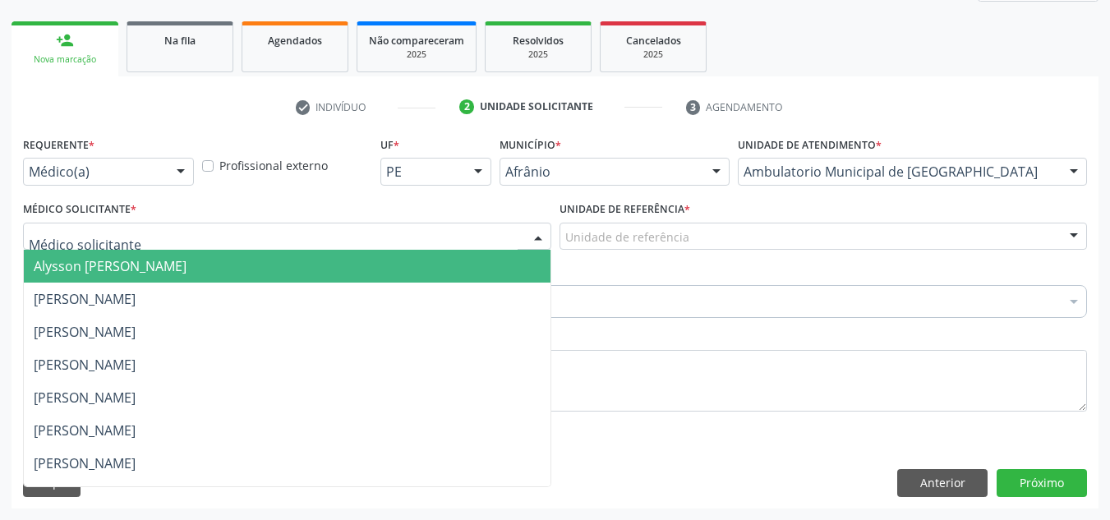
drag, startPoint x: 508, startPoint y: 243, endPoint x: 492, endPoint y: 292, distance: 51.9
click at [508, 245] on input "text" at bounding box center [273, 244] width 489 height 33
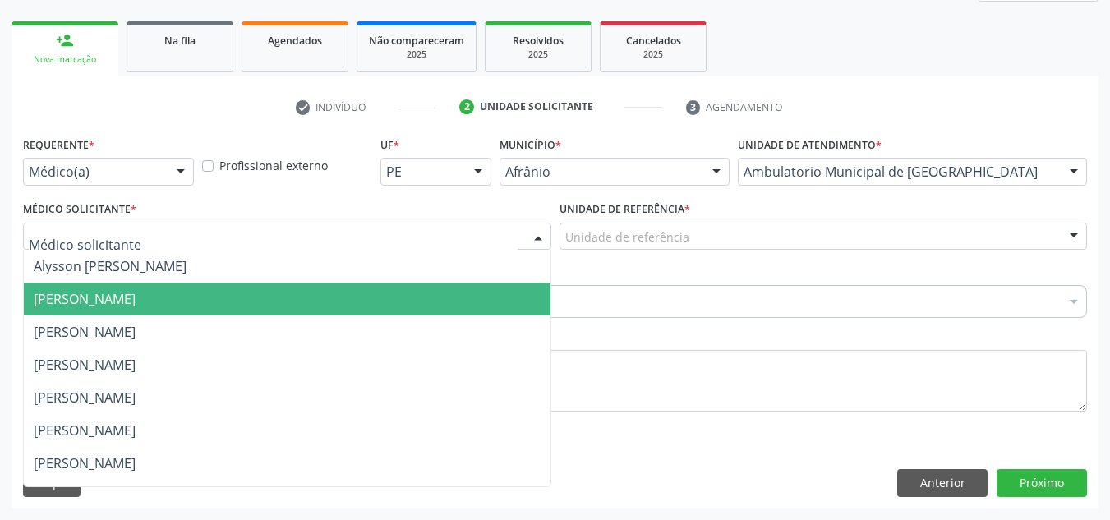
drag, startPoint x: 492, startPoint y: 304, endPoint x: 601, endPoint y: 252, distance: 120.9
click at [533, 288] on span "[PERSON_NAME]" at bounding box center [287, 299] width 527 height 33
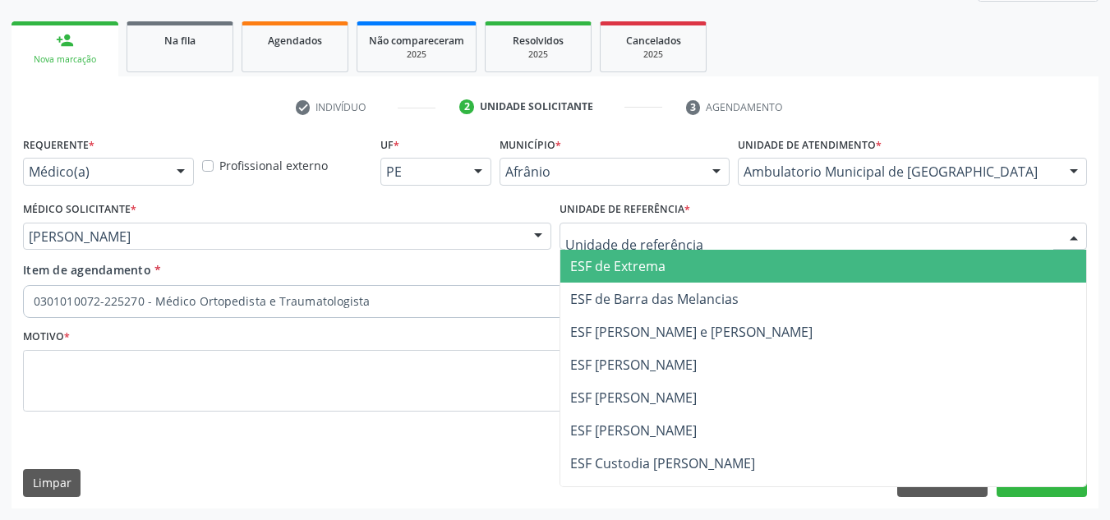
drag, startPoint x: 650, startPoint y: 281, endPoint x: 610, endPoint y: 283, distance: 39.5
click at [628, 283] on ul "ESF de Extrema ESF de Barra das Melancias ESF [PERSON_NAME] e [PERSON_NAME] ESF…" at bounding box center [823, 414] width 527 height 329
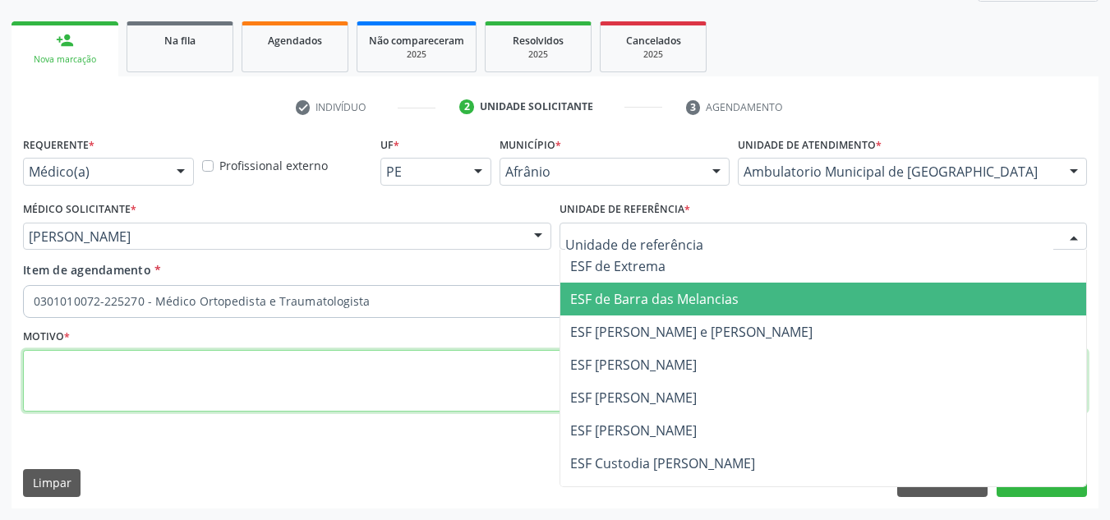
click at [481, 352] on textarea at bounding box center [555, 381] width 1064 height 62
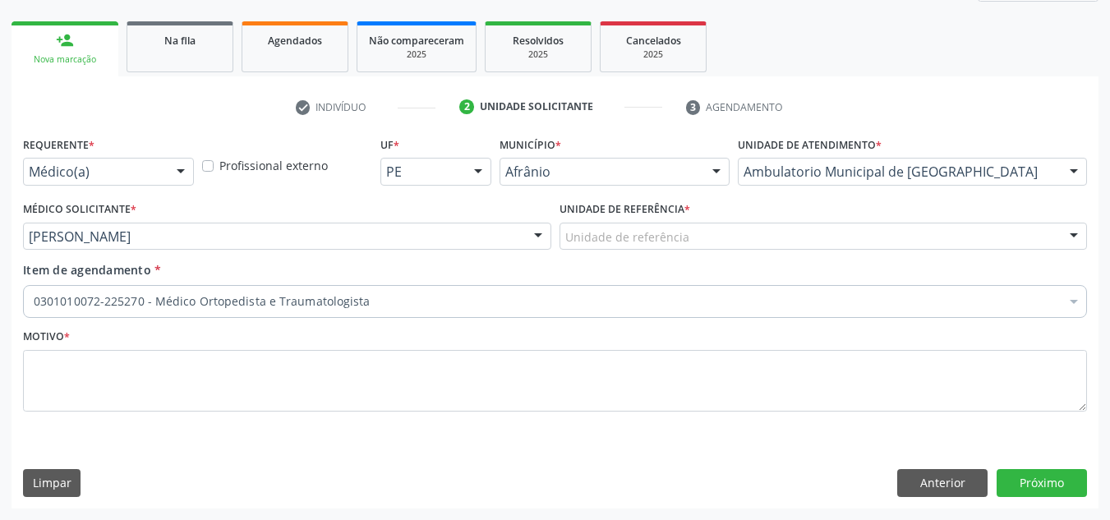
click at [688, 256] on div "Unidade de referência * Unidade de referência ESF de Extrema ESF de Barra das M…" at bounding box center [823, 229] width 536 height 64
drag, startPoint x: 712, startPoint y: 229, endPoint x: 699, endPoint y: 356, distance: 128.0
click at [712, 246] on div "Unidade de referência" at bounding box center [823, 237] width 528 height 28
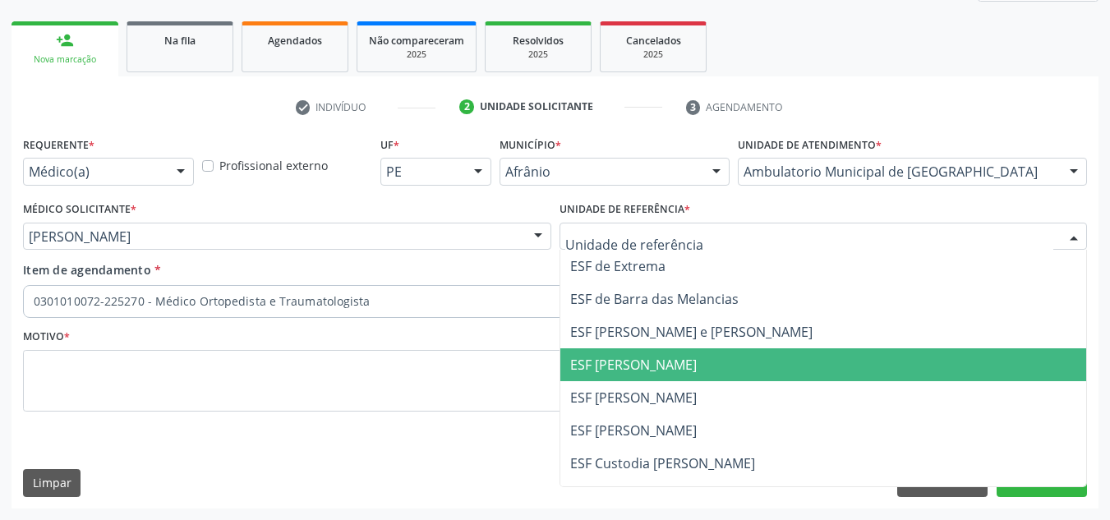
drag, startPoint x: 699, startPoint y: 356, endPoint x: 612, endPoint y: 355, distance: 87.1
click at [687, 356] on span "ESF [PERSON_NAME]" at bounding box center [633, 365] width 126 height 18
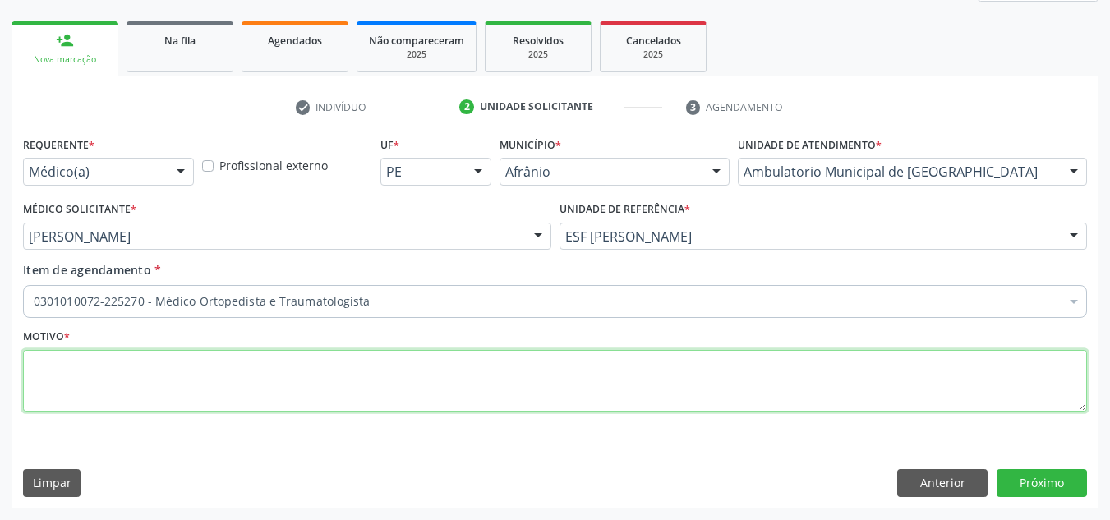
click at [609, 355] on textarea at bounding box center [555, 381] width 1064 height 62
type textarea "RETORNO"
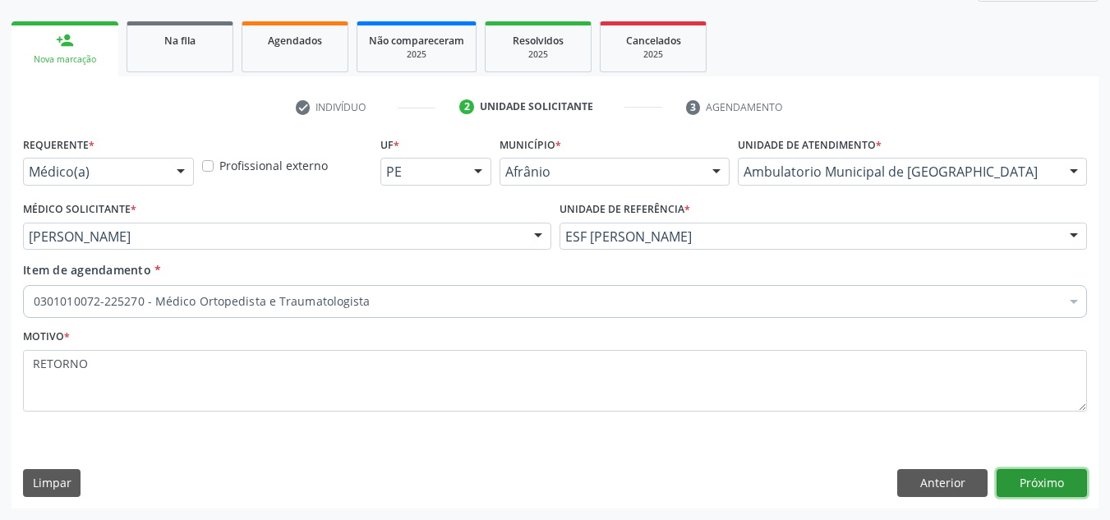
click at [1023, 492] on button "Próximo" at bounding box center [1041, 483] width 90 height 28
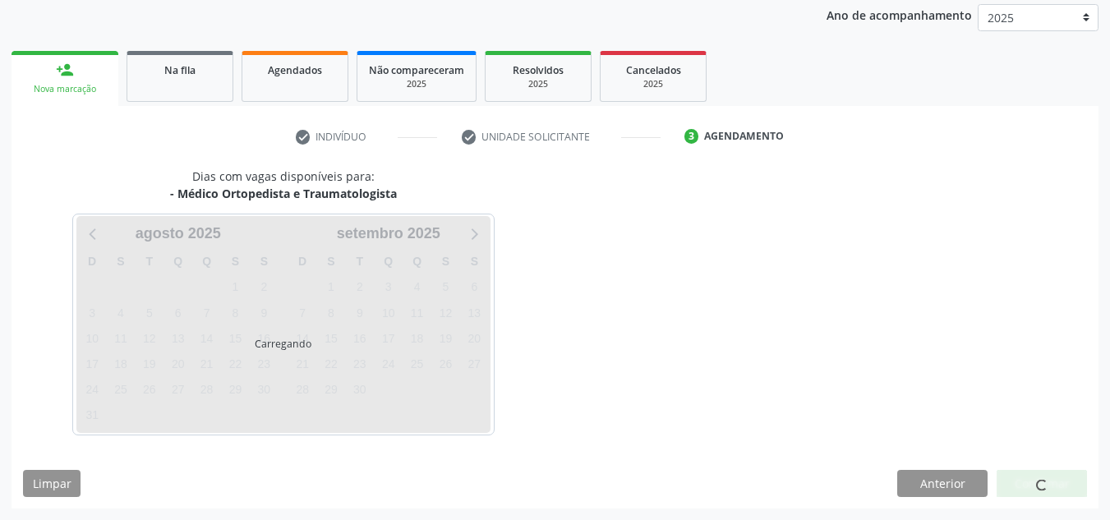
scroll to position [195, 0]
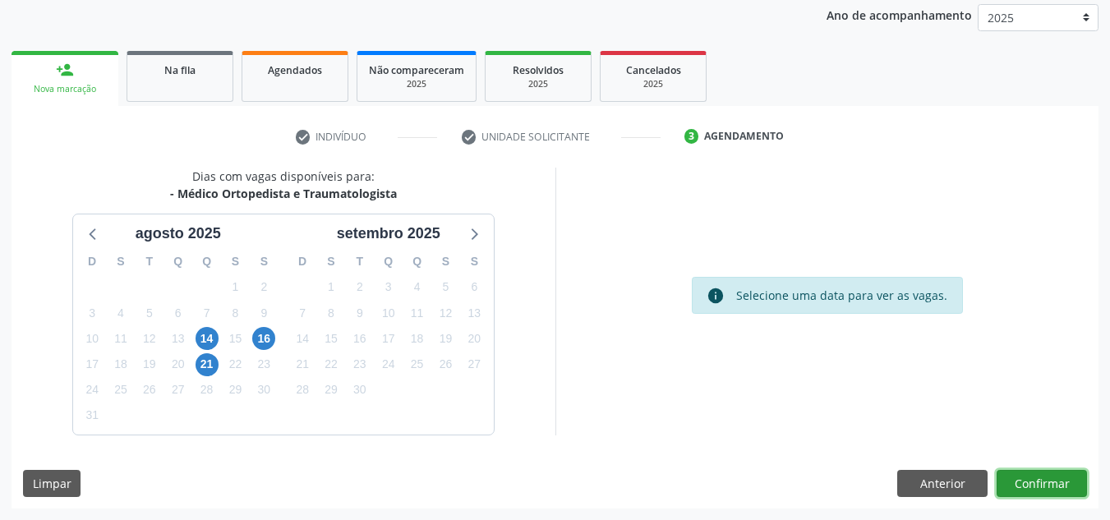
click at [1023, 491] on button "Confirmar" at bounding box center [1041, 484] width 90 height 28
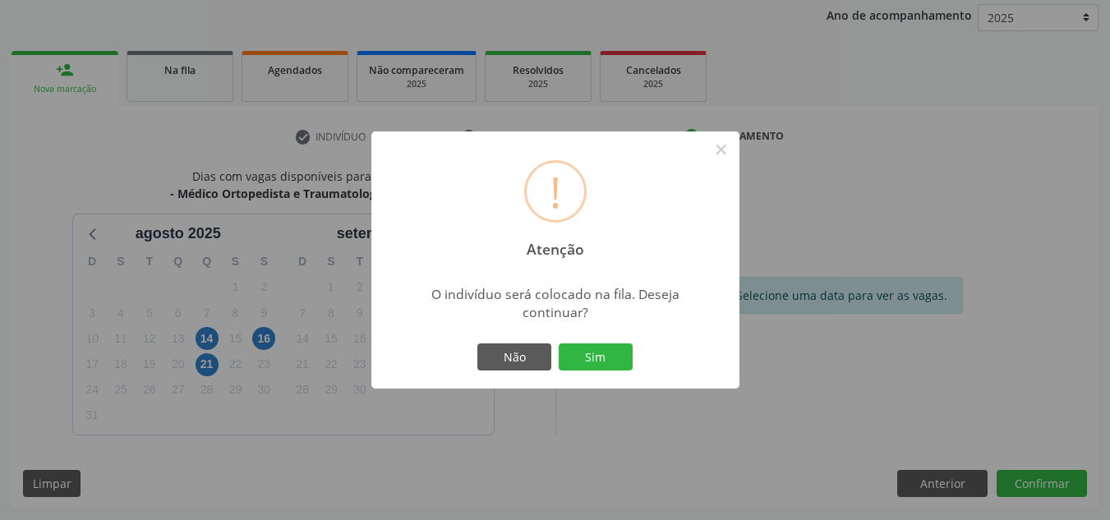
click at [592, 340] on div "Não Sim" at bounding box center [555, 357] width 163 height 34
click at [592, 365] on button "Sim" at bounding box center [596, 357] width 74 height 28
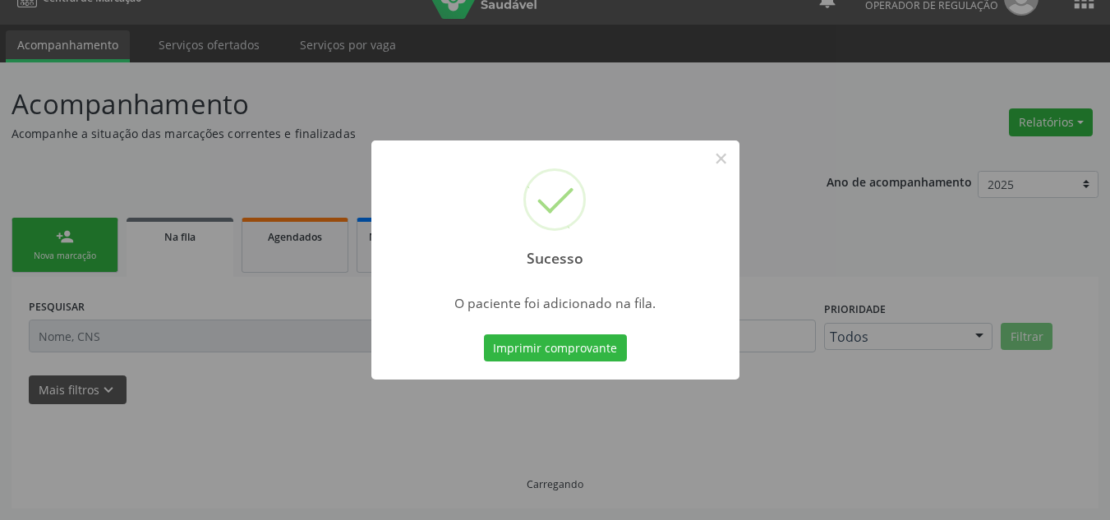
scroll to position [28, 0]
click at [16, 55] on div "Sucesso × O paciente foi adicionado na fila. Imprimir comprovante Cancel" at bounding box center [555, 260] width 1110 height 520
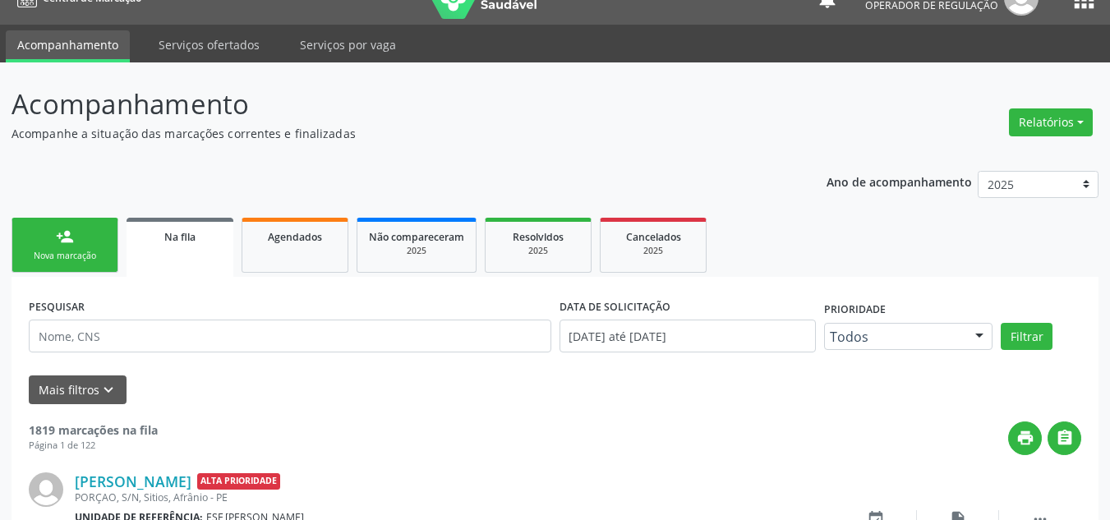
drag, startPoint x: 57, startPoint y: 186, endPoint x: 62, endPoint y: 214, distance: 29.2
click at [66, 216] on ul "person_add Nova marcação Na fila Agendados Não compareceram 2025 Resolvidos 202…" at bounding box center [554, 245] width 1087 height 63
drag, startPoint x: 74, startPoint y: 241, endPoint x: 85, endPoint y: 255, distance: 17.5
click at [74, 241] on link "person_add Nova marcação" at bounding box center [64, 245] width 107 height 55
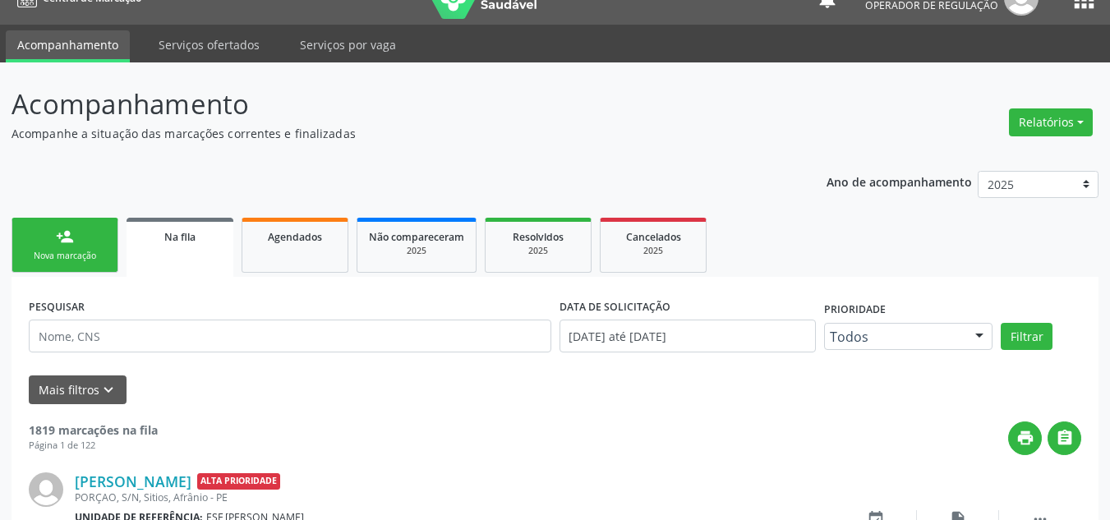
click at [85, 255] on div "Nova marcação" at bounding box center [65, 256] width 82 height 12
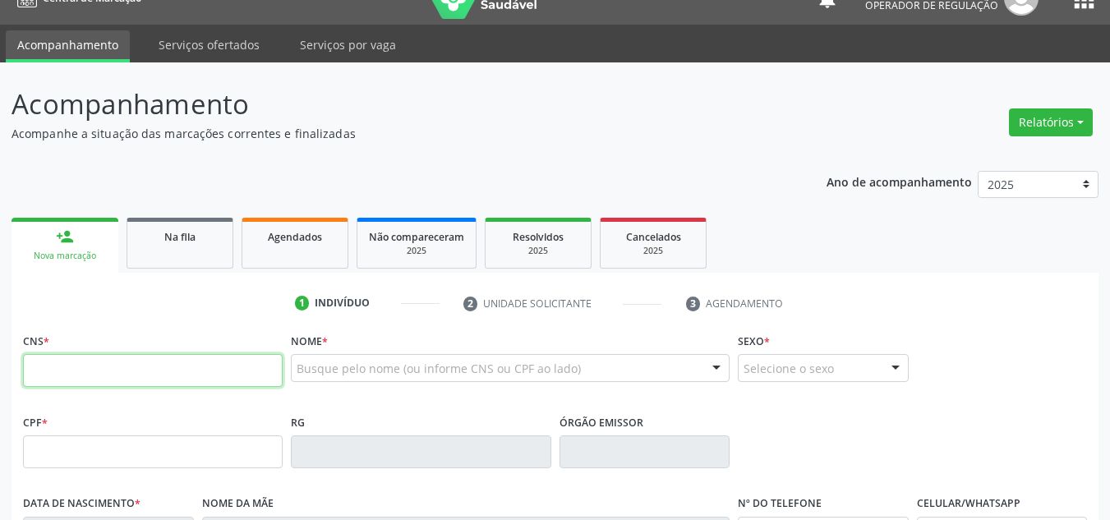
click at [170, 355] on input "text" at bounding box center [153, 370] width 260 height 33
type input "705 4034 6630 3895"
type input "096.385.064-40"
type input "[DATE]"
type input "[PERSON_NAME] da Conceiçao"
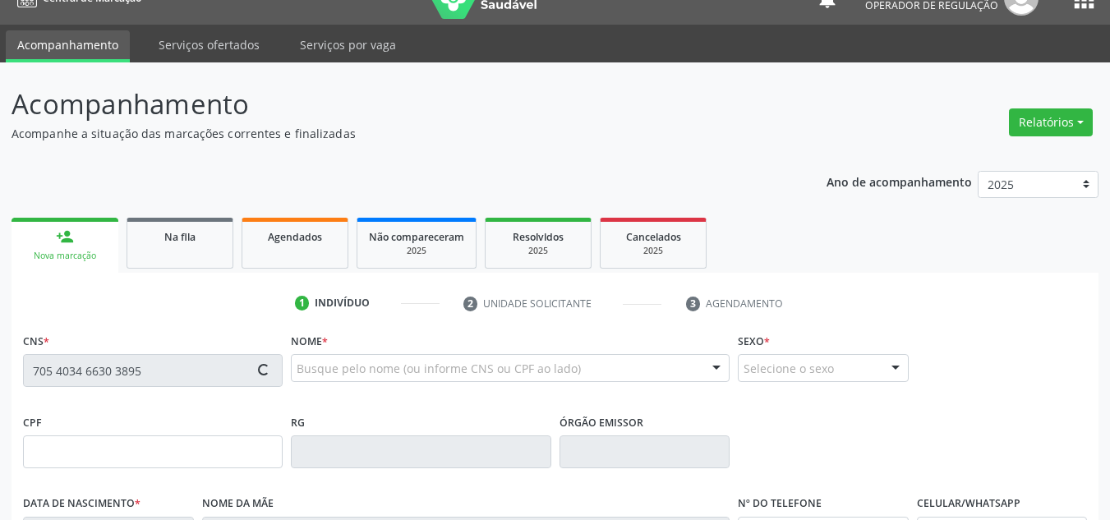
type input "[PHONE_NUMBER]"
type input "S/N"
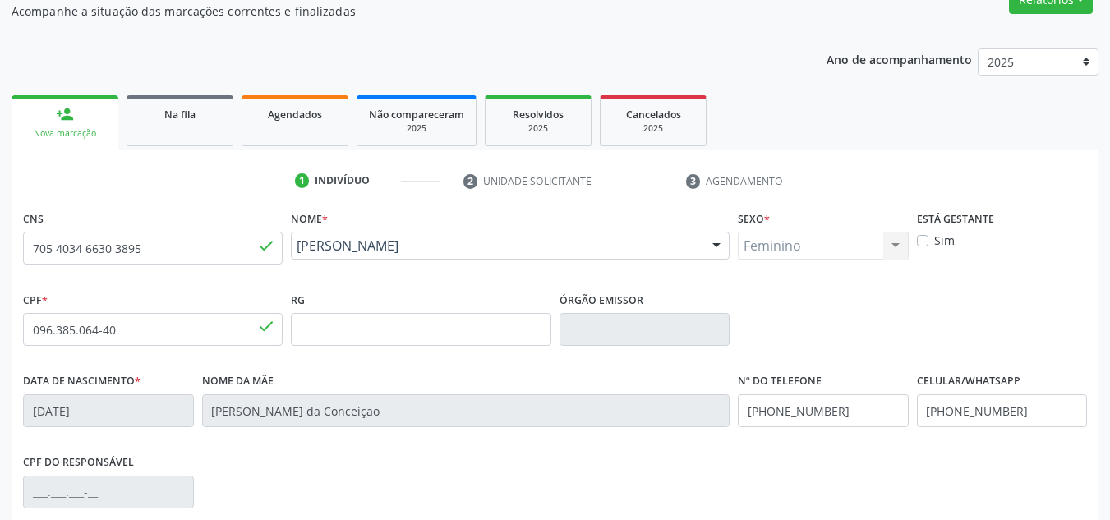
scroll to position [356, 0]
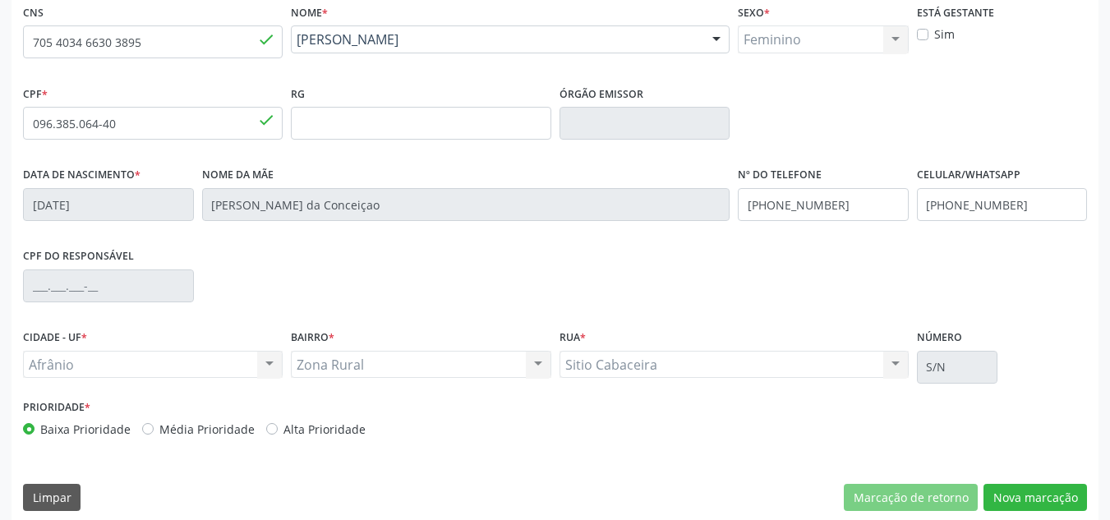
click at [237, 437] on label "Média Prioridade" at bounding box center [206, 429] width 95 height 17
click at [154, 435] on input "Média Prioridade" at bounding box center [147, 428] width 11 height 15
radio input "true"
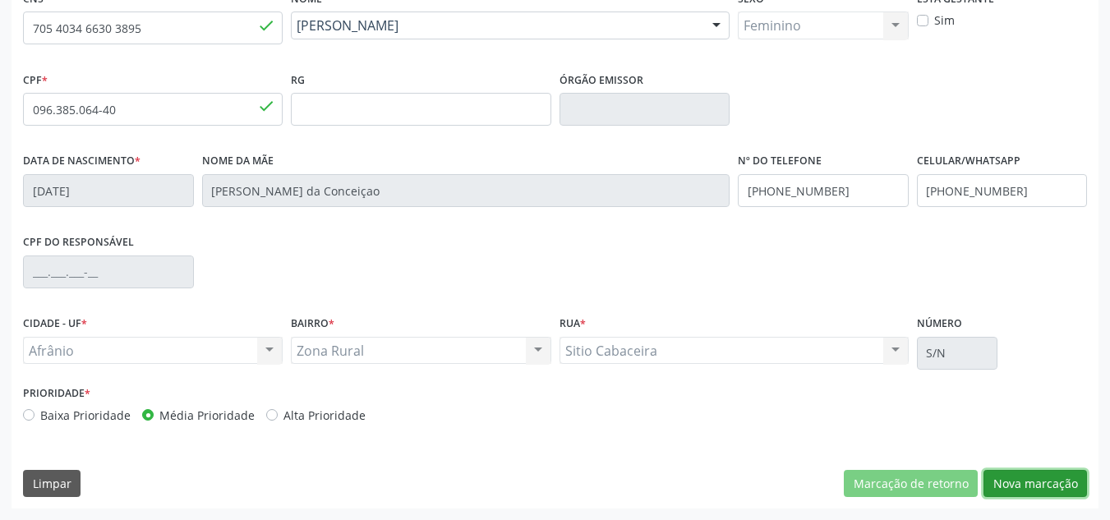
click at [1049, 497] on button "Nova marcação" at bounding box center [1034, 484] width 103 height 28
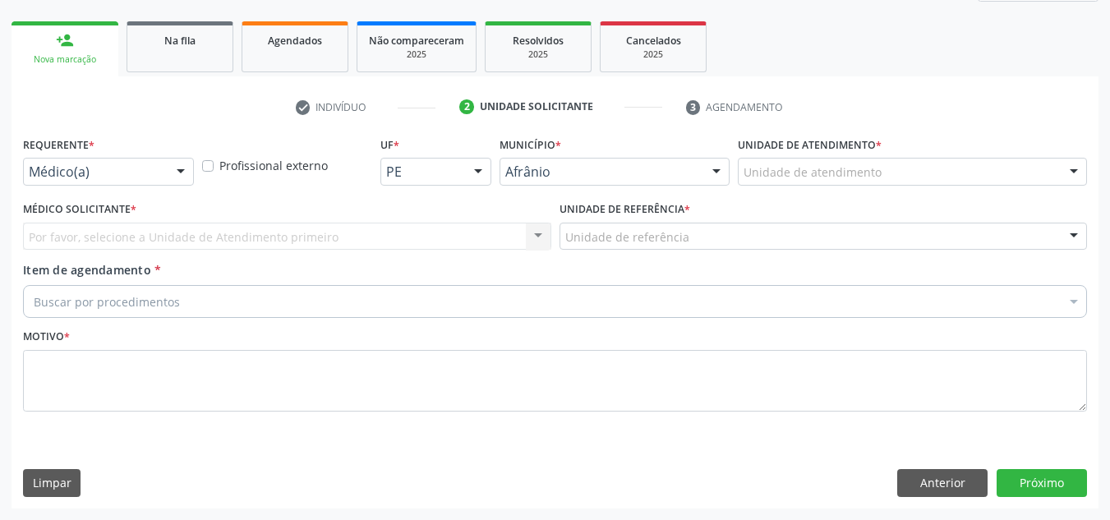
scroll to position [224, 0]
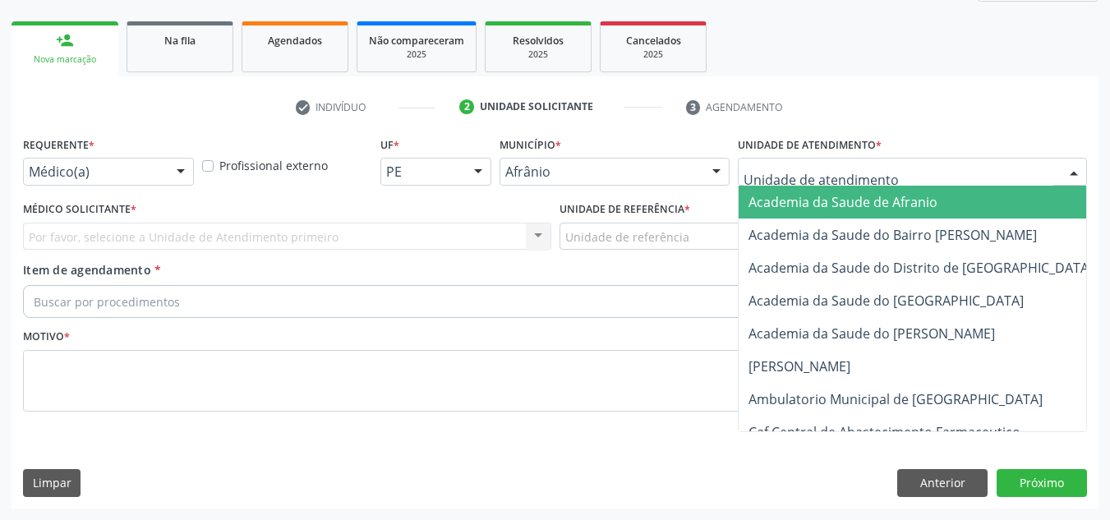
click at [1018, 180] on div at bounding box center [912, 172] width 349 height 28
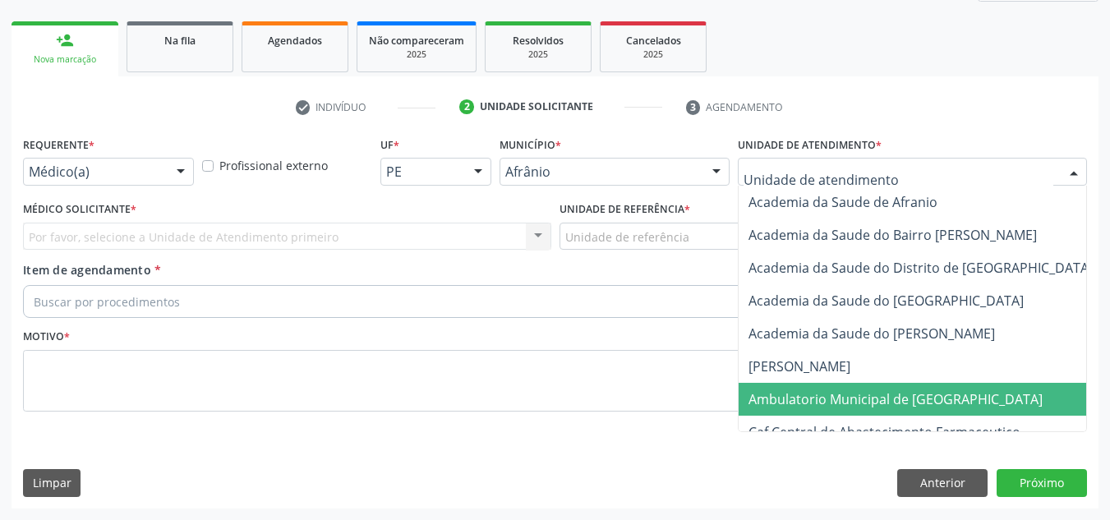
click at [994, 399] on span "Ambulatorio Municipal de [GEOGRAPHIC_DATA]" at bounding box center [938, 399] width 401 height 33
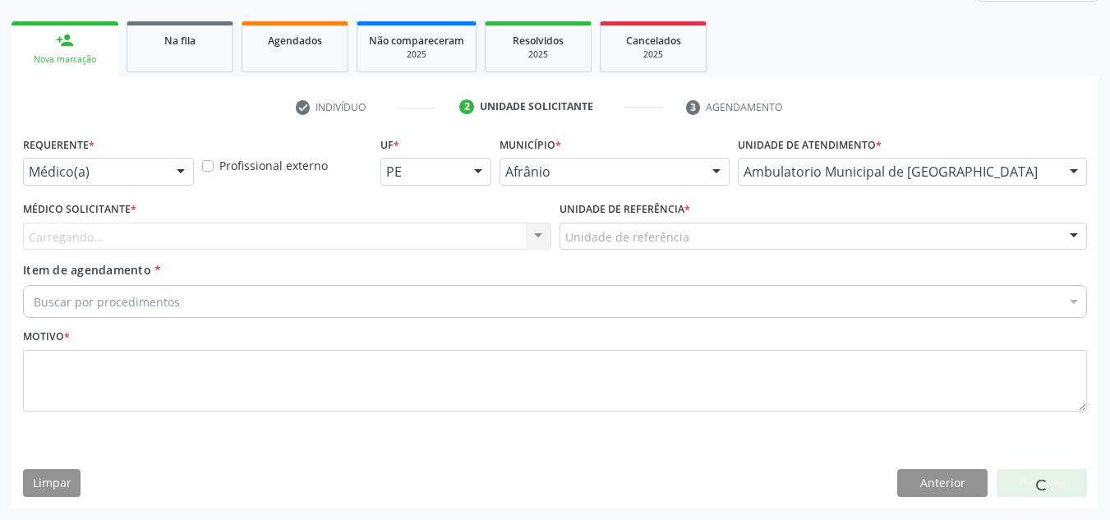
click at [517, 237] on div "Carregando... Nenhum resultado encontrado para: " " Não há nenhuma opção para s…" at bounding box center [287, 237] width 528 height 28
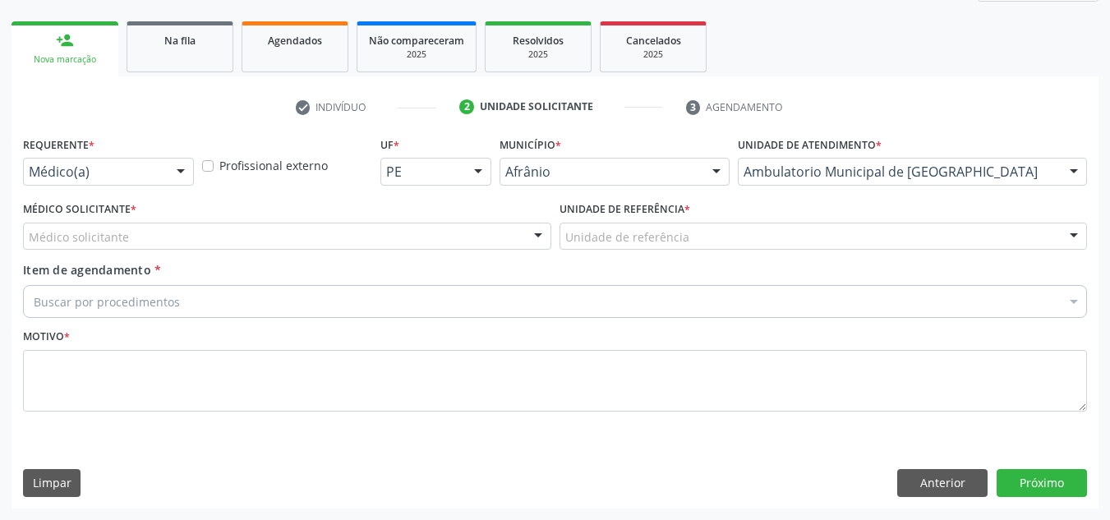
click at [517, 237] on div "Médico solicitante" at bounding box center [287, 237] width 528 height 28
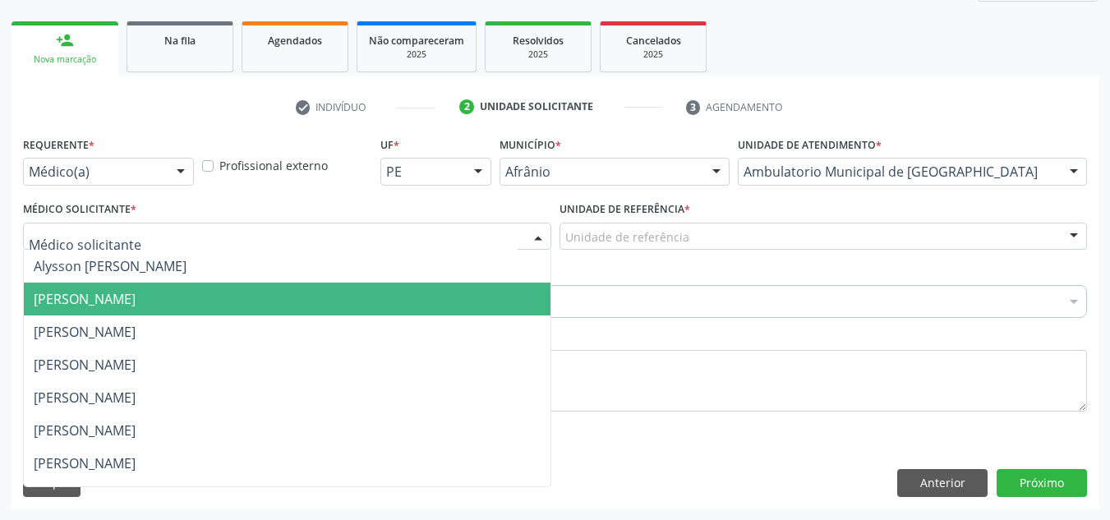
click at [469, 284] on span "[PERSON_NAME]" at bounding box center [287, 299] width 527 height 33
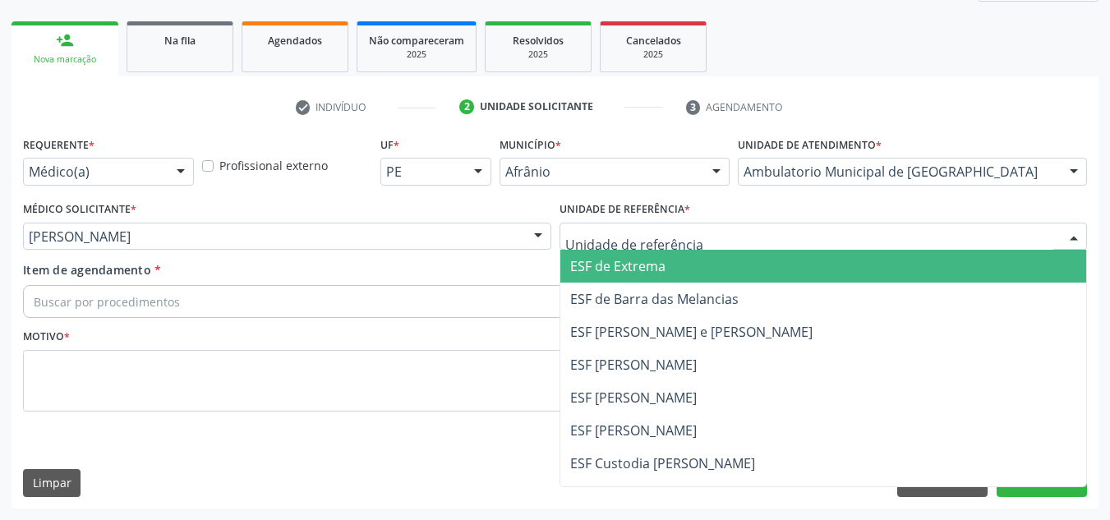
drag, startPoint x: 740, startPoint y: 250, endPoint x: 719, endPoint y: 316, distance: 69.9
click at [738, 251] on div "ESF de Extrema ESF de Barra das Melancias ESF [PERSON_NAME] e [PERSON_NAME] ESF…" at bounding box center [823, 237] width 528 height 28
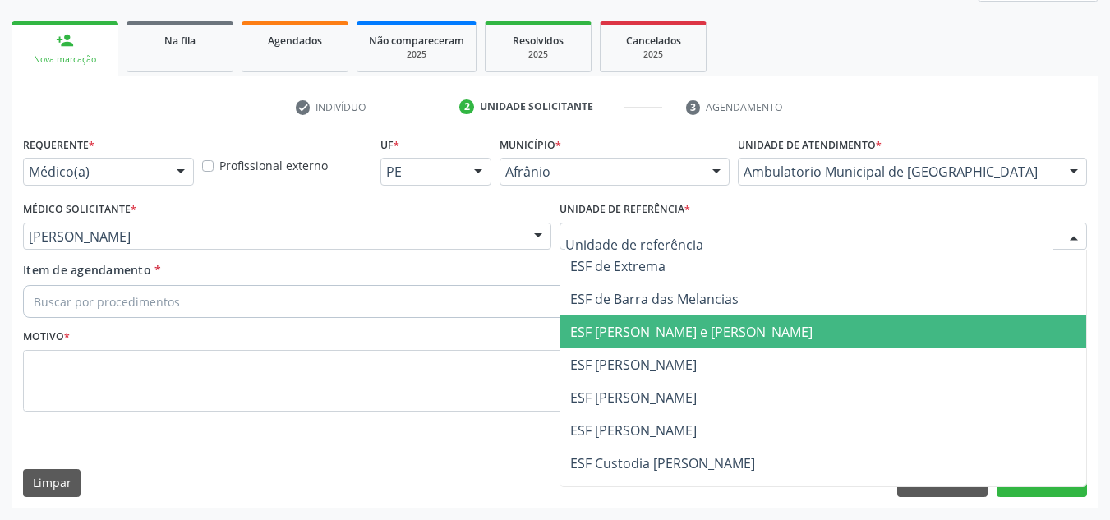
drag, startPoint x: 719, startPoint y: 316, endPoint x: 635, endPoint y: 314, distance: 83.8
click at [705, 321] on span "ESF [PERSON_NAME] e [PERSON_NAME]" at bounding box center [823, 331] width 527 height 33
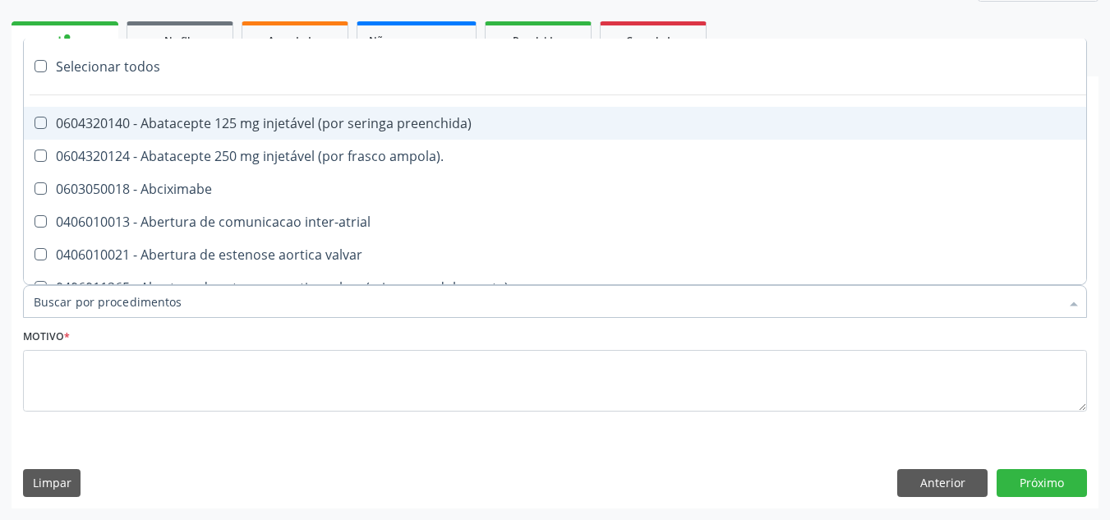
click at [607, 302] on div at bounding box center [555, 301] width 1064 height 33
paste input "ORTOPEDISTA"
type input "ORTOPEDISTA"
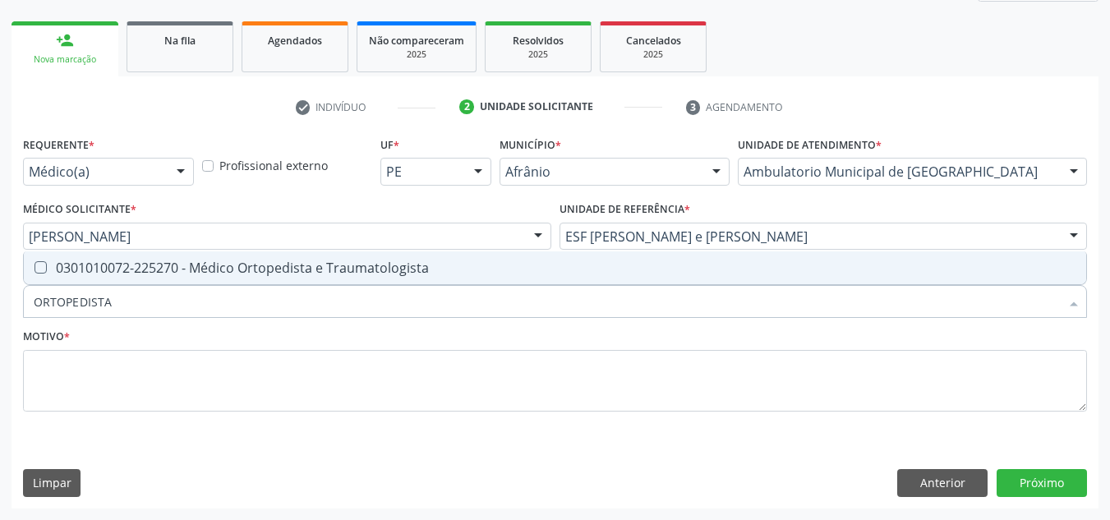
click at [578, 262] on div "0301010072-225270 - Médico Ortopedista e Traumatologista" at bounding box center [555, 267] width 1042 height 13
checkbox Traumatologista "true"
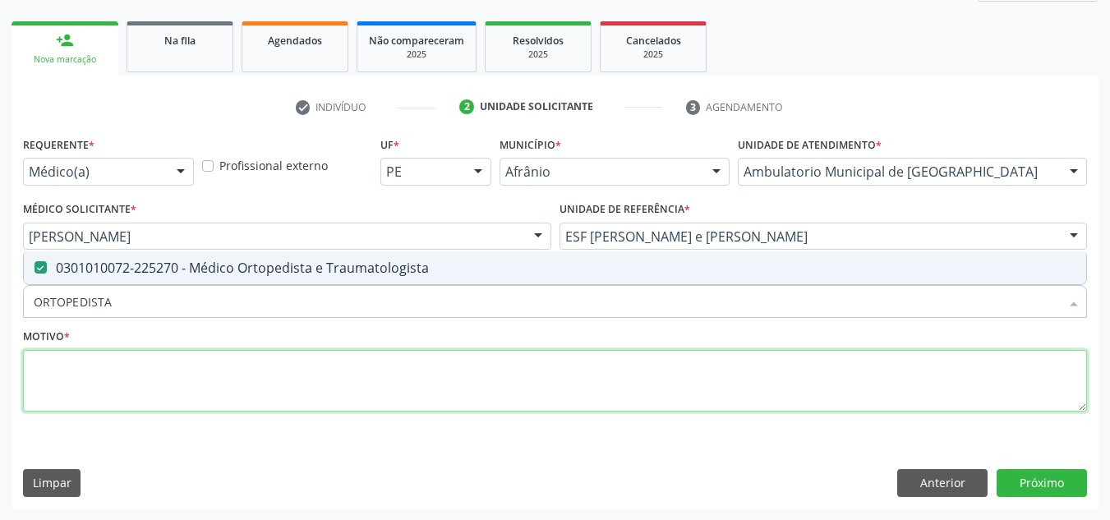
click at [552, 359] on textarea at bounding box center [555, 381] width 1064 height 62
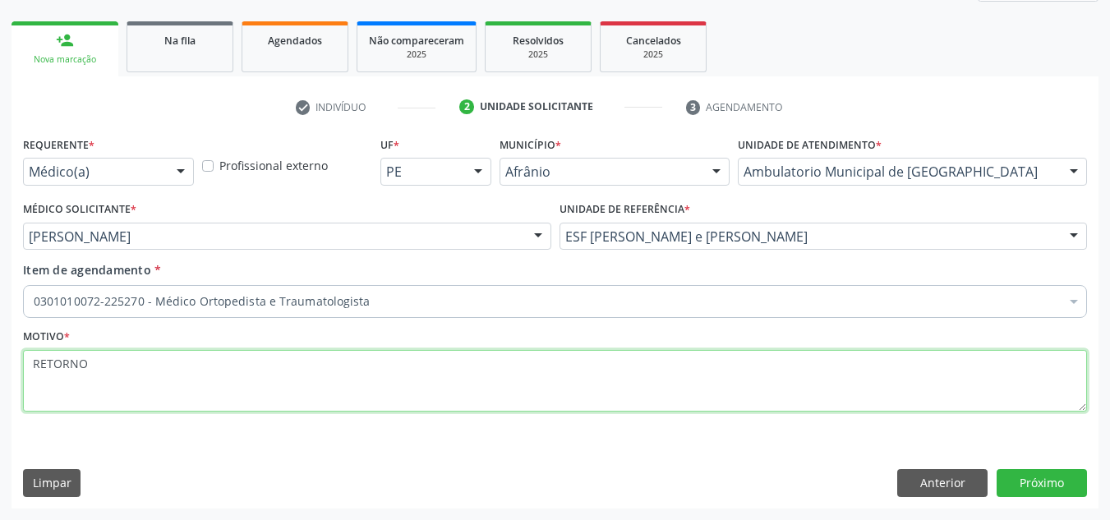
type textarea "RETORNO"
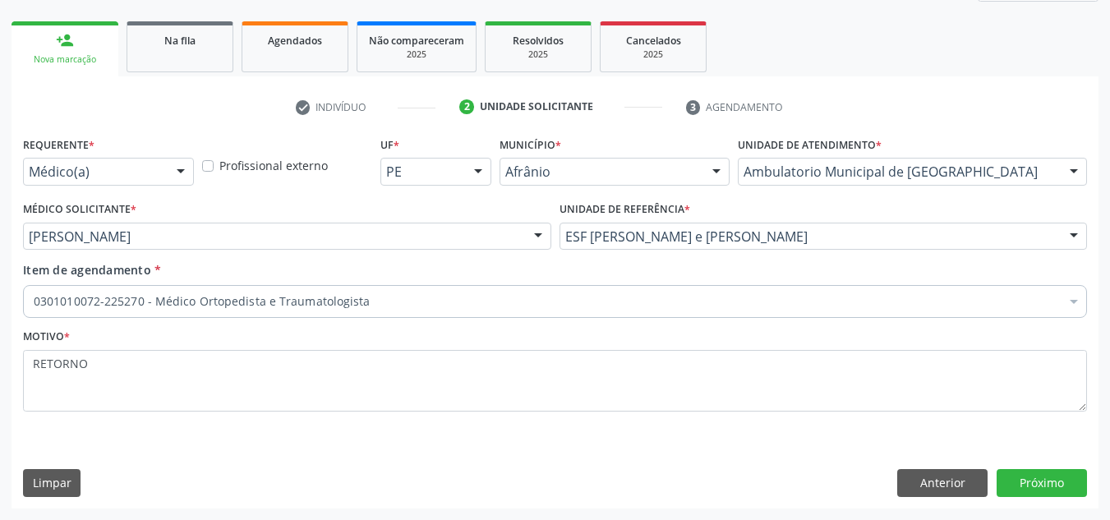
click at [1048, 498] on div "Requerente * Médico(a) Médico(a) Enfermeiro(a) Paciente Nenhum resultado encont…" at bounding box center [554, 319] width 1087 height 375
click at [1055, 492] on button "Próximo" at bounding box center [1041, 483] width 90 height 28
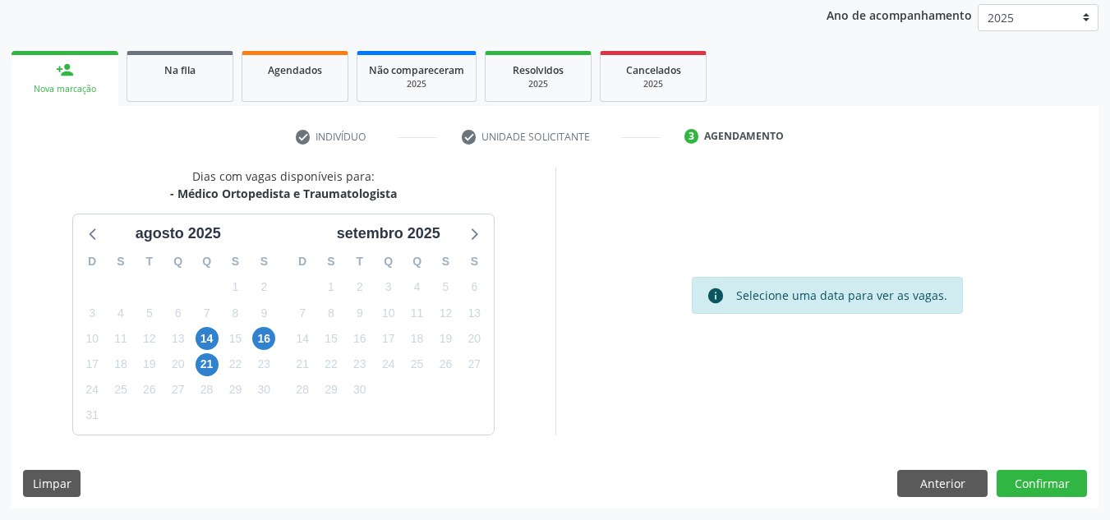
click at [1082, 448] on div "Dias com vagas disponíveis para: - Médico Ortopedista e Traumatologista [DATE] …" at bounding box center [554, 338] width 1087 height 341
click at [1043, 490] on button "Confirmar" at bounding box center [1041, 484] width 90 height 28
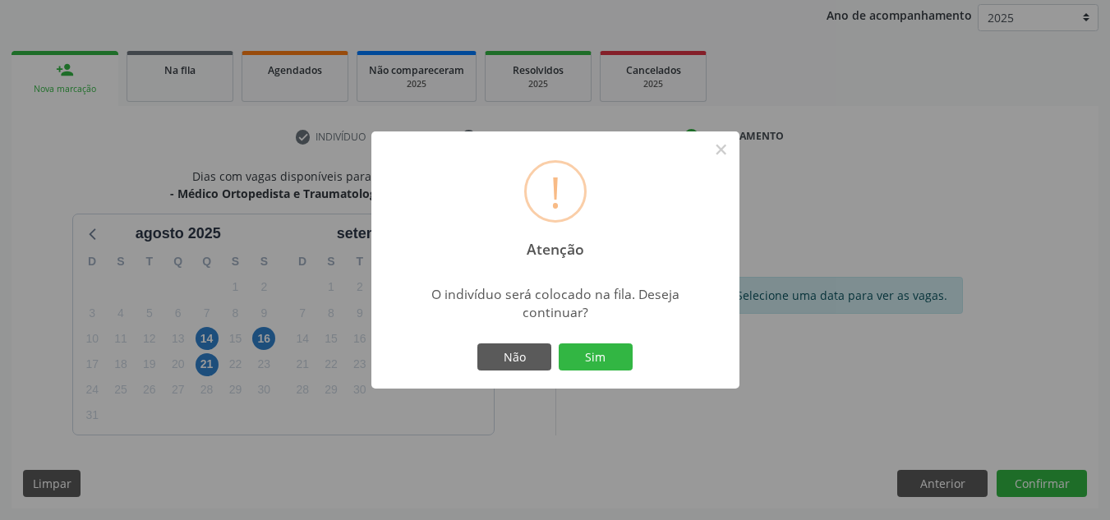
click at [559, 343] on button "Sim" at bounding box center [596, 357] width 74 height 28
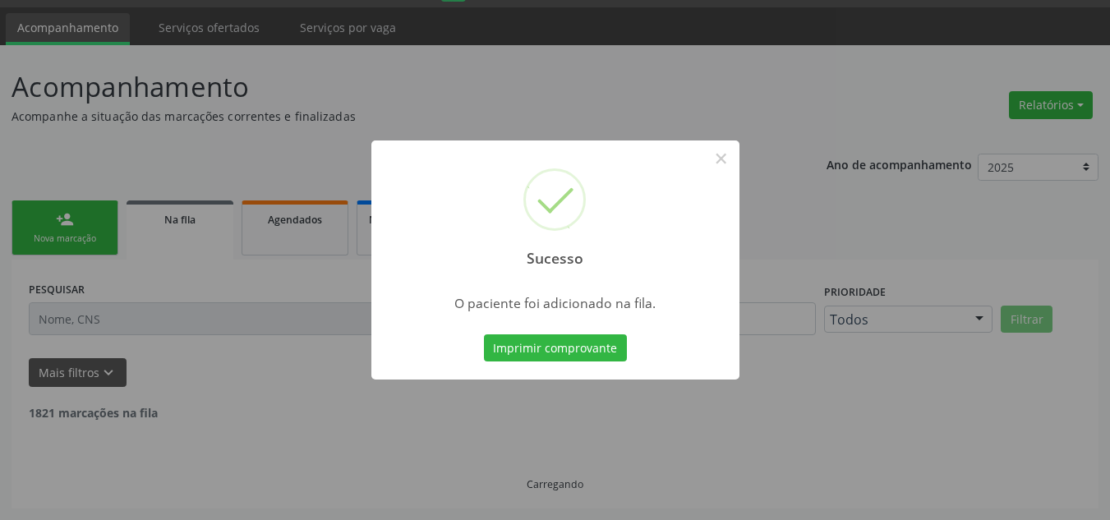
scroll to position [28, 0]
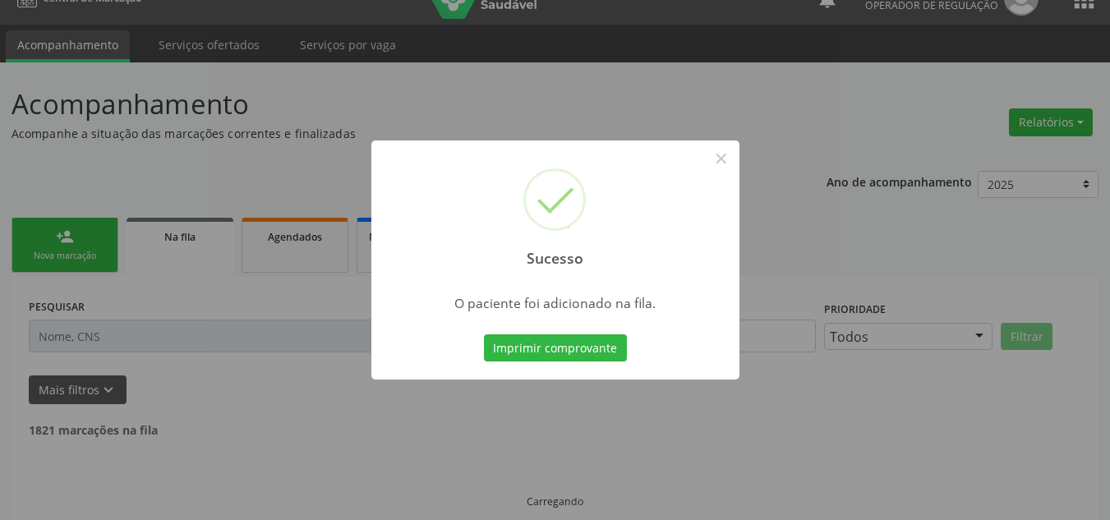
click at [60, 228] on div "Sucesso × O paciente foi adicionado na fila. Imprimir comprovante Cancel" at bounding box center [555, 260] width 1110 height 520
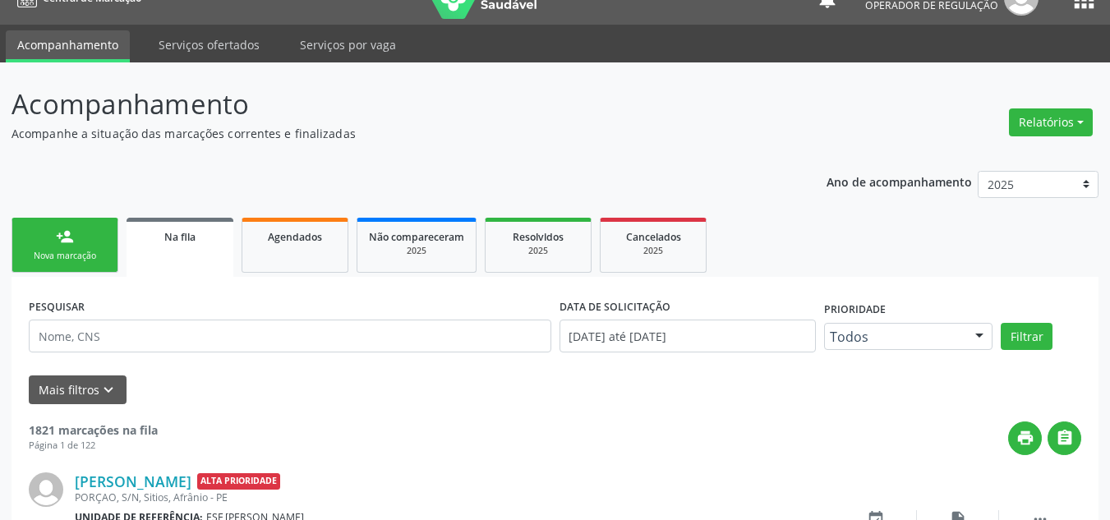
click at [65, 238] on div "person_add" at bounding box center [65, 237] width 18 height 18
click at [82, 262] on div "Nova marcação" at bounding box center [65, 256] width 82 height 12
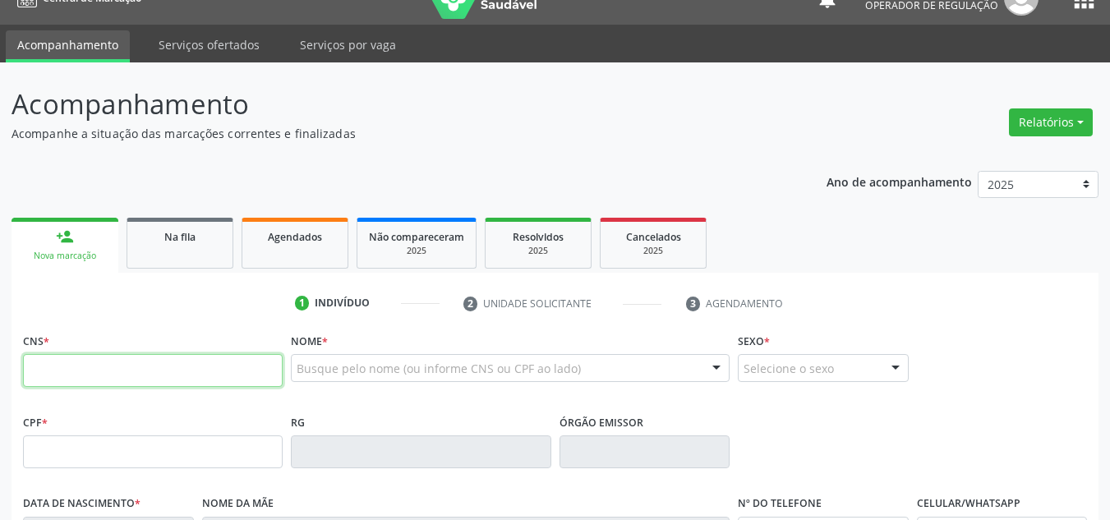
click at [109, 366] on input "text" at bounding box center [153, 370] width 260 height 33
type input "700 5041 1783 3456"
type input "111.517.484-39"
type input "[DATE]"
type input "[PERSON_NAME]"
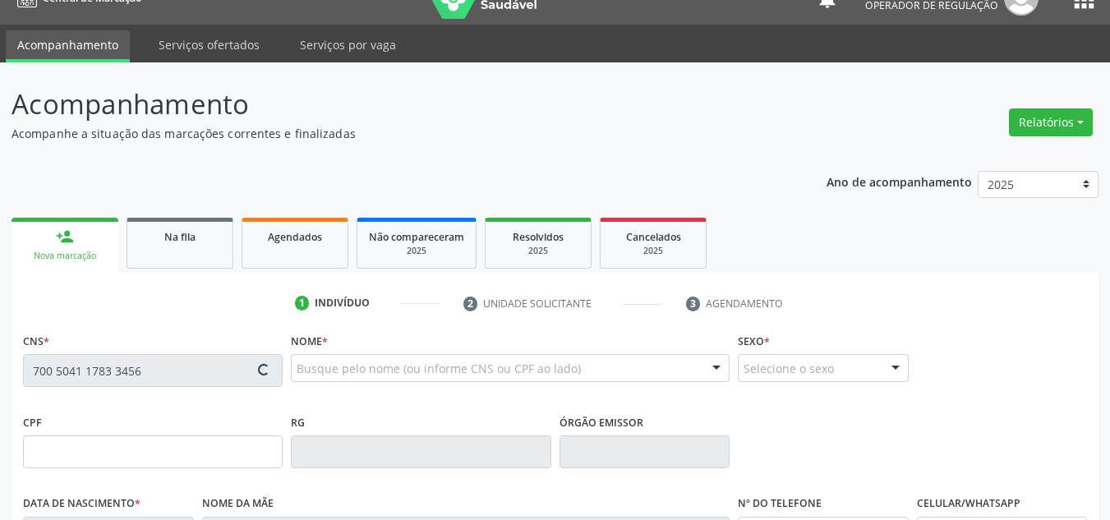
type input "[PHONE_NUMBER]"
type input "057.343.344-56"
type input "S/N"
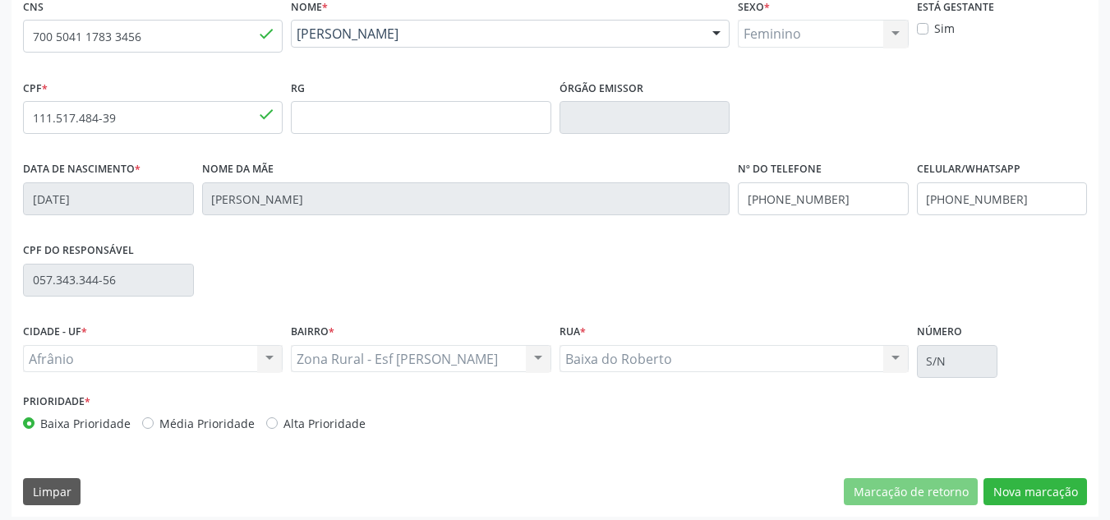
scroll to position [370, 0]
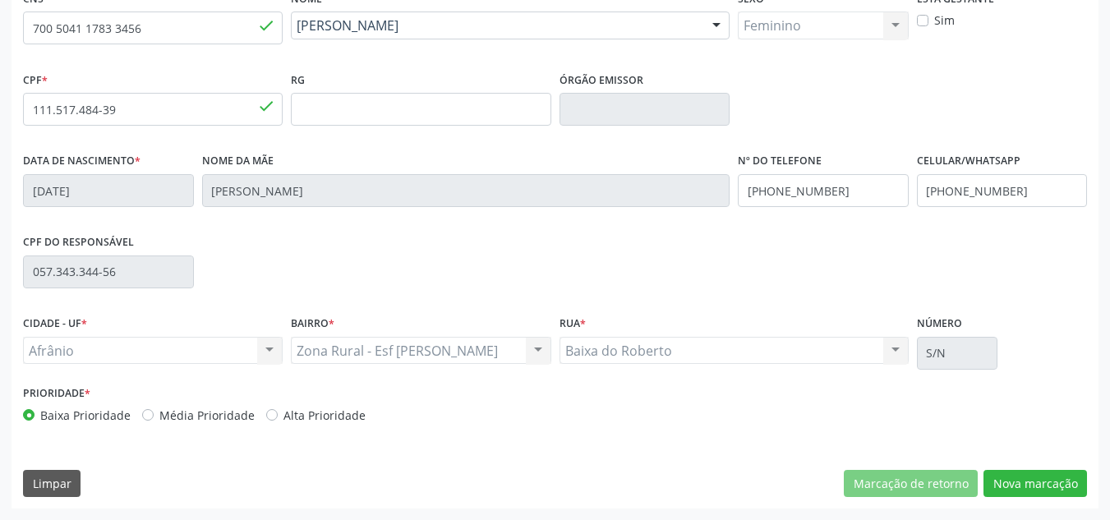
click at [205, 417] on label "Média Prioridade" at bounding box center [206, 415] width 95 height 17
click at [154, 417] on input "Média Prioridade" at bounding box center [147, 414] width 11 height 15
radio input "true"
click at [1024, 484] on button "Nova marcação" at bounding box center [1034, 484] width 103 height 28
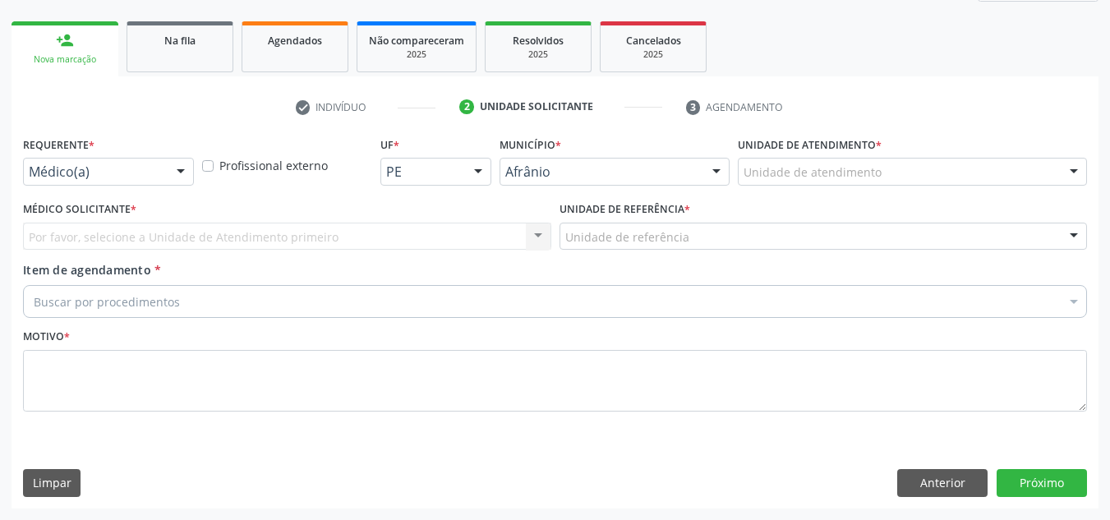
scroll to position [224, 0]
click at [985, 182] on div "Unidade de atendimento" at bounding box center [912, 172] width 349 height 28
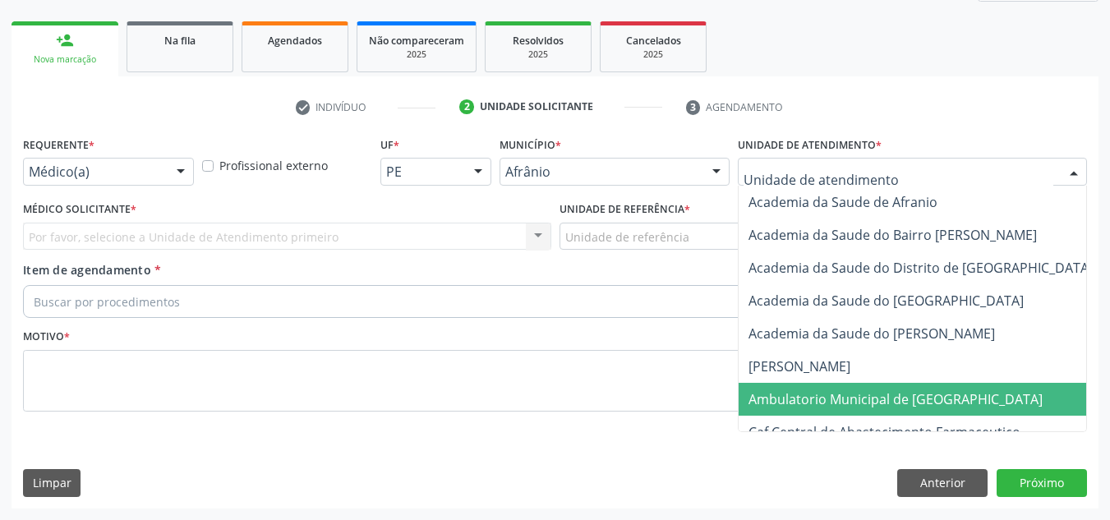
drag, startPoint x: 906, startPoint y: 391, endPoint x: 897, endPoint y: 393, distance: 9.4
click at [905, 392] on span "Ambulatorio Municipal de [GEOGRAPHIC_DATA]" at bounding box center [895, 399] width 294 height 18
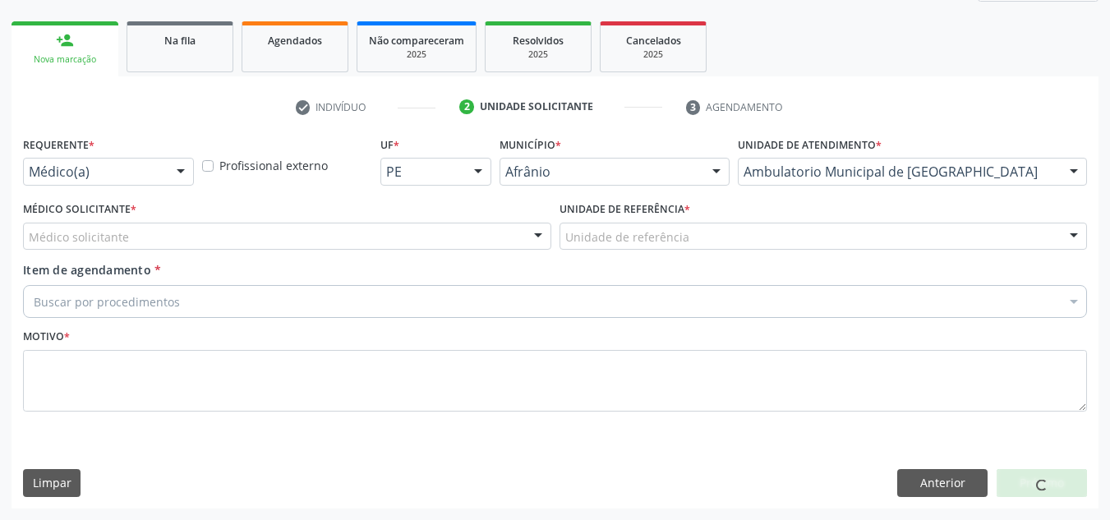
click at [494, 237] on div "Médico solicitante" at bounding box center [287, 237] width 528 height 28
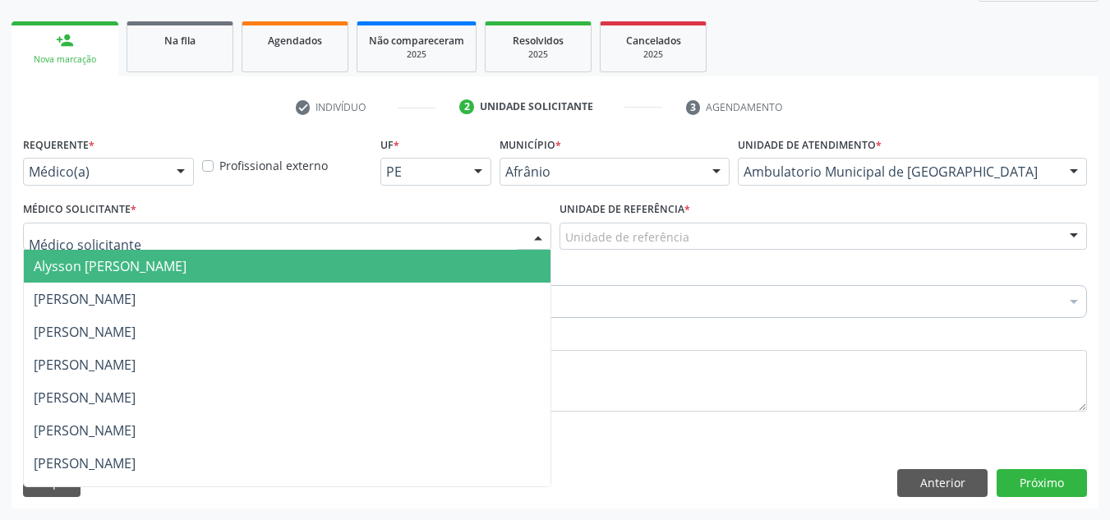
drag, startPoint x: 451, startPoint y: 320, endPoint x: 554, endPoint y: 271, distance: 113.5
click at [453, 317] on span "[PERSON_NAME]" at bounding box center [287, 331] width 527 height 33
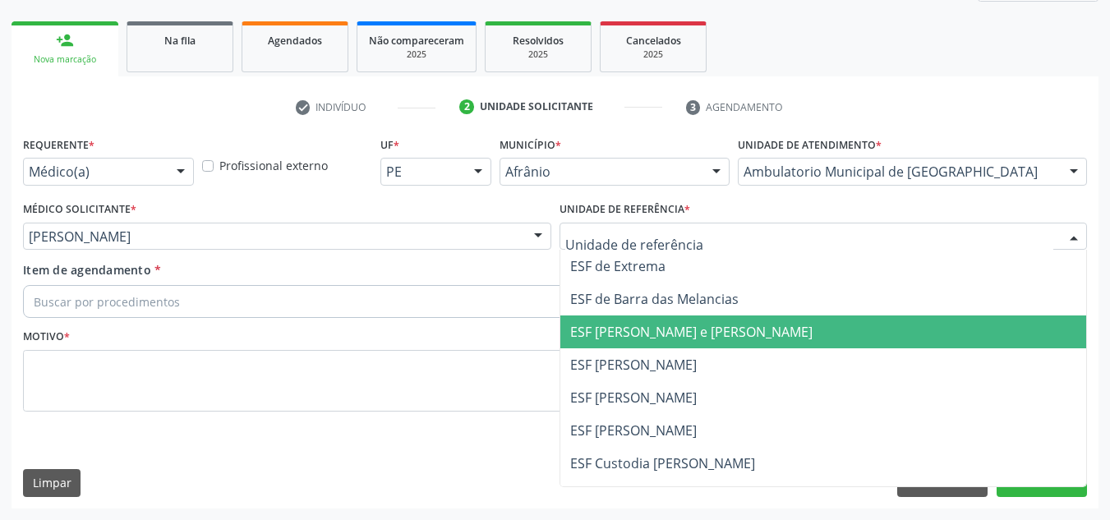
click at [667, 315] on span "ESF [PERSON_NAME] e [PERSON_NAME]" at bounding box center [823, 331] width 527 height 33
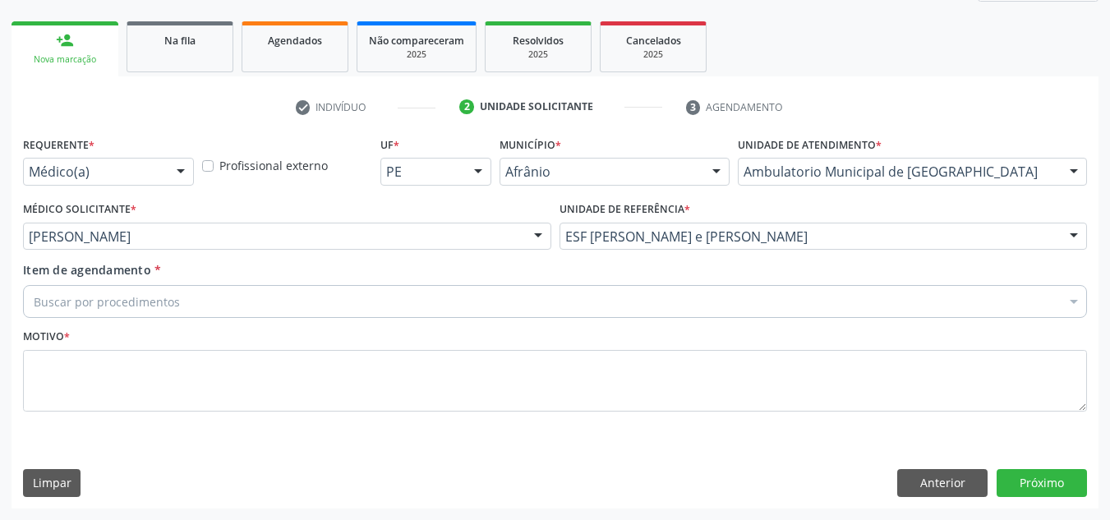
click at [678, 292] on div "Buscar por procedimentos" at bounding box center [555, 301] width 1064 height 33
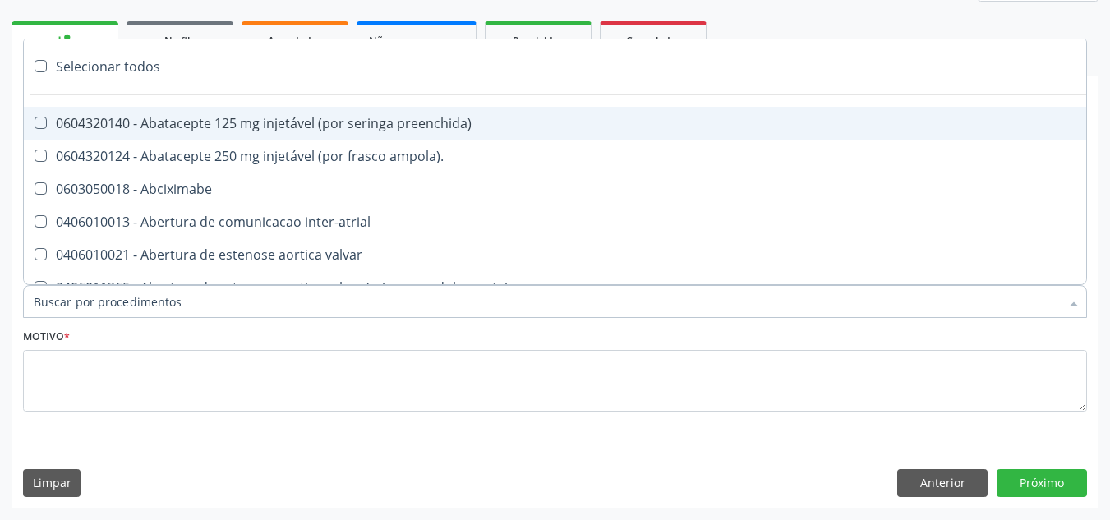
paste input "ORTOPEDISTA"
type input "ORTOPEDISTA"
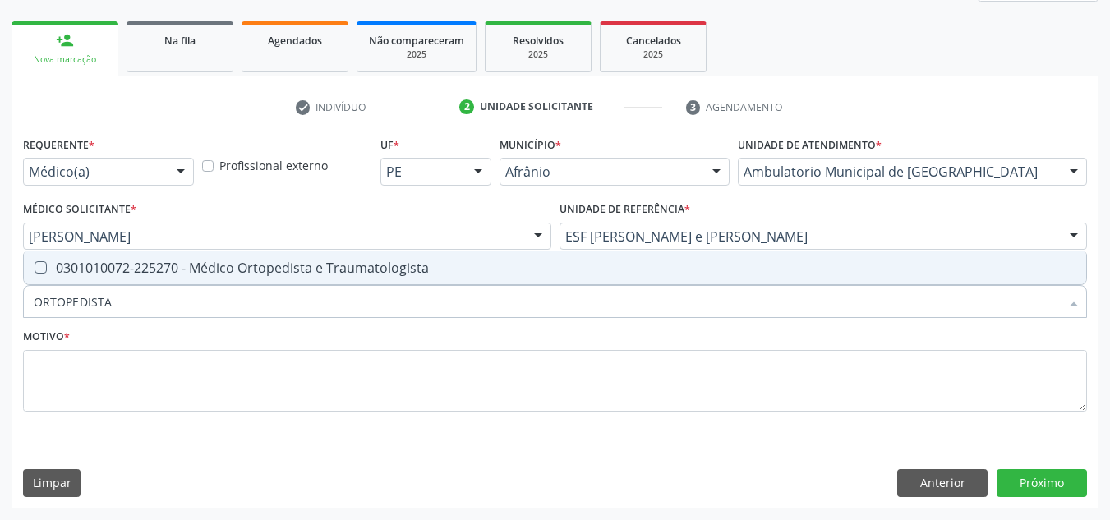
click at [646, 269] on div "0301010072-225270 - Médico Ortopedista e Traumatologista" at bounding box center [555, 267] width 1042 height 13
checkbox Traumatologista "true"
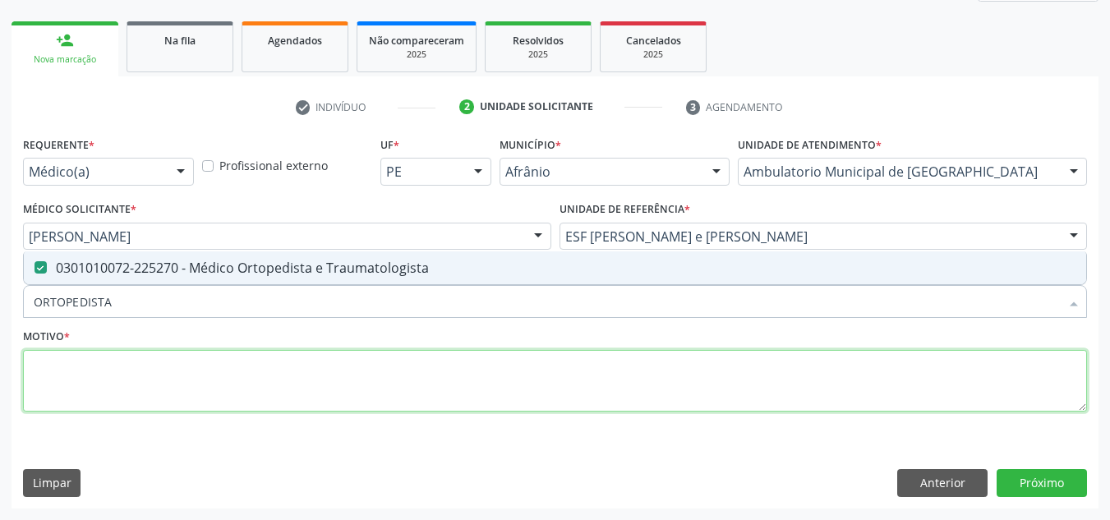
click at [538, 398] on textarea at bounding box center [555, 381] width 1064 height 62
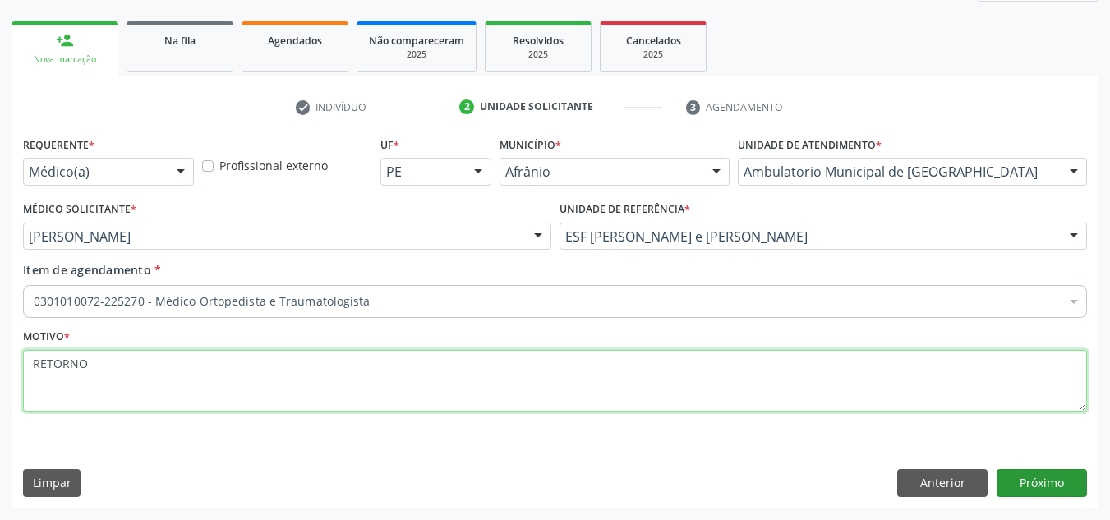
type textarea "RETORNO"
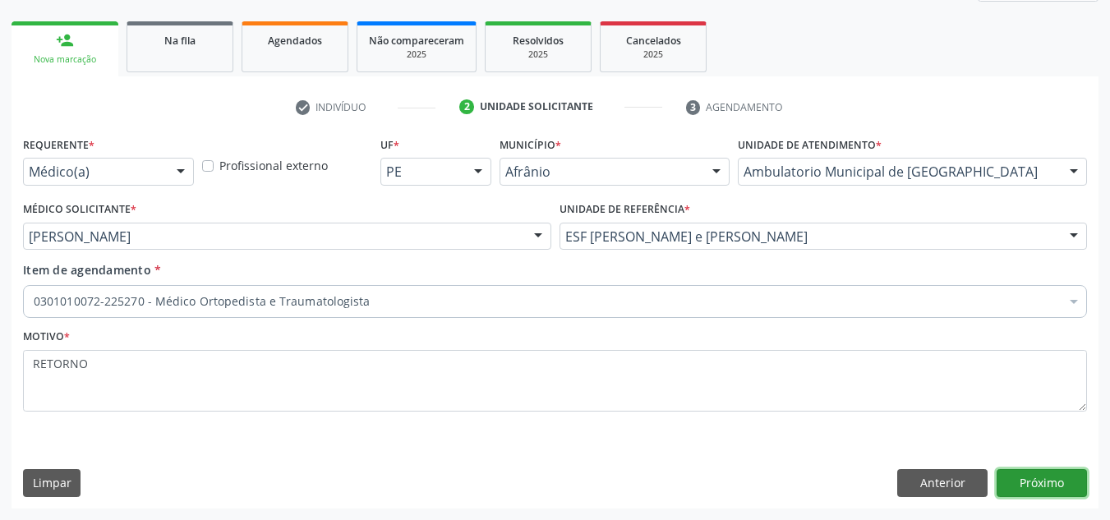
click at [1009, 475] on button "Próximo" at bounding box center [1041, 483] width 90 height 28
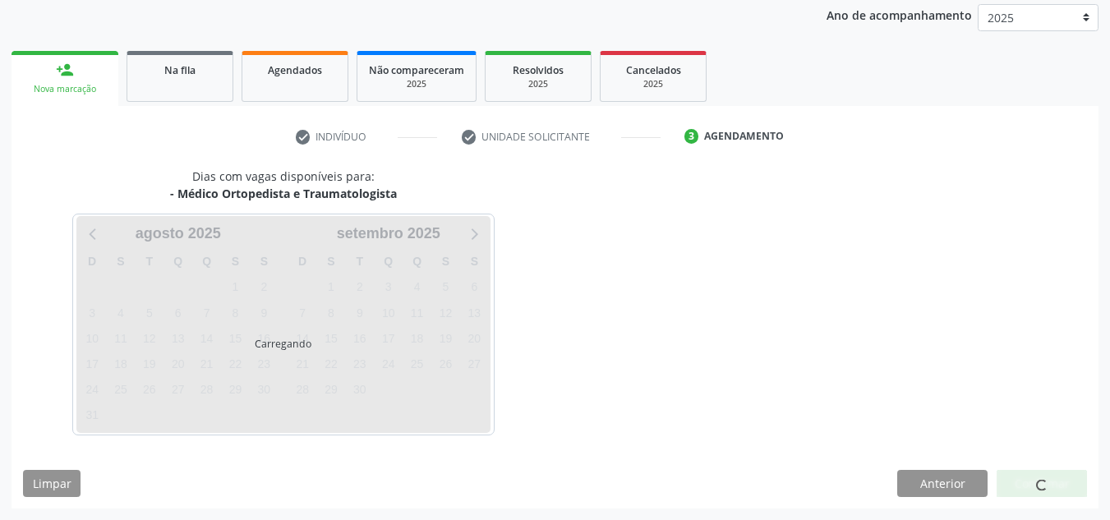
scroll to position [195, 0]
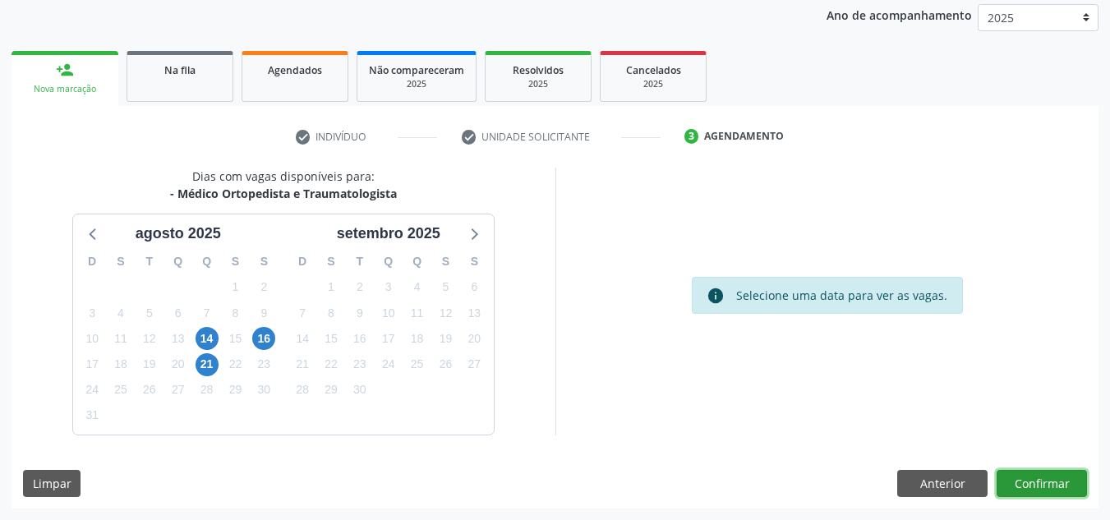
click at [1026, 492] on button "Confirmar" at bounding box center [1041, 484] width 90 height 28
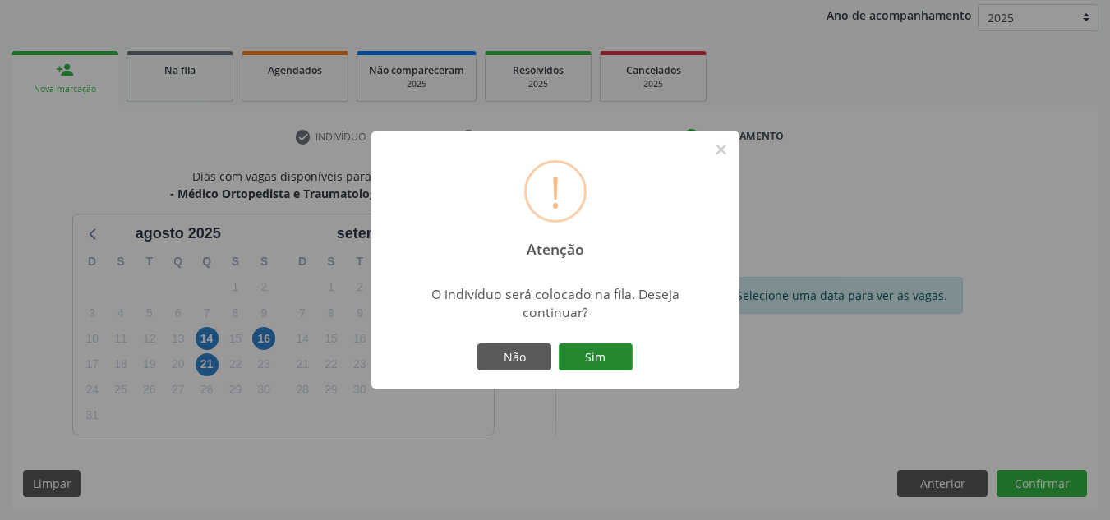
drag, startPoint x: 600, startPoint y: 373, endPoint x: 605, endPoint y: 359, distance: 14.6
click at [600, 370] on div "Não Sim" at bounding box center [555, 357] width 163 height 34
click at [605, 359] on button "Sim" at bounding box center [596, 357] width 74 height 28
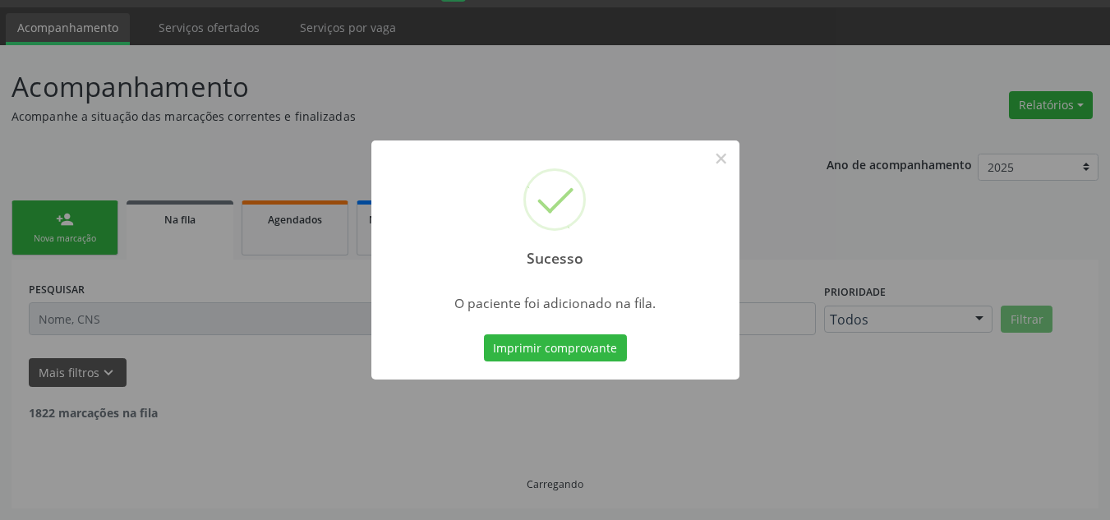
scroll to position [28, 0]
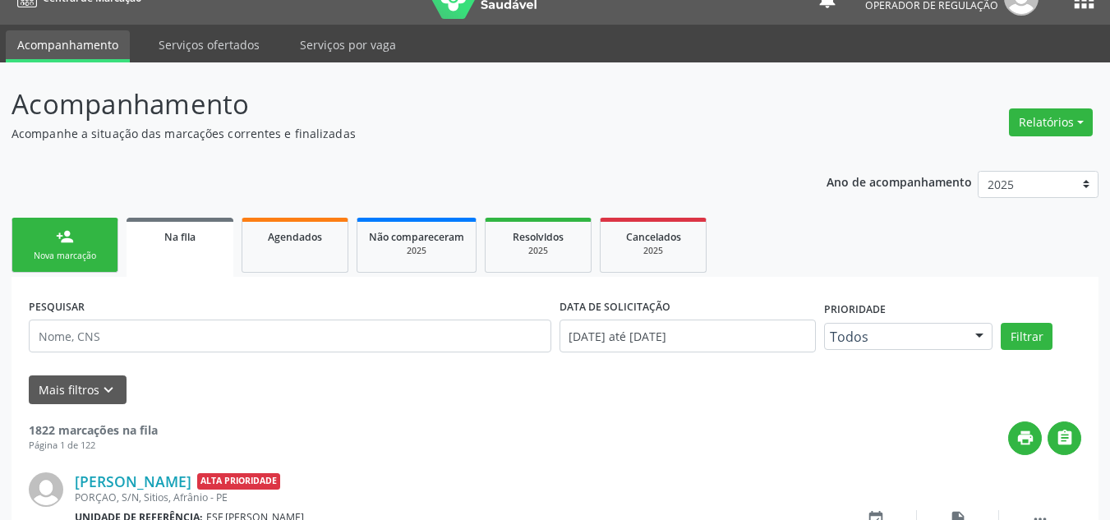
drag, startPoint x: 68, startPoint y: 241, endPoint x: 70, endPoint y: 255, distance: 14.1
click at [68, 241] on div "person_add" at bounding box center [65, 237] width 18 height 18
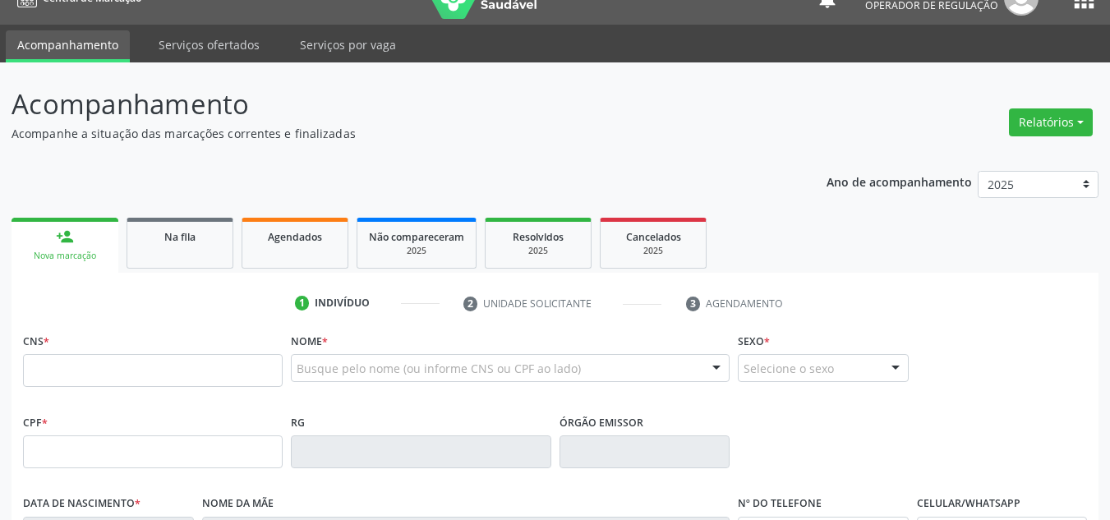
click at [84, 353] on div "CNS *" at bounding box center [153, 358] width 260 height 58
drag, startPoint x: 90, startPoint y: 370, endPoint x: 68, endPoint y: 337, distance: 39.2
click at [90, 370] on input "text" at bounding box center [153, 370] width 260 height 33
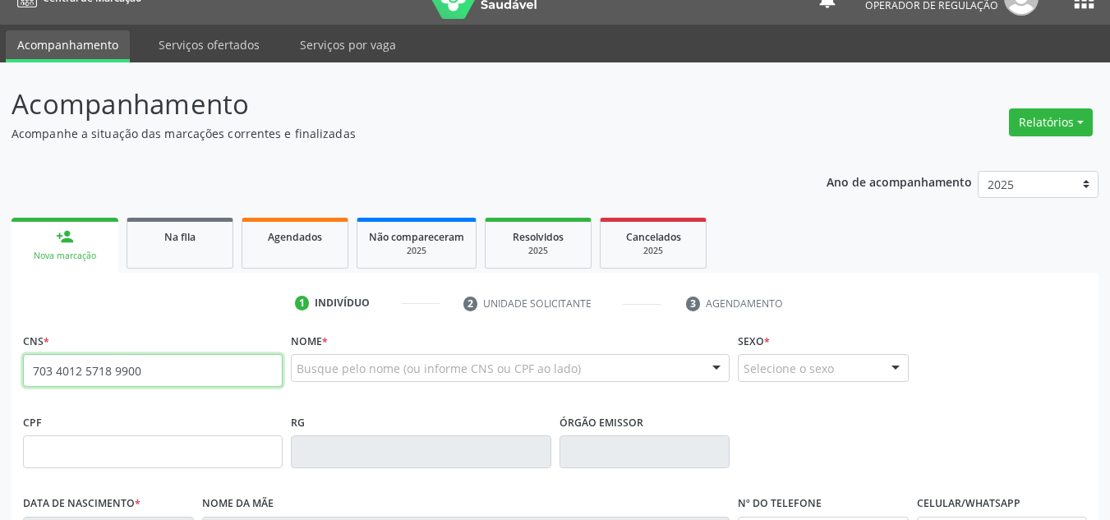
type input "703 4012 5718 9900"
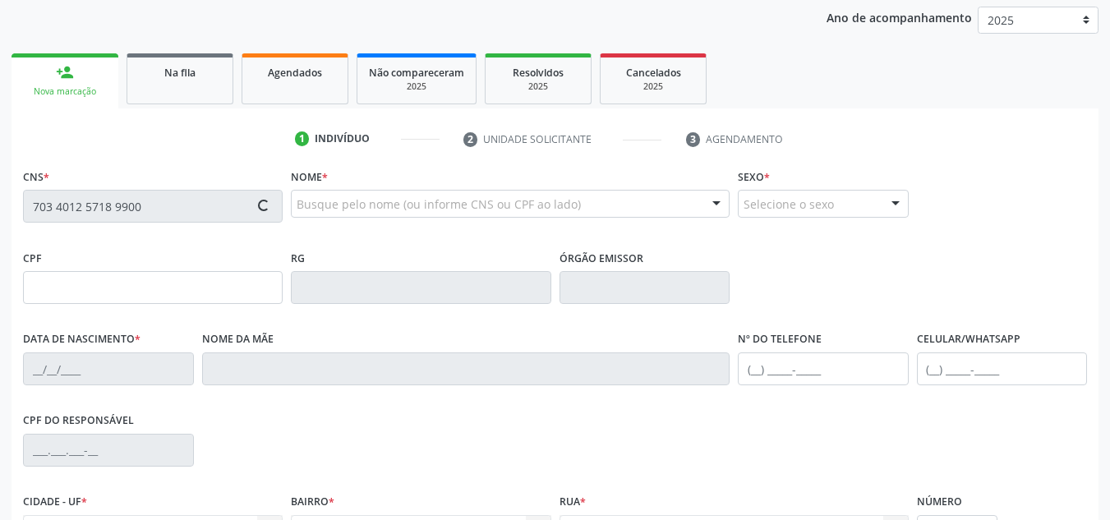
type input "280.909.184-68"
type input "[DATE]"
type input "[PERSON_NAME]"
type input "[PHONE_NUMBER]"
type input "S/N"
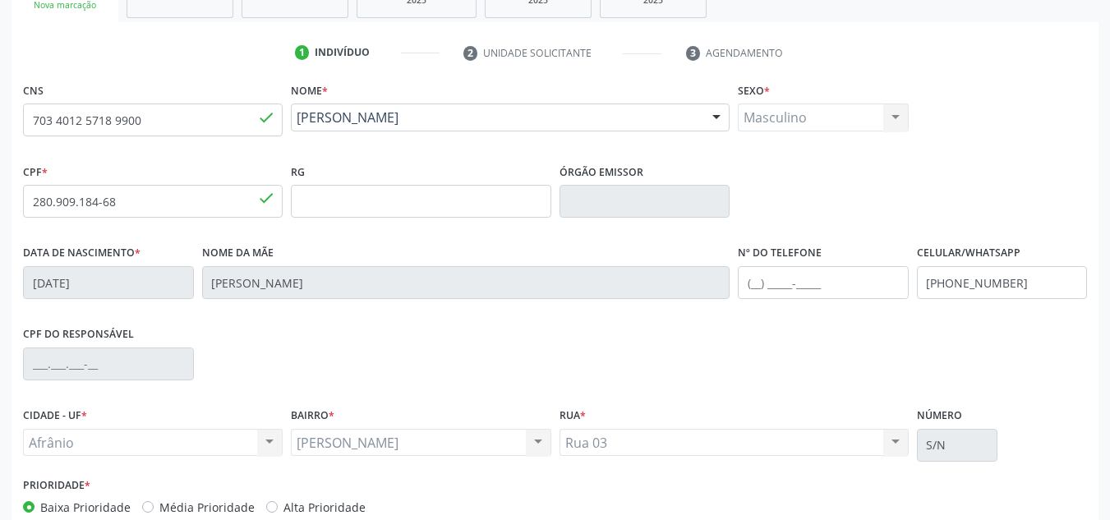
scroll to position [356, 0]
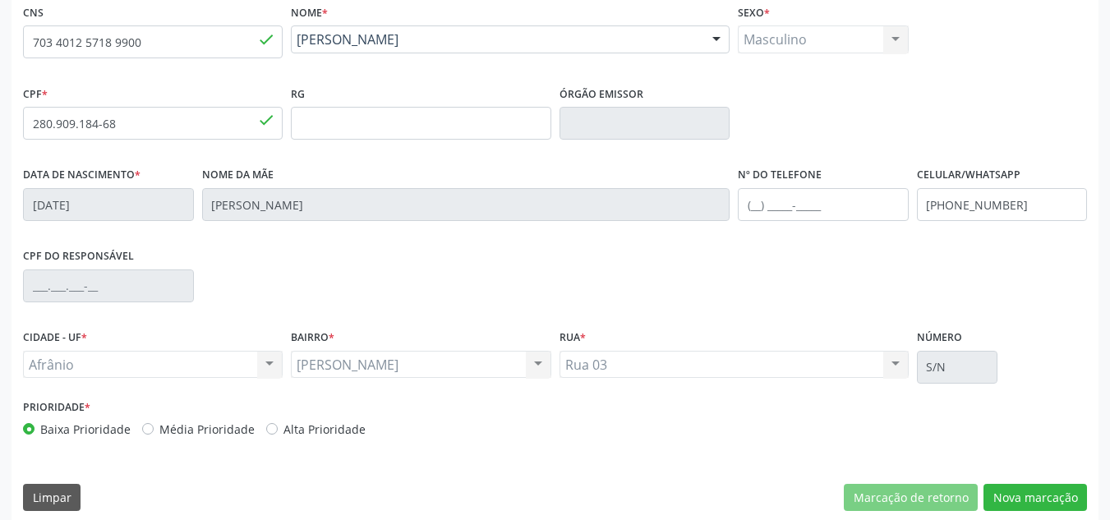
click at [202, 435] on label "Média Prioridade" at bounding box center [206, 429] width 95 height 17
click at [154, 435] on input "Média Prioridade" at bounding box center [147, 428] width 11 height 15
radio input "true"
click at [1028, 497] on button "Nova marcação" at bounding box center [1034, 498] width 103 height 28
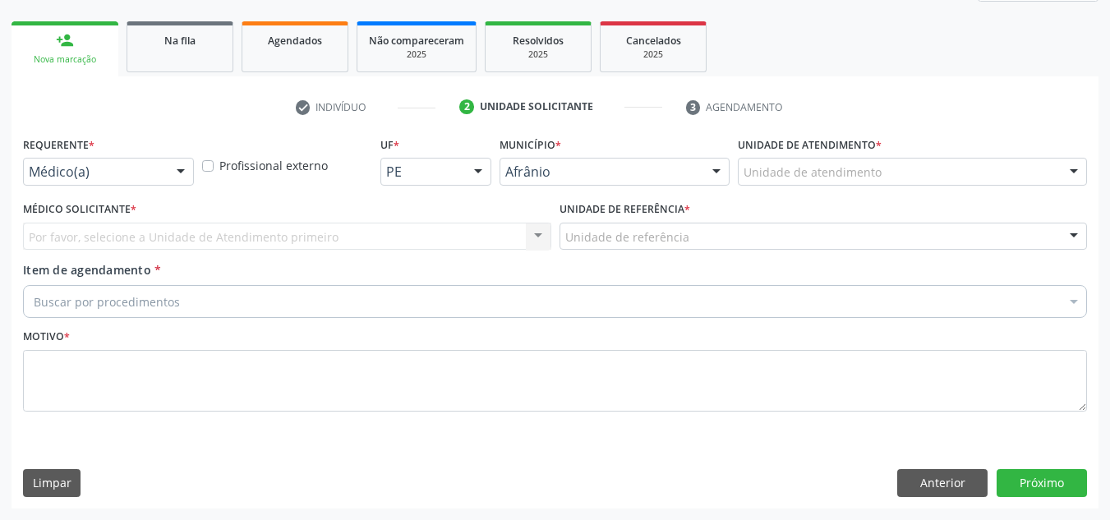
click at [1056, 165] on div "Unidade de atendimento" at bounding box center [912, 172] width 349 height 28
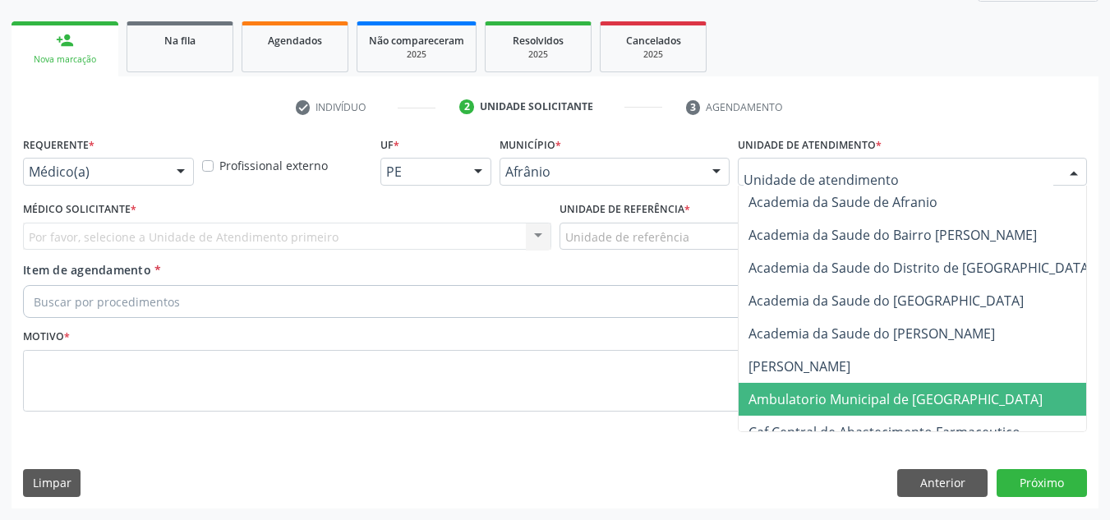
click at [991, 388] on span "Ambulatorio Municipal de [GEOGRAPHIC_DATA]" at bounding box center [938, 399] width 401 height 33
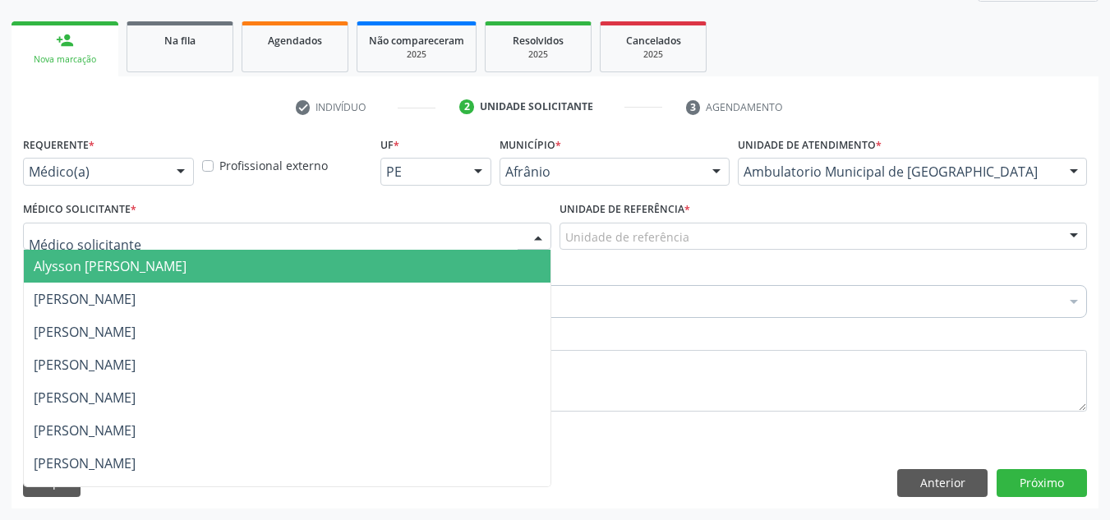
click at [438, 241] on div at bounding box center [287, 237] width 528 height 28
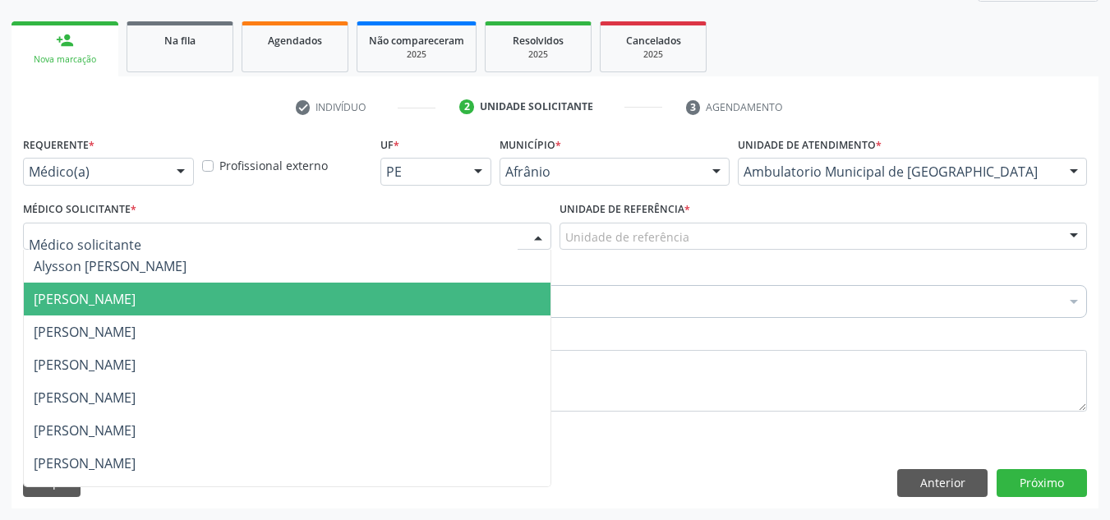
click at [439, 289] on span "[PERSON_NAME]" at bounding box center [287, 299] width 527 height 33
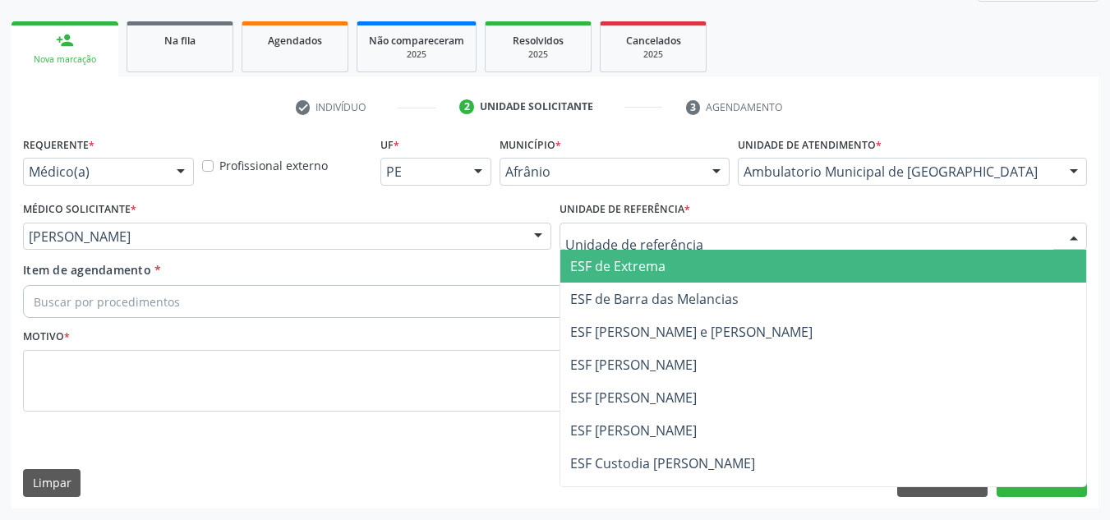
drag, startPoint x: 599, startPoint y: 238, endPoint x: 591, endPoint y: 310, distance: 71.9
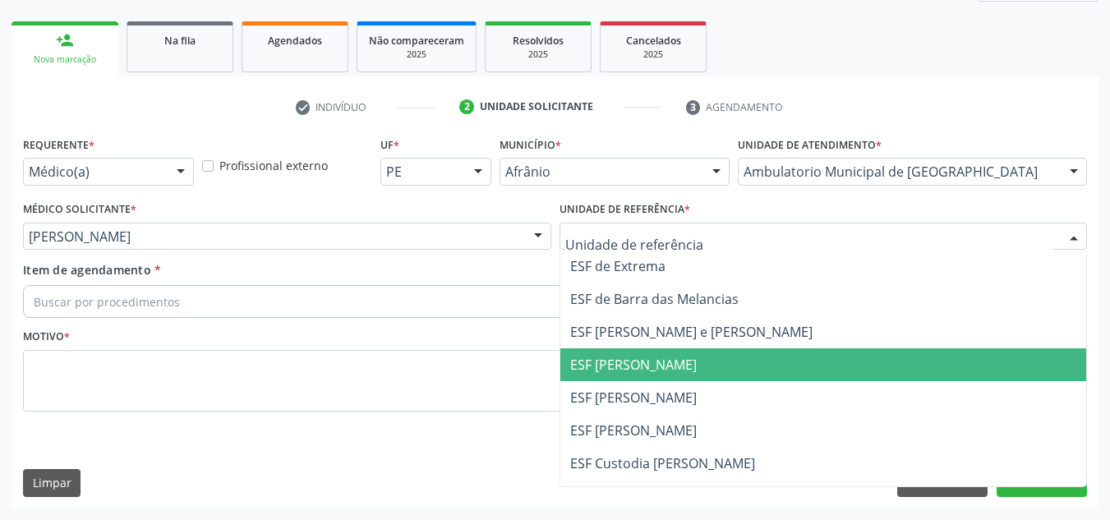
drag, startPoint x: 590, startPoint y: 362, endPoint x: 594, endPoint y: 341, distance: 21.7
click at [591, 360] on span "ESF [PERSON_NAME]" at bounding box center [633, 365] width 126 height 18
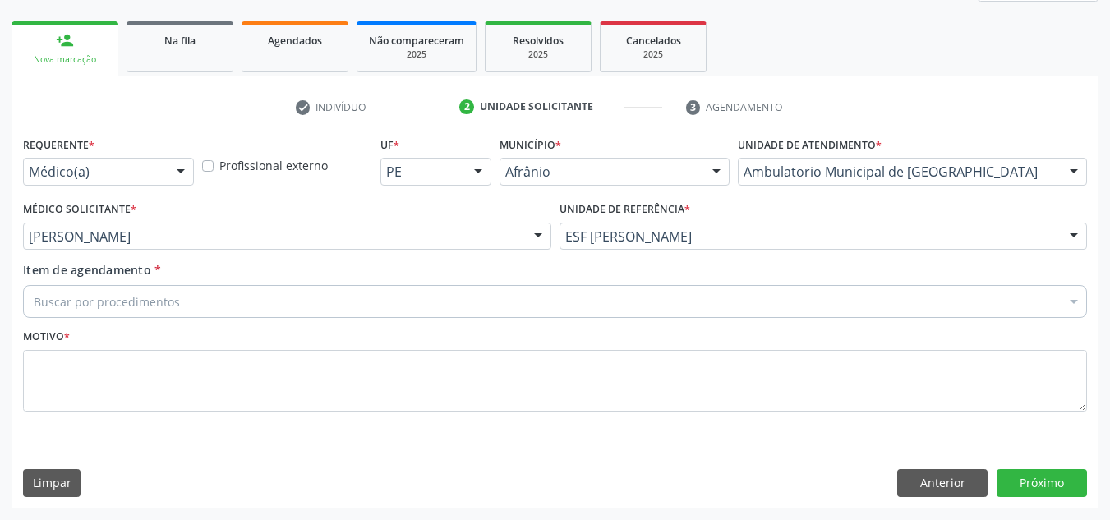
click at [605, 309] on div "Buscar por procedimentos" at bounding box center [555, 301] width 1064 height 33
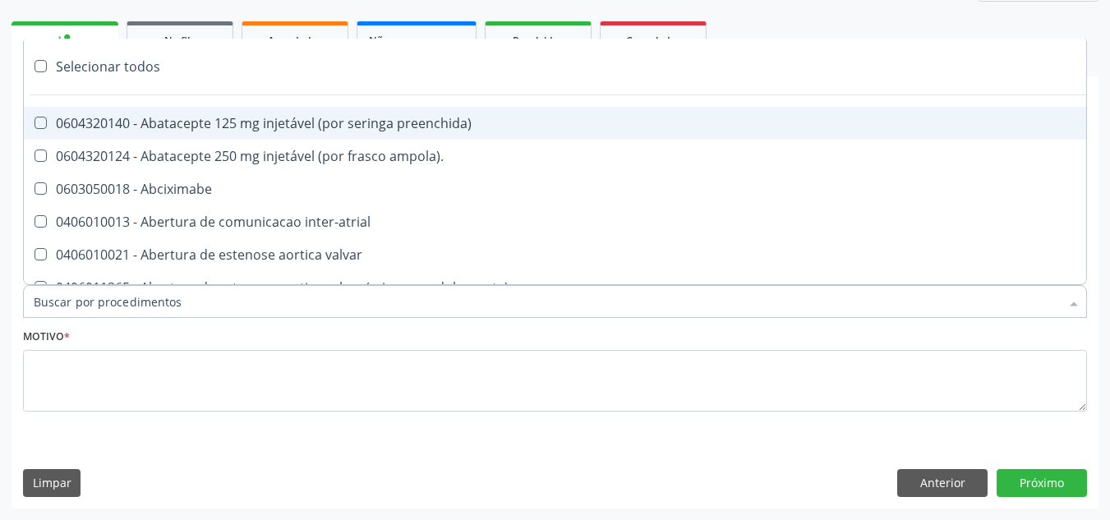
paste input "ORTOPEDISTA"
type input "ORTOPEDISTA"
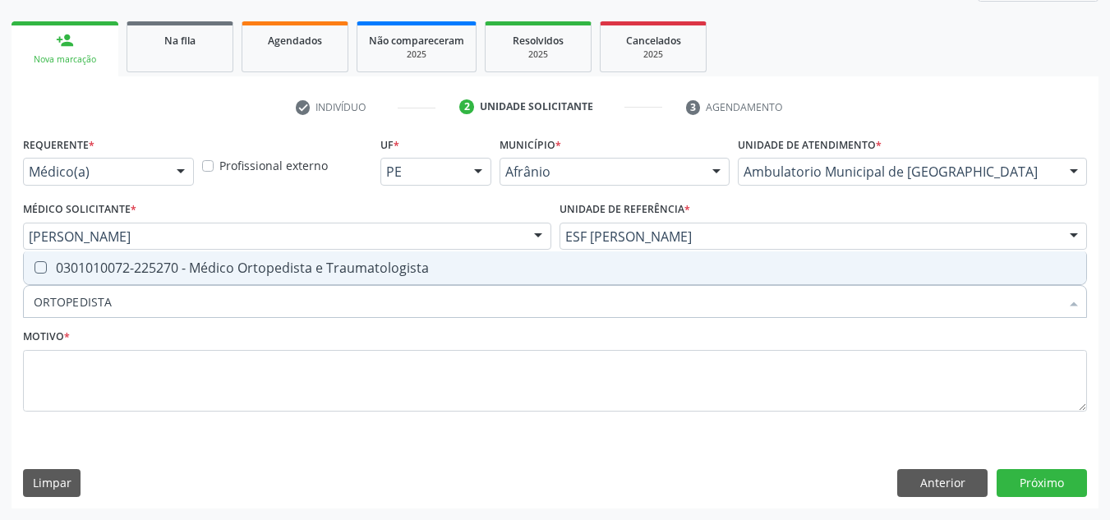
click at [597, 253] on span "0301010072-225270 - Médico Ortopedista e Traumatologista" at bounding box center [555, 267] width 1062 height 33
checkbox Traumatologista "true"
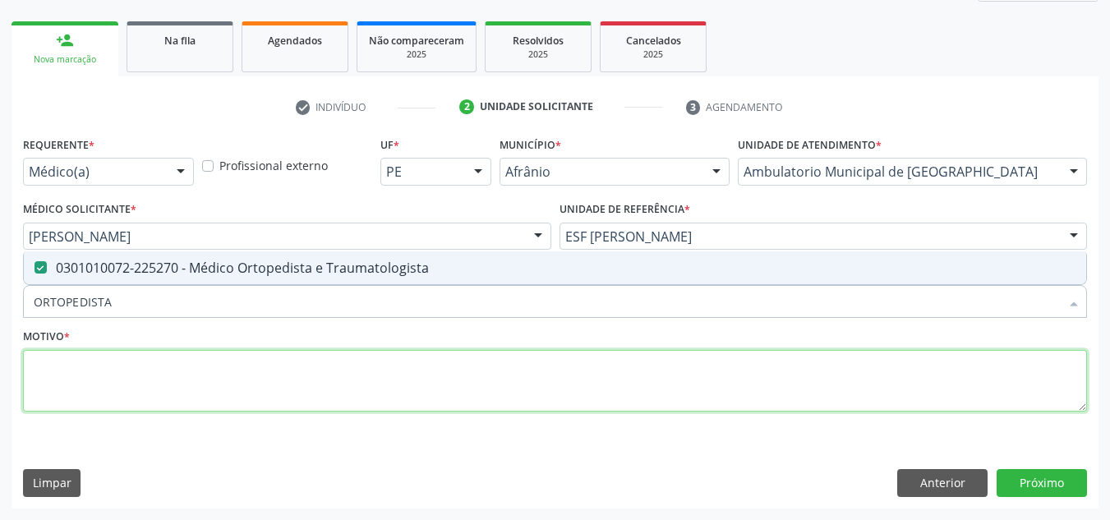
click at [543, 384] on textarea at bounding box center [555, 381] width 1064 height 62
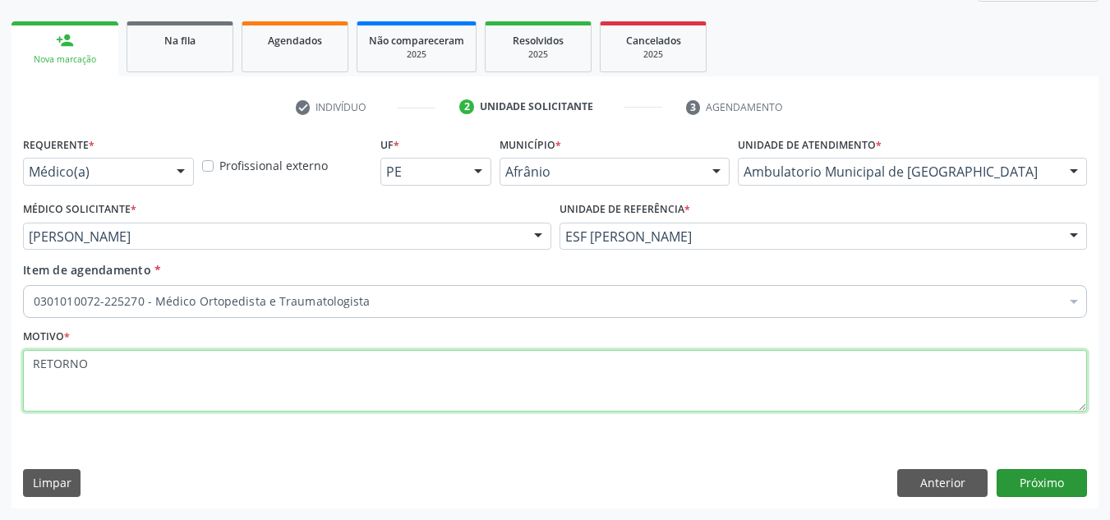
type textarea "RETORNO"
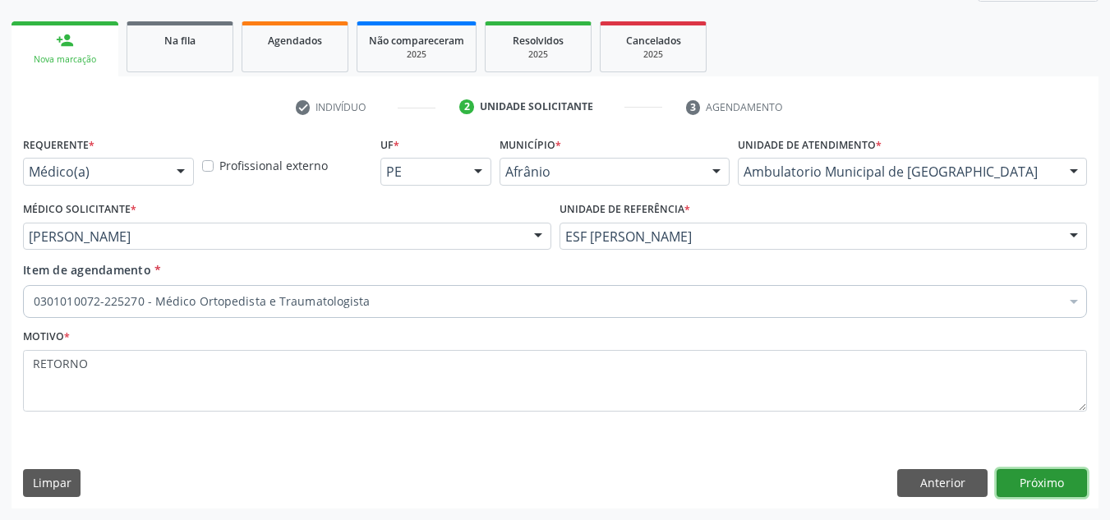
click at [1024, 471] on button "Próximo" at bounding box center [1041, 483] width 90 height 28
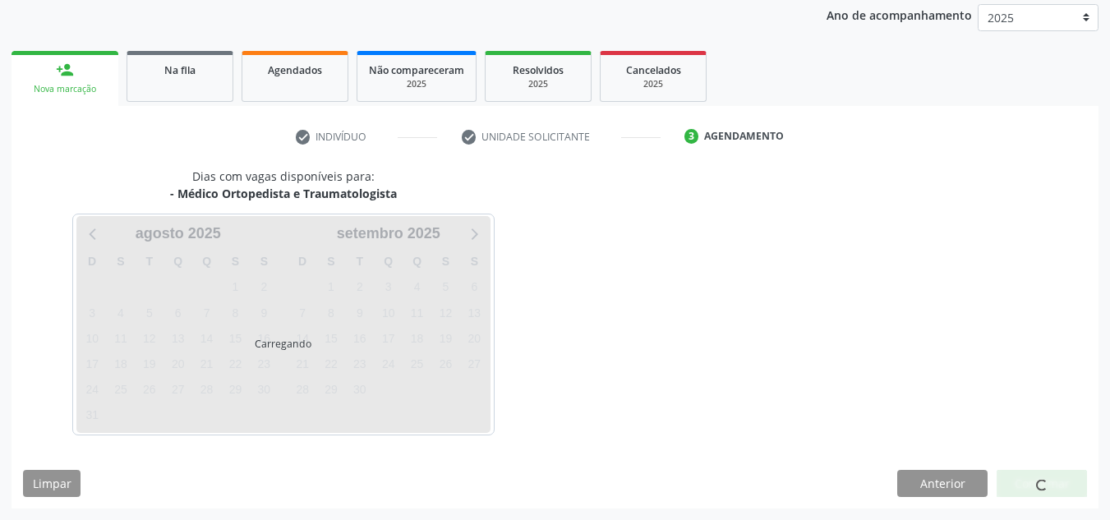
scroll to position [195, 0]
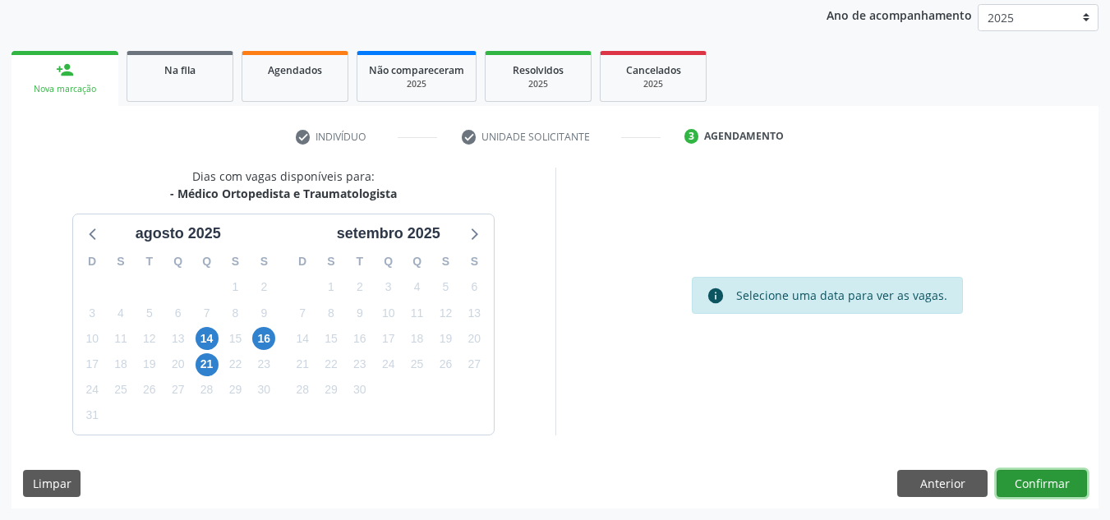
click at [1028, 486] on button "Confirmar" at bounding box center [1041, 484] width 90 height 28
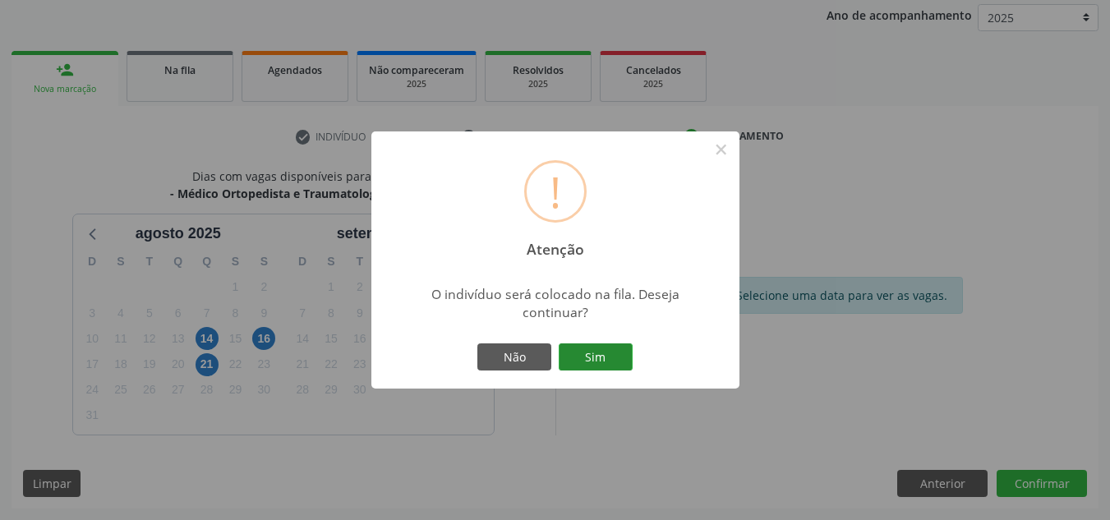
click at [622, 366] on button "Sim" at bounding box center [596, 357] width 74 height 28
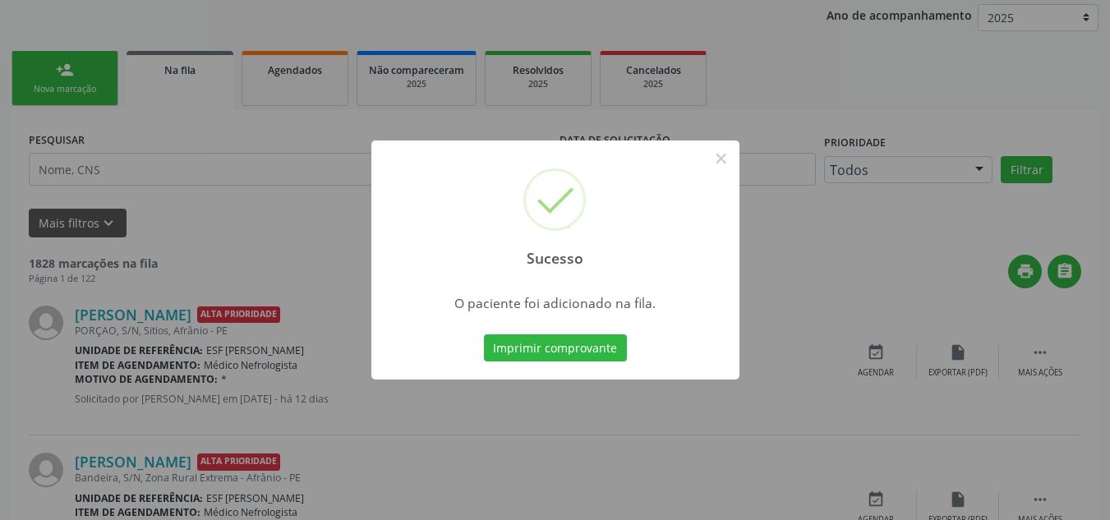
scroll to position [28, 0]
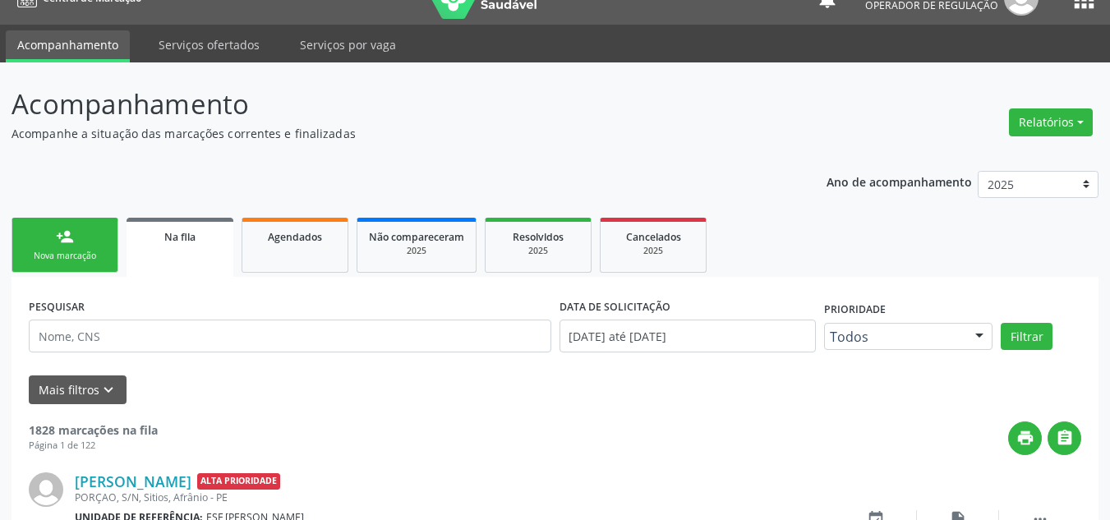
click at [76, 238] on link "person_add Nova marcação" at bounding box center [64, 245] width 107 height 55
click at [64, 244] on div "person_add" at bounding box center [65, 237] width 18 height 18
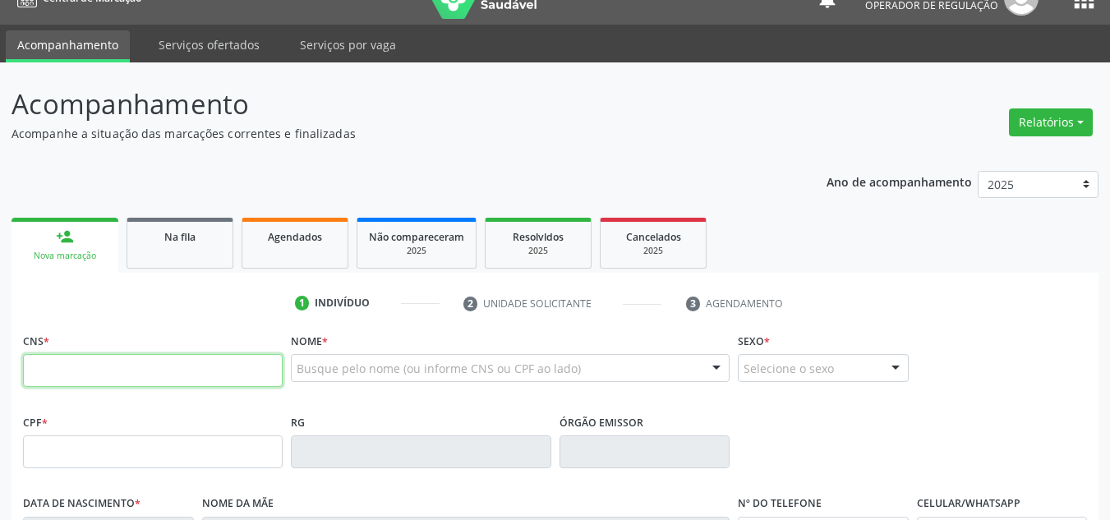
click at [126, 366] on input "text" at bounding box center [153, 370] width 260 height 33
type input "704 5043 8327 5713"
type input "[DATE]"
type input "S/N"
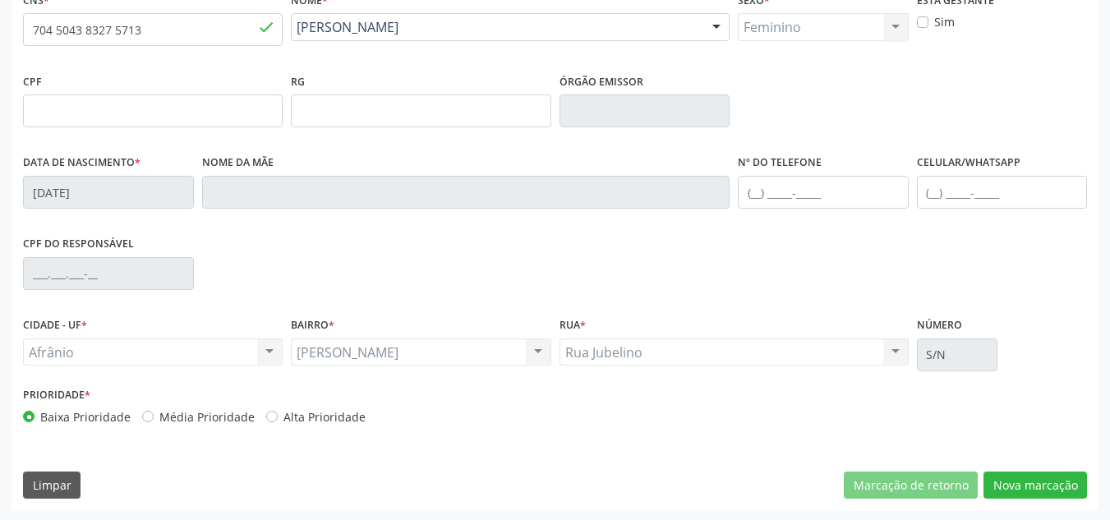
scroll to position [370, 0]
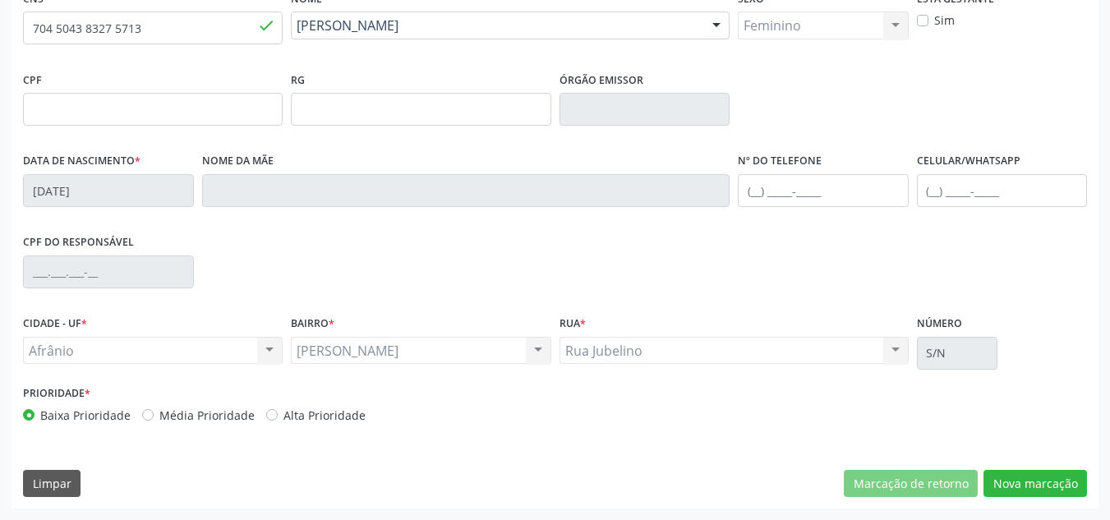
click at [210, 415] on label "Média Prioridade" at bounding box center [206, 415] width 95 height 17
click at [154, 415] on input "Média Prioridade" at bounding box center [147, 414] width 11 height 15
radio input "true"
click at [1047, 494] on button "Nova marcação" at bounding box center [1034, 484] width 103 height 28
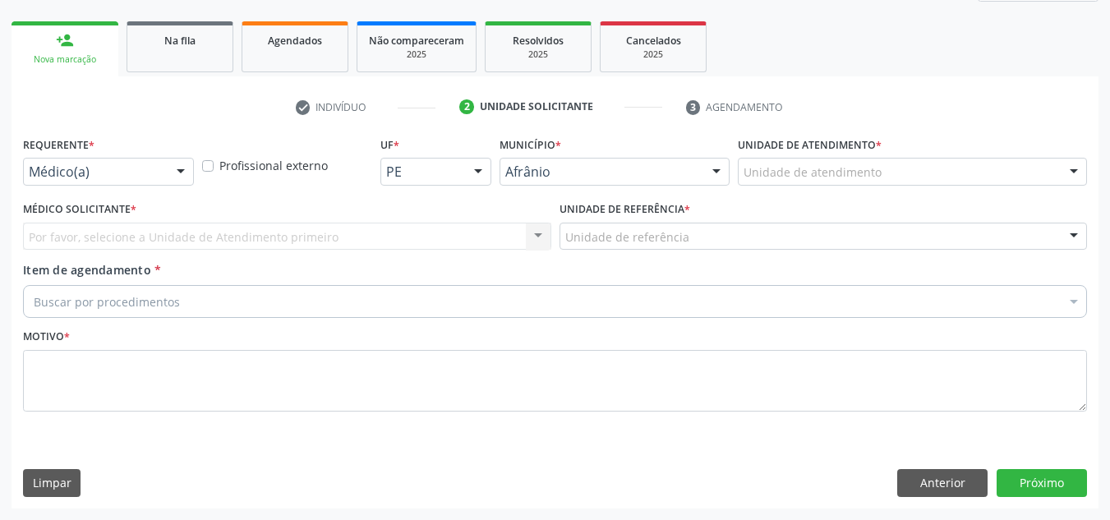
scroll to position [224, 0]
click at [1041, 164] on div "Unidade de atendimento" at bounding box center [912, 172] width 349 height 28
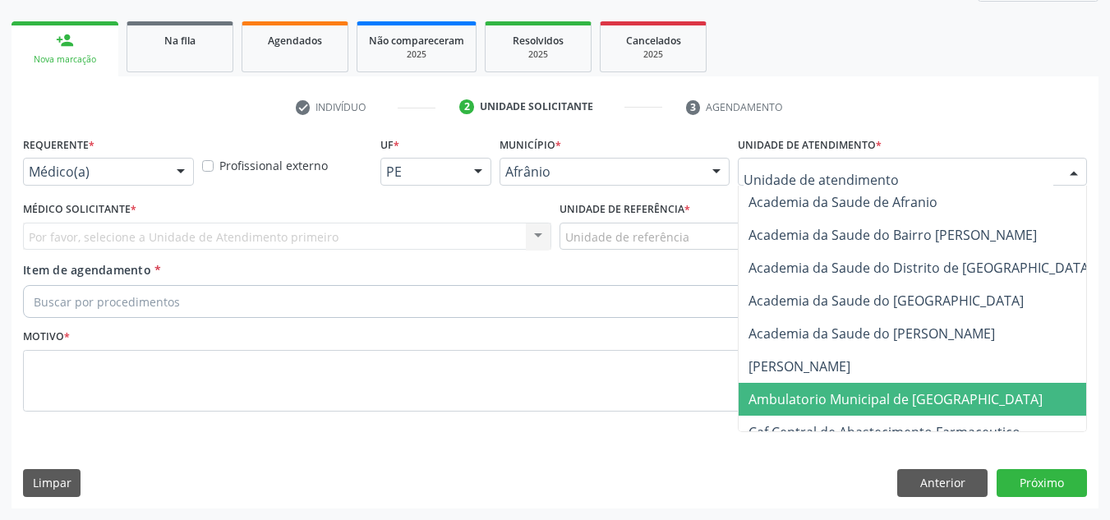
click at [885, 393] on span "Ambulatorio Municipal de [GEOGRAPHIC_DATA]" at bounding box center [895, 399] width 294 height 18
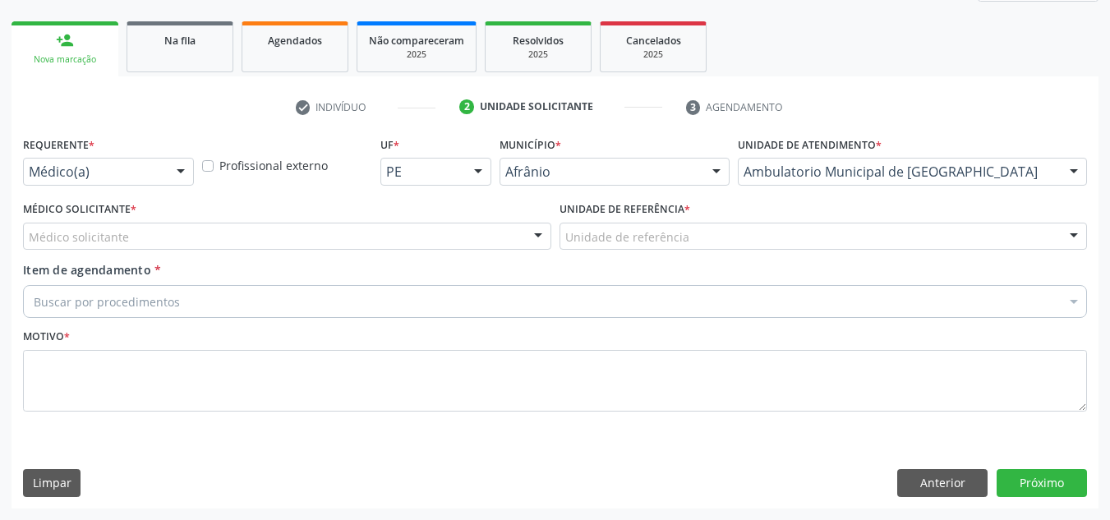
click at [321, 194] on div "Profissional externo" at bounding box center [287, 164] width 179 height 64
click at [321, 237] on div "Médico solicitante" at bounding box center [287, 237] width 528 height 28
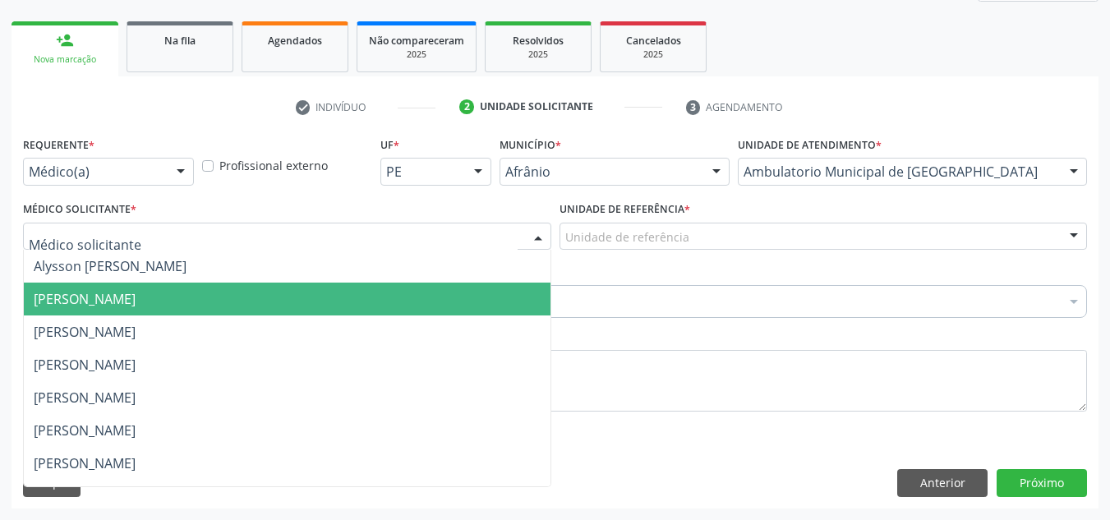
drag, startPoint x: 328, startPoint y: 296, endPoint x: 563, endPoint y: 231, distance: 244.5
click at [330, 295] on span "[PERSON_NAME]" at bounding box center [287, 299] width 527 height 33
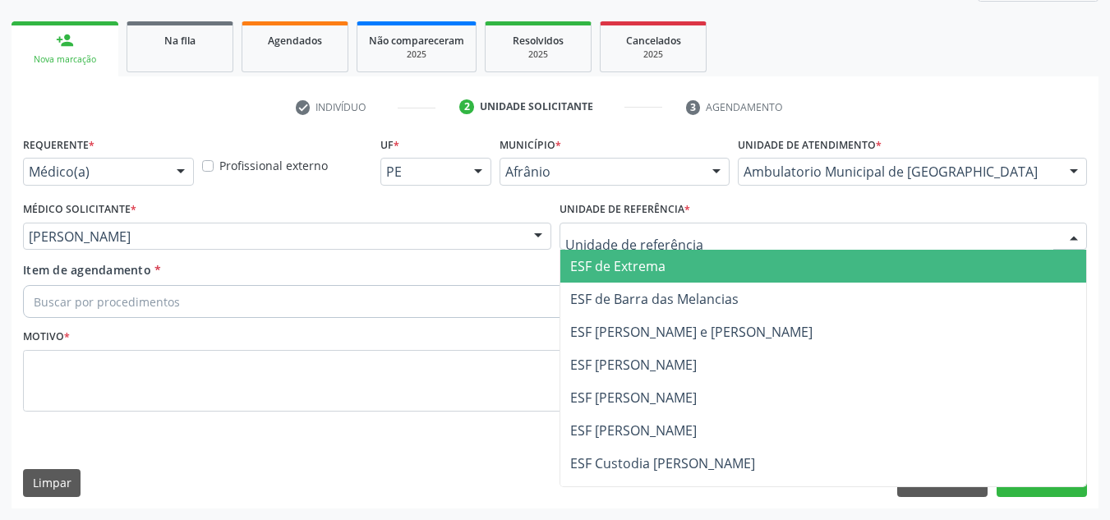
click at [565, 294] on span "ESF de Barra das Melancias" at bounding box center [823, 299] width 527 height 33
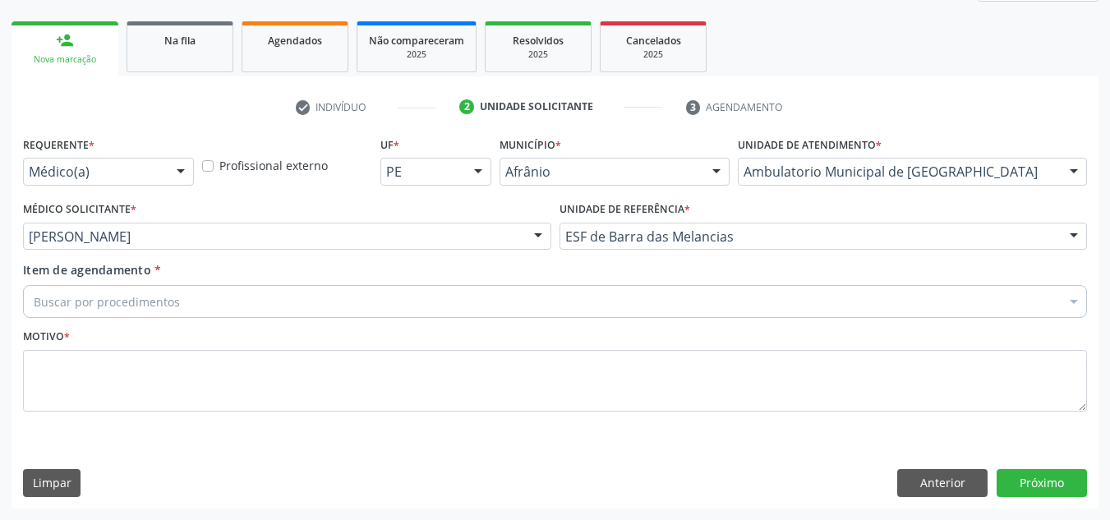
click at [476, 319] on div "Item de agendamento * Buscar por procedimentos Selecionar todos 0604320140 - Ab…" at bounding box center [555, 292] width 1072 height 63
click at [455, 300] on div "Buscar por procedimentos" at bounding box center [555, 301] width 1064 height 33
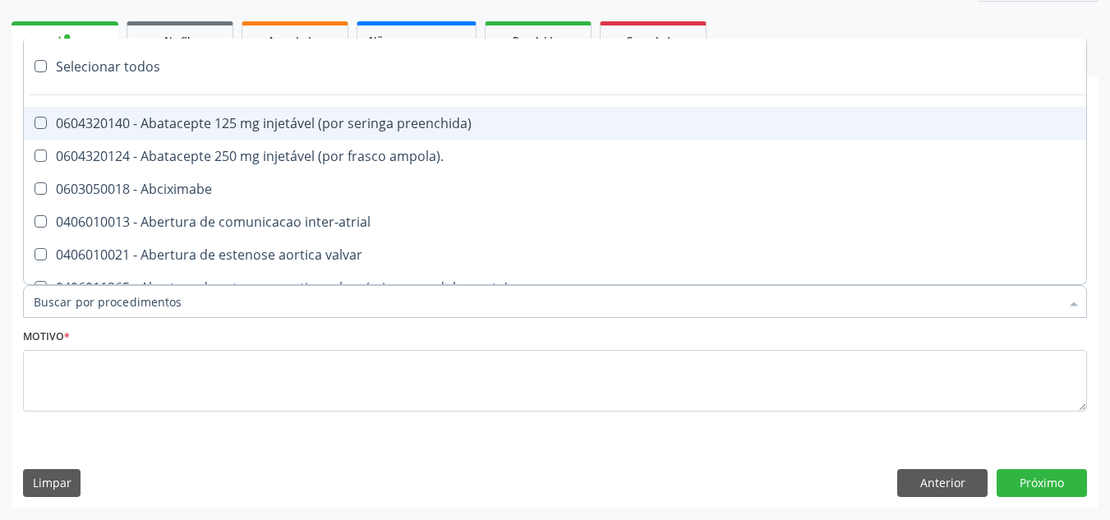
paste input "ORTOPEDISTA"
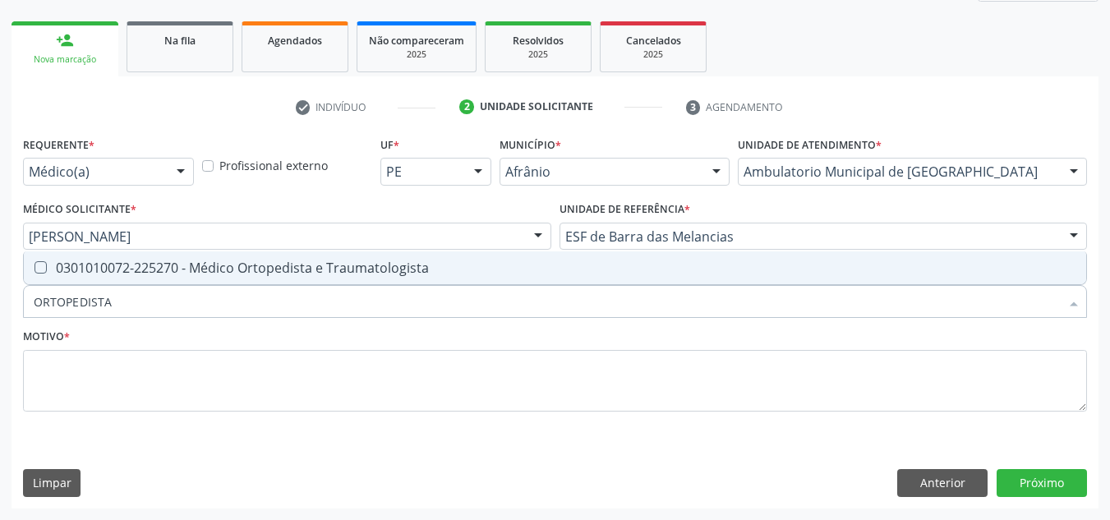
drag, startPoint x: 373, startPoint y: 279, endPoint x: 357, endPoint y: 304, distance: 29.2
click at [370, 287] on div "ORTOPEDISTA Selecionar todos 0301010072-225270 - Médico Ortopedista e Traumatol…" at bounding box center [555, 299] width 1064 height 28
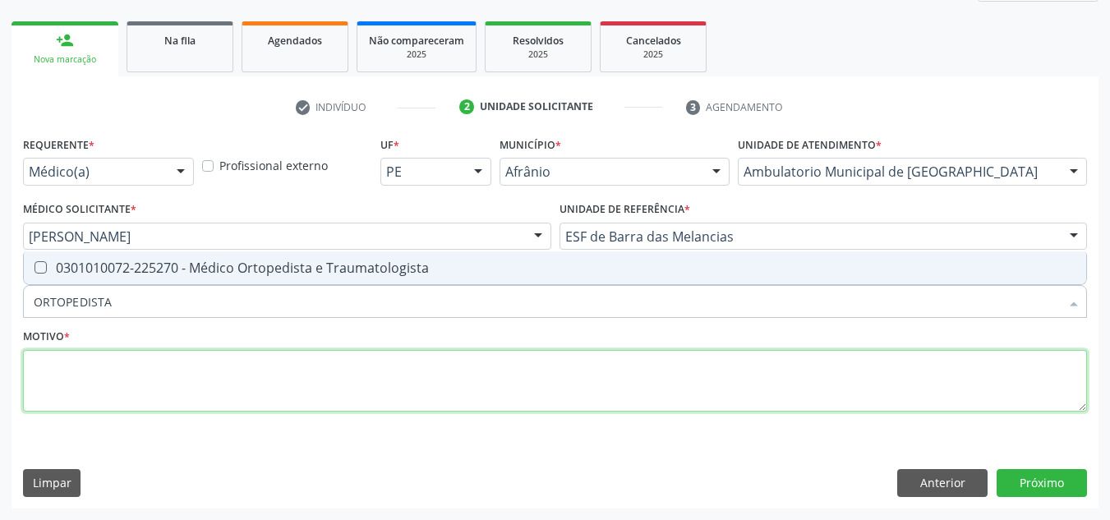
click at [341, 384] on textarea at bounding box center [555, 381] width 1064 height 62
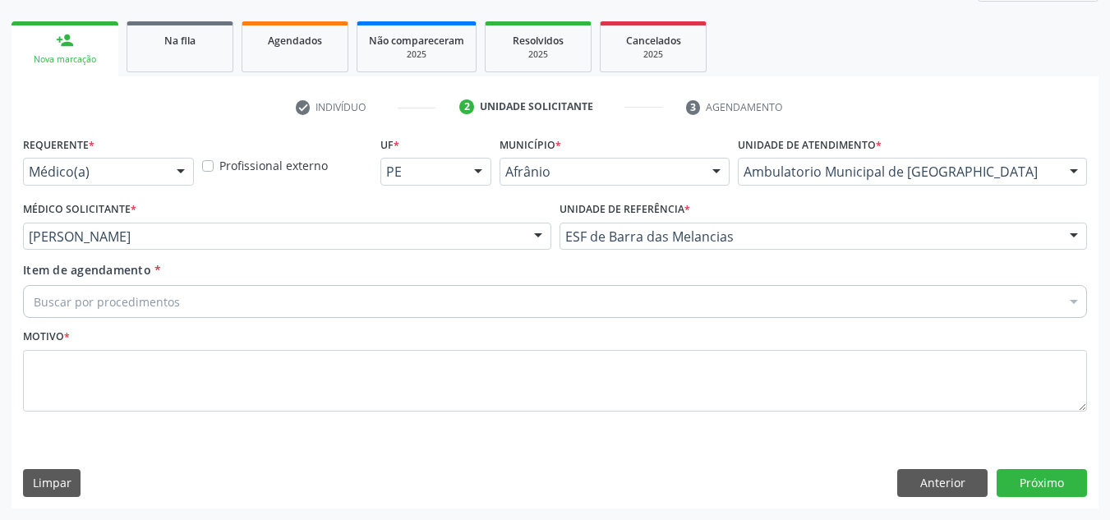
click at [313, 308] on div "Buscar por procedimentos" at bounding box center [555, 301] width 1064 height 33
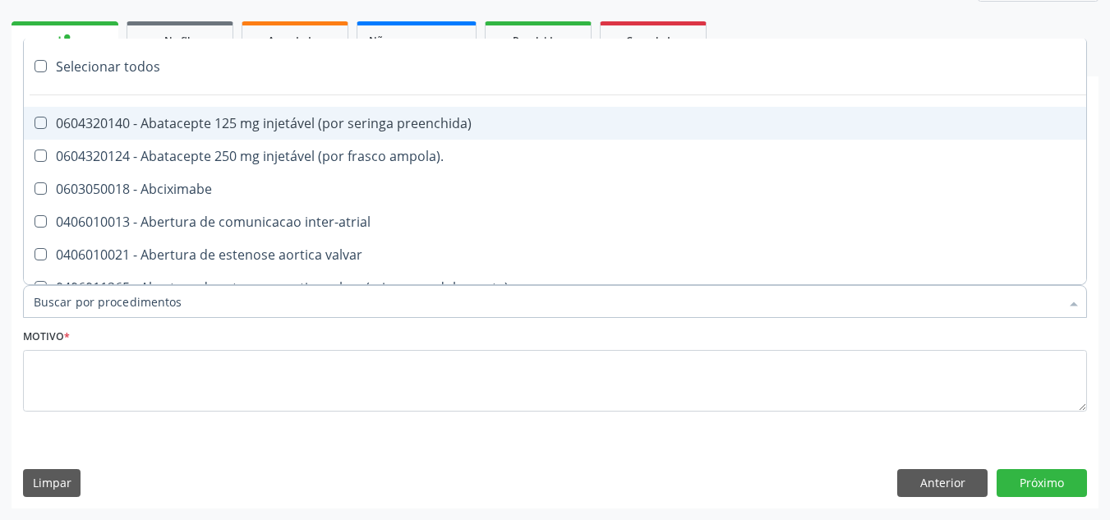
paste input "ORTOPEDISTA"
type input "ORTOPEDISTA"
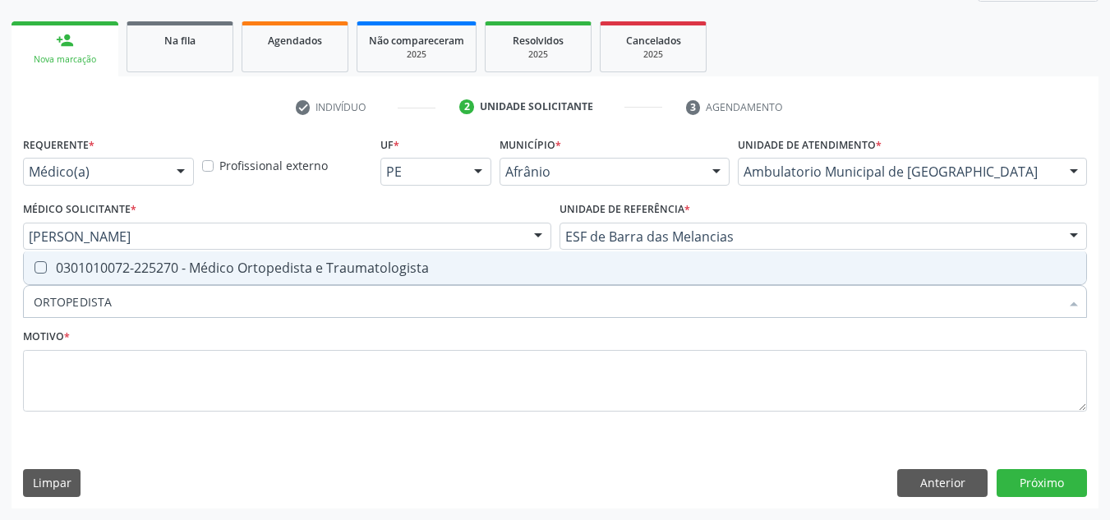
click at [321, 274] on div "0301010072-225270 - Médico Ortopedista e Traumatologista" at bounding box center [555, 267] width 1042 height 13
checkbox Traumatologista "true"
drag, startPoint x: 294, startPoint y: 455, endPoint x: 301, endPoint y: 384, distance: 70.9
click at [292, 422] on div "Requerente * Médico(a) Médico(a) Enfermeiro(a) Paciente Nenhum resultado encont…" at bounding box center [554, 319] width 1087 height 375
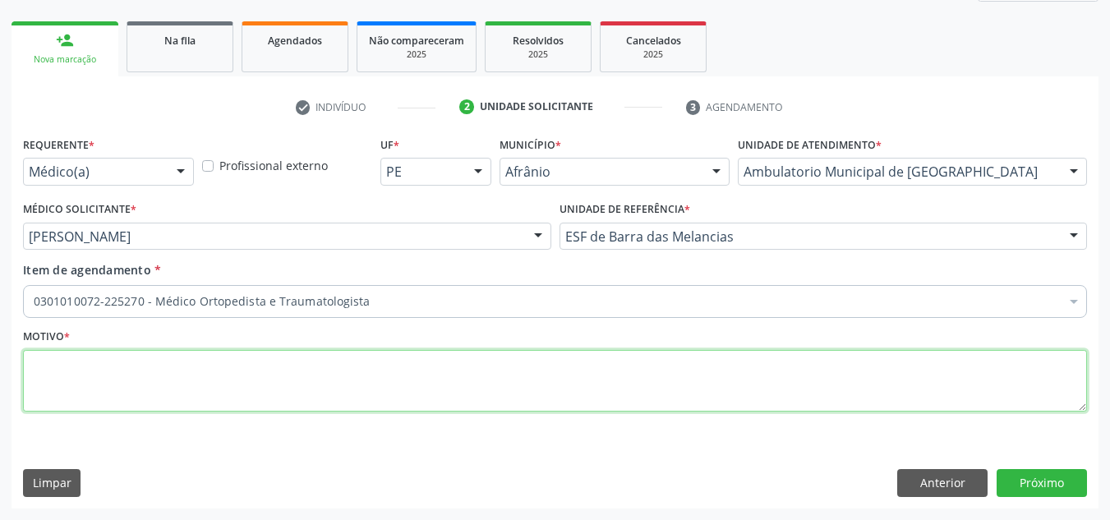
click at [301, 384] on textarea at bounding box center [555, 381] width 1064 height 62
type textarea "RETORNO"
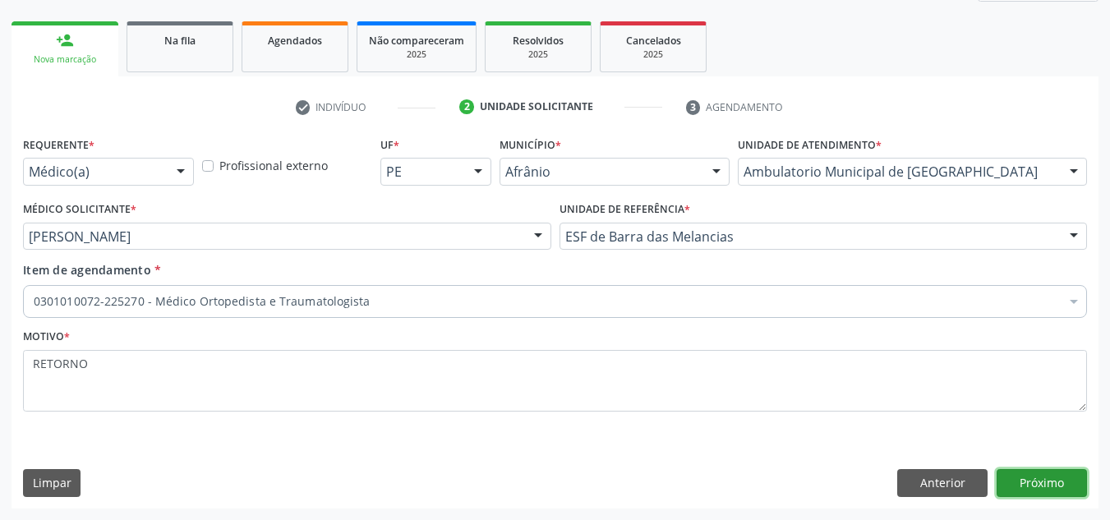
click at [1015, 483] on button "Próximo" at bounding box center [1041, 483] width 90 height 28
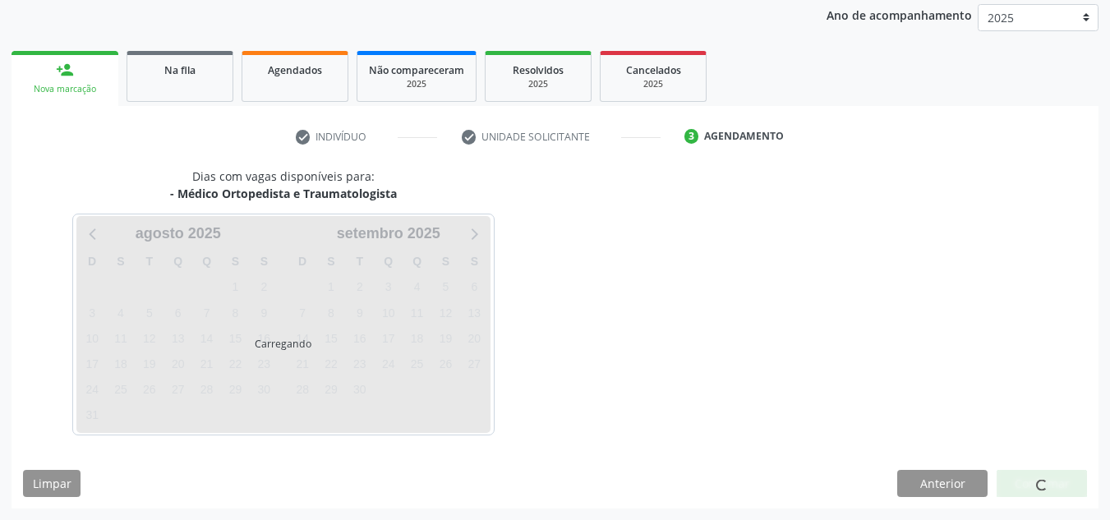
scroll to position [195, 0]
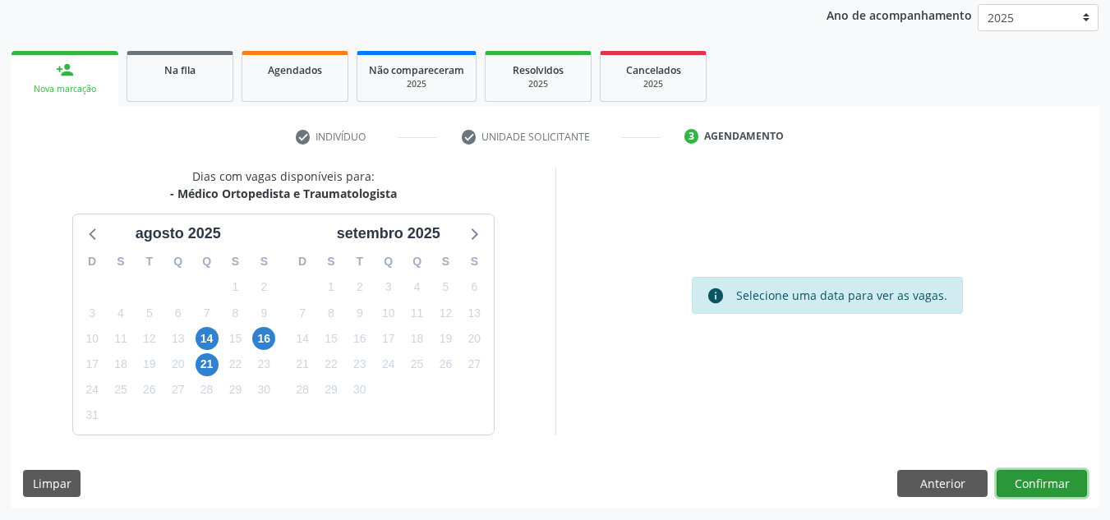
click at [1081, 489] on button "Confirmar" at bounding box center [1041, 484] width 90 height 28
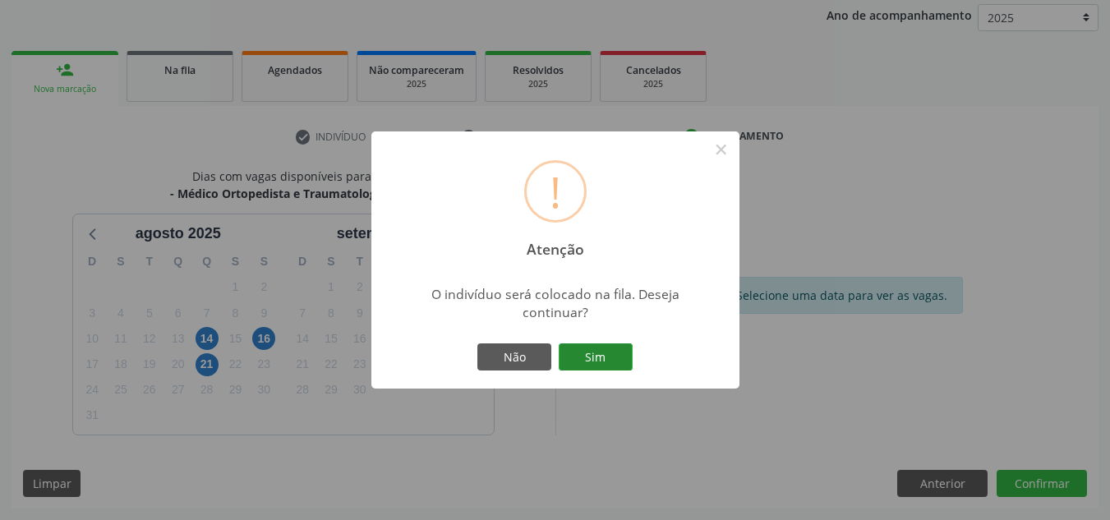
click at [573, 346] on button "Sim" at bounding box center [596, 357] width 74 height 28
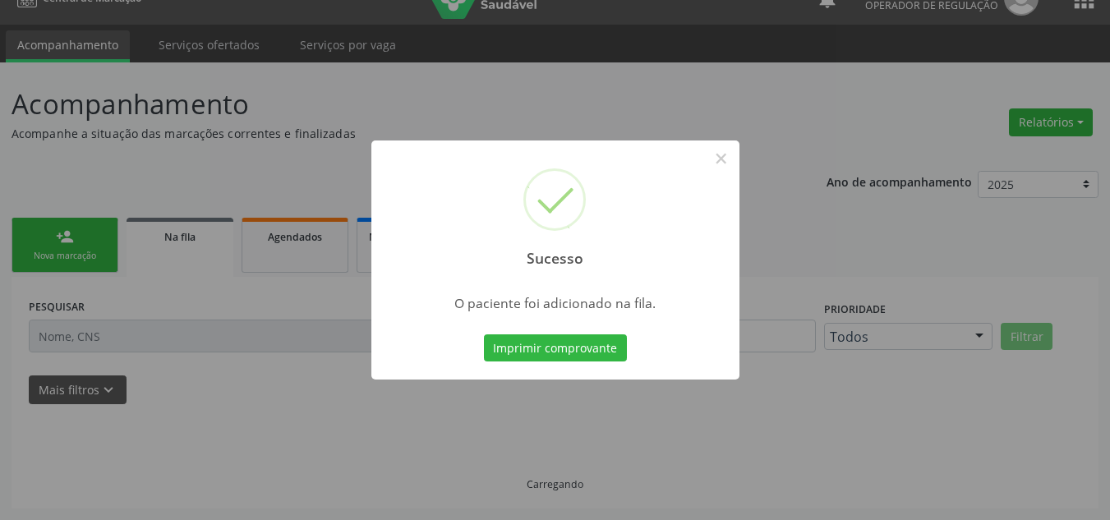
scroll to position [28, 0]
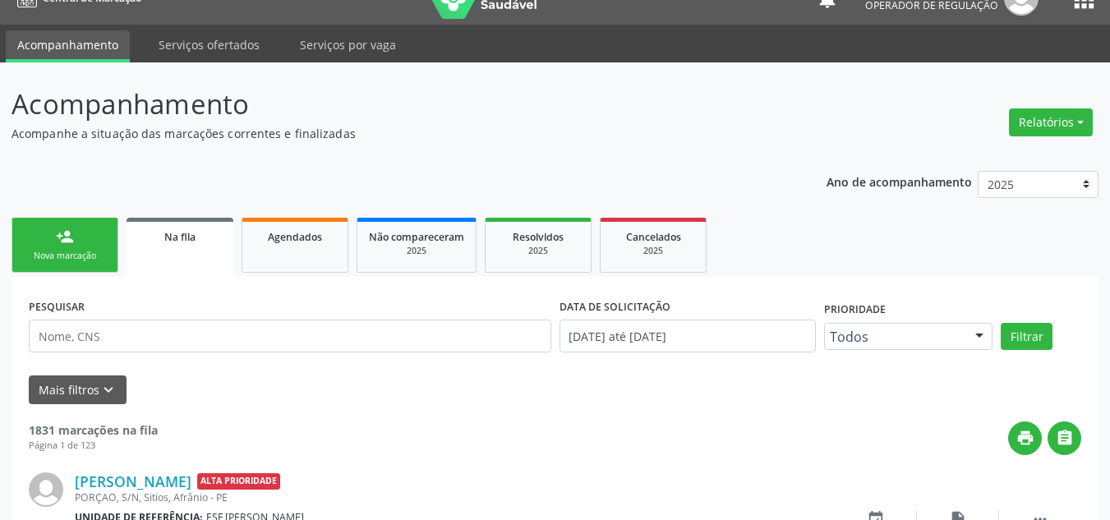
click at [67, 234] on div "person_add" at bounding box center [65, 237] width 18 height 18
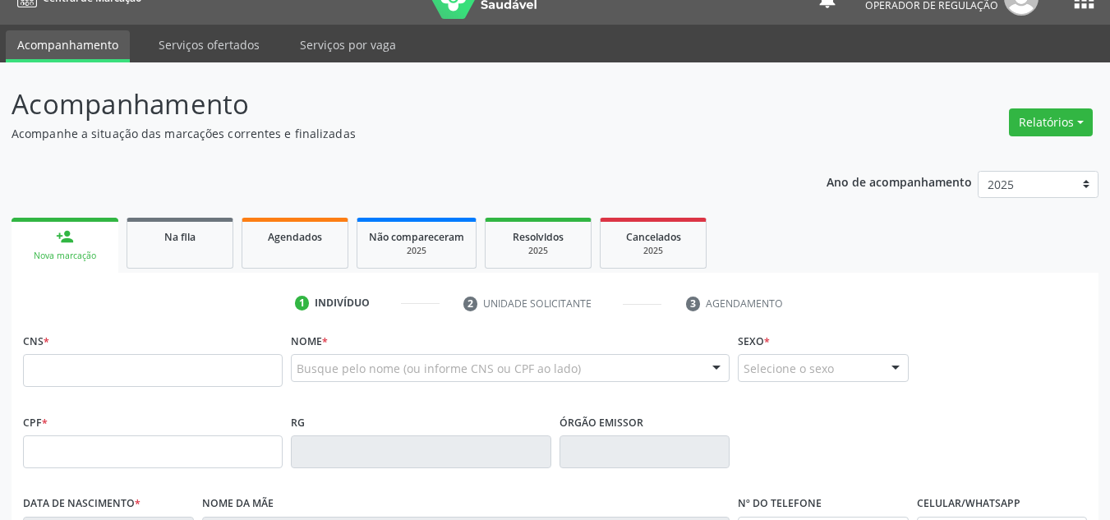
click at [73, 269] on link "person_add Nova marcação" at bounding box center [64, 245] width 107 height 55
click at [133, 356] on input "text" at bounding box center [153, 370] width 260 height 33
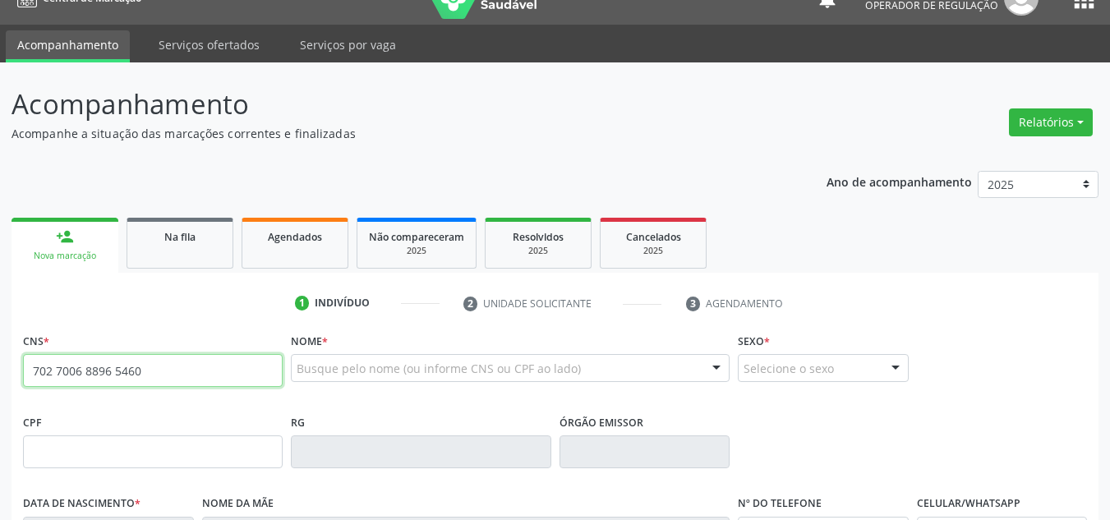
type input "702 7006 8896 5460"
type input "036.901.894-03"
type input "[DATE]"
type input "[PERSON_NAME]"
type input "[PHONE_NUMBER]"
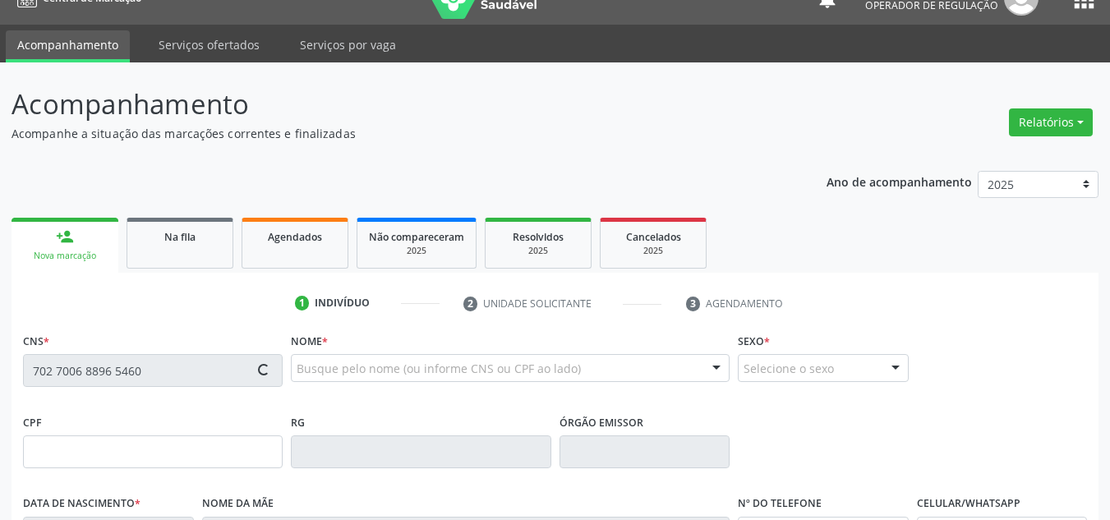
type input "[PHONE_NUMBER]"
type input "341.733.824-72"
type input "S/N"
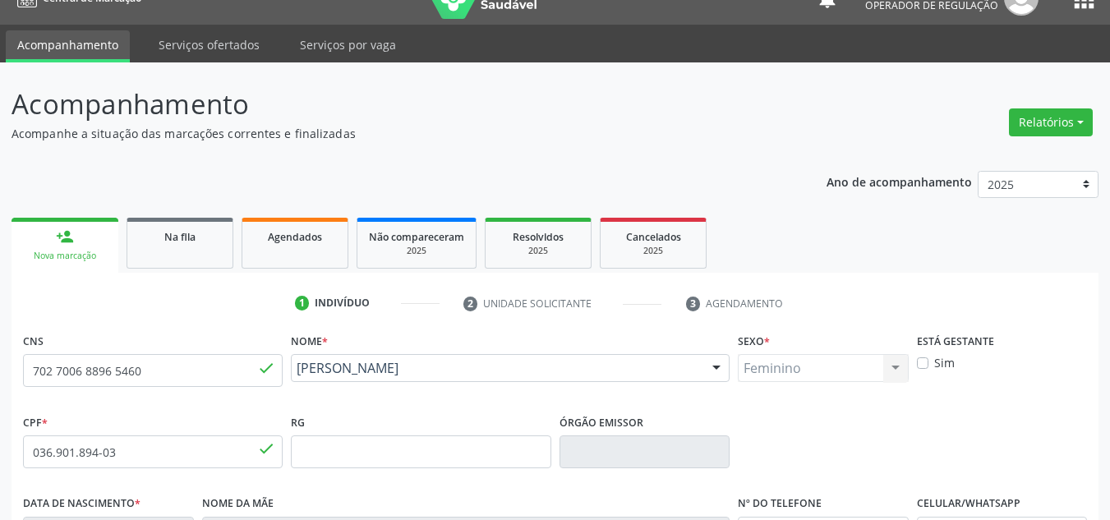
scroll to position [356, 0]
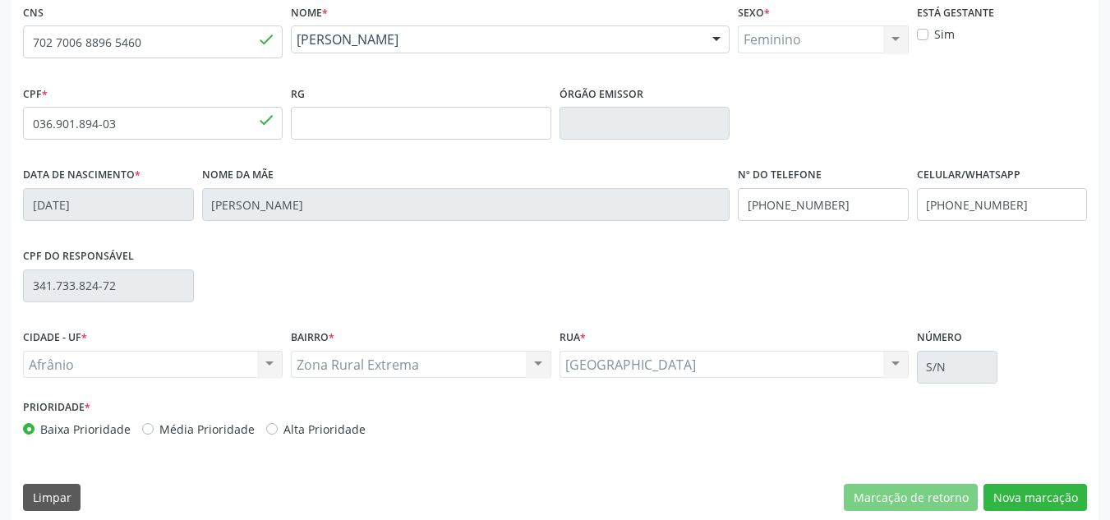
click at [195, 440] on div "Prioridade * Baixa Prioridade Média Prioridade Alta Prioridade" at bounding box center [287, 422] width 536 height 54
click at [186, 429] on label "Média Prioridade" at bounding box center [206, 429] width 95 height 17
click at [177, 419] on div "Prioridade * Baixa Prioridade Média Prioridade Alta Prioridade" at bounding box center [287, 416] width 528 height 43
click at [182, 426] on label "Média Prioridade" at bounding box center [206, 429] width 95 height 17
click at [154, 426] on input "Média Prioridade" at bounding box center [147, 428] width 11 height 15
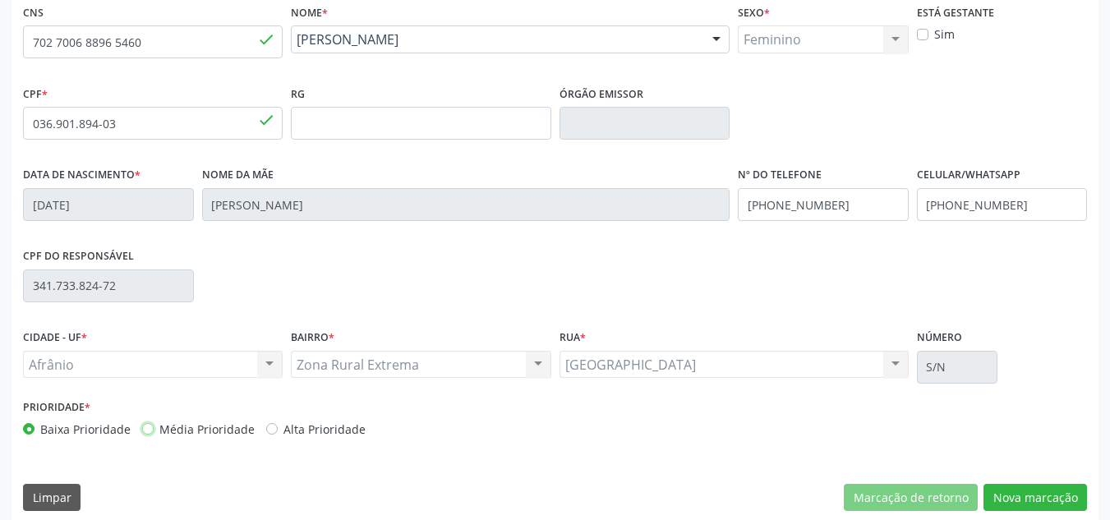
radio input "true"
click at [1055, 481] on div "CNS 702 7006 8896 5460 done Nome * [PERSON_NAME] [PERSON_NAME] CNS: 702 7006 88…" at bounding box center [554, 261] width 1087 height 522
click at [1065, 502] on button "Nova marcação" at bounding box center [1034, 498] width 103 height 28
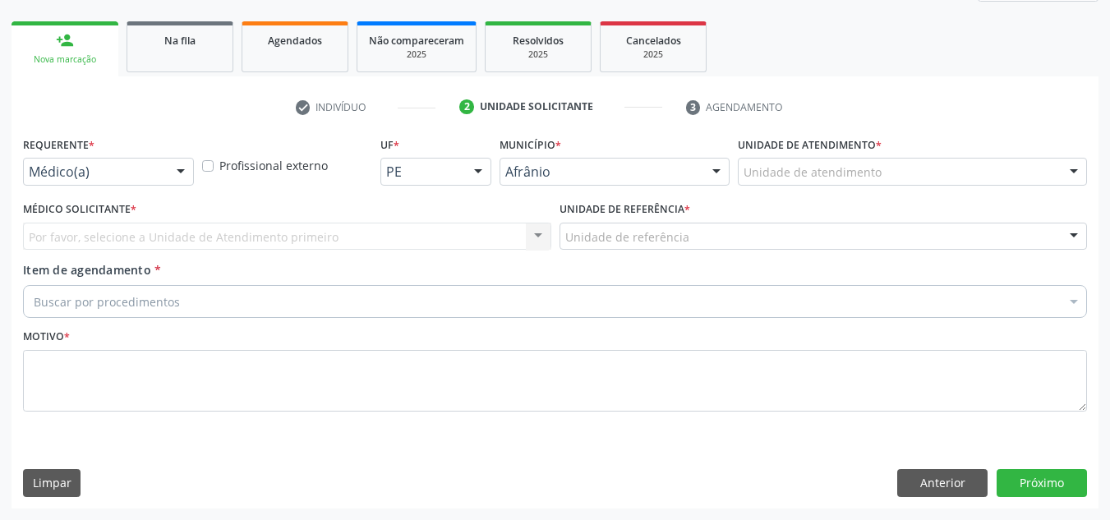
click at [1030, 175] on div "Unidade de atendimento" at bounding box center [912, 172] width 349 height 28
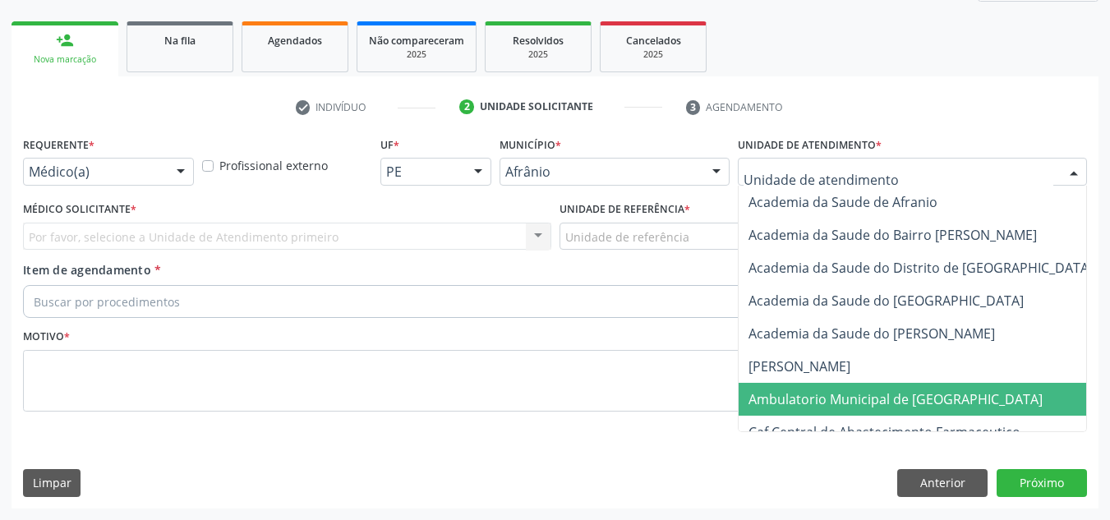
click at [954, 390] on span "Ambulatorio Municipal de [GEOGRAPHIC_DATA]" at bounding box center [938, 399] width 401 height 33
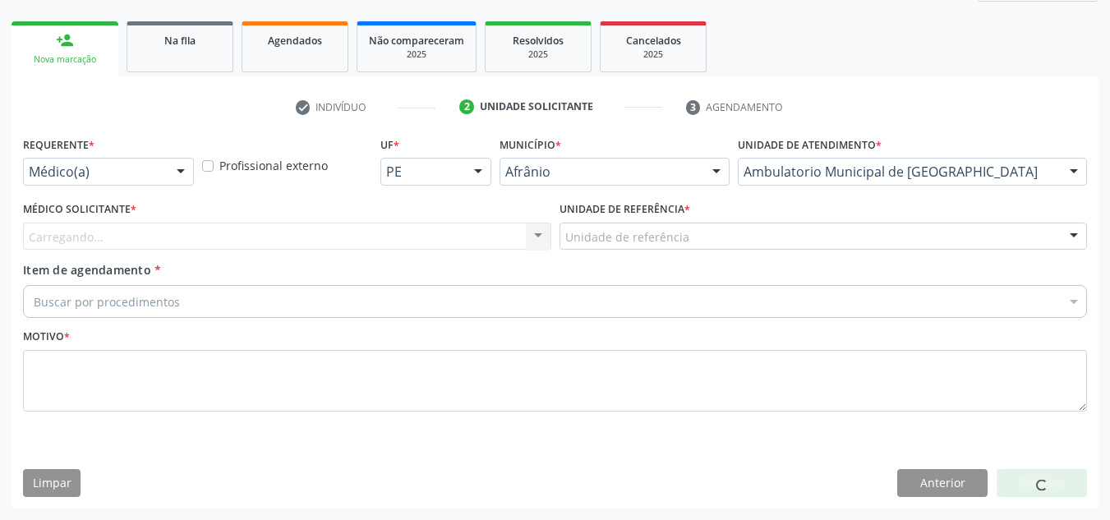
click at [511, 240] on div "Carregando... Nenhum resultado encontrado para: " " Não há nenhuma opção para s…" at bounding box center [287, 237] width 528 height 28
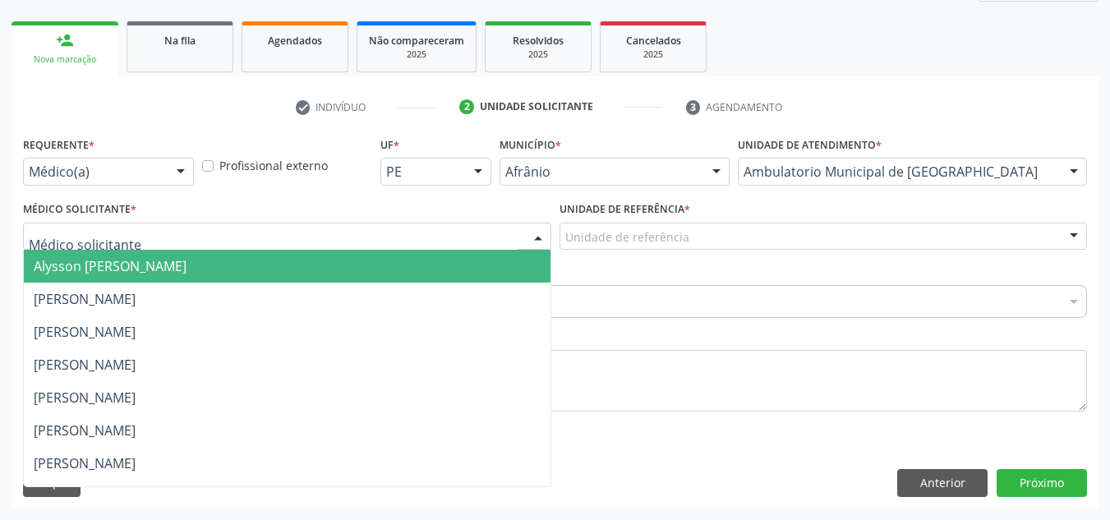
click at [511, 240] on div at bounding box center [287, 237] width 528 height 28
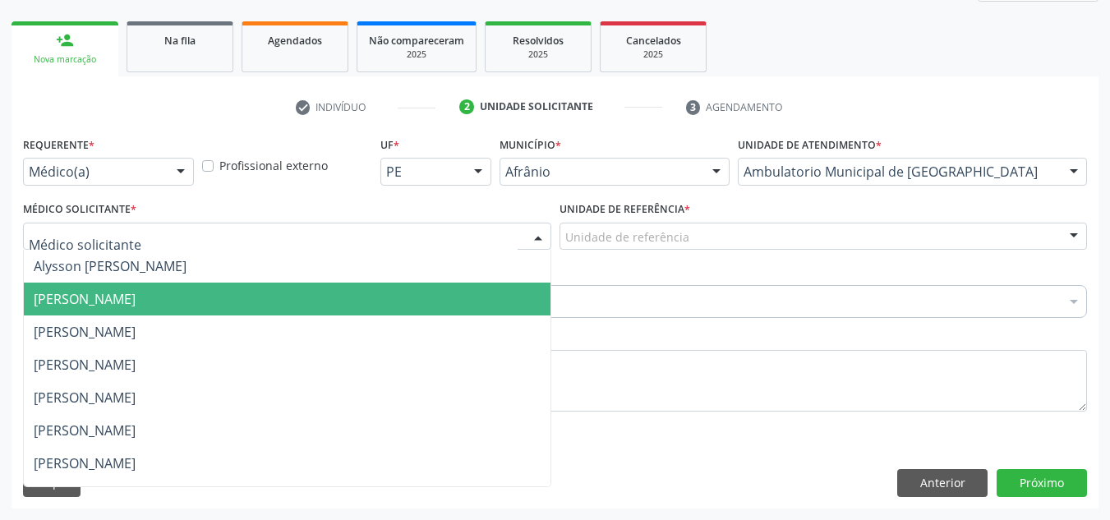
drag, startPoint x: 443, startPoint y: 297, endPoint x: 614, endPoint y: 224, distance: 185.8
click at [462, 290] on span "[PERSON_NAME]" at bounding box center [287, 299] width 527 height 33
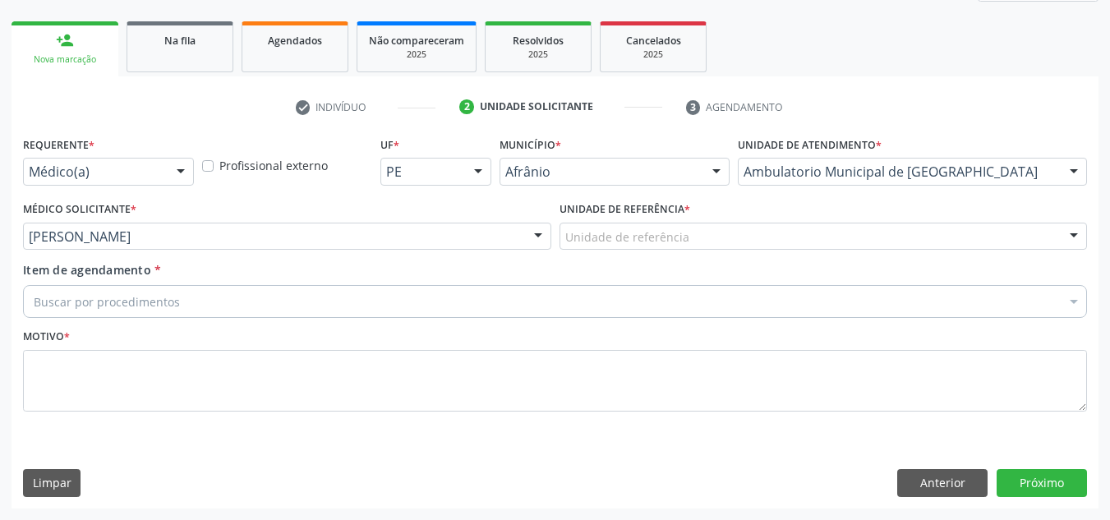
click at [626, 223] on div "Unidade de referência" at bounding box center [823, 237] width 528 height 28
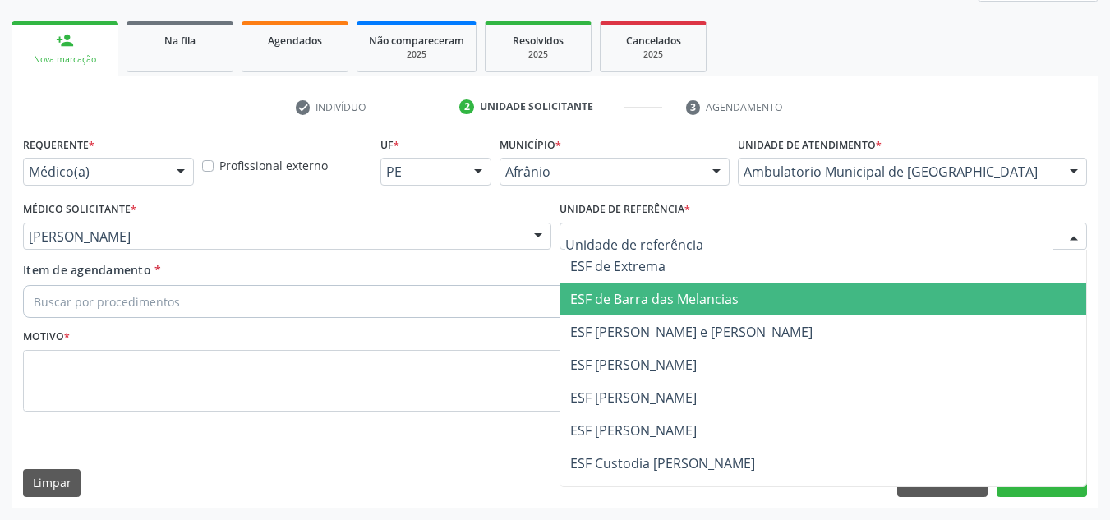
click at [618, 310] on span "ESF de Barra das Melancias" at bounding box center [823, 299] width 527 height 33
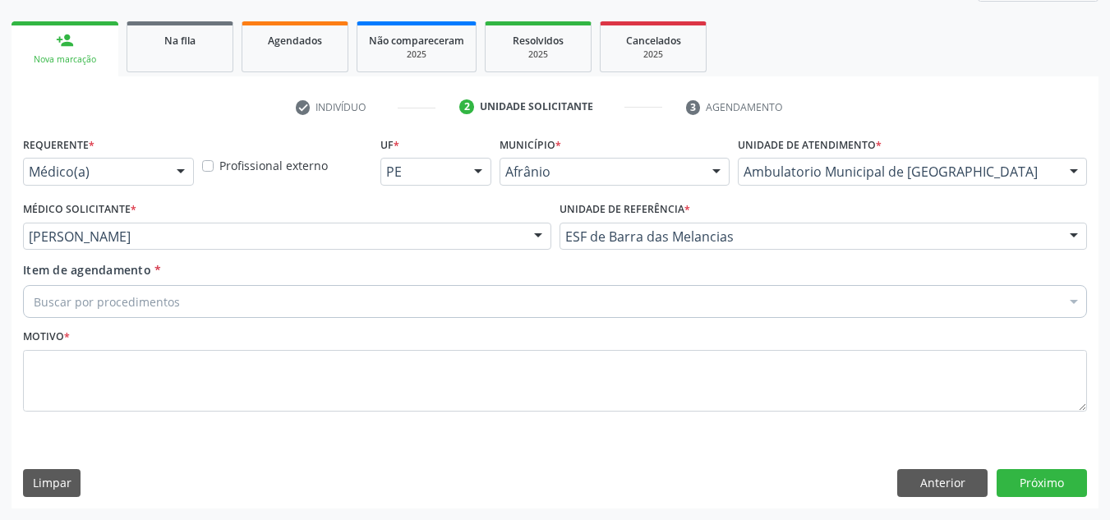
drag, startPoint x: 636, startPoint y: 302, endPoint x: 658, endPoint y: 279, distance: 31.9
click at [637, 301] on div "Buscar por procedimentos" at bounding box center [555, 301] width 1064 height 33
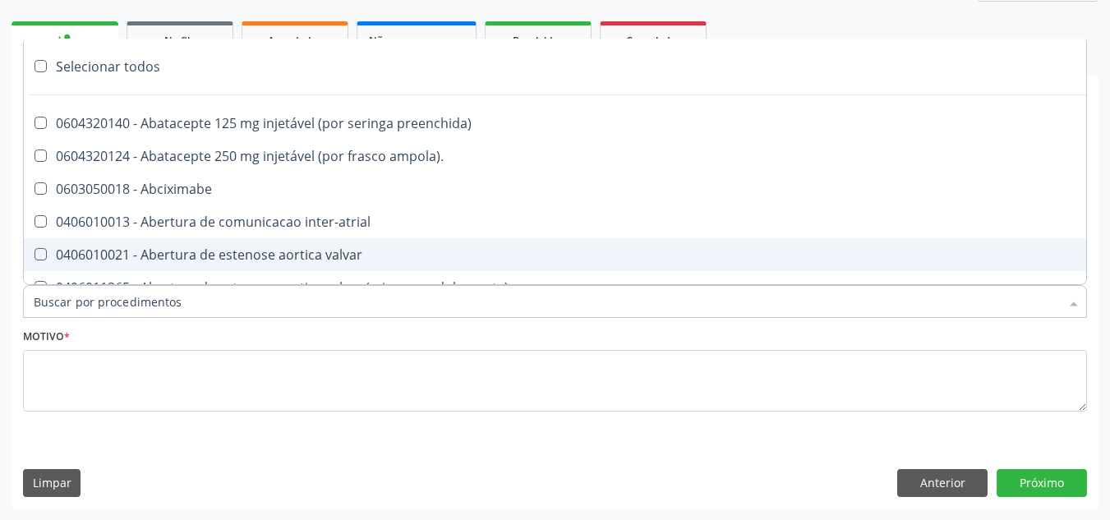
paste input "ORTOPEDISTA"
type input "ORTOPEDISTA"
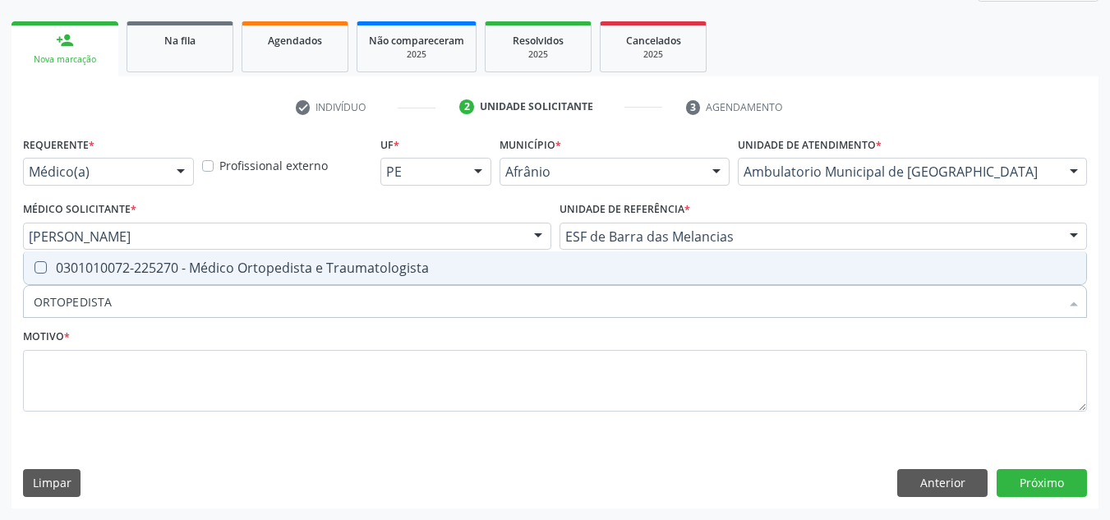
click at [629, 259] on span "0301010072-225270 - Médico Ortopedista e Traumatologista" at bounding box center [555, 267] width 1062 height 33
checkbox Traumatologista "true"
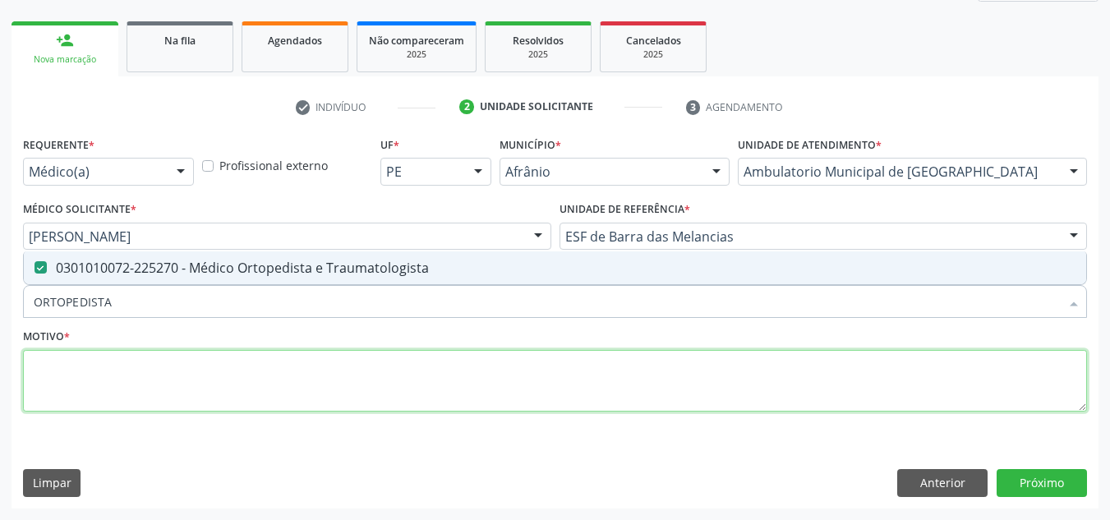
drag, startPoint x: 547, startPoint y: 378, endPoint x: 538, endPoint y: 368, distance: 13.4
click at [541, 370] on textarea at bounding box center [555, 381] width 1064 height 62
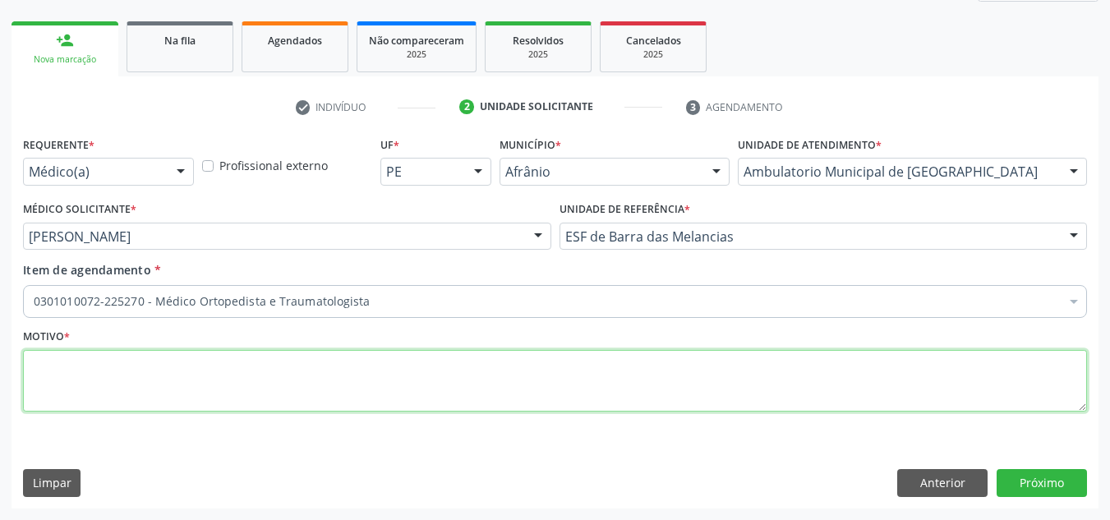
click at [526, 372] on textarea at bounding box center [555, 381] width 1064 height 62
type textarea "RETORNO"
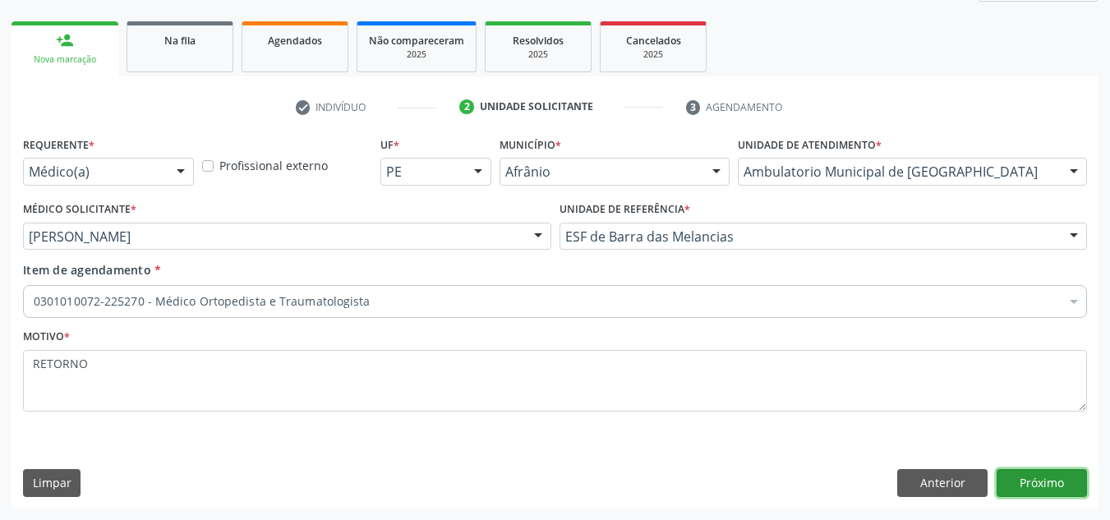
click at [1077, 495] on button "Próximo" at bounding box center [1041, 483] width 90 height 28
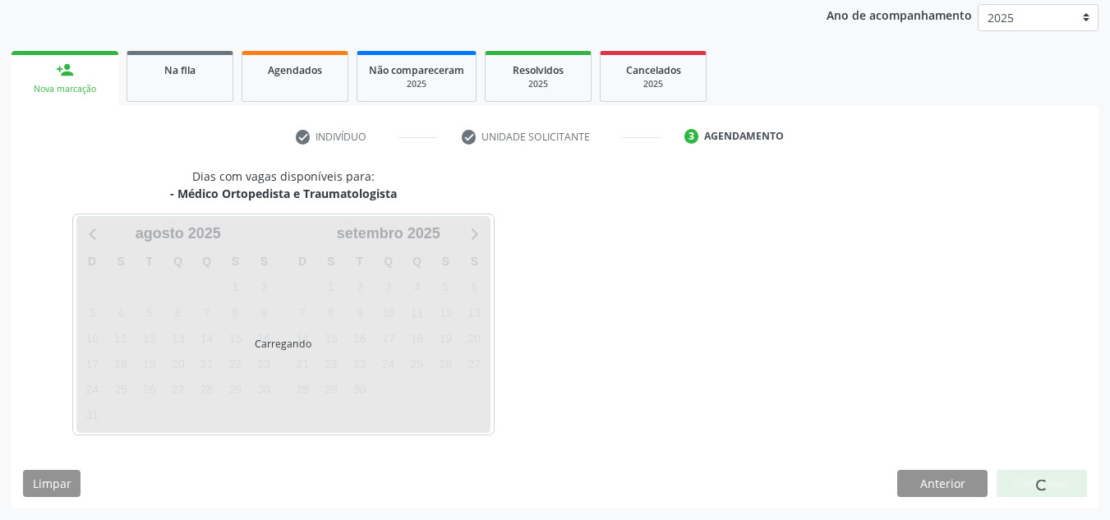
scroll to position [195, 0]
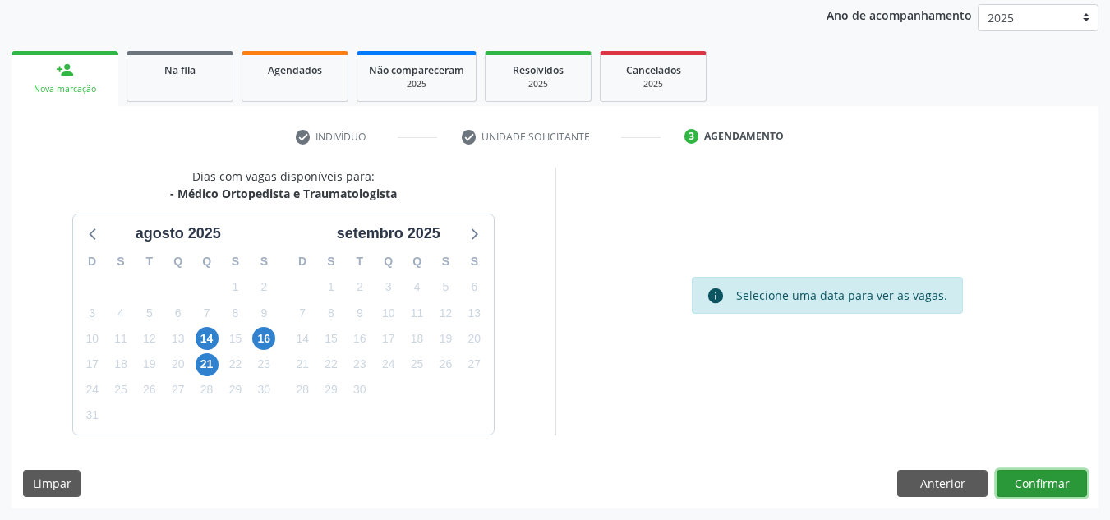
click at [1035, 493] on button "Confirmar" at bounding box center [1041, 484] width 90 height 28
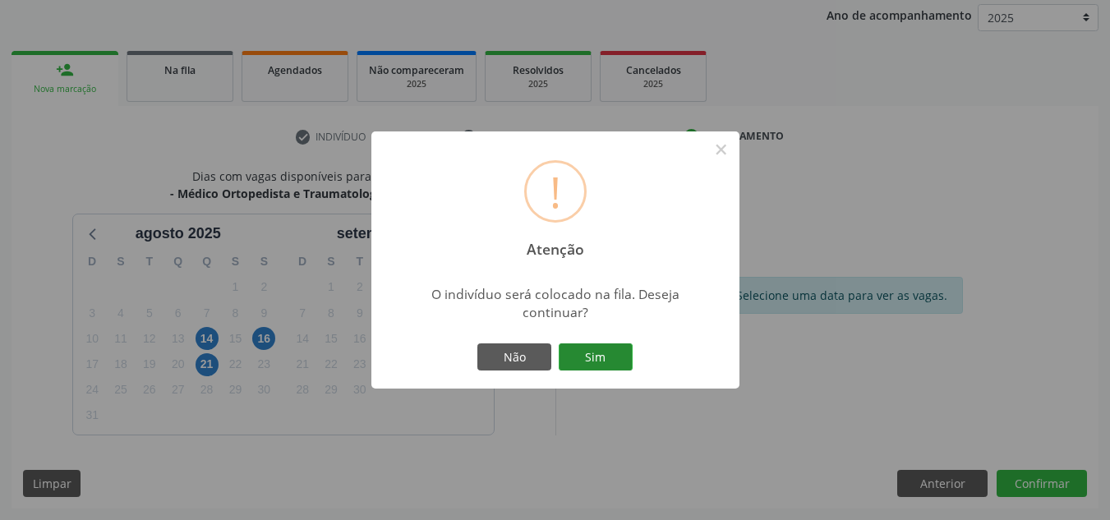
click at [614, 345] on button "Sim" at bounding box center [596, 357] width 74 height 28
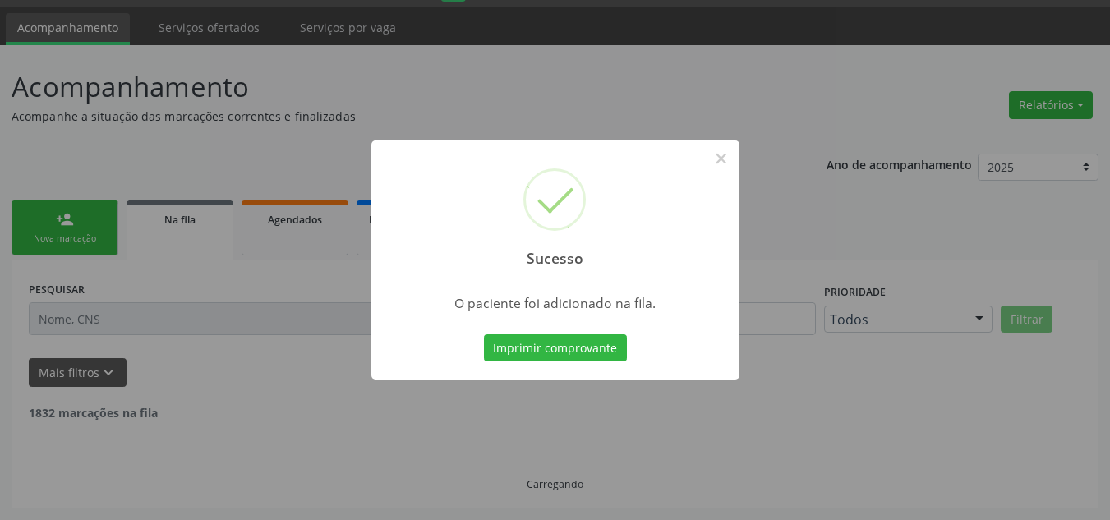
scroll to position [28, 0]
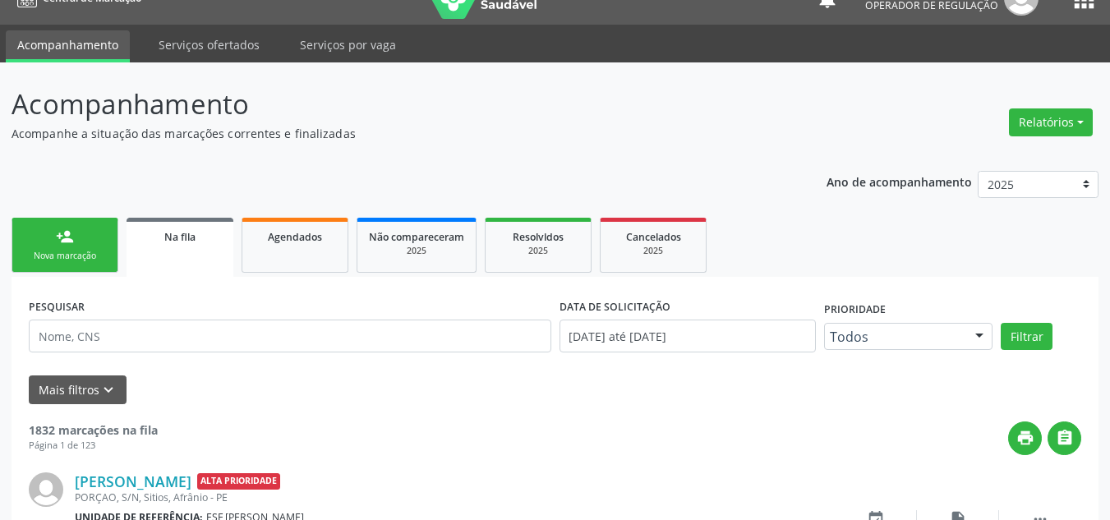
click at [90, 274] on ul "person_add Nova marcação Na fila Agendados Não compareceram 2025 Resolvidos 202…" at bounding box center [554, 245] width 1087 height 63
click at [89, 269] on link "person_add Nova marcação" at bounding box center [64, 245] width 107 height 55
click at [99, 228] on link "person_add Nova marcação" at bounding box center [64, 245] width 107 height 55
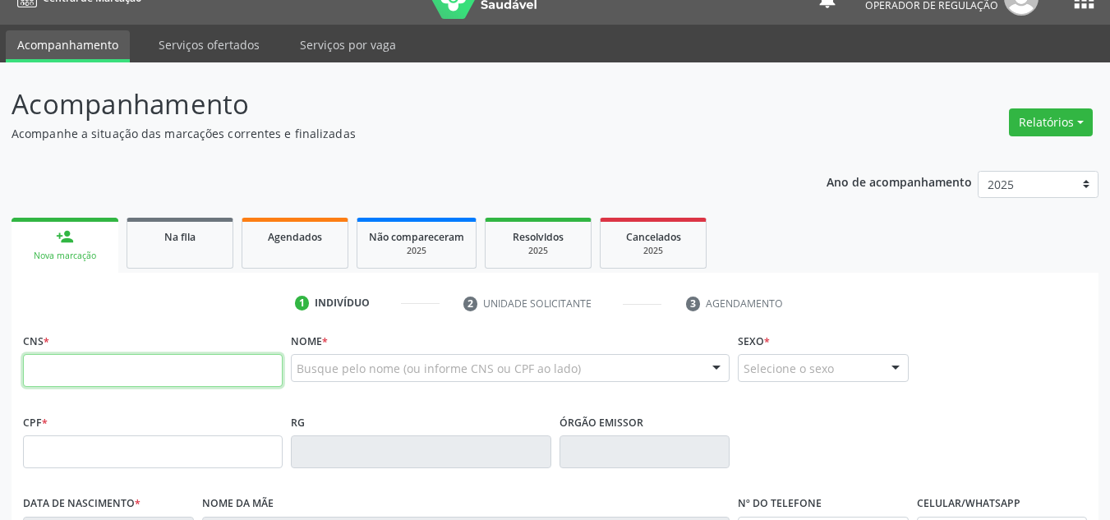
drag, startPoint x: 99, startPoint y: 228, endPoint x: 47, endPoint y: 367, distance: 148.1
click at [47, 367] on input "text" at bounding box center [153, 370] width 260 height 33
type input "702 8071 4763 6167"
type input "825.280.804-25"
type input "[DATE]"
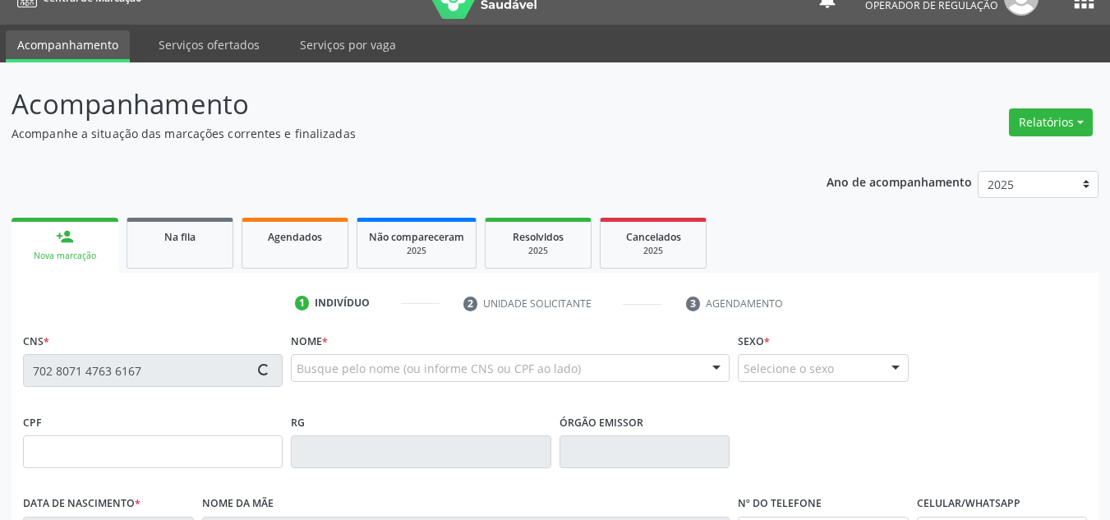
type input "[PERSON_NAME]"
type input "[PHONE_NUMBER]"
type input "66"
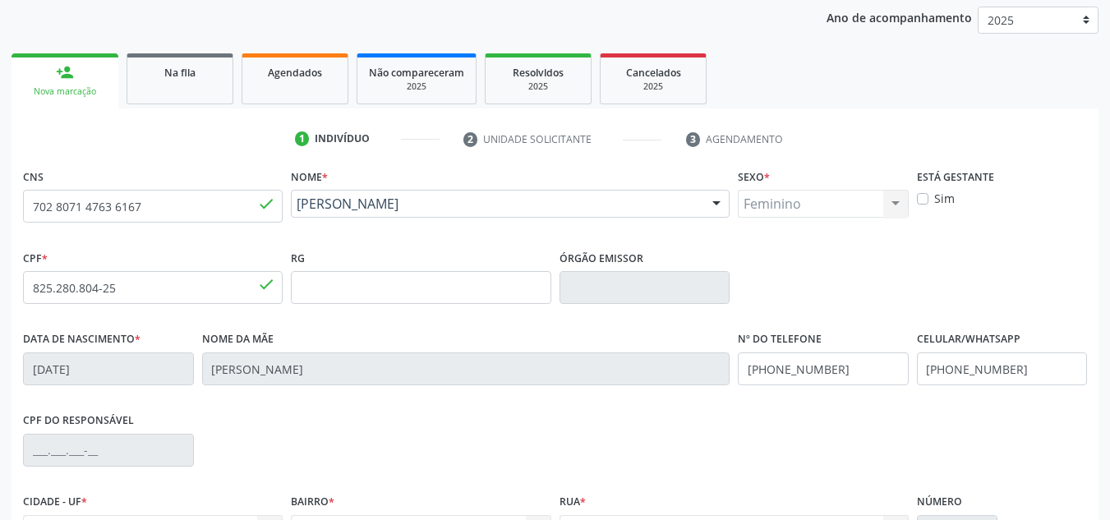
scroll to position [370, 0]
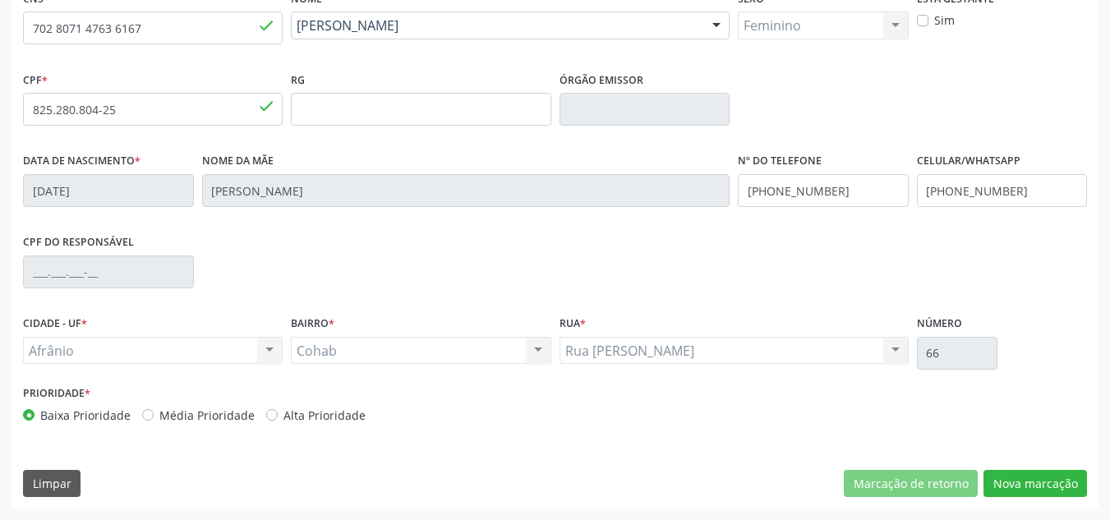
click at [217, 417] on label "Média Prioridade" at bounding box center [206, 415] width 95 height 17
click at [154, 417] on input "Média Prioridade" at bounding box center [147, 414] width 11 height 15
radio input "true"
click at [1055, 497] on div "CNS 702 8071 4763 6167 done Nome * [PERSON_NAME] [PERSON_NAME] CNS: 702 8071 47…" at bounding box center [554, 247] width 1087 height 522
click at [1054, 493] on button "Nova marcação" at bounding box center [1034, 484] width 103 height 28
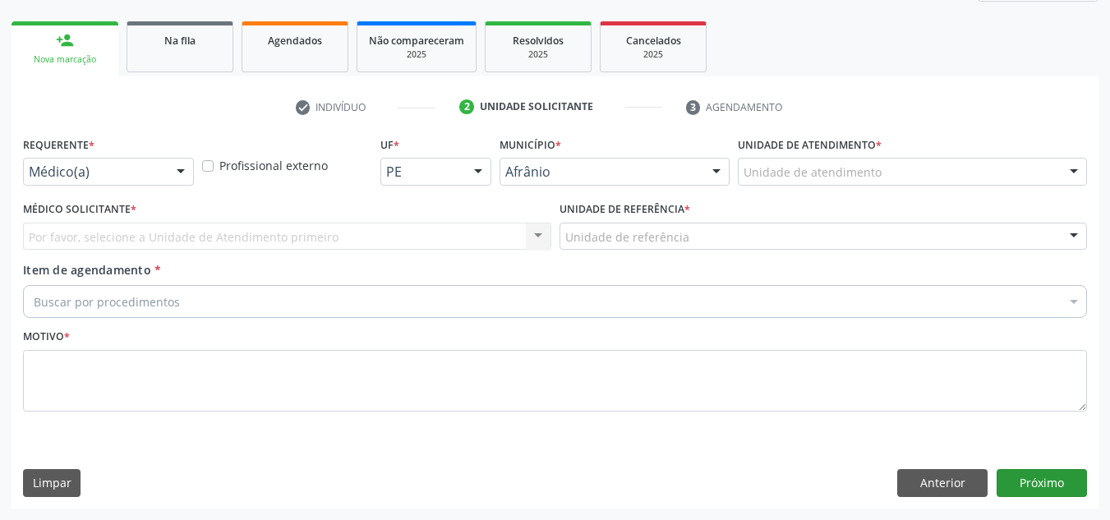
scroll to position [224, 0]
click at [1025, 177] on div "Unidade de atendimento" at bounding box center [912, 172] width 349 height 28
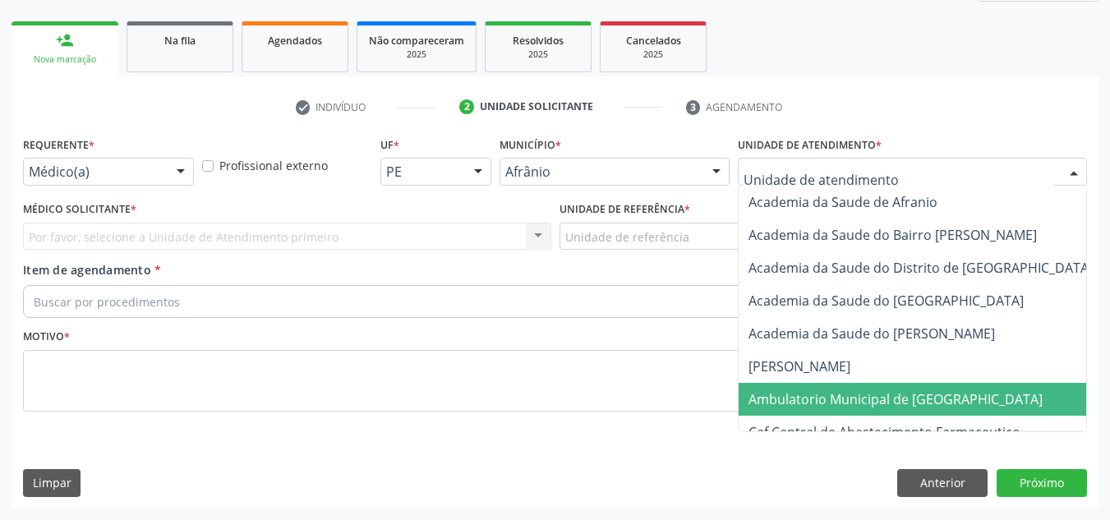
click at [947, 408] on span "Ambulatorio Municipal de [GEOGRAPHIC_DATA]" at bounding box center [938, 399] width 401 height 33
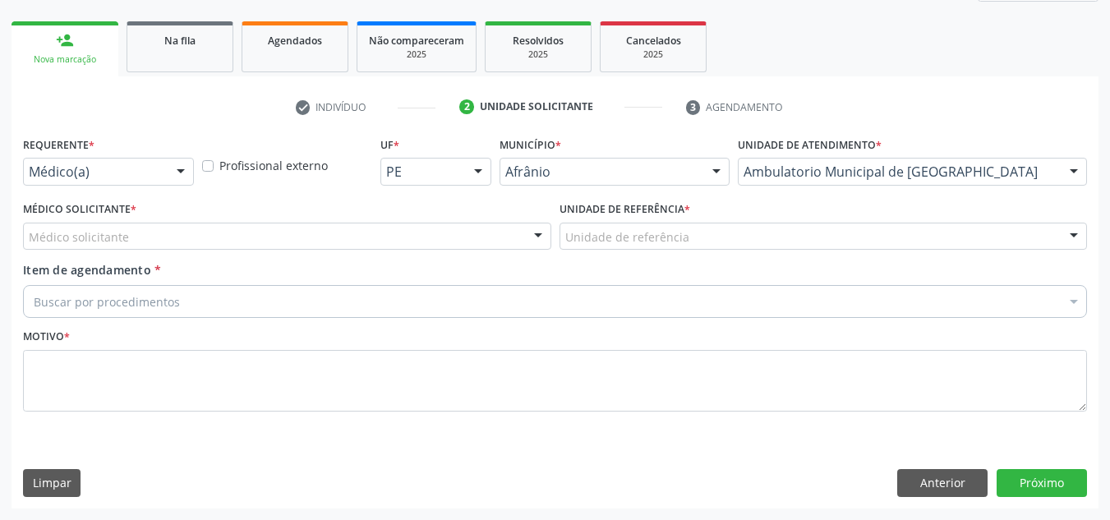
click at [496, 230] on div "Médico solicitante" at bounding box center [287, 237] width 528 height 28
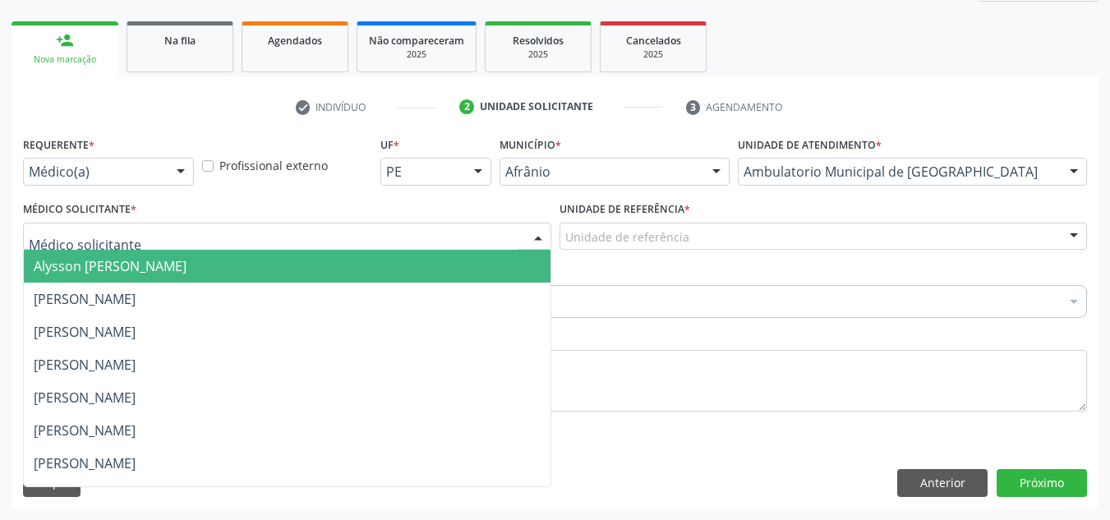
drag, startPoint x: 471, startPoint y: 281, endPoint x: 597, endPoint y: 255, distance: 128.4
click at [477, 281] on span "Alysson [PERSON_NAME]" at bounding box center [287, 266] width 527 height 33
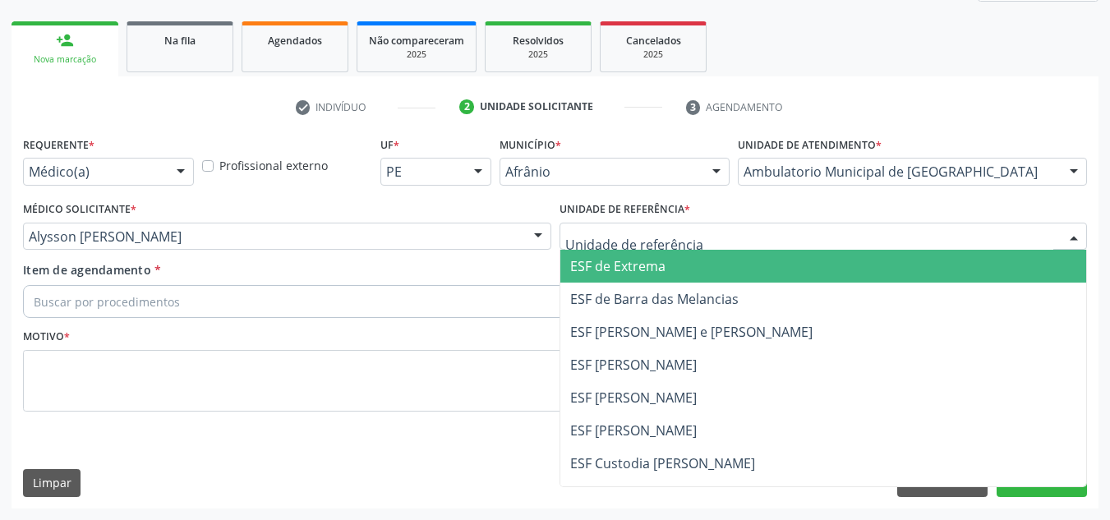
click at [629, 247] on div at bounding box center [823, 237] width 528 height 28
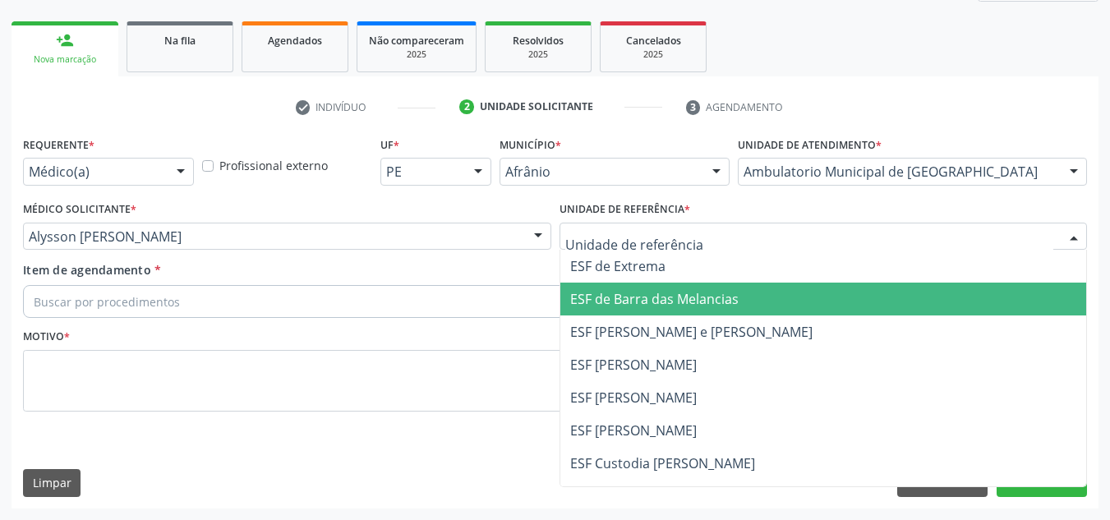
click at [634, 306] on span "ESF de Barra das Melancias" at bounding box center [654, 299] width 168 height 18
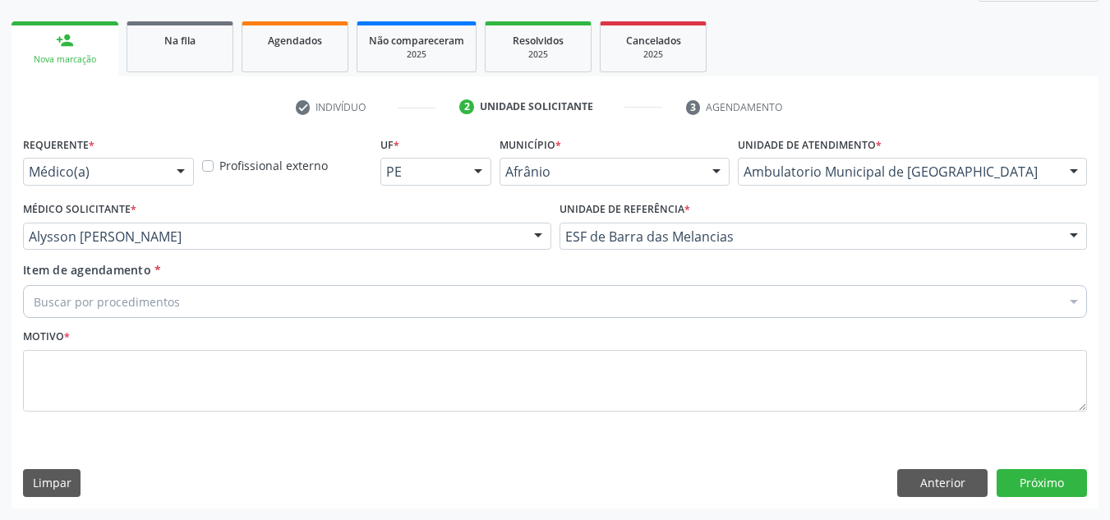
click at [585, 299] on div "Buscar por procedimentos" at bounding box center [555, 301] width 1064 height 33
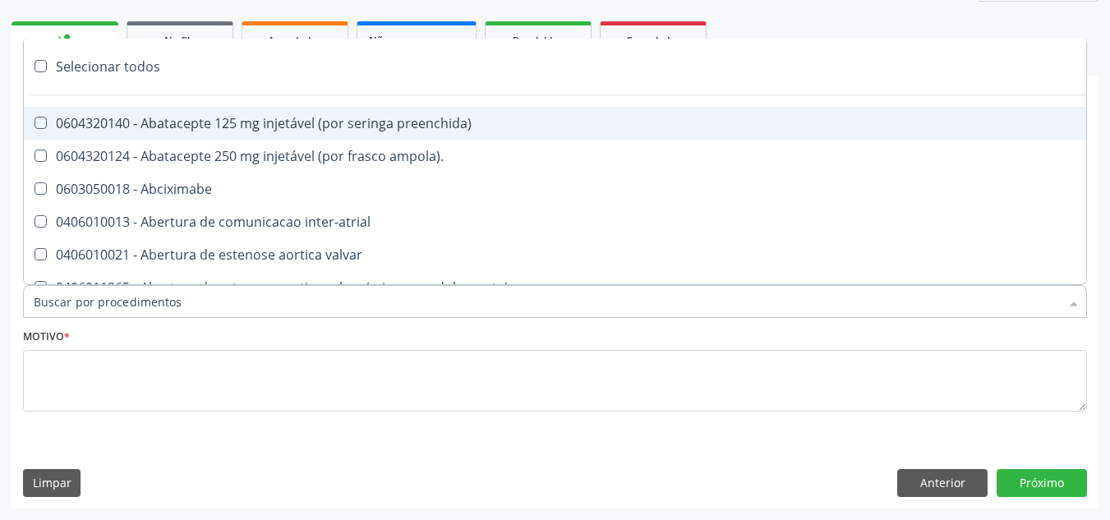
paste input "ORTOPEDISTA"
type input "ORTOPEDISTA"
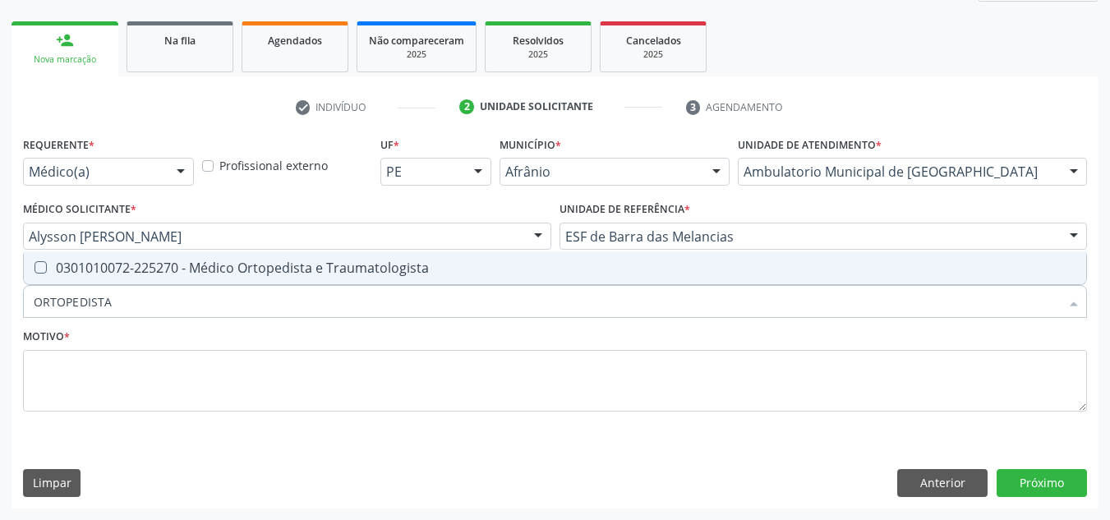
click at [602, 263] on div "0301010072-225270 - Médico Ortopedista e Traumatologista" at bounding box center [555, 267] width 1042 height 13
checkbox Traumatologista "true"
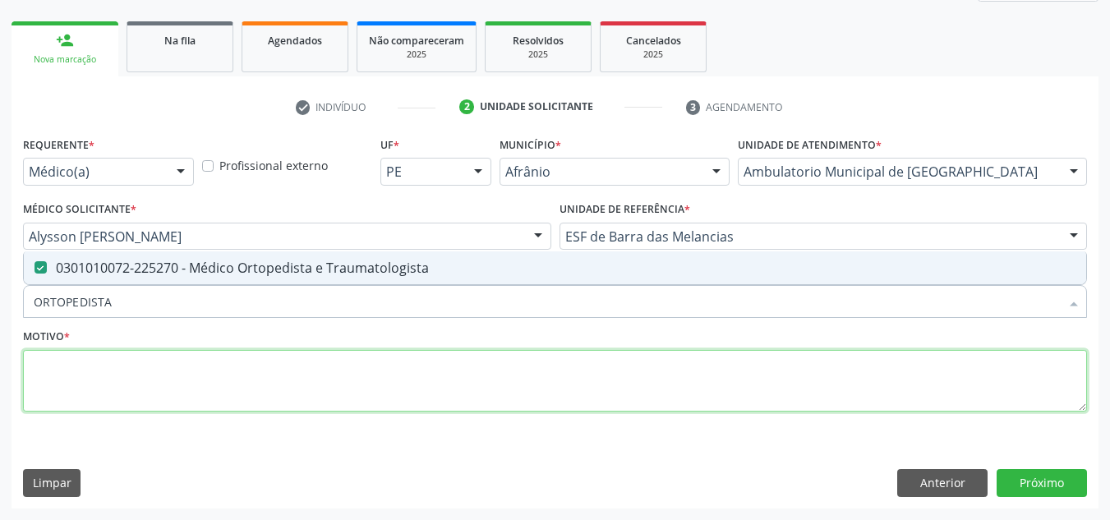
click at [536, 380] on textarea at bounding box center [555, 381] width 1064 height 62
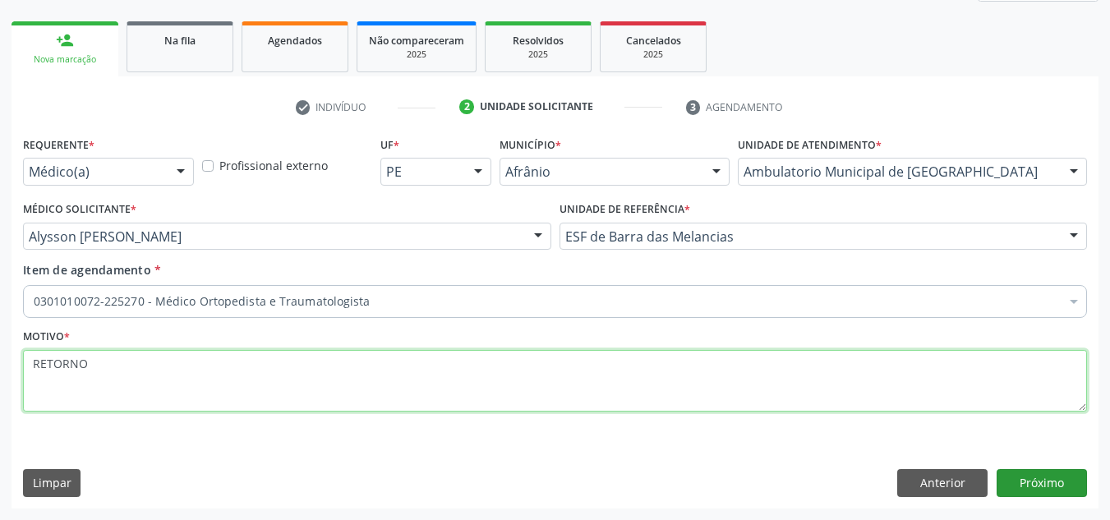
type textarea "RETORNO"
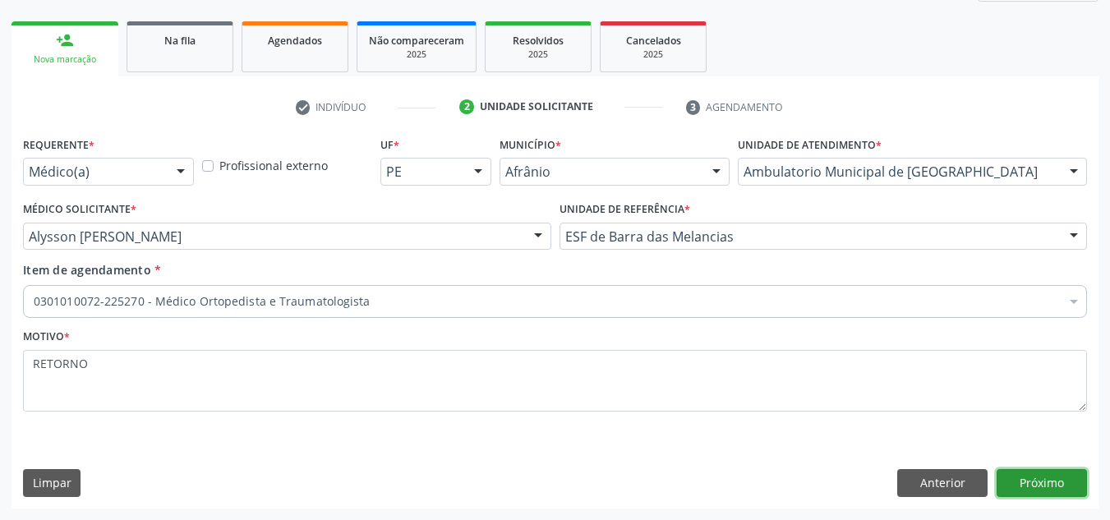
click at [1019, 489] on button "Próximo" at bounding box center [1041, 483] width 90 height 28
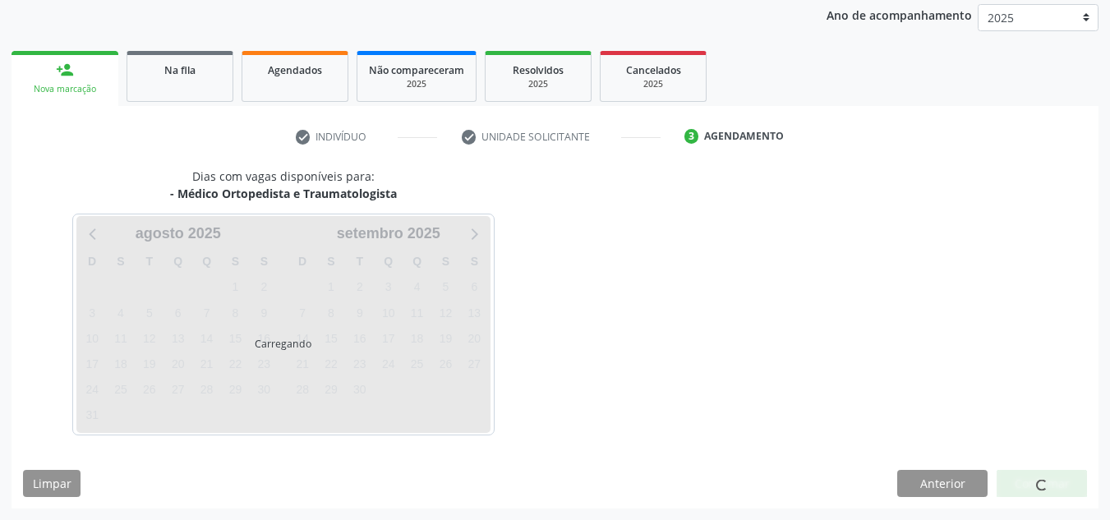
scroll to position [195, 0]
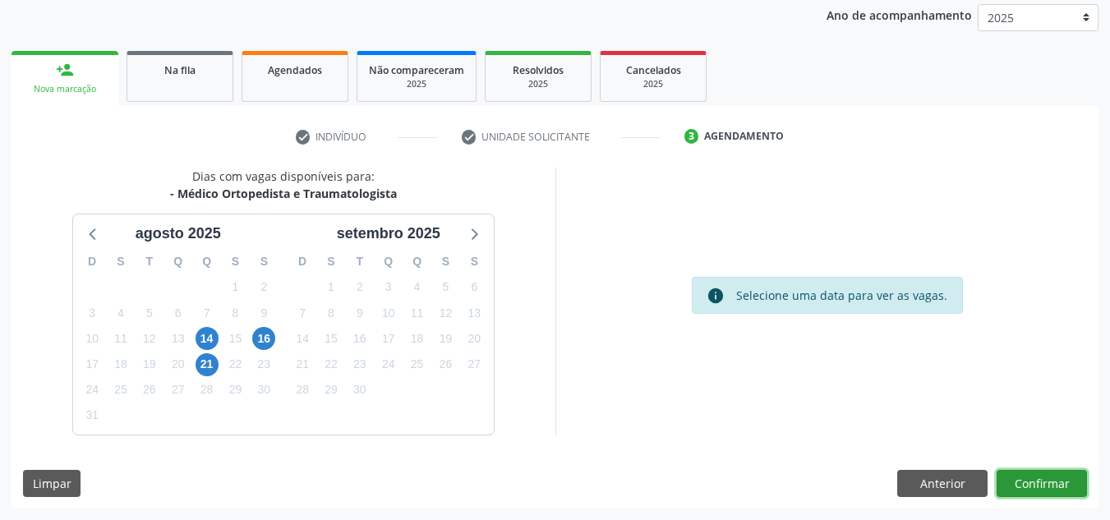
click at [1019, 489] on button "Confirmar" at bounding box center [1041, 484] width 90 height 28
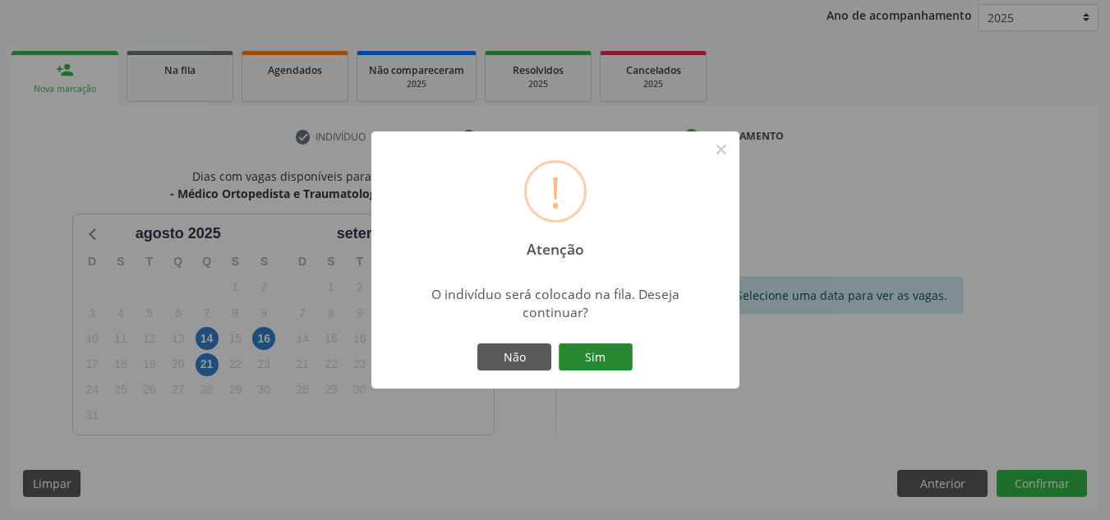
click at [603, 362] on button "Sim" at bounding box center [596, 357] width 74 height 28
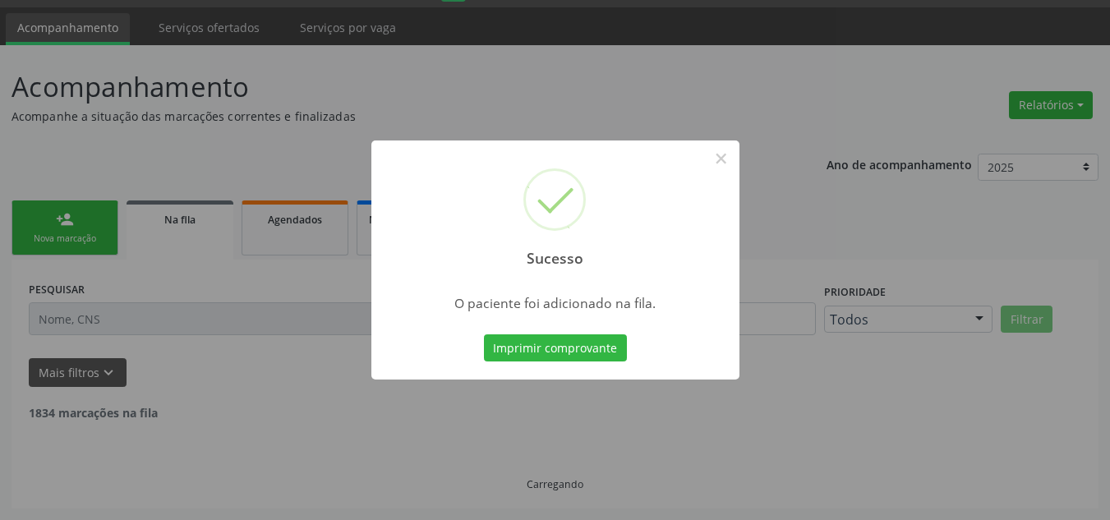
scroll to position [28, 0]
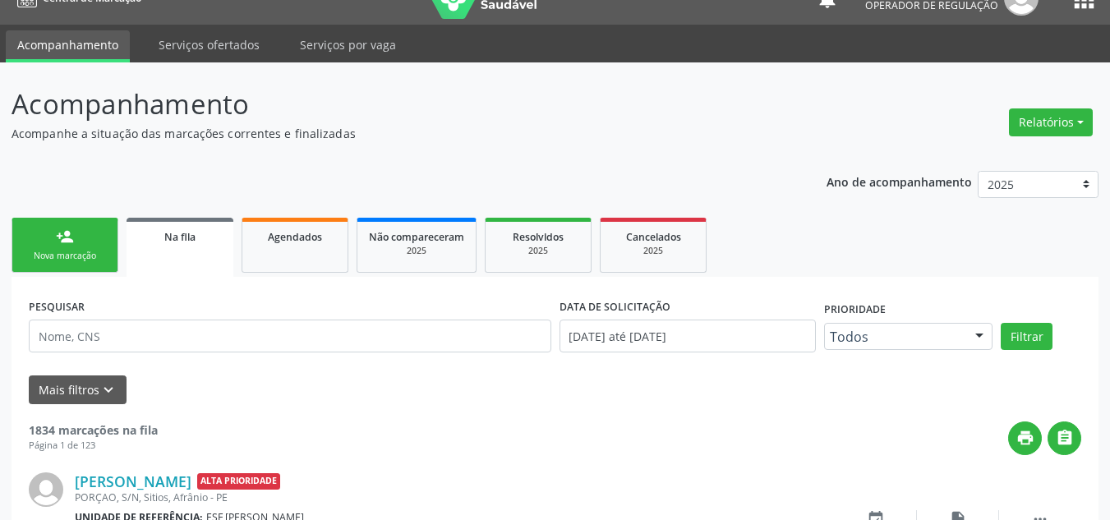
click at [22, 231] on link "person_add Nova marcação" at bounding box center [64, 245] width 107 height 55
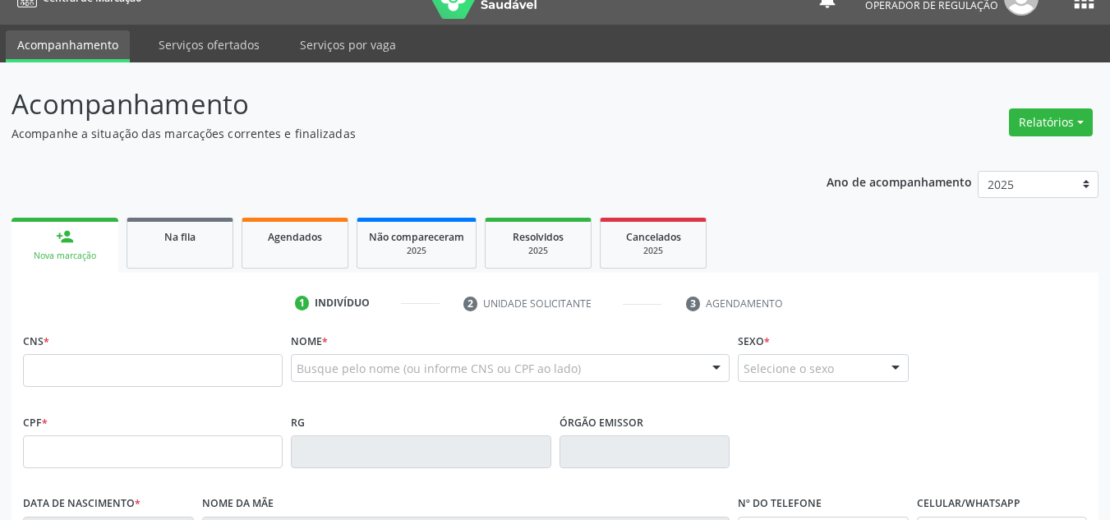
click at [122, 394] on fieldset "CNS *" at bounding box center [153, 364] width 260 height 70
click at [128, 375] on input "text" at bounding box center [153, 370] width 260 height 33
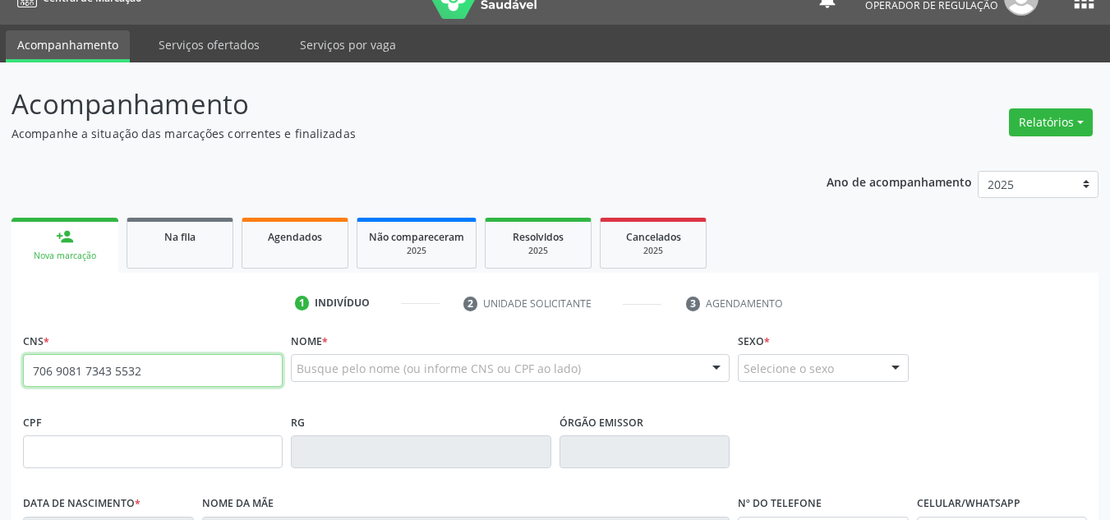
type input "706 9081 7343 5532"
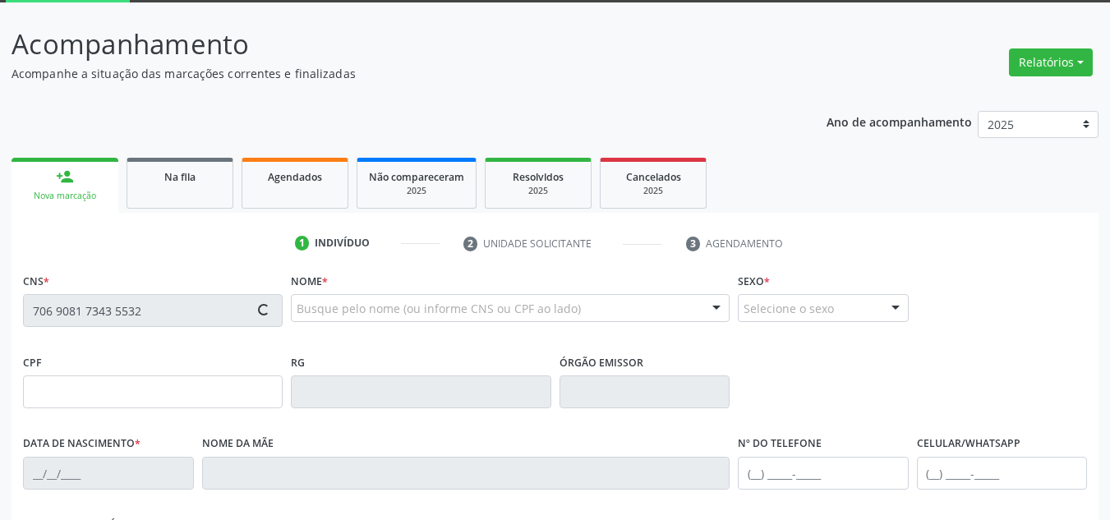
type input "081.029.014-62"
type input "[DATE]"
type input "[PERSON_NAME] dos Santos Pergentino"
type input "[PHONE_NUMBER]"
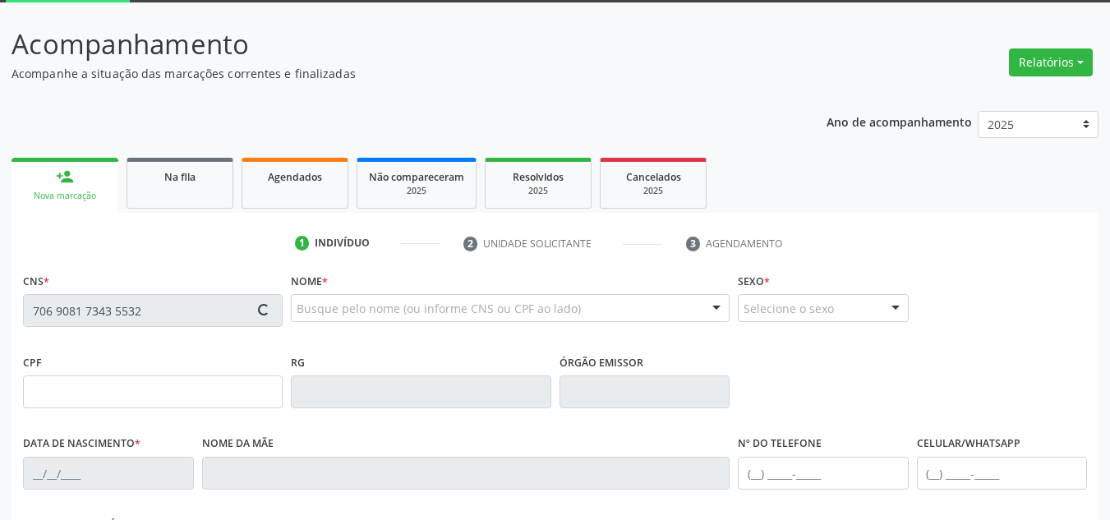
type input "S/N"
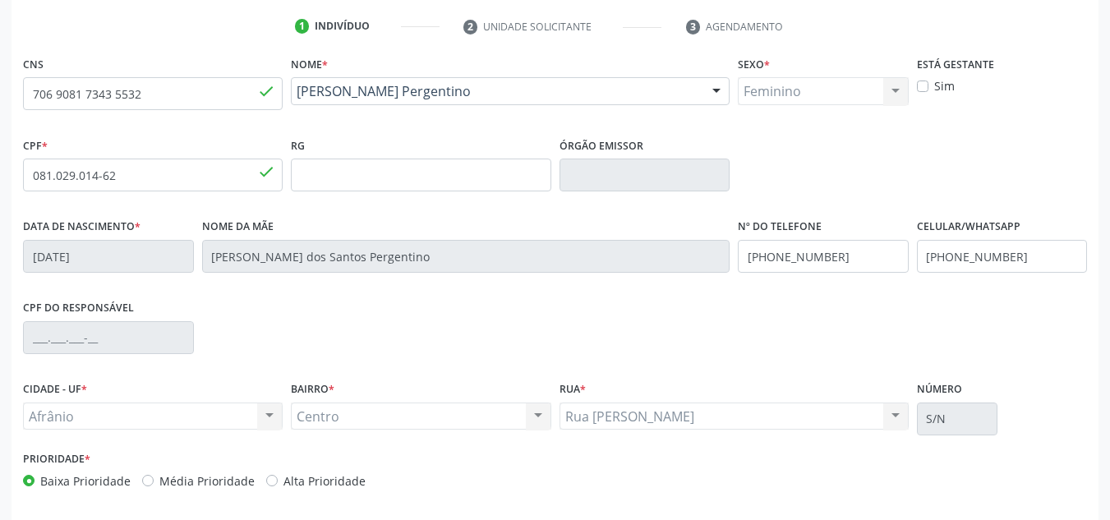
scroll to position [356, 0]
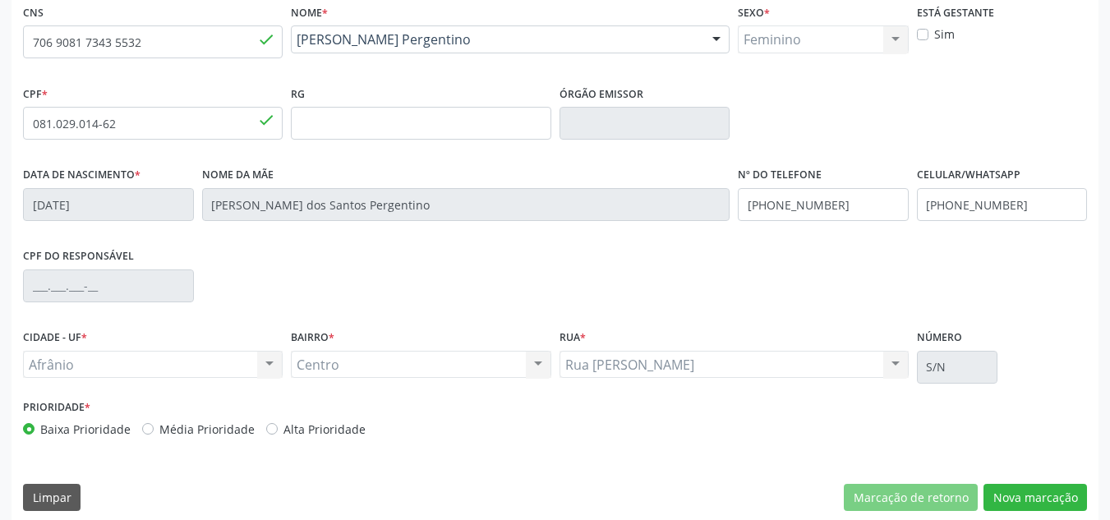
click at [186, 435] on label "Média Prioridade" at bounding box center [206, 429] width 95 height 17
click at [154, 435] on input "Média Prioridade" at bounding box center [147, 428] width 11 height 15
radio input "true"
click at [1066, 490] on button "Nova marcação" at bounding box center [1034, 498] width 103 height 28
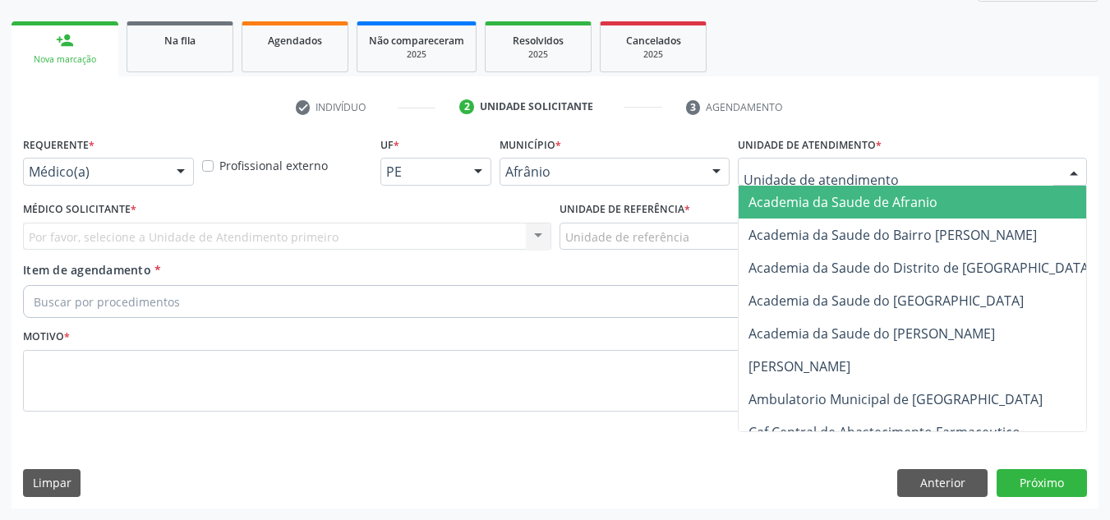
click at [982, 177] on div at bounding box center [912, 172] width 349 height 28
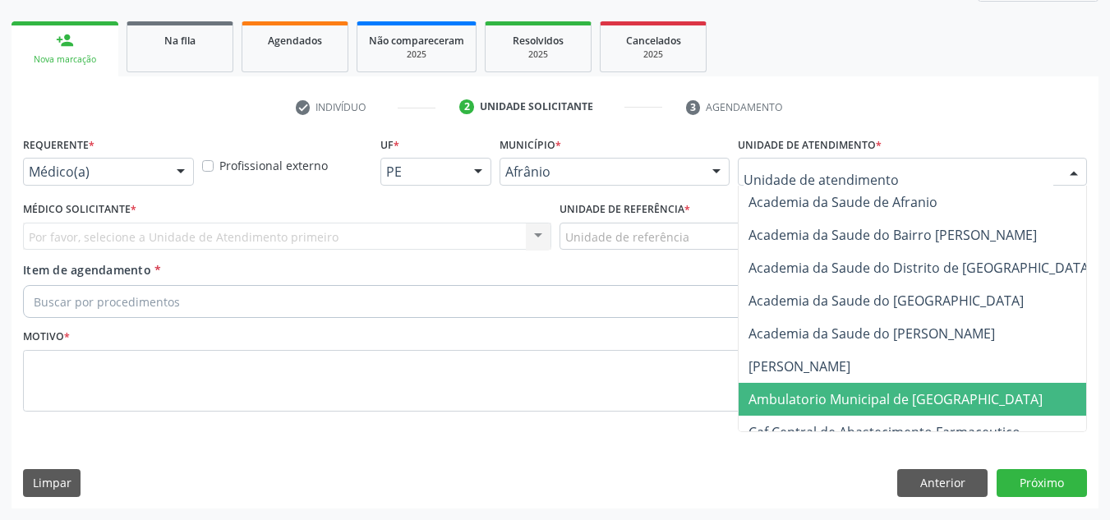
drag, startPoint x: 937, startPoint y: 376, endPoint x: 932, endPoint y: 403, distance: 27.5
click at [928, 405] on span "Ambulatorio Municipal de [GEOGRAPHIC_DATA]" at bounding box center [895, 399] width 294 height 18
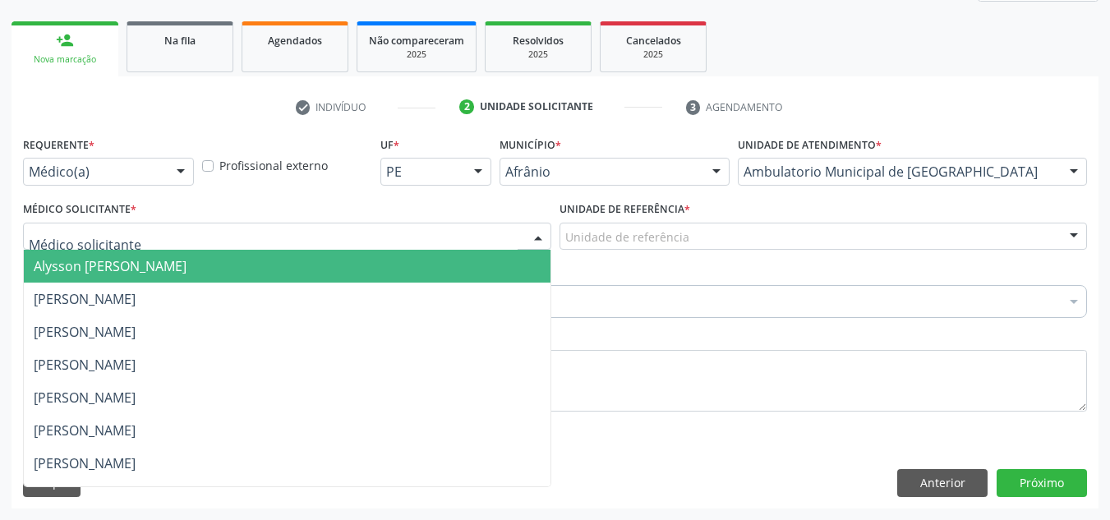
drag, startPoint x: 495, startPoint y: 249, endPoint x: 471, endPoint y: 311, distance: 66.8
click at [492, 251] on div "Alysson Rodrigo Ferreira Cavalcanti Bruno Saraiva Bezerra Medrado Carlos Gustav…" at bounding box center [287, 237] width 528 height 28
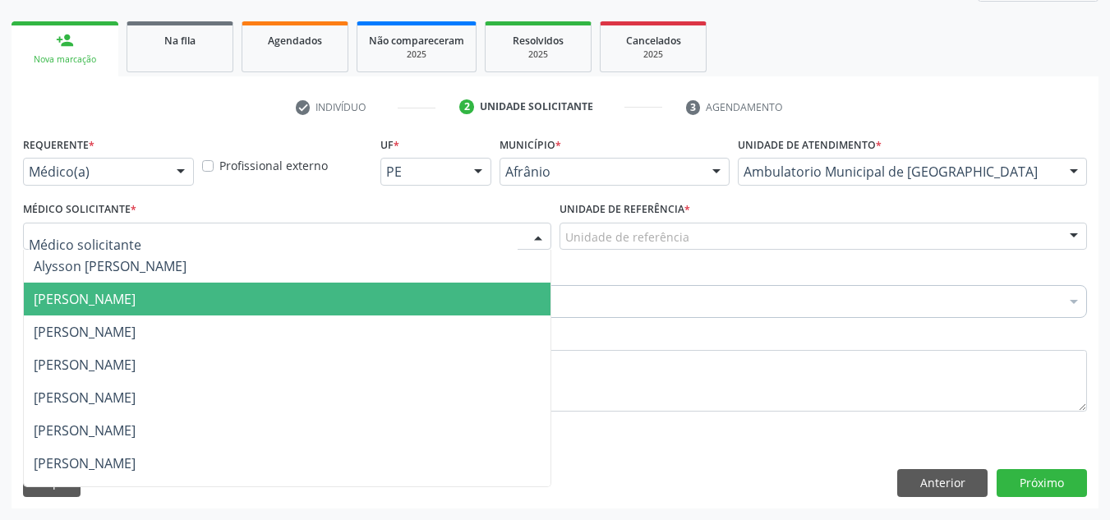
drag, startPoint x: 470, startPoint y: 311, endPoint x: 625, endPoint y: 263, distance: 162.6
click at [489, 299] on span "[PERSON_NAME]" at bounding box center [287, 299] width 527 height 33
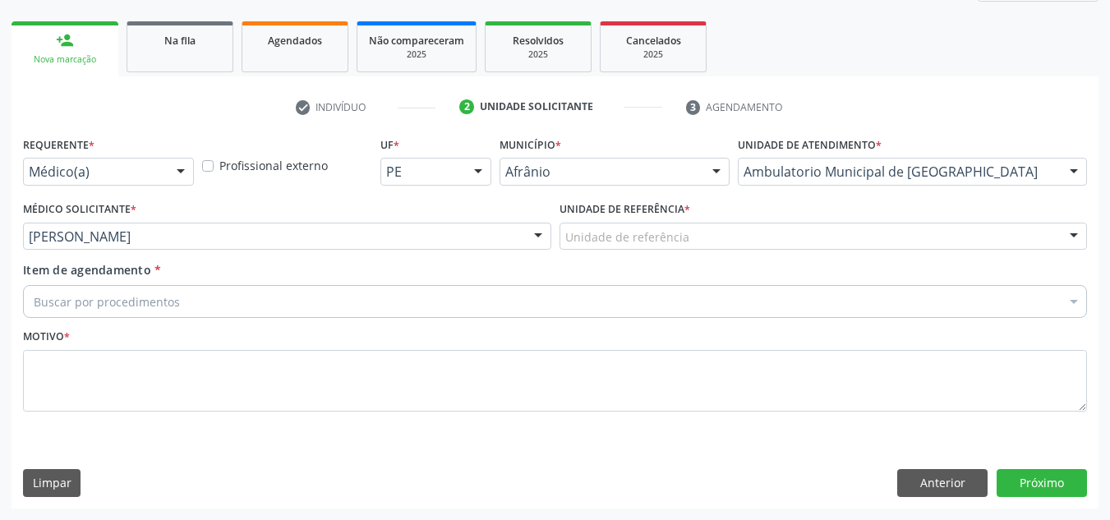
drag, startPoint x: 677, startPoint y: 244, endPoint x: 678, endPoint y: 323, distance: 78.9
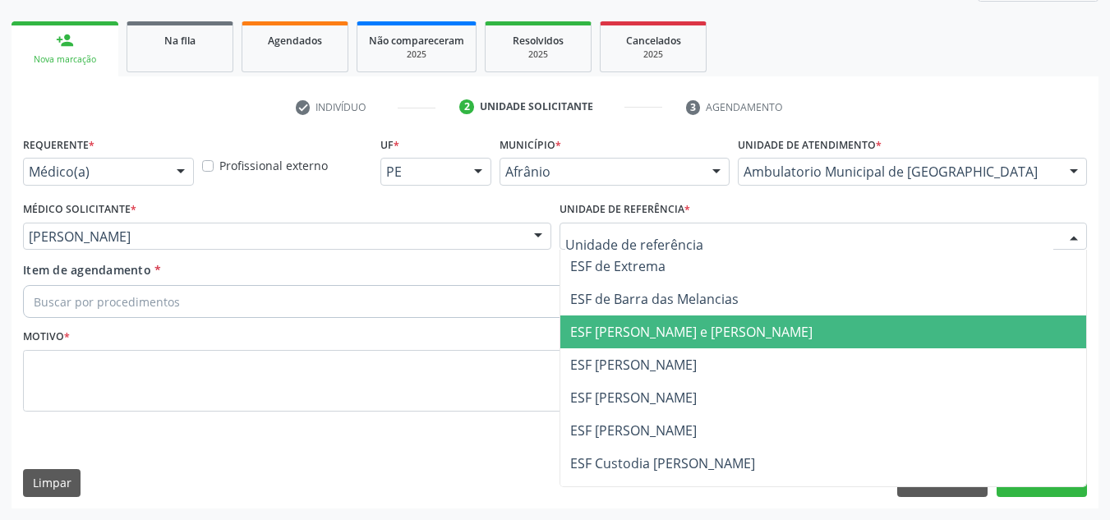
click at [678, 323] on span "ESF [PERSON_NAME] e [PERSON_NAME]" at bounding box center [691, 332] width 242 height 18
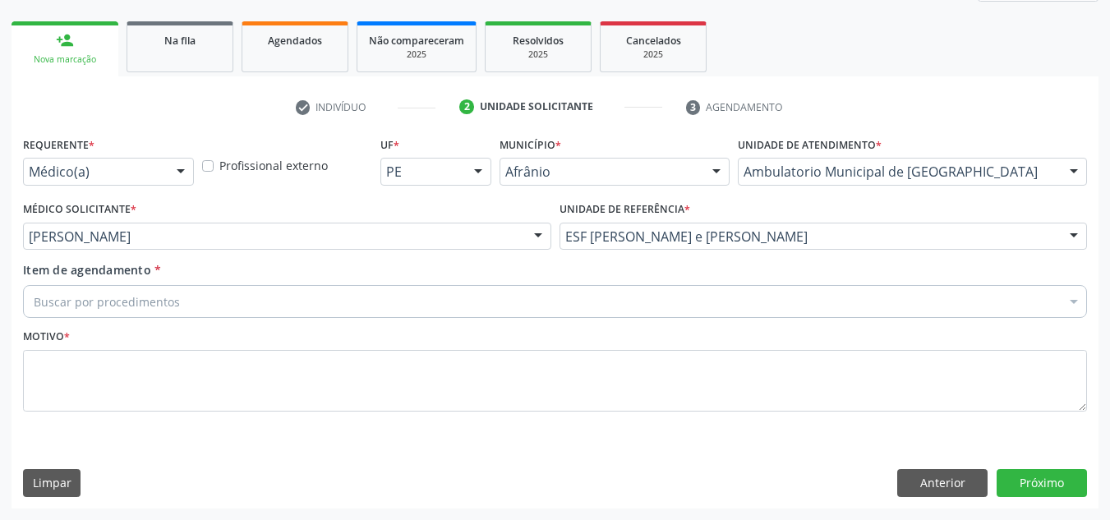
click at [524, 330] on div "Motivo *" at bounding box center [555, 367] width 1064 height 87
click at [527, 310] on div "Buscar por procedimentos" at bounding box center [555, 301] width 1064 height 33
type input "D"
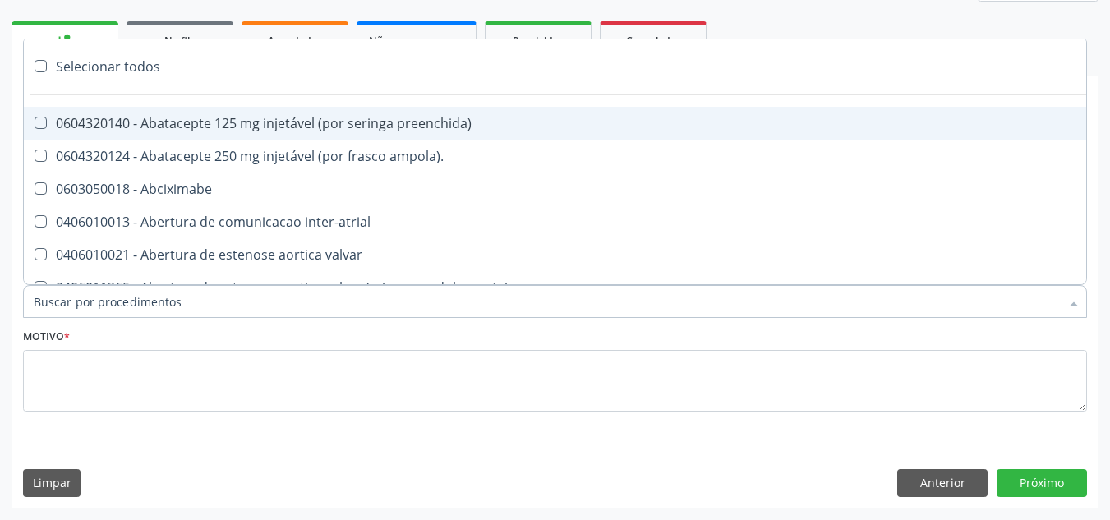
paste input "ORTOPEDISTA"
type input "ORTOPEDISTA"
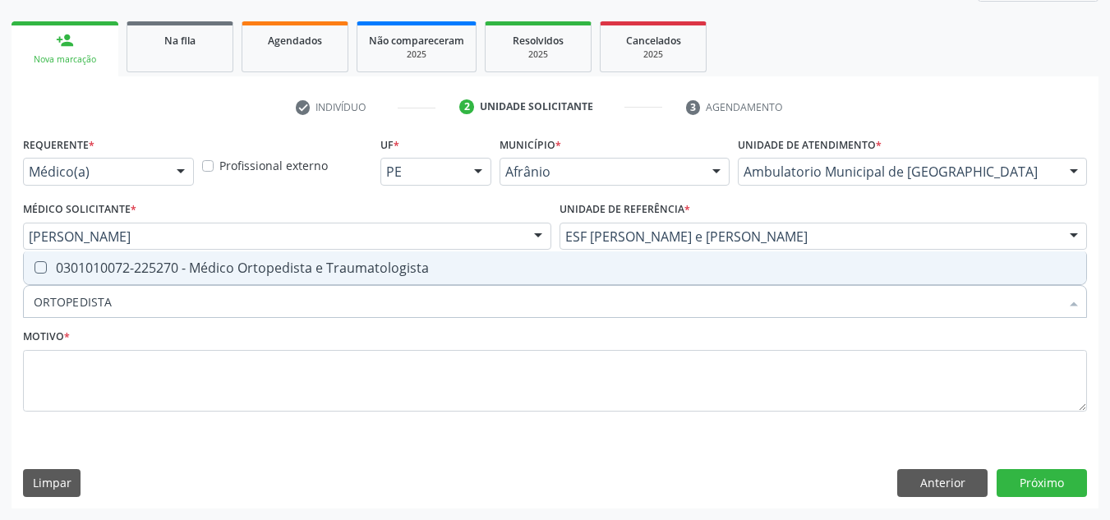
click at [568, 270] on div "0301010072-225270 - Médico Ortopedista e Traumatologista" at bounding box center [555, 267] width 1042 height 13
checkbox Traumatologista "true"
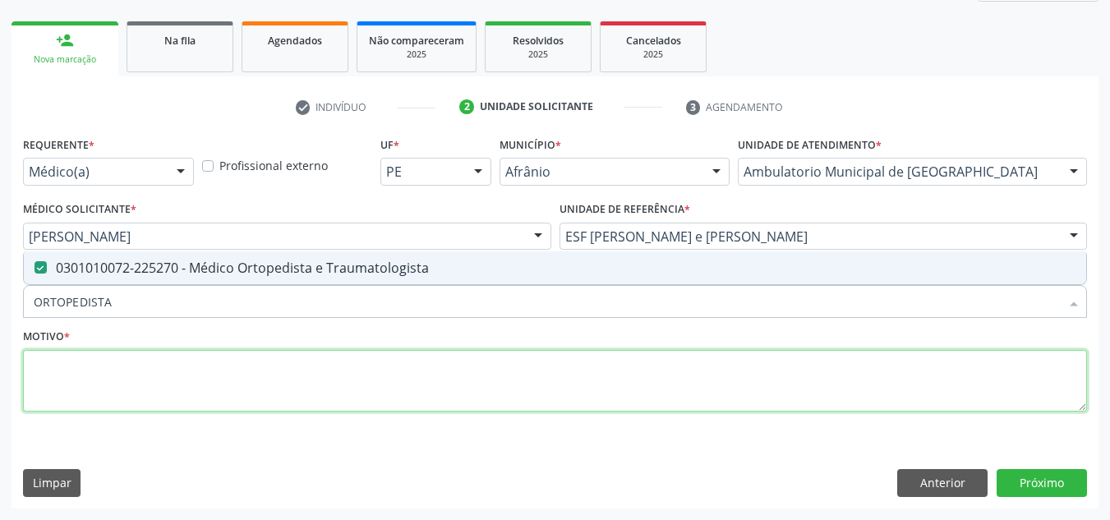
click at [479, 395] on textarea at bounding box center [555, 381] width 1064 height 62
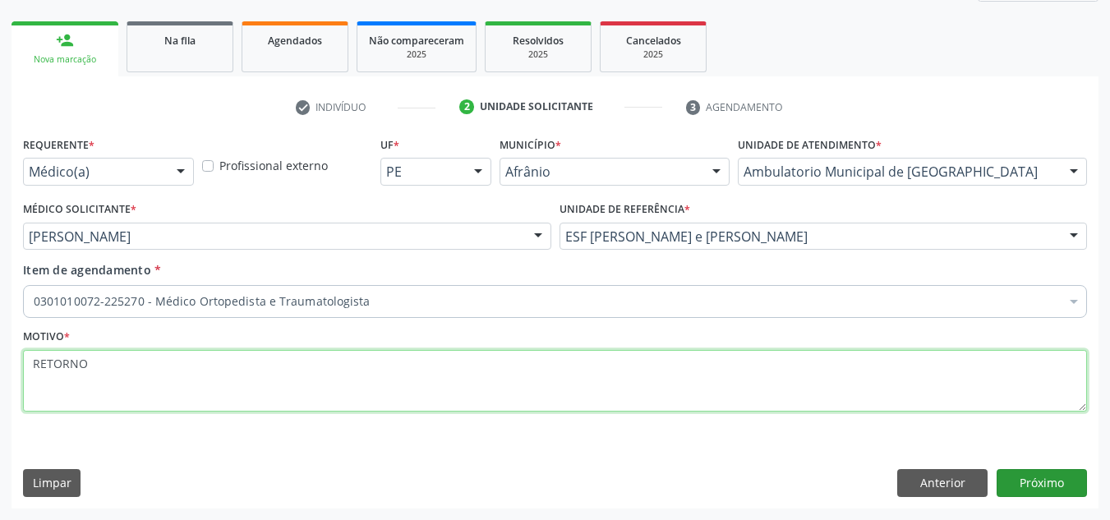
type textarea "RETORNO"
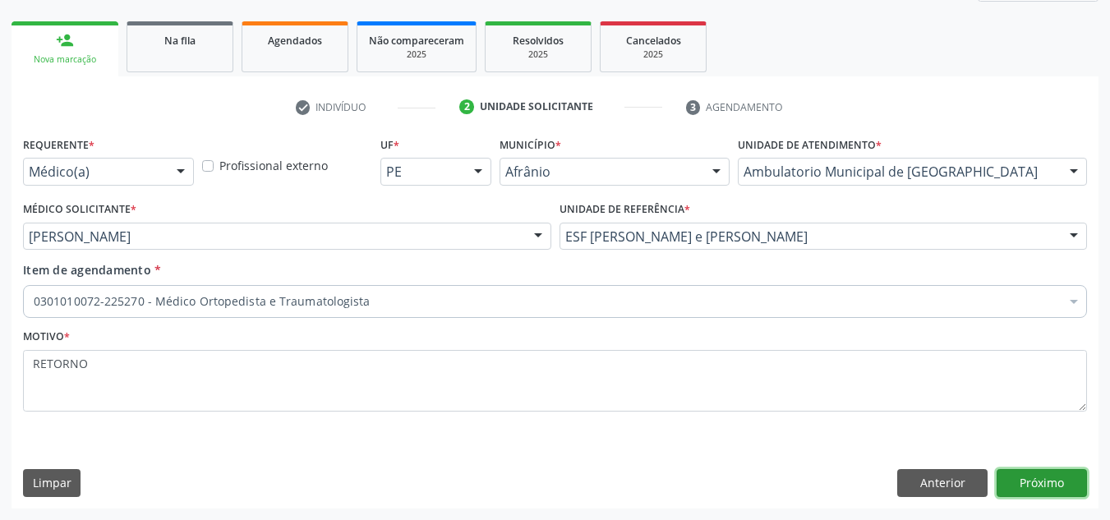
click at [1058, 487] on button "Próximo" at bounding box center [1041, 483] width 90 height 28
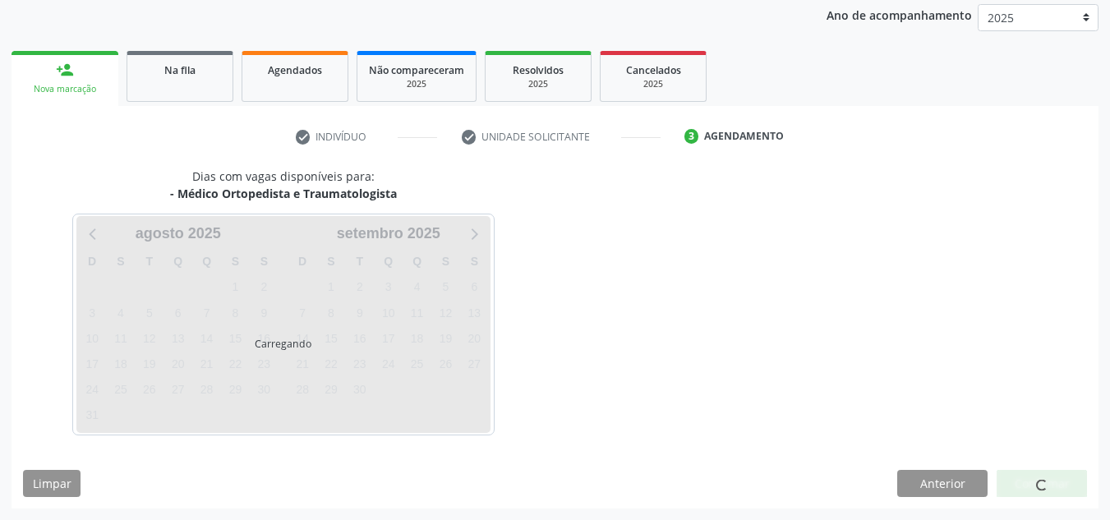
scroll to position [195, 0]
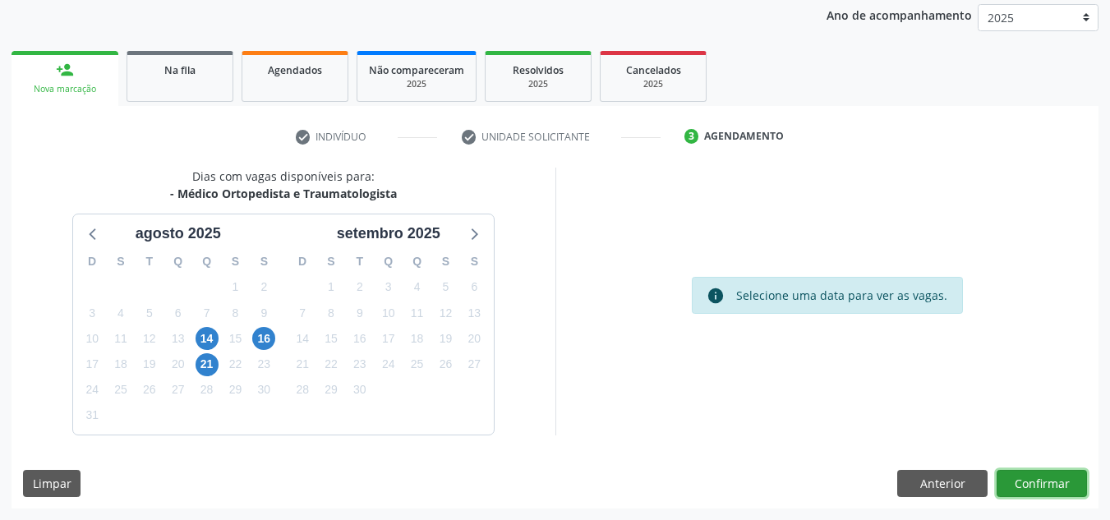
click at [1058, 487] on button "Confirmar" at bounding box center [1041, 484] width 90 height 28
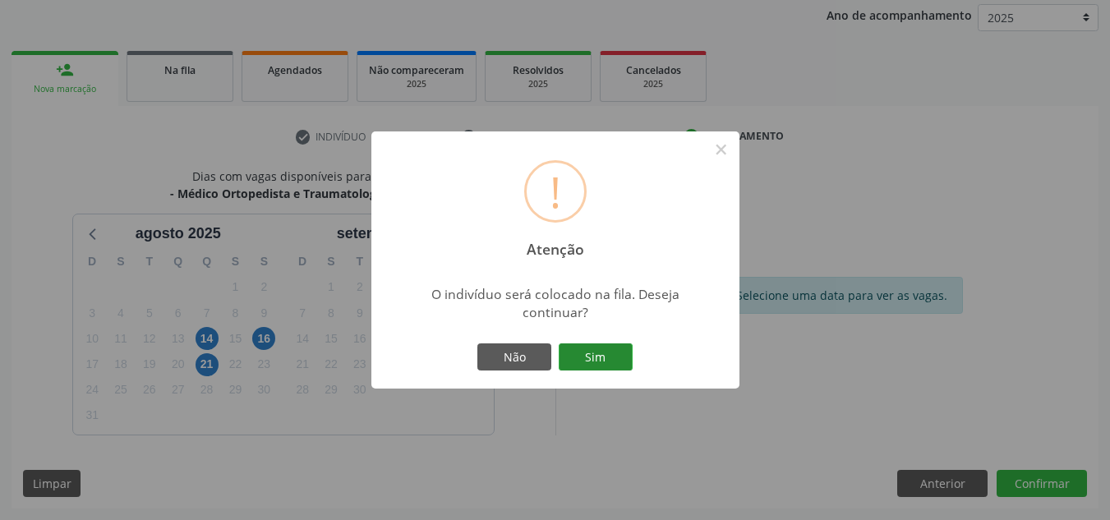
click at [616, 355] on button "Sim" at bounding box center [596, 357] width 74 height 28
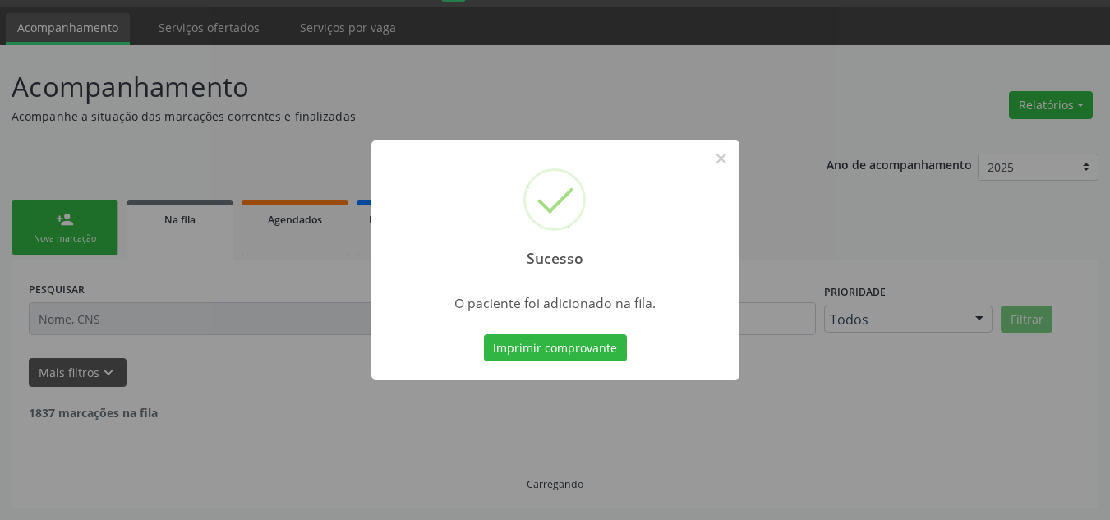
scroll to position [28, 0]
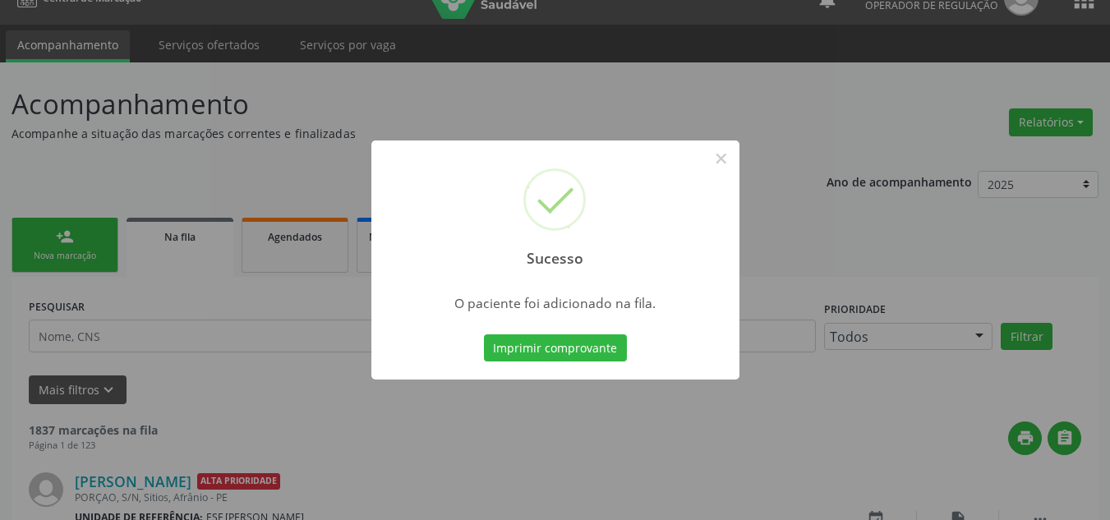
click at [287, 269] on div "Sucesso × O paciente foi adicionado na fila. Imprimir comprovante Cancel" at bounding box center [555, 260] width 1110 height 520
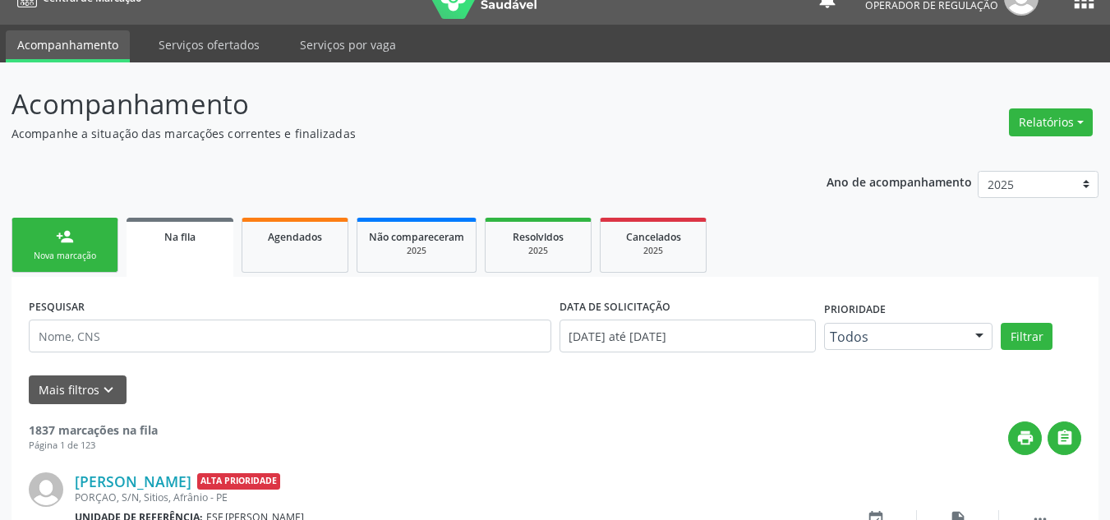
drag, startPoint x: 57, startPoint y: 255, endPoint x: 75, endPoint y: 258, distance: 18.4
click at [57, 255] on div "Nova marcação" at bounding box center [65, 256] width 82 height 12
click at [75, 258] on div "Nova marcação" at bounding box center [65, 256] width 82 height 12
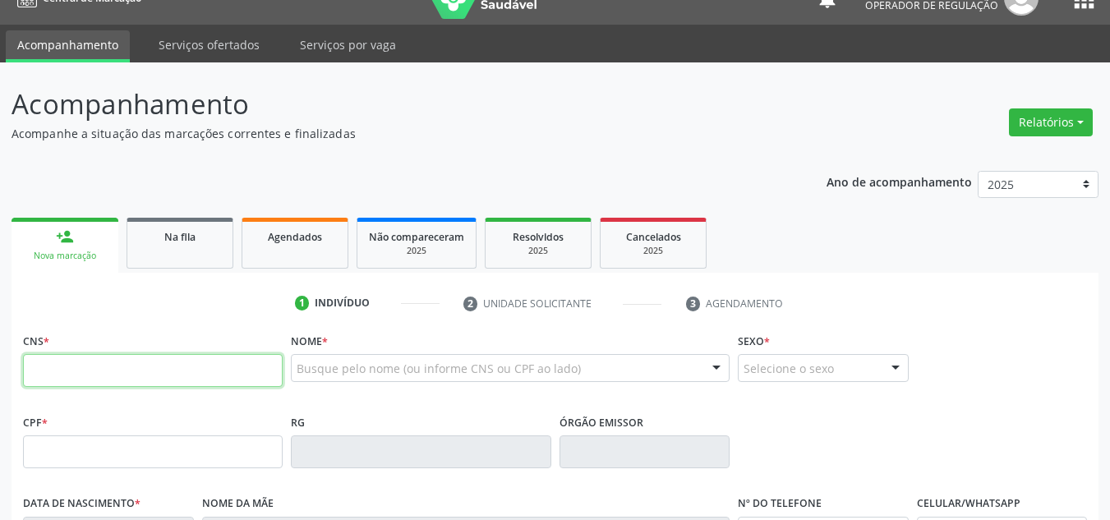
click at [137, 379] on input "text" at bounding box center [153, 370] width 260 height 33
type input "704 8015 8166 8244"
type input "071.590.774-31"
type input "07/04/1981"
type input "Margarida Basilia do Nascimento Souza"
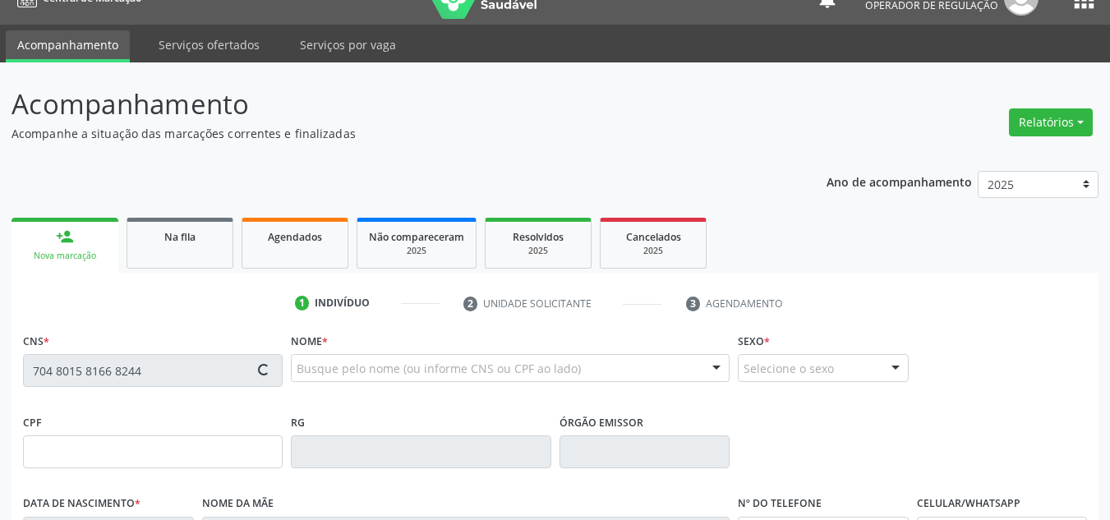
type input "(87) 98854-0823"
type input "35"
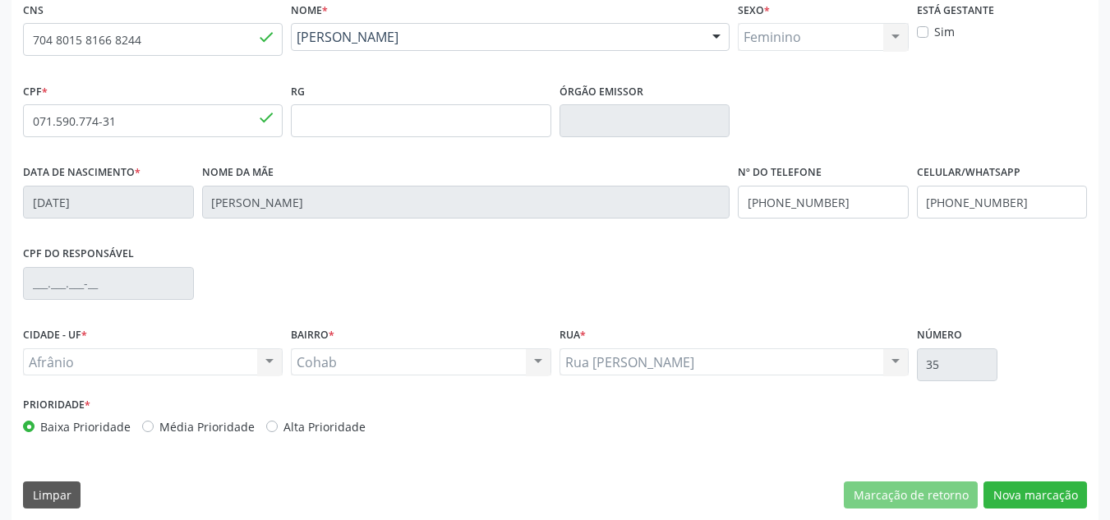
scroll to position [370, 0]
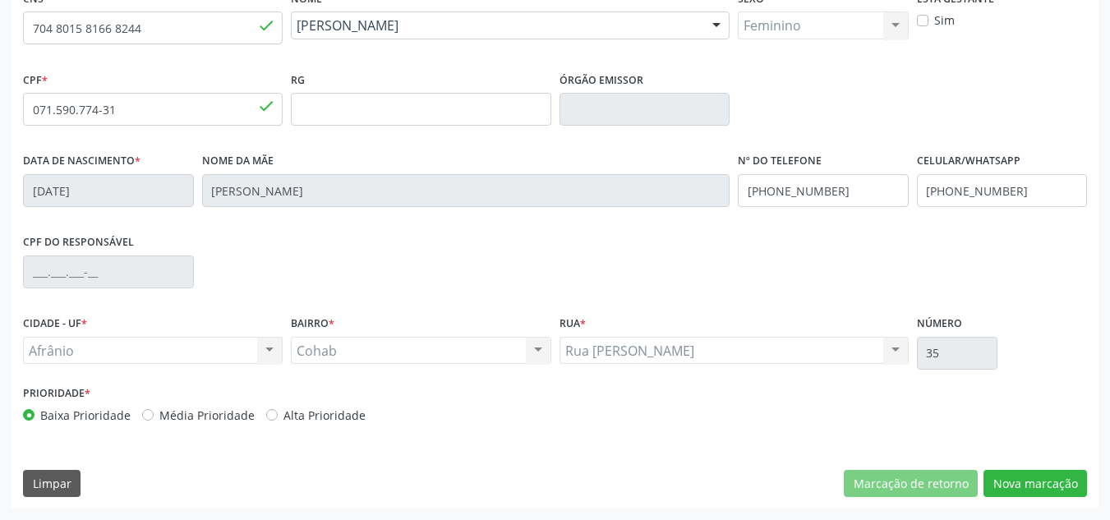
click at [206, 404] on div "Prioridade * Baixa Prioridade Média Prioridade Alta Prioridade" at bounding box center [287, 402] width 528 height 43
click at [200, 412] on label "Média Prioridade" at bounding box center [206, 415] width 95 height 17
click at [154, 412] on input "Média Prioridade" at bounding box center [147, 414] width 11 height 15
radio input "true"
click at [1030, 483] on button "Nova marcação" at bounding box center [1034, 484] width 103 height 28
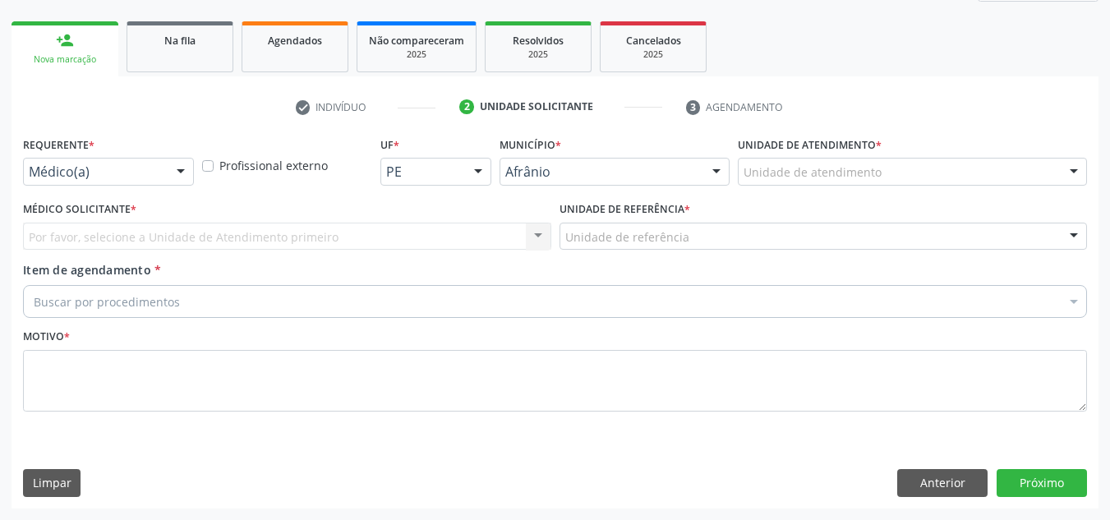
scroll to position [224, 0]
click at [1045, 178] on div "Unidade de atendimento" at bounding box center [912, 172] width 349 height 28
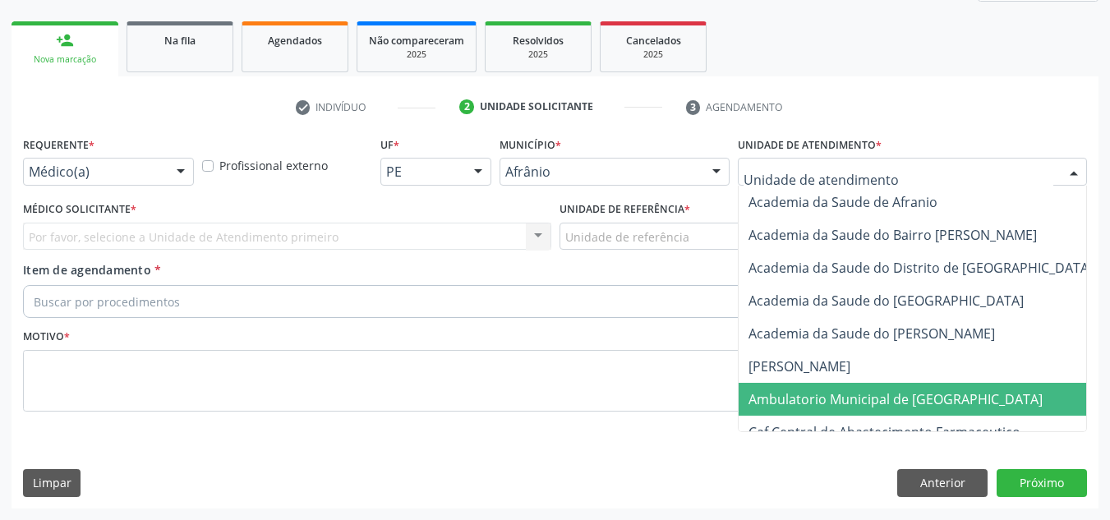
click at [904, 399] on span "Ambulatorio Municipal de [GEOGRAPHIC_DATA]" at bounding box center [895, 399] width 294 height 18
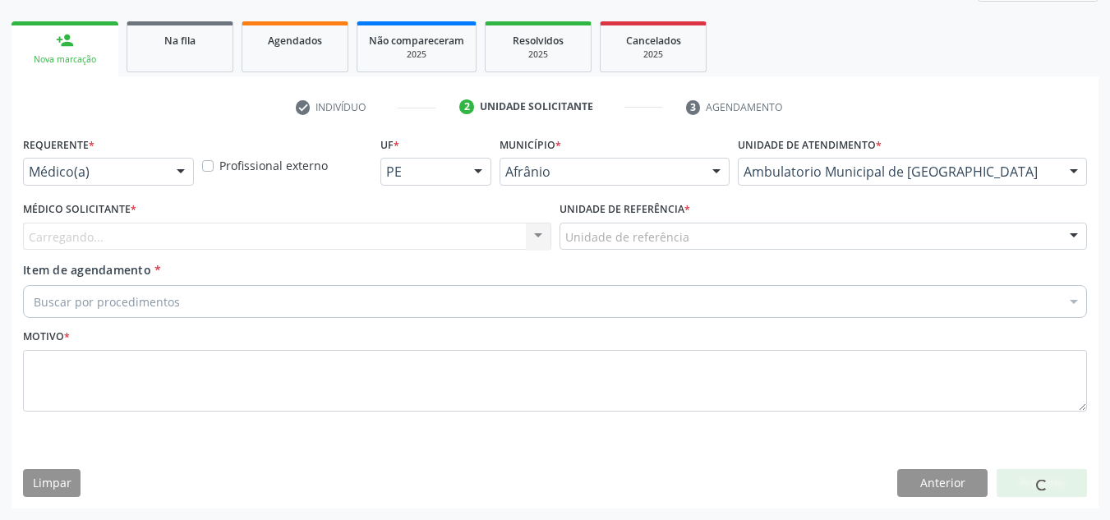
click at [513, 232] on div "Carregando... Nenhum resultado encontrado para: " " Não há nenhuma opção para s…" at bounding box center [287, 237] width 528 height 28
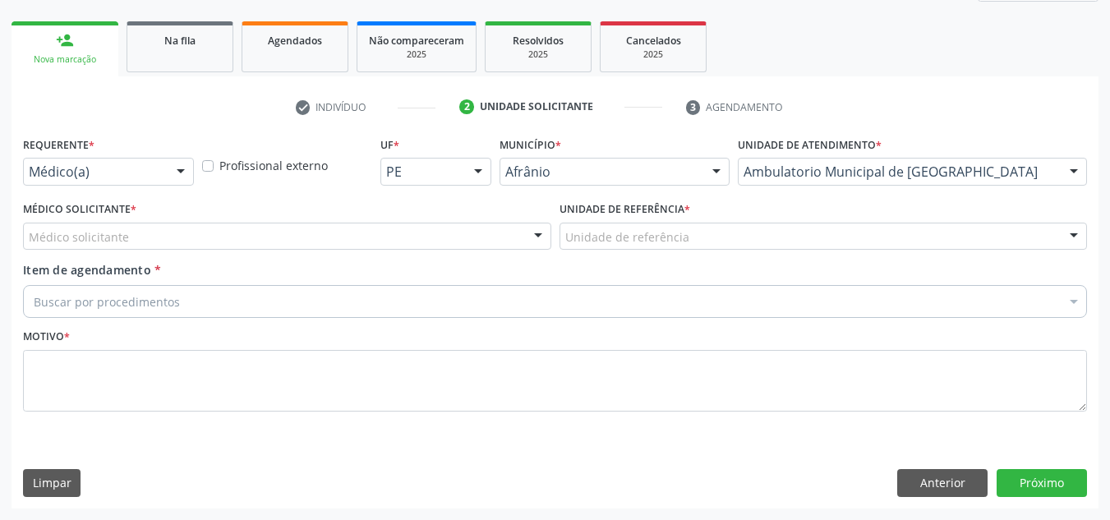
click at [421, 213] on div "Médico Solicitante * Médico solicitante [PERSON_NAME] [PERSON_NAME] [PERSON_NAM…" at bounding box center [287, 223] width 528 height 53
click at [436, 223] on div "Médico solicitante" at bounding box center [287, 237] width 528 height 28
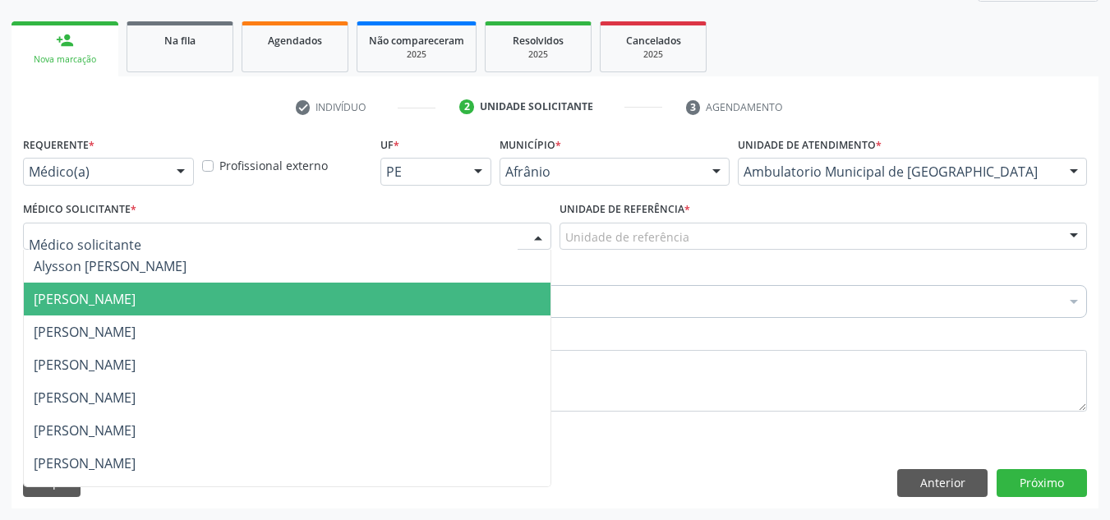
drag, startPoint x: 436, startPoint y: 298, endPoint x: 578, endPoint y: 244, distance: 152.1
click at [435, 298] on span "[PERSON_NAME]" at bounding box center [287, 299] width 527 height 33
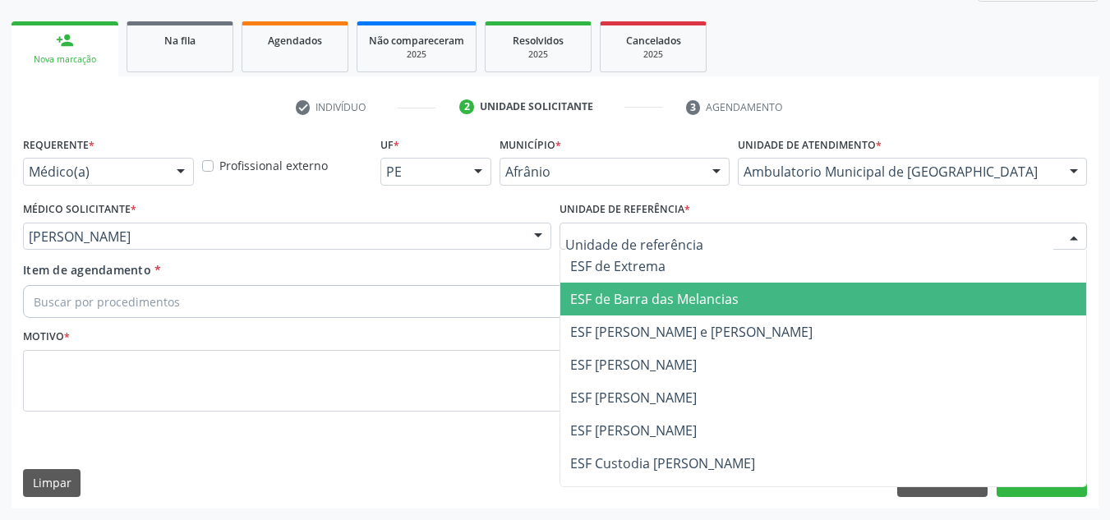
drag, startPoint x: 641, startPoint y: 305, endPoint x: 549, endPoint y: 298, distance: 93.0
click at [628, 305] on span "ESF de Barra das Melancias" at bounding box center [654, 299] width 168 height 18
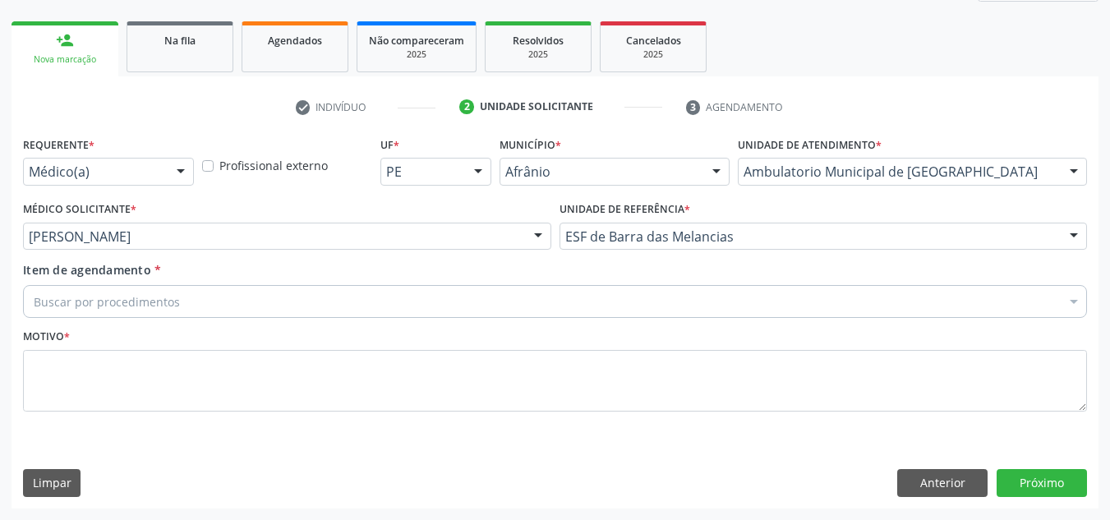
click at [546, 297] on div "Buscar por procedimentos" at bounding box center [555, 301] width 1064 height 33
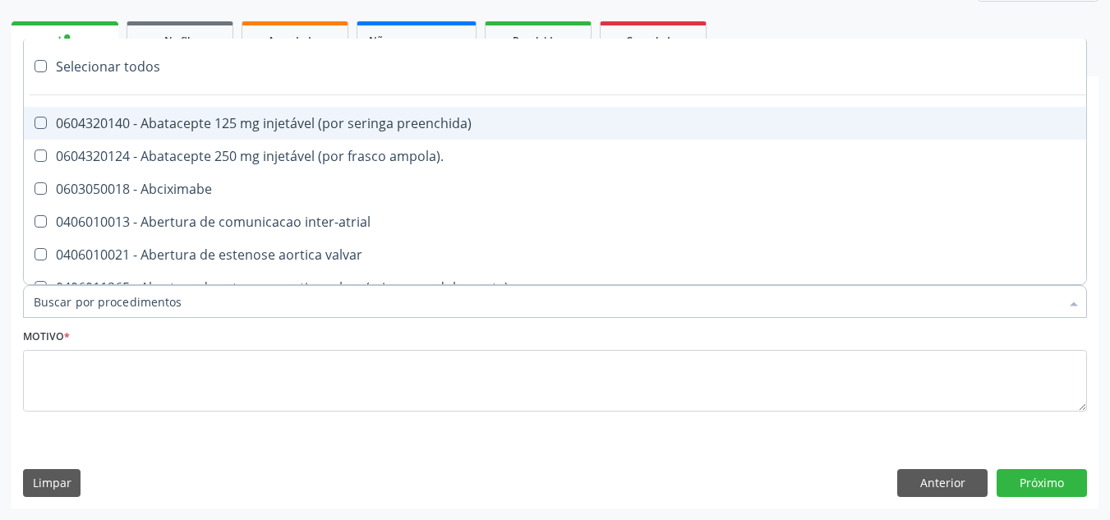
click at [546, 297] on input "Item de agendamento *" at bounding box center [547, 301] width 1026 height 33
paste input "ORTOPEDISTA"
type input "ORTOPEDISTA"
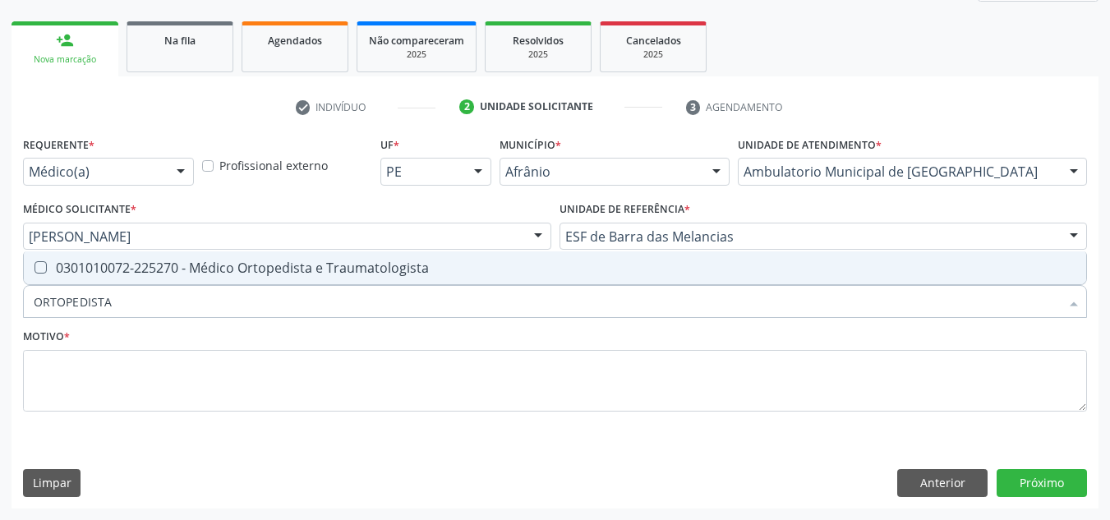
click at [535, 282] on span "0301010072-225270 - Médico Ortopedista e Traumatologista" at bounding box center [555, 267] width 1062 height 33
checkbox Traumatologista "true"
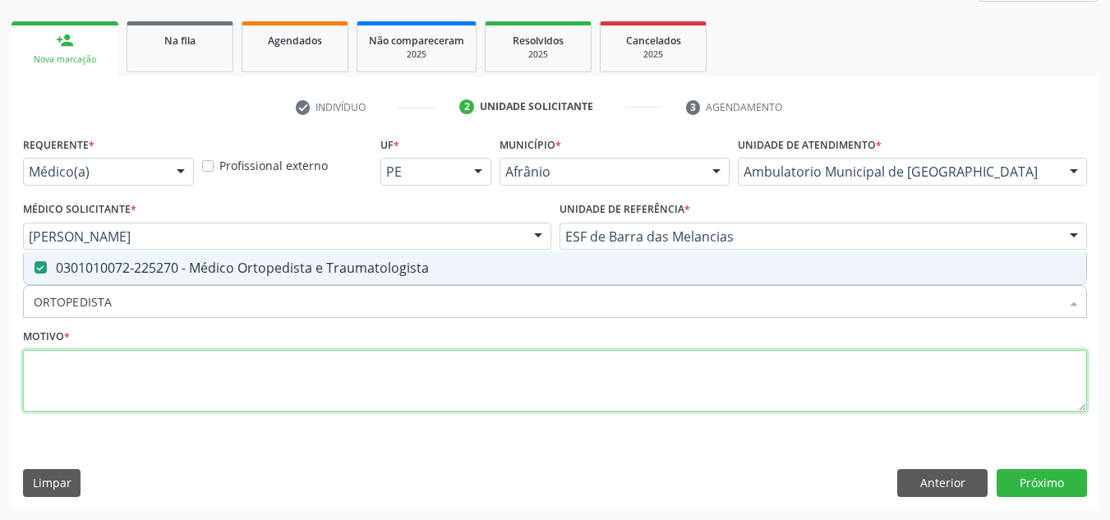
click at [526, 365] on textarea at bounding box center [555, 381] width 1064 height 62
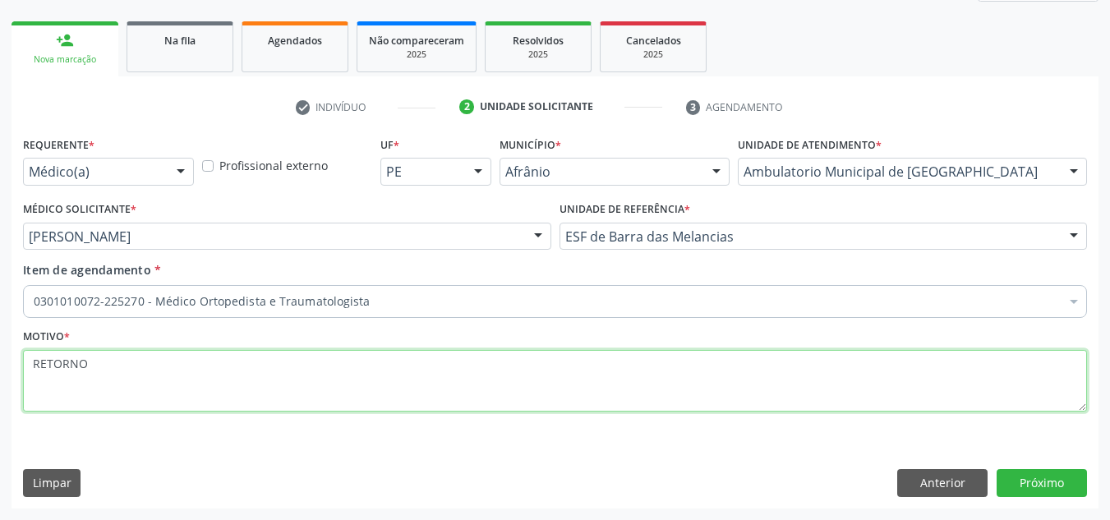
type textarea "RETORNO"
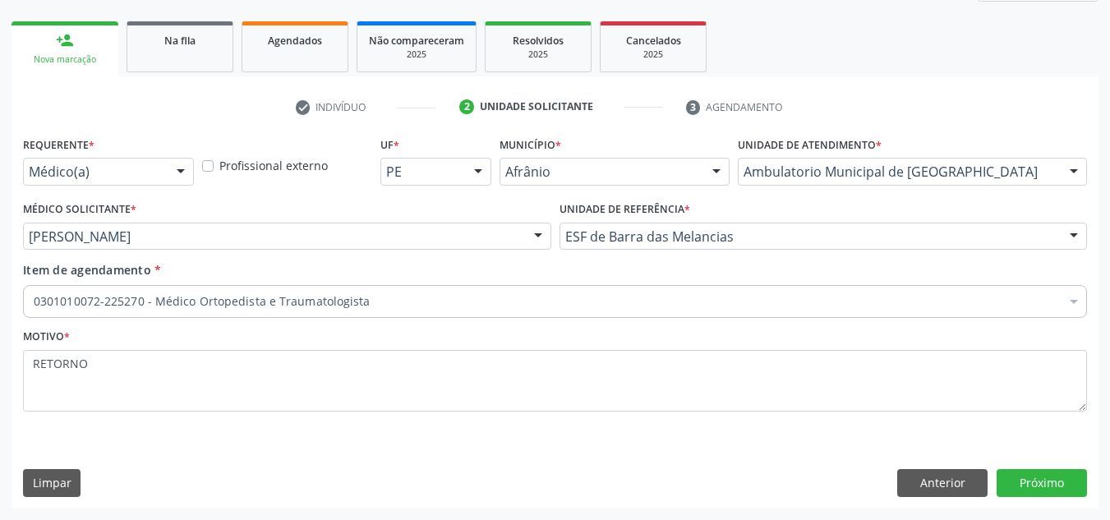
click at [1052, 458] on div "Requerente * Médico(a) Médico(a) Enfermeiro(a) Paciente Nenhum resultado encont…" at bounding box center [554, 319] width 1087 height 375
click at [1050, 481] on button "Próximo" at bounding box center [1041, 483] width 90 height 28
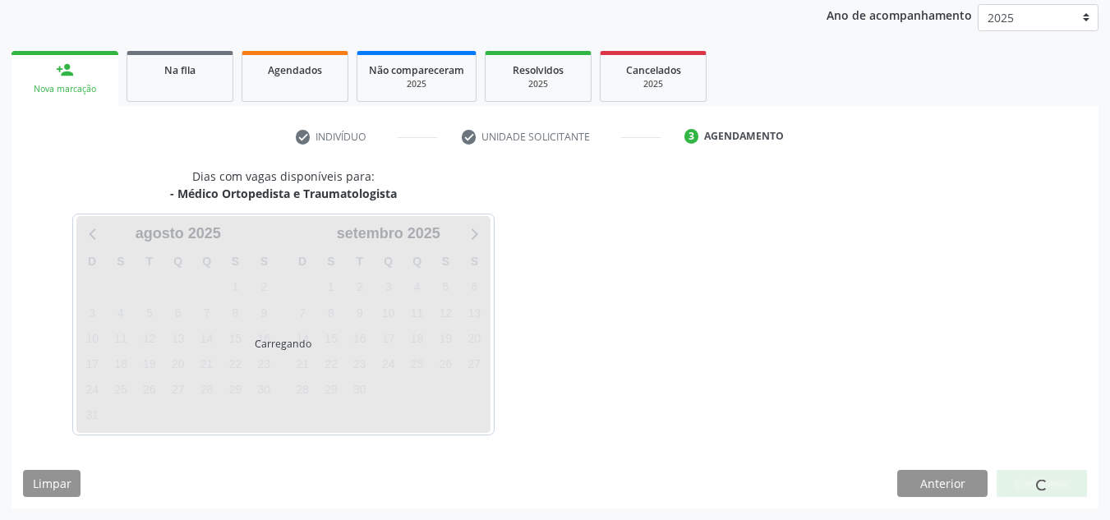
scroll to position [195, 0]
click at [1050, 481] on div "Dias com vagas disponíveis para: - Médico Ortopedista e Traumatologista Carrega…" at bounding box center [554, 338] width 1087 height 341
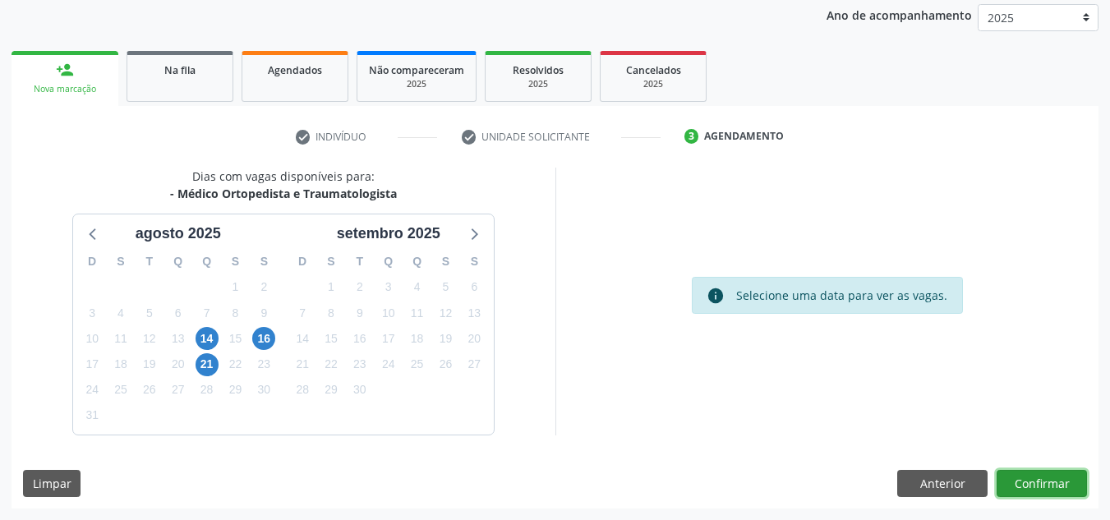
click at [1050, 481] on button "Confirmar" at bounding box center [1041, 484] width 90 height 28
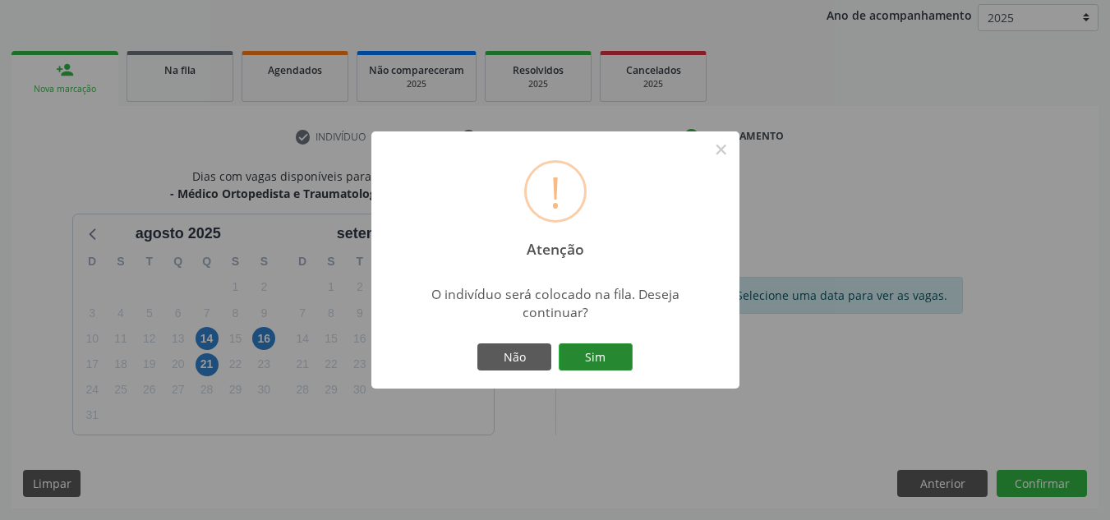
drag, startPoint x: 600, startPoint y: 340, endPoint x: 600, endPoint y: 351, distance: 10.7
click at [600, 345] on div "Não Sim" at bounding box center [555, 357] width 163 height 34
click at [602, 358] on button "Sim" at bounding box center [596, 357] width 74 height 28
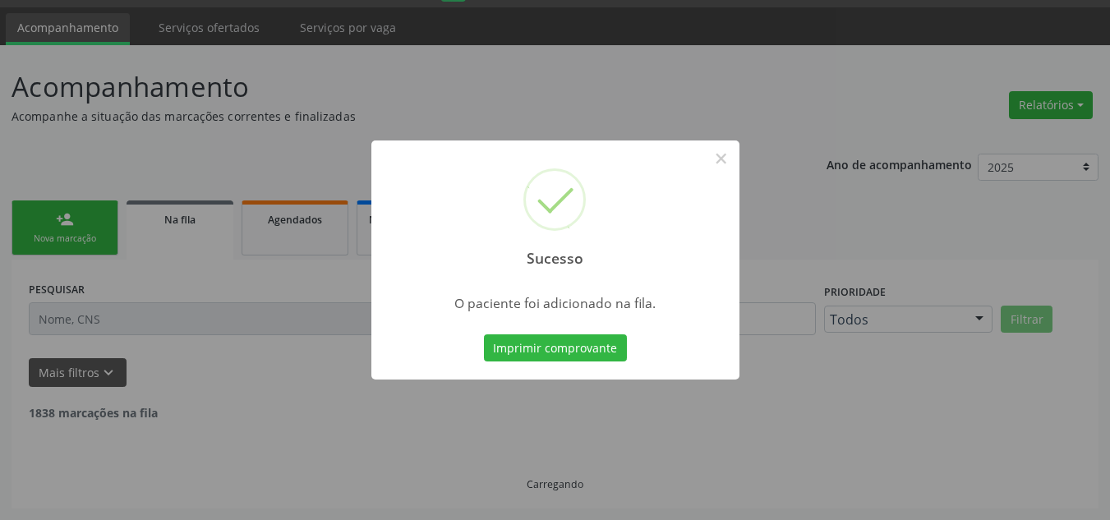
scroll to position [28, 0]
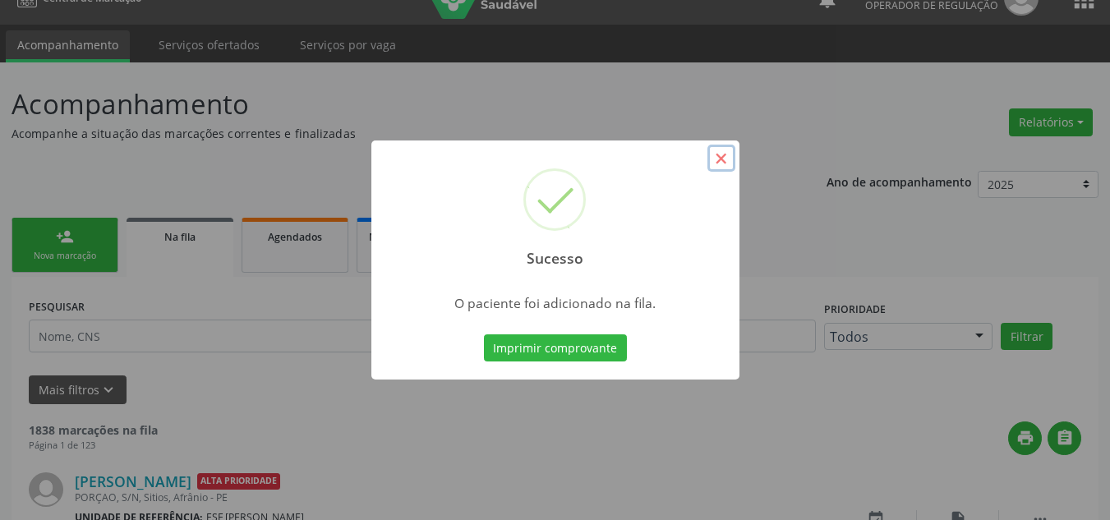
click at [715, 168] on button "×" at bounding box center [721, 159] width 28 height 28
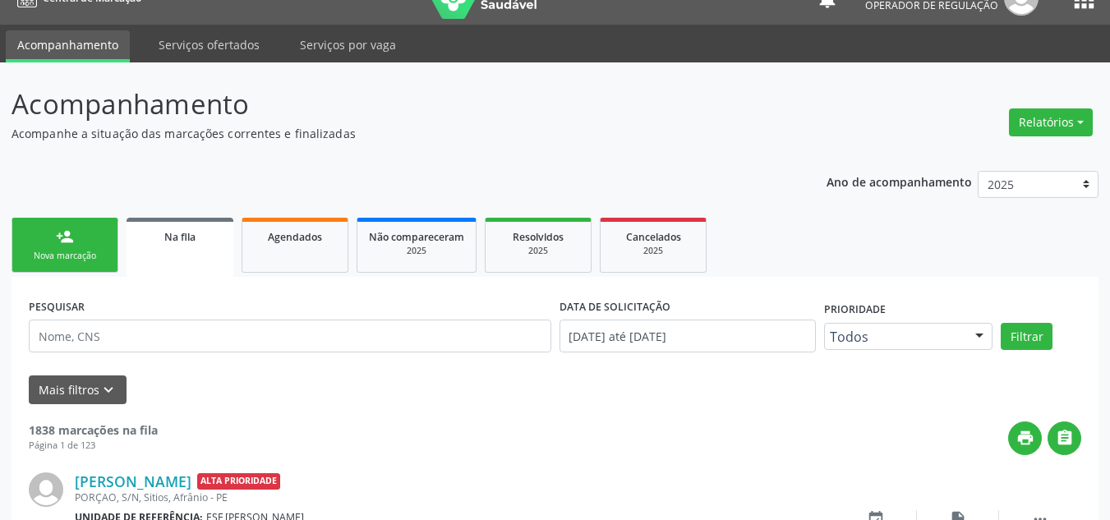
click at [93, 255] on div "Nova marcação" at bounding box center [65, 256] width 82 height 12
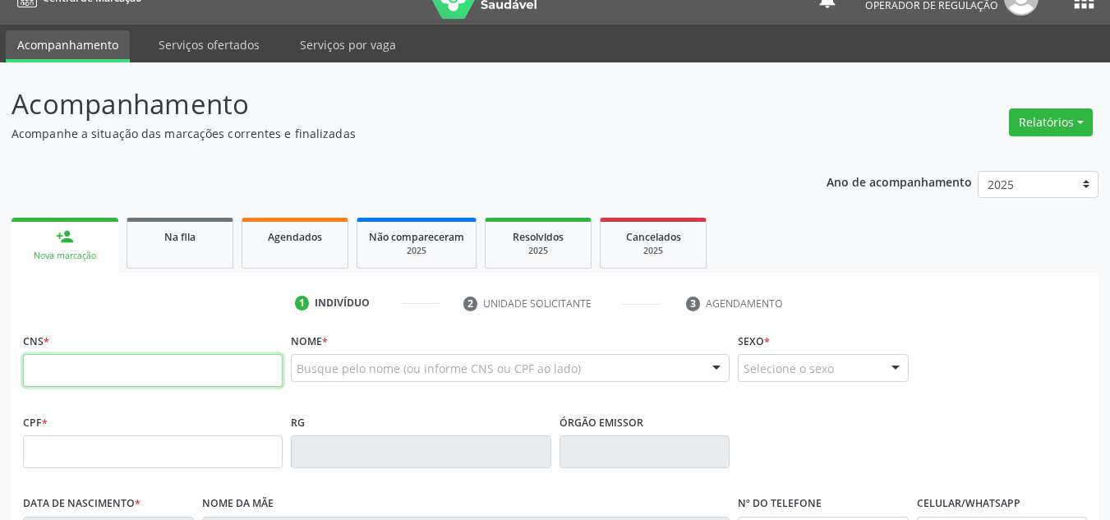
click at [174, 364] on input "text" at bounding box center [153, 370] width 260 height 33
type input "702 0083 4036 7189"
type input "098.905.704-67"
type input "[DATE]"
type input "[PERSON_NAME]"
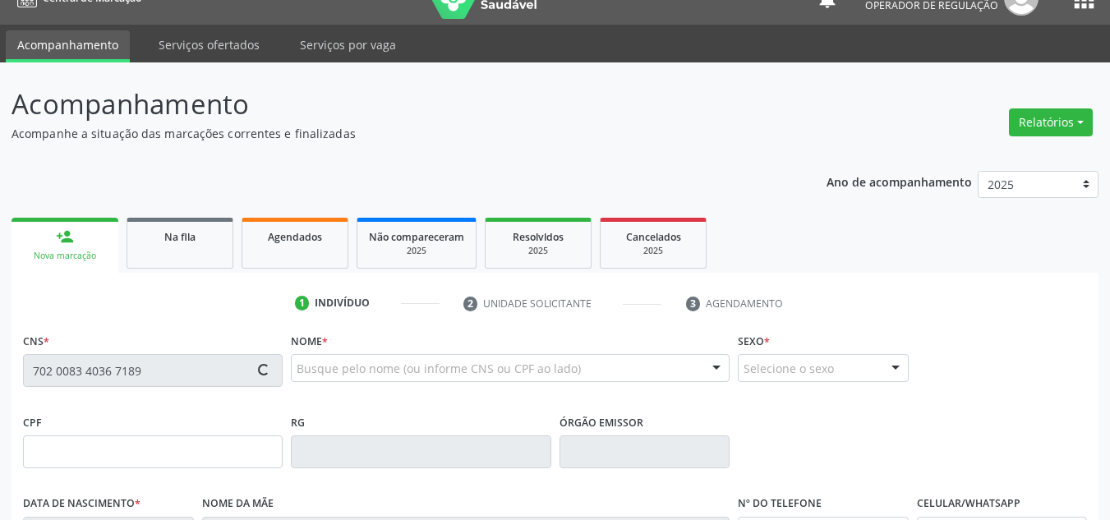
type input "[PHONE_NUMBER]"
type input "095.674.485-07"
type input "19"
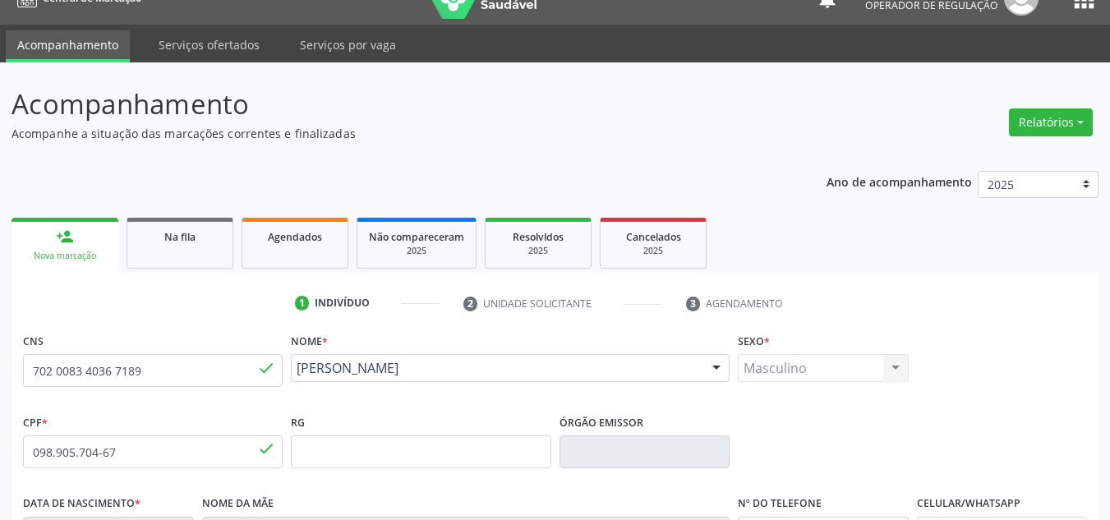
scroll to position [113, 0]
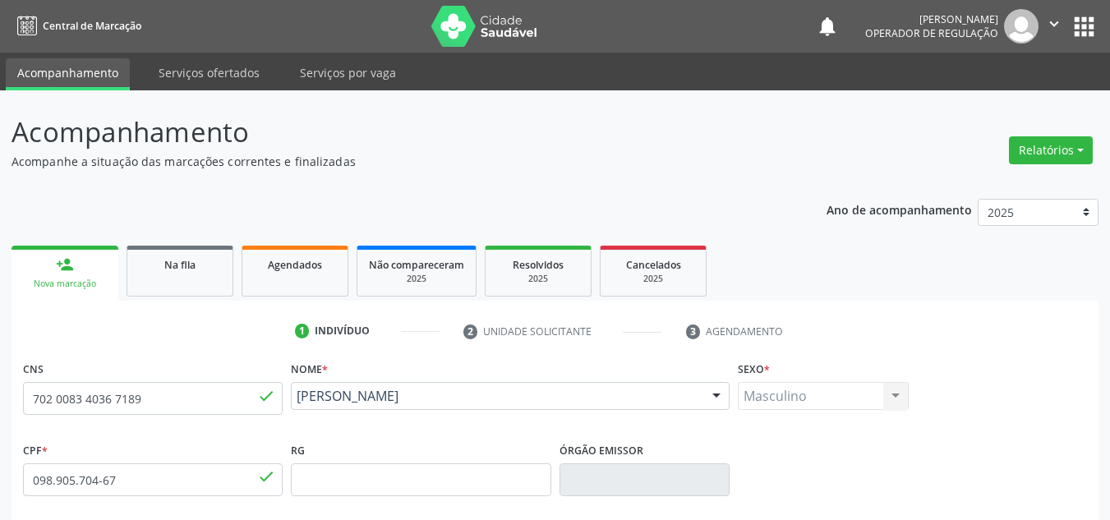
scroll to position [356, 0]
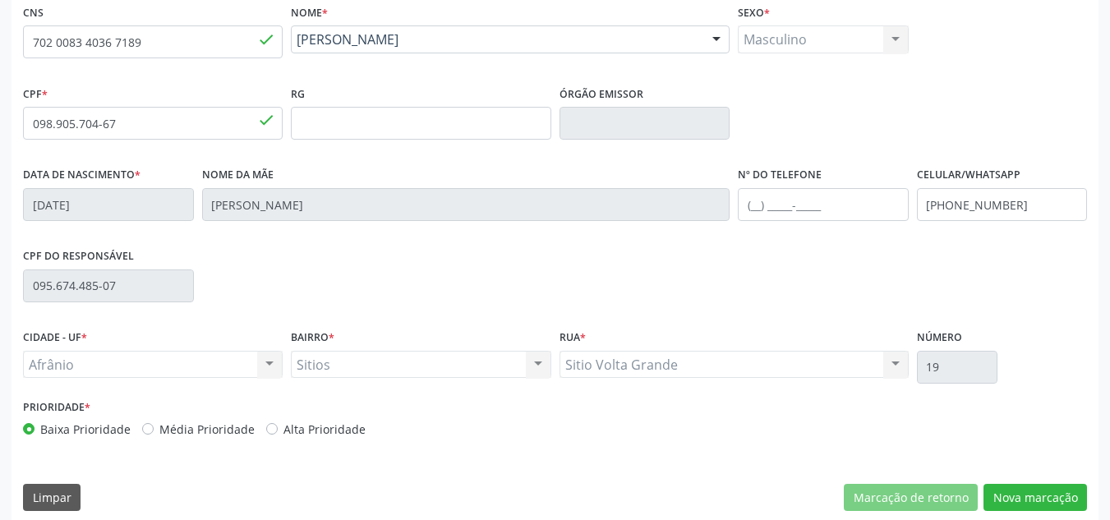
click at [168, 426] on label "Média Prioridade" at bounding box center [206, 429] width 95 height 17
click at [154, 426] on input "Média Prioridade" at bounding box center [147, 428] width 11 height 15
radio input "true"
click at [1027, 506] on button "Nova marcação" at bounding box center [1034, 498] width 103 height 28
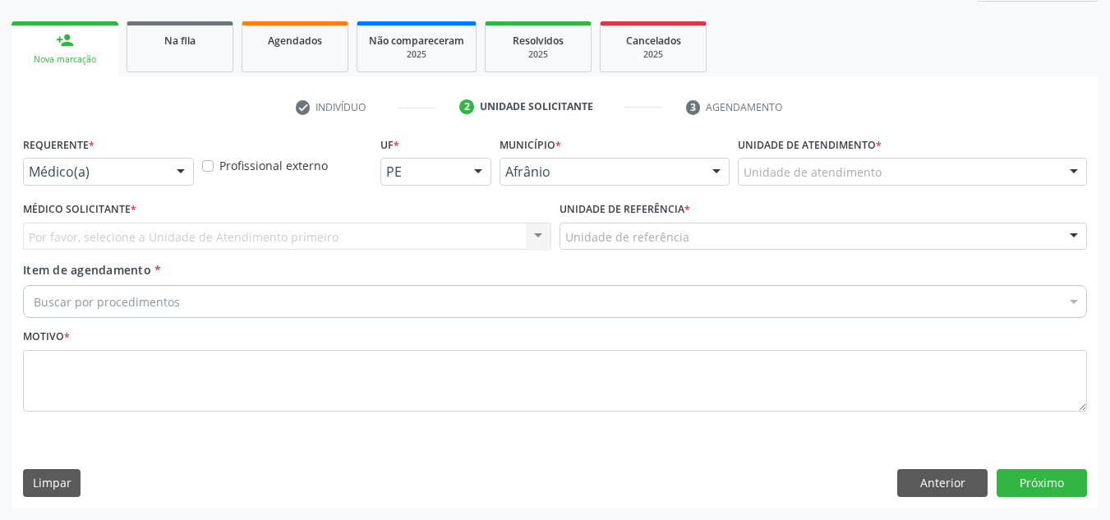
click at [1000, 183] on div "Unidade de atendimento" at bounding box center [912, 172] width 349 height 28
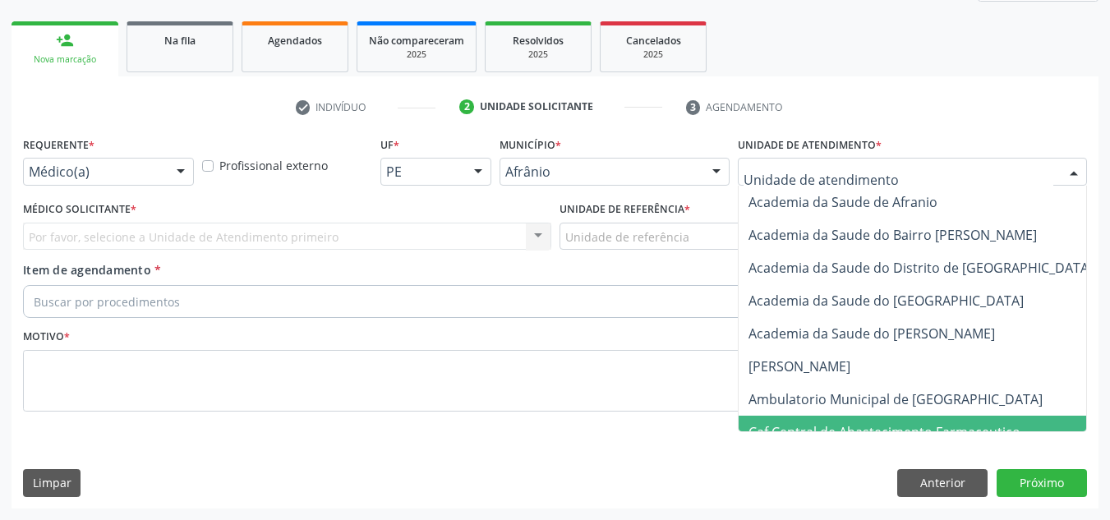
scroll to position [0, 3]
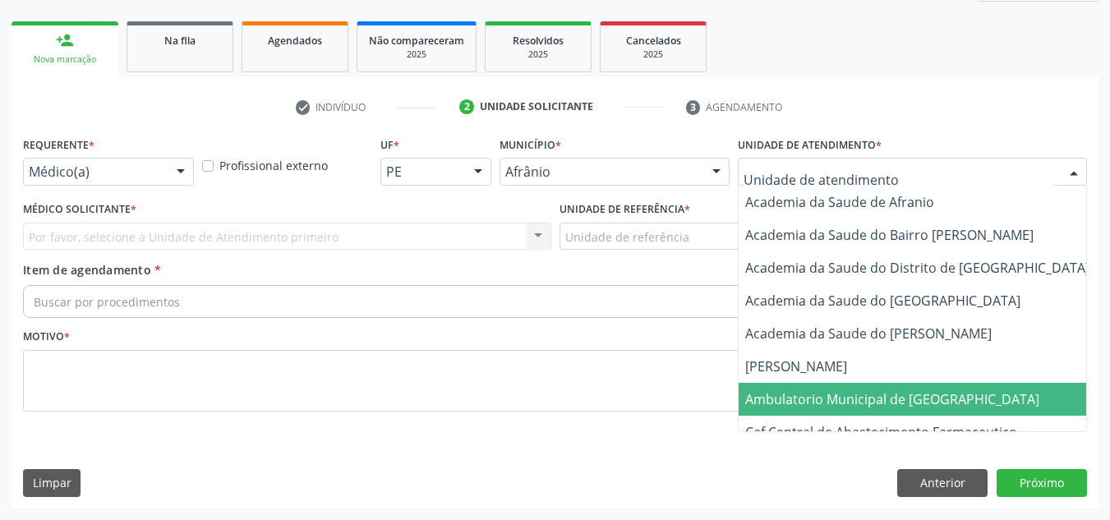
click at [977, 399] on span "Ambulatorio Municipal de [GEOGRAPHIC_DATA]" at bounding box center [935, 399] width 401 height 33
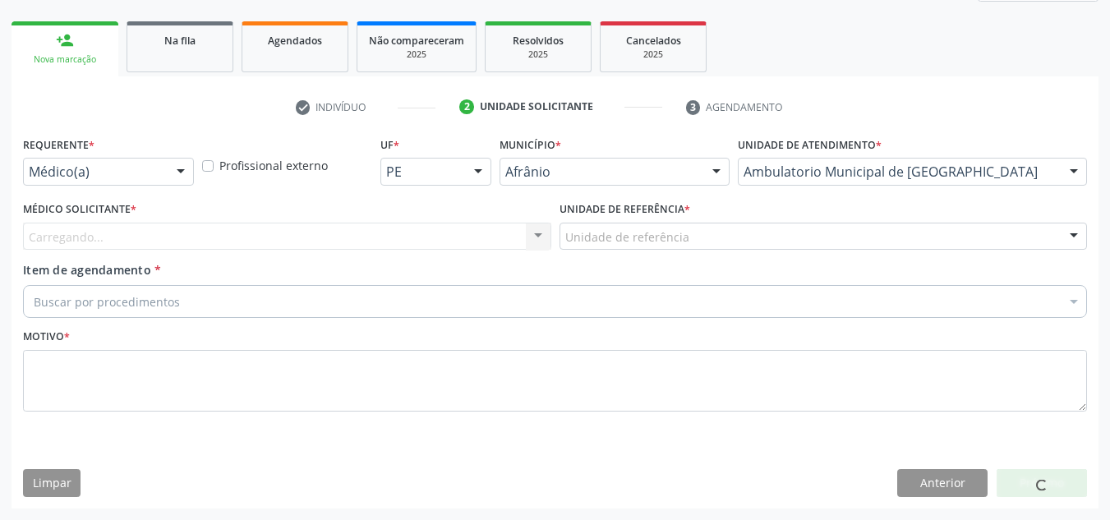
click at [429, 233] on div "Carregando... Nenhum resultado encontrado para: " " Não há nenhuma opção para s…" at bounding box center [287, 237] width 528 height 28
click at [424, 253] on div "Médico Solicitante * [GEOGRAPHIC_DATA]... Nenhum resultado encontrado para: " "…" at bounding box center [287, 229] width 536 height 64
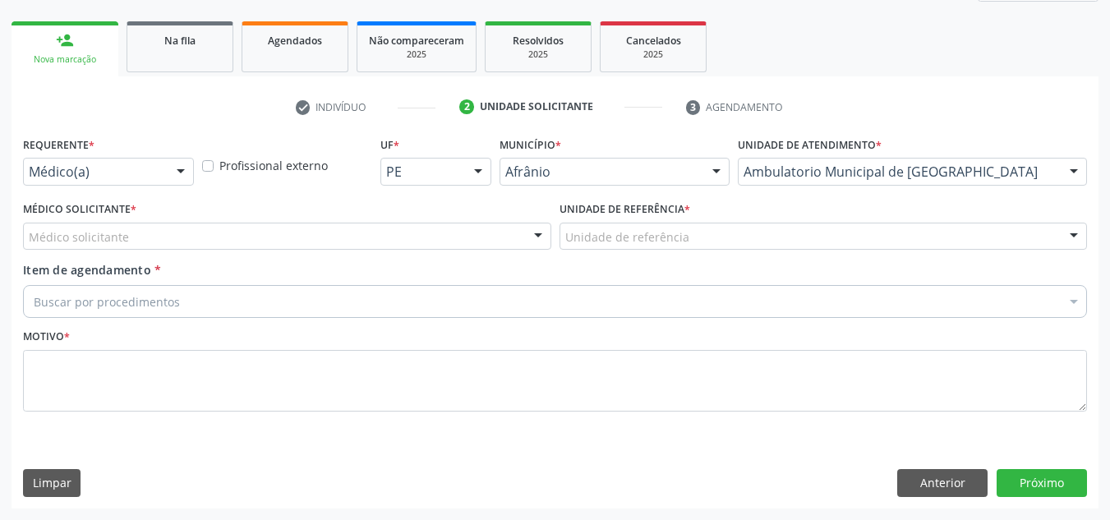
click at [424, 252] on div "Médico Solicitante * Médico solicitante [PERSON_NAME] [PERSON_NAME] [PERSON_NAM…" at bounding box center [287, 229] width 536 height 64
click at [464, 241] on div "Médico solicitante" at bounding box center [287, 237] width 528 height 28
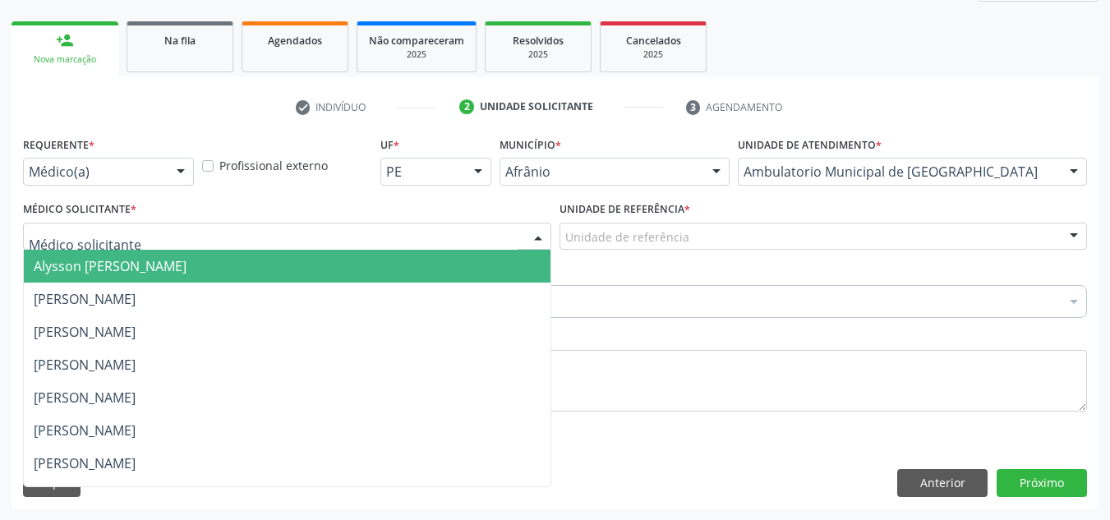
drag, startPoint x: 476, startPoint y: 297, endPoint x: 648, endPoint y: 247, distance: 179.6
click at [494, 291] on span "[PERSON_NAME]" at bounding box center [287, 299] width 527 height 33
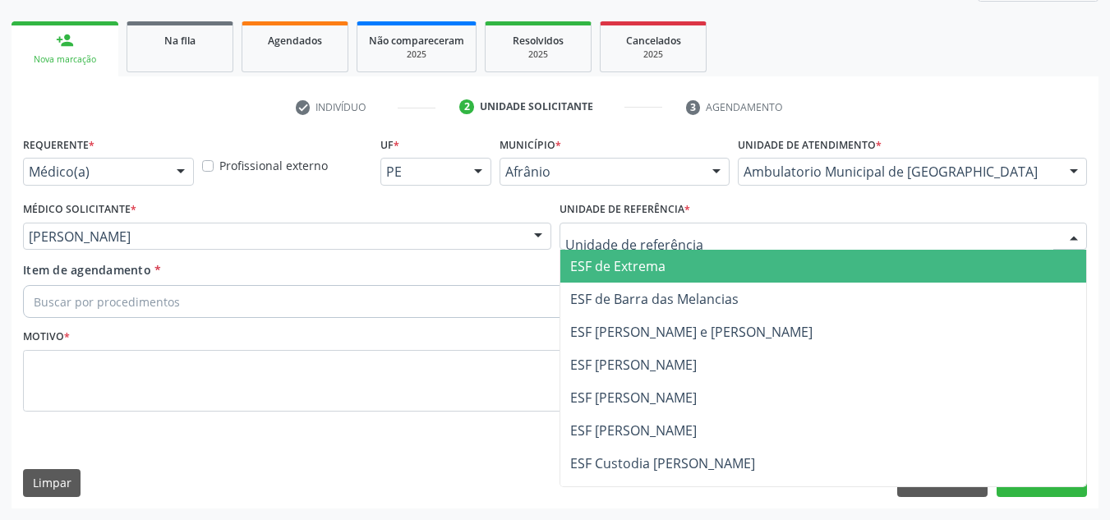
drag, startPoint x: 691, startPoint y: 240, endPoint x: 688, endPoint y: 341, distance: 101.1
click at [692, 251] on div "ESF de Extrema ESF de Barra das Melancias ESF [PERSON_NAME] e [PERSON_NAME] ESF…" at bounding box center [823, 237] width 528 height 28
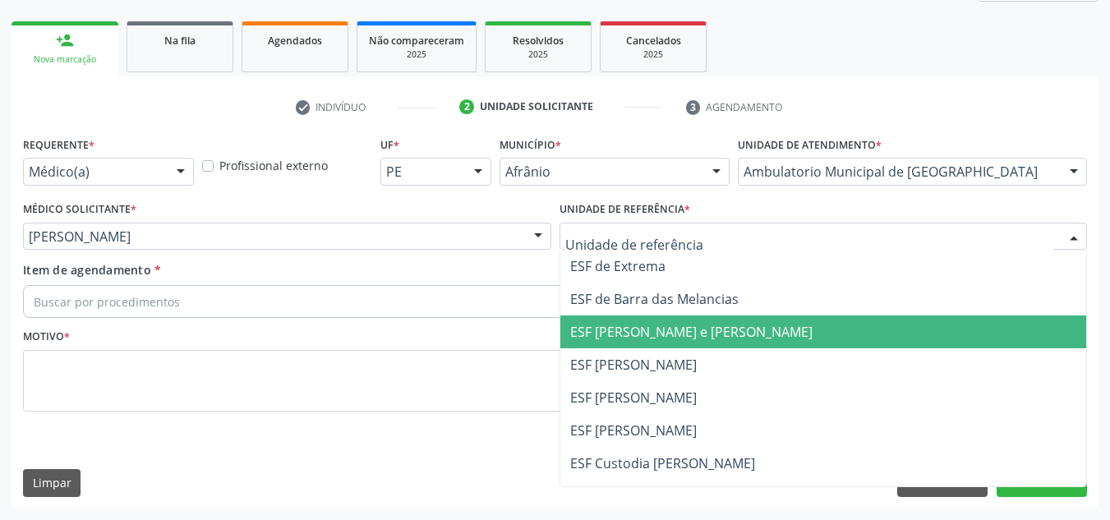
drag, startPoint x: 688, startPoint y: 341, endPoint x: 631, endPoint y: 332, distance: 58.2
click at [686, 341] on span "ESF [PERSON_NAME] e [PERSON_NAME]" at bounding box center [691, 332] width 242 height 18
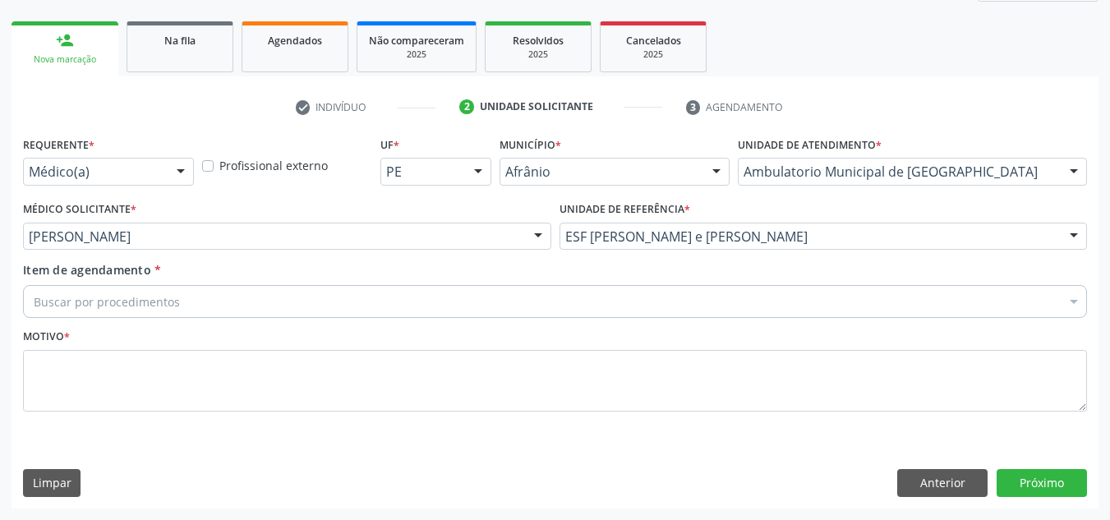
click at [640, 278] on div "Item de agendamento * Buscar por procedimentos Selecionar todos 0604320140 - Ab…" at bounding box center [555, 287] width 1064 height 52
click at [605, 295] on div "Buscar por procedimentos" at bounding box center [555, 301] width 1064 height 33
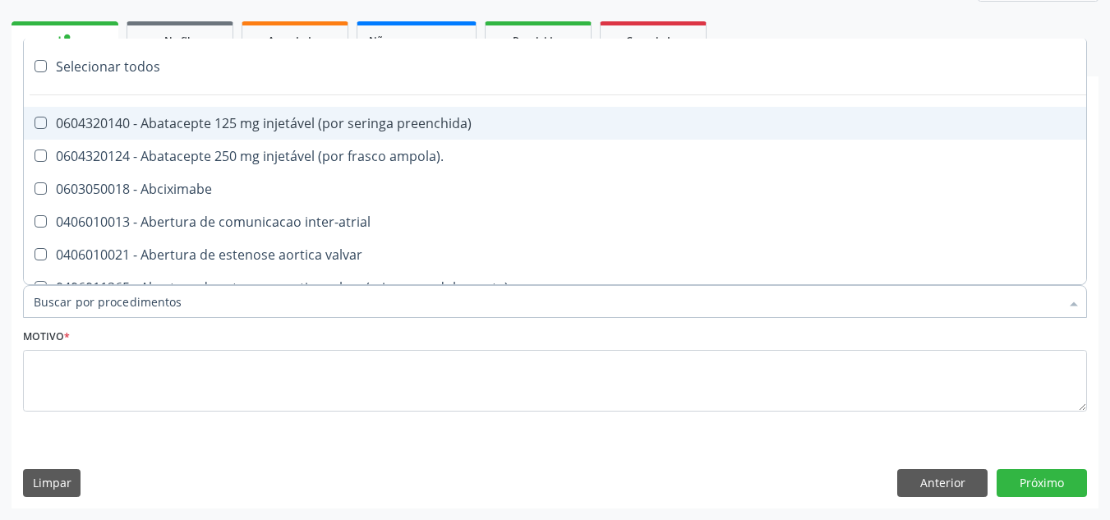
click at [540, 324] on div "Motivo *" at bounding box center [555, 367] width 1064 height 87
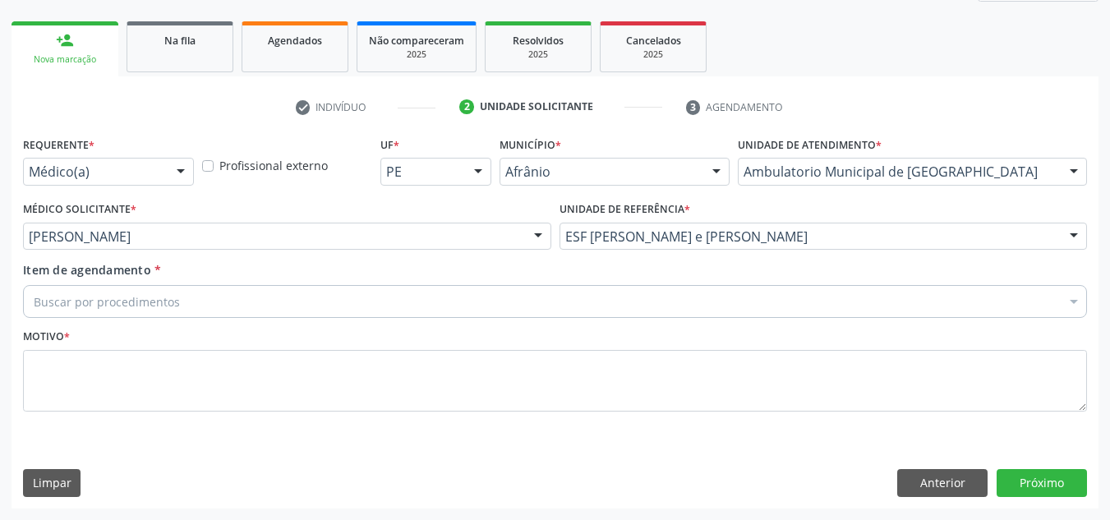
click at [496, 298] on div "Buscar por procedimentos" at bounding box center [555, 301] width 1064 height 33
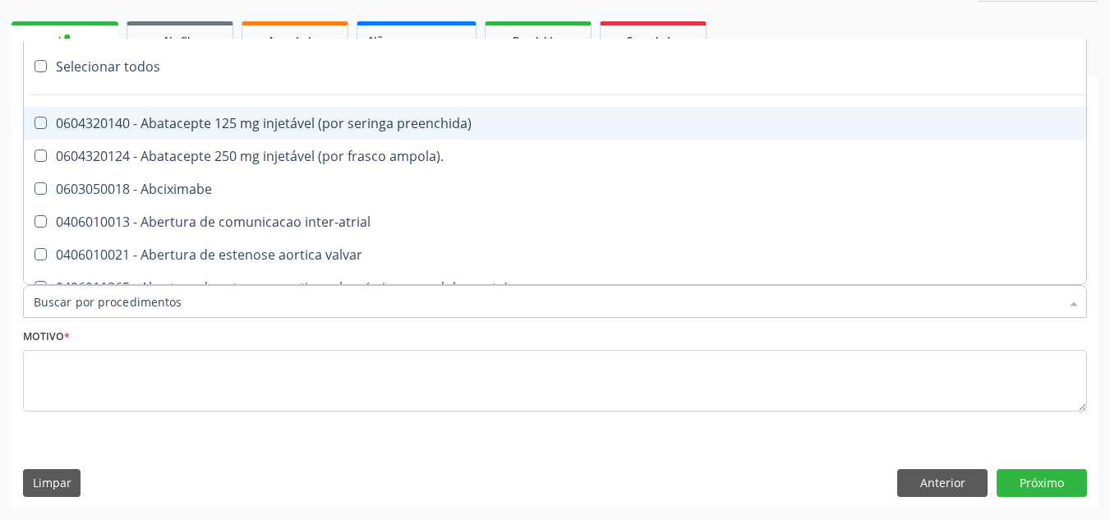
paste input "ORTOPEDISTA"
type input "ORTOPEDISTA"
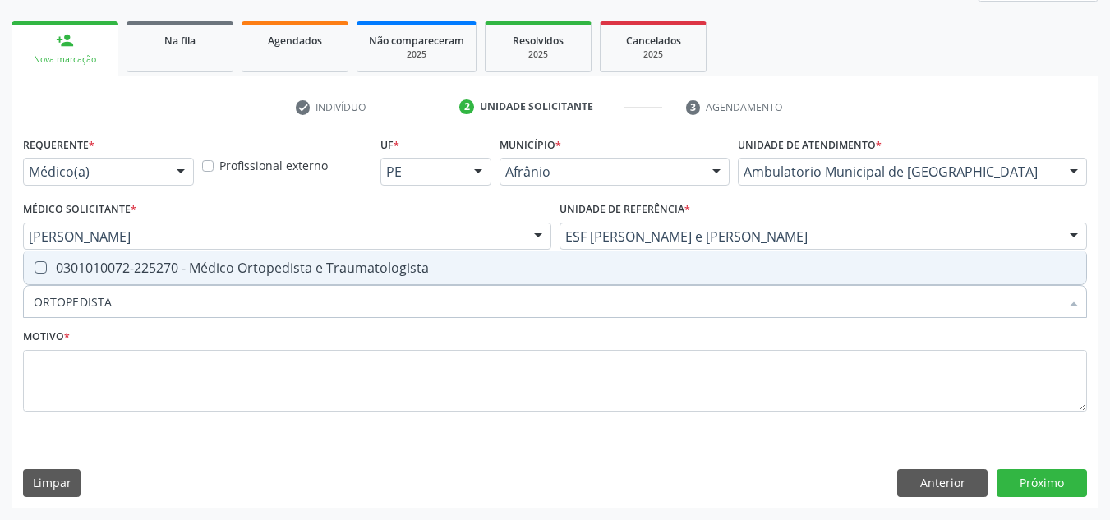
drag, startPoint x: 378, startPoint y: 272, endPoint x: 336, endPoint y: 399, distance: 134.0
click at [379, 274] on div "0301010072-225270 - Médico Ortopedista e Traumatologista" at bounding box center [555, 267] width 1042 height 13
checkbox Traumatologista "true"
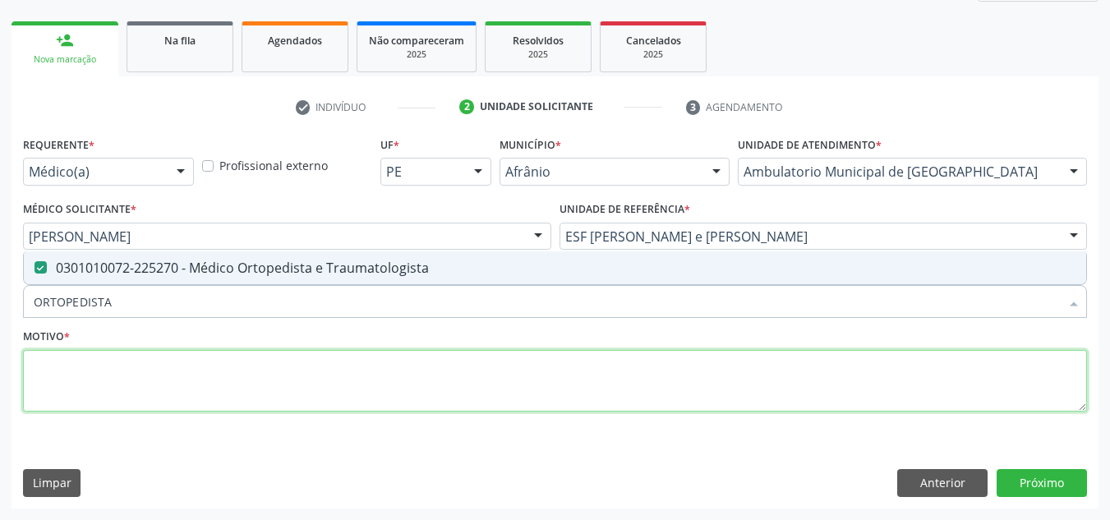
click at [336, 400] on textarea at bounding box center [555, 381] width 1064 height 62
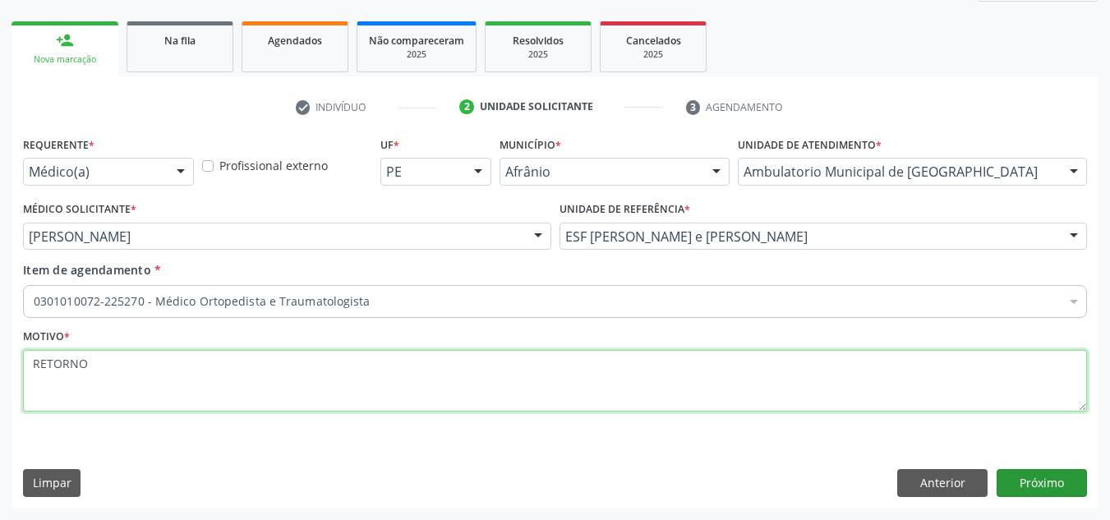
type textarea "RETORNO"
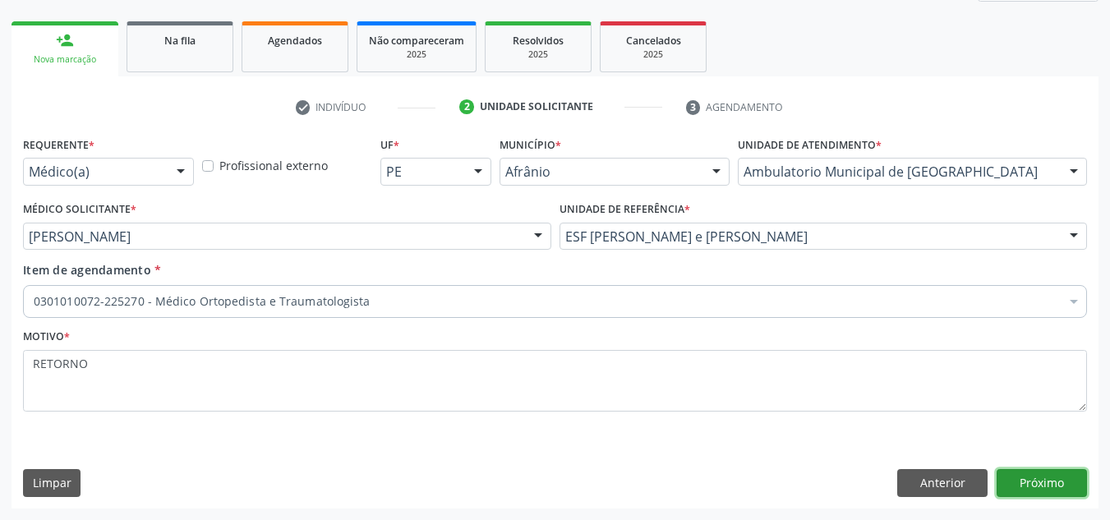
click at [1074, 475] on button "Próximo" at bounding box center [1041, 483] width 90 height 28
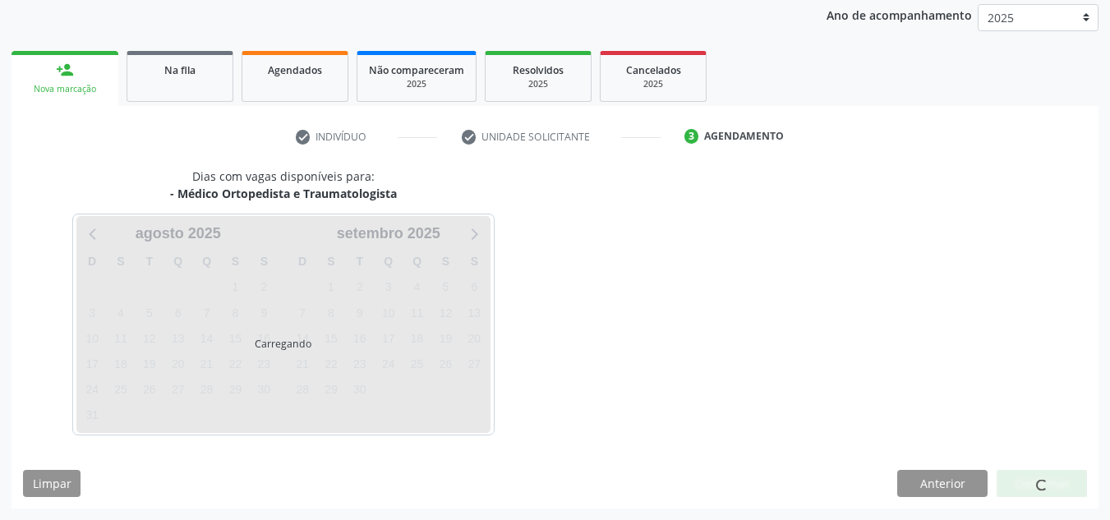
scroll to position [195, 0]
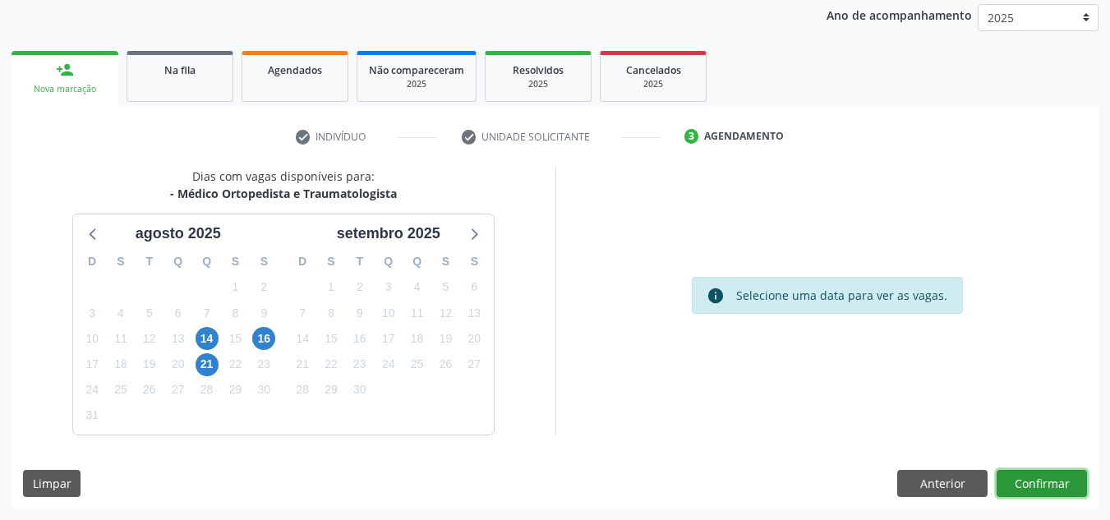
click at [1065, 476] on button "Confirmar" at bounding box center [1041, 484] width 90 height 28
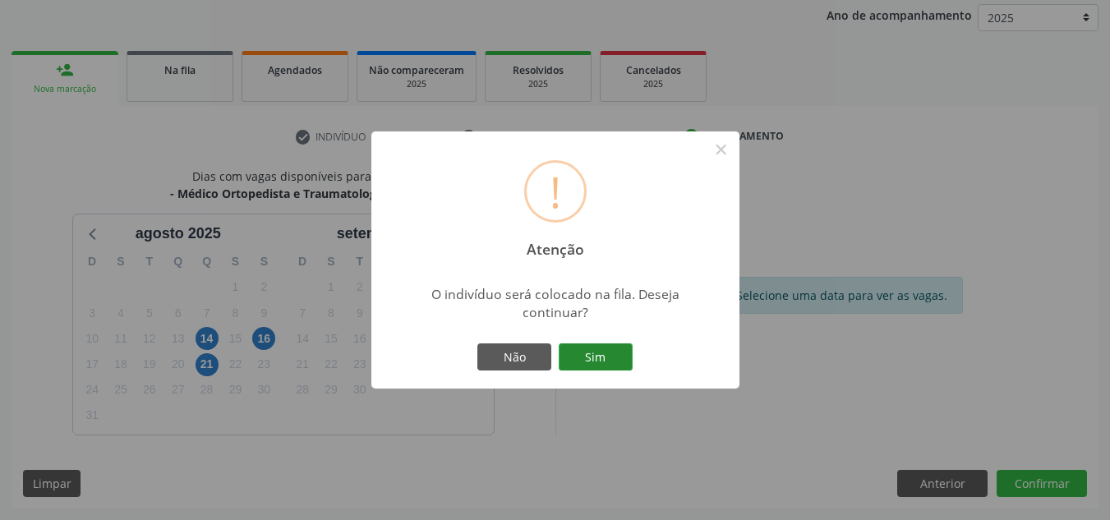
click at [604, 347] on button "Sim" at bounding box center [596, 357] width 74 height 28
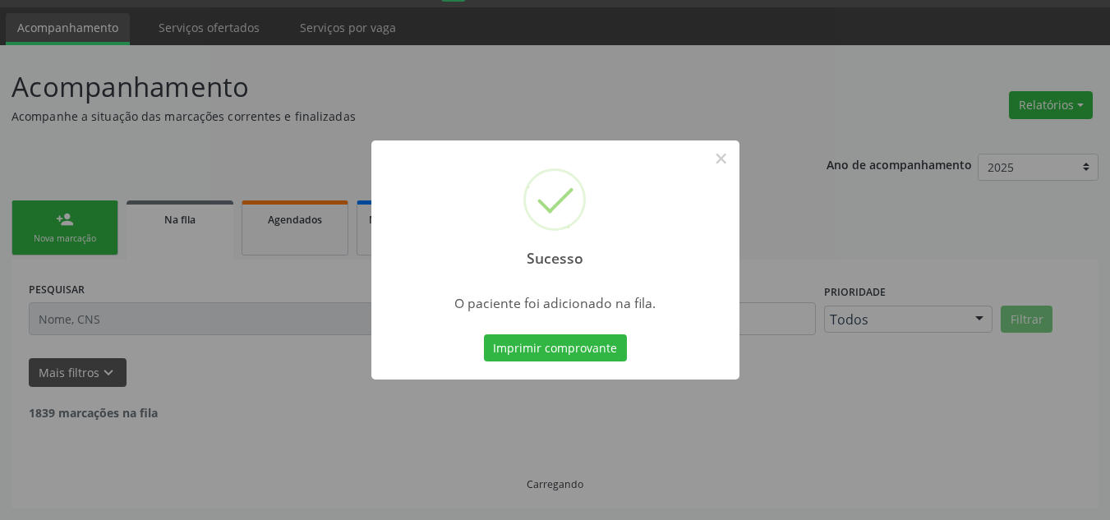
scroll to position [28, 0]
